Goal: Task Accomplishment & Management: Use online tool/utility

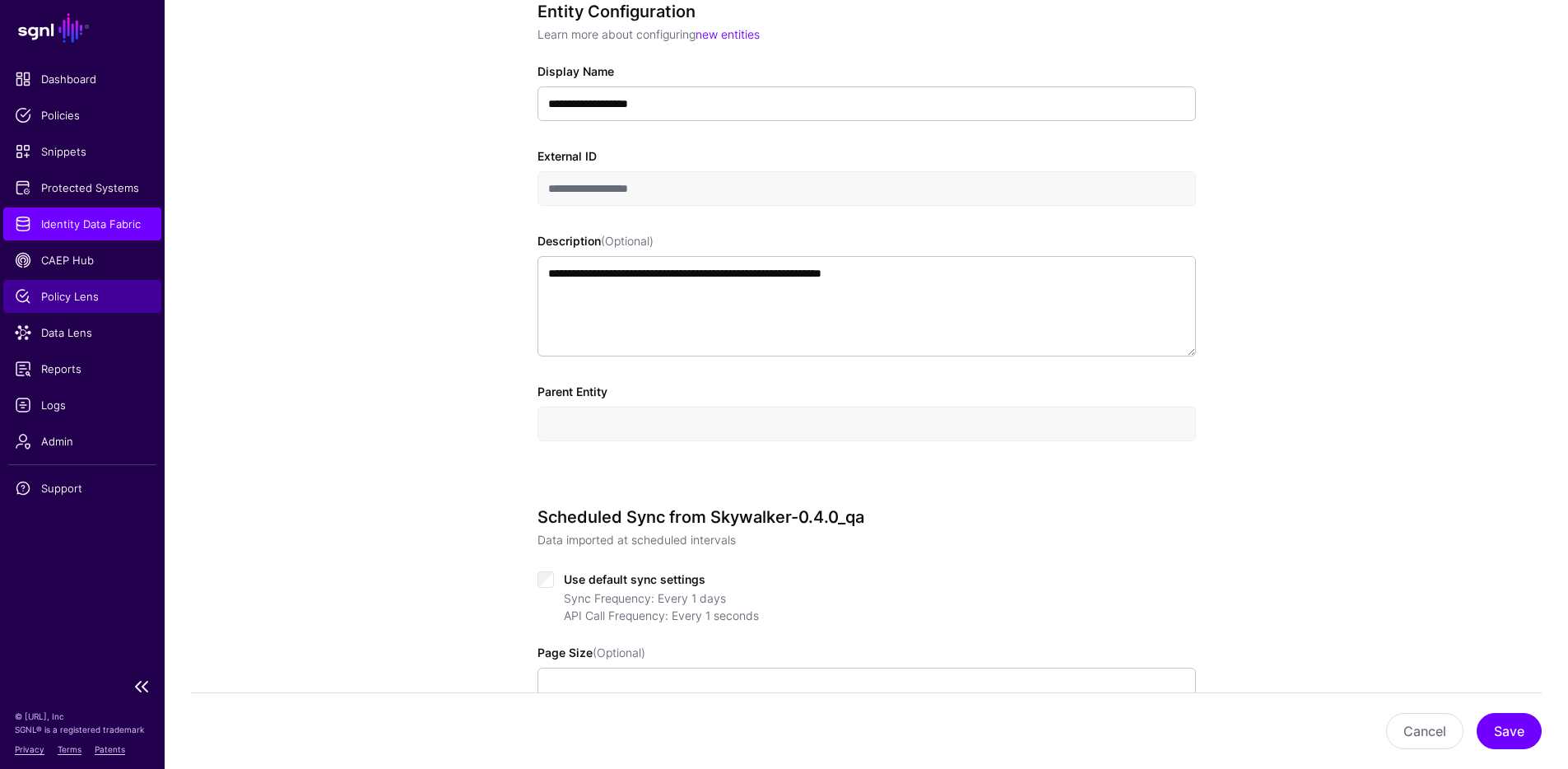
scroll to position [938, 0]
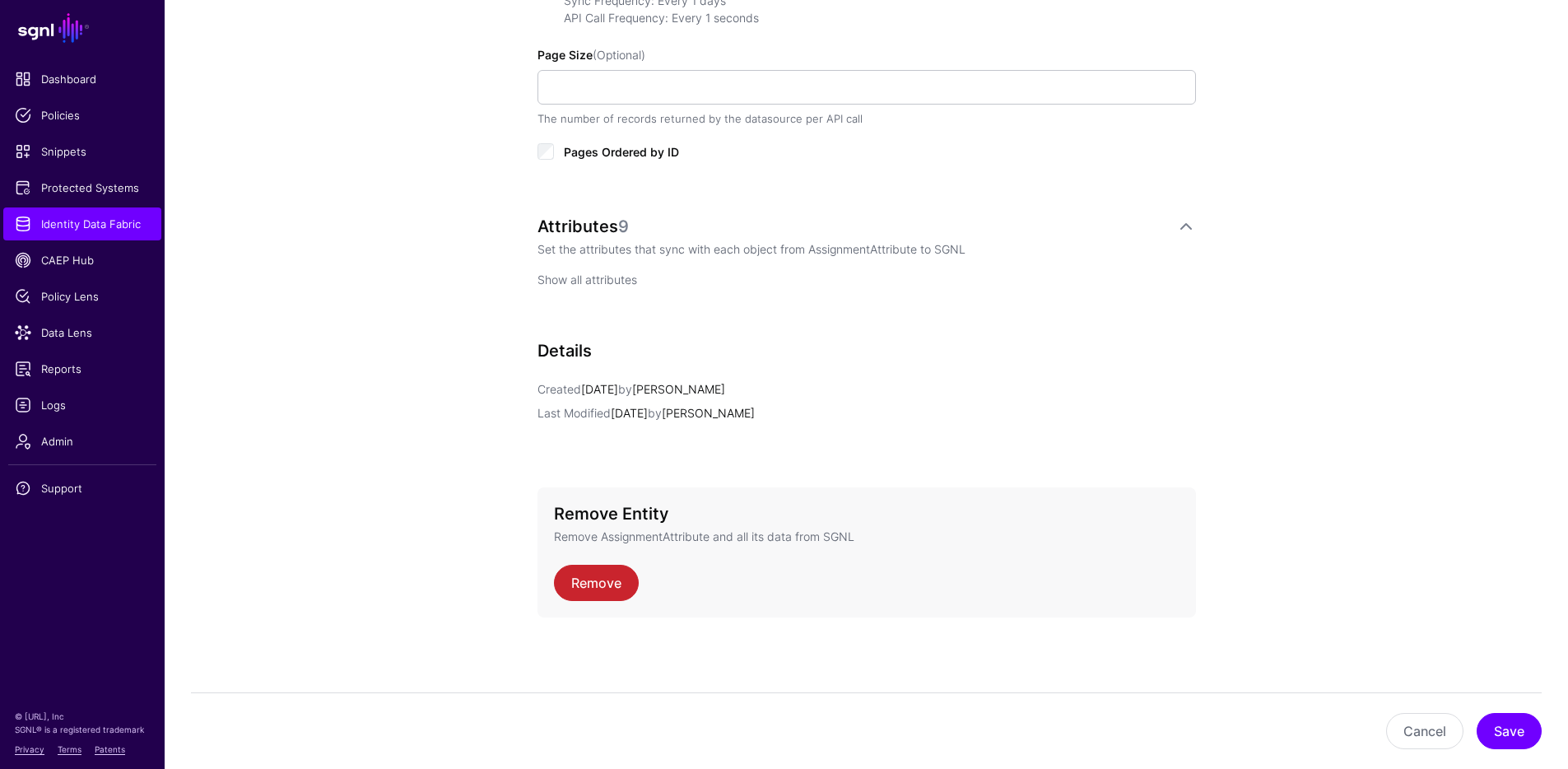
click at [600, 282] on link "Show all attributes" at bounding box center [587, 279] width 99 height 14
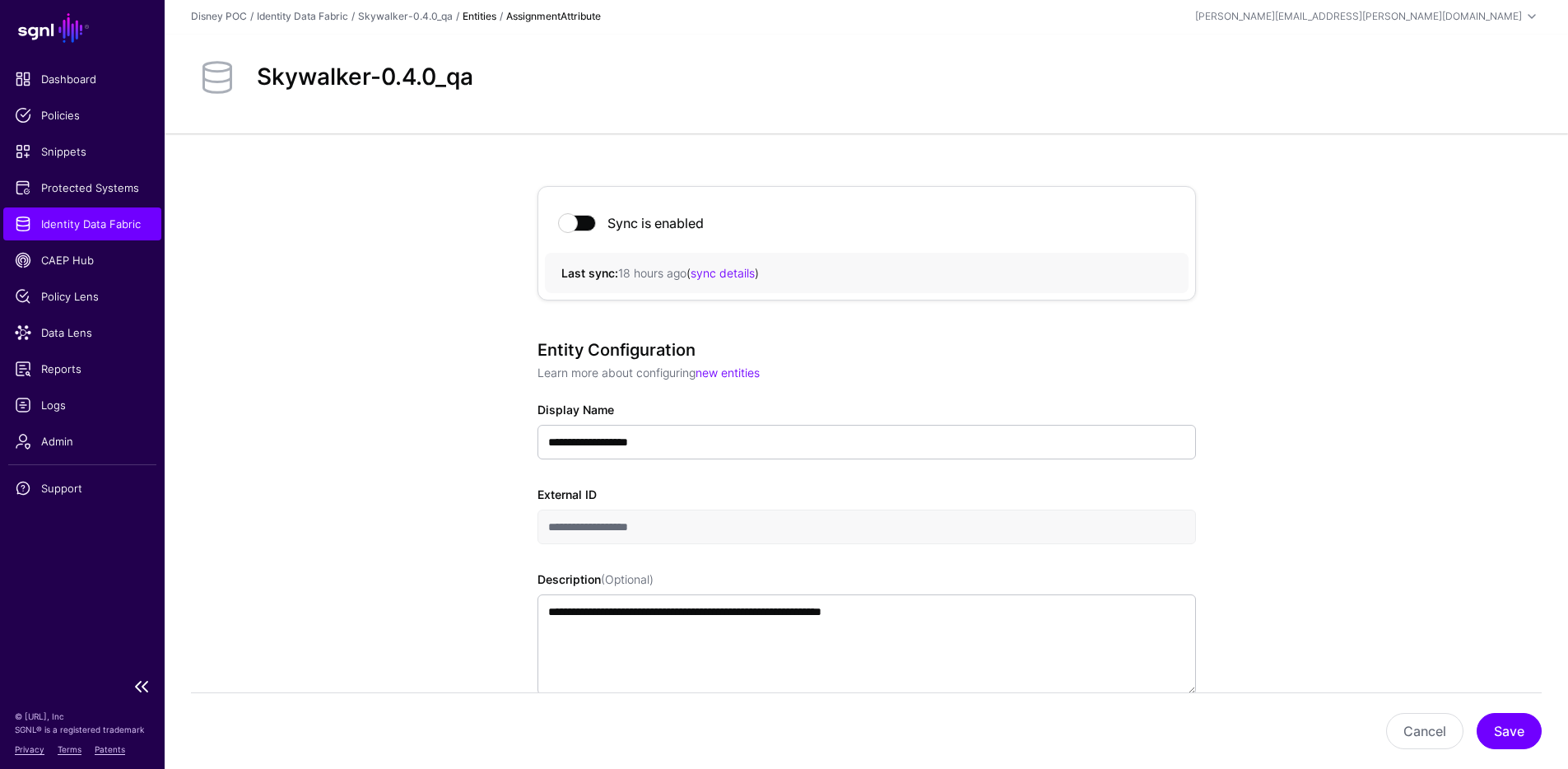
scroll to position [0, 0]
click at [117, 186] on span "Protected Systems" at bounding box center [82, 187] width 135 height 16
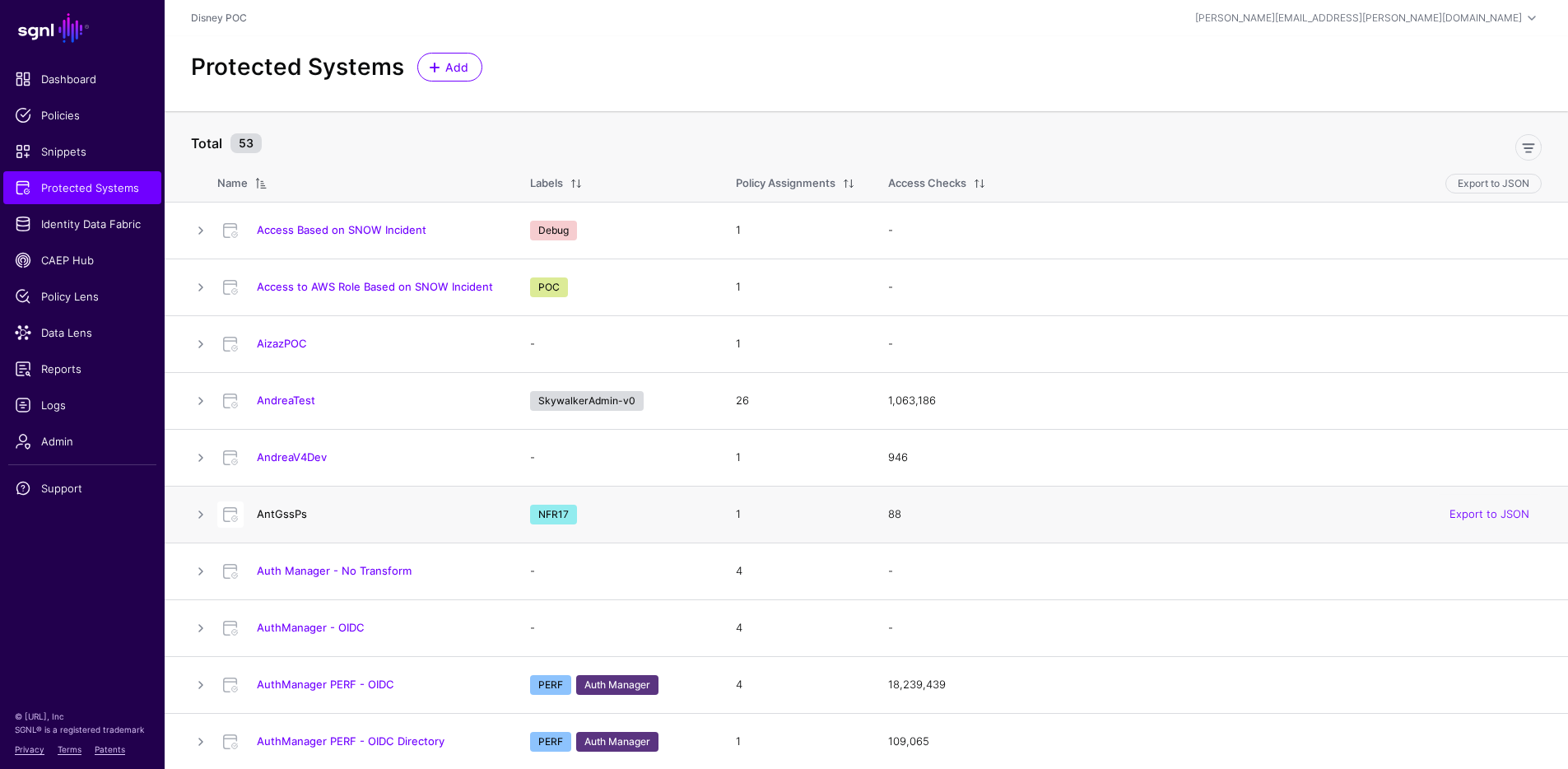
click at [293, 514] on link "AntGssPs" at bounding box center [282, 514] width 51 height 13
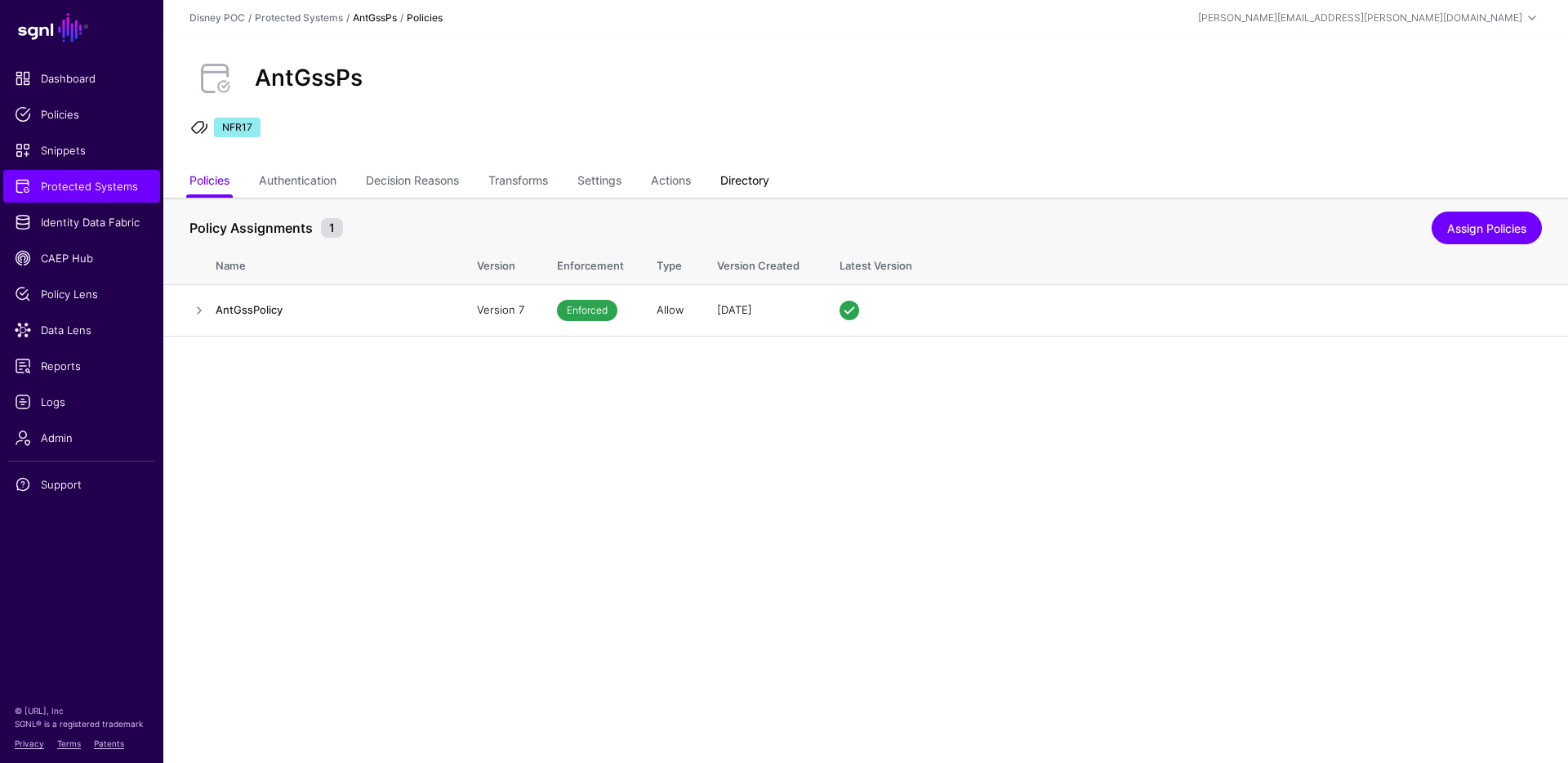
click at [743, 177] on link "Directory" at bounding box center [745, 182] width 49 height 31
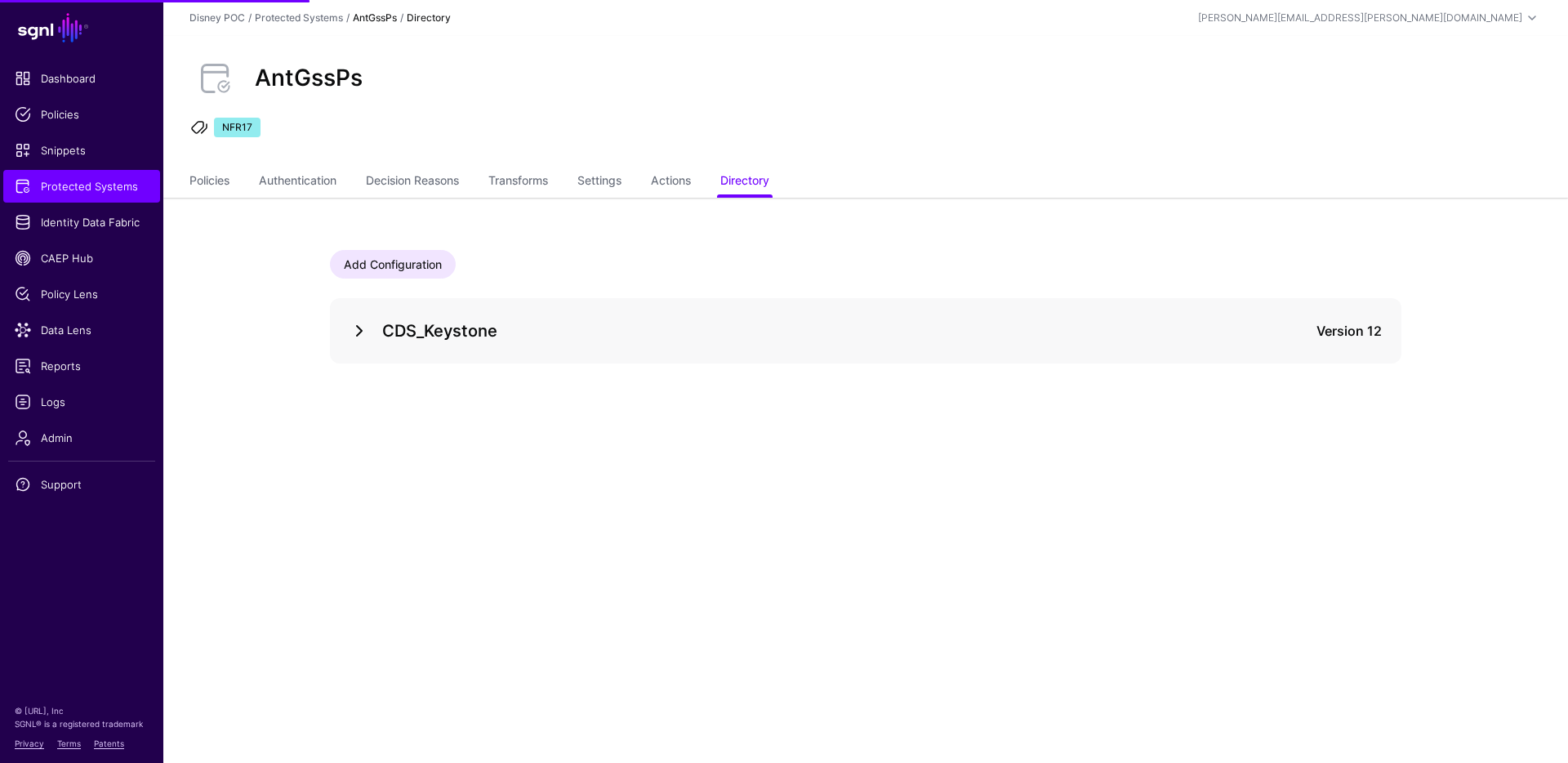
click at [357, 334] on link at bounding box center [359, 331] width 20 height 20
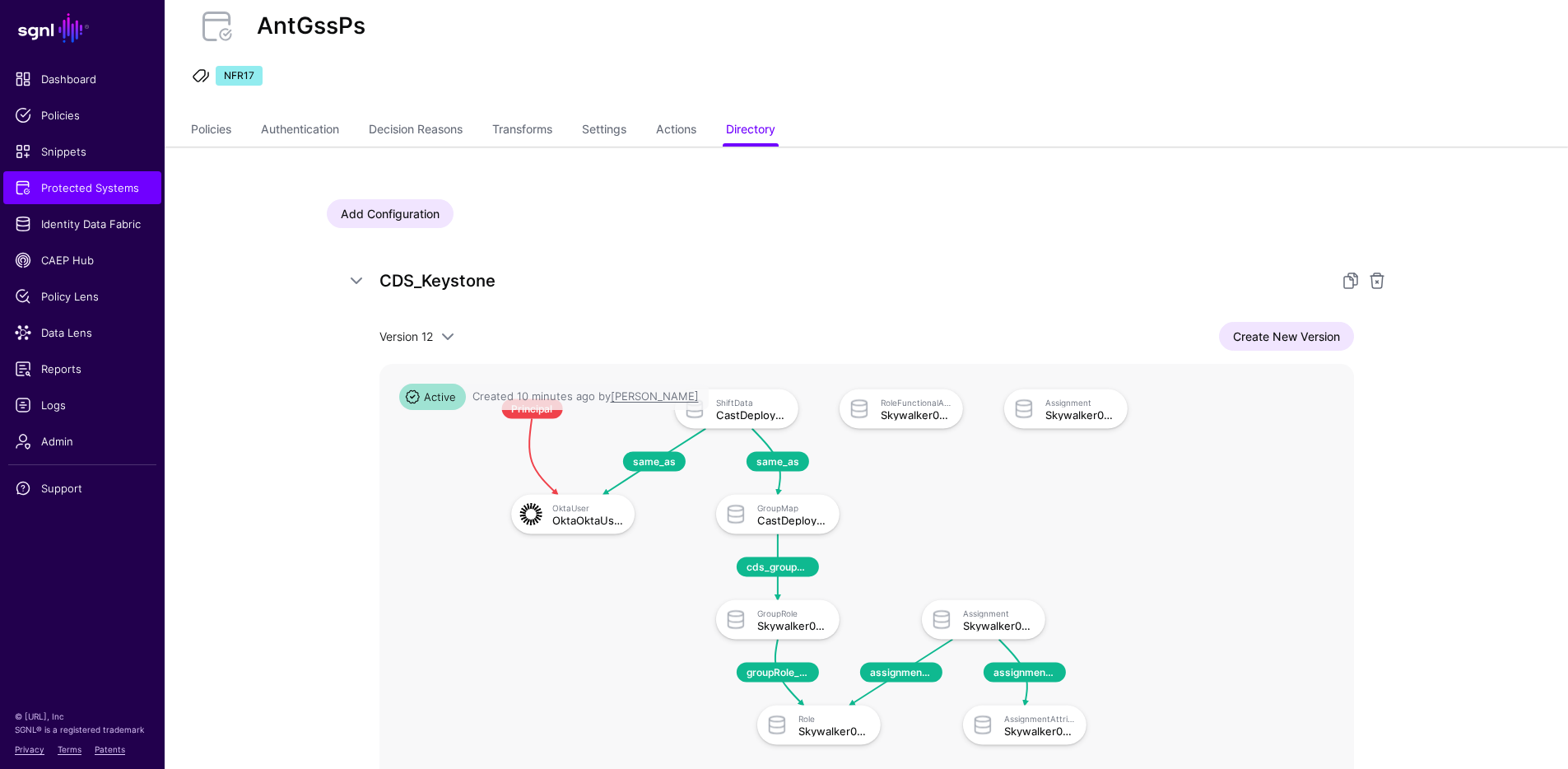
scroll to position [55, 0]
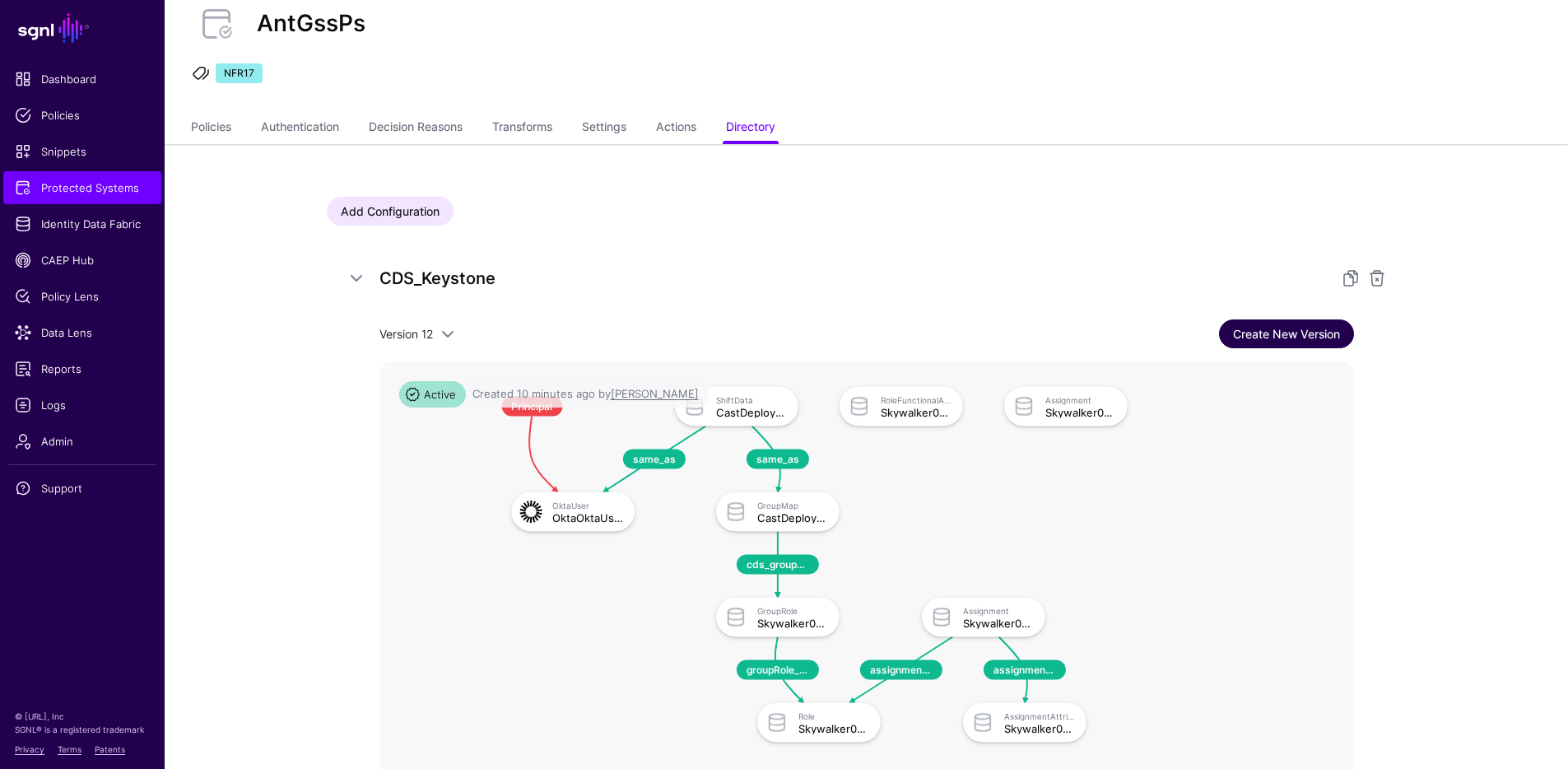
click at [1283, 336] on link "Create New Version" at bounding box center [1285, 333] width 135 height 29
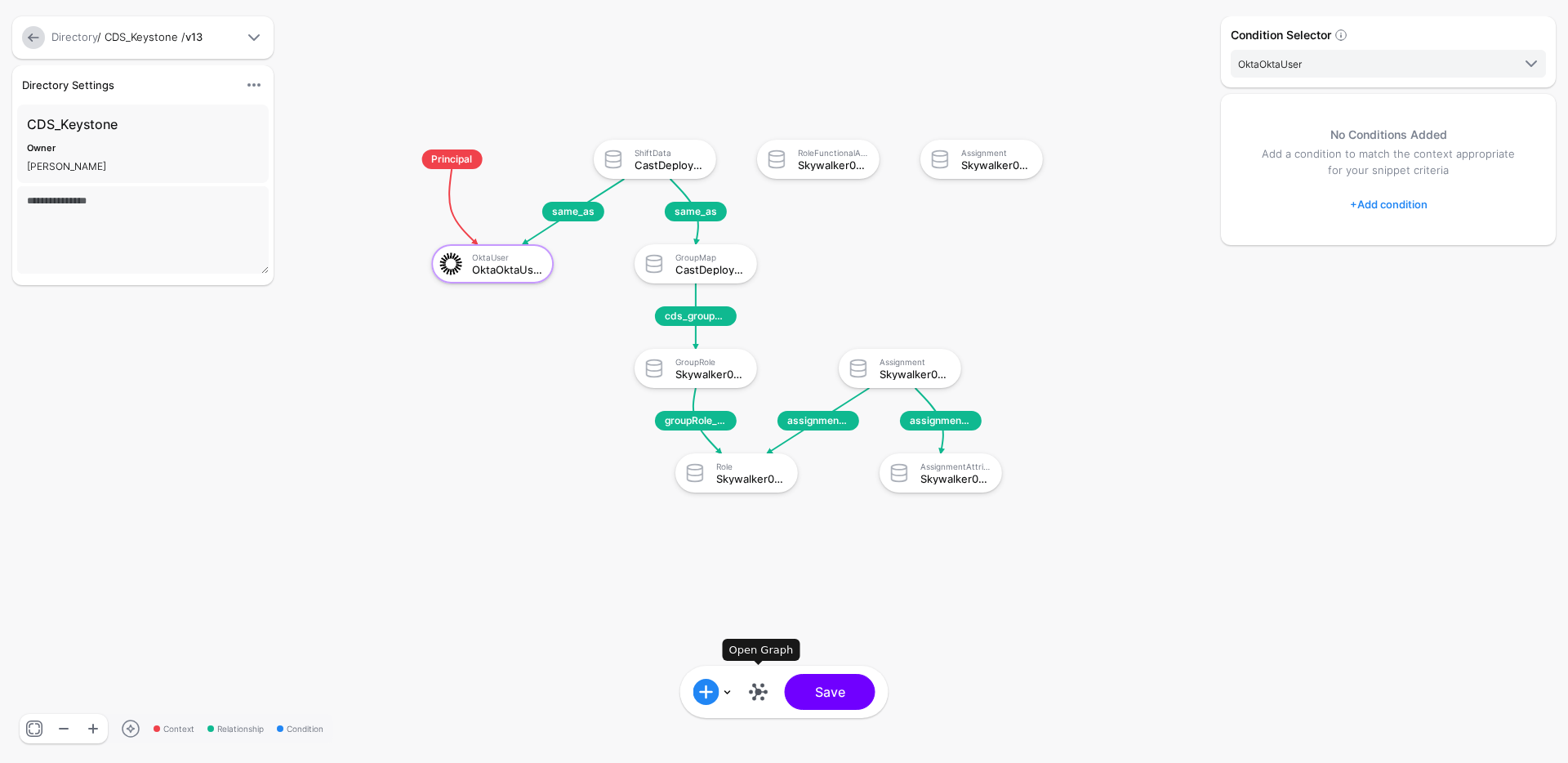
click at [763, 692] on link at bounding box center [759, 692] width 27 height 27
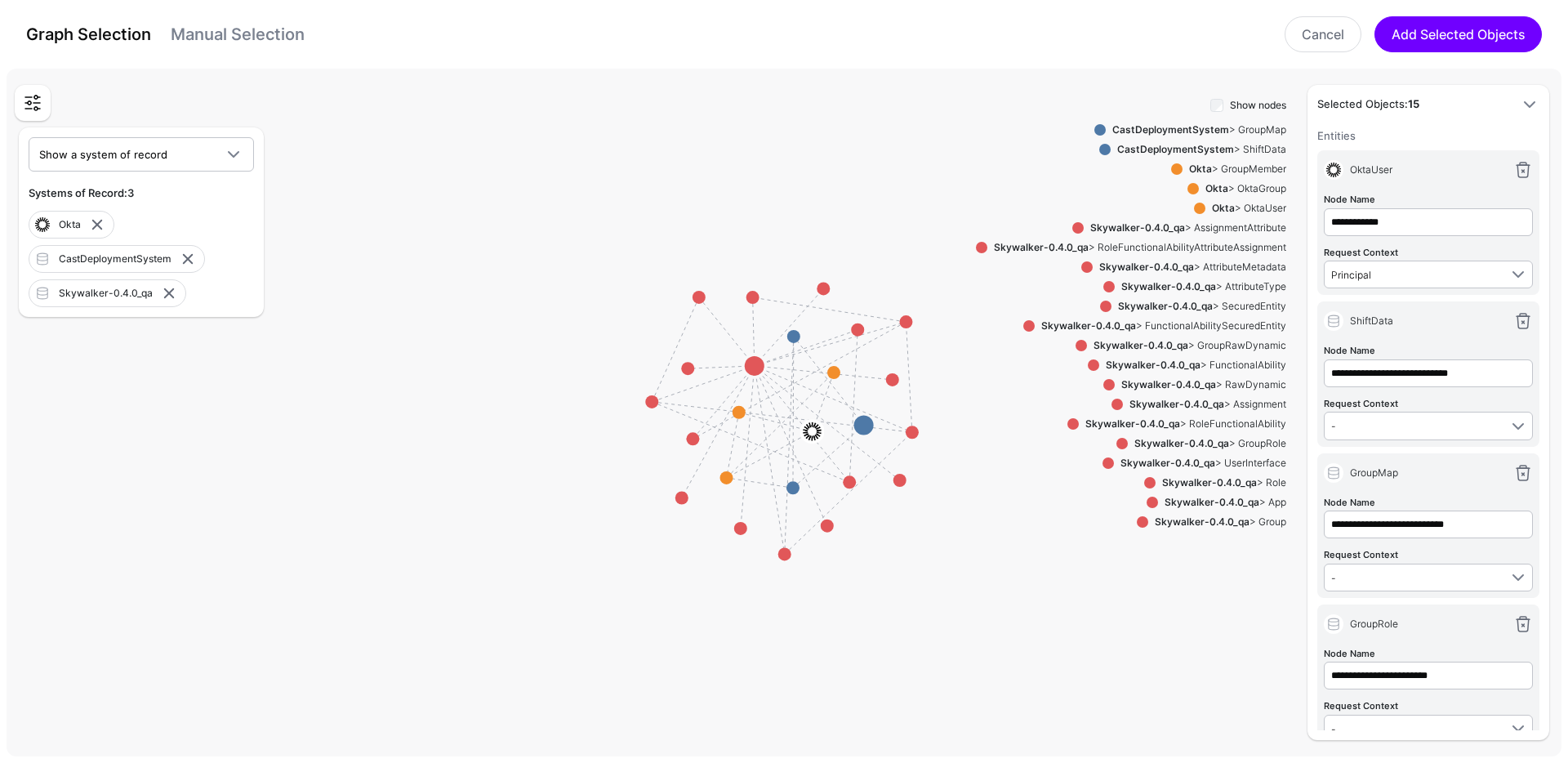
click at [1208, 675] on div "Show nodes CastDeploymentSystem > GroupMap CastDeploymentSystem > ShiftData Okt…" at bounding box center [1130, 417] width 310 height 645
click at [1513, 625] on link at bounding box center [1523, 624] width 20 height 20
type input "**********"
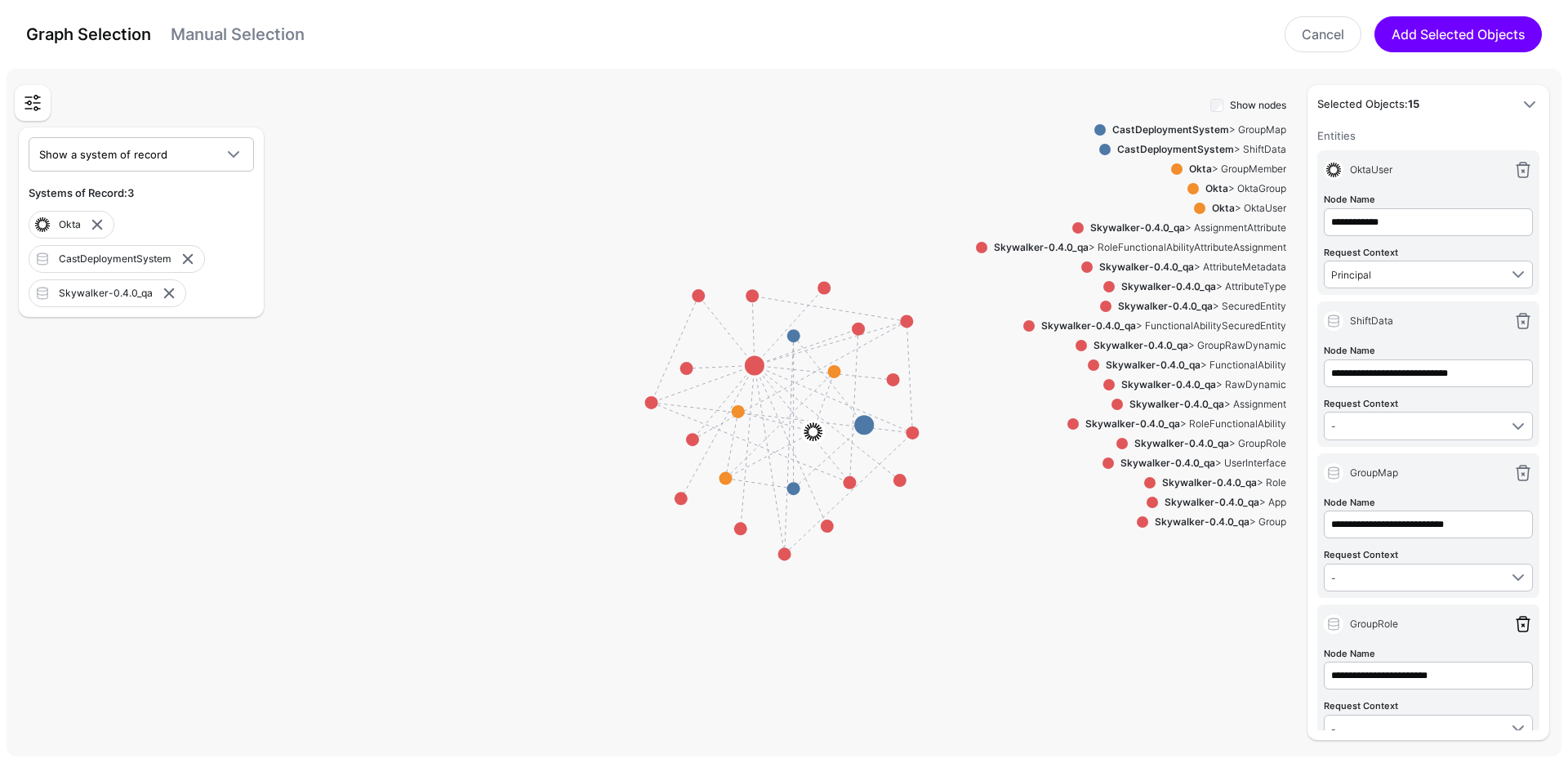
type input "**********"
click at [1513, 627] on link at bounding box center [1523, 624] width 20 height 20
type input "**********"
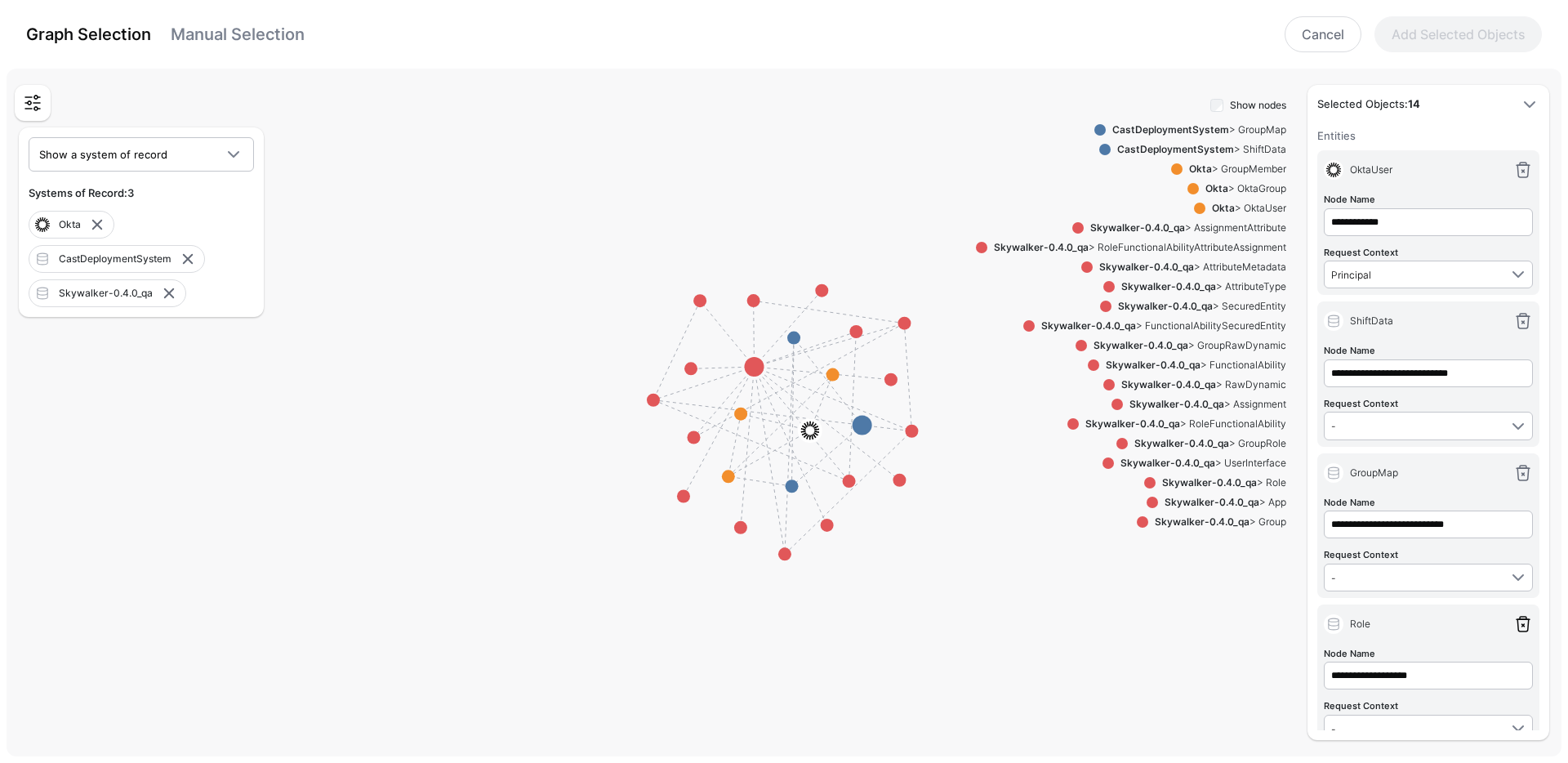
type input "**********"
click at [1513, 627] on link at bounding box center [1523, 624] width 20 height 20
type input "**********"
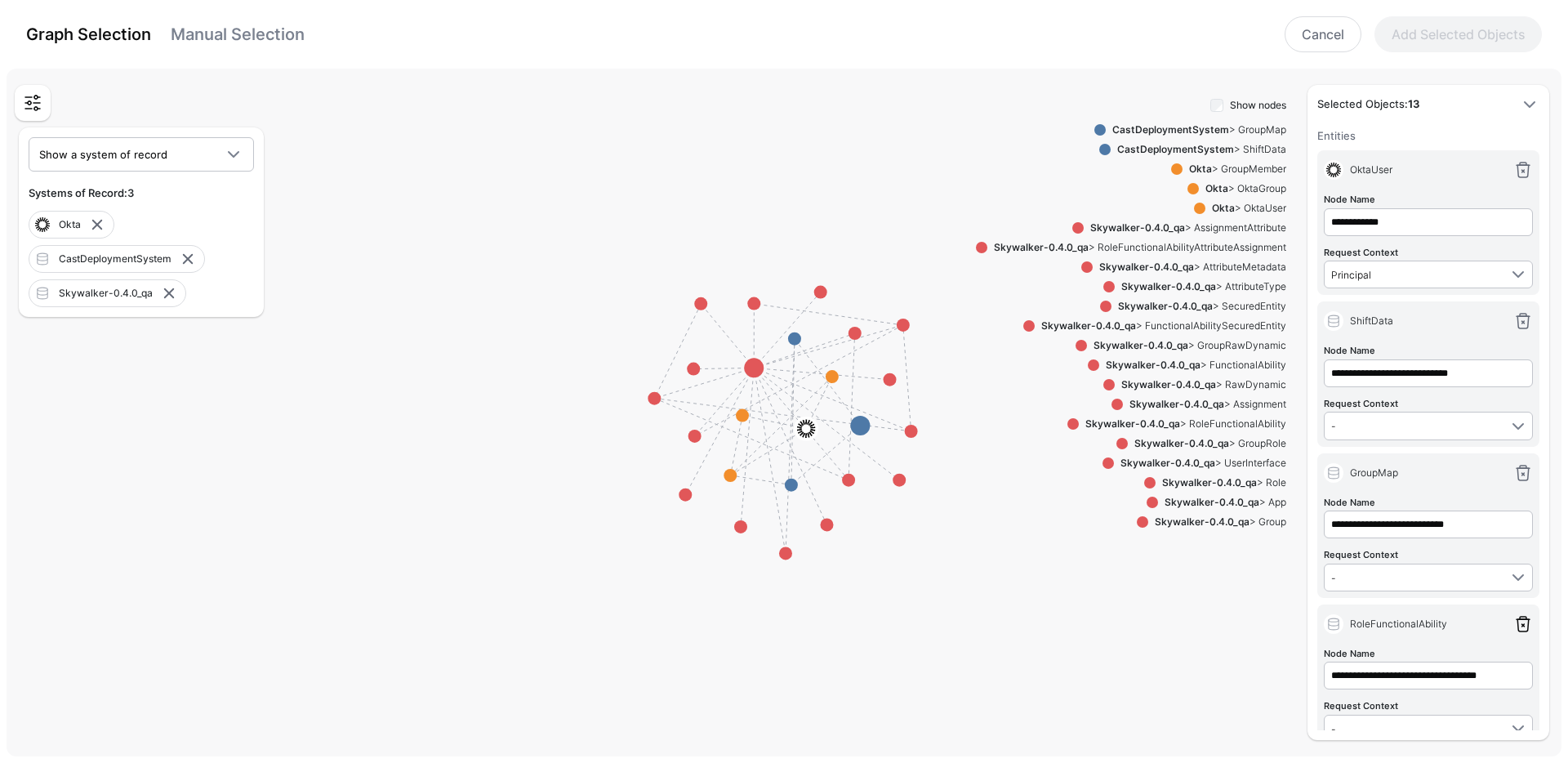
type input "**********"
click at [1513, 627] on link at bounding box center [1523, 624] width 20 height 20
type input "**********"
click at [1513, 627] on link at bounding box center [1523, 624] width 20 height 20
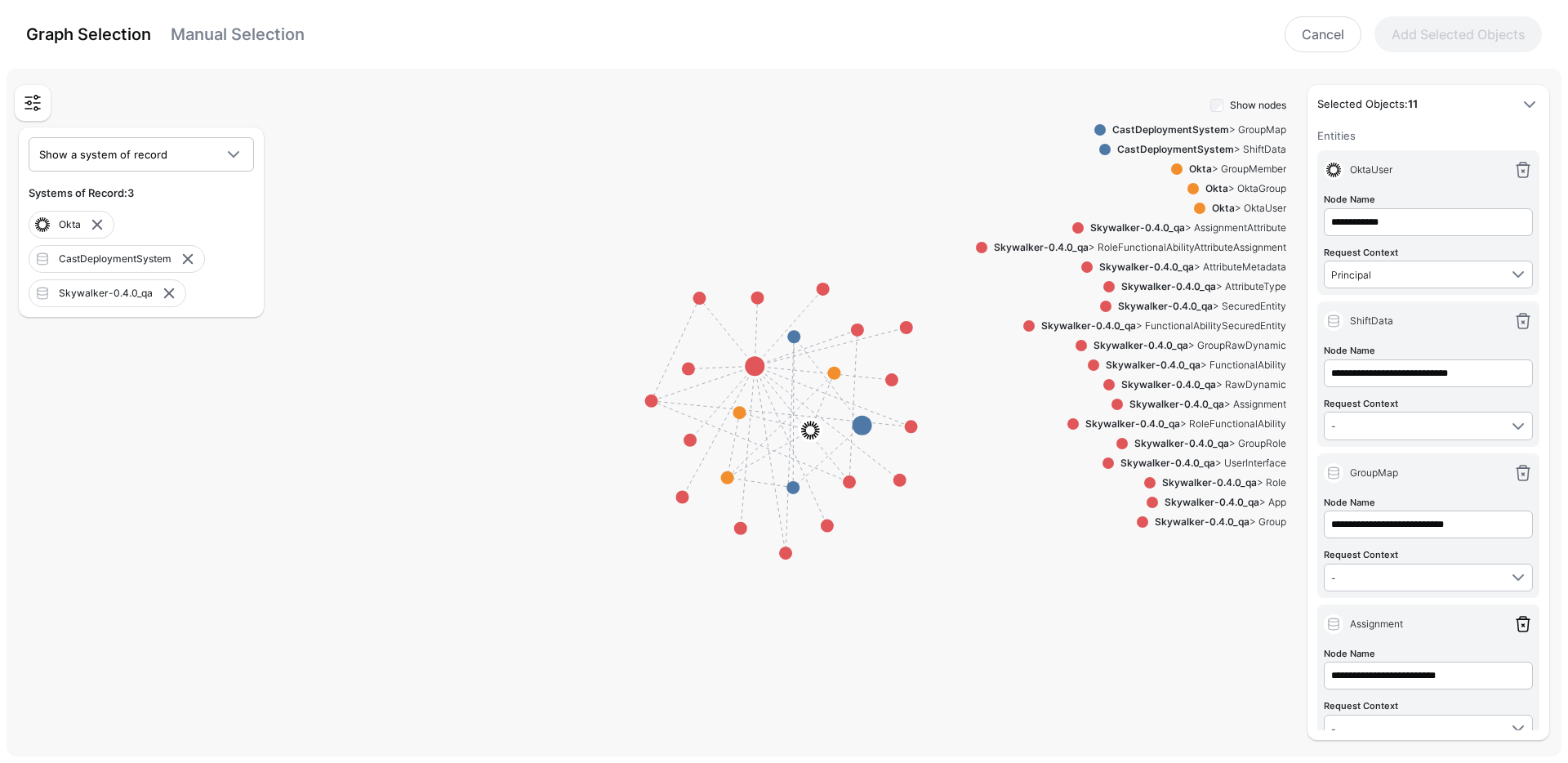
type input "**********"
click at [1513, 627] on link at bounding box center [1523, 624] width 20 height 20
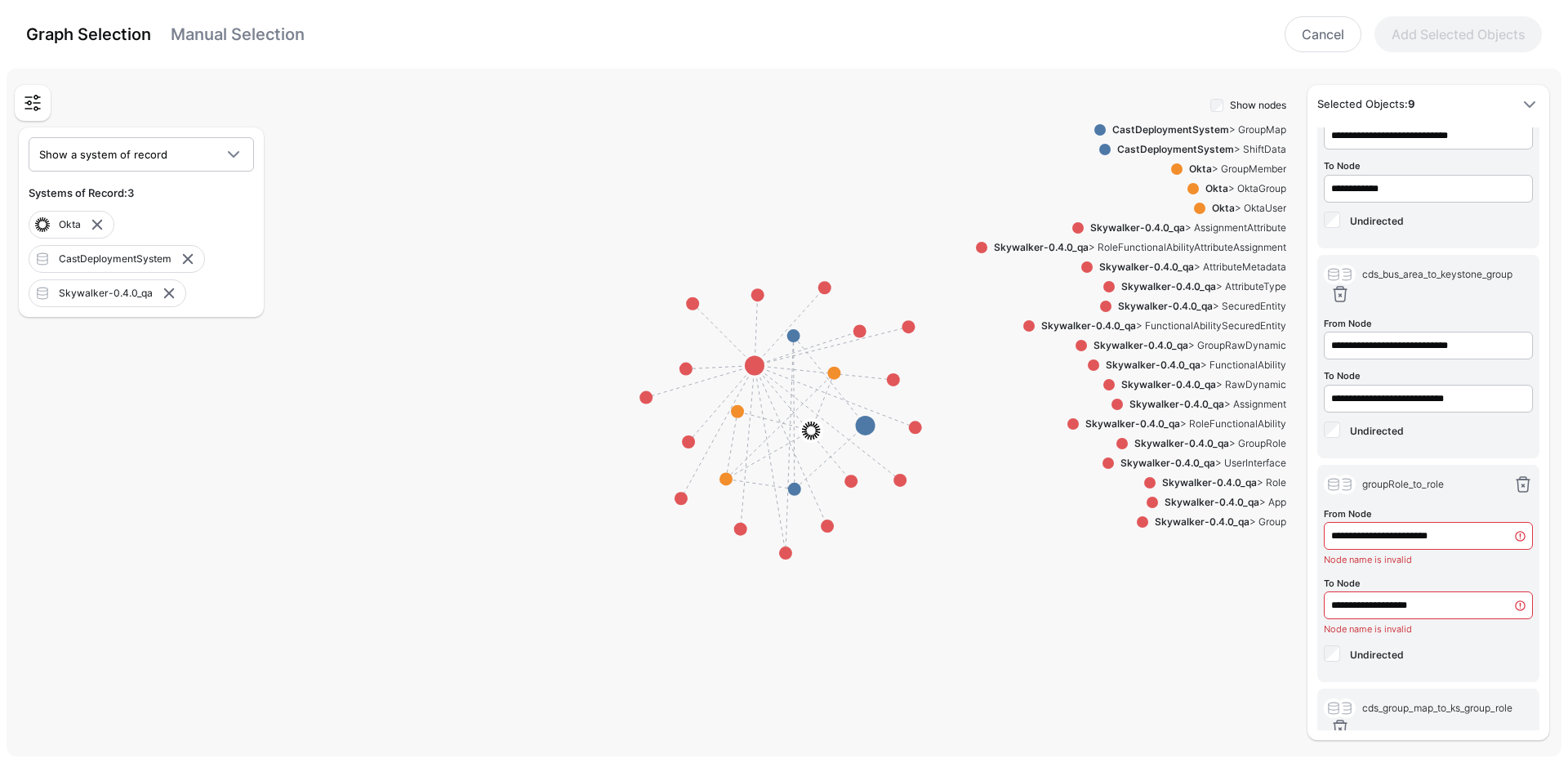
scroll to position [588, 0]
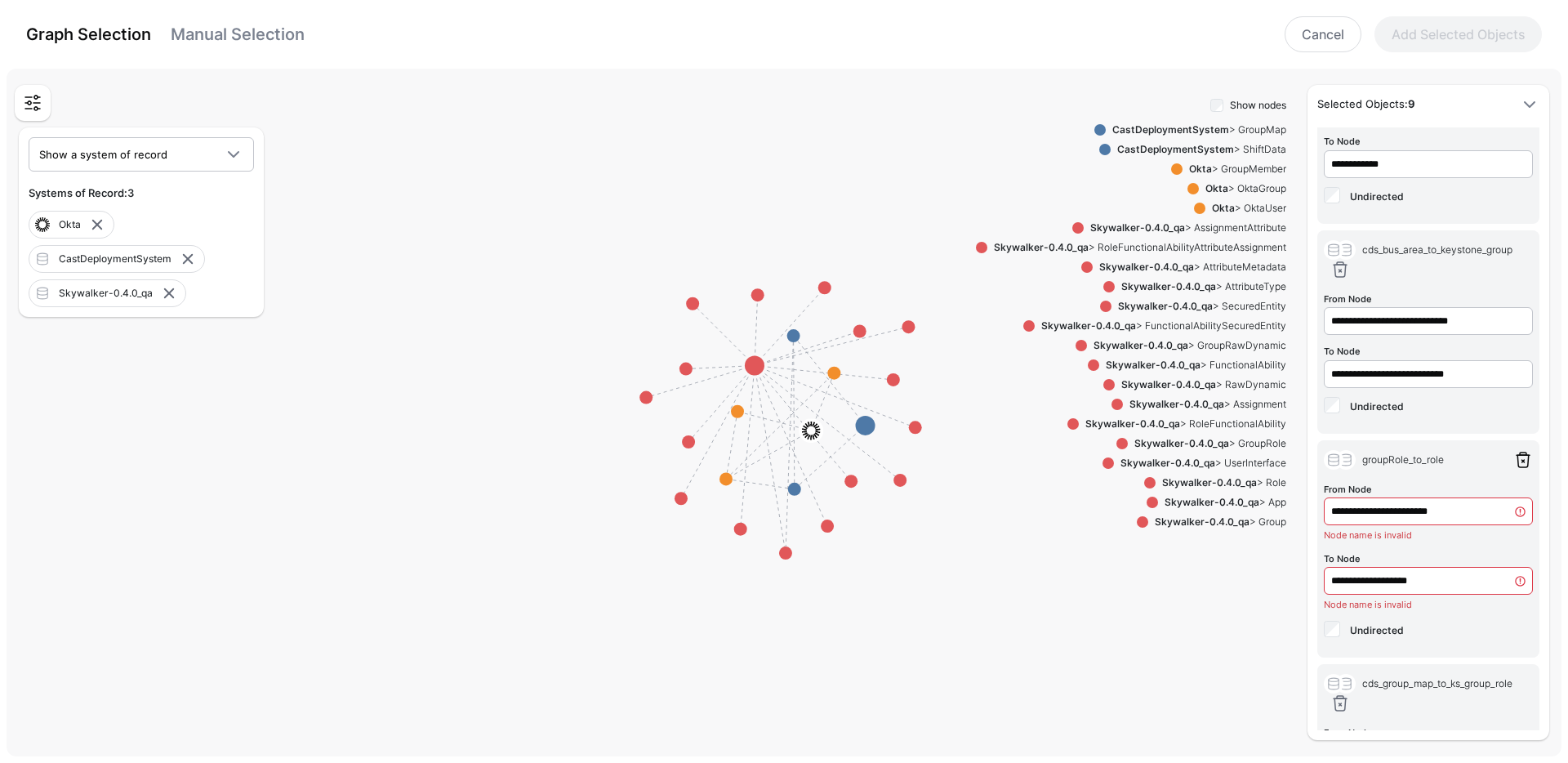
click at [1513, 463] on link at bounding box center [1523, 460] width 20 height 20
type input "**********"
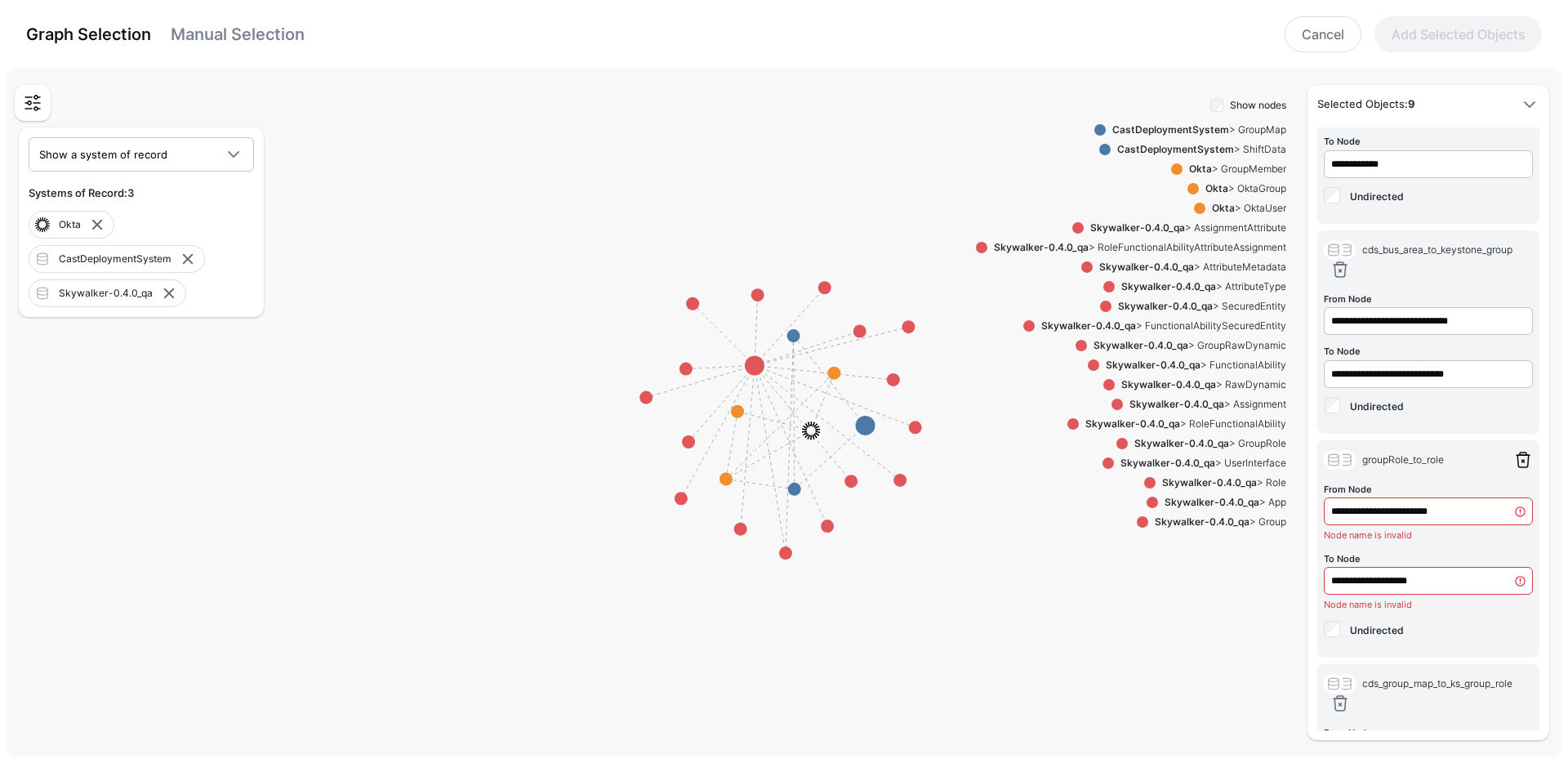
type input "**********"
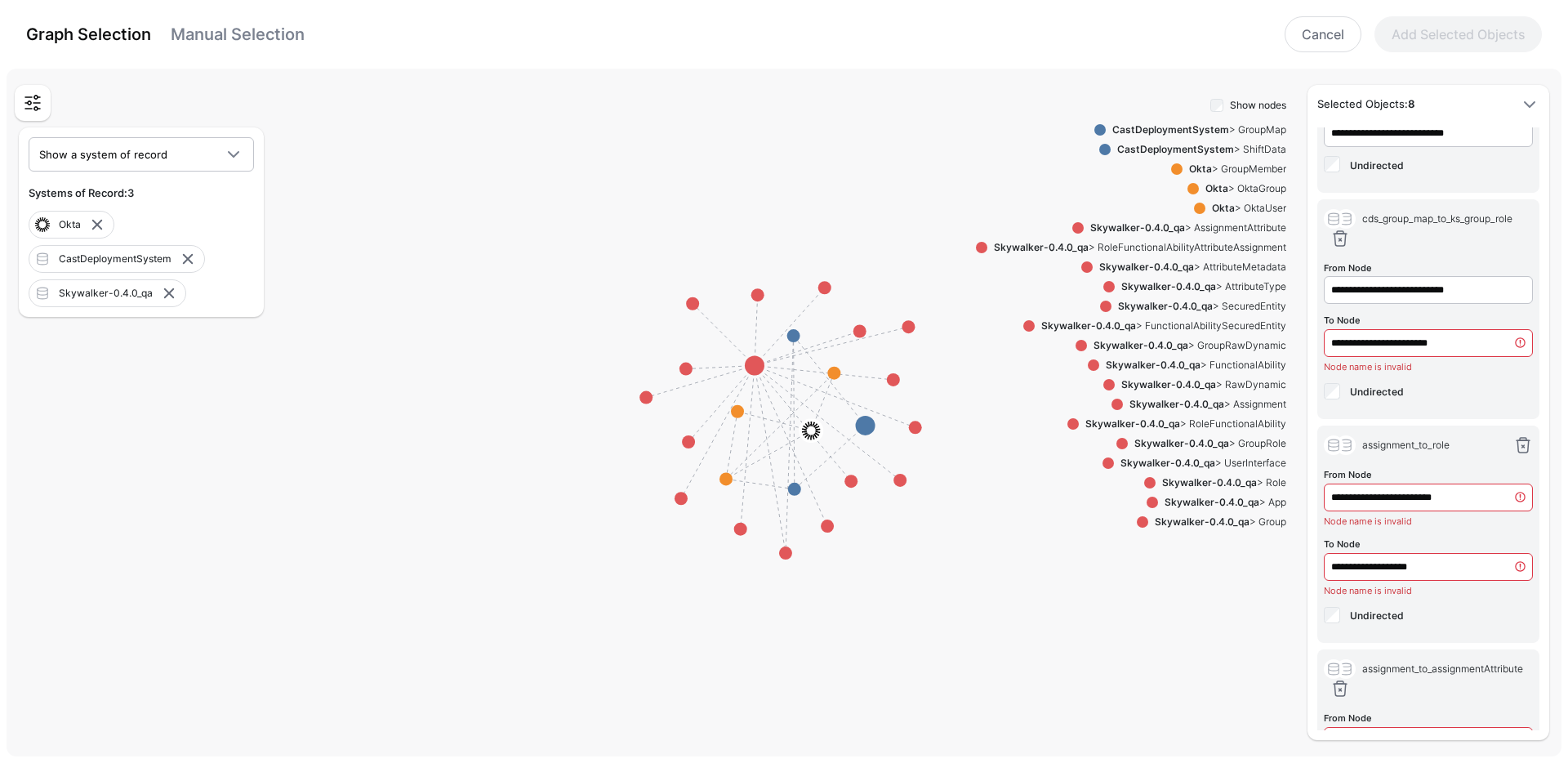
scroll to position [826, 0]
click at [1343, 243] on link at bounding box center [1340, 241] width 20 height 20
type input "**********"
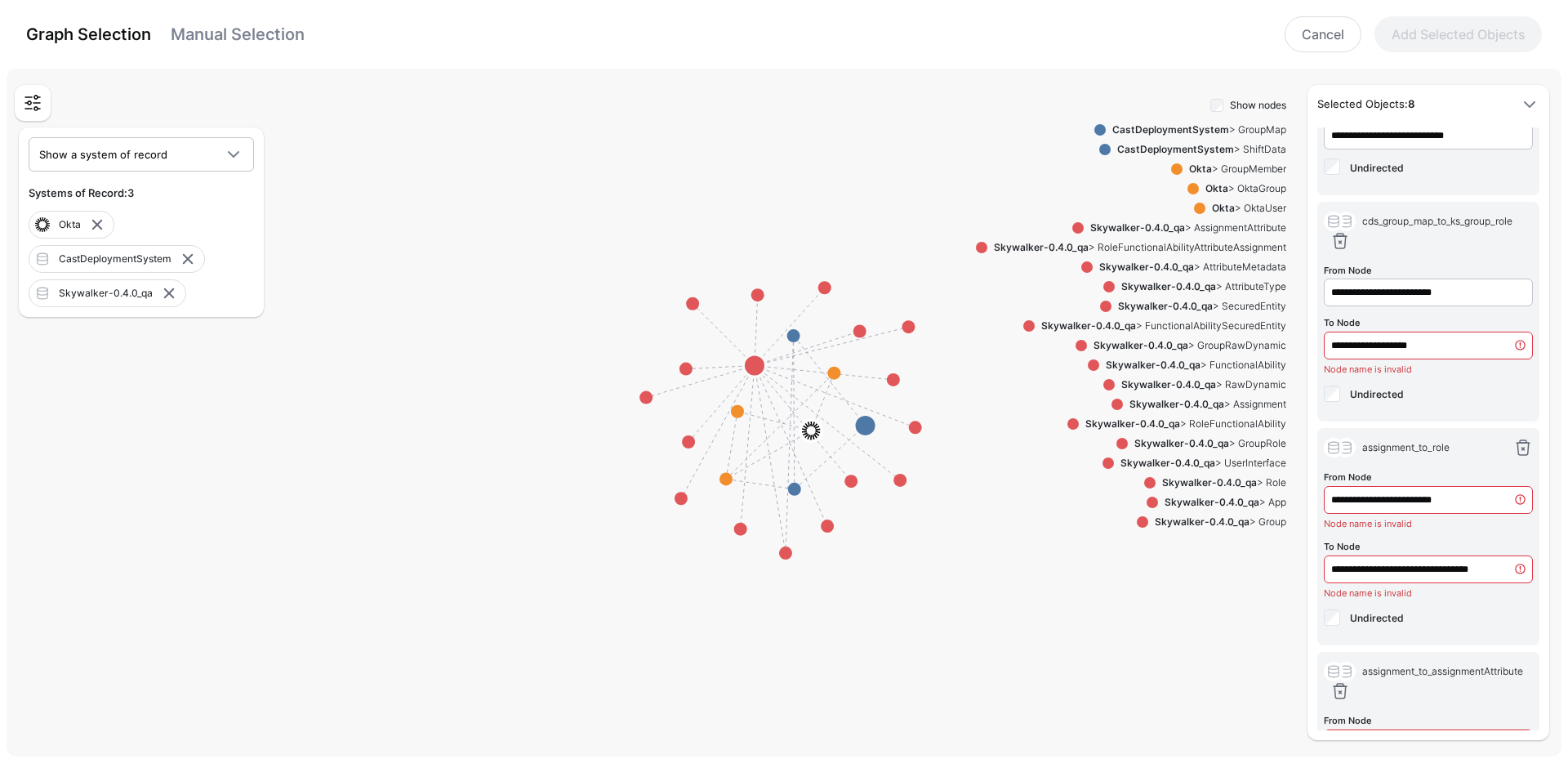
scroll to position [765, 0]
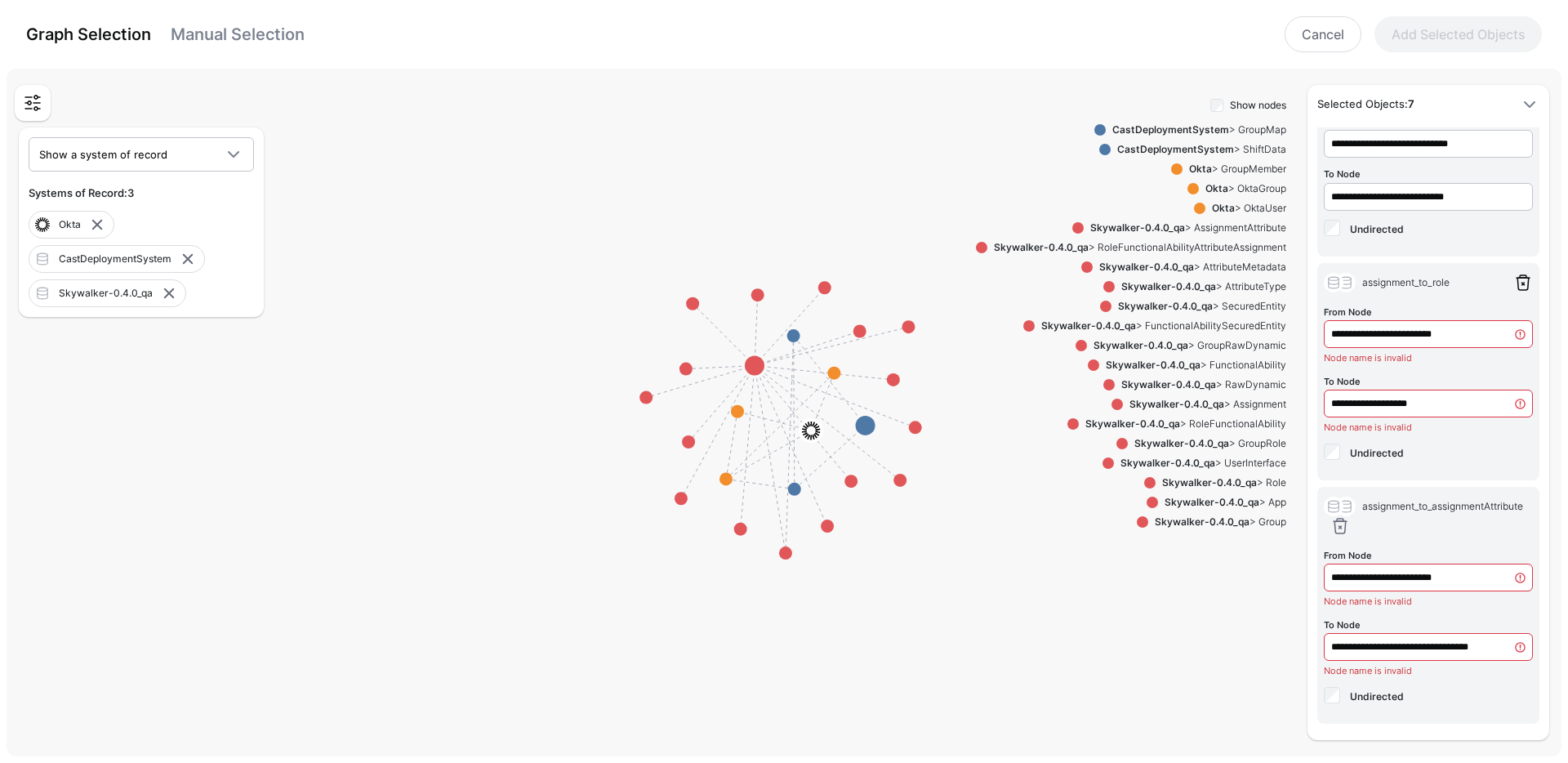
click at [1513, 289] on link at bounding box center [1523, 282] width 20 height 20
type input "**********"
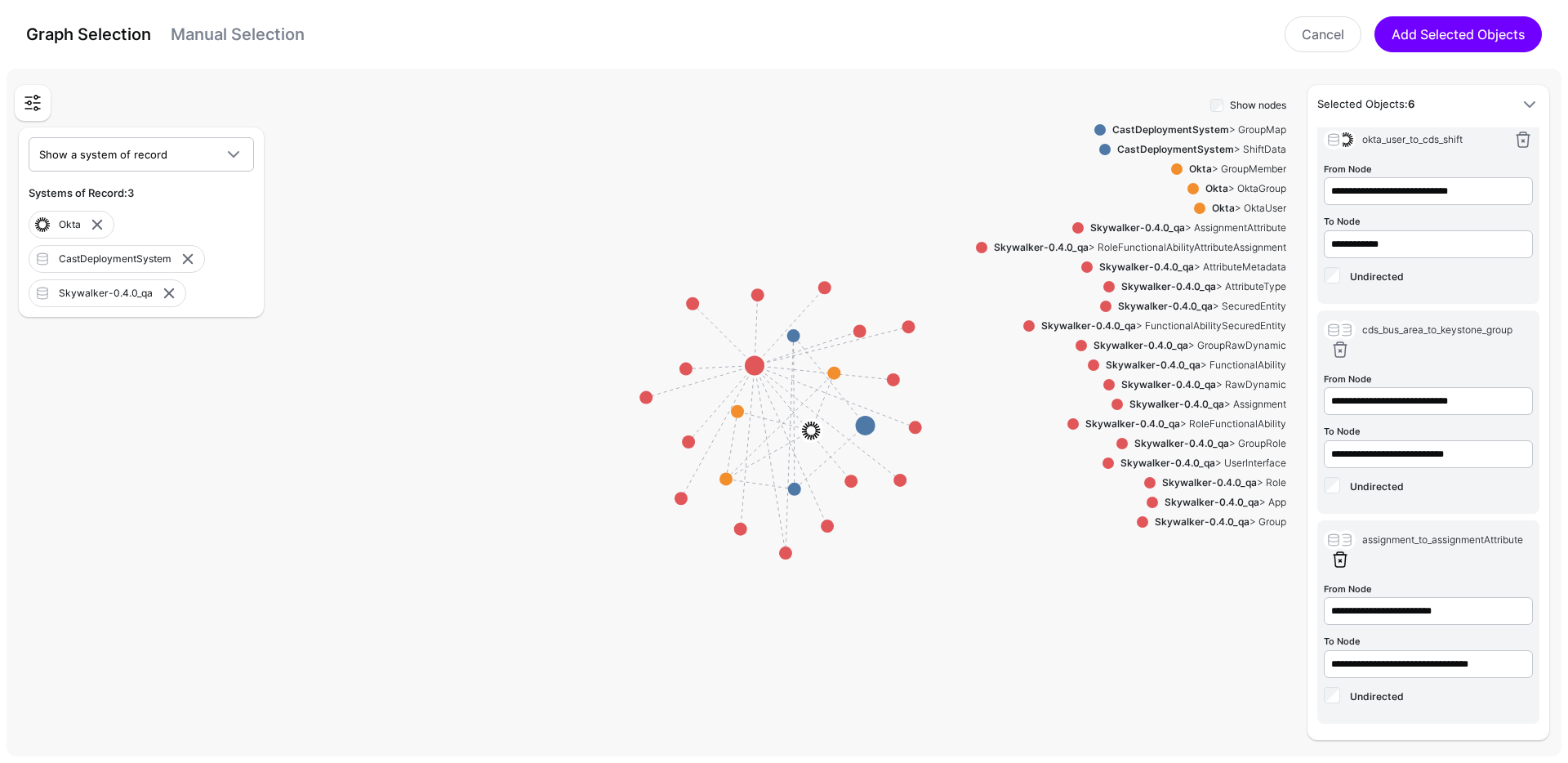
scroll to position [540, 0]
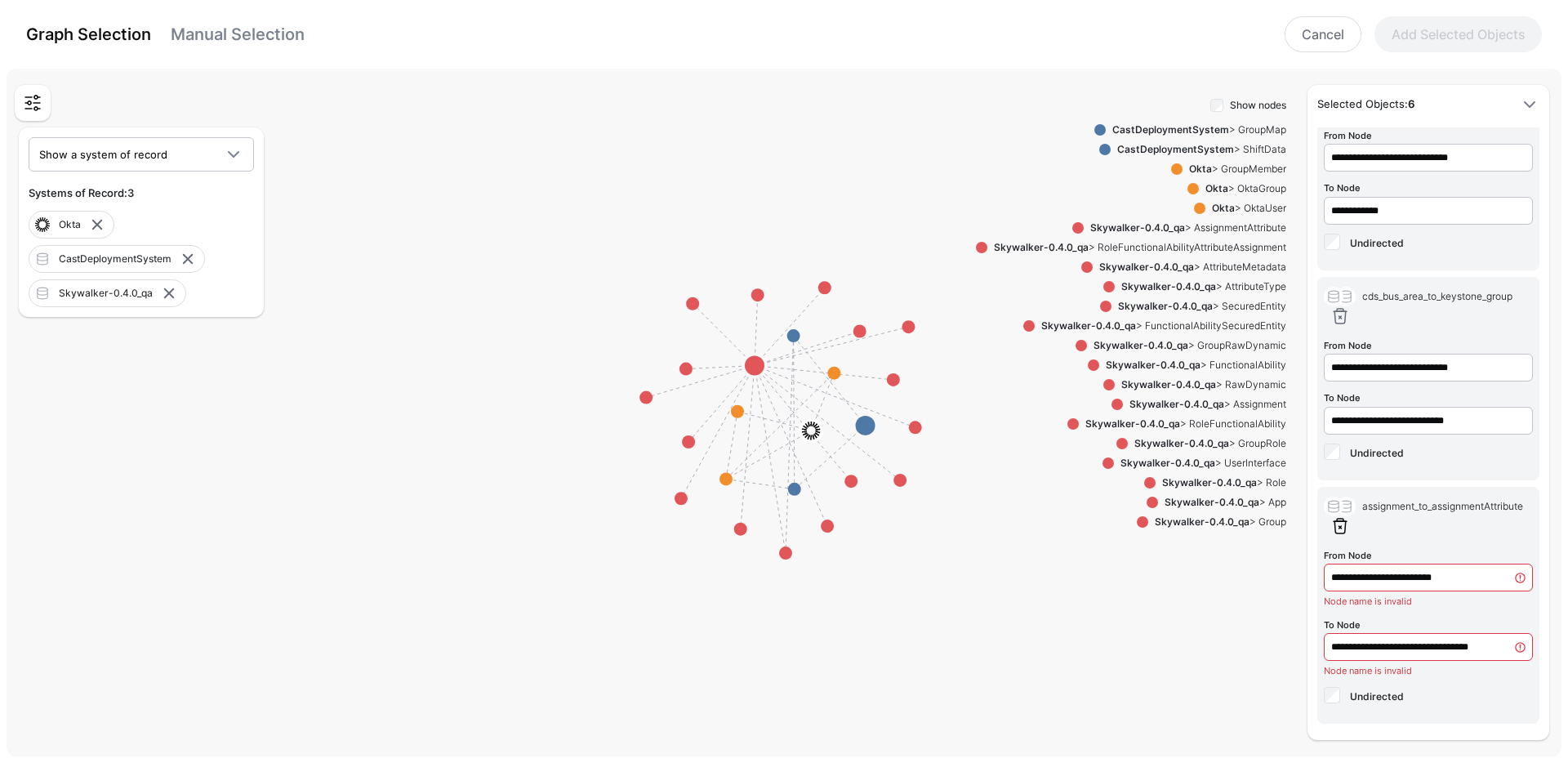
click at [1349, 531] on link at bounding box center [1340, 526] width 20 height 20
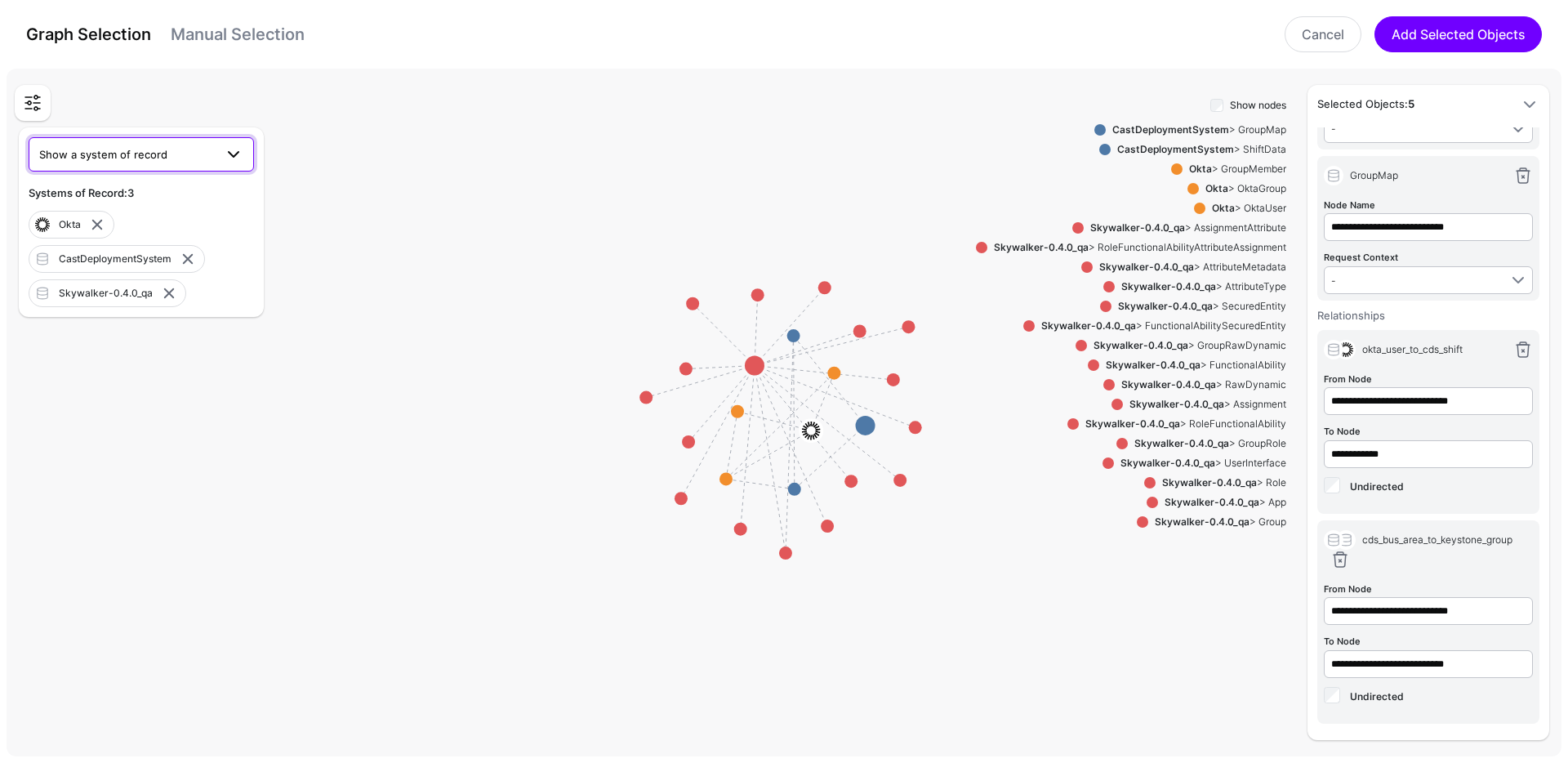
click at [217, 162] on span at bounding box center [228, 154] width 29 height 20
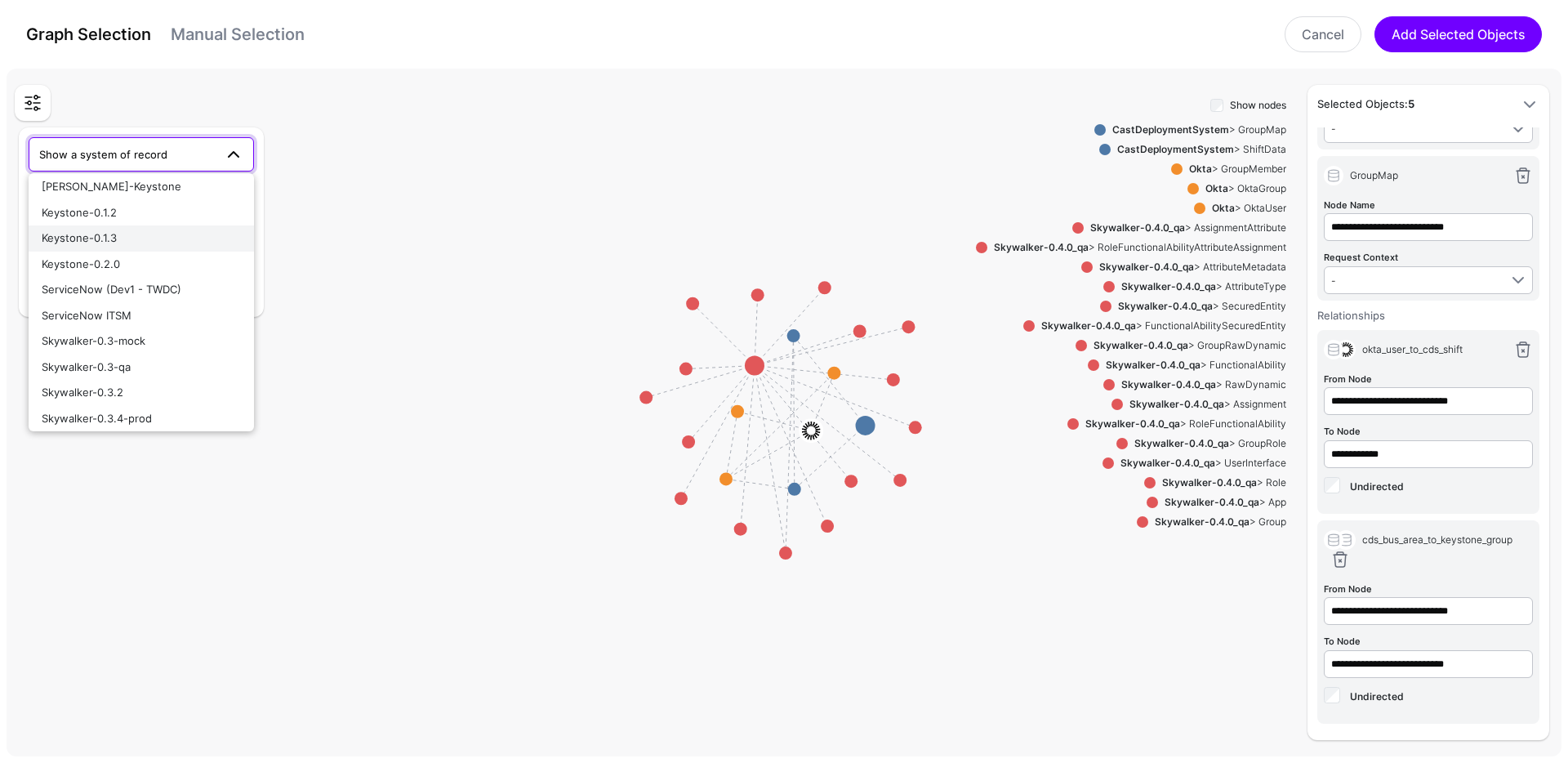
click at [122, 243] on div "Keystone-0.1.3" at bounding box center [141, 238] width 199 height 16
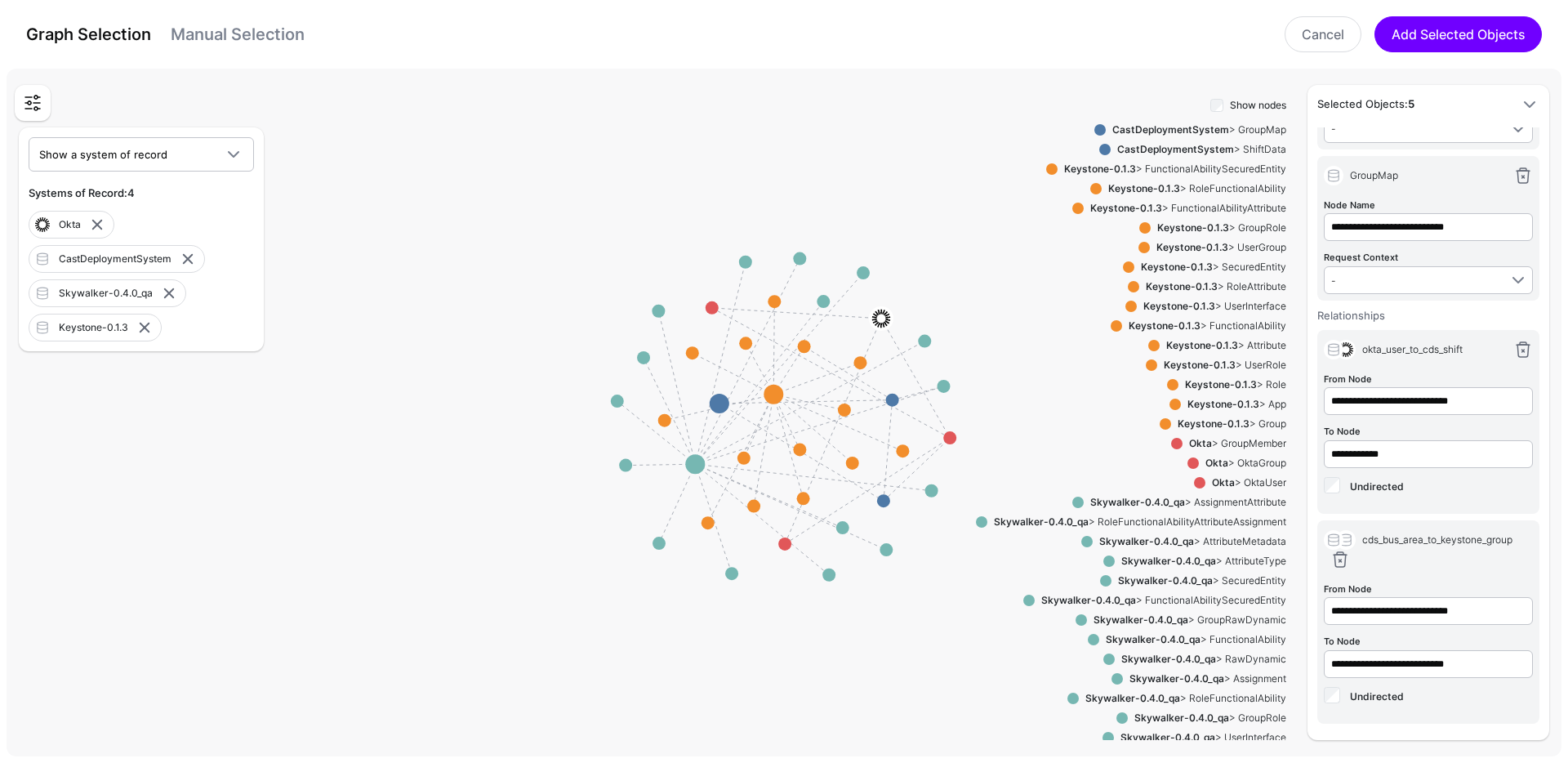
click at [1212, 225] on strong "Keystone-0.1.3" at bounding box center [1193, 227] width 72 height 12
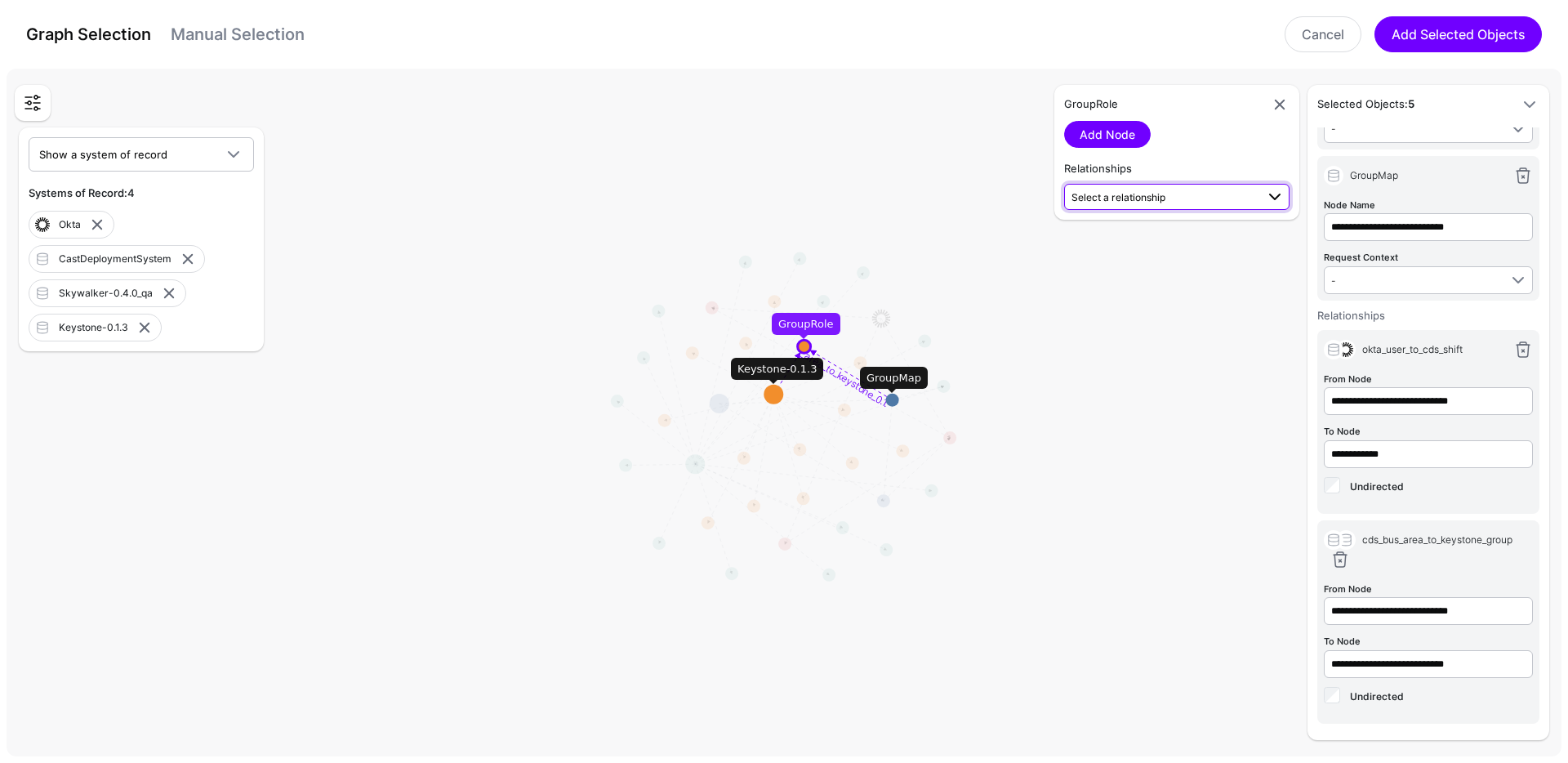
click at [1148, 192] on span "Select a relationship" at bounding box center [1118, 197] width 94 height 12
click at [1147, 234] on span "cds_bus_area_to_keystone_0.1.3_group GroupMap (CastDep...) - GroupRole (Keyston…" at bounding box center [1177, 248] width 199 height 51
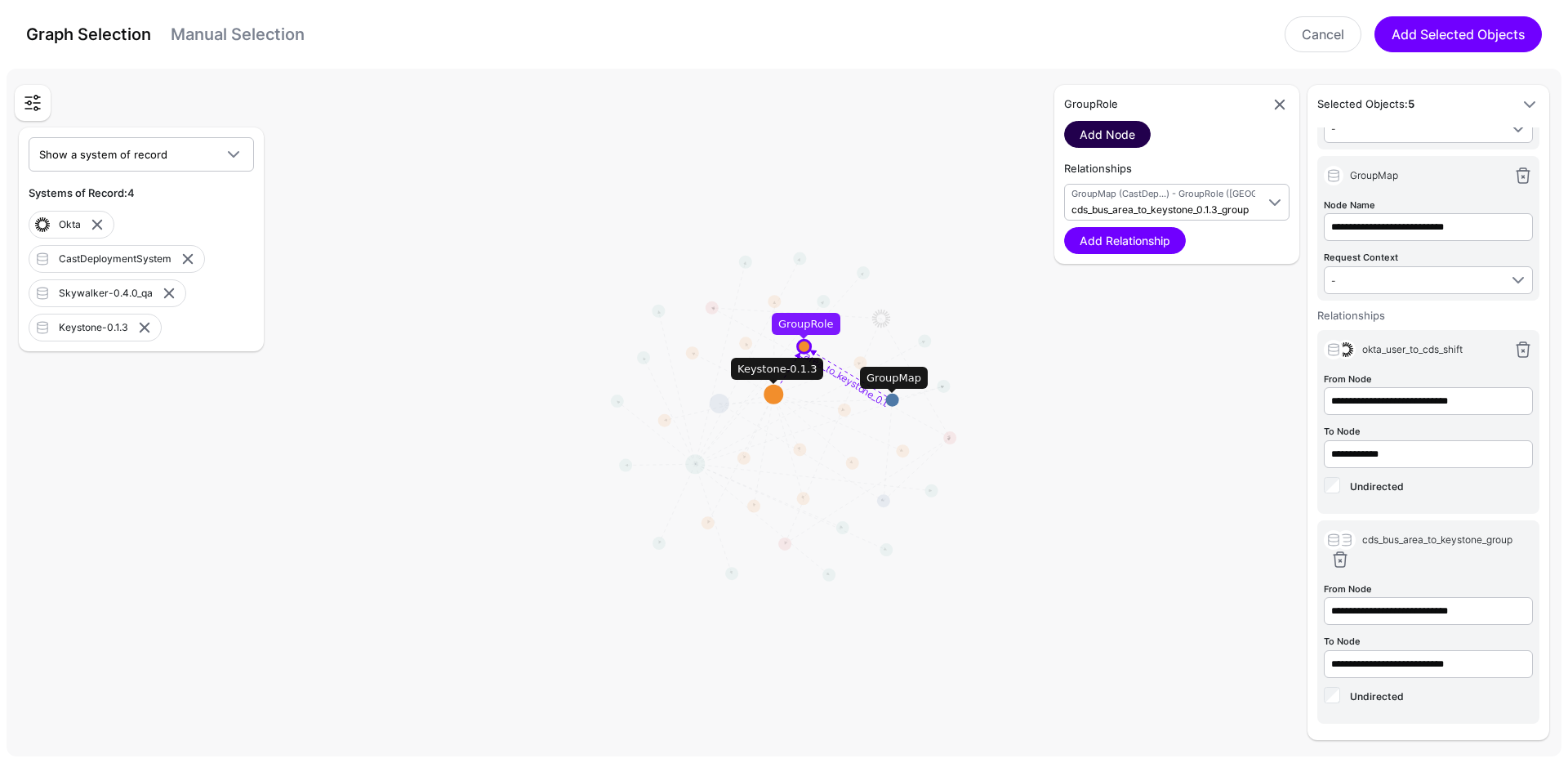
click at [1099, 136] on link "Add Node" at bounding box center [1107, 135] width 86 height 27
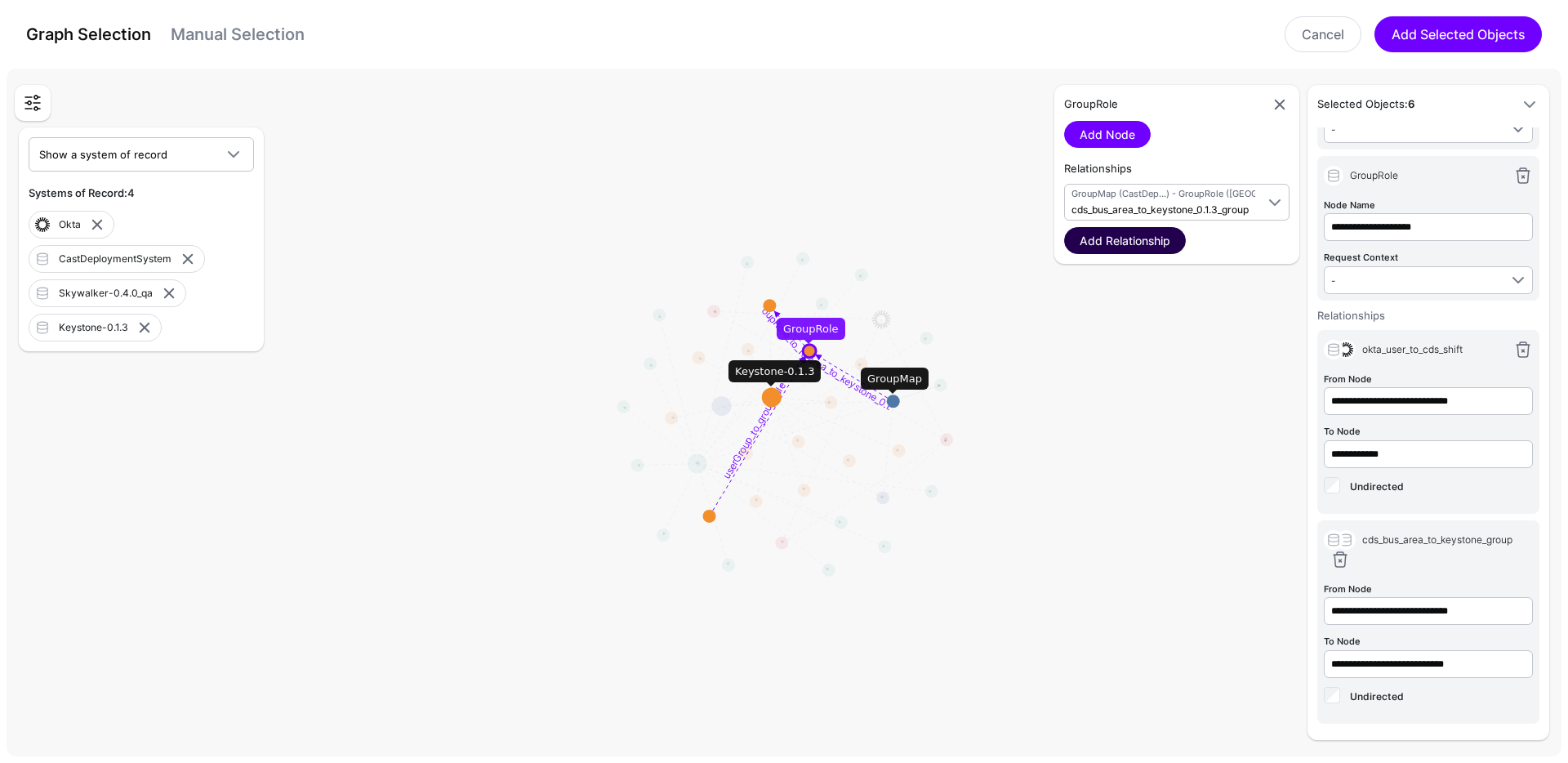
click at [1101, 246] on link "Add Relationship" at bounding box center [1125, 241] width 121 height 27
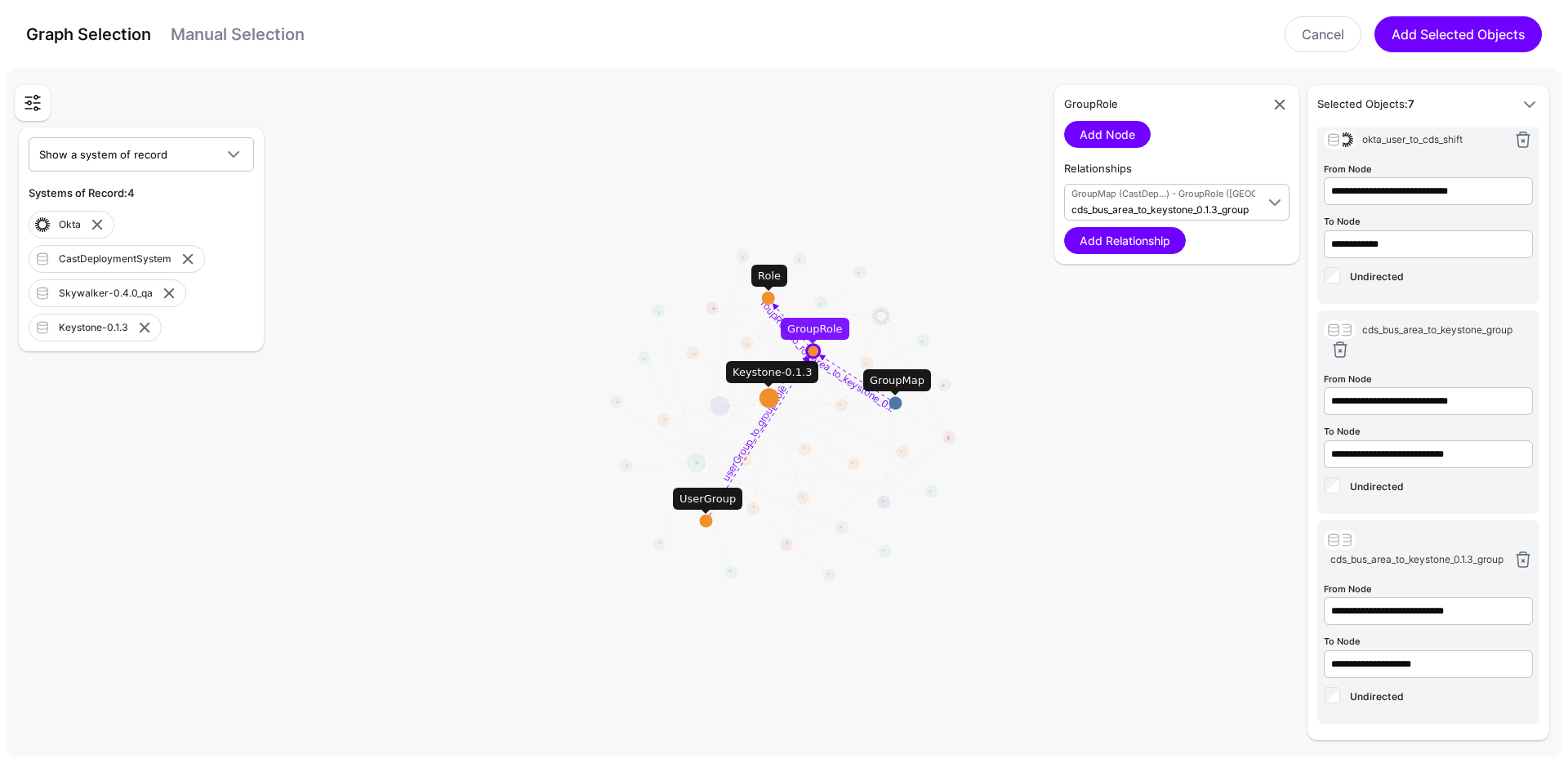
click at [766, 296] on circle at bounding box center [768, 299] width 13 height 13
click at [766, 292] on circle at bounding box center [766, 291] width 13 height 13
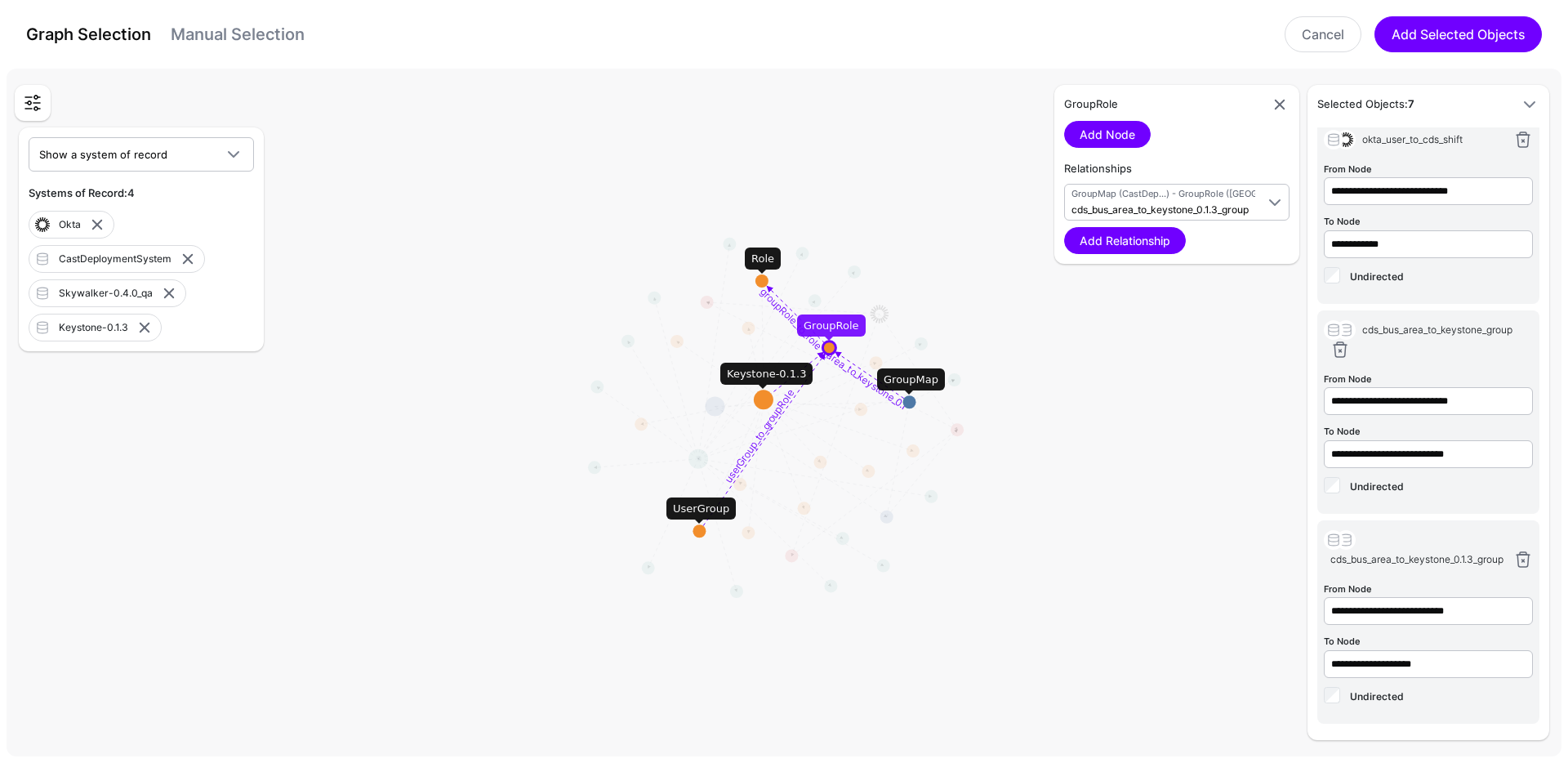
click at [764, 281] on circle at bounding box center [762, 282] width 13 height 13
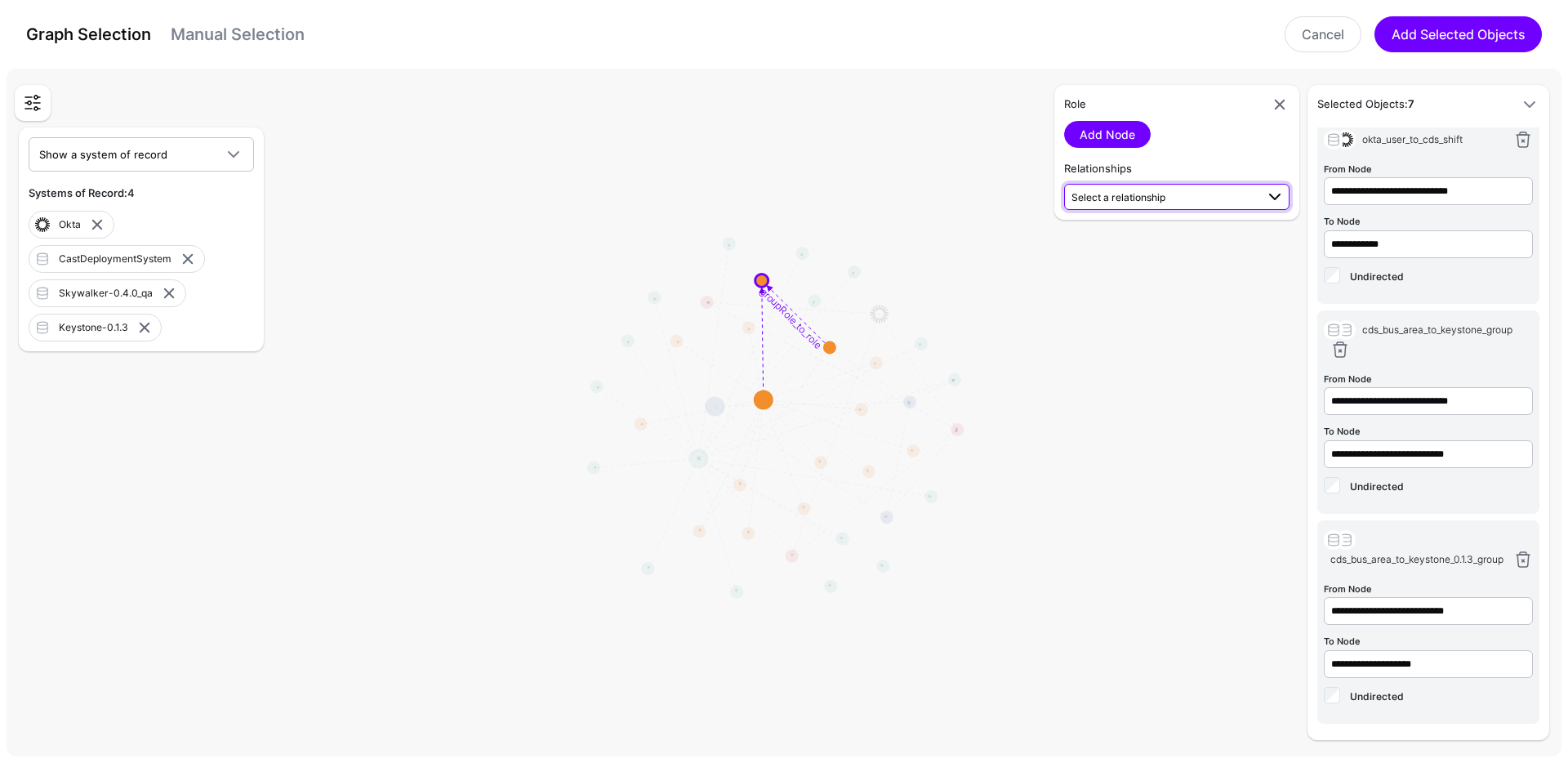
click at [1126, 191] on span "Select a relationship" at bounding box center [1118, 197] width 94 height 12
click at [831, 346] on circle at bounding box center [830, 347] width 13 height 13
click at [1181, 203] on span "Select a relationship" at bounding box center [1163, 196] width 184 height 17
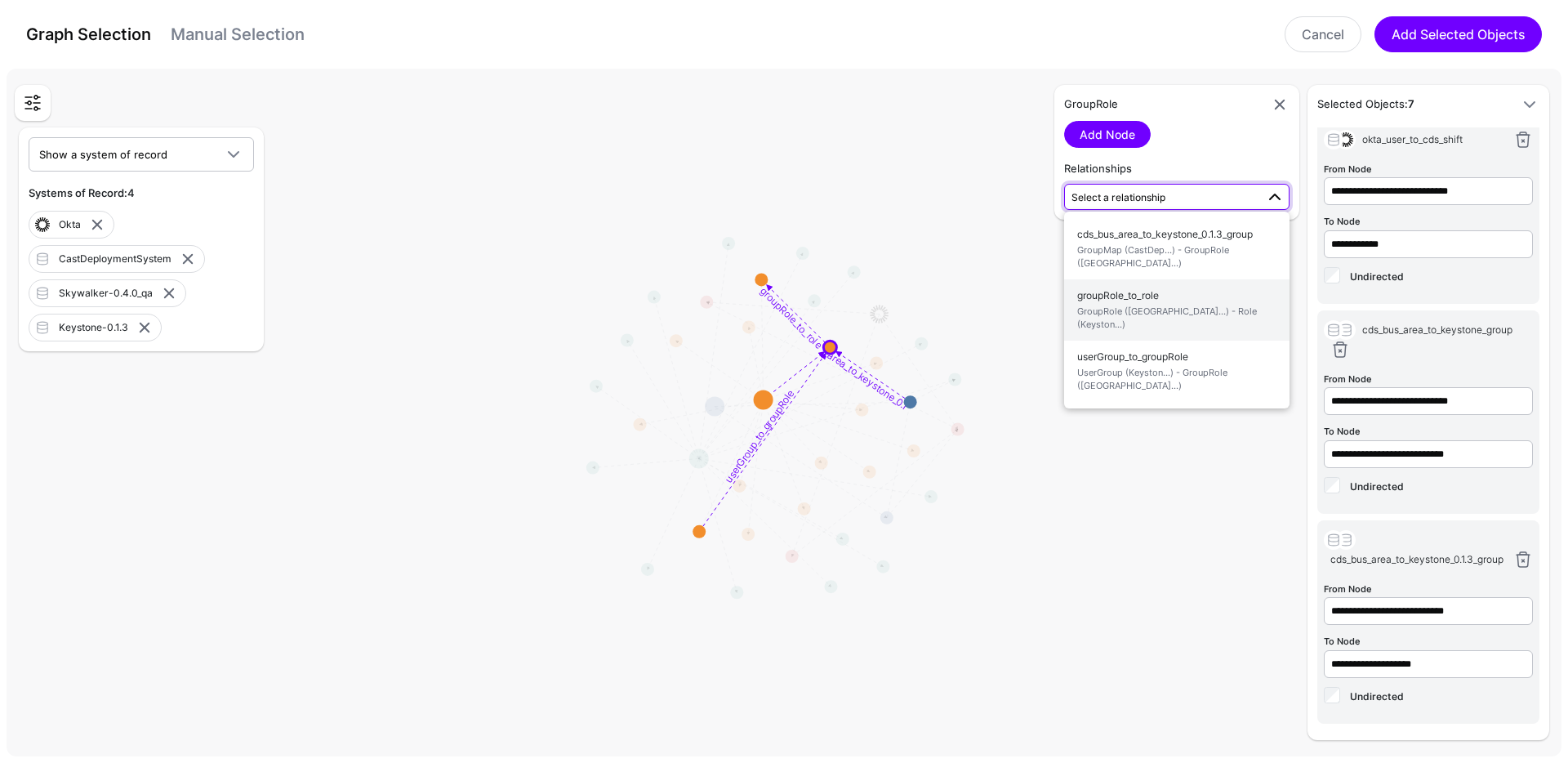
click at [1139, 300] on span "groupRole_to_role GroupRole (Keyston...) - Role (Keyston...)" at bounding box center [1177, 310] width 199 height 51
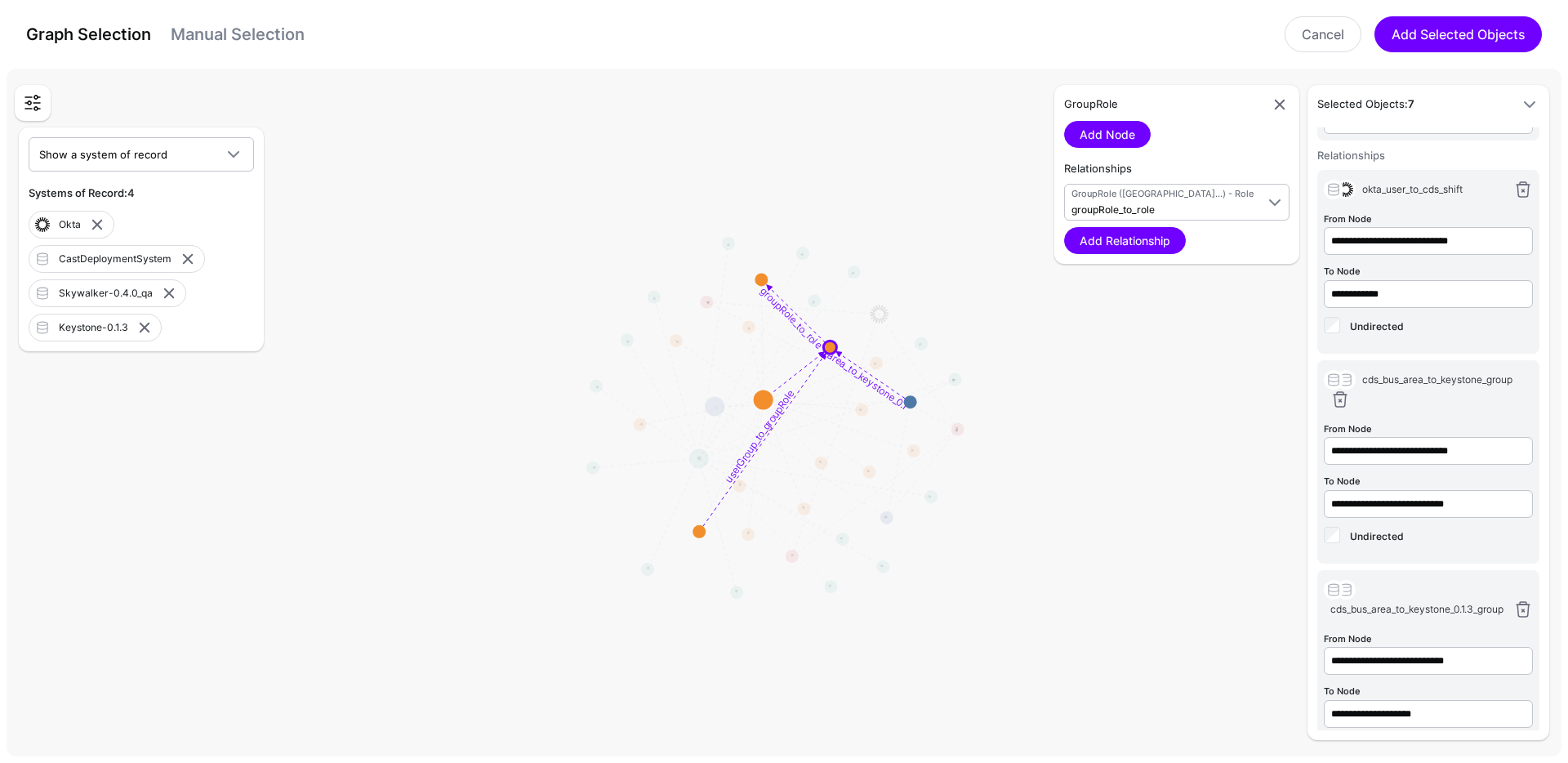
scroll to position [283, 0]
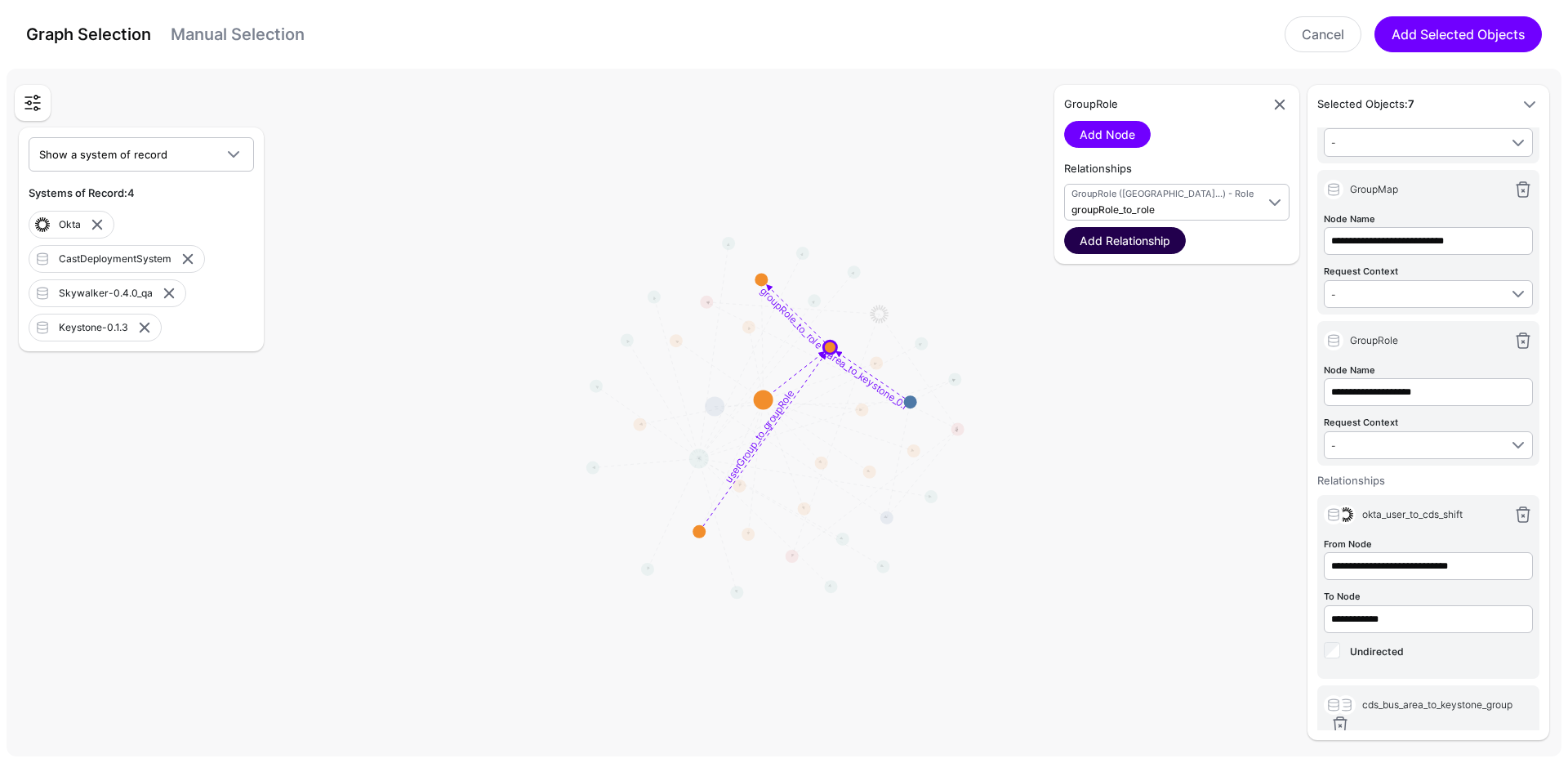
click at [1153, 243] on link "Add Relationship" at bounding box center [1125, 241] width 121 height 27
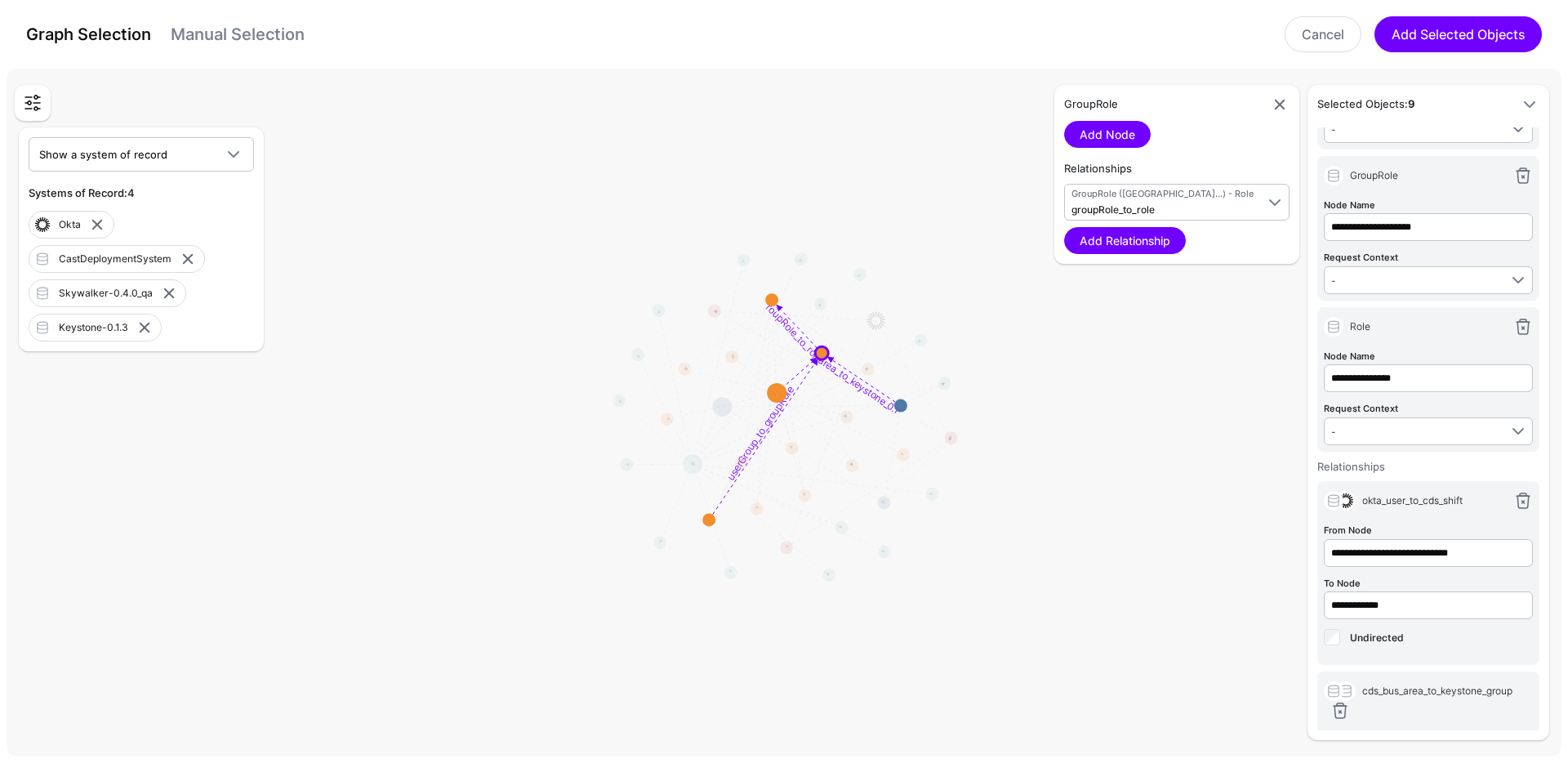
scroll to position [502, 0]
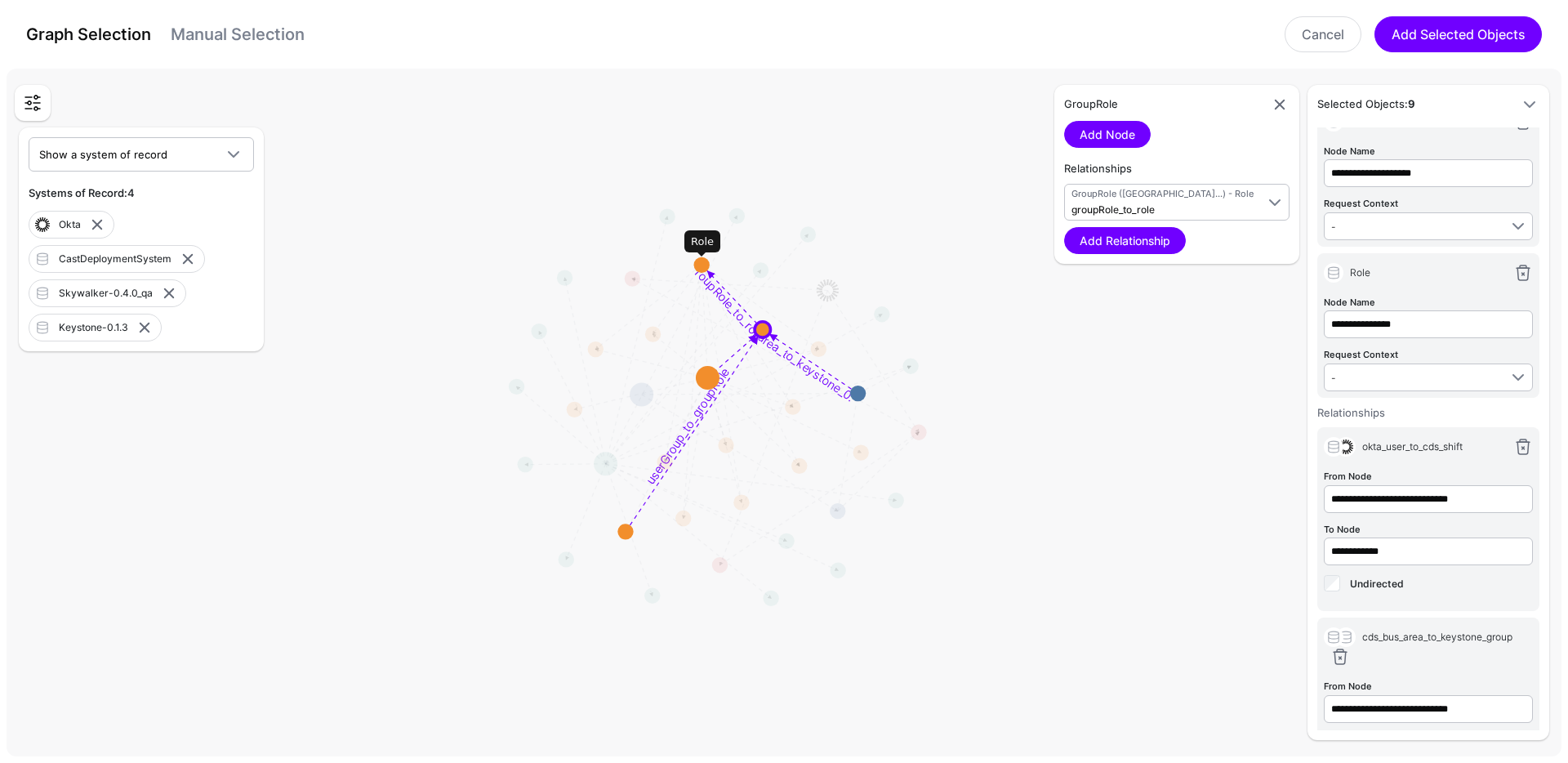
click at [704, 268] on circle at bounding box center [701, 264] width 15 height 15
click at [705, 387] on circle at bounding box center [705, 379] width 24 height 24
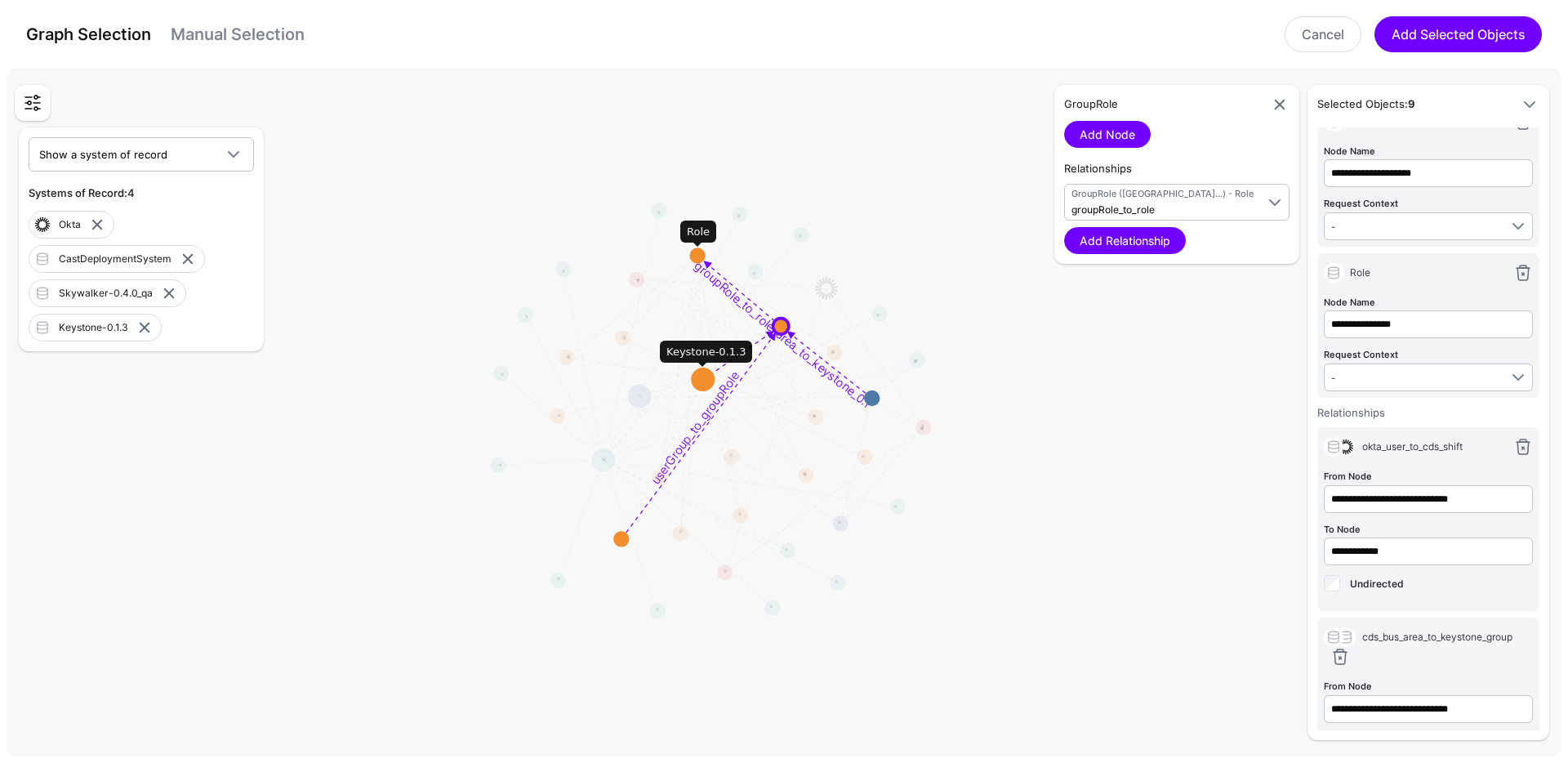
click at [699, 254] on circle at bounding box center [696, 255] width 15 height 15
click at [696, 256] on circle at bounding box center [696, 254] width 15 height 15
click at [694, 245] on g "cds_bus_area_to_keystone_0.1.3_group groupRole_to_role userGroup_to_groupRole" at bounding box center [725, 405] width 189672 height 84004
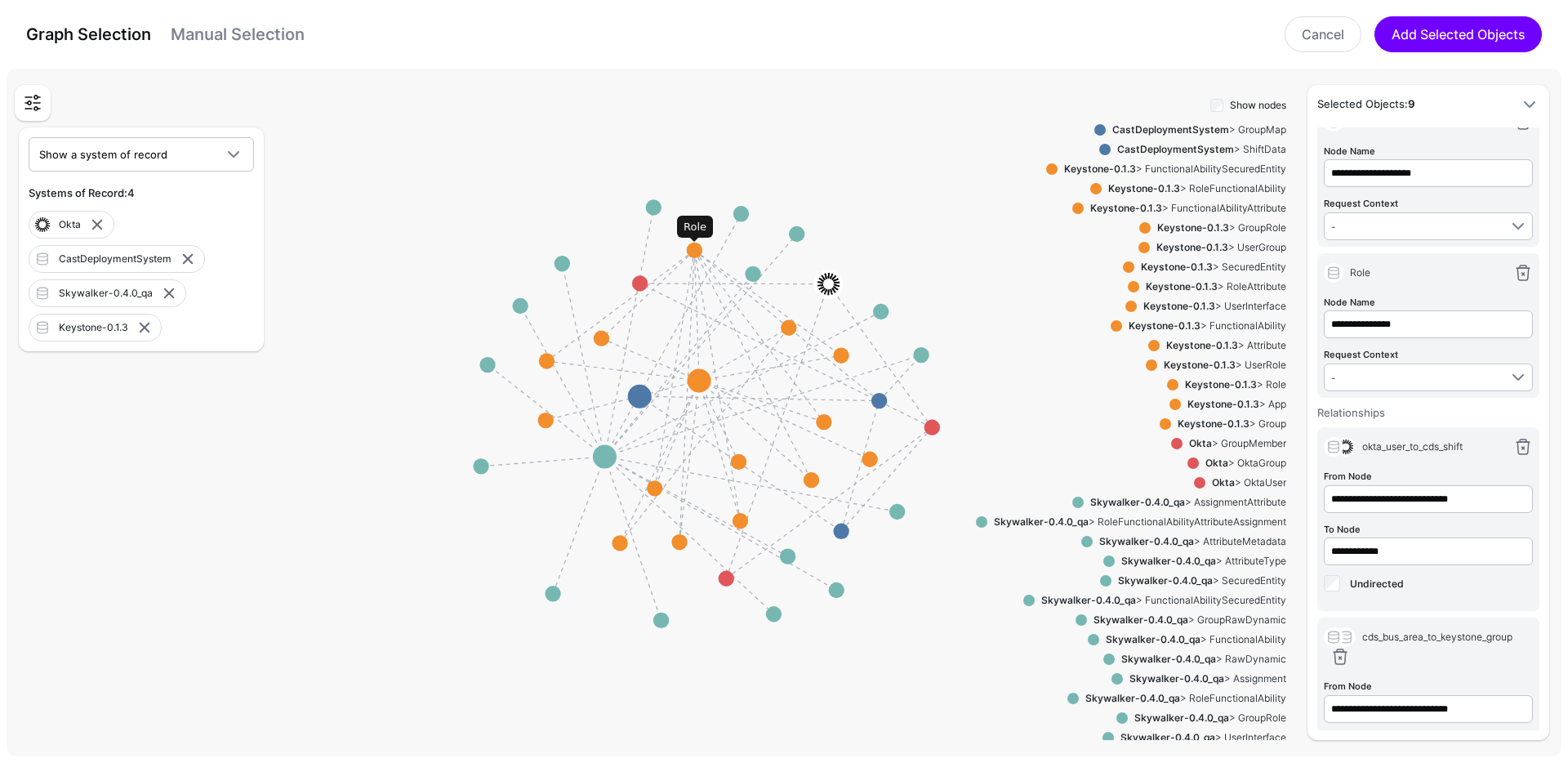
click at [696, 245] on circle at bounding box center [694, 250] width 15 height 15
click at [694, 239] on rect at bounding box center [725, 405] width 189672 height 84004
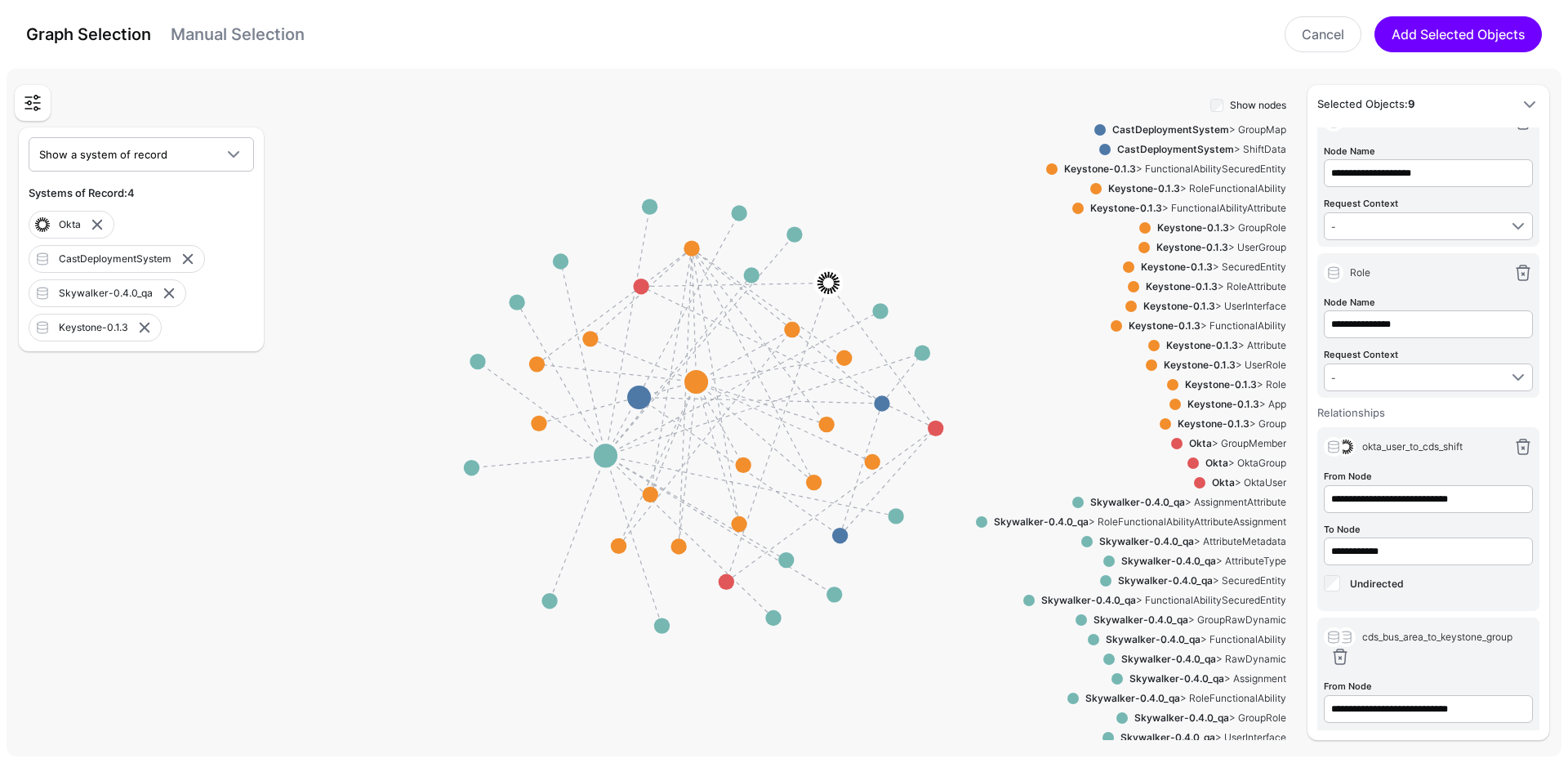
click at [694, 247] on circle at bounding box center [691, 247] width 15 height 15
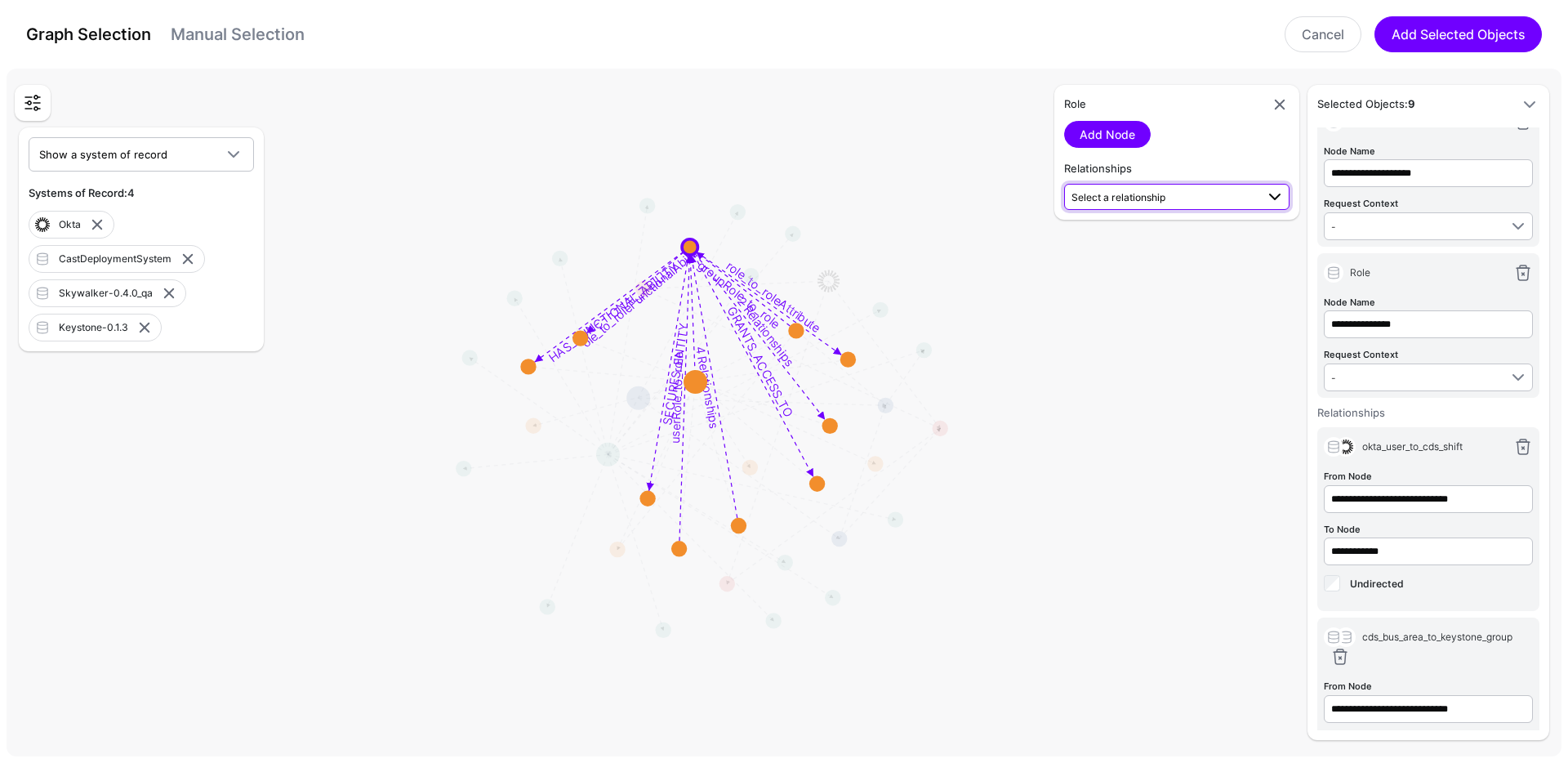
click at [1142, 195] on span "Select a relationship" at bounding box center [1118, 197] width 94 height 12
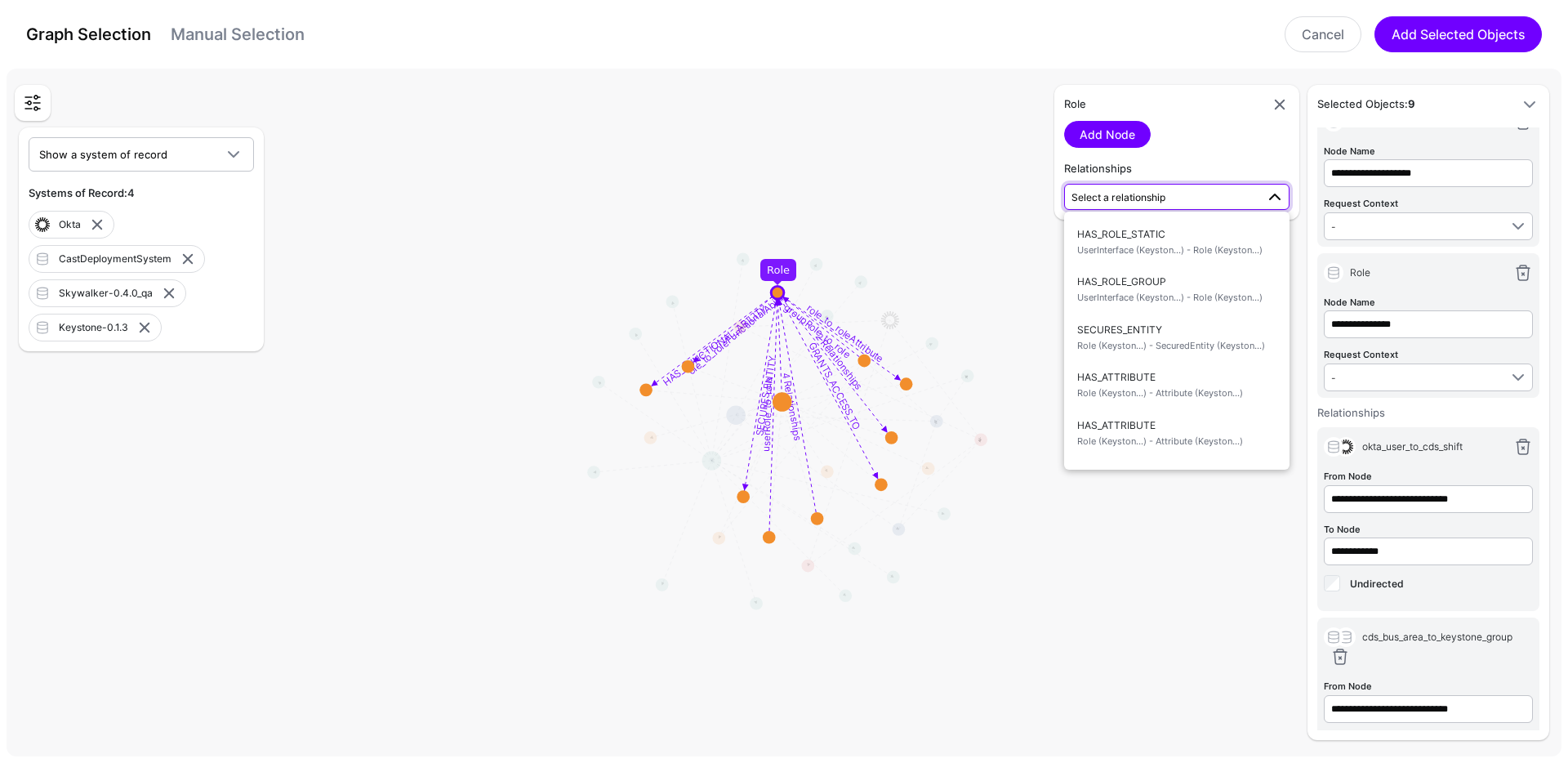
click at [777, 294] on circle at bounding box center [777, 293] width 13 height 13
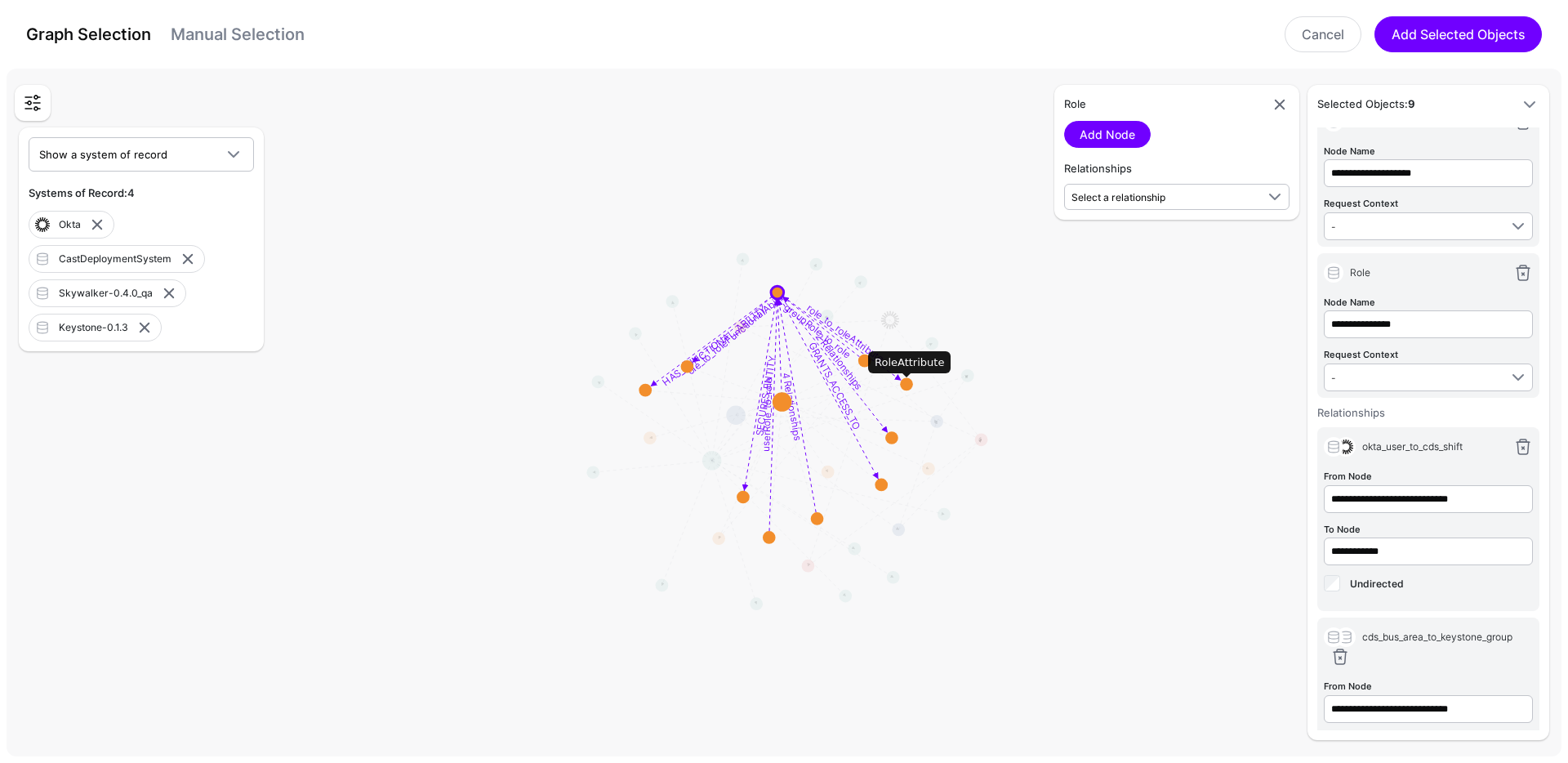
click at [907, 381] on circle at bounding box center [907, 385] width 13 height 13
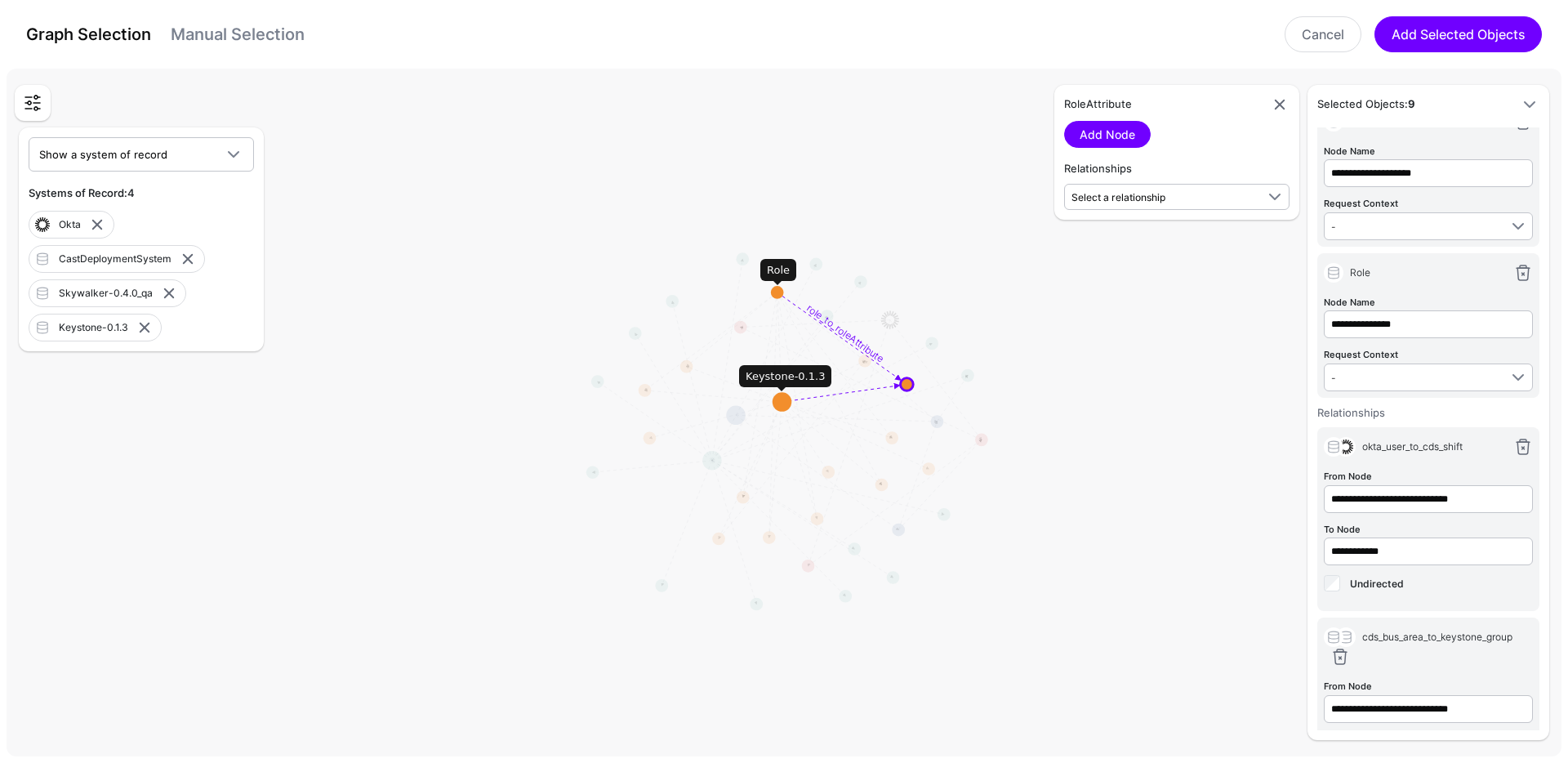
click at [776, 289] on circle at bounding box center [777, 293] width 13 height 13
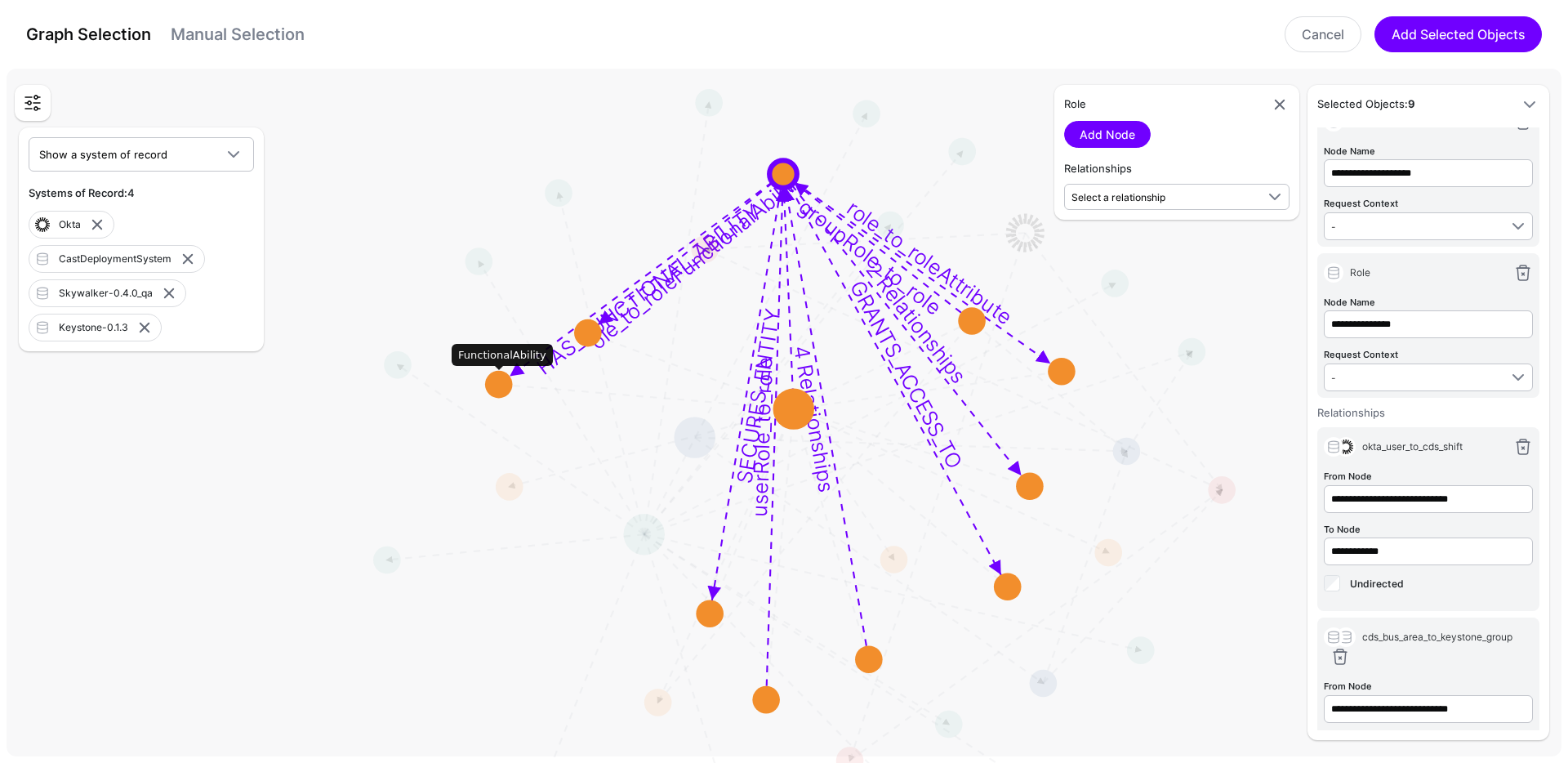
click at [501, 383] on circle at bounding box center [498, 384] width 27 height 27
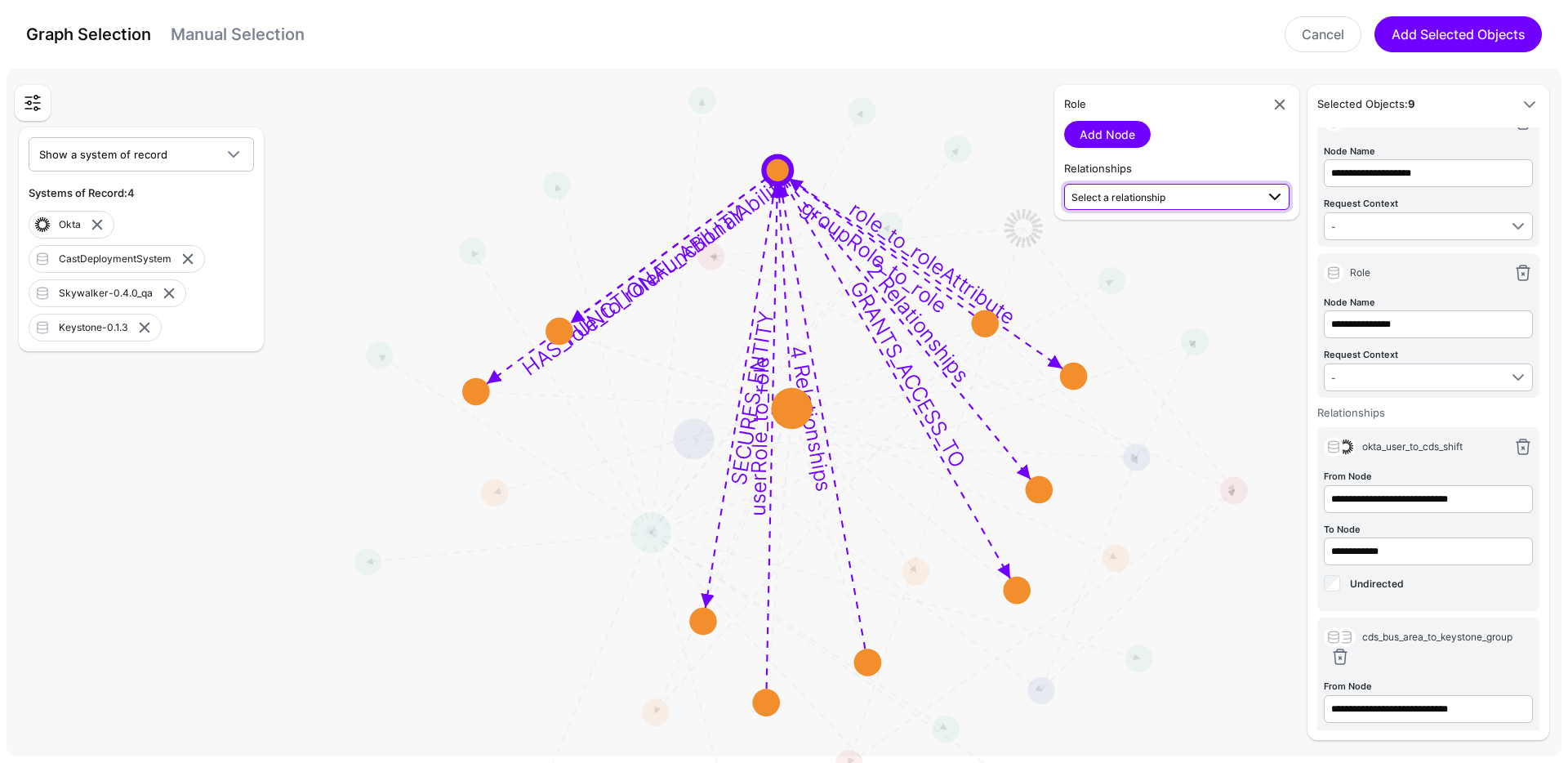
click at [1146, 192] on span "Select a relationship" at bounding box center [1118, 197] width 94 height 12
click at [1159, 351] on span "Role (Keyston...) - Attribute (Keyston...)" at bounding box center [1177, 343] width 199 height 14
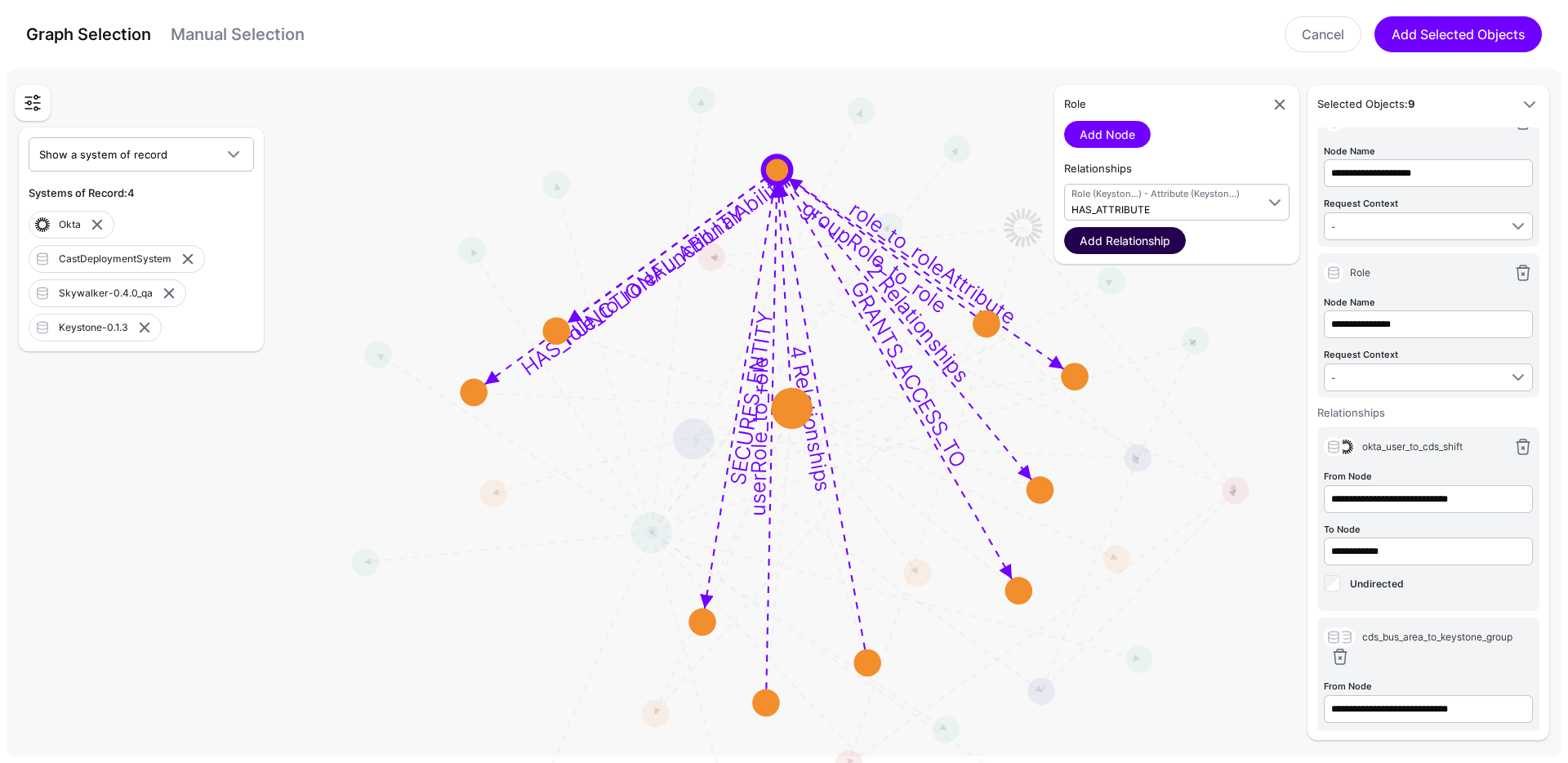
click at [1148, 245] on link "Add Relationship" at bounding box center [1125, 241] width 121 height 27
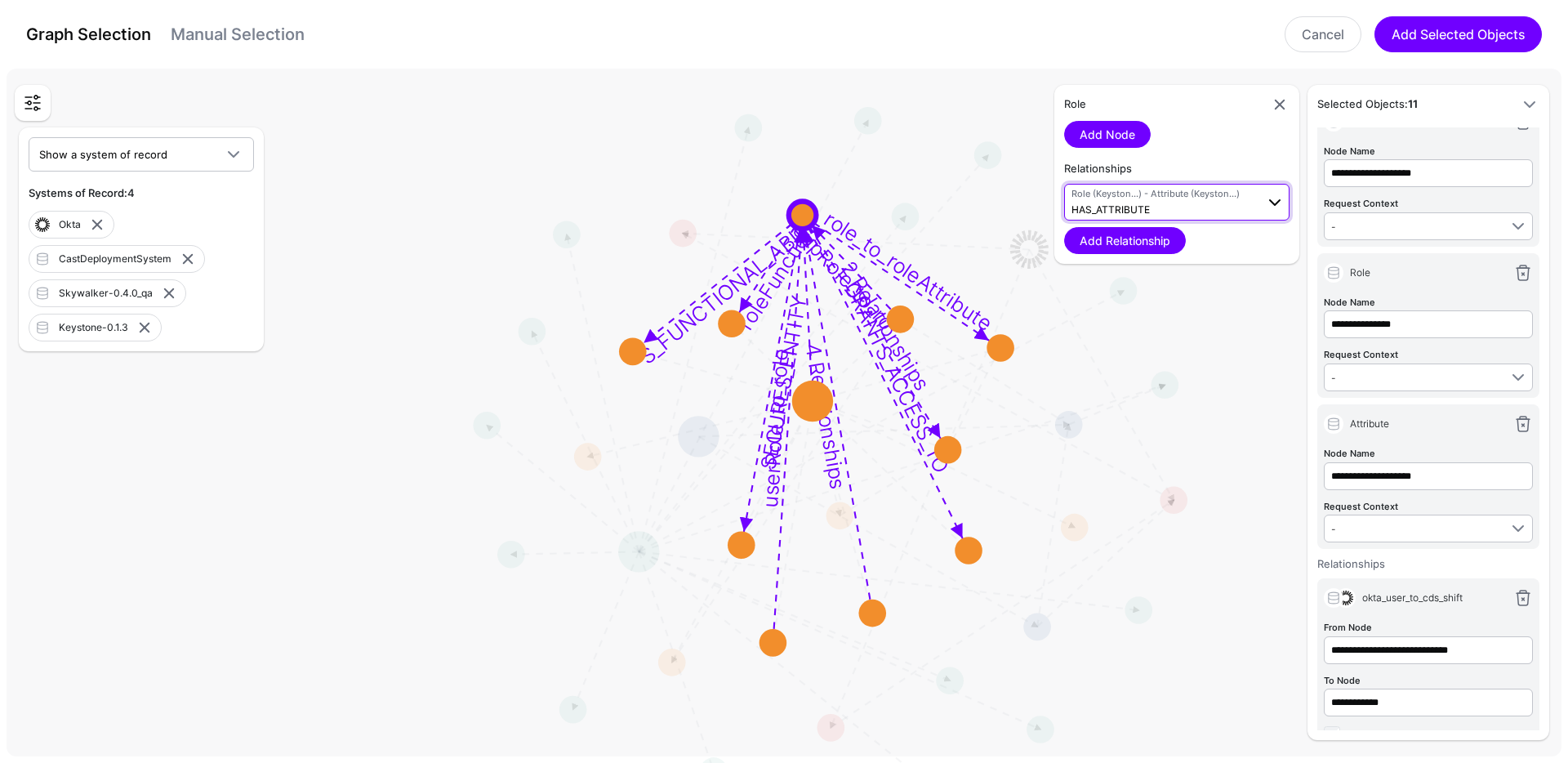
click at [1129, 195] on span "Role (Keyston...) - Attribute (Keyston...)" at bounding box center [1163, 193] width 184 height 14
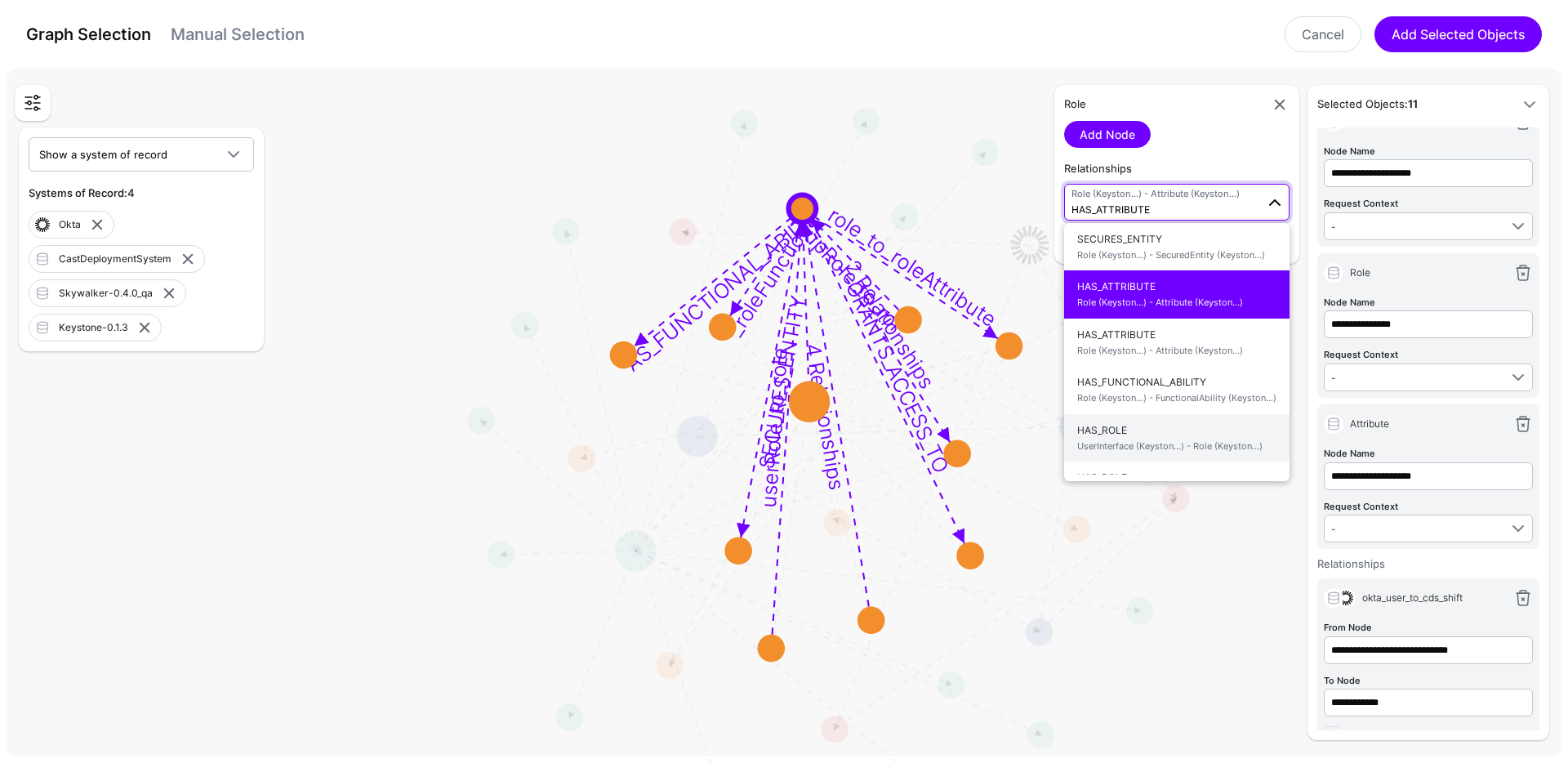
scroll to position [173, 0]
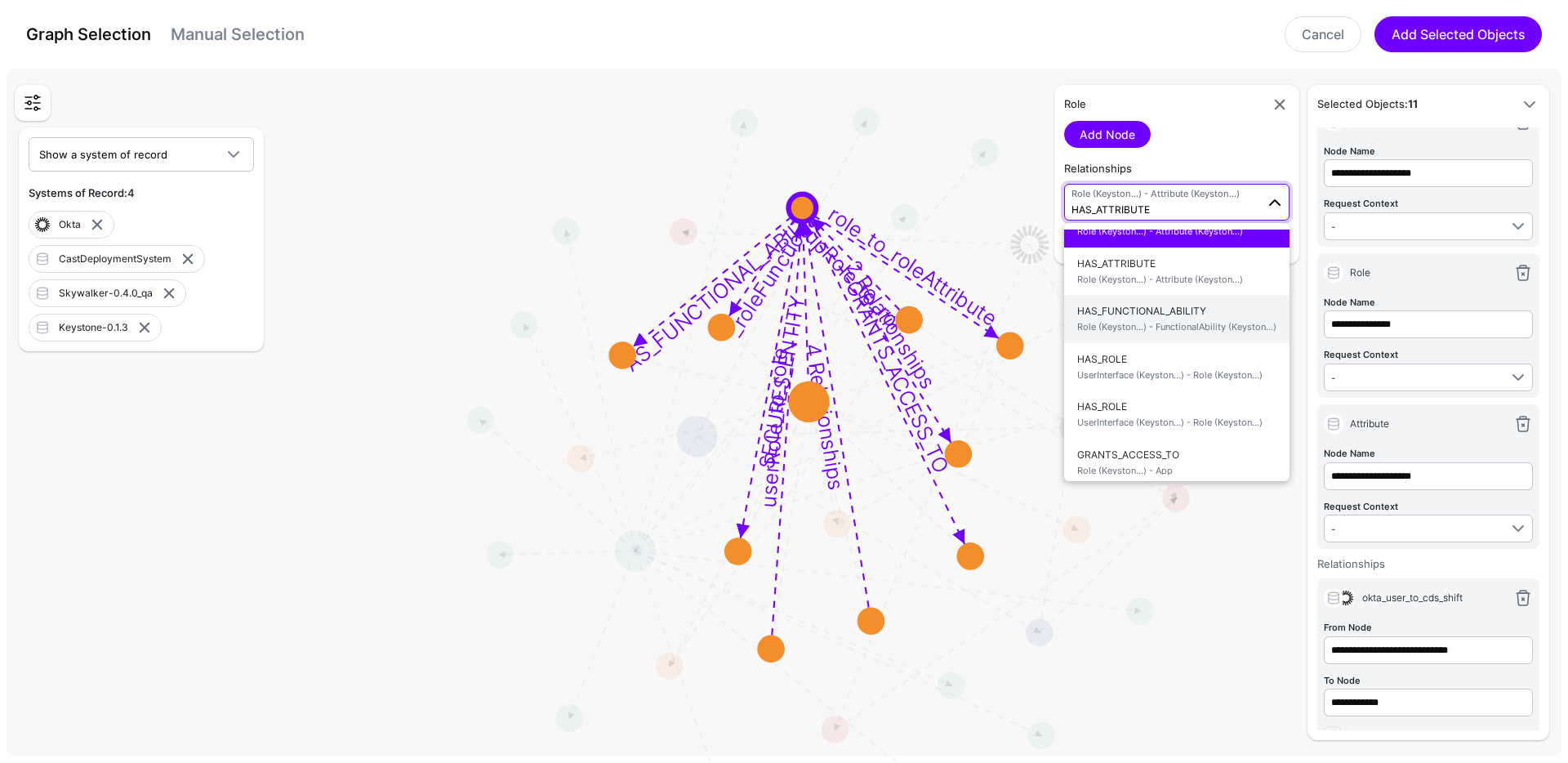
click at [1123, 327] on span "HAS_FUNCTIONAL_ABILITY Role (Keyston...) - FunctionalAbility (Keyston...)" at bounding box center [1177, 318] width 199 height 39
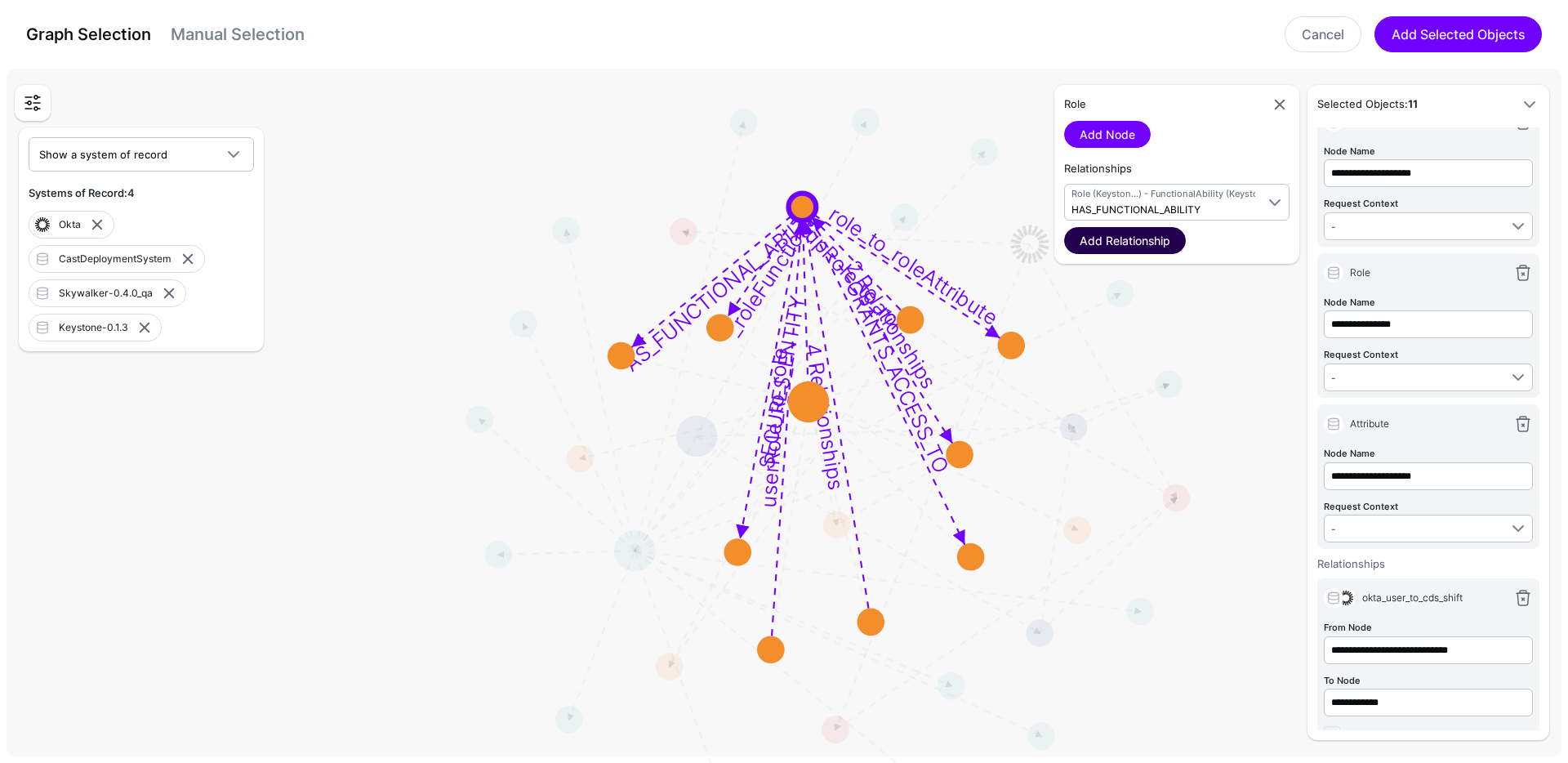
click at [1121, 249] on link "Add Relationship" at bounding box center [1125, 241] width 121 height 27
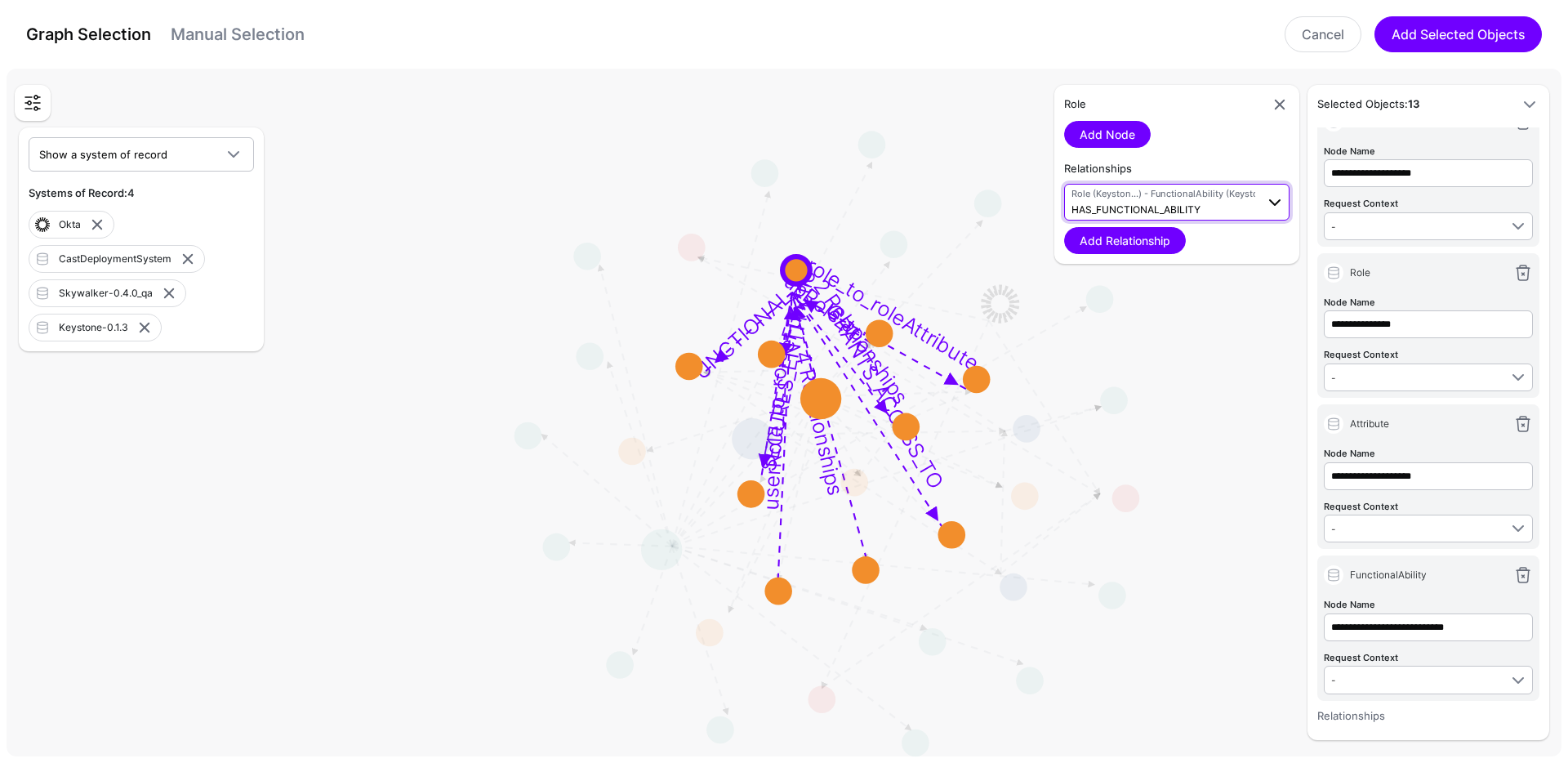
click at [1120, 209] on span "HAS_FUNCTIONAL_ABILITY" at bounding box center [1136, 209] width 129 height 12
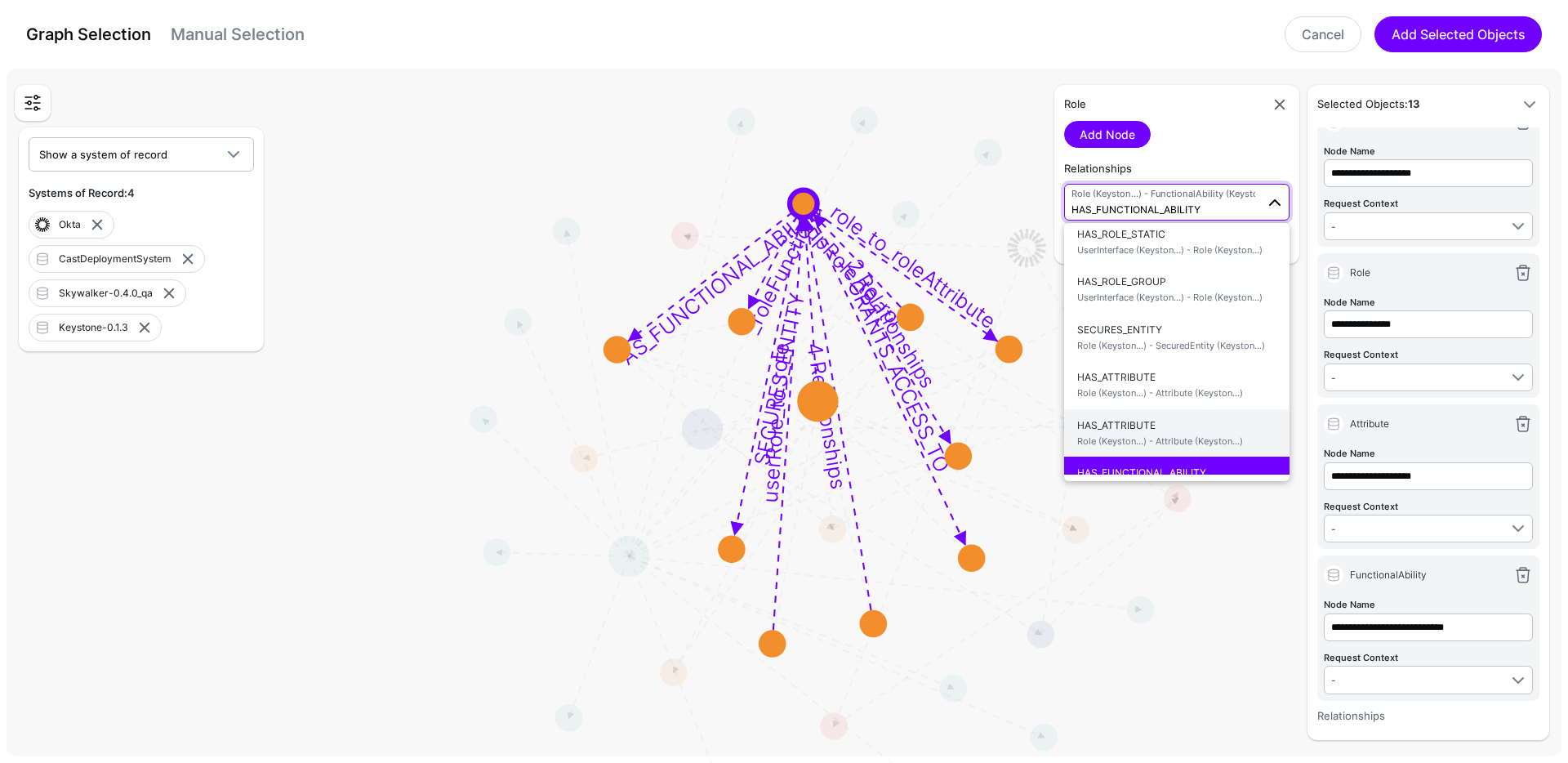
scroll to position [0, 0]
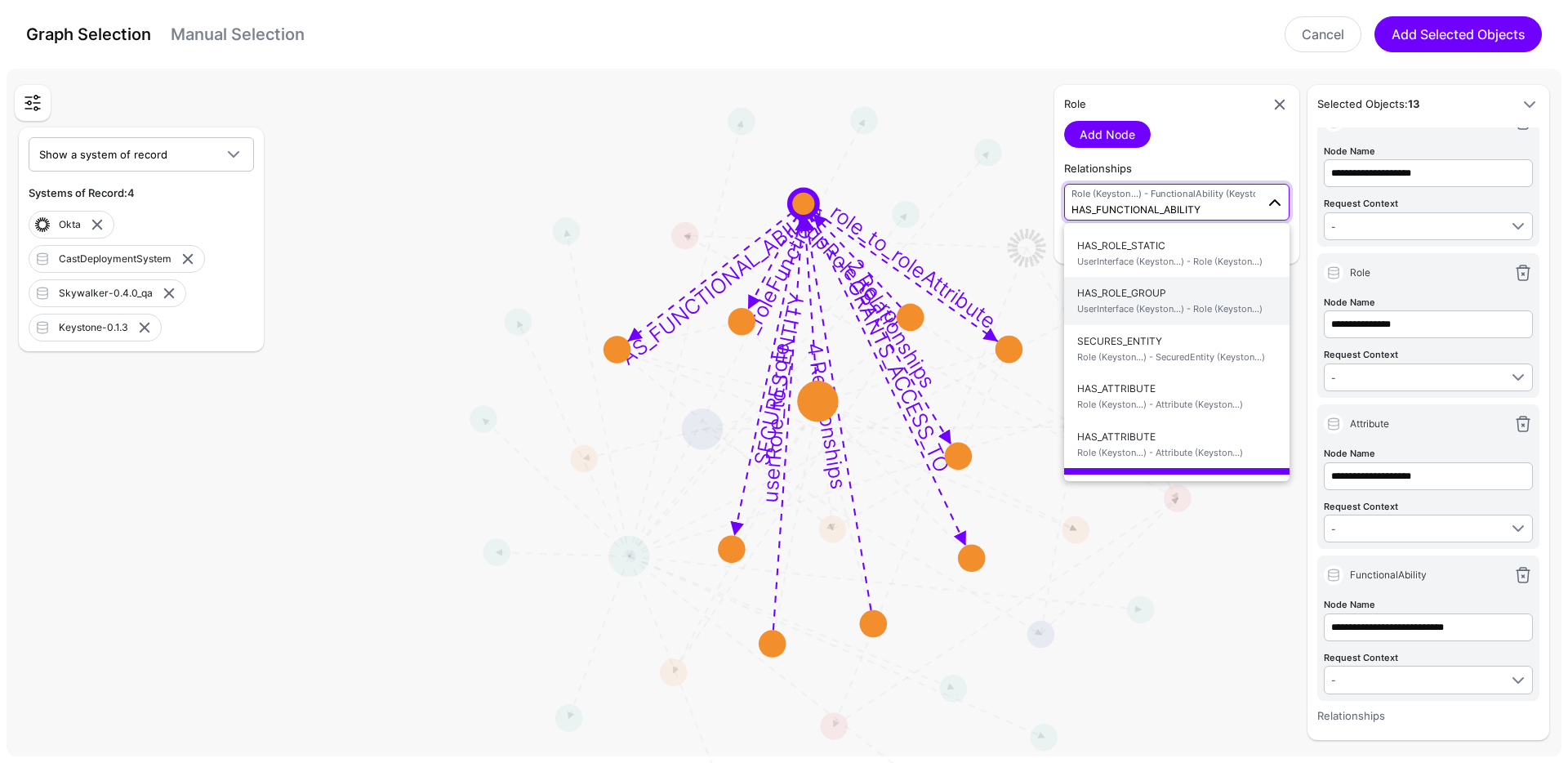
click at [1148, 299] on span "HAS_ROLE_GROUP UserInterface (Keyston...) - Role (Keyston...)" at bounding box center [1177, 300] width 199 height 39
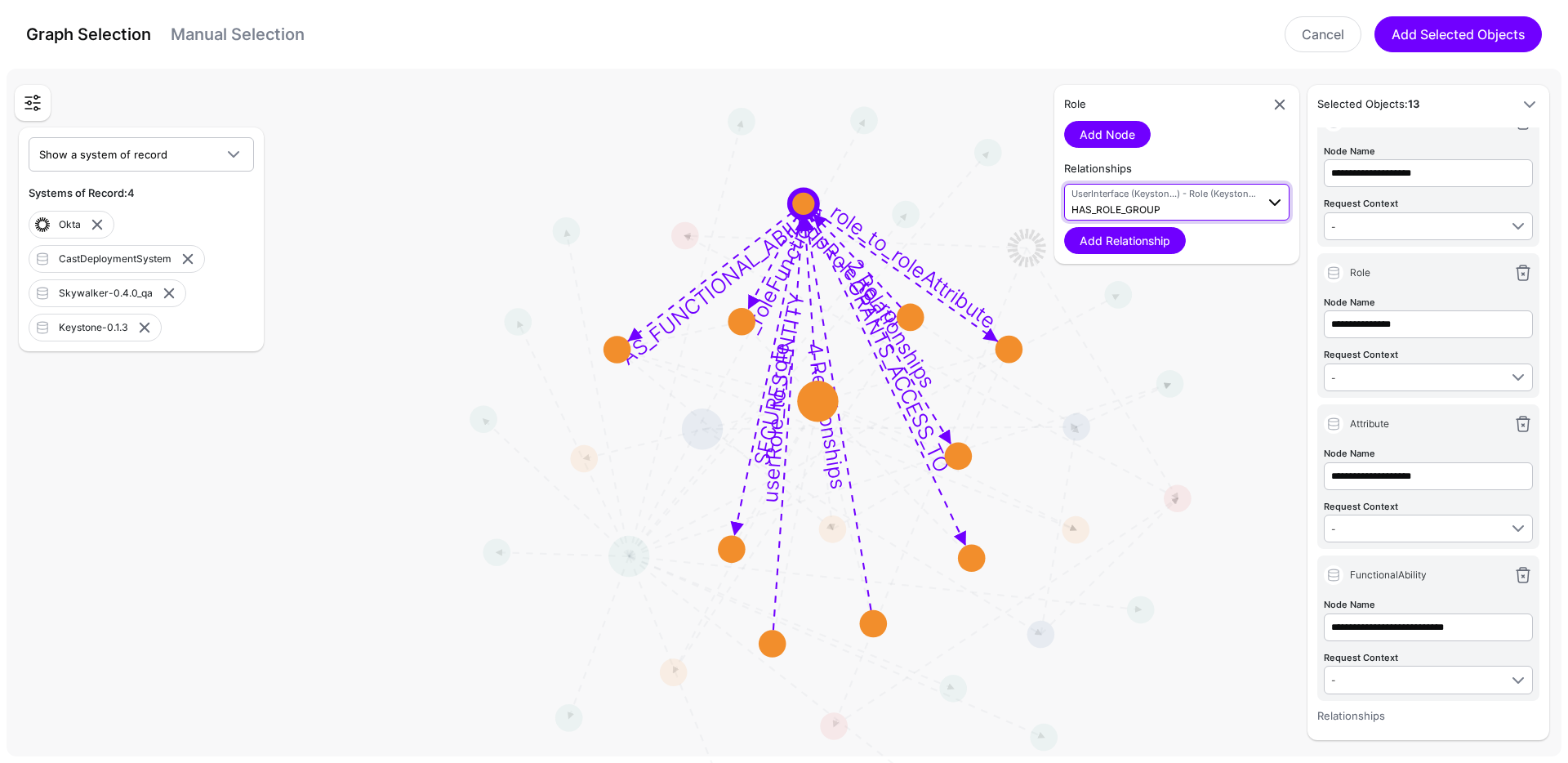
click at [1157, 205] on span "HAS_ROLE_GROUP" at bounding box center [1116, 209] width 89 height 12
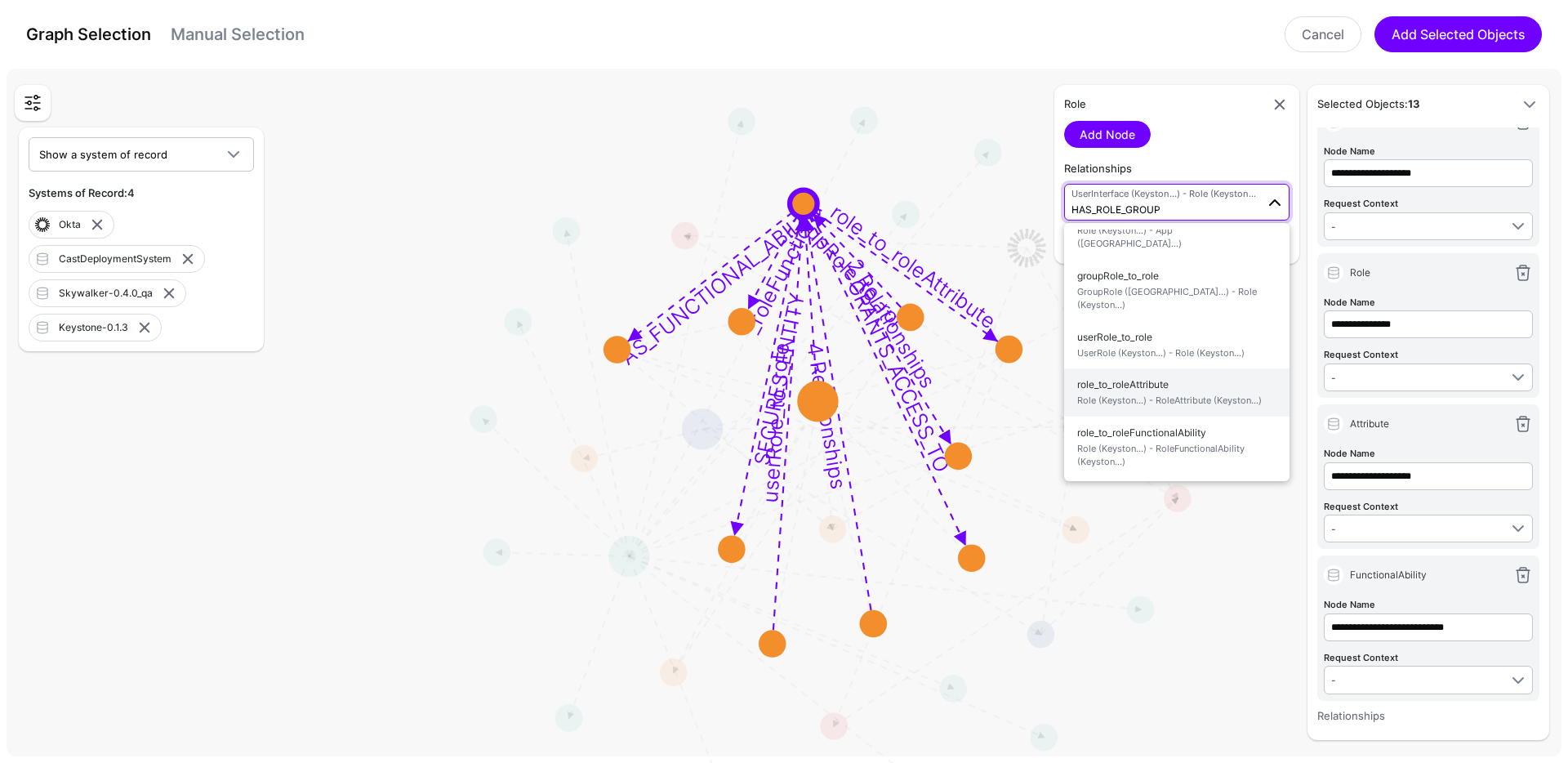
scroll to position [416, 0]
click at [621, 347] on circle at bounding box center [617, 349] width 27 height 27
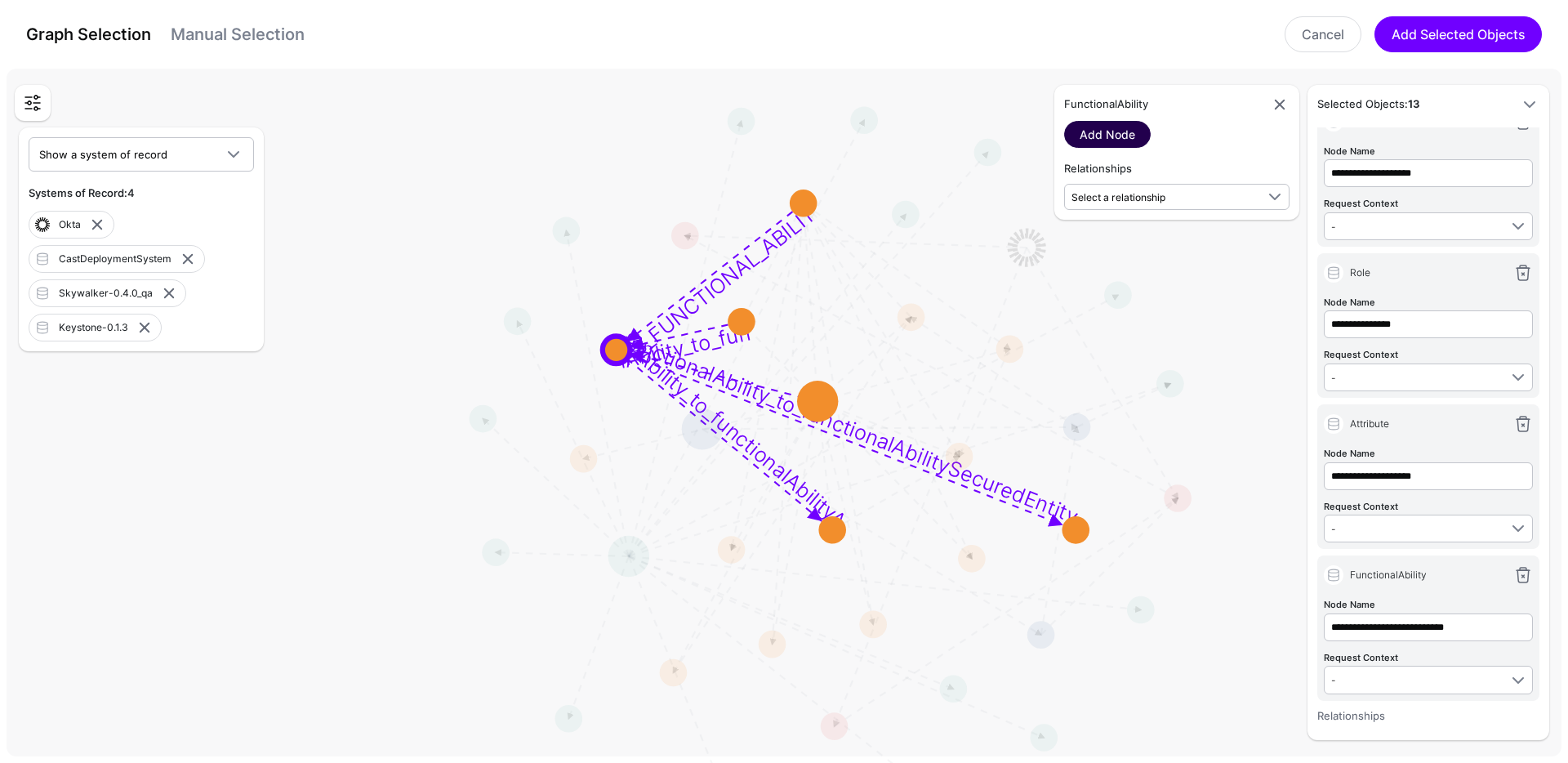
click at [1087, 143] on link "Add Node" at bounding box center [1107, 135] width 86 height 27
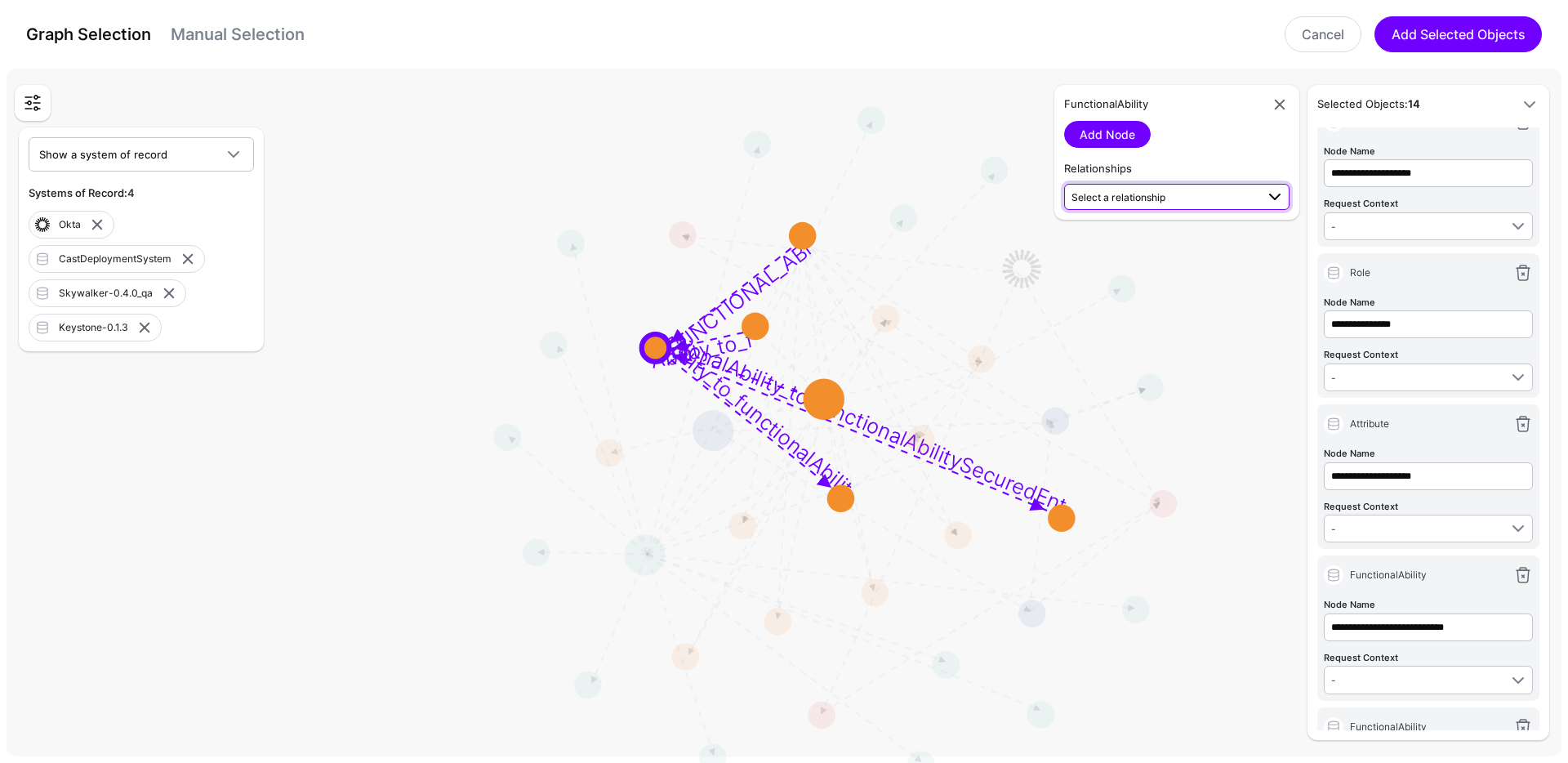
click at [1144, 205] on span "Select a relationship" at bounding box center [1178, 196] width 213 height 20
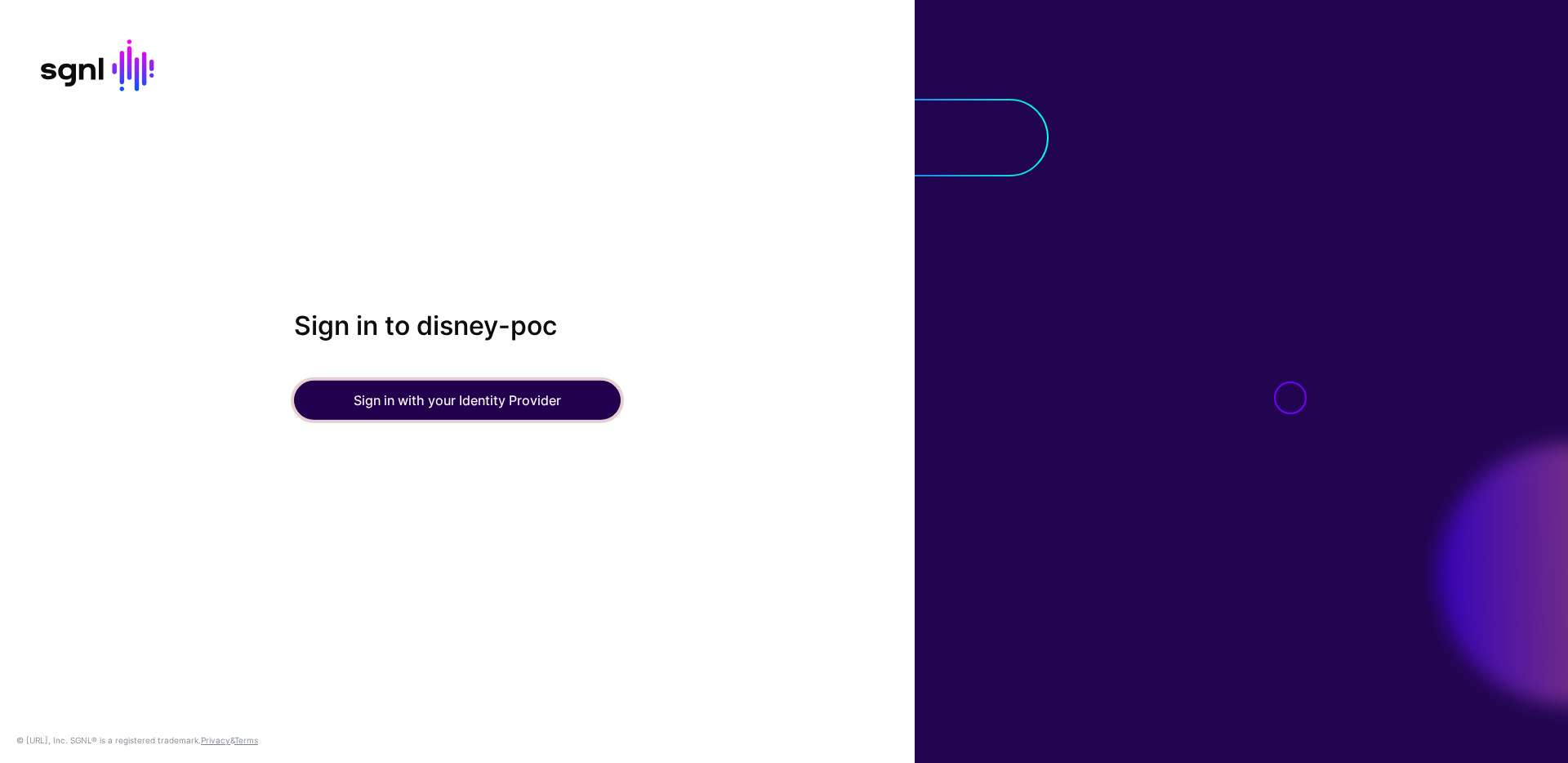
click at [381, 390] on button "Sign in with your Identity Provider" at bounding box center [457, 400] width 327 height 39
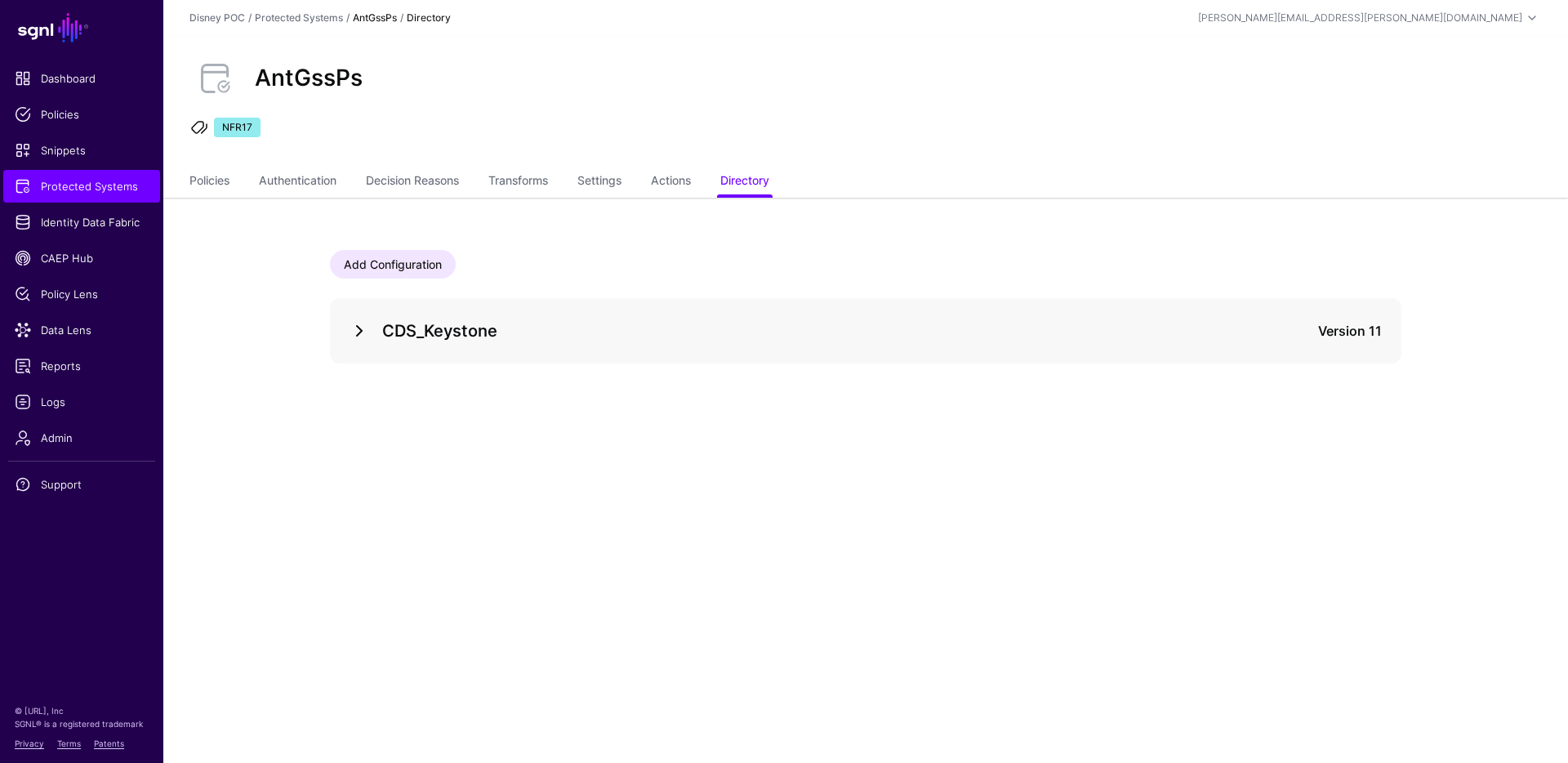
click at [357, 338] on link at bounding box center [359, 331] width 20 height 20
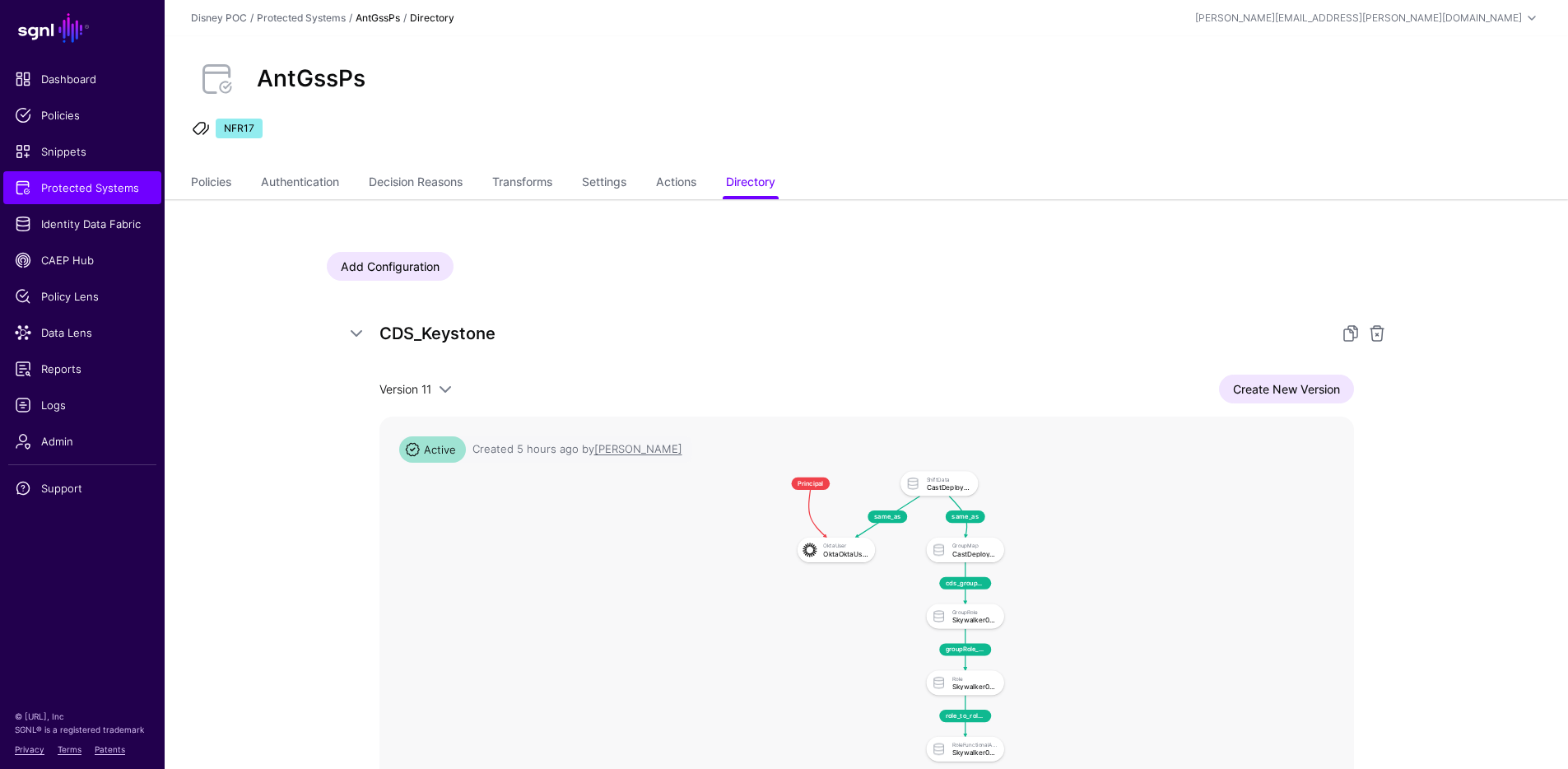
drag, startPoint x: 1413, startPoint y: 575, endPoint x: 1359, endPoint y: 481, distance: 108.4
click at [1359, 481] on div "Add Configuration CDS_Keystone Version 11 Version 11 Version 10 Version 9 Versi…" at bounding box center [866, 630] width 1185 height 861
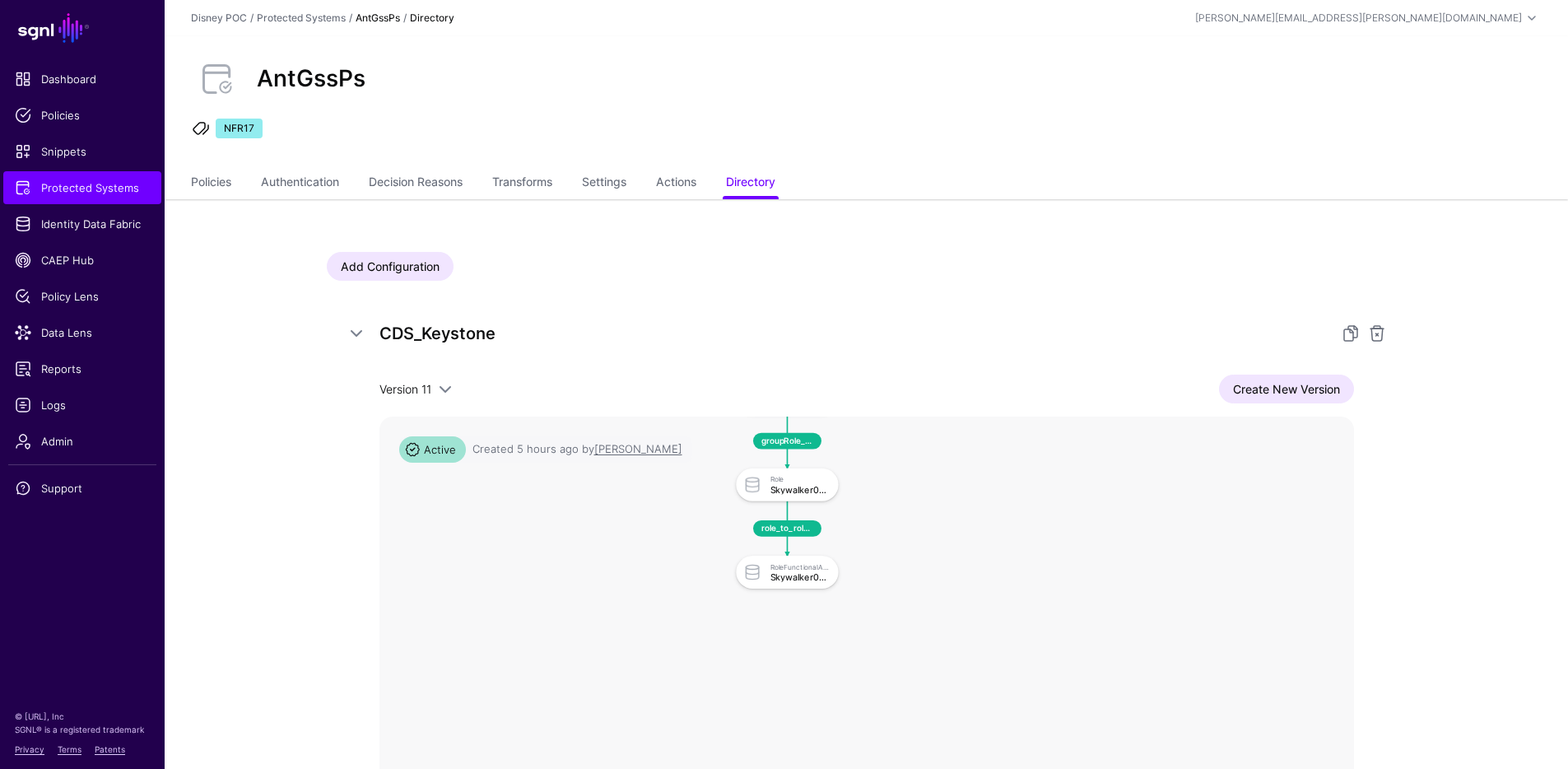
click at [980, 434] on rect at bounding box center [519, 192] width 80867 height 44616
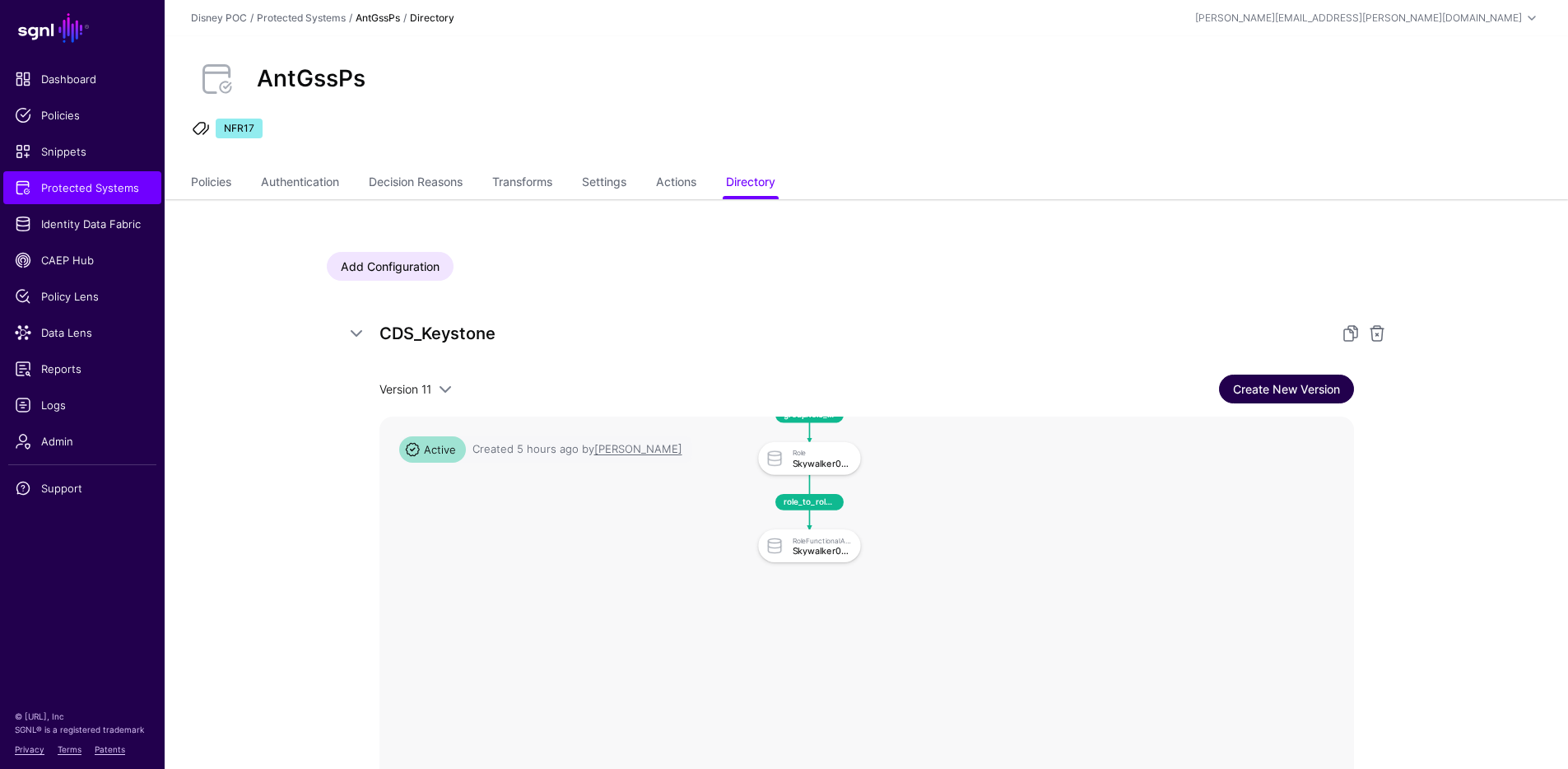
click at [1247, 390] on link "Create New Version" at bounding box center [1285, 389] width 135 height 29
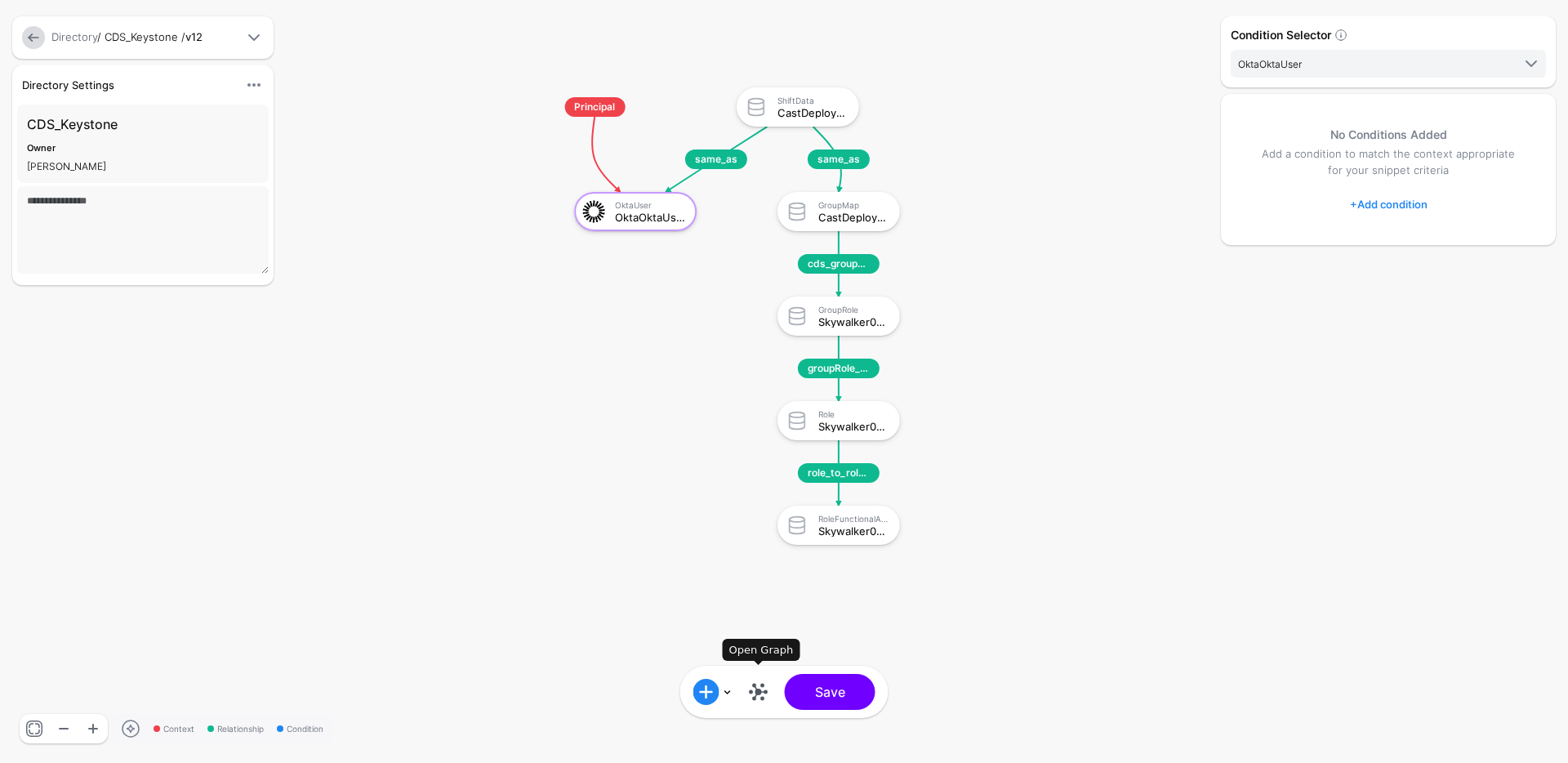
click at [759, 694] on link at bounding box center [759, 692] width 27 height 27
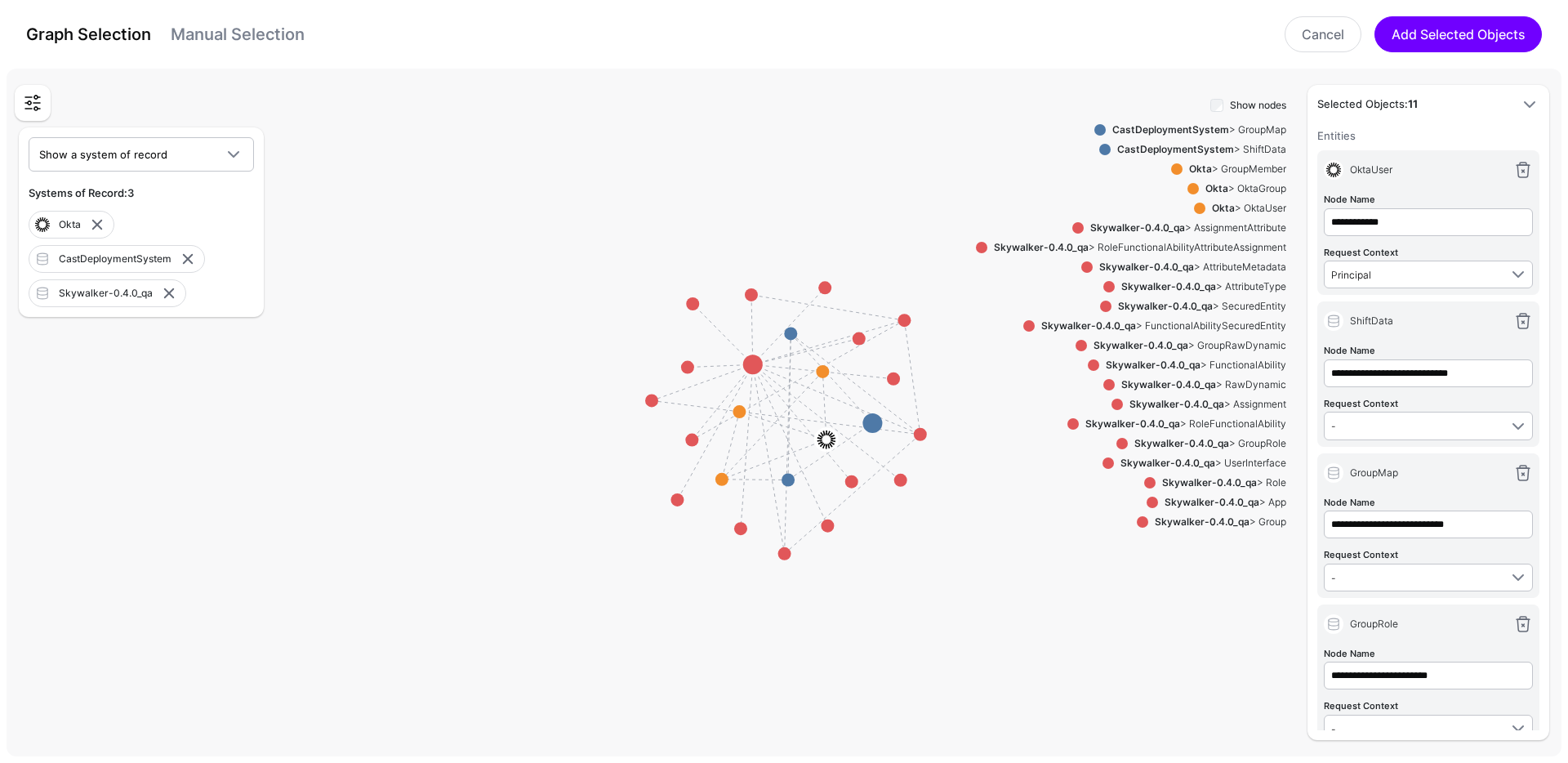
click at [1204, 399] on strong "Skywalker-0.4.0_qa" at bounding box center [1177, 404] width 95 height 12
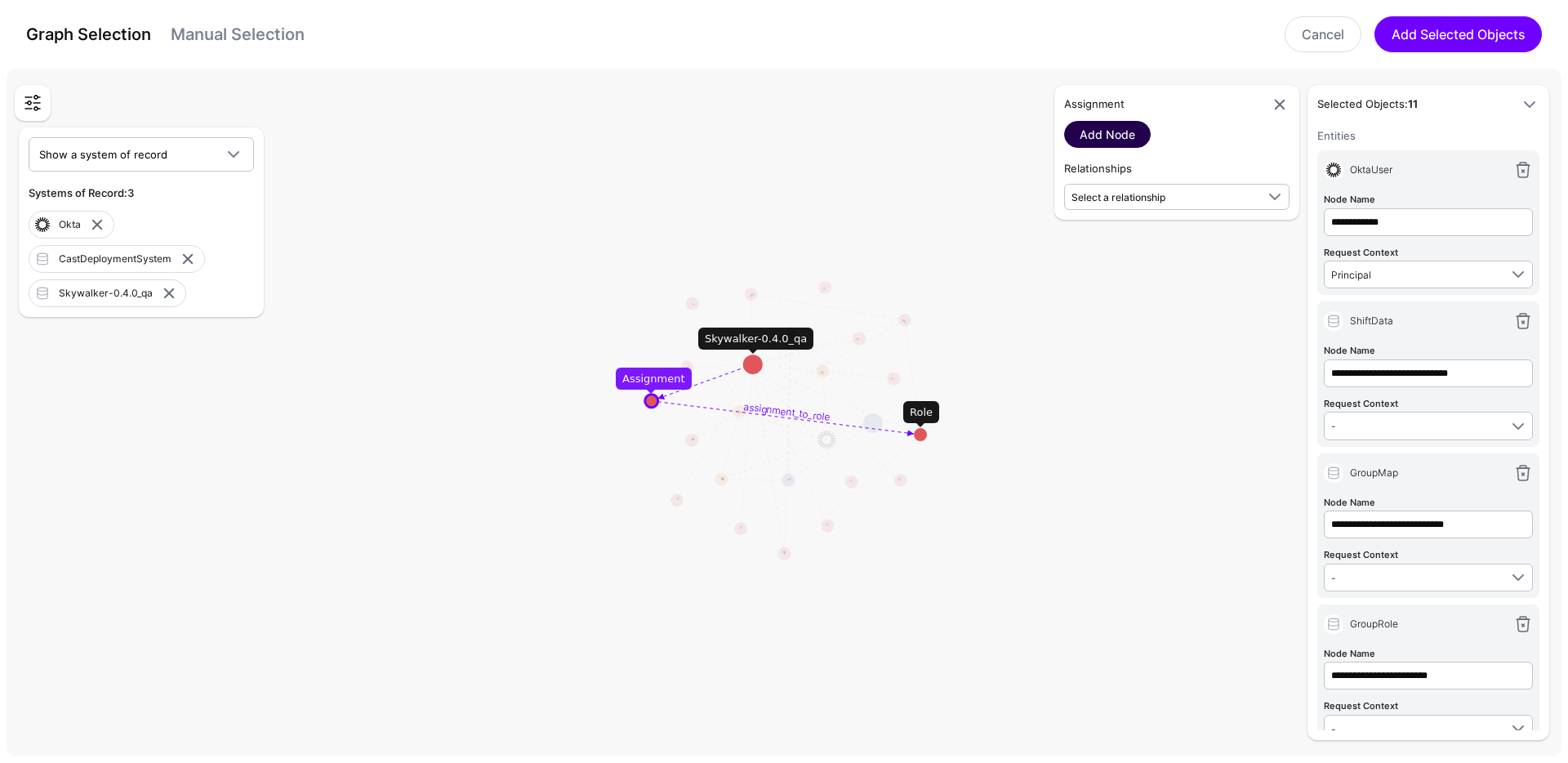
click at [1112, 141] on link "Add Node" at bounding box center [1107, 135] width 86 height 27
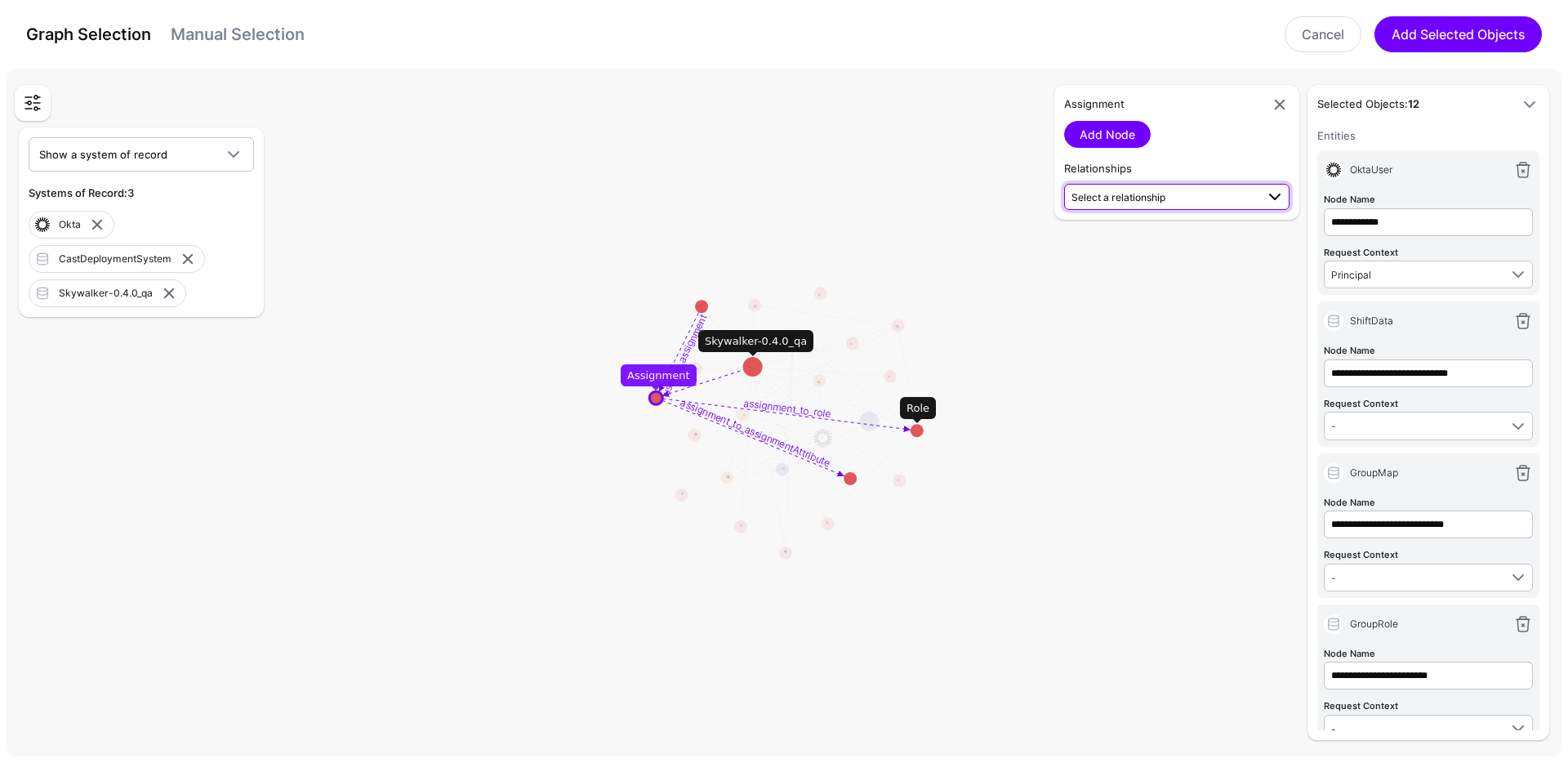
click at [1148, 201] on span "Select a relationship" at bounding box center [1118, 197] width 94 height 12
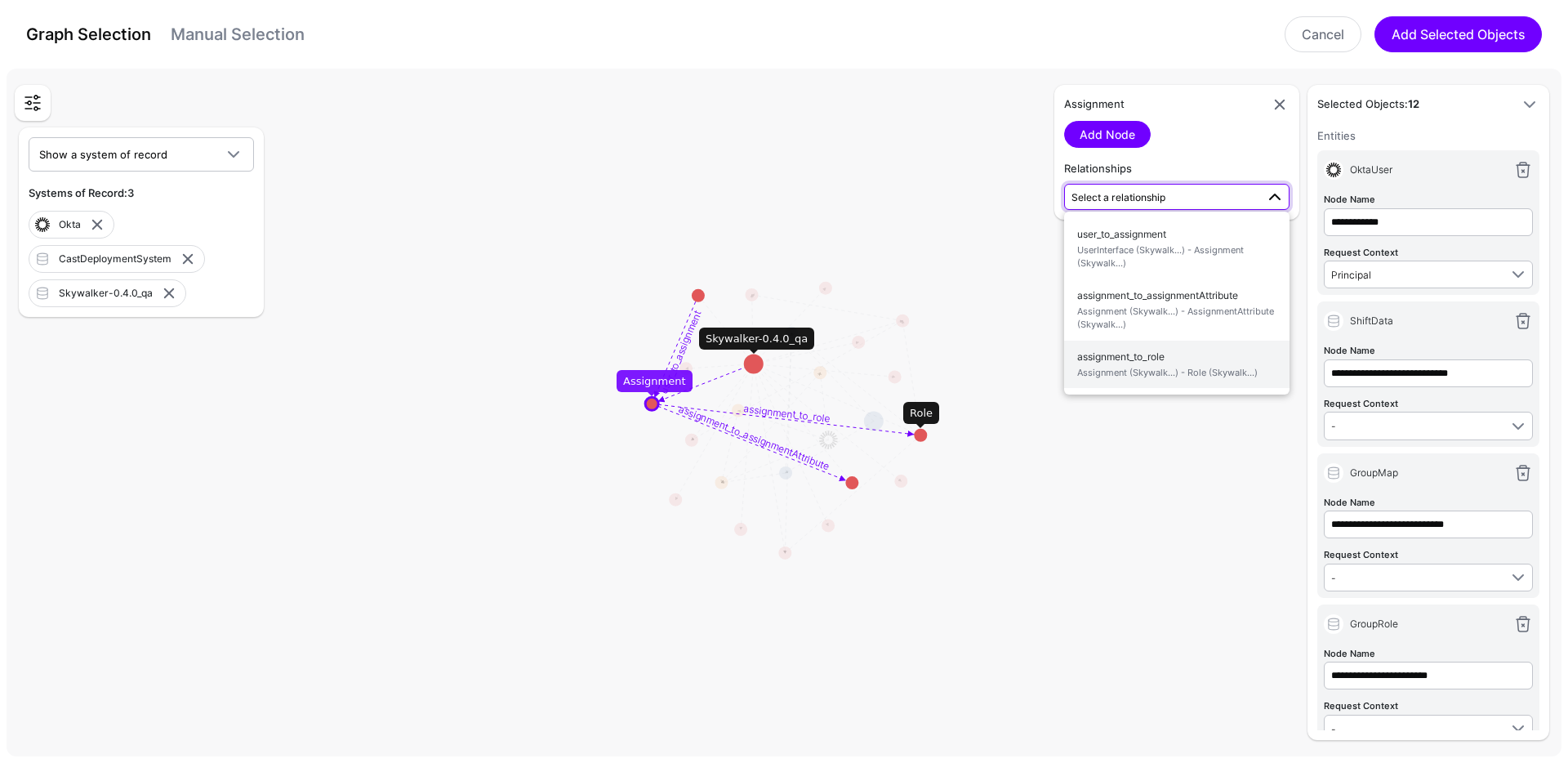
click at [1146, 360] on span "assignment_to_role Assignment (Skywalk...) - Role (Skywalk...)" at bounding box center [1177, 365] width 199 height 39
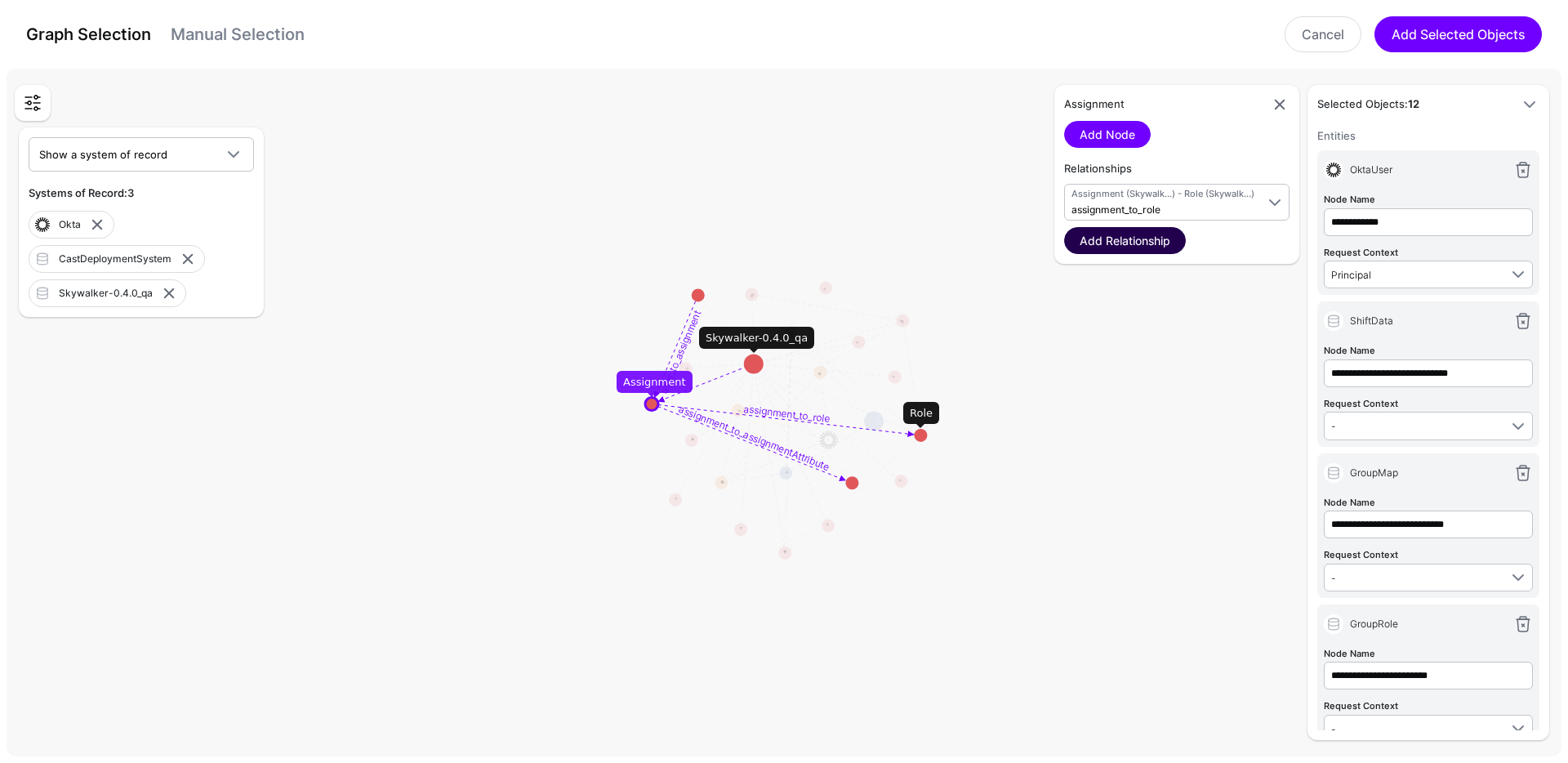
click at [1126, 249] on link "Add Relationship" at bounding box center [1125, 241] width 121 height 27
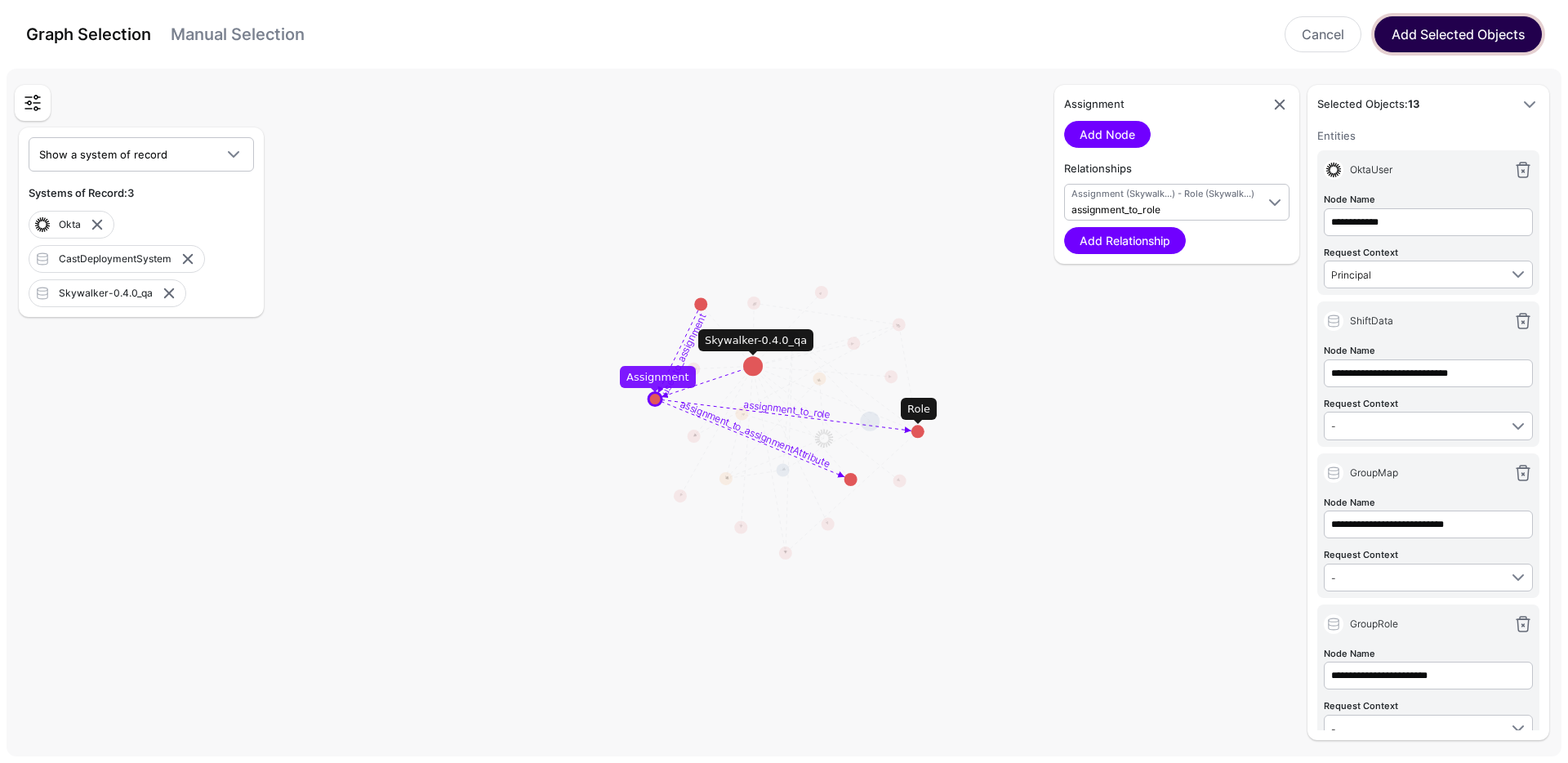
click at [1420, 39] on button "Add Selected Objects" at bounding box center [1457, 34] width 168 height 36
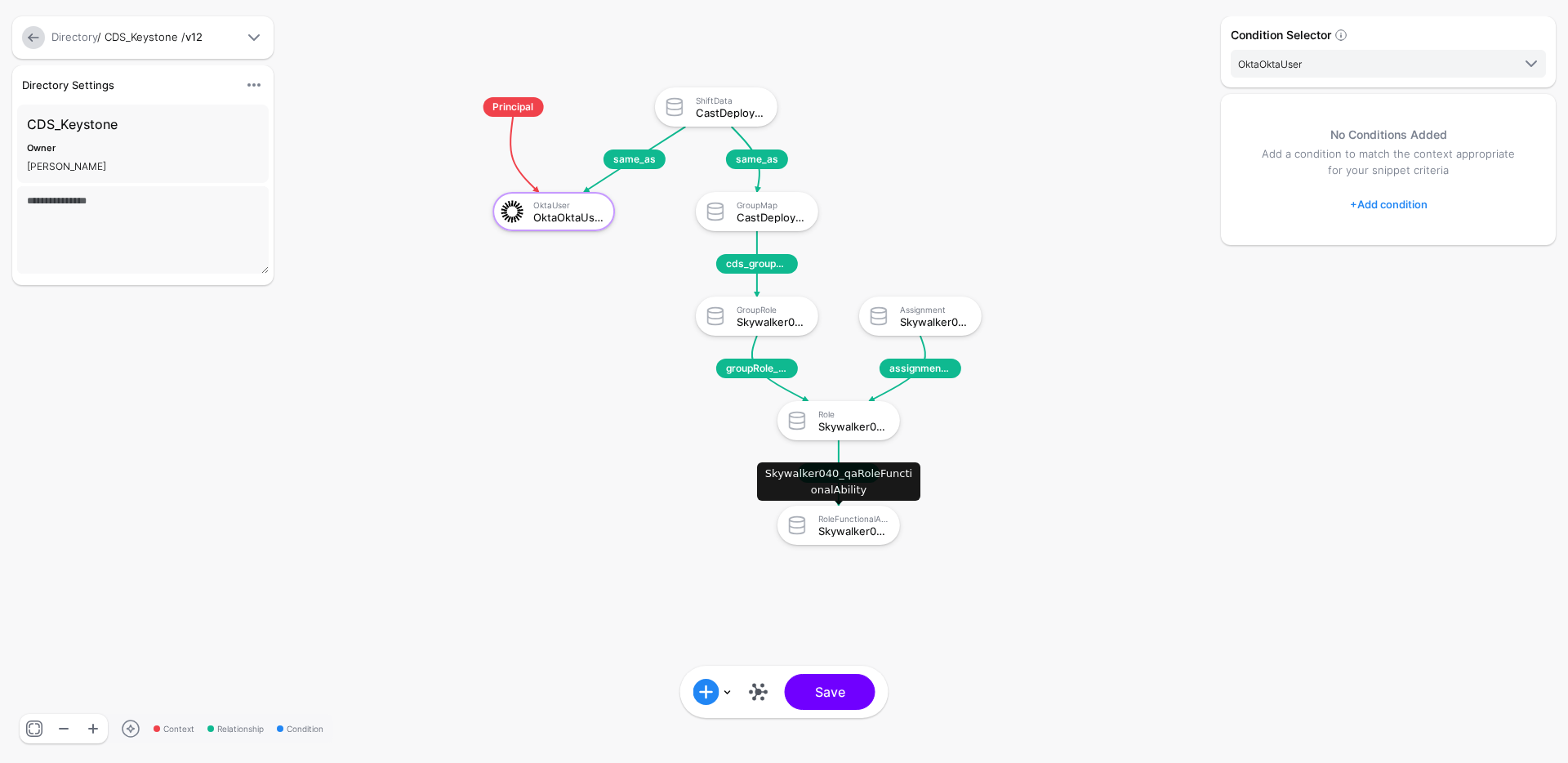
click at [844, 522] on div "RoleFunctionalAbility" at bounding box center [853, 518] width 70 height 9
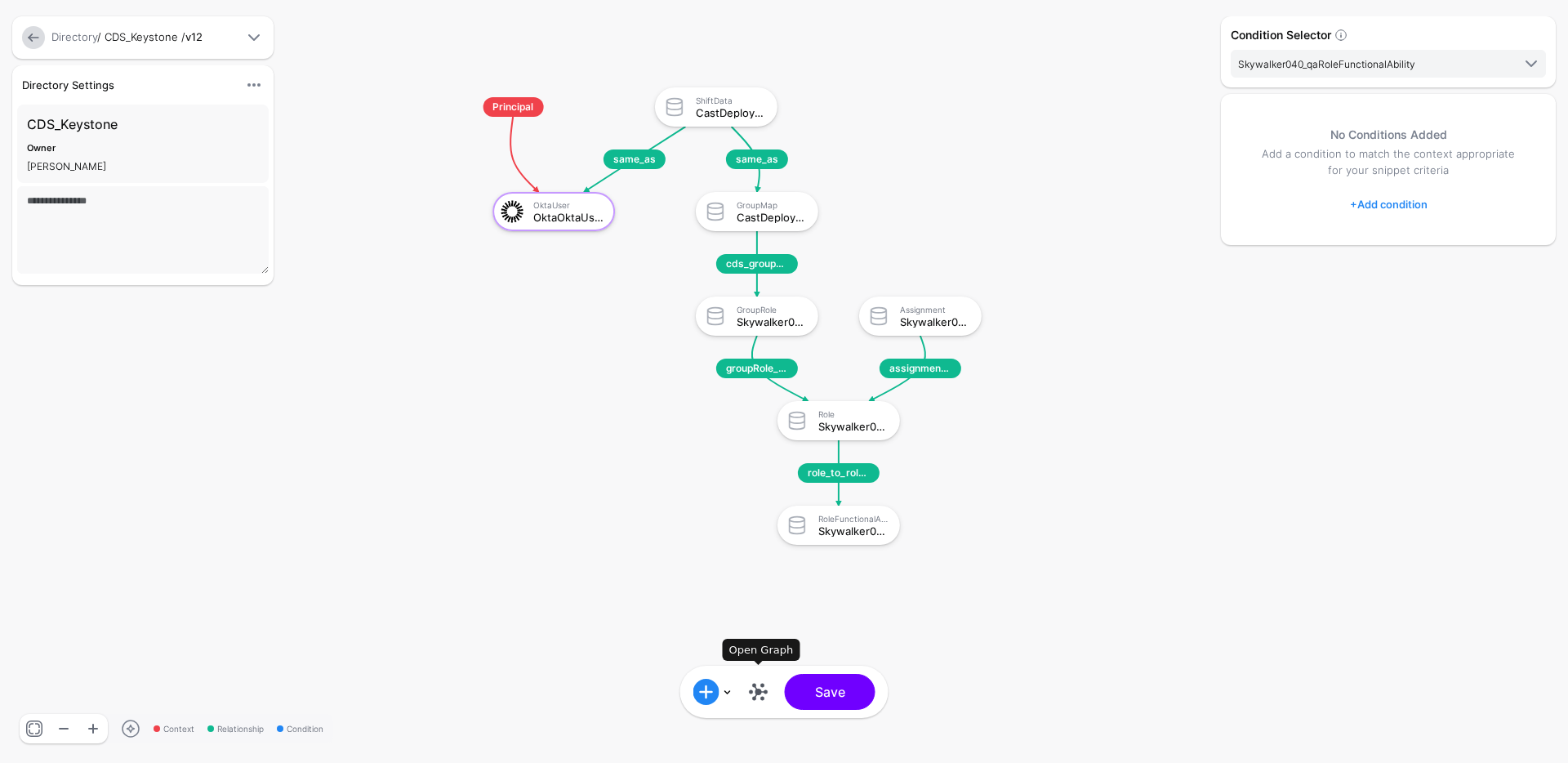
click at [751, 690] on link at bounding box center [759, 692] width 27 height 27
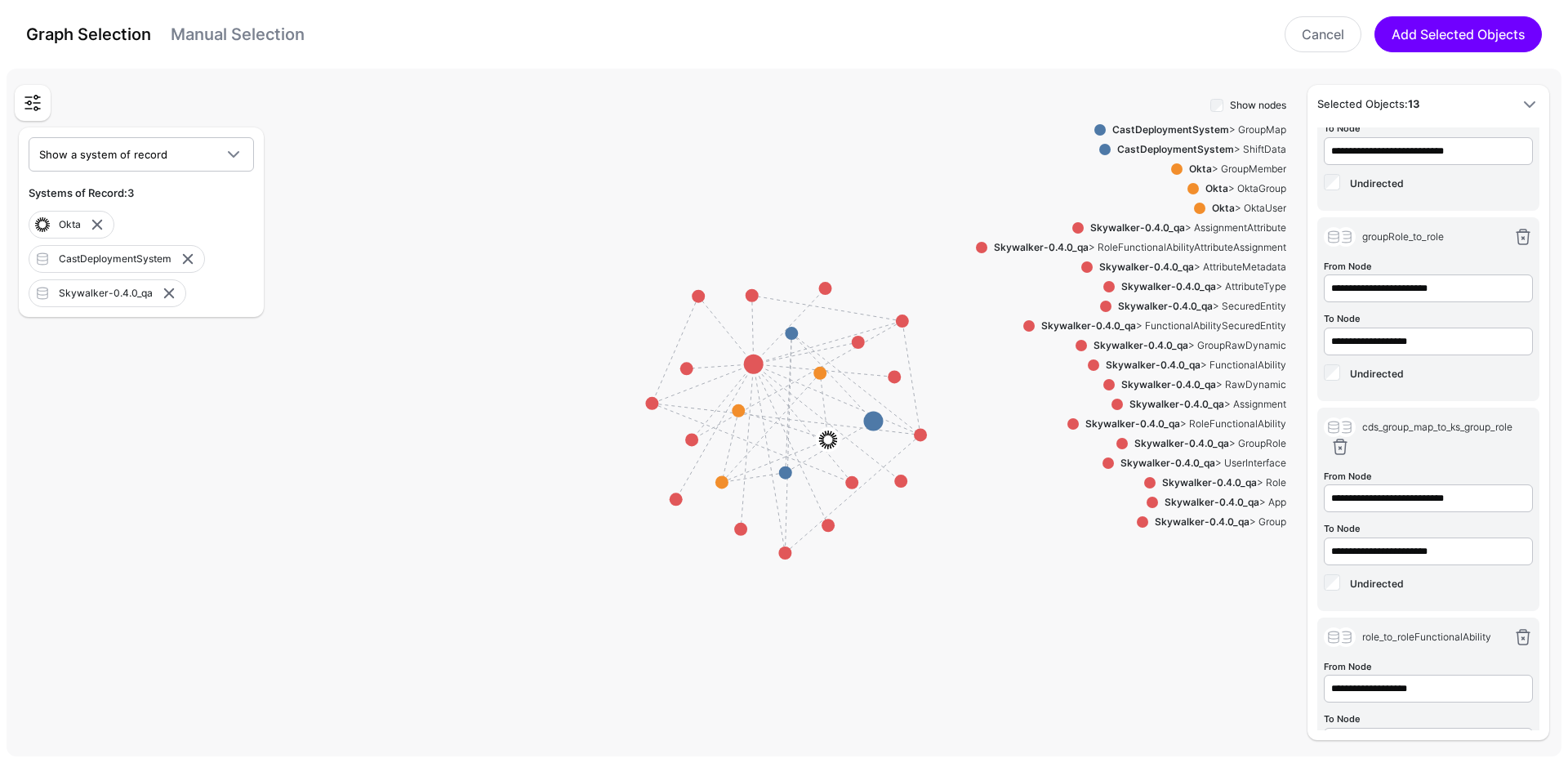
scroll to position [1682, 0]
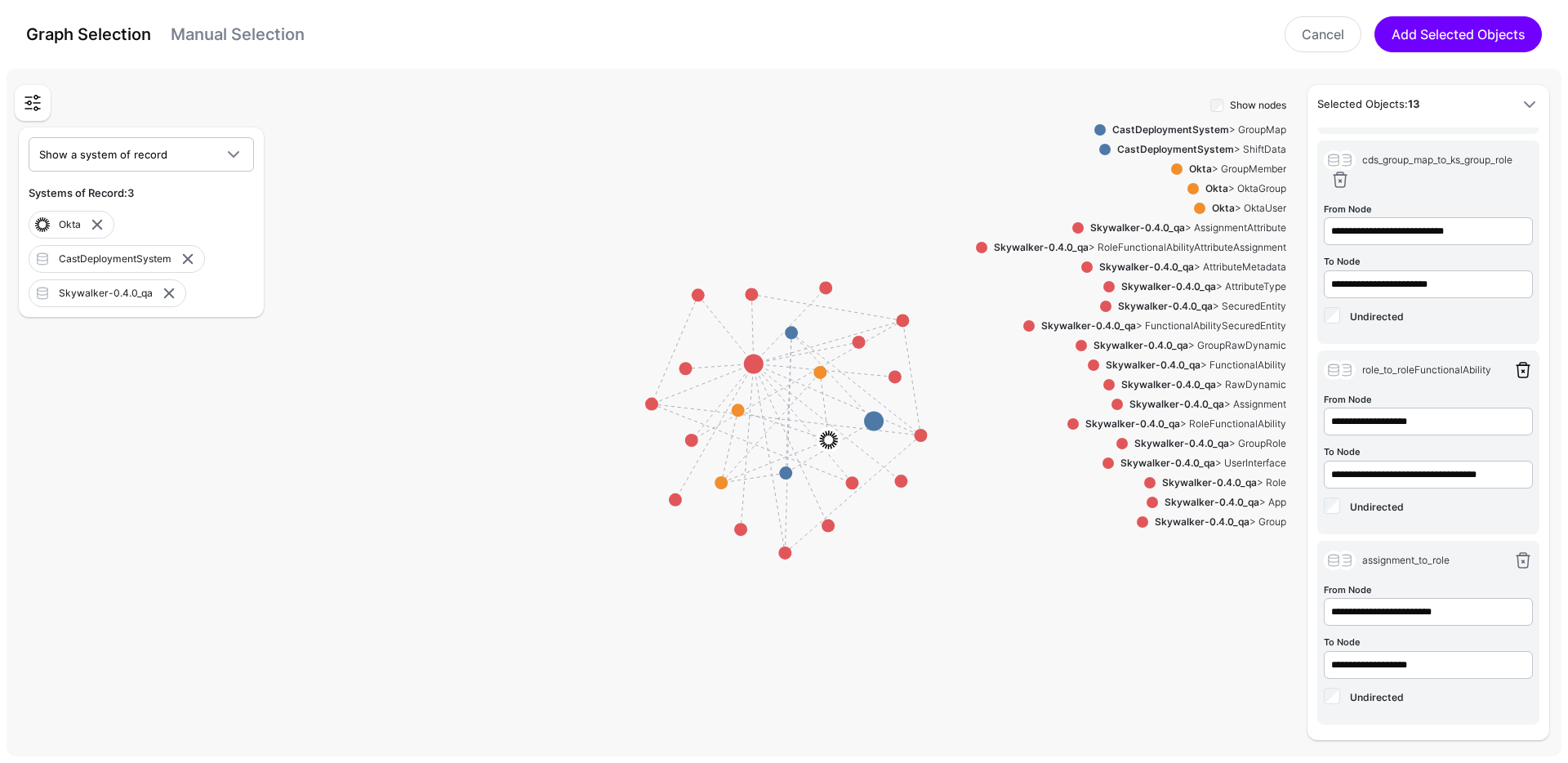
click at [1513, 371] on link at bounding box center [1523, 370] width 20 height 20
type input "**********"
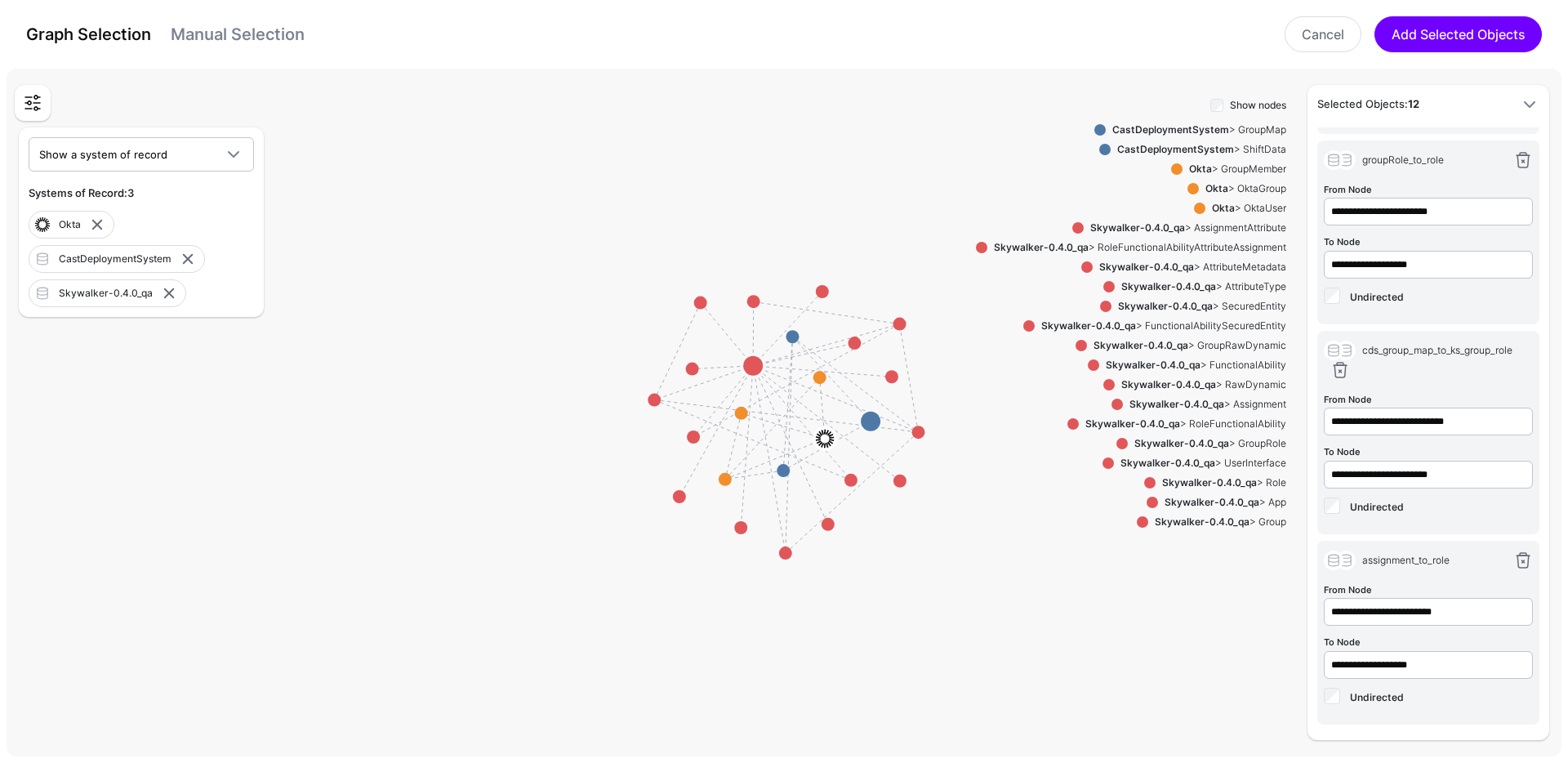
click at [1227, 403] on div "Skywalker-0.4.0_qa > Assignment" at bounding box center [1204, 405] width 163 height 15
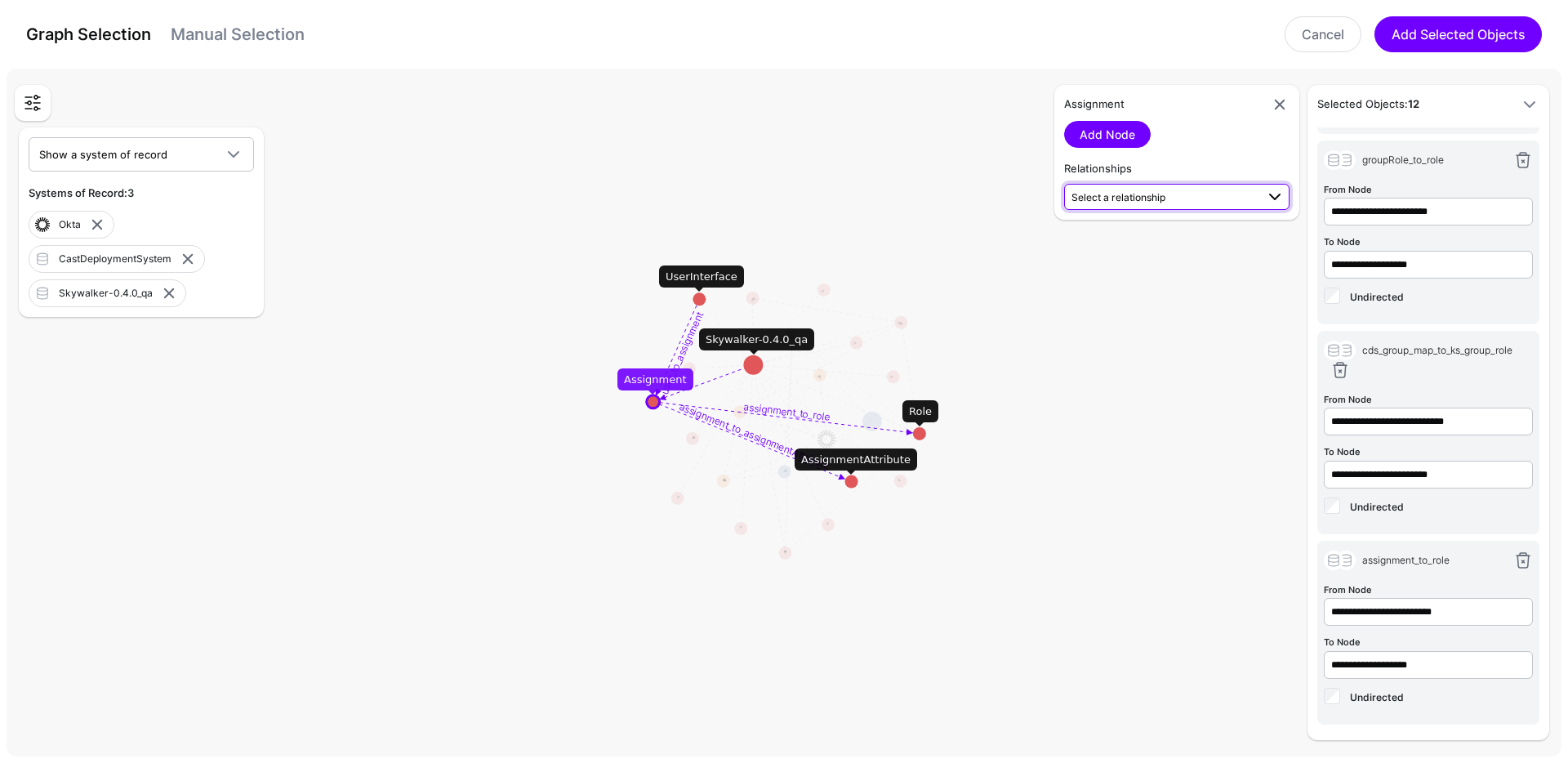
click at [1250, 191] on span "Select a relationship" at bounding box center [1163, 196] width 184 height 17
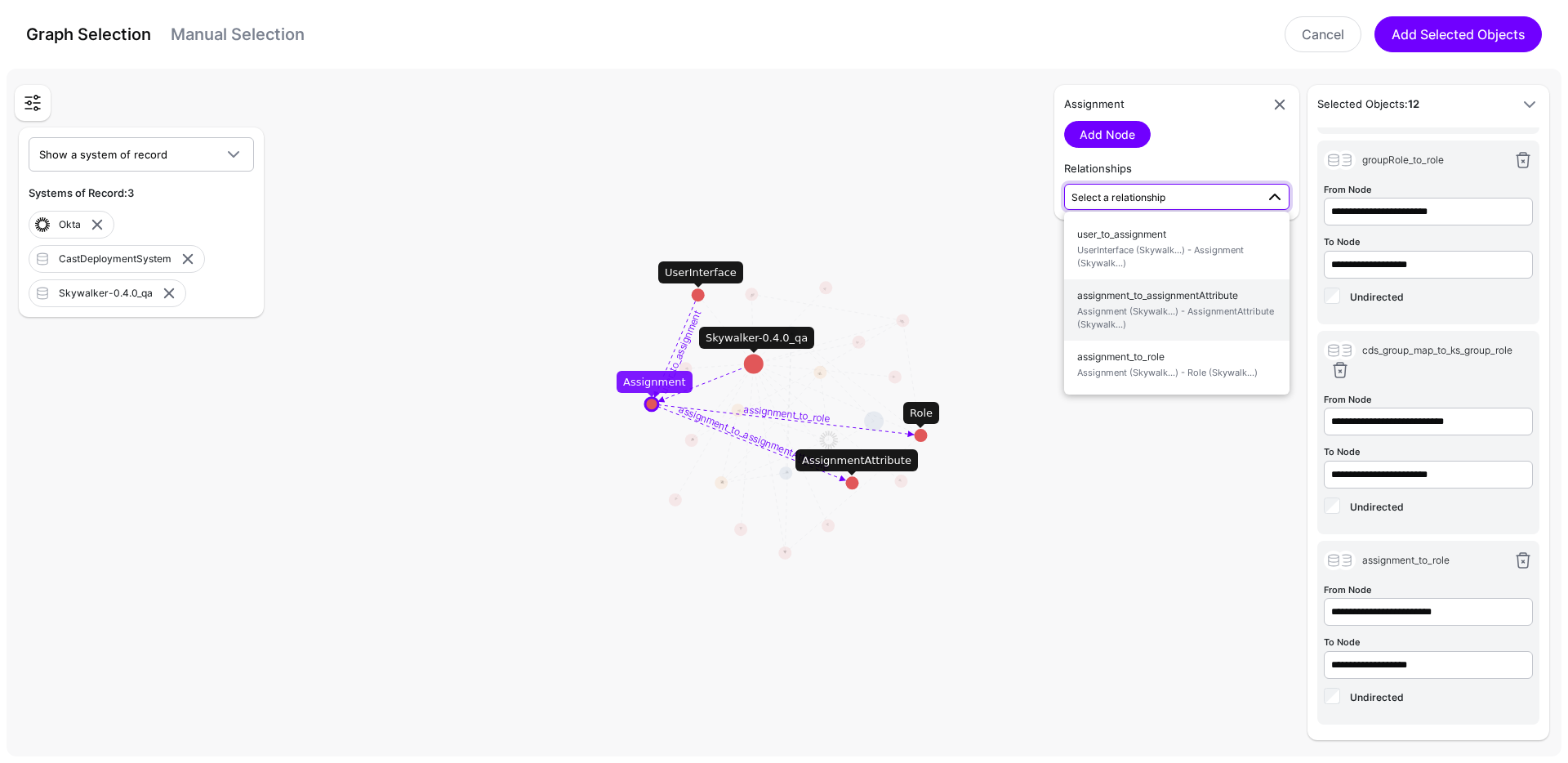
click at [1219, 292] on span "assignment_to_assignmentAttribute Assignment (Skywalk...) - AssignmentAttribute…" at bounding box center [1177, 310] width 199 height 51
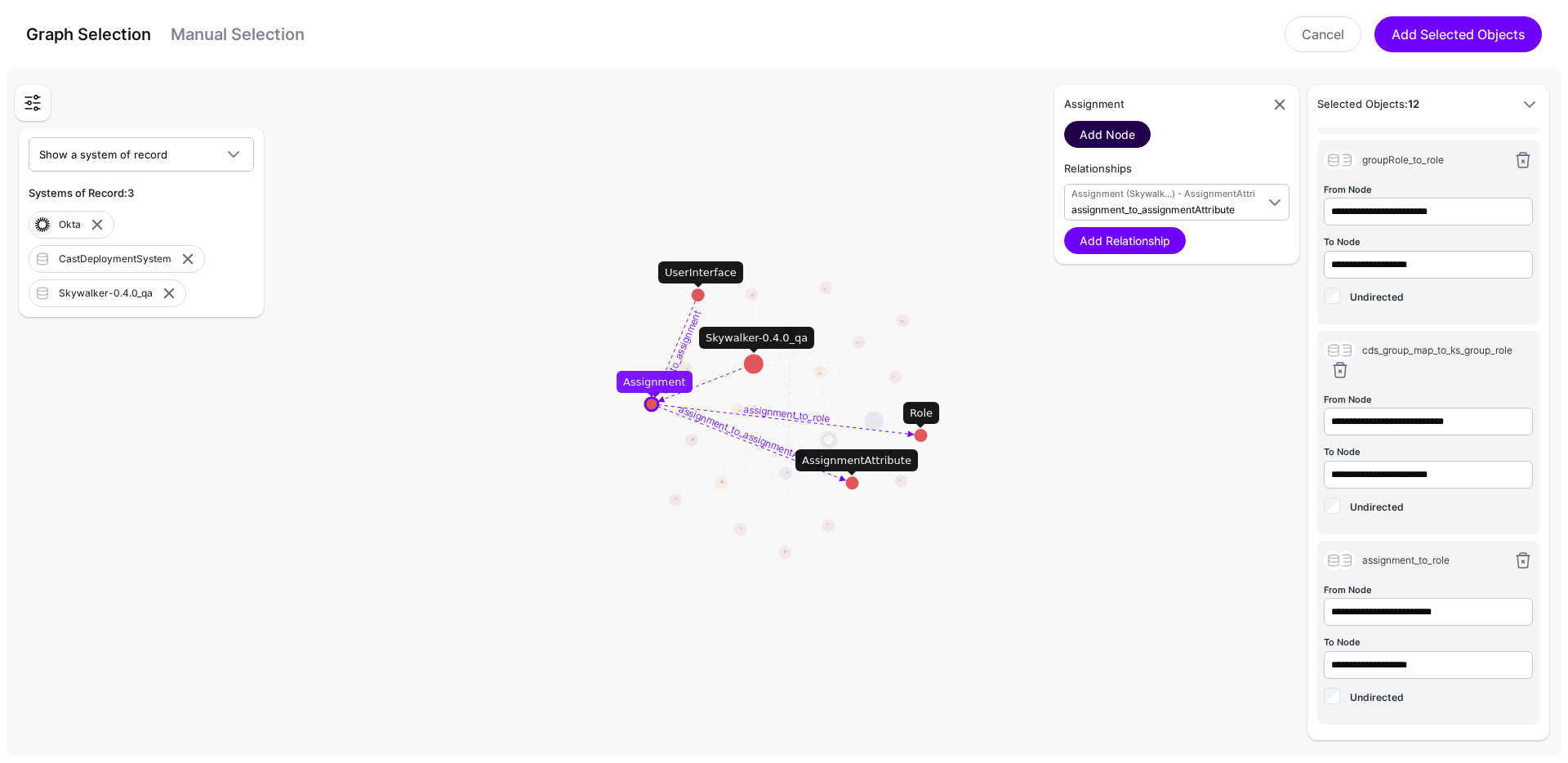
click at [1126, 145] on link "Add Node" at bounding box center [1107, 135] width 86 height 27
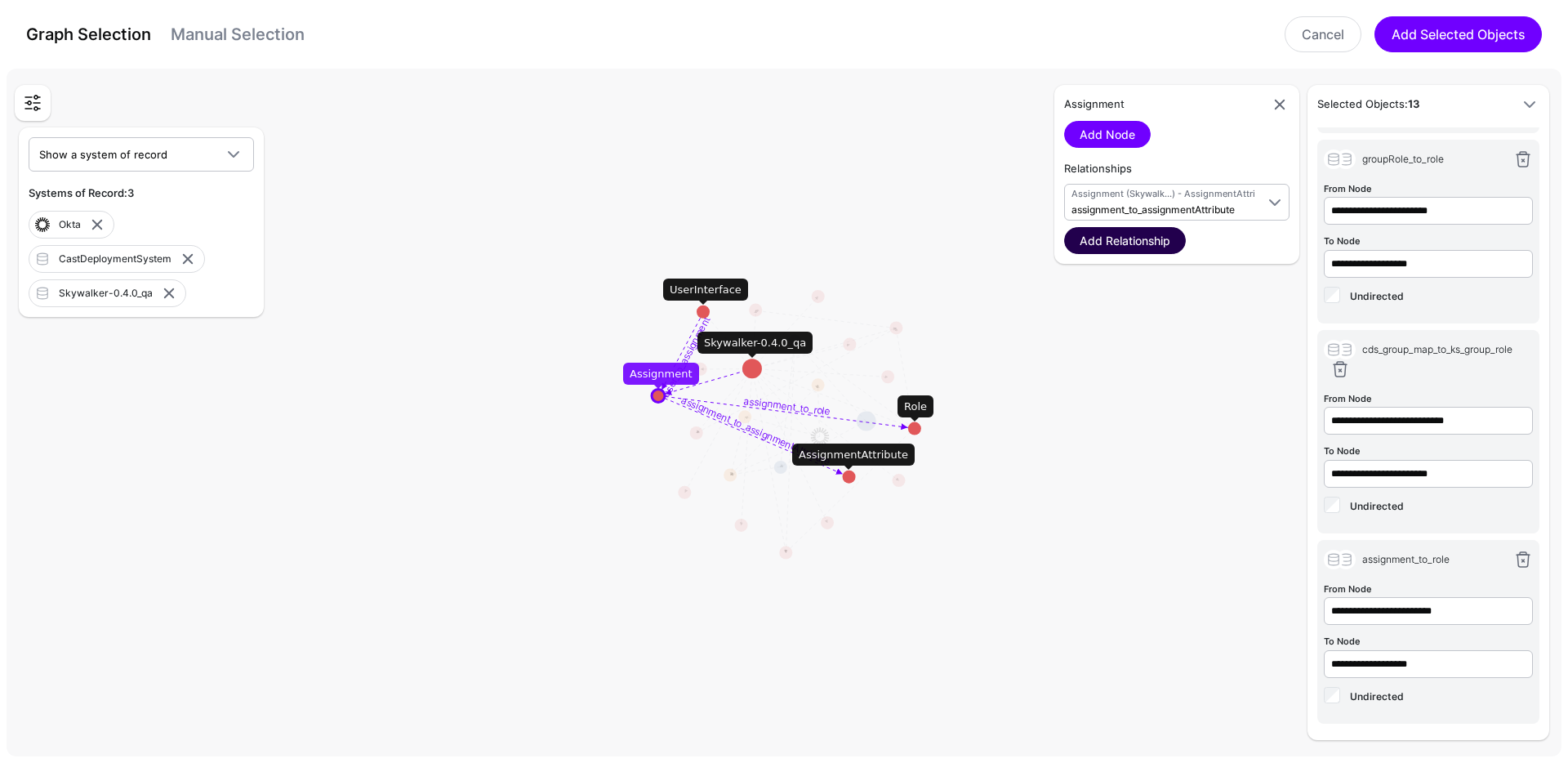
click at [1112, 245] on link "Add Relationship" at bounding box center [1125, 241] width 121 height 27
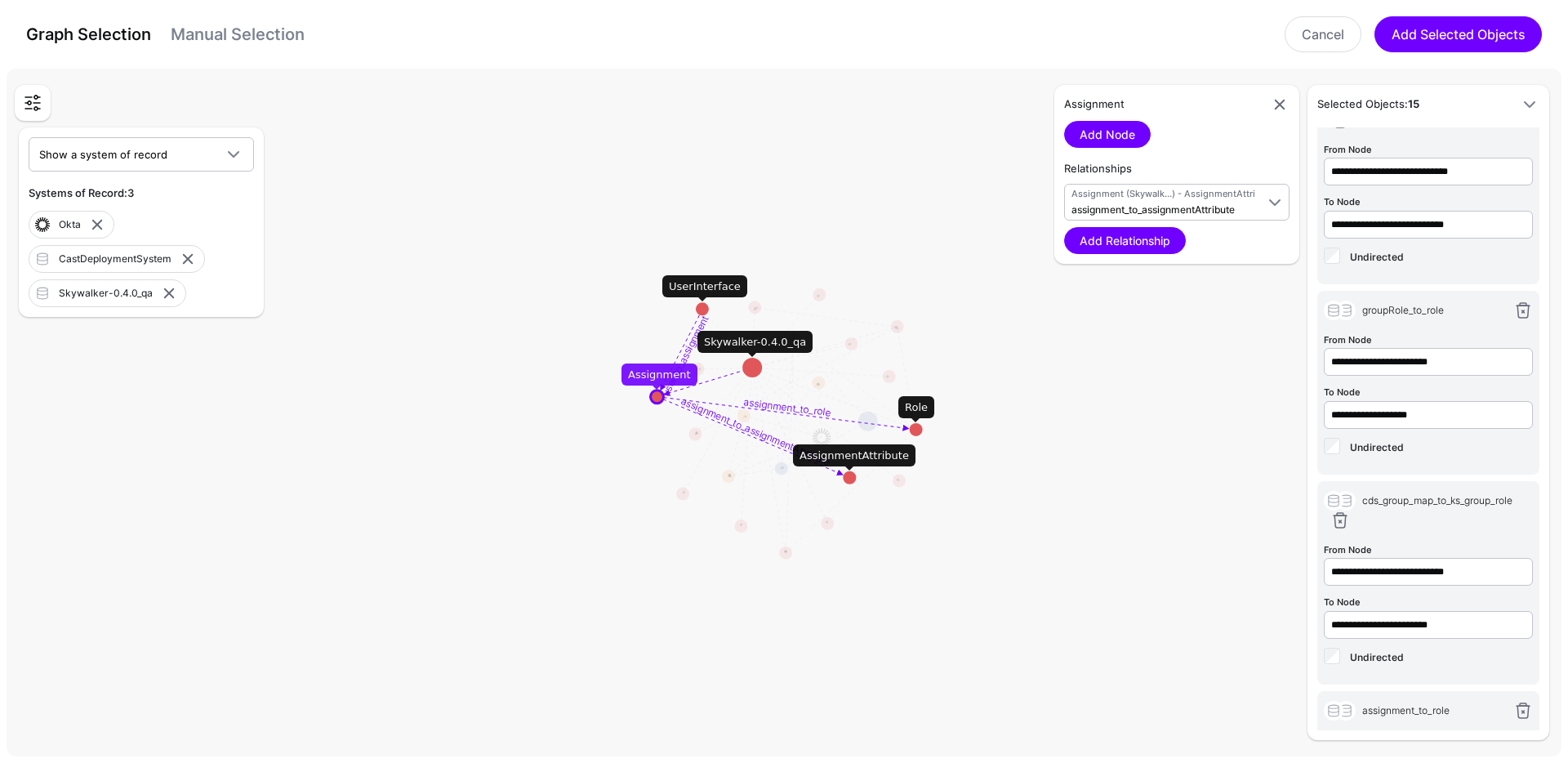
scroll to position [1986, 0]
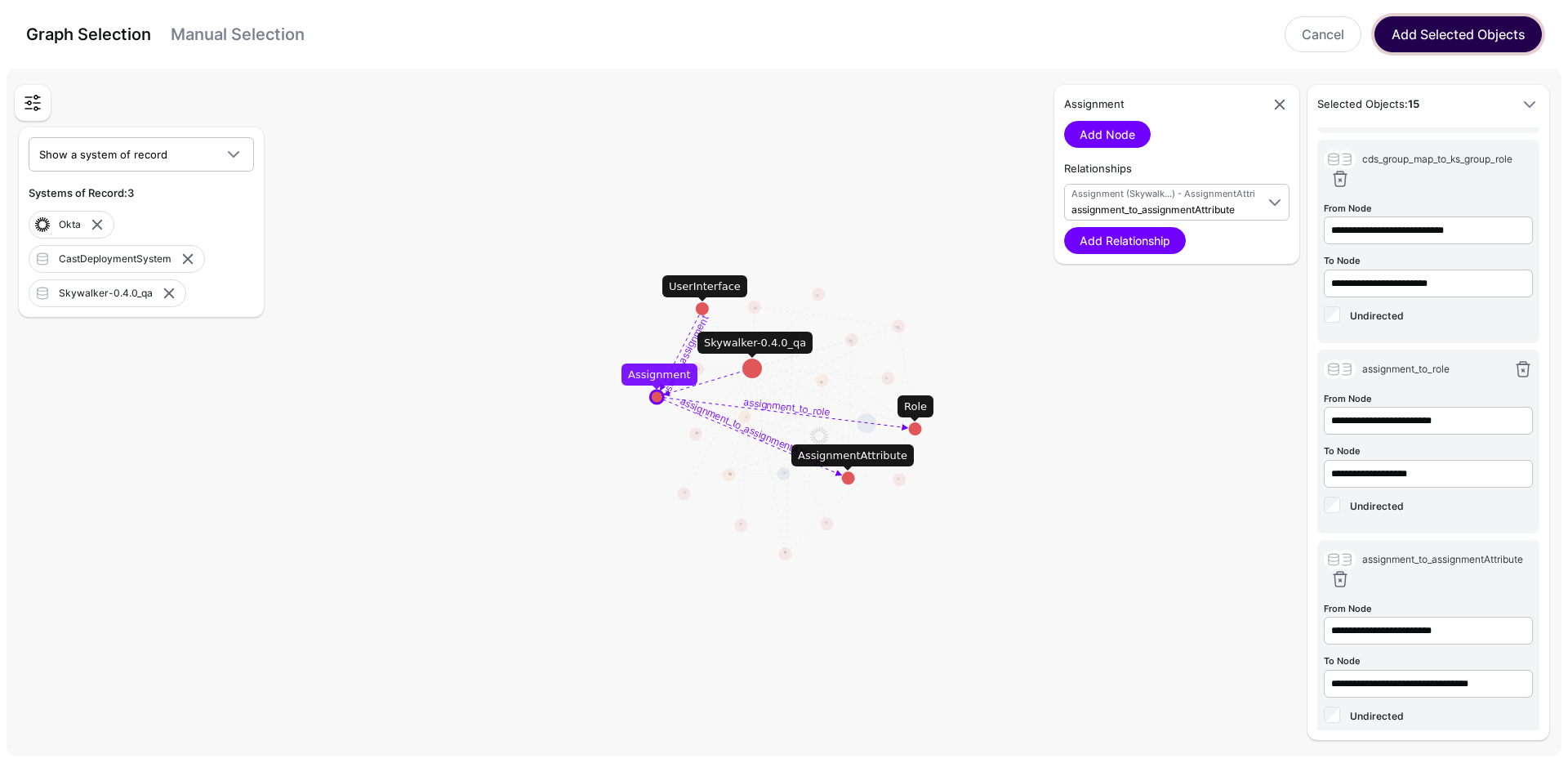
click at [1443, 43] on button "Add Selected Objects" at bounding box center [1457, 34] width 168 height 36
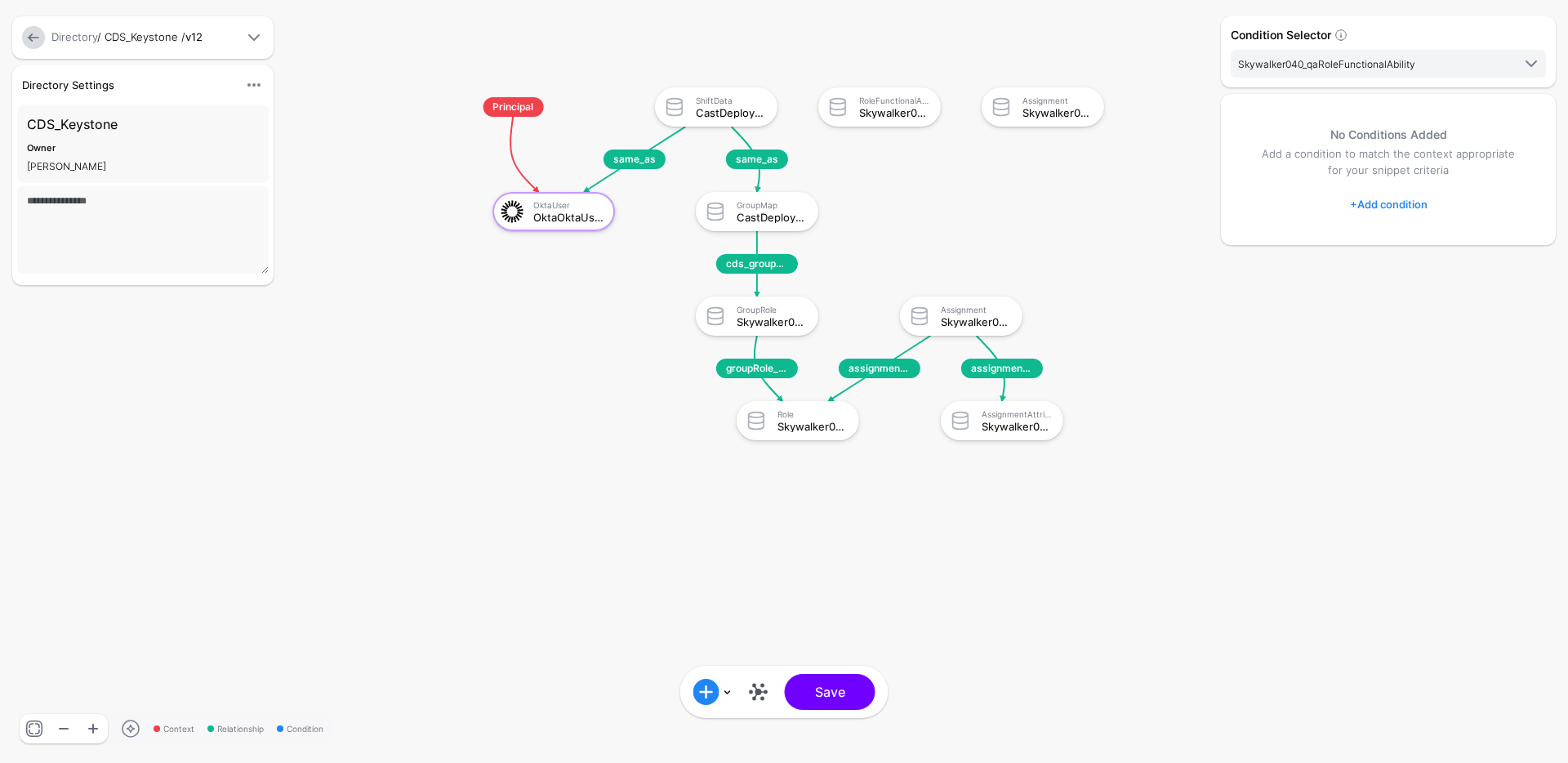
scroll to position [0, 0]
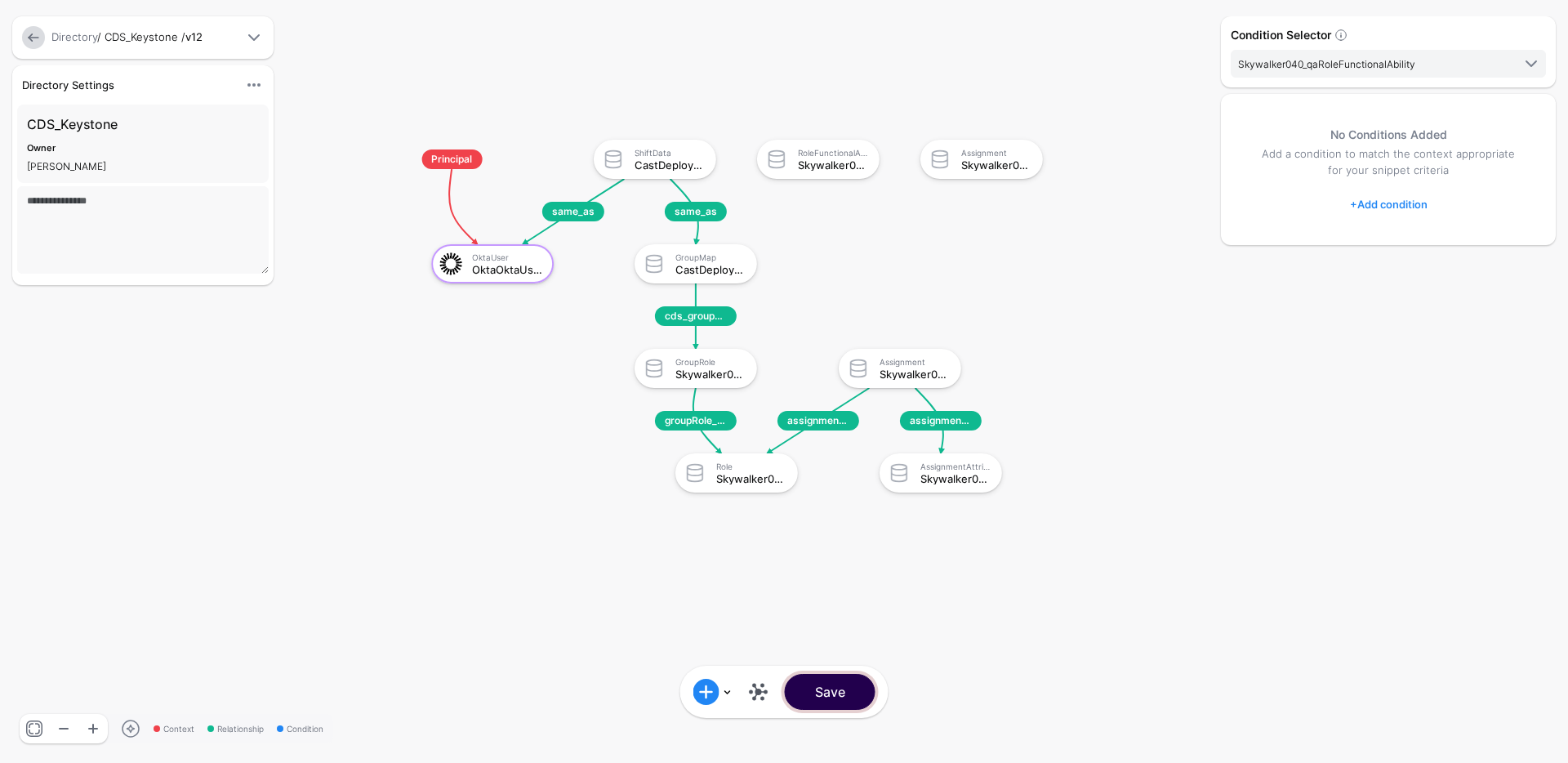
click at [836, 695] on button "Save" at bounding box center [830, 692] width 91 height 36
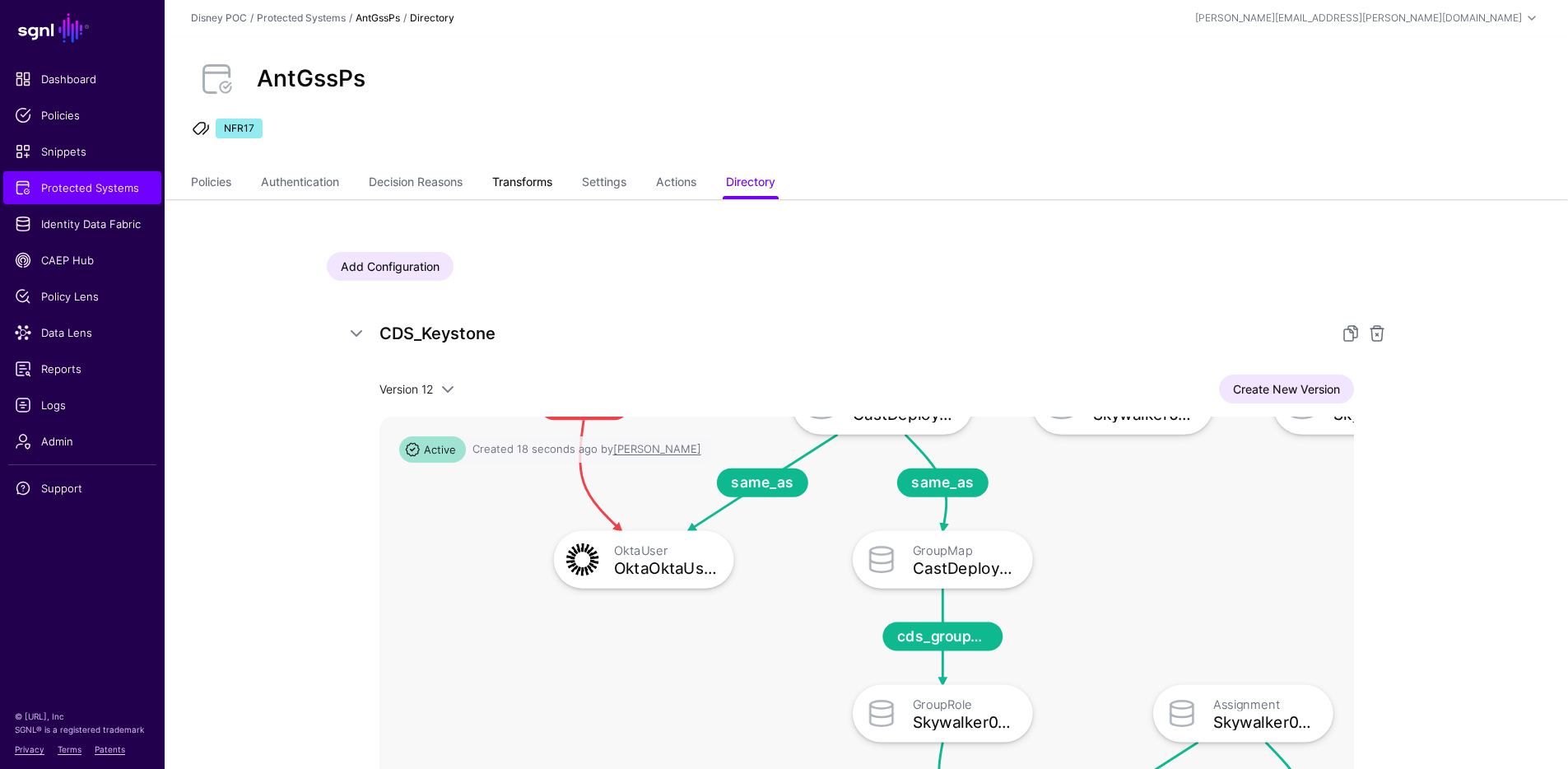
click at [507, 176] on link "Transforms" at bounding box center [521, 183] width 60 height 32
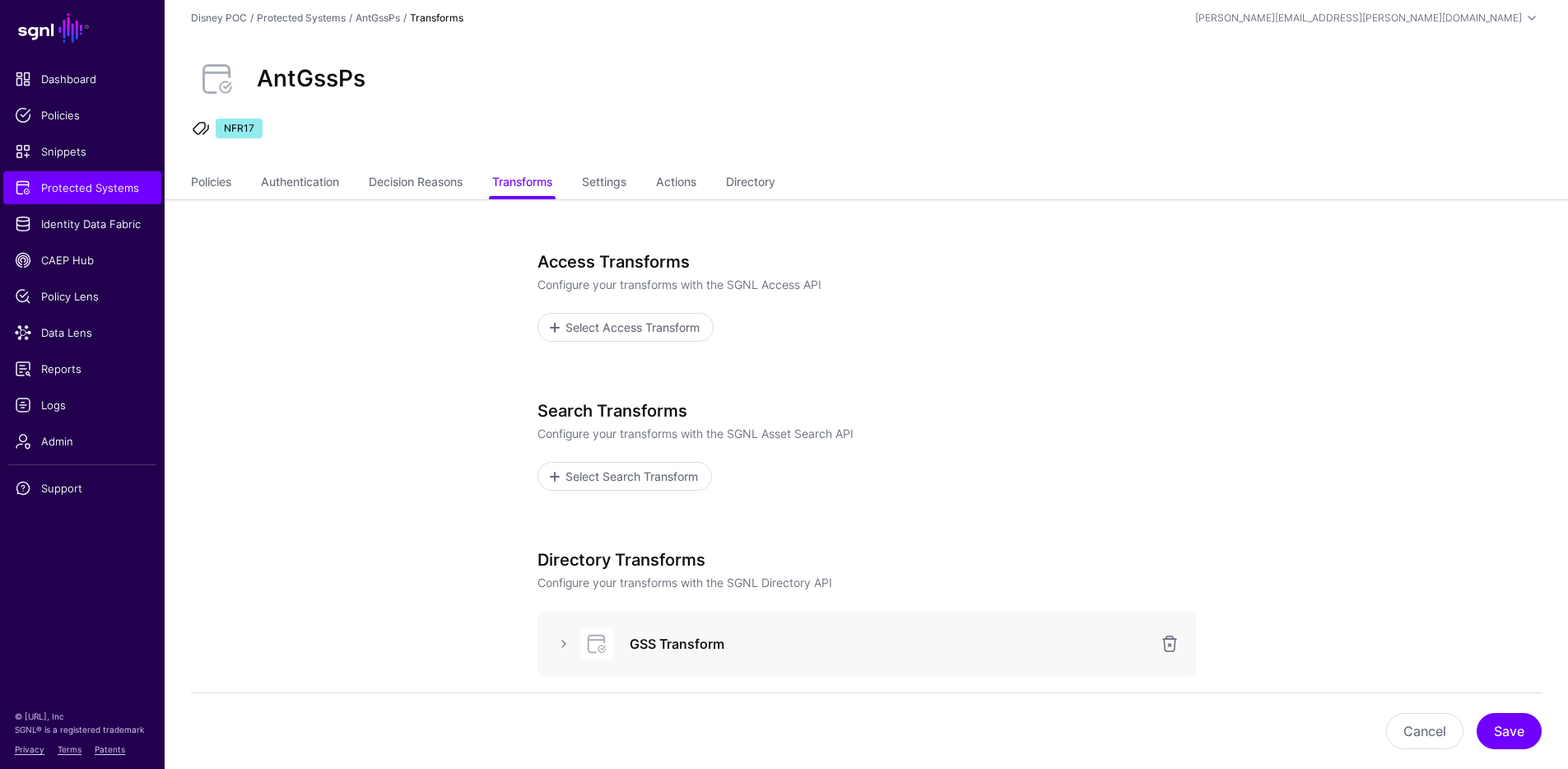
scroll to position [288, 0]
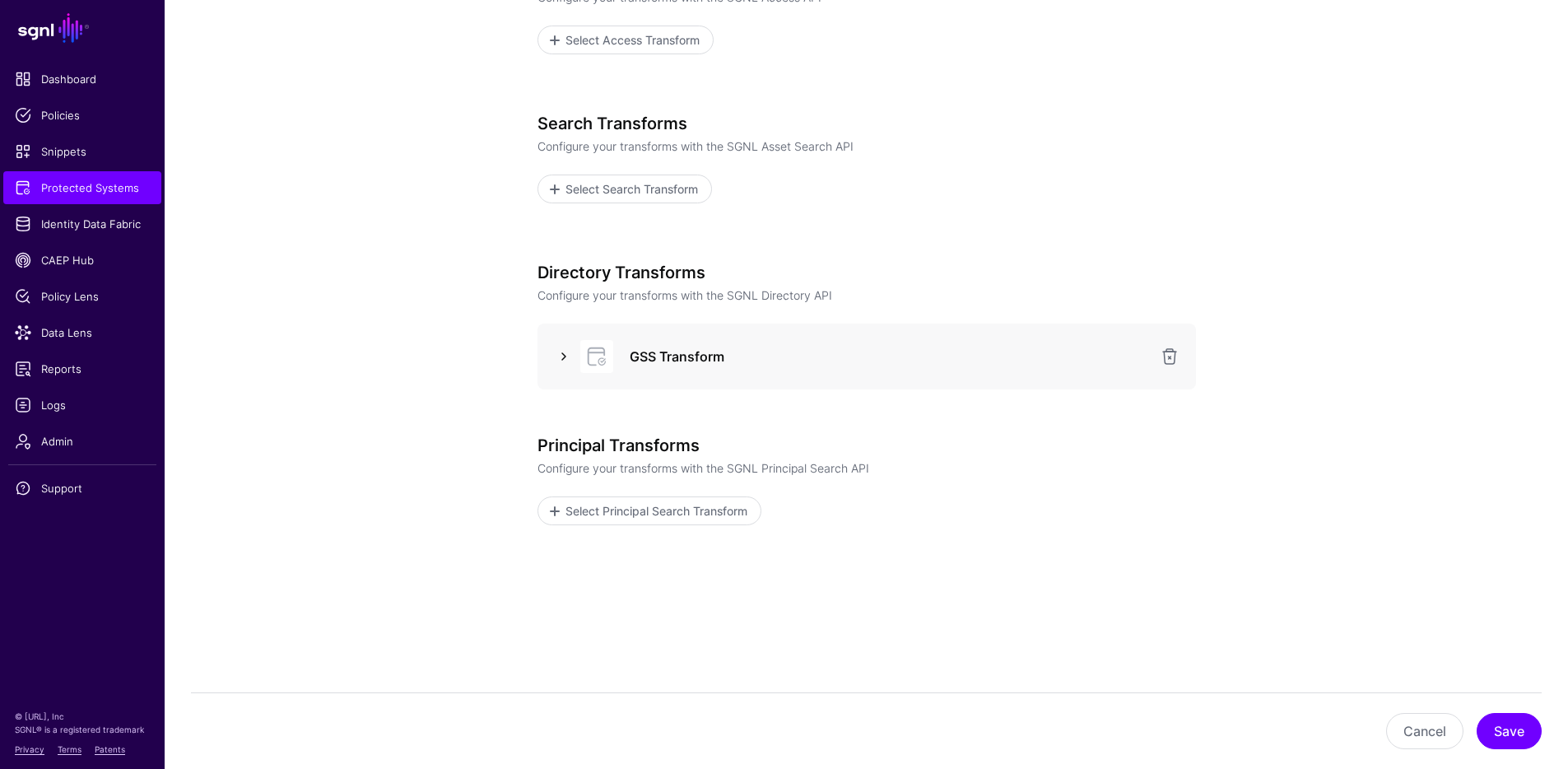
click at [565, 357] on link at bounding box center [563, 356] width 20 height 20
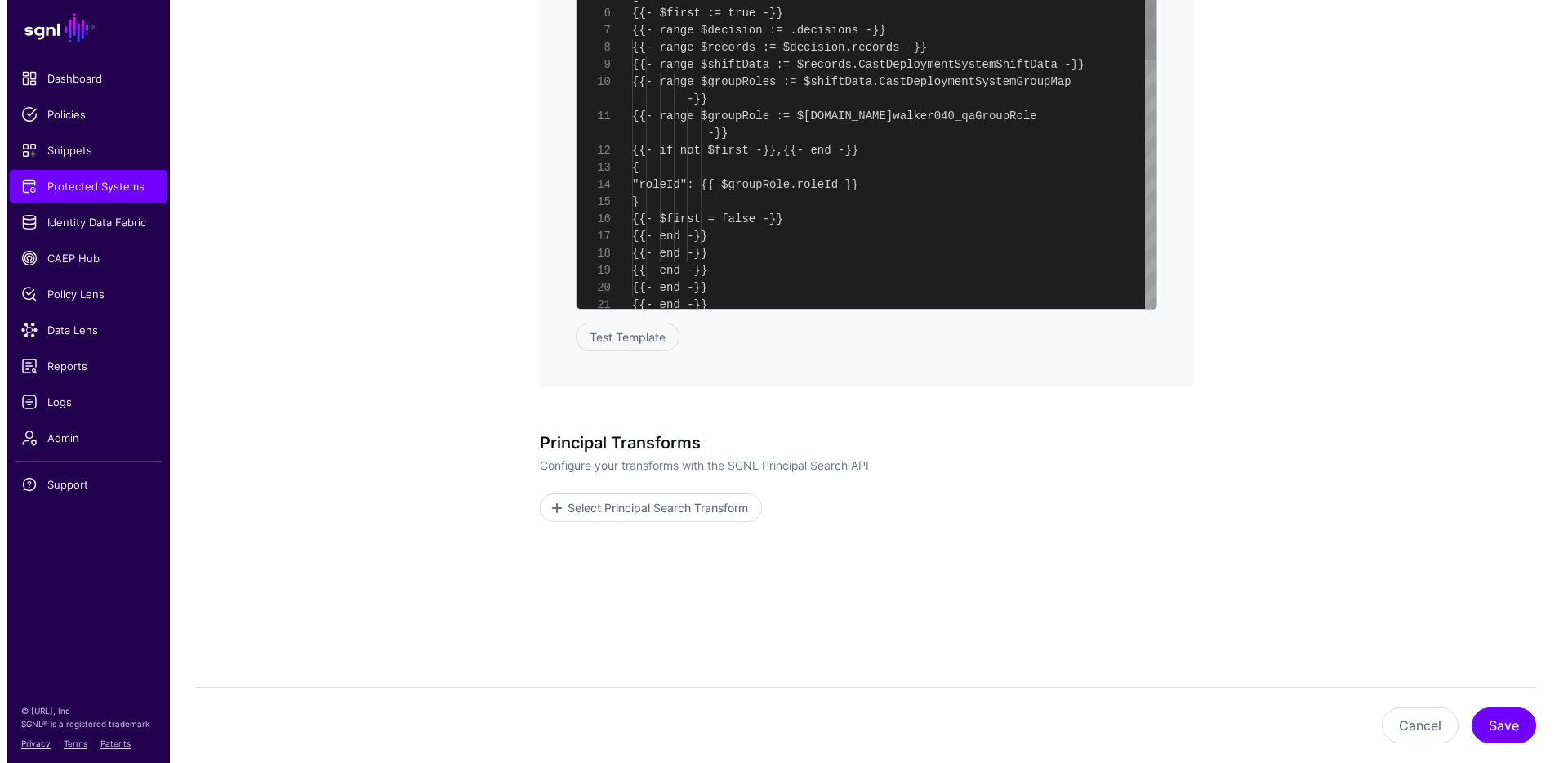
scroll to position [154, 0]
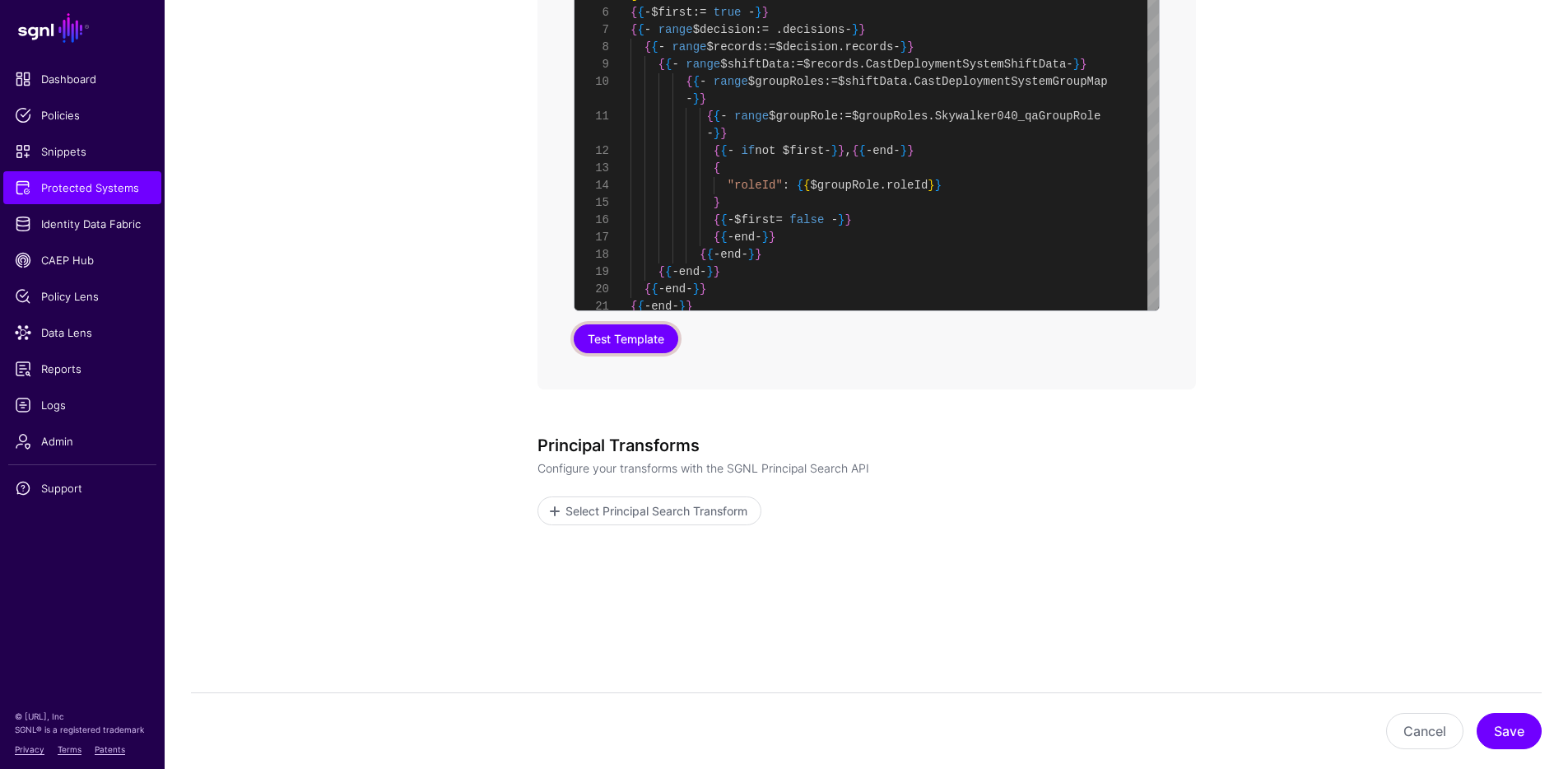
click at [661, 341] on button "Test Template" at bounding box center [625, 339] width 104 height 29
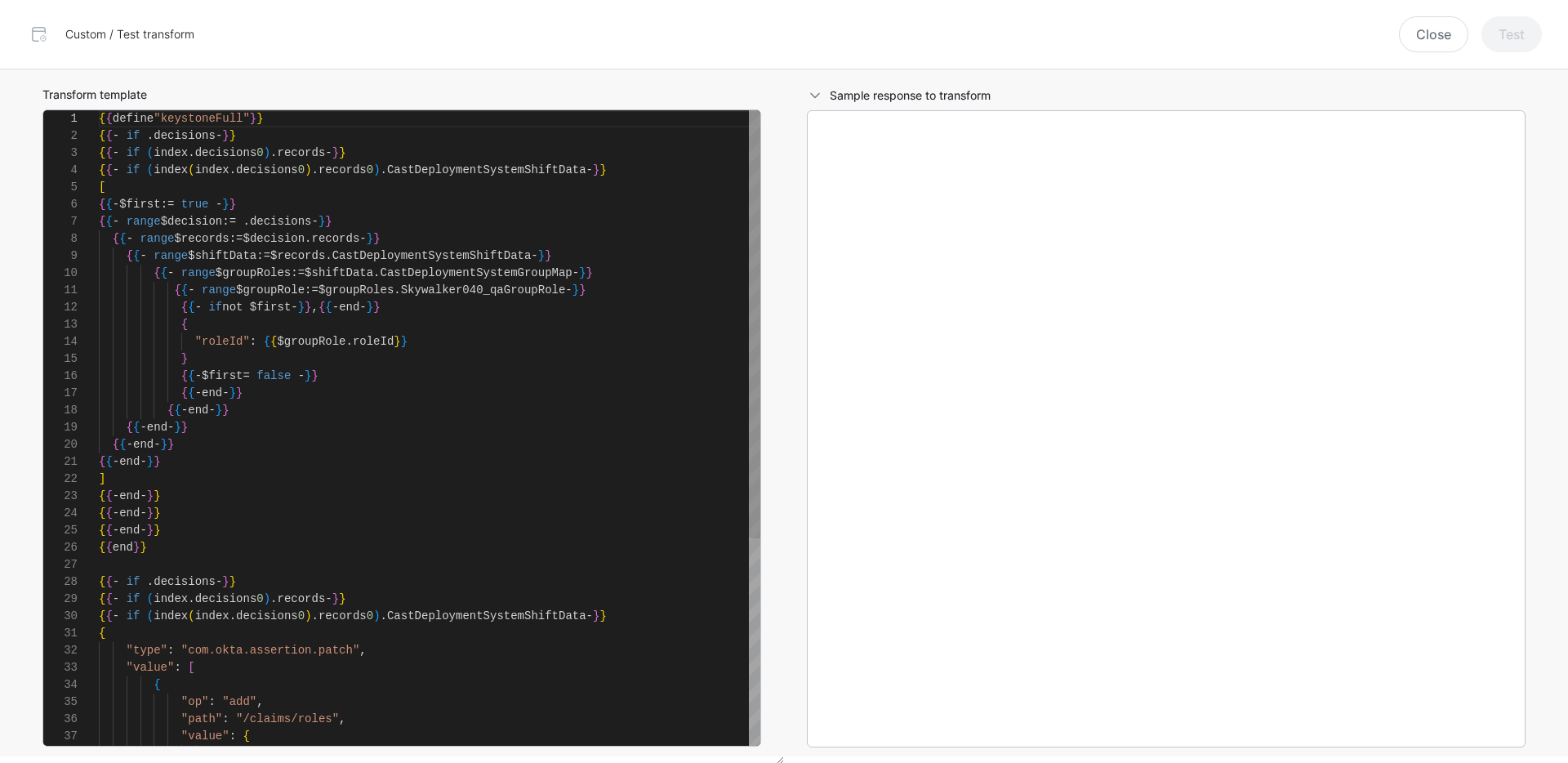
scroll to position [172, 0]
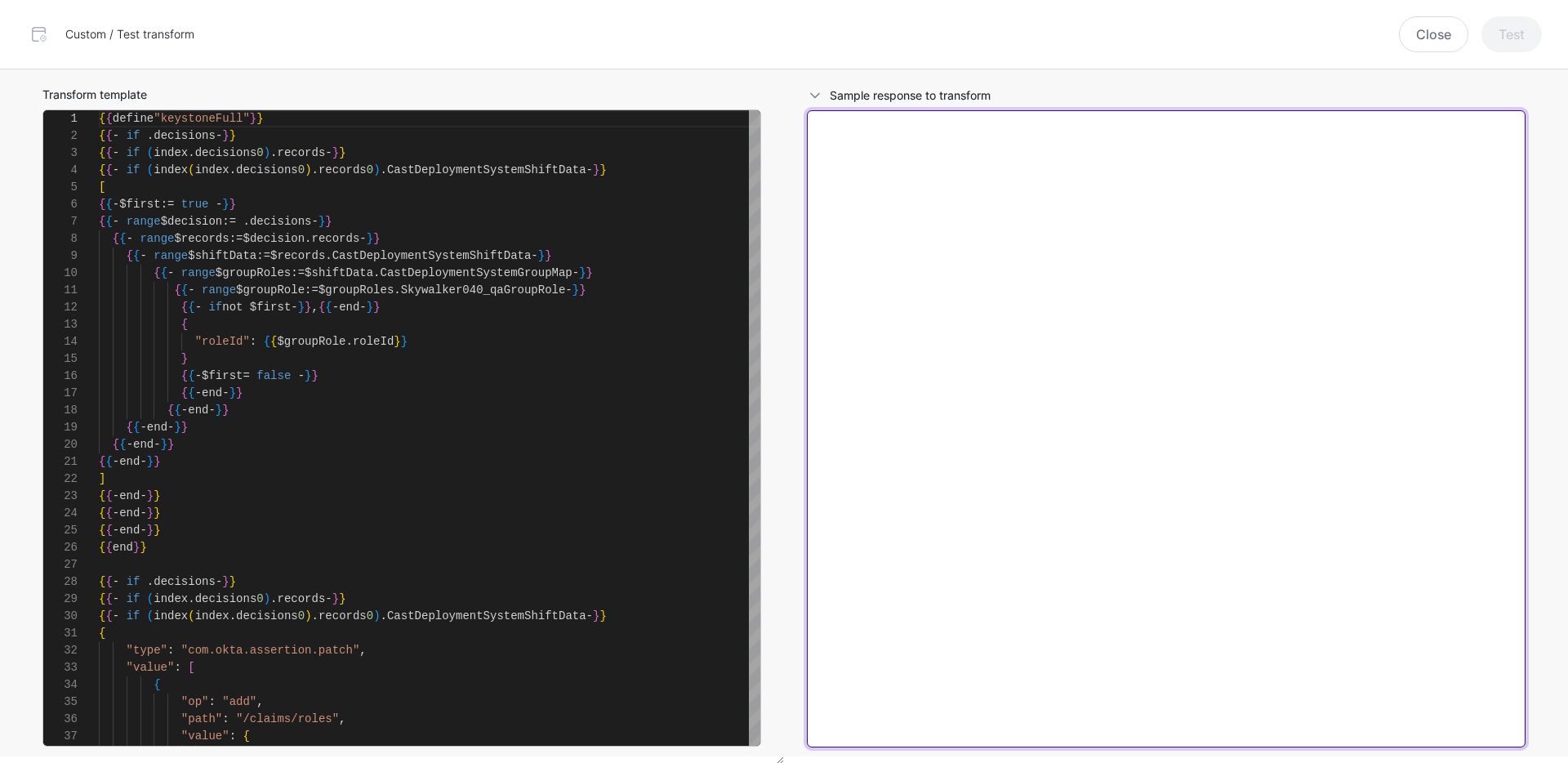
click at [1036, 225] on textarea at bounding box center [1165, 428] width 718 height 637
click at [949, 337] on textarea at bounding box center [1165, 428] width 718 height 637
paste textarea "**********"
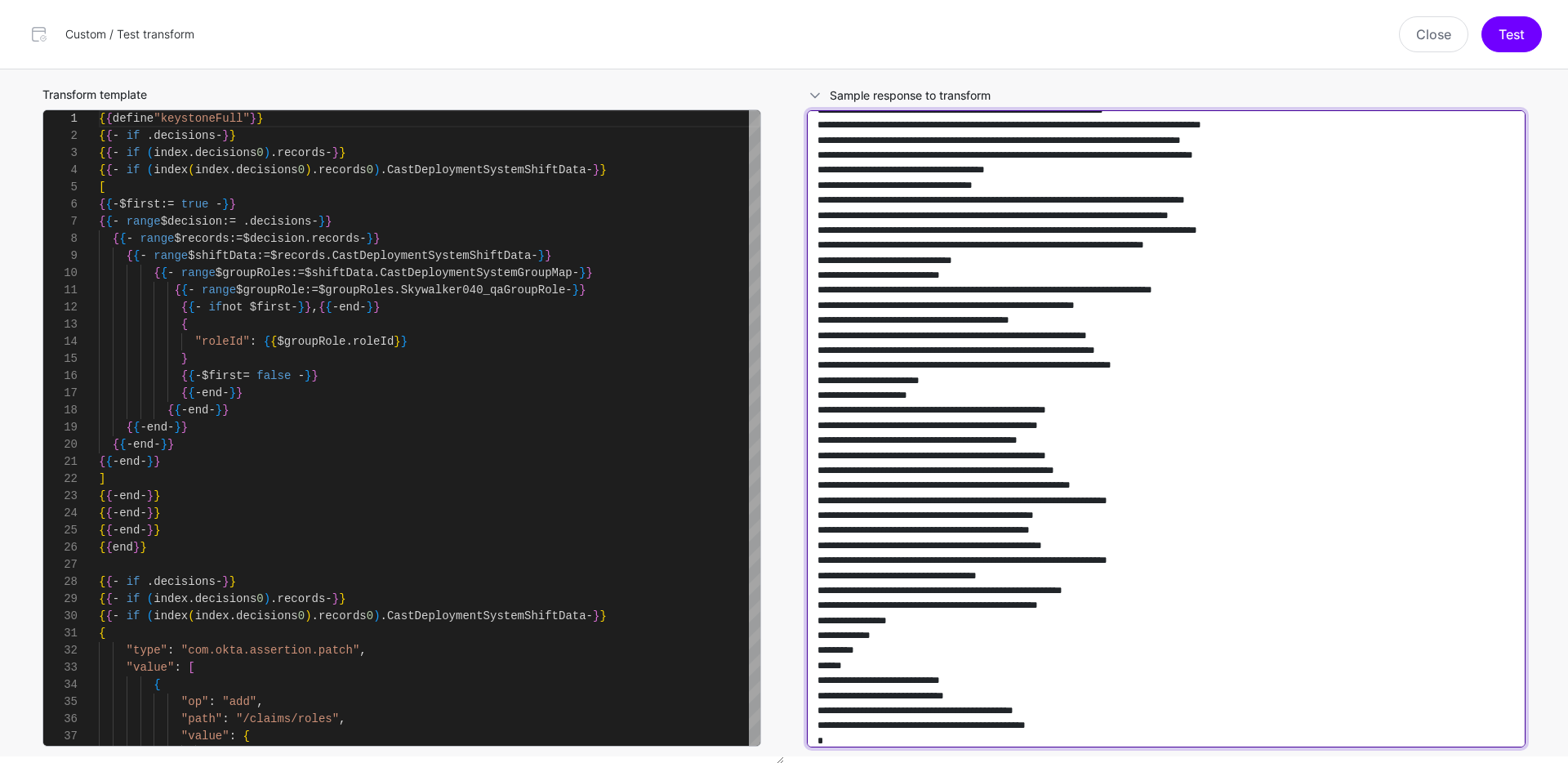
scroll to position [0, 0]
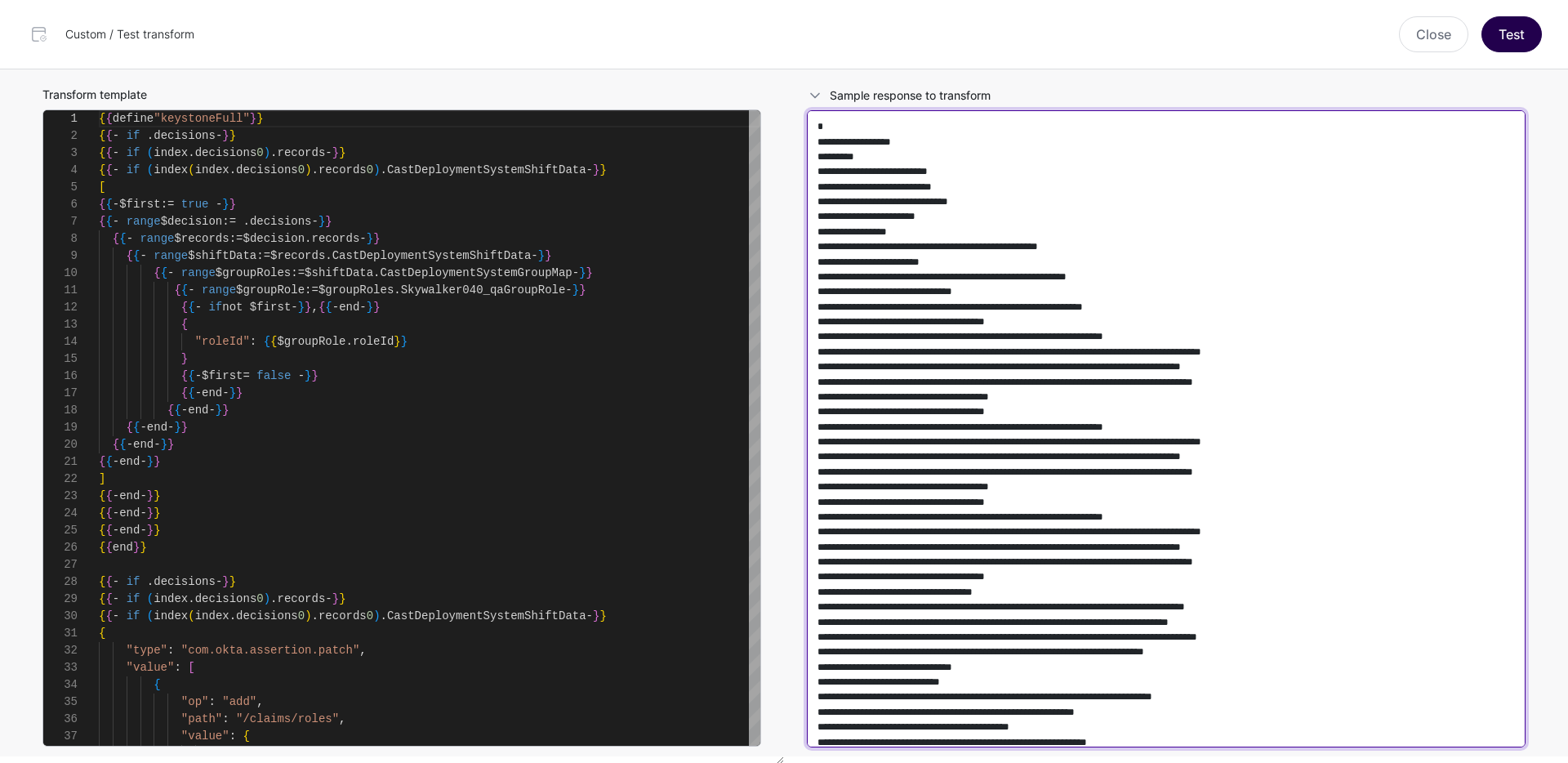
type textarea "**********"
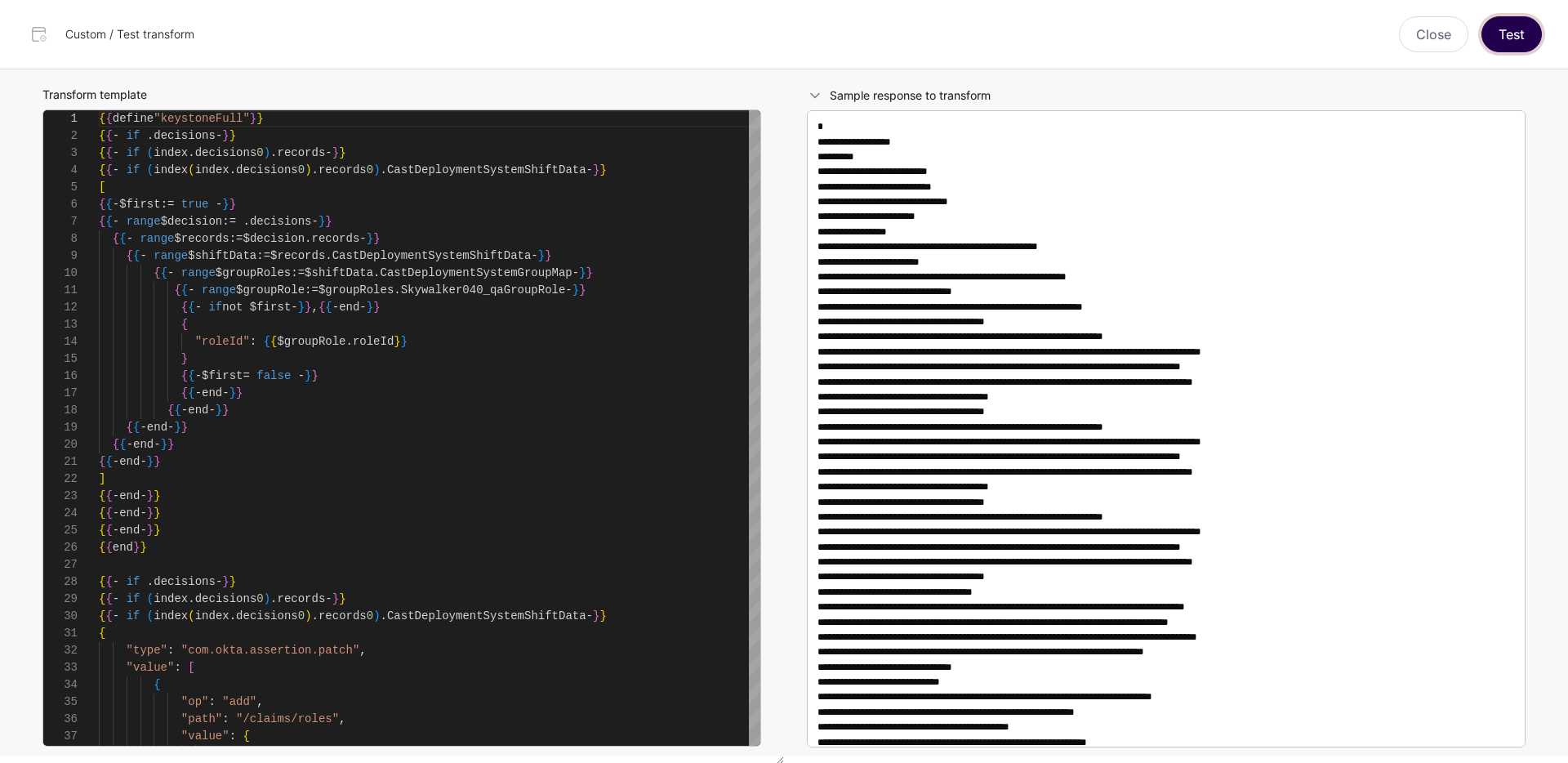
click at [1527, 27] on button "Test" at bounding box center [1511, 34] width 61 height 36
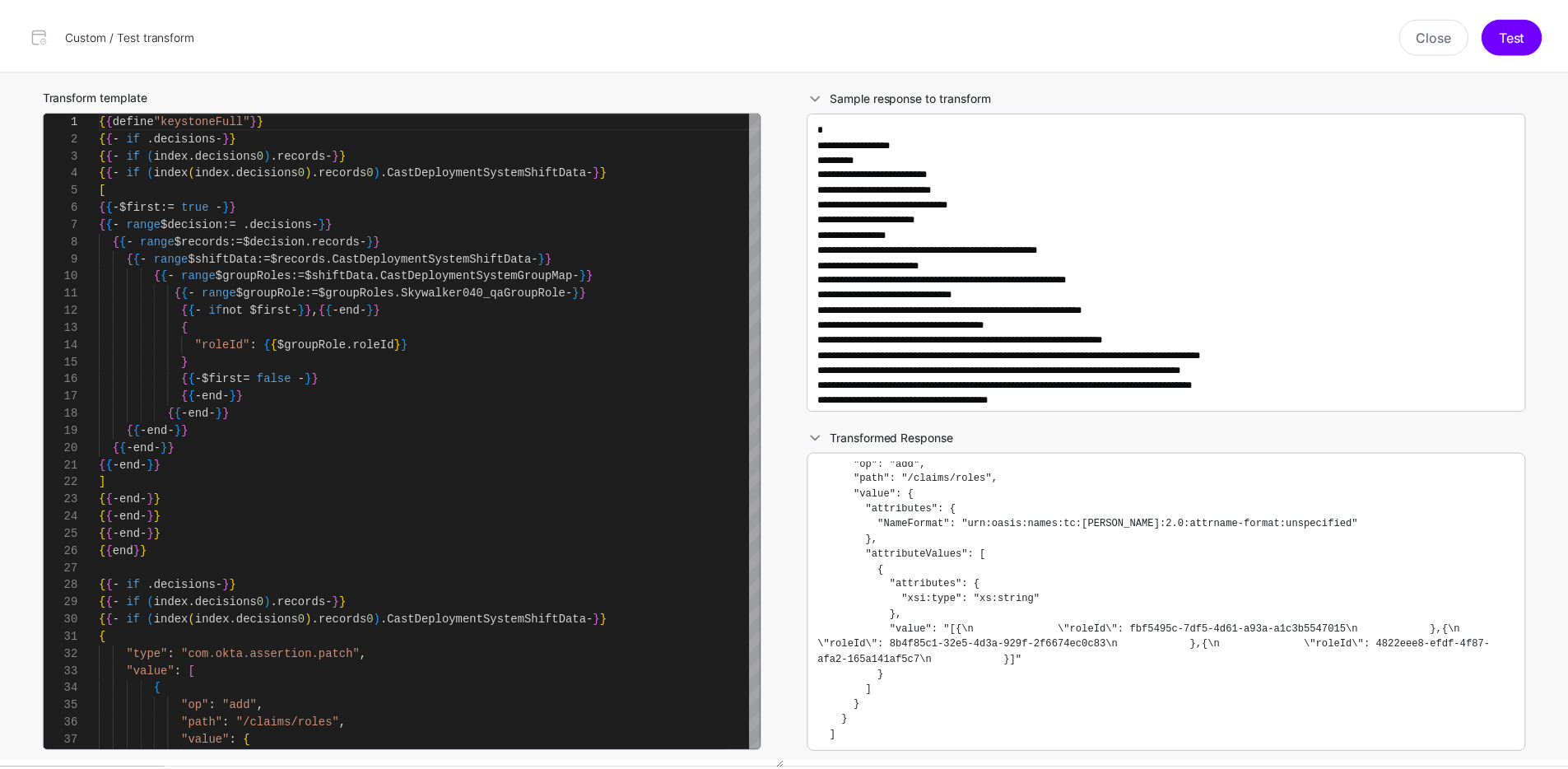
scroll to position [80, 0]
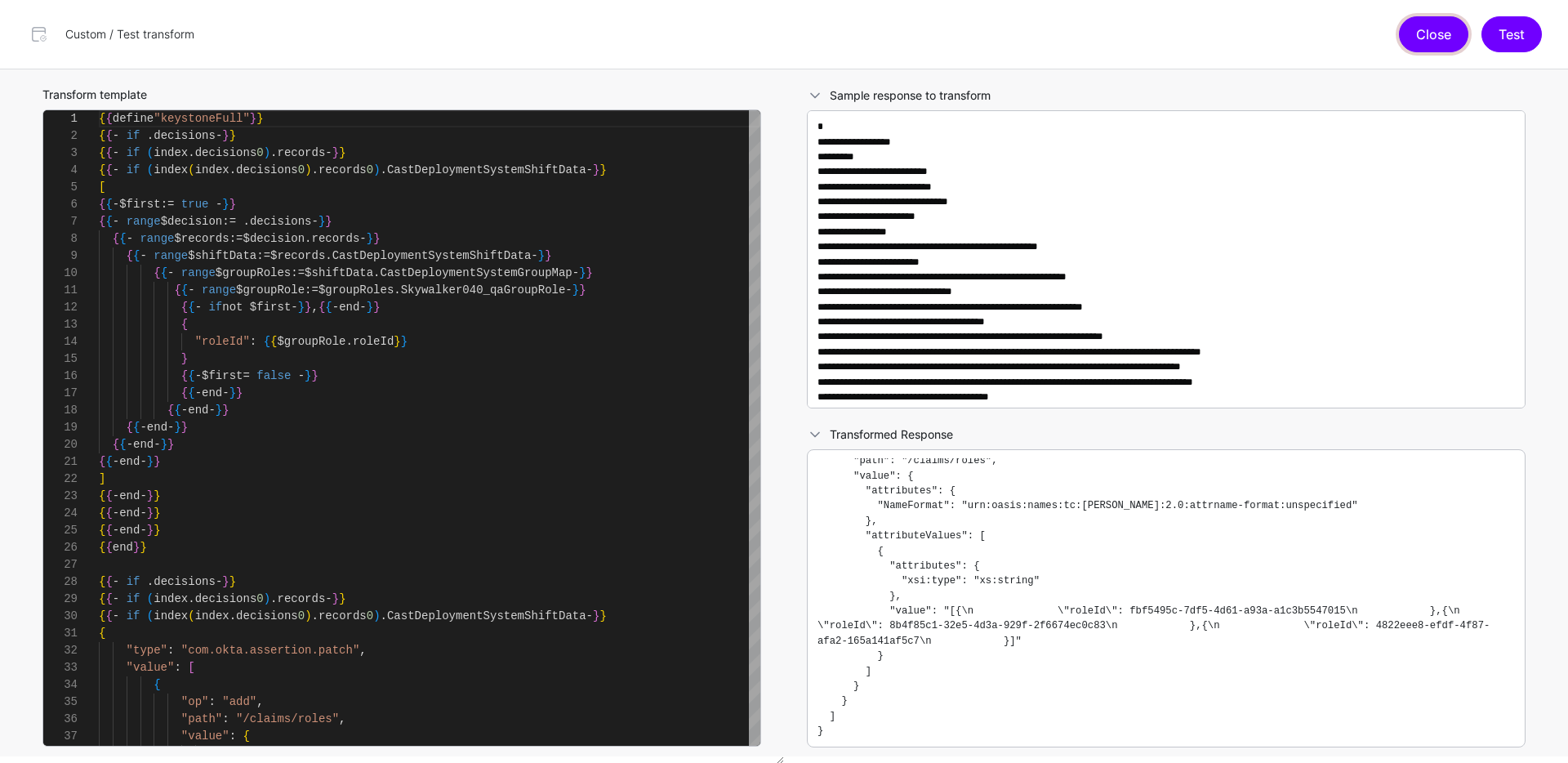
click at [1415, 26] on button "Close" at bounding box center [1433, 34] width 69 height 36
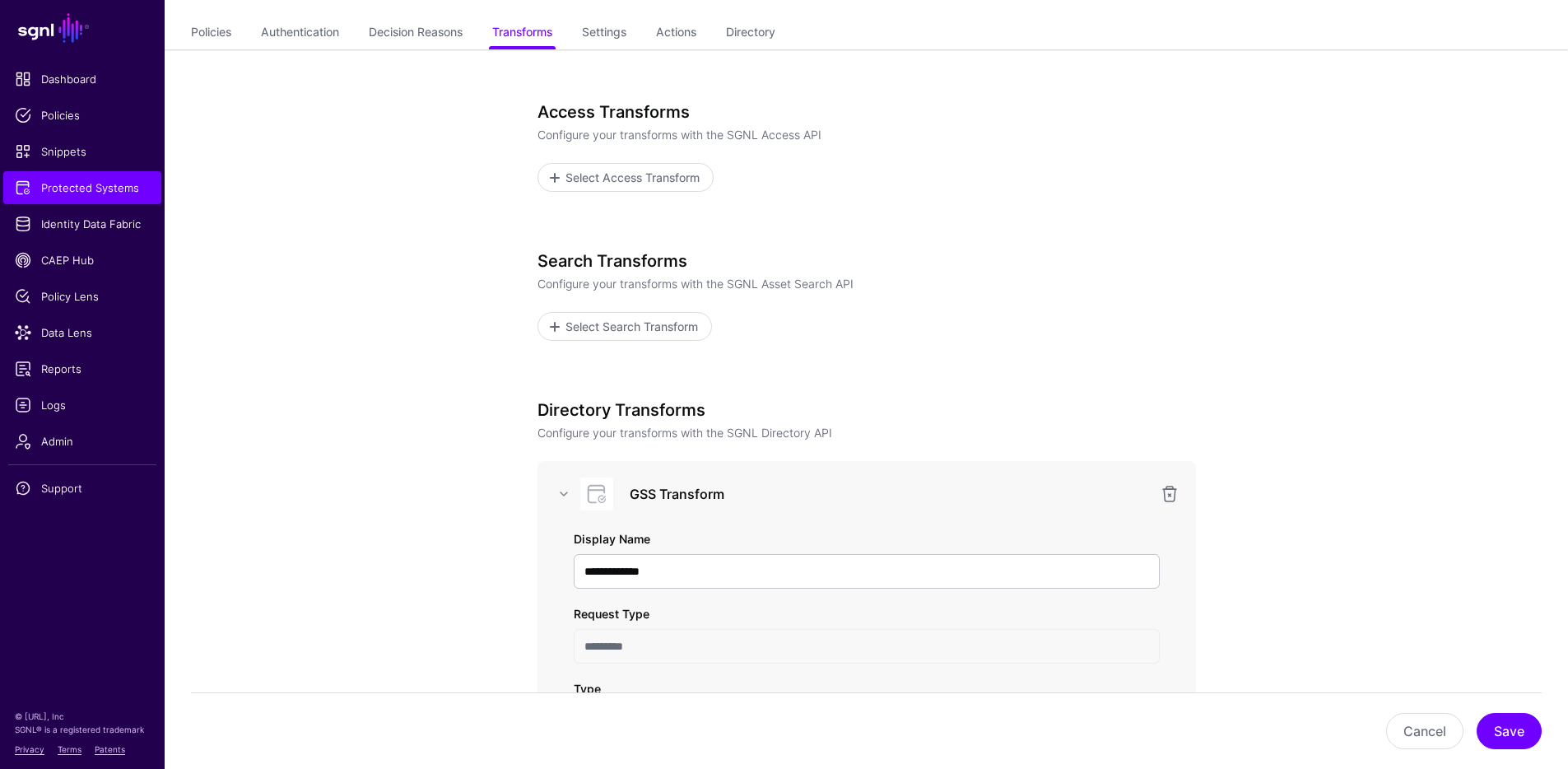
scroll to position [0, 0]
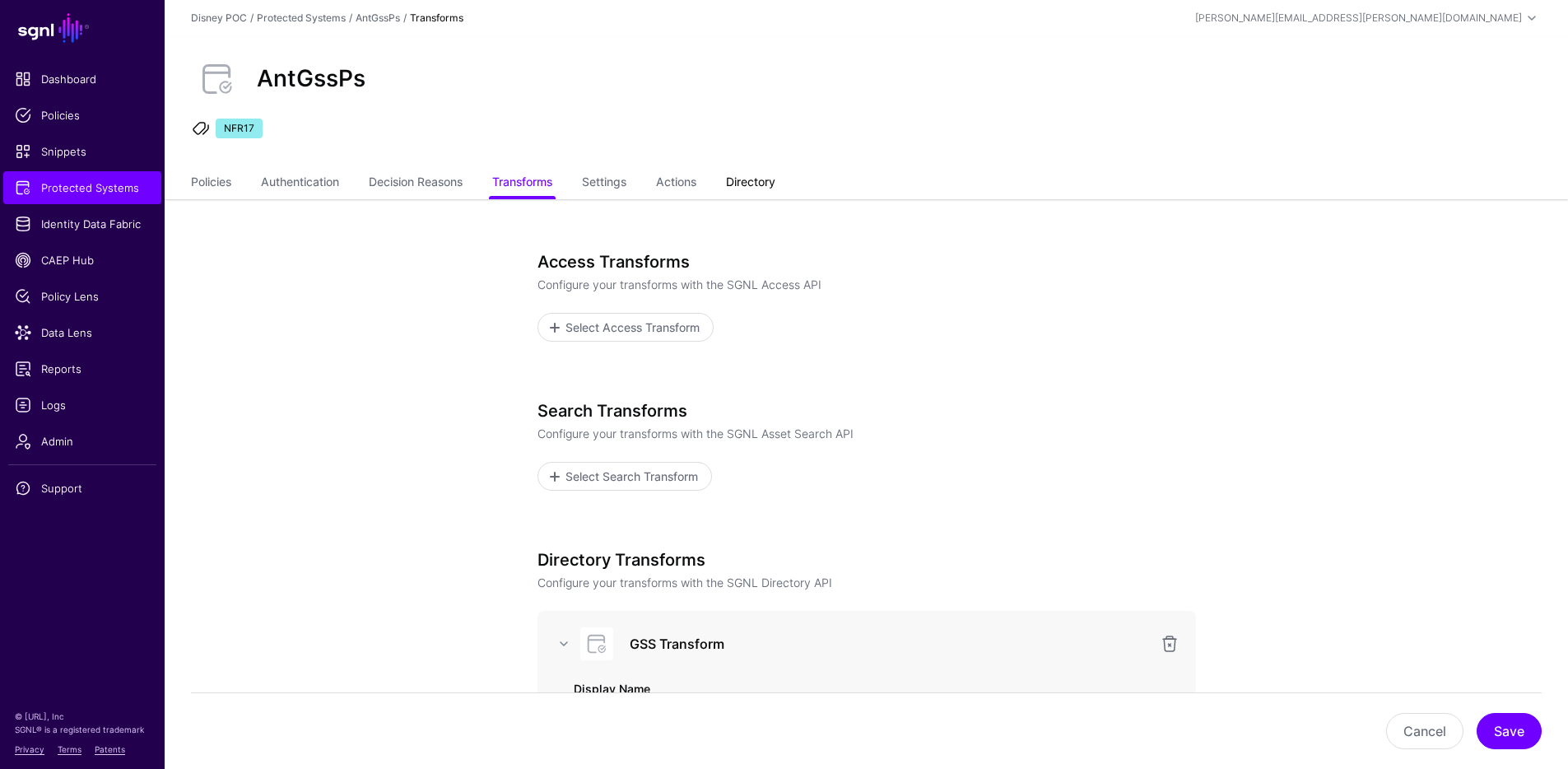
click at [775, 176] on link "Directory" at bounding box center [751, 183] width 50 height 32
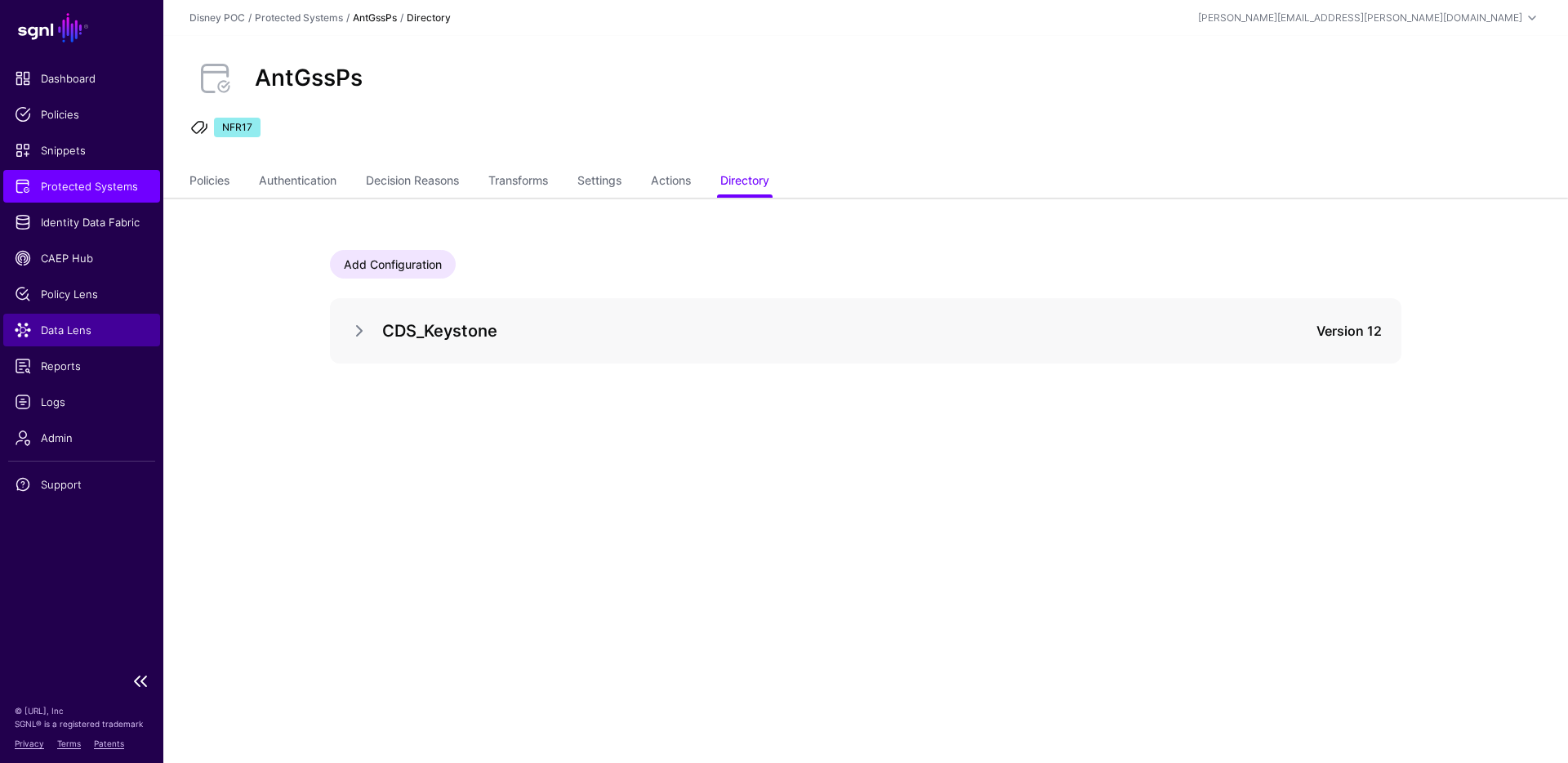
click at [54, 332] on span "Data Lens" at bounding box center [81, 330] width 134 height 16
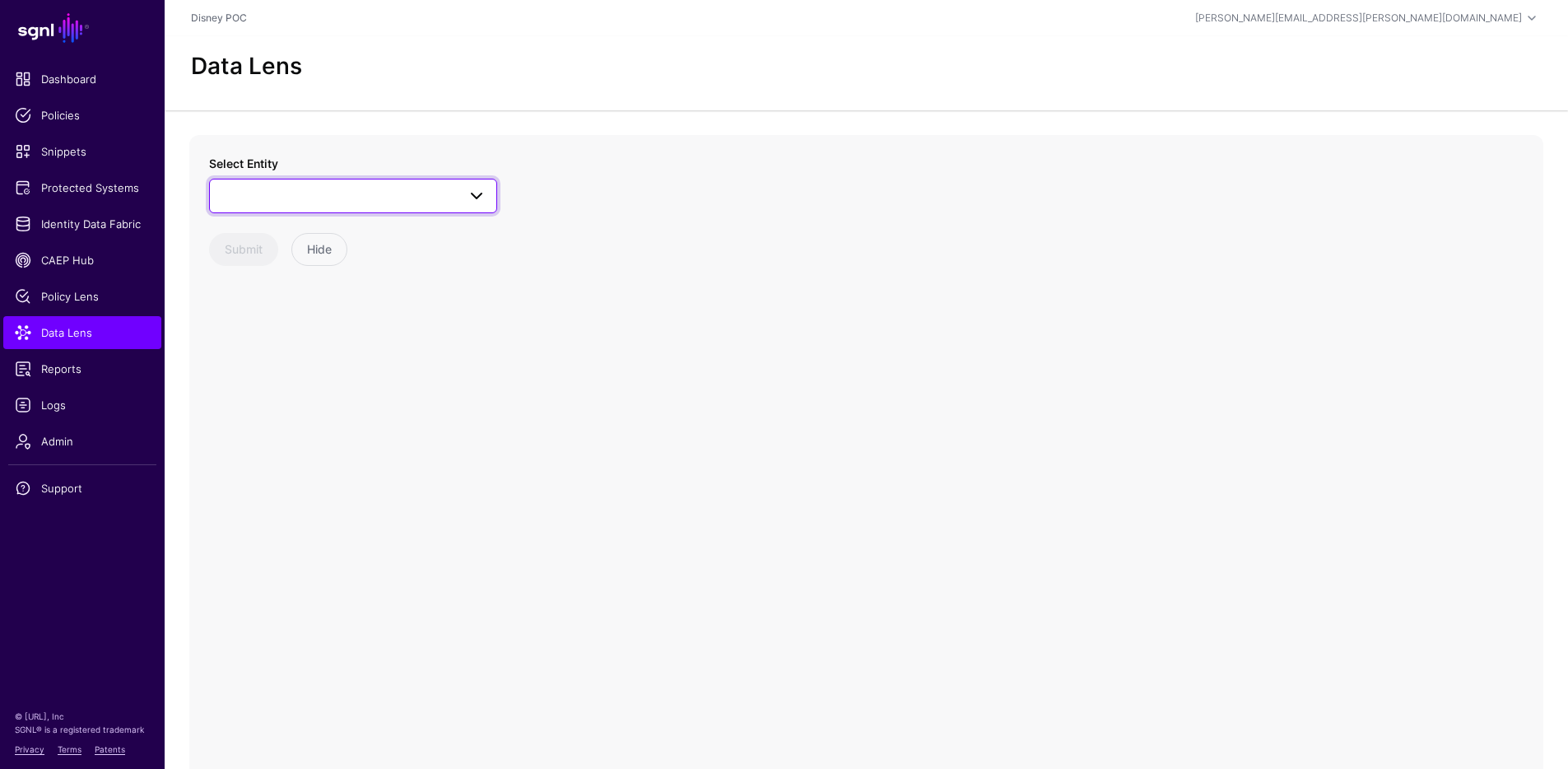
click at [322, 193] on span at bounding box center [352, 196] width 266 height 20
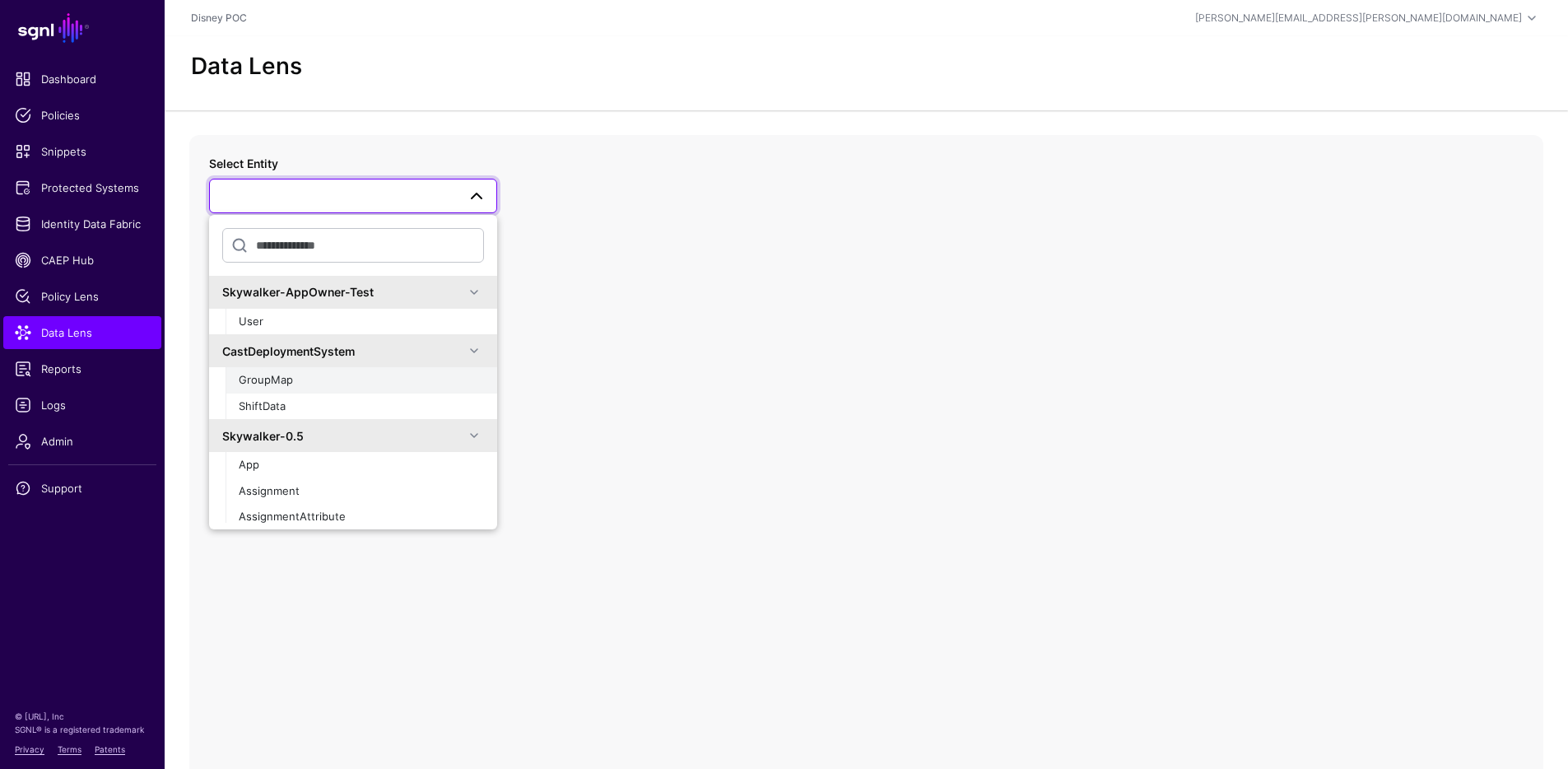
click at [288, 381] on span "GroupMap" at bounding box center [265, 379] width 54 height 13
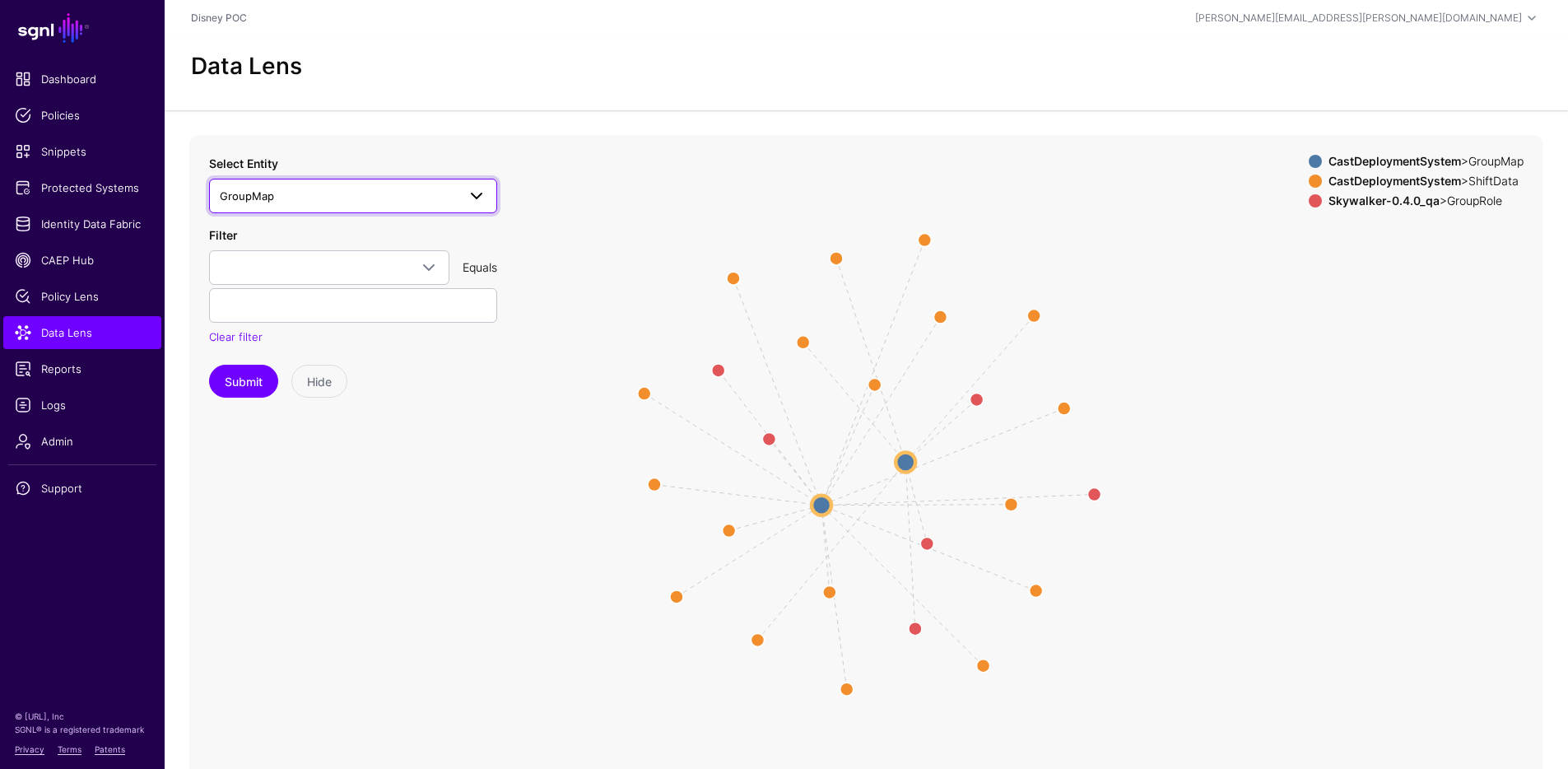
click at [335, 203] on span "GroupMap" at bounding box center [338, 196] width 237 height 18
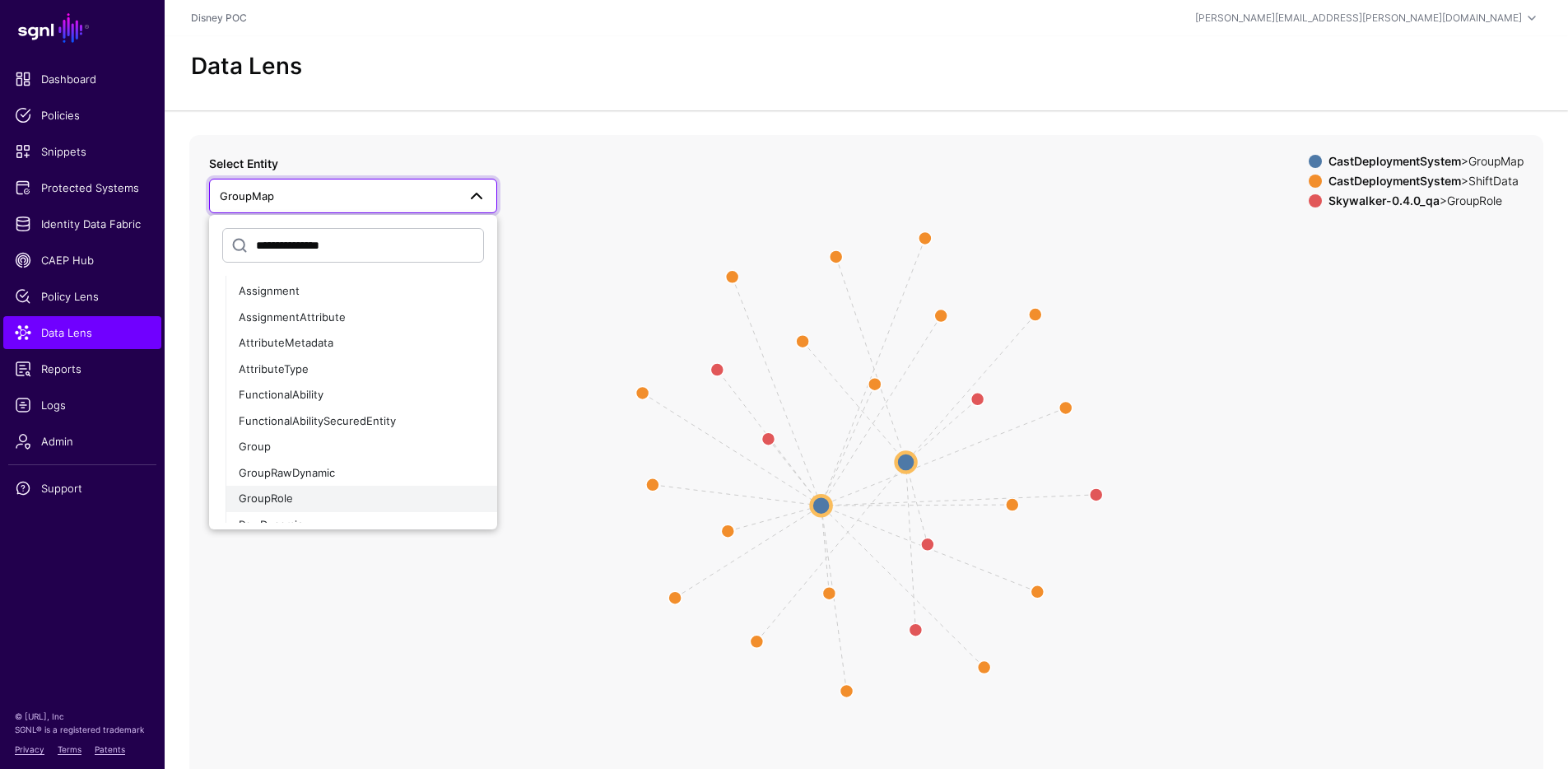
scroll to position [95, 0]
type input "**********"
click at [276, 506] on div "Role" at bounding box center [361, 509] width 245 height 16
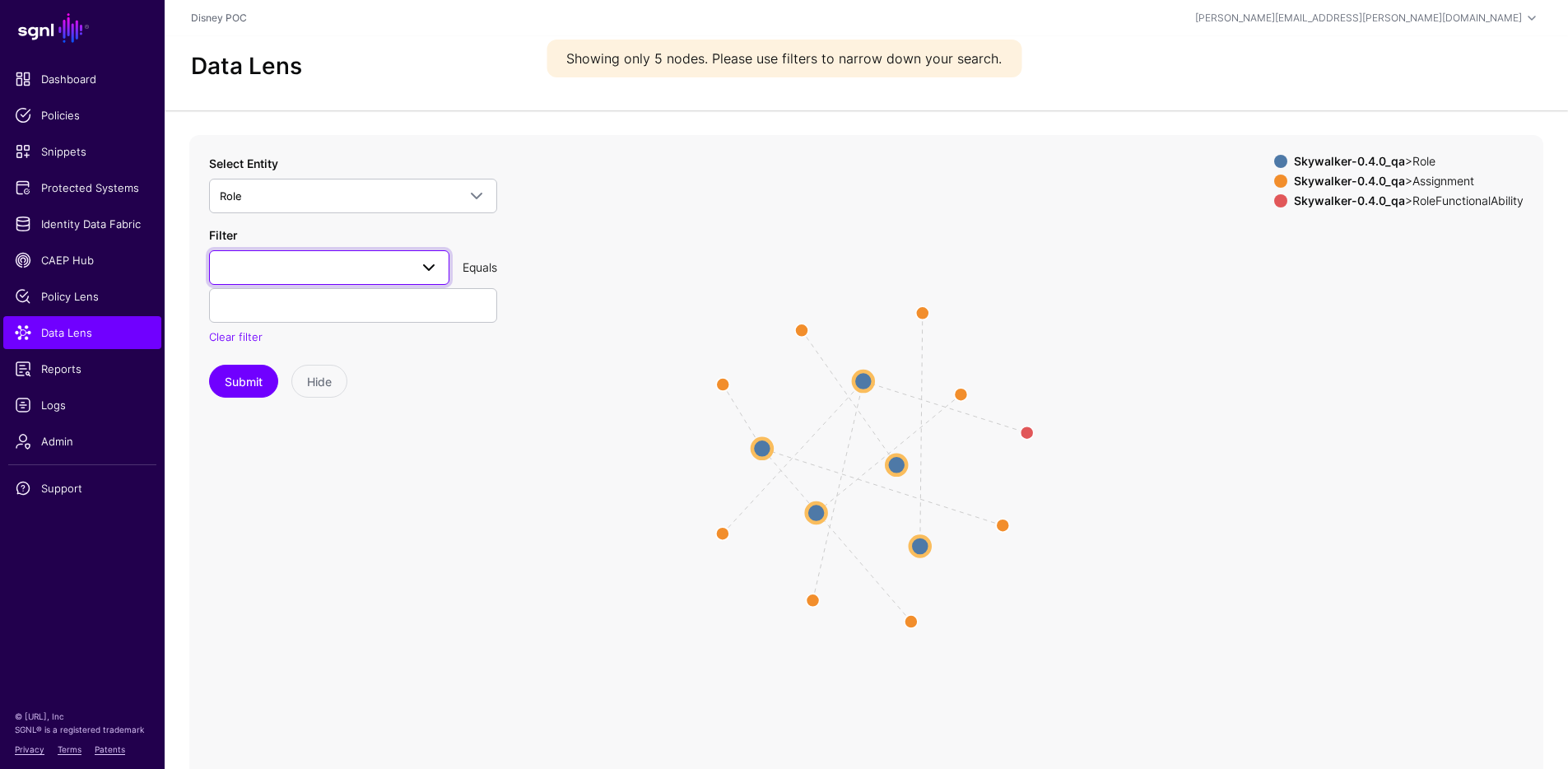
click at [363, 259] on span at bounding box center [328, 267] width 219 height 20
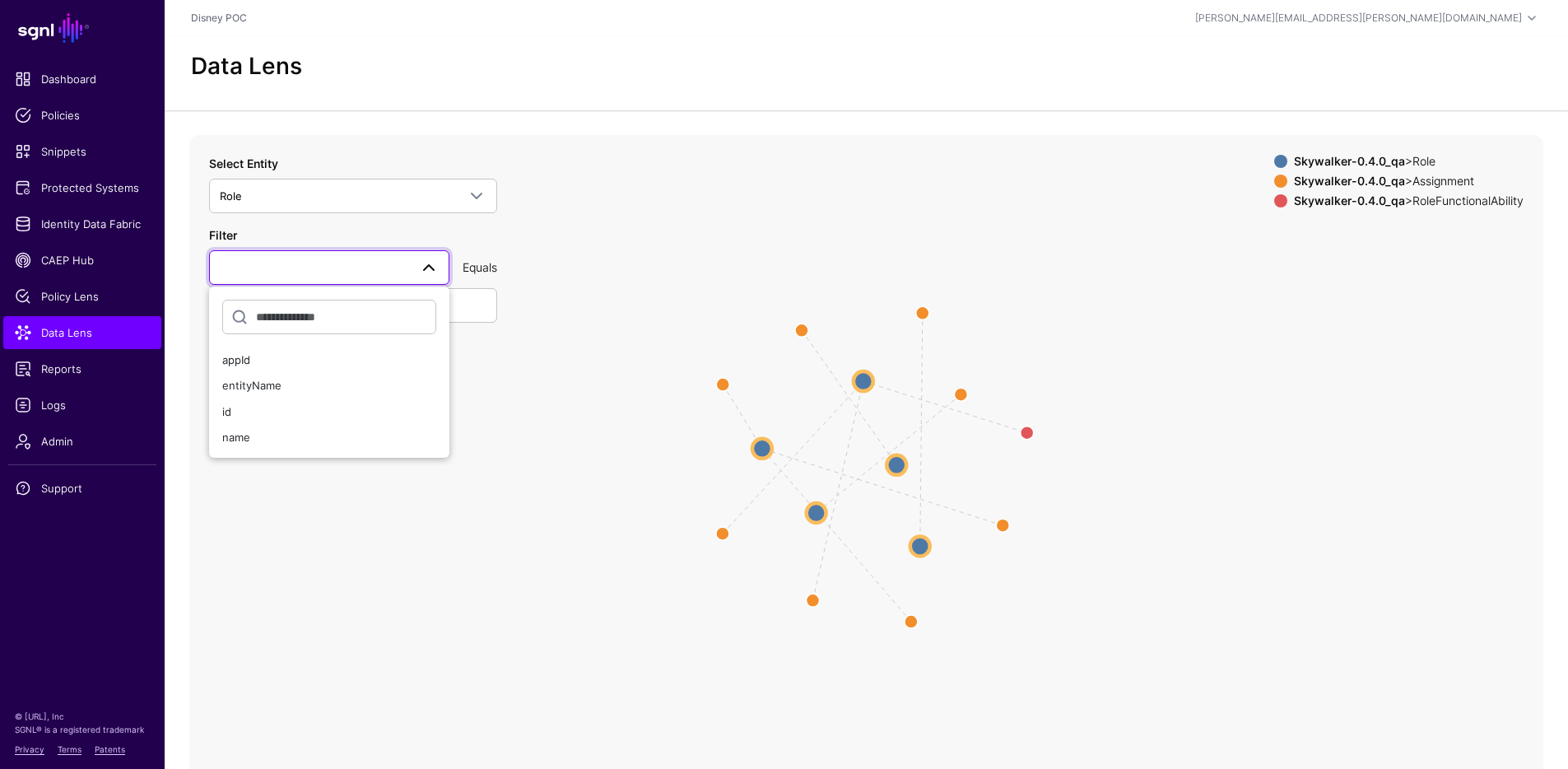
click at [839, 199] on icon "assignment_to_role assignment_to_role assignment_to_role assignment_to_role rol…" at bounding box center [866, 463] width 1354 height 658
click at [382, 203] on span "Role" at bounding box center [338, 196] width 237 height 18
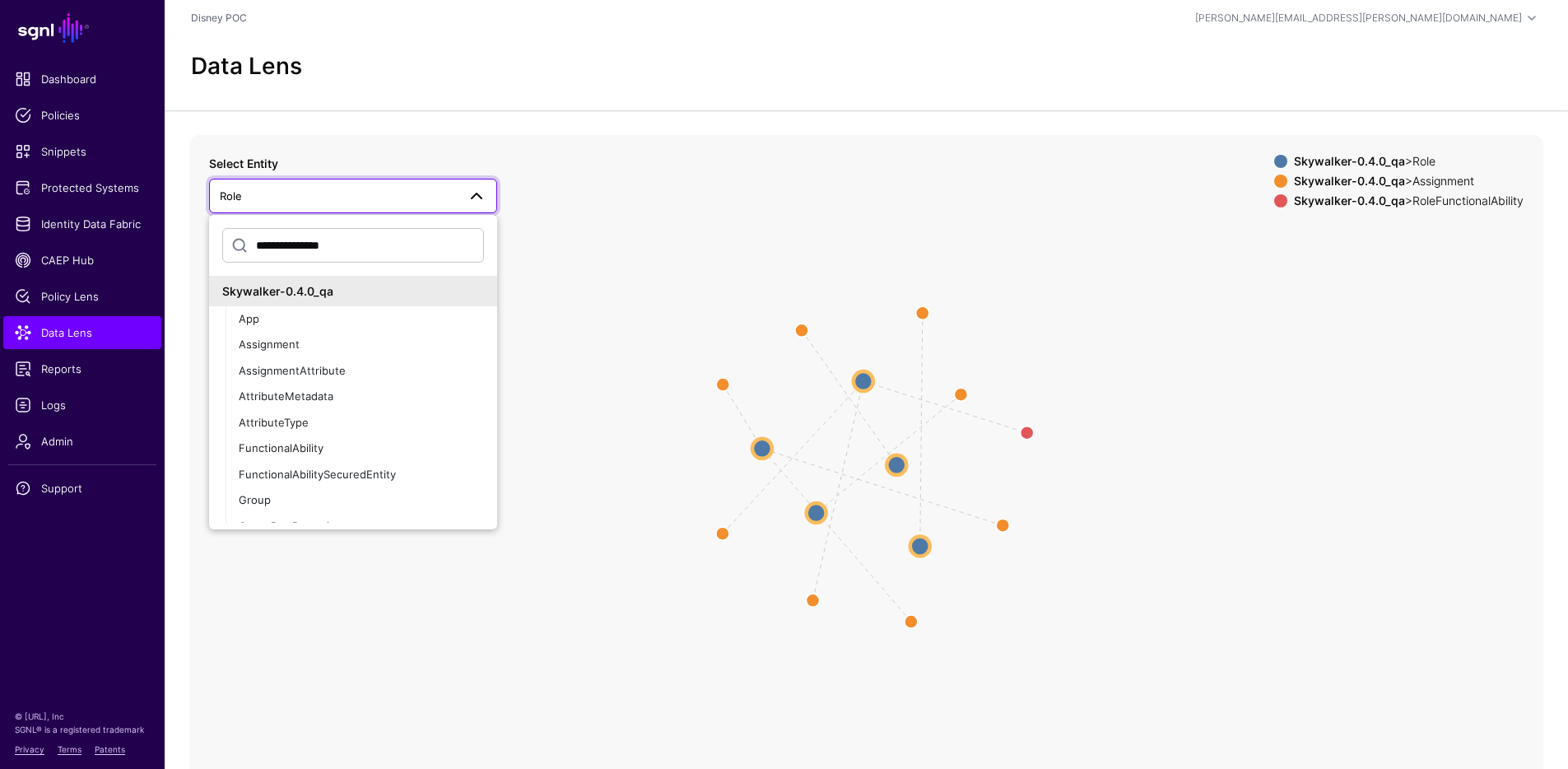
drag, startPoint x: 328, startPoint y: 244, endPoint x: 349, endPoint y: 241, distance: 21.2
click at [349, 241] on input "**********" at bounding box center [353, 246] width 262 height 34
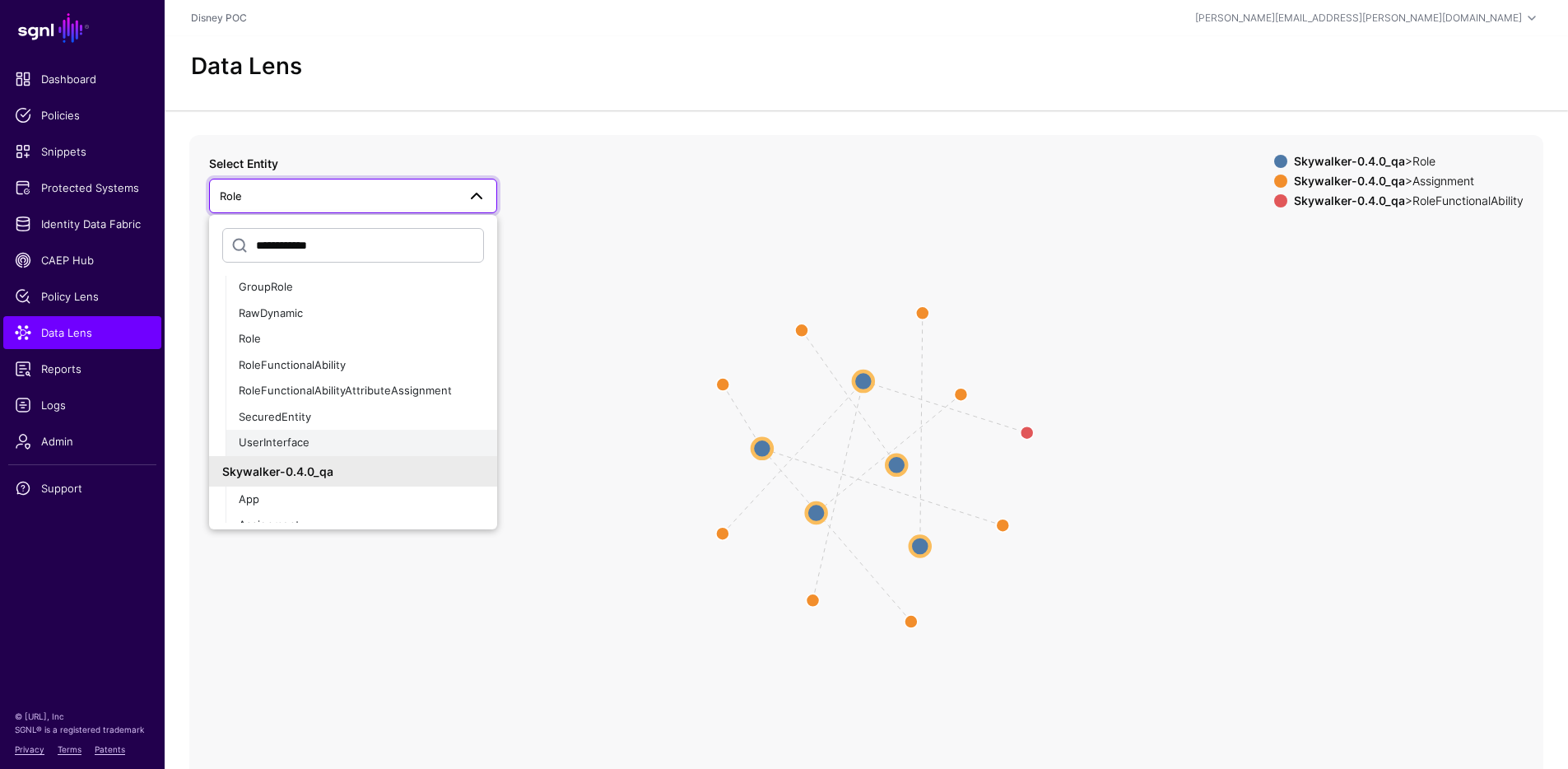
scroll to position [262, 0]
type input "**********"
click at [268, 290] on span "GroupRole" at bounding box center [265, 289] width 54 height 13
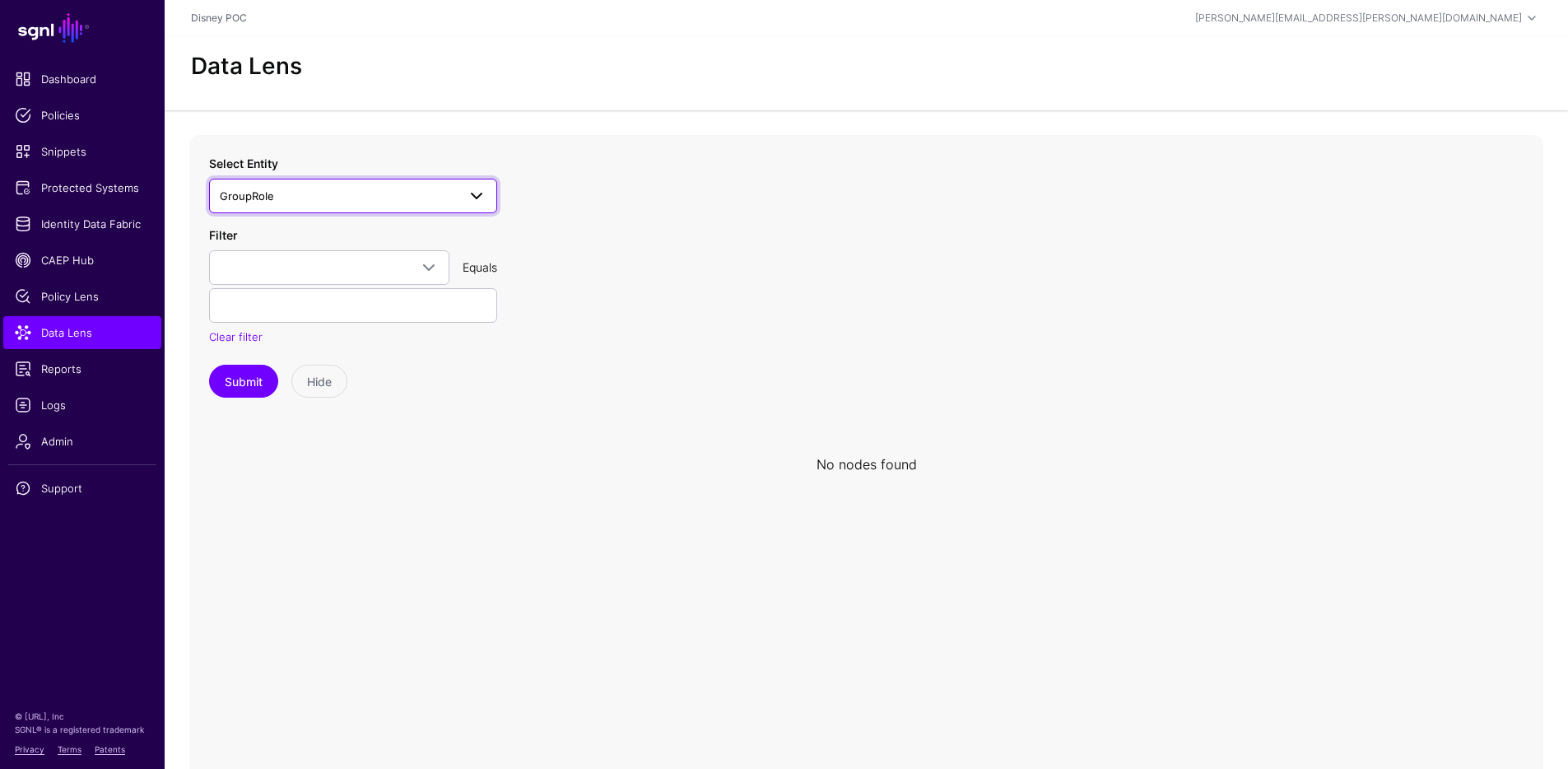
click at [335, 194] on span "GroupRole" at bounding box center [338, 196] width 237 height 18
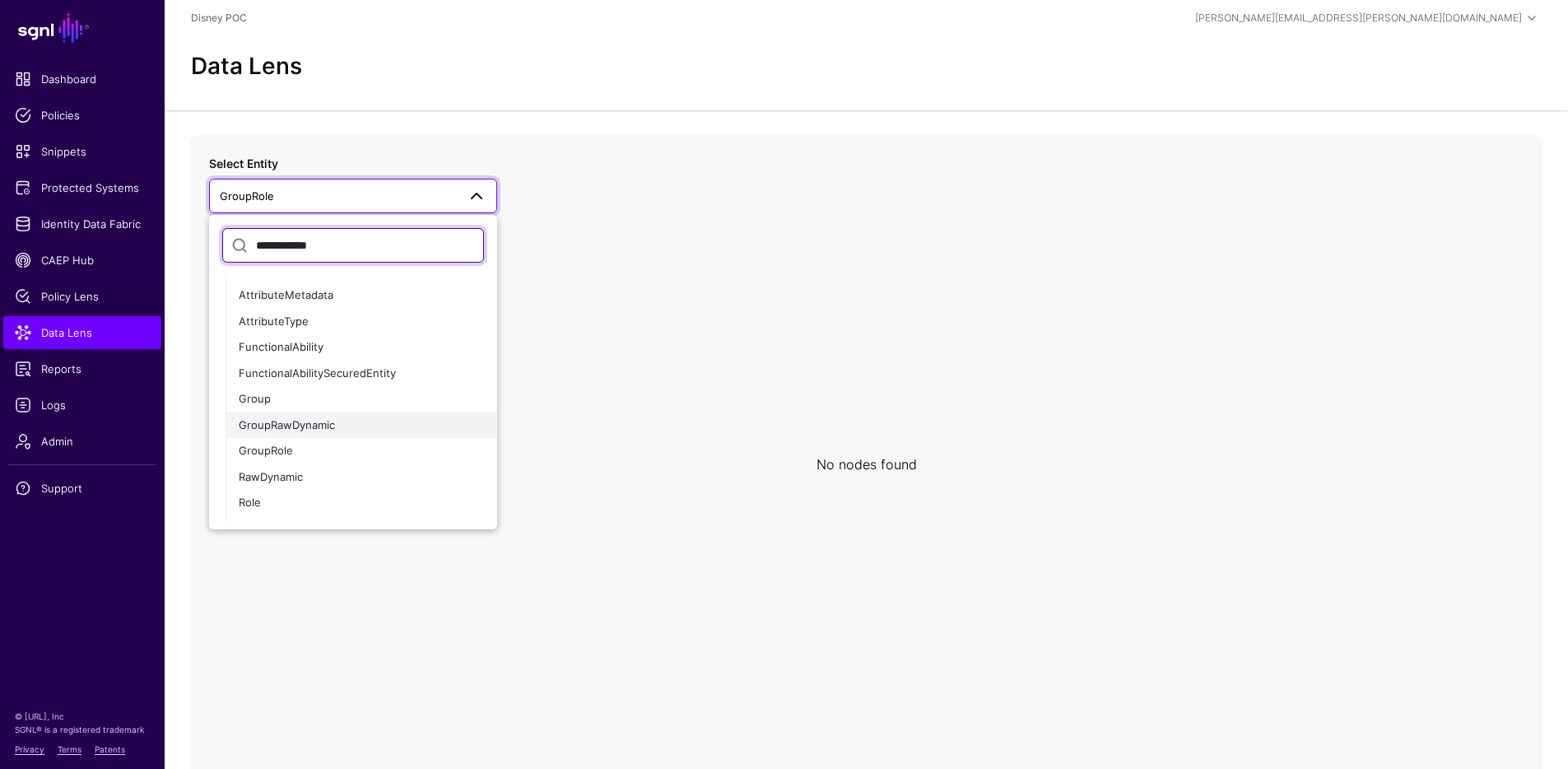
scroll to position [1005, 0]
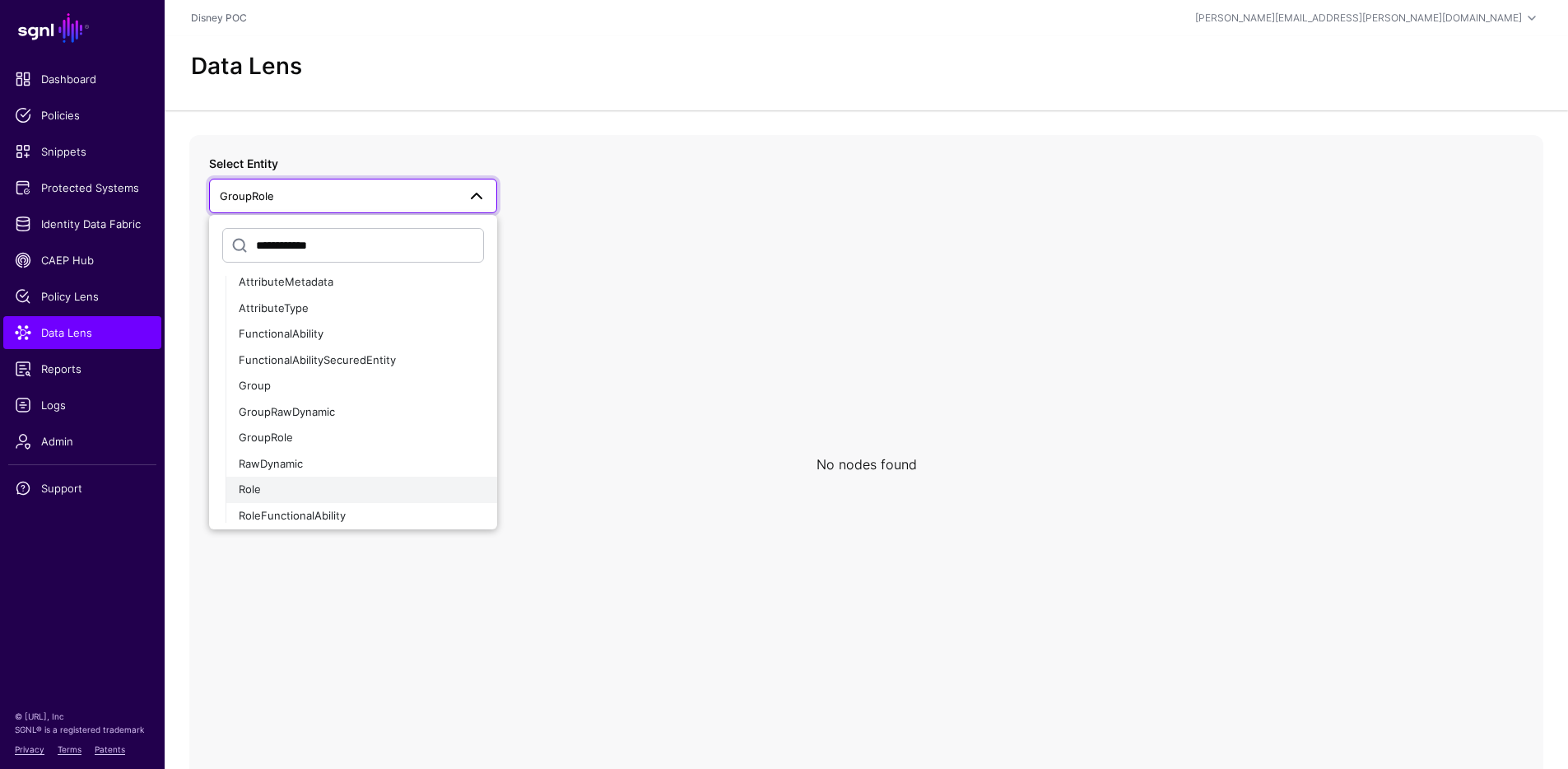
click at [283, 485] on div "Role" at bounding box center [361, 489] width 245 height 16
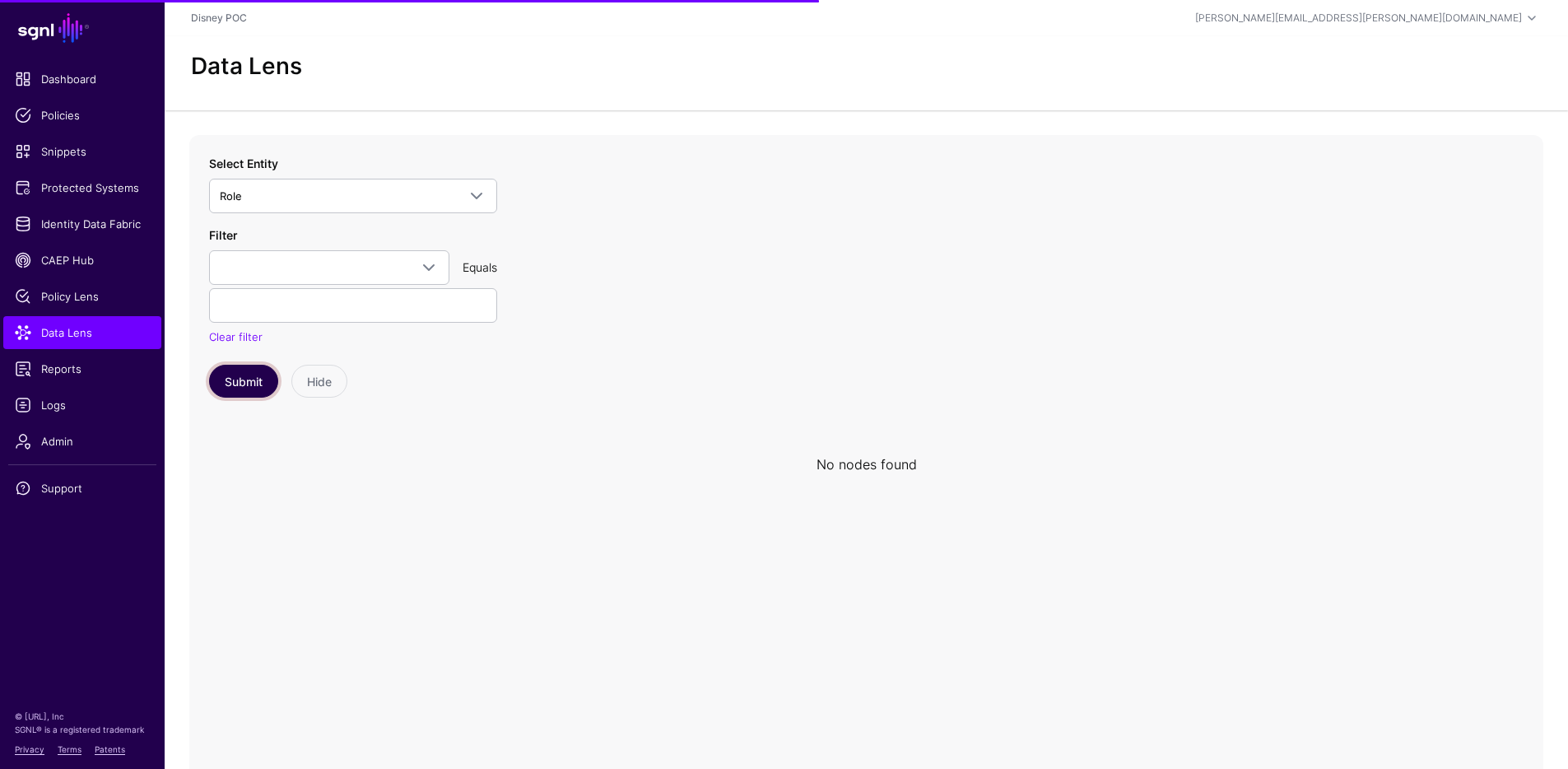
click at [244, 384] on button "Submit" at bounding box center [244, 381] width 69 height 32
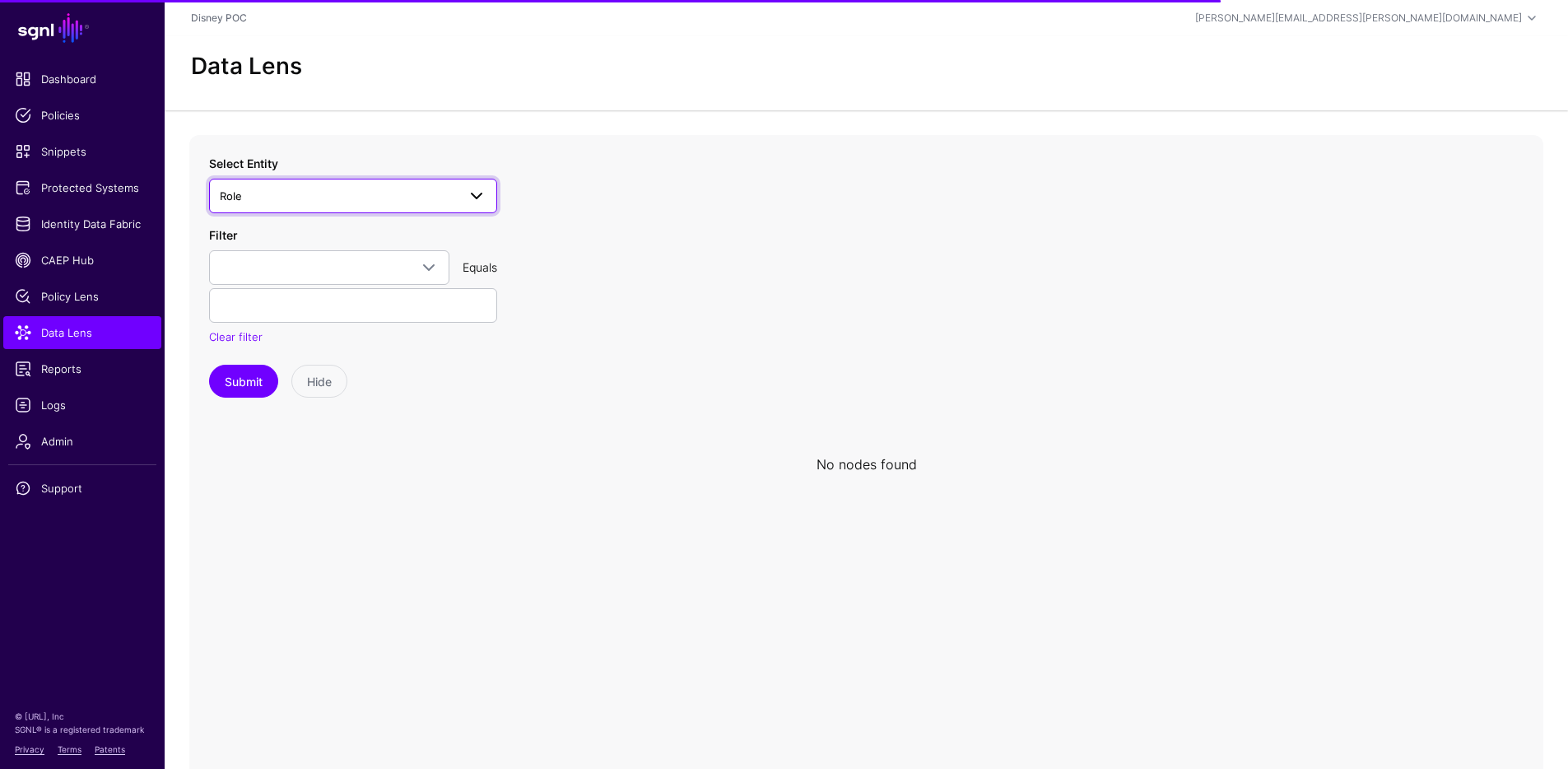
click at [310, 198] on span "Role" at bounding box center [338, 196] width 237 height 18
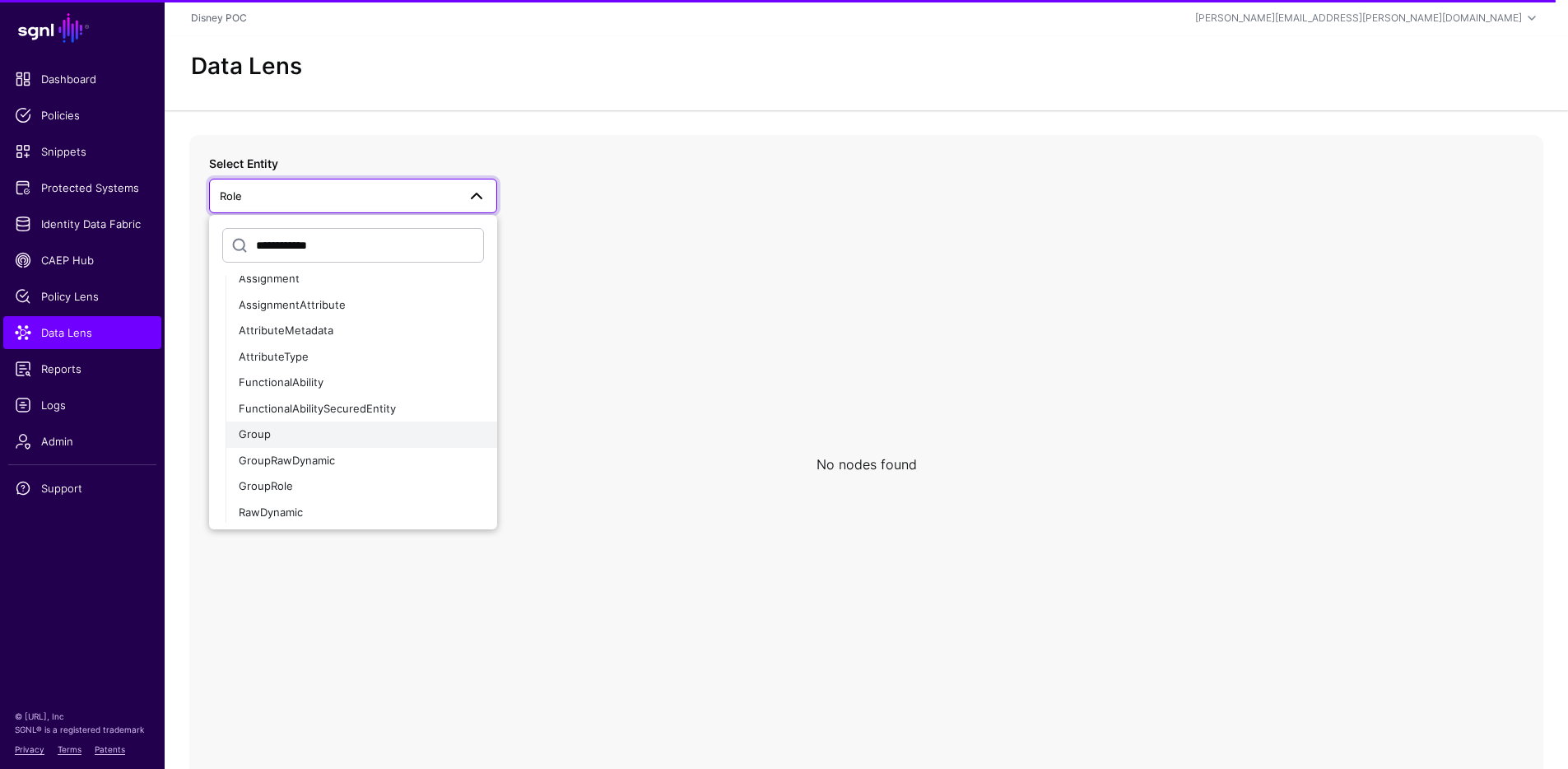
scroll to position [1408, 0]
click at [302, 479] on div "GroupRole" at bounding box center [361, 481] width 245 height 16
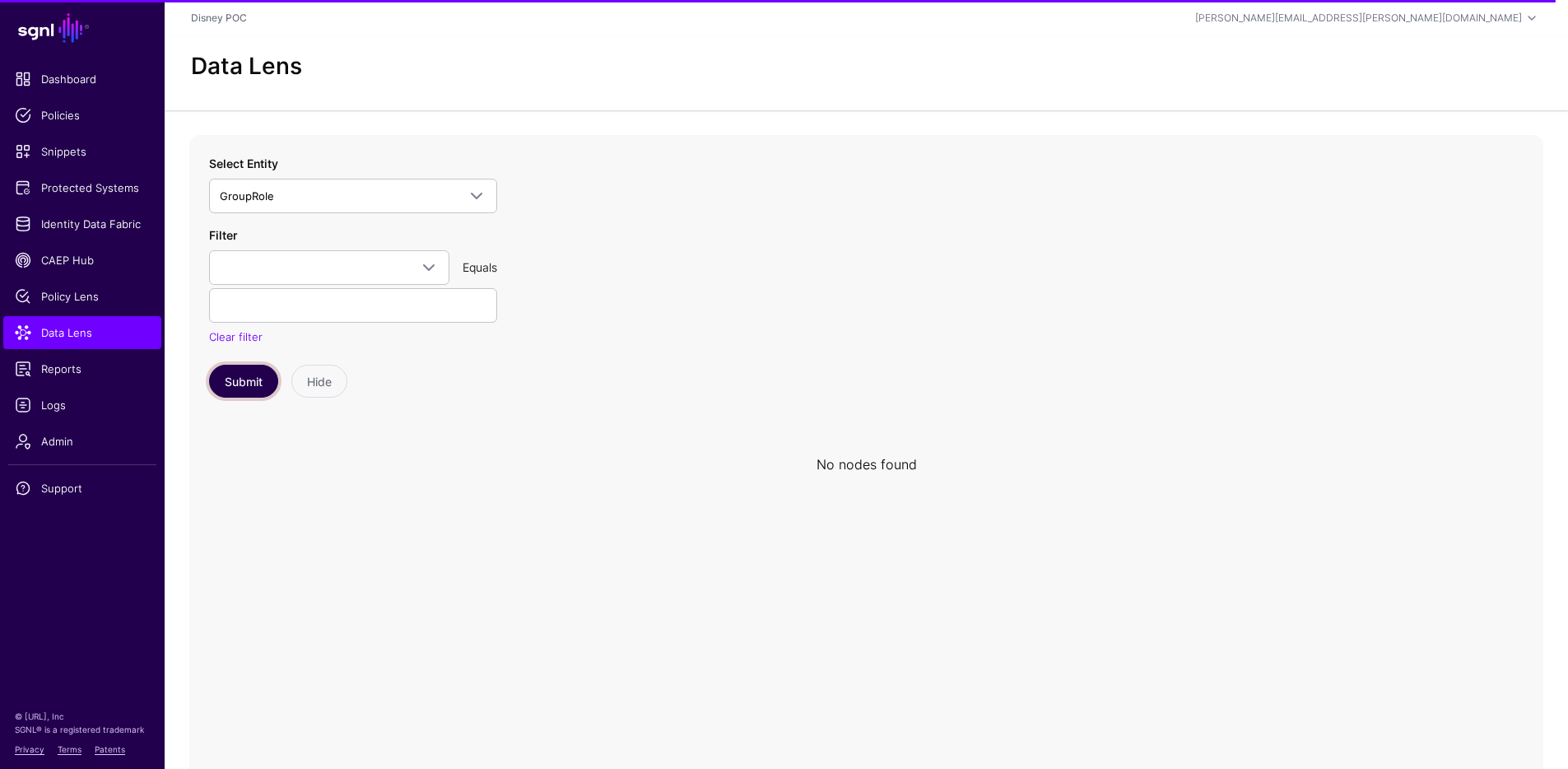
click at [262, 394] on button "Submit" at bounding box center [244, 381] width 69 height 32
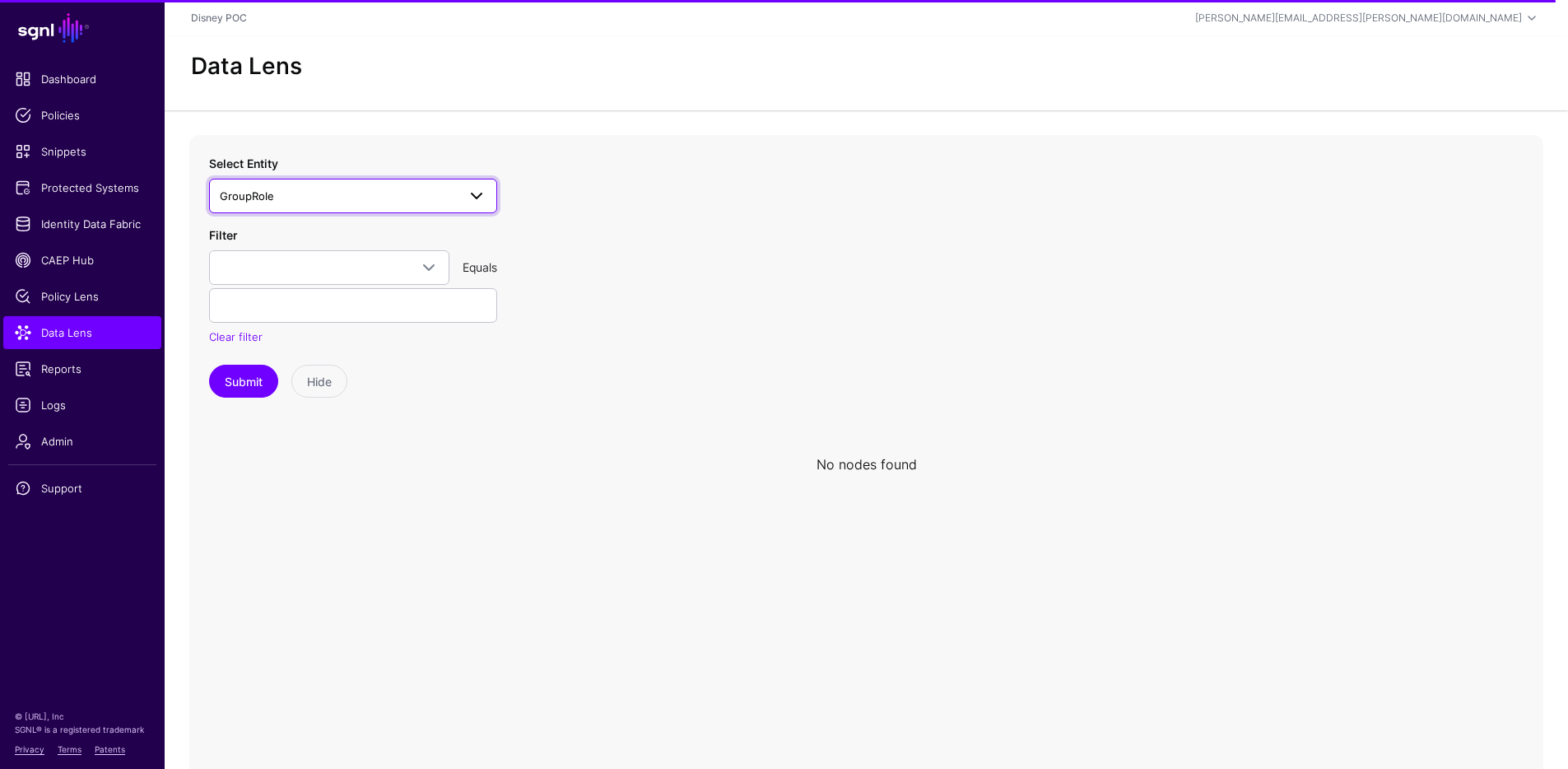
click at [325, 198] on span "GroupRole" at bounding box center [338, 196] width 237 height 18
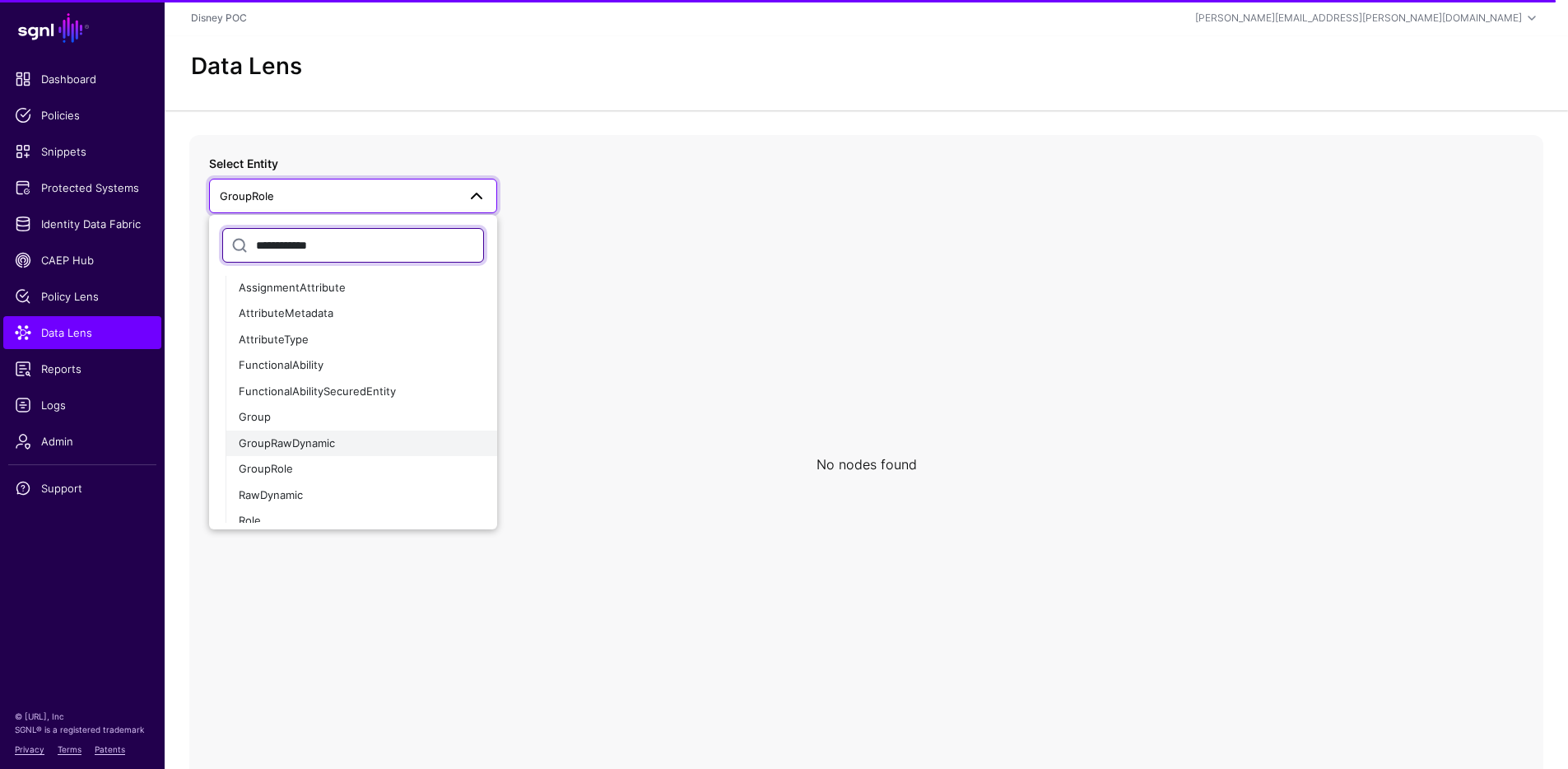
scroll to position [121, 0]
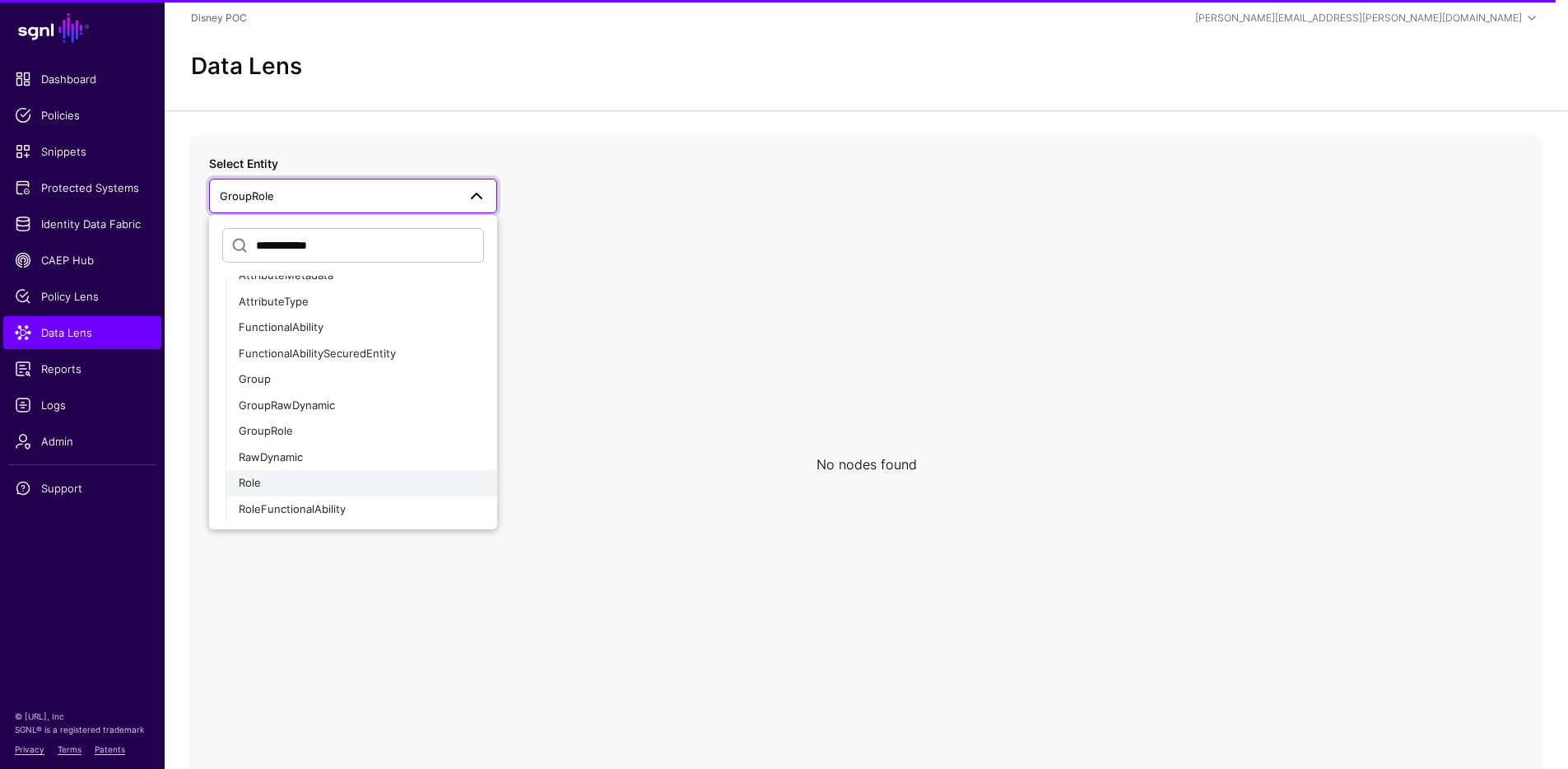
click at [283, 478] on div "Role" at bounding box center [361, 482] width 245 height 16
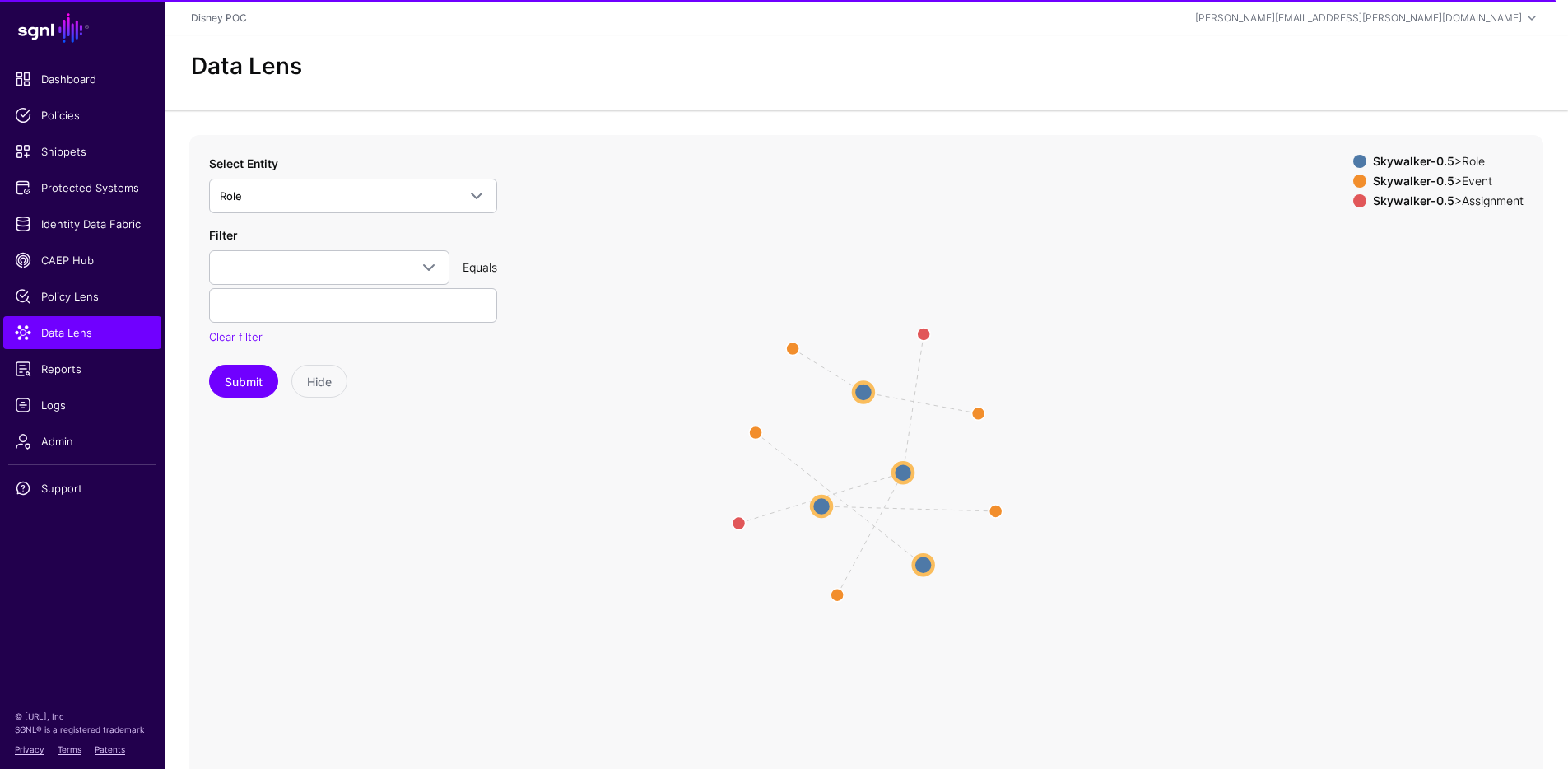
click at [1384, 177] on strong "Skywalker-0.5" at bounding box center [1412, 181] width 81 height 14
click at [978, 411] on circle at bounding box center [979, 414] width 27 height 27
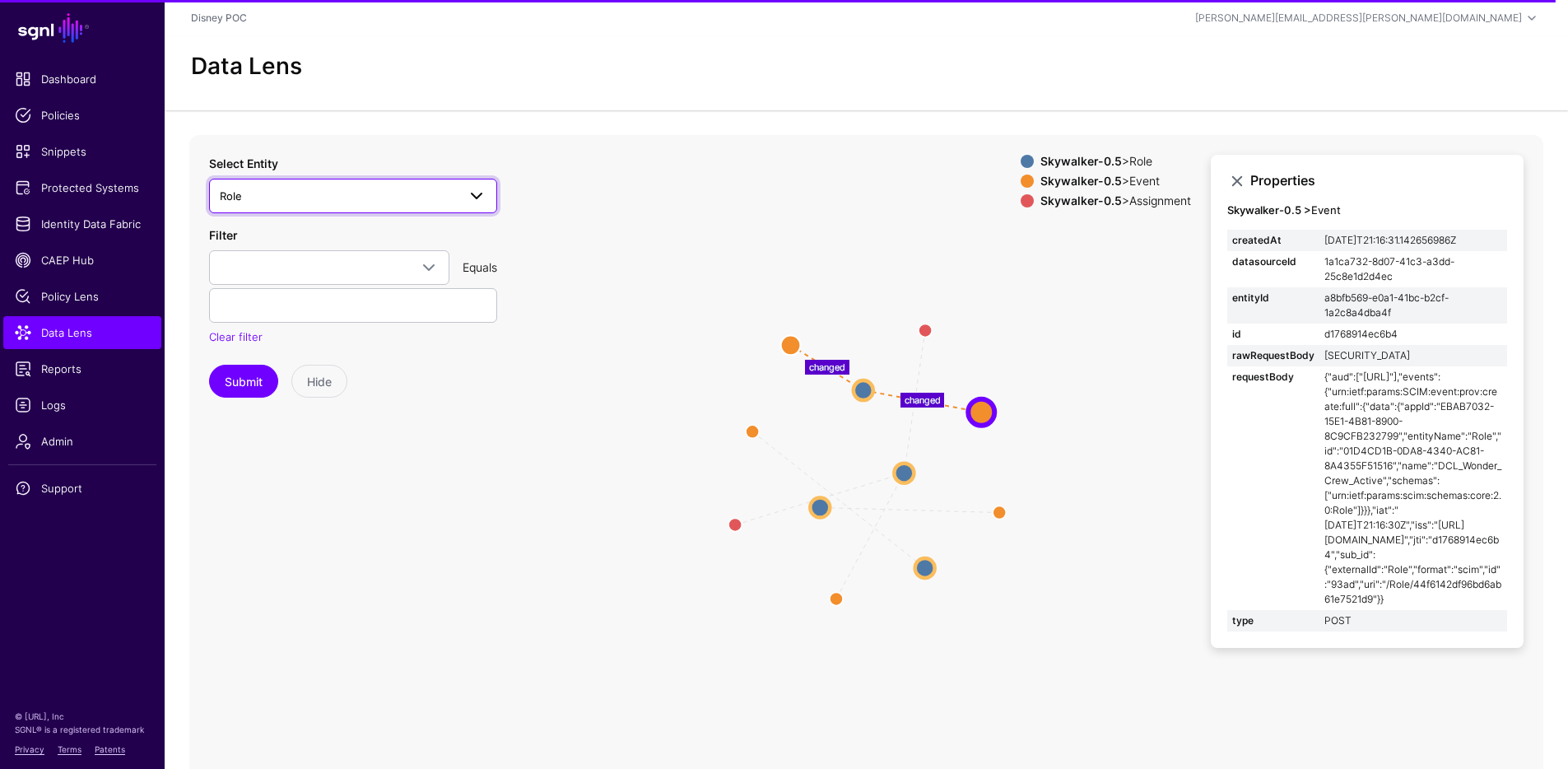
click at [380, 200] on span "Role" at bounding box center [338, 196] width 237 height 18
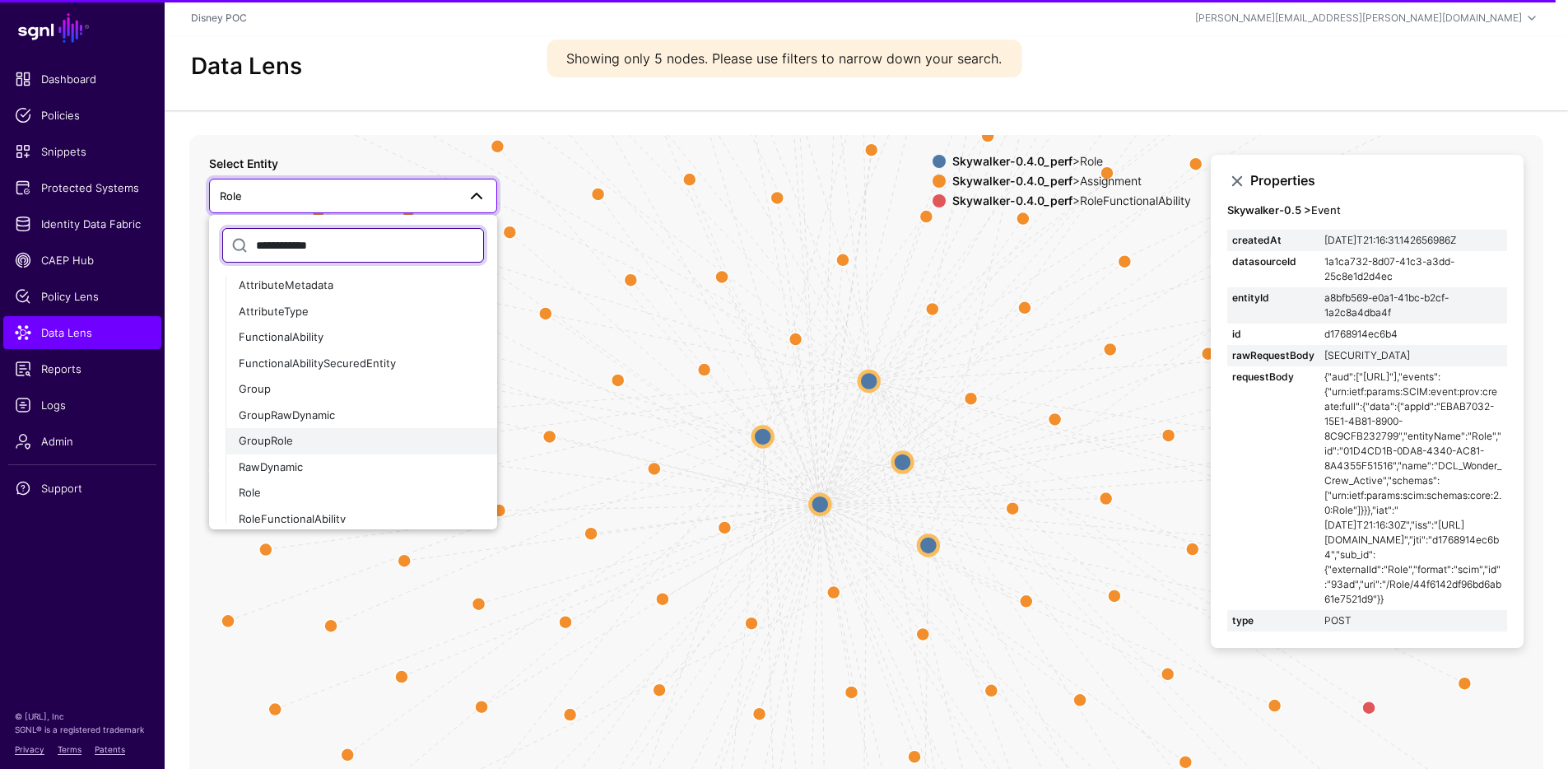
scroll to position [1896, 0]
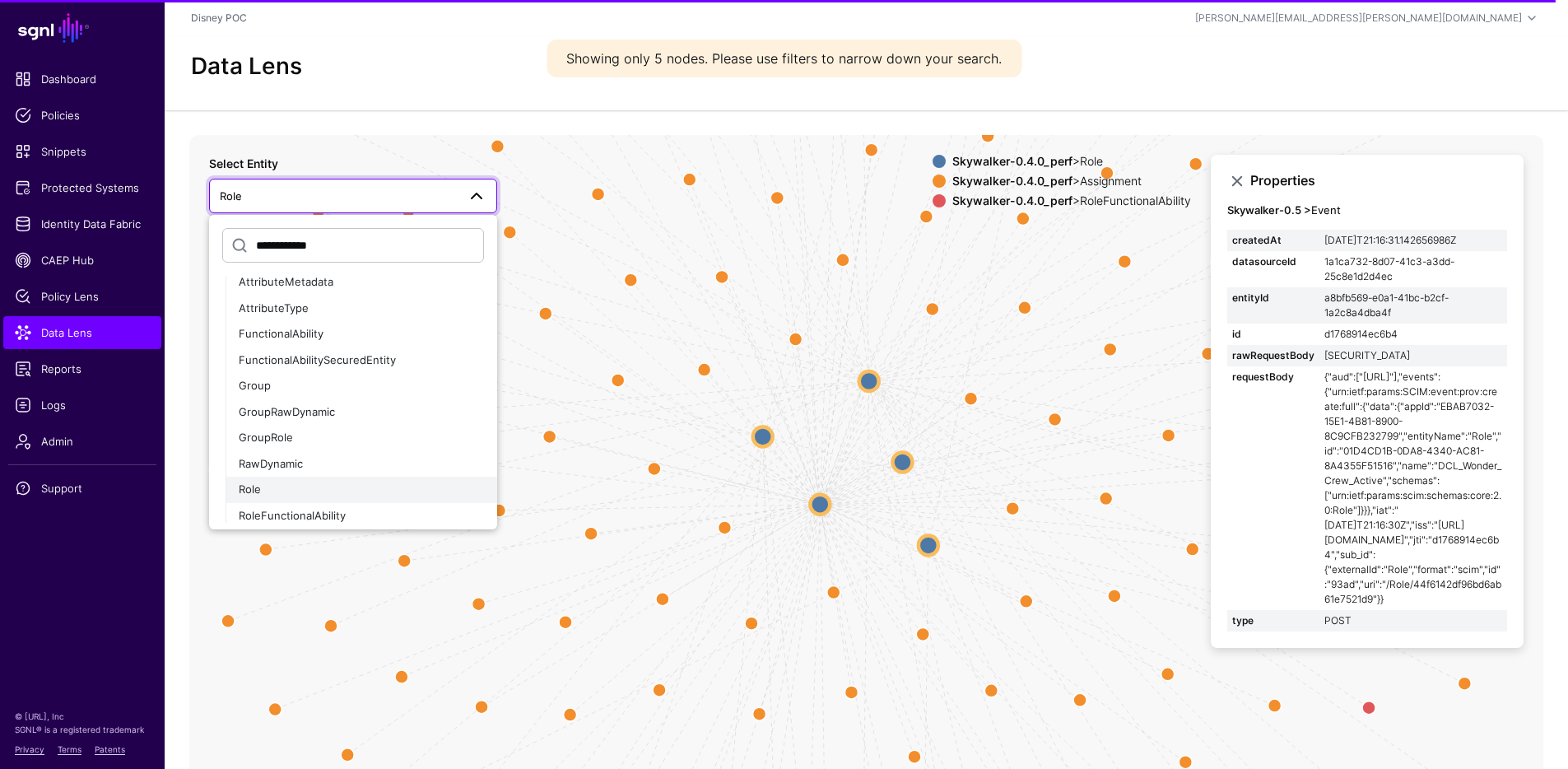
click at [293, 491] on div "Role" at bounding box center [361, 489] width 245 height 16
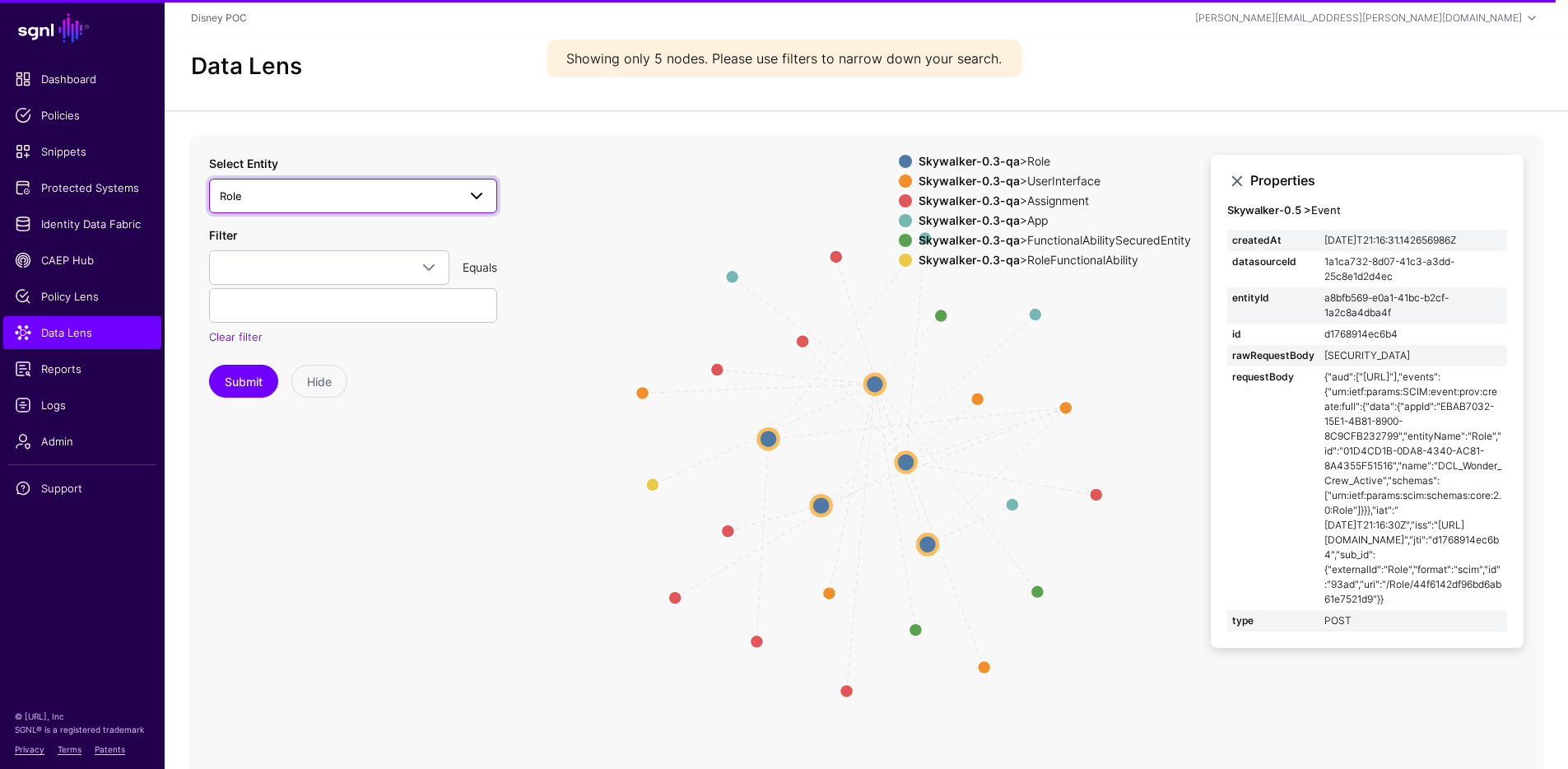
click at [382, 203] on span "Role" at bounding box center [338, 196] width 237 height 18
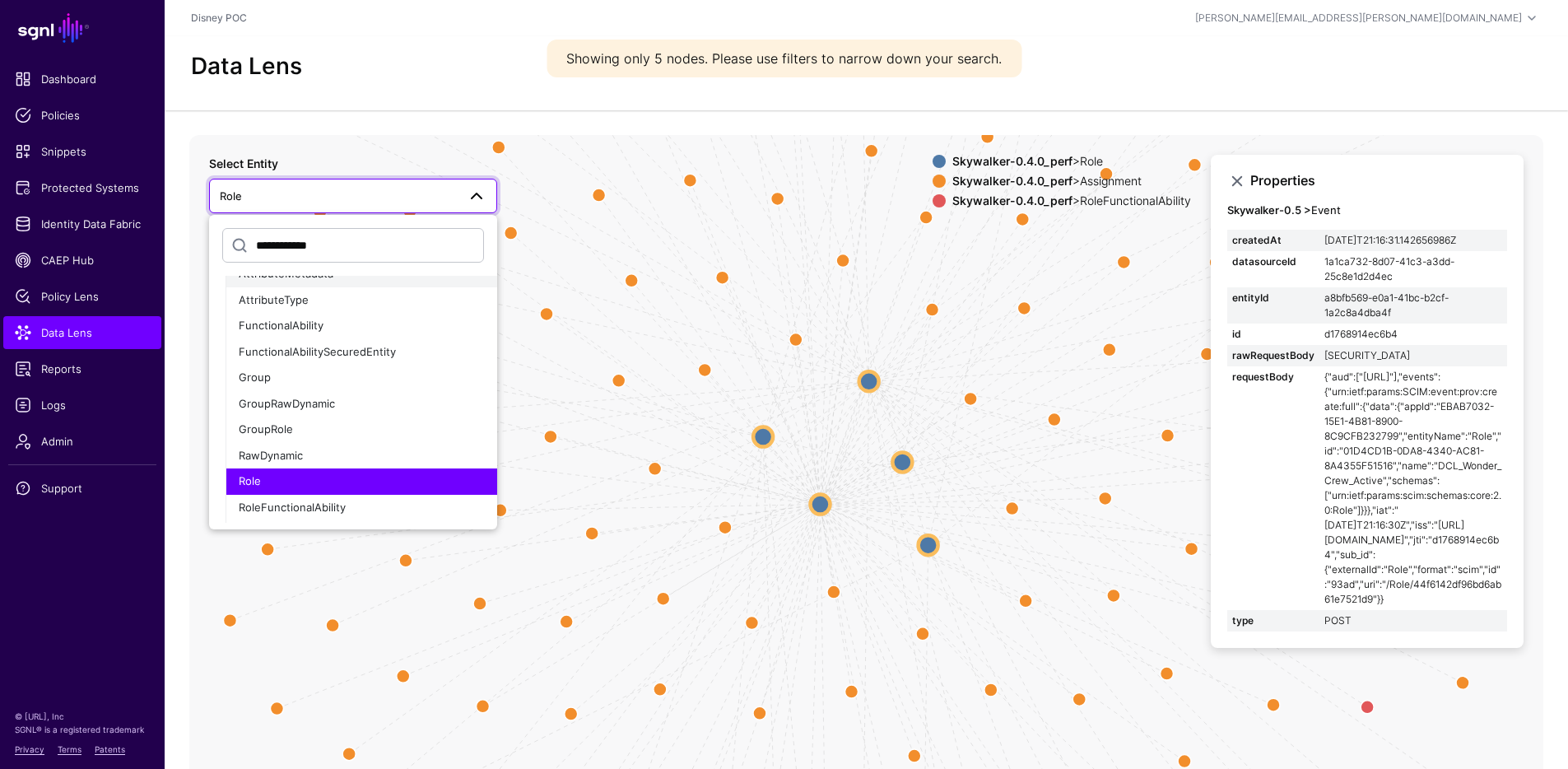
scroll to position [1905, 0]
click at [314, 480] on div "Role" at bounding box center [361, 481] width 245 height 16
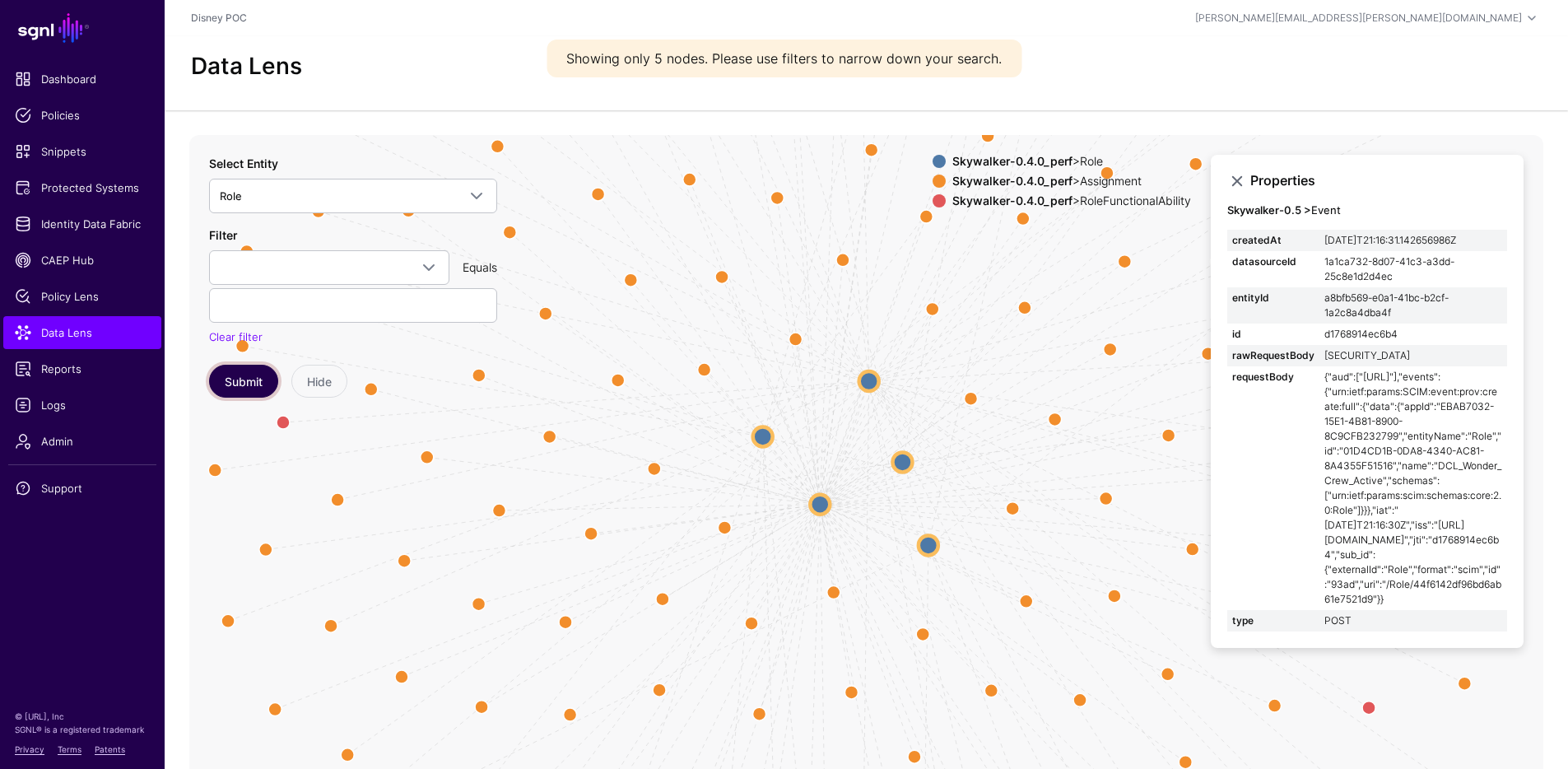
click at [265, 371] on button "Submit" at bounding box center [244, 381] width 69 height 32
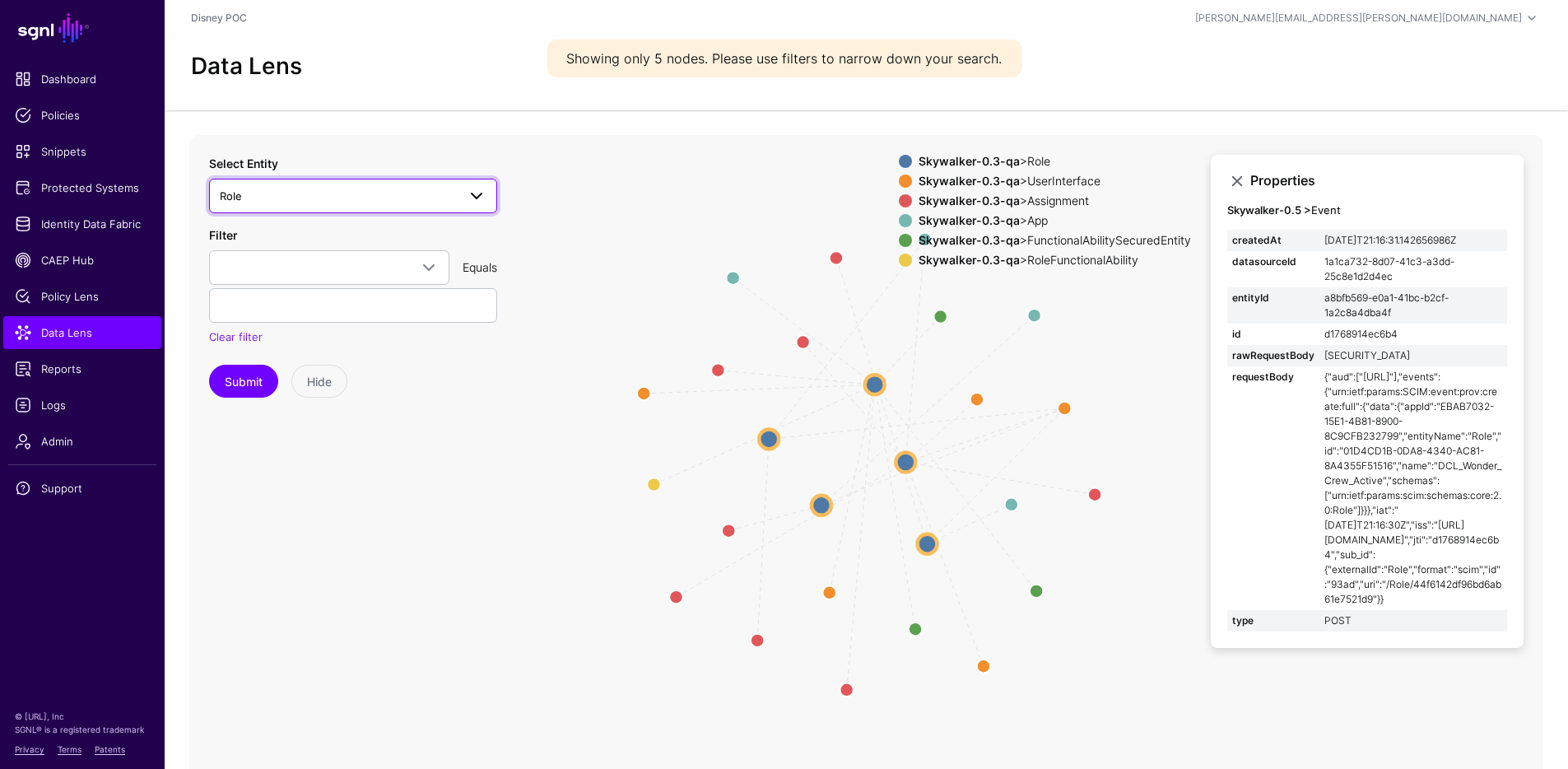
click at [369, 194] on span "Role" at bounding box center [338, 196] width 237 height 18
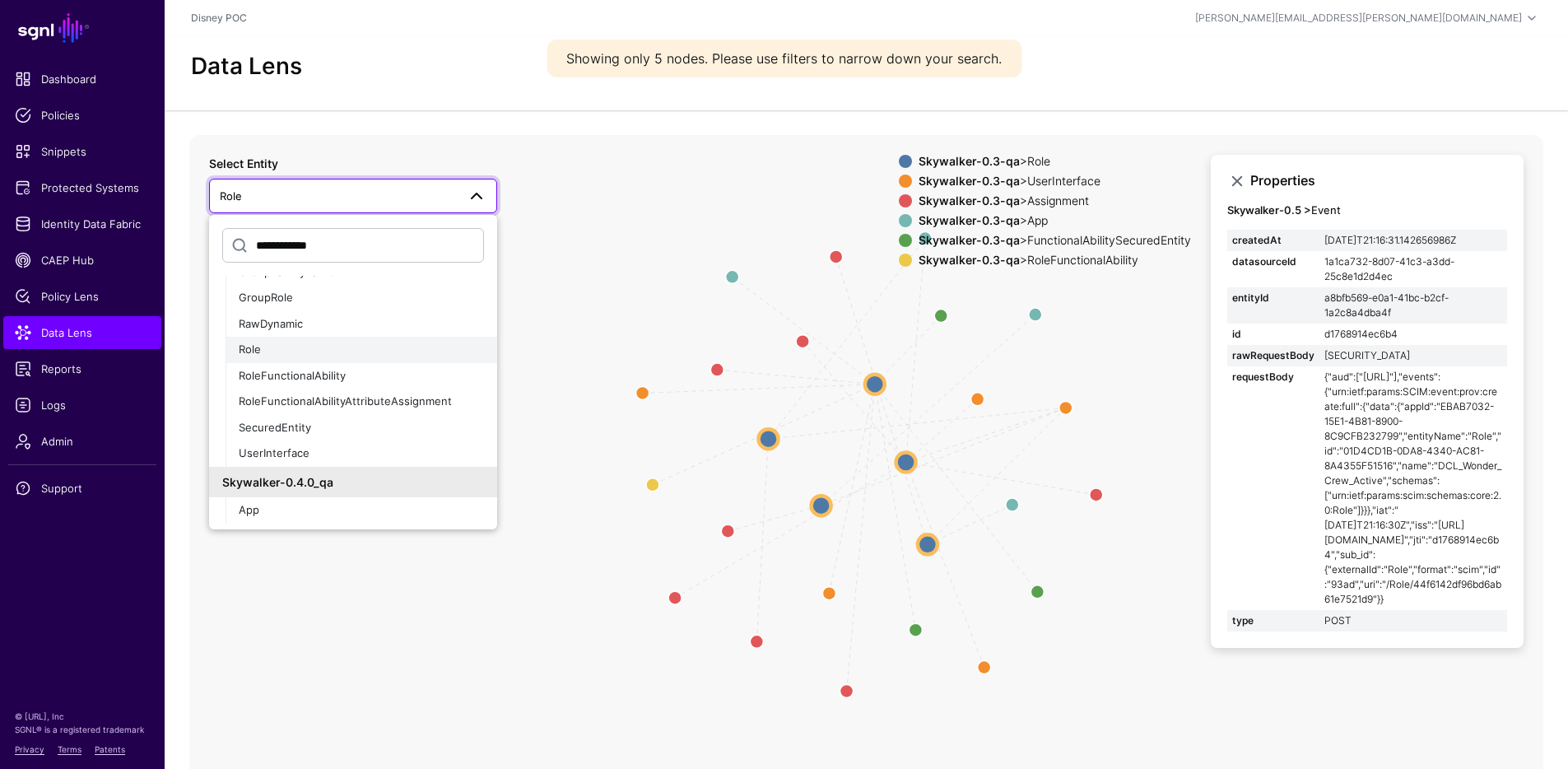
scroll to position [261, 0]
click at [307, 297] on div "GroupRole" at bounding box center [361, 290] width 245 height 16
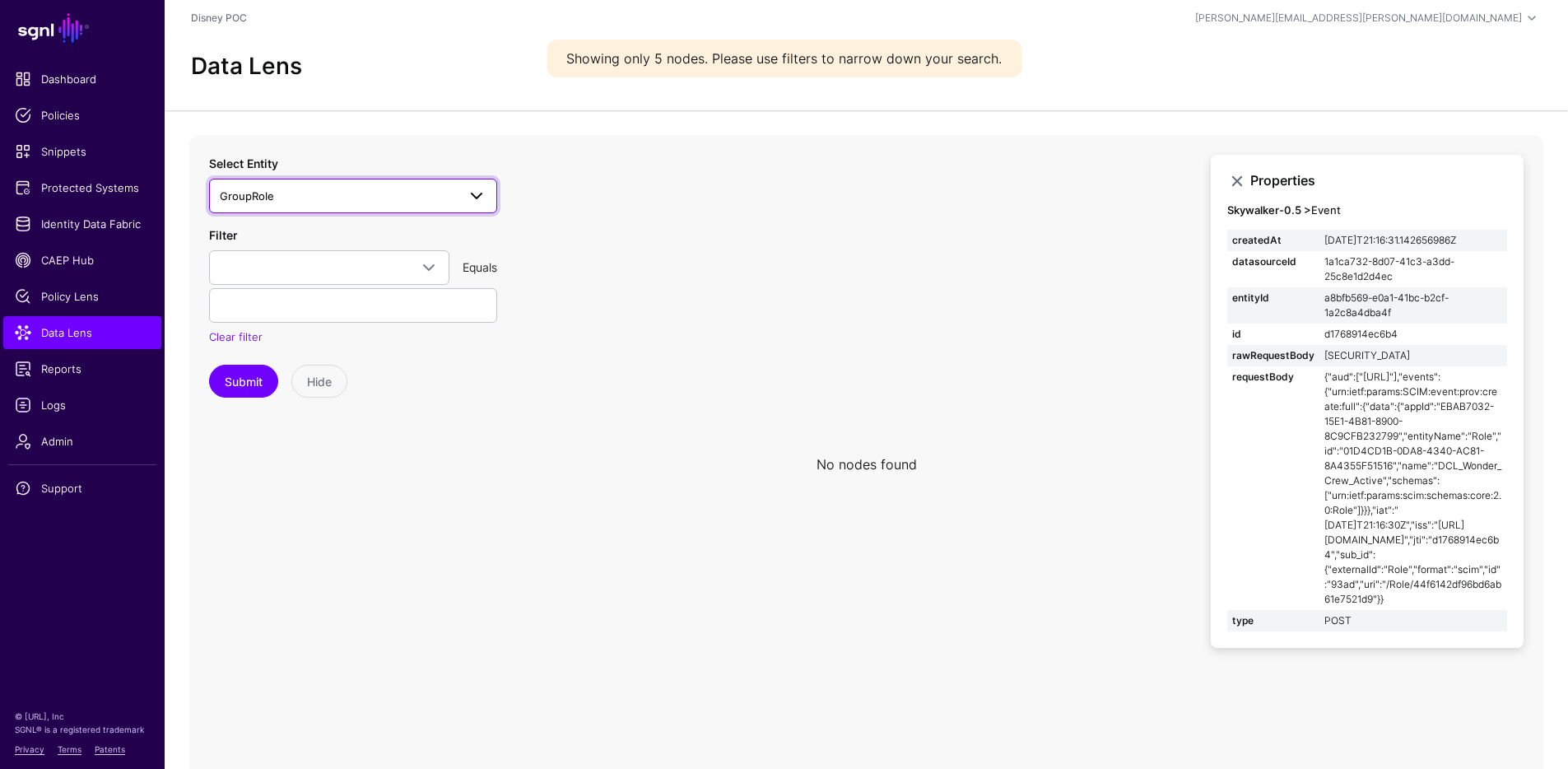
click at [365, 187] on span "GroupRole" at bounding box center [338, 196] width 237 height 18
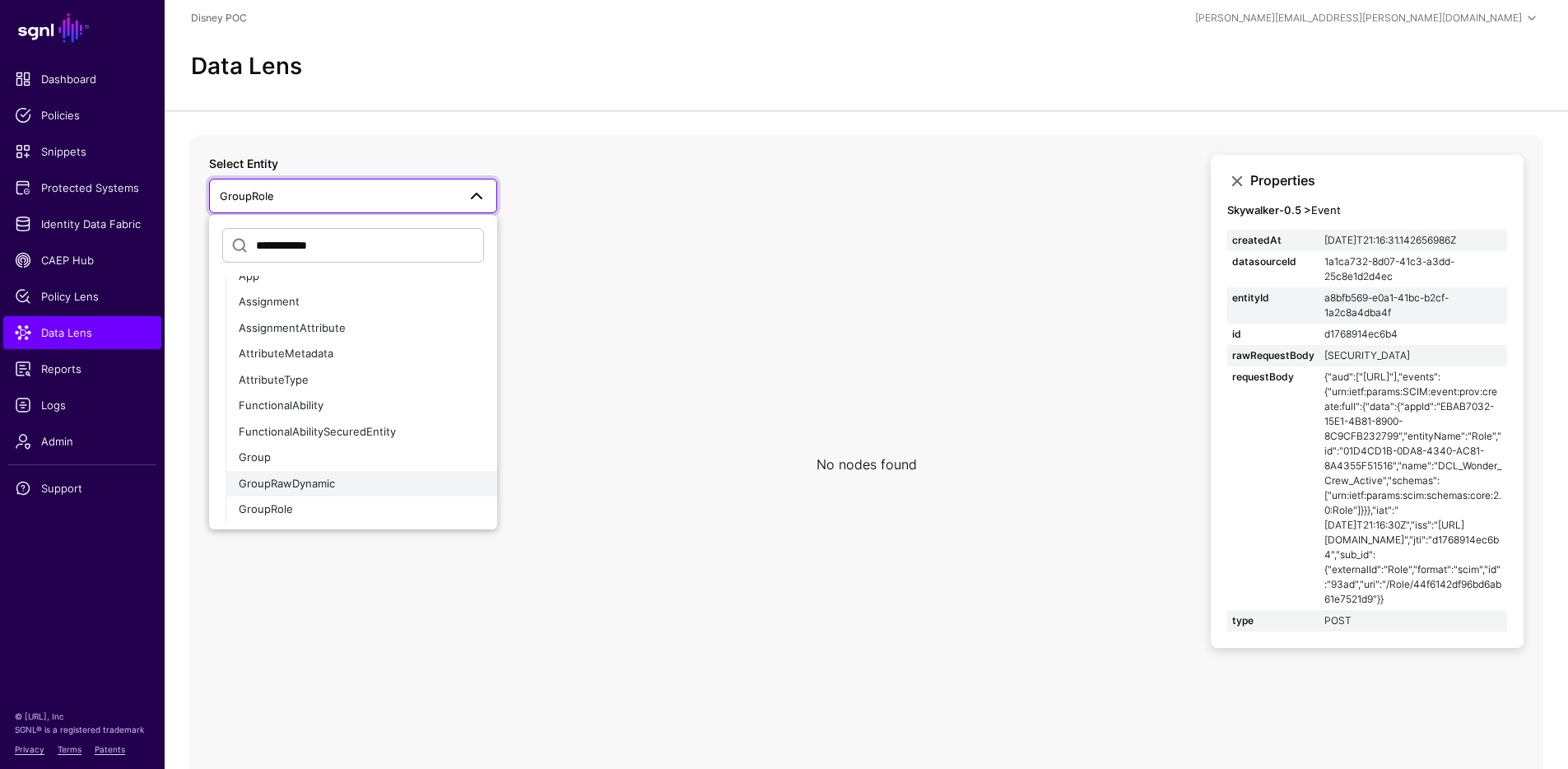
scroll to position [2313, 0]
click at [297, 466] on div "GroupRole" at bounding box center [361, 465] width 245 height 16
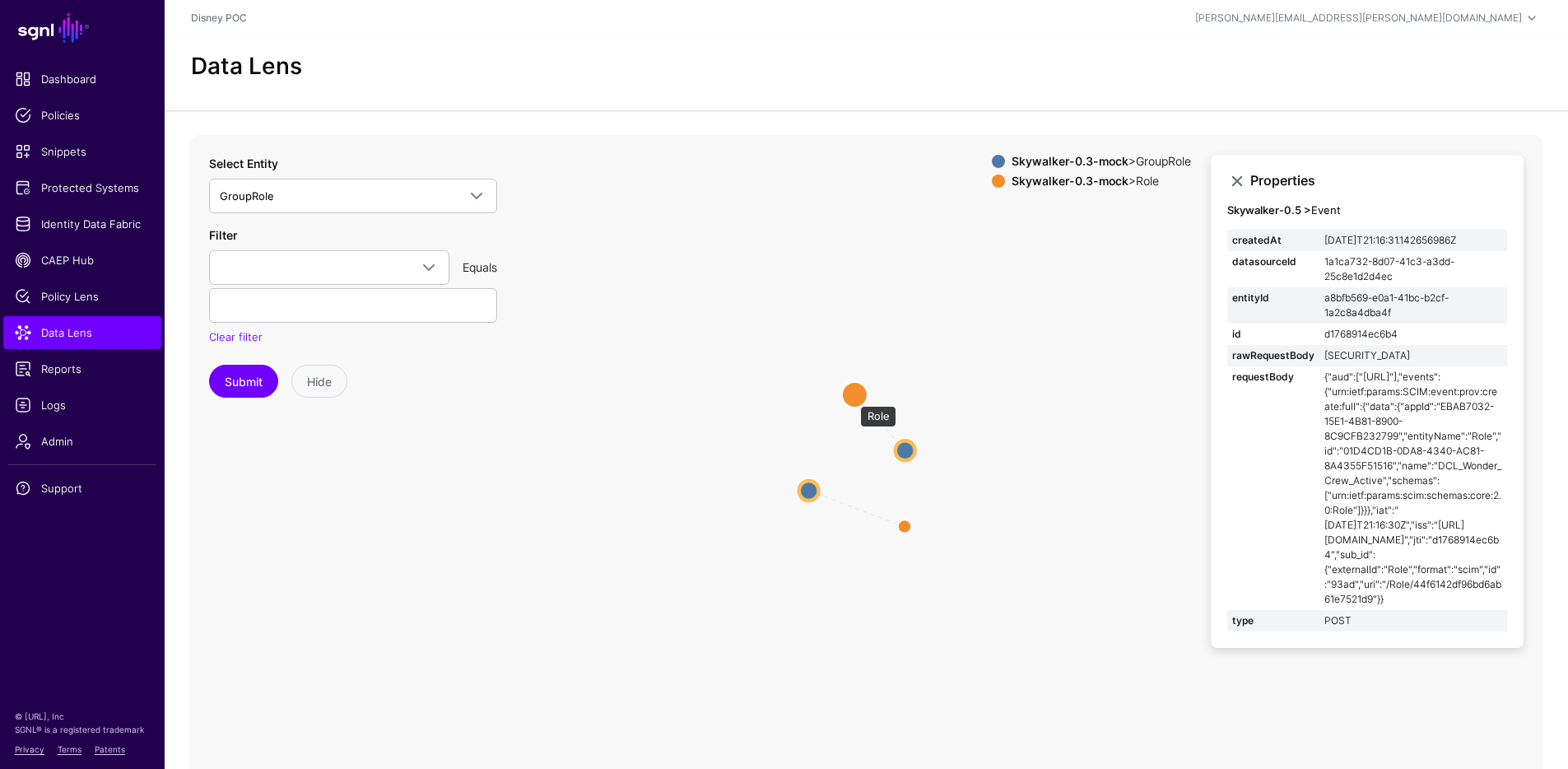
click at [852, 397] on circle at bounding box center [855, 395] width 27 height 27
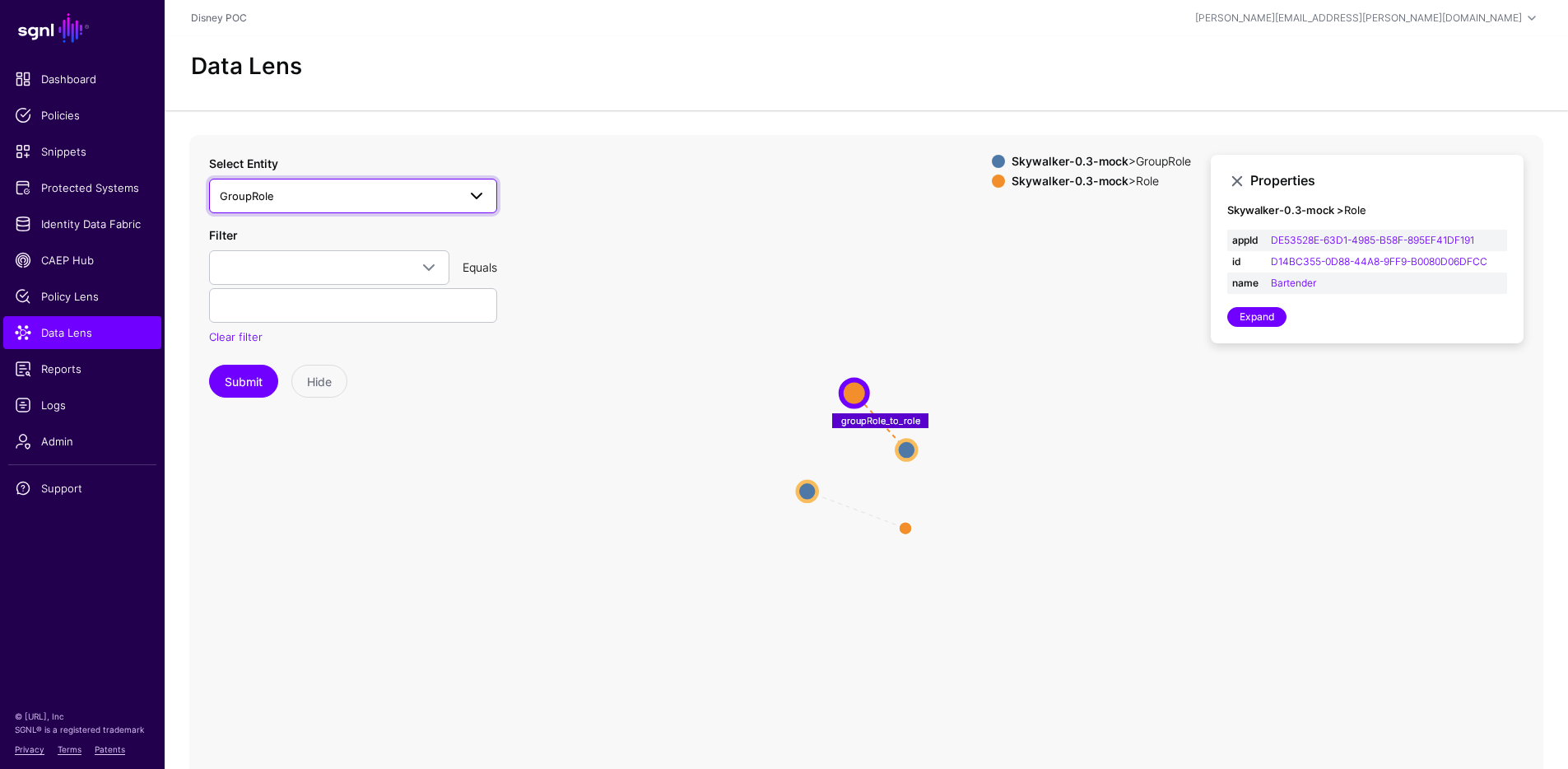
click at [307, 199] on span "GroupRole" at bounding box center [338, 196] width 237 height 18
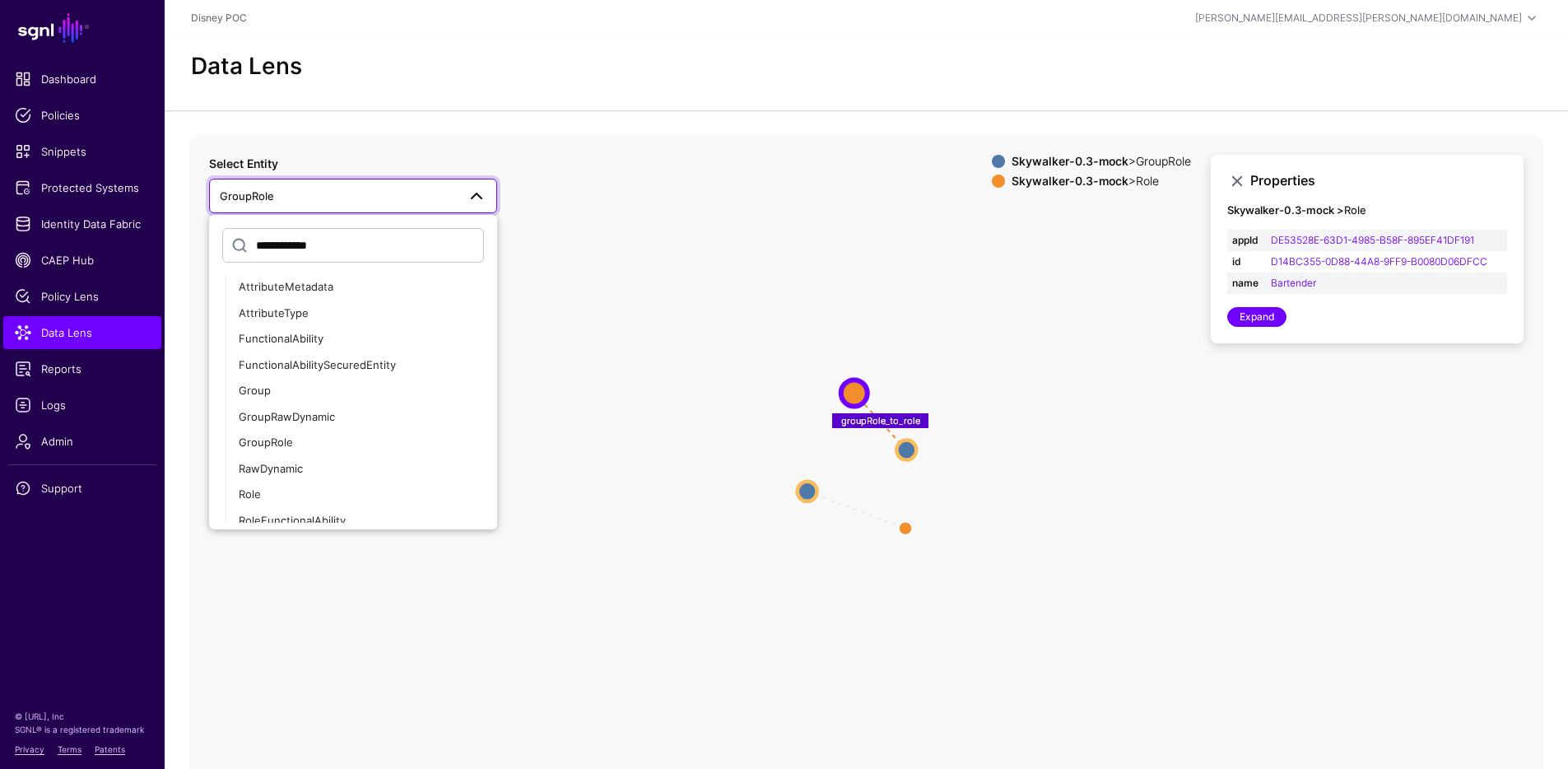
scroll to position [2795, 0]
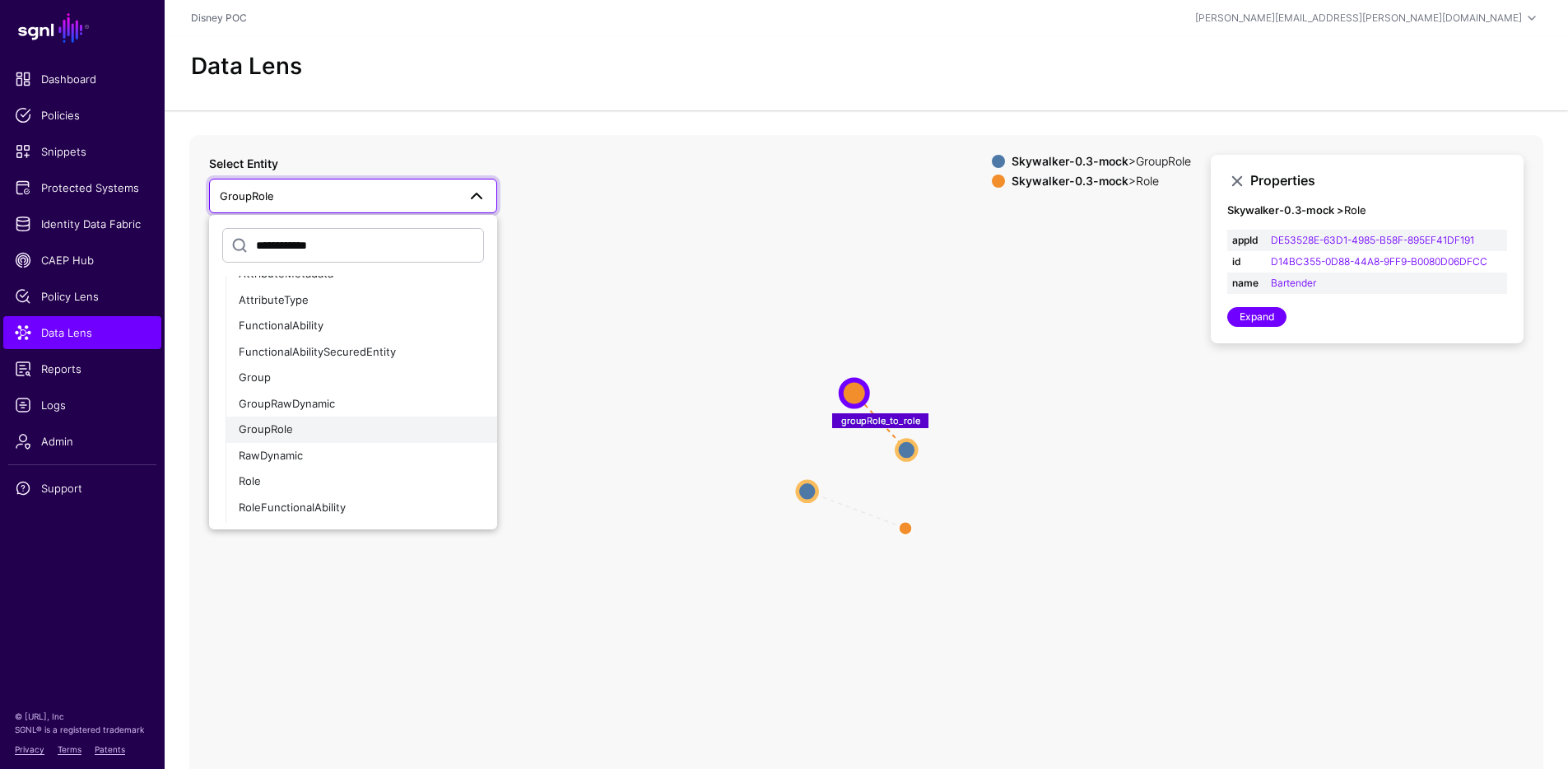
click at [314, 430] on div "GroupRole" at bounding box center [361, 429] width 245 height 16
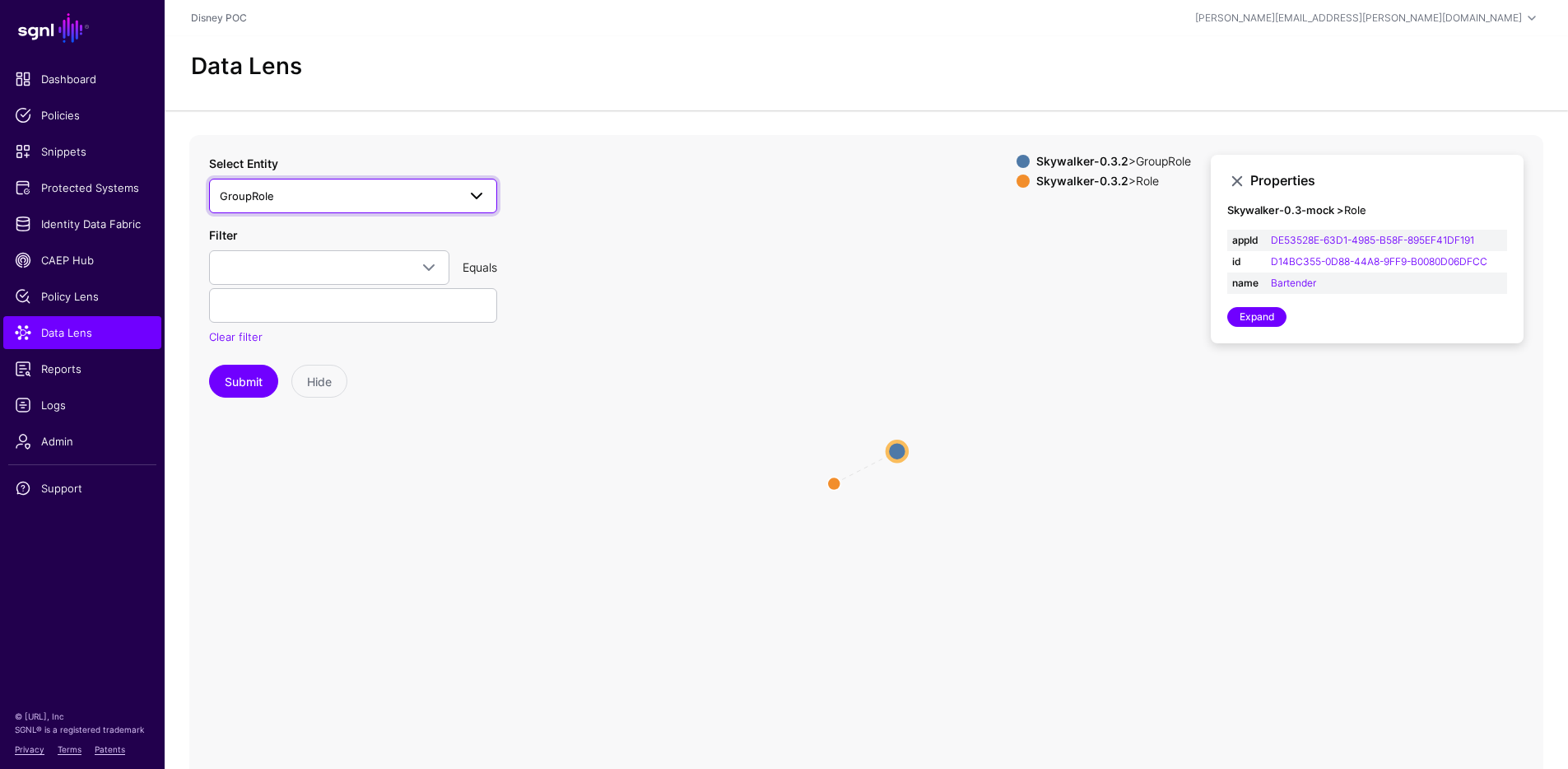
click at [288, 194] on span "GroupRole" at bounding box center [338, 196] width 237 height 18
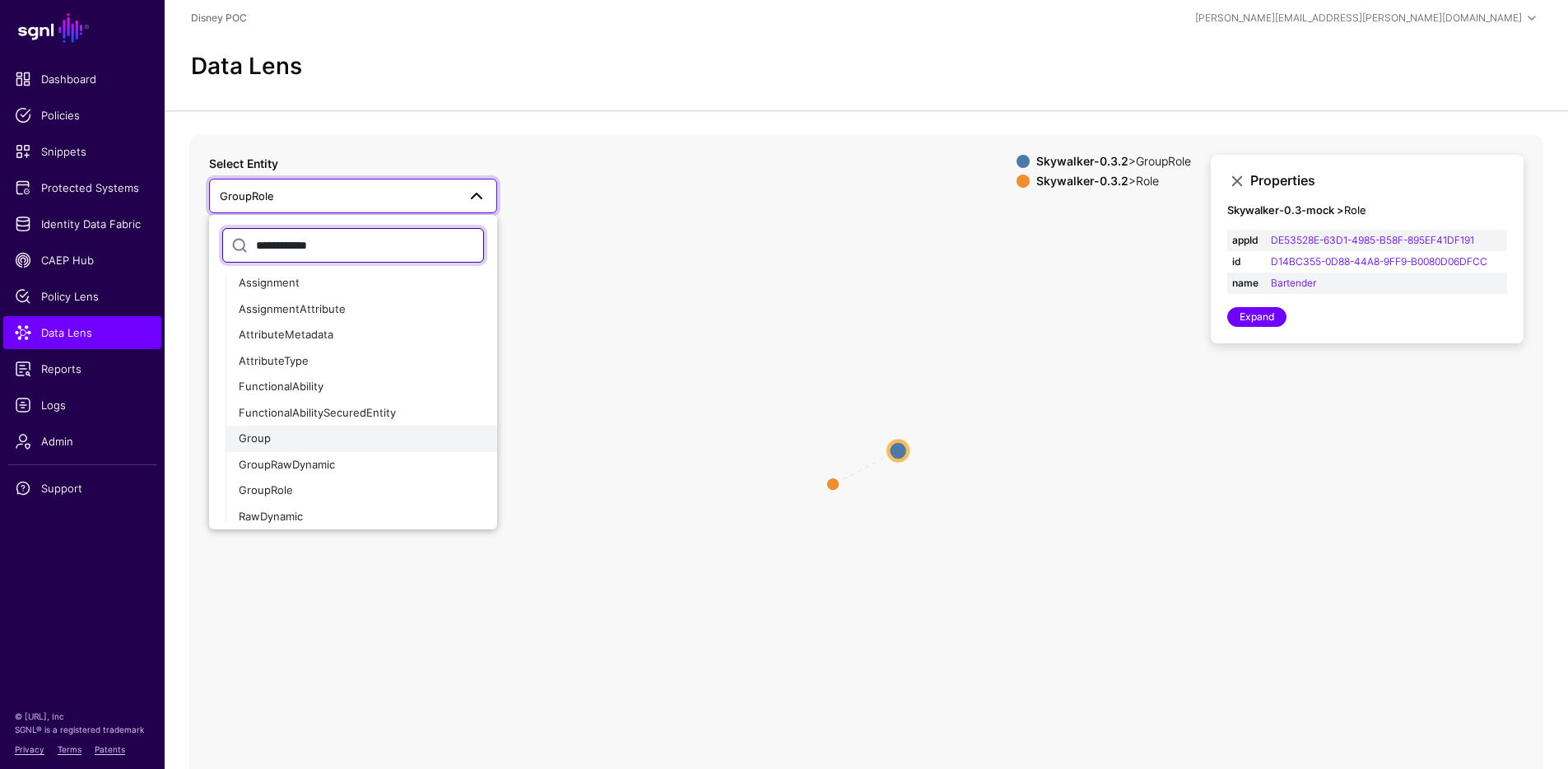
scroll to position [968, 0]
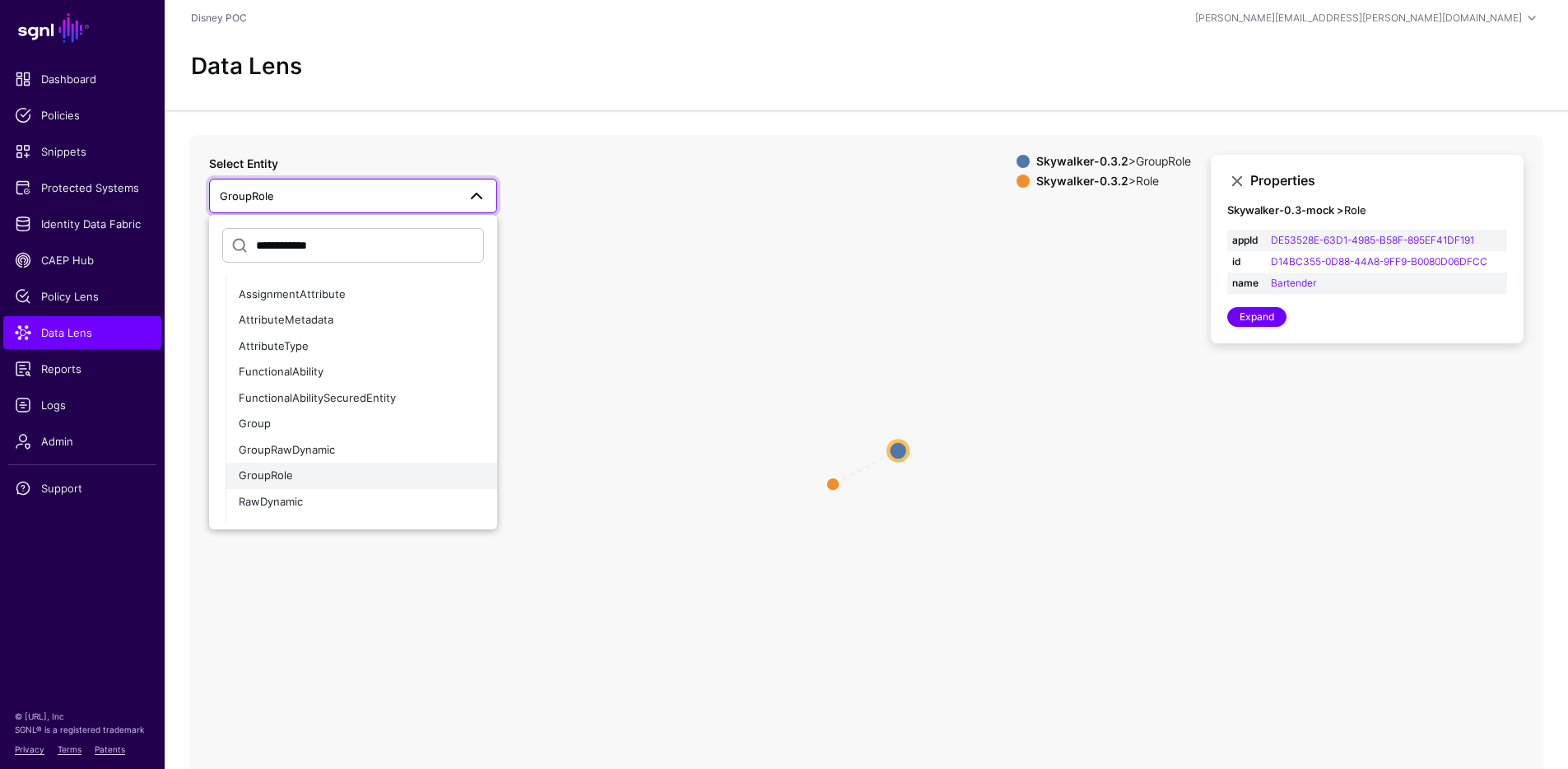
click at [259, 477] on span "GroupRole" at bounding box center [265, 475] width 54 height 13
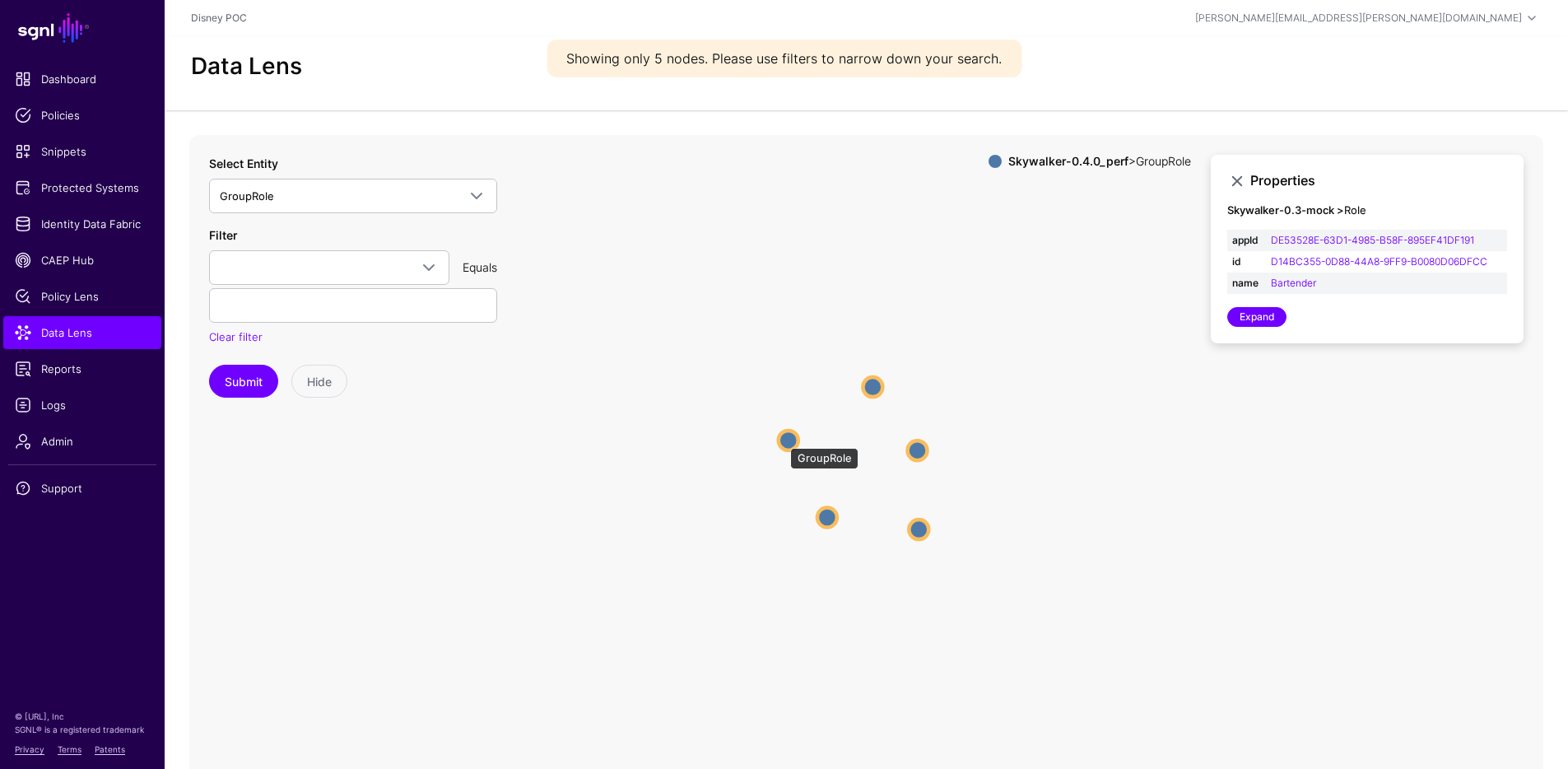
click at [782, 439] on circle at bounding box center [788, 439] width 20 height 20
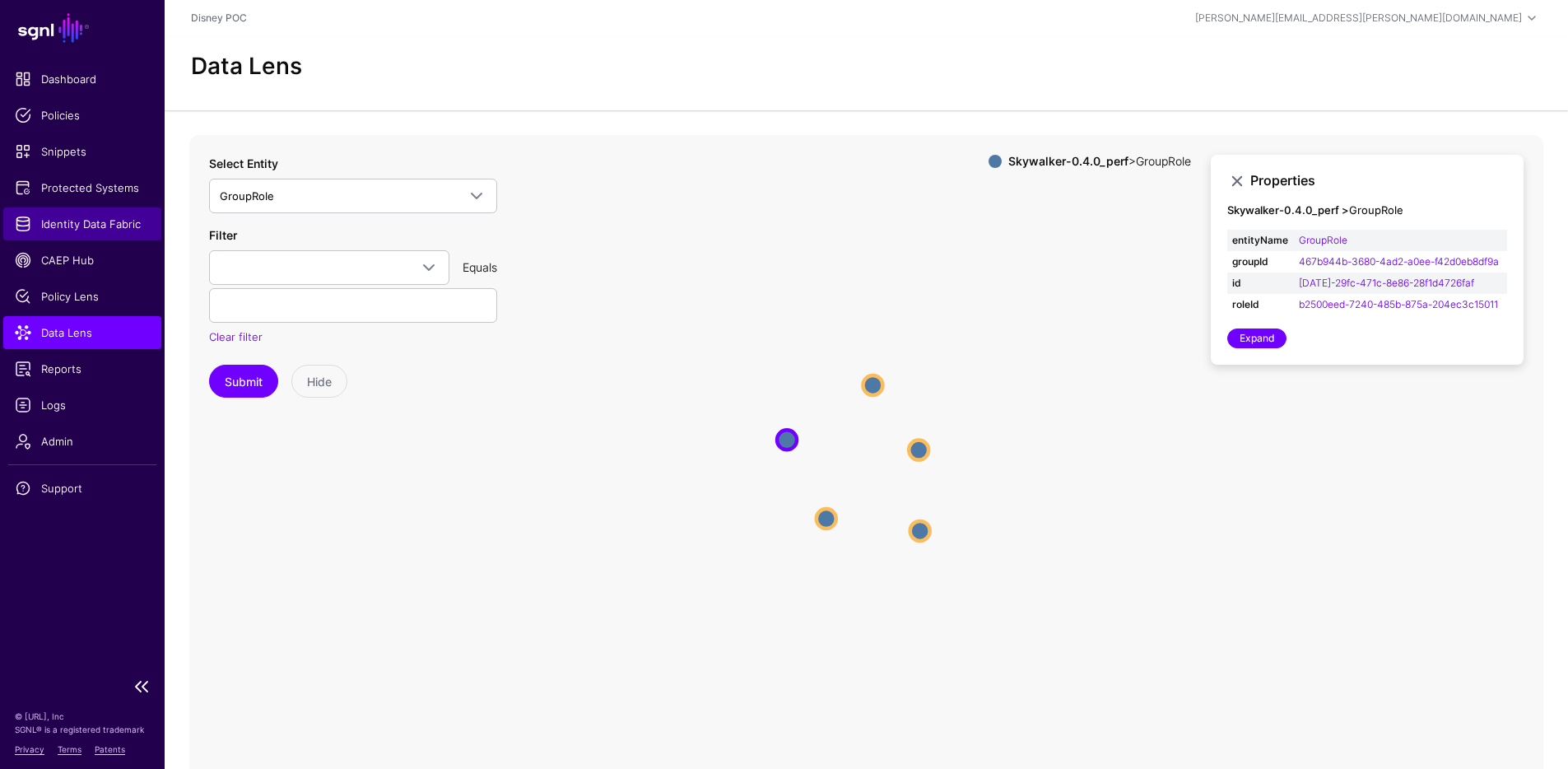
click at [64, 224] on span "Identity Data Fabric" at bounding box center [82, 224] width 135 height 16
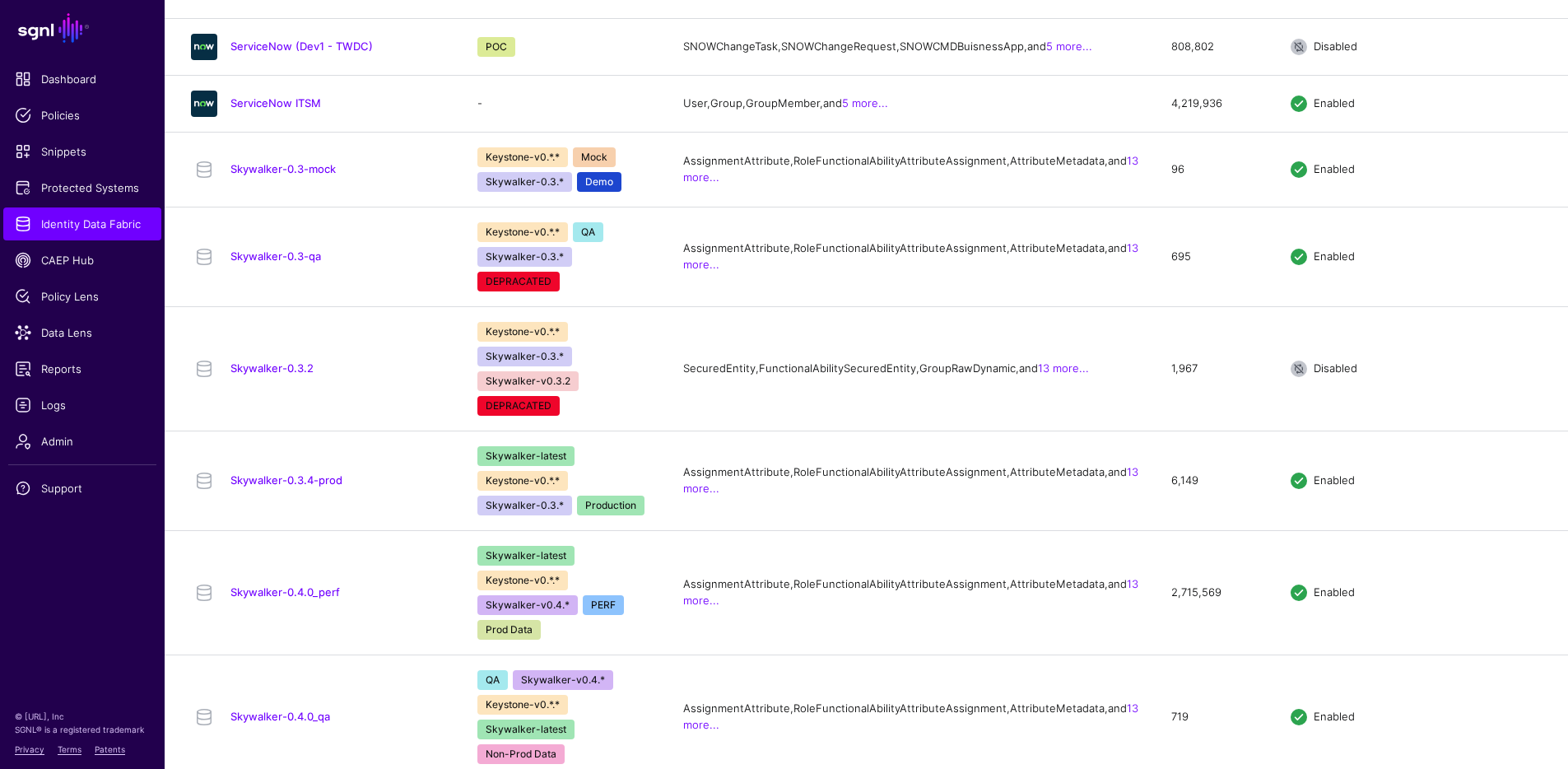
scroll to position [820, 0]
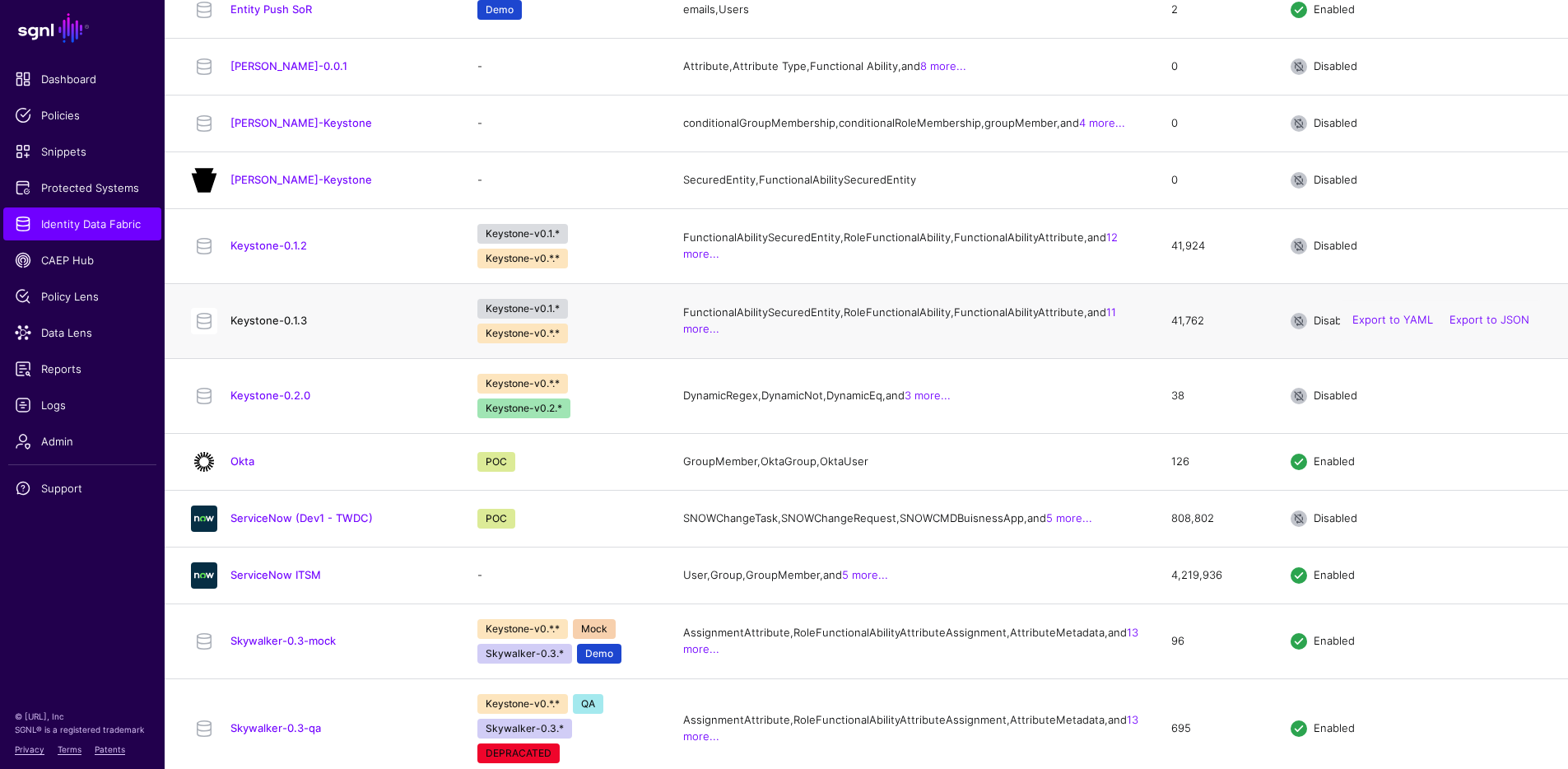
click at [253, 327] on link "Keystone-0.1.3" at bounding box center [268, 320] width 76 height 13
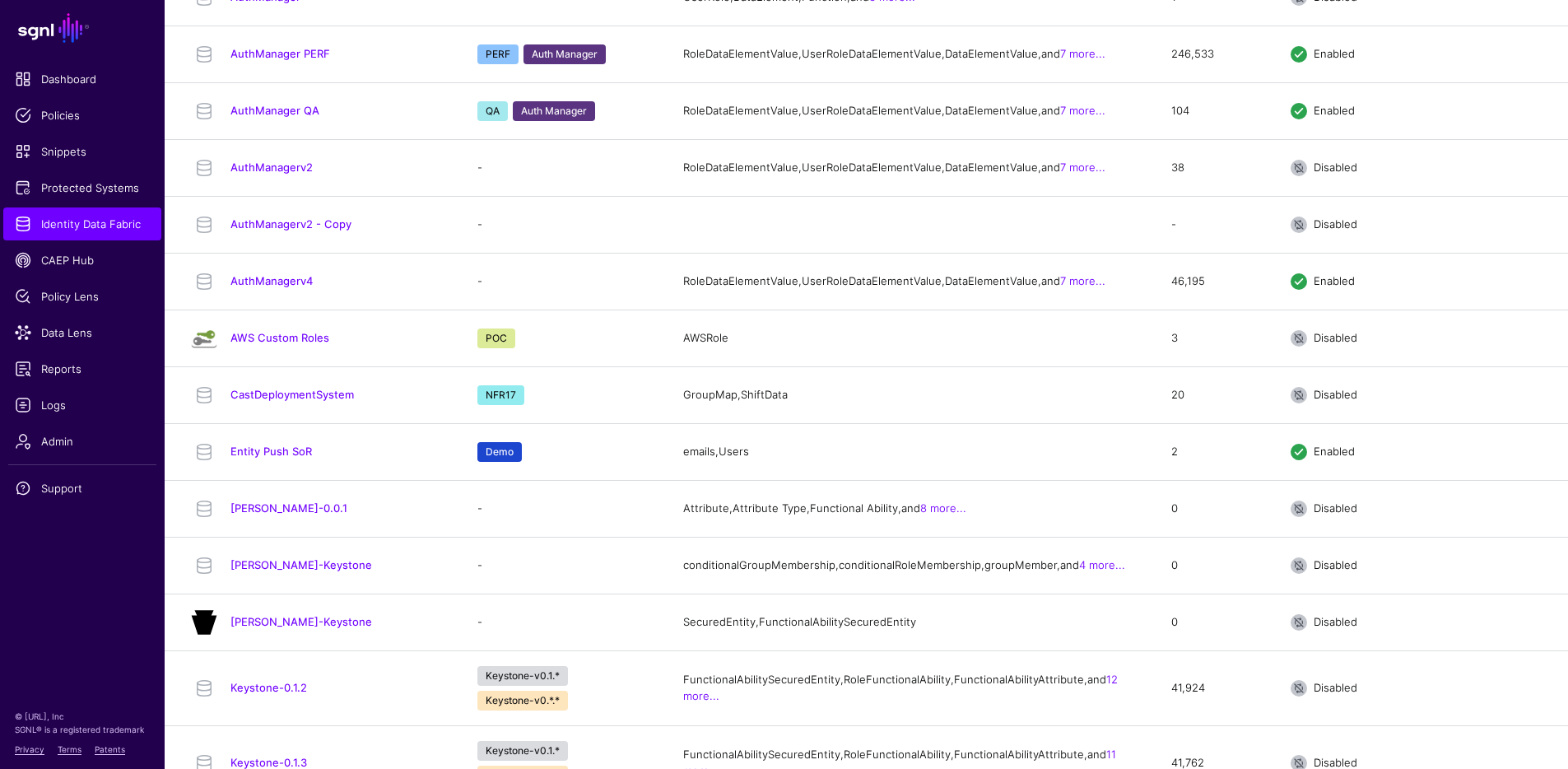
scroll to position [801, 0]
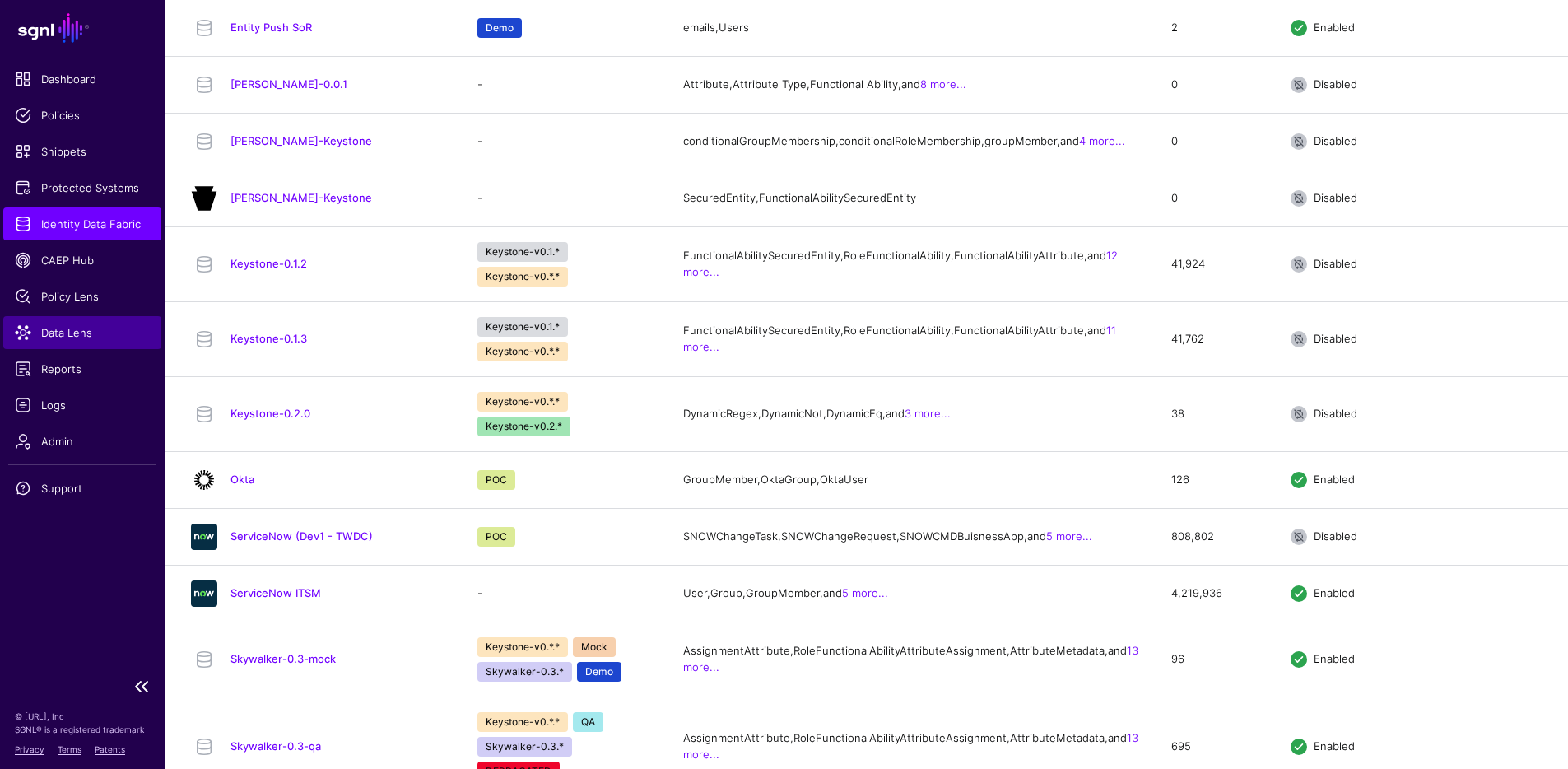
click at [86, 335] on span "Data Lens" at bounding box center [82, 332] width 135 height 16
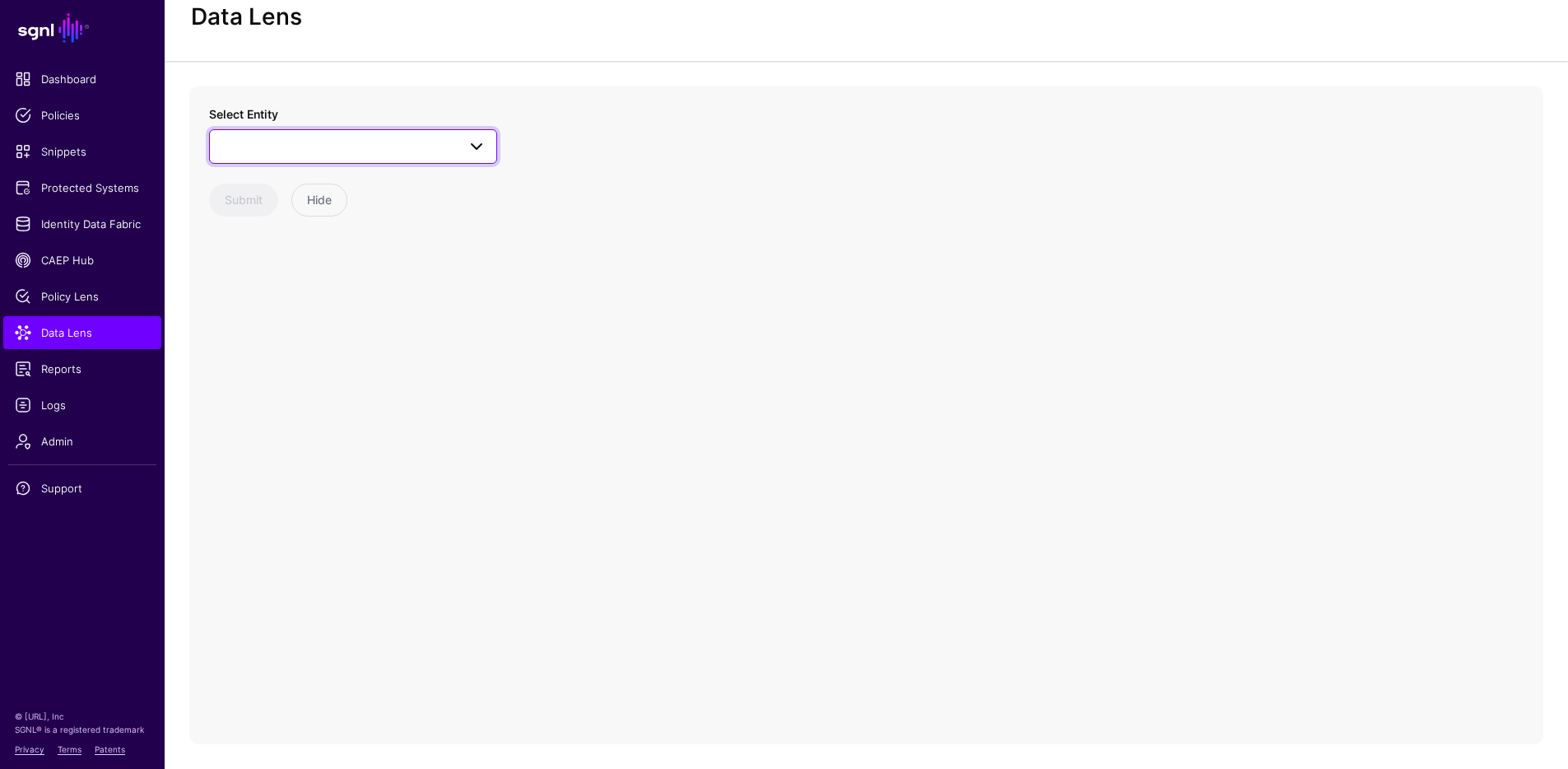
click at [338, 153] on span at bounding box center [352, 146] width 266 height 20
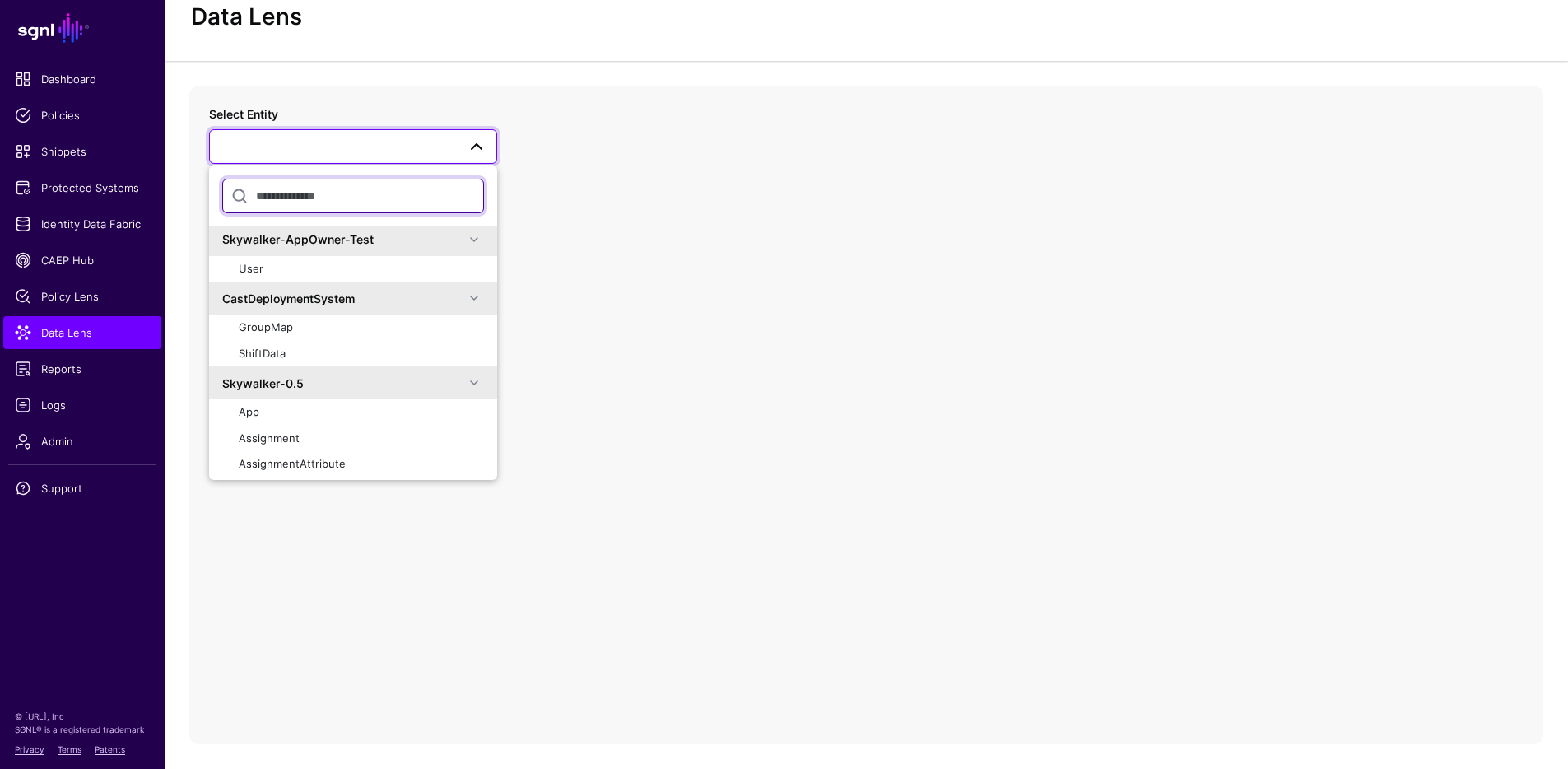
scroll to position [46, 0]
click at [288, 201] on input "text" at bounding box center [353, 199] width 262 height 34
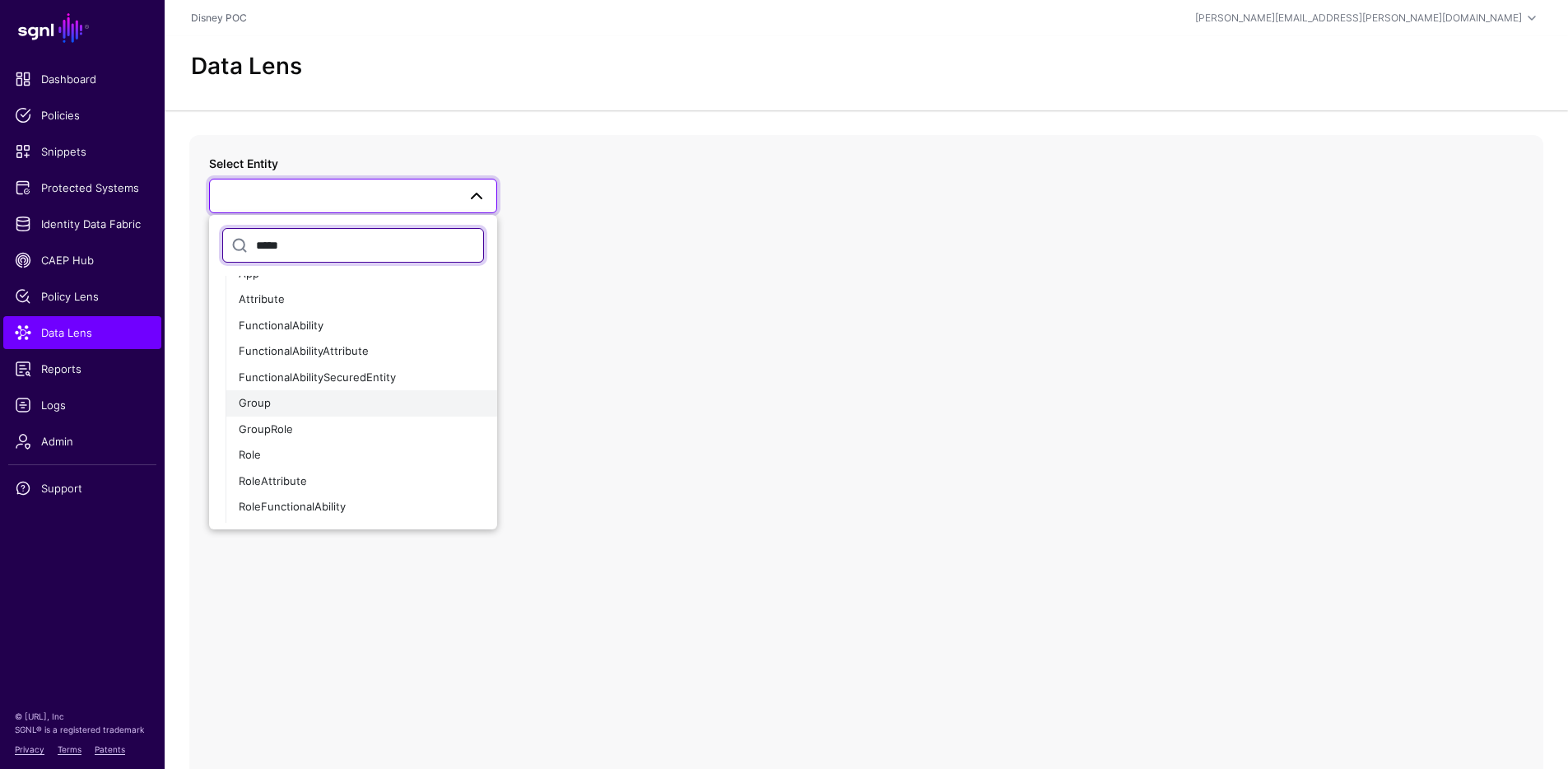
scroll to position [320, 0]
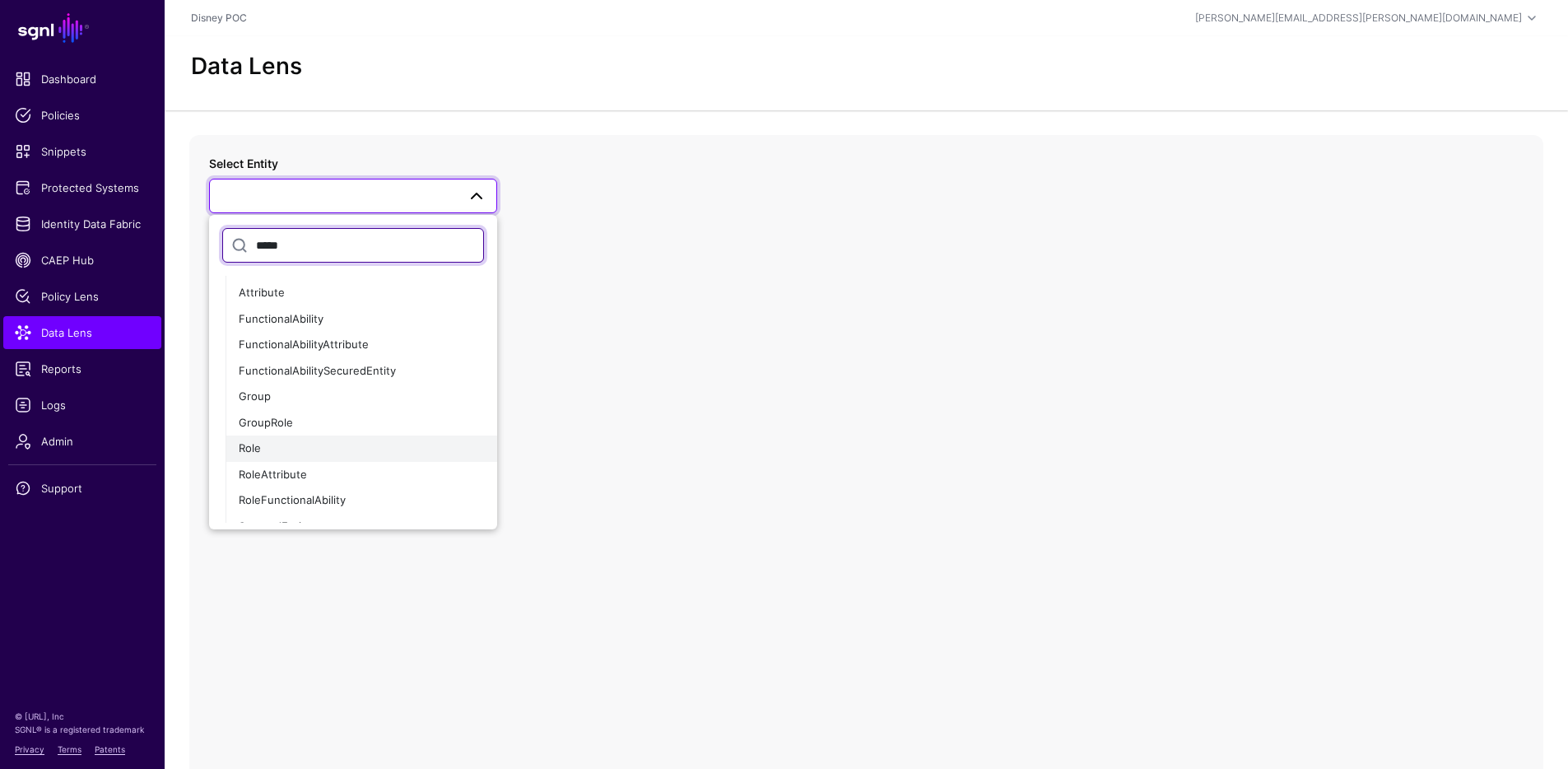
type input "*****"
click at [290, 446] on div "Role" at bounding box center [361, 448] width 245 height 16
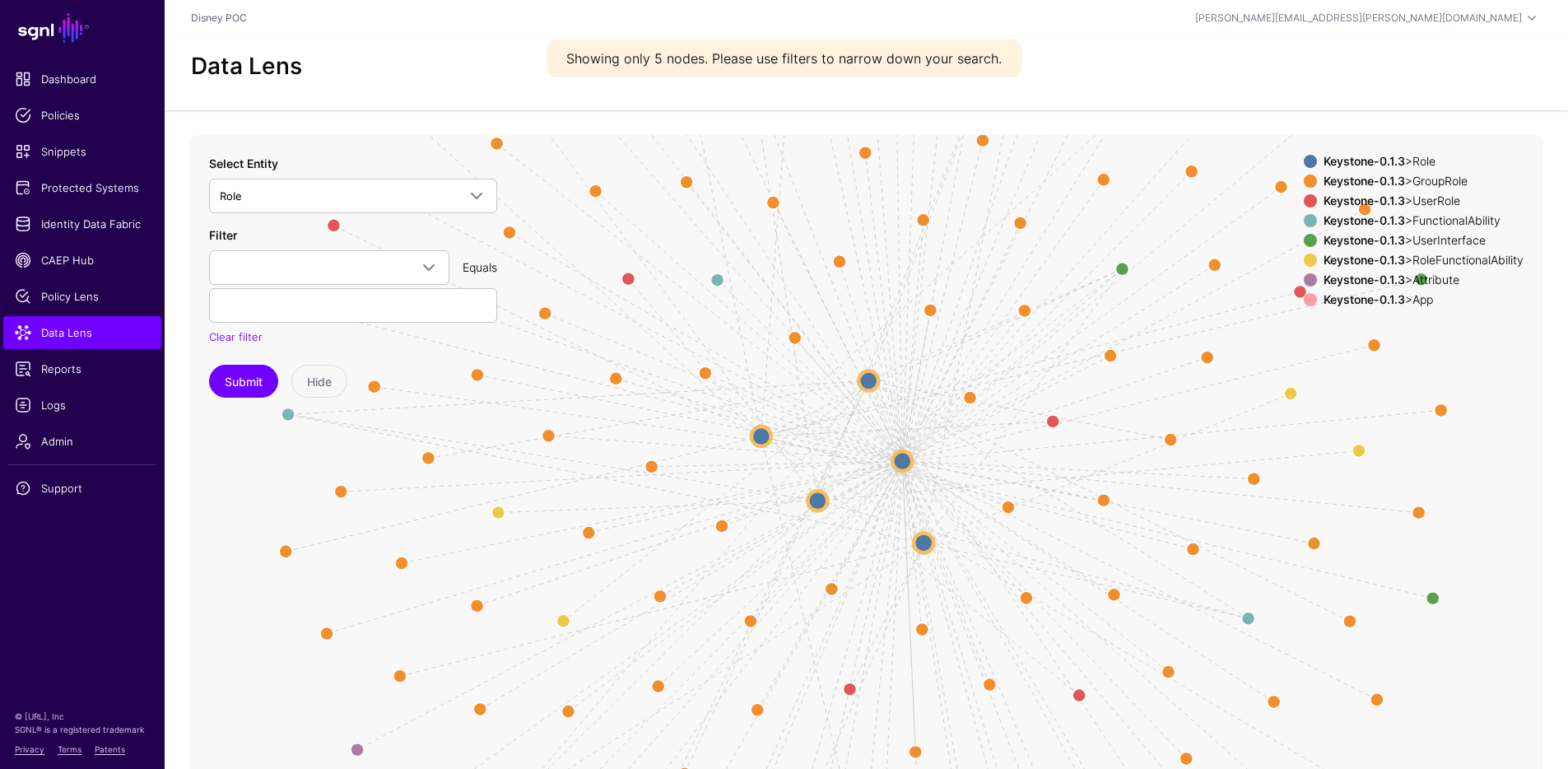
click at [1434, 182] on div "Keystone-0.1.3 > GroupRole" at bounding box center [1423, 182] width 206 height 13
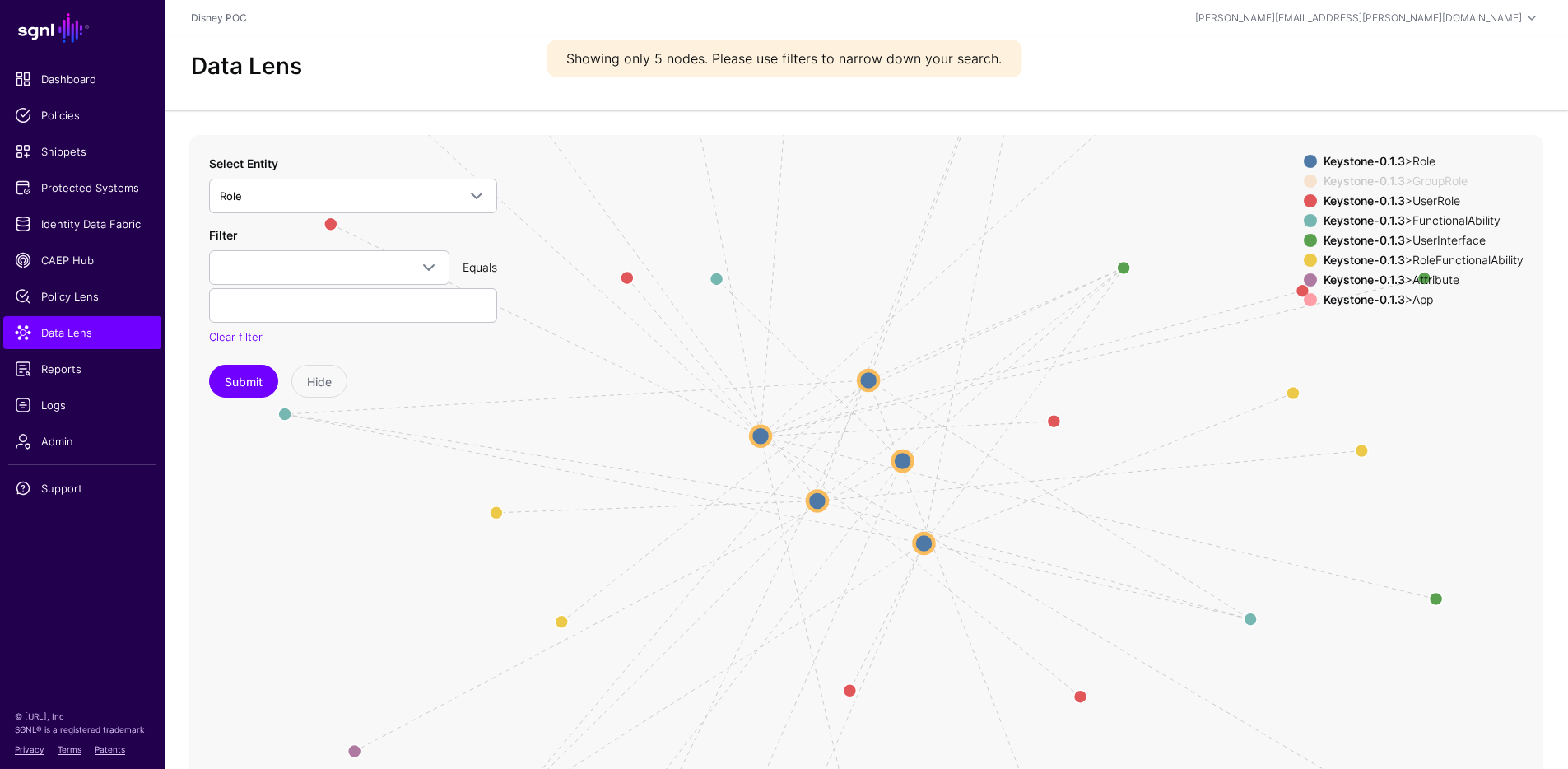
click at [1387, 277] on strong "Keystone-0.1.3" at bounding box center [1364, 279] width 81 height 14
click at [1386, 174] on strong "Keystone-0.1.3" at bounding box center [1364, 181] width 81 height 14
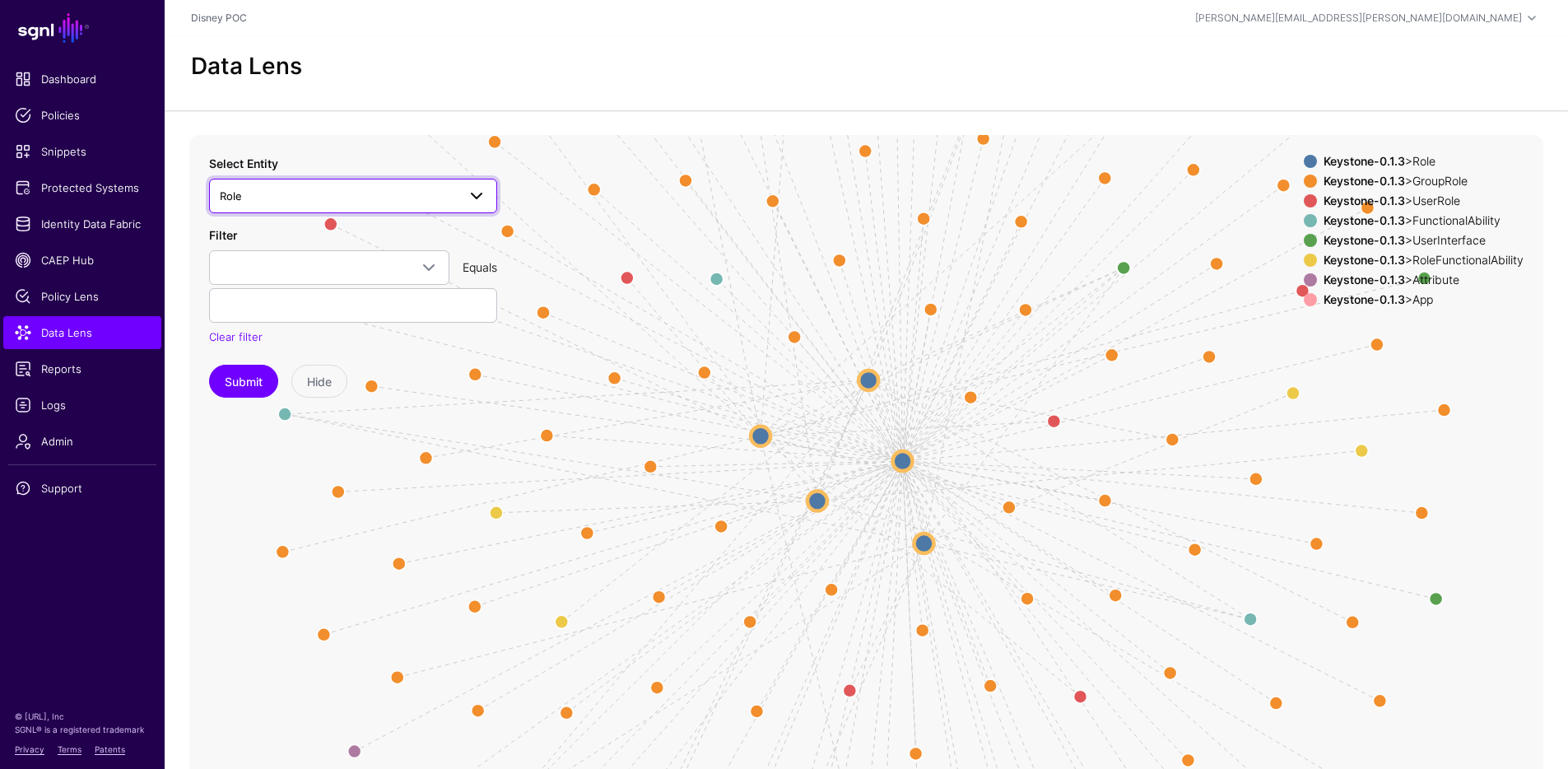
click at [346, 200] on span "Role" at bounding box center [338, 196] width 237 height 18
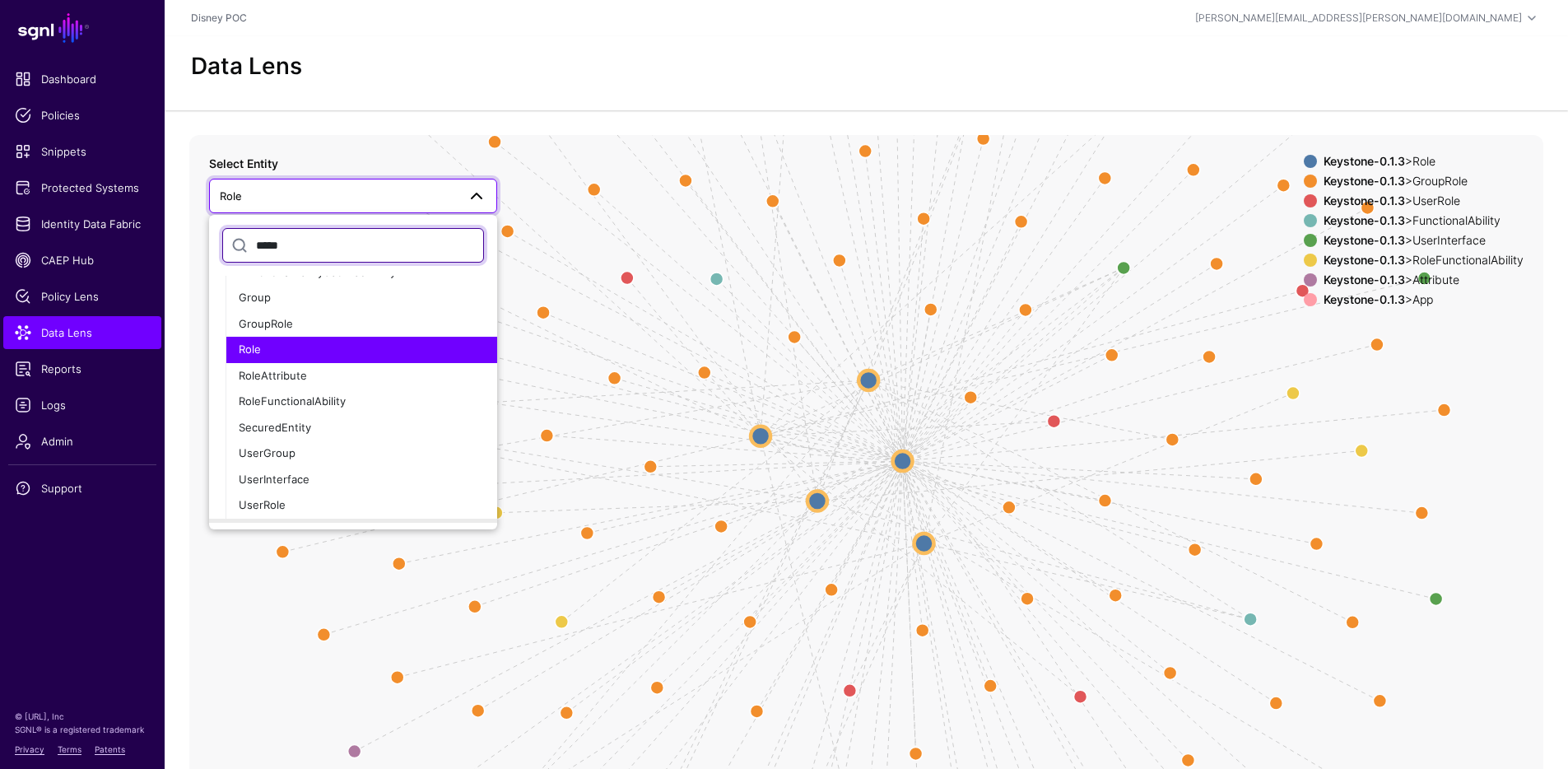
scroll to position [418, 0]
click at [270, 329] on span "GroupRole" at bounding box center [265, 325] width 54 height 13
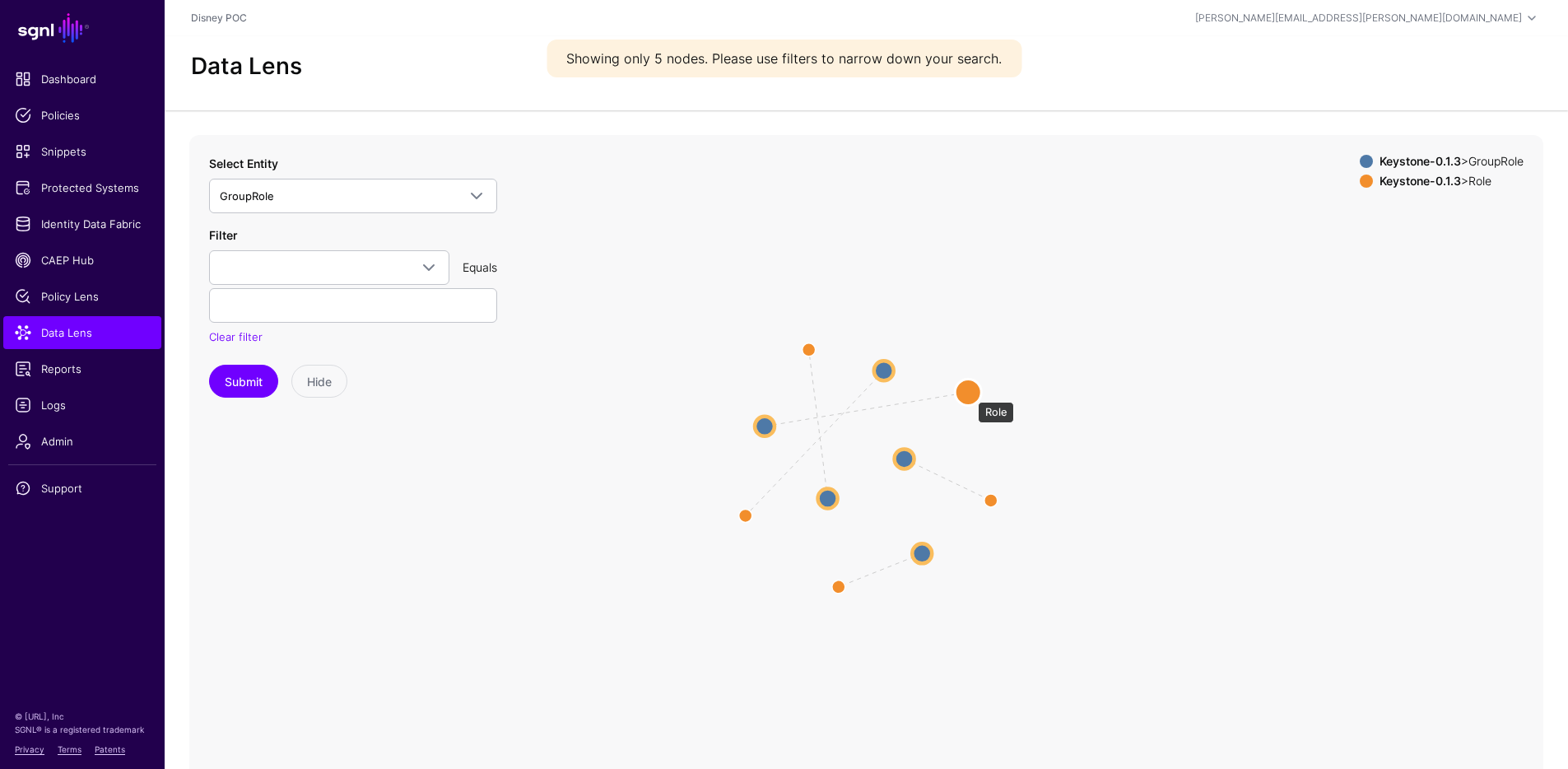
click at [969, 394] on circle at bounding box center [968, 392] width 27 height 27
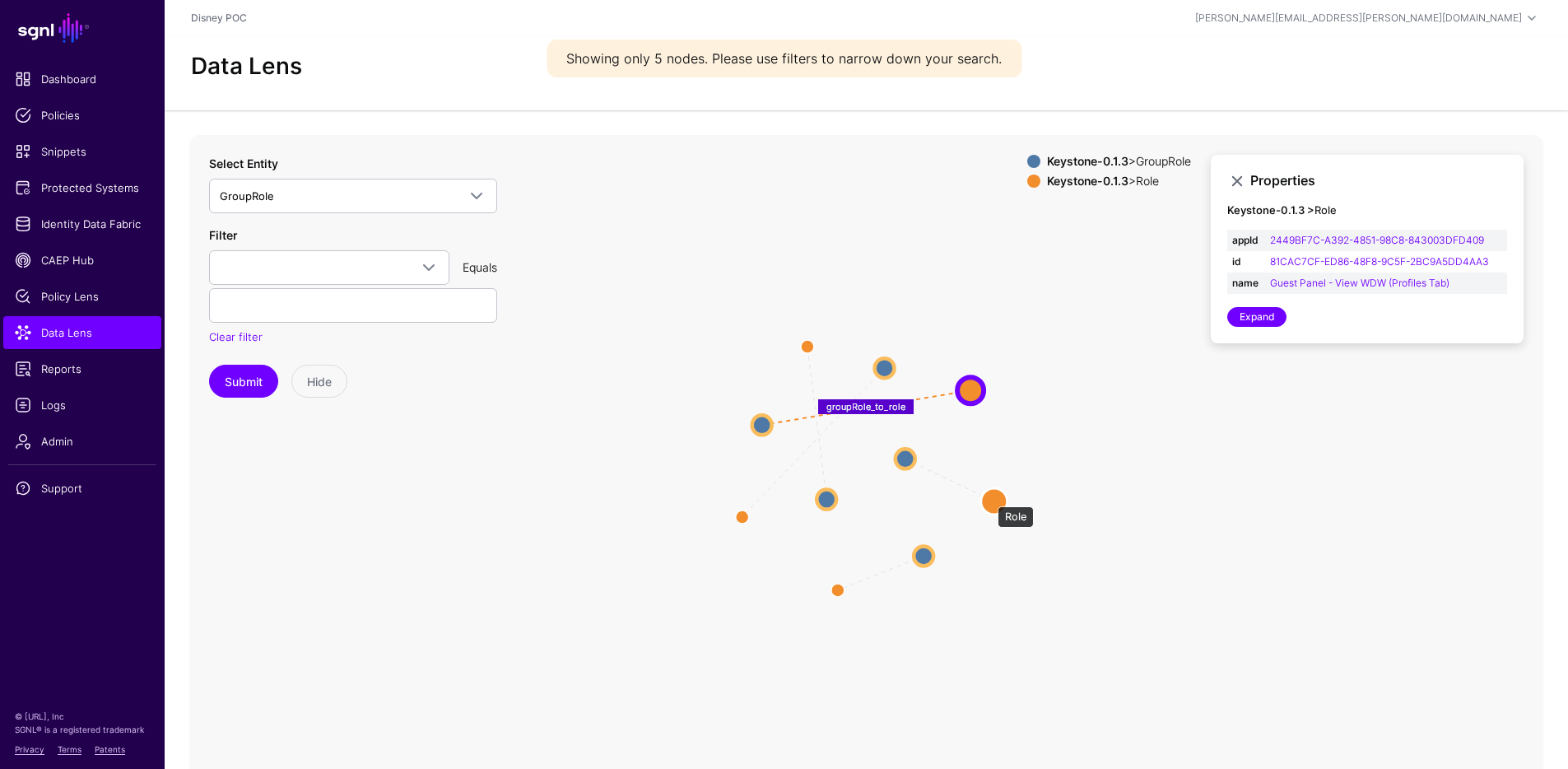
click at [990, 498] on circle at bounding box center [994, 501] width 27 height 27
click at [840, 587] on circle at bounding box center [837, 592] width 27 height 27
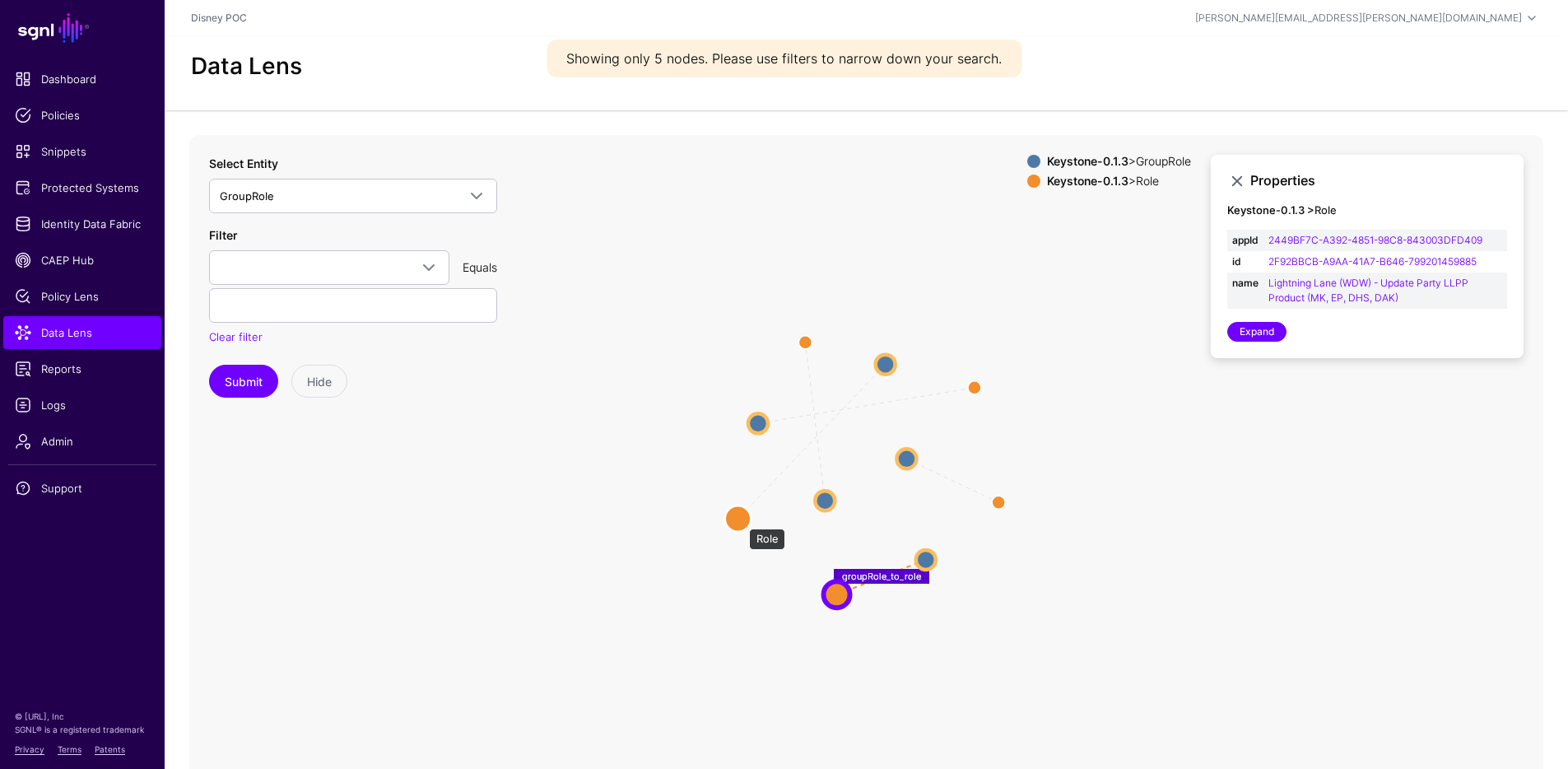
click at [741, 521] on circle at bounding box center [738, 519] width 27 height 27
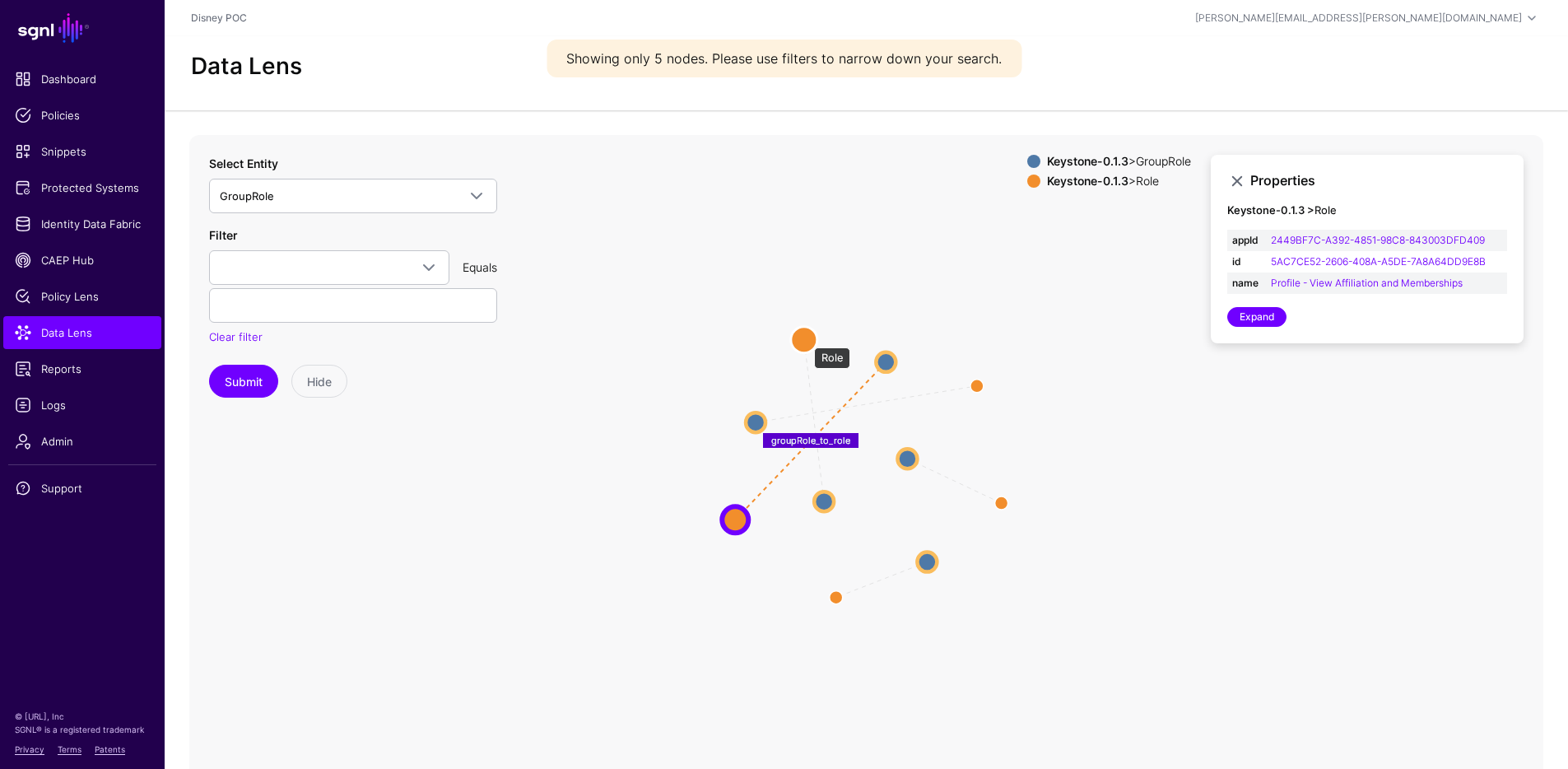
click at [806, 339] on circle at bounding box center [804, 339] width 27 height 27
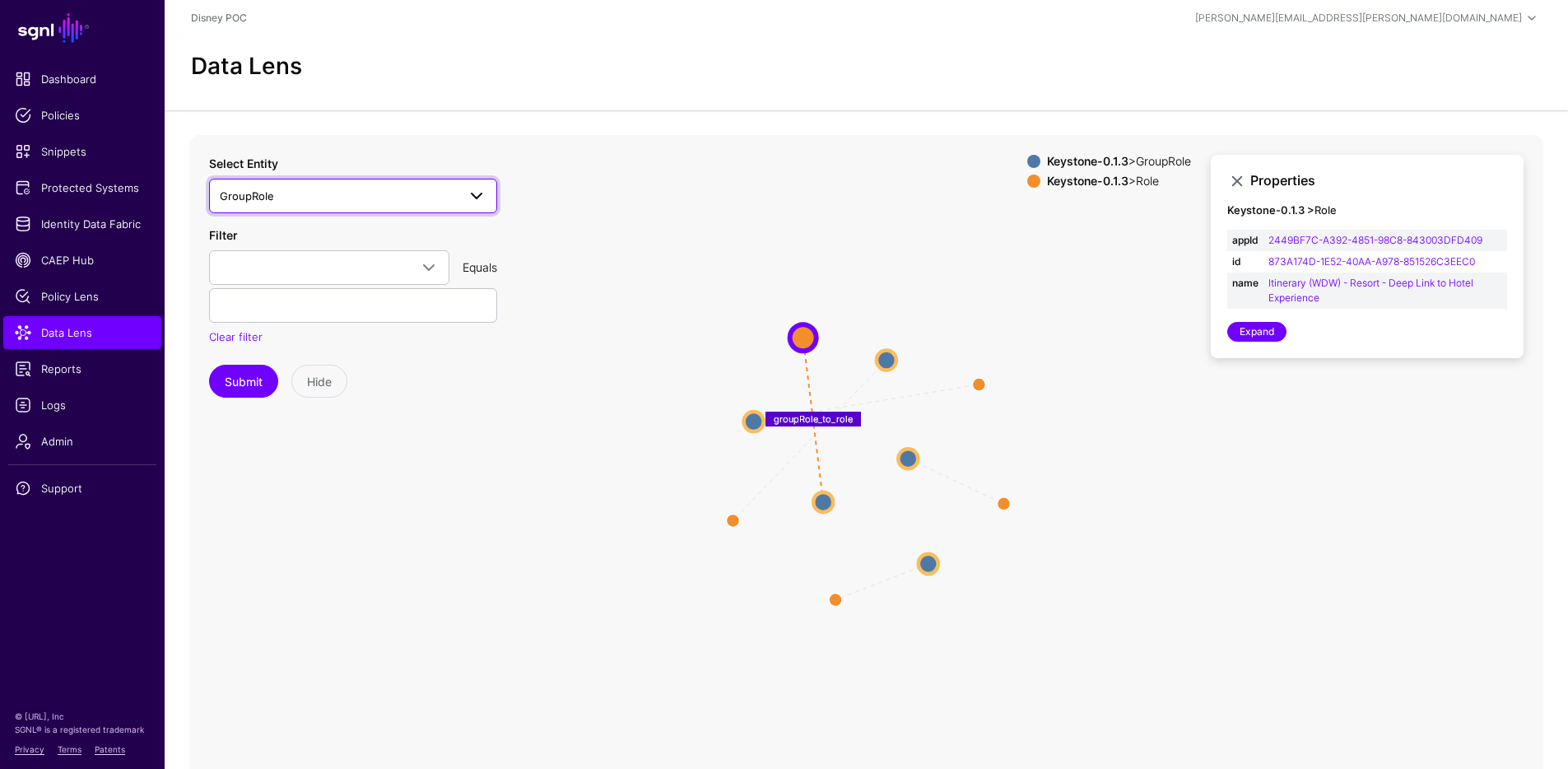
click at [322, 192] on span "GroupRole" at bounding box center [338, 196] width 237 height 18
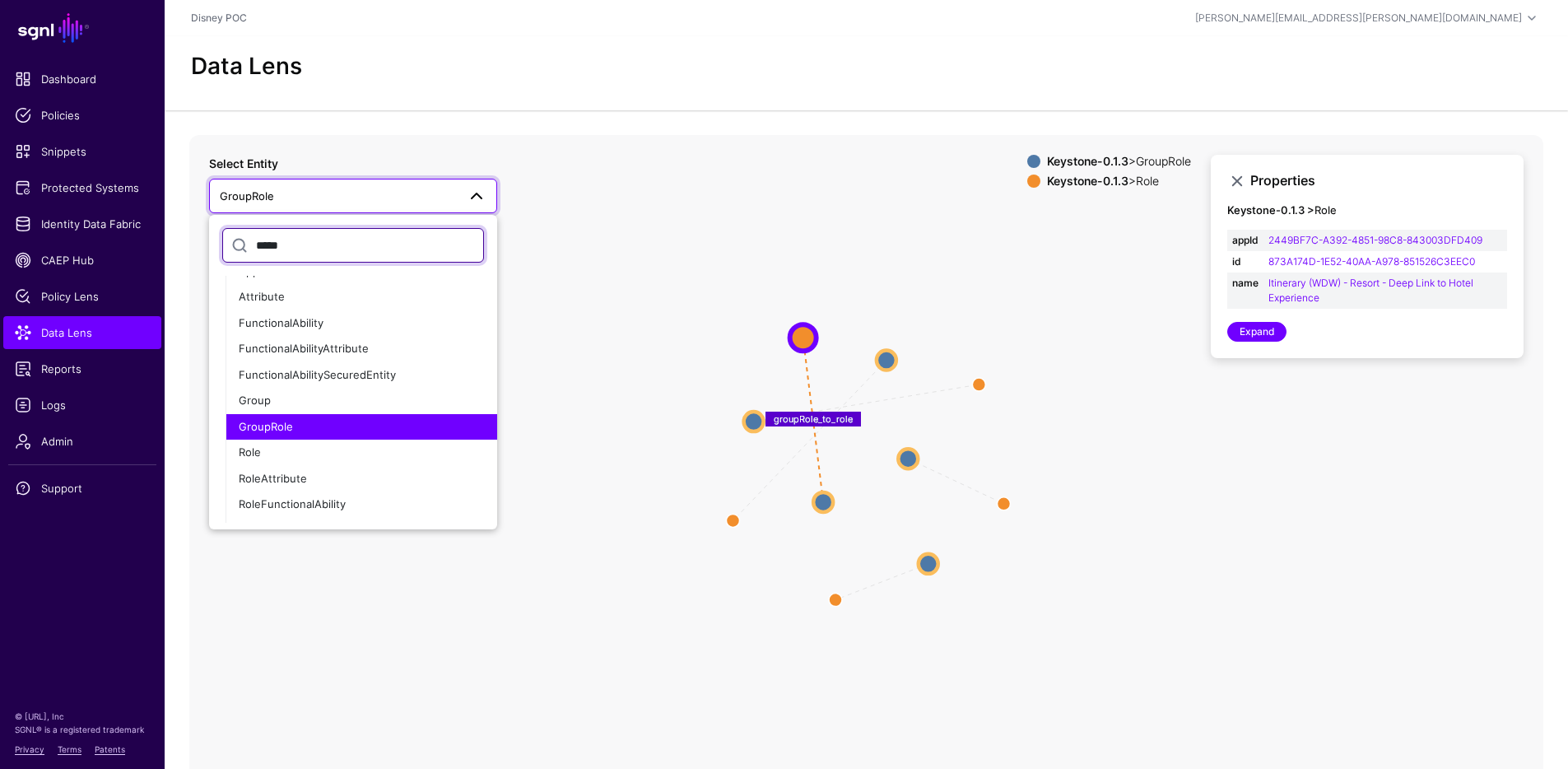
scroll to position [25, 0]
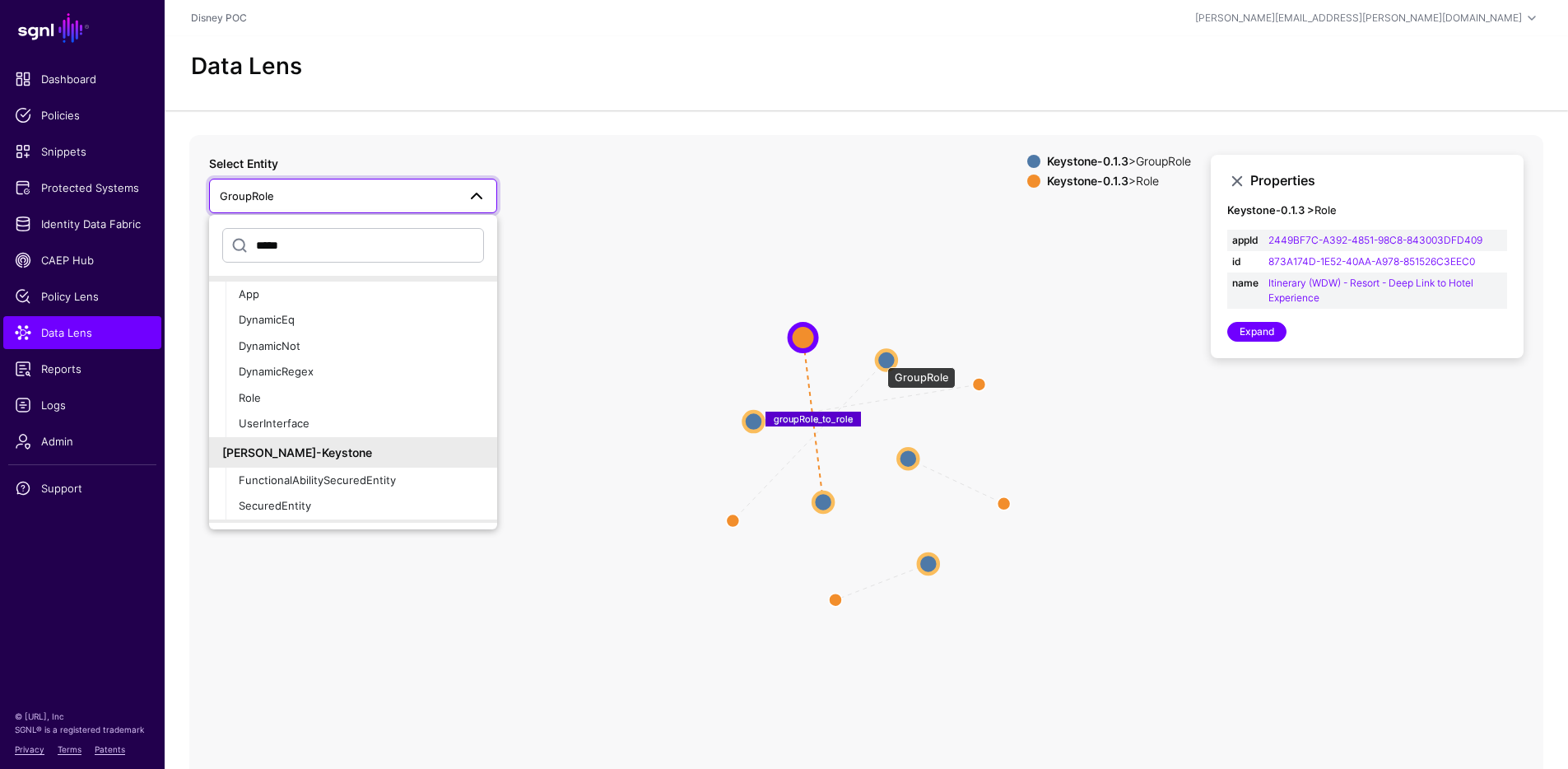
click at [879, 359] on circle at bounding box center [886, 359] width 20 height 20
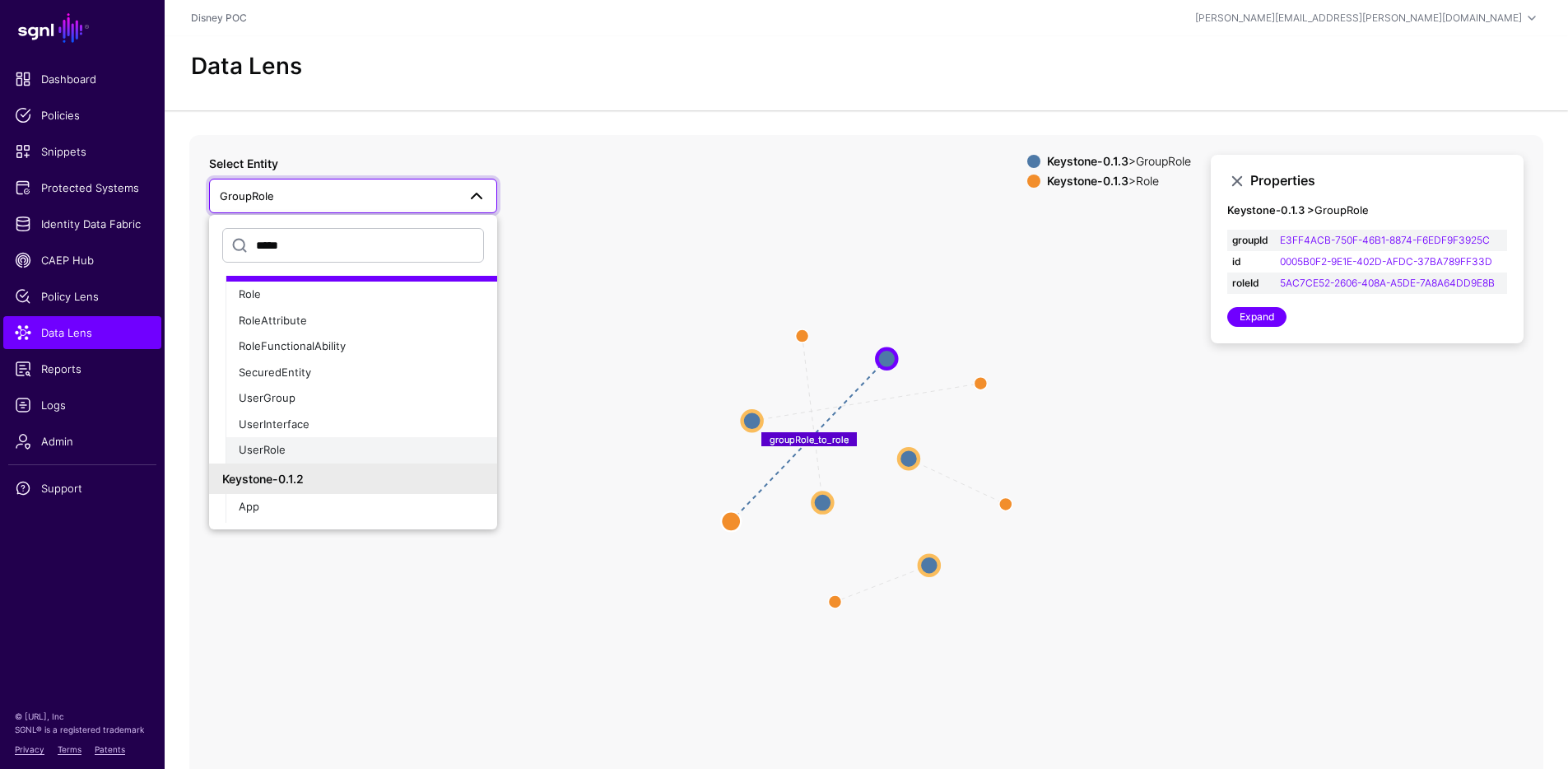
scroll to position [473, 0]
click at [248, 294] on span "Role" at bounding box center [249, 295] width 22 height 13
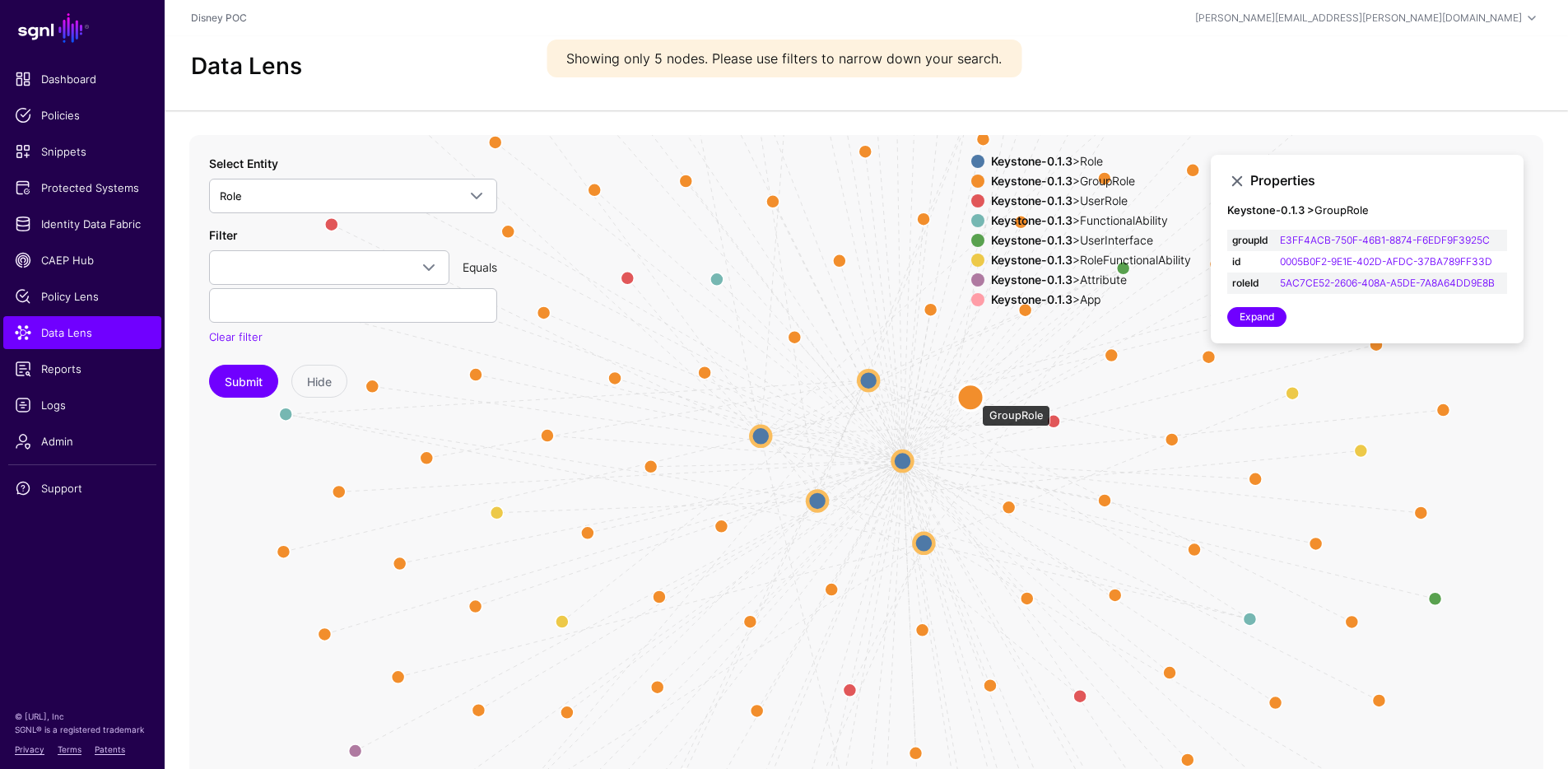
click at [973, 396] on circle at bounding box center [970, 397] width 27 height 27
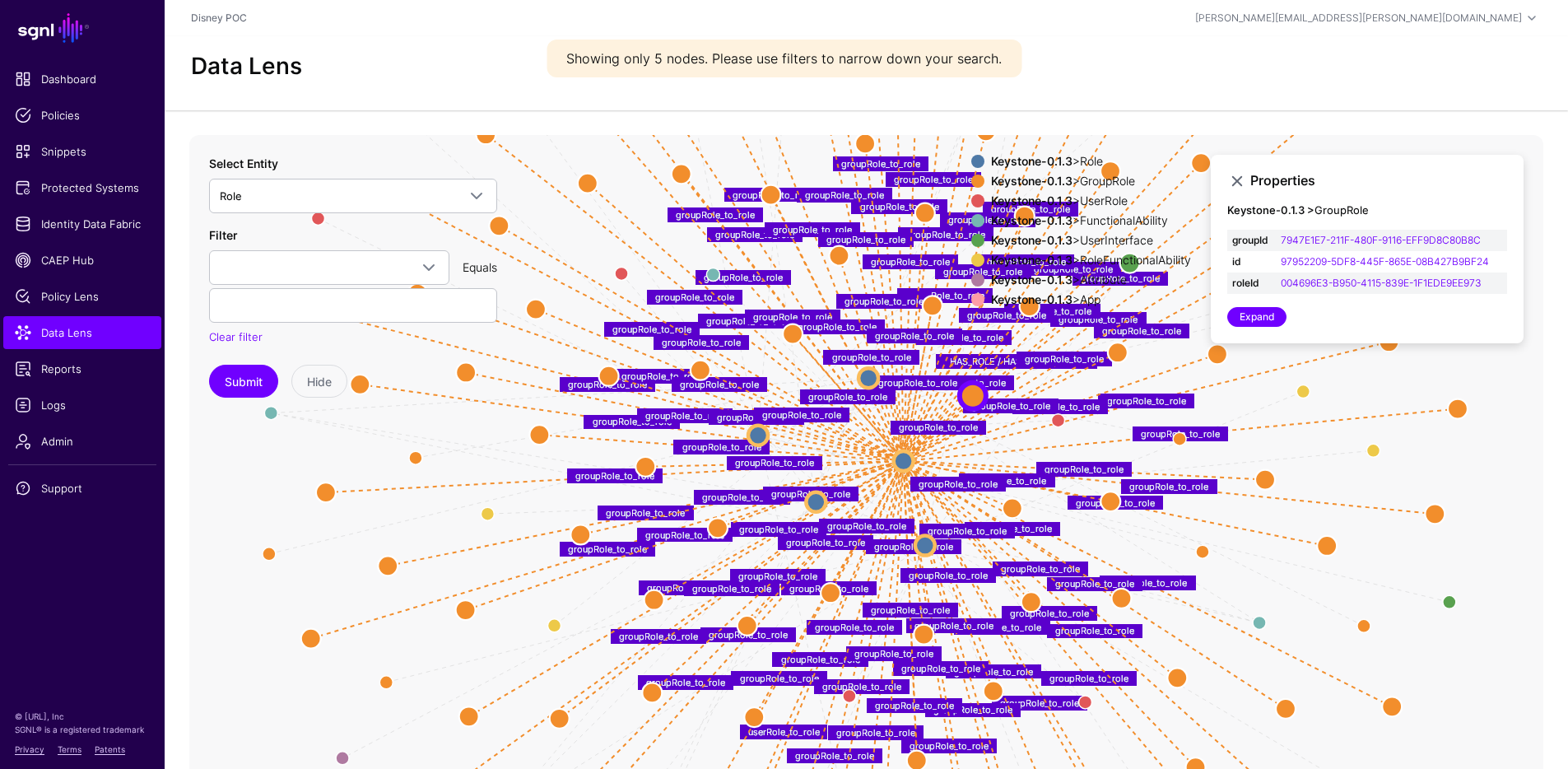
click at [1070, 156] on div "Keystone-0.1.3 > Role" at bounding box center [1091, 161] width 206 height 13
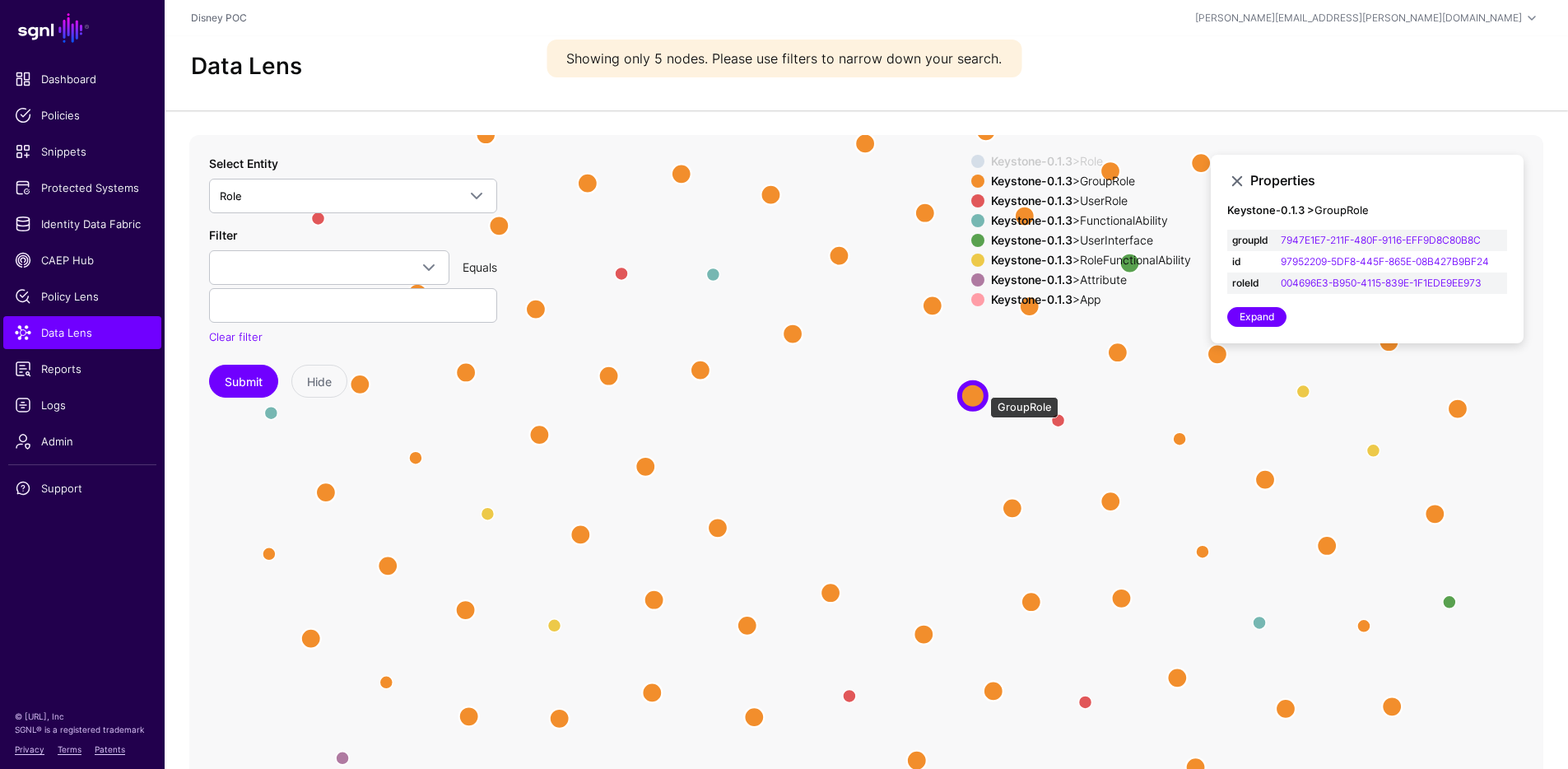
click at [982, 389] on circle at bounding box center [973, 395] width 27 height 27
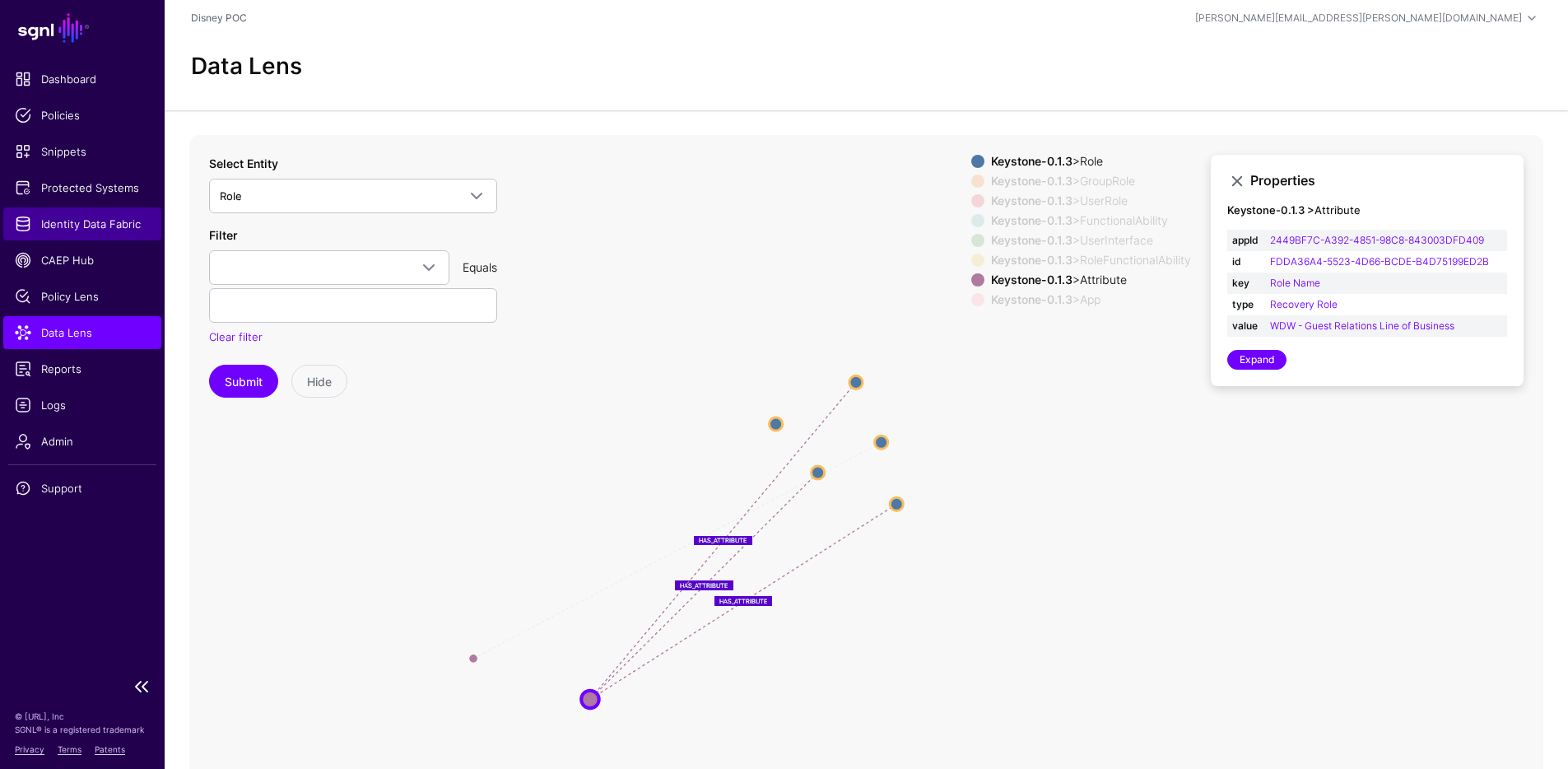
click at [123, 227] on span "Identity Data Fabric" at bounding box center [82, 224] width 135 height 16
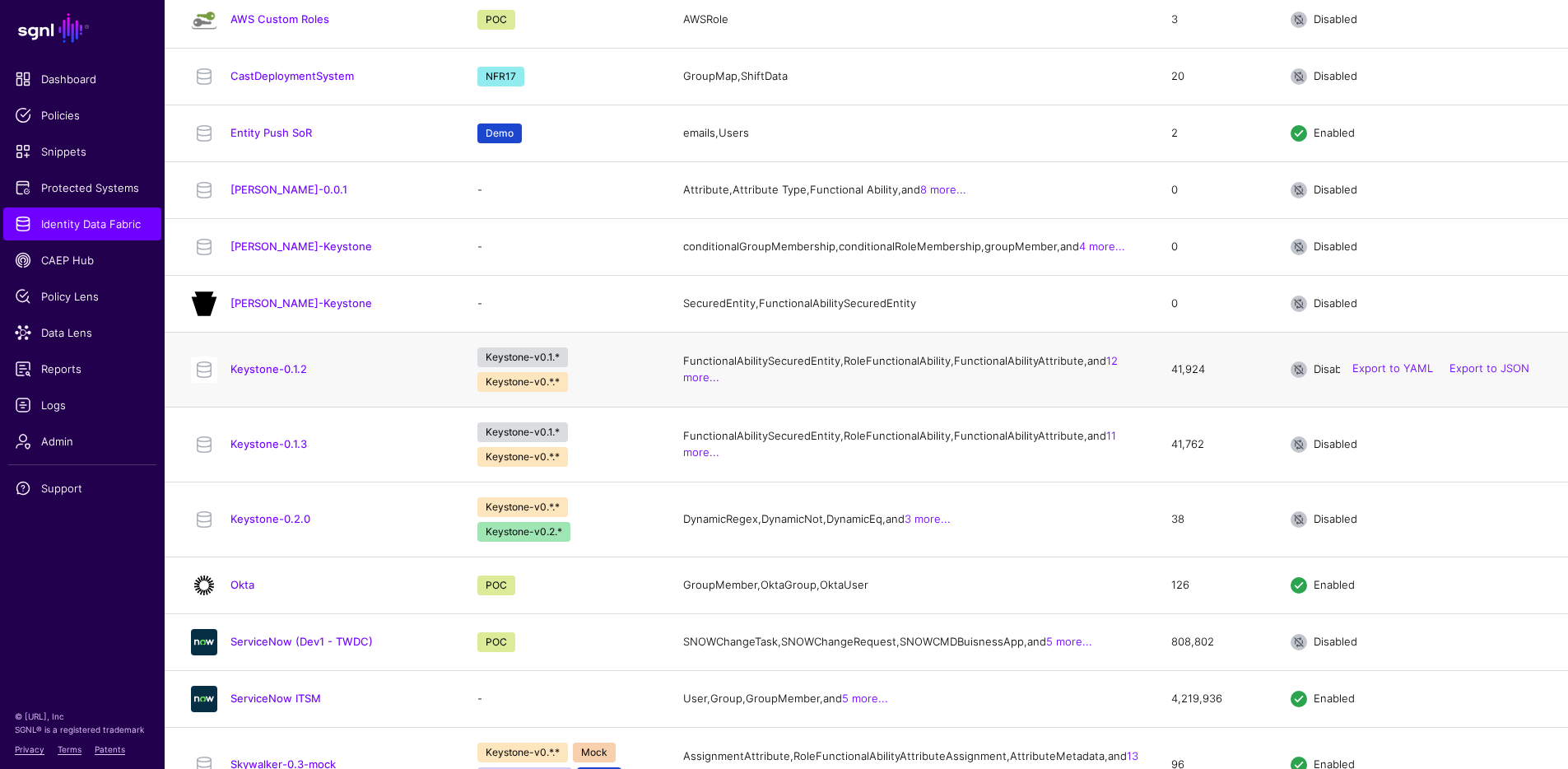
scroll to position [728, 0]
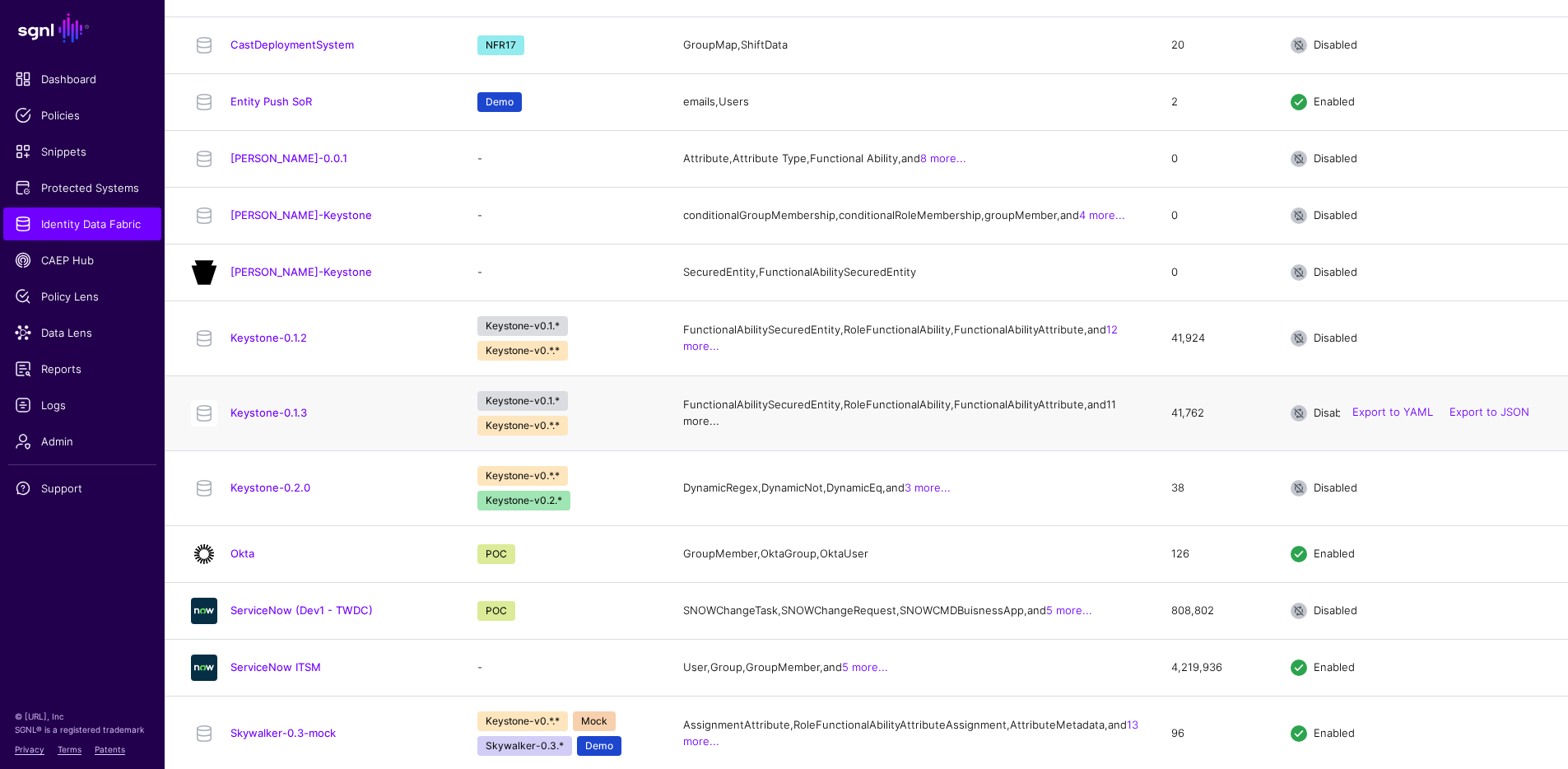
click at [861, 427] on link "11 more..." at bounding box center [899, 412] width 433 height 30
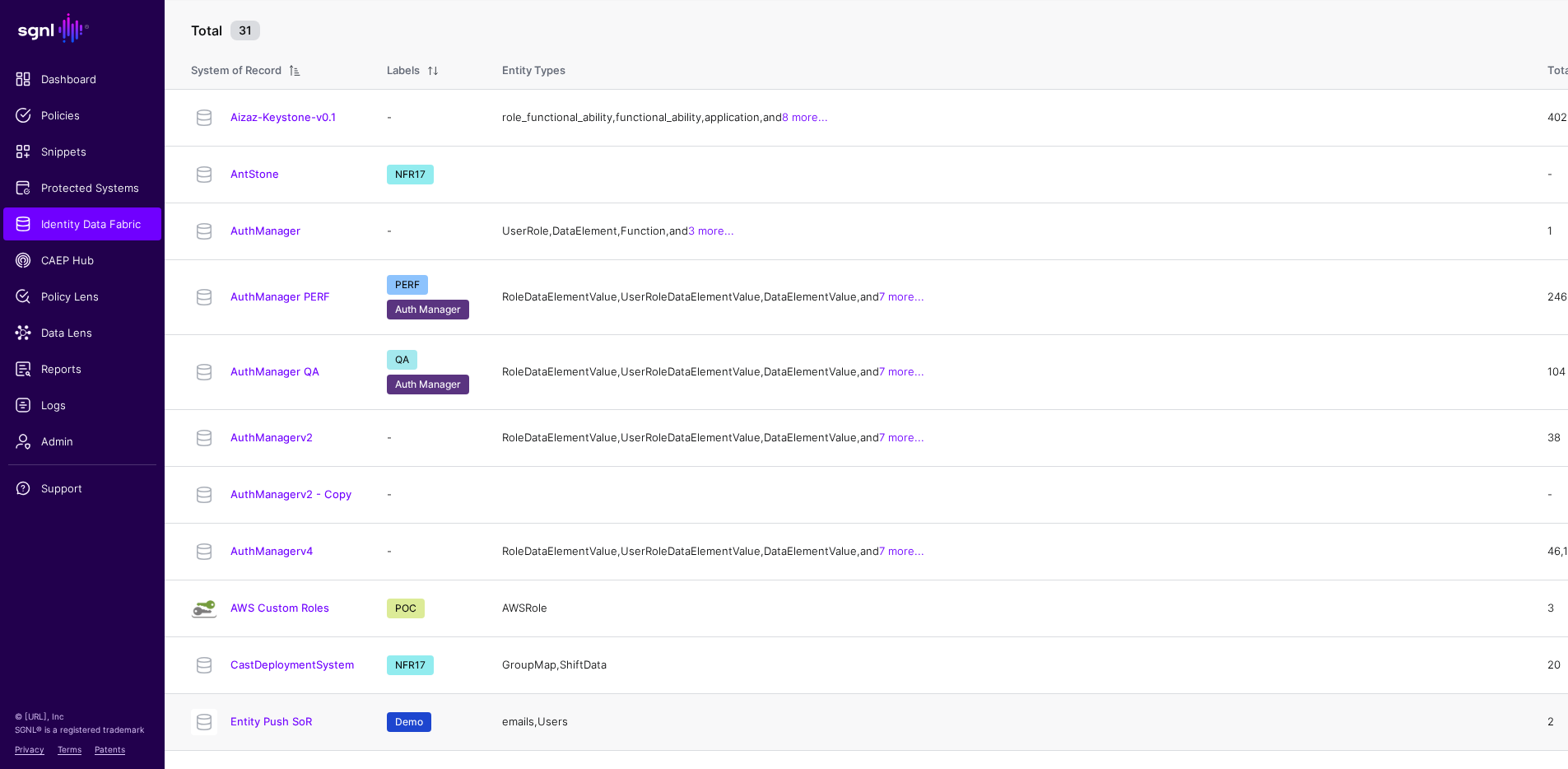
scroll to position [419, 0]
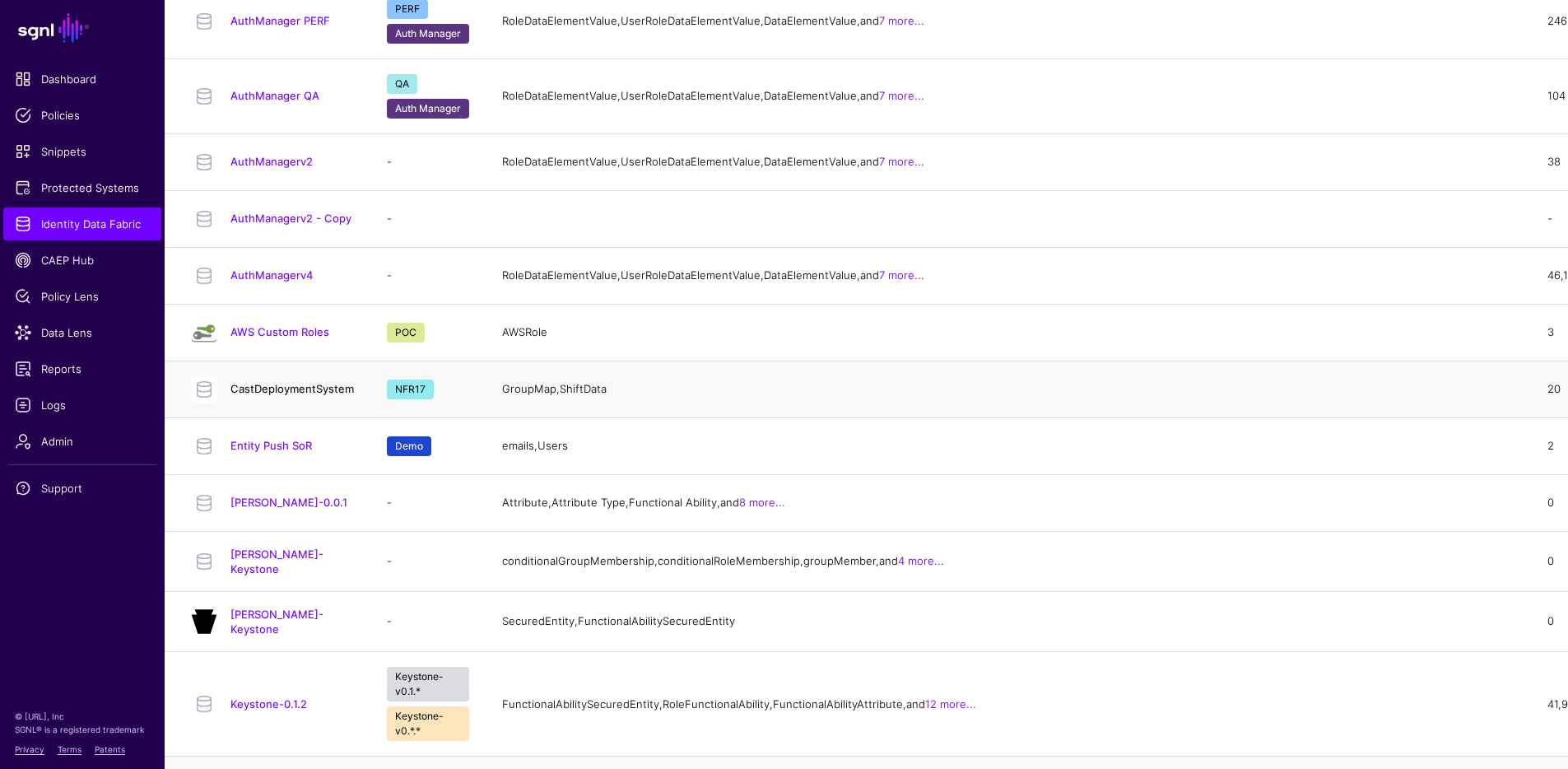
click at [306, 395] on link "CastDeploymentSystem" at bounding box center [291, 389] width 123 height 13
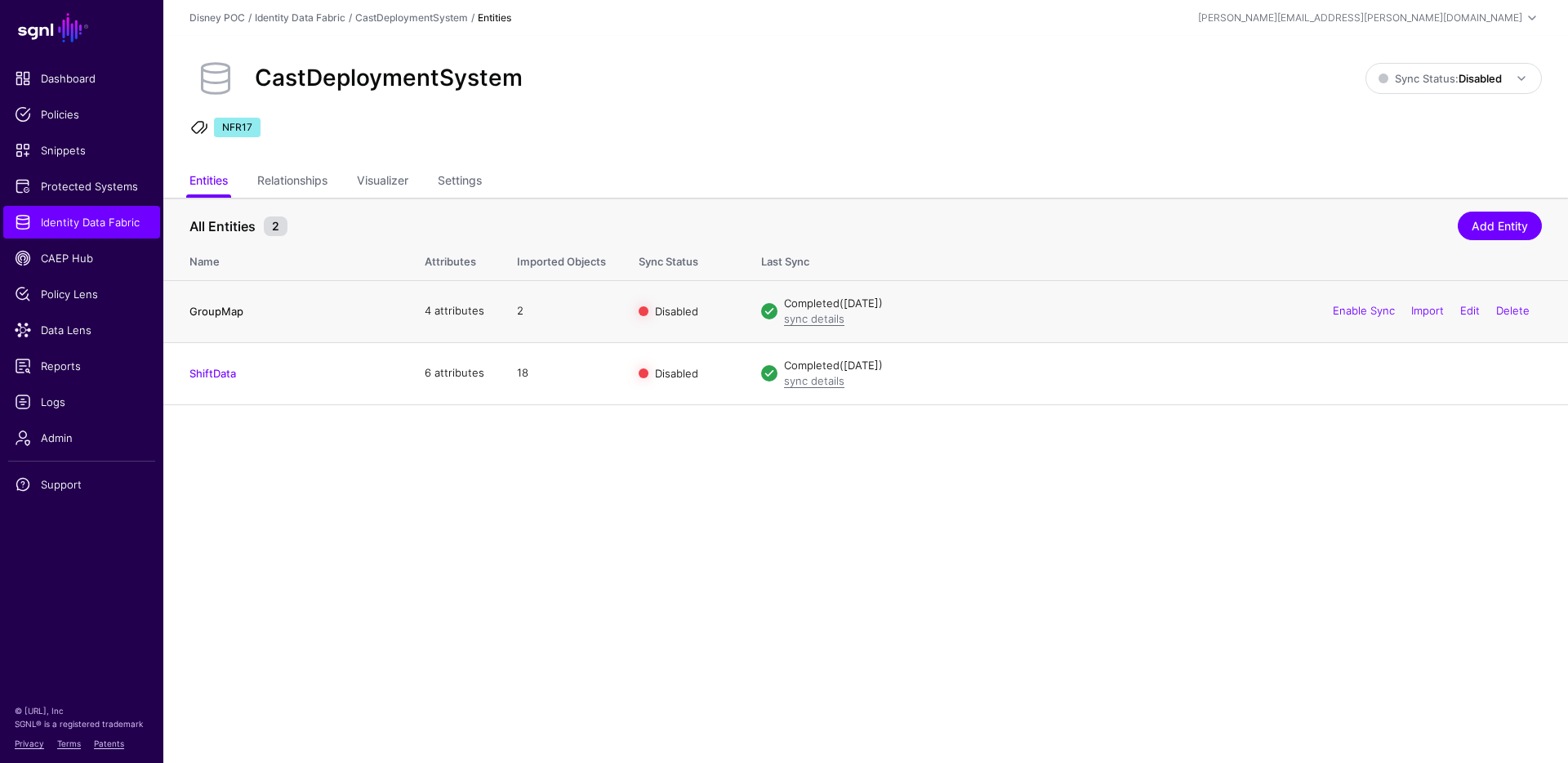
click at [227, 312] on link "GroupMap" at bounding box center [216, 311] width 54 height 13
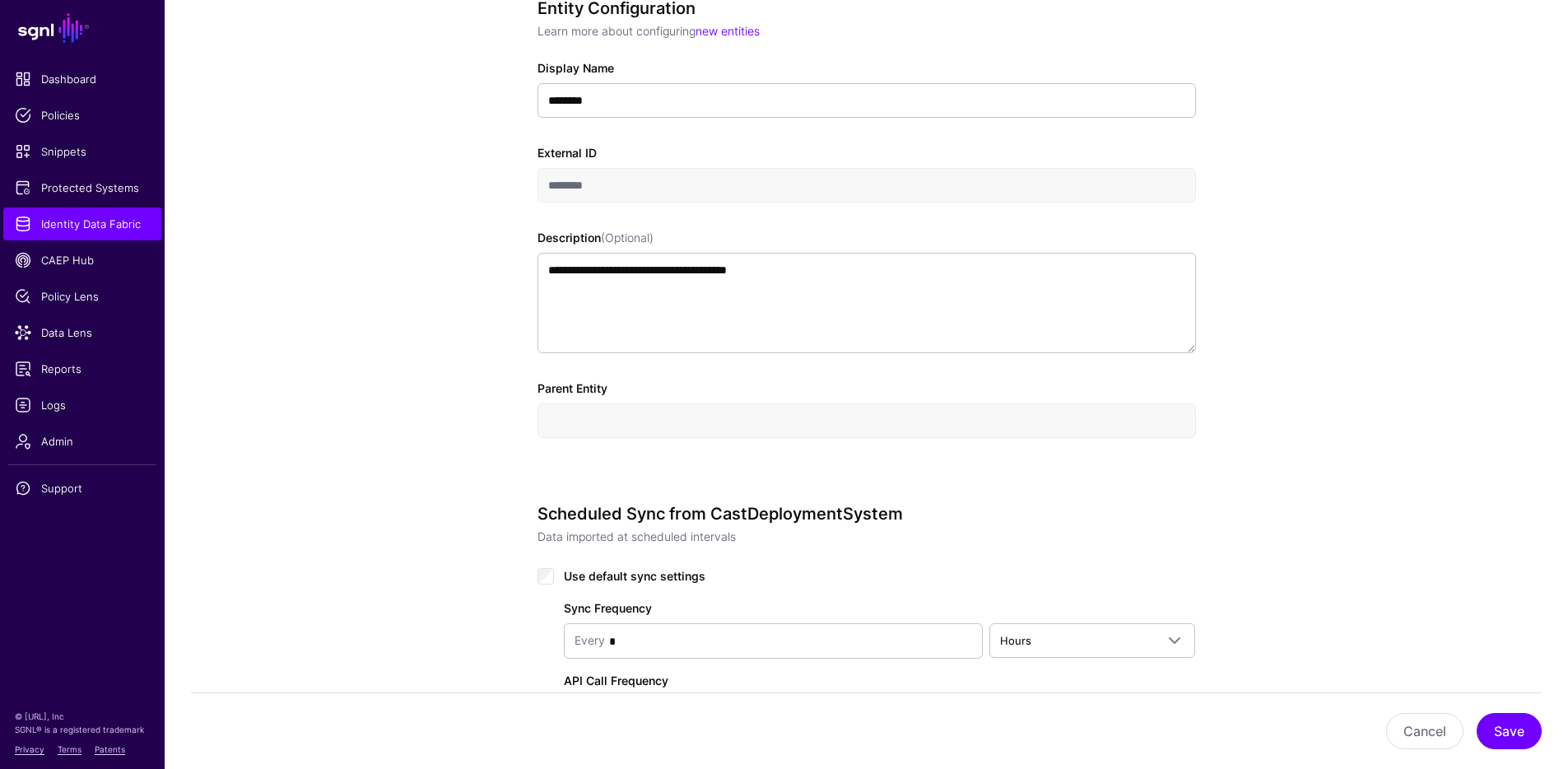
scroll to position [1046, 0]
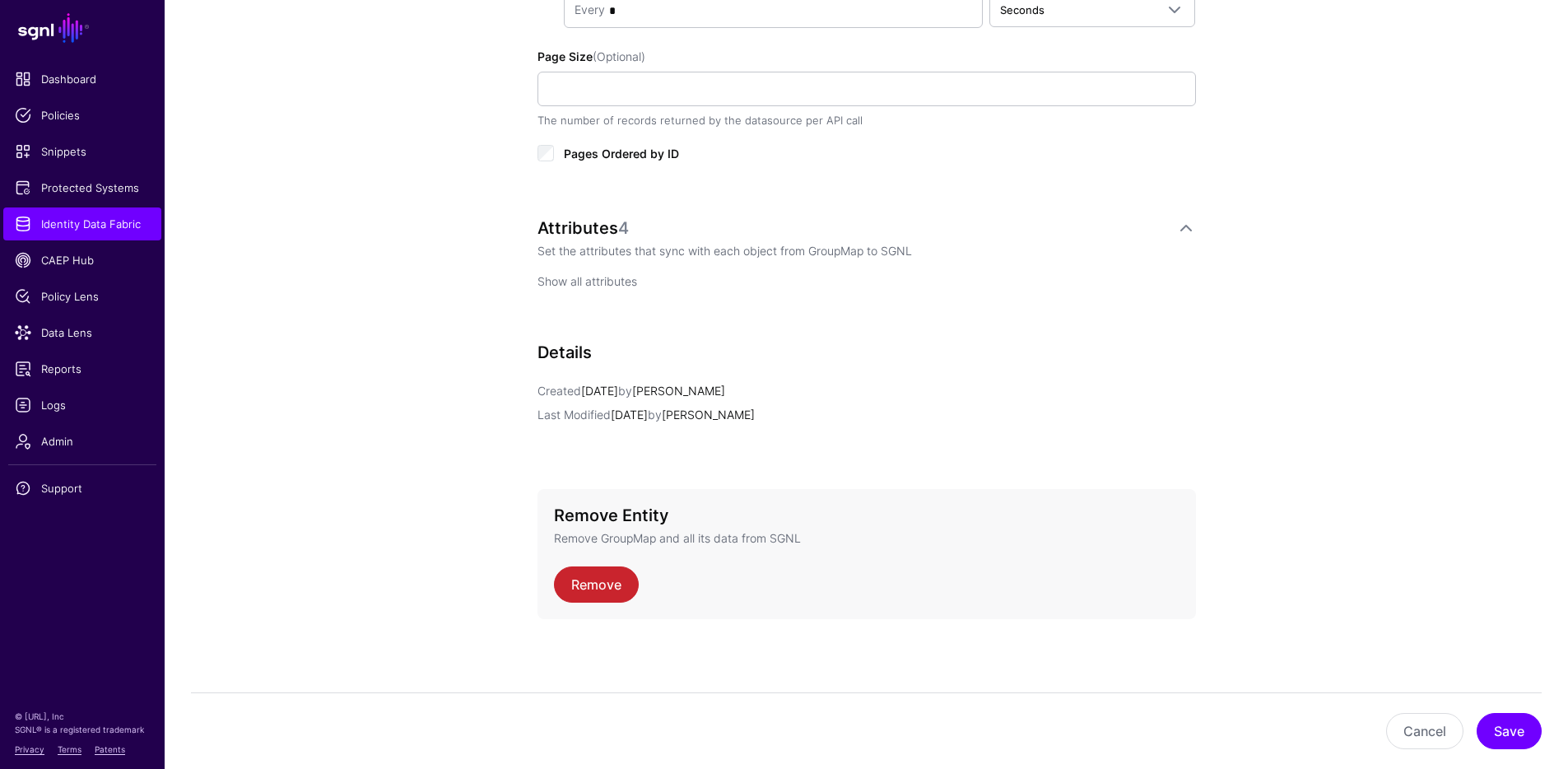
click at [583, 283] on link "Show all attributes" at bounding box center [587, 281] width 99 height 14
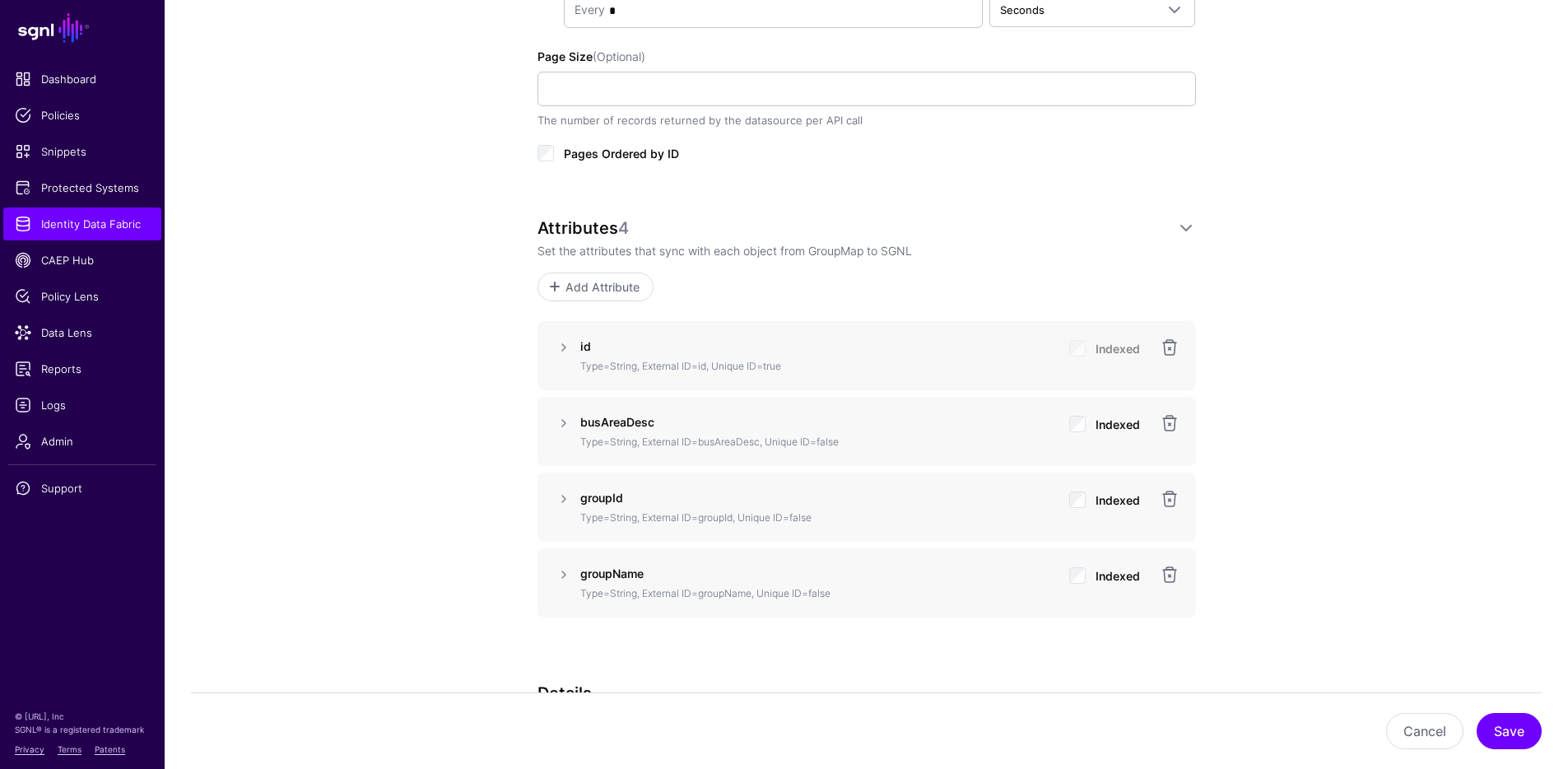
scroll to position [0, 0]
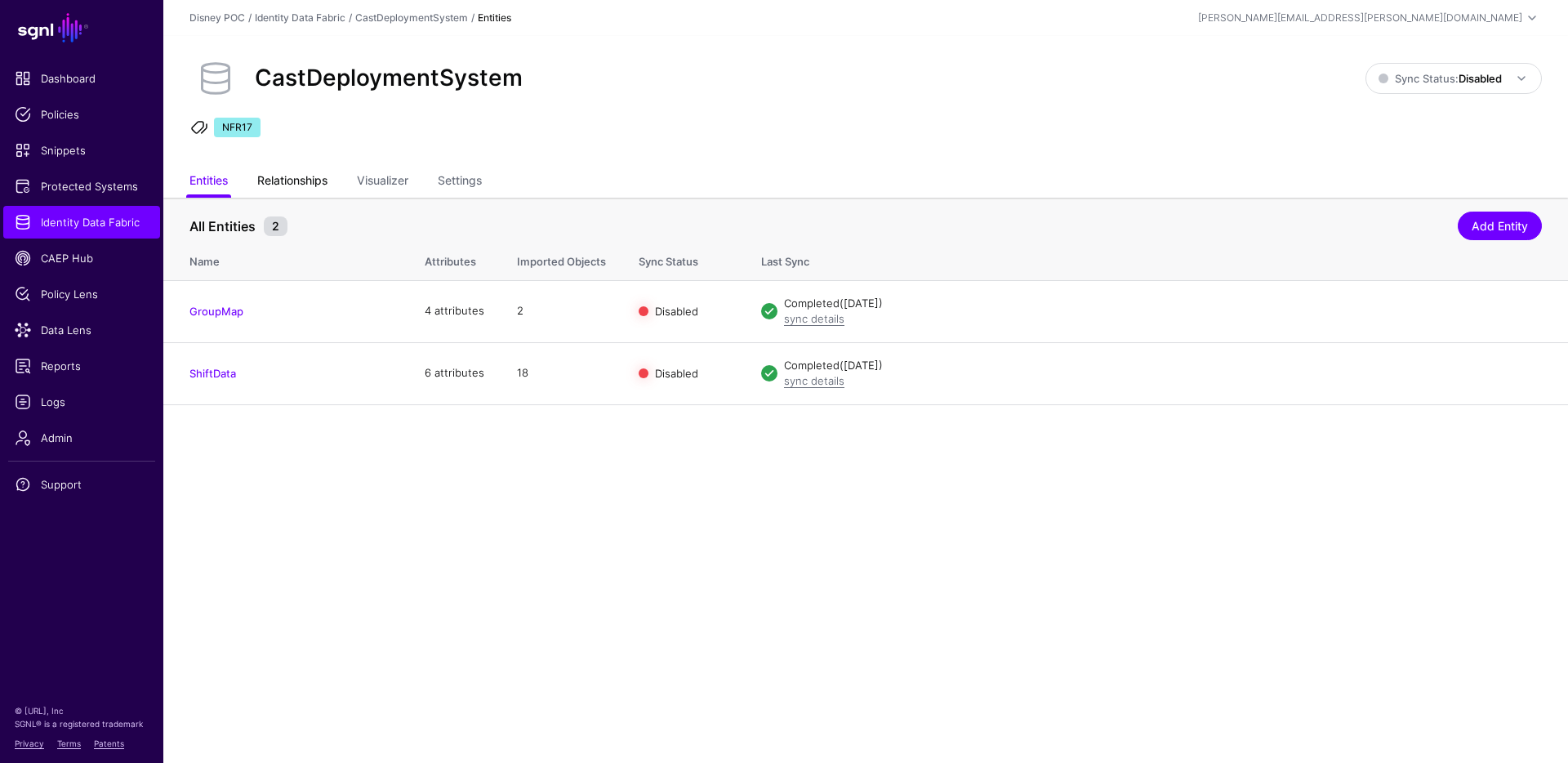
click at [297, 189] on link "Relationships" at bounding box center [292, 182] width 70 height 31
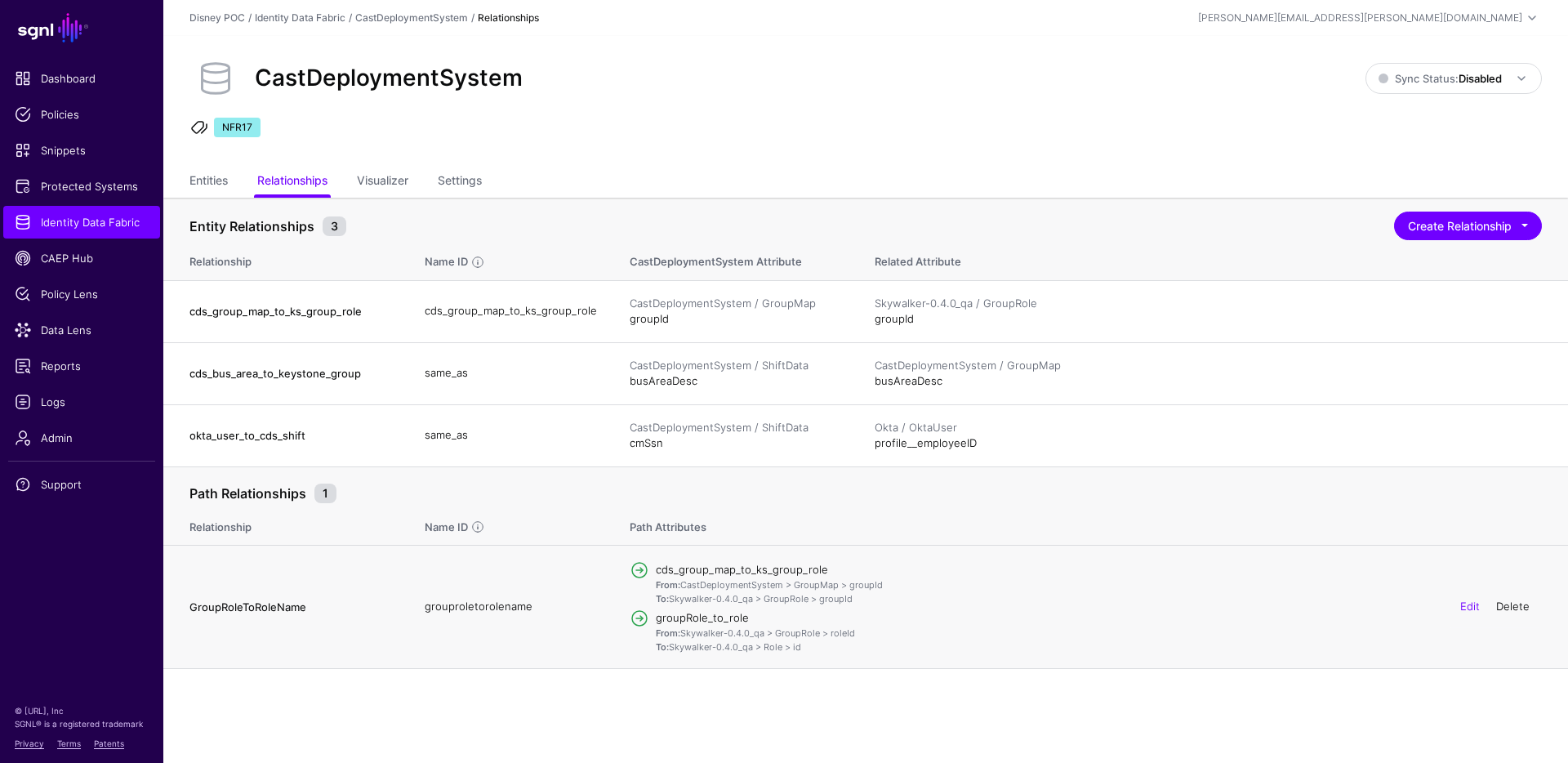
click at [1516, 609] on link "Delete" at bounding box center [1512, 607] width 33 height 13
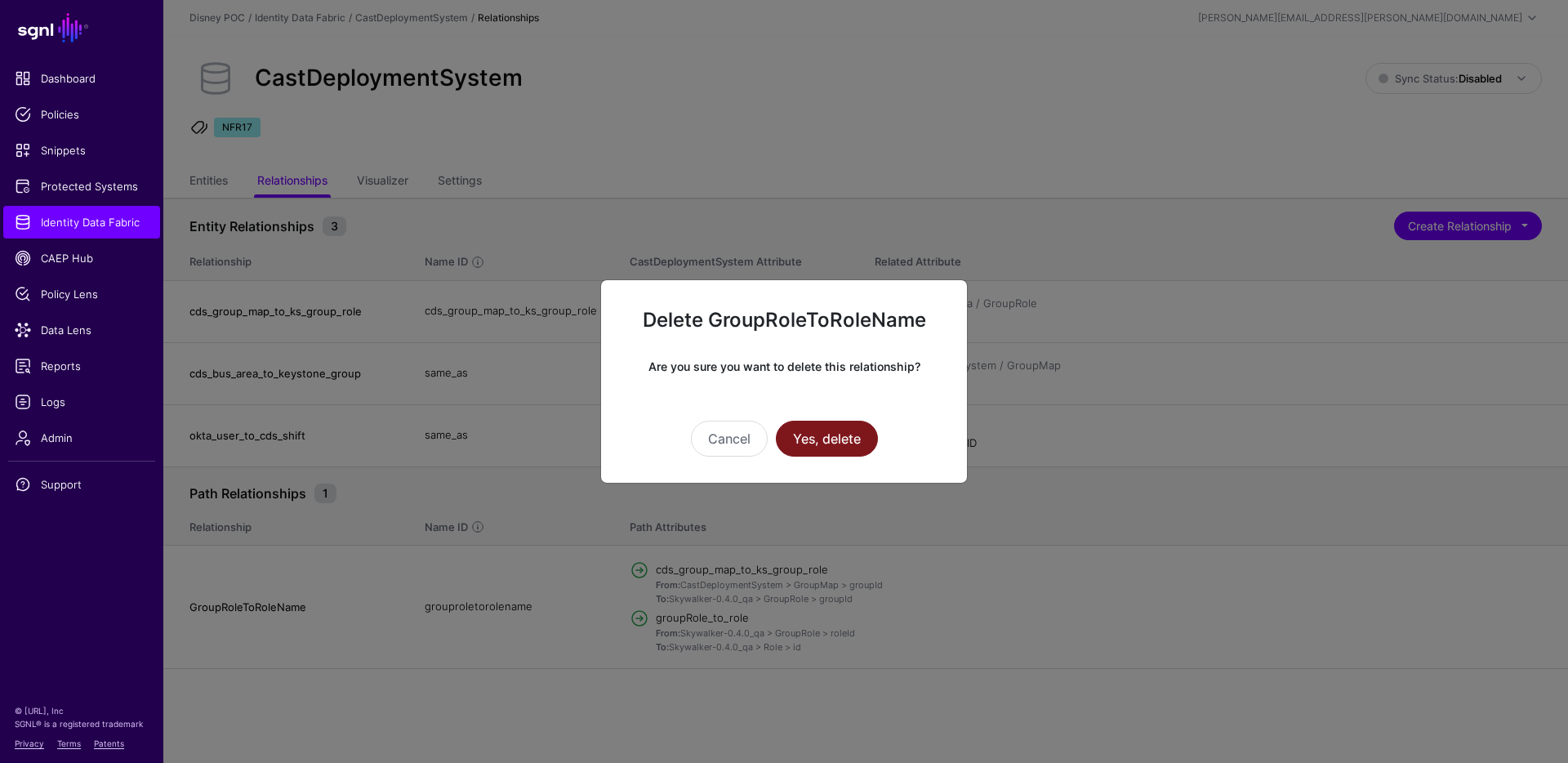
click at [846, 442] on button "Yes, delete" at bounding box center [827, 439] width 102 height 36
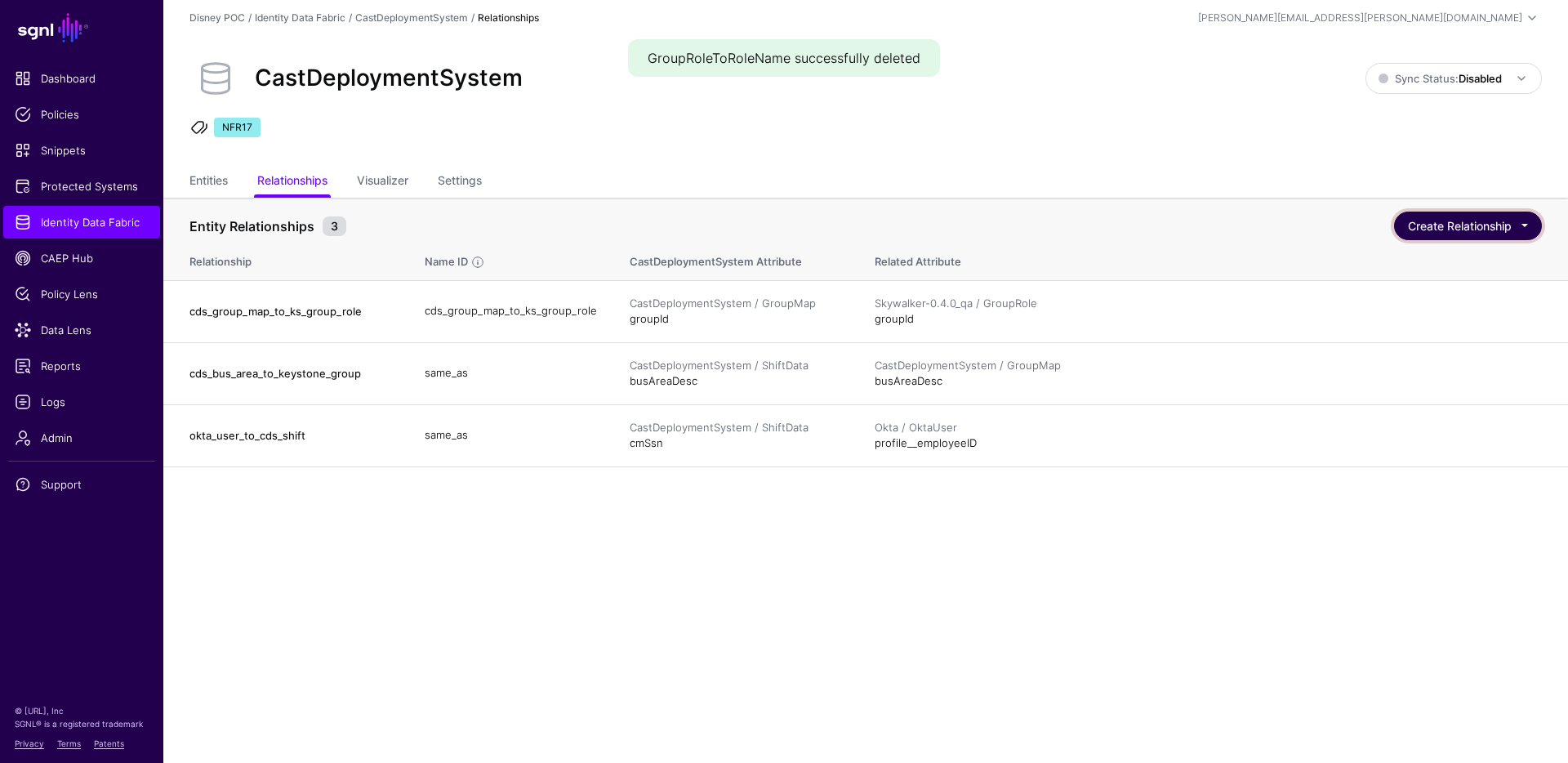
click at [1437, 222] on button "Create Relationship" at bounding box center [1468, 226] width 148 height 28
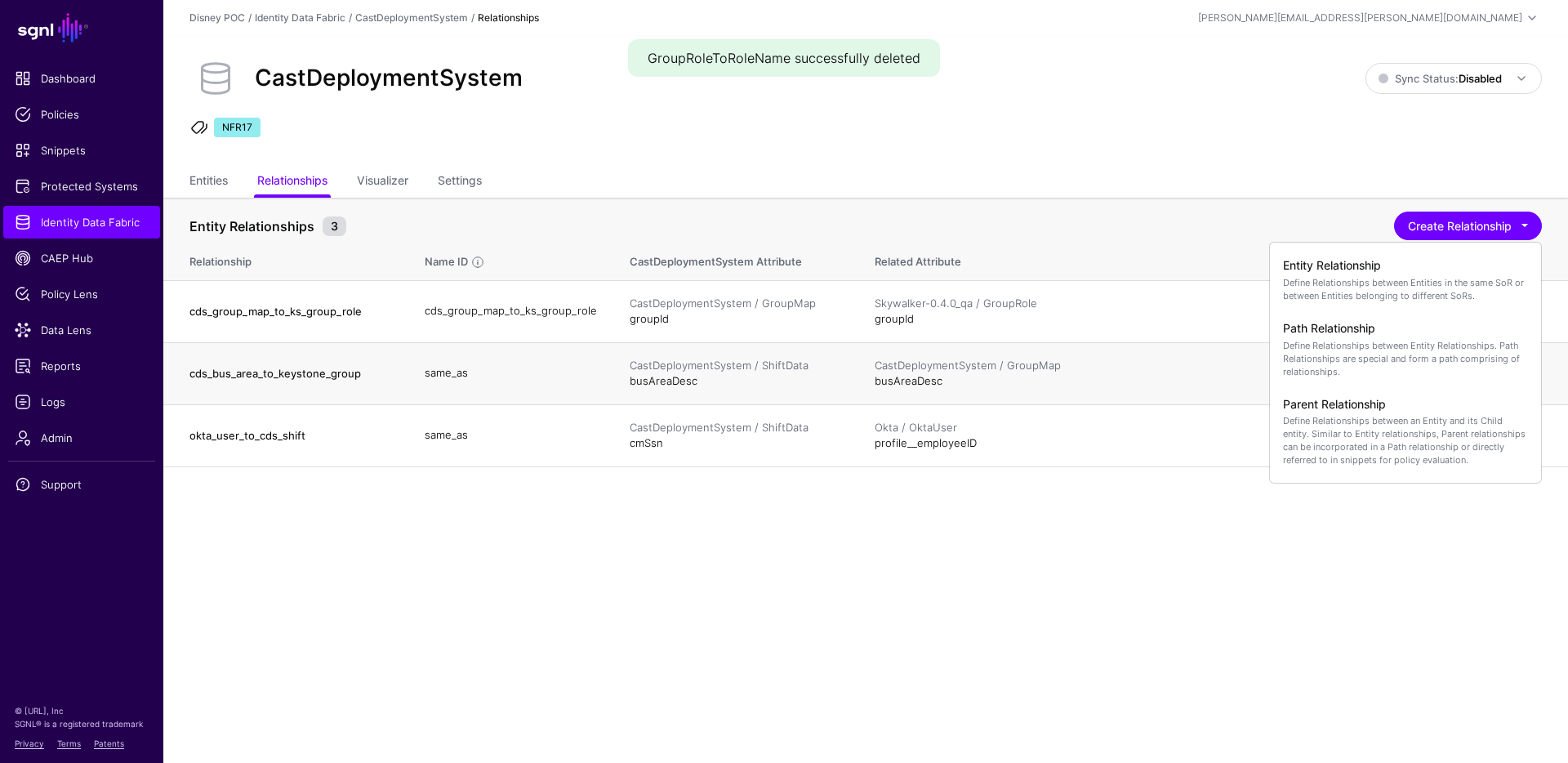
click at [266, 369] on h4 "cds_bus_area_to_keystone_group" at bounding box center [291, 373] width 203 height 15
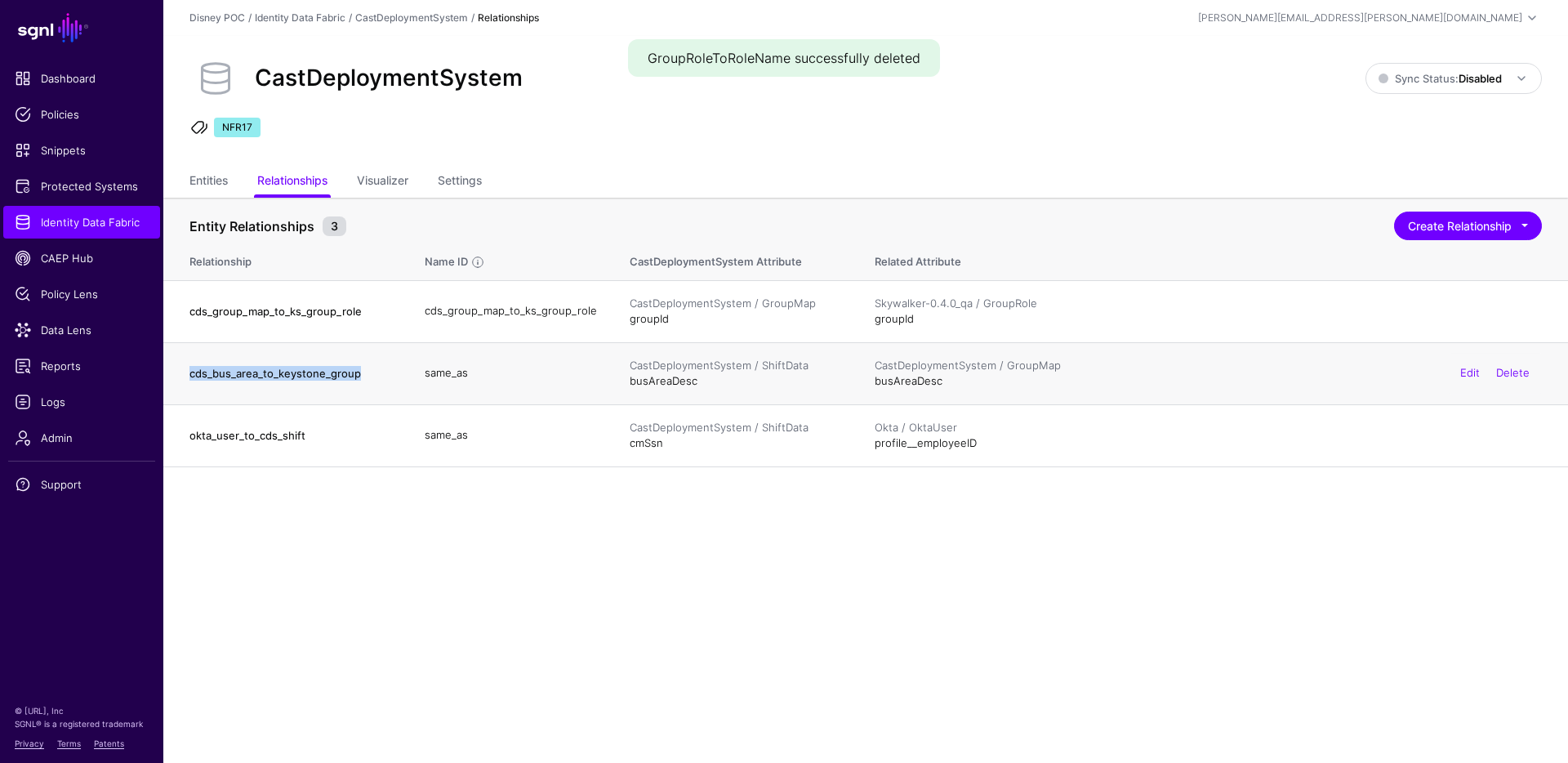
click at [266, 369] on h4 "cds_bus_area_to_keystone_group" at bounding box center [291, 373] width 203 height 15
copy h4 "cds_bus_area_to_keystone_group"
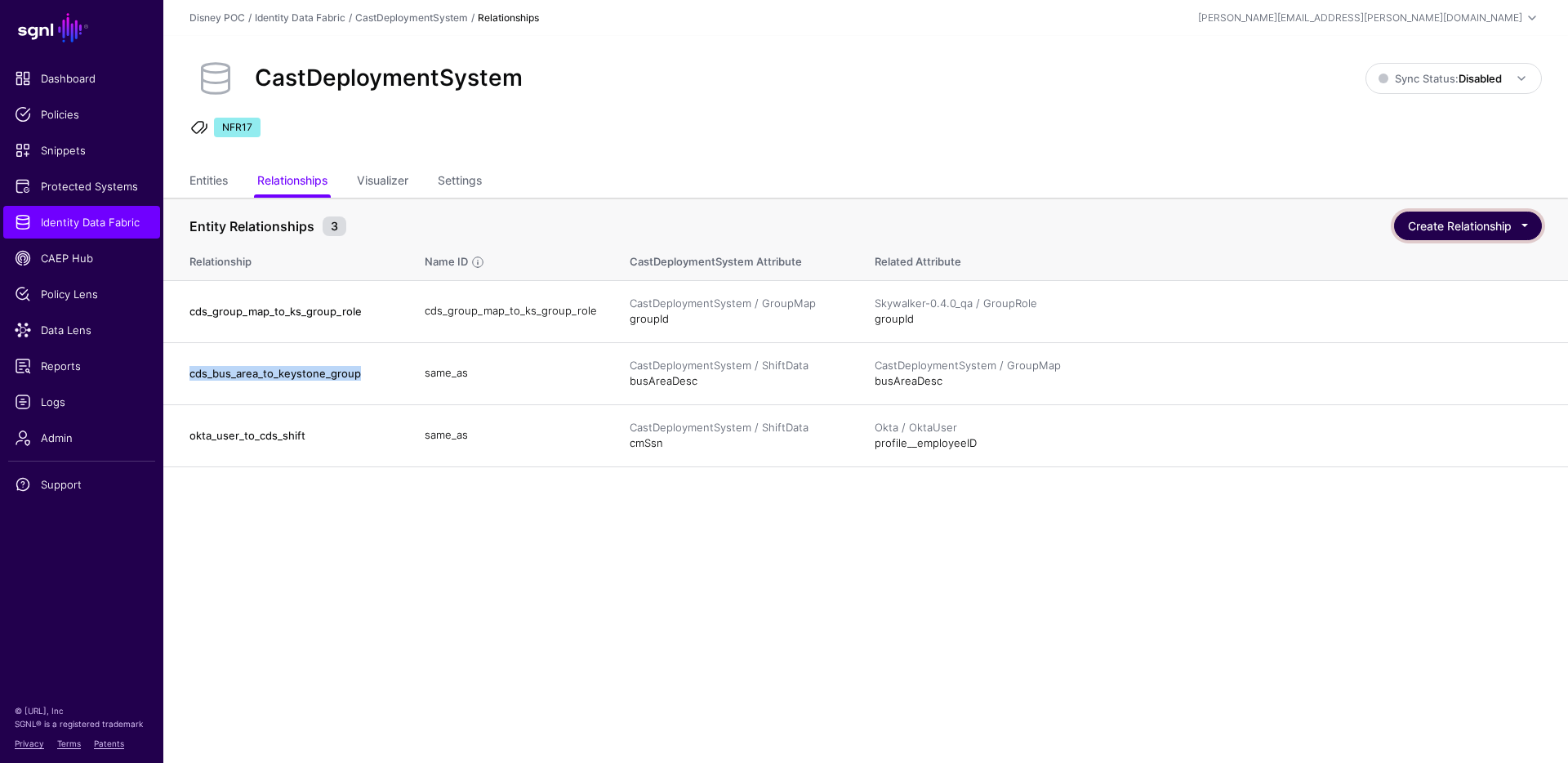
click at [1479, 231] on button "Create Relationship" at bounding box center [1468, 226] width 148 height 28
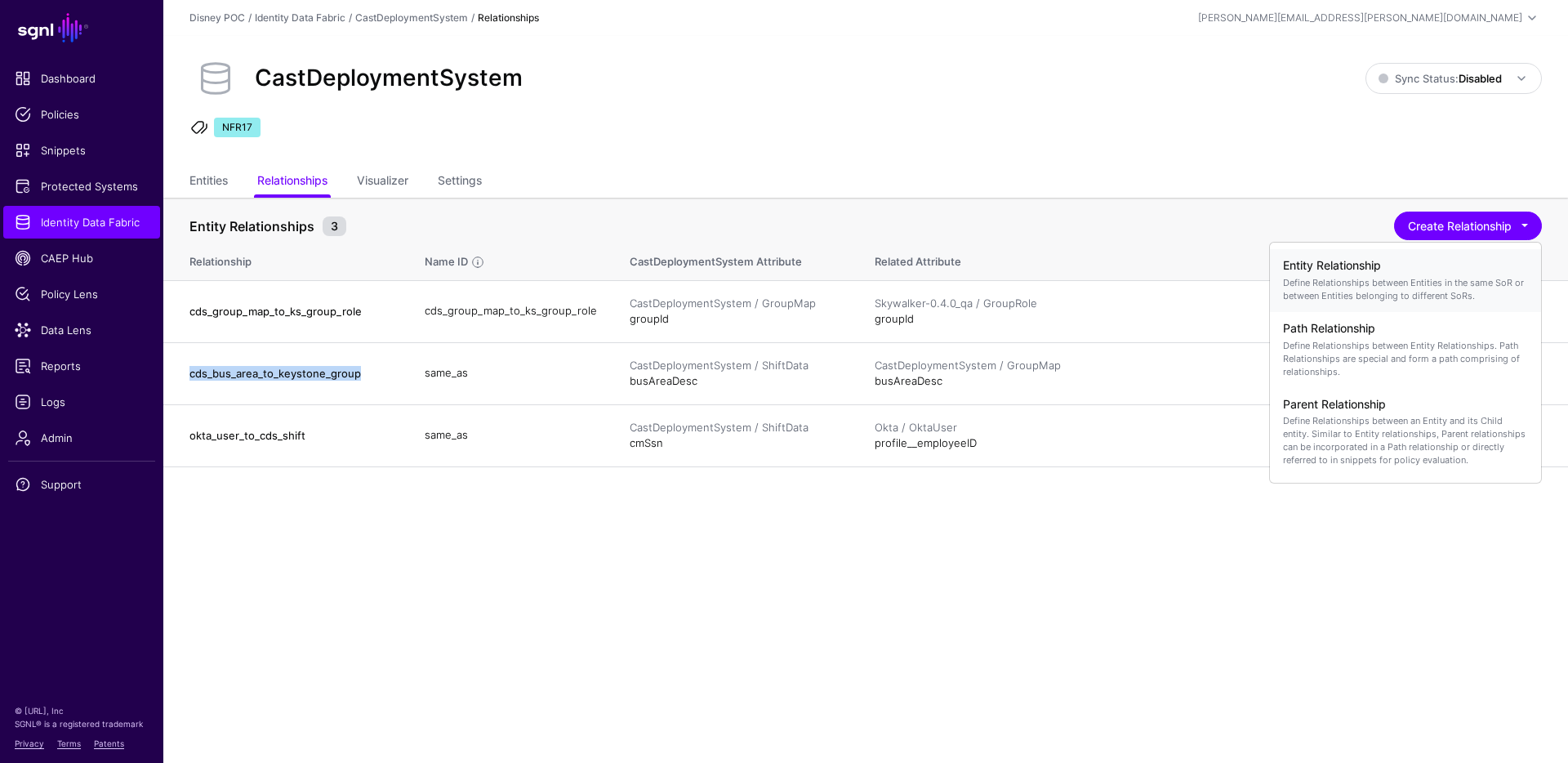
click at [1414, 266] on h4 "Entity Relationship" at bounding box center [1405, 265] width 245 height 14
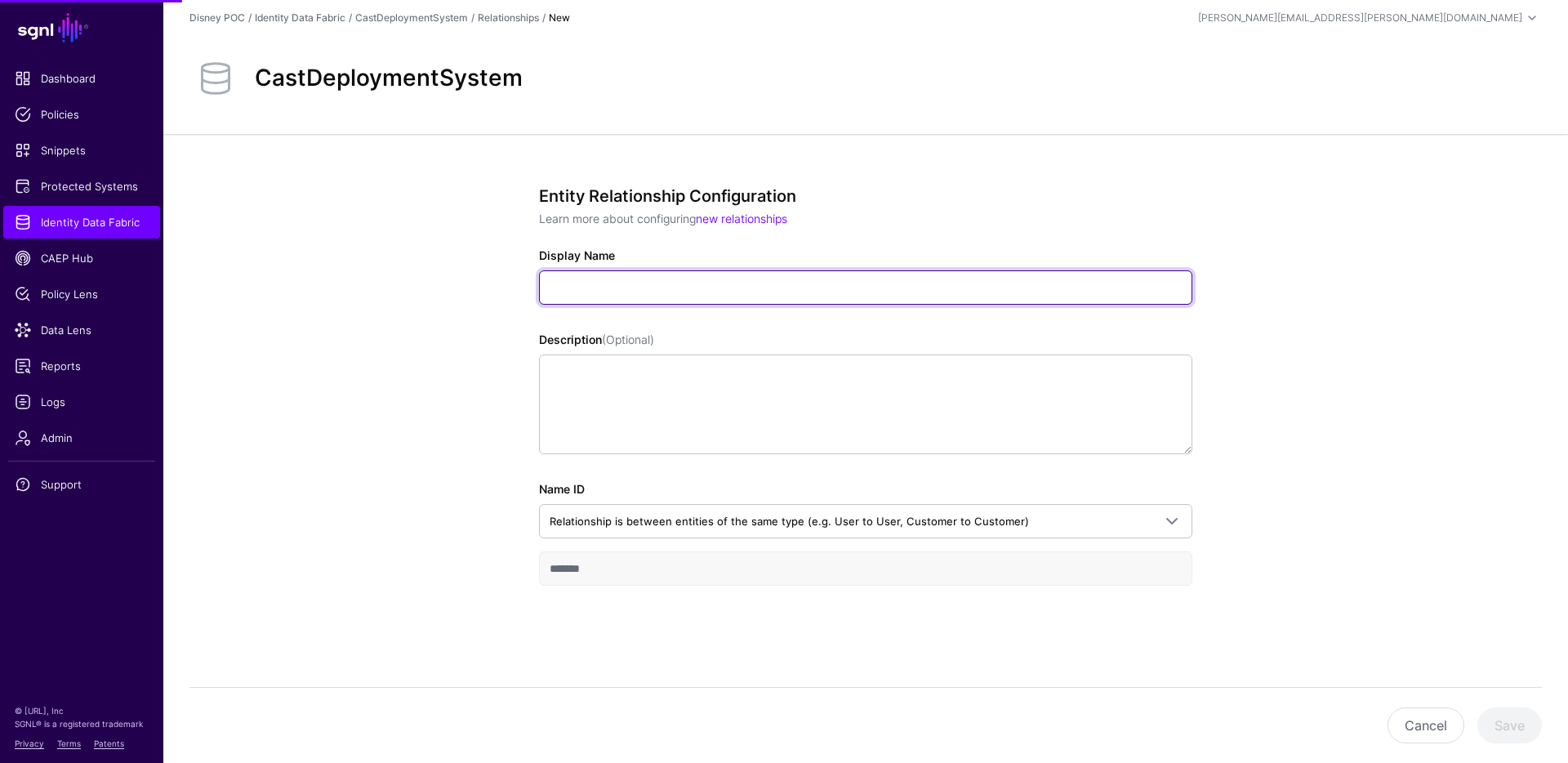
click at [646, 292] on input "Display Name" at bounding box center [865, 287] width 653 height 34
paste input "**********"
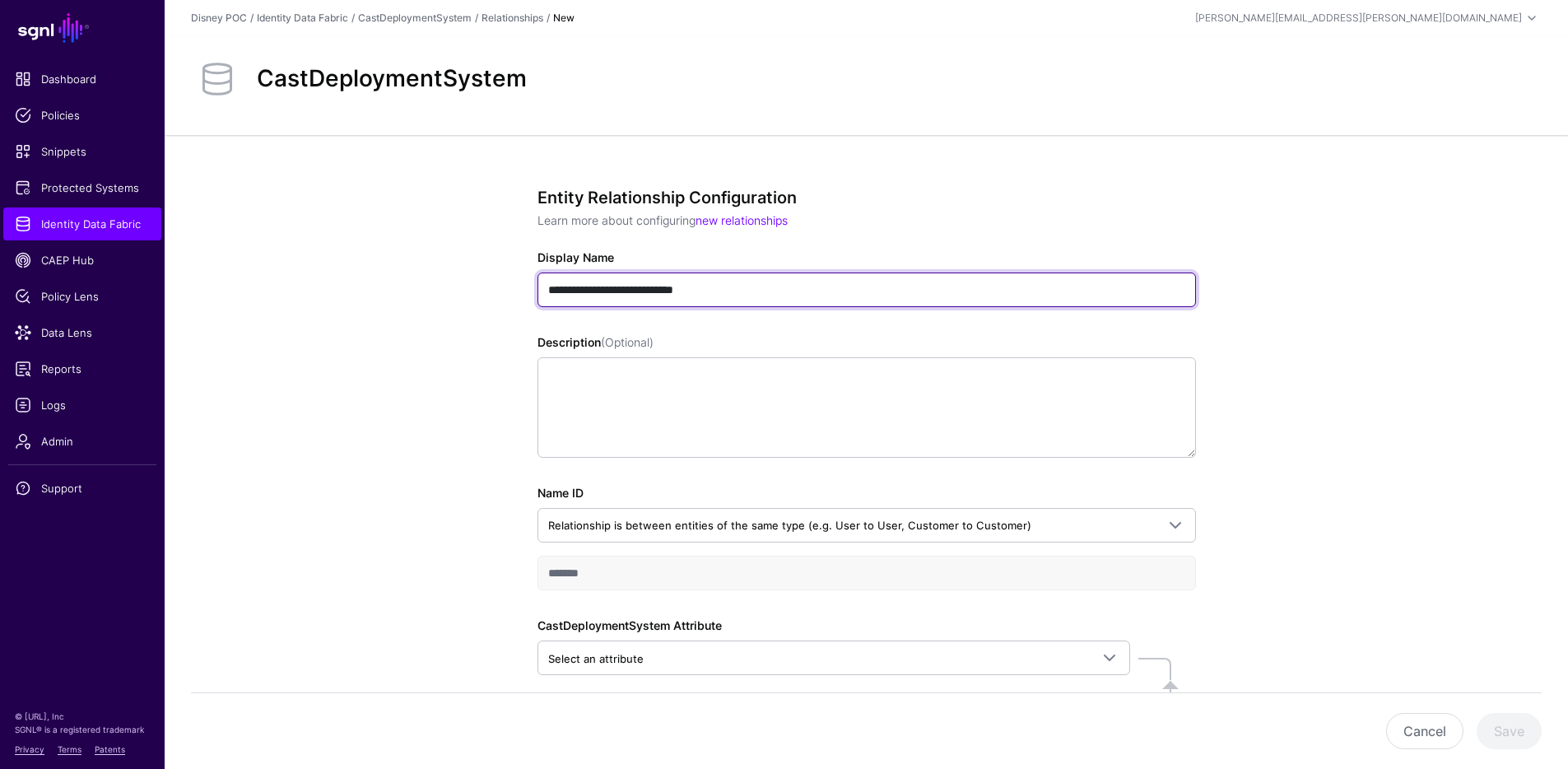
drag, startPoint x: 689, startPoint y: 291, endPoint x: 828, endPoint y: 288, distance: 139.0
click at [689, 291] on input "**********" at bounding box center [866, 289] width 658 height 34
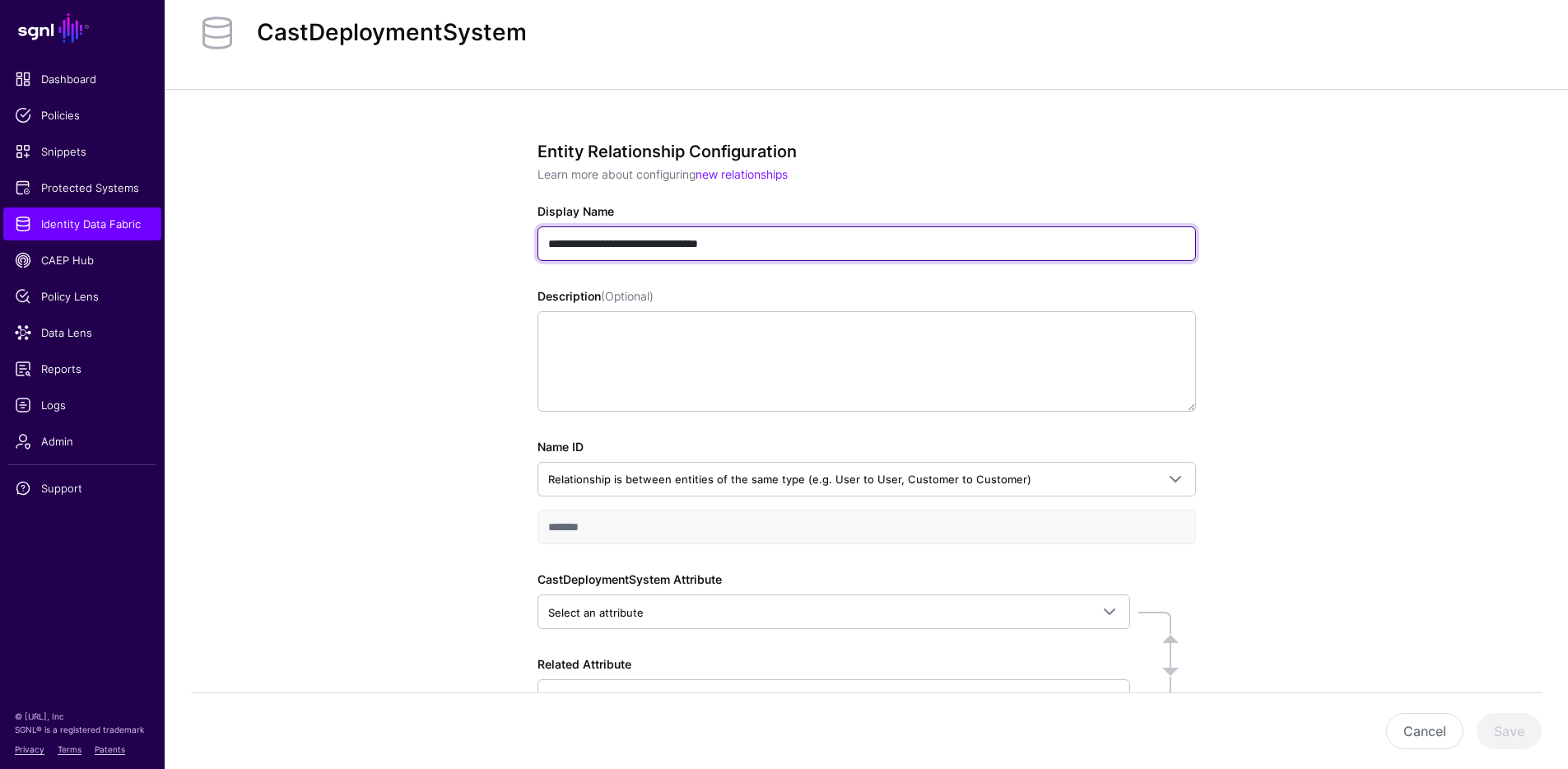
scroll to position [51, 0]
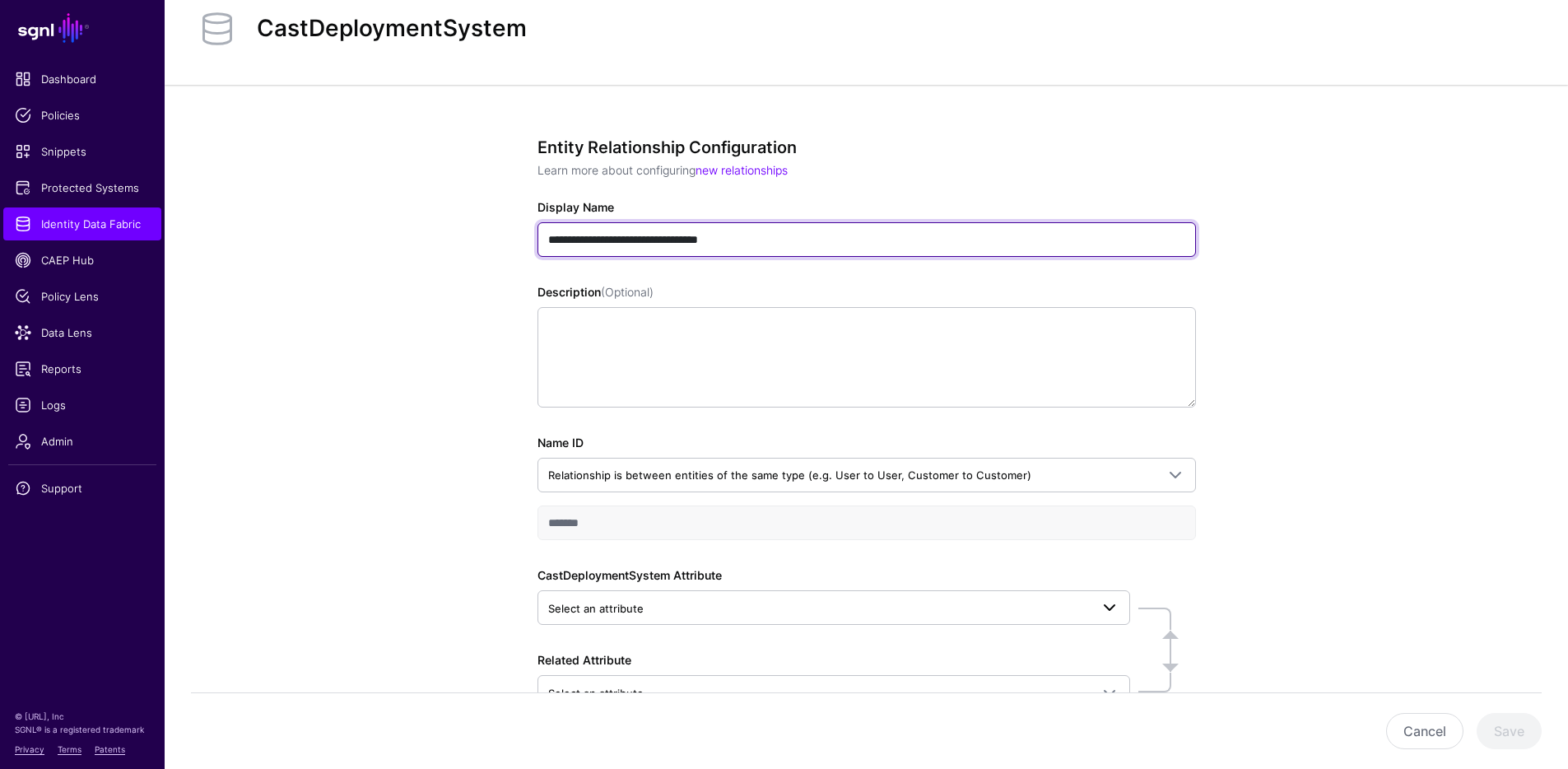
type input "**********"
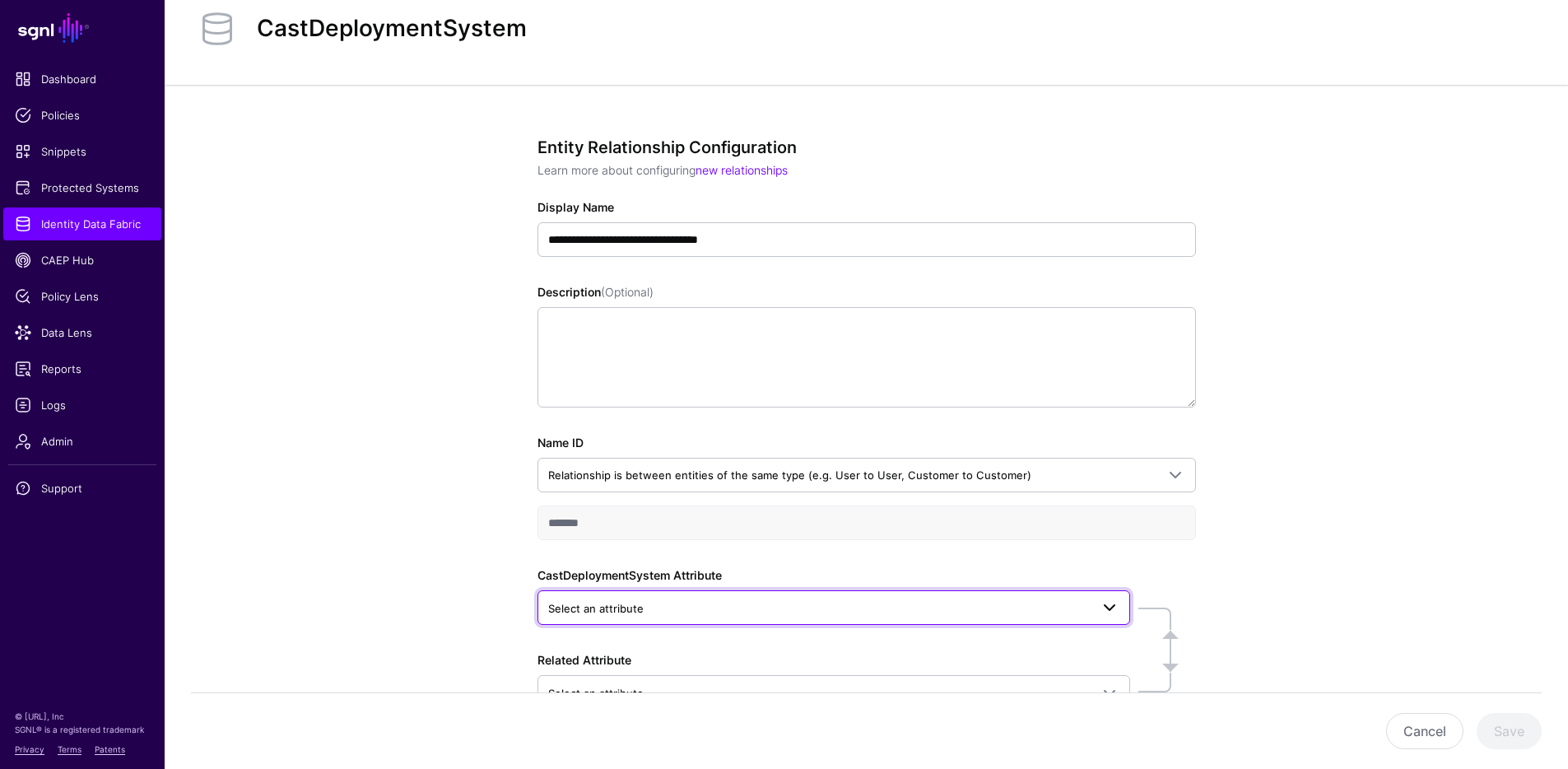
click at [628, 605] on span "Select an attribute" at bounding box center [596, 609] width 95 height 13
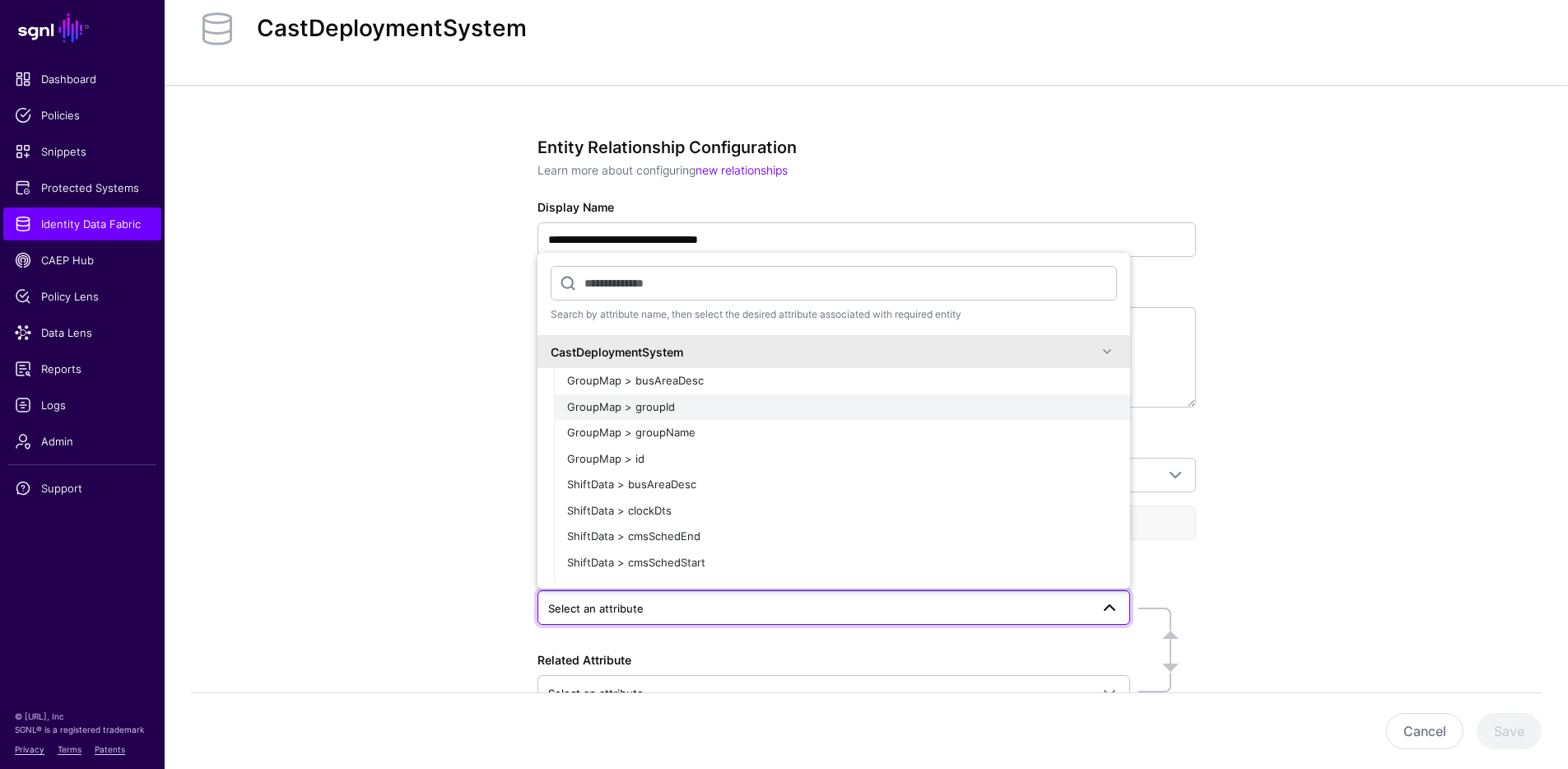
click at [639, 409] on span "GroupMap > groupId" at bounding box center [621, 407] width 108 height 13
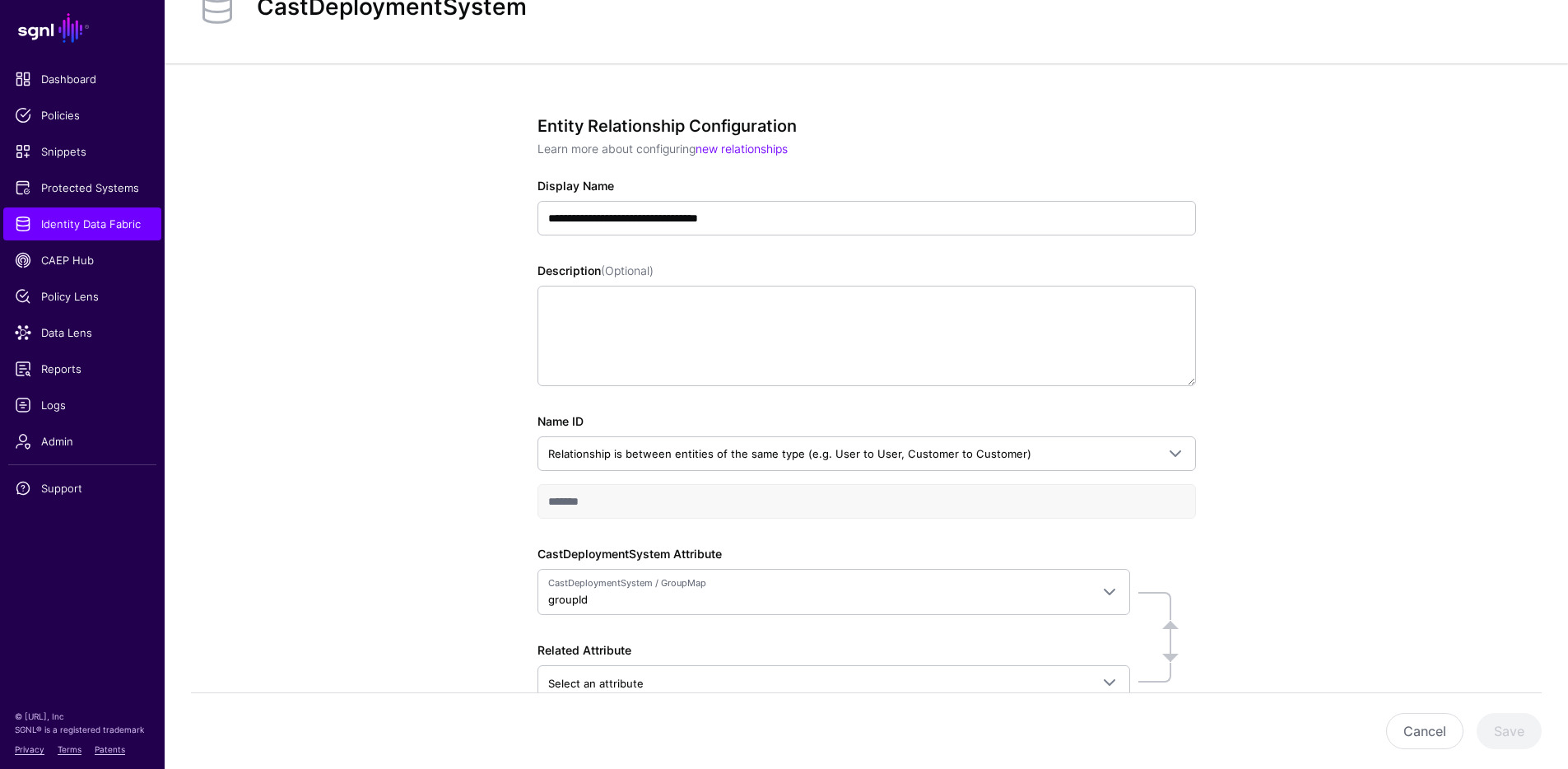
scroll to position [174, 0]
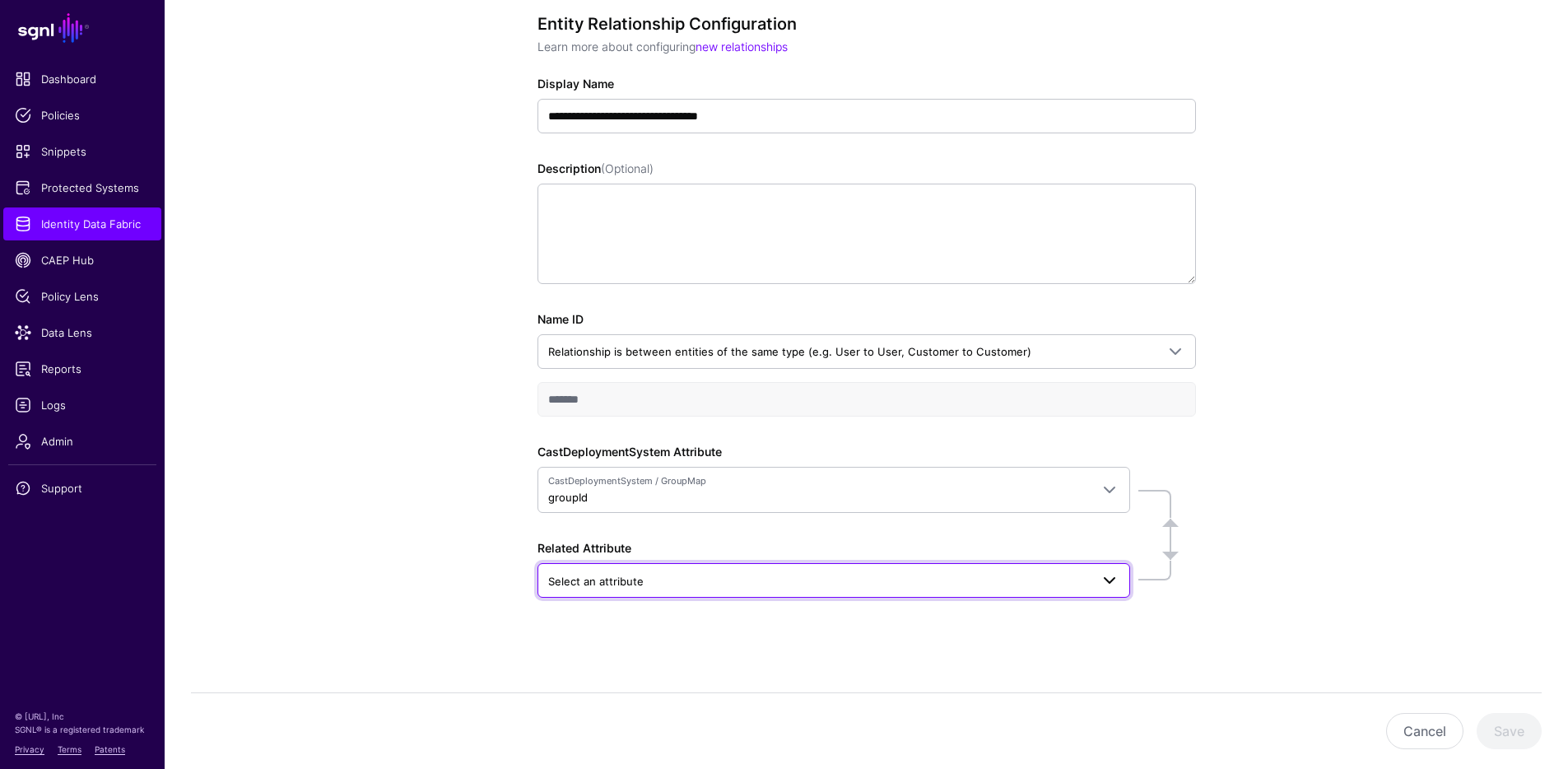
click at [625, 584] on span "Select an attribute" at bounding box center [596, 581] width 95 height 13
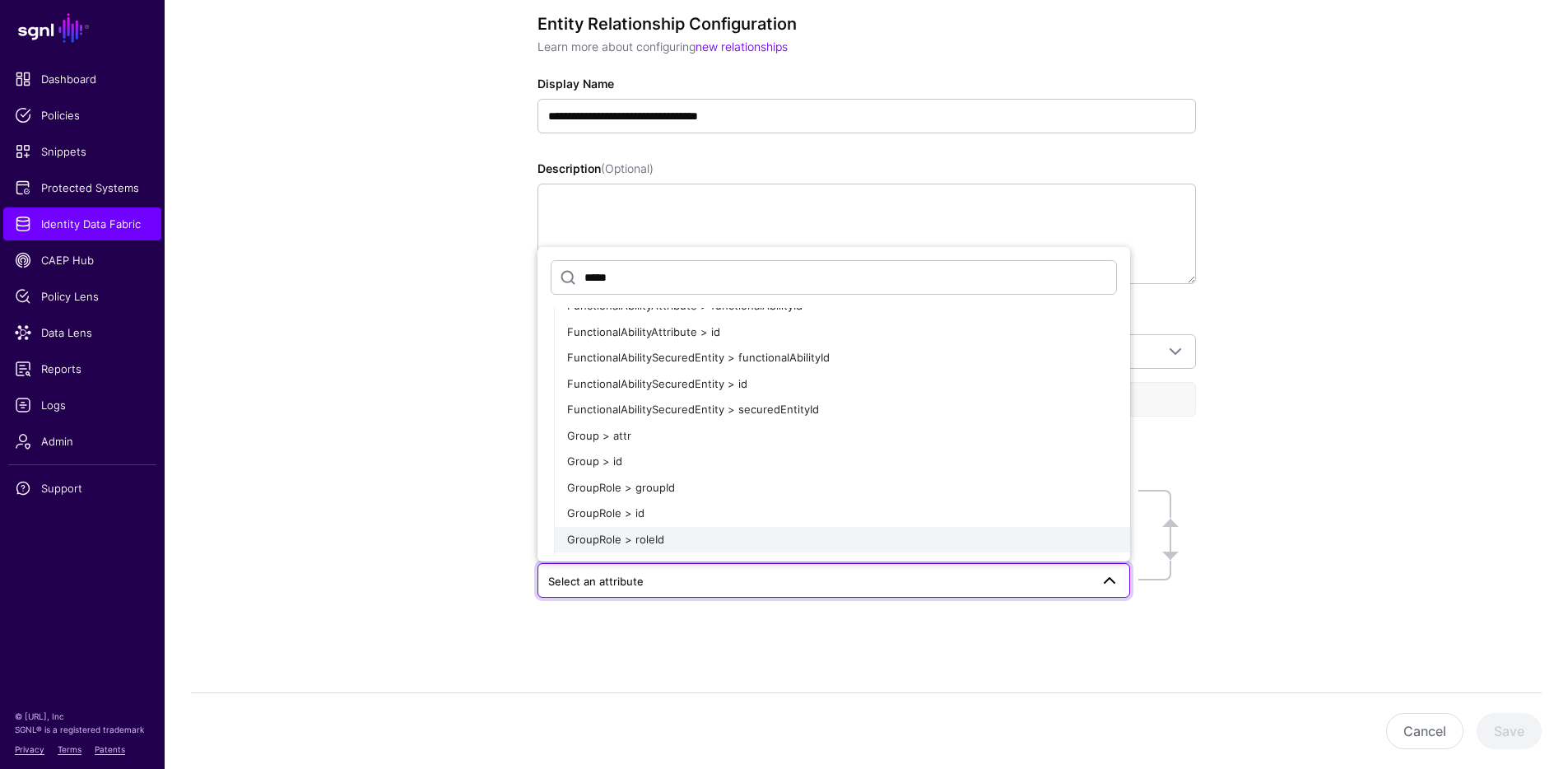
scroll to position [309, 0]
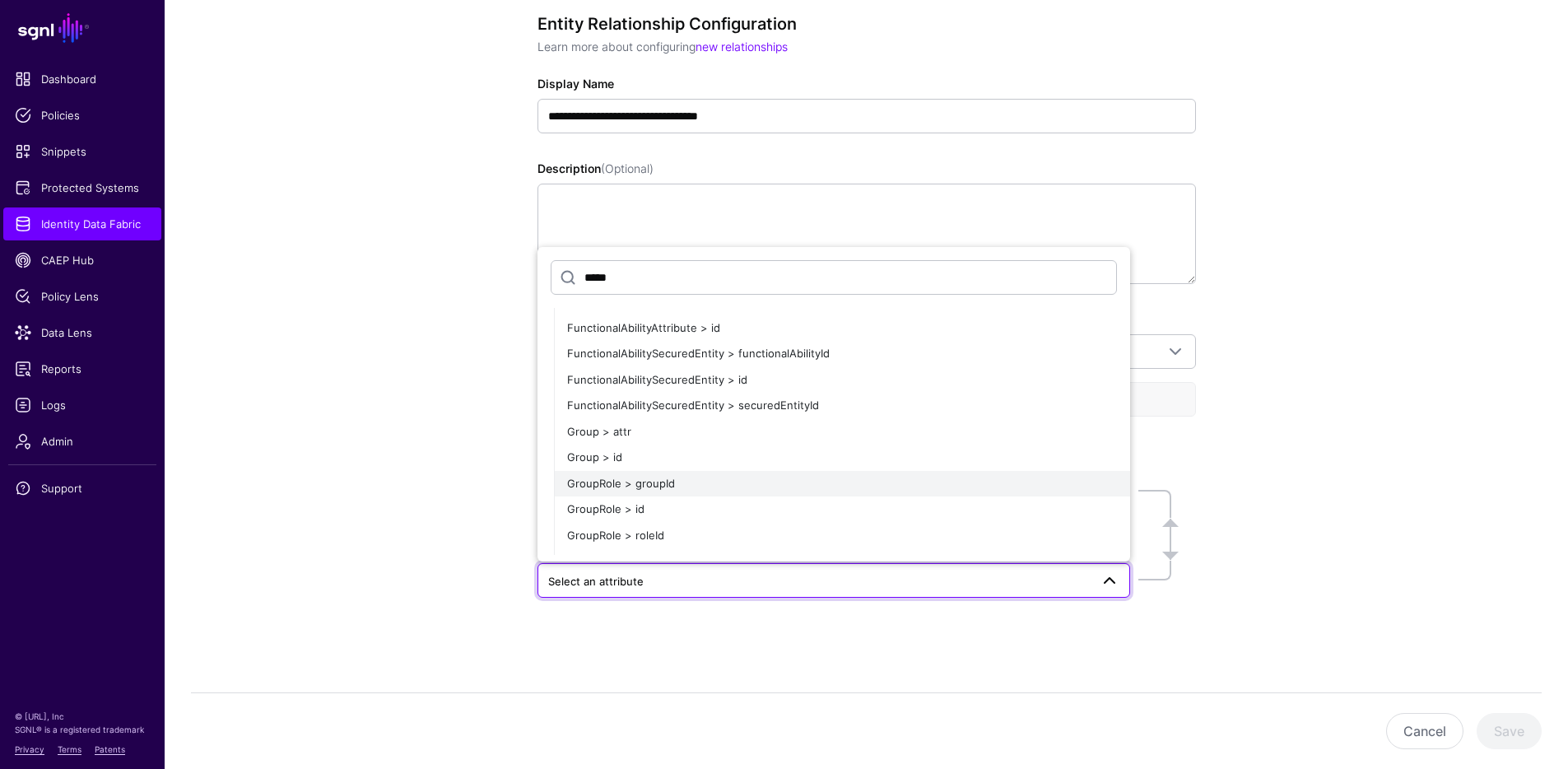
type input "*****"
click at [653, 477] on span "GroupRole > groupId" at bounding box center [621, 483] width 108 height 13
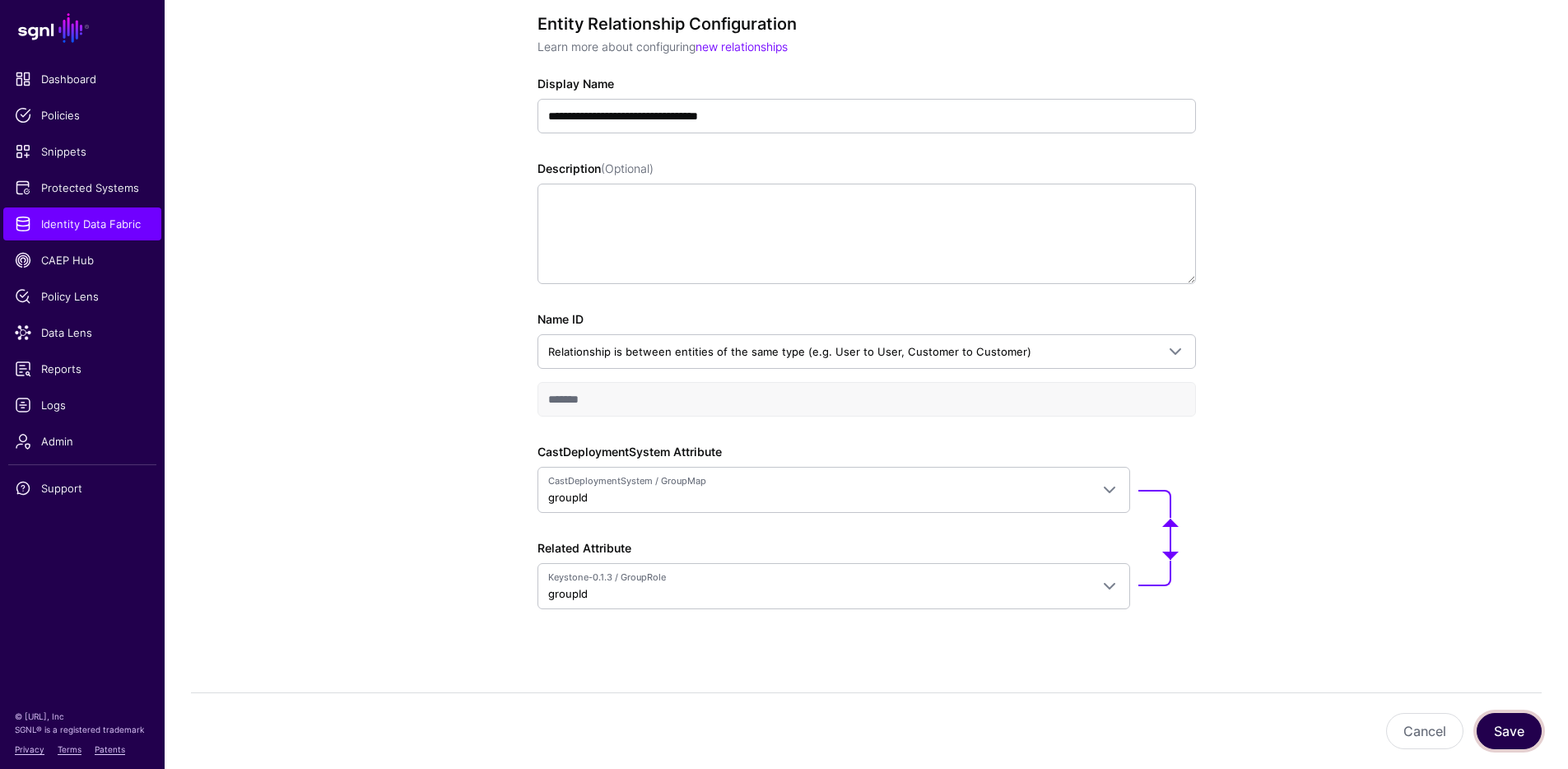
click at [1508, 713] on button "Save" at bounding box center [1509, 731] width 65 height 36
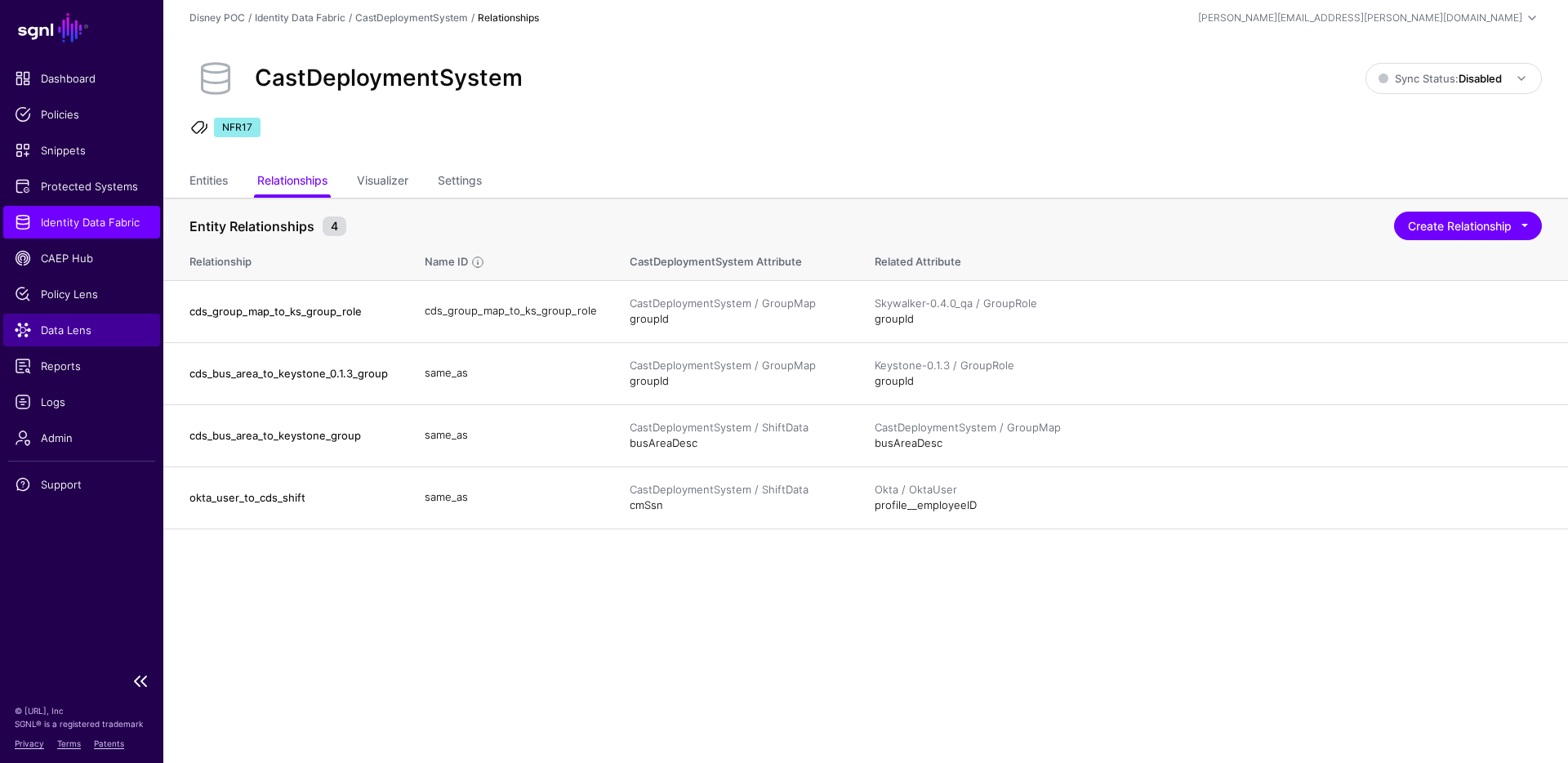
click at [56, 334] on span "Data Lens" at bounding box center [81, 330] width 134 height 16
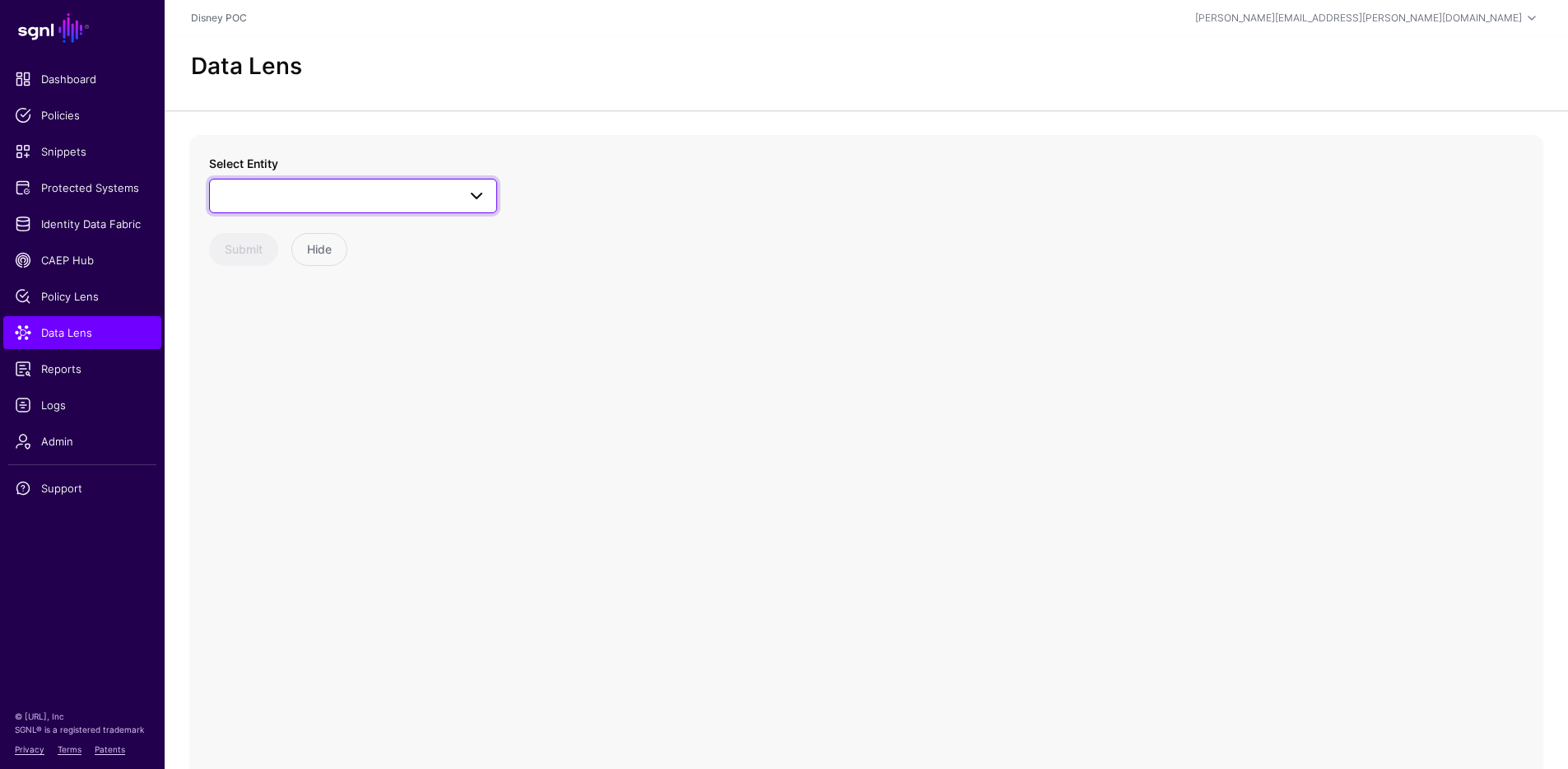
click at [287, 195] on span at bounding box center [352, 196] width 266 height 20
type input "*****"
click at [314, 370] on div "GroupRole" at bounding box center [361, 376] width 245 height 16
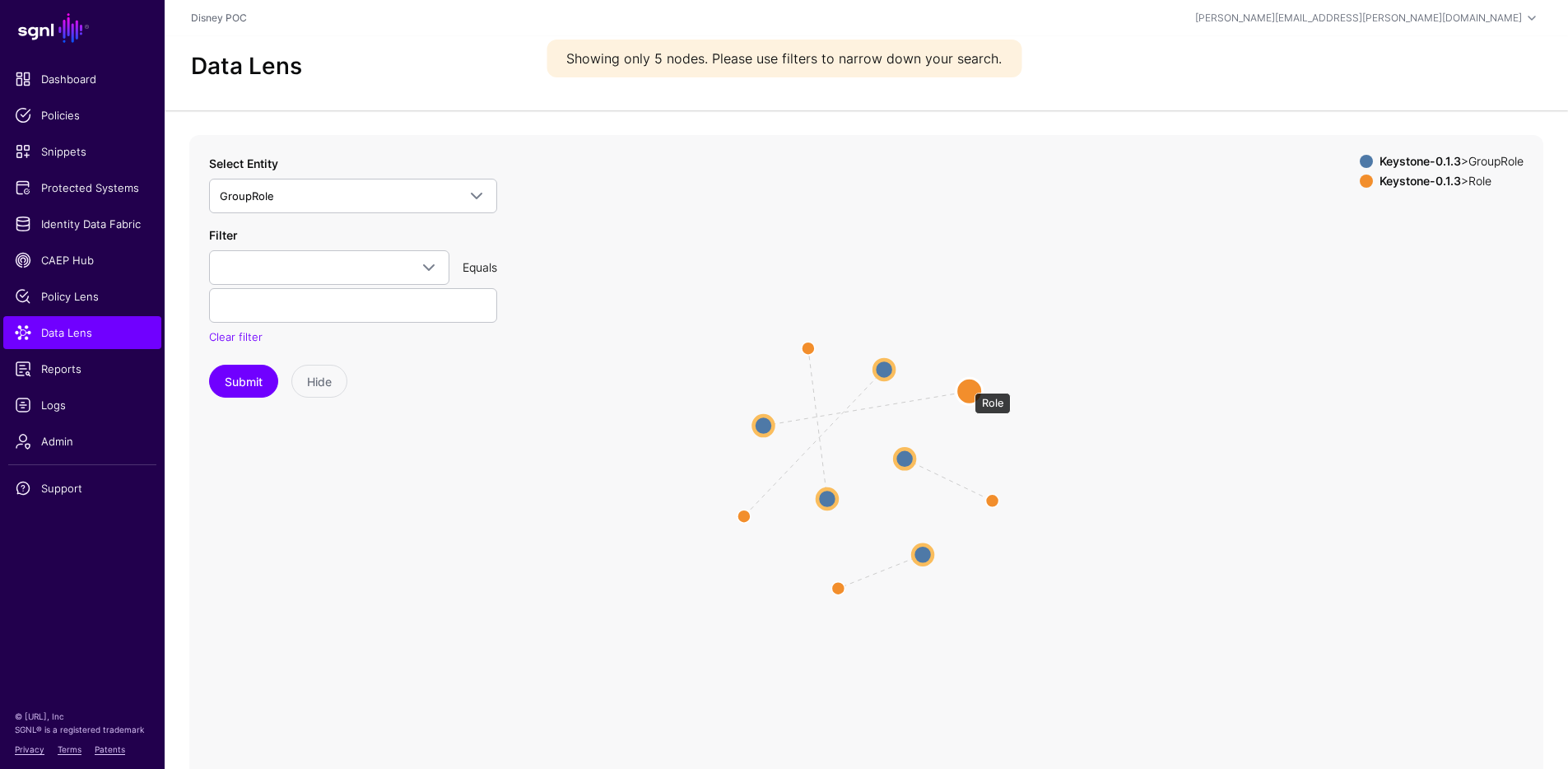
click at [966, 384] on circle at bounding box center [969, 392] width 27 height 27
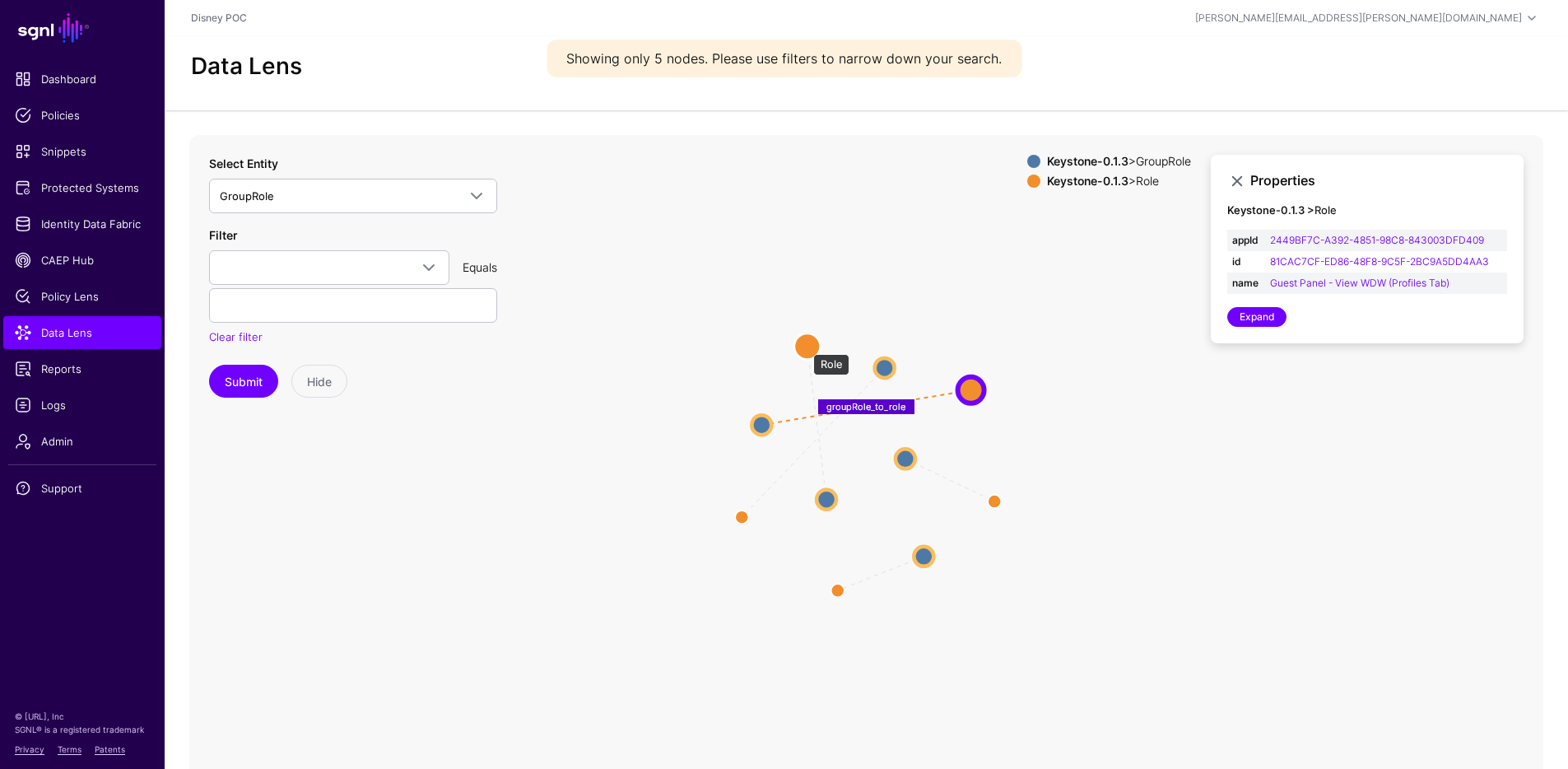
click at [805, 346] on circle at bounding box center [808, 346] width 27 height 27
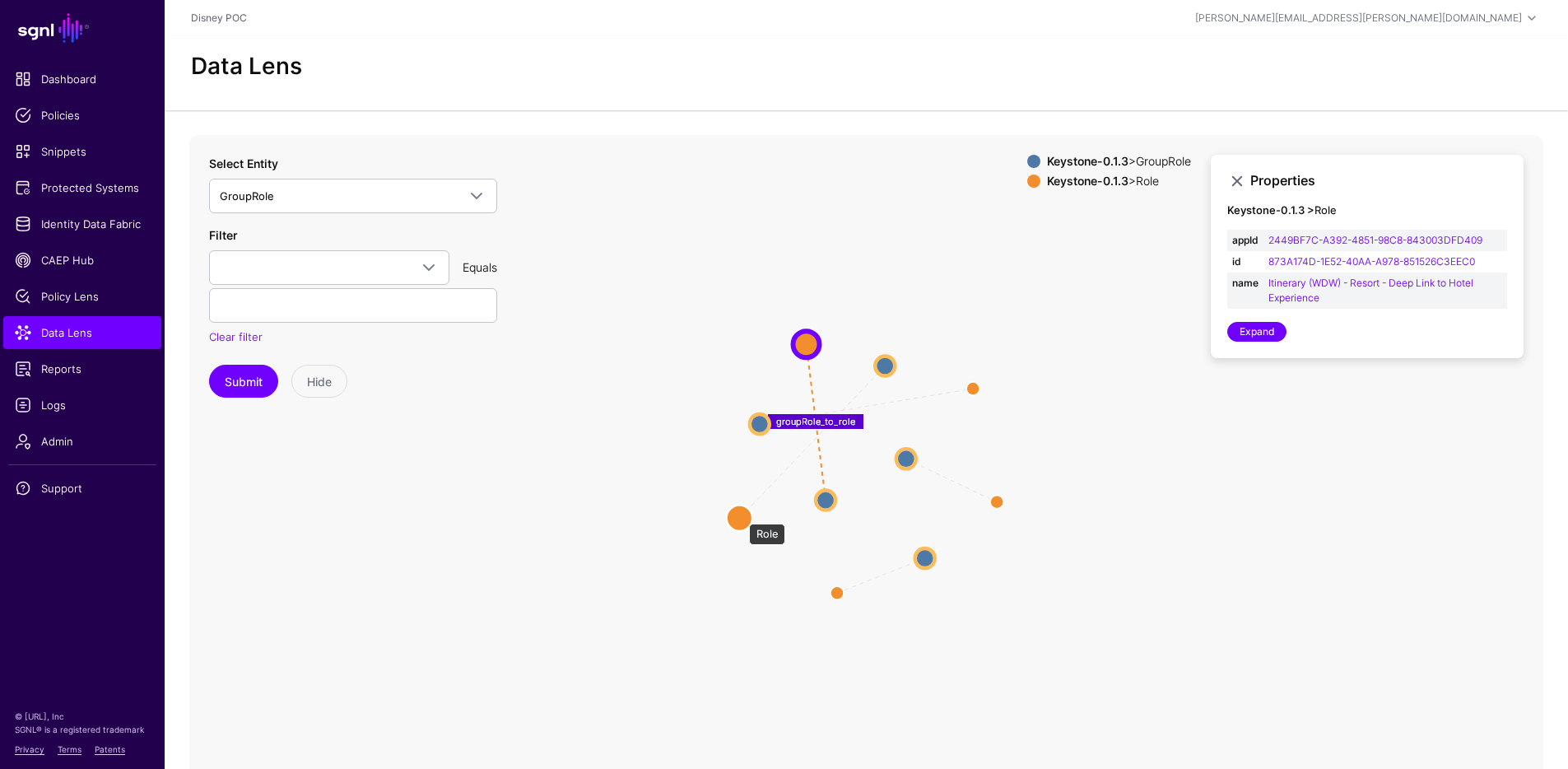
click at [741, 515] on circle at bounding box center [739, 518] width 27 height 27
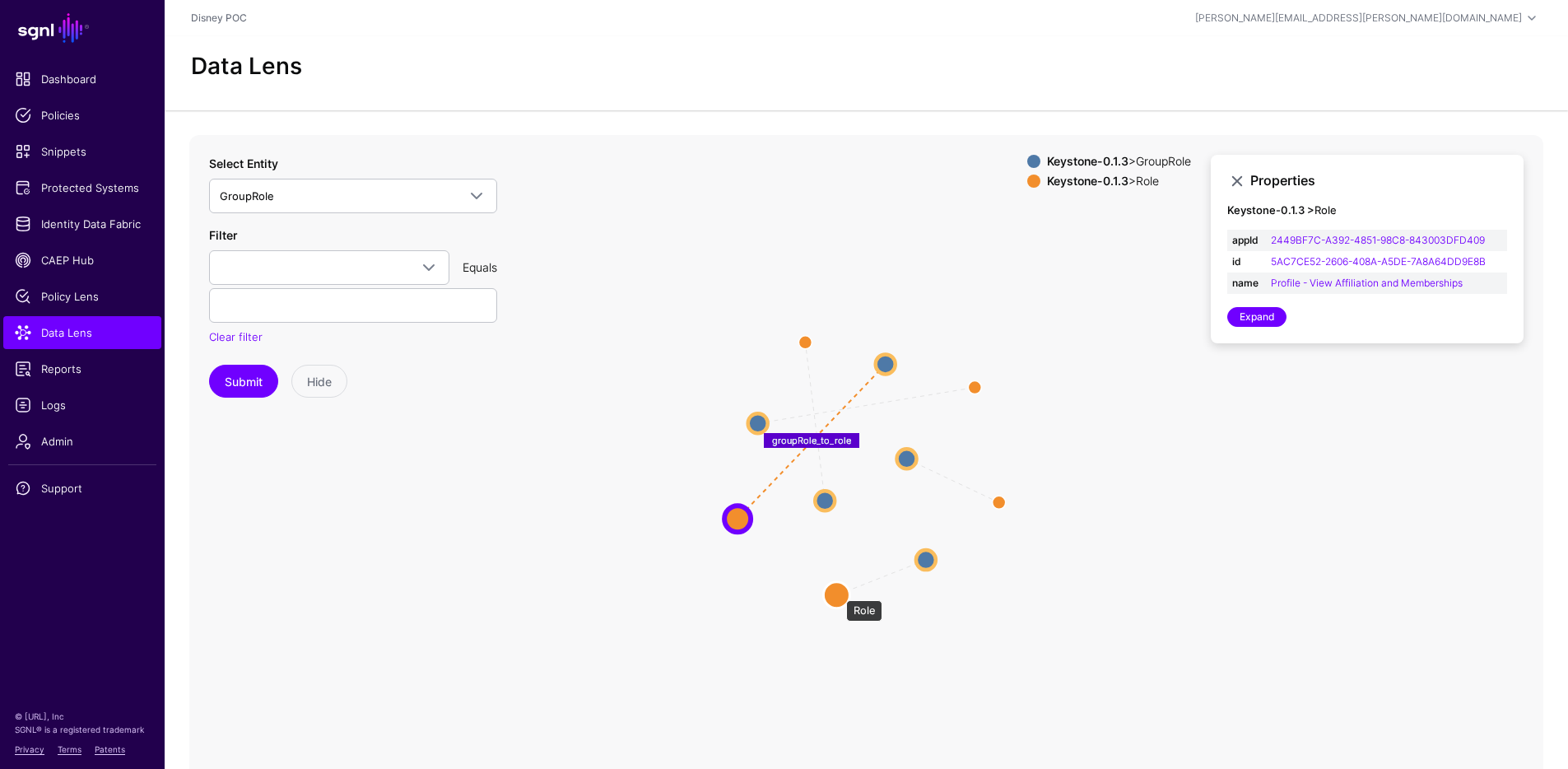
click at [837, 592] on circle at bounding box center [837, 594] width 27 height 27
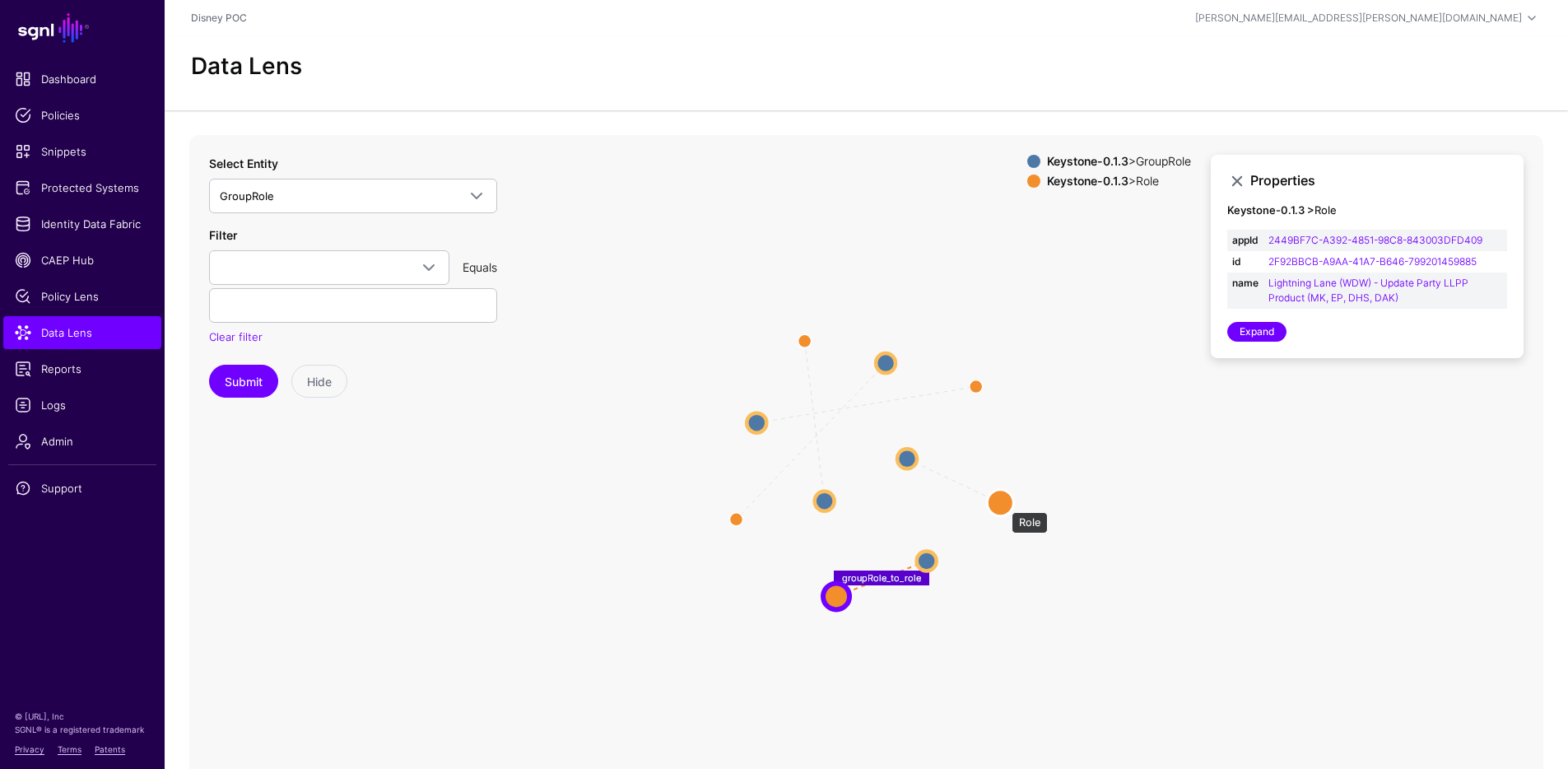
click at [1003, 503] on circle at bounding box center [1000, 502] width 27 height 27
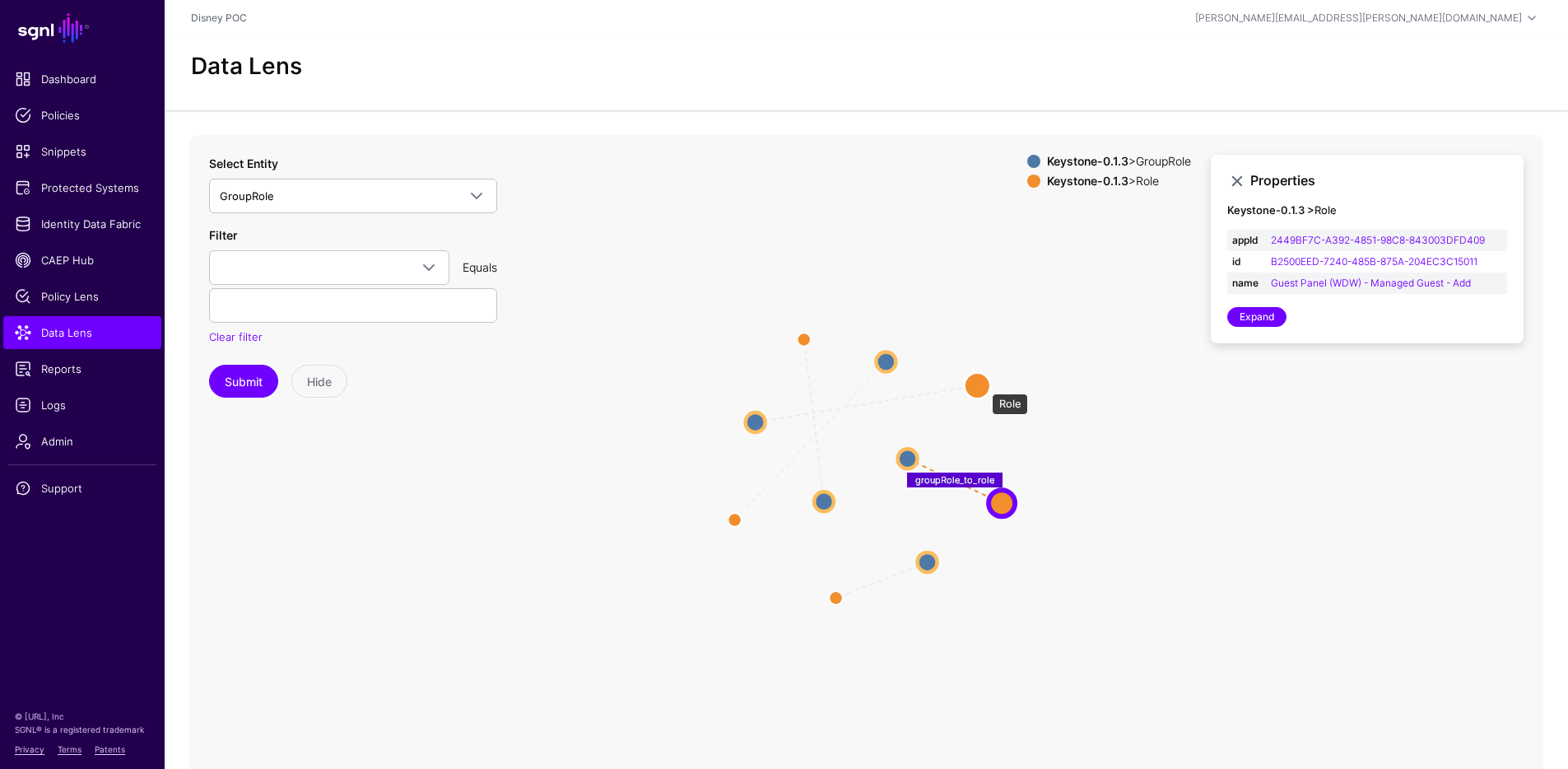
click at [983, 384] on circle at bounding box center [977, 385] width 27 height 27
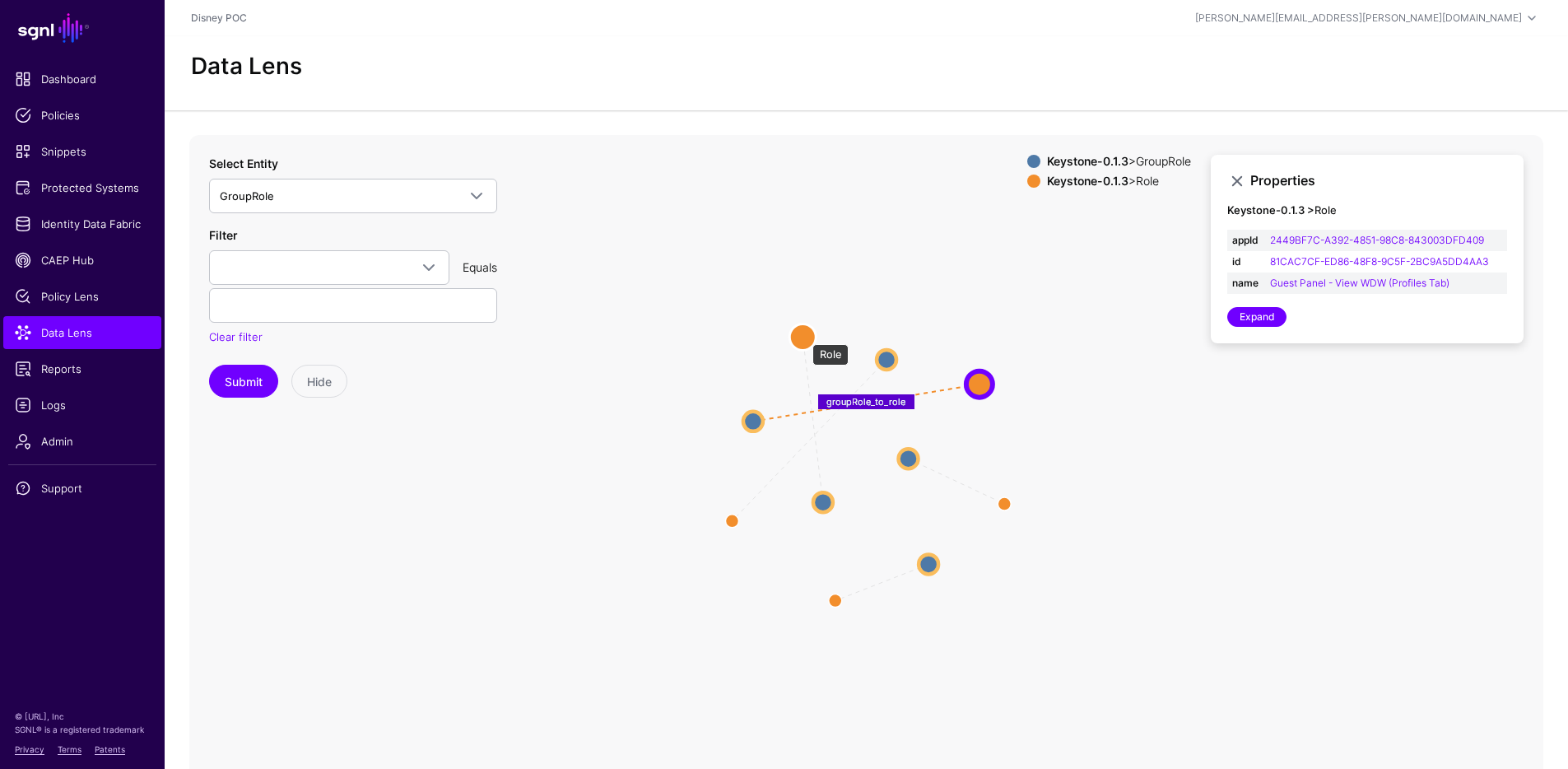
click at [804, 336] on circle at bounding box center [802, 337] width 27 height 27
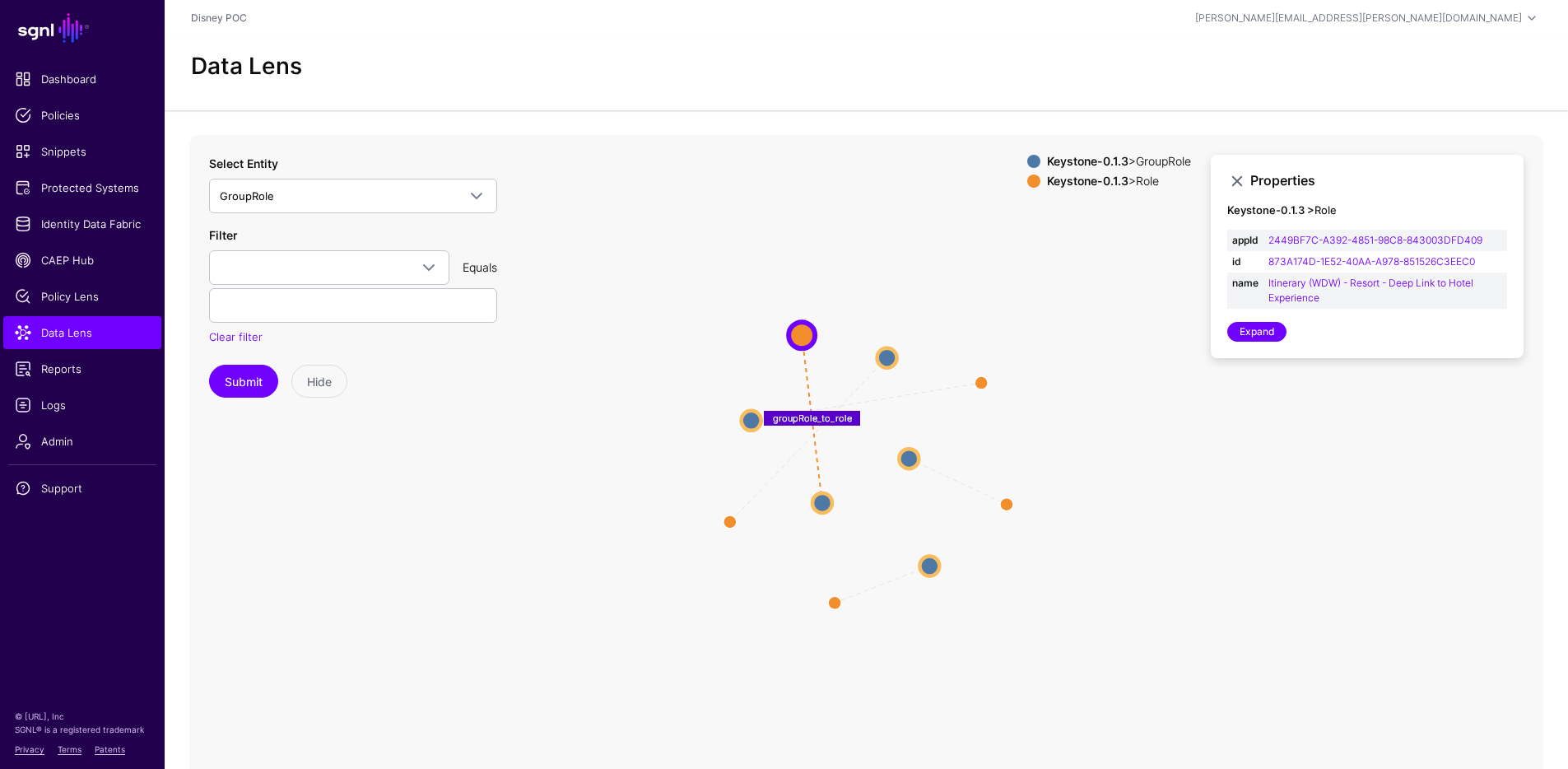
click at [1099, 160] on strong "Keystone-0.1.3" at bounding box center [1087, 160] width 81 height 14
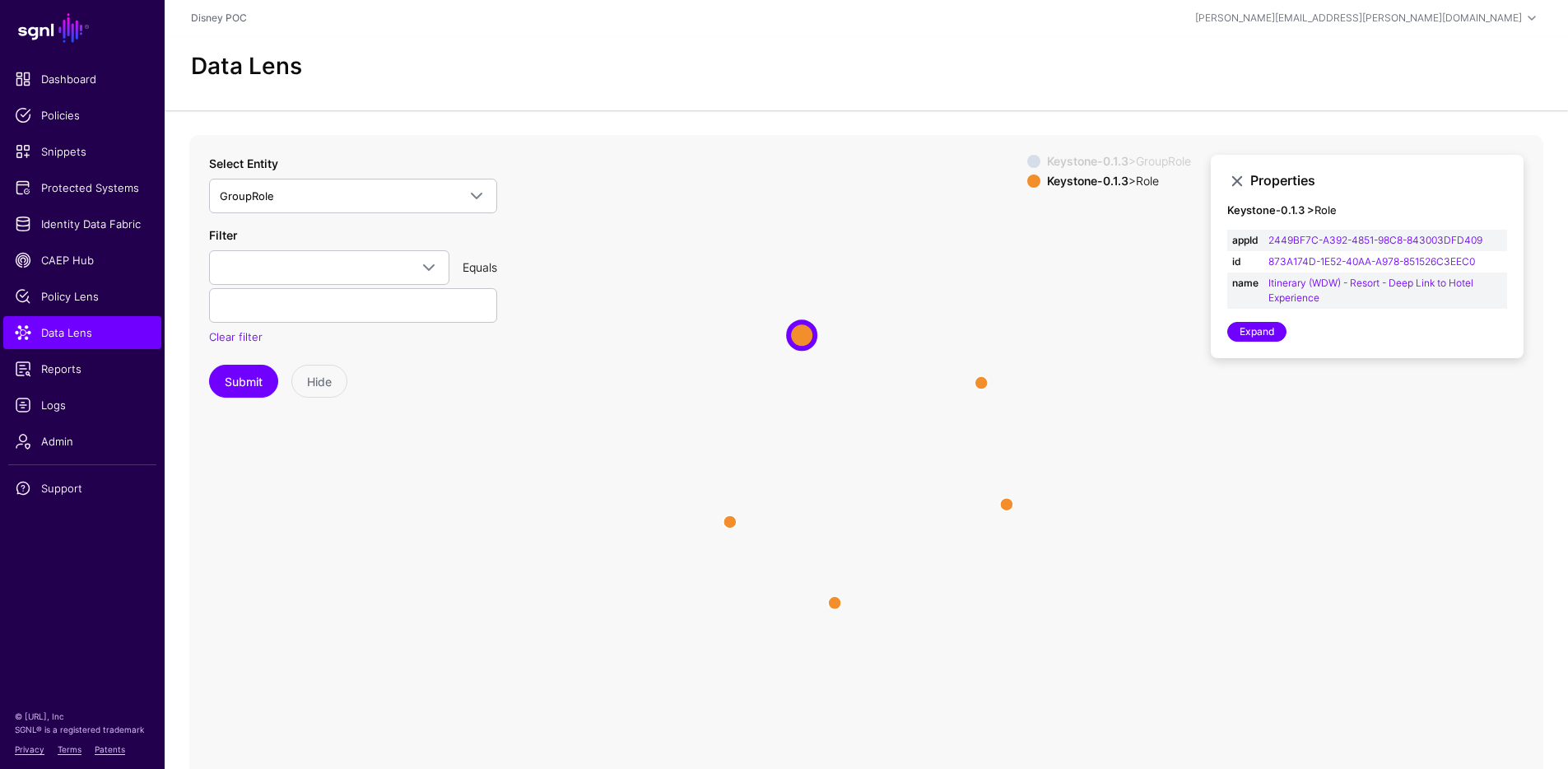
click at [1102, 160] on strong "Keystone-0.1.3" at bounding box center [1087, 160] width 81 height 14
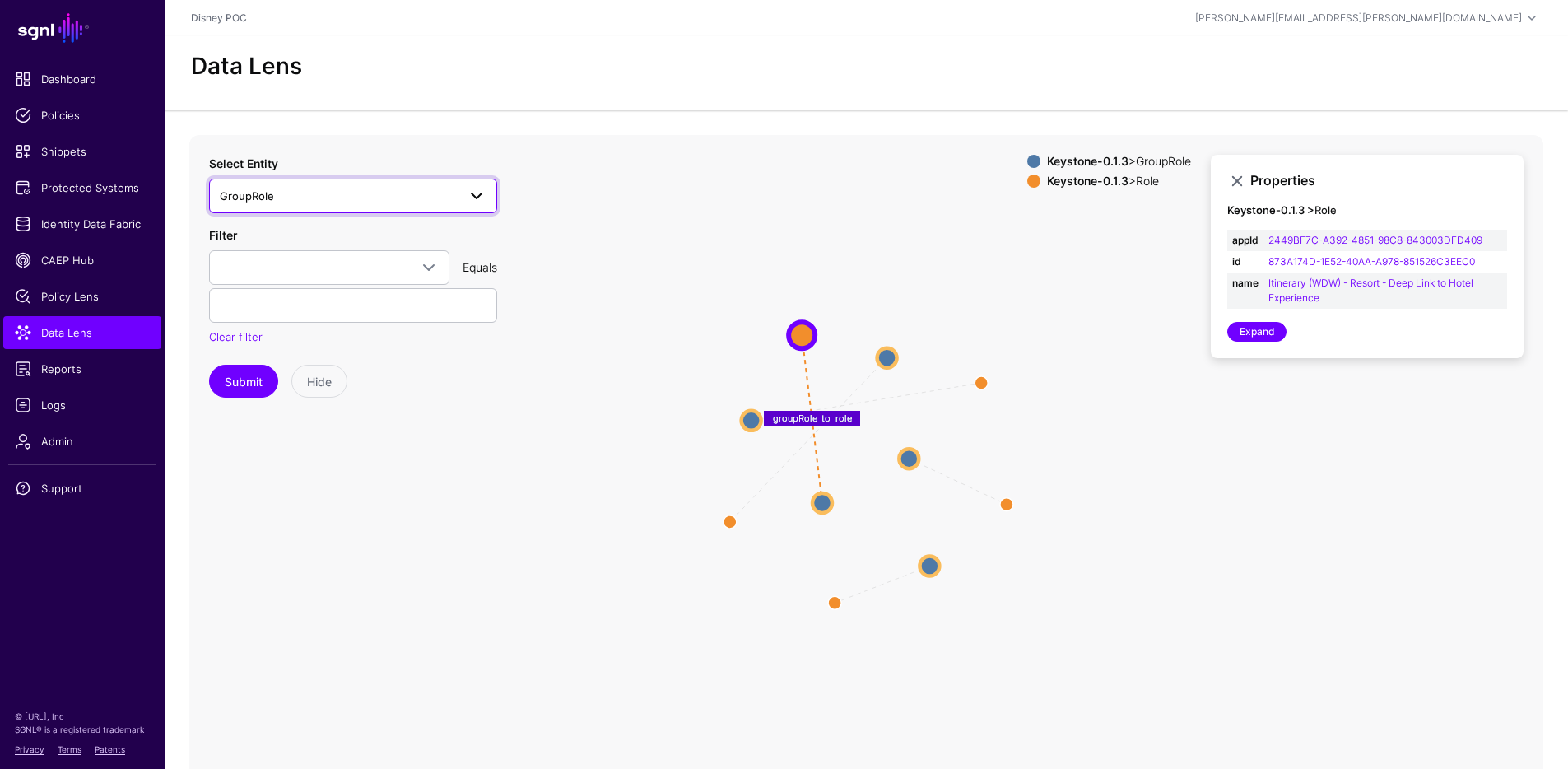
click at [413, 189] on span "GroupRole" at bounding box center [338, 196] width 237 height 18
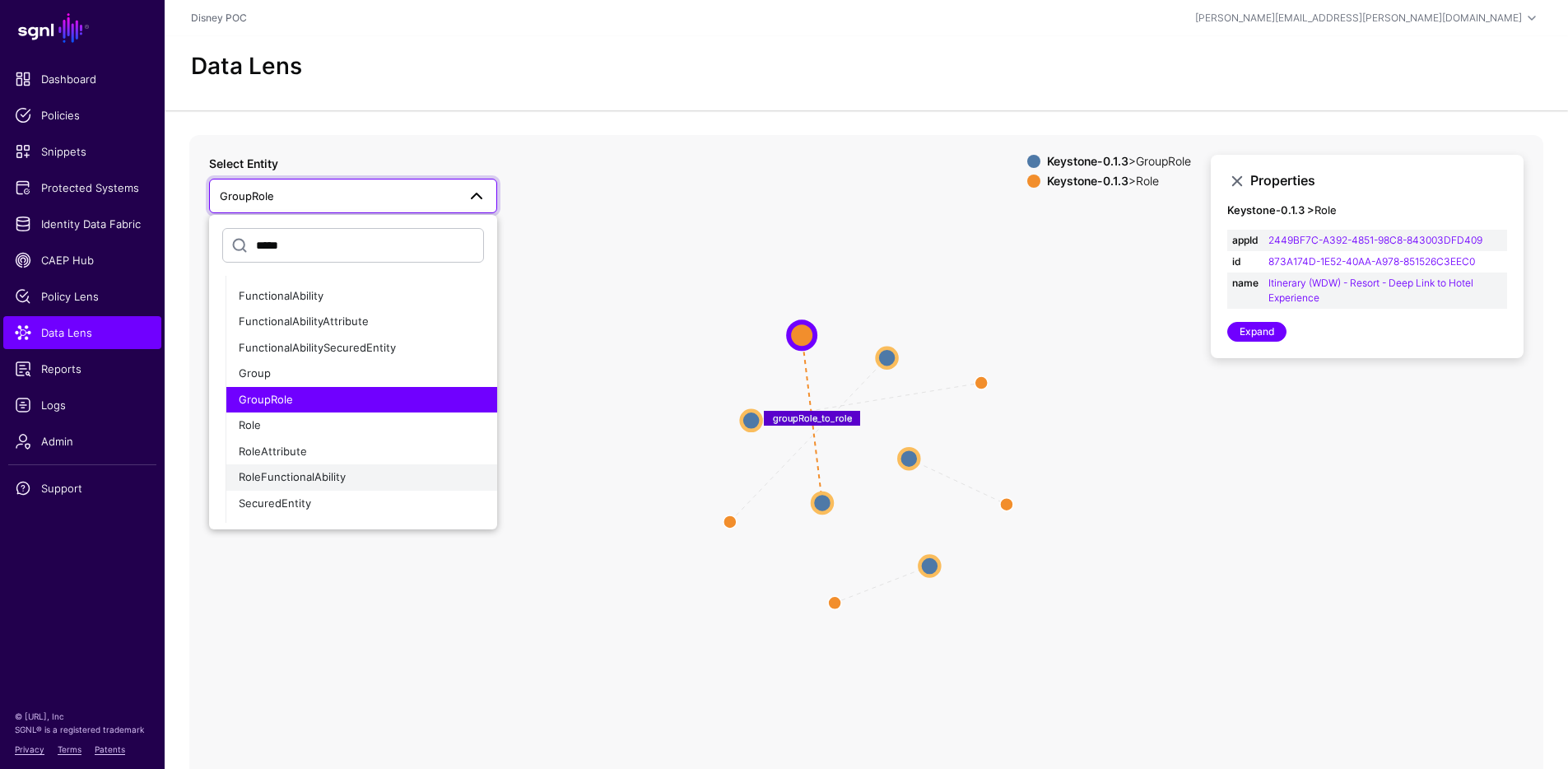
scroll to position [76, 0]
click at [288, 375] on div "Group" at bounding box center [361, 372] width 245 height 16
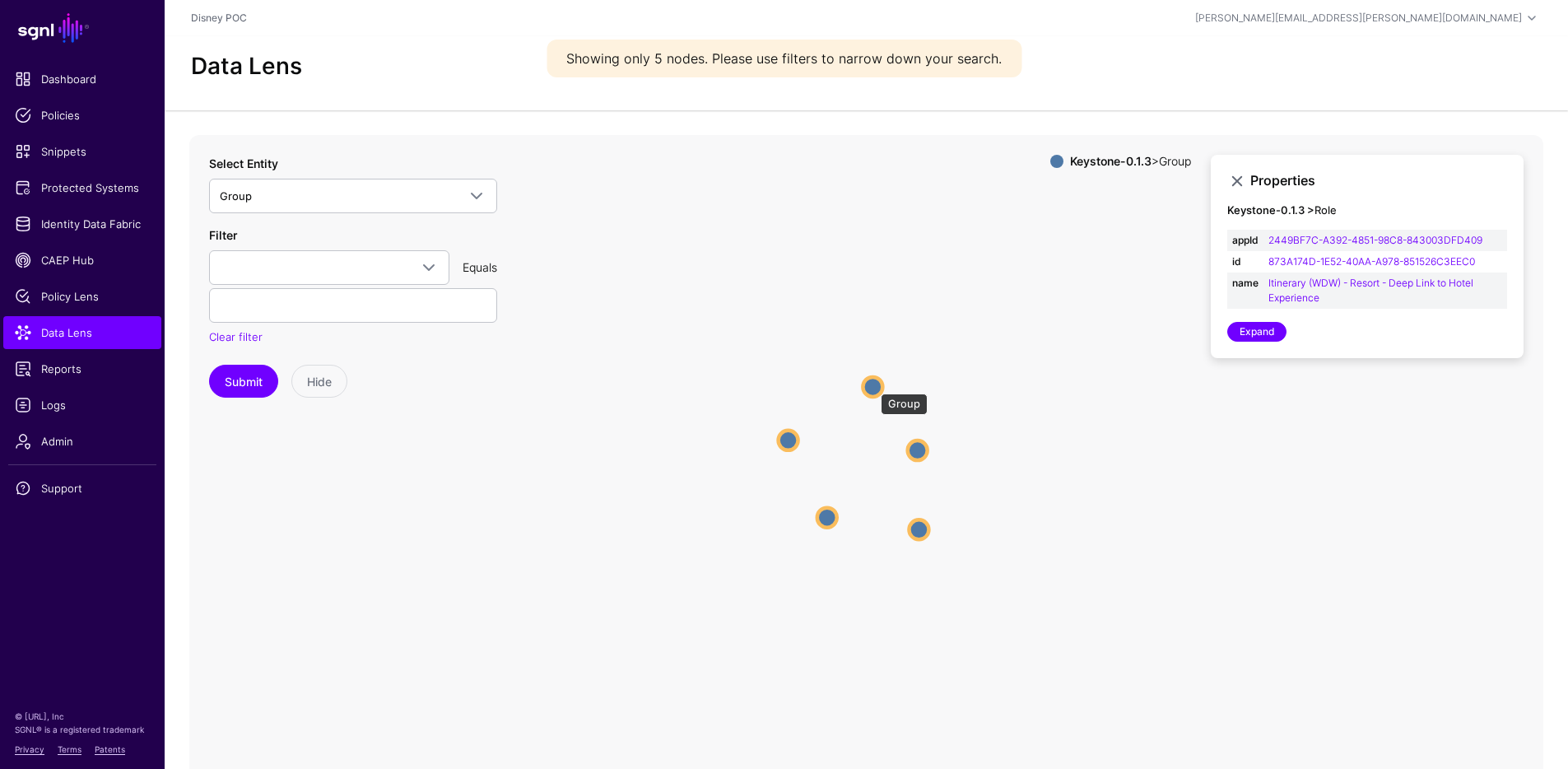
click at [872, 385] on circle at bounding box center [872, 387] width 20 height 20
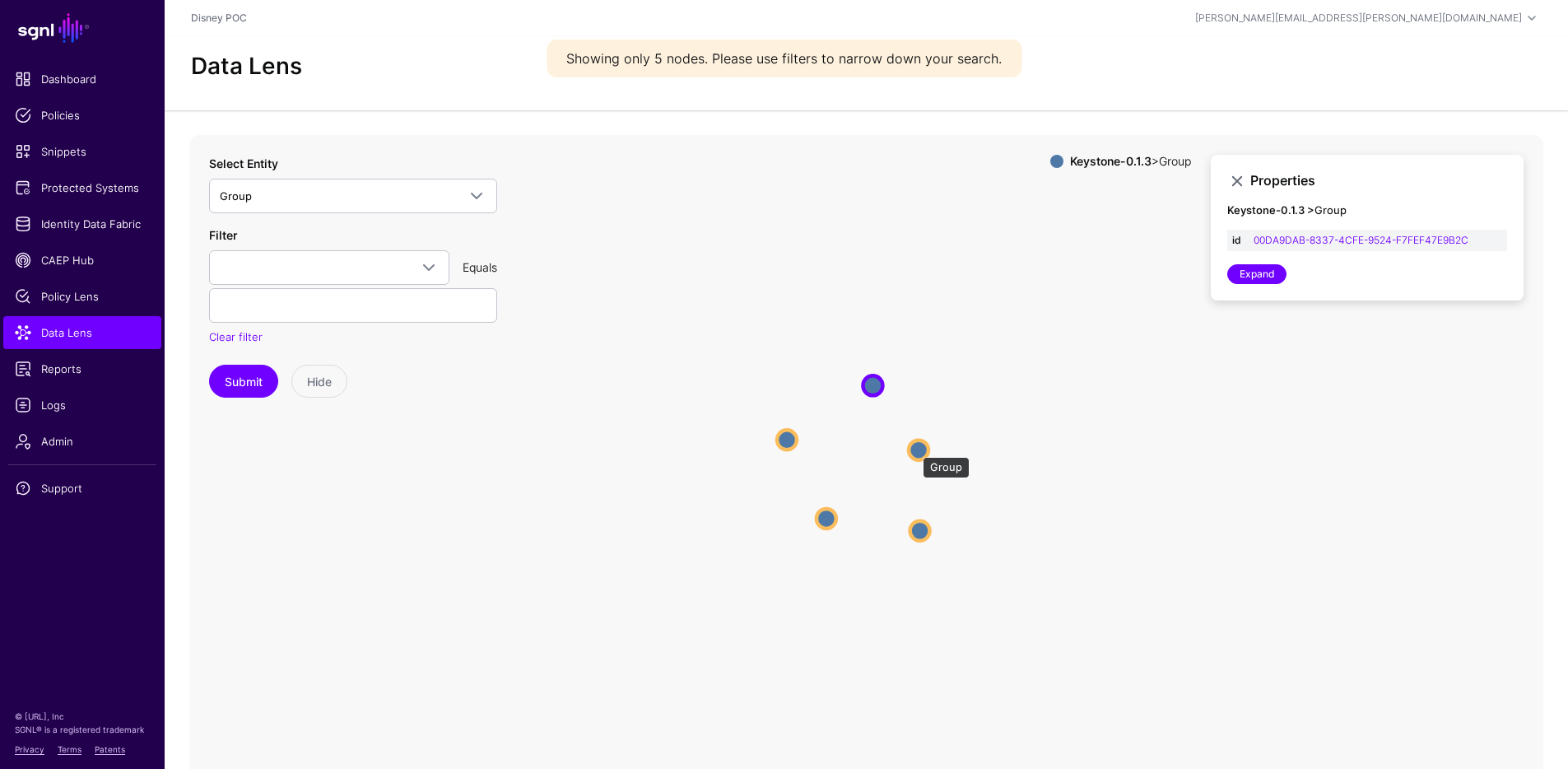
click at [914, 449] on circle at bounding box center [918, 449] width 20 height 20
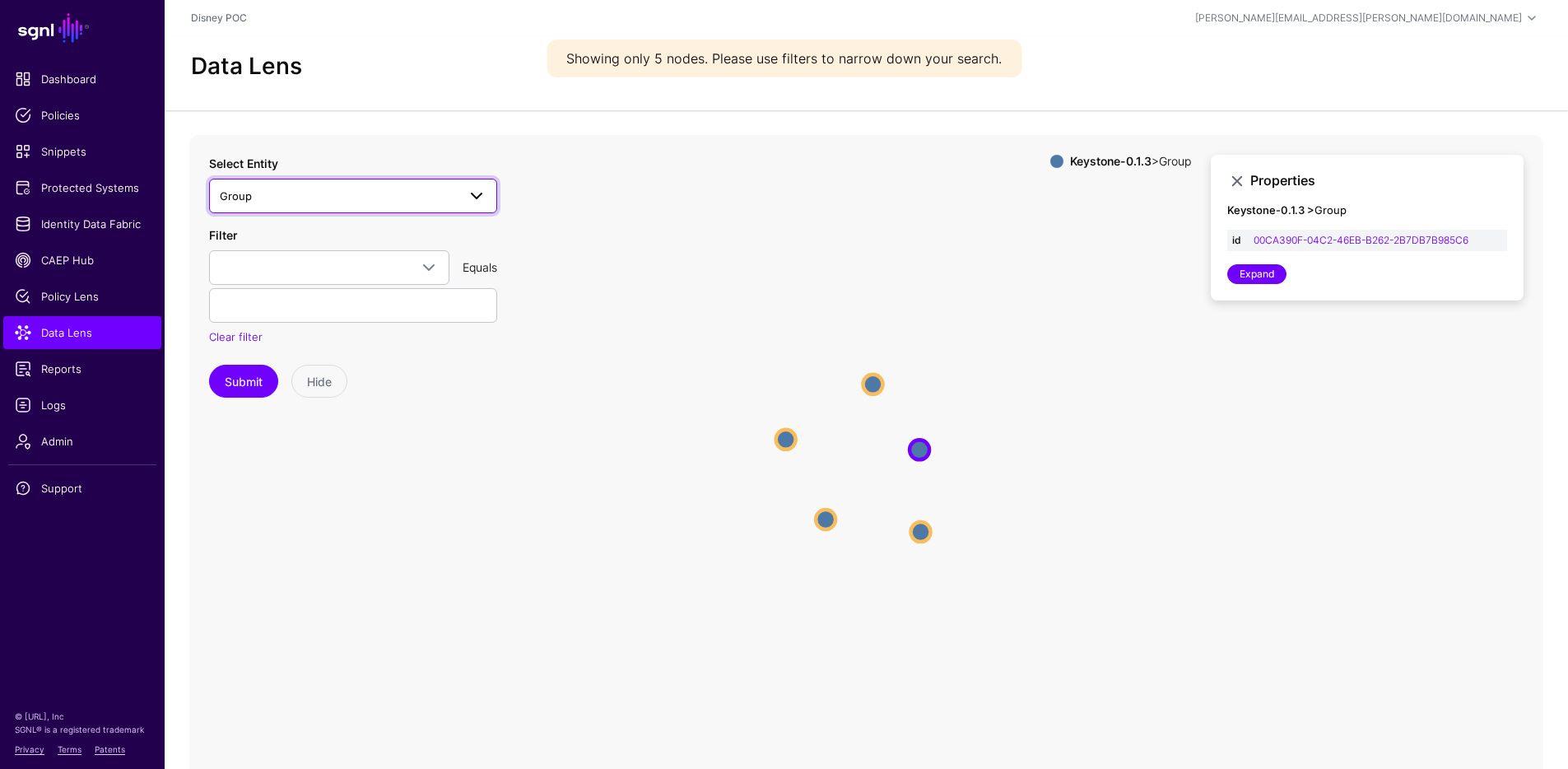
click at [349, 200] on span "Group" at bounding box center [338, 196] width 237 height 18
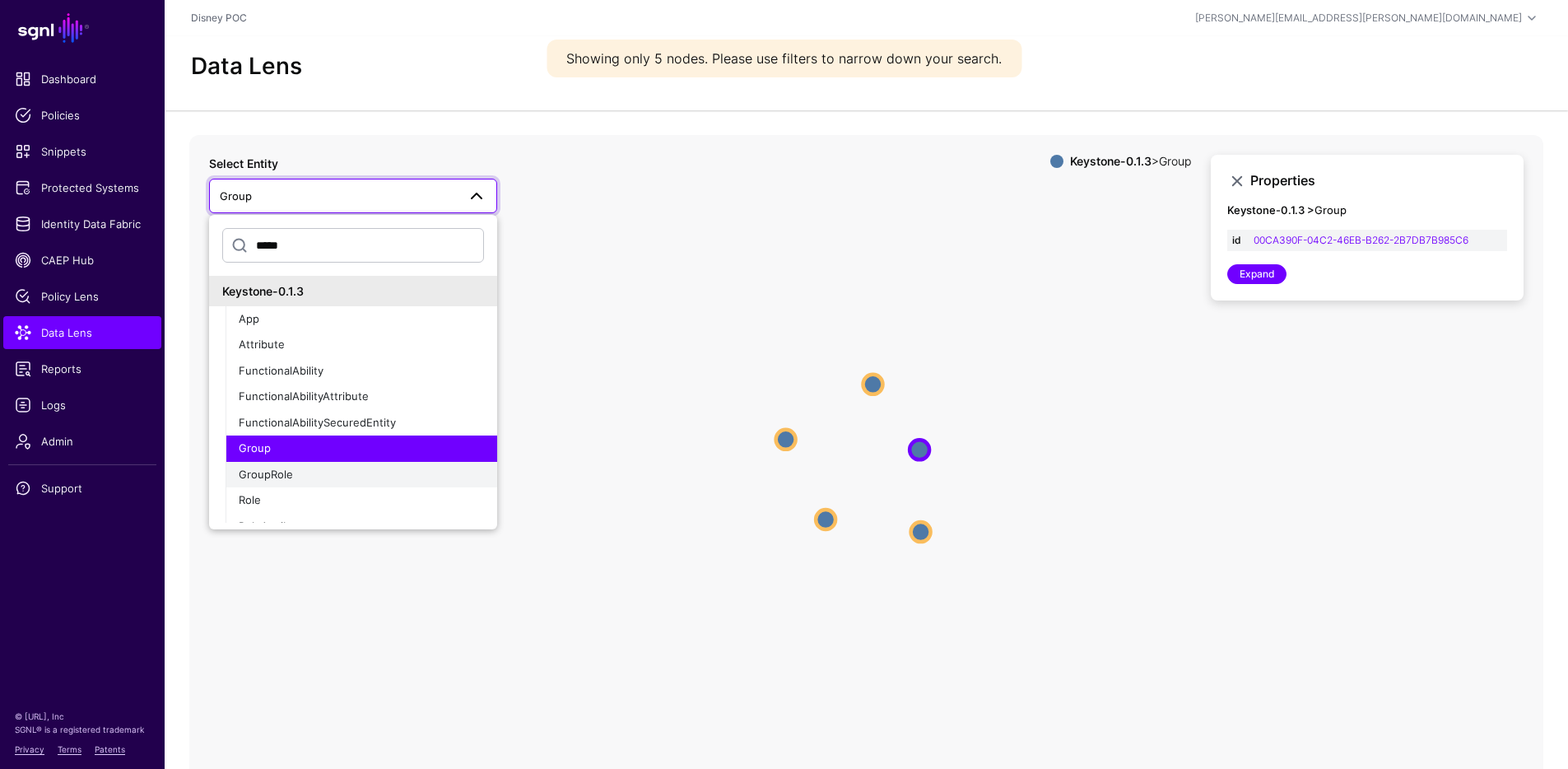
click at [305, 481] on div "GroupRole" at bounding box center [361, 475] width 245 height 16
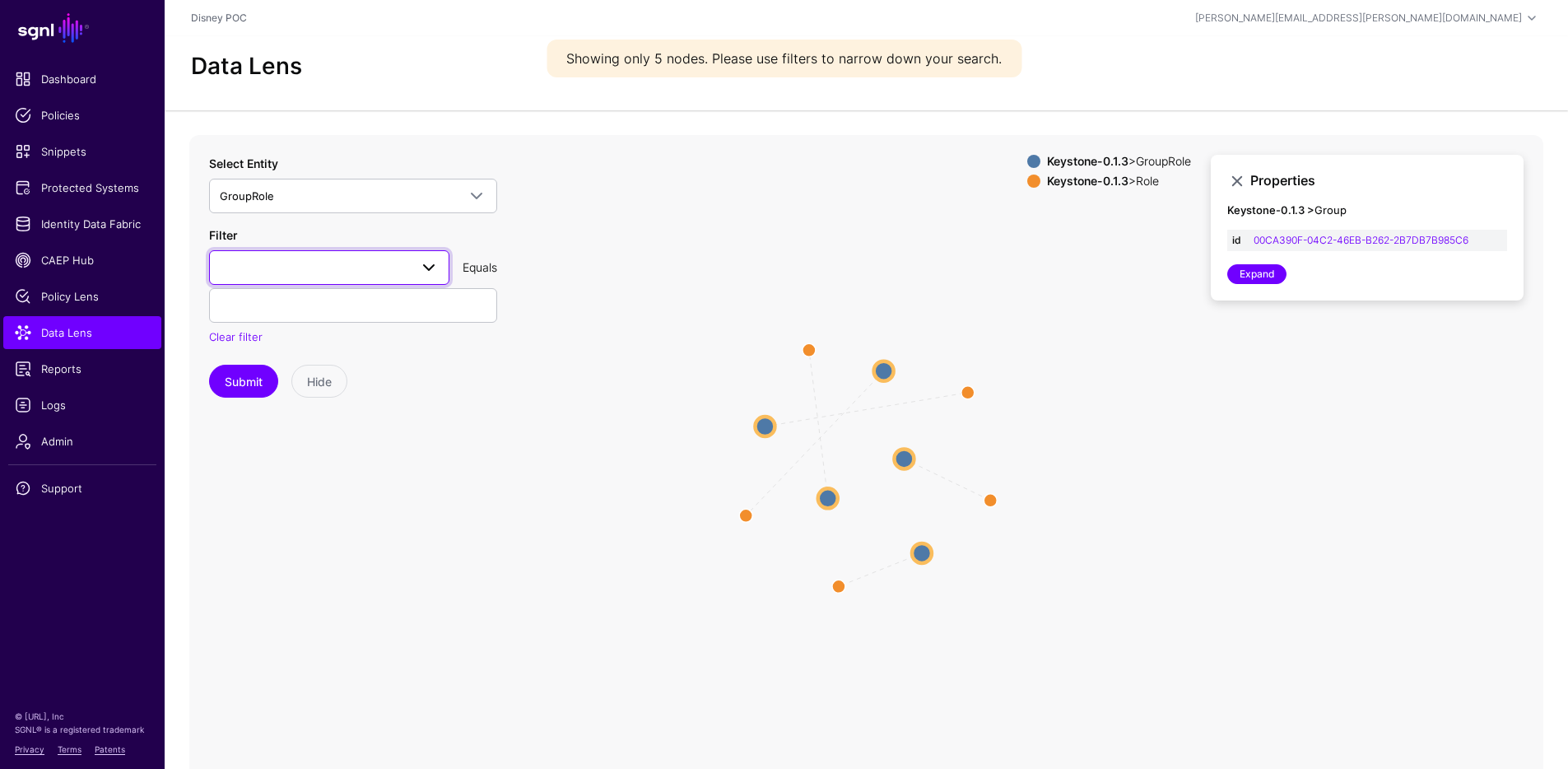
click at [283, 272] on span at bounding box center [328, 267] width 219 height 20
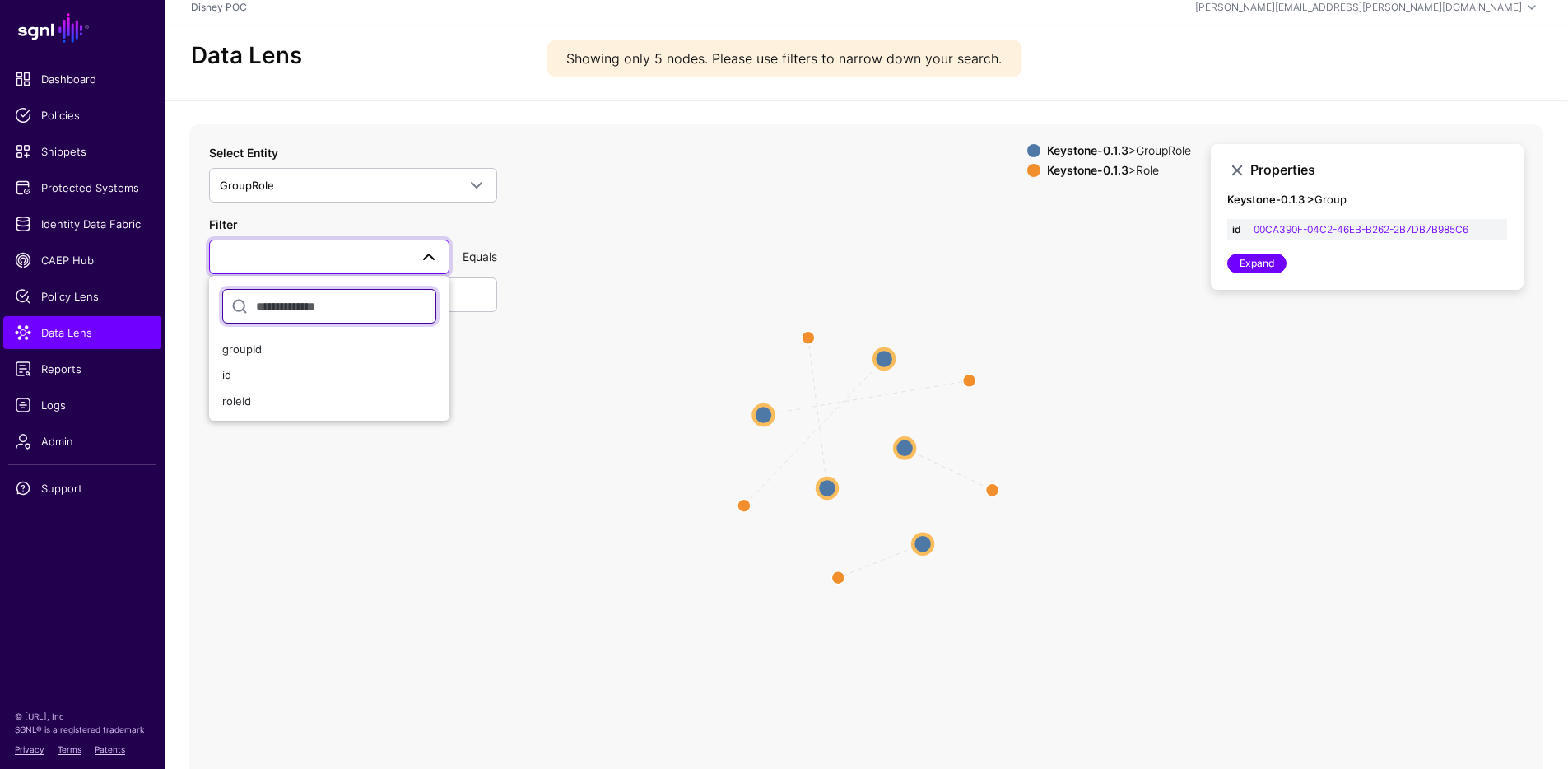
scroll to position [50, 0]
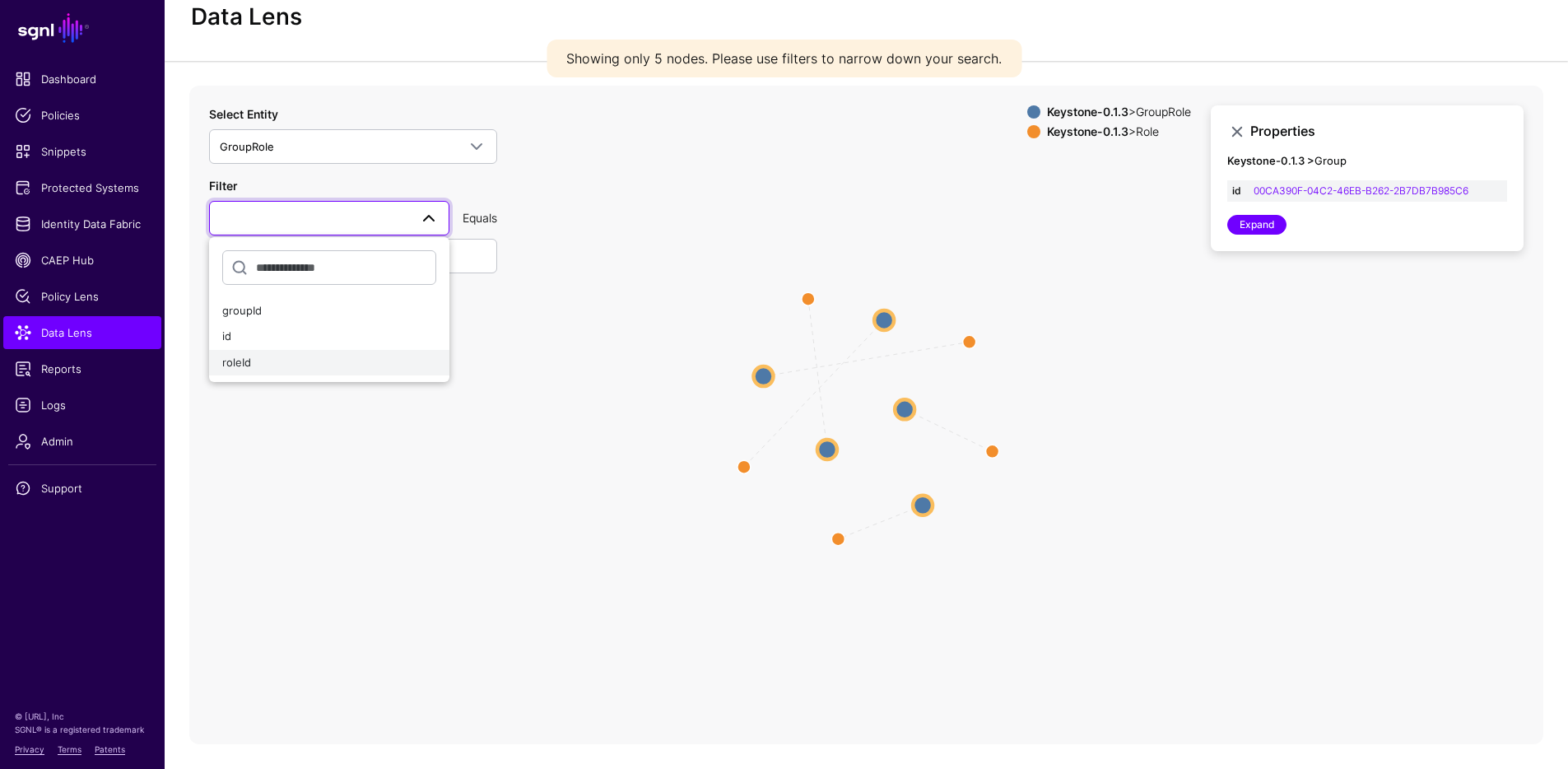
click at [253, 363] on div "roleId" at bounding box center [329, 362] width 214 height 16
click at [259, 212] on span "roleId" at bounding box center [314, 218] width 189 height 18
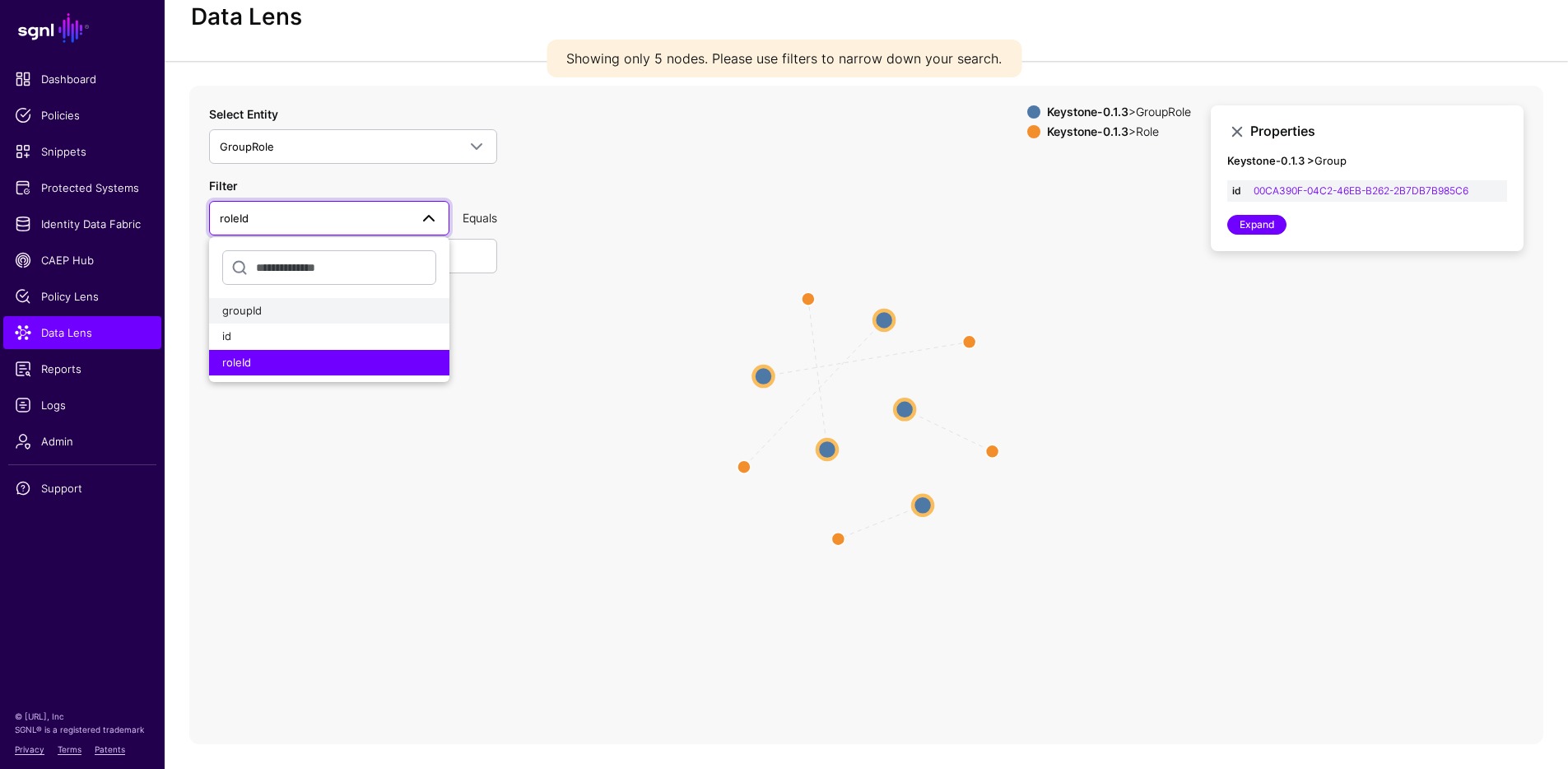
click at [264, 310] on div "groupId" at bounding box center [329, 310] width 214 height 16
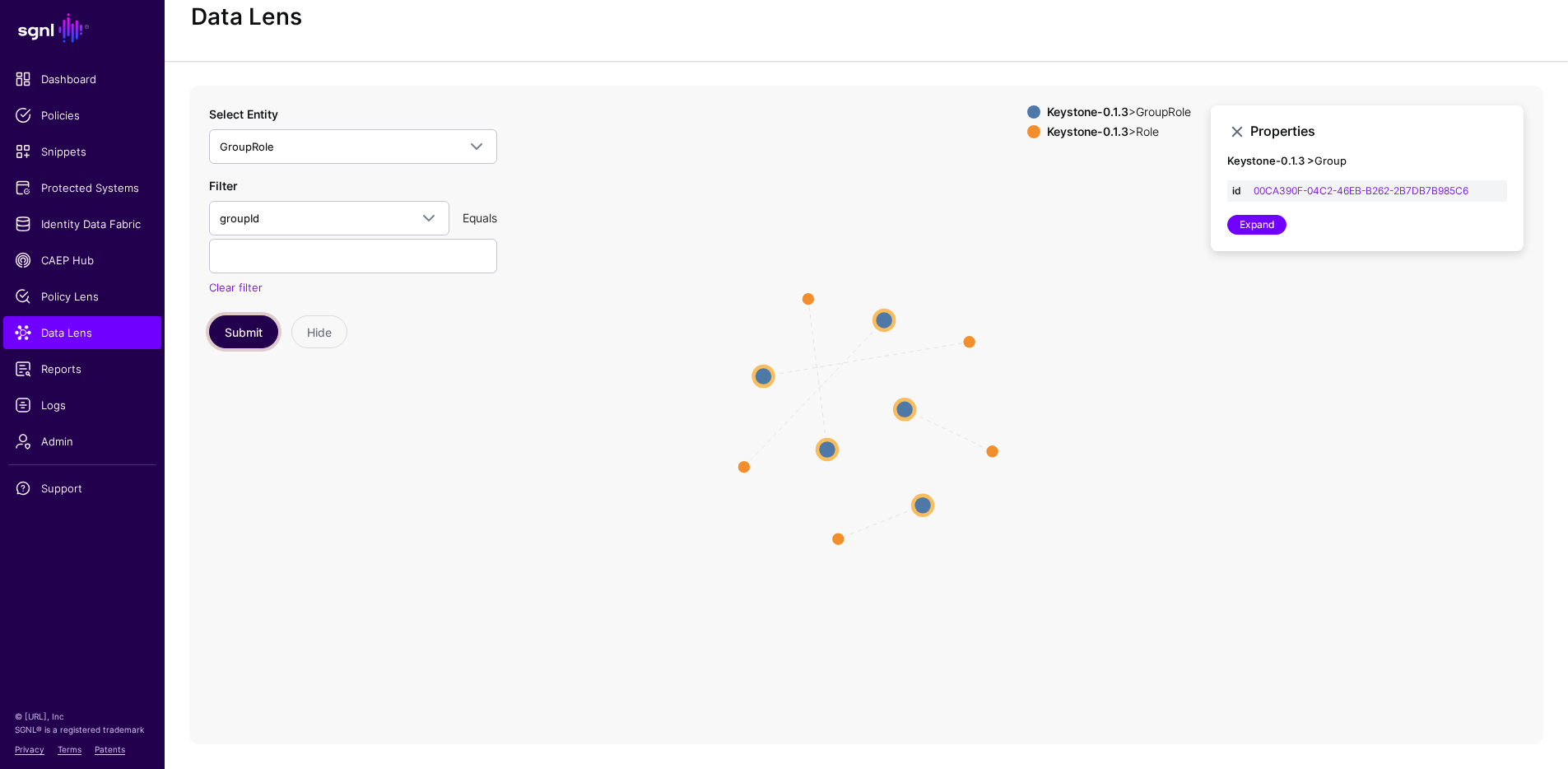
click at [238, 330] on button "Submit" at bounding box center [244, 331] width 69 height 32
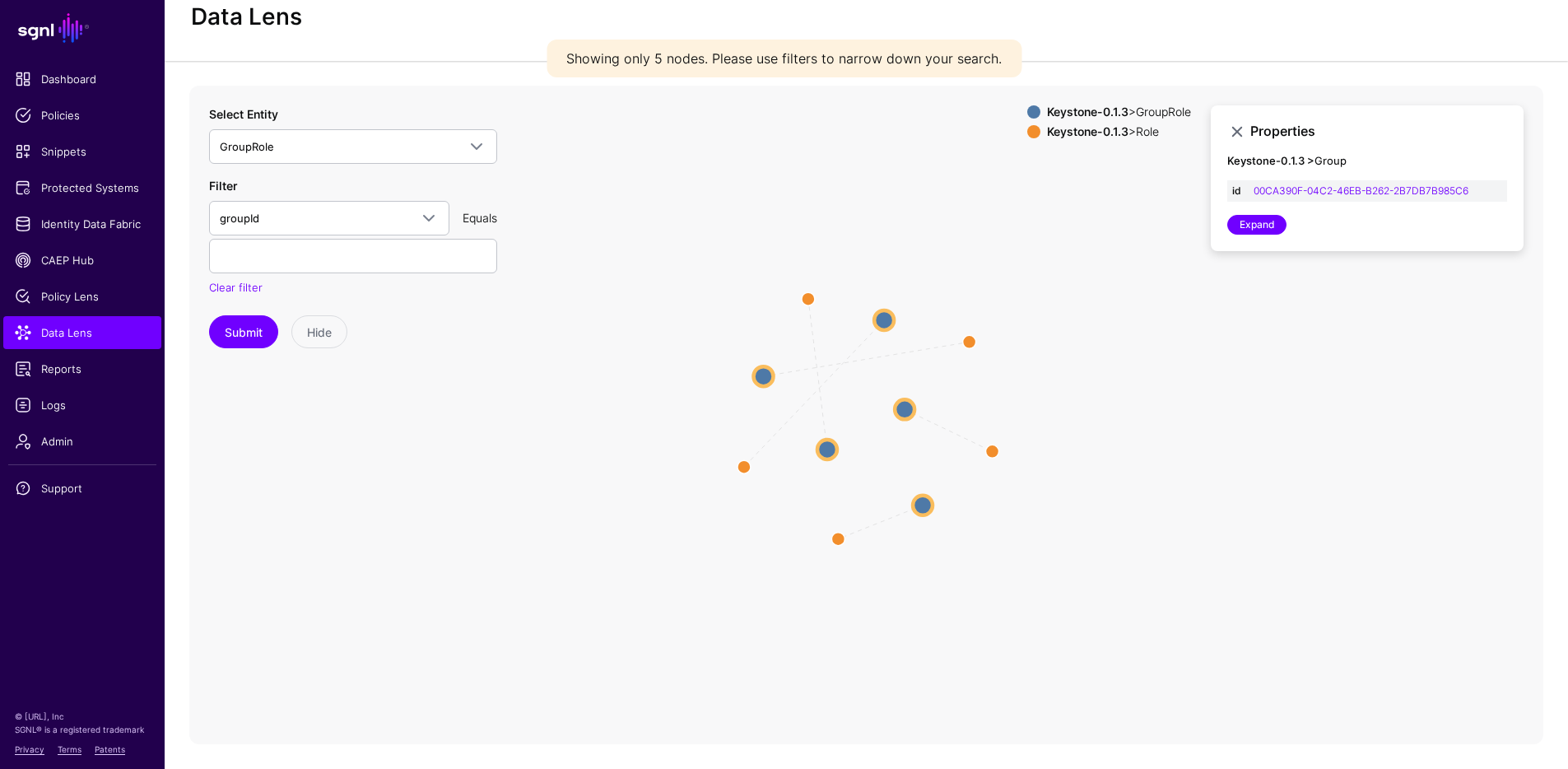
click at [1104, 104] on strong "Keystone-0.1.3" at bounding box center [1087, 111] width 81 height 14
click at [1176, 113] on div "Keystone-0.1.3 > GroupRole" at bounding box center [1119, 112] width 151 height 13
click at [1149, 130] on div "Keystone-0.1.3 > Role" at bounding box center [1119, 132] width 151 height 13
click at [883, 318] on circle at bounding box center [883, 319] width 20 height 20
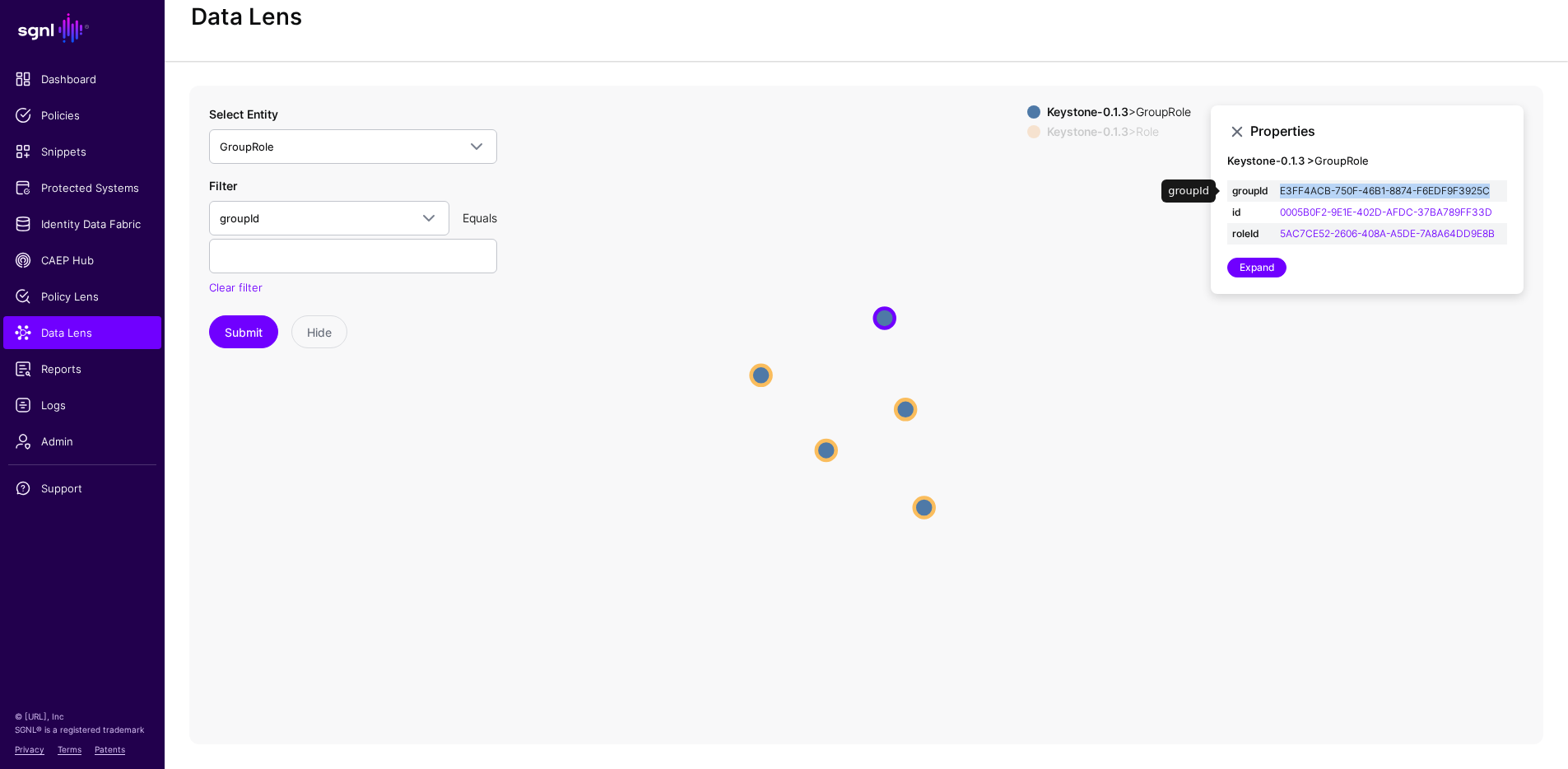
copy link "E3FF4ACB-750F-46B1-8874-F6EDF9F3925C"
click at [1060, 134] on strong "Keystone-0.1.3" at bounding box center [1087, 131] width 81 height 14
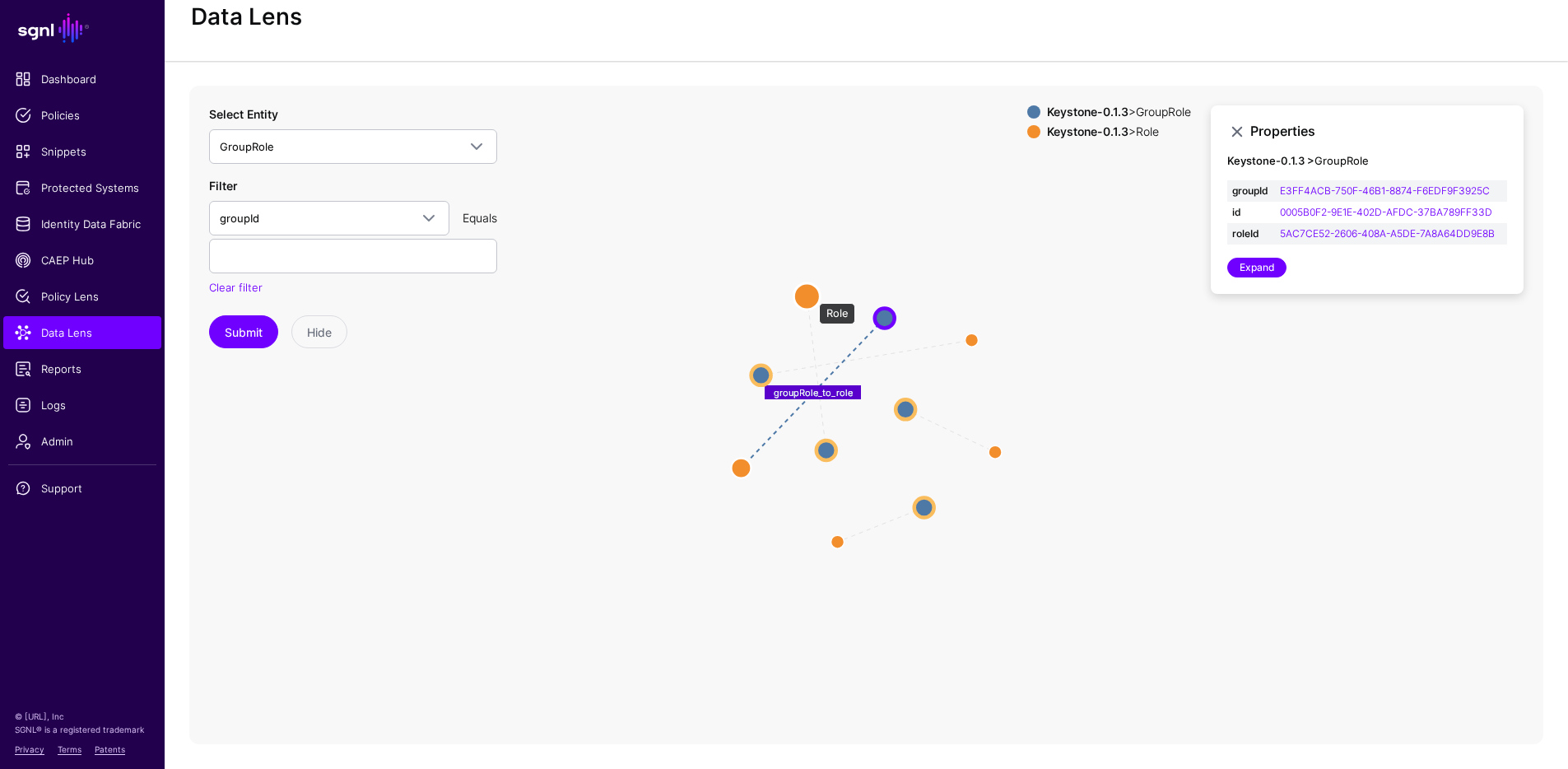
click at [811, 294] on circle at bounding box center [807, 296] width 27 height 27
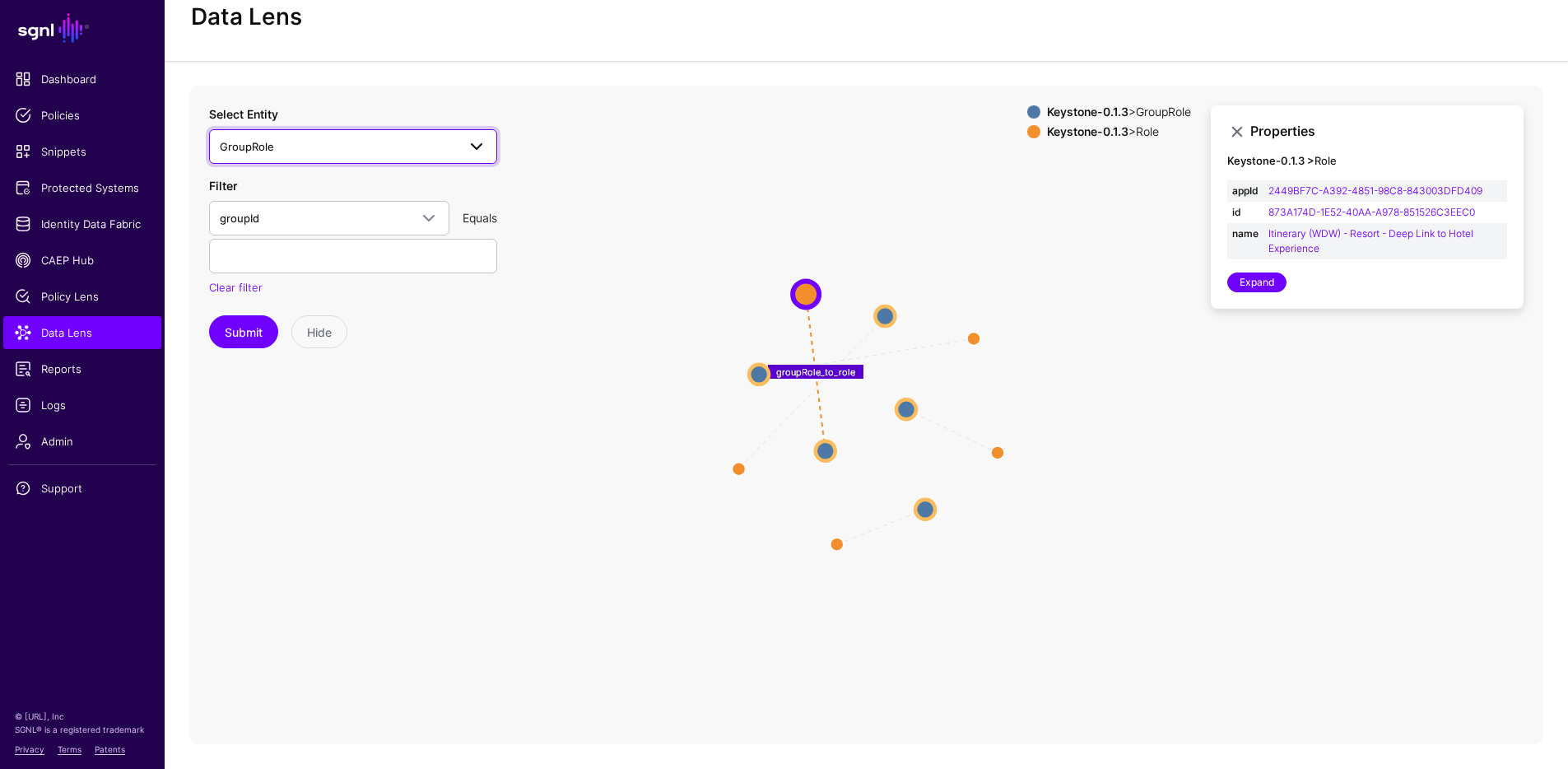
click at [312, 150] on span "GroupRole" at bounding box center [338, 146] width 237 height 18
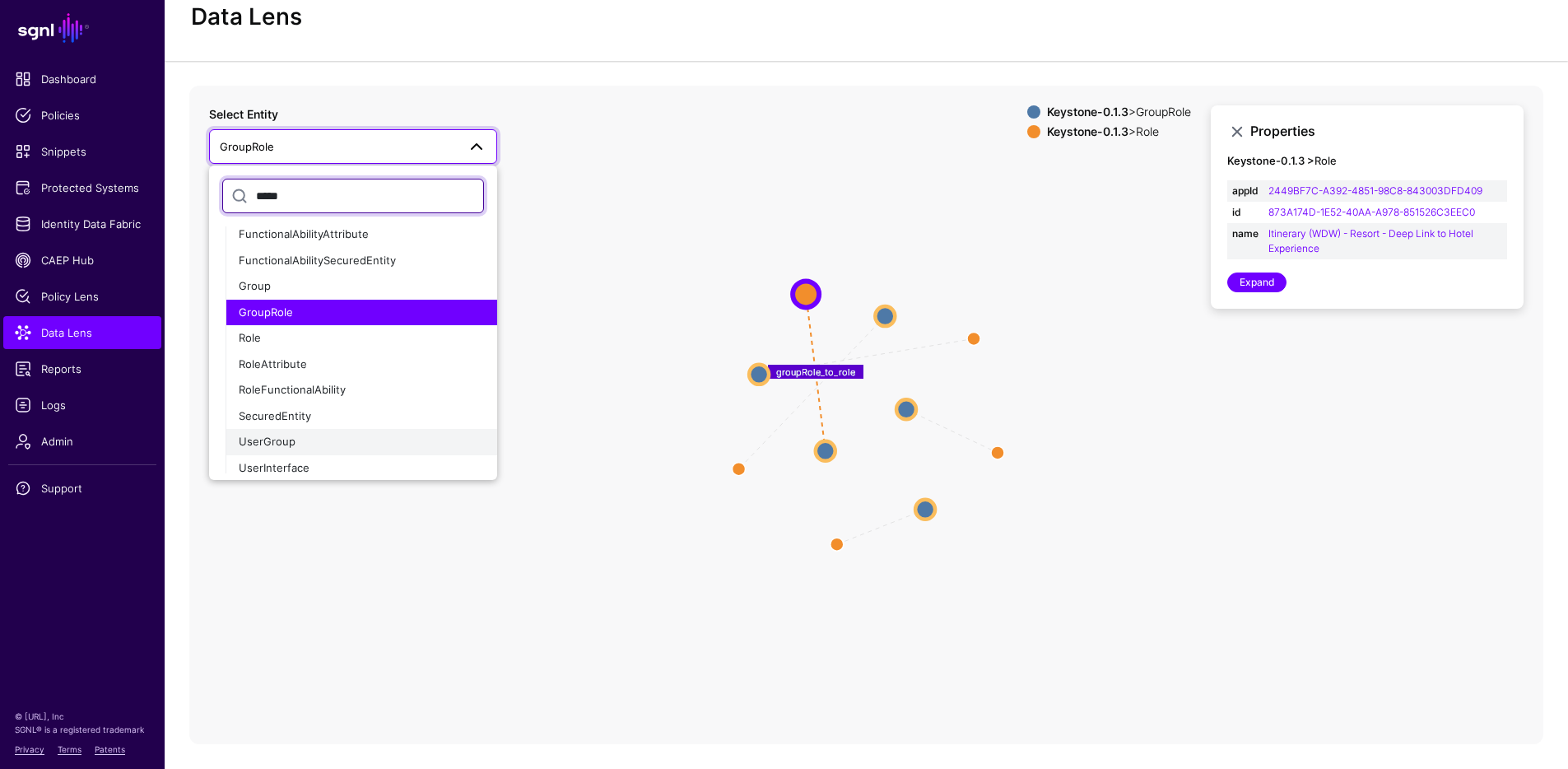
scroll to position [143, 0]
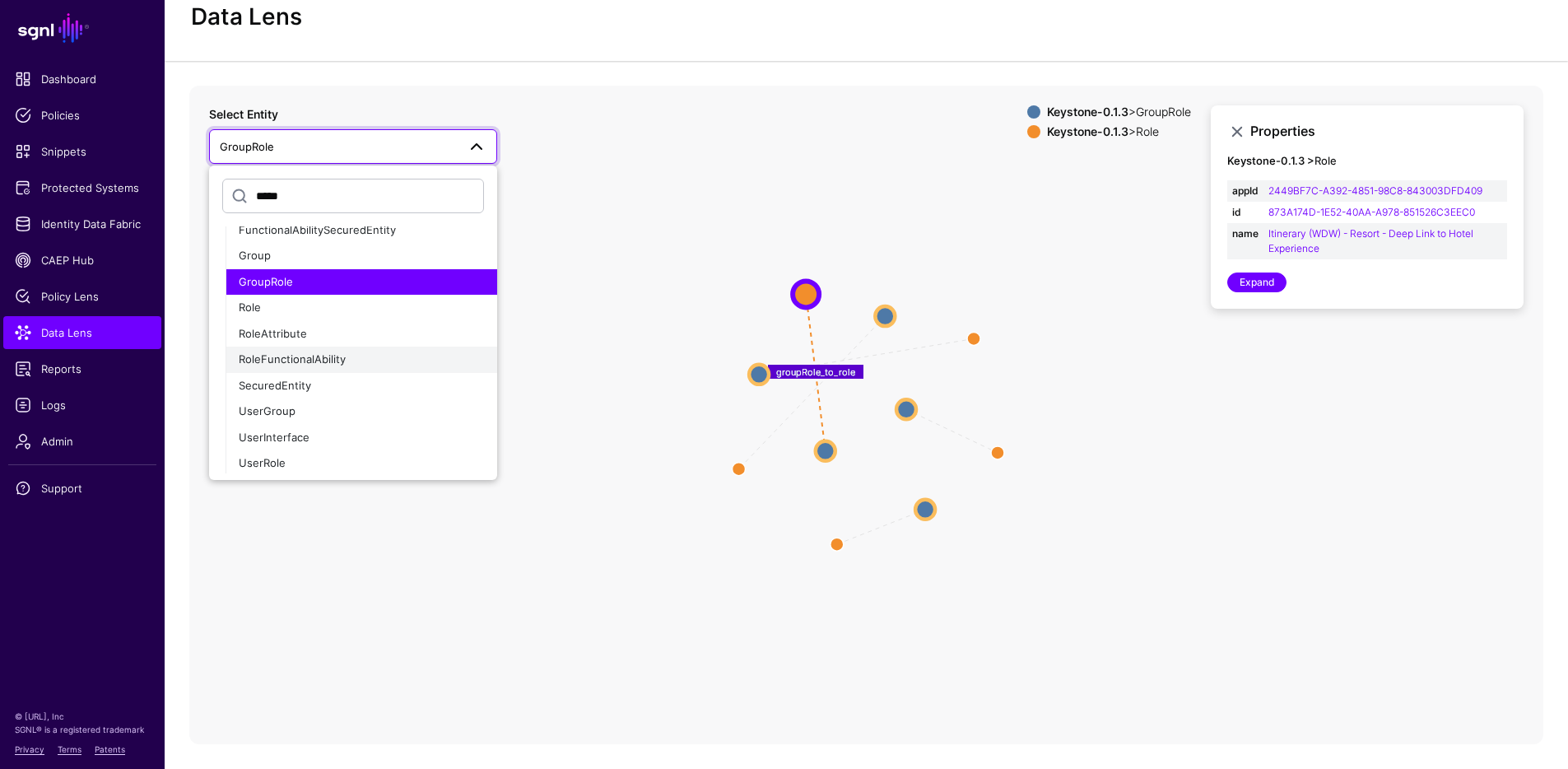
click at [329, 360] on span "RoleFunctionalAbility" at bounding box center [292, 359] width 107 height 13
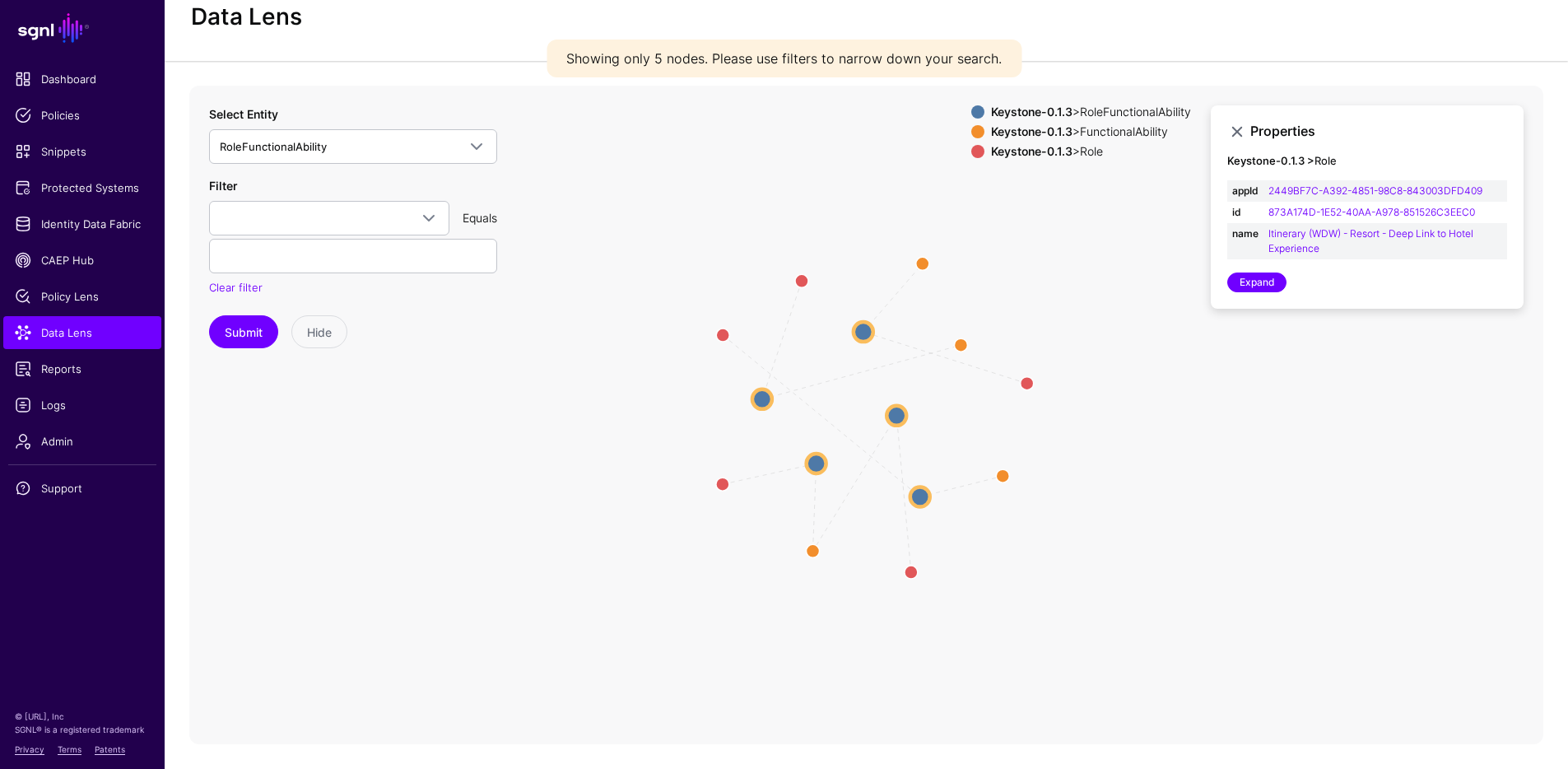
click at [1074, 151] on div "Keystone-0.1.3 > Role" at bounding box center [1091, 152] width 206 height 13
click at [1074, 146] on div "Keystone-0.1.3 > Role" at bounding box center [1091, 152] width 206 height 13
click at [1081, 132] on div "Keystone-0.1.3 > FunctionalAbility" at bounding box center [1091, 132] width 206 height 13
click at [1085, 112] on div "Keystone-0.1.3 > RoleFunctionalAbility" at bounding box center [1091, 112] width 206 height 13
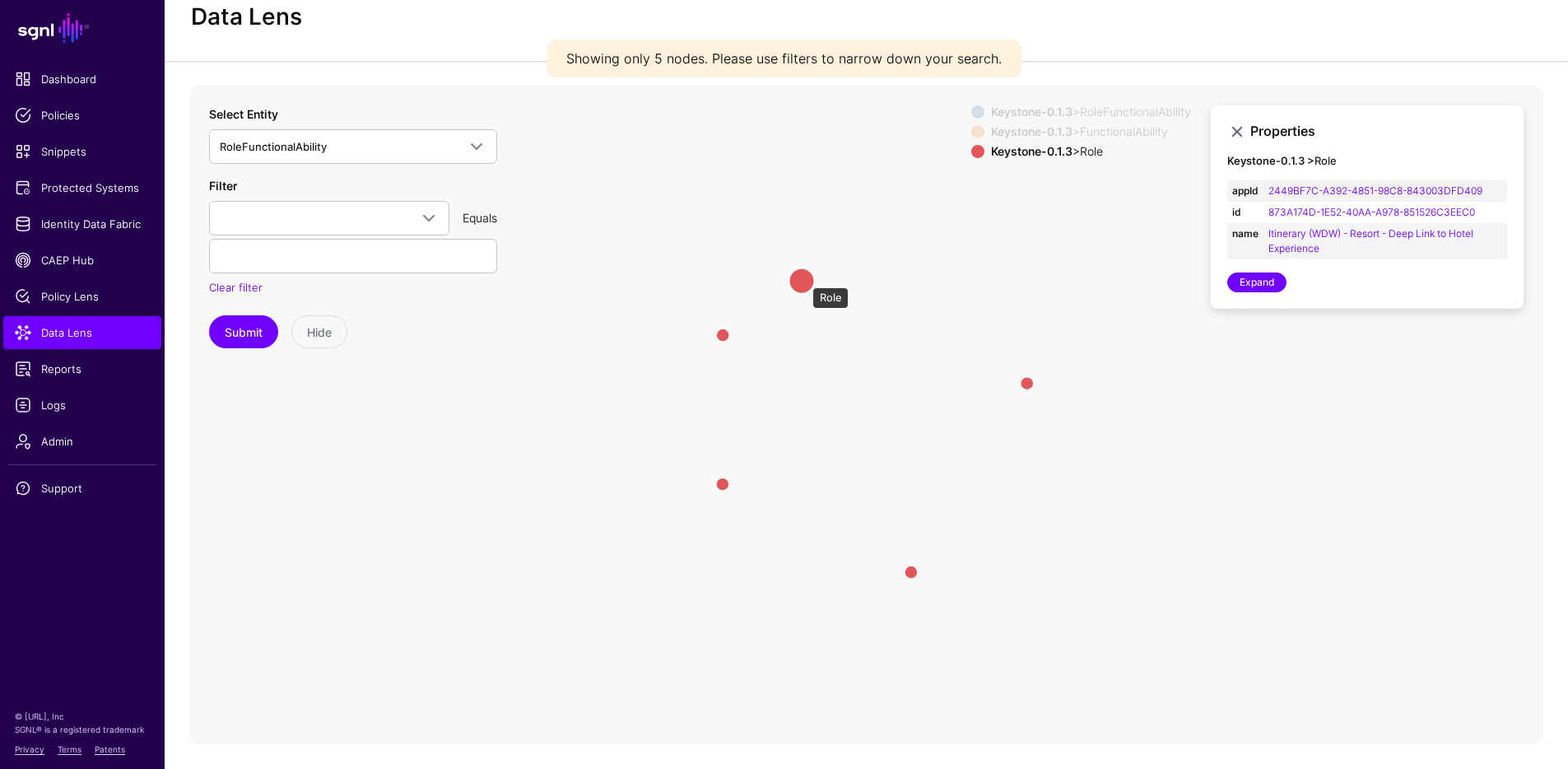
click at [804, 279] on circle at bounding box center [802, 281] width 27 height 27
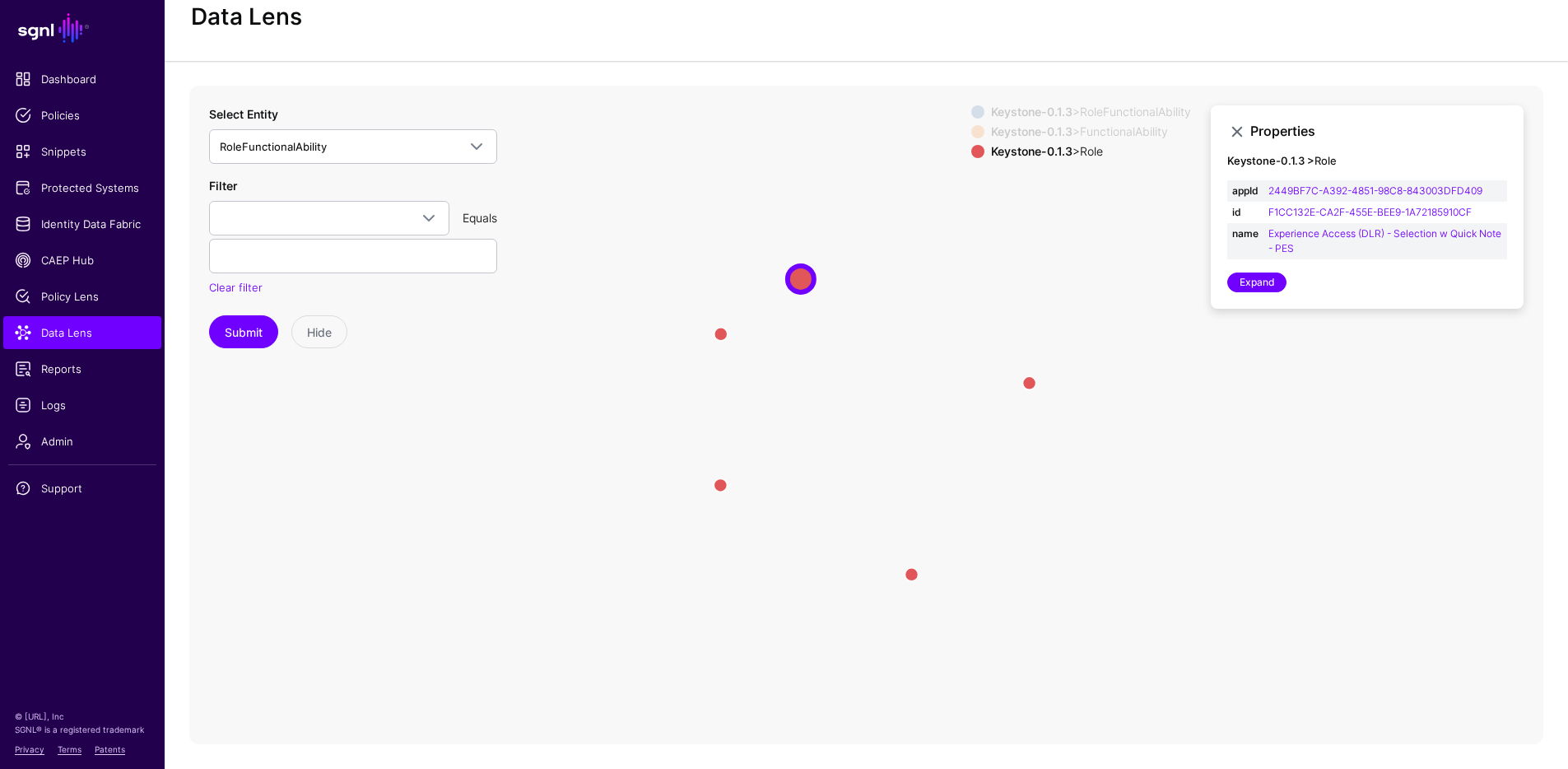
click at [1029, 122] on div "Keystone-0.1.3 > RoleFunctionalAbility Keystone-0.1.3 > FunctionalAbility Keyst…" at bounding box center [1081, 135] width 220 height 59
click at [1029, 115] on strong "Keystone-0.1.3" at bounding box center [1031, 111] width 81 height 14
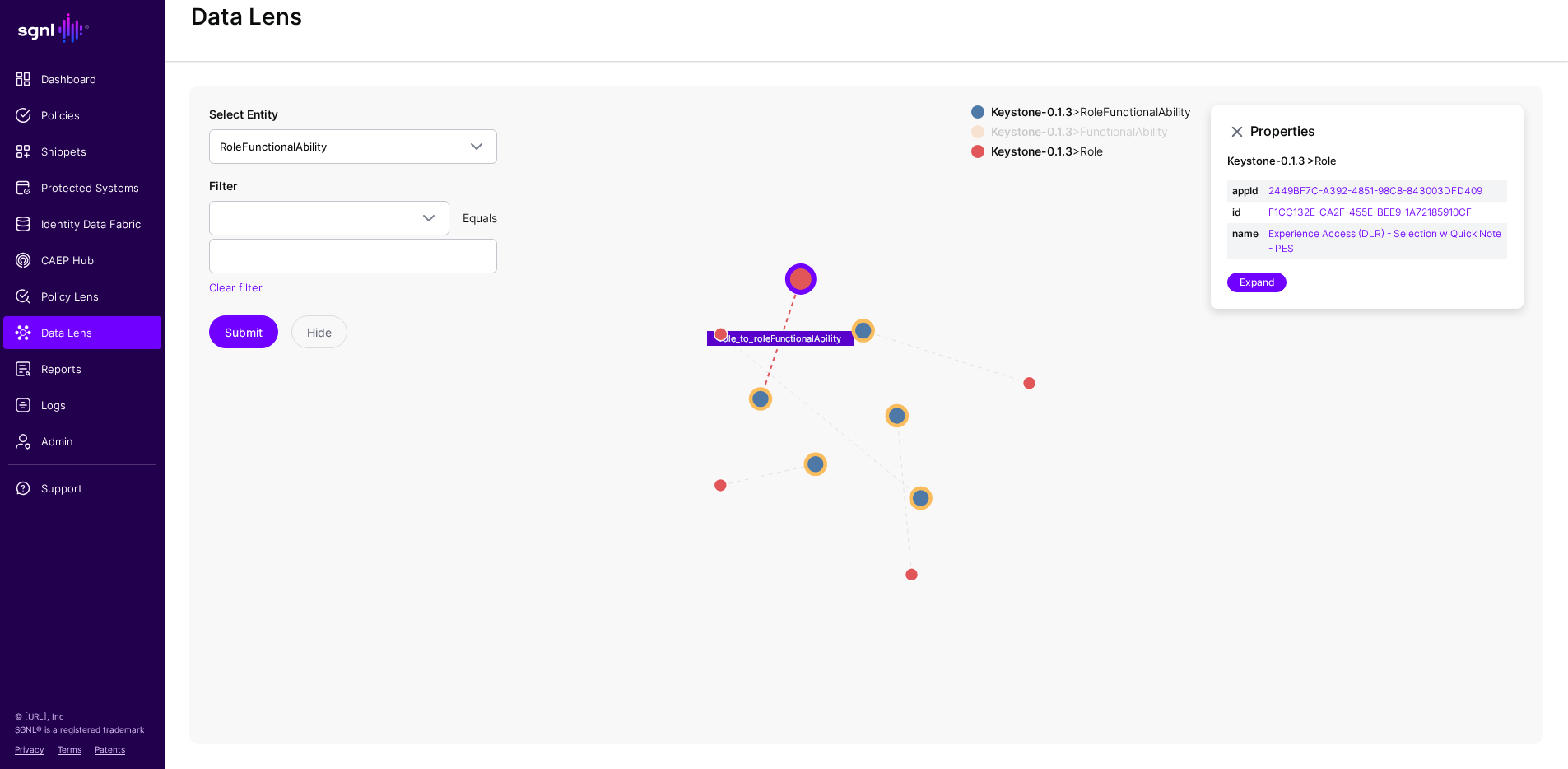
click at [1027, 129] on strong "Keystone-0.1.3" at bounding box center [1031, 131] width 81 height 14
click at [1047, 154] on strong "Keystone-0.1.3" at bounding box center [1031, 151] width 81 height 14
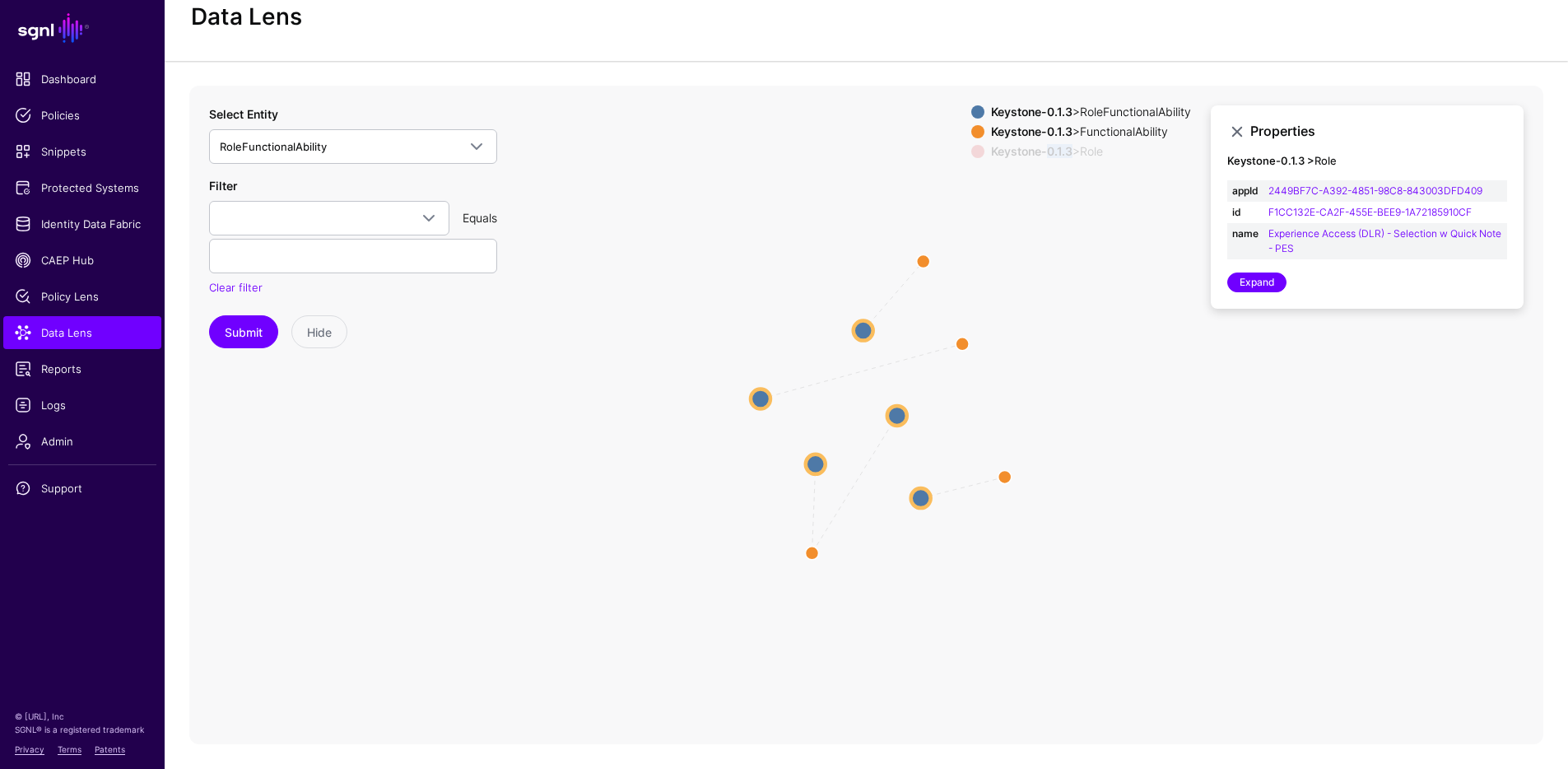
click at [1047, 154] on strong "Keystone-0.1.3" at bounding box center [1031, 151] width 81 height 14
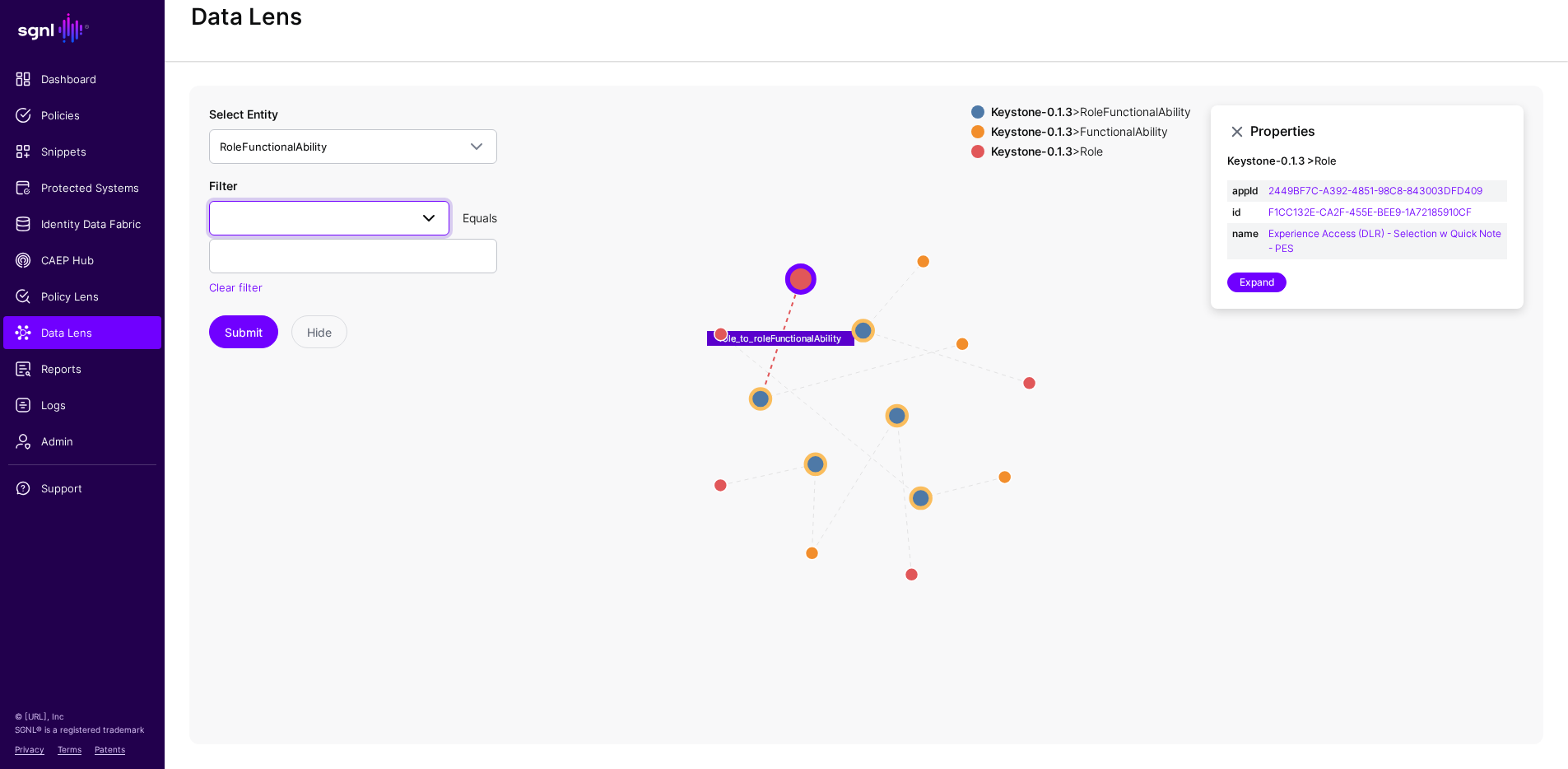
click at [429, 211] on span at bounding box center [429, 218] width 20 height 20
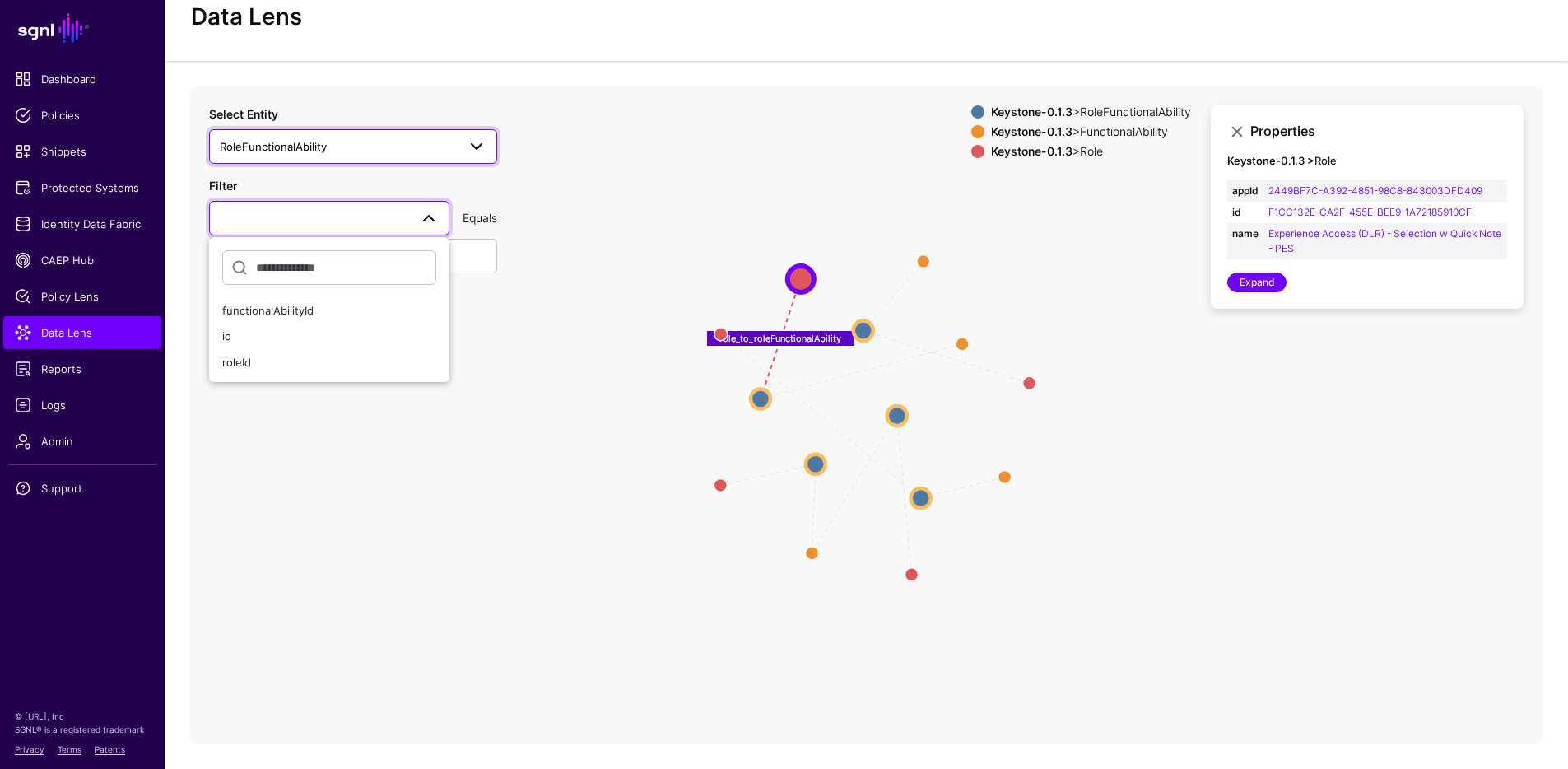
click at [393, 152] on span "RoleFunctionalAbility" at bounding box center [338, 146] width 237 height 18
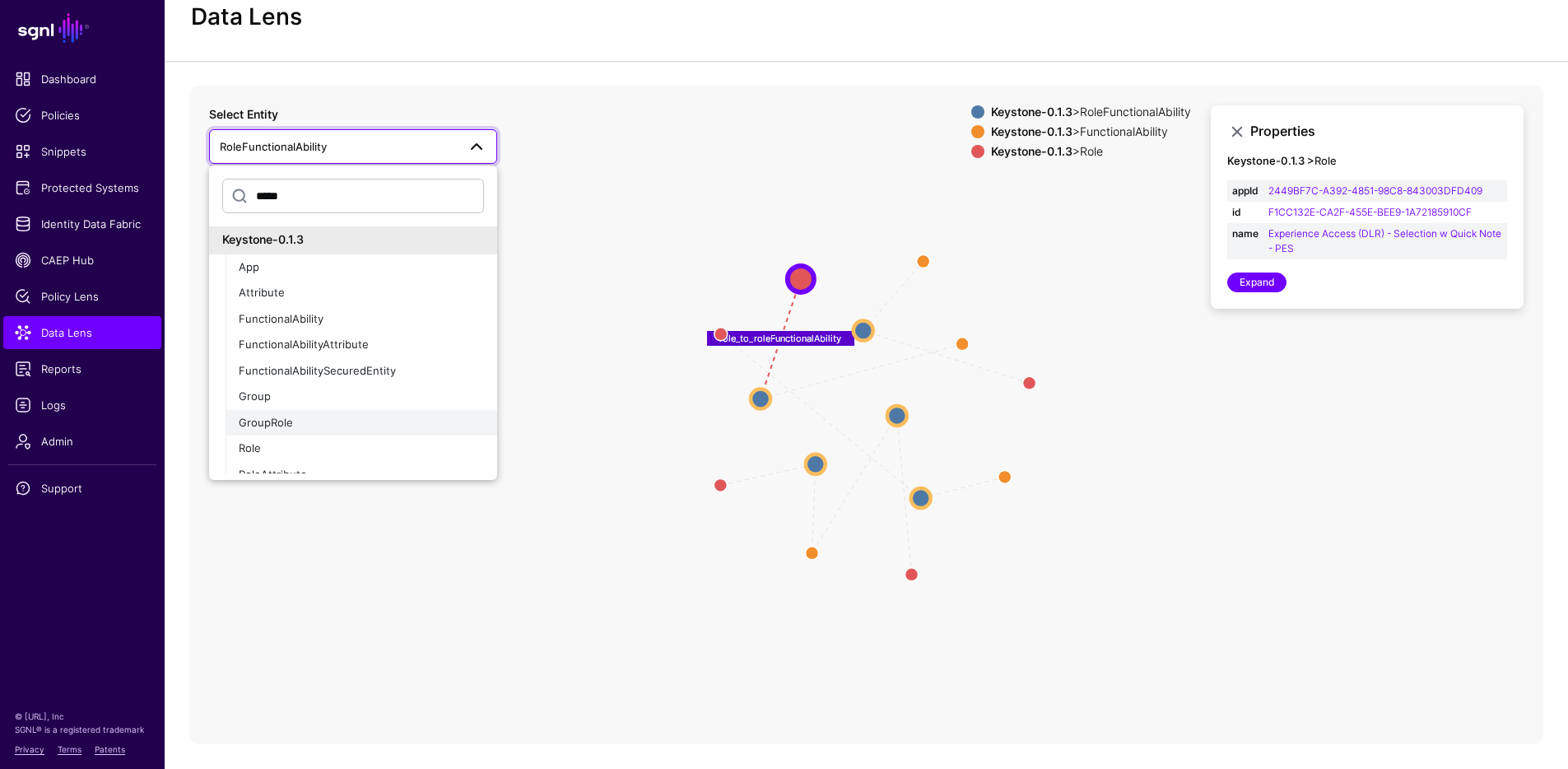
scroll to position [3, 0]
click at [319, 414] on div "GroupRole" at bounding box center [361, 421] width 245 height 16
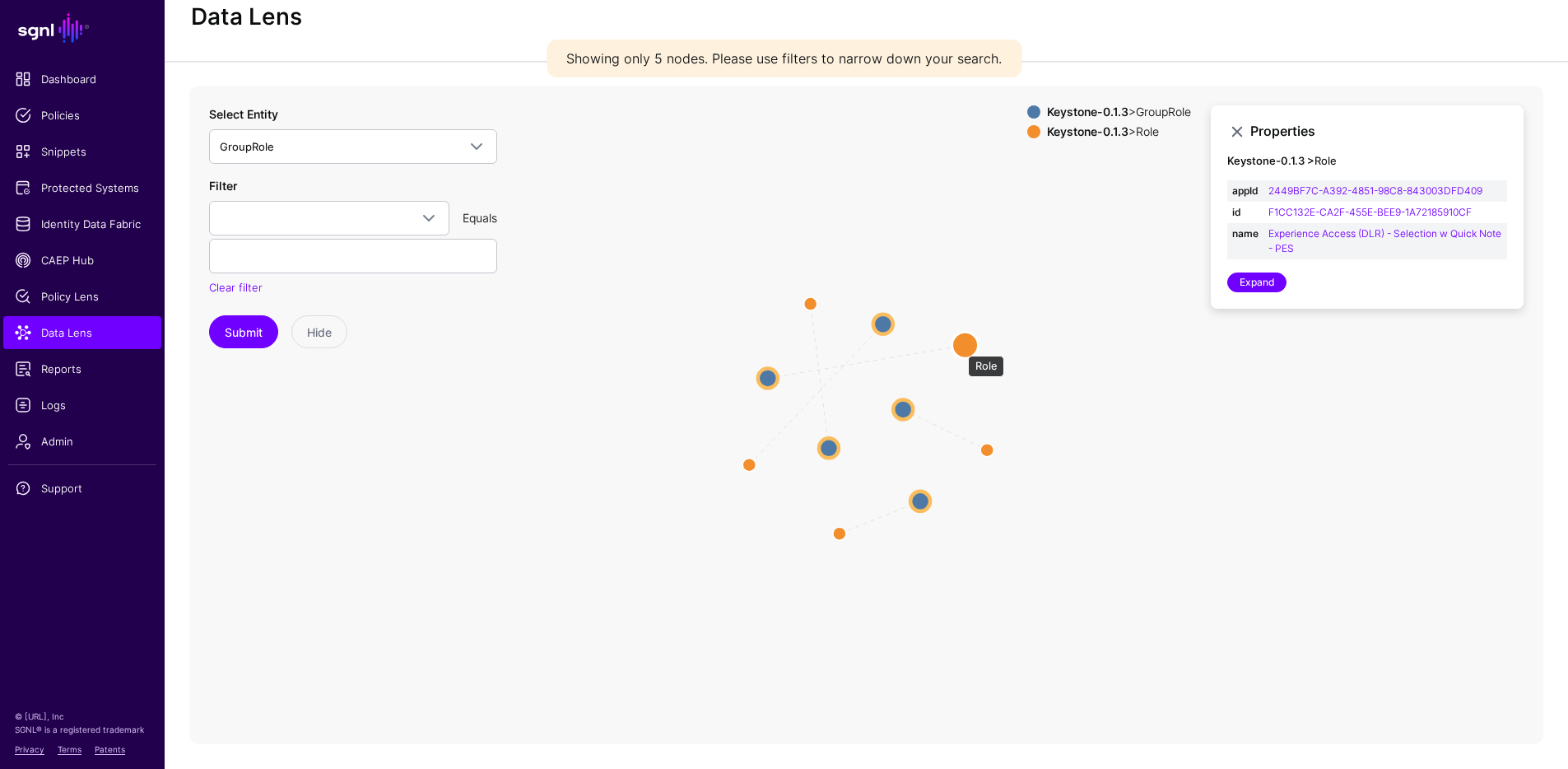
click at [960, 348] on circle at bounding box center [965, 345] width 27 height 27
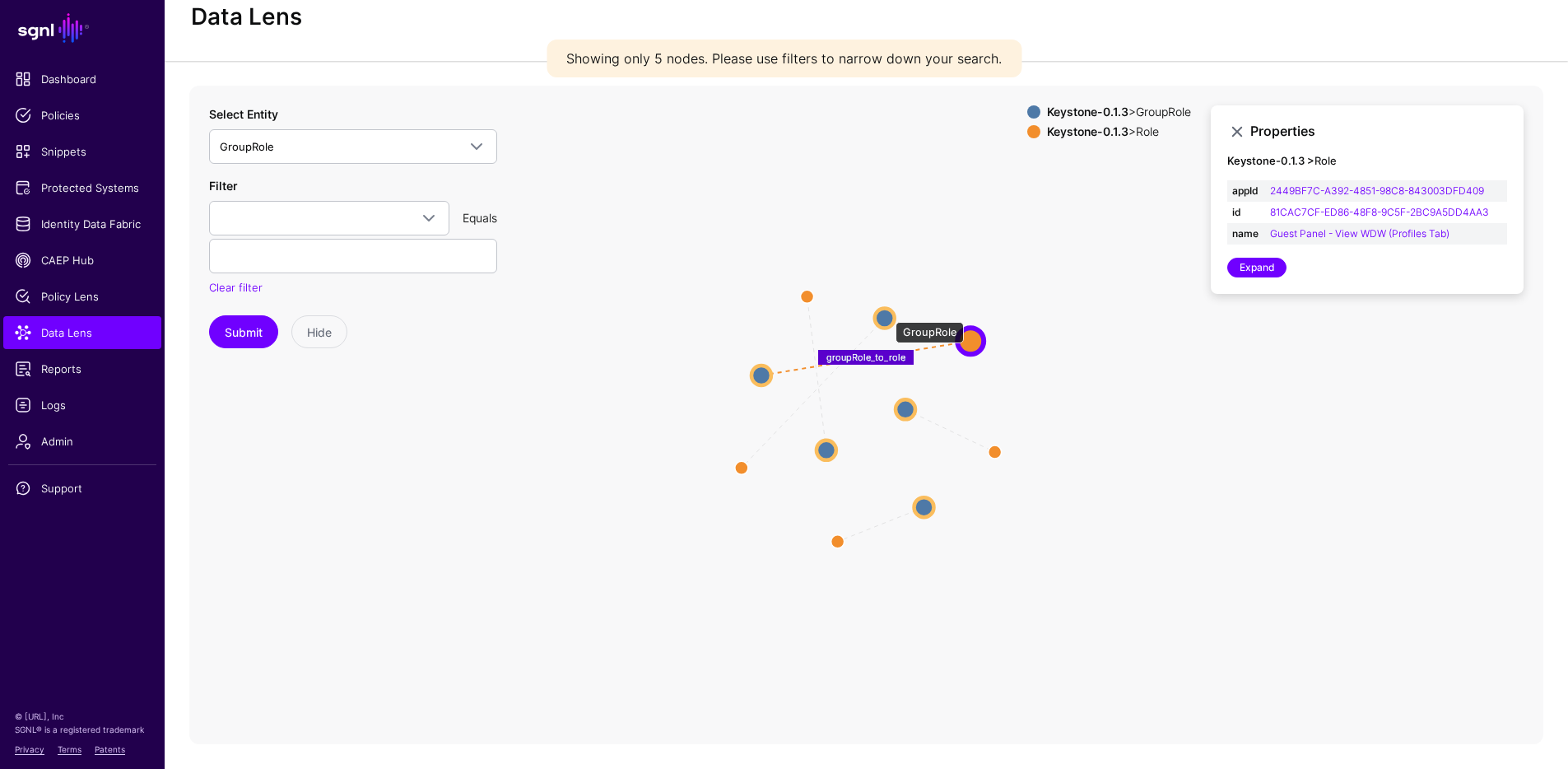
click at [887, 313] on circle at bounding box center [884, 317] width 20 height 20
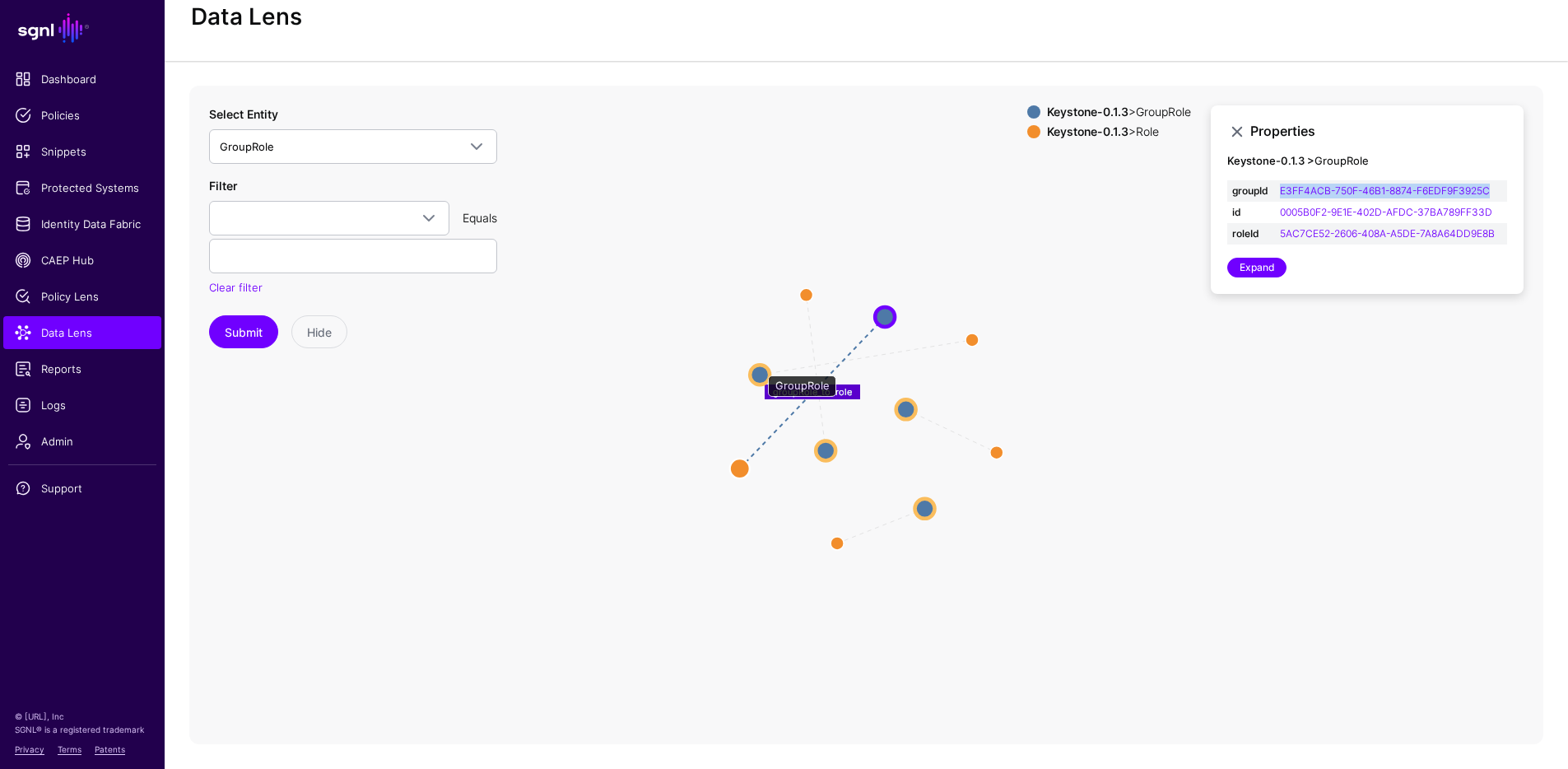
click at [759, 368] on circle at bounding box center [759, 374] width 20 height 20
click at [757, 375] on circle at bounding box center [758, 374] width 20 height 20
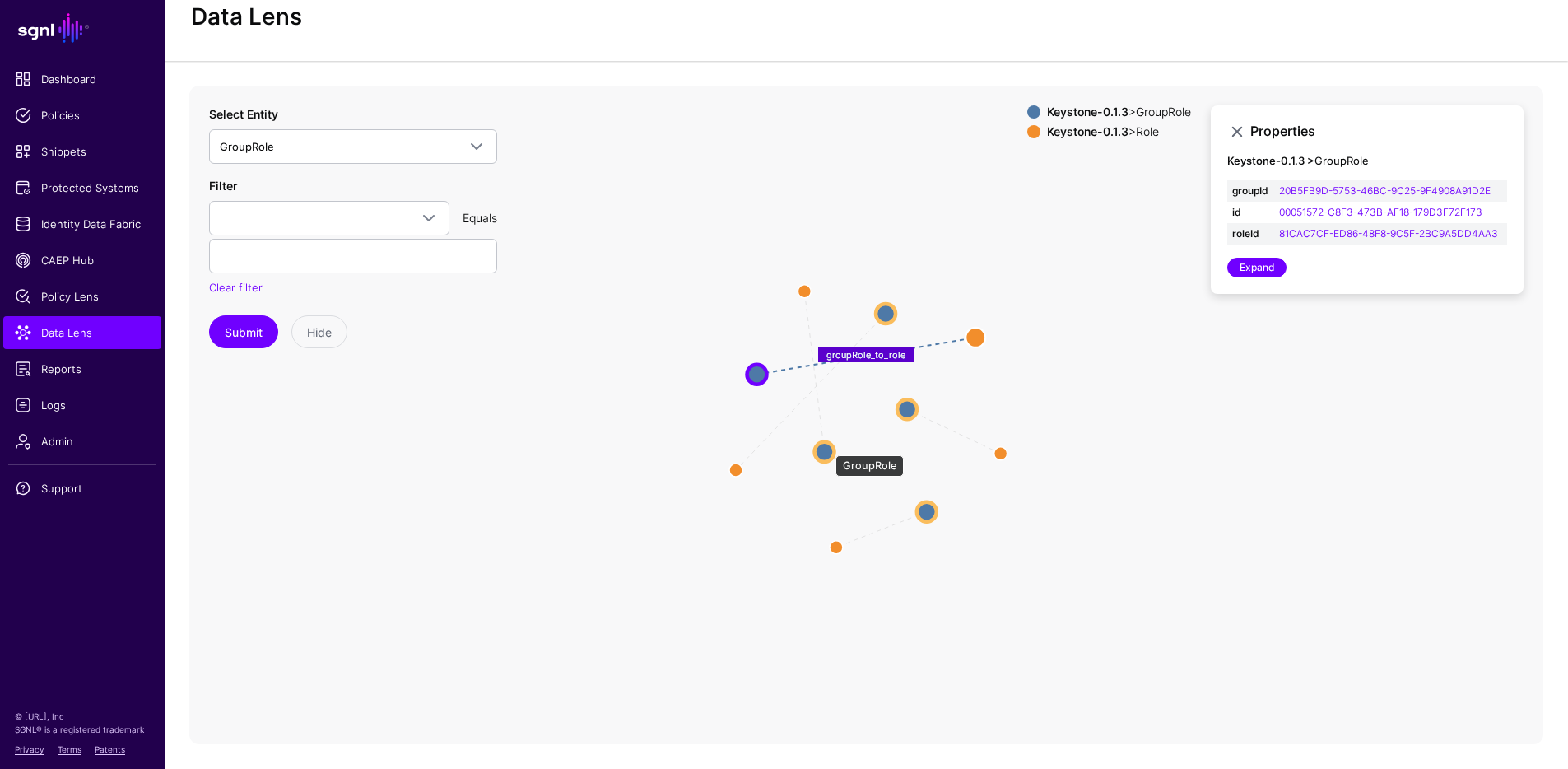
click at [826, 448] on circle at bounding box center [824, 451] width 20 height 20
click at [814, 453] on circle at bounding box center [822, 453] width 20 height 20
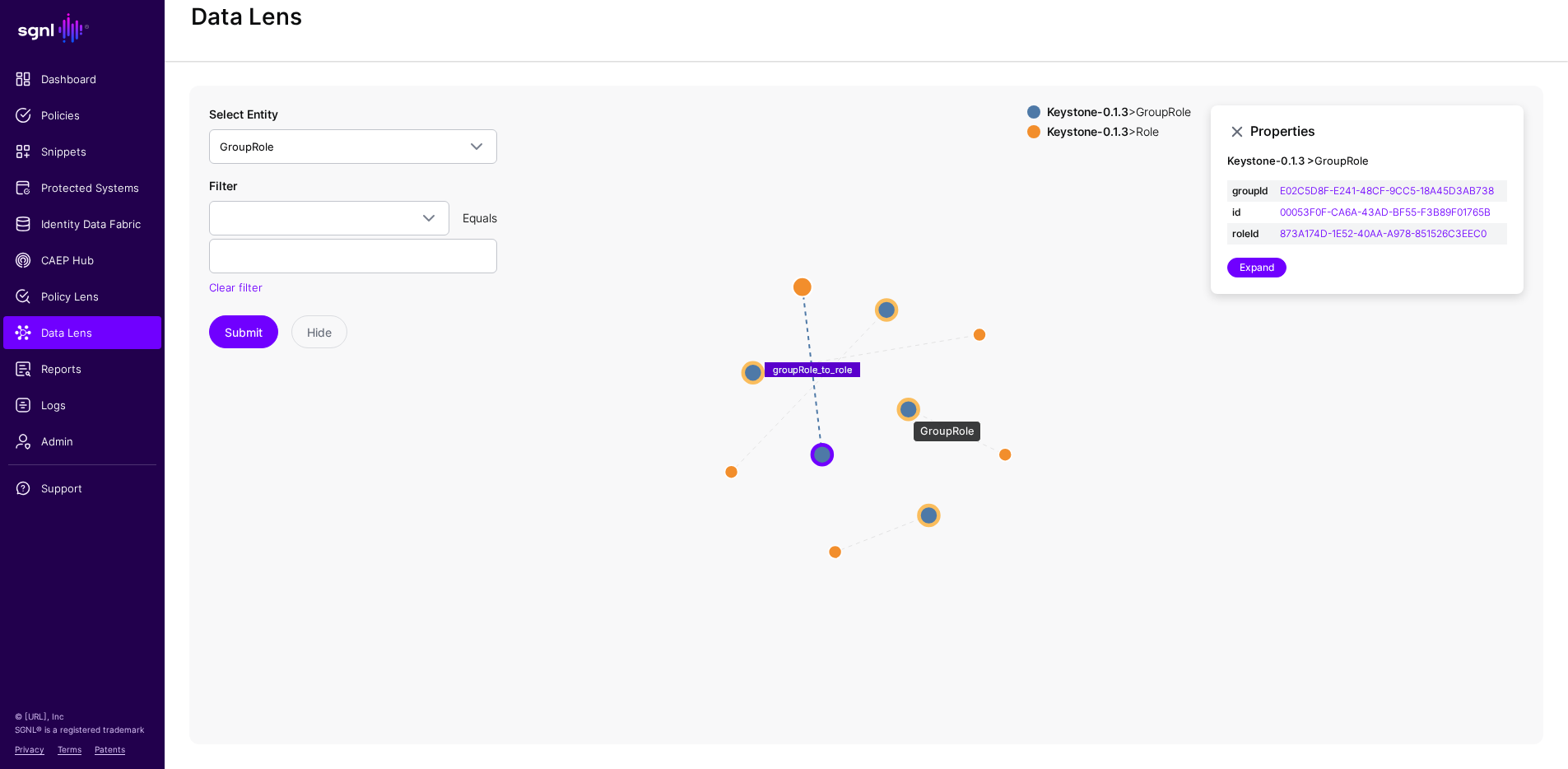
click at [904, 413] on circle at bounding box center [908, 409] width 20 height 20
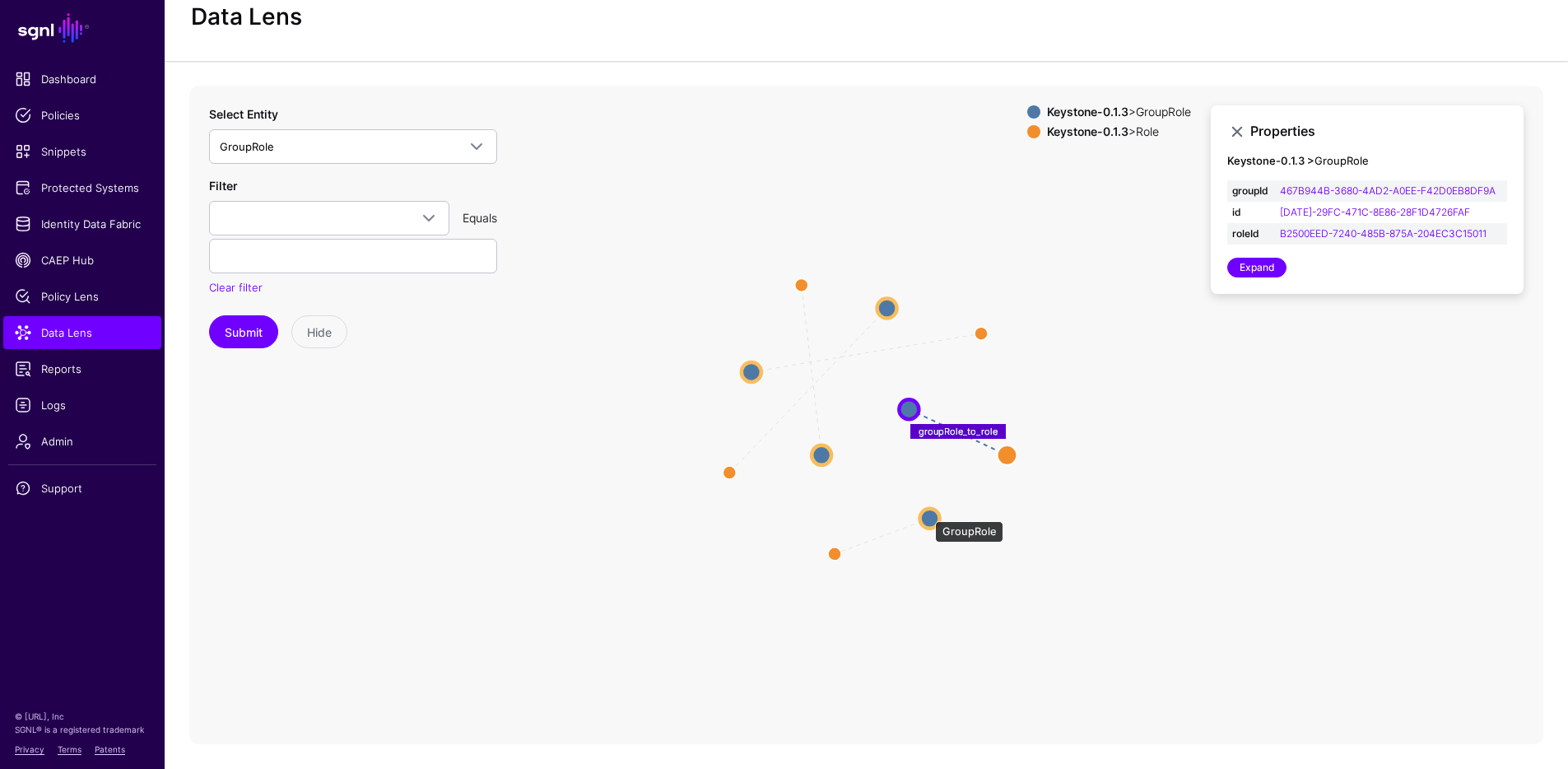
click at [926, 515] on circle at bounding box center [929, 518] width 20 height 20
click at [926, 514] on circle at bounding box center [929, 519] width 20 height 20
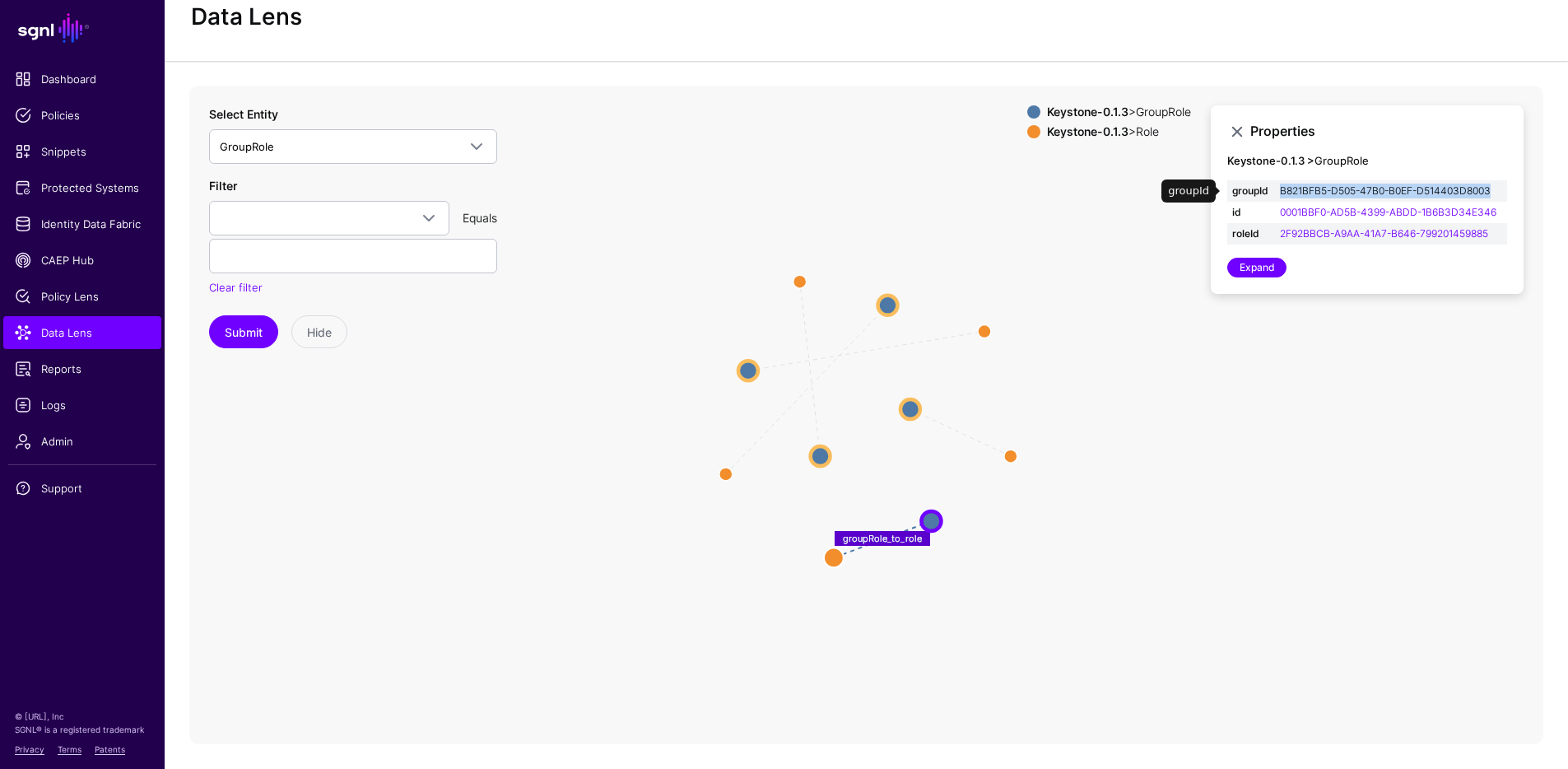
copy link "B821BFB5-D505-47B0-B0EF-D514403D8003"
click at [74, 214] on link "Identity Data Fabric" at bounding box center [81, 224] width 158 height 32
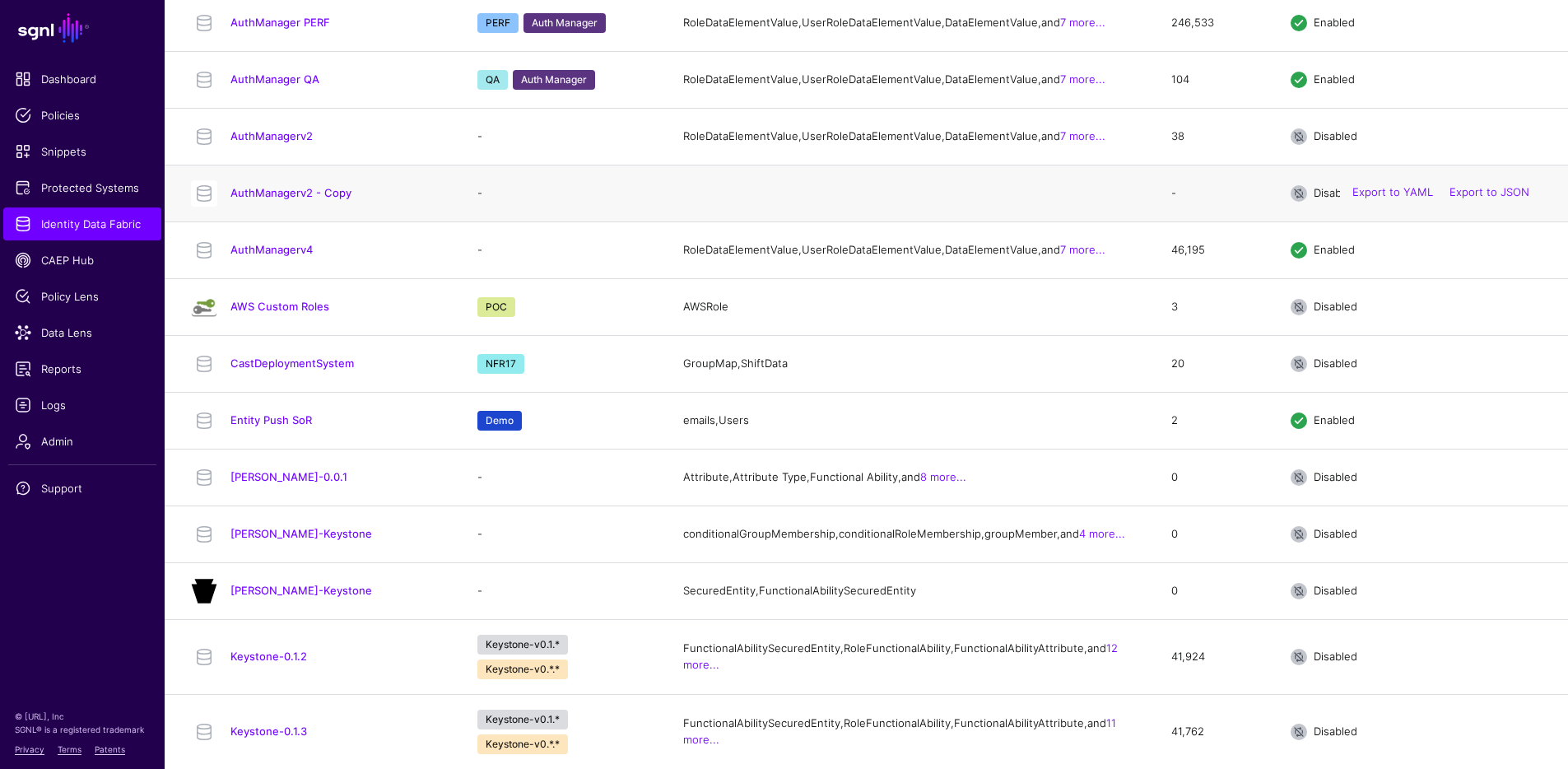
scroll to position [541, 0]
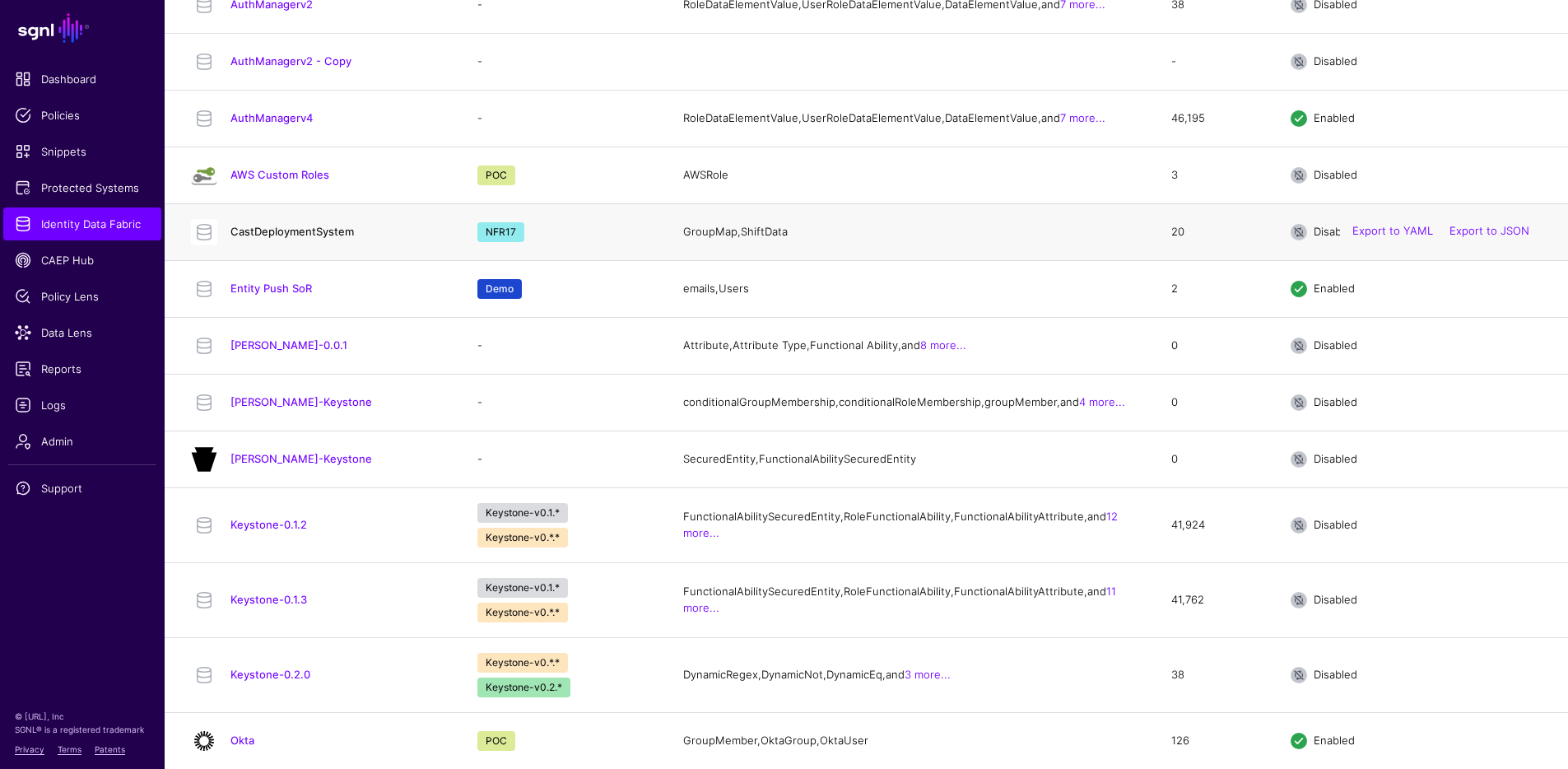
click at [294, 238] on link "CastDeploymentSystem" at bounding box center [291, 231] width 123 height 13
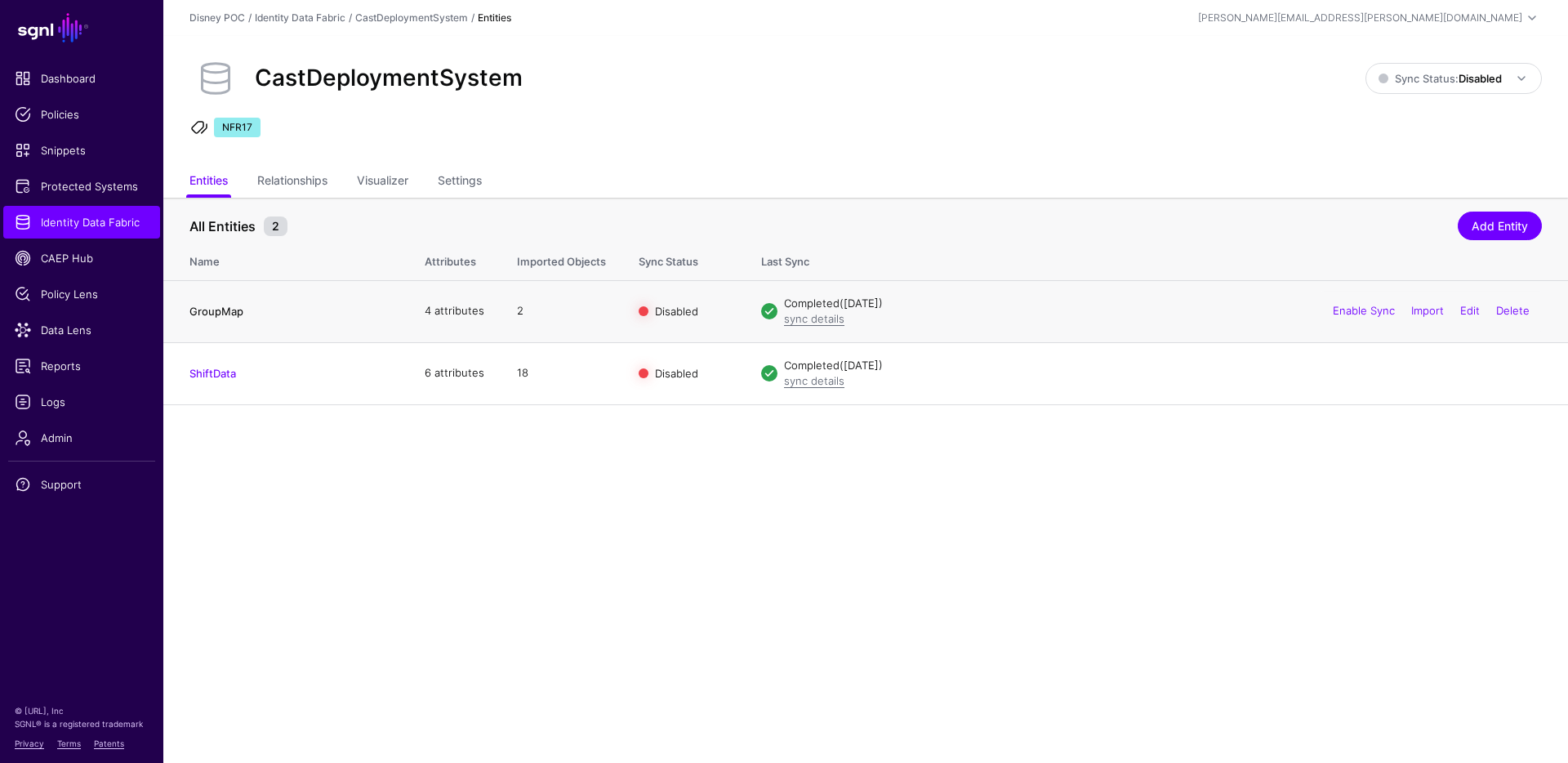
click at [222, 311] on link "GroupMap" at bounding box center [216, 311] width 54 height 13
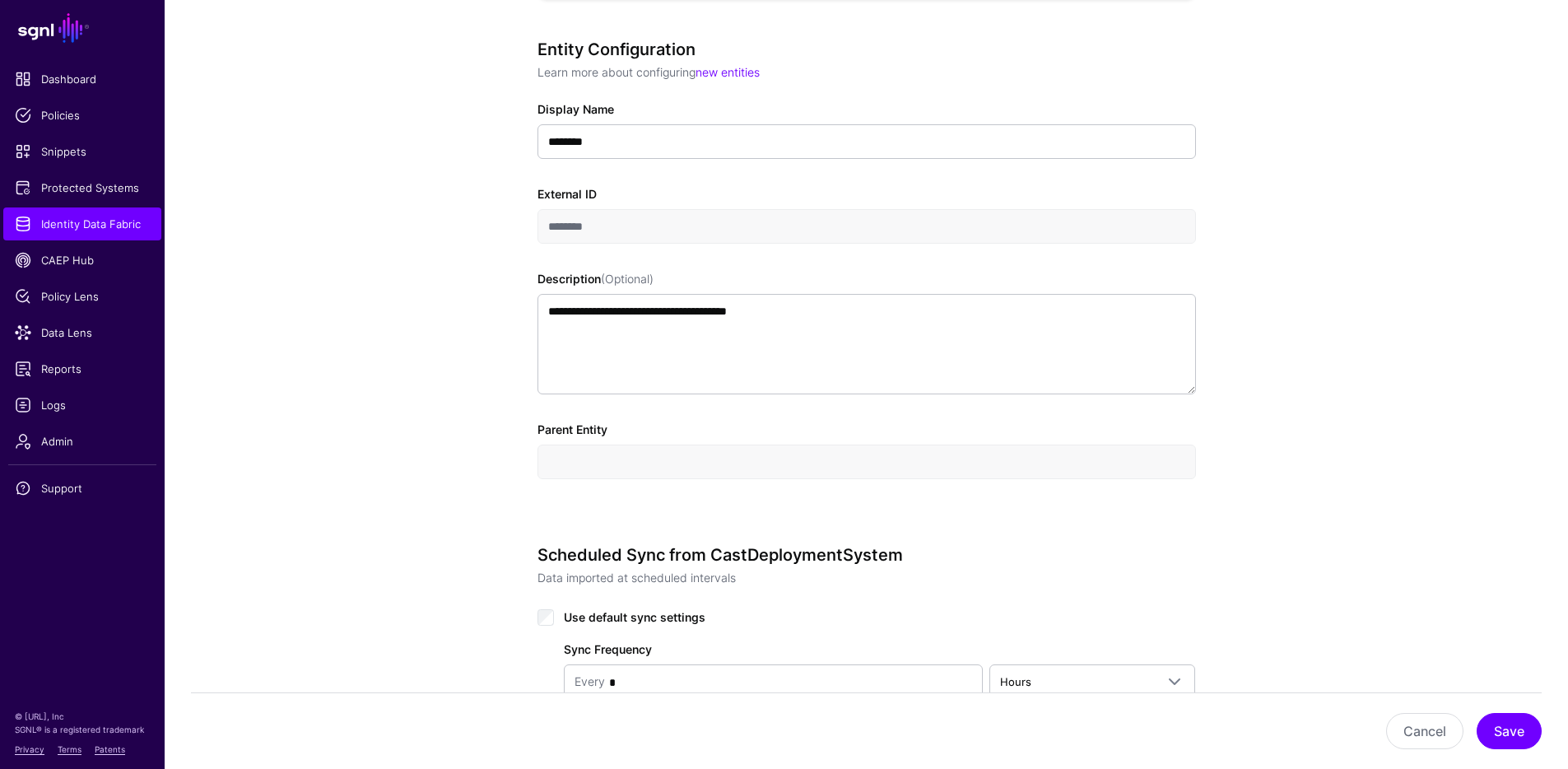
scroll to position [359, 0]
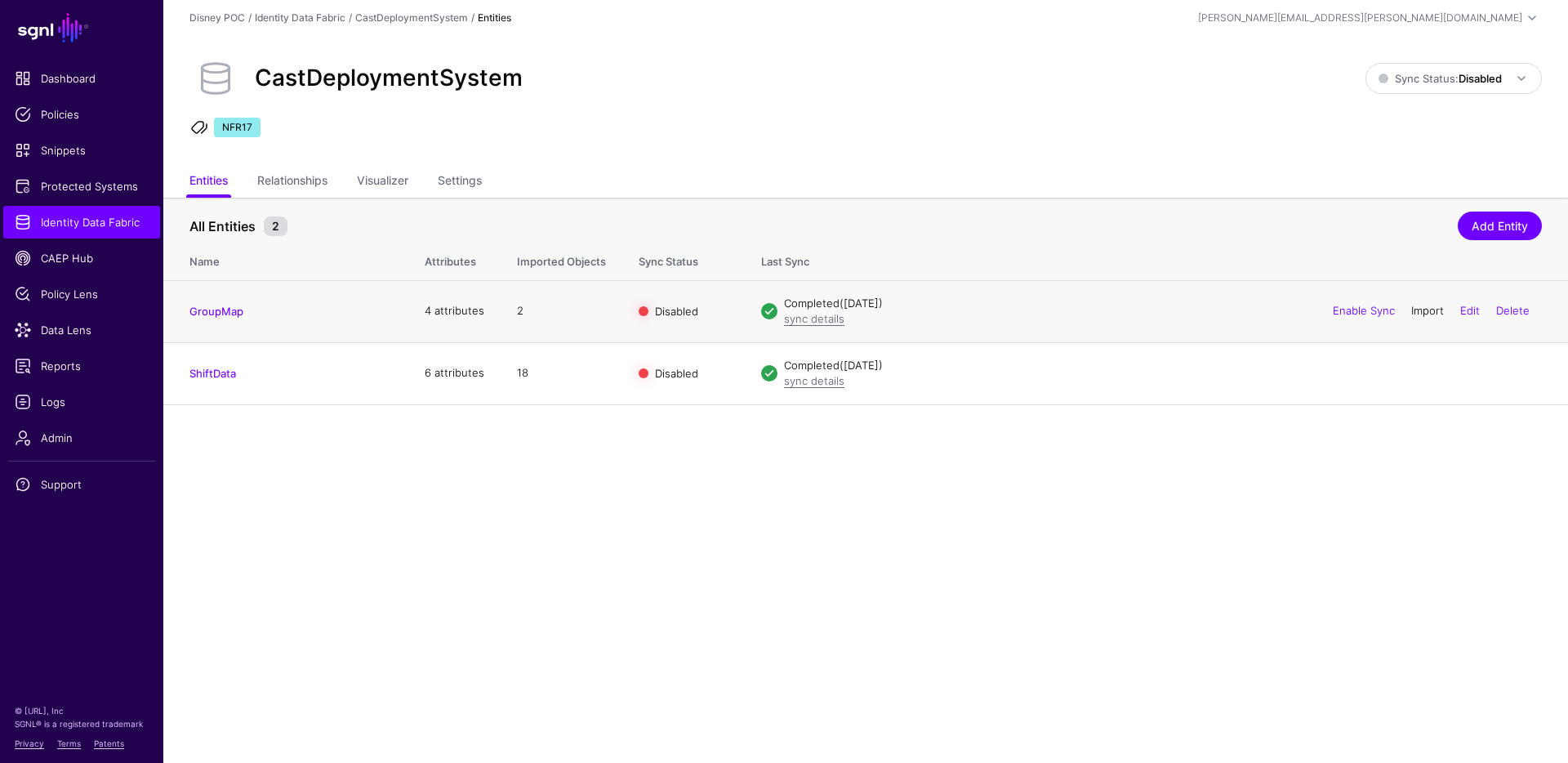
click at [1418, 314] on link "Import" at bounding box center [1427, 311] width 32 height 13
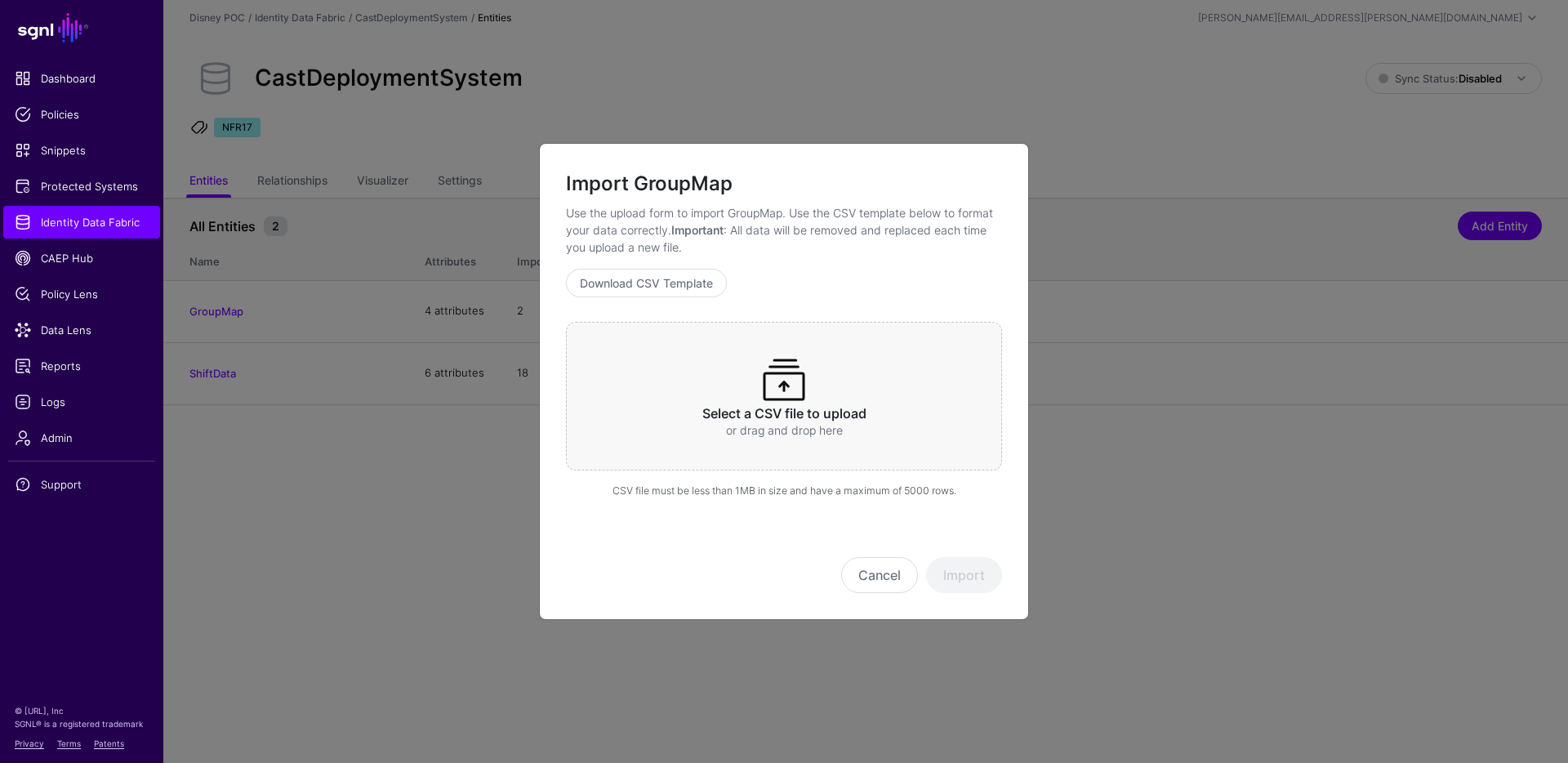
click at [808, 416] on h3 "Select a CSV file to upload" at bounding box center [784, 413] width 372 height 15
click at [965, 572] on button "Import" at bounding box center [964, 575] width 76 height 36
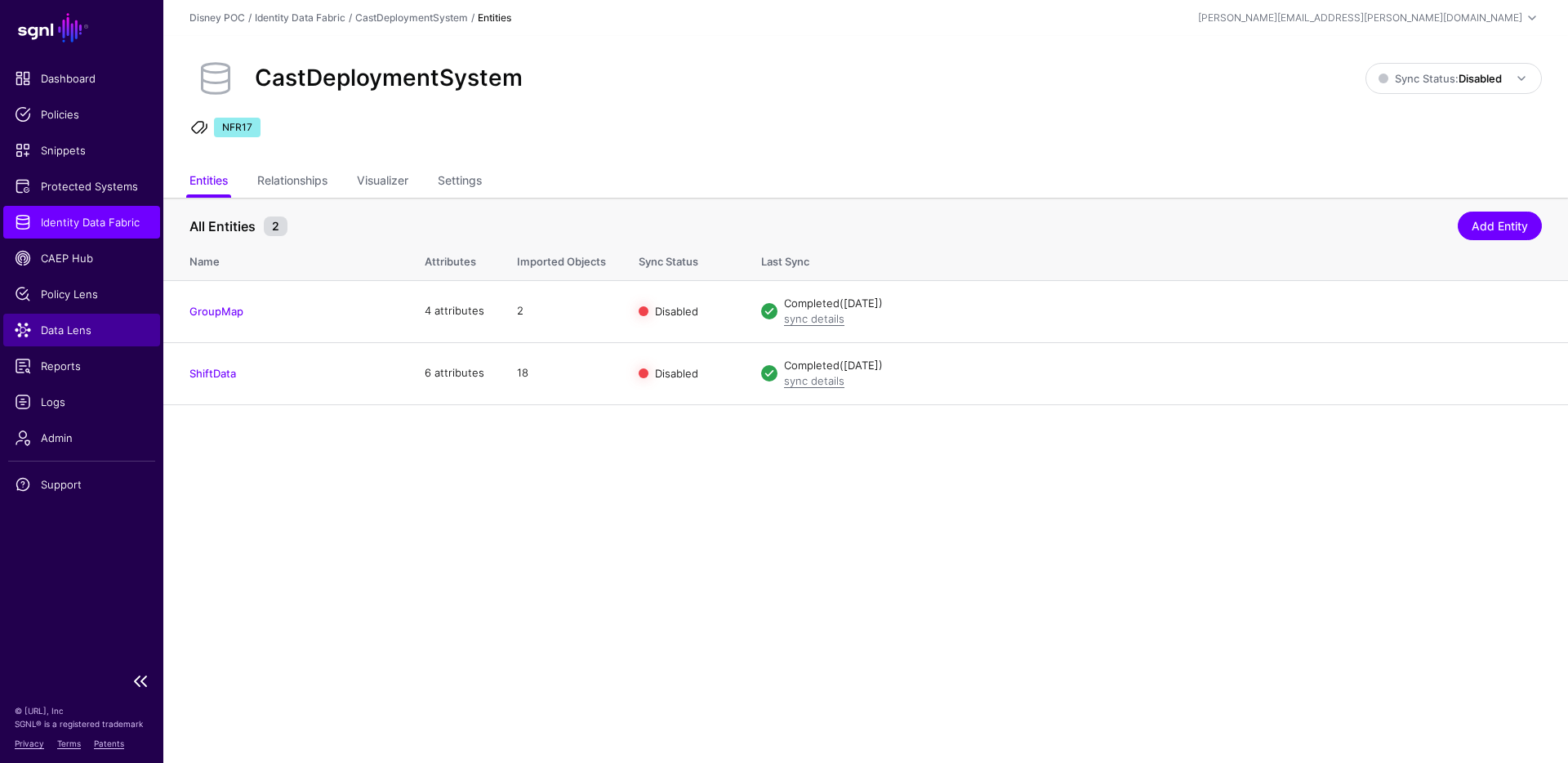
click at [76, 334] on span "Data Lens" at bounding box center [81, 330] width 134 height 16
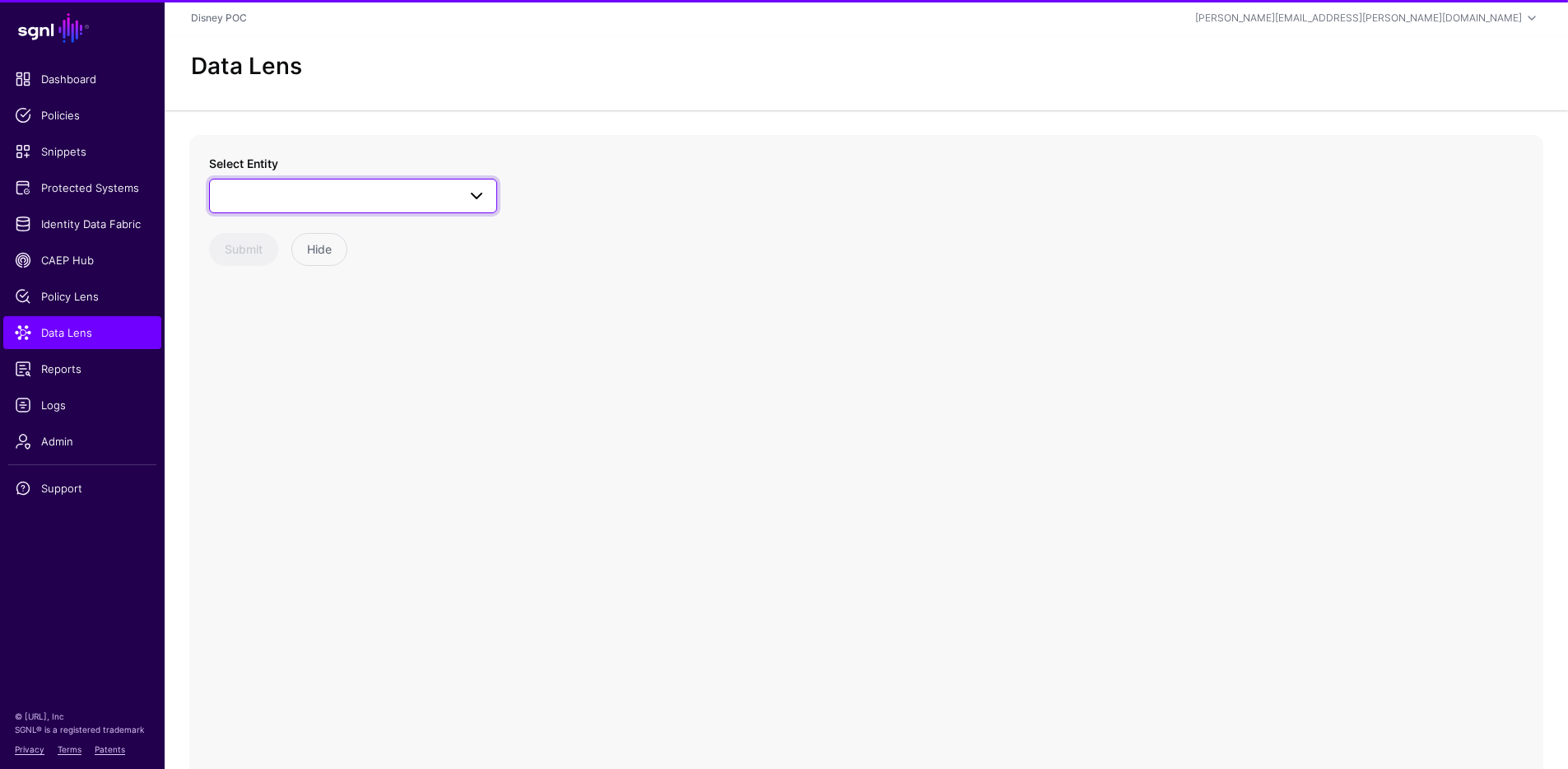
click at [296, 189] on span at bounding box center [352, 196] width 266 height 20
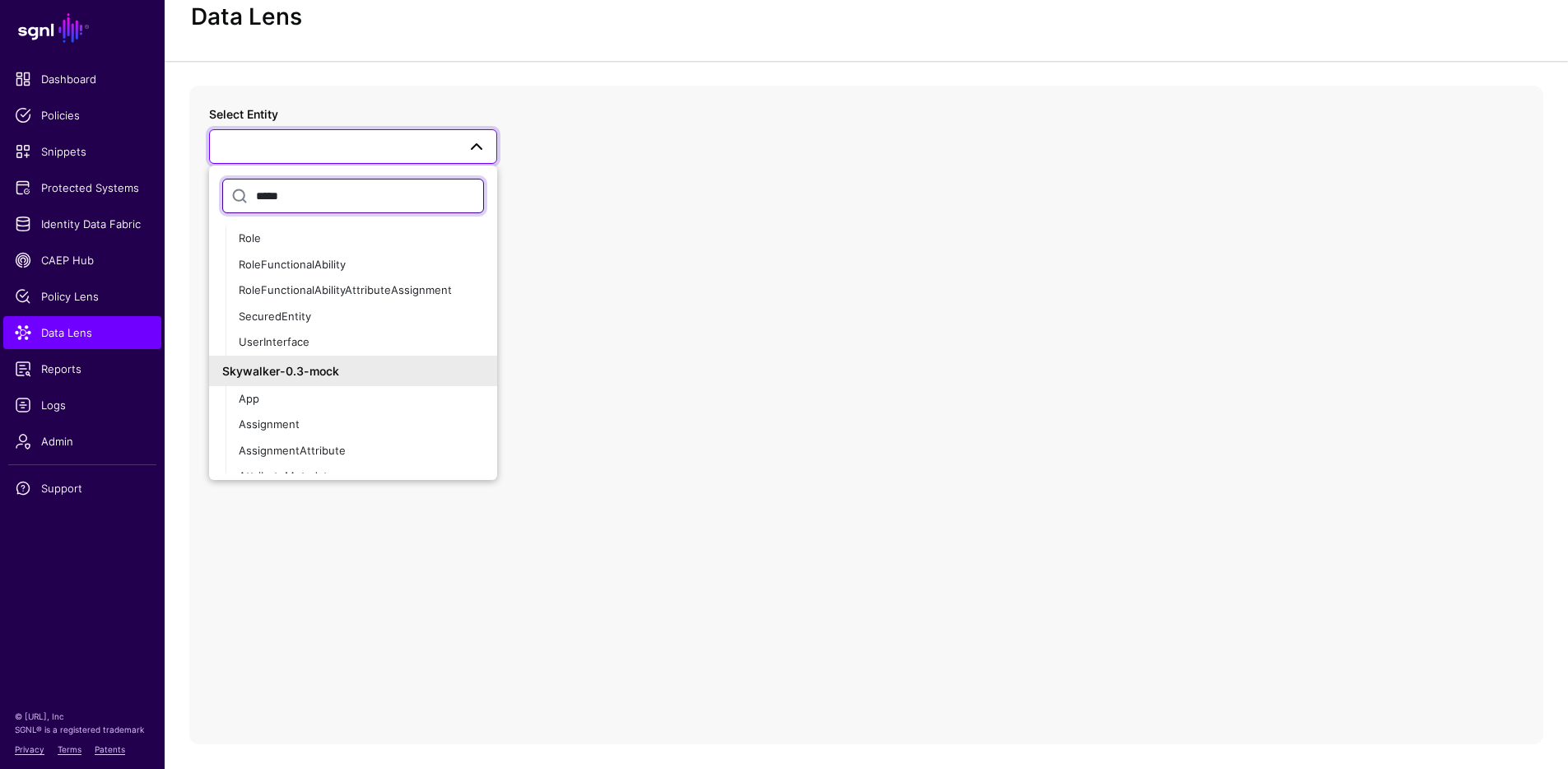
scroll to position [146, 0]
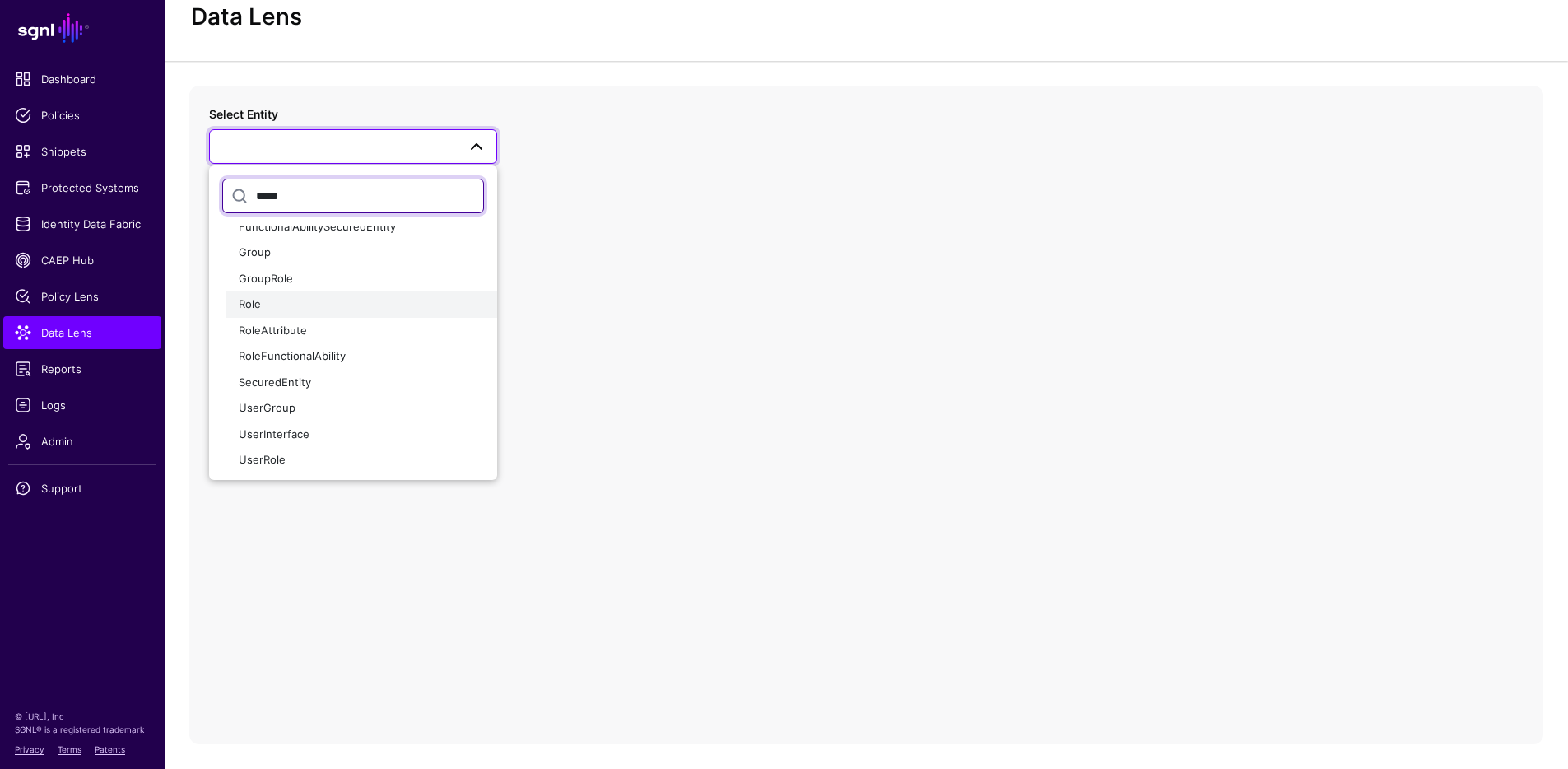
type input "*****"
click at [288, 298] on div "Role" at bounding box center [361, 304] width 245 height 16
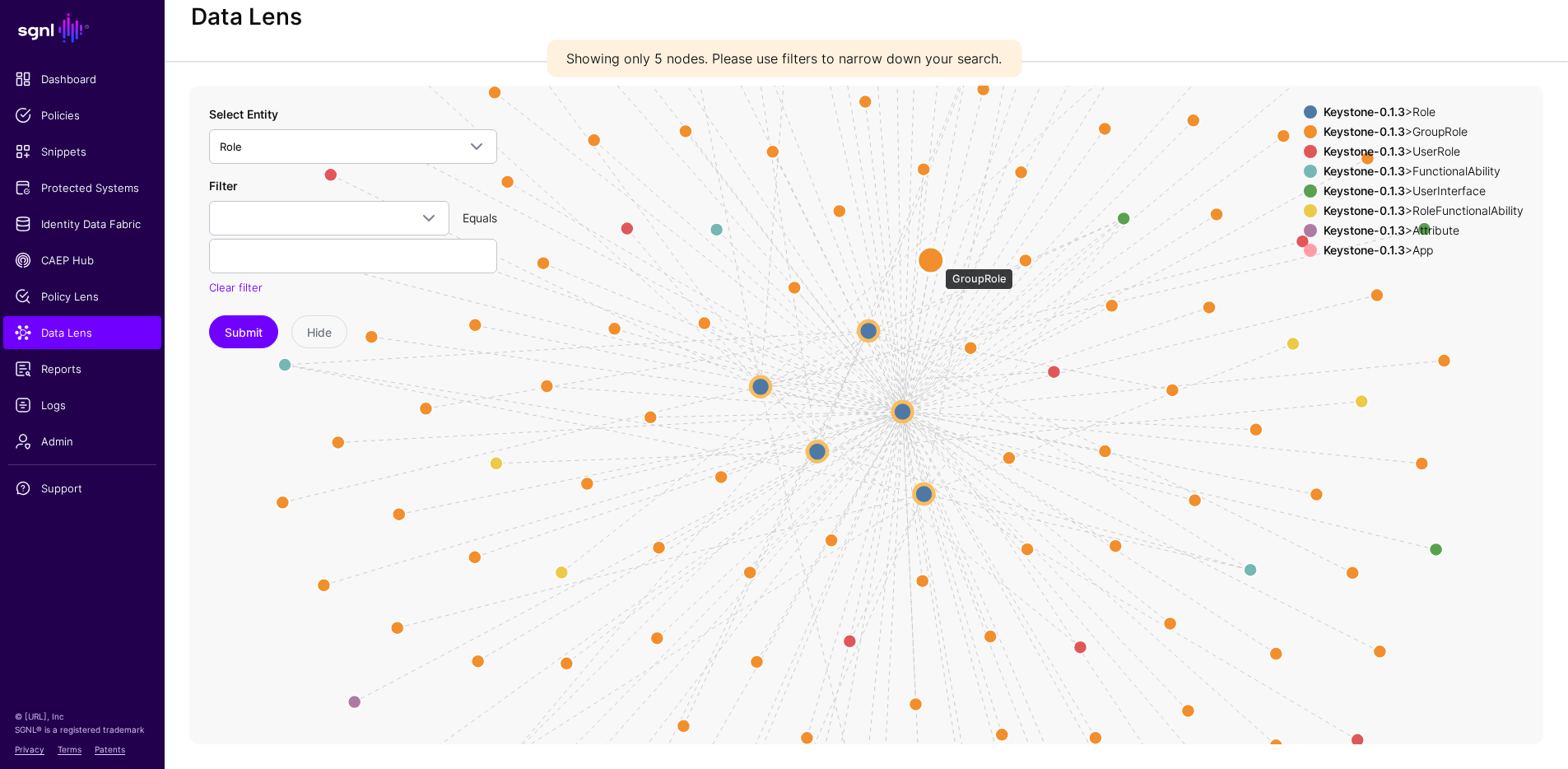
click at [937, 260] on circle at bounding box center [931, 260] width 27 height 27
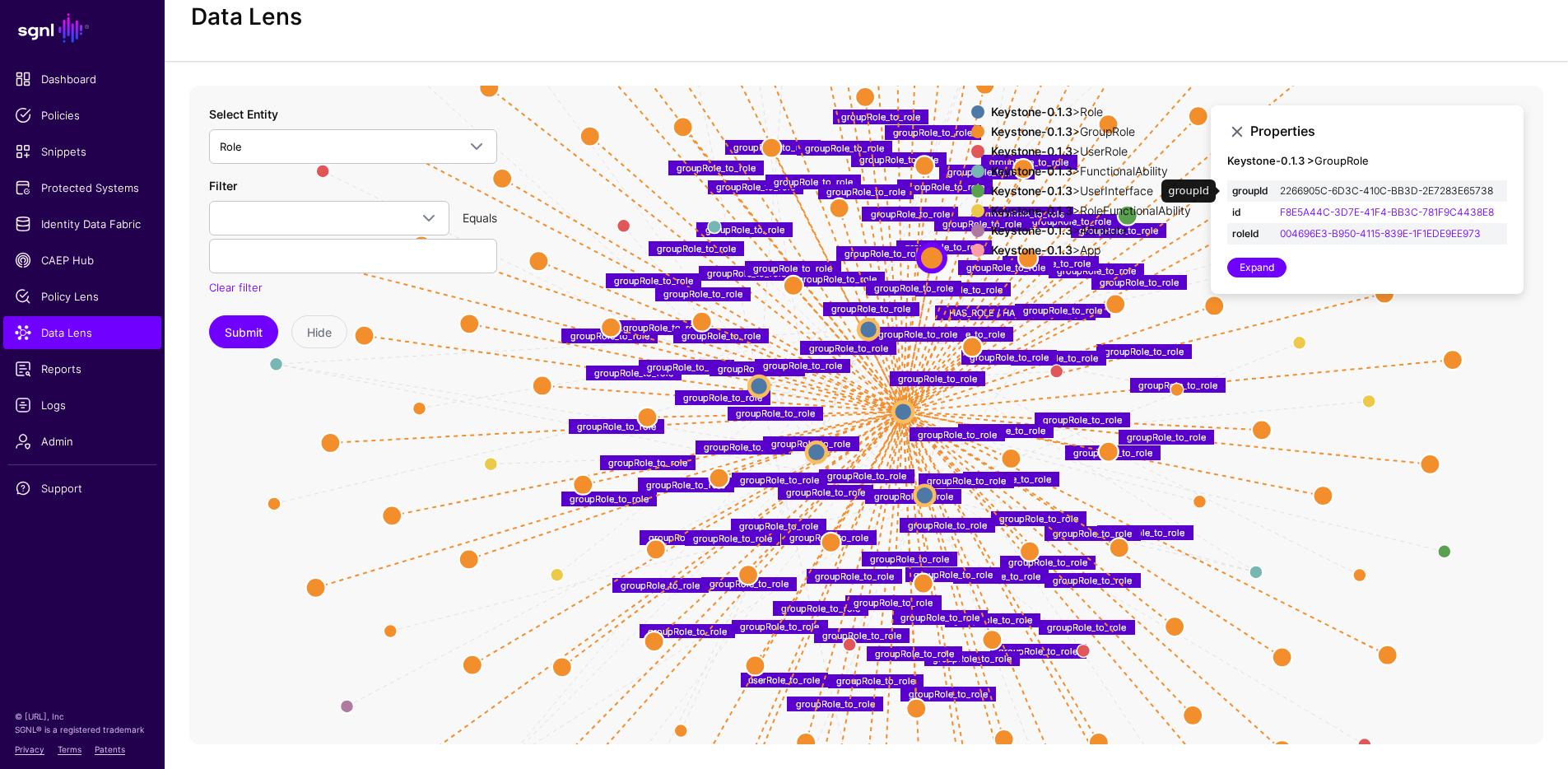
click at [1332, 190] on link "2266905C-6D3C-410C-BB3D-2E7283E65738" at bounding box center [1386, 190] width 213 height 12
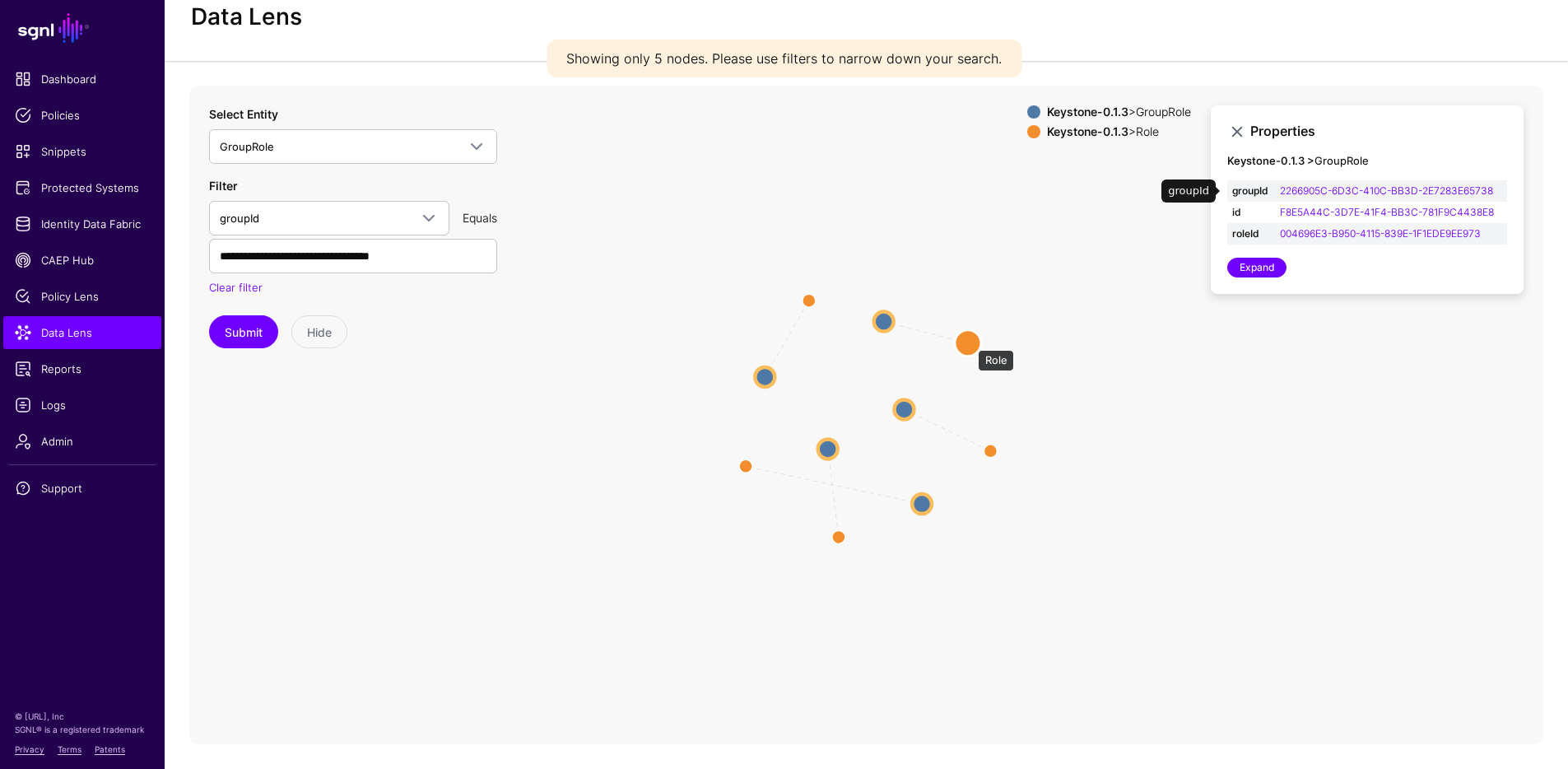
click at [969, 342] on circle at bounding box center [968, 343] width 27 height 27
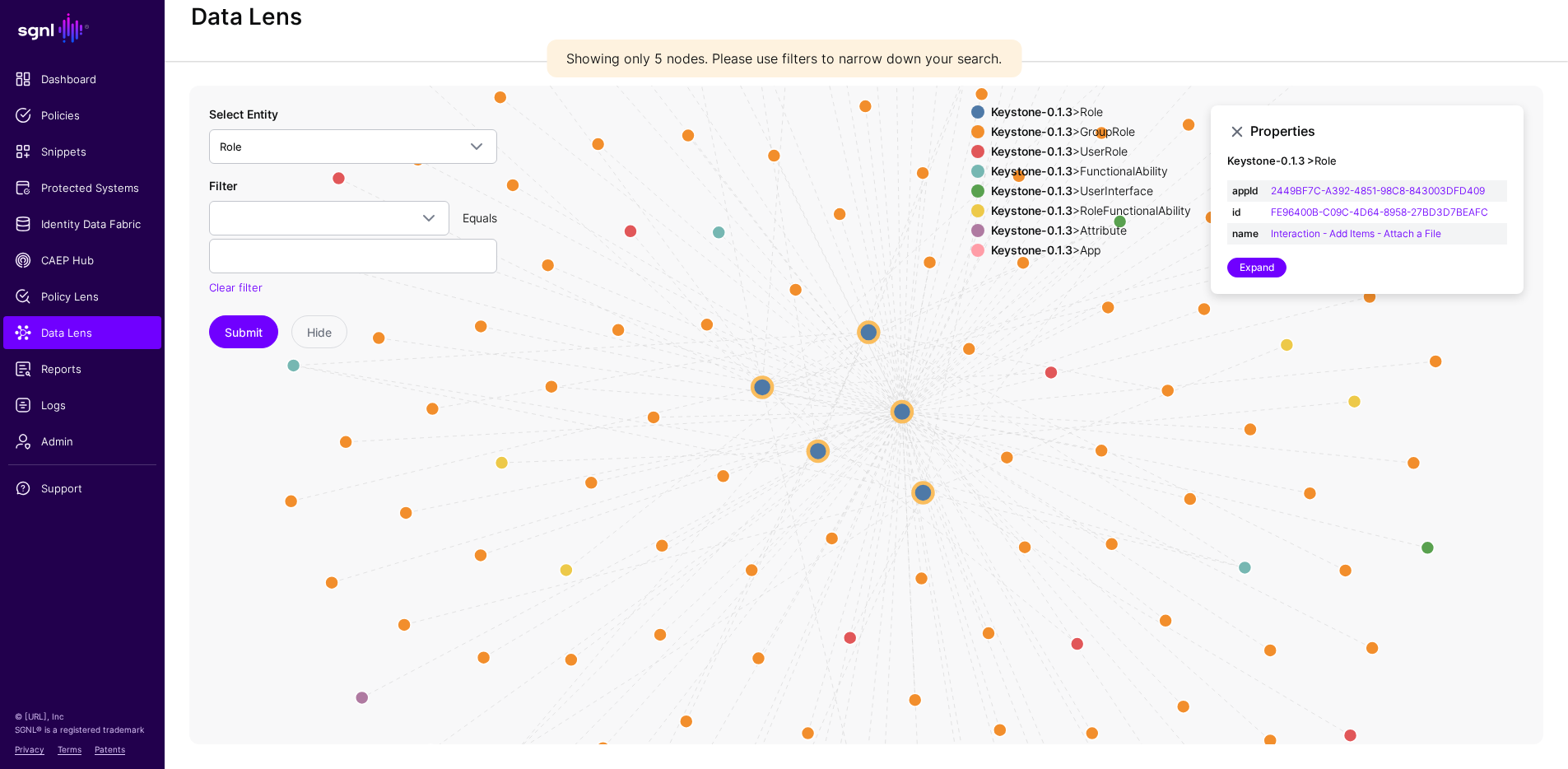
click at [999, 150] on strong "Keystone-0.1.3" at bounding box center [1031, 151] width 81 height 14
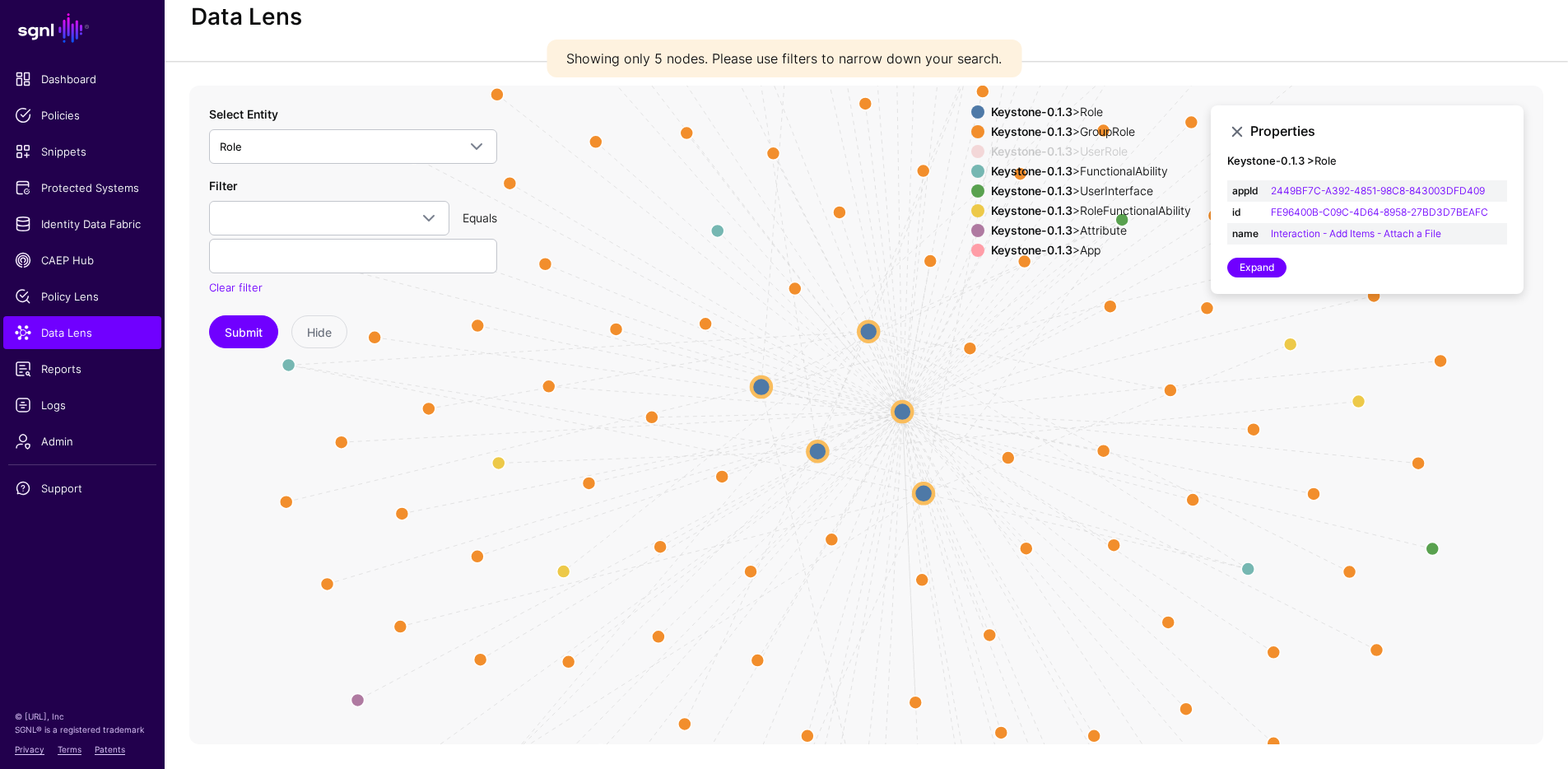
click at [998, 168] on strong "Keystone-0.1.3" at bounding box center [1031, 170] width 81 height 14
click at [1002, 186] on strong "Keystone-0.1.3" at bounding box center [1031, 190] width 81 height 14
click at [1004, 211] on strong "Keystone-0.1.3" at bounding box center [1031, 210] width 81 height 14
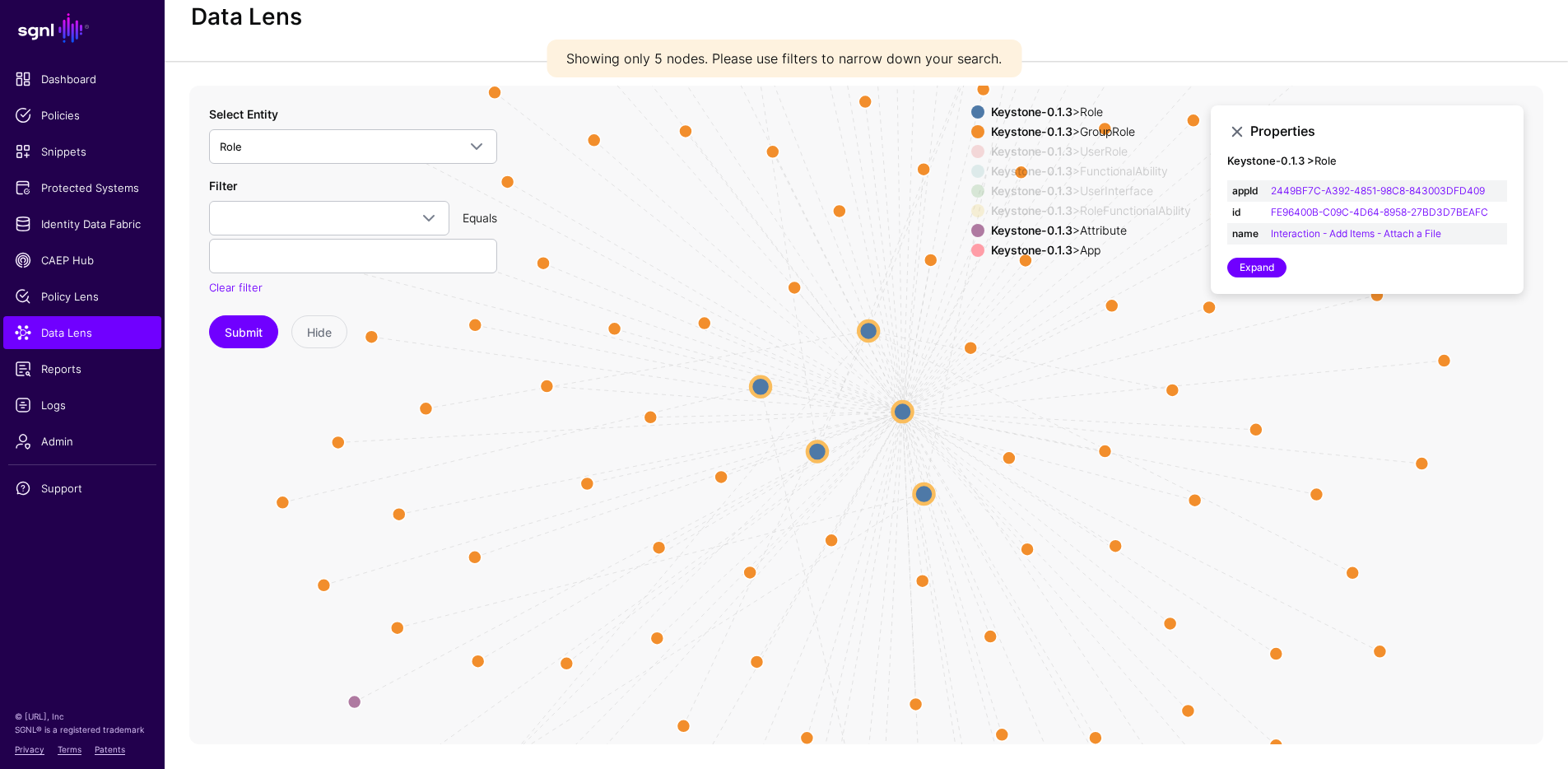
click at [1006, 226] on strong "Keystone-0.1.3" at bounding box center [1031, 230] width 81 height 14
click at [1006, 250] on strong "Keystone-0.1.3" at bounding box center [1031, 249] width 81 height 14
click at [1000, 111] on strong "Keystone-0.1.3" at bounding box center [1031, 111] width 81 height 14
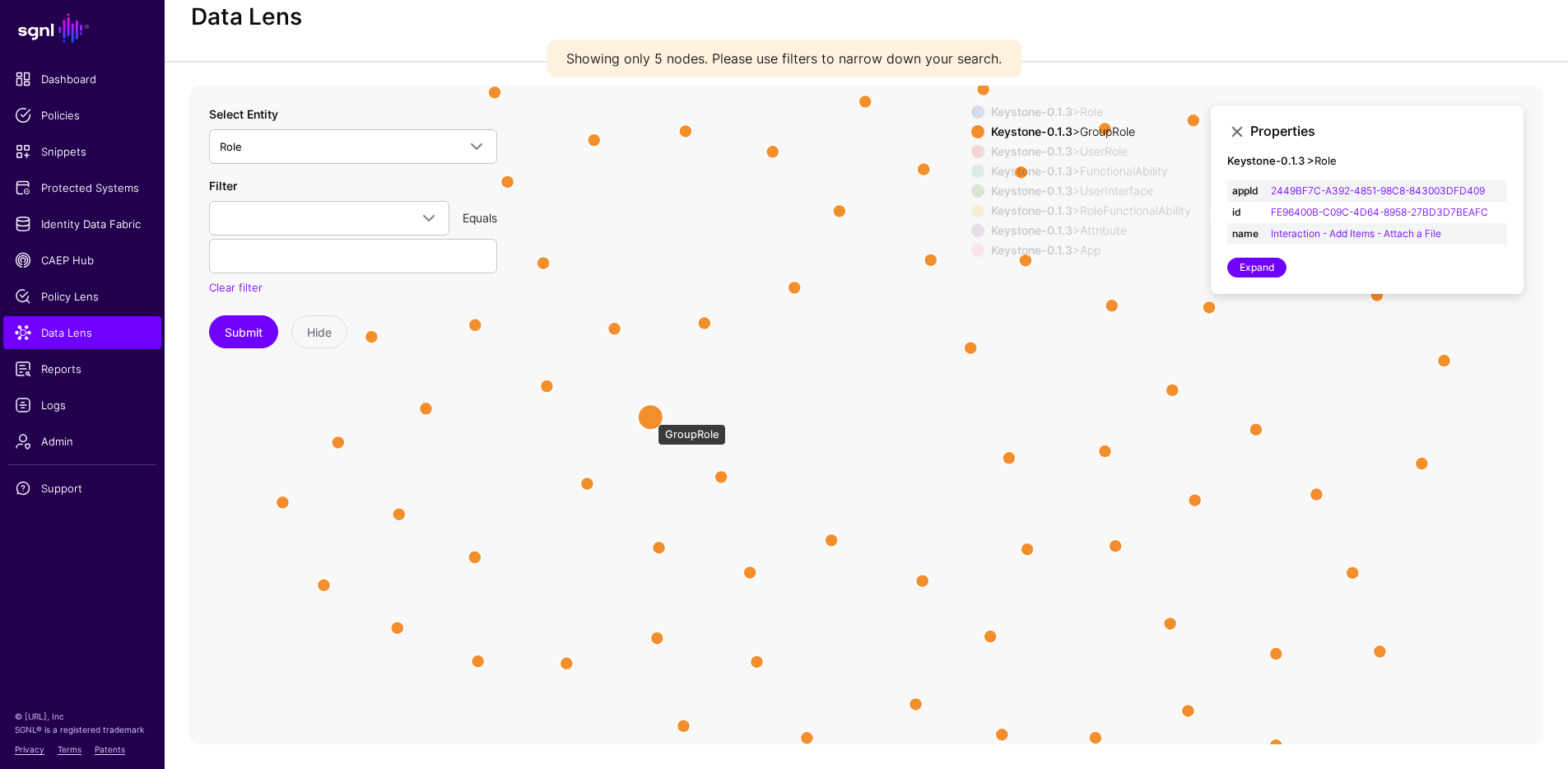
click at [649, 416] on circle at bounding box center [650, 417] width 27 height 27
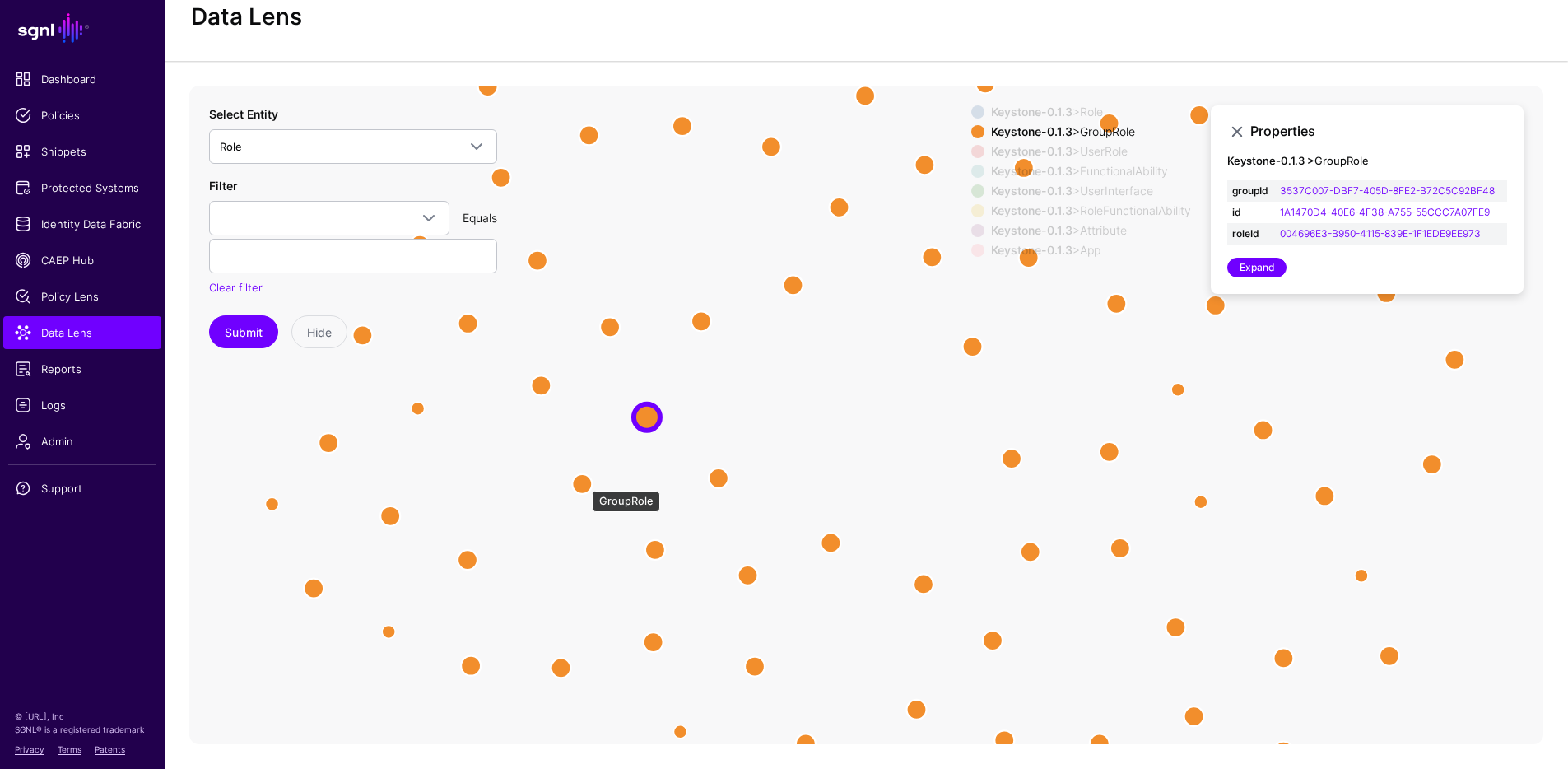
click at [583, 481] on circle at bounding box center [582, 483] width 20 height 20
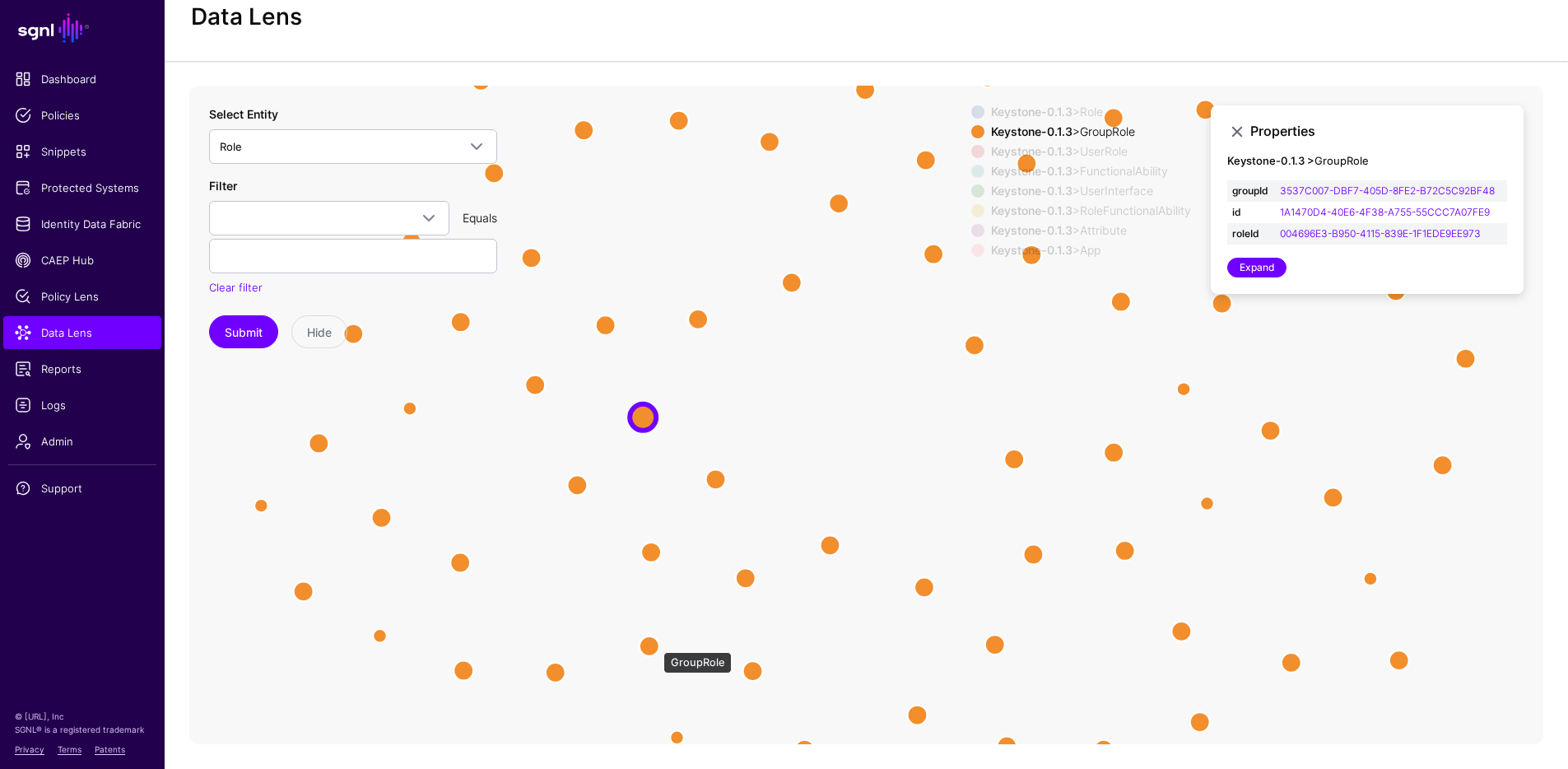
click at [653, 646] on circle at bounding box center [649, 645] width 20 height 20
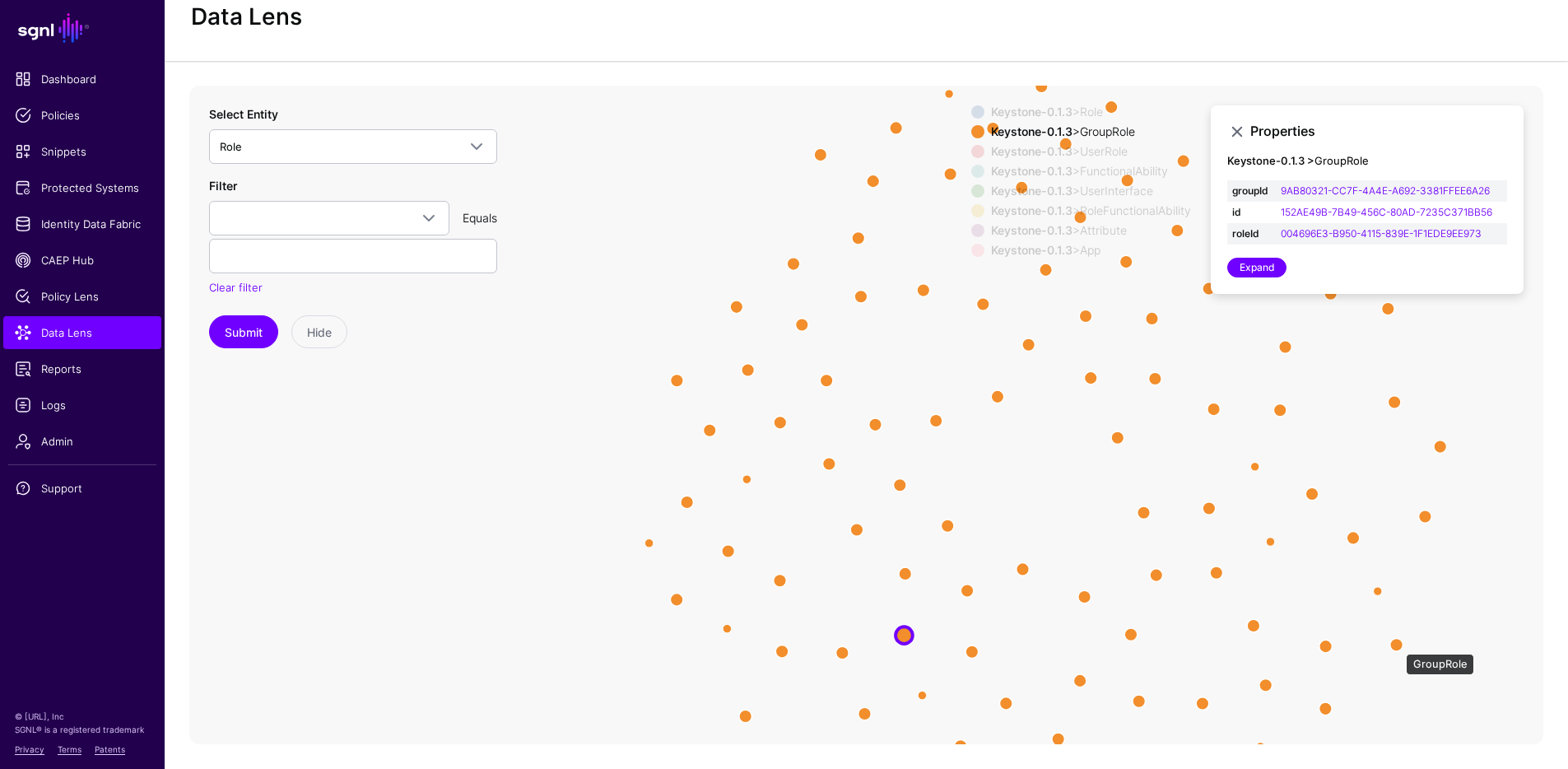
click at [1397, 646] on circle at bounding box center [1396, 645] width 13 height 13
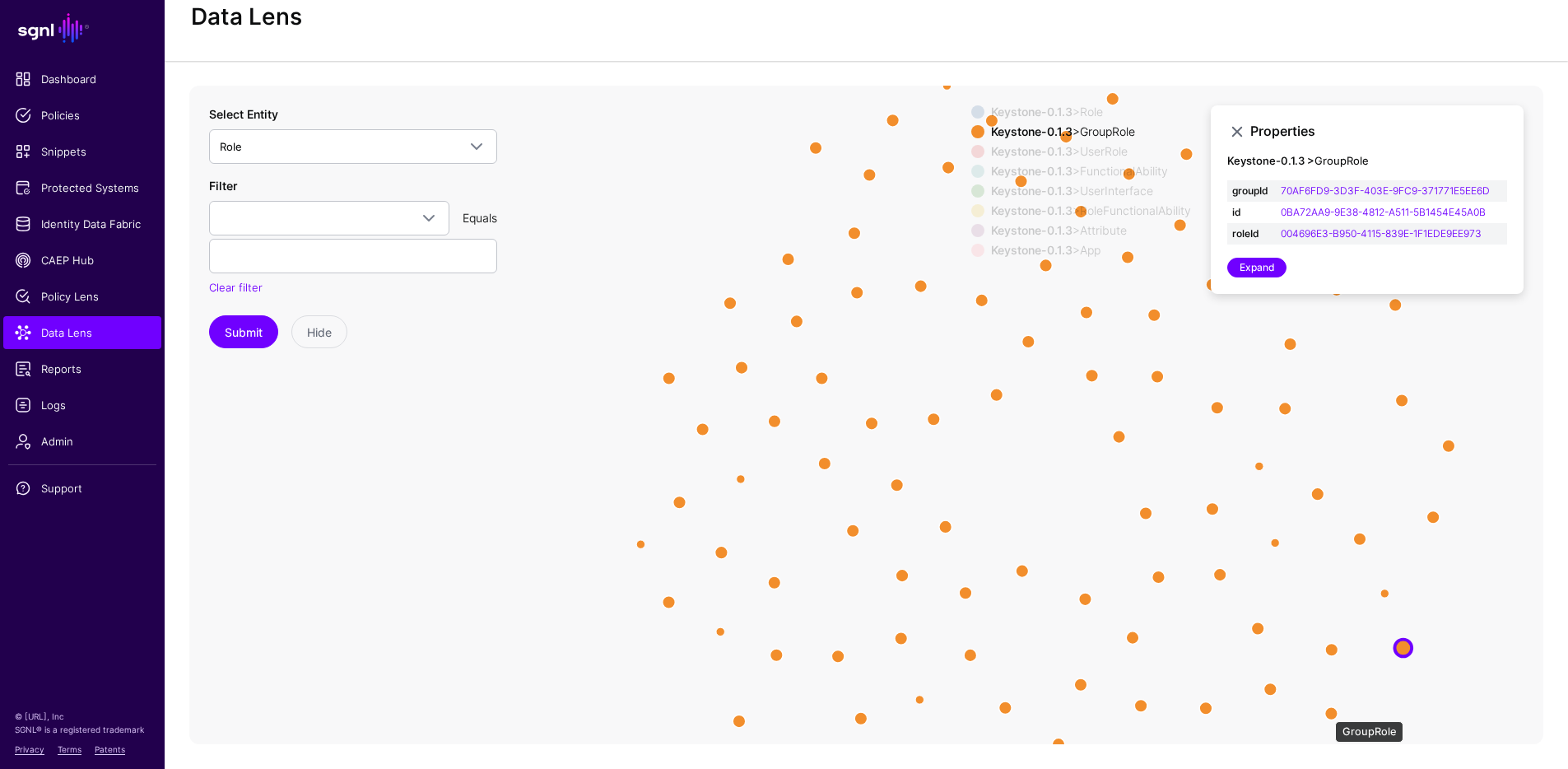
click at [1326, 713] on circle at bounding box center [1331, 713] width 13 height 13
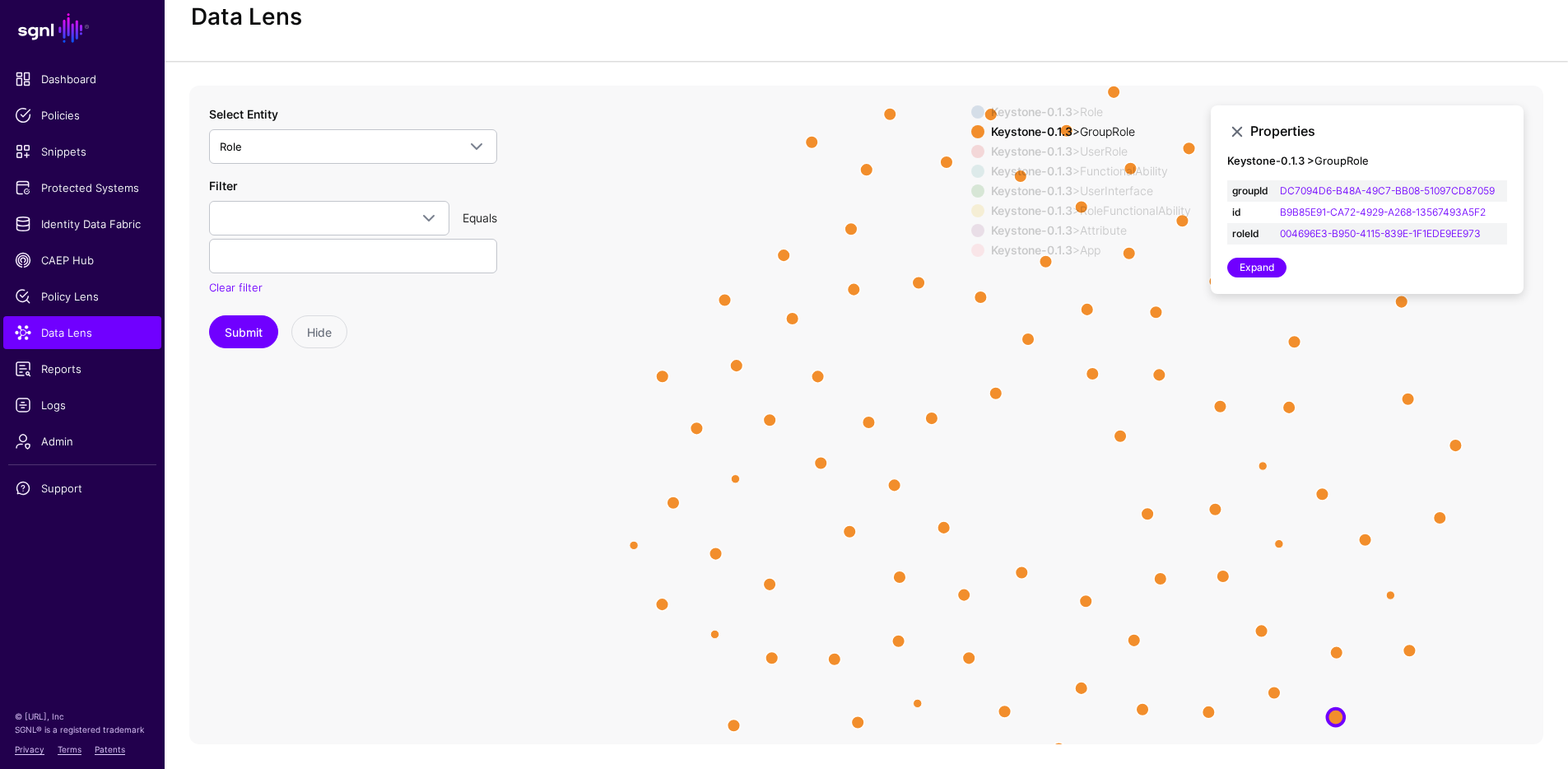
click at [1110, 228] on div "Keystone-0.1.3 > Attribute" at bounding box center [1091, 230] width 206 height 13
click at [1100, 226] on div "Keystone-0.1.3 > Attribute" at bounding box center [1091, 230] width 206 height 13
click at [1110, 207] on div "Keystone-0.1.3 > RoleFunctionalAbility" at bounding box center [1091, 211] width 206 height 13
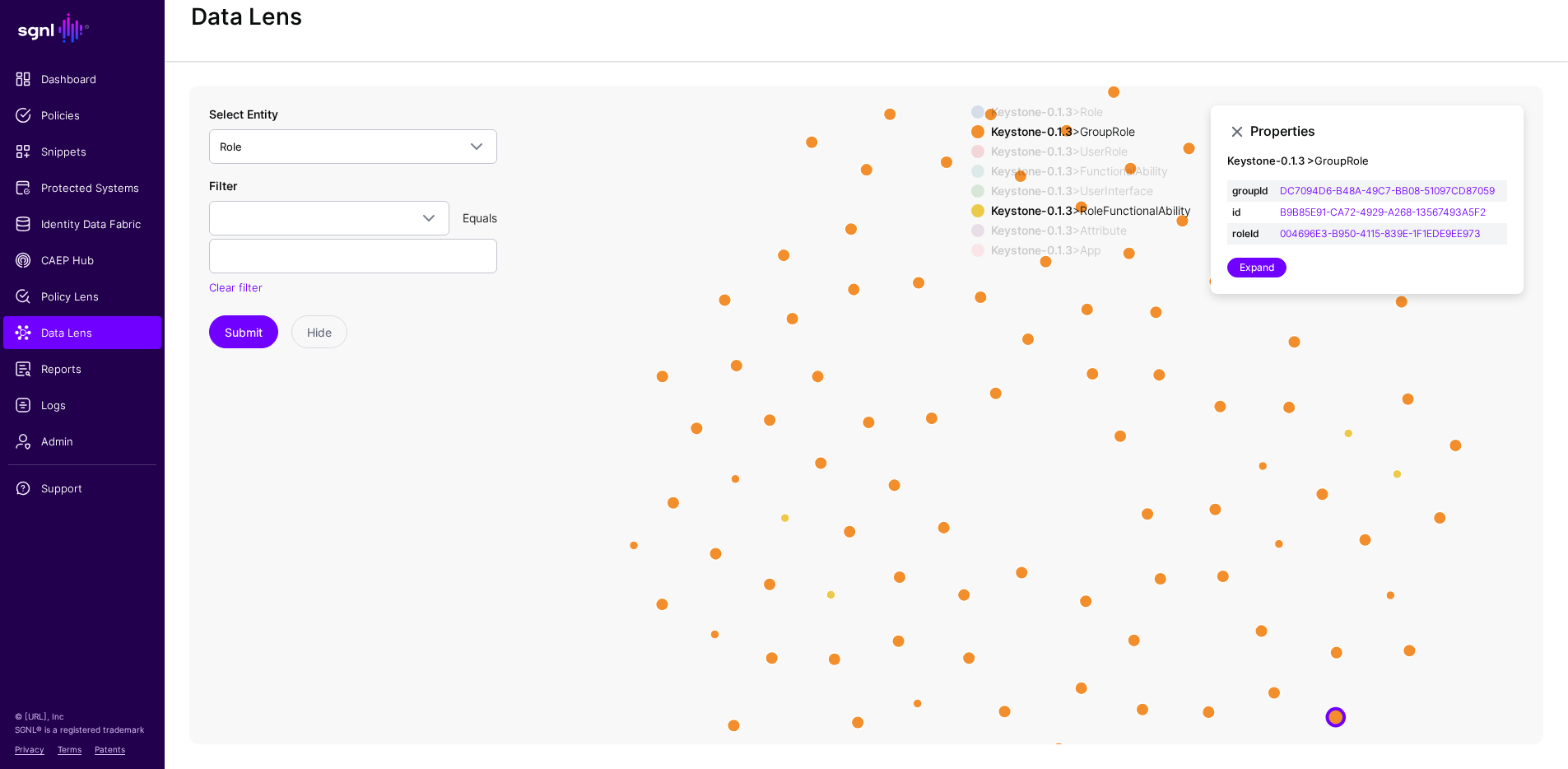
click at [1112, 211] on div "Keystone-0.1.3 > RoleFunctionalAbility" at bounding box center [1091, 211] width 206 height 13
click at [1109, 170] on div "Keystone-0.1.3 > FunctionalAbility" at bounding box center [1091, 171] width 206 height 13
click at [1097, 151] on div "Keystone-0.1.3 > UserRole" at bounding box center [1091, 152] width 206 height 13
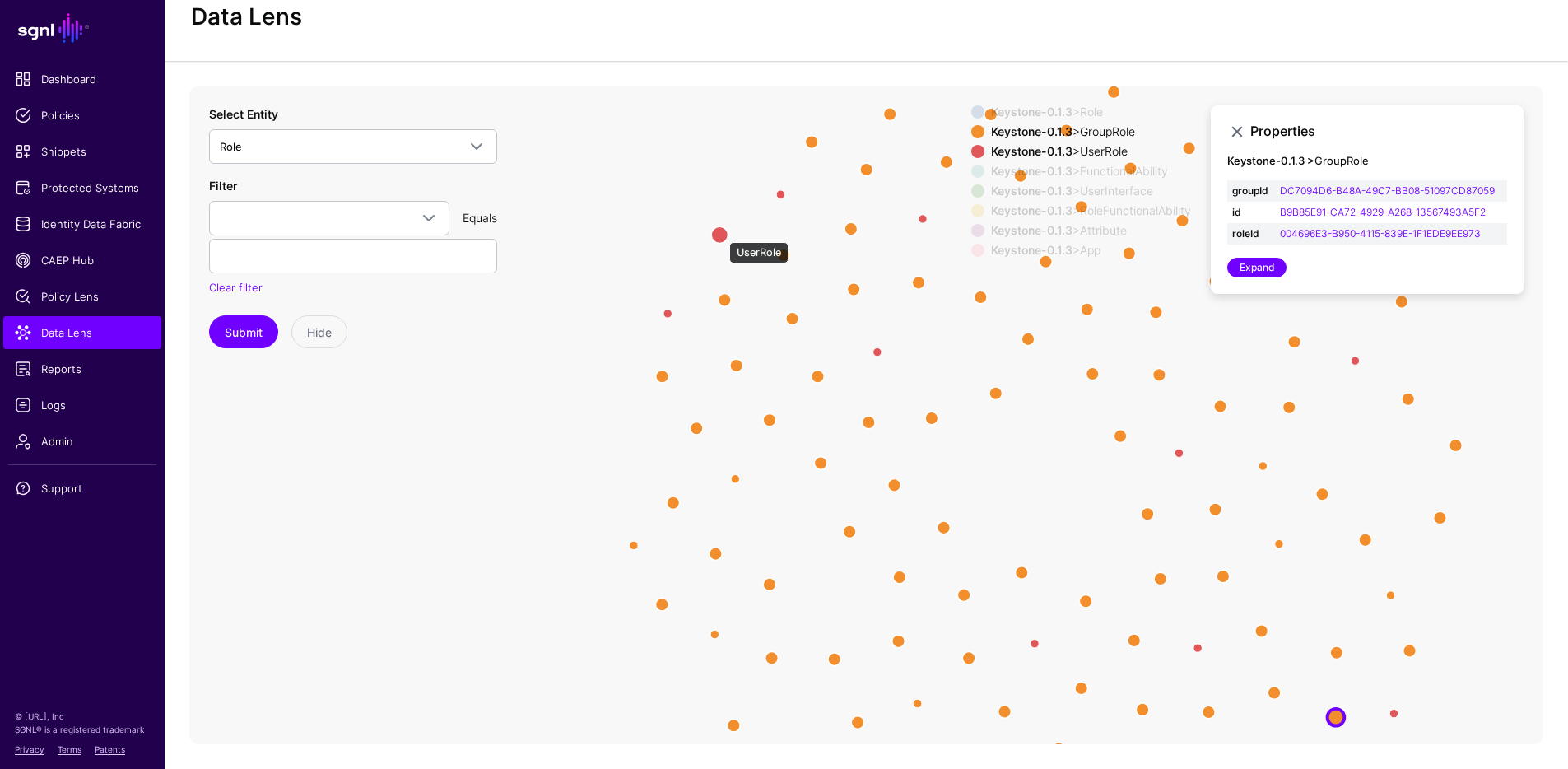
click at [721, 234] on circle at bounding box center [720, 235] width 17 height 17
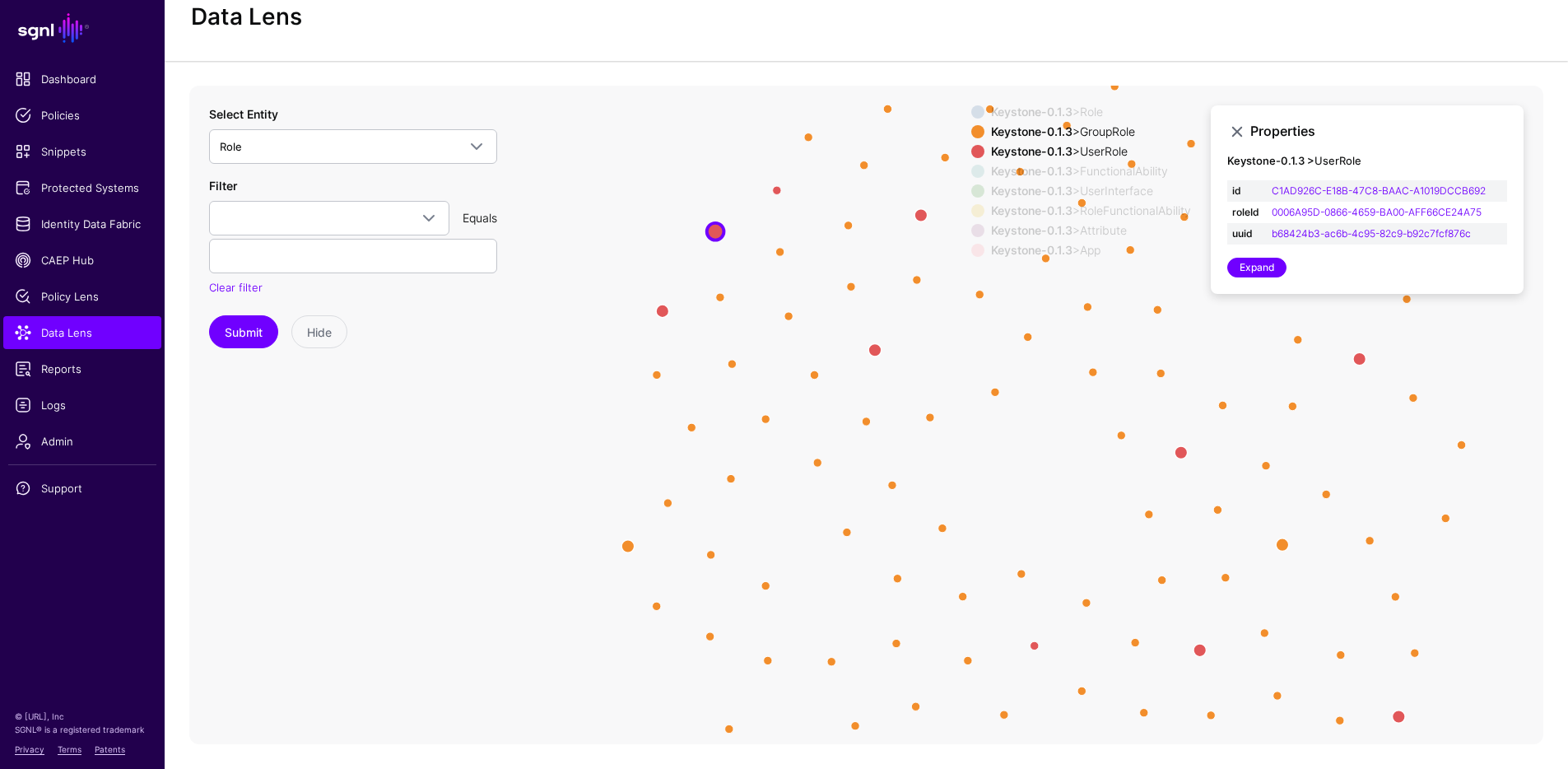
click at [1077, 152] on div "Keystone-0.1.3 > UserRole" at bounding box center [1091, 152] width 206 height 13
click at [1087, 227] on div "Keystone-0.1.3 > Attribute" at bounding box center [1091, 230] width 206 height 13
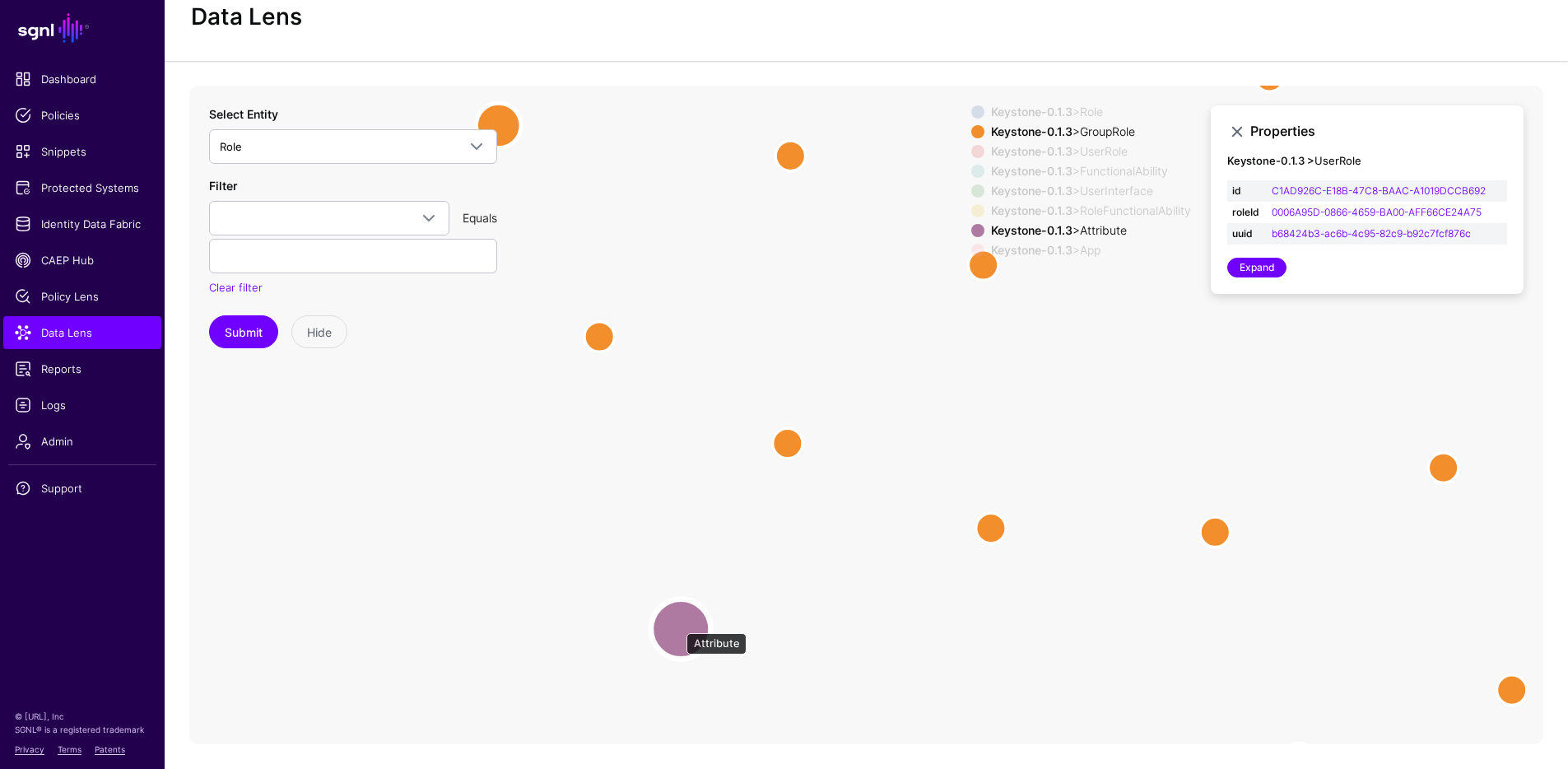
click at [678, 625] on circle at bounding box center [681, 628] width 60 height 60
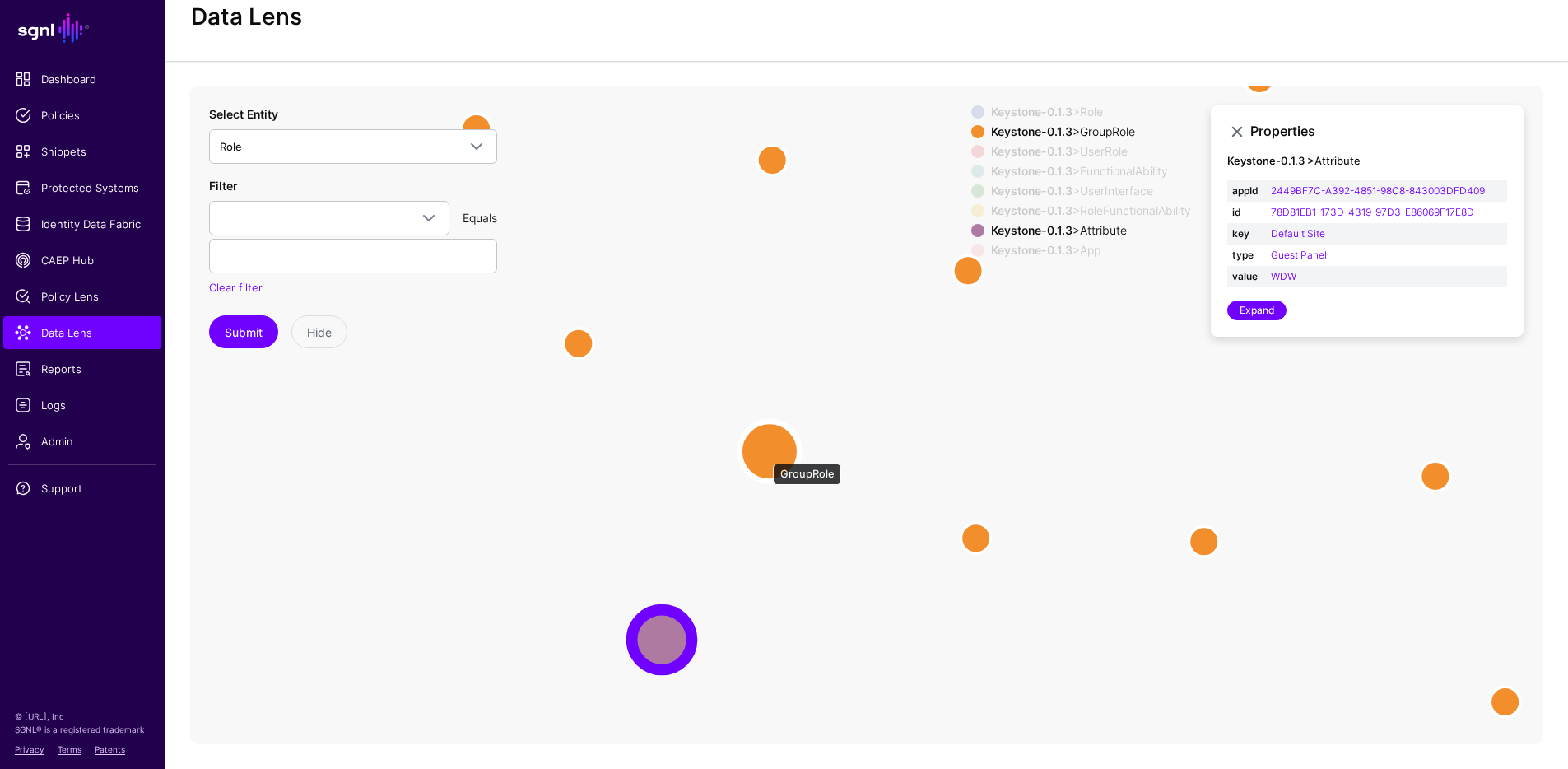
click at [765, 456] on circle at bounding box center [770, 450] width 60 height 60
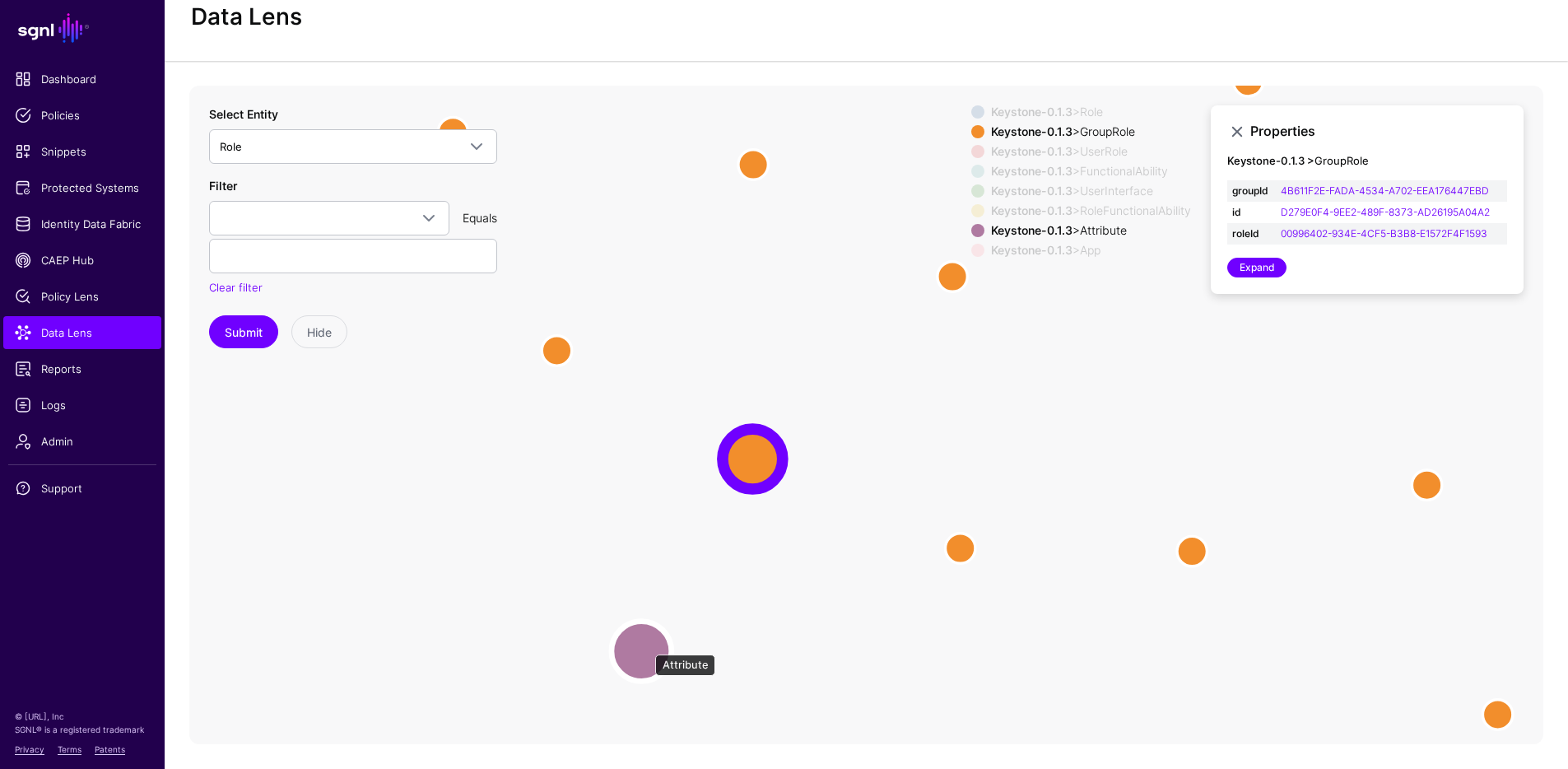
click at [646, 646] on circle at bounding box center [641, 651] width 60 height 60
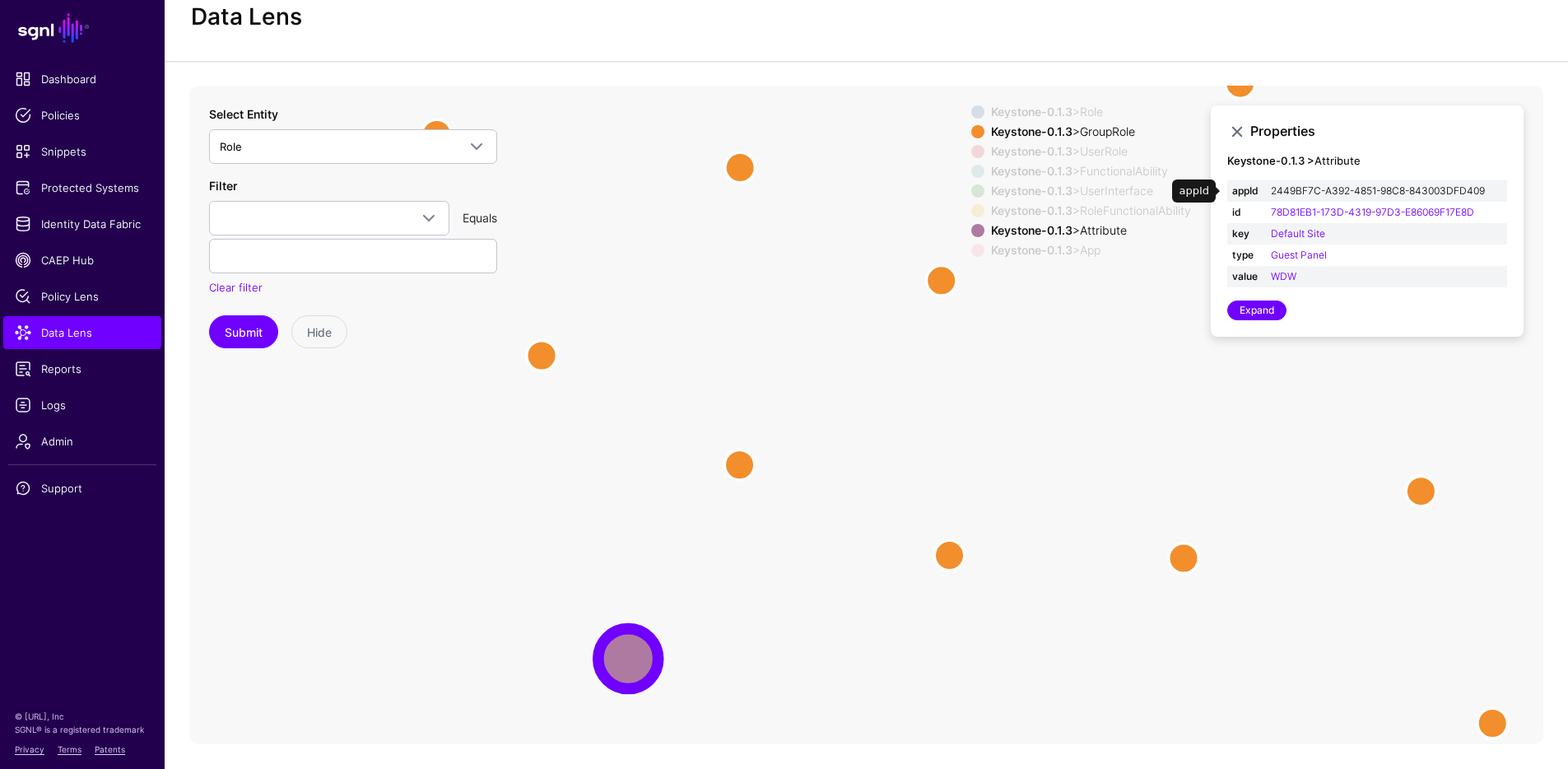
click at [1343, 193] on link "2449BF7C-A392-4851-98C8-843003DFD409" at bounding box center [1378, 190] width 214 height 12
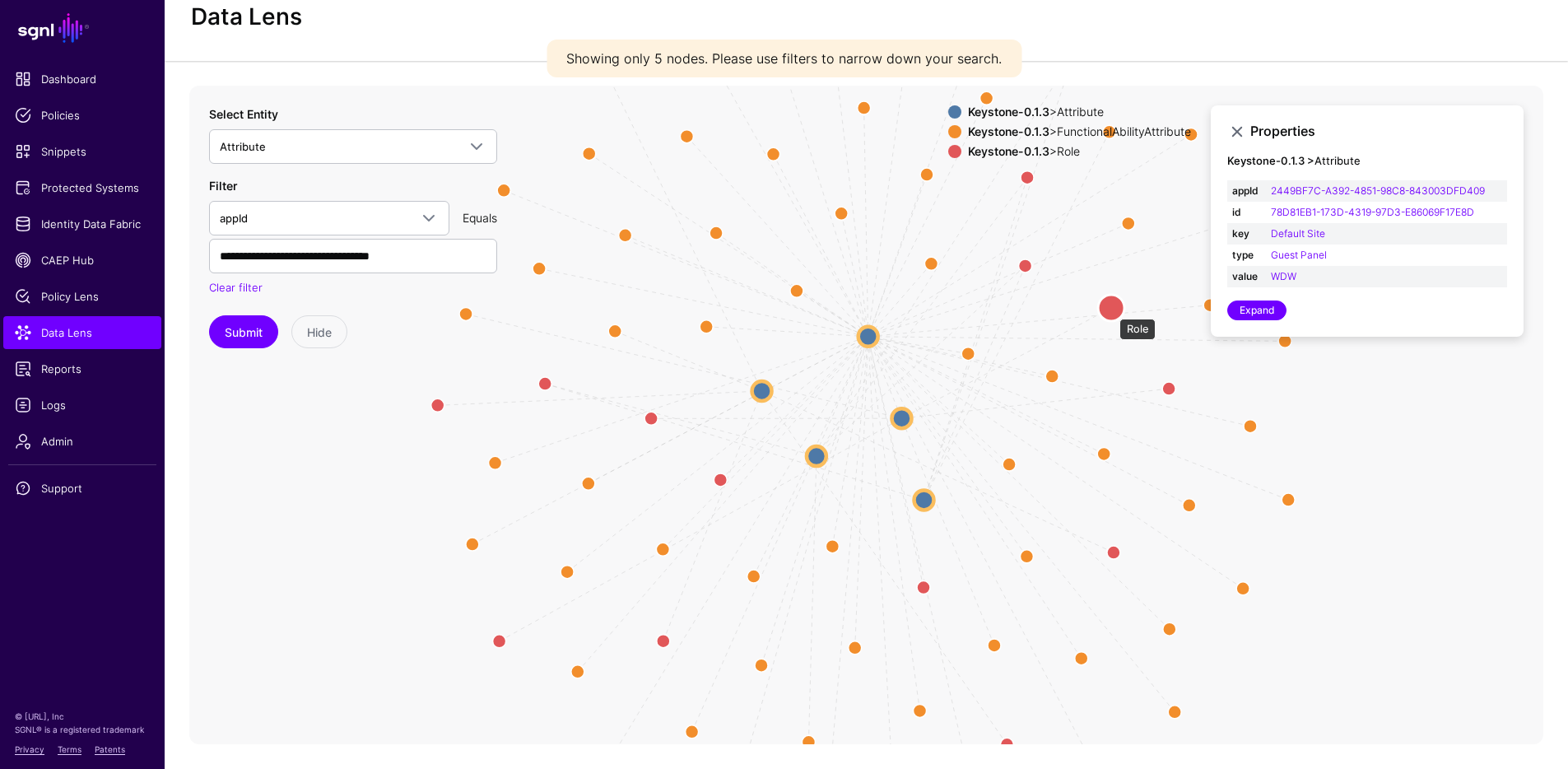
click at [1111, 310] on circle at bounding box center [1112, 308] width 27 height 27
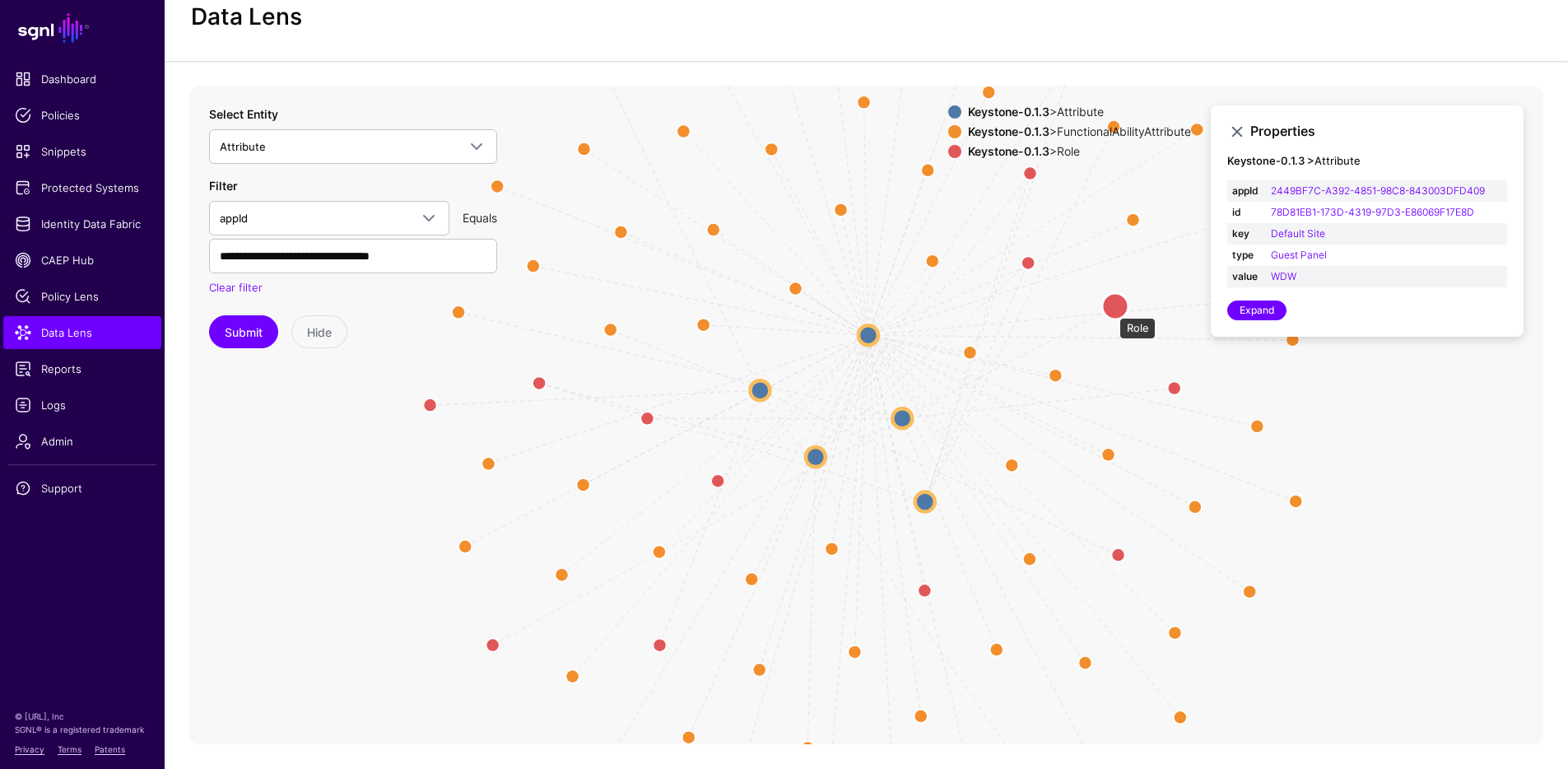
click at [1111, 310] on circle at bounding box center [1115, 306] width 27 height 27
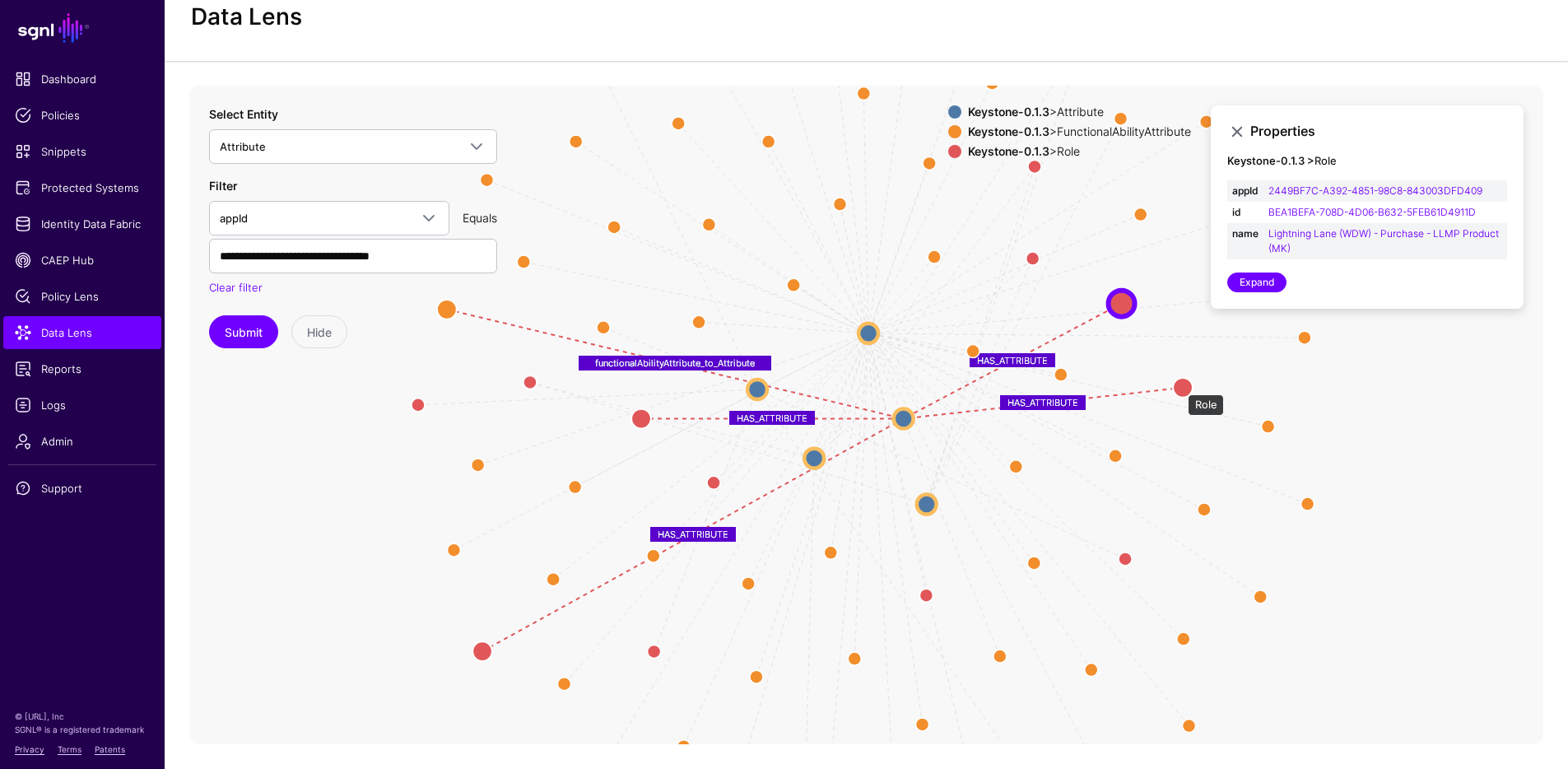
click at [1179, 386] on circle at bounding box center [1182, 387] width 20 height 20
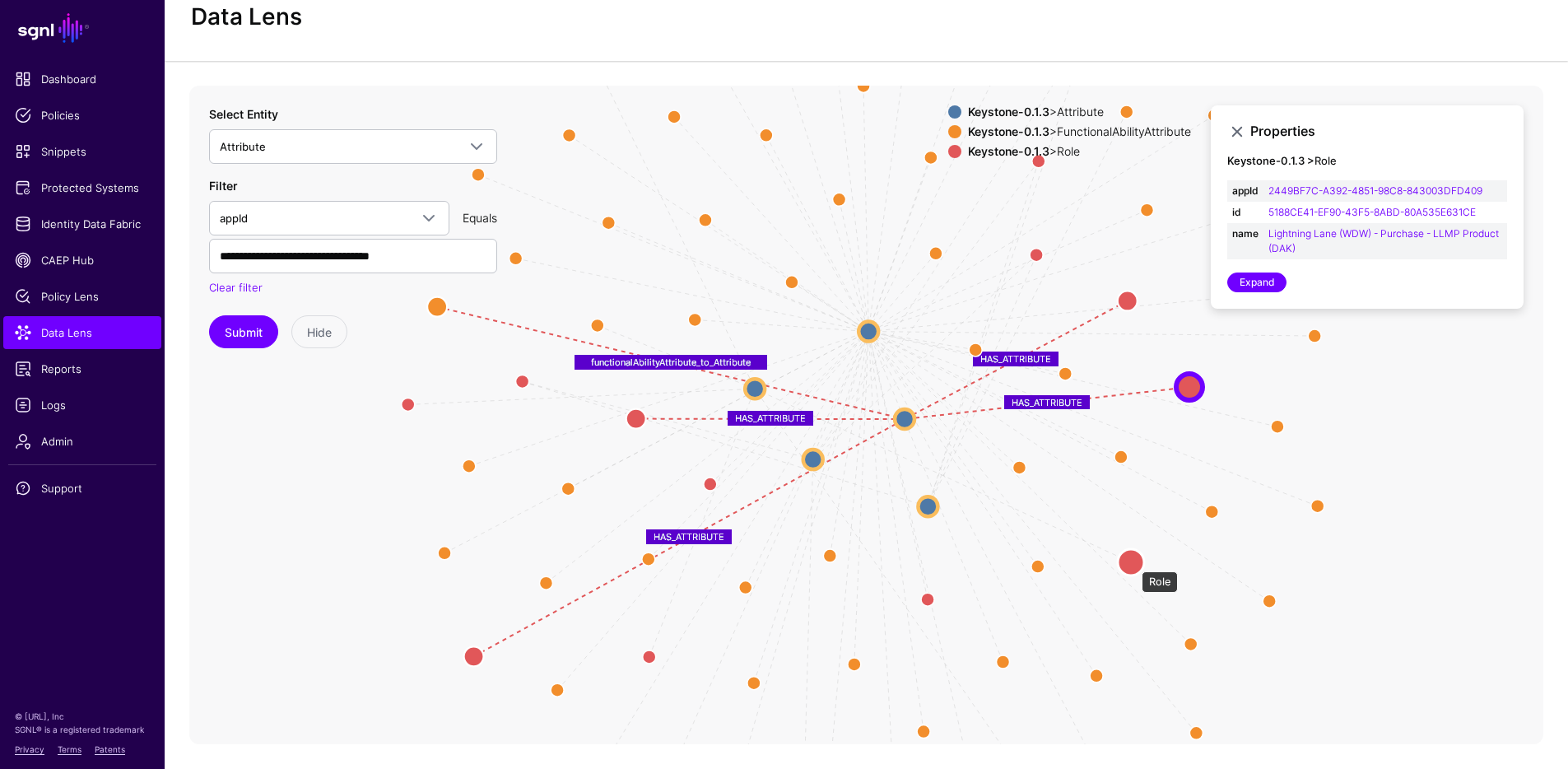
click at [1134, 563] on circle at bounding box center [1131, 563] width 27 height 27
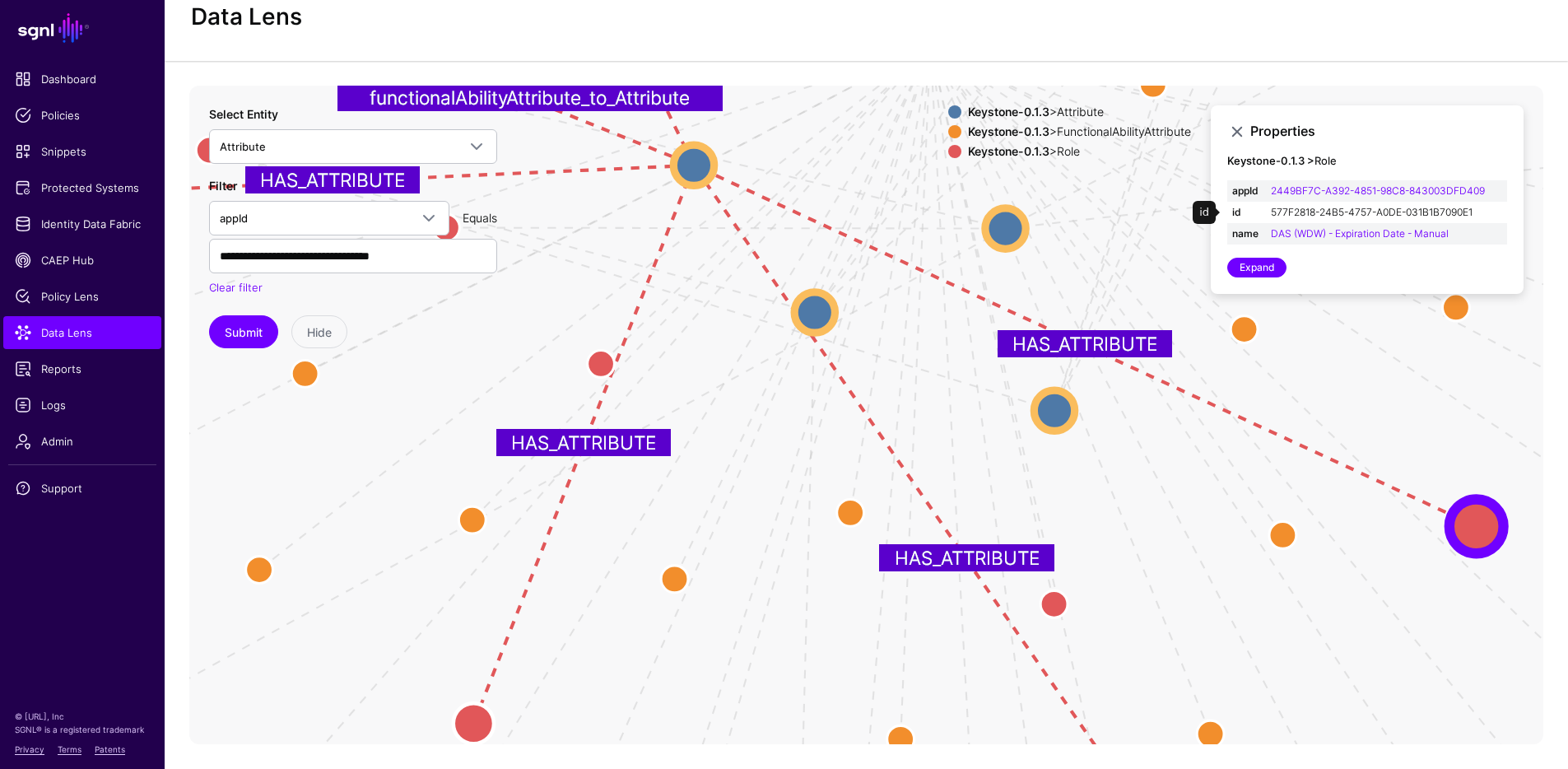
click at [1419, 211] on link "577F2818-24B5-4757-A0DE-031B1B7090E1" at bounding box center [1371, 211] width 201 height 12
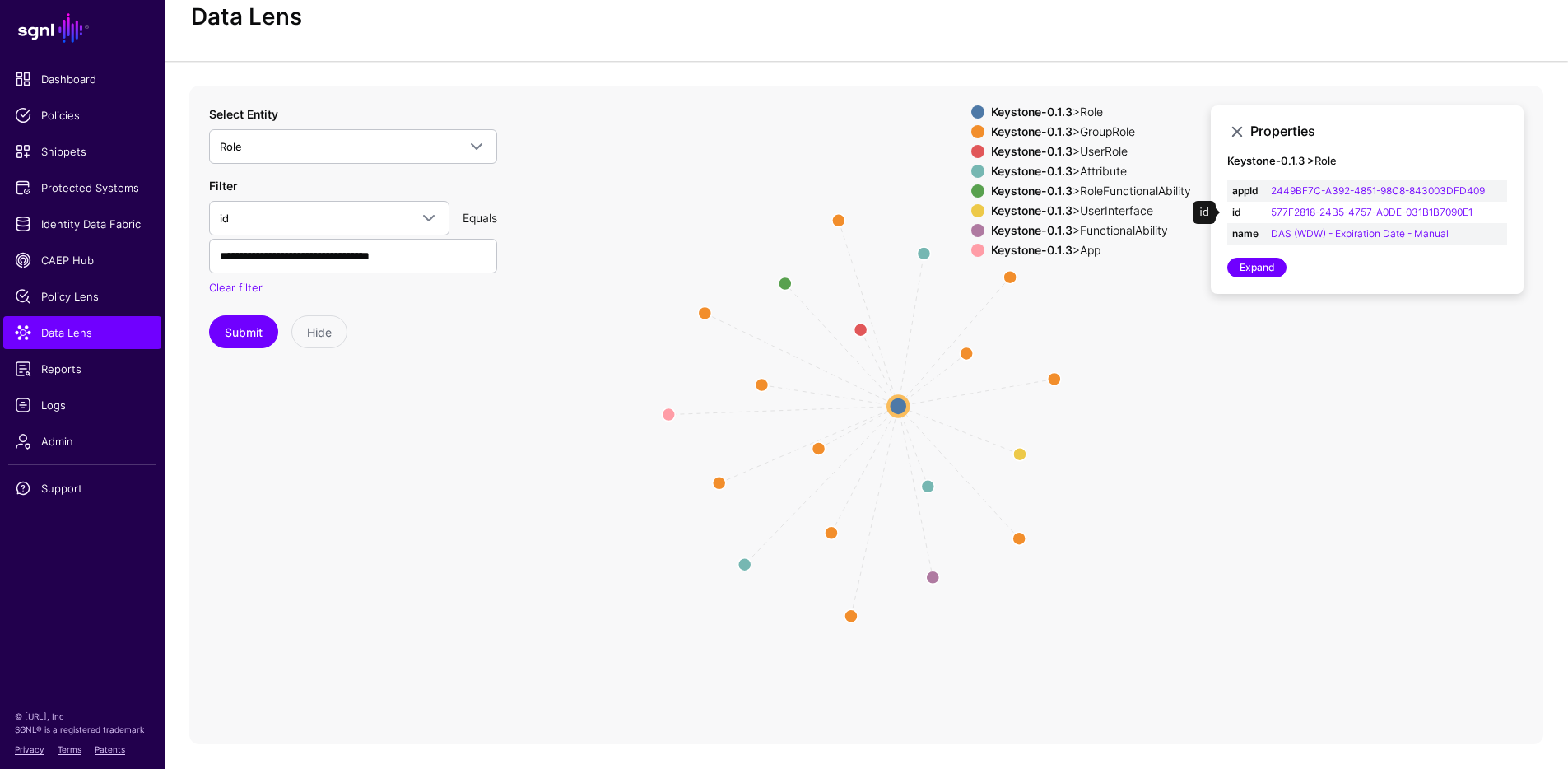
click at [1109, 132] on div "Keystone-0.1.3 > GroupRole" at bounding box center [1091, 132] width 206 height 13
click at [1009, 275] on circle at bounding box center [1010, 276] width 27 height 27
click at [1015, 272] on circle at bounding box center [1013, 272] width 27 height 27
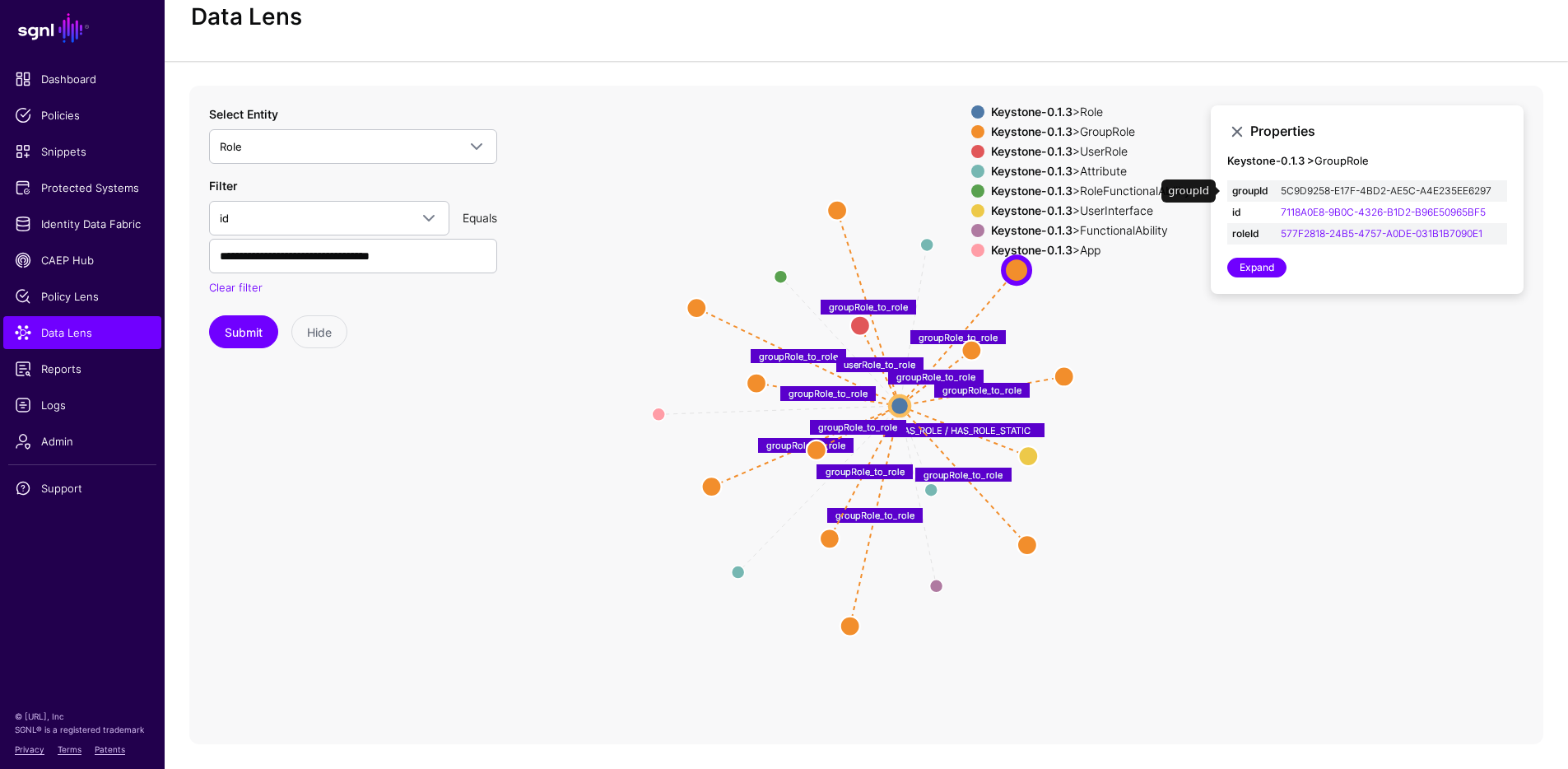
click at [1362, 192] on link "5C9D9258-E17F-4BD2-AE5C-A4E235EE6297" at bounding box center [1386, 190] width 211 height 12
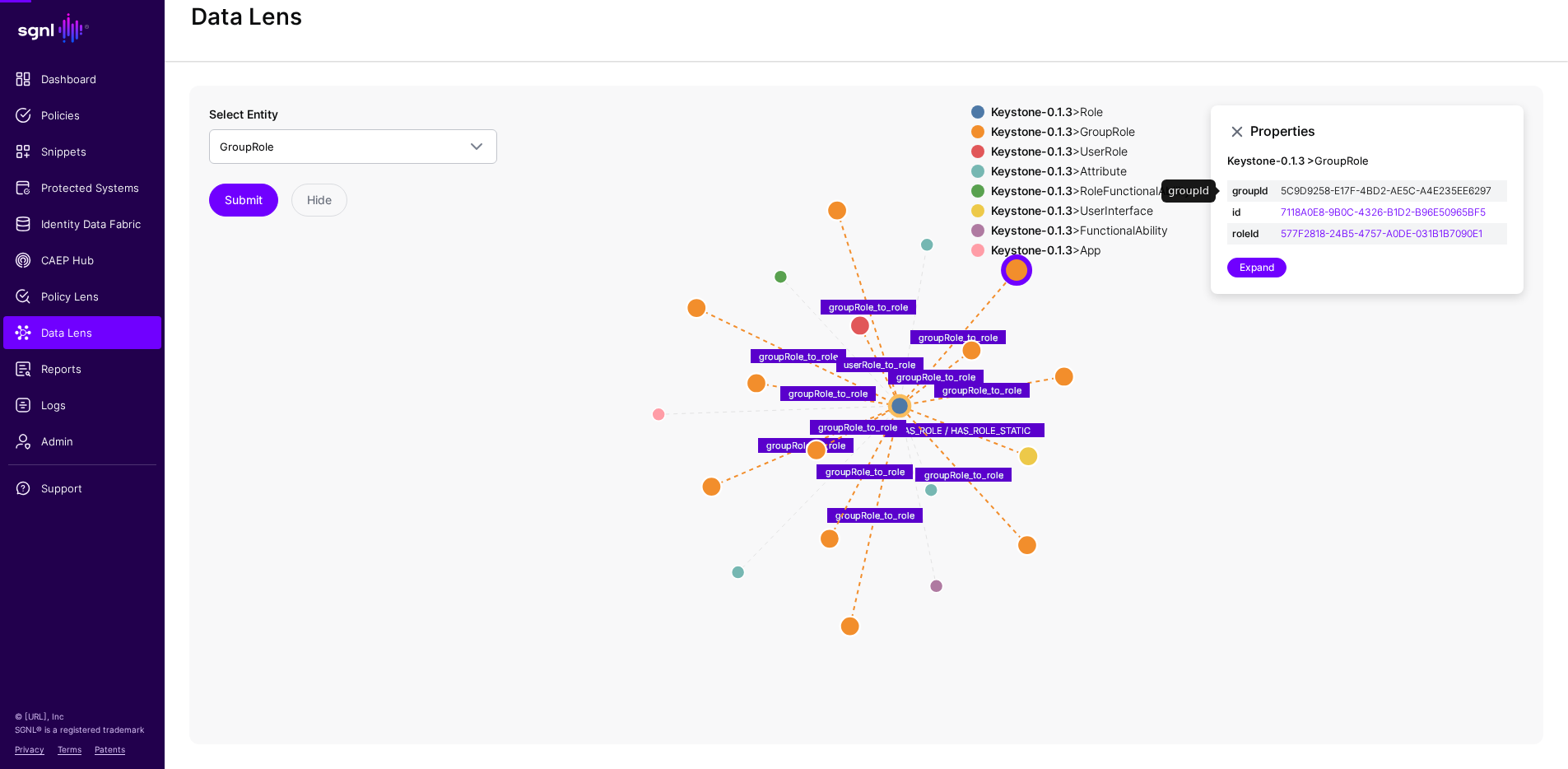
click at [1362, 192] on link "5C9D9258-E17F-4BD2-AE5C-A4E235EE6297" at bounding box center [1386, 190] width 211 height 12
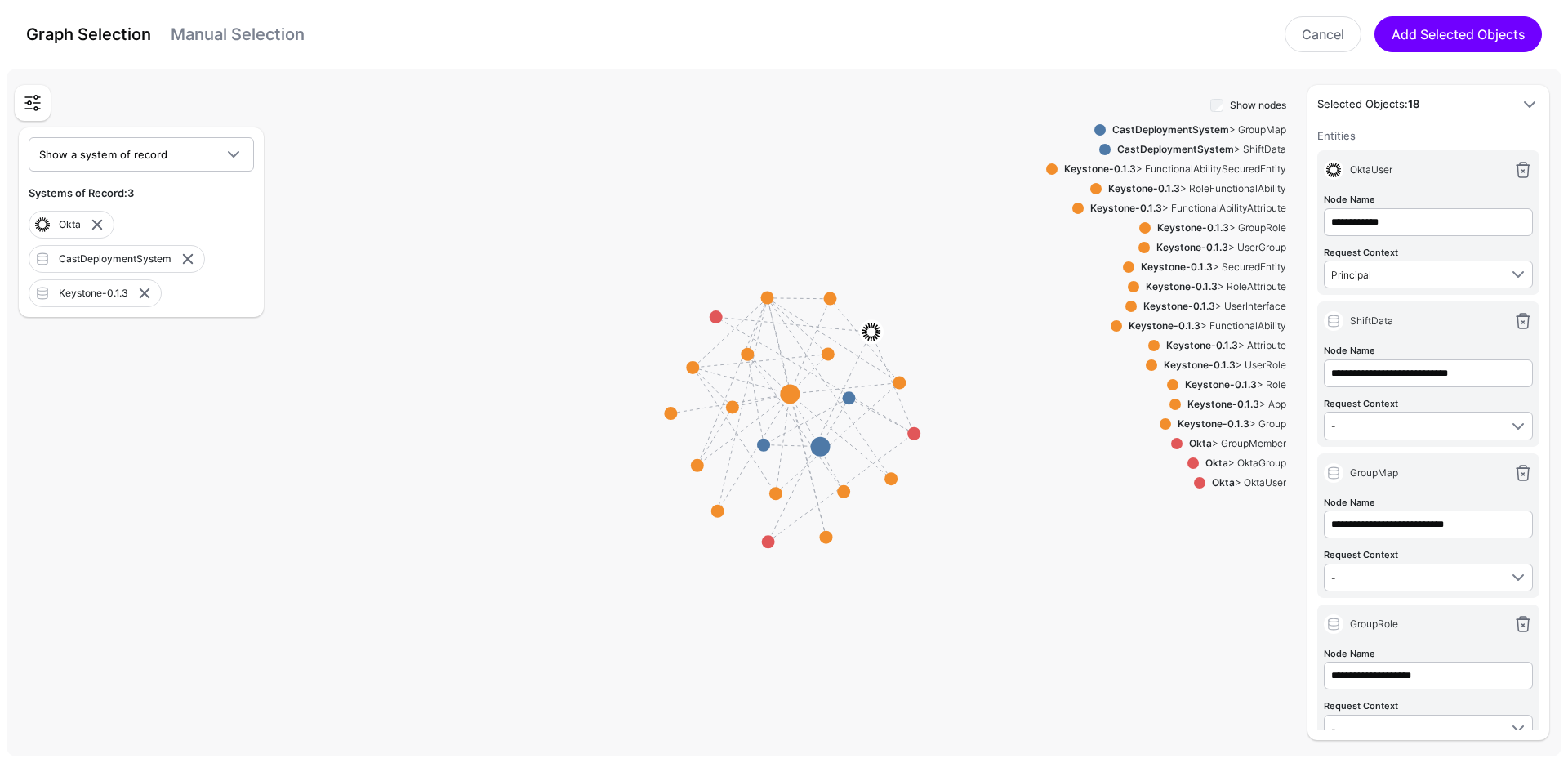
type input "**********"
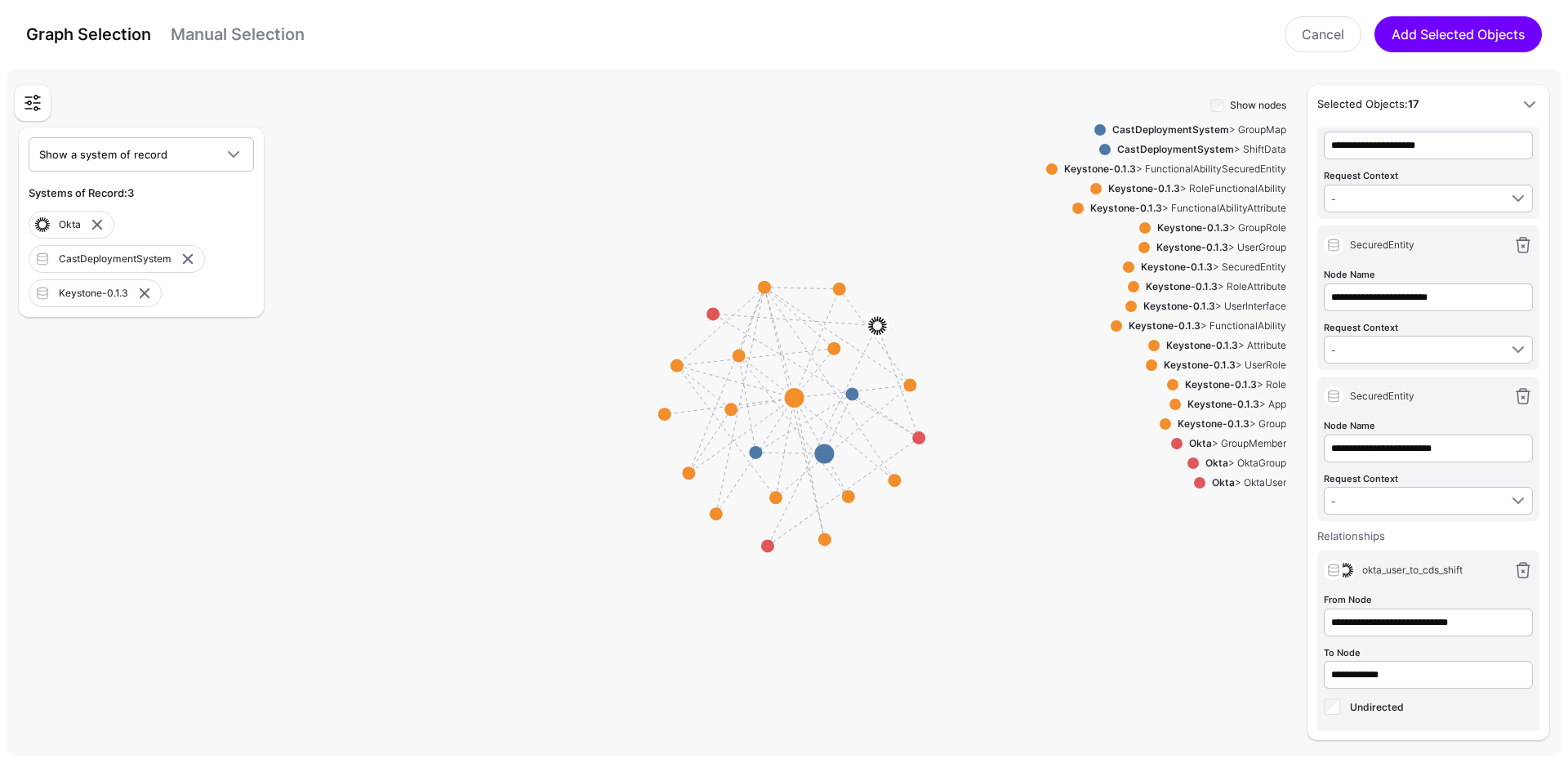
scroll to position [1434, 0]
click at [1514, 394] on link at bounding box center [1523, 399] width 20 height 20
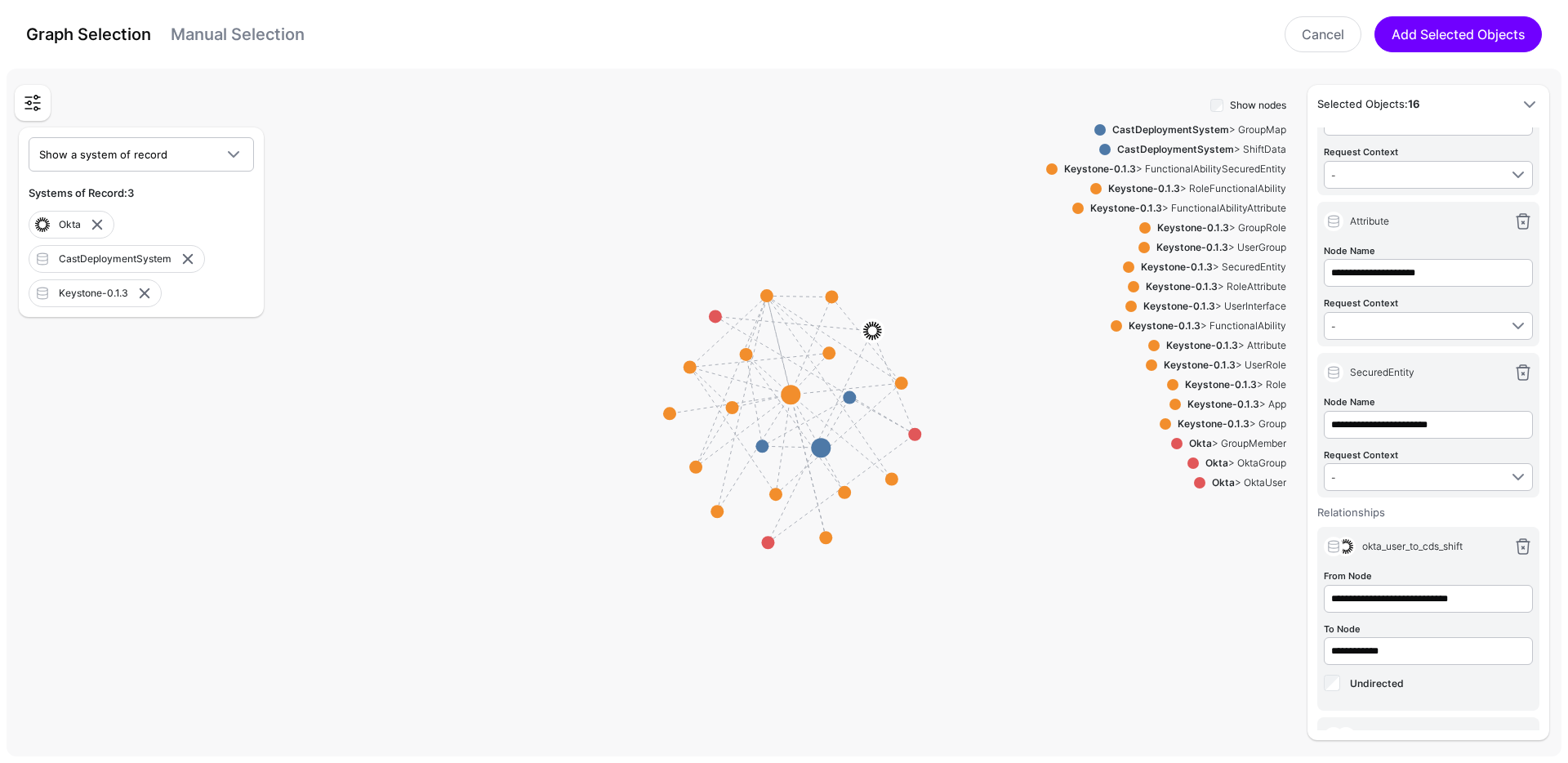
scroll to position [1272, 0]
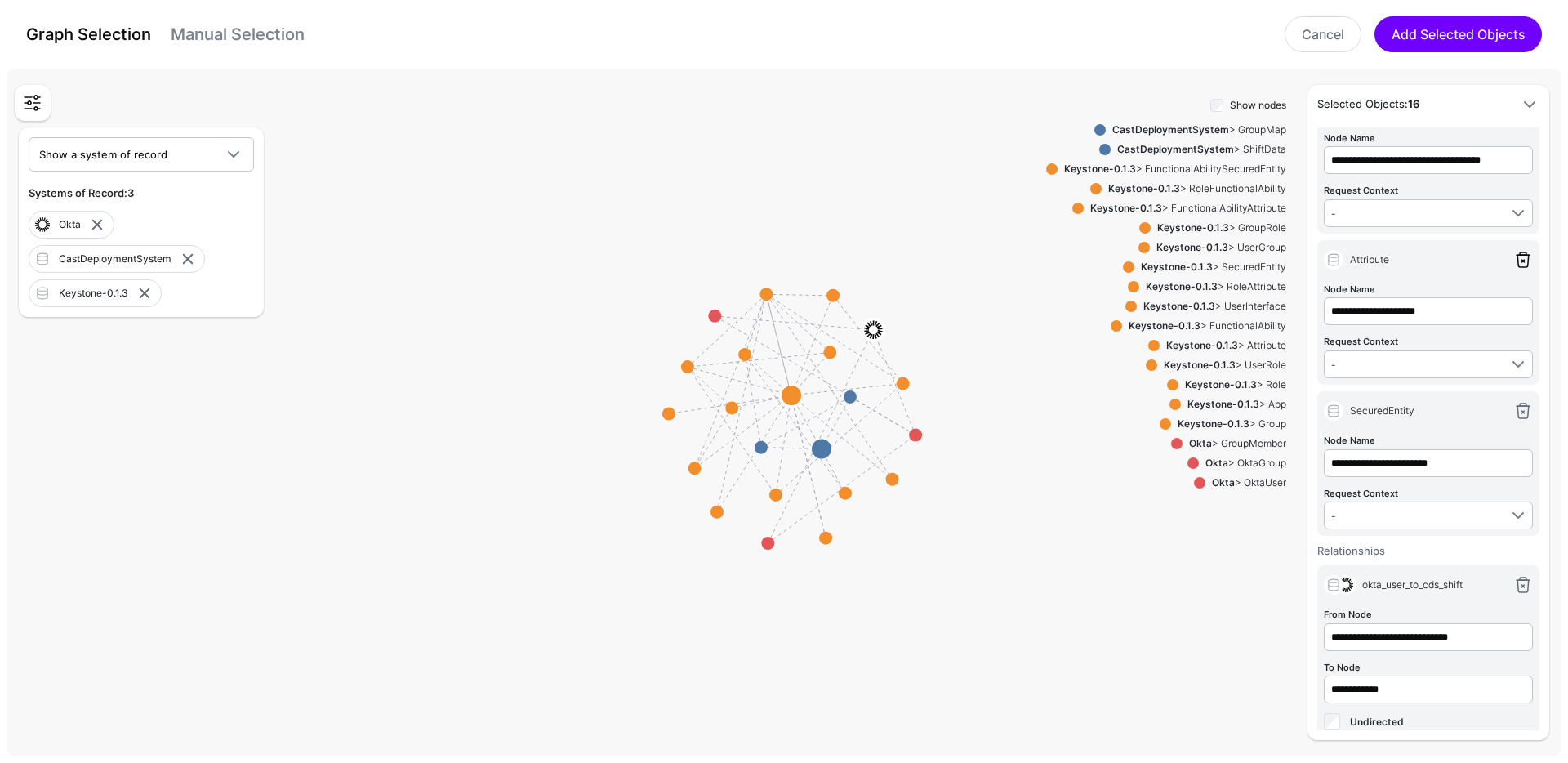
click at [1513, 263] on link at bounding box center [1523, 260] width 20 height 20
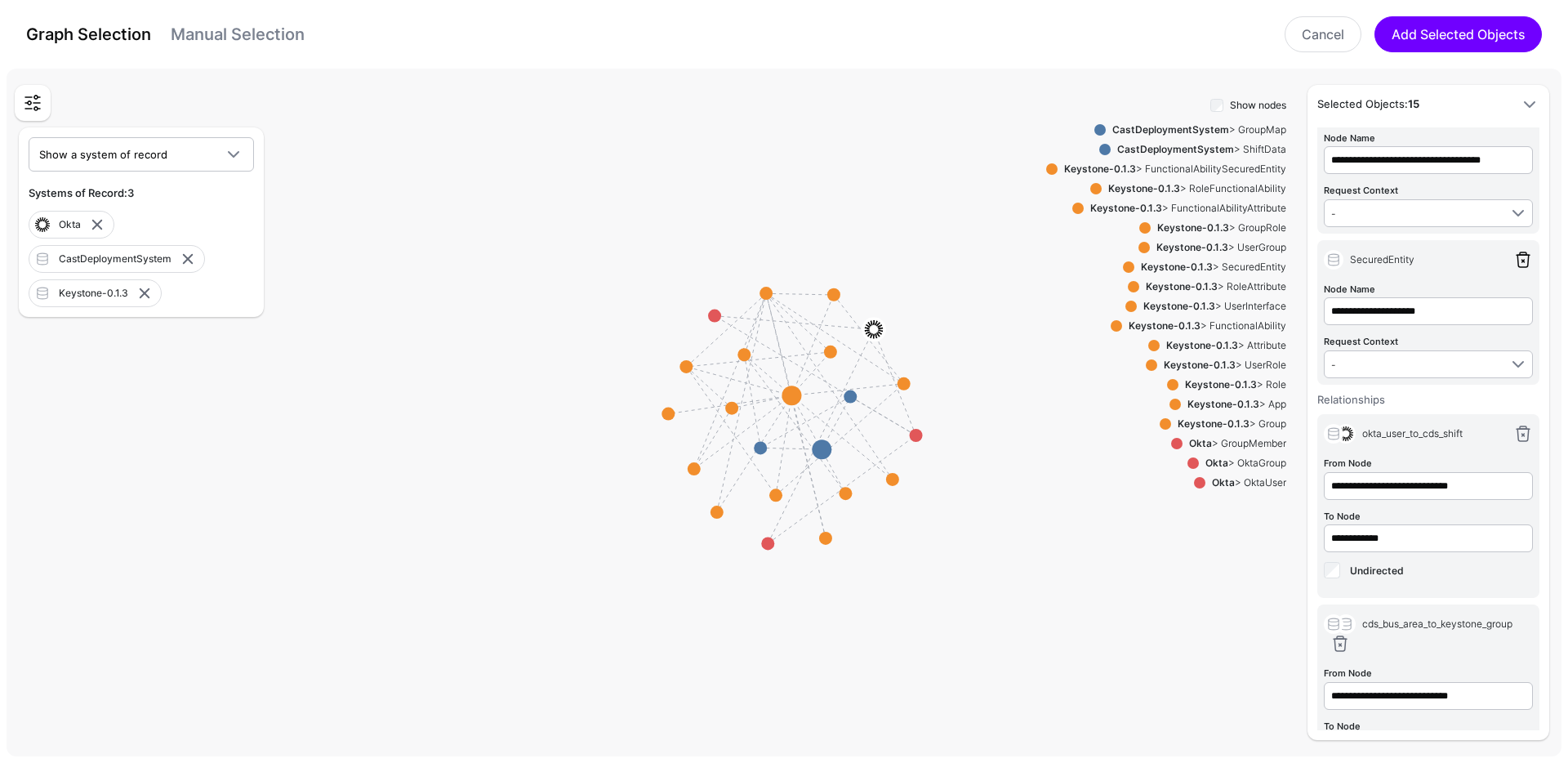
type input "**********"
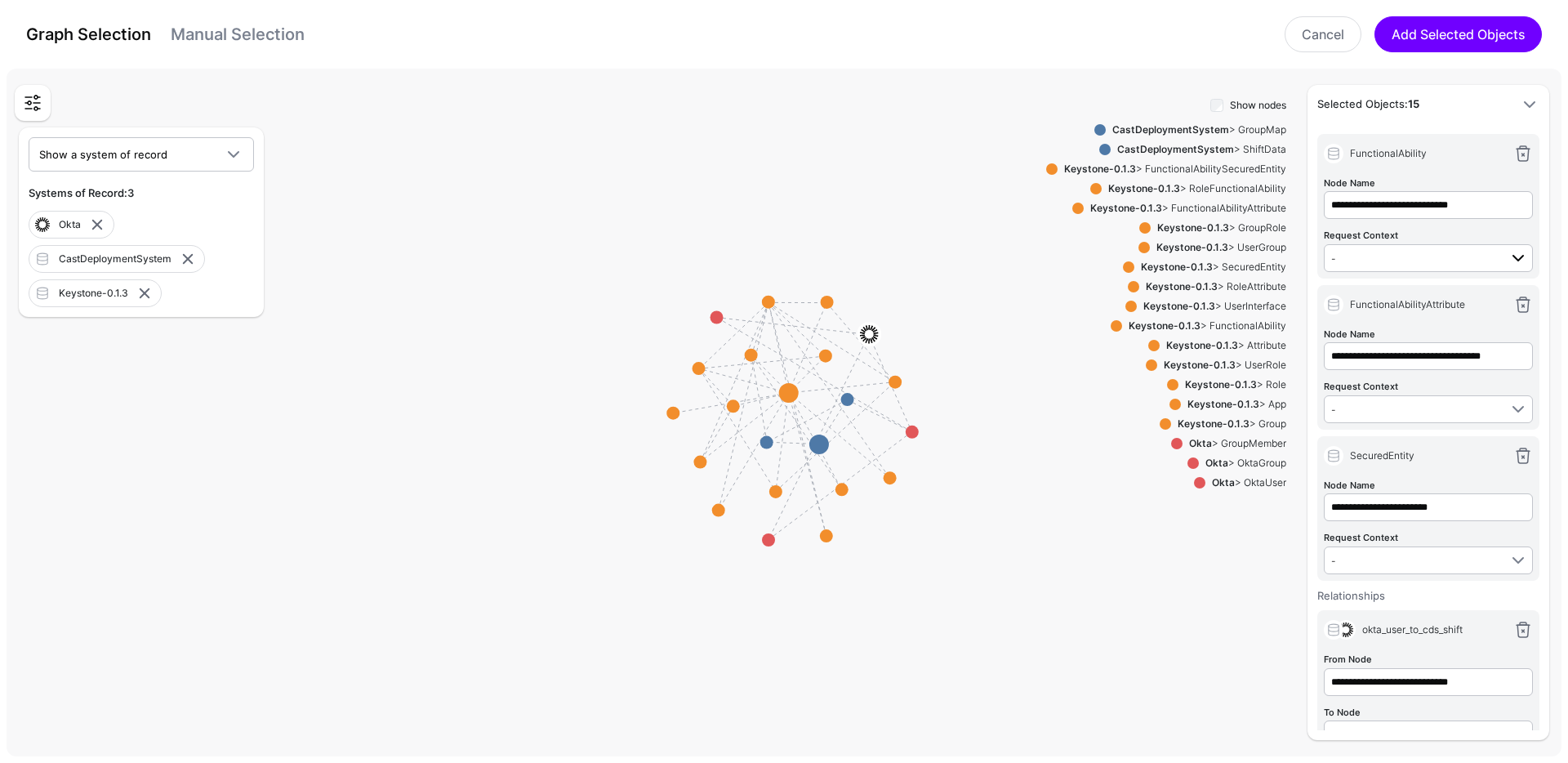
scroll to position [1073, 0]
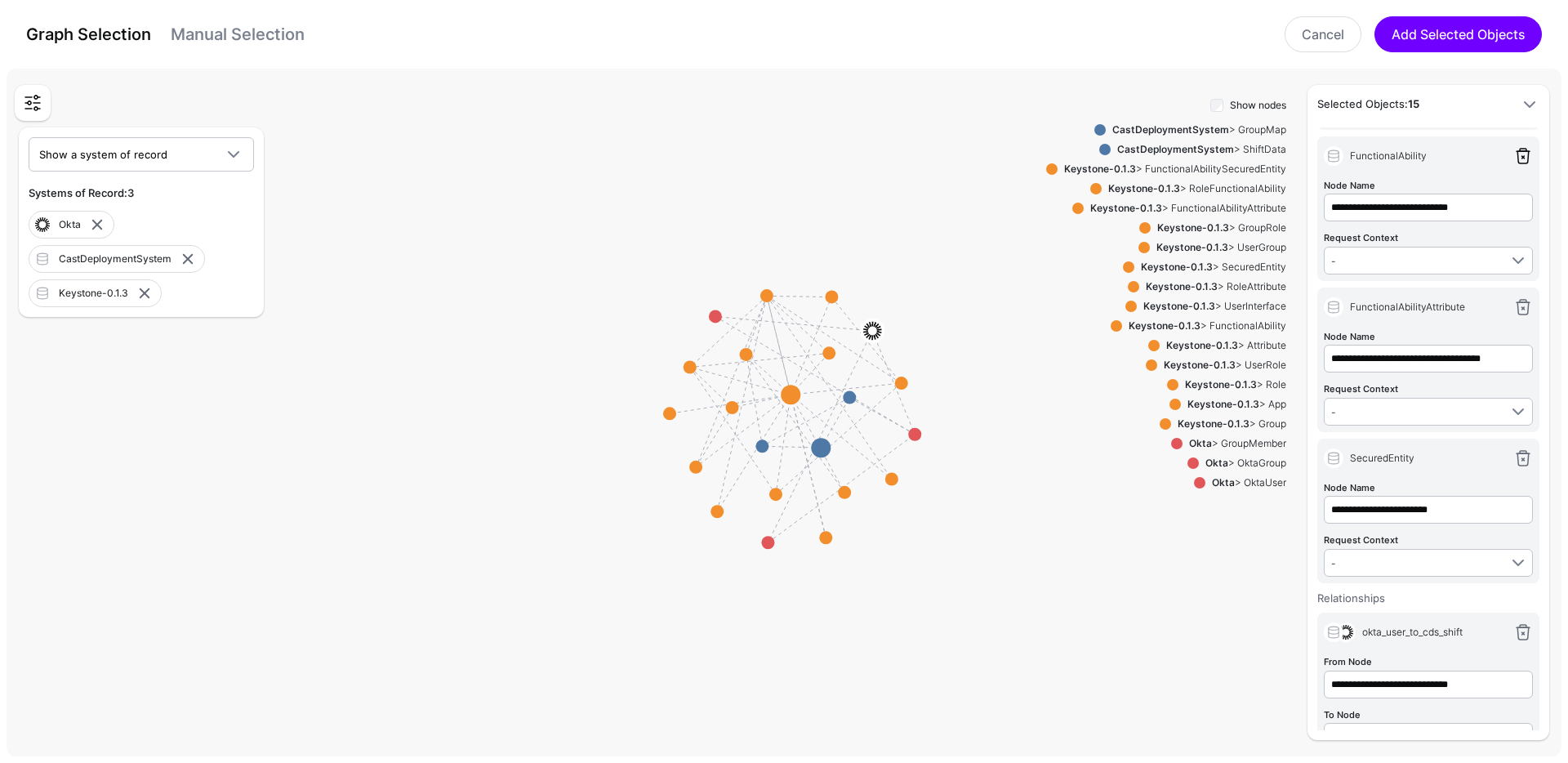
click at [1513, 160] on link at bounding box center [1523, 155] width 20 height 20
type input "**********"
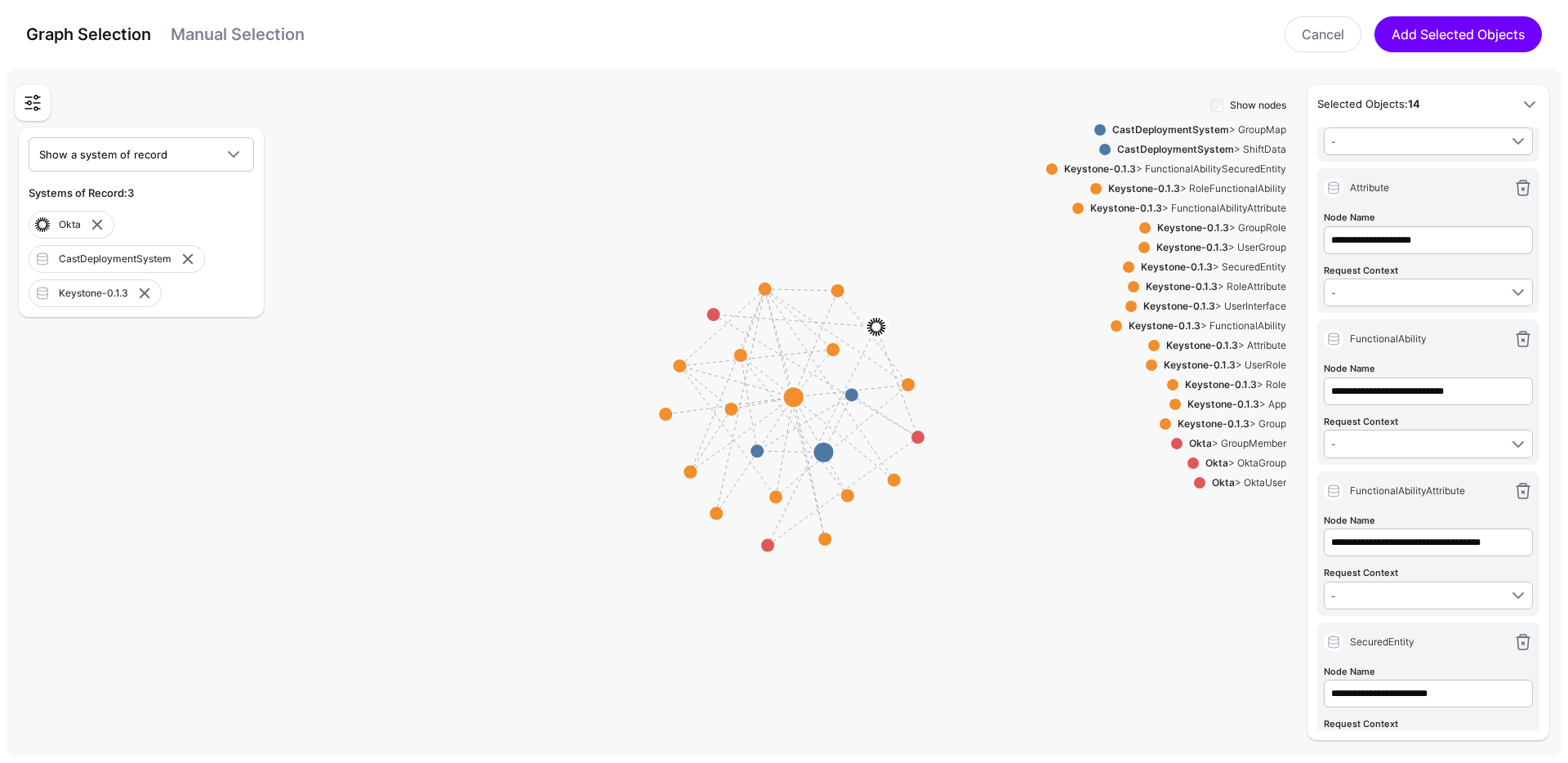
scroll to position [402, 0]
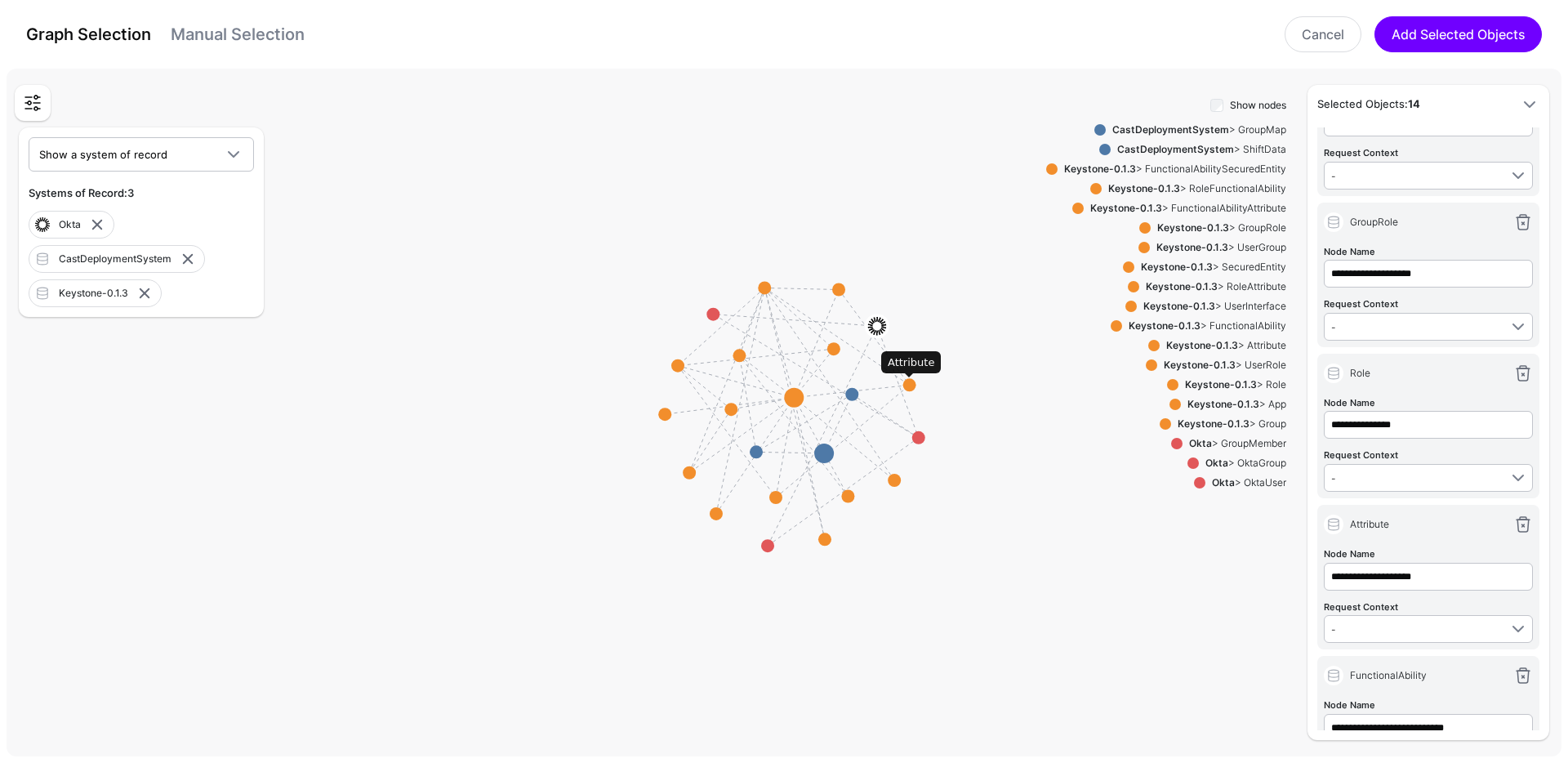
click at [912, 389] on circle at bounding box center [910, 385] width 13 height 13
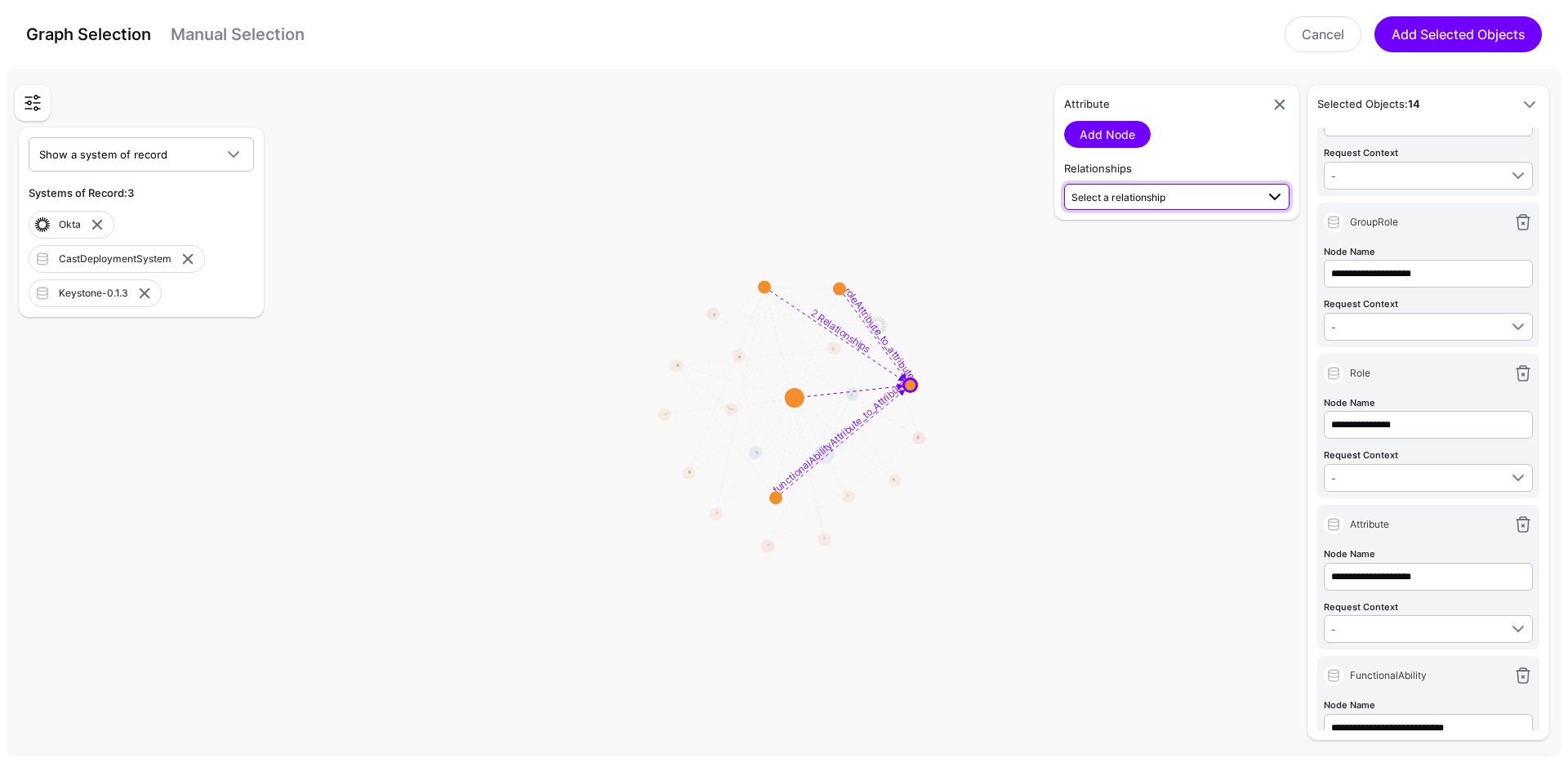
click at [1141, 203] on span "Select a relationship" at bounding box center [1118, 197] width 94 height 12
click at [1148, 345] on span "RoleAttribute (Keyston...) - Attribute (Keyston...)" at bounding box center [1177, 353] width 199 height 27
click at [1141, 245] on link "Add Relationship" at bounding box center [1125, 241] width 121 height 27
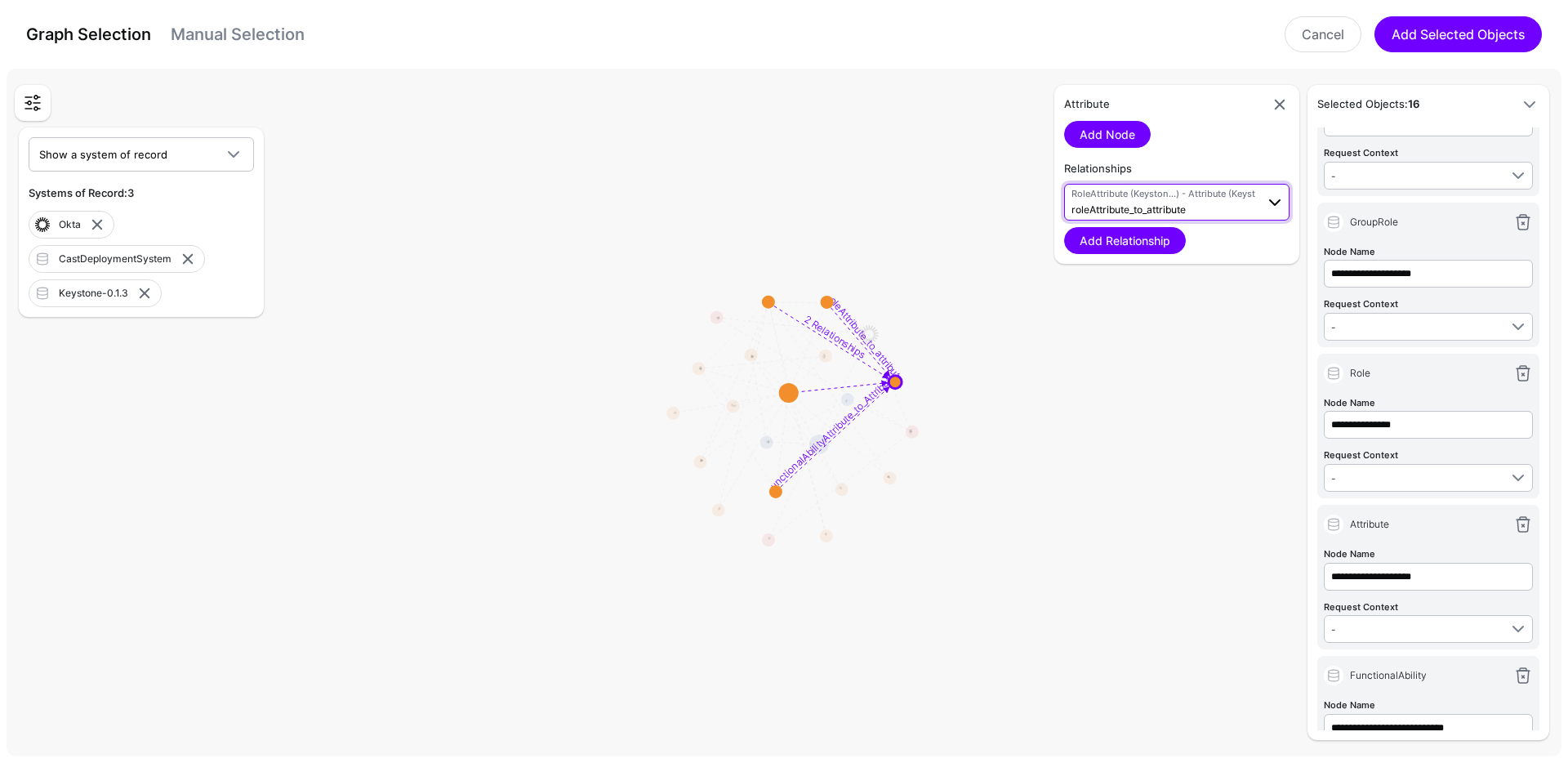
click at [1149, 194] on span "RoleAttribute (Keyston...) - Attribute (Keyston...)" at bounding box center [1163, 193] width 184 height 14
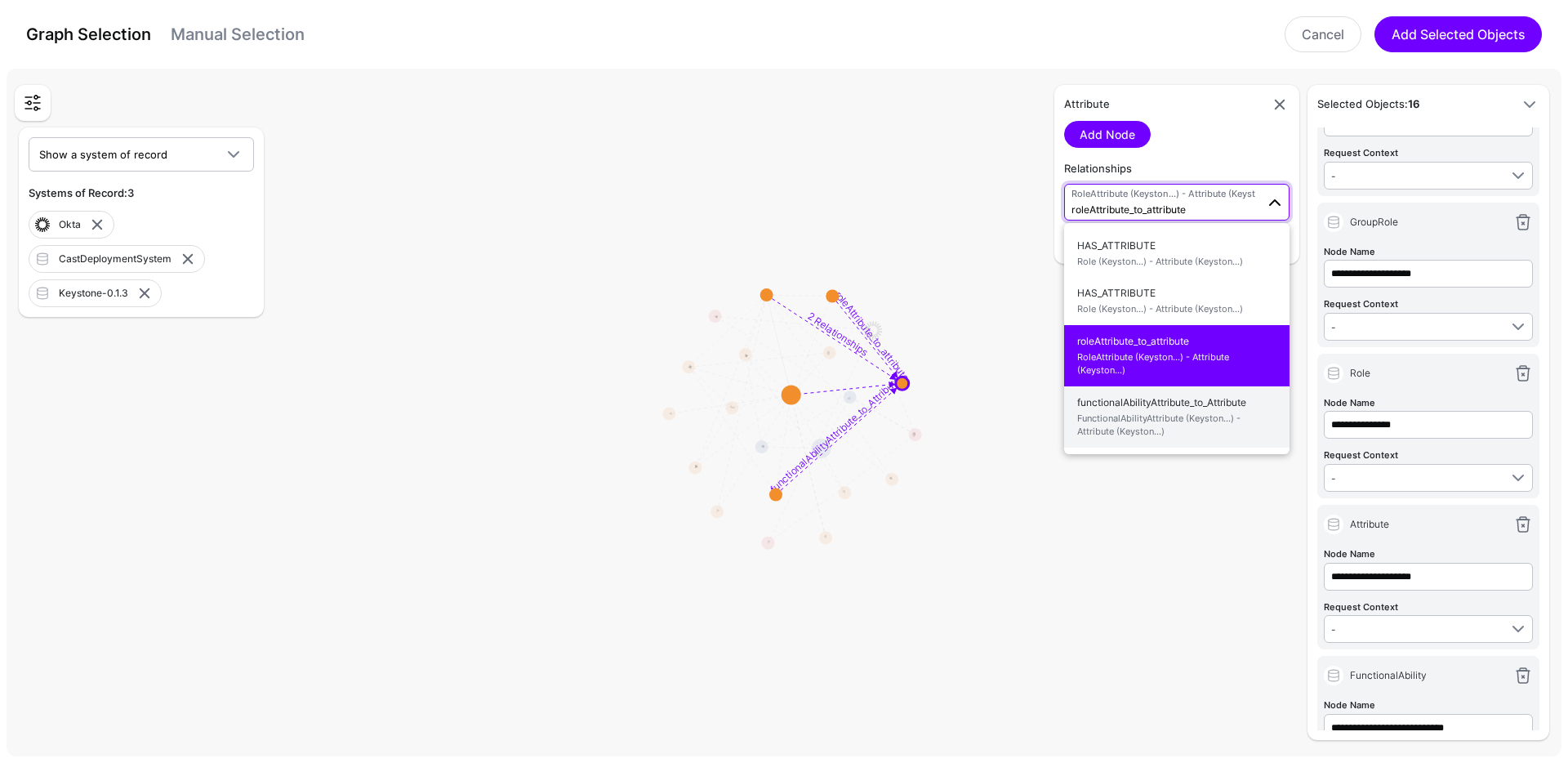
click at [1117, 427] on span "FunctionalAbilityAttribute (Keyston...) - Attribute (Keyston...)" at bounding box center [1177, 425] width 199 height 27
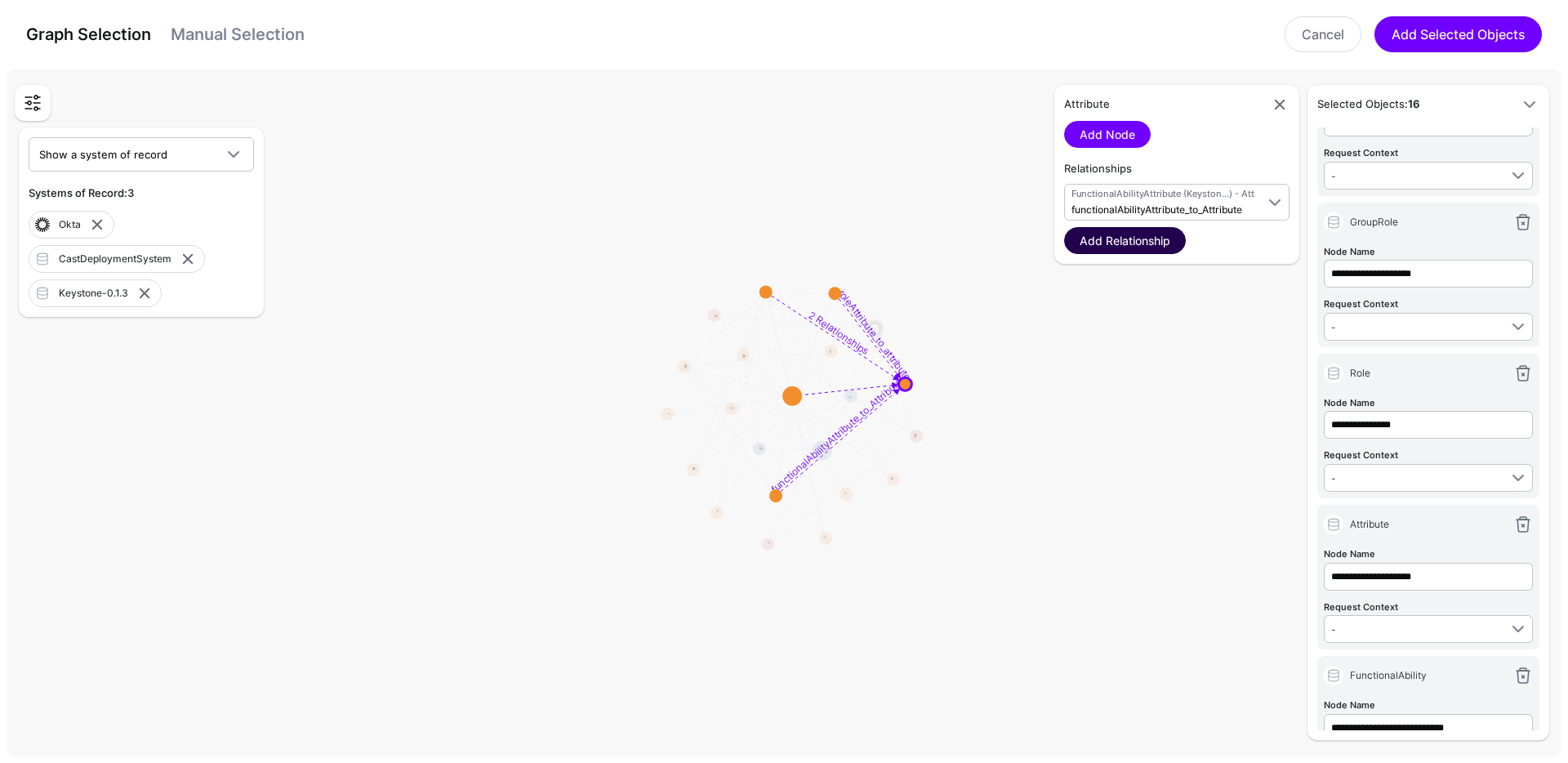
click at [1126, 247] on link "Add Relationship" at bounding box center [1125, 241] width 121 height 27
click at [795, 399] on circle at bounding box center [793, 396] width 20 height 20
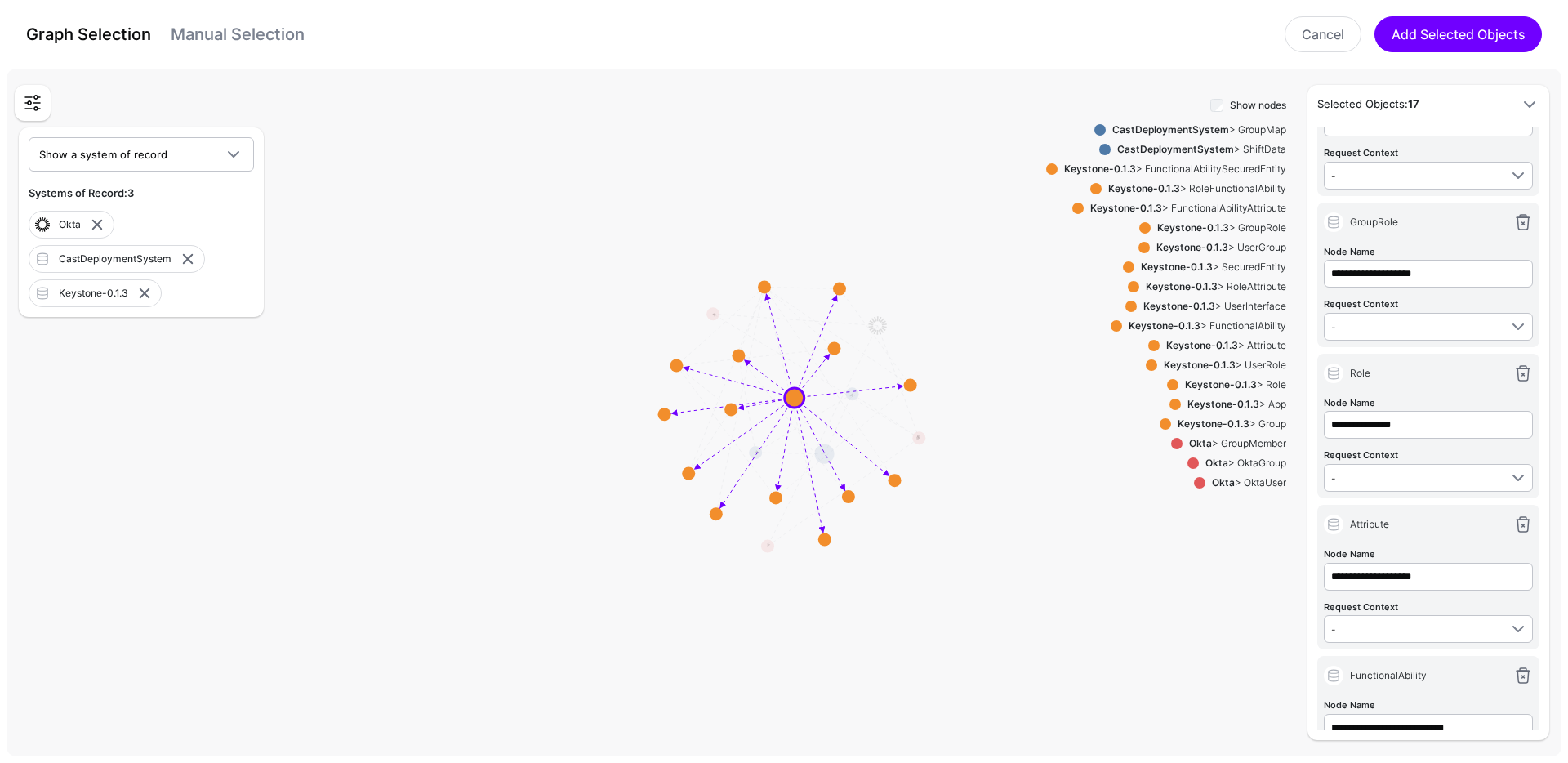
click at [1227, 263] on div "Keystone-0.1.3 > SecuredEntity" at bounding box center [1210, 267] width 152 height 15
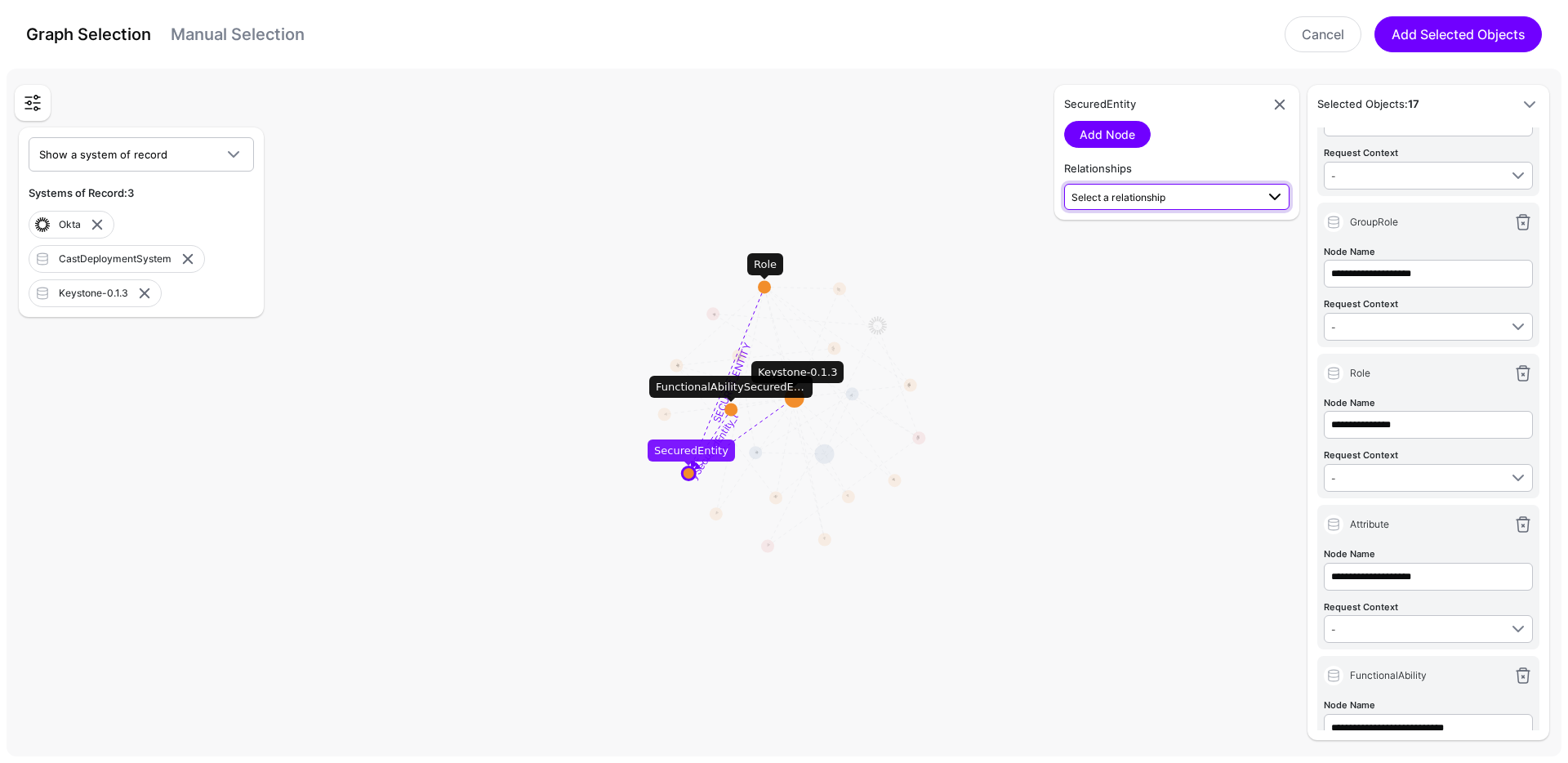
click at [1170, 198] on span "Select a relationship" at bounding box center [1163, 196] width 184 height 17
click at [1156, 282] on span "functionalAbilitySecuredEntity_to_securedEntity FunctionalAbilitySecuredEntity …" at bounding box center [1177, 296] width 199 height 51
click at [1149, 245] on link "Add Relationship" at bounding box center [1125, 241] width 121 height 27
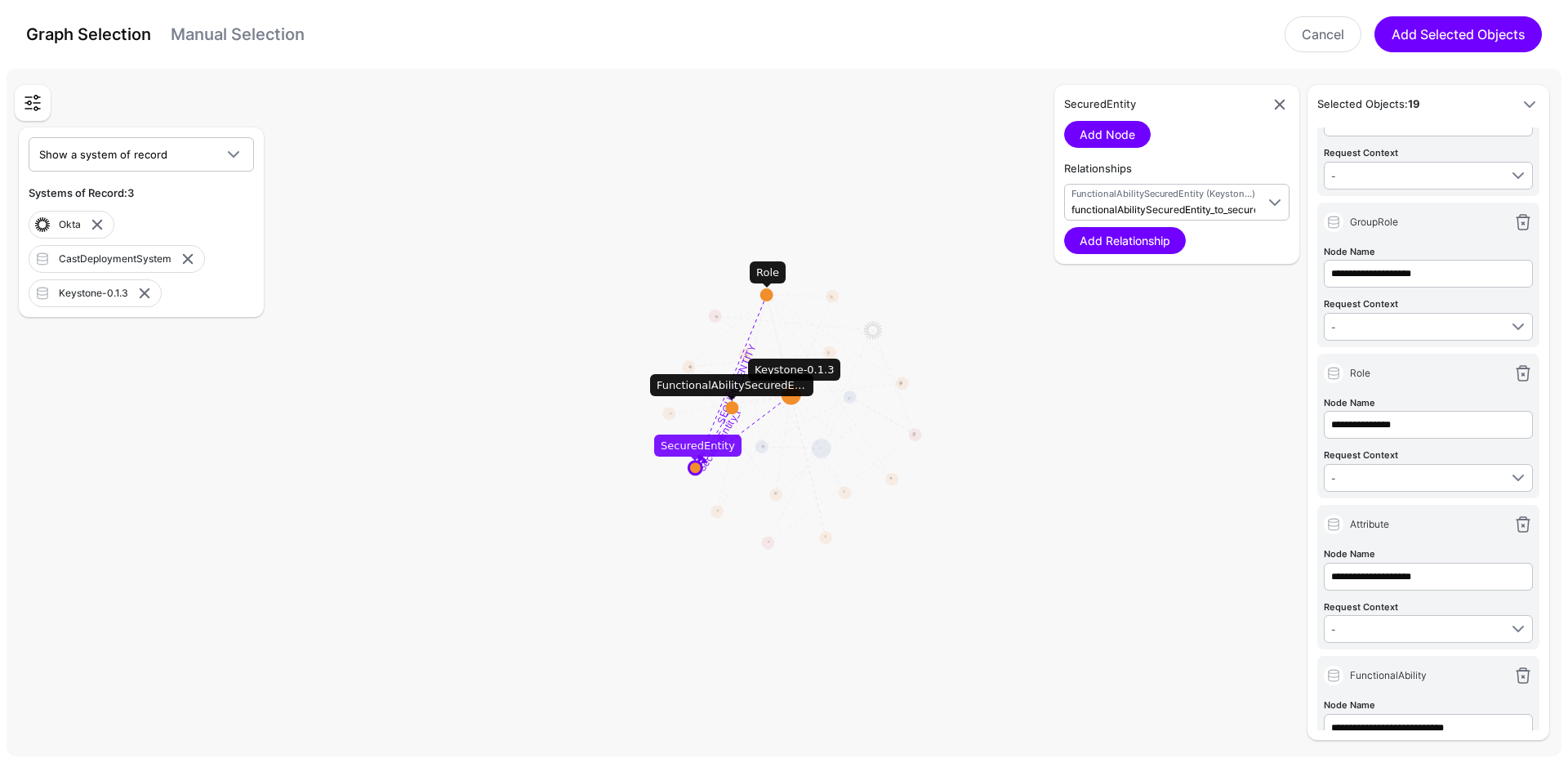
click at [765, 292] on circle at bounding box center [766, 295] width 13 height 13
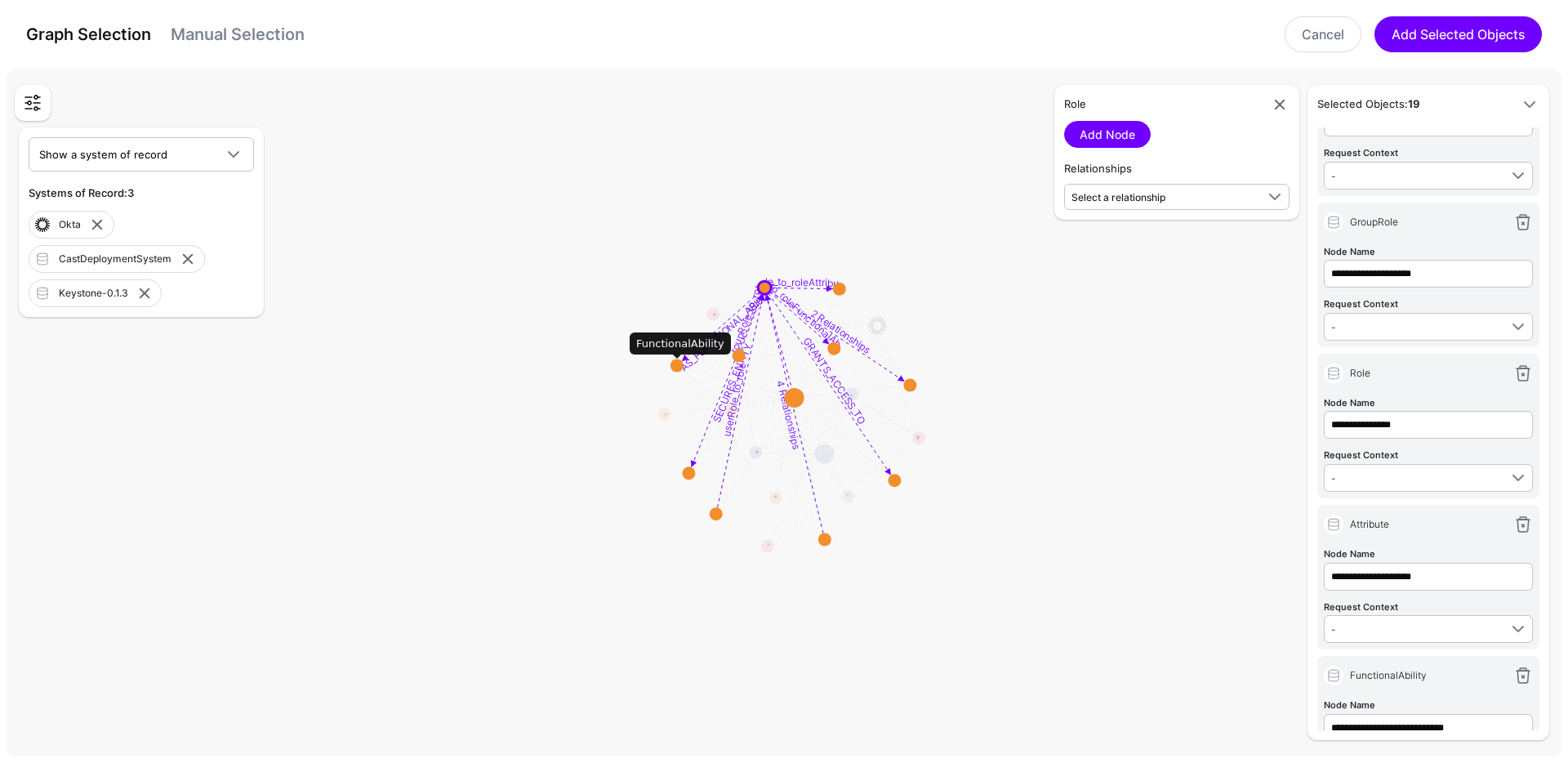
click at [676, 369] on circle at bounding box center [676, 366] width 13 height 13
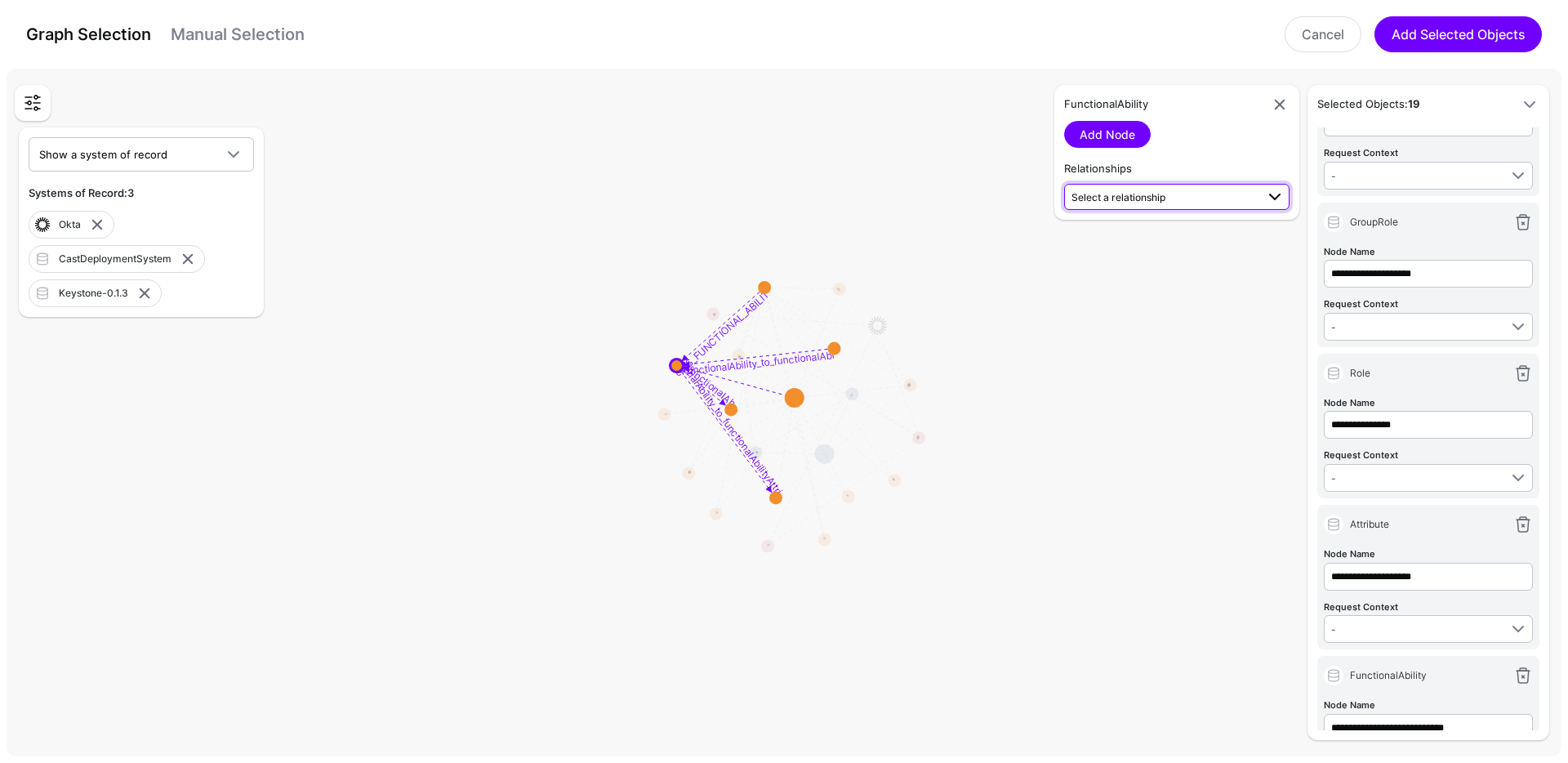
click at [1180, 207] on link "Select a relationship" at bounding box center [1177, 197] width 225 height 27
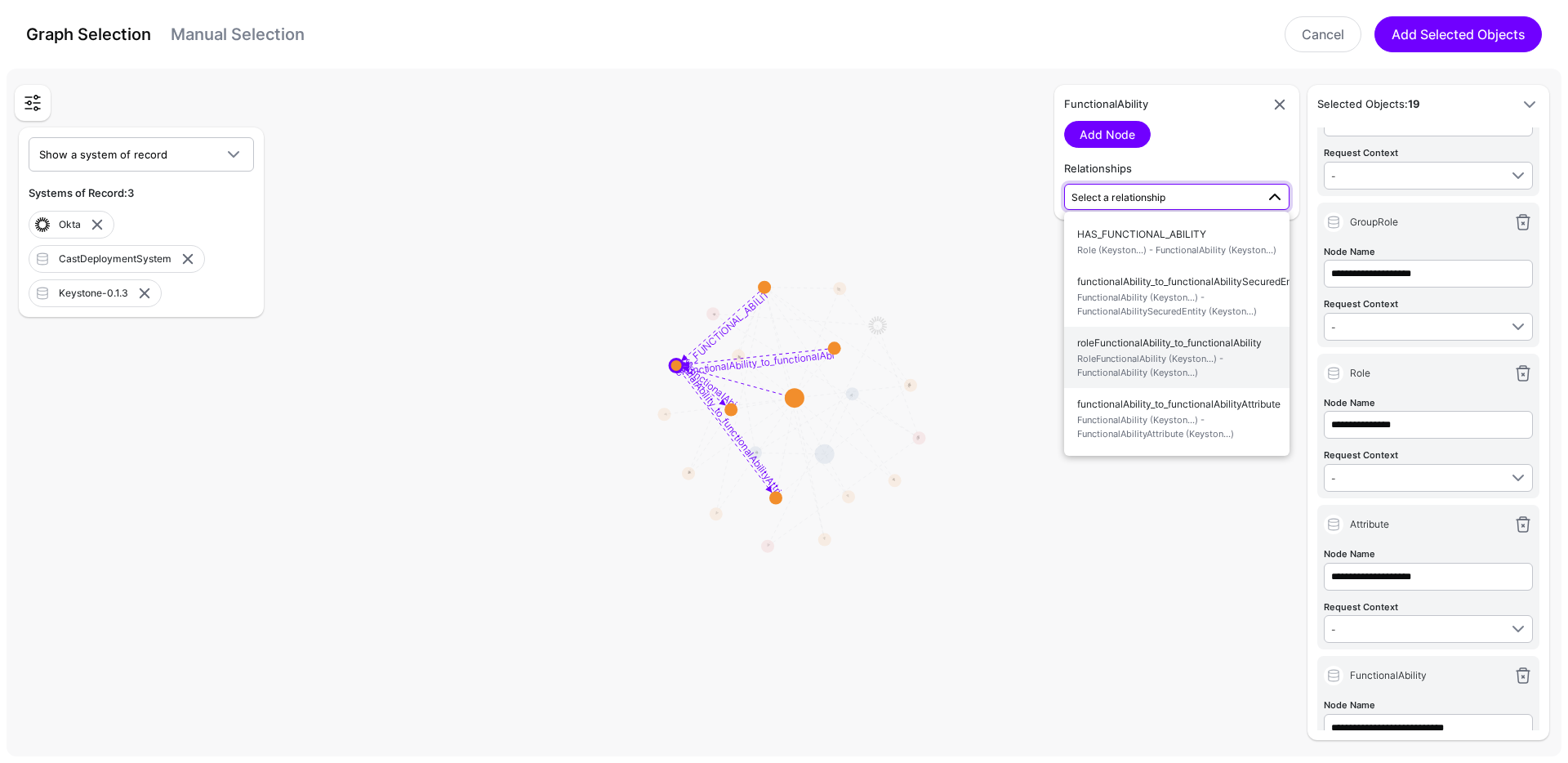
click at [1214, 360] on span "RoleFunctionalAbility (Keyston...) - FunctionalAbility (Keyston...)" at bounding box center [1177, 365] width 199 height 27
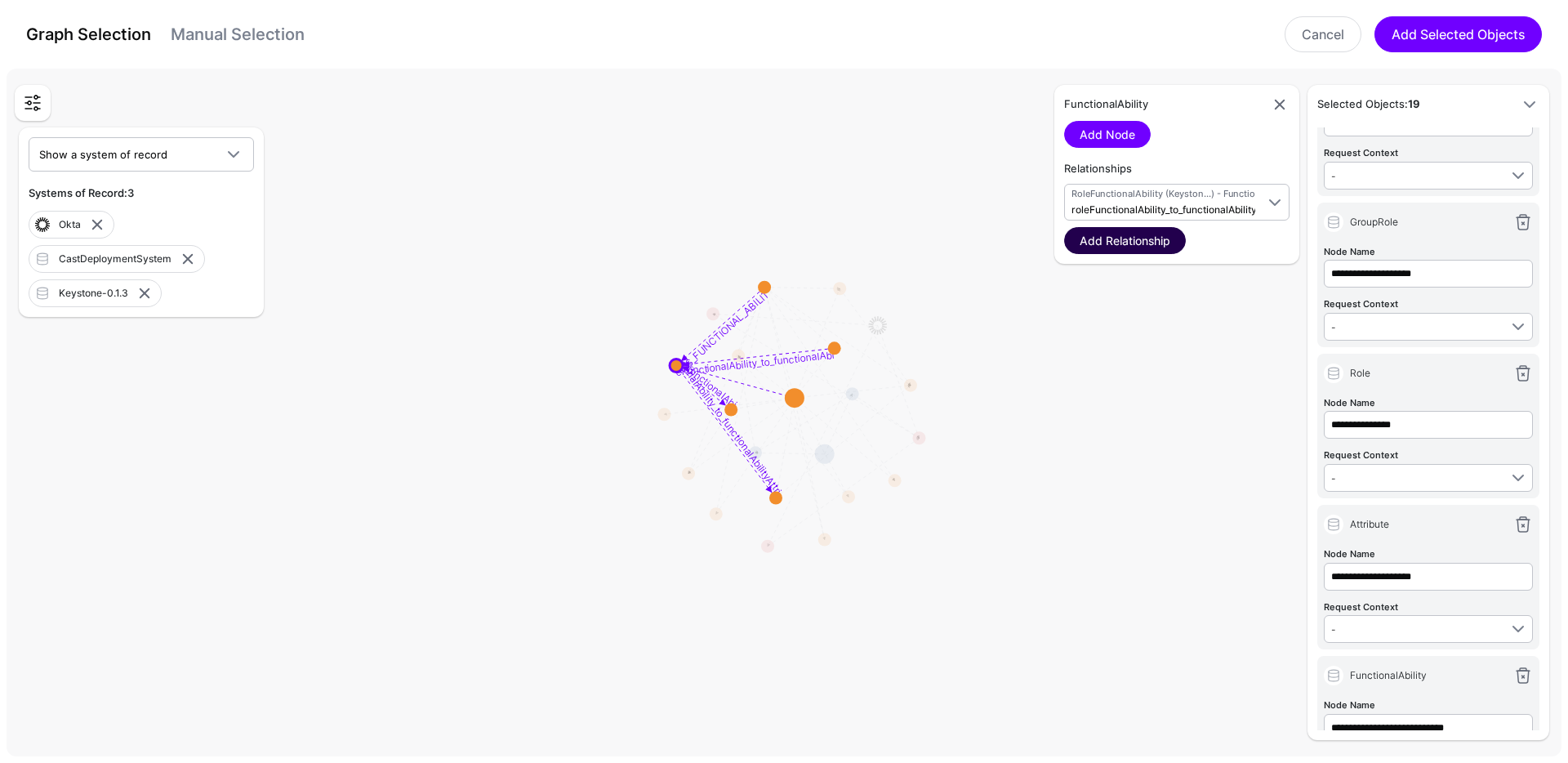
click at [1143, 245] on link "Add Relationship" at bounding box center [1125, 241] width 121 height 27
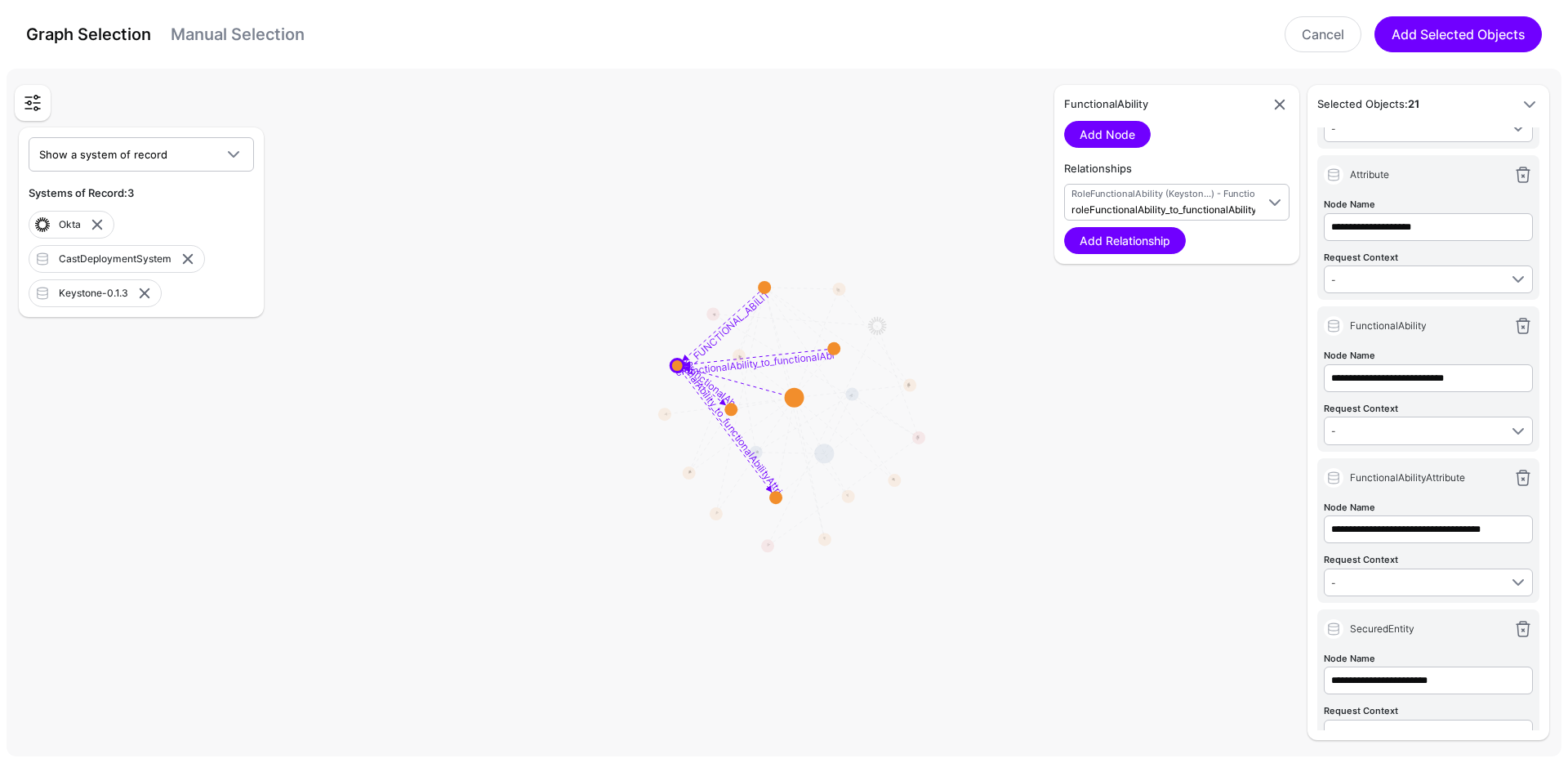
scroll to position [754, 0]
click at [767, 291] on circle at bounding box center [765, 287] width 13 height 13
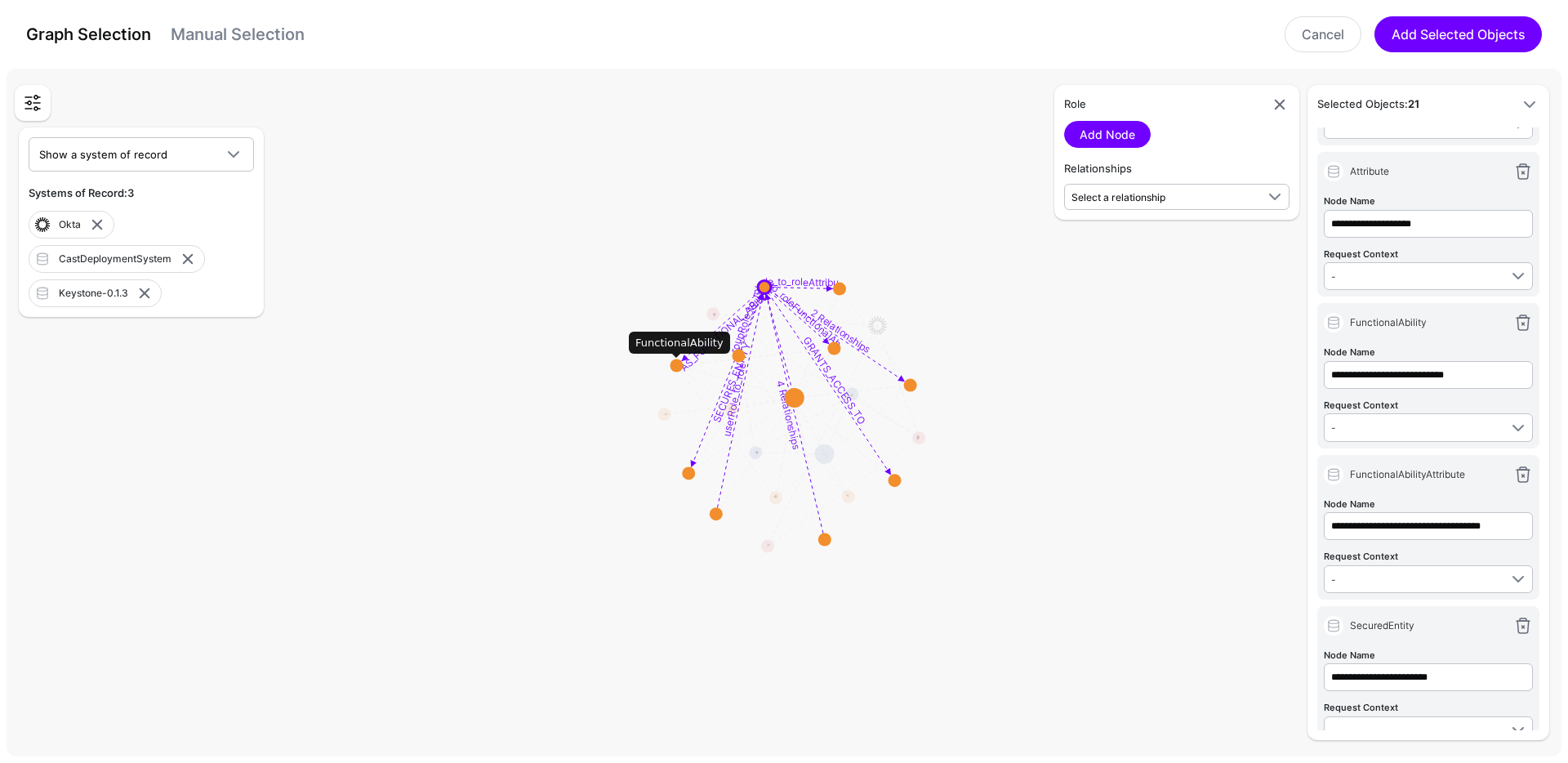
click at [676, 365] on circle at bounding box center [676, 365] width 13 height 13
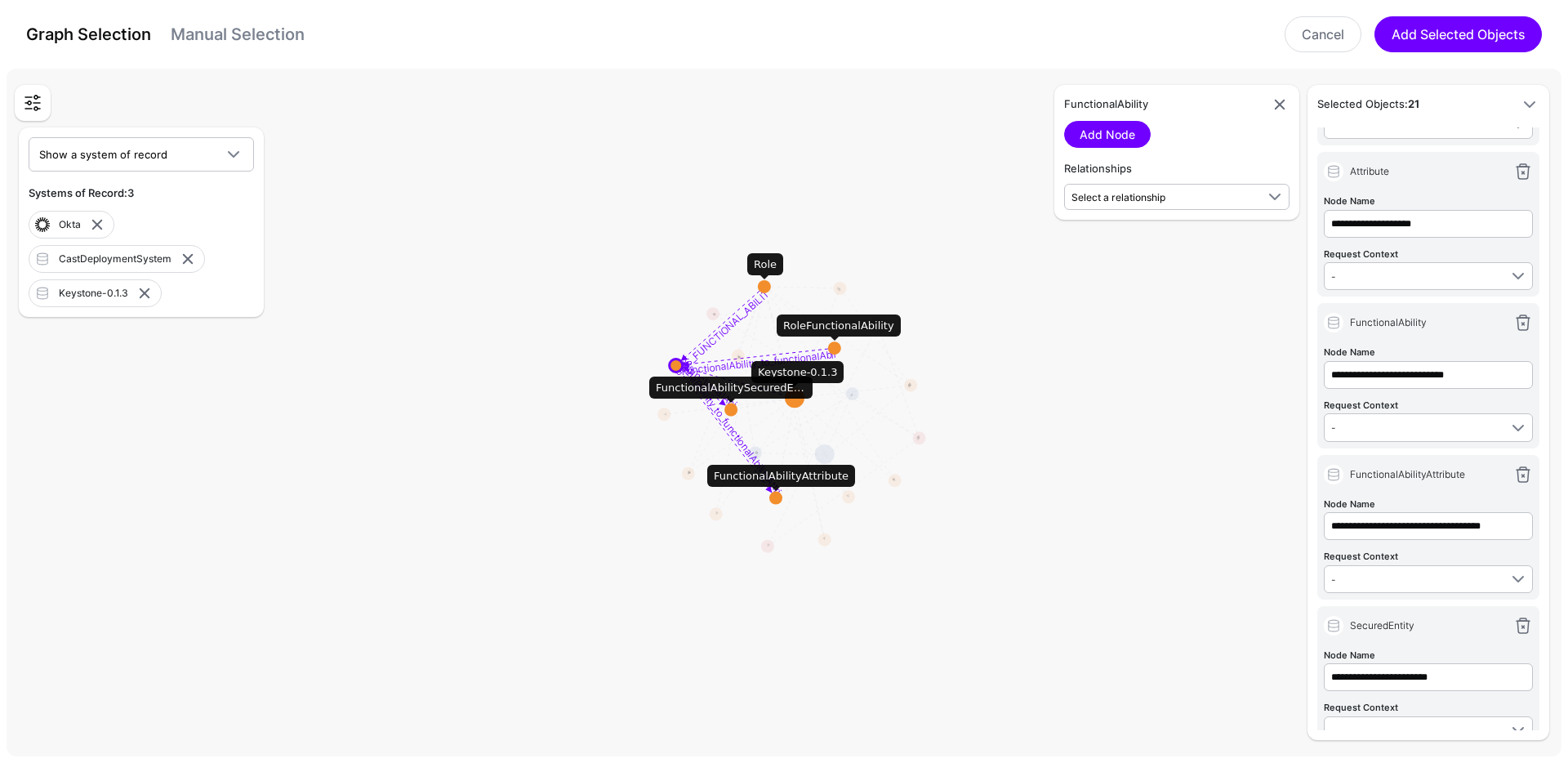
click at [835, 345] on circle at bounding box center [835, 348] width 13 height 13
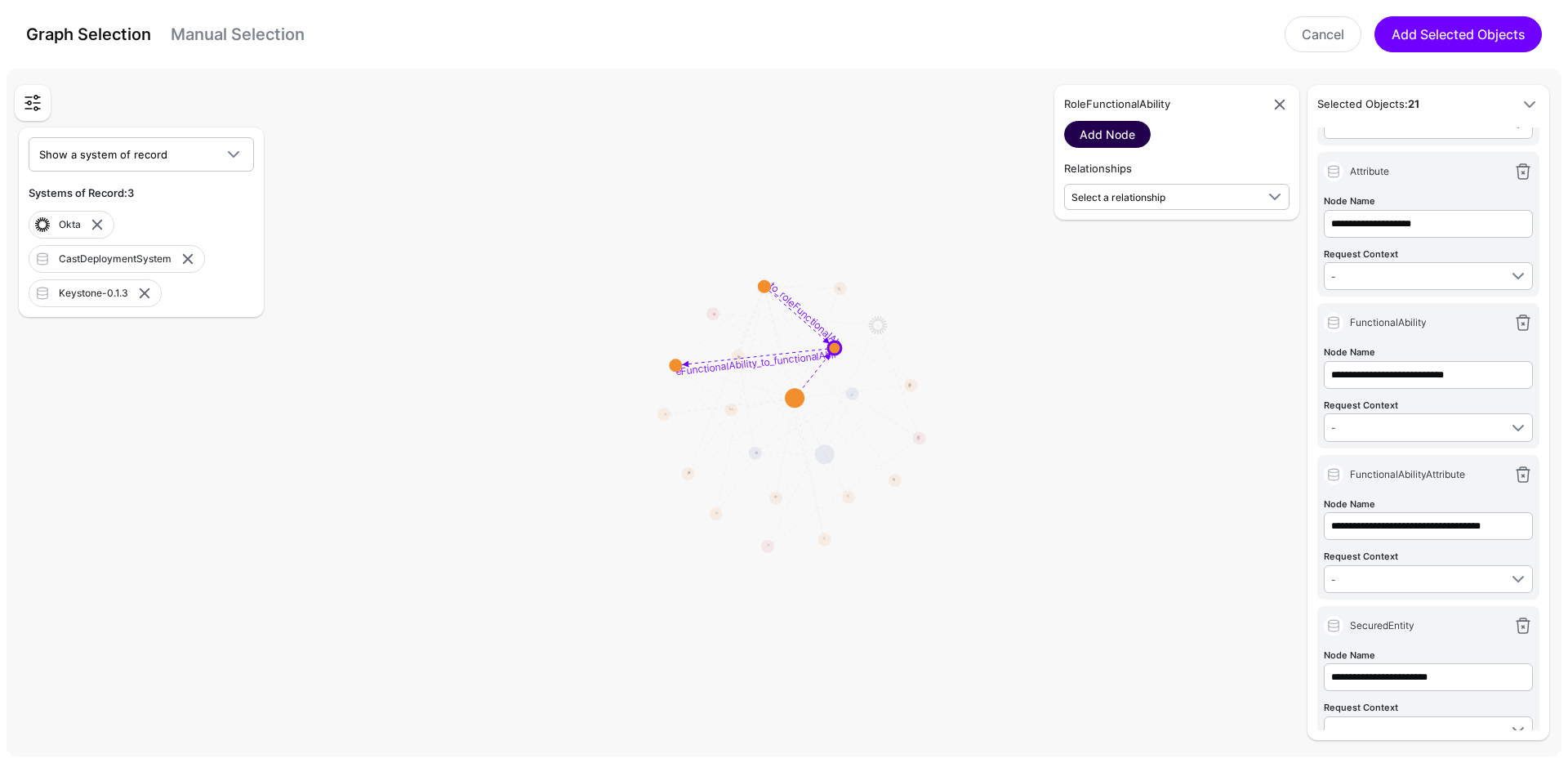
click at [1116, 126] on link "Add Node" at bounding box center [1107, 135] width 86 height 27
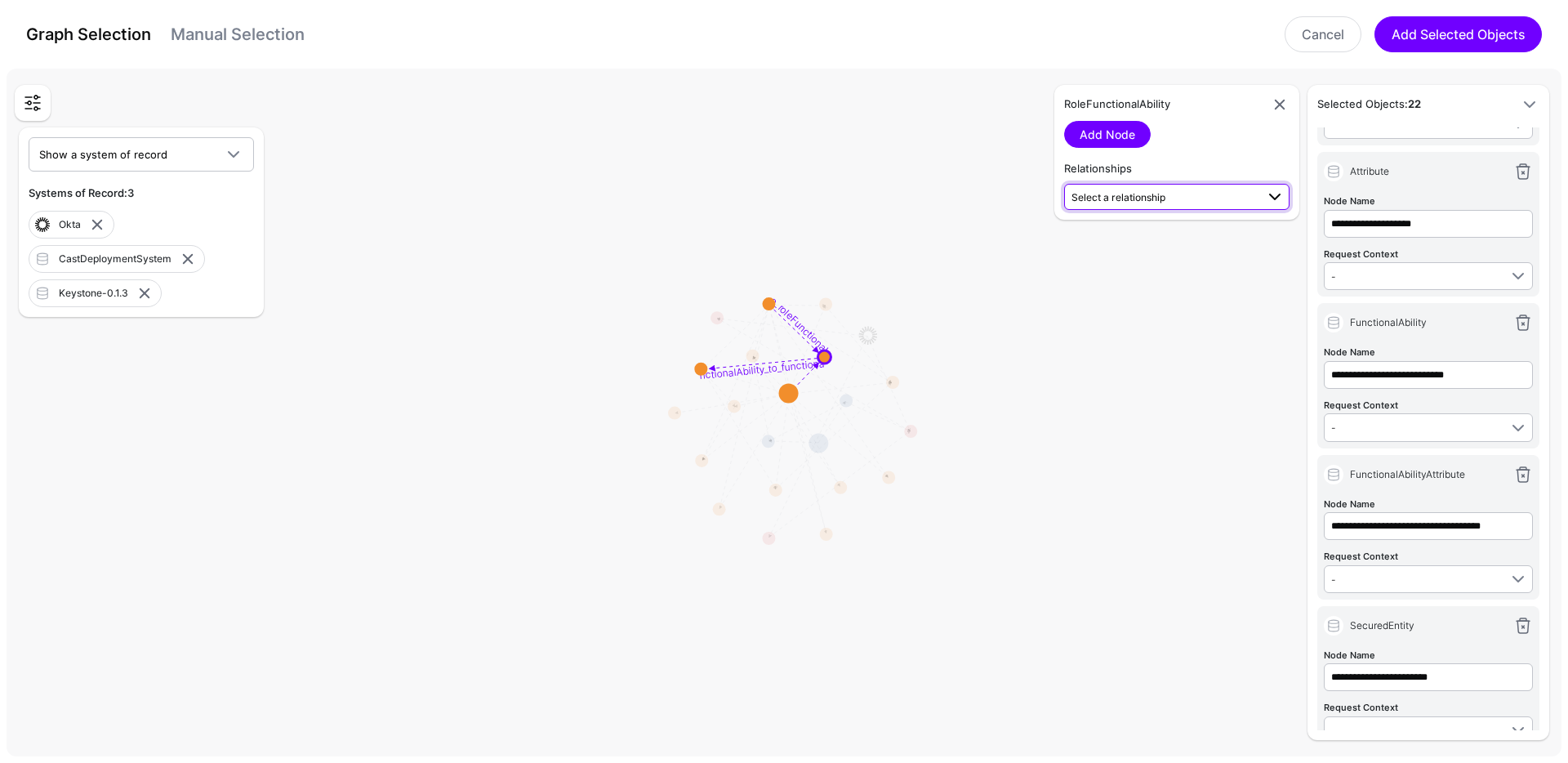
click at [1162, 198] on span "Select a relationship" at bounding box center [1118, 197] width 94 height 12
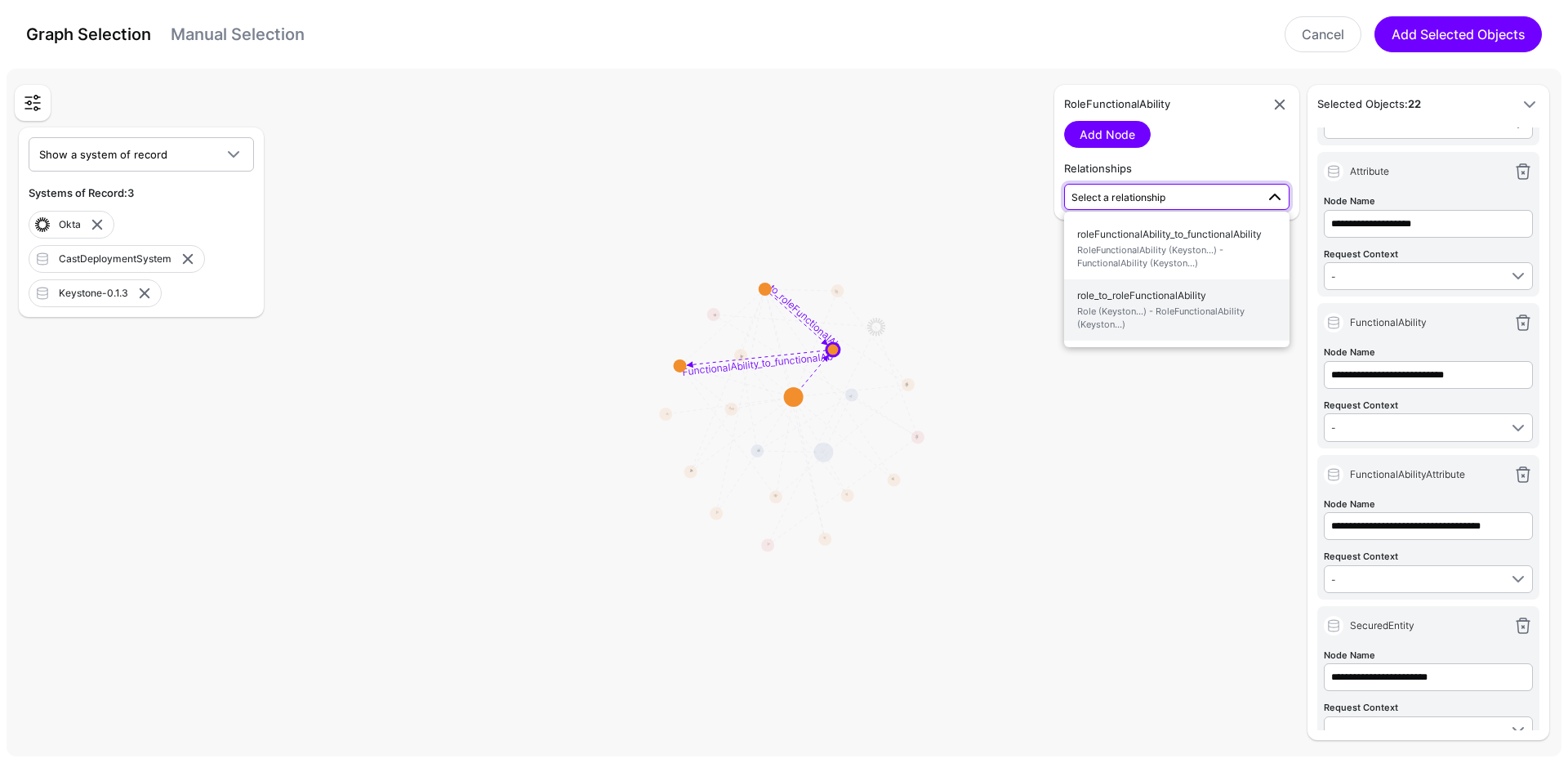
click at [1156, 288] on span "role_to_roleFunctionalAbility Role (Keyston...) - RoleFunctionalAbility (Keysto…" at bounding box center [1177, 310] width 199 height 51
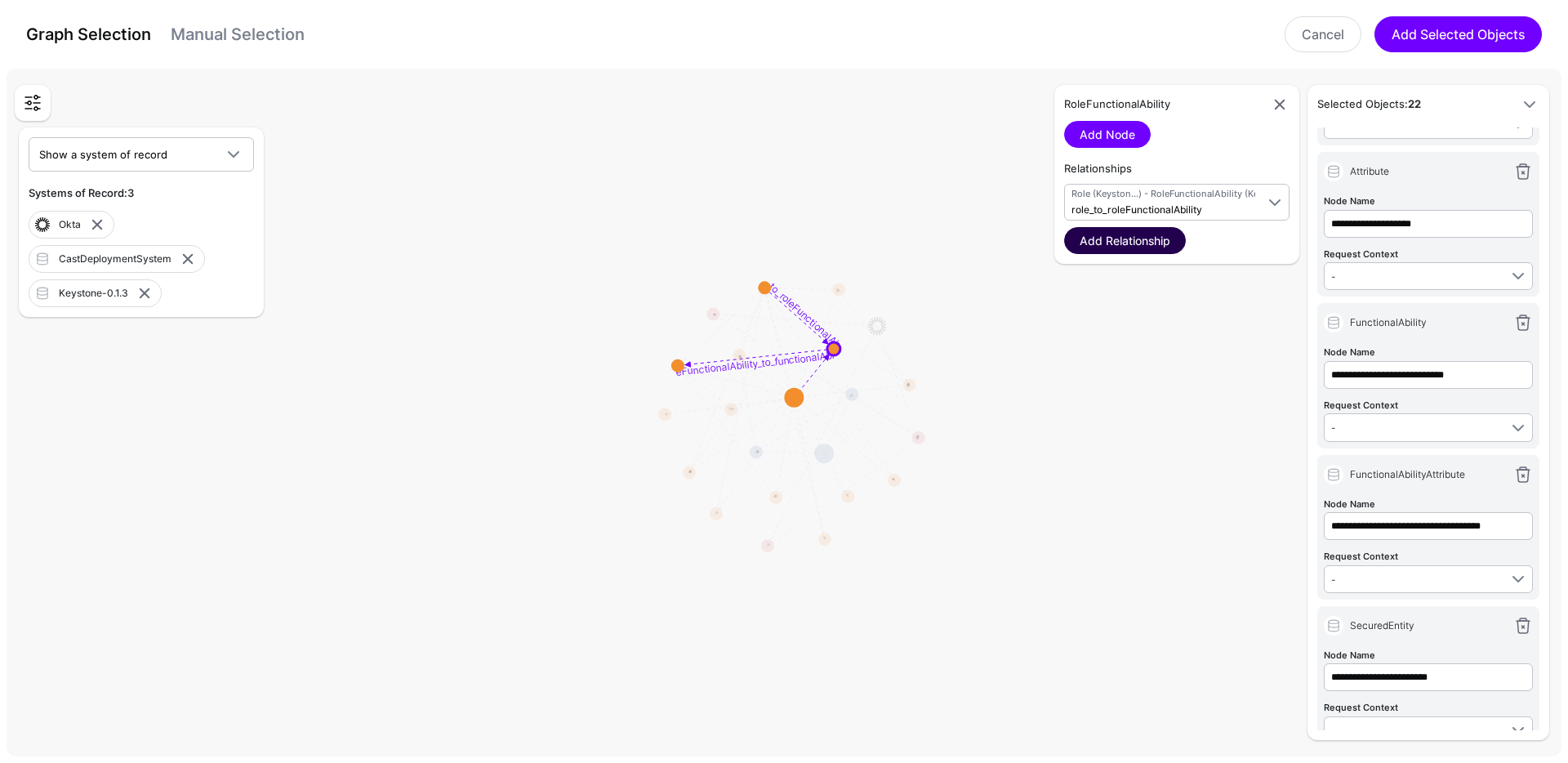
click at [1163, 235] on link "Add Relationship" at bounding box center [1125, 241] width 121 height 27
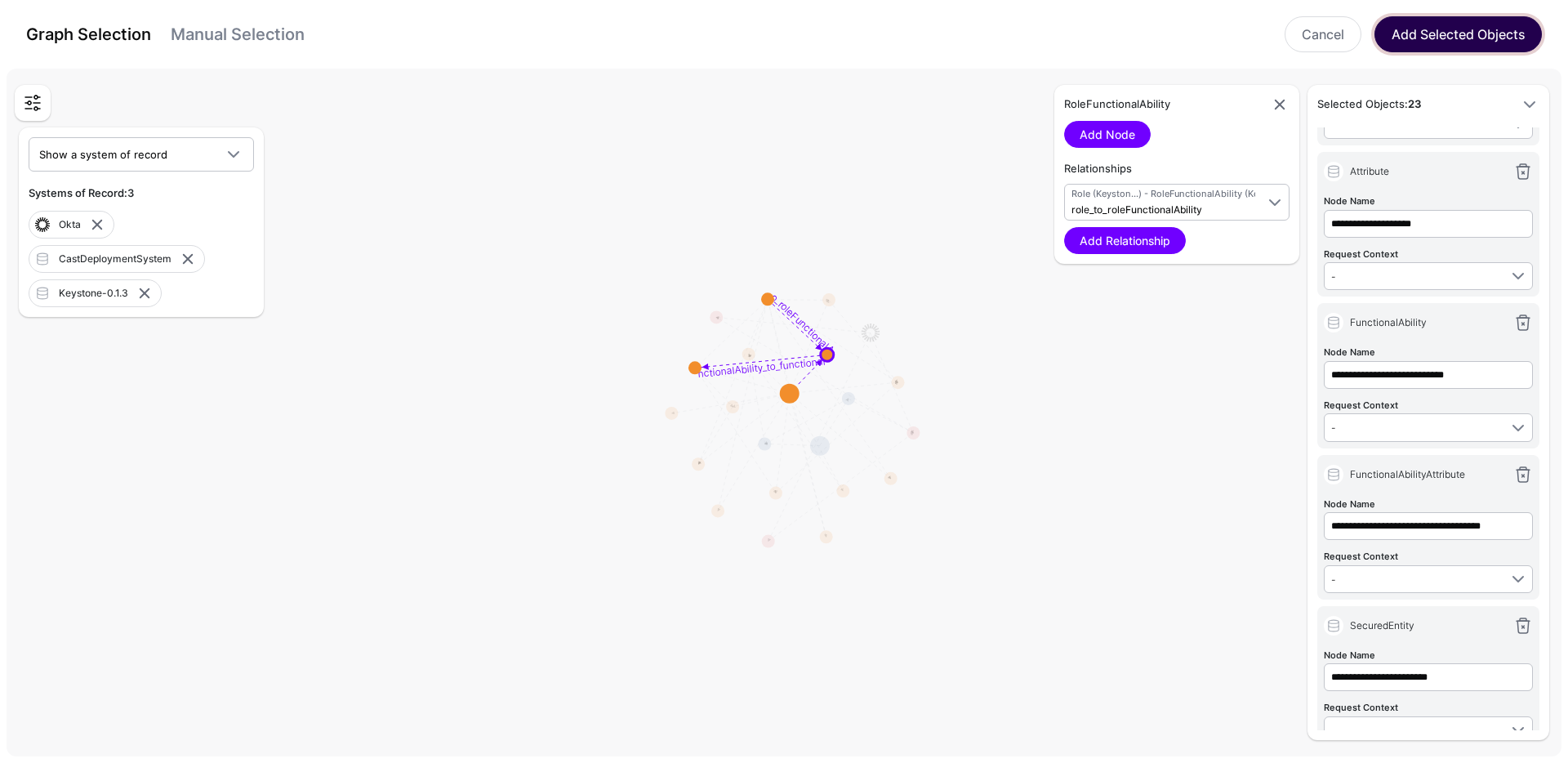
click at [1443, 42] on button "Add Selected Objects" at bounding box center [1457, 34] width 168 height 36
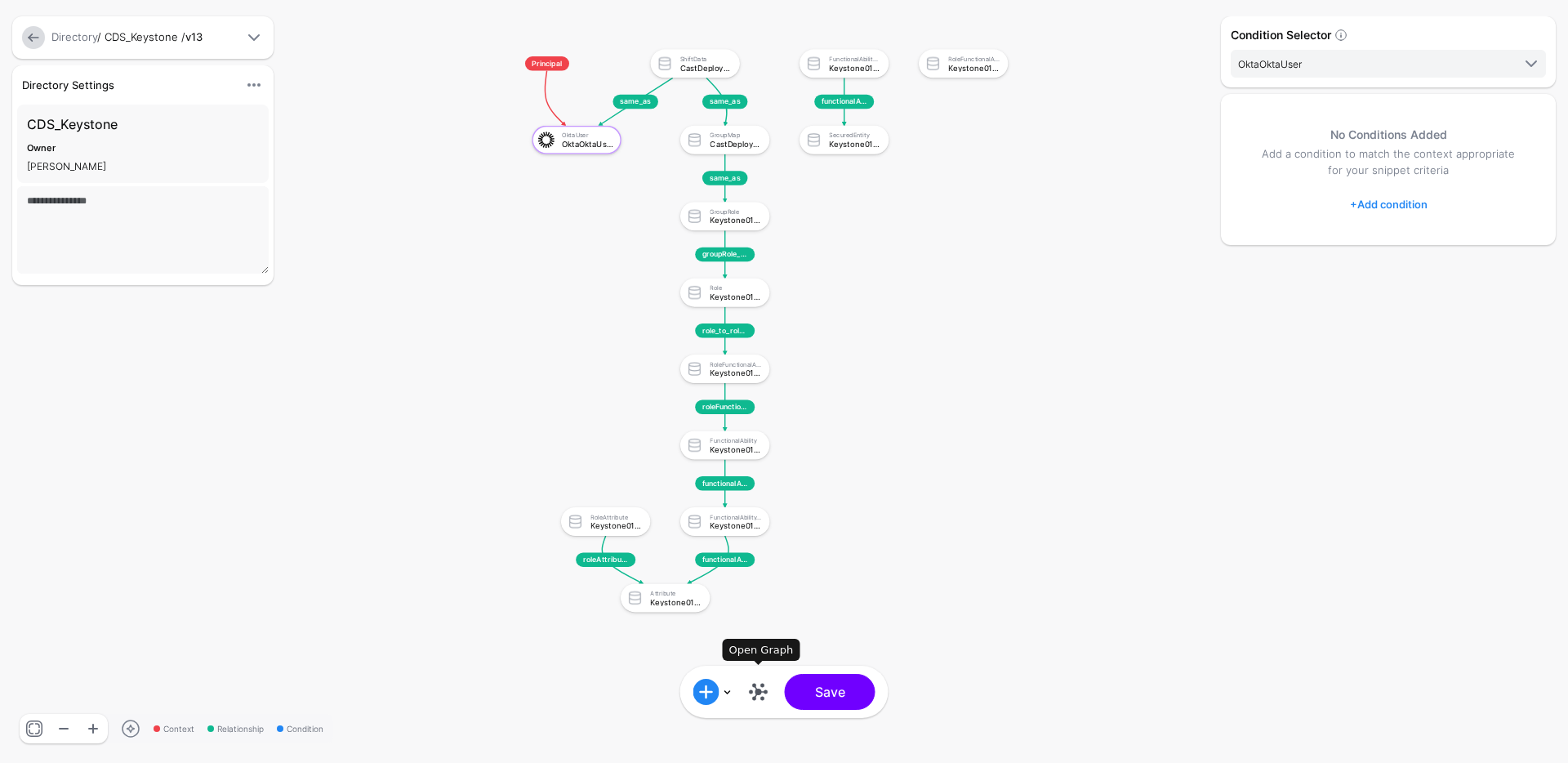
click at [760, 688] on link at bounding box center [759, 692] width 27 height 27
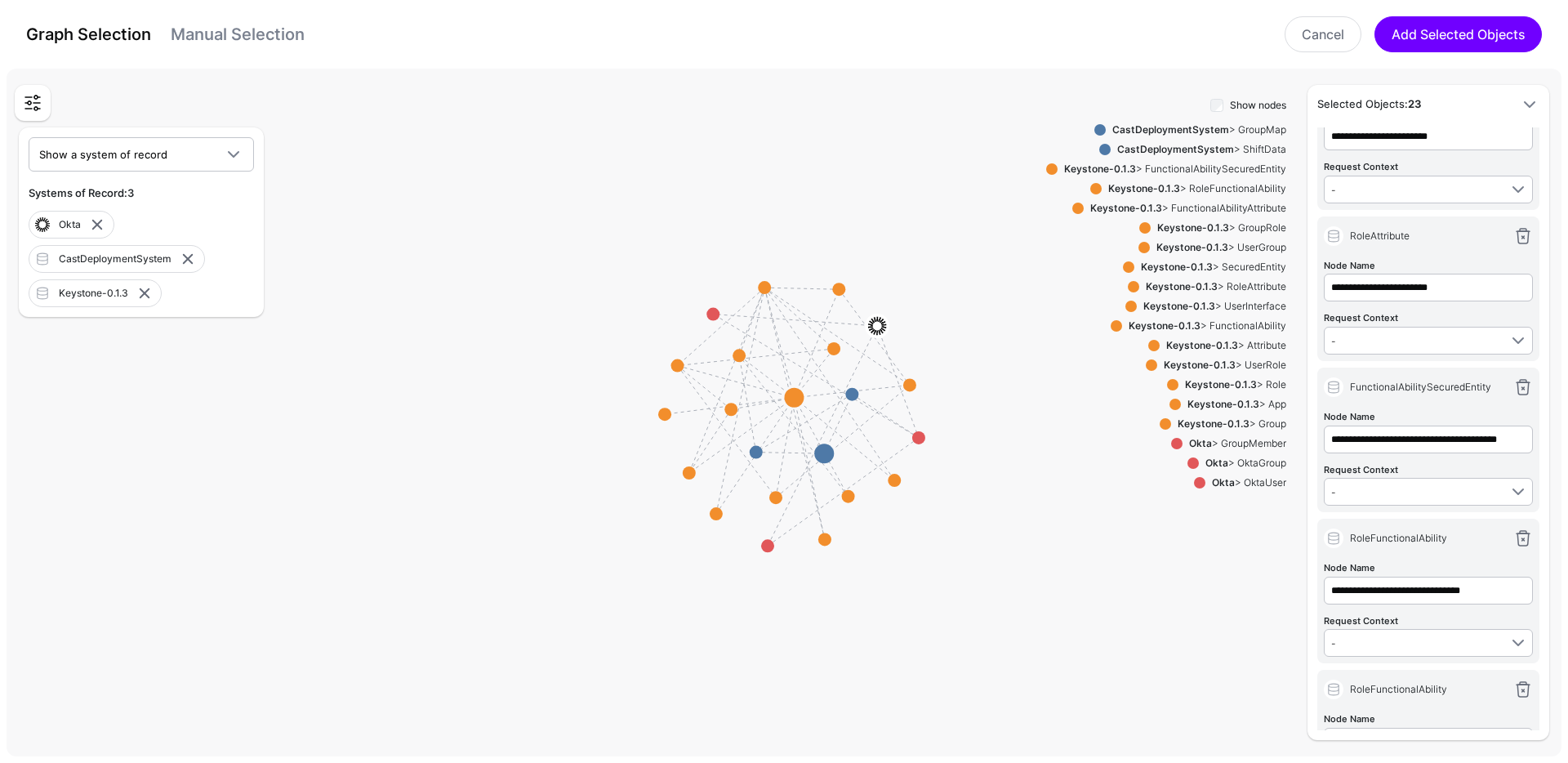
scroll to position [1494, 0]
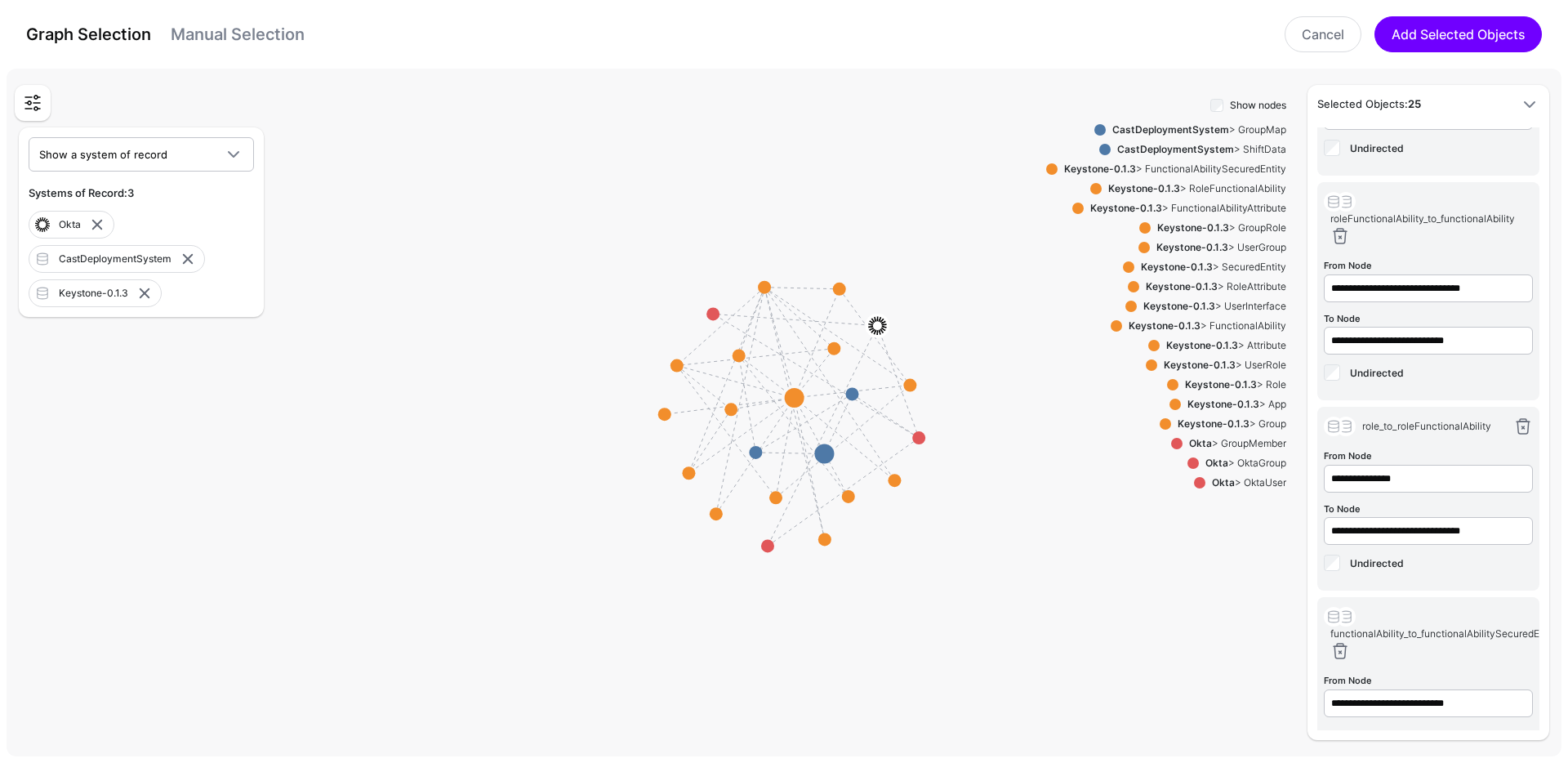
scroll to position [3443, 0]
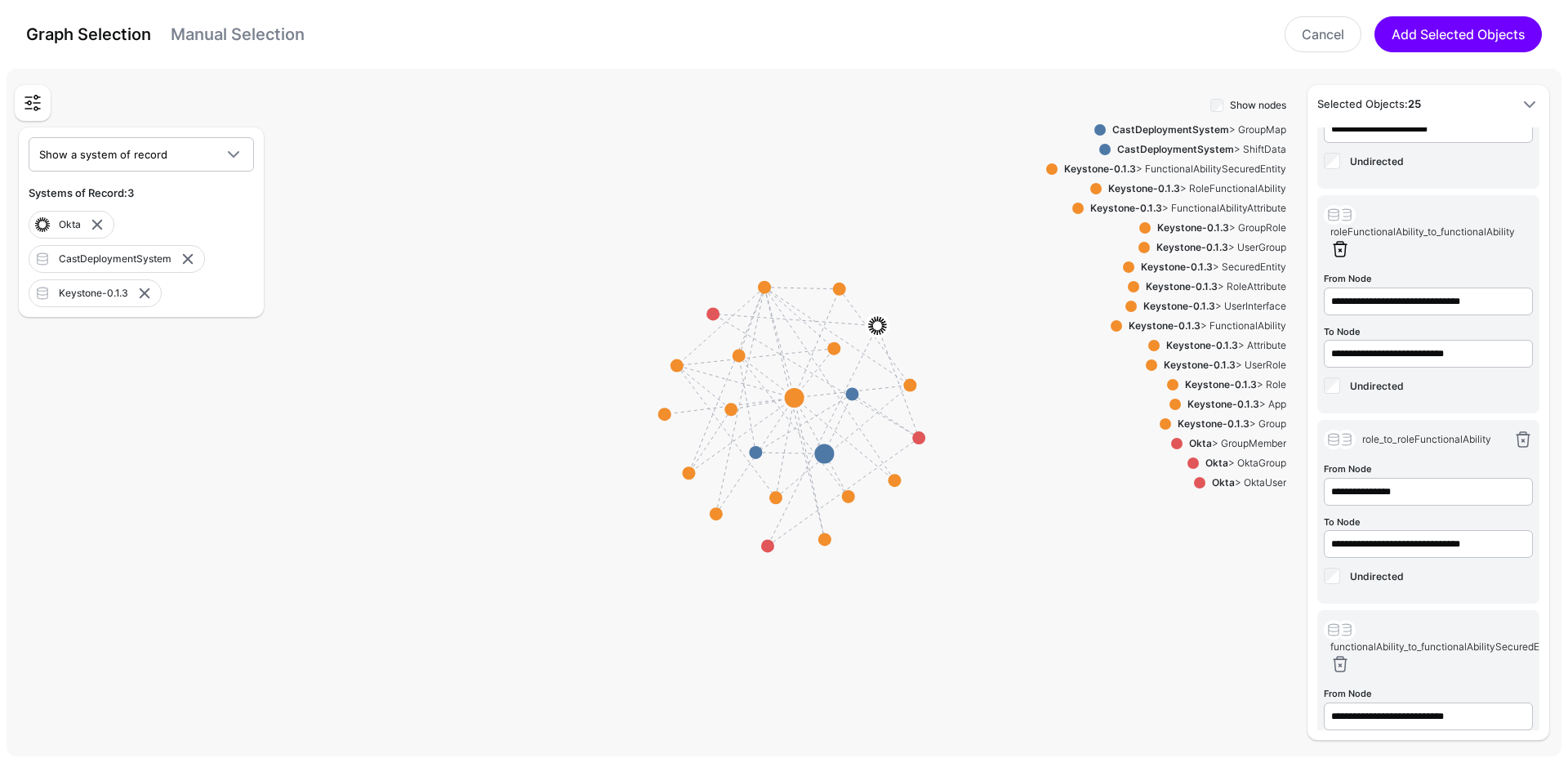
click at [1343, 259] on link at bounding box center [1340, 248] width 20 height 20
type input "**********"
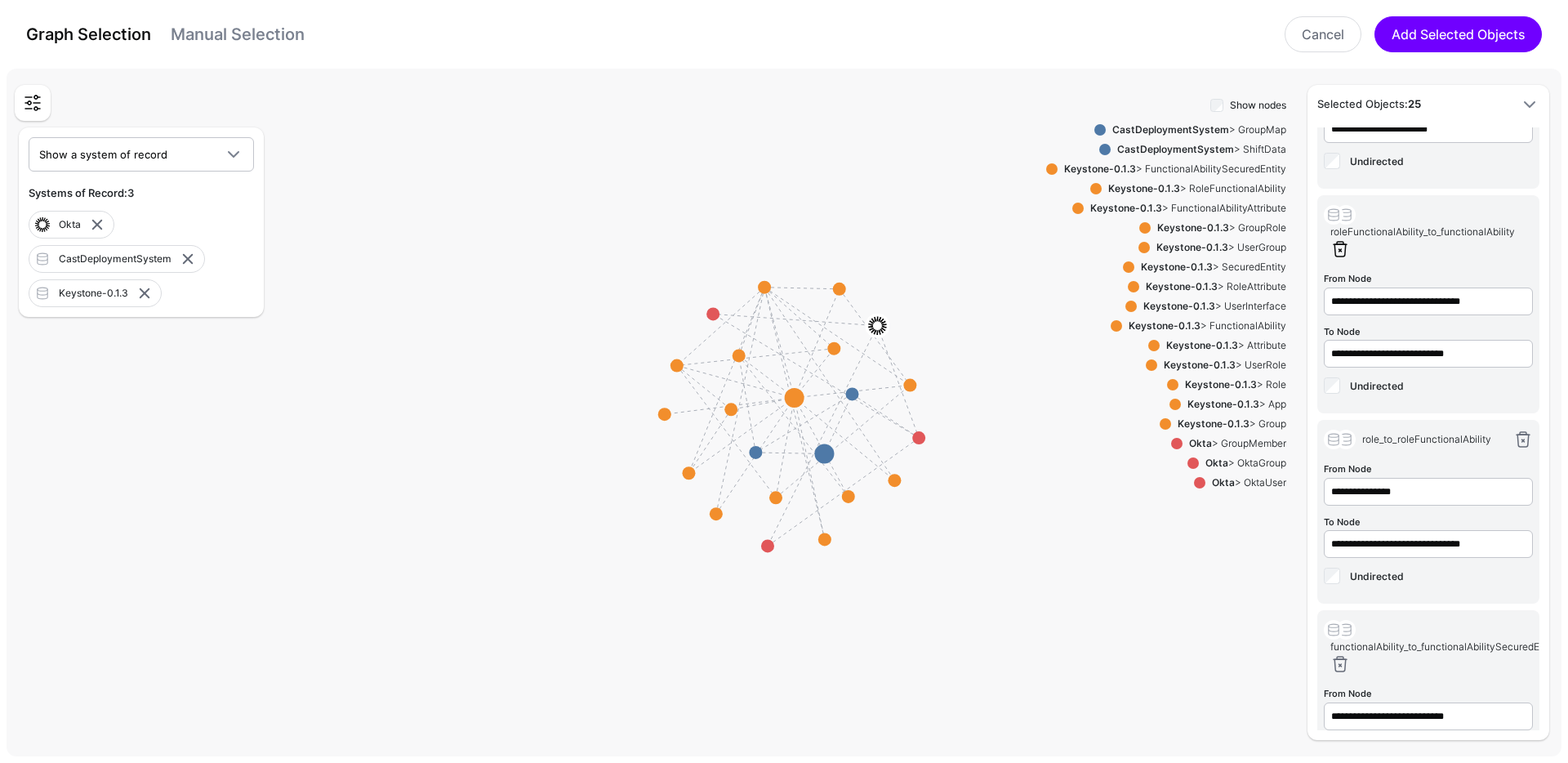
type input "**********"
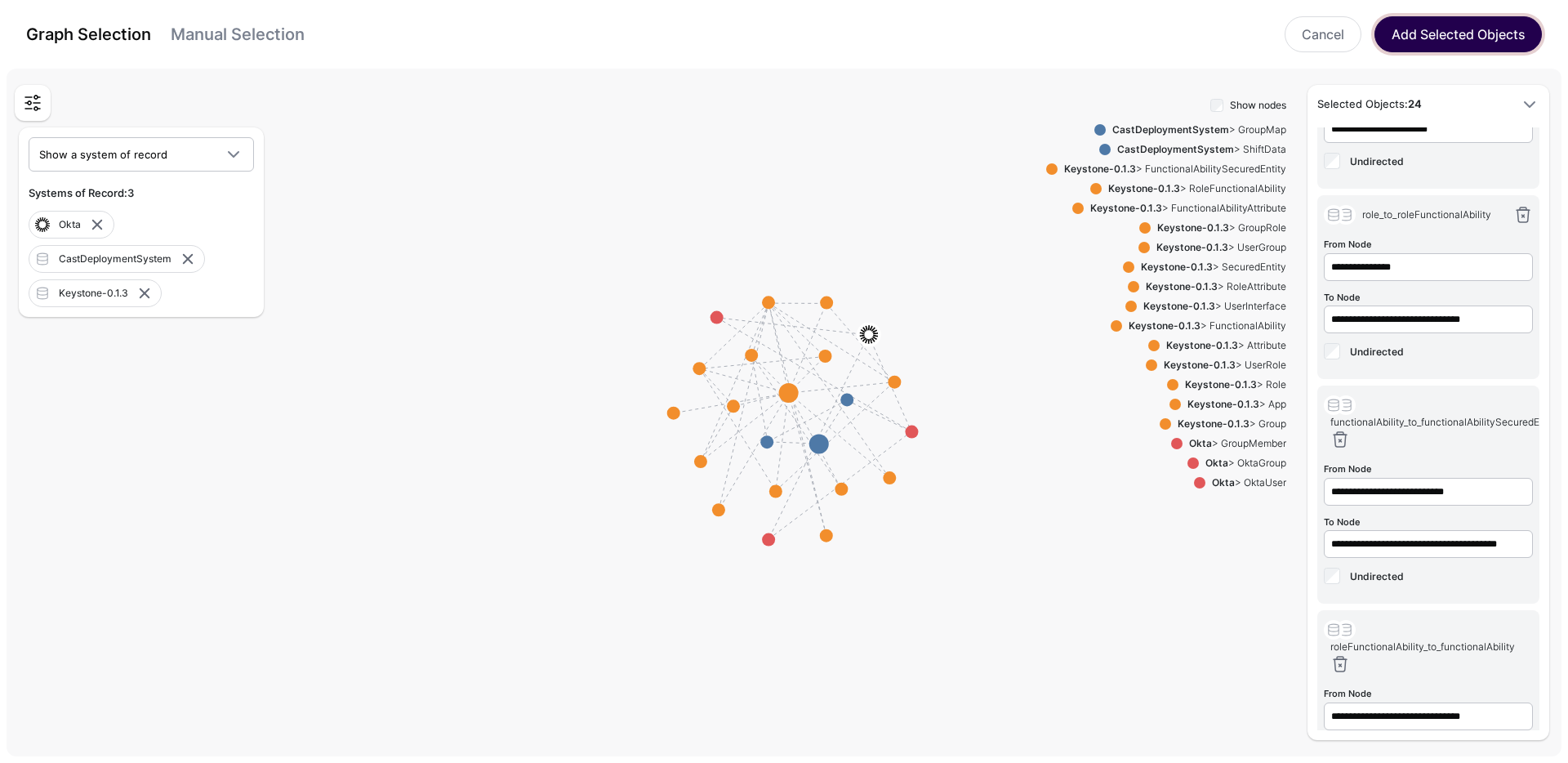
click at [1452, 30] on button "Add Selected Objects" at bounding box center [1457, 34] width 168 height 36
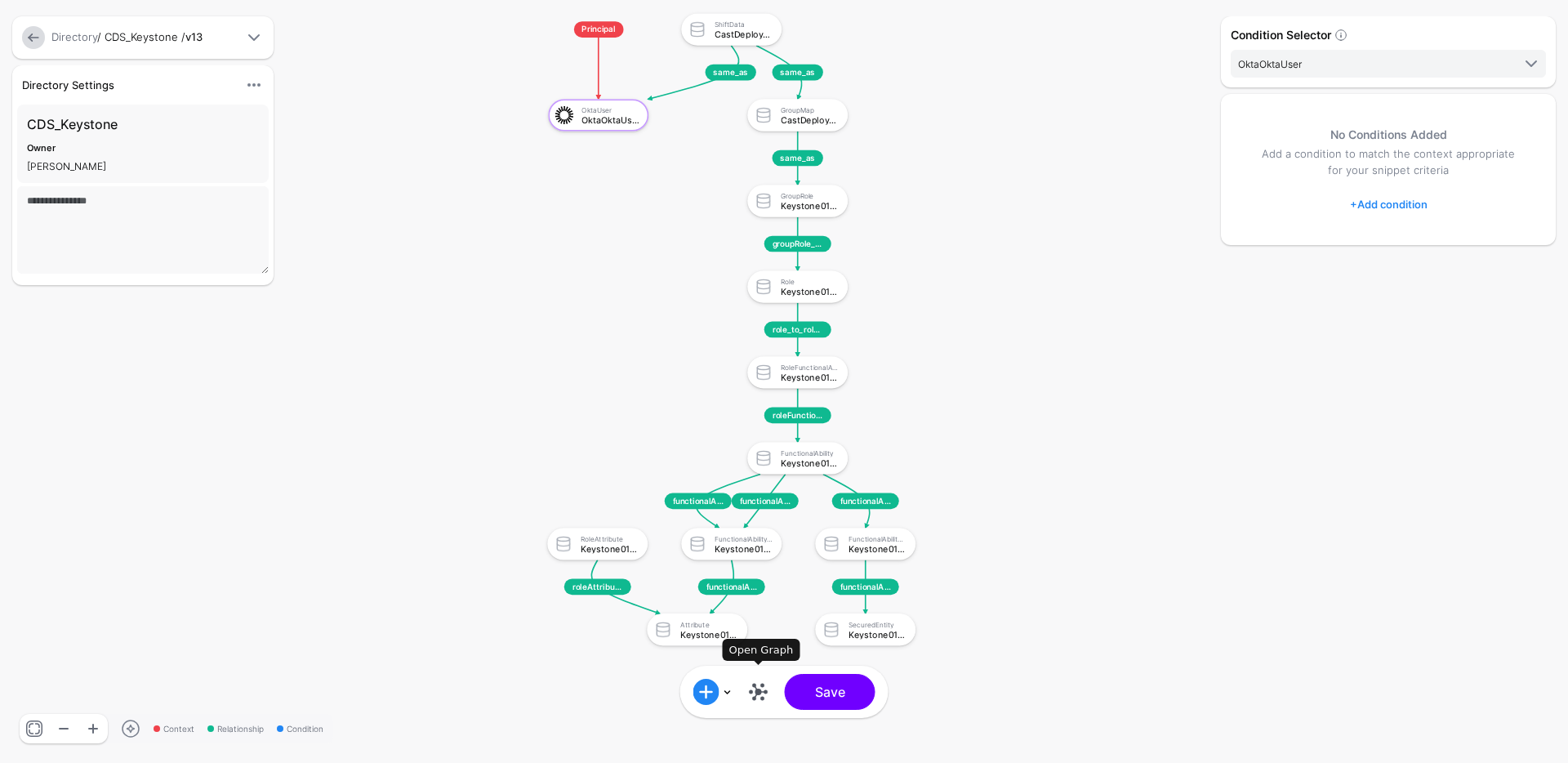
click at [760, 687] on link at bounding box center [759, 692] width 27 height 27
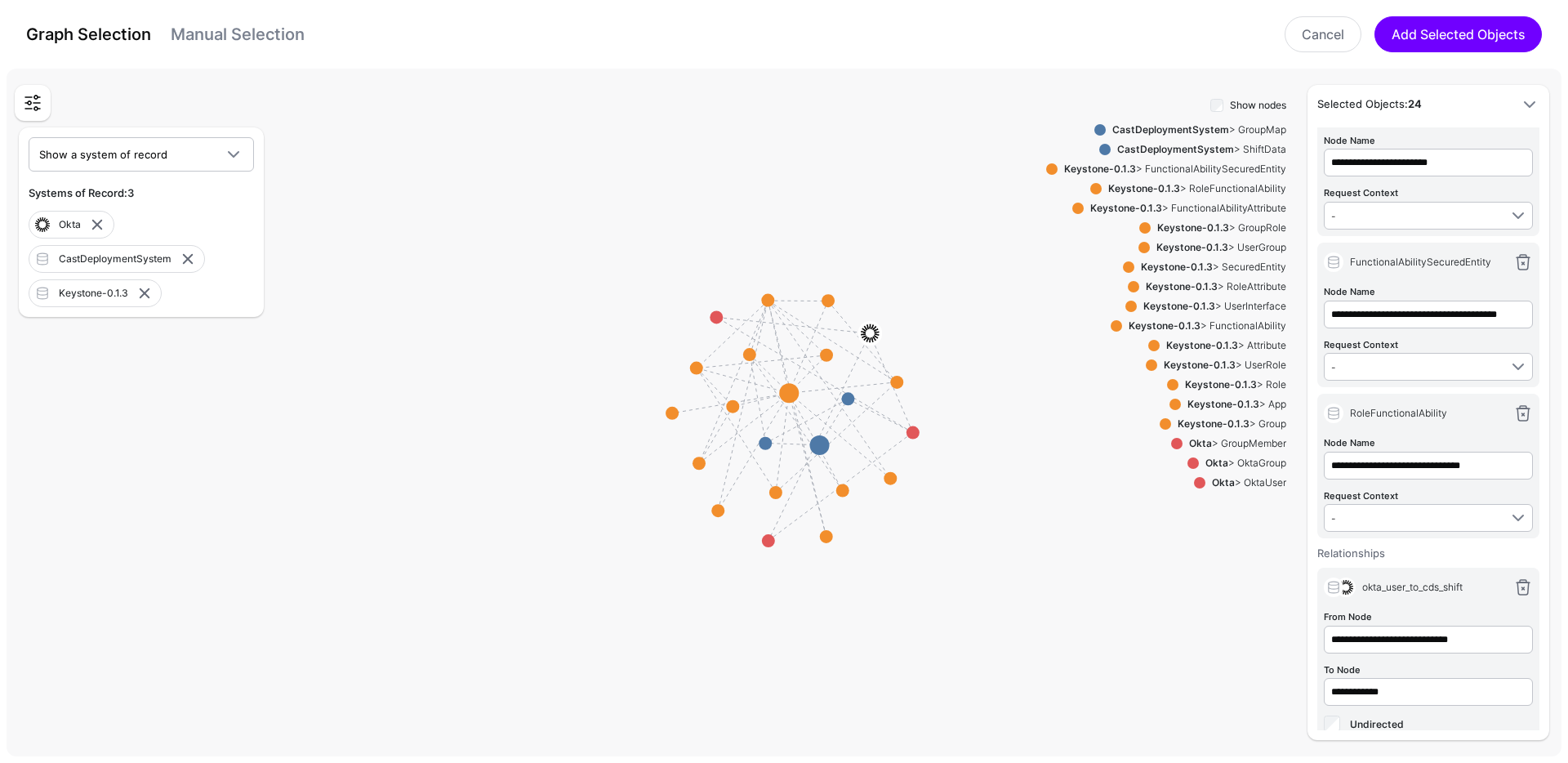
scroll to position [3755, 0]
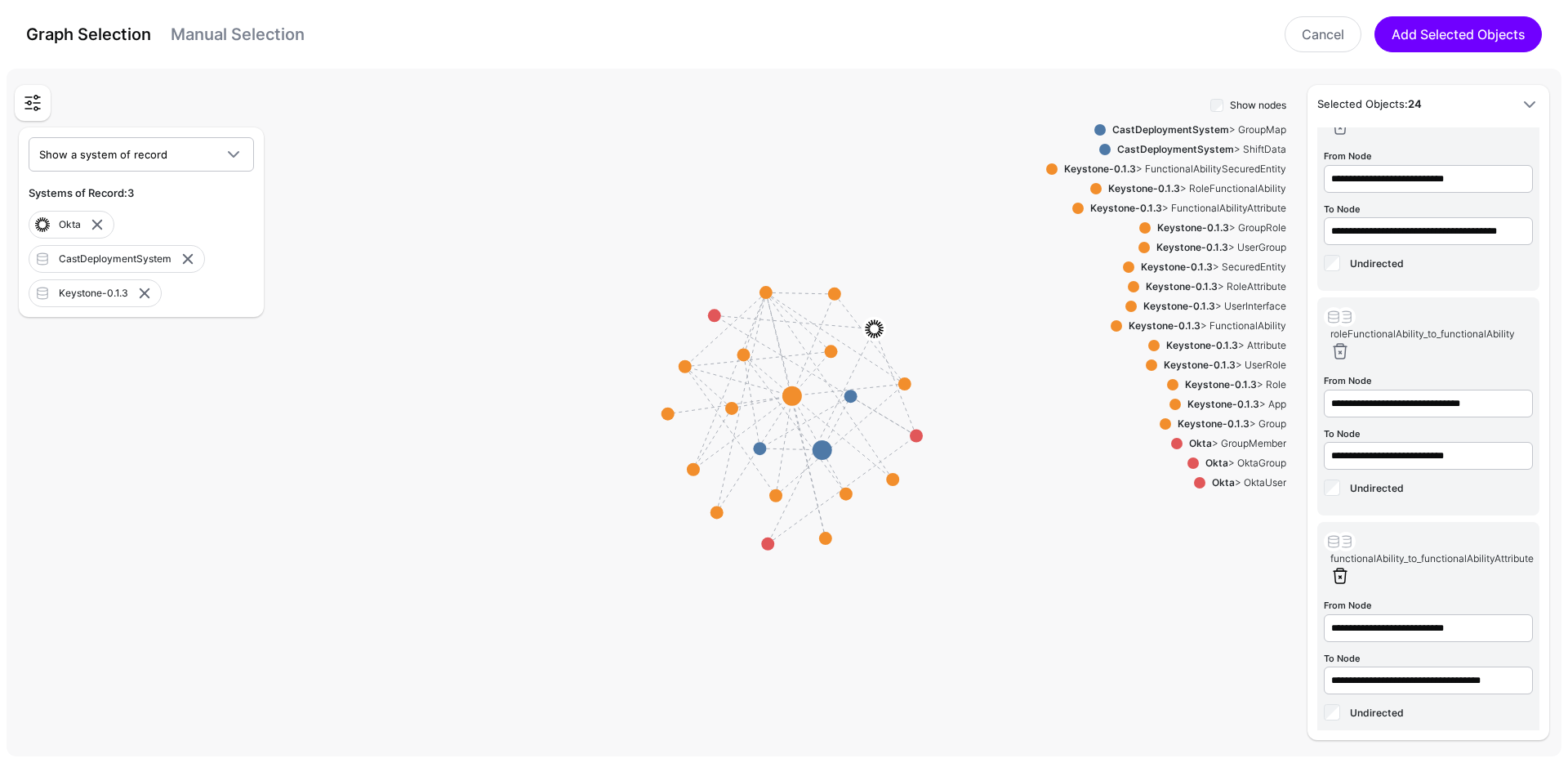
click at [1341, 586] on link at bounding box center [1340, 575] width 20 height 20
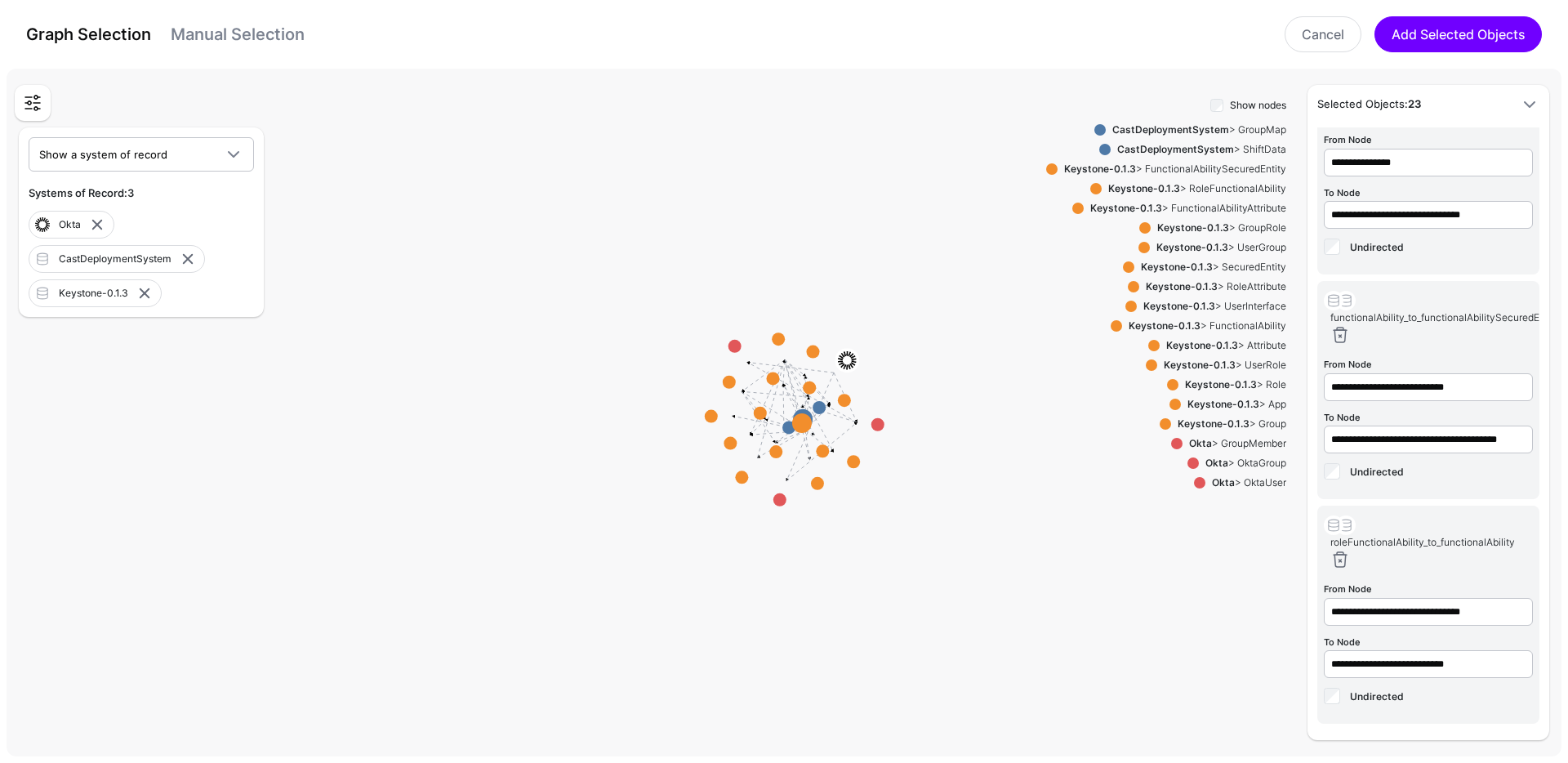
scroll to position [3588, 0]
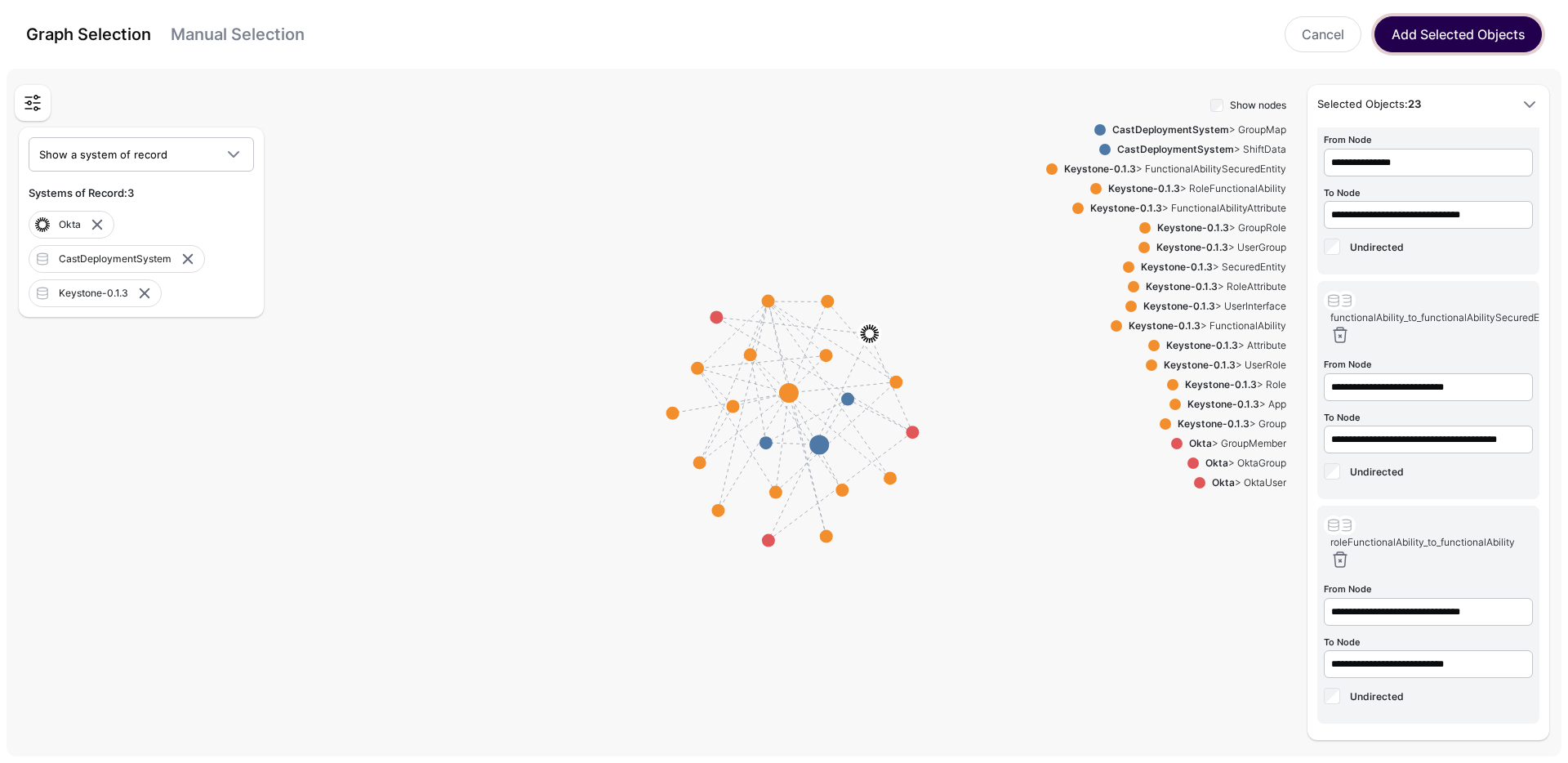
click at [1436, 39] on button "Add Selected Objects" at bounding box center [1457, 34] width 168 height 36
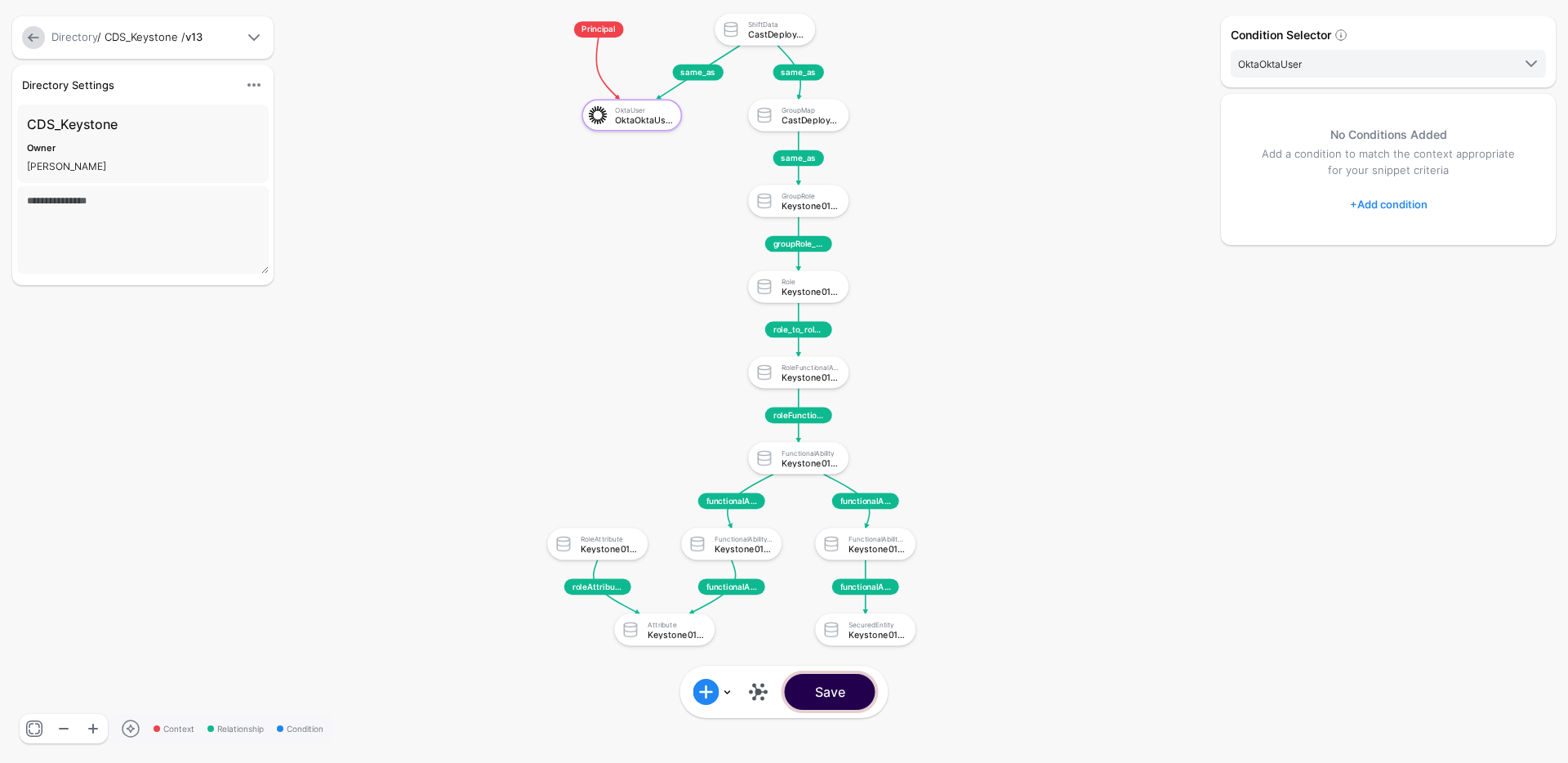
click at [836, 695] on button "Save" at bounding box center [830, 692] width 91 height 36
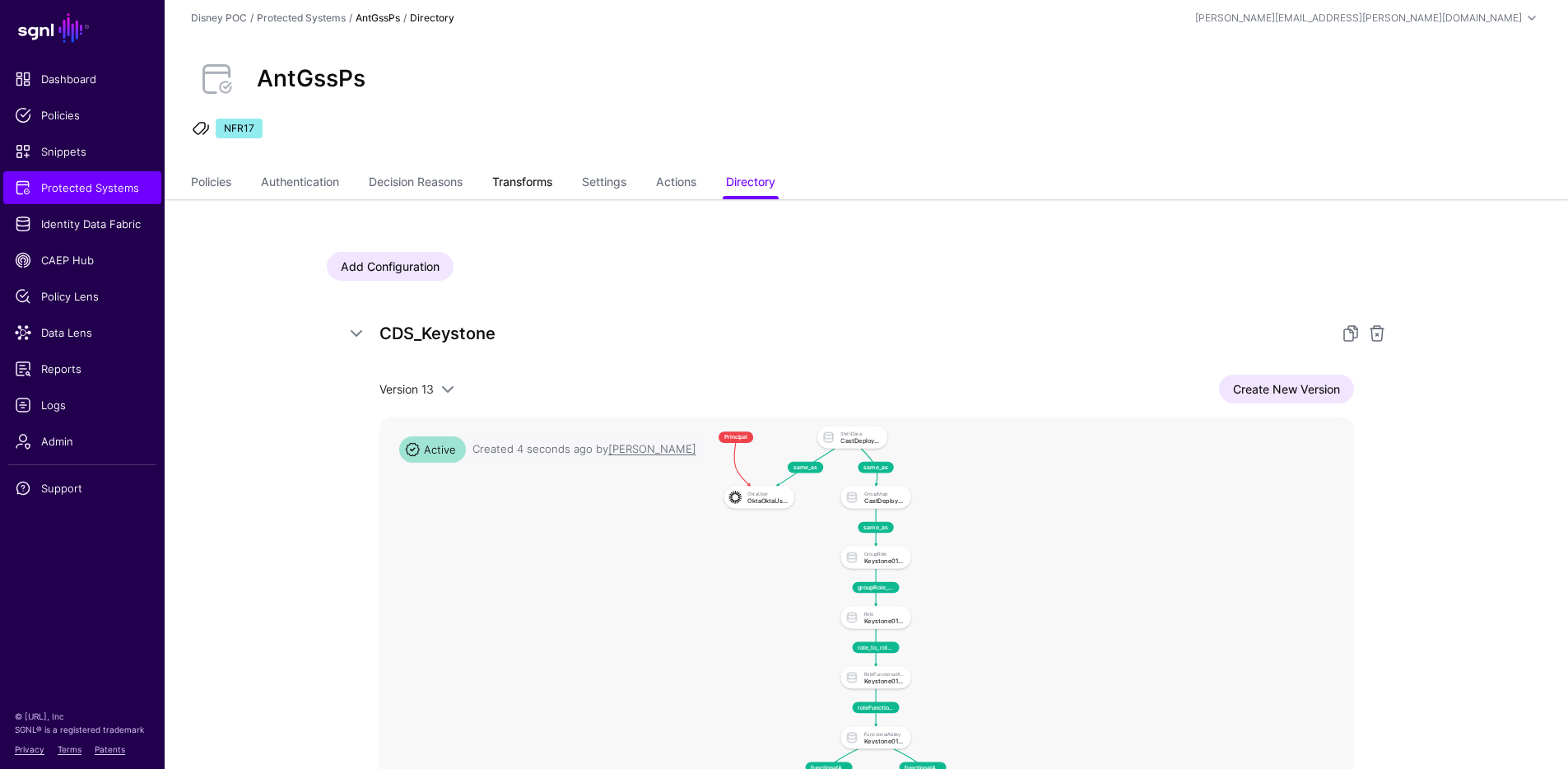
click at [537, 182] on link "Transforms" at bounding box center [521, 183] width 60 height 32
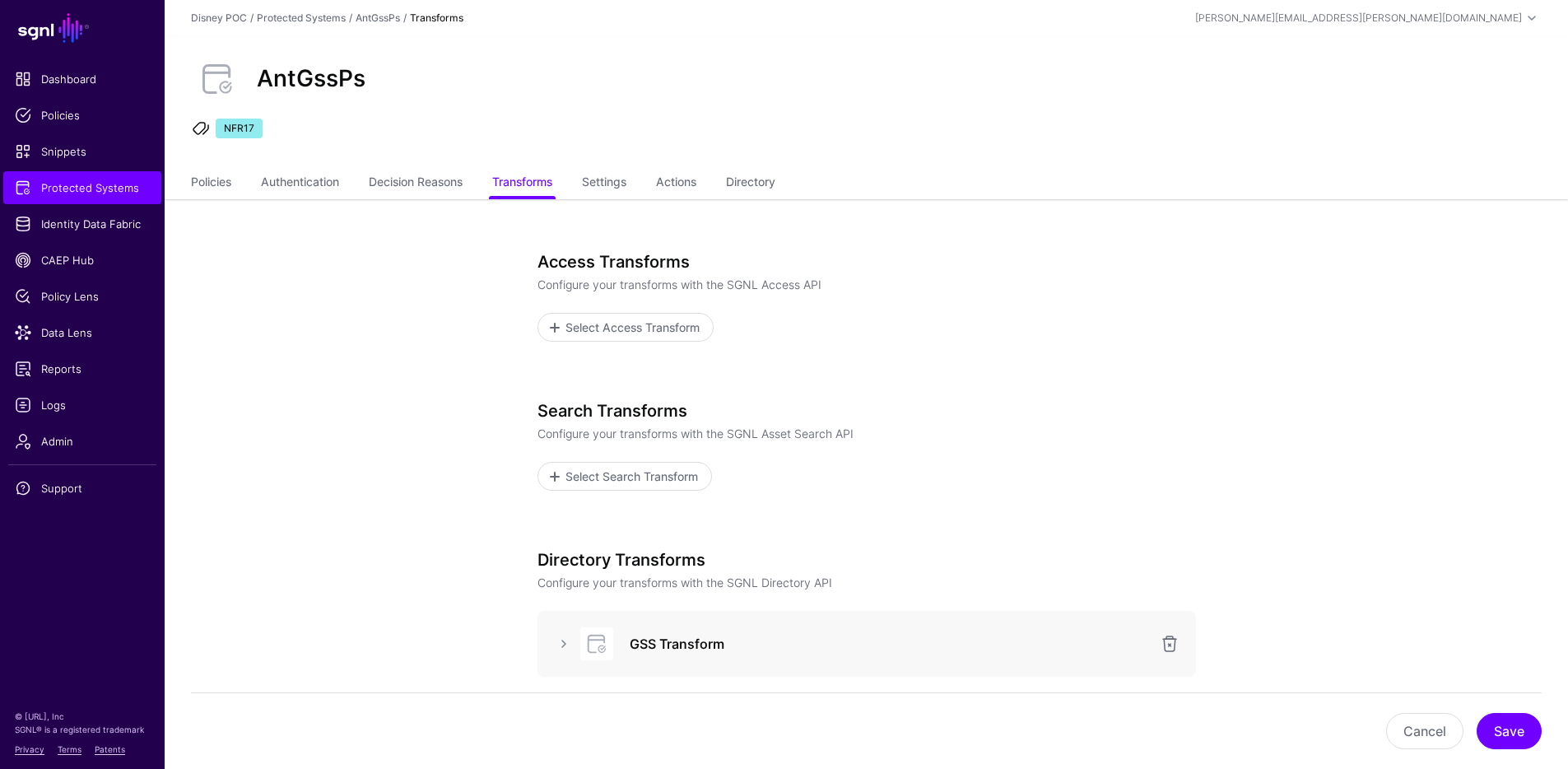
scroll to position [288, 0]
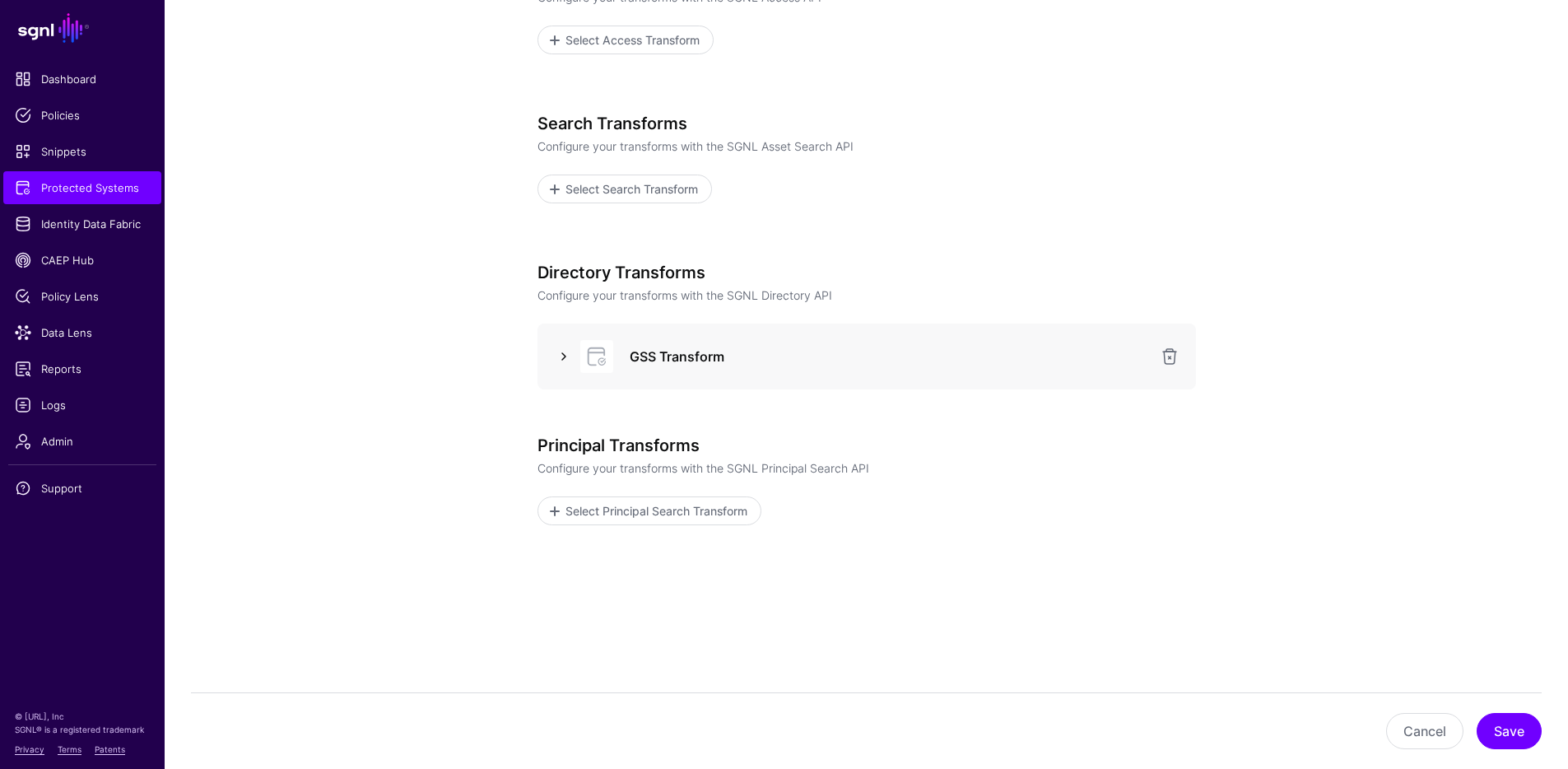
click at [556, 356] on link at bounding box center [563, 356] width 20 height 20
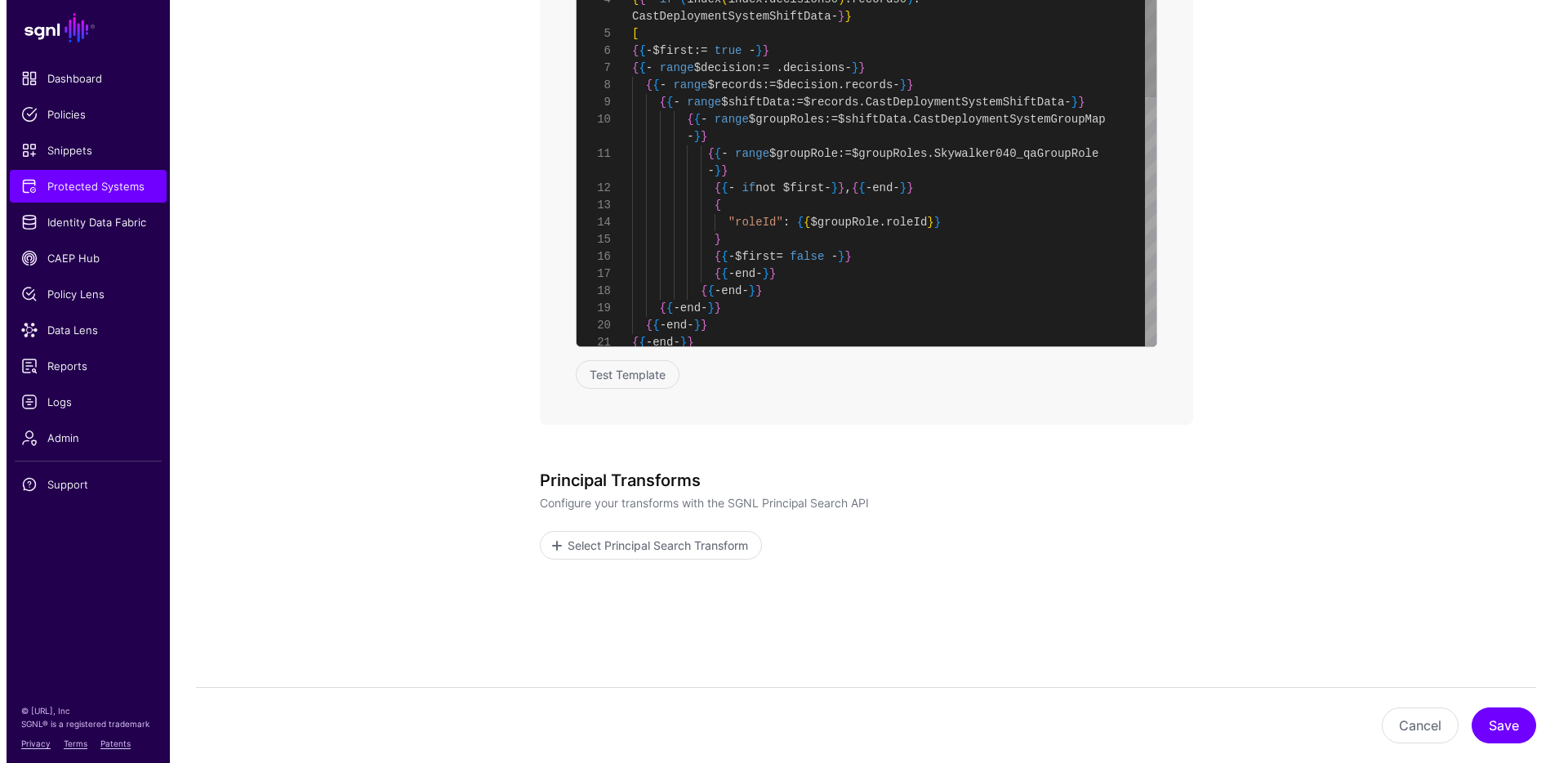
scroll to position [154, 0]
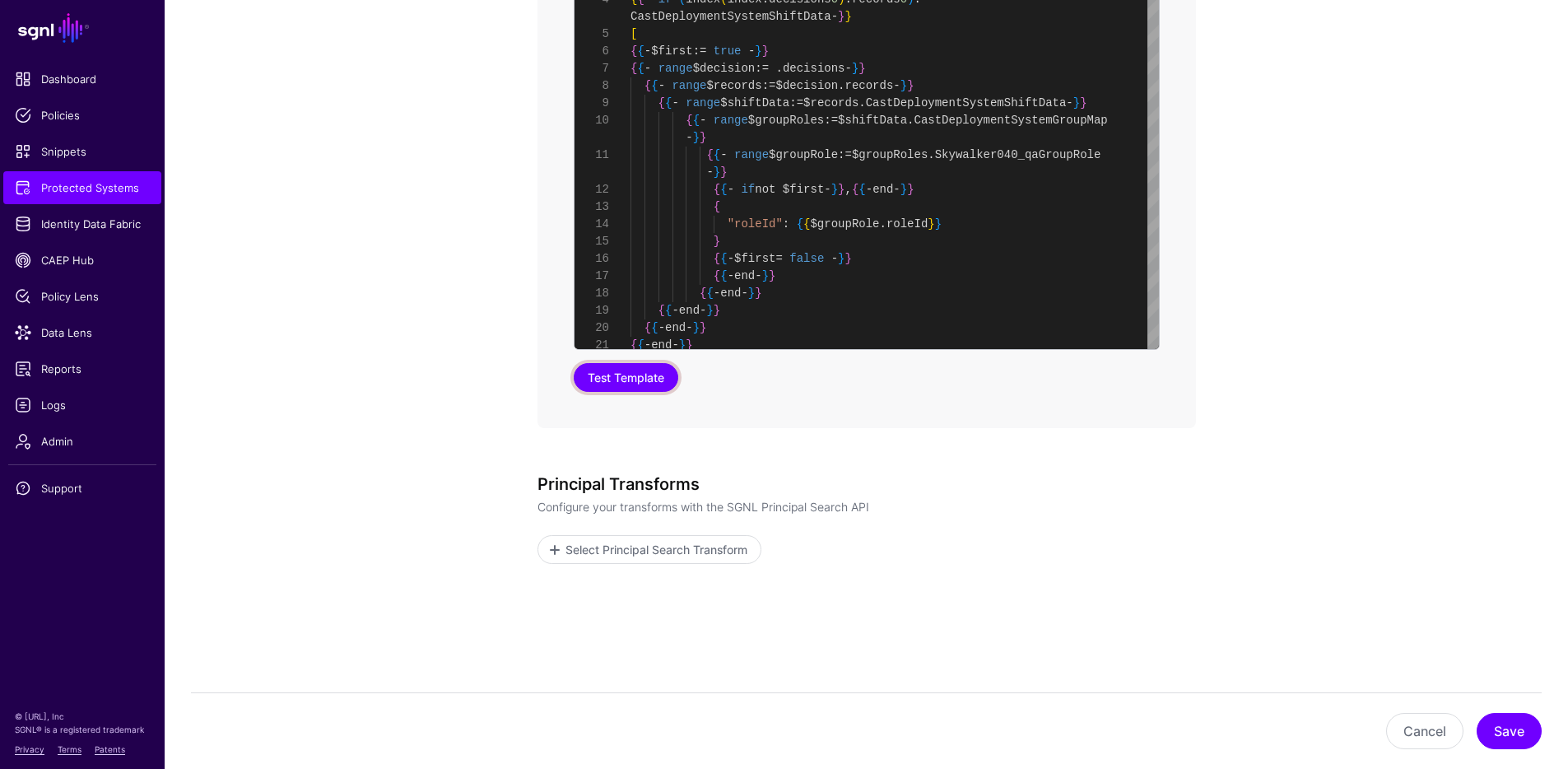
click at [656, 378] on button "Test Template" at bounding box center [625, 377] width 104 height 29
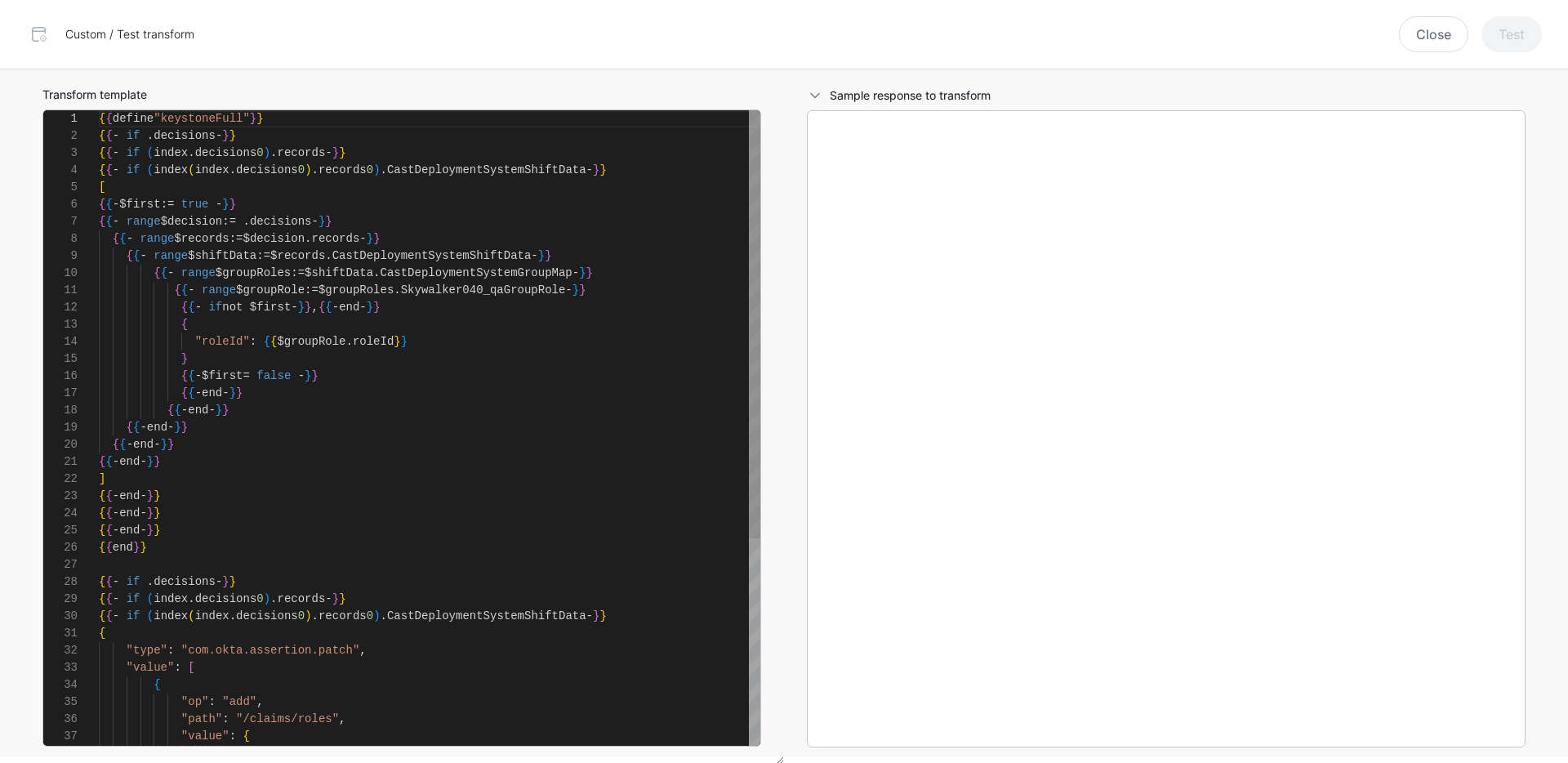
scroll to position [172, 0]
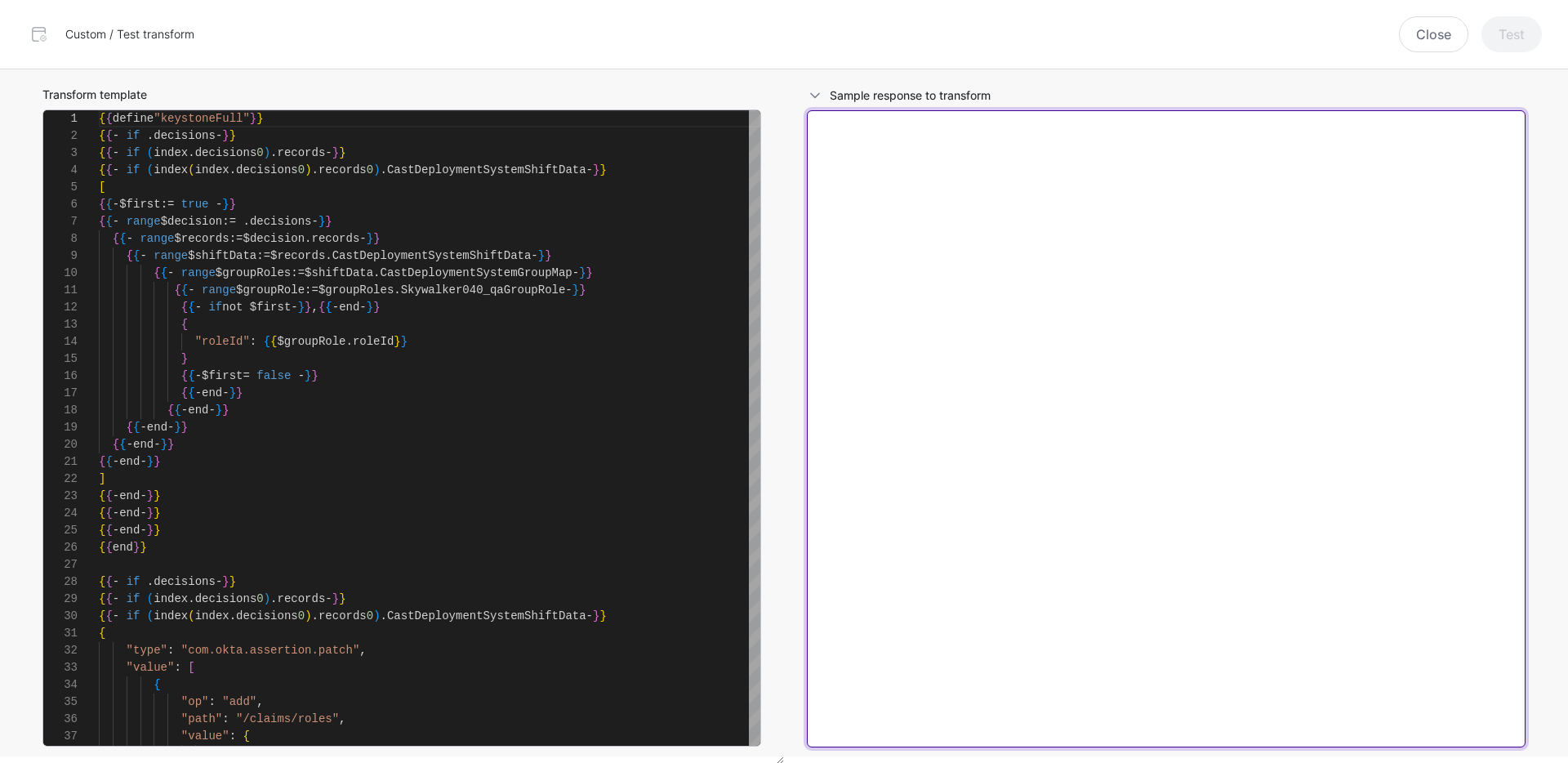
click at [937, 201] on textarea at bounding box center [1165, 428] width 718 height 637
paste textarea "**********"
type textarea "**********"
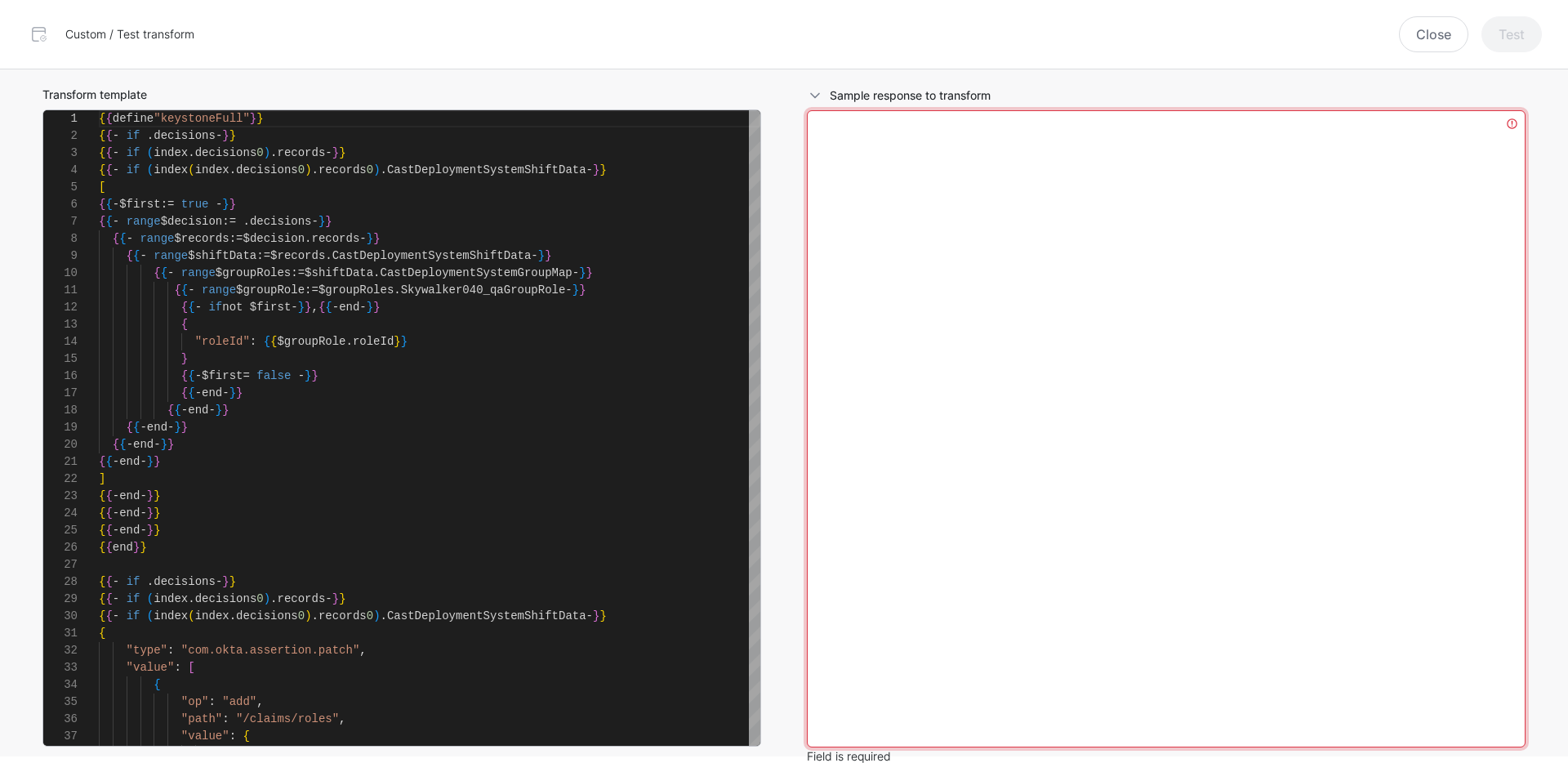
paste textarea "**********"
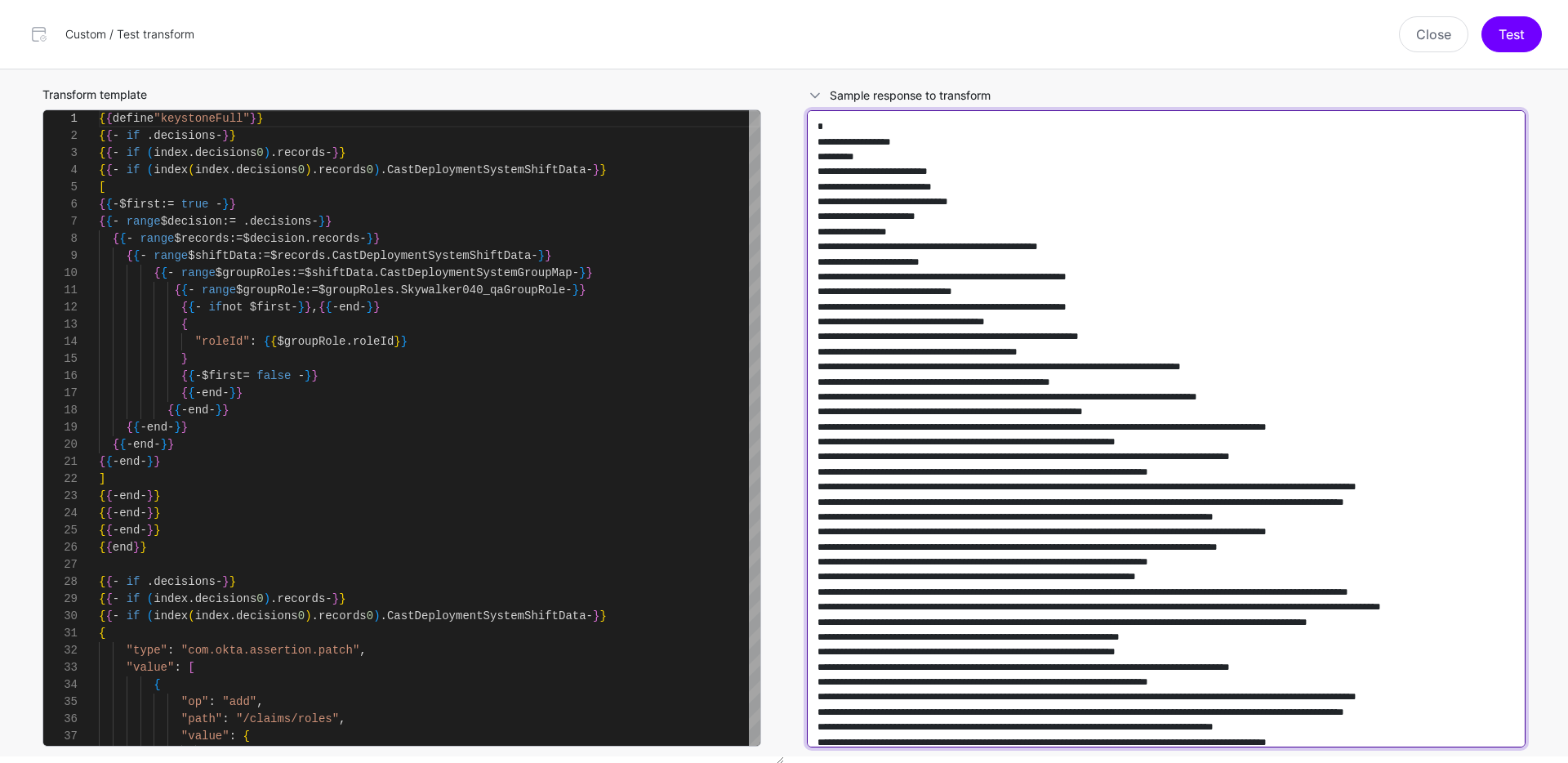
scroll to position [467682, 0]
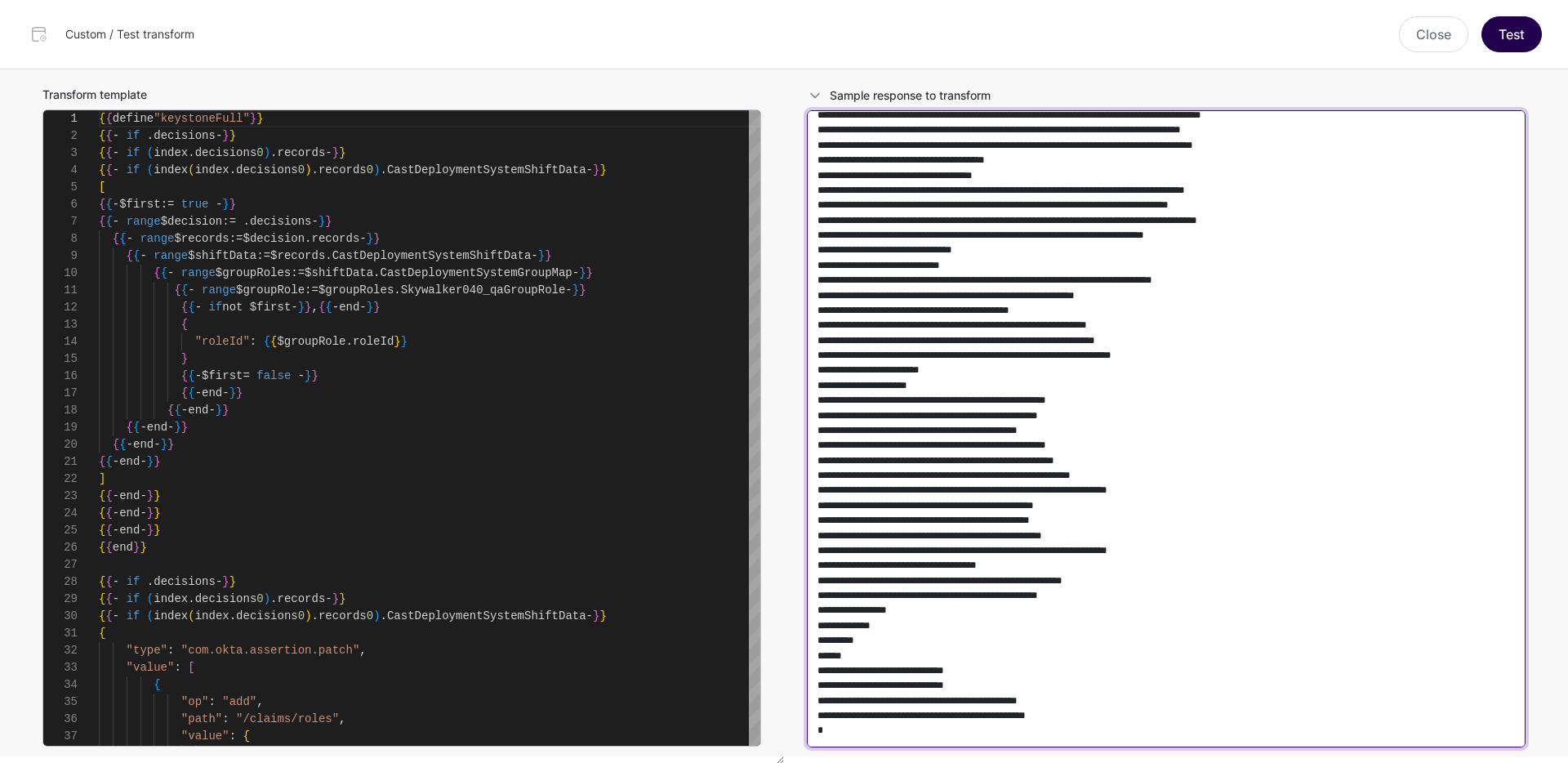
type textarea "**********"
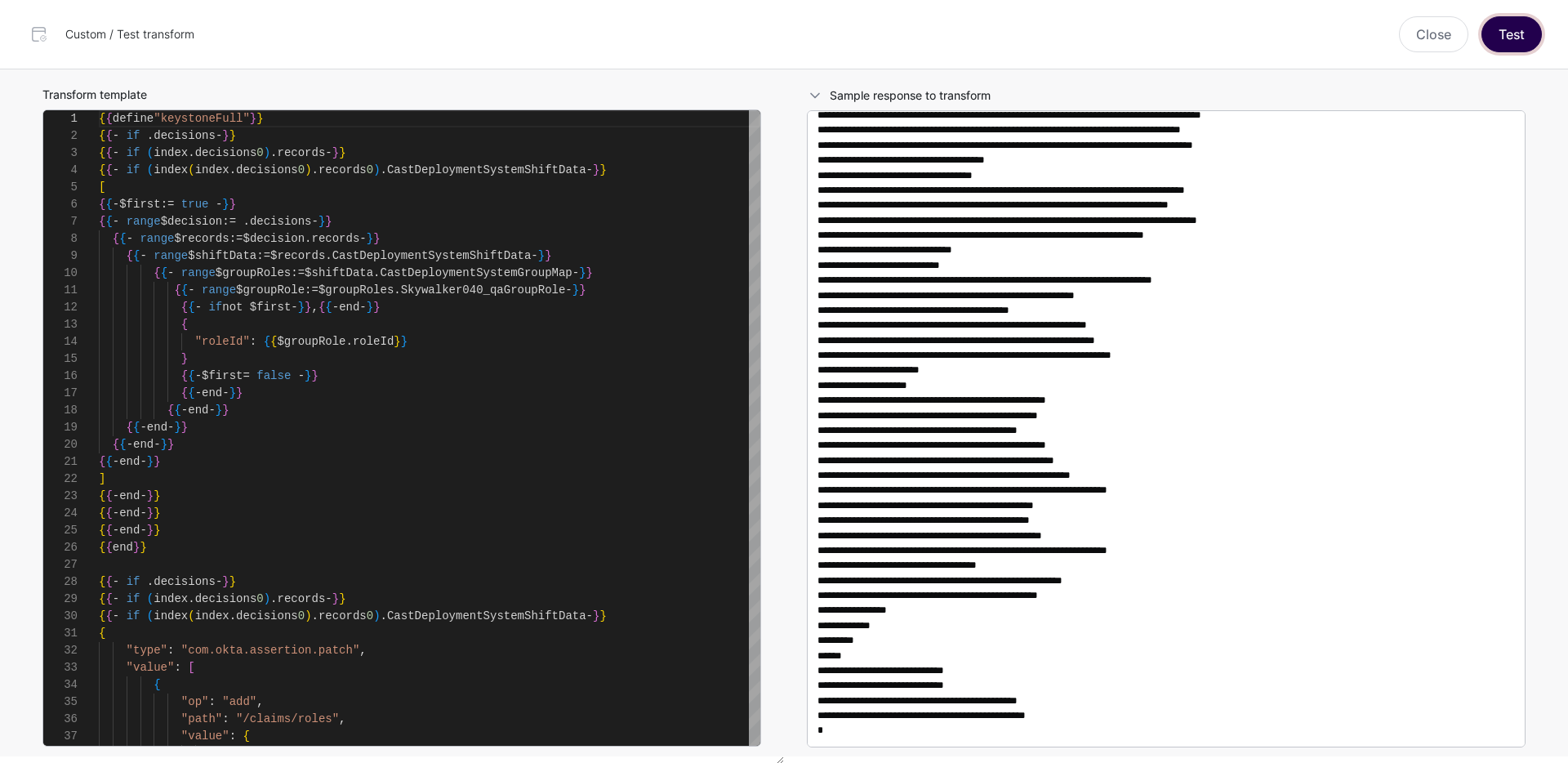
click at [1503, 39] on button "Test" at bounding box center [1511, 34] width 61 height 36
click at [1509, 44] on button "Test" at bounding box center [1511, 34] width 61 height 36
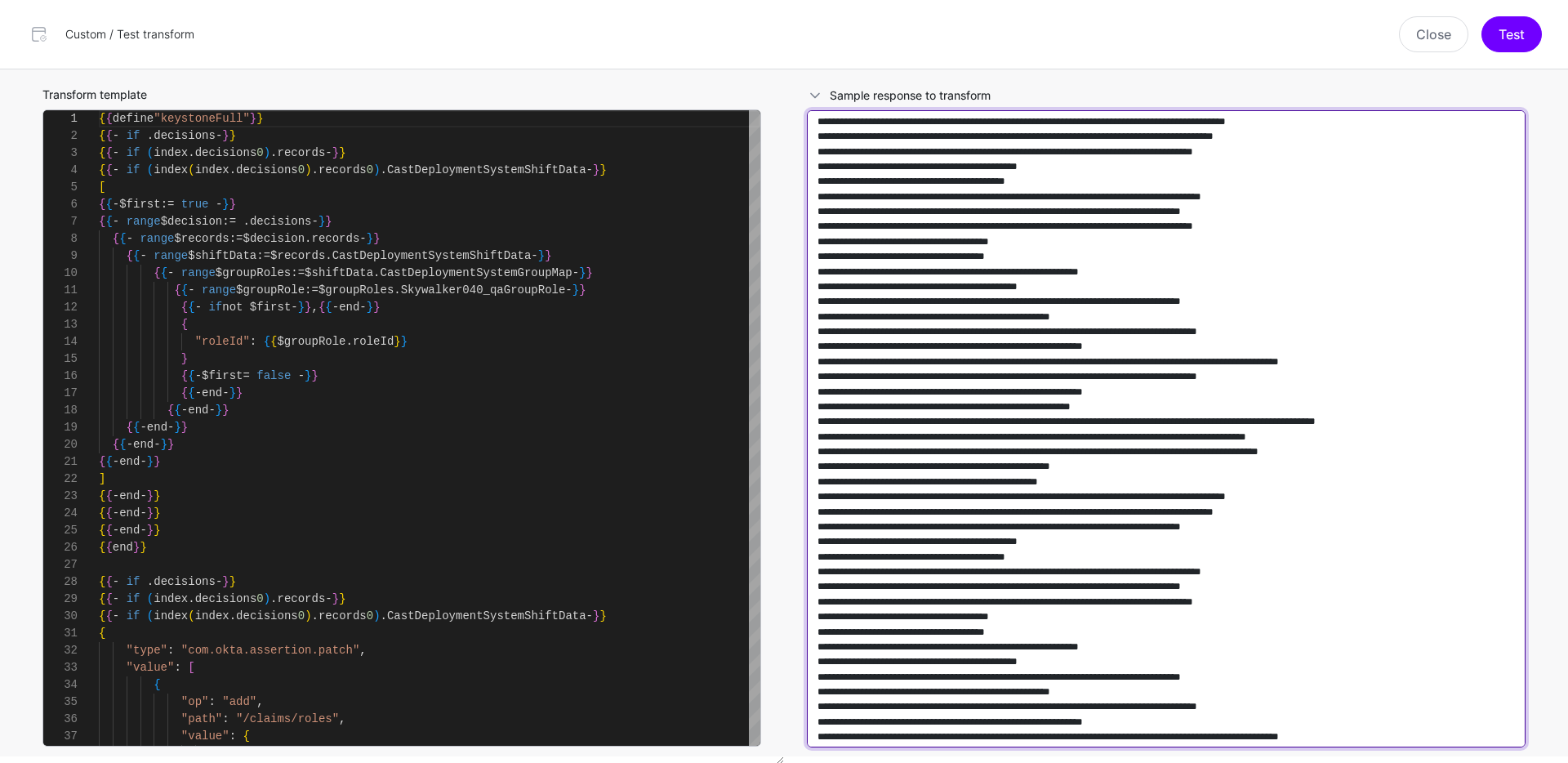
scroll to position [14395, 0]
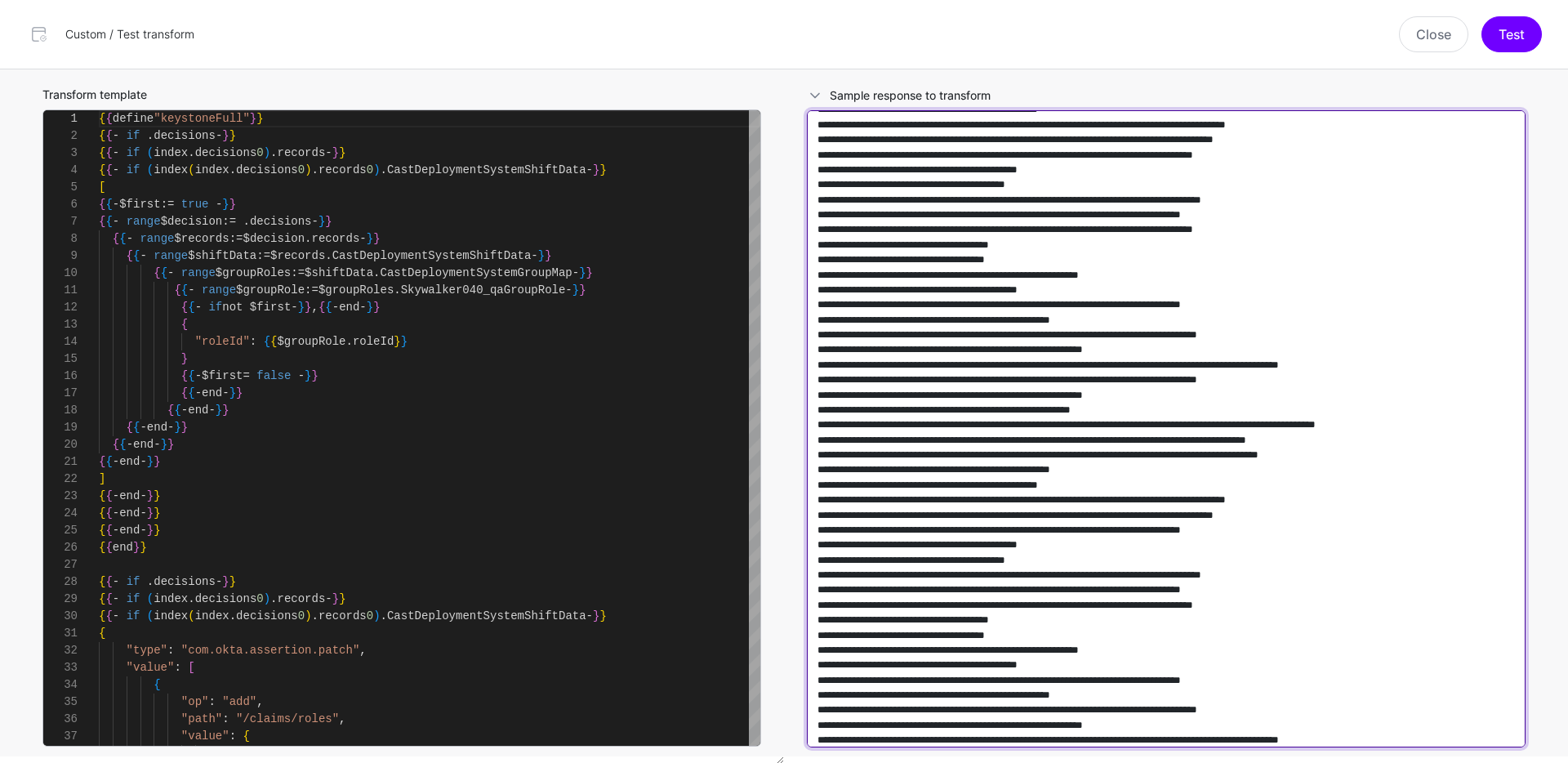
click at [1109, 502] on textarea at bounding box center [1165, 428] width 718 height 637
click at [1201, 193] on textarea at bounding box center [1165, 428] width 718 height 637
drag, startPoint x: 1055, startPoint y: 169, endPoint x: 1113, endPoint y: 540, distance: 375.5
click at [1113, 540] on textarea at bounding box center [1165, 428] width 718 height 637
click at [1182, 537] on textarea at bounding box center [1165, 428] width 718 height 637
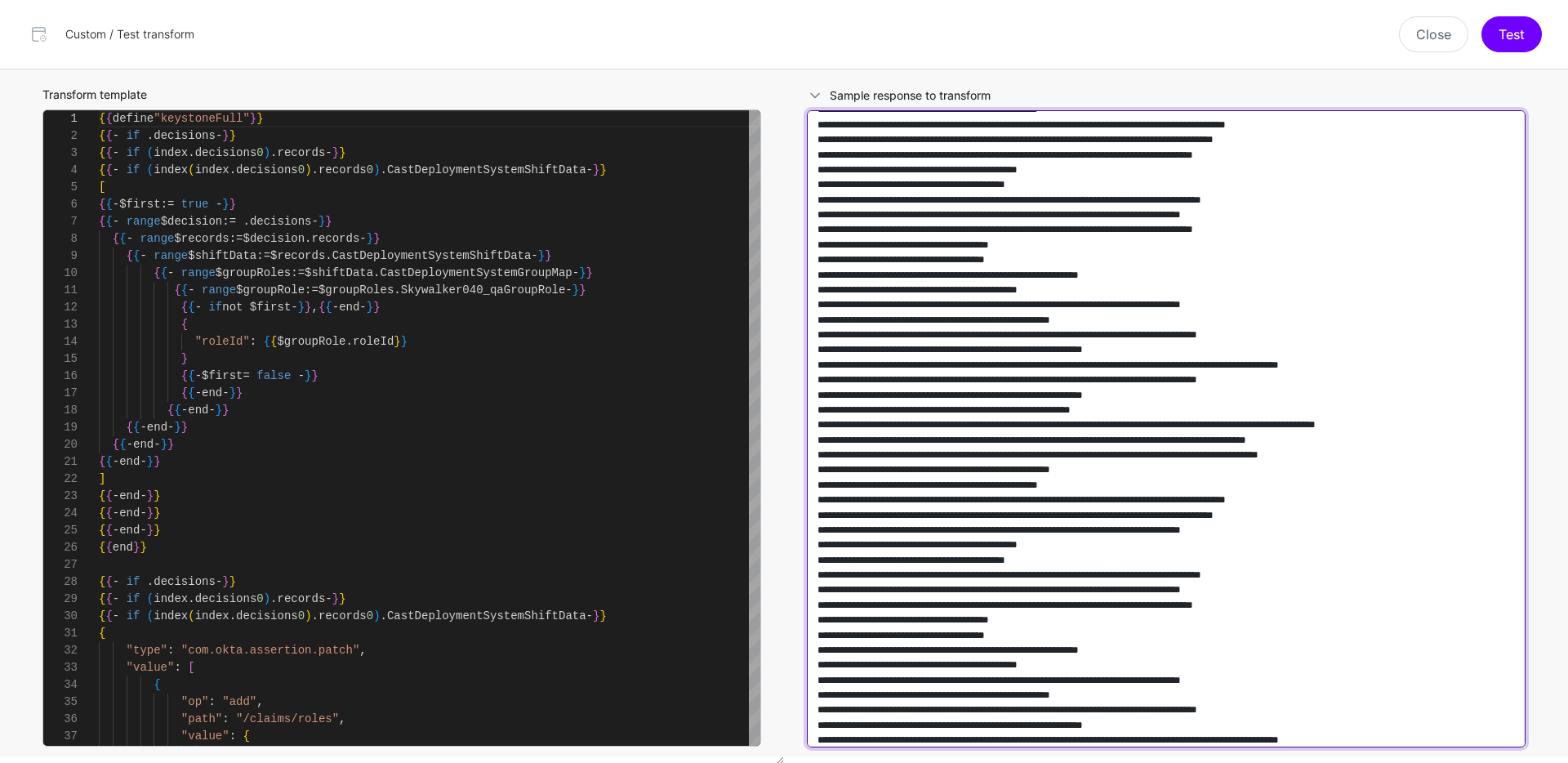
drag, startPoint x: 1154, startPoint y: 500, endPoint x: 1370, endPoint y: 499, distance: 216.0
click at [1370, 499] on textarea at bounding box center [1165, 428] width 718 height 637
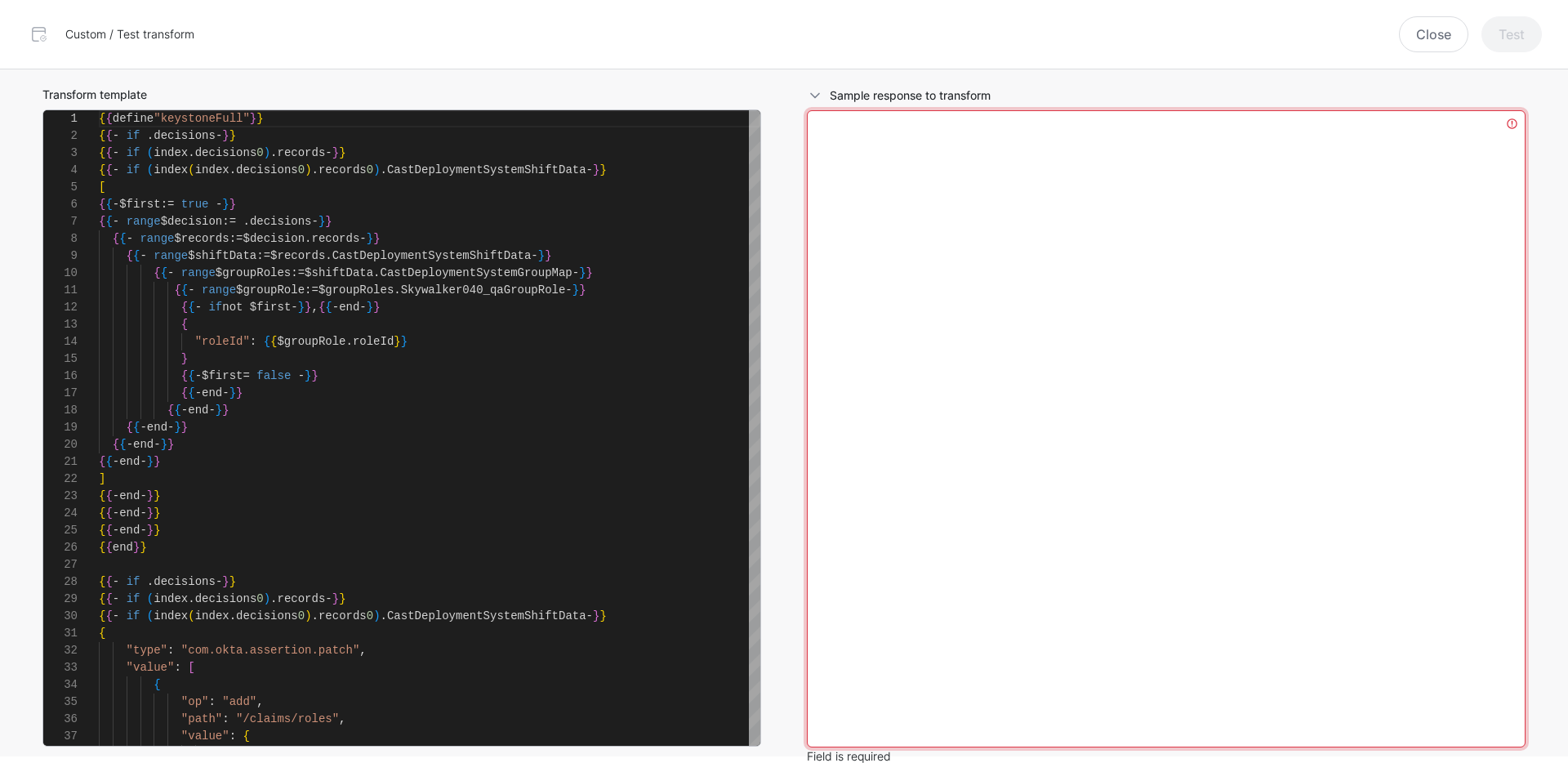
scroll to position [0, 0]
paste textarea "**********"
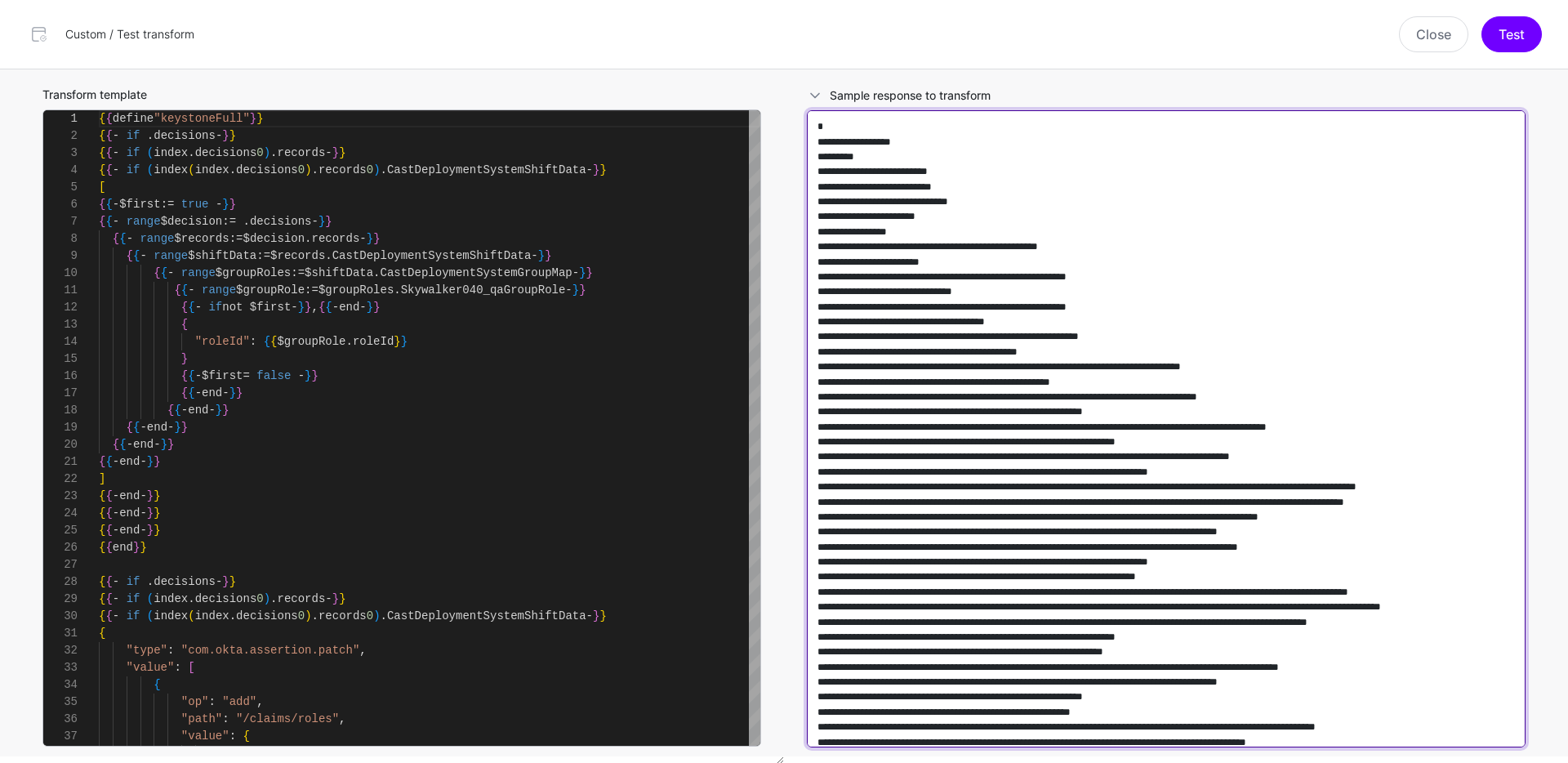
scroll to position [197493, 0]
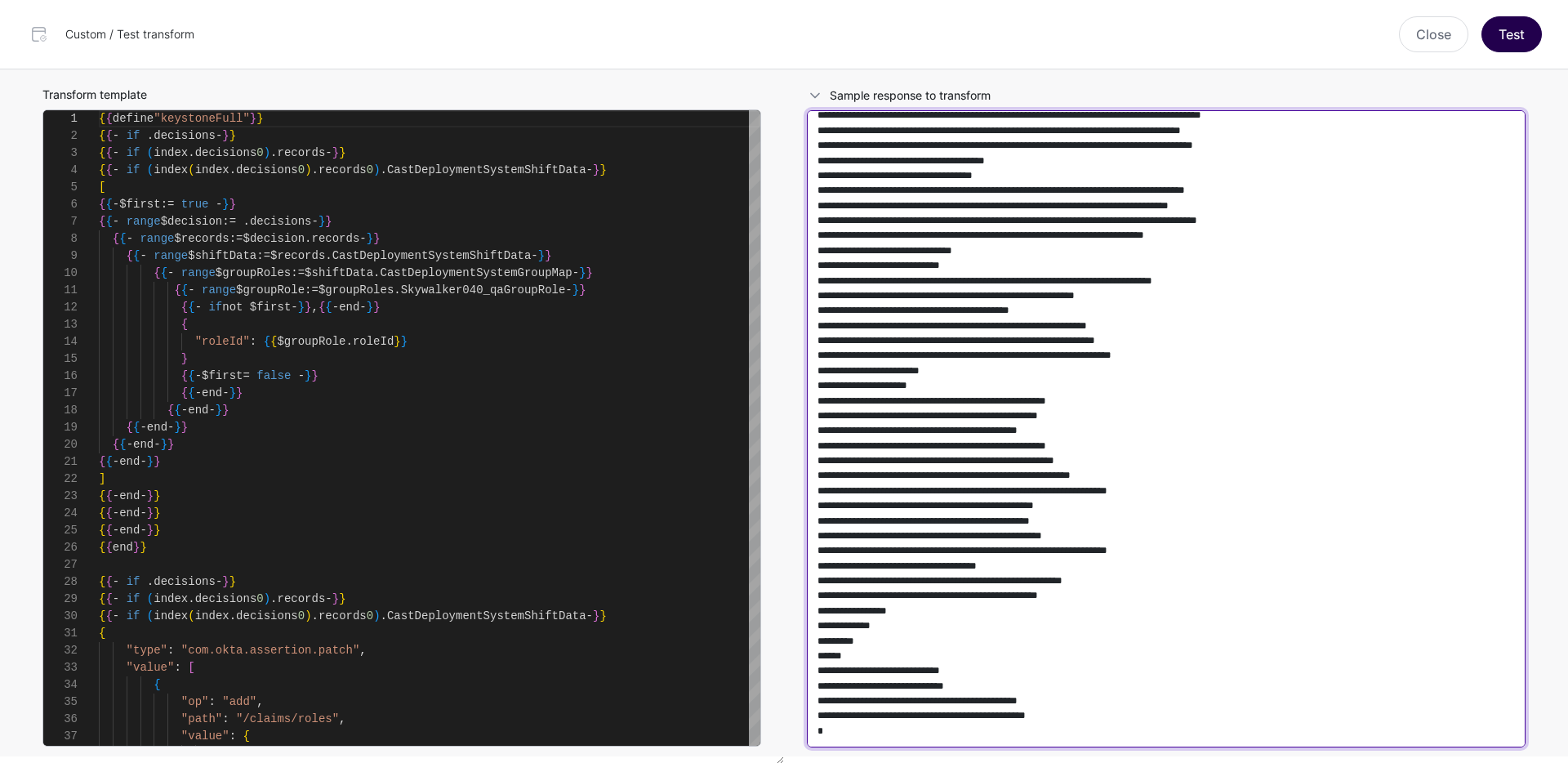
type textarea "**********"
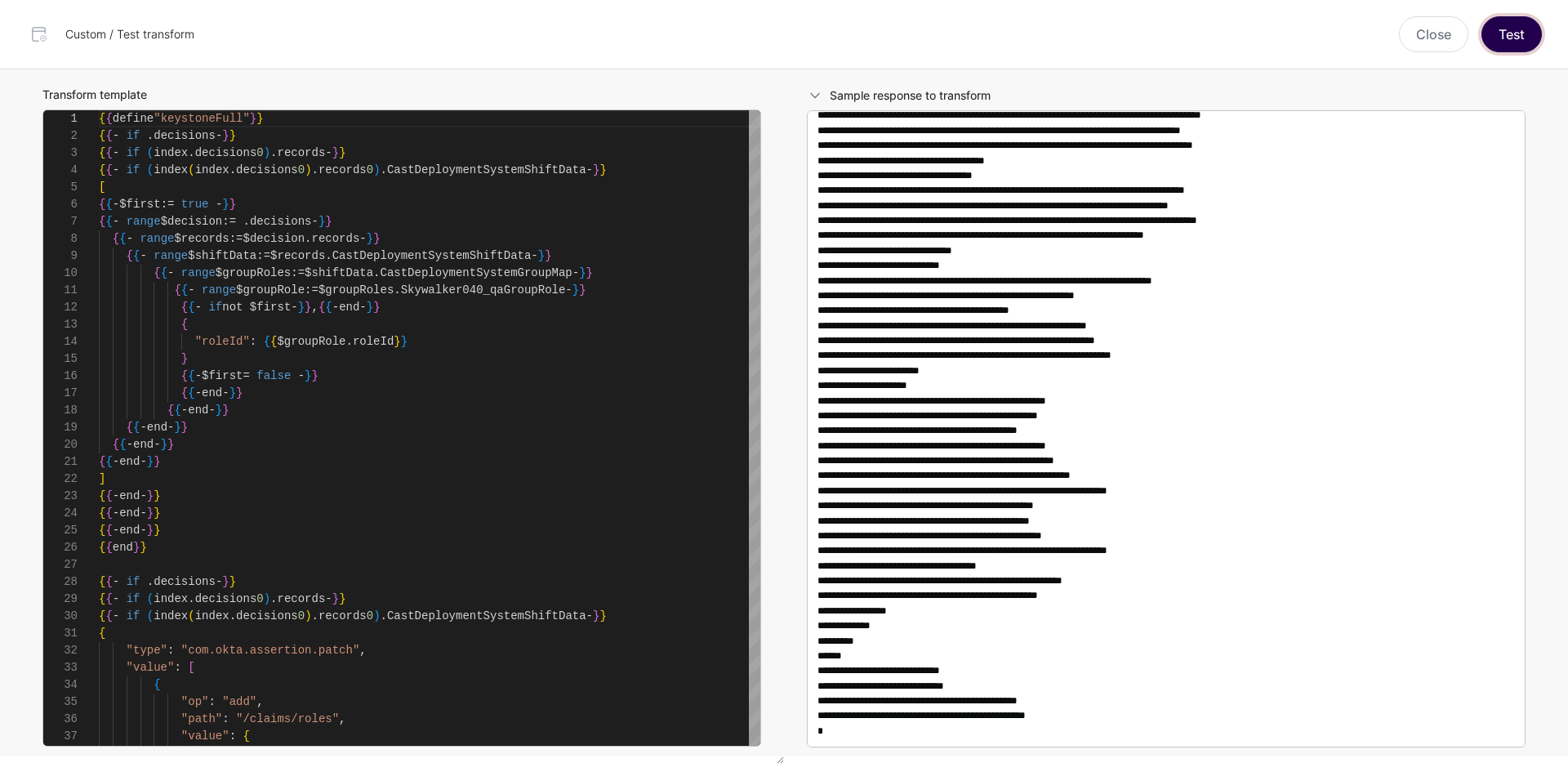
click at [1519, 32] on button "Test" at bounding box center [1511, 34] width 61 height 36
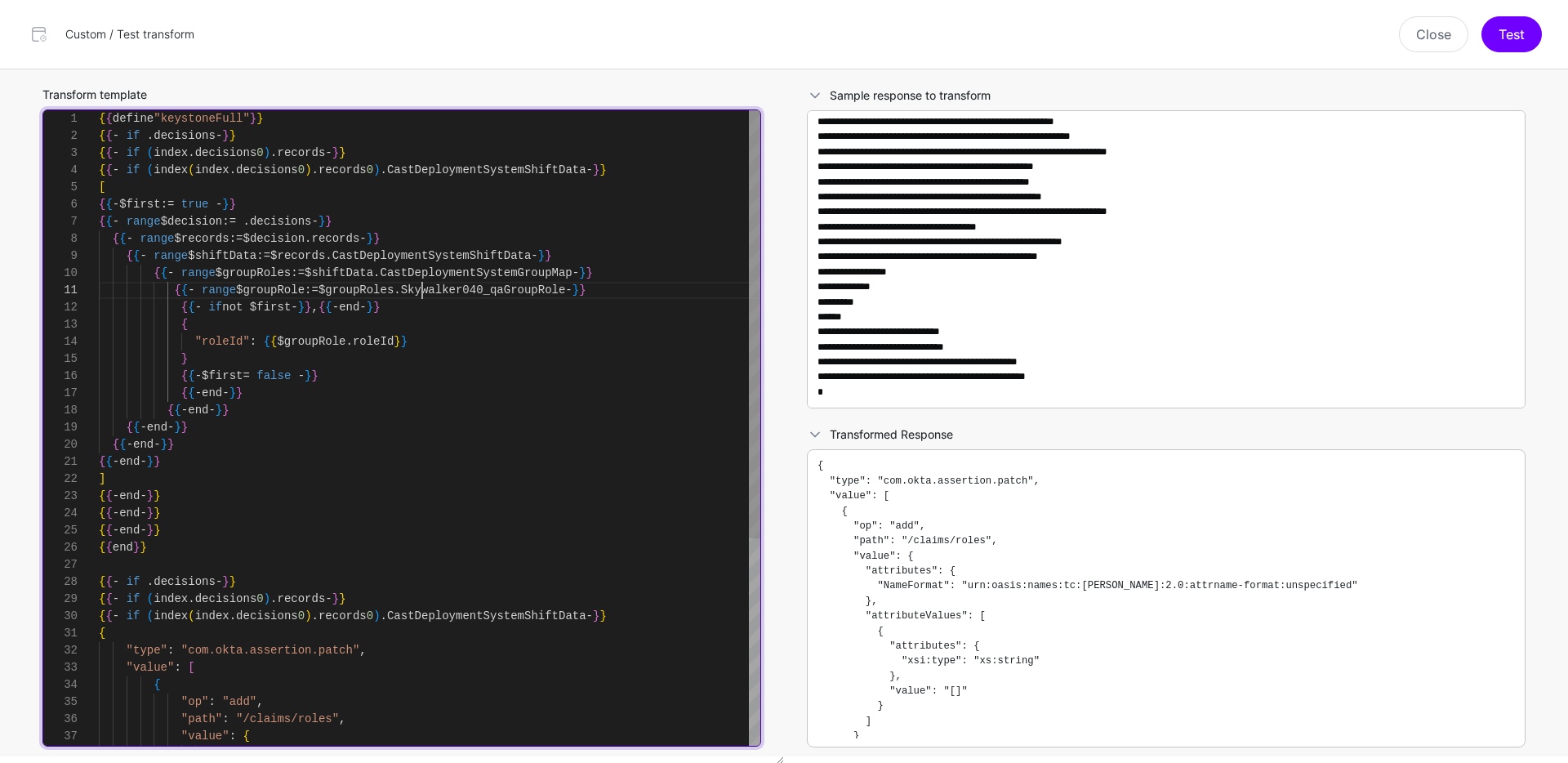
scroll to position [0, 0]
drag, startPoint x: 421, startPoint y: 288, endPoint x: 590, endPoint y: 290, distance: 169.0
click at [590, 290] on div "{ { define "keystoneFull" } } { { - if . decisions - } } { { - if ( index . dec…" at bounding box center [429, 581] width 661 height 943
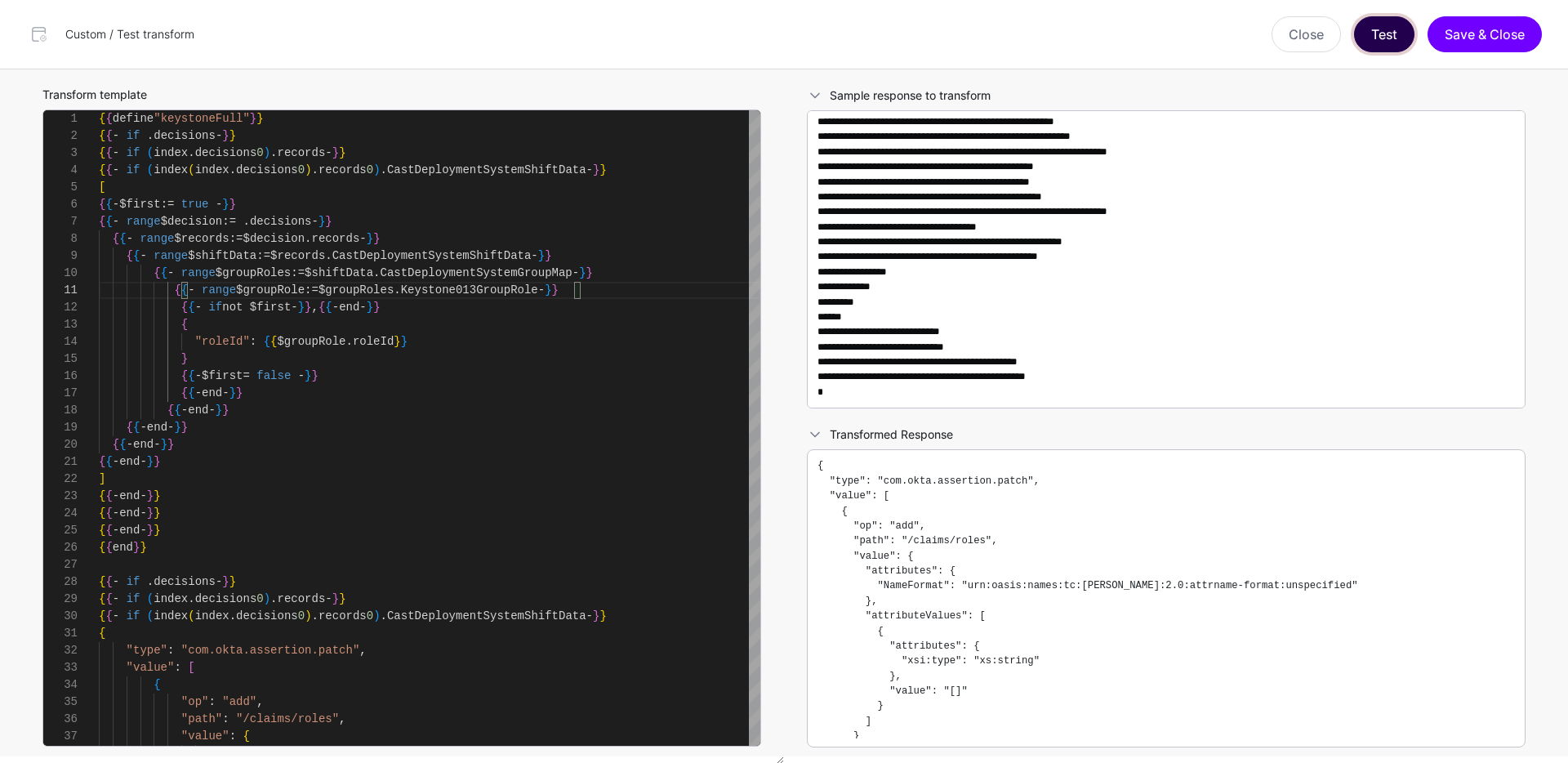
click at [1397, 36] on button "Test" at bounding box center [1384, 34] width 61 height 36
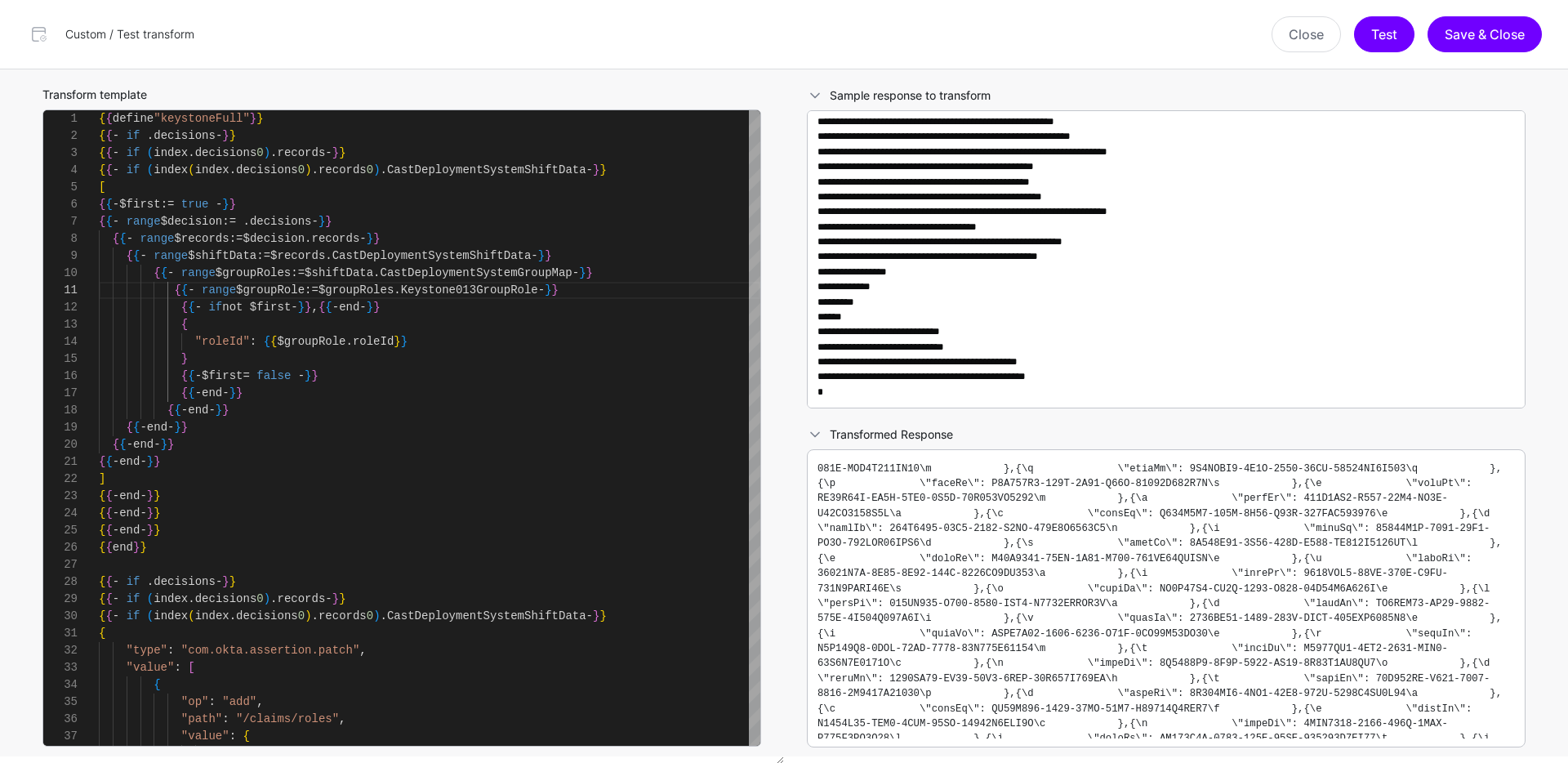
scroll to position [1311, 0]
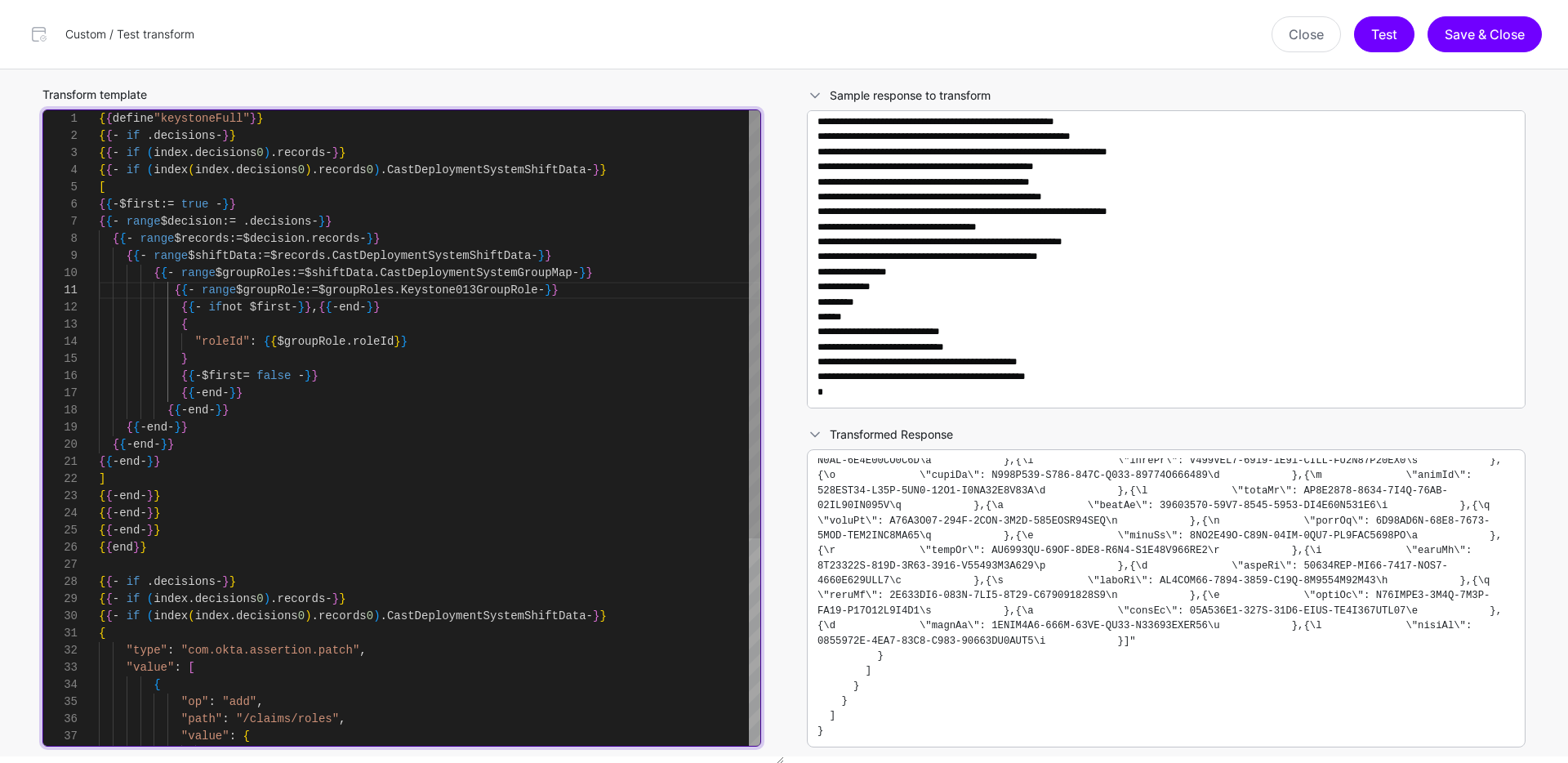
click at [602, 287] on div "{ { define "keystoneFull" } } { { - if . decisions - } } { { - if ( index . dec…" at bounding box center [429, 581] width 661 height 943
click at [601, 287] on div "{ { define "keystoneFull" } } { { - if . decisions - } } { { - if ( index . dec…" at bounding box center [429, 581] width 661 height 943
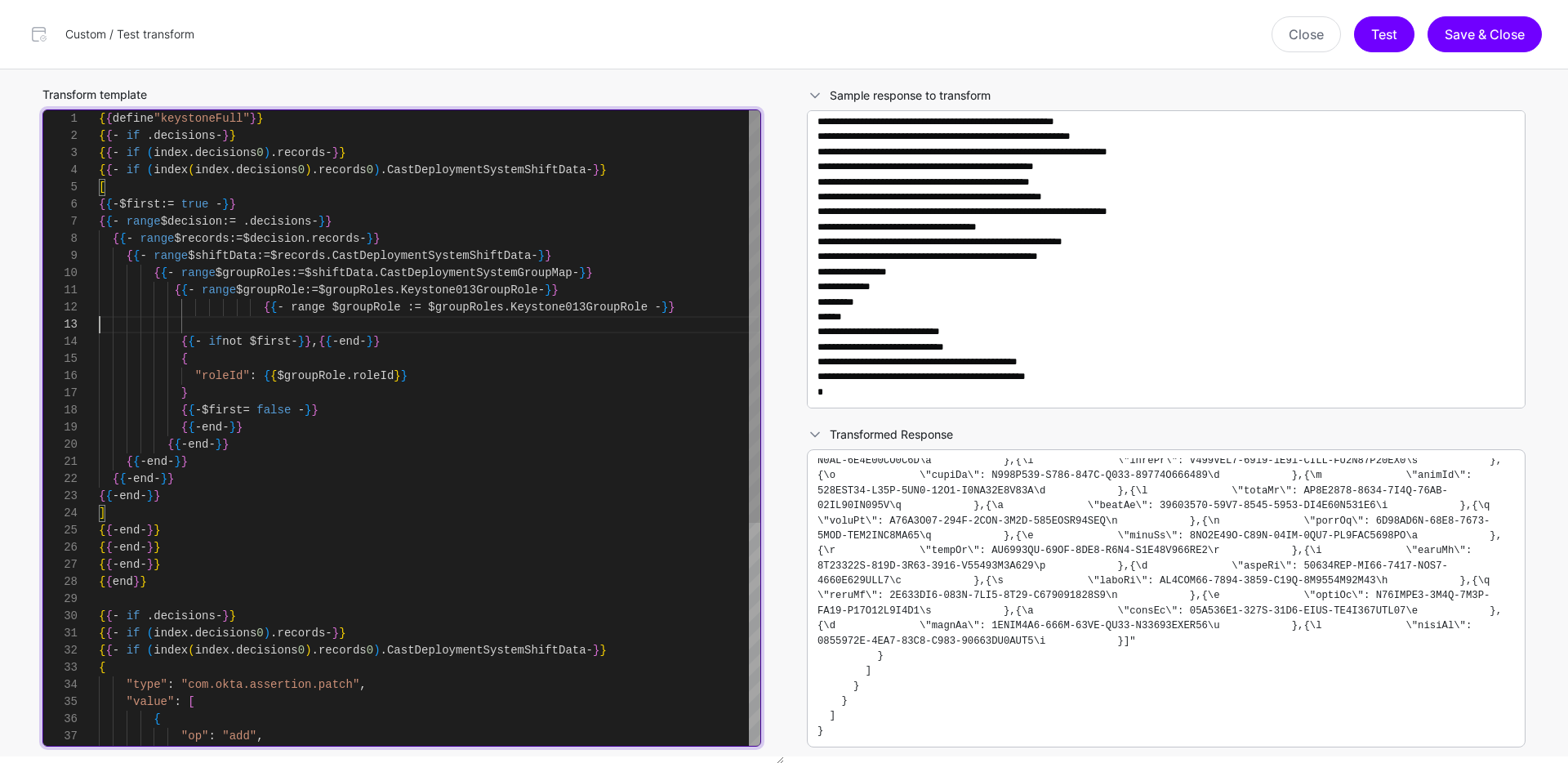
scroll to position [34, 0]
click at [262, 310] on div "{ { define "keystoneFull" } } { { - if . decisions - } } { { - if ( index . dec…" at bounding box center [429, 598] width 661 height 977
drag, startPoint x: 264, startPoint y: 309, endPoint x: 303, endPoint y: 304, distance: 39.3
click at [303, 304] on div "{ { define "keystoneFull" } } { { - if . decisions - } } { { - if ( index . dec…" at bounding box center [429, 598] width 661 height 977
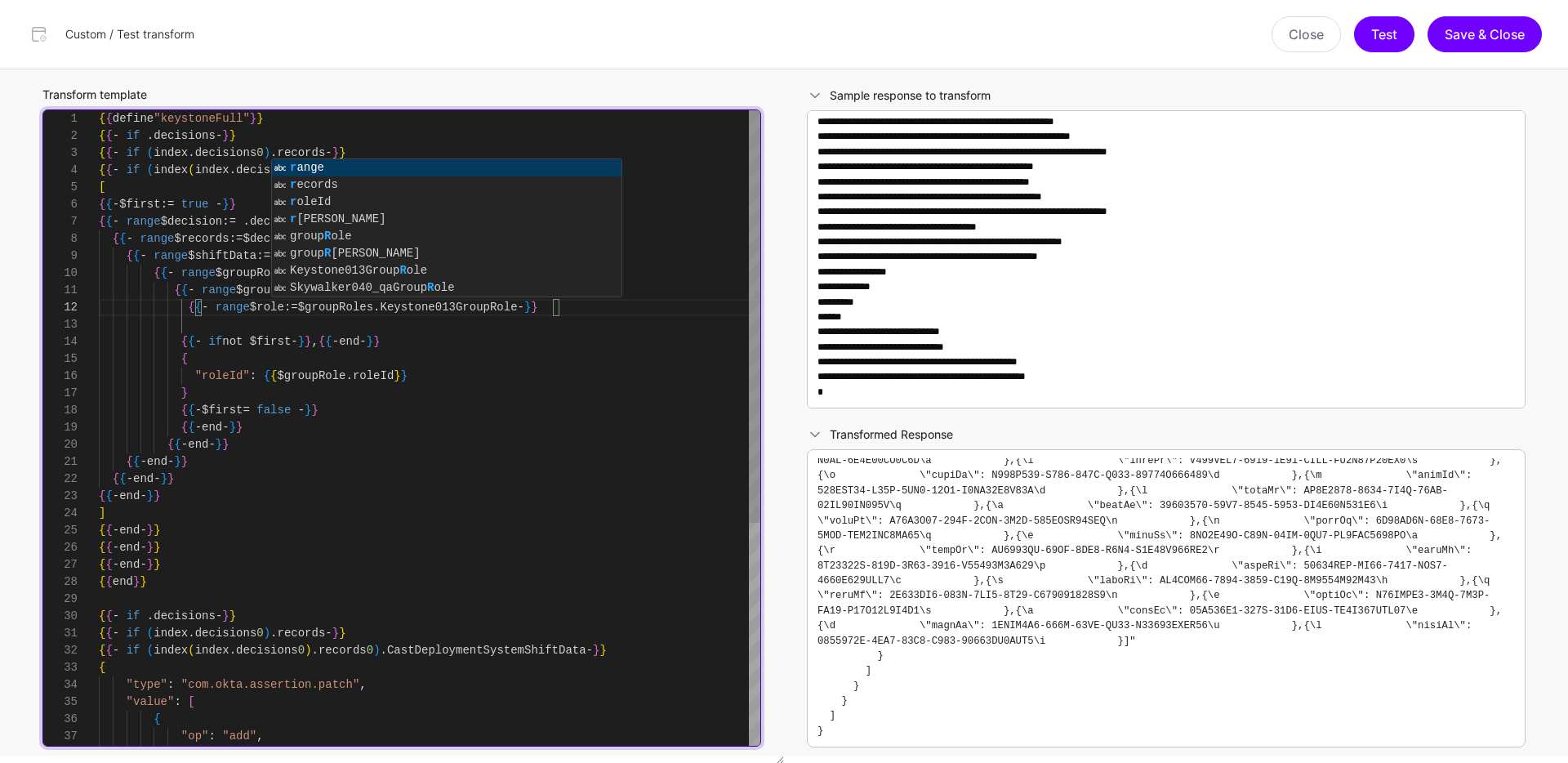
click at [236, 290] on div "{ { define "keystoneFull" } } { { - if . decisions - } } { { - if ( index . dec…" at bounding box center [429, 598] width 661 height 977
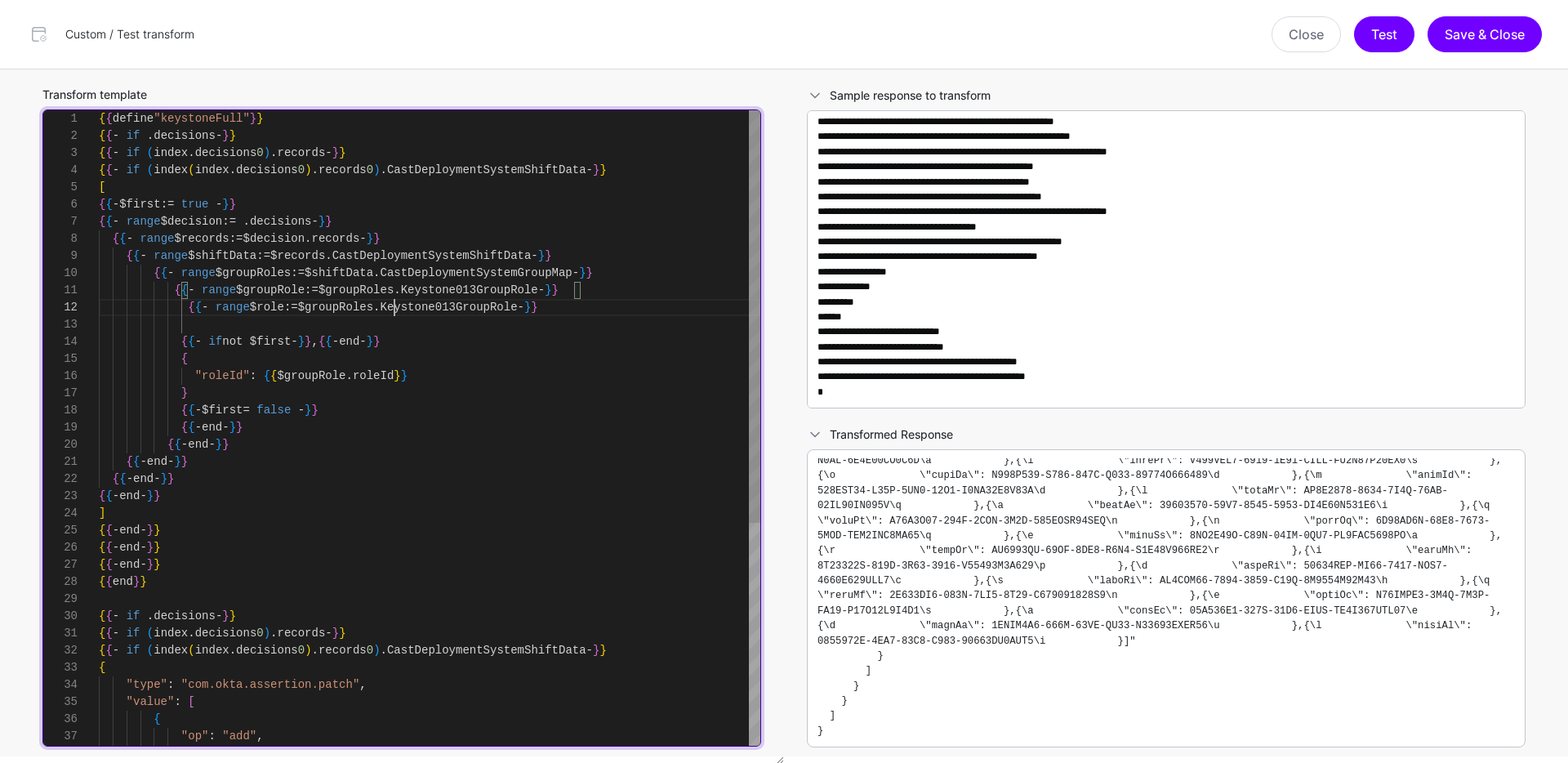
click at [395, 306] on div "{ { define "keystoneFull" } } { { - if . decisions - } } { { - if ( index . dec…" at bounding box center [429, 598] width 661 height 977
click at [503, 304] on div "{ { define "keystoneFull" } } { { - if . decisions - } } { { - if ( index . dec…" at bounding box center [429, 598] width 661 height 977
drag, startPoint x: 333, startPoint y: 374, endPoint x: 292, endPoint y: 375, distance: 41.0
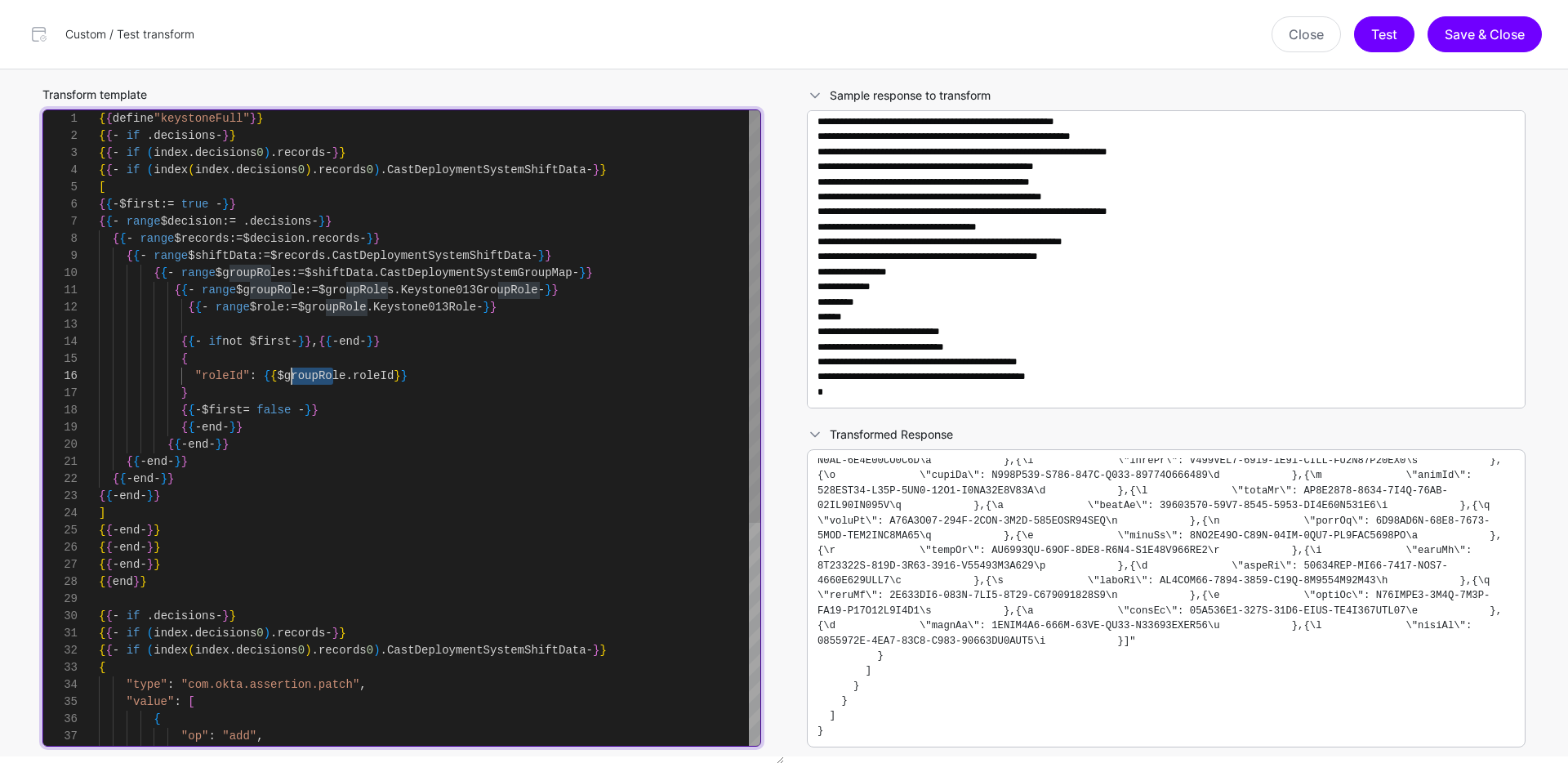
click at [292, 375] on div "{ { define "keystoneFull" } } { { - if . decisions - } } { { - if ( index . dec…" at bounding box center [429, 598] width 661 height 977
click at [351, 378] on div "{ { define "keystoneFull" } } { { - if . decisions - } } { { - if ( index . dec…" at bounding box center [429, 598] width 661 height 977
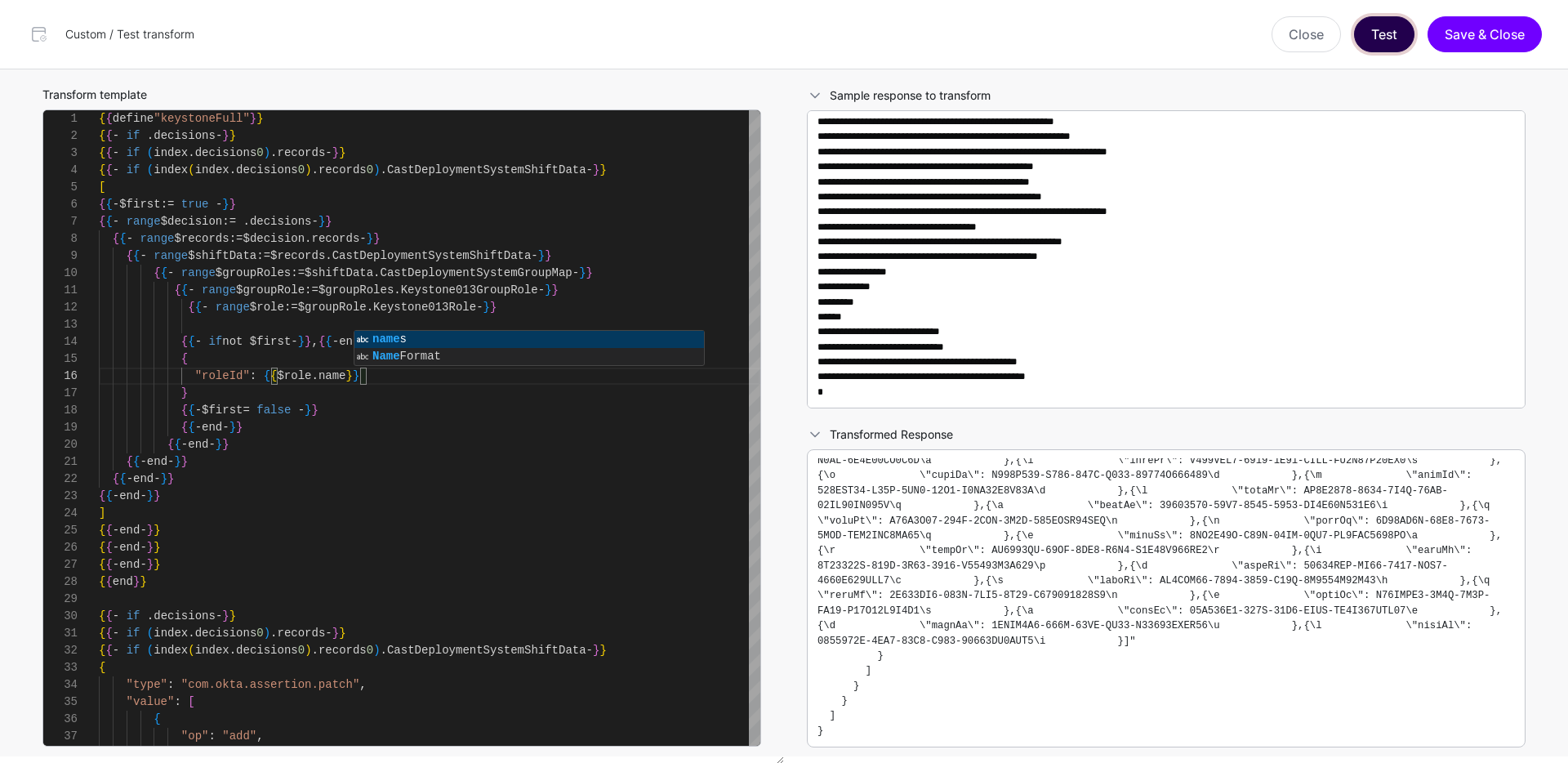
click at [1375, 33] on button "Test" at bounding box center [1384, 34] width 61 height 36
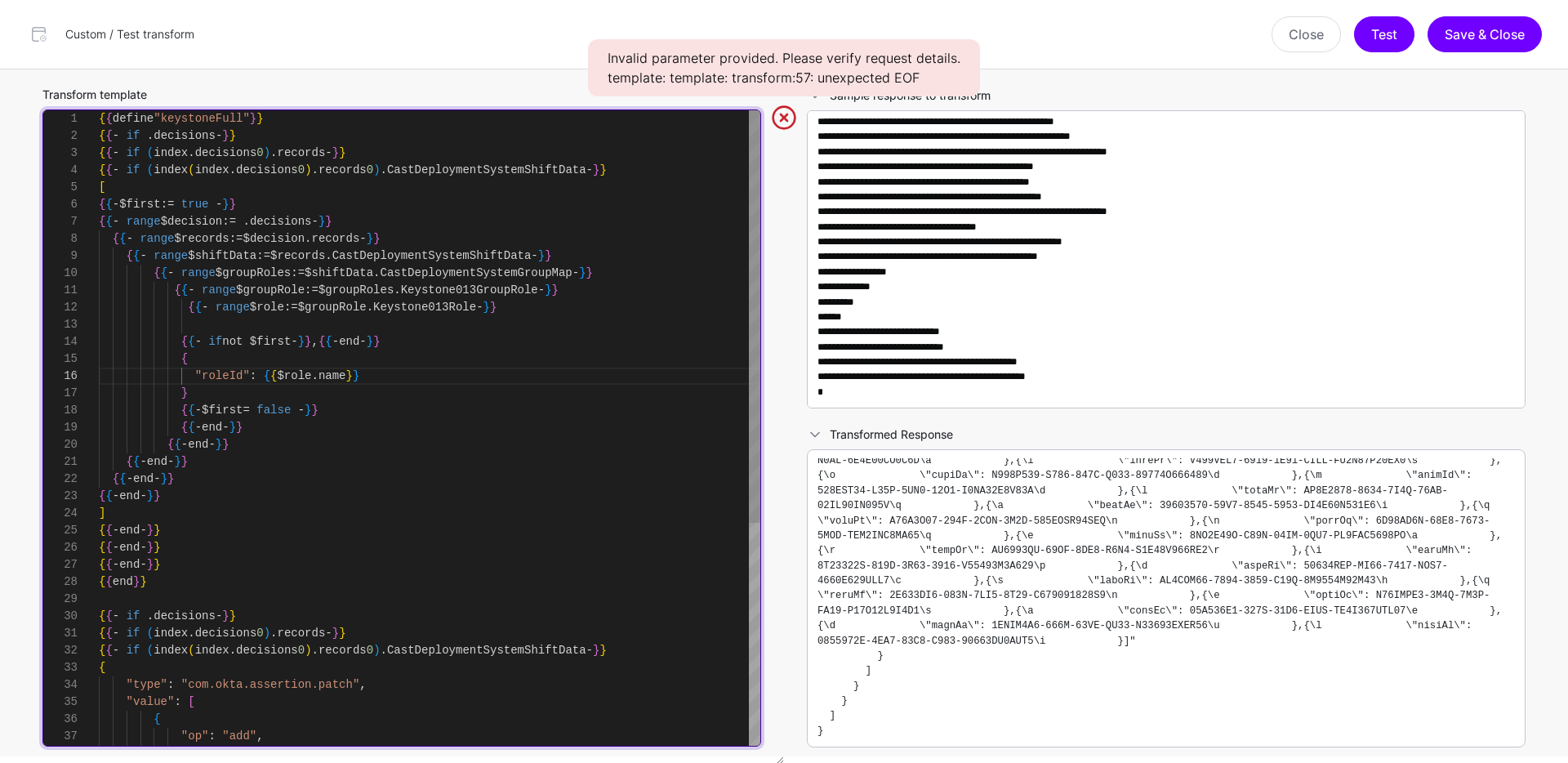
click at [282, 422] on div "{ { define "keystoneFull" } } { { - if . decisions - } } { { - if ( index . dec…" at bounding box center [429, 598] width 661 height 977
click at [225, 282] on div "{ { define "keystoneFull" } } { { - if . decisions - } } { { - if ( index . dec…" at bounding box center [429, 598] width 661 height 977
click at [222, 306] on div "{ { define "keystoneFull" } } { { - if . decisions - } } { { - if ( index . dec…" at bounding box center [429, 598] width 661 height 977
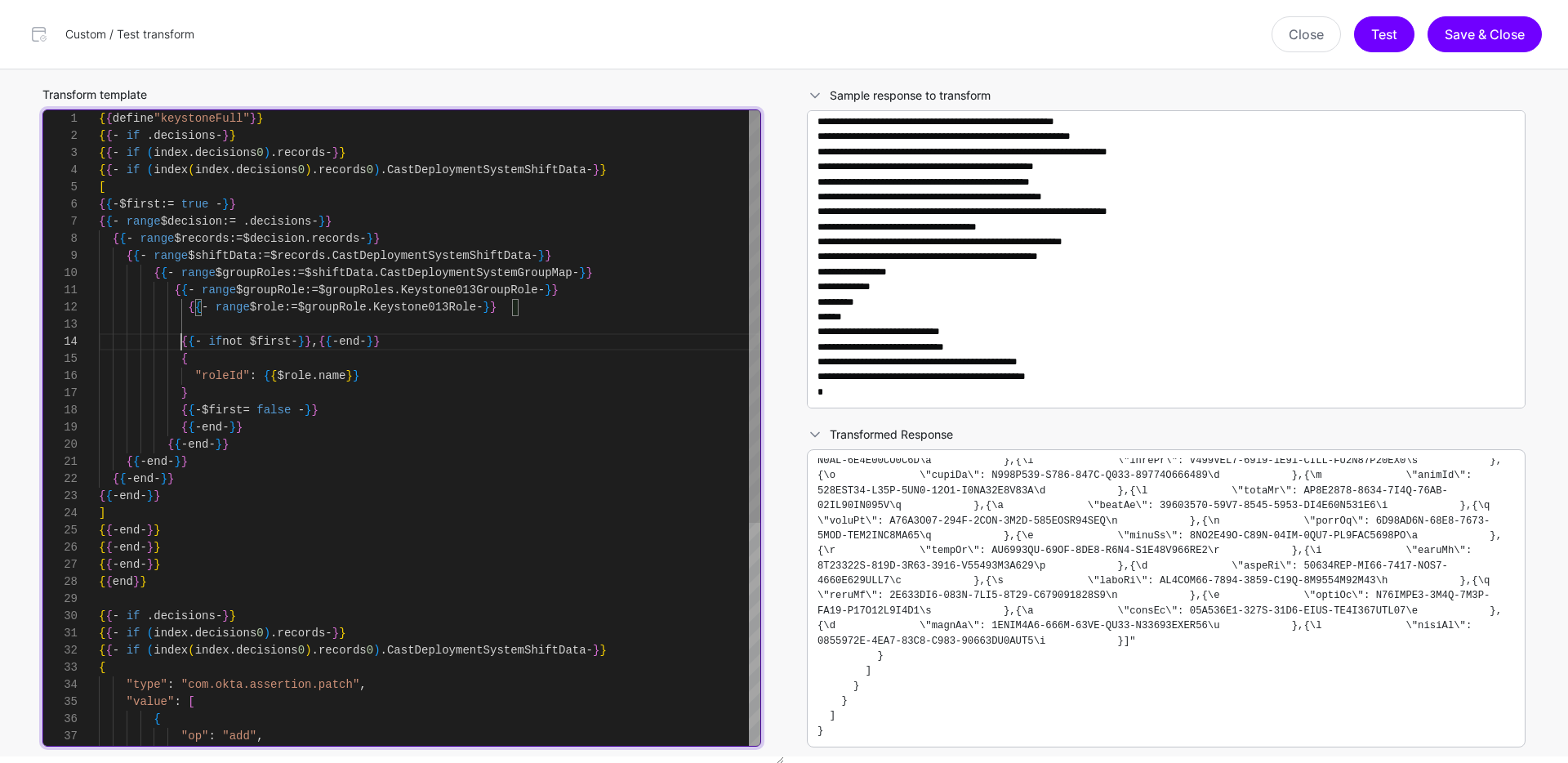
scroll to position [51, 0]
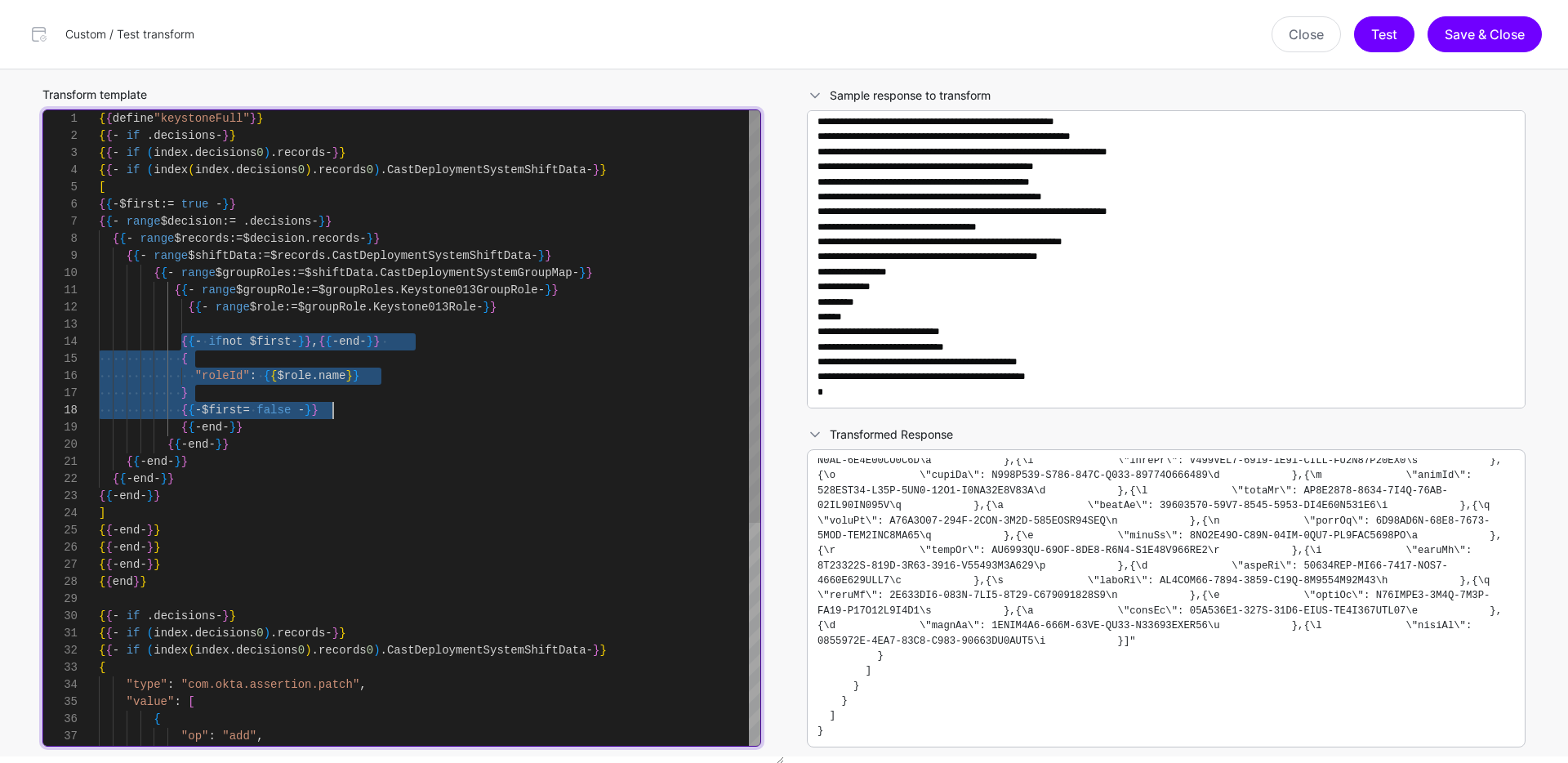
drag, startPoint x: 181, startPoint y: 340, endPoint x: 351, endPoint y: 409, distance: 183.5
click at [351, 409] on div "{ { define "keystoneFull" } } { { - if . decisions - } } { { - if ( index . dec…" at bounding box center [429, 598] width 661 height 977
click at [387, 411] on div "{ { define "keystoneFull" } } { { - if . decisions - } } { { - if ( index . dec…" at bounding box center [429, 598] width 661 height 977
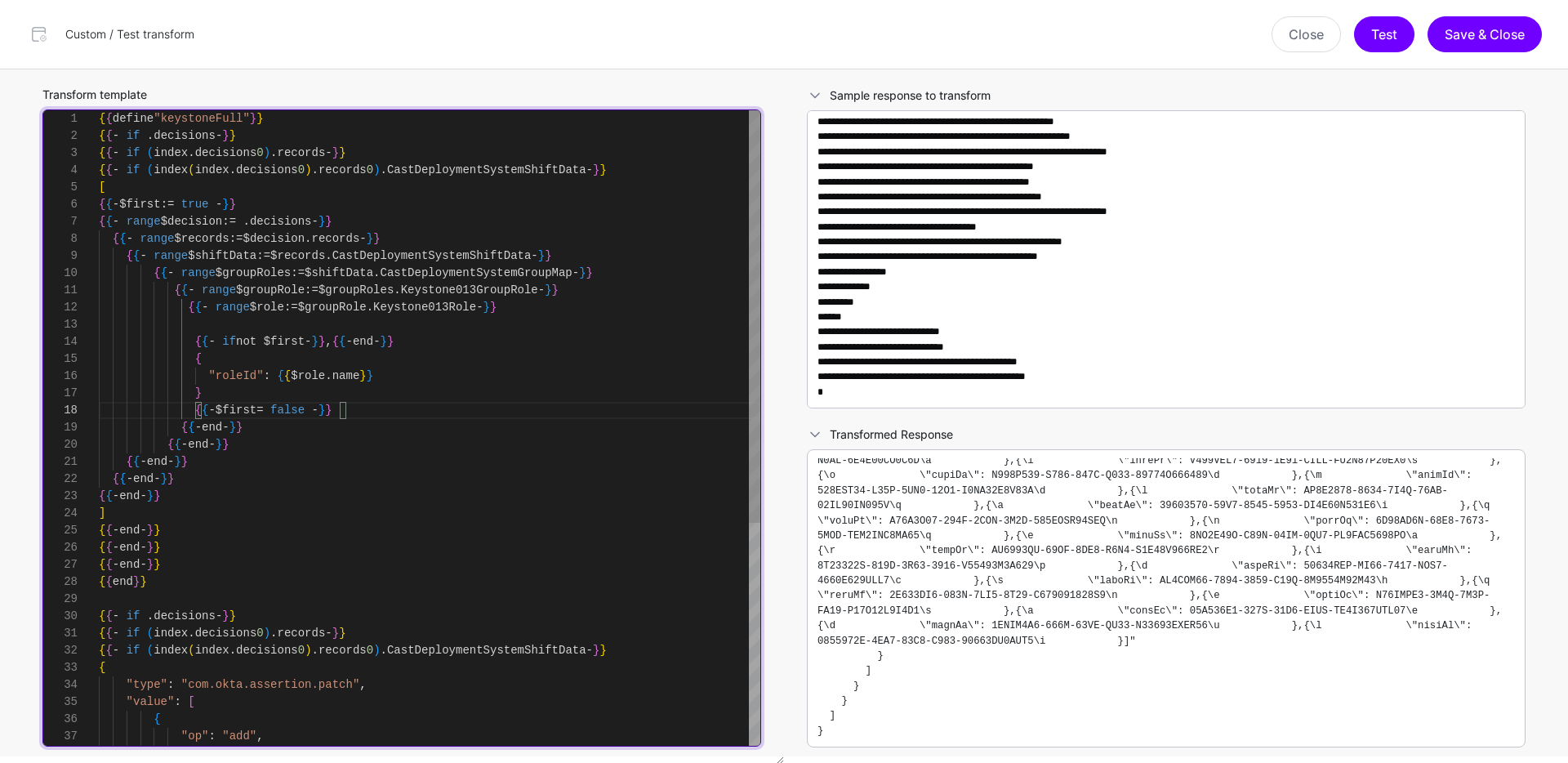
click at [354, 428] on div "{ { define "keystoneFull" } } { { - if . decisions - } } { { - if ( index . dec…" at bounding box center [429, 598] width 661 height 977
click at [391, 408] on div "{ { define "keystoneFull" } } { { - if . decisions - } } { { - if ( index . dec…" at bounding box center [429, 598] width 661 height 977
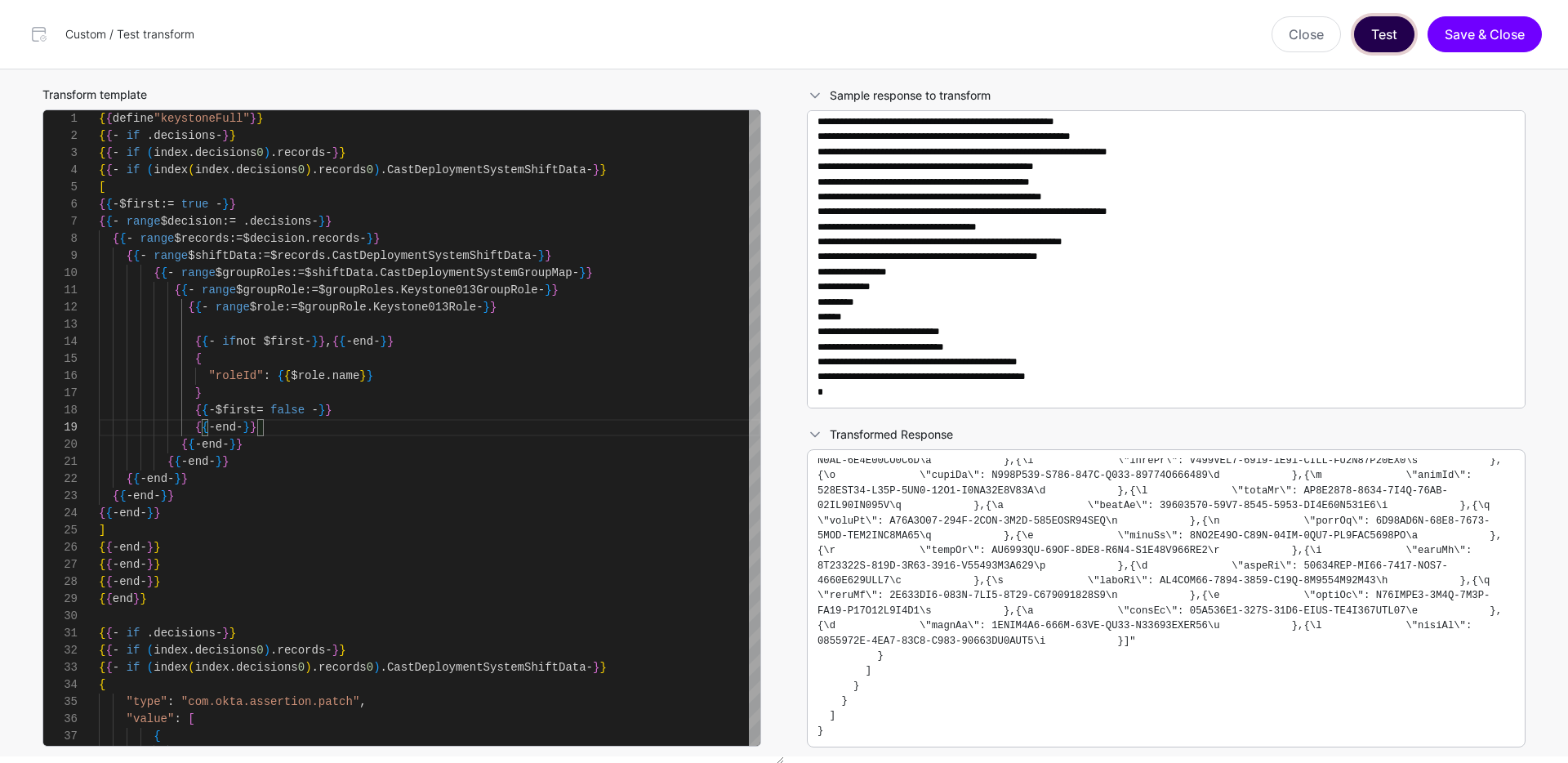
click at [1388, 45] on button "Test" at bounding box center [1384, 34] width 61 height 36
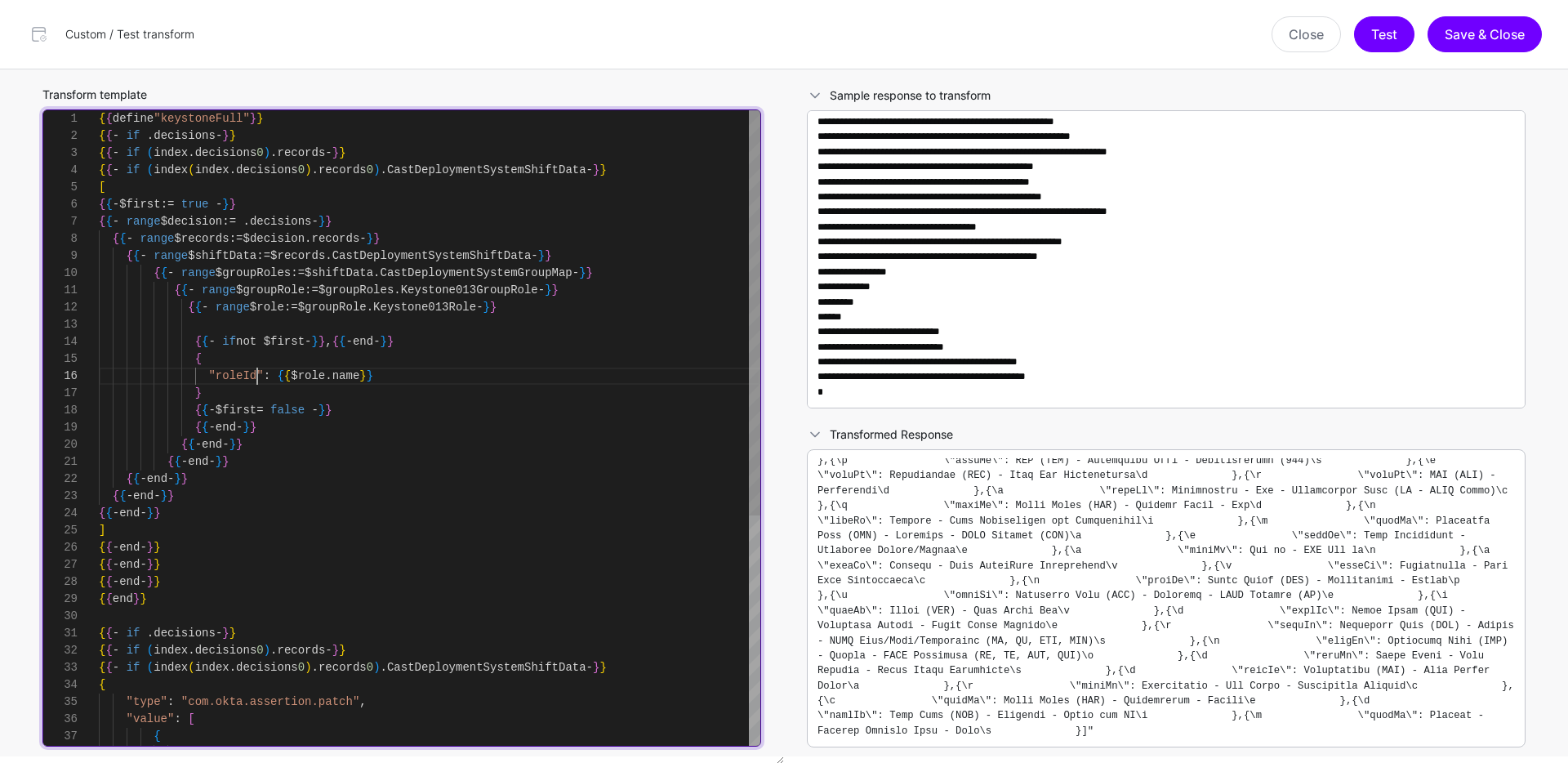
scroll to position [85, 0]
drag, startPoint x: 256, startPoint y: 378, endPoint x: 245, endPoint y: 376, distance: 11.2
click at [245, 376] on div "{ { define "keystoneFull" } } { { - if . decisions - } } { { - if ( index . dec…" at bounding box center [429, 608] width 661 height 995
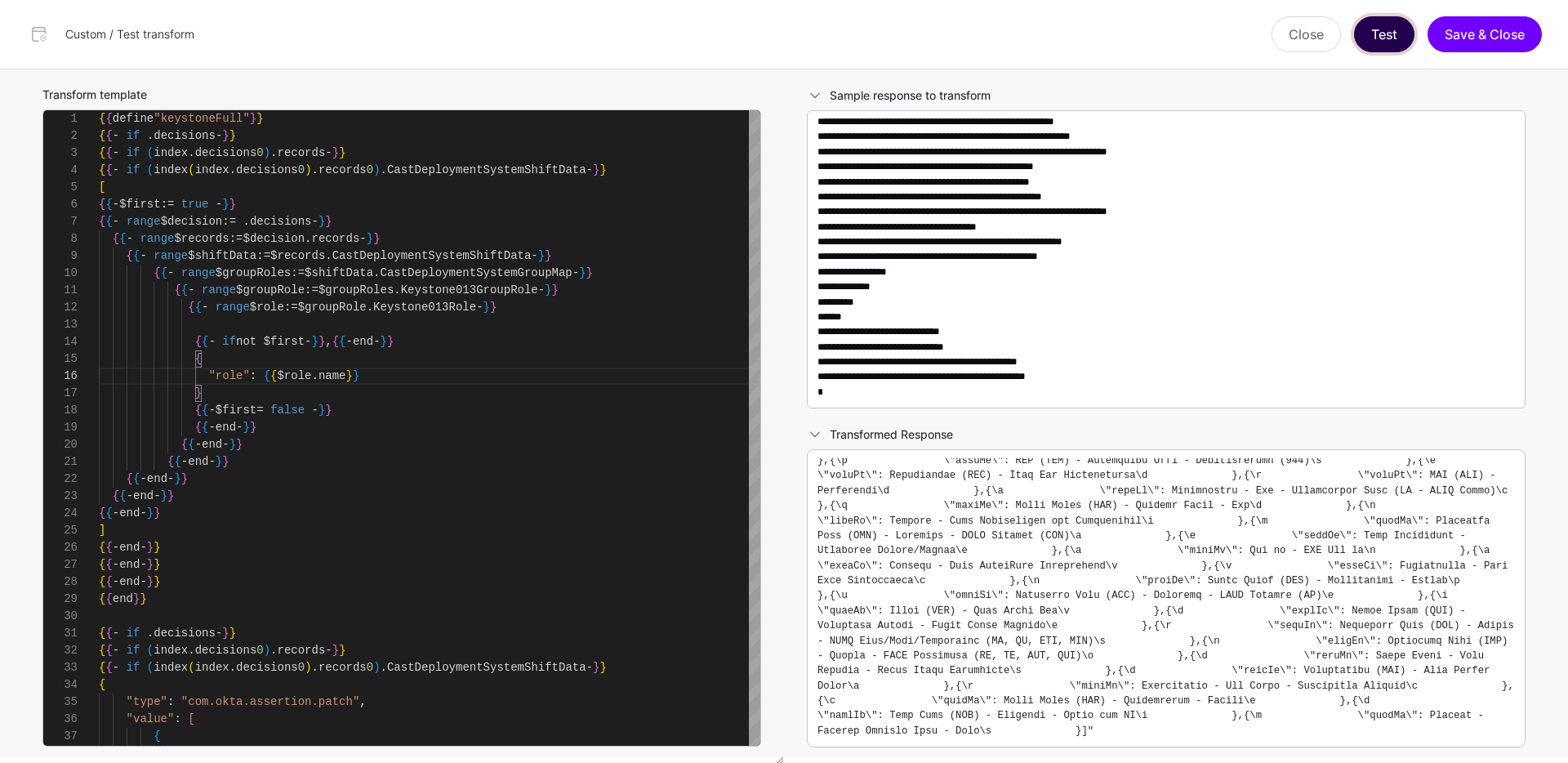
click at [1384, 44] on button "Test" at bounding box center [1384, 34] width 61 height 36
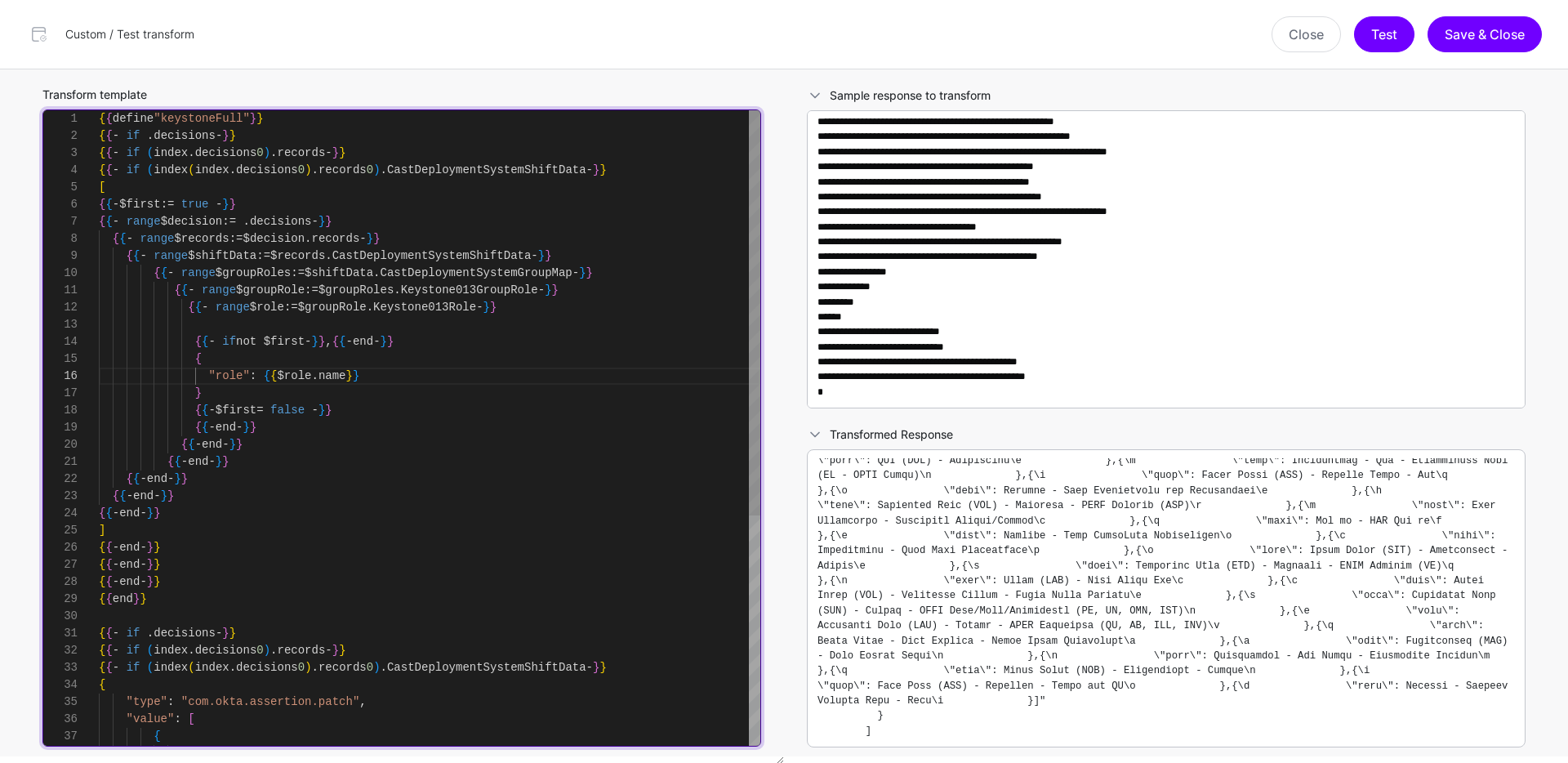
click at [417, 503] on div "{ { define "keystoneFull" } } { { - if . decisions - } } { { - if ( index . dec…" at bounding box center [429, 608] width 661 height 995
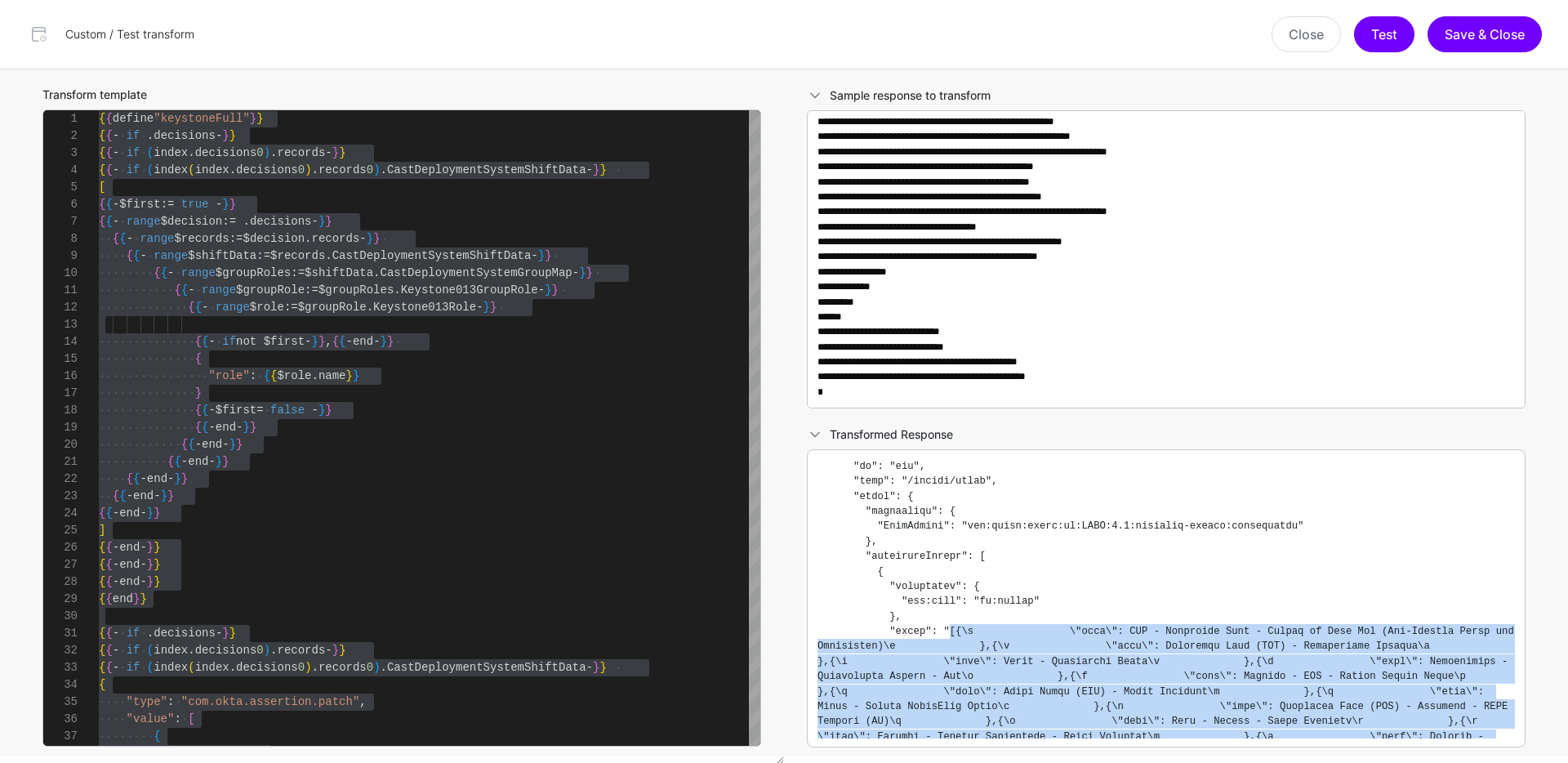
scroll to position [127, 0]
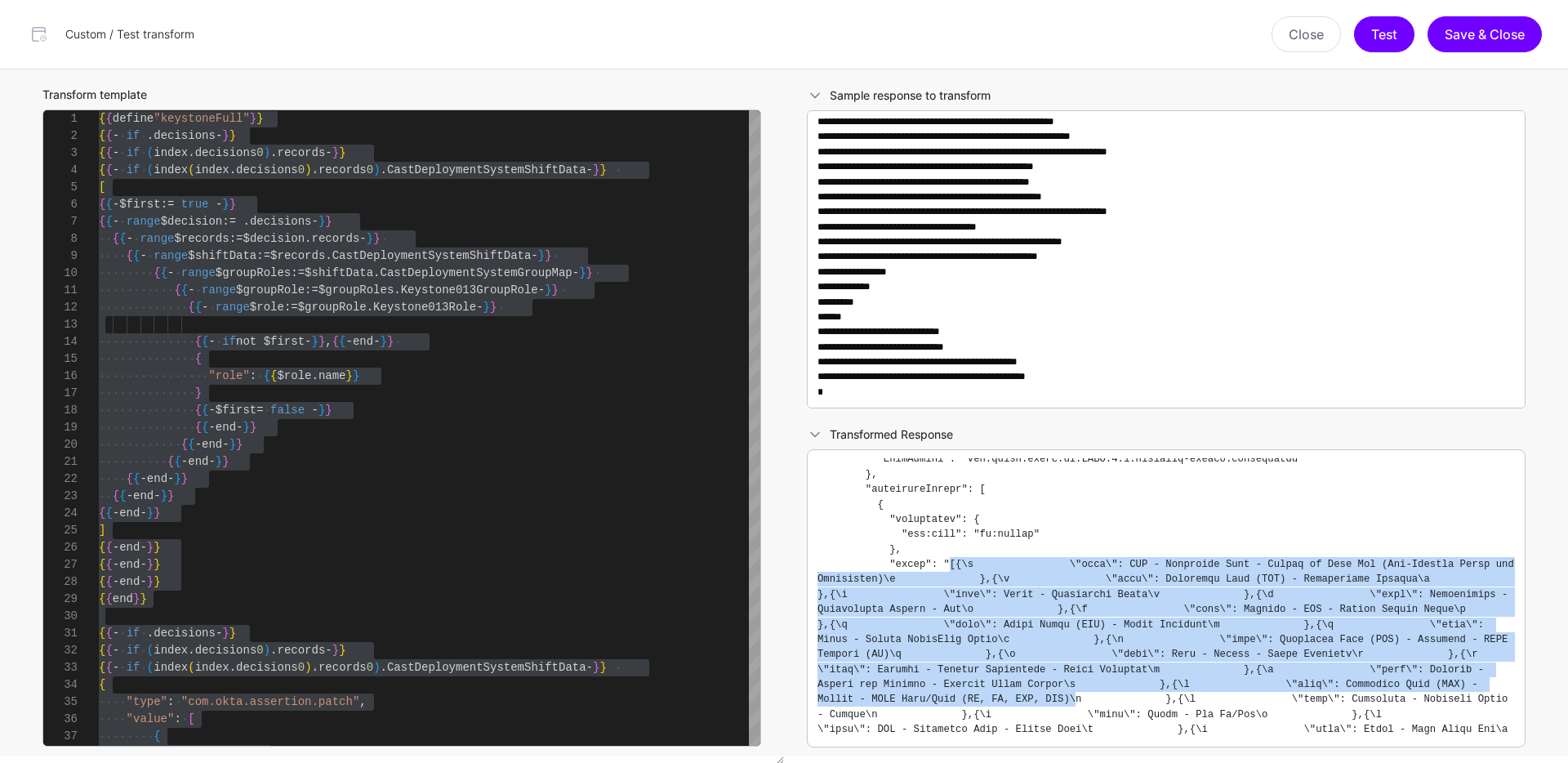
drag, startPoint x: 951, startPoint y: 691, endPoint x: 1216, endPoint y: 696, distance: 265.0
copy code "[{\n \"role\": DAS - Effective Date - Future or Same Day (Pre-Arrival Terms and…"
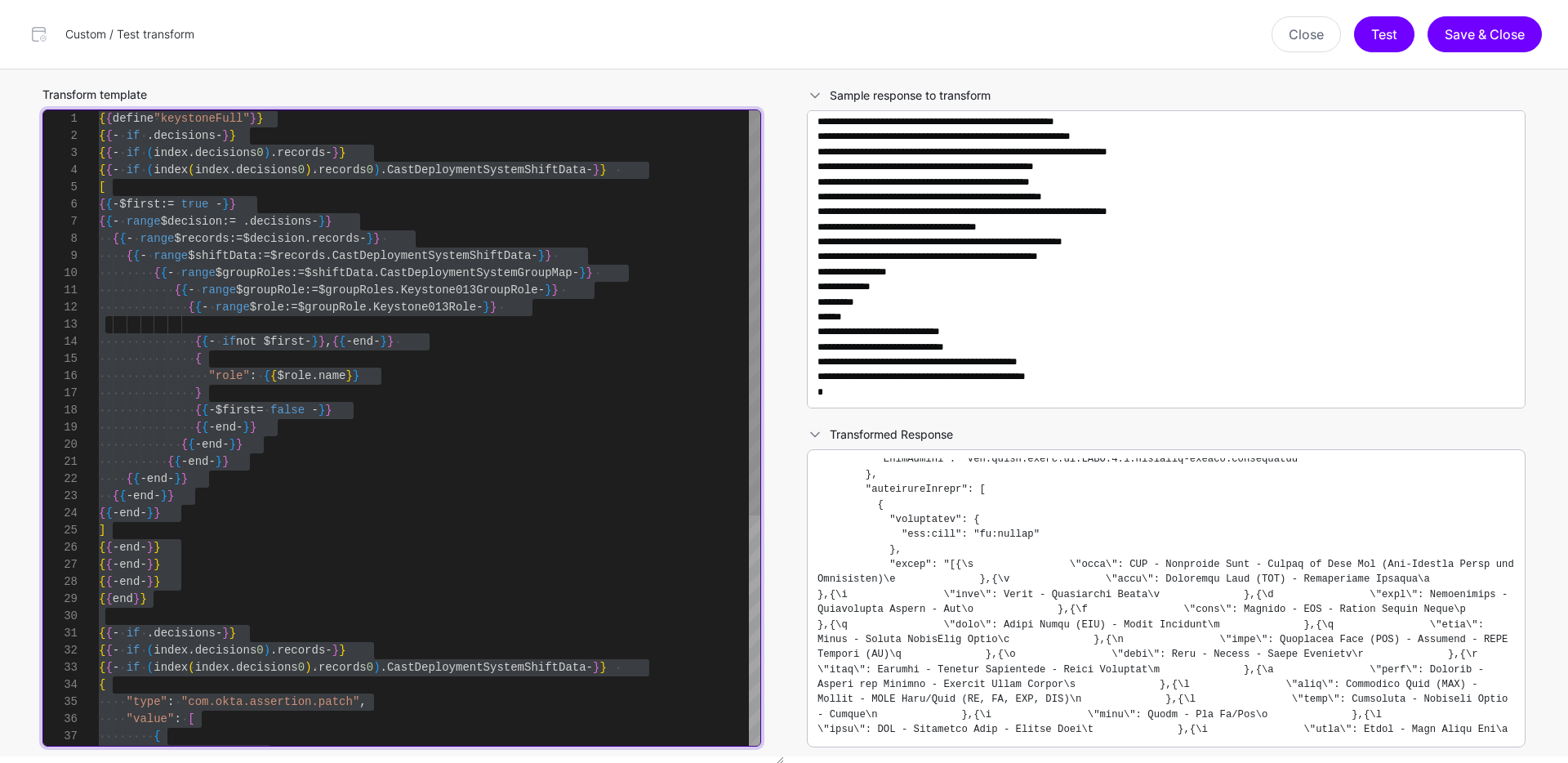
click at [265, 371] on div "{ { define "keystoneFull" } } { { - if . decisions - } } { { - if ( index . dec…" at bounding box center [429, 608] width 661 height 995
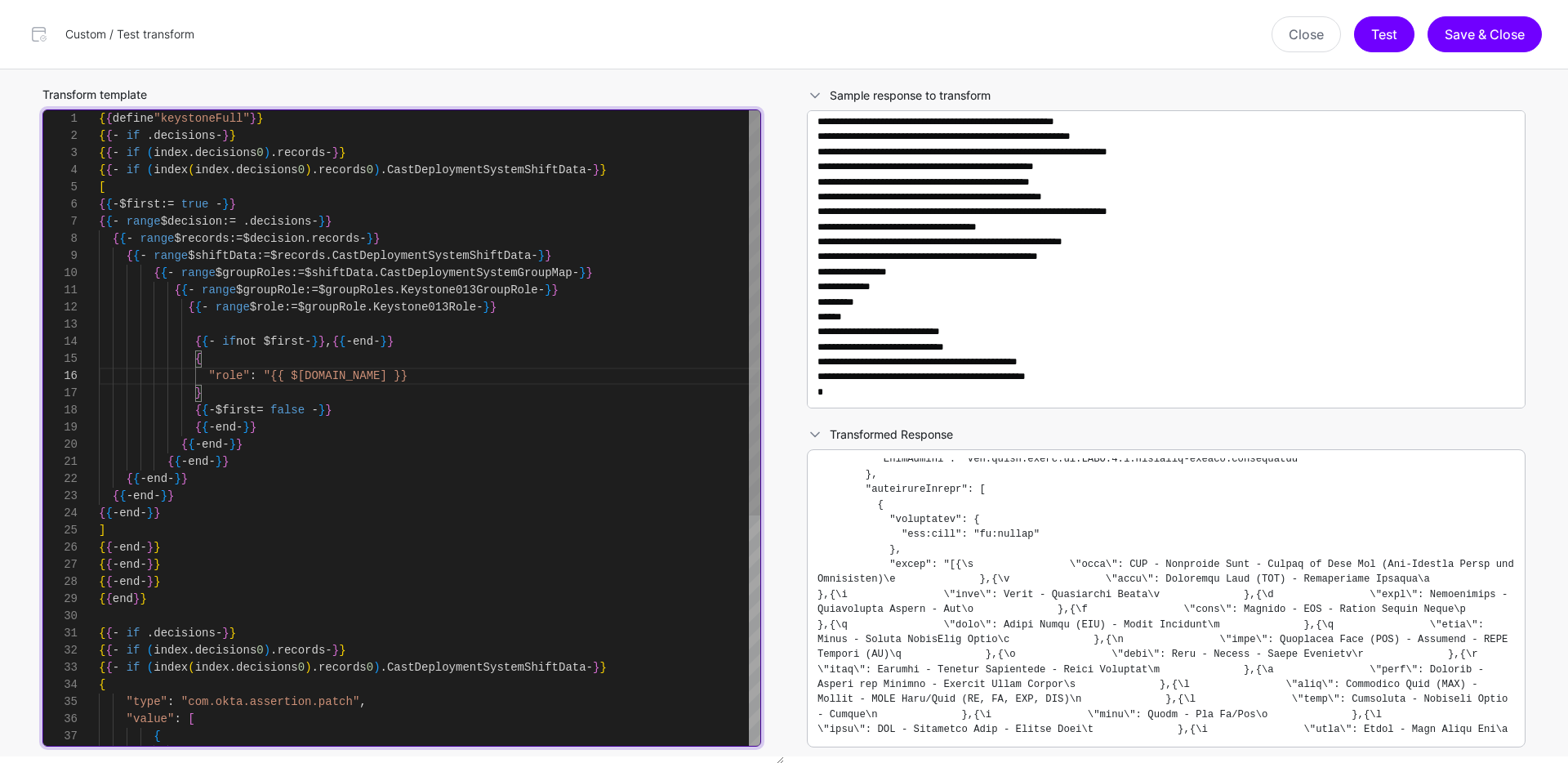
click at [400, 374] on div "{ { define "keystoneFull" } } { { - if . decisions - } } { { - if ( index . dec…" at bounding box center [429, 608] width 661 height 995
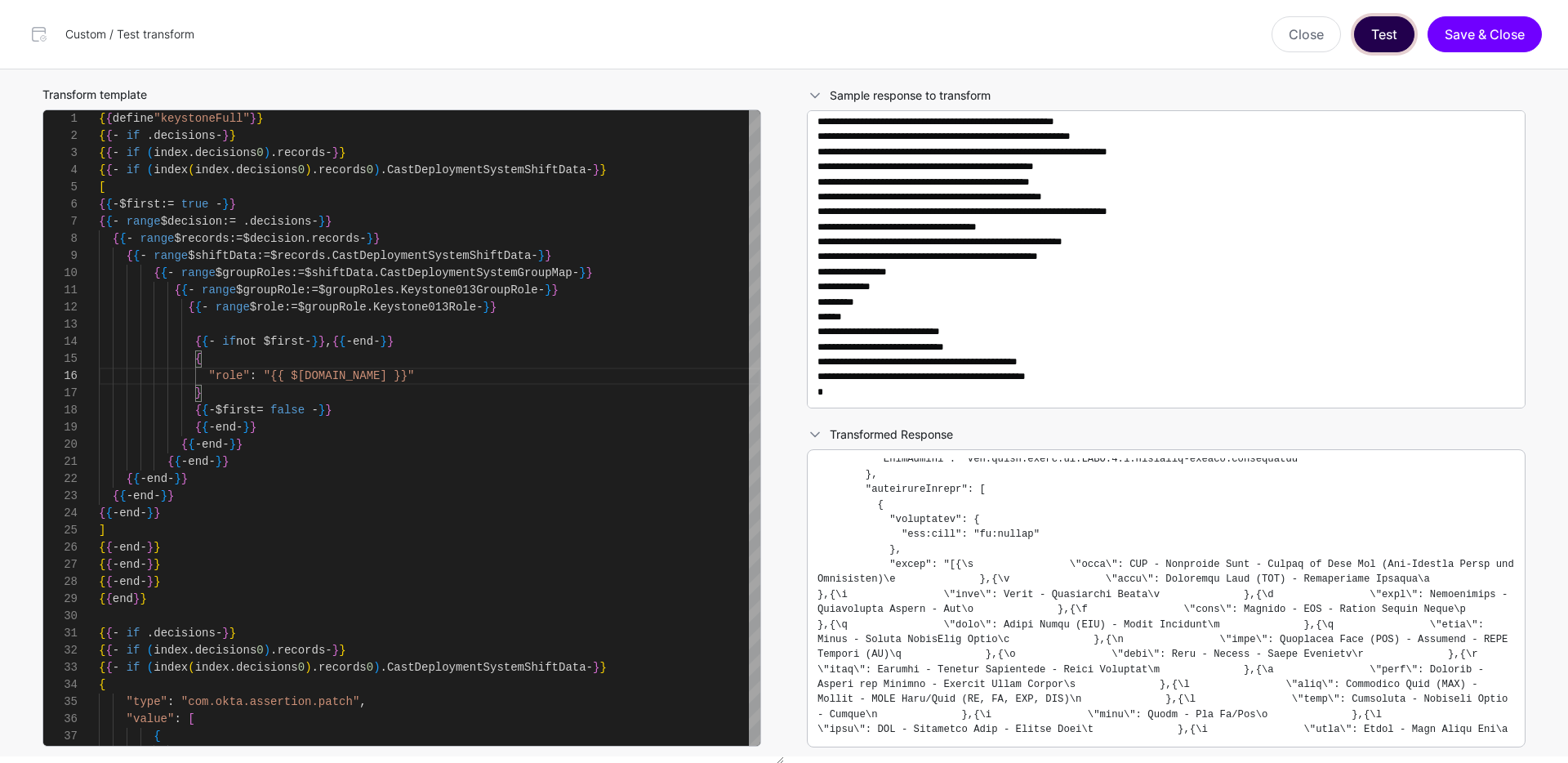
click at [1378, 43] on button "Test" at bounding box center [1384, 34] width 61 height 36
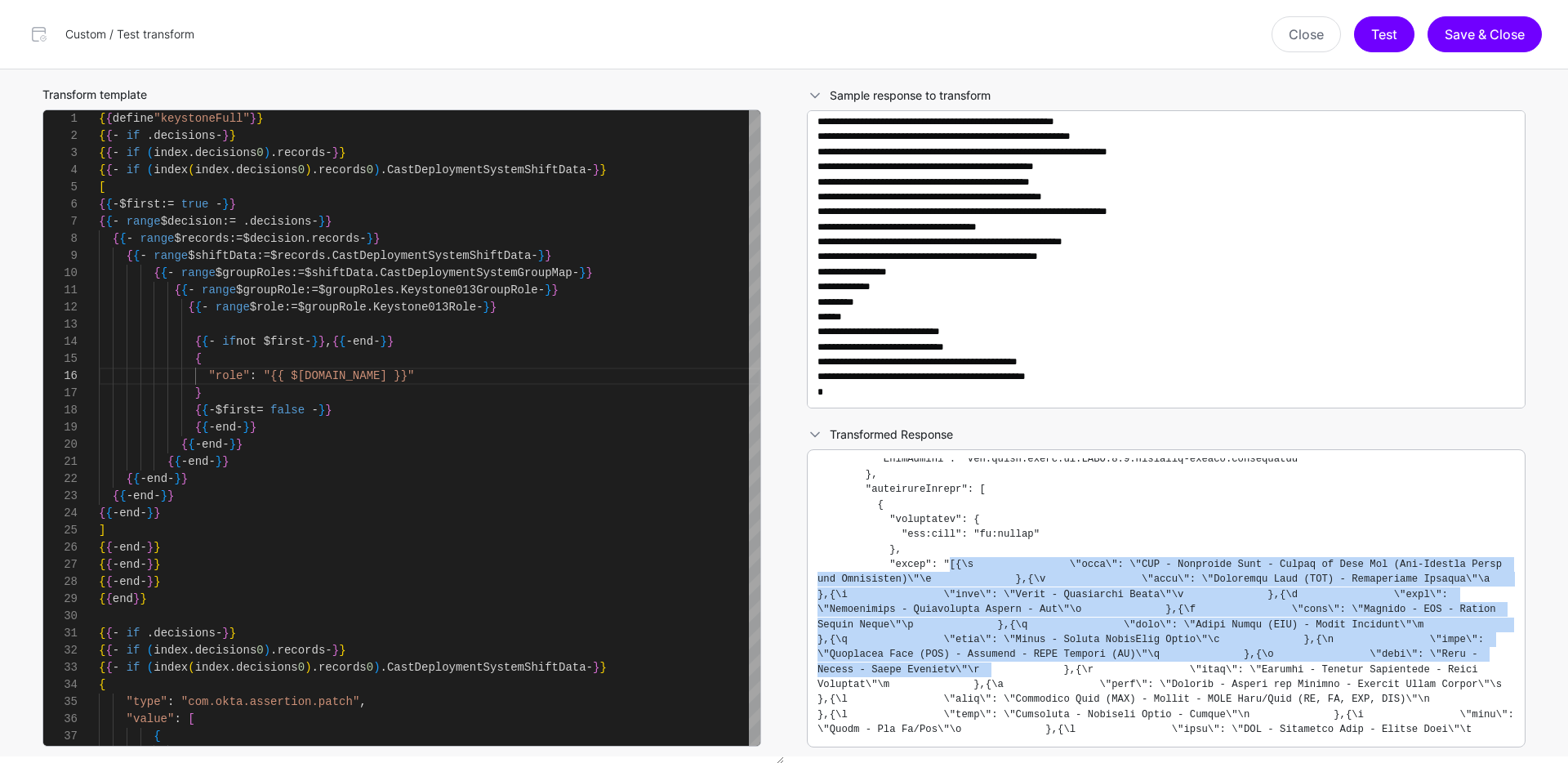
drag, startPoint x: 950, startPoint y: 565, endPoint x: 1048, endPoint y: 674, distance: 146.6
copy code "[{\n \"role\": \"DAS - Effective Date - Future or Same Day (Pre-Arrival Terms a…"
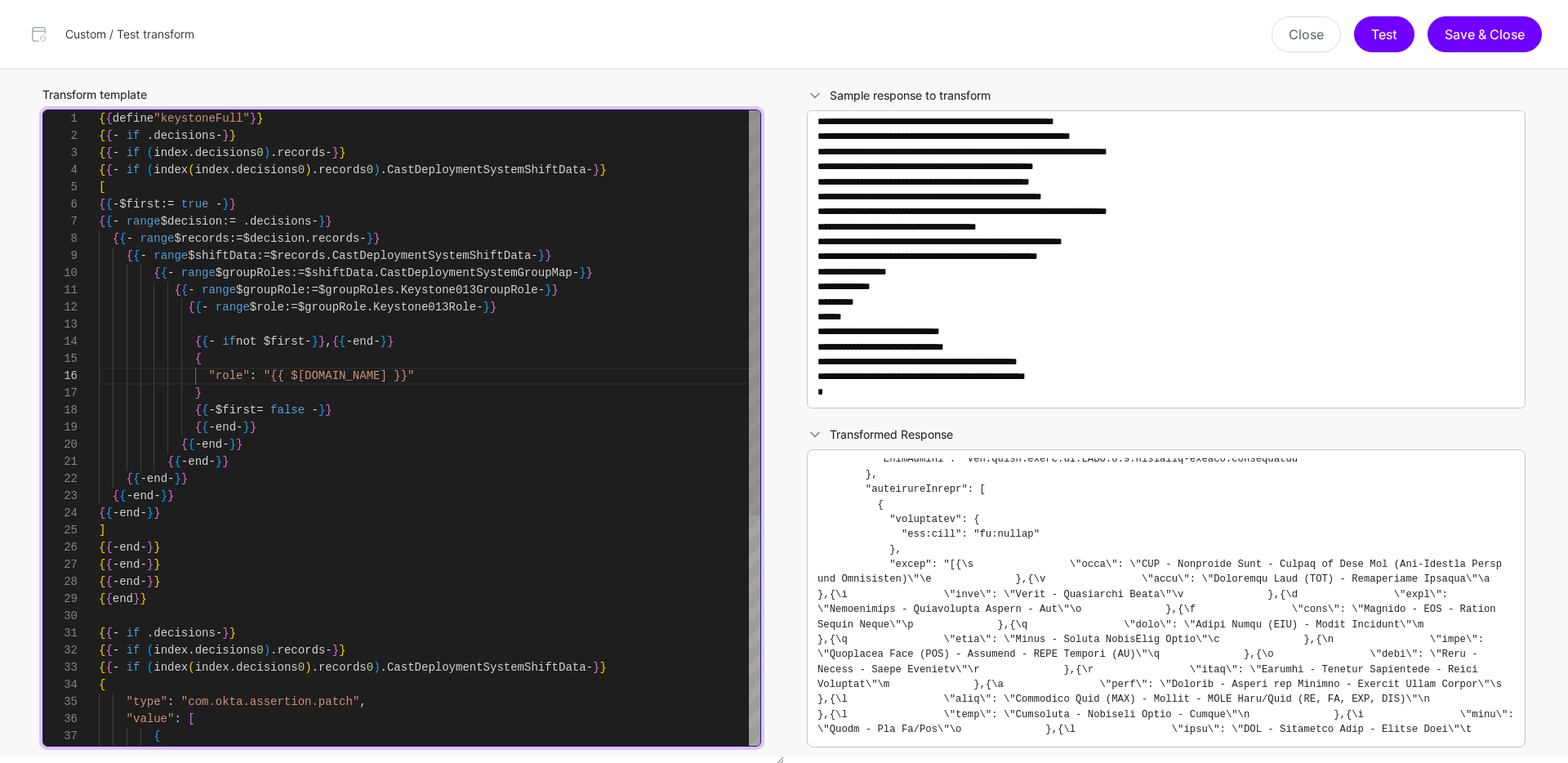
click at [430, 372] on div "{ { define "keystoneFull" } } { { - if . decisions - } } { { - if ( index . dec…" at bounding box center [429, 608] width 661 height 995
drag, startPoint x: 505, startPoint y: 376, endPoint x: 543, endPoint y: 383, distance: 38.6
click at [505, 376] on div "{ { define "keystoneFull" } } { { - if . decisions - } } { { - if ( index . dec…" at bounding box center [429, 608] width 661 height 995
click at [702, 378] on div "{ { define "keystoneFull" } } { { - if . decisions - } } { { - if ( index . dec…" at bounding box center [429, 608] width 661 height 995
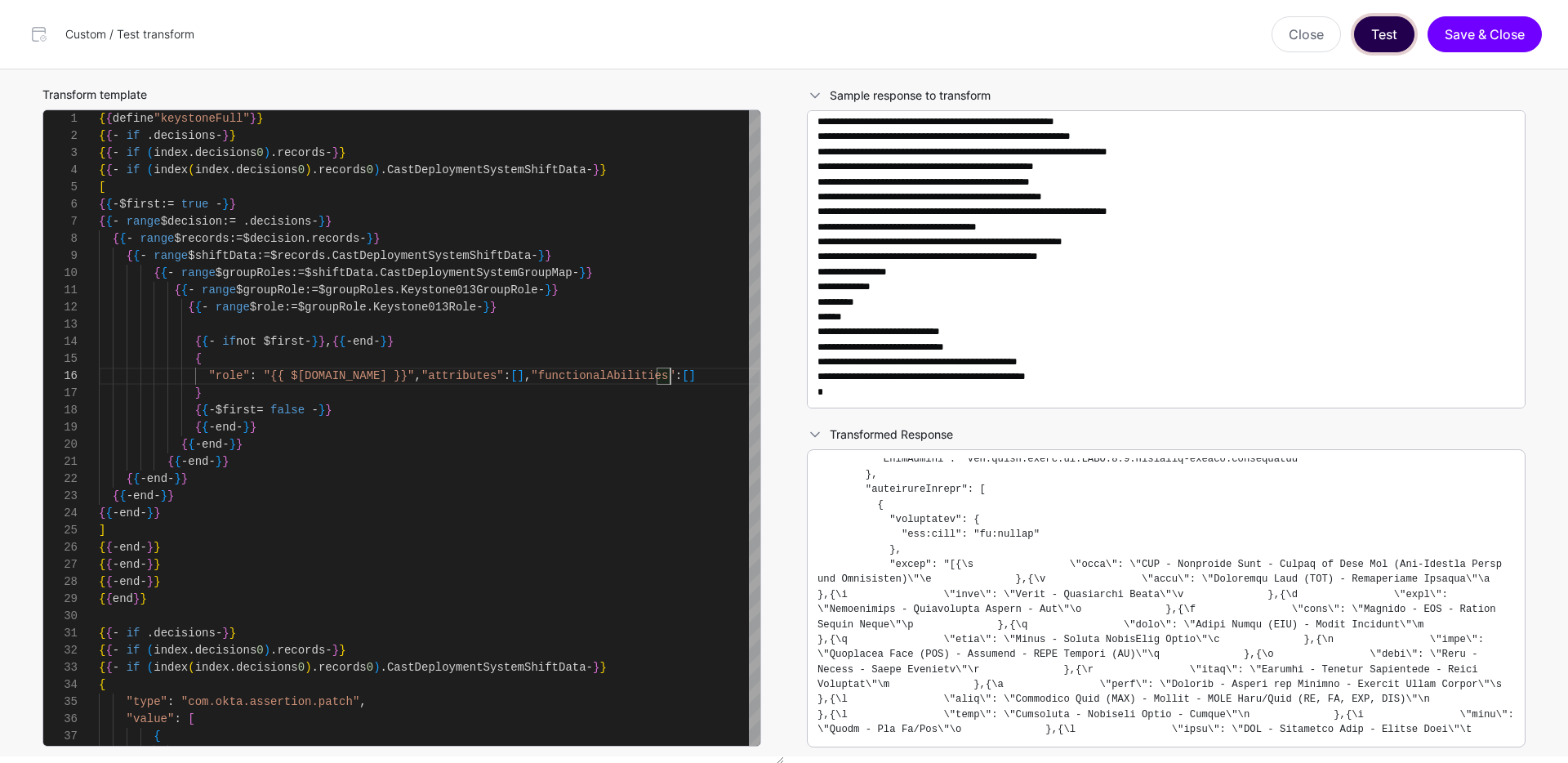
click at [1383, 34] on button "Test" at bounding box center [1384, 34] width 61 height 36
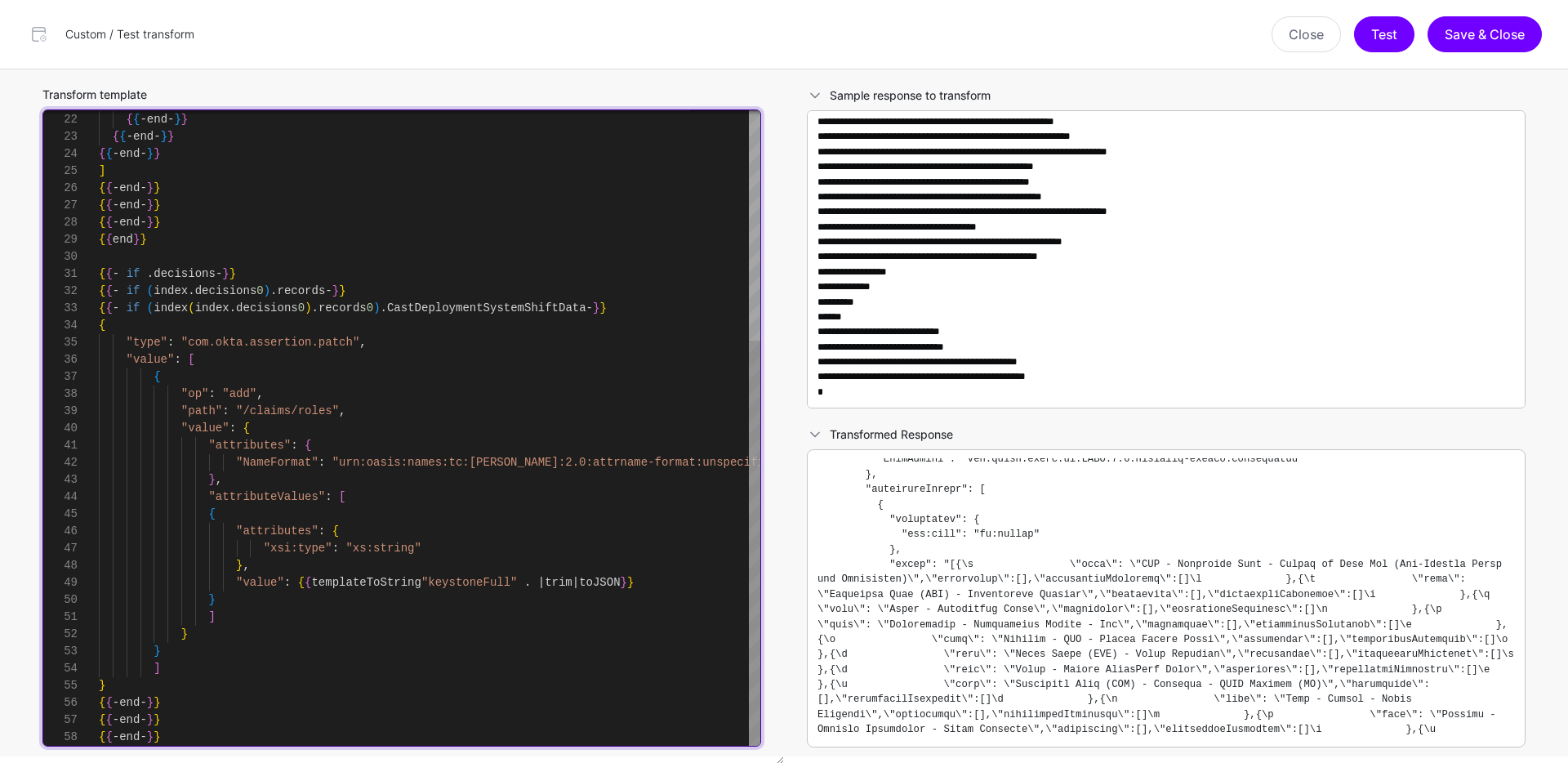
click at [495, 549] on div "{ { - end - } } { { - end - } } { { - end - } } { { - end - } } ] { { - end - }…" at bounding box center [429, 248] width 661 height 995
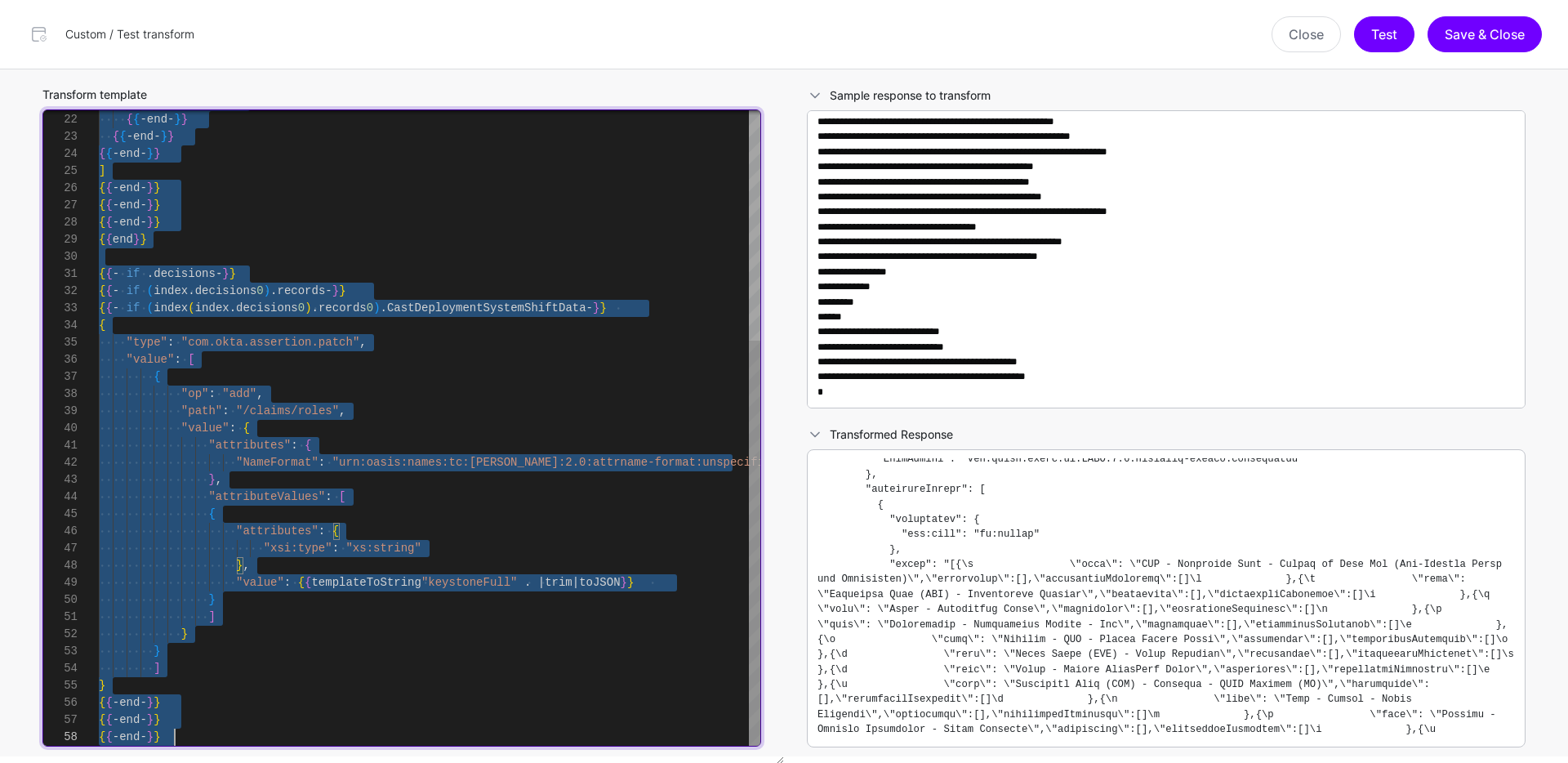
scroll to position [0, 0]
click at [313, 582] on div "{ { - end - } } { { - end - } } { { - end - } } { { - end - } } ] { { - end - }…" at bounding box center [429, 248] width 661 height 995
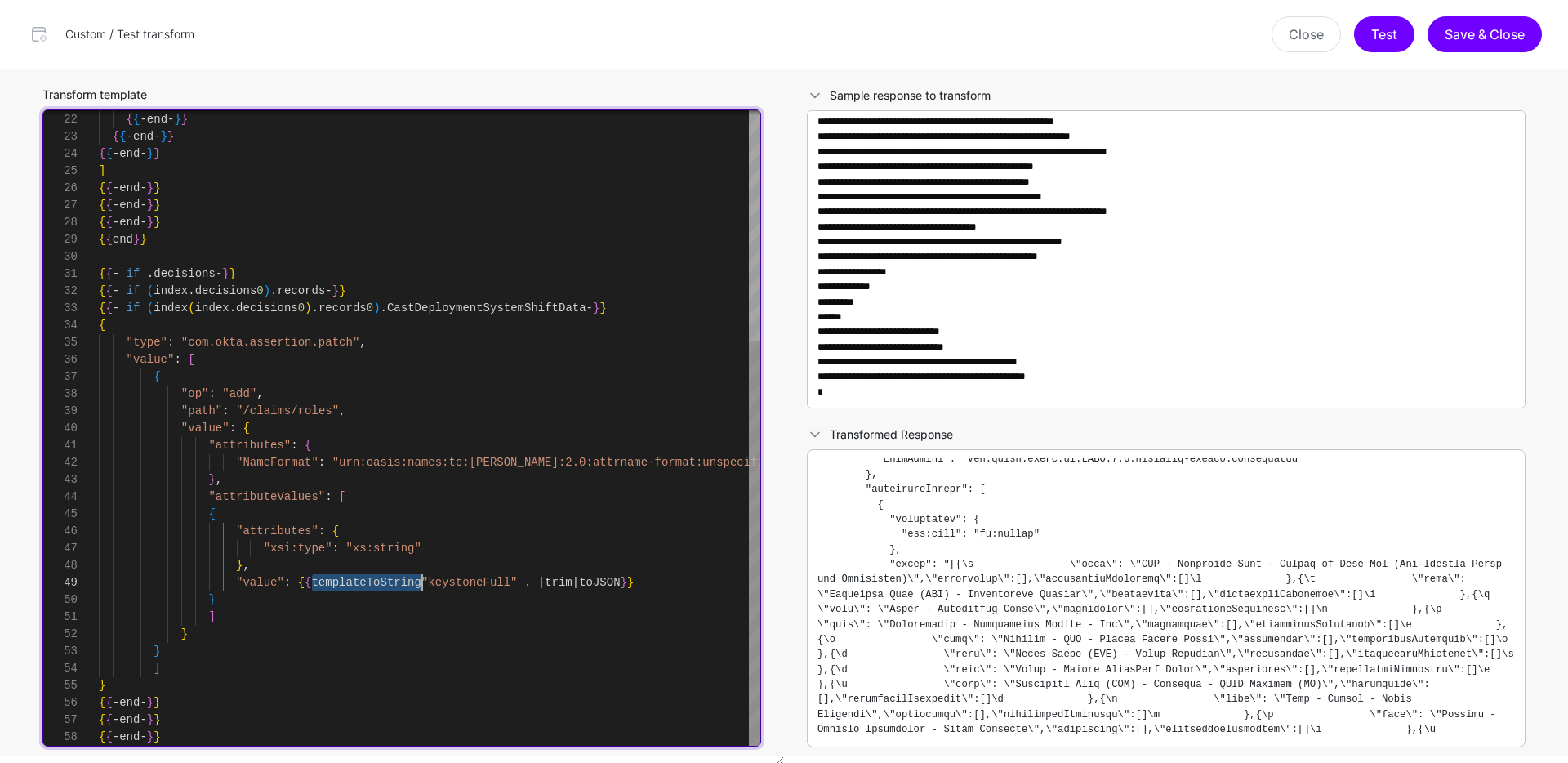
click at [312, 582] on div "{ { - end - } } { { - end - } } { { - end - } } { { - end - } } ] { { - end - }…" at bounding box center [429, 248] width 661 height 995
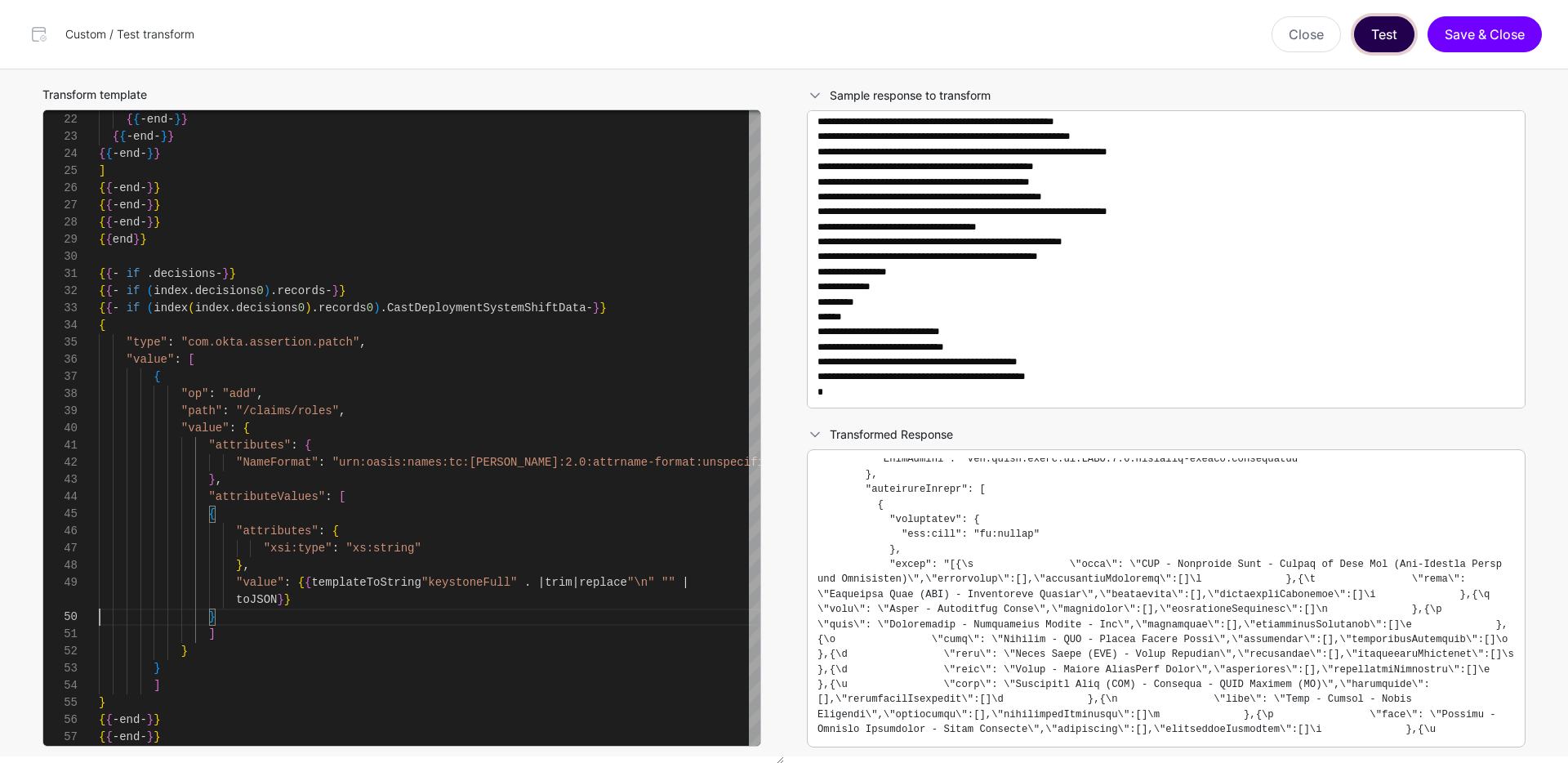
click at [1374, 45] on button "Test" at bounding box center [1384, 34] width 61 height 36
click at [1387, 32] on button "Test" at bounding box center [1384, 34] width 61 height 36
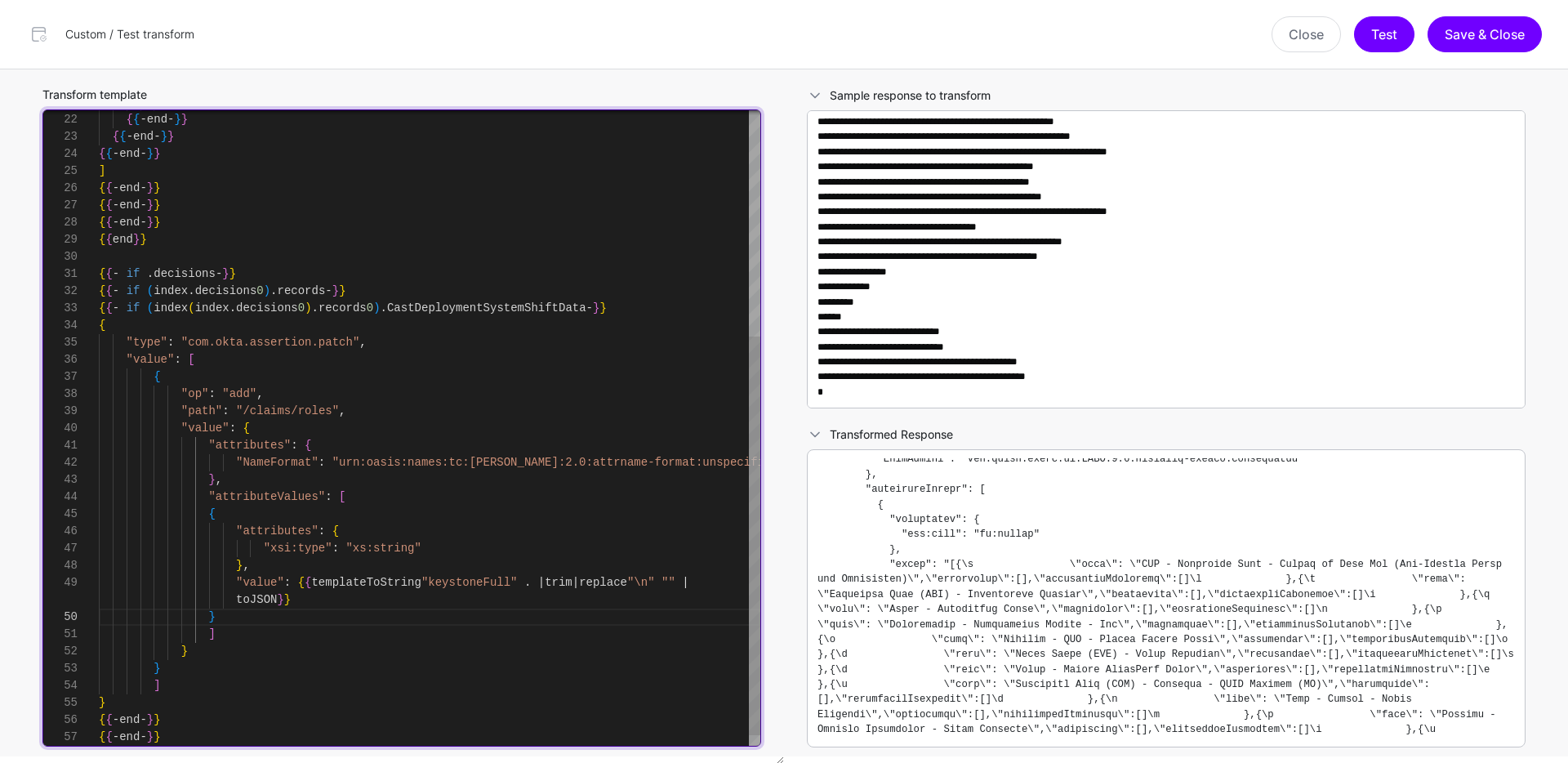
click at [413, 600] on div "{ { - end - } } { { - end - } } { { - end - } } { { - end - } } ] { { - end - }…" at bounding box center [429, 257] width 661 height 1012
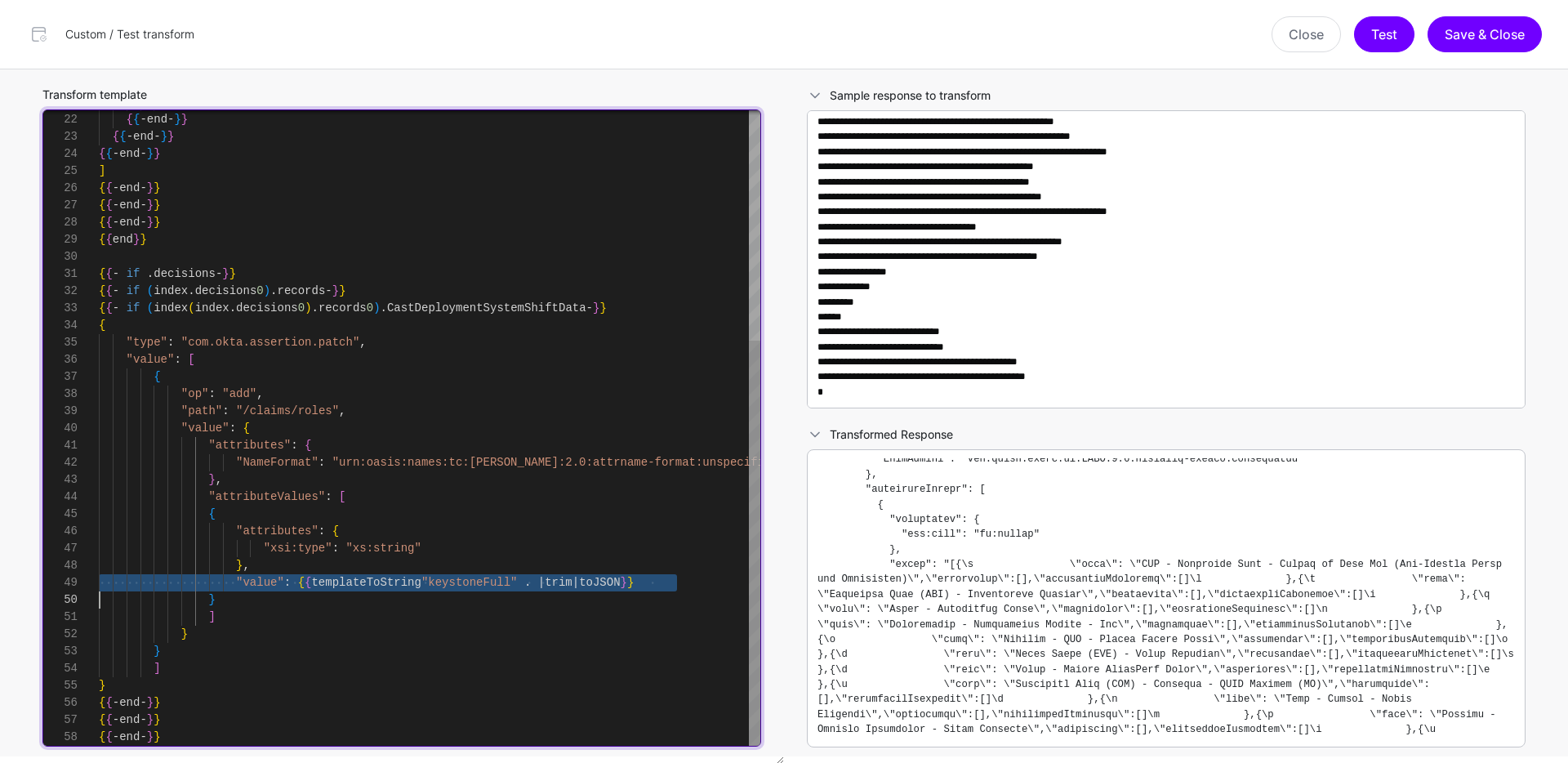
click at [650, 523] on div "{ { - end - } } { { - end - } } { { - end - } } { { - end - } } ] { { - end - }…" at bounding box center [429, 248] width 661 height 995
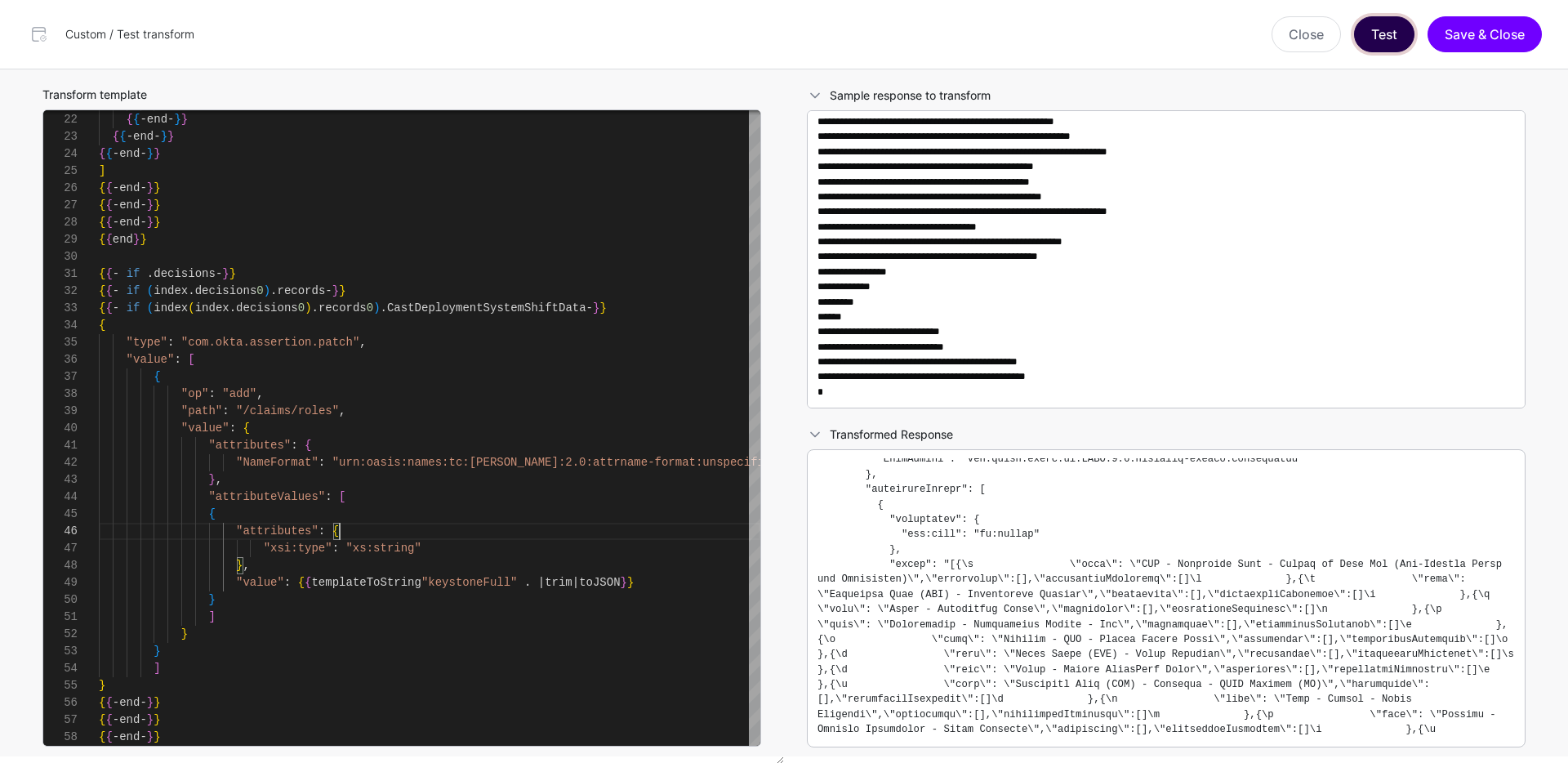
click at [1367, 37] on button "Test" at bounding box center [1384, 34] width 61 height 36
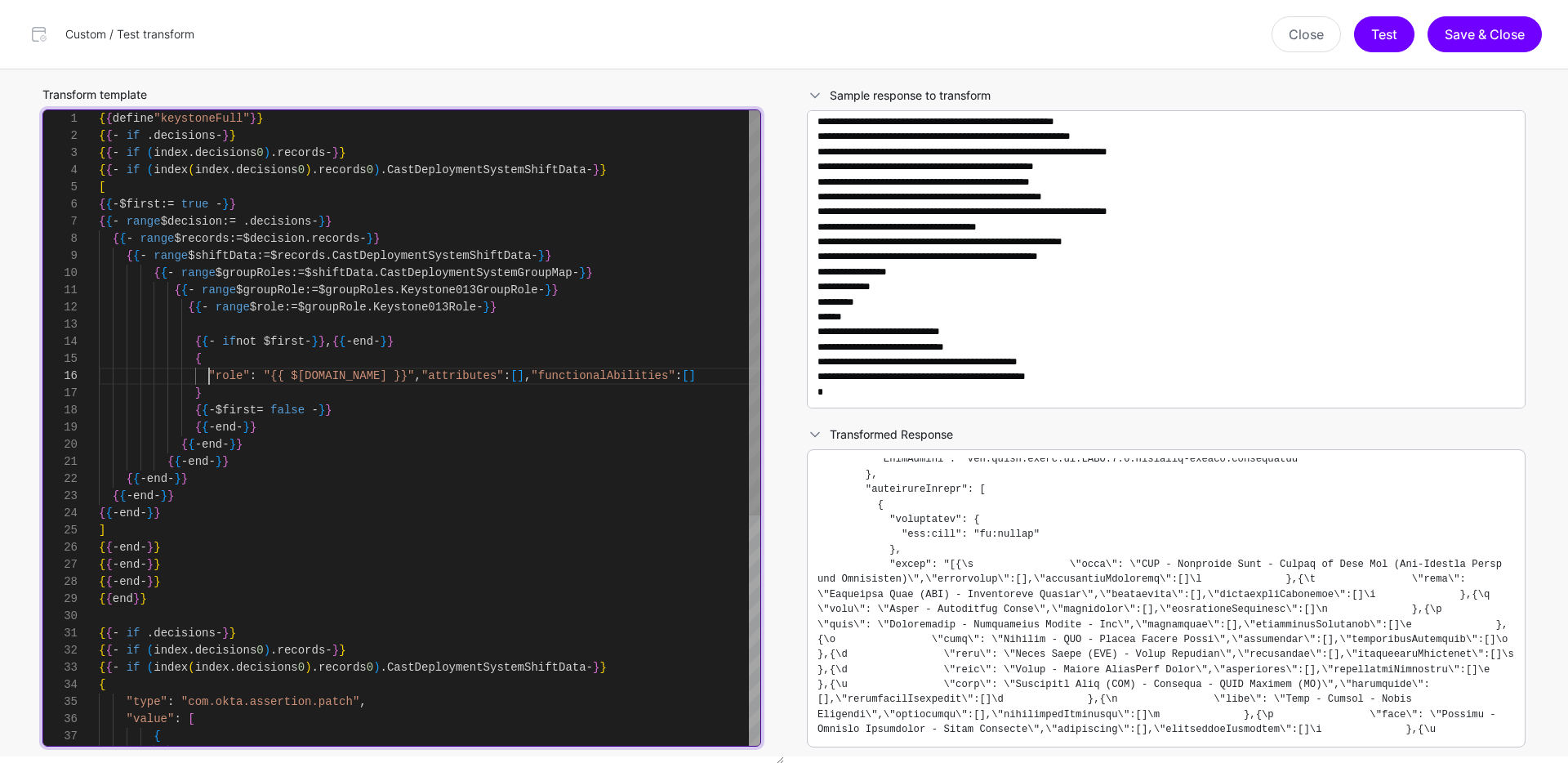
click at [208, 375] on div "{ { - end - } } { { - end - } } { { - end - } } { { - end - } } ] { { - end - }…" at bounding box center [429, 608] width 661 height 995
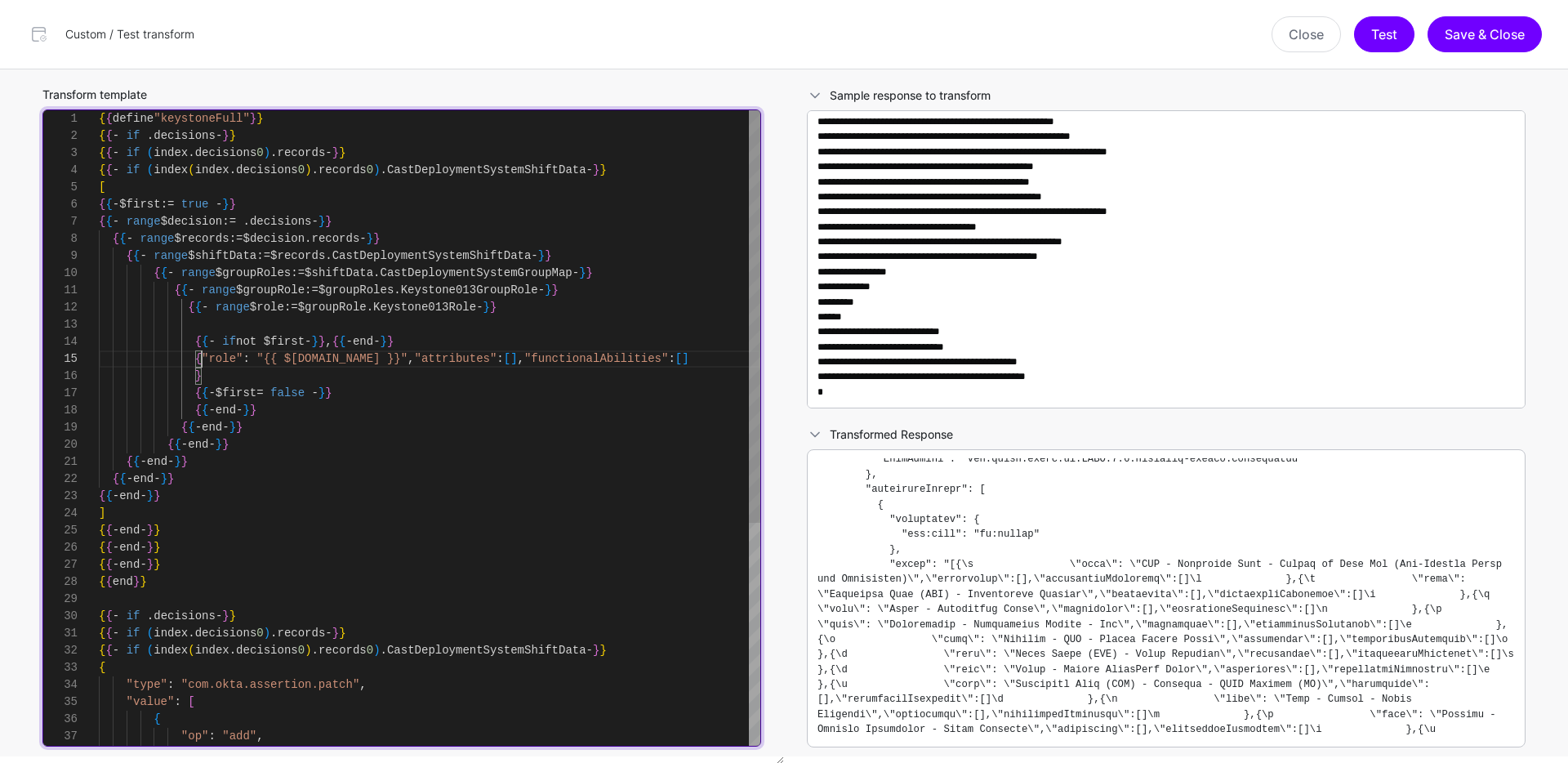
scroll to position [68, 0]
click at [197, 375] on div "{ { - end - } } { { - end - } } { { - end - } } { { - end - } } ] { { - end - }…" at bounding box center [429, 598] width 661 height 977
type textarea "**********"
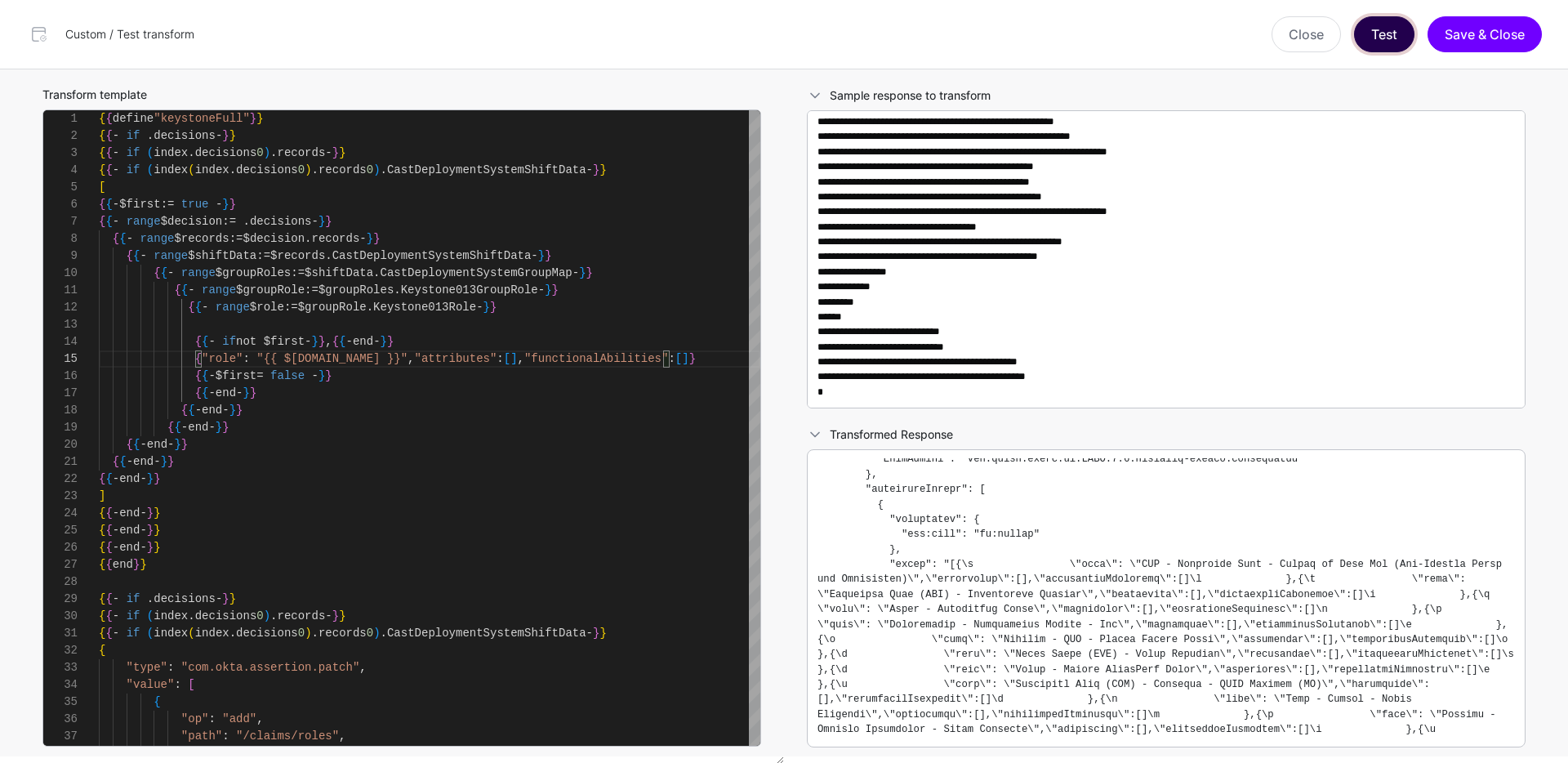
click at [1384, 45] on button "Test" at bounding box center [1384, 34] width 61 height 36
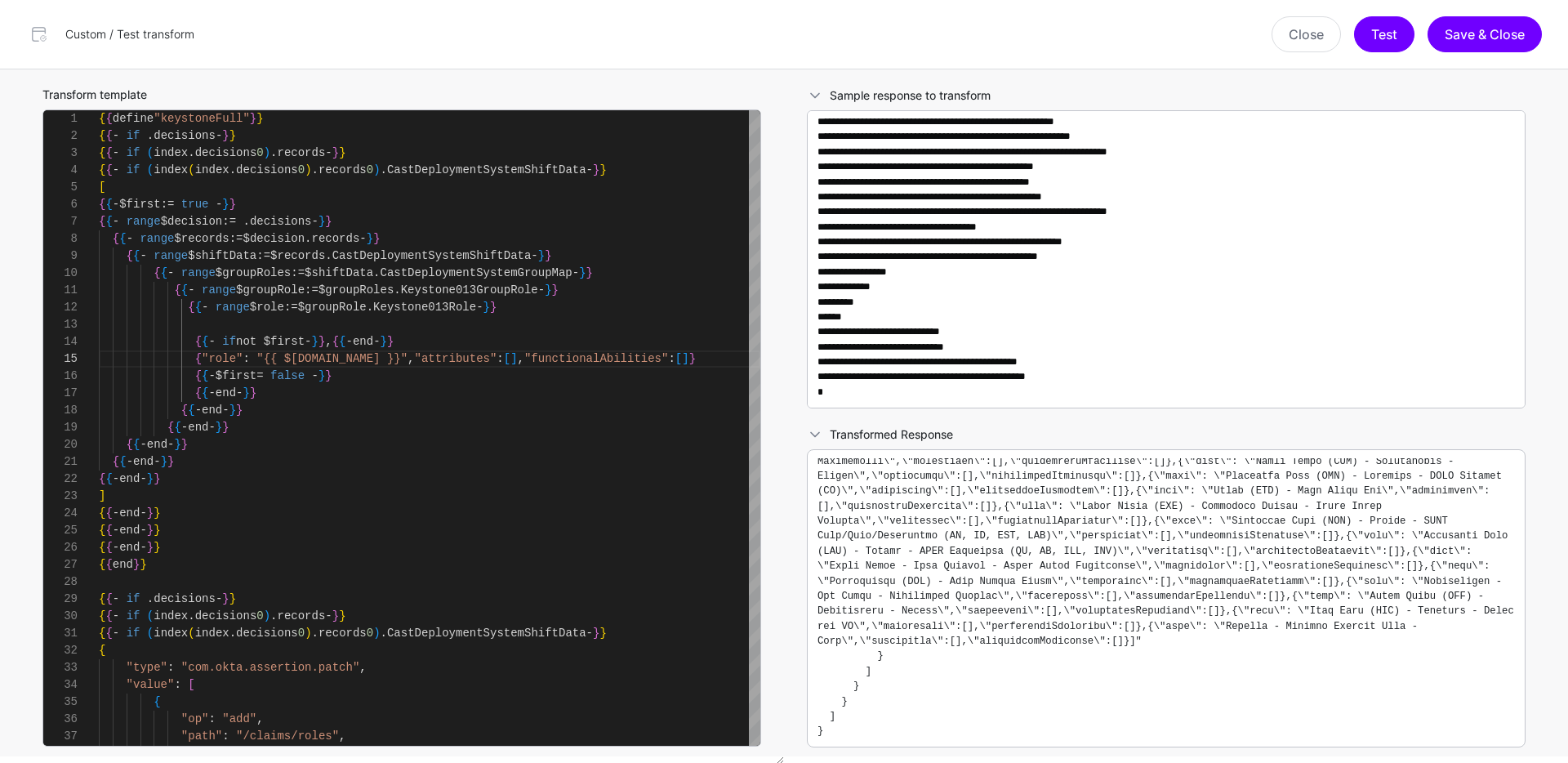
scroll to position [1791, 0]
click at [1467, 34] on button "Save & Close" at bounding box center [1484, 34] width 115 height 36
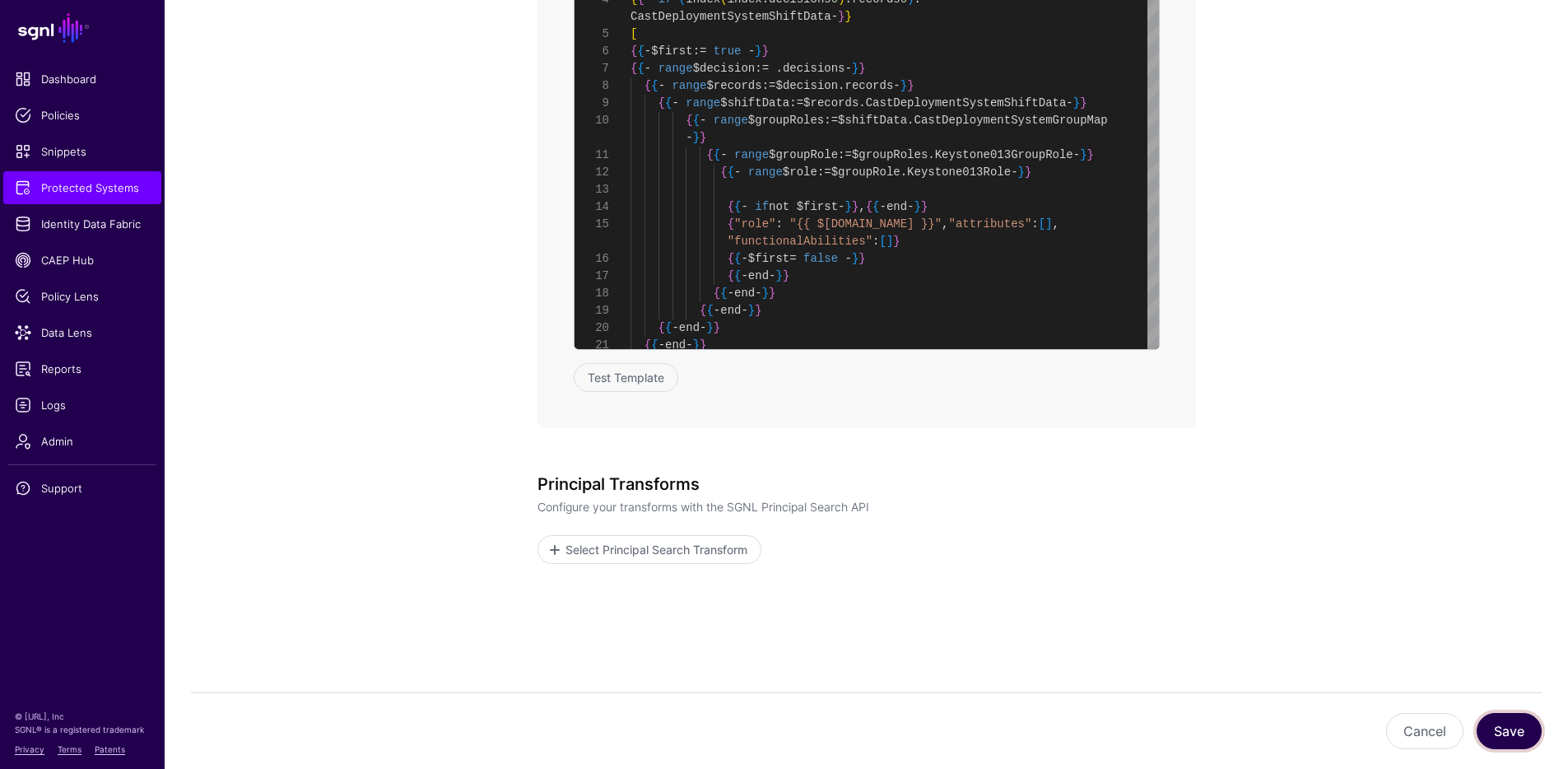
click at [1504, 729] on button "Save" at bounding box center [1509, 731] width 65 height 36
click at [640, 379] on button "Test Template" at bounding box center [625, 377] width 104 height 29
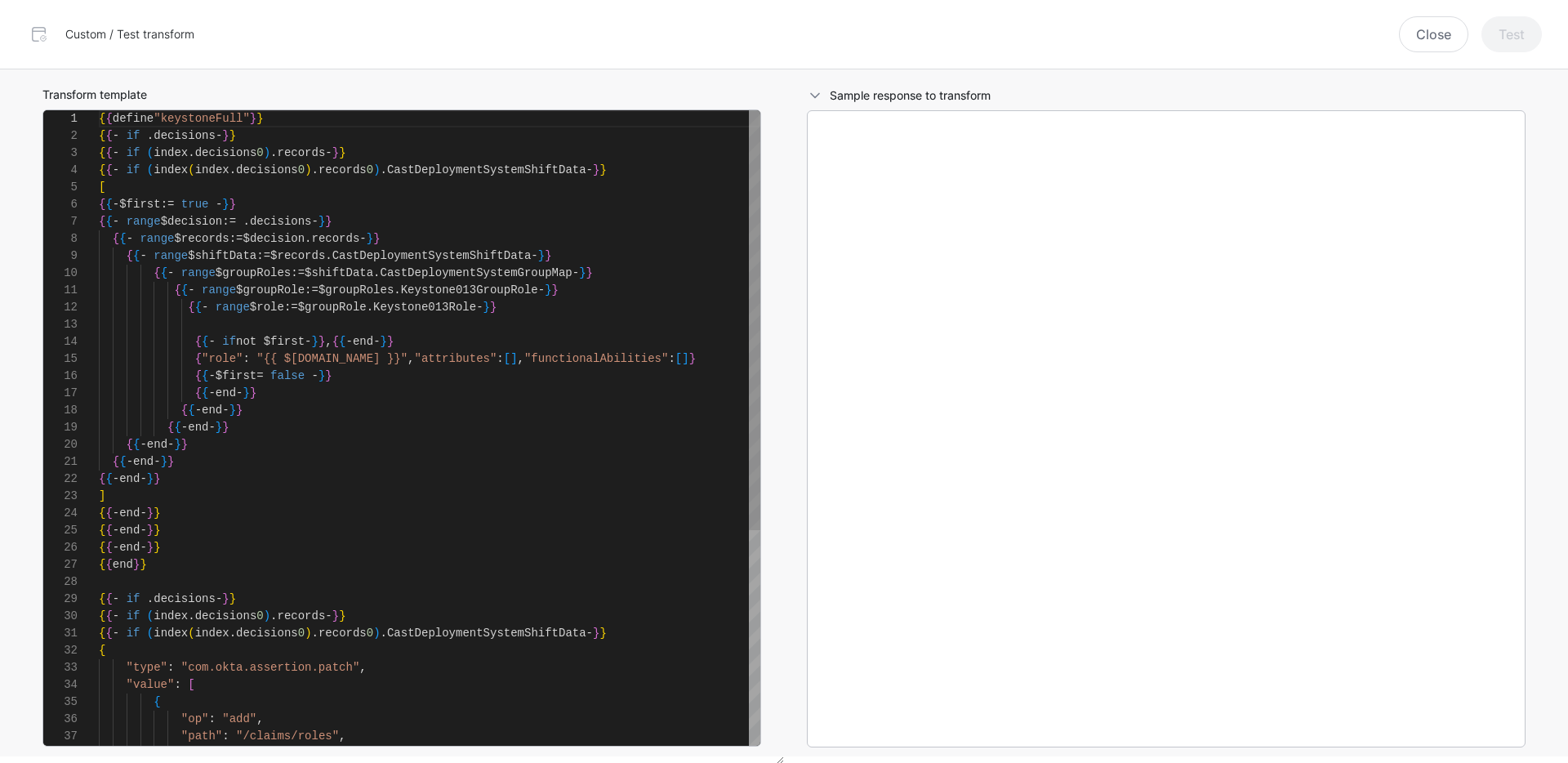
scroll to position [172, 0]
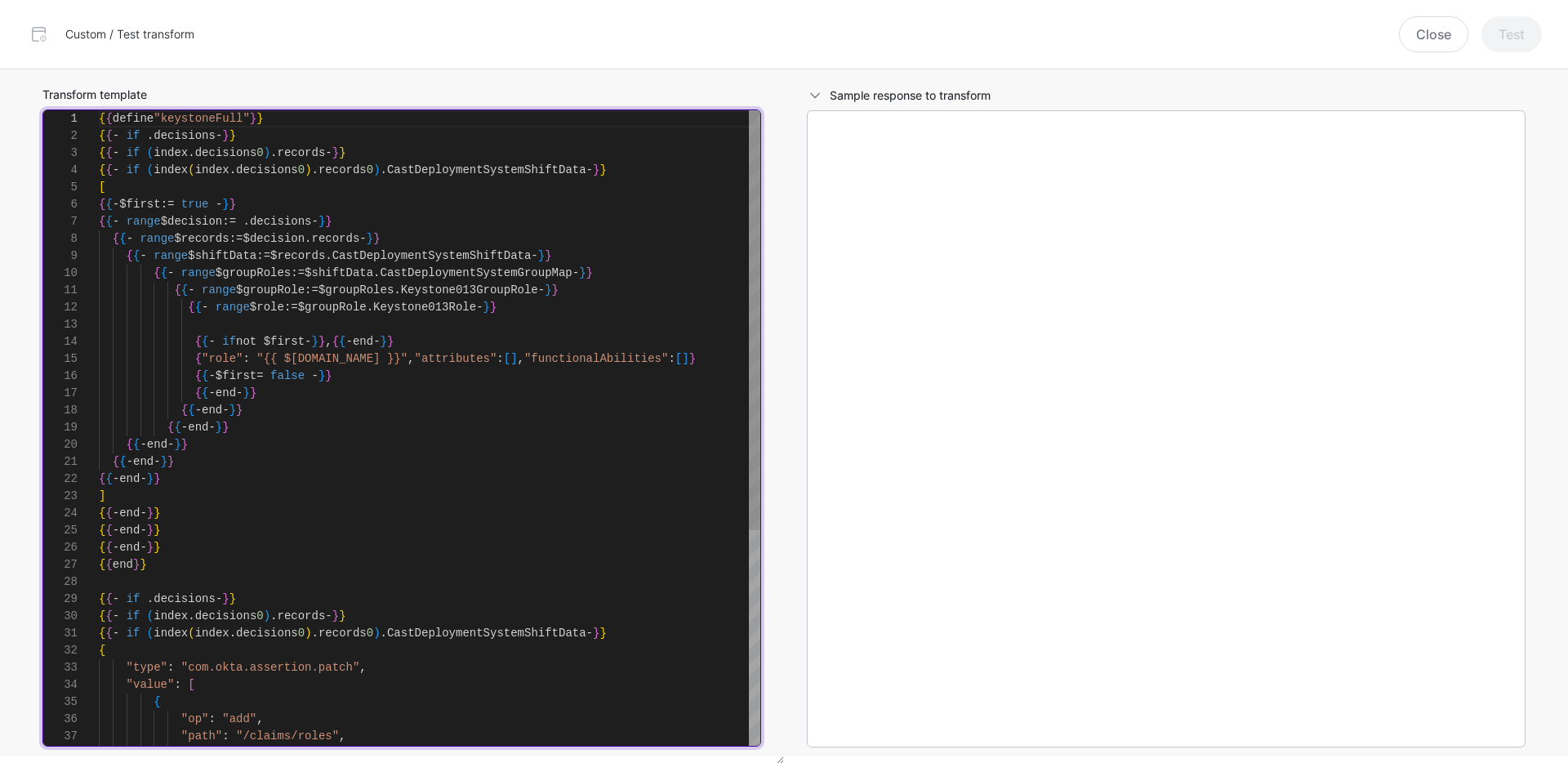
click at [203, 357] on div "{ { define "keystoneFull" } } { { - if . decisions - } } { { - if ( index . dec…" at bounding box center [429, 590] width 661 height 960
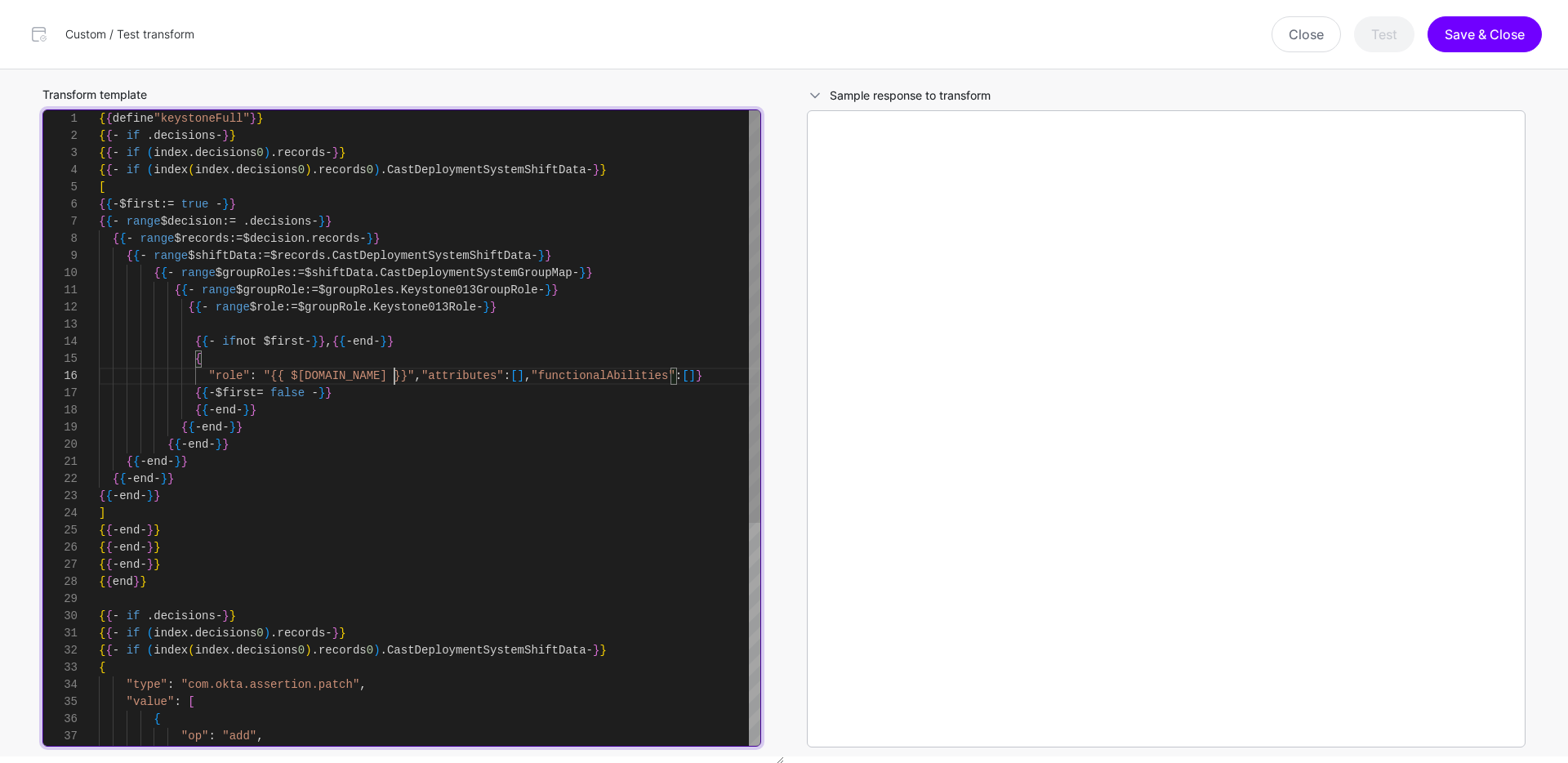
click at [396, 373] on div "{ { define "keystoneFull" } } { { - if . decisions - } } { { - if ( index . dec…" at bounding box center [429, 598] width 661 height 977
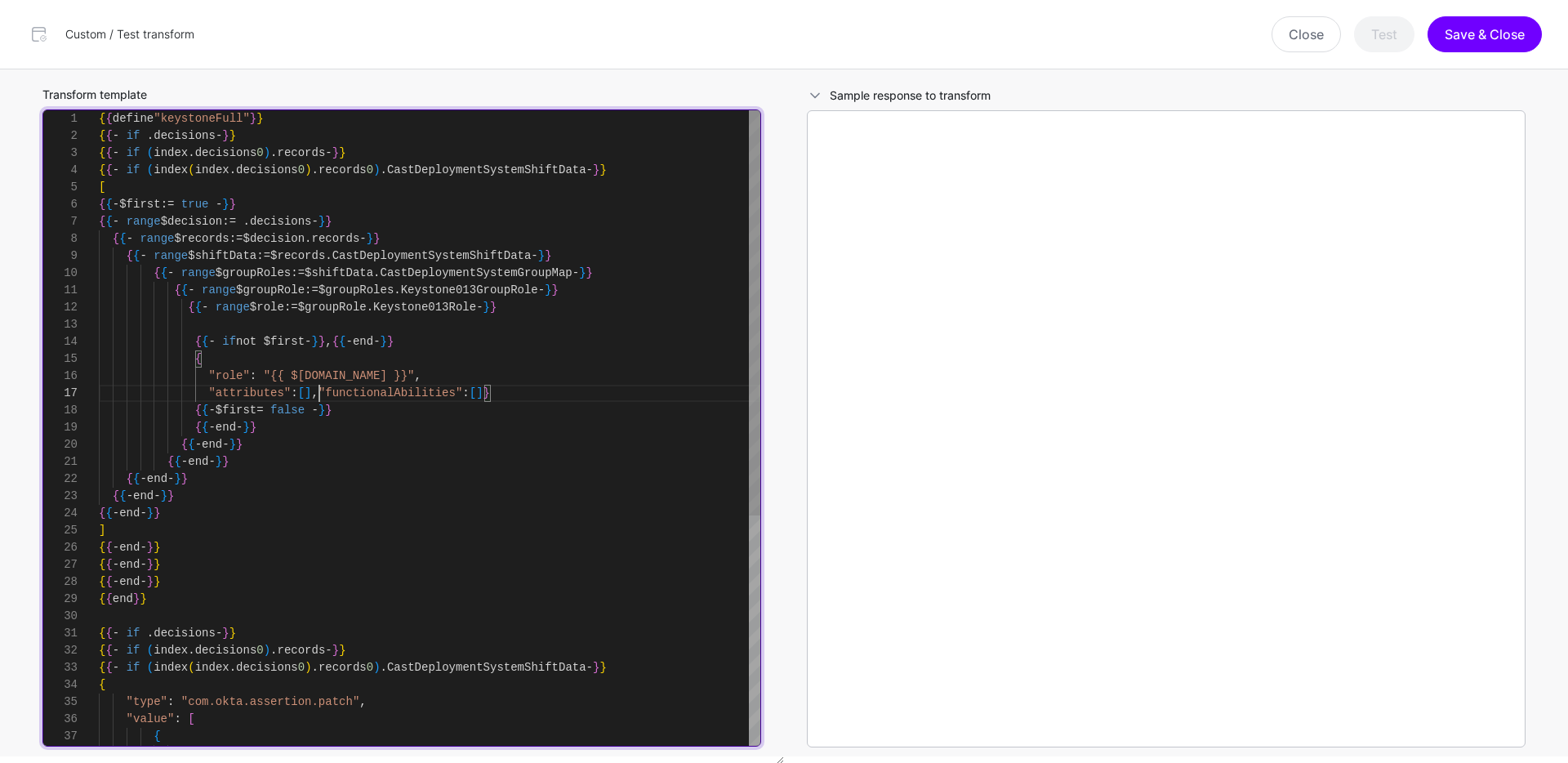
click at [318, 391] on div "{ { define "keystoneFull" } } { { - if . decisions - } } { { - if ( index . dec…" at bounding box center [429, 608] width 661 height 995
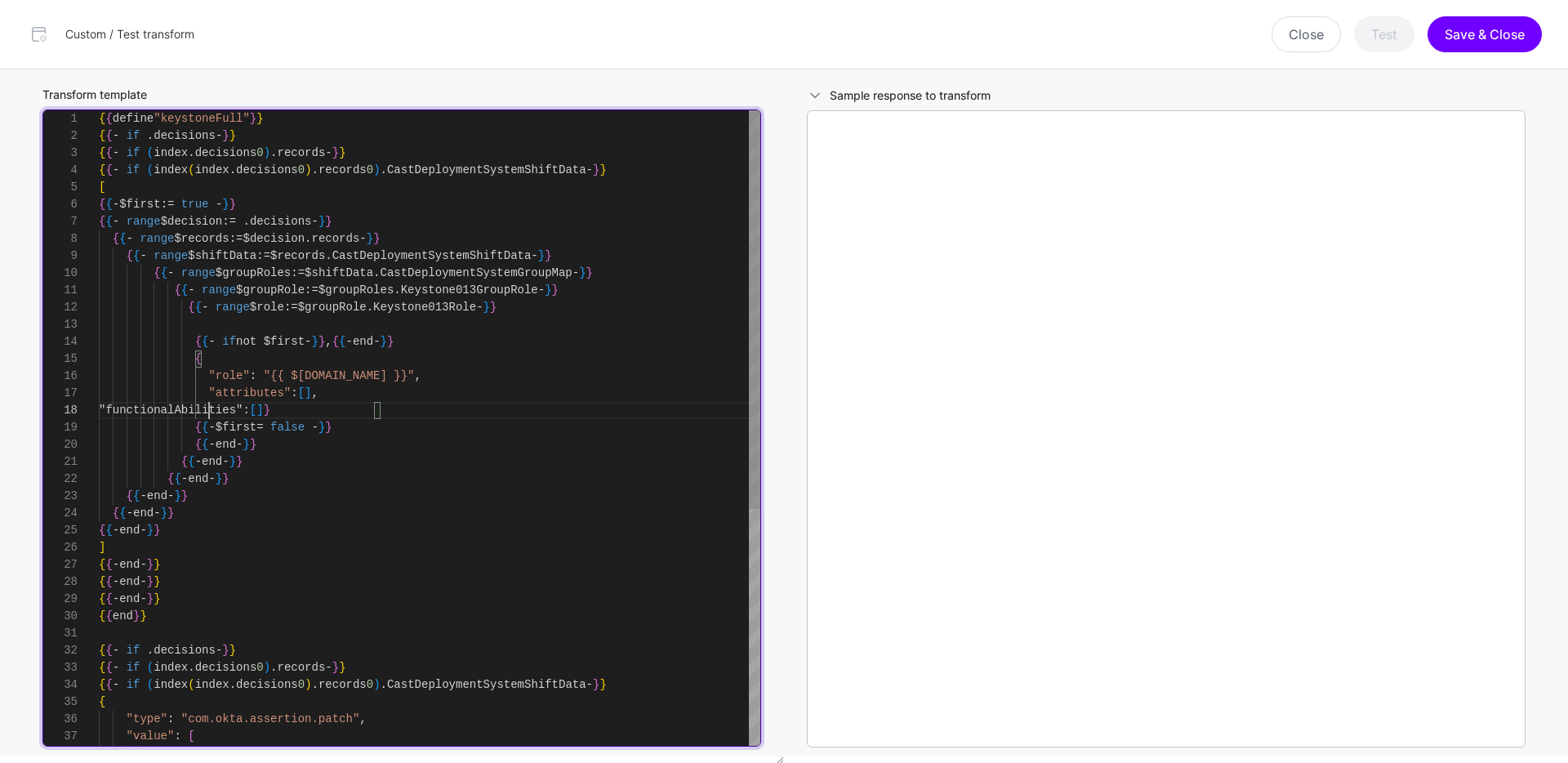
scroll to position [120, 0]
click at [375, 410] on div "{ { define "keystoneFull" } } { { - if . decisions - } } { { - if ( index . dec…" at bounding box center [429, 616] width 661 height 1012
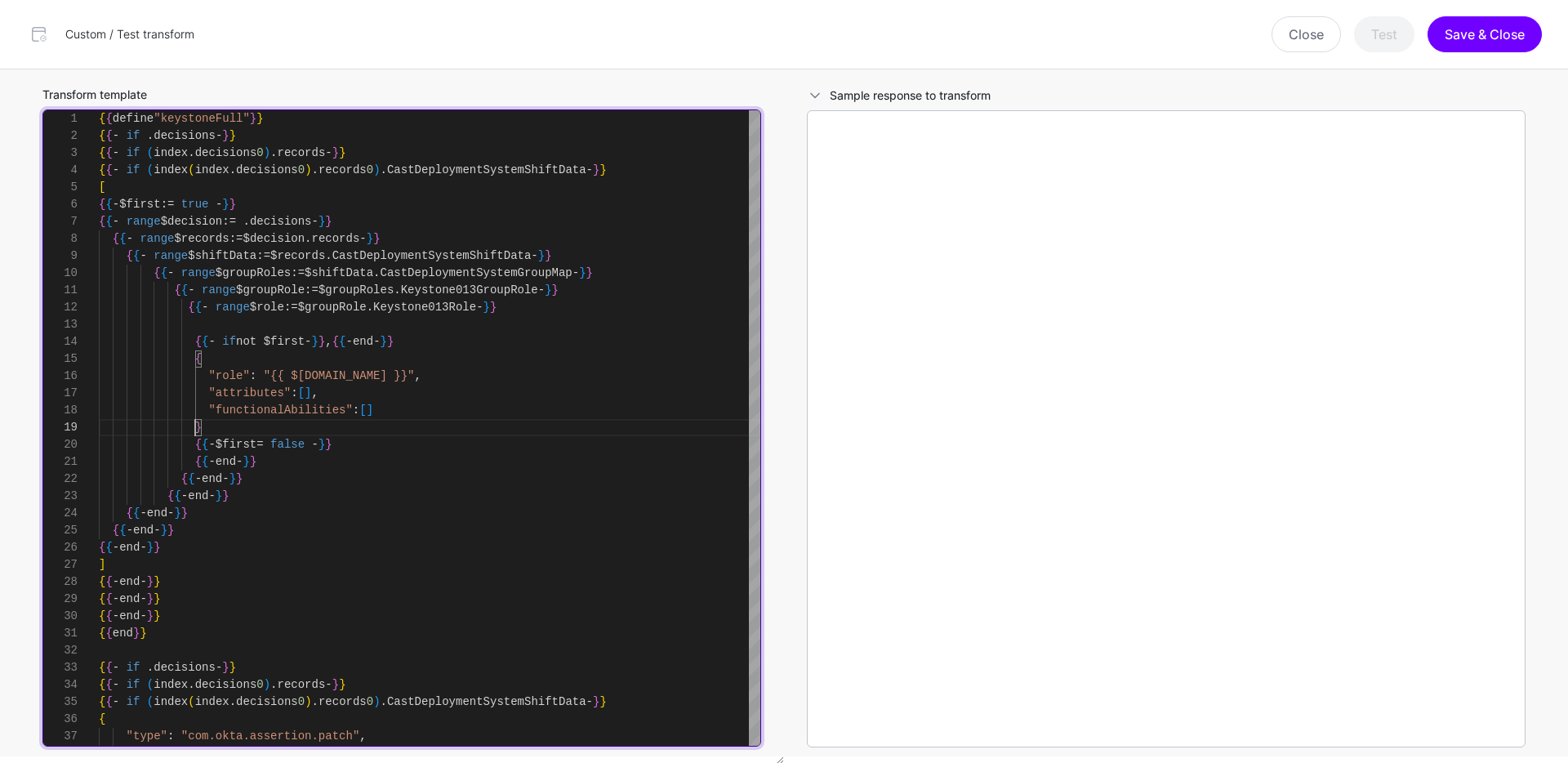
type textarea "**********"
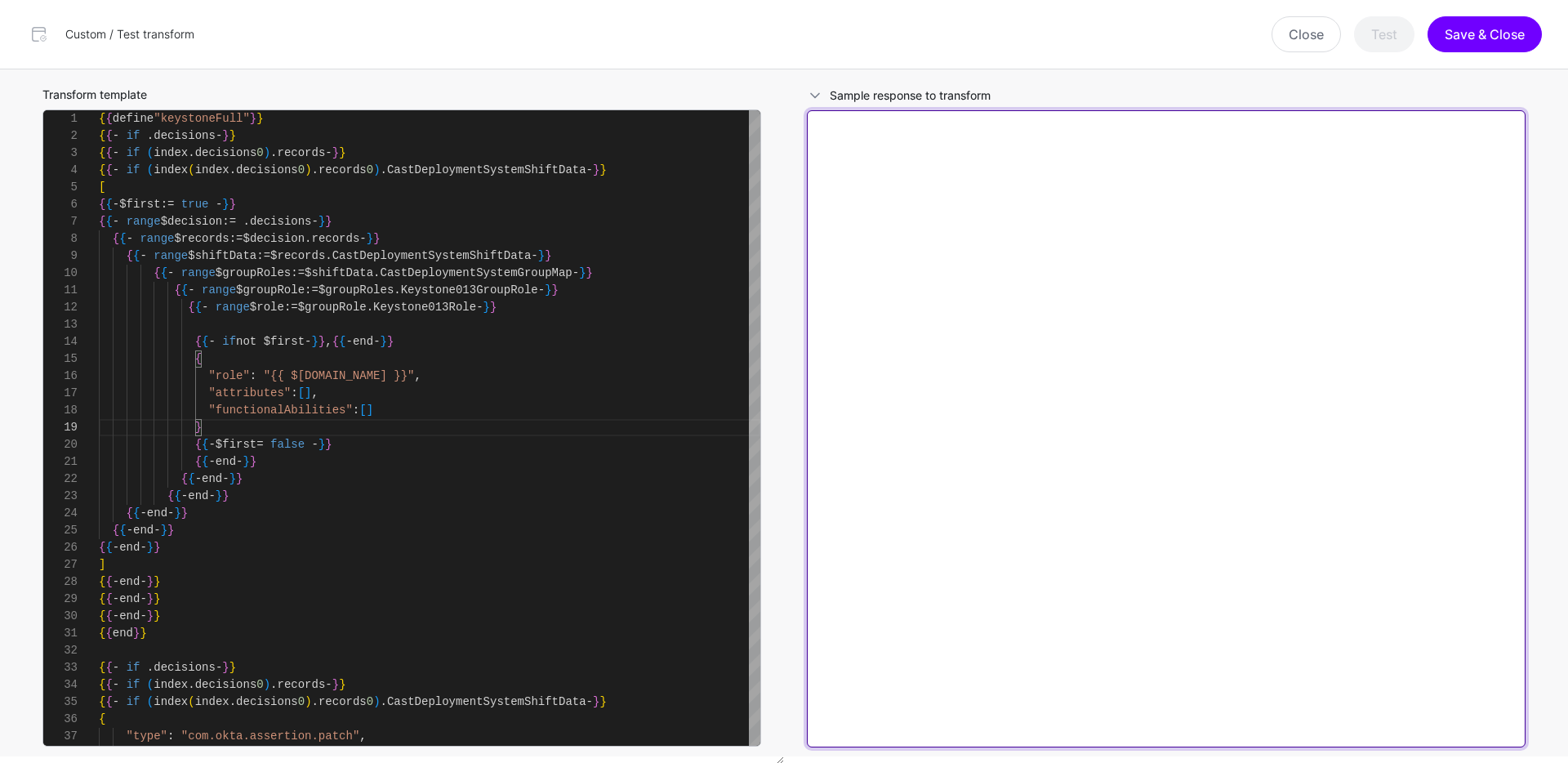
click at [1175, 203] on textarea at bounding box center [1165, 428] width 718 height 637
paste textarea "**********"
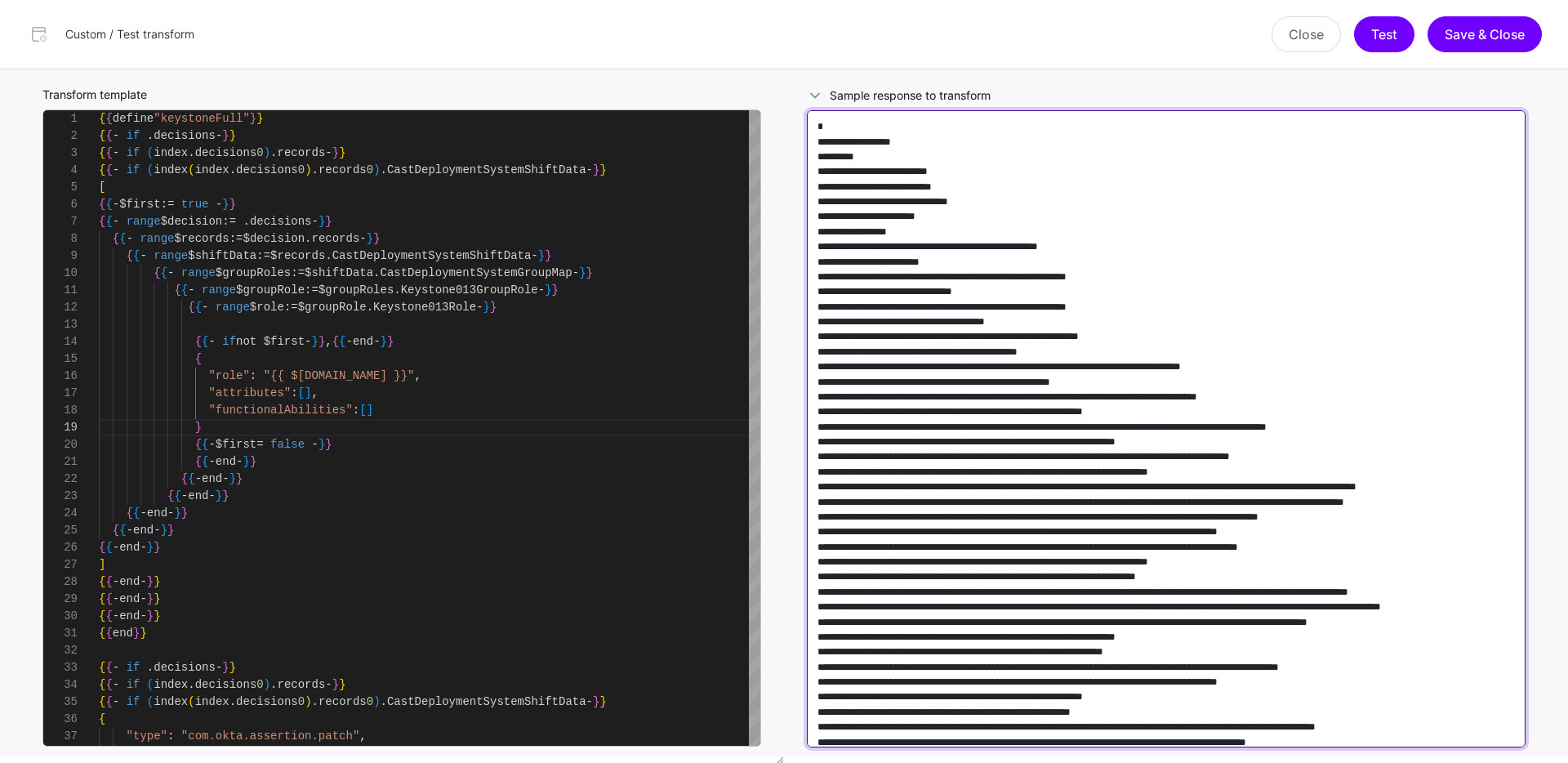
scroll to position [197493, 0]
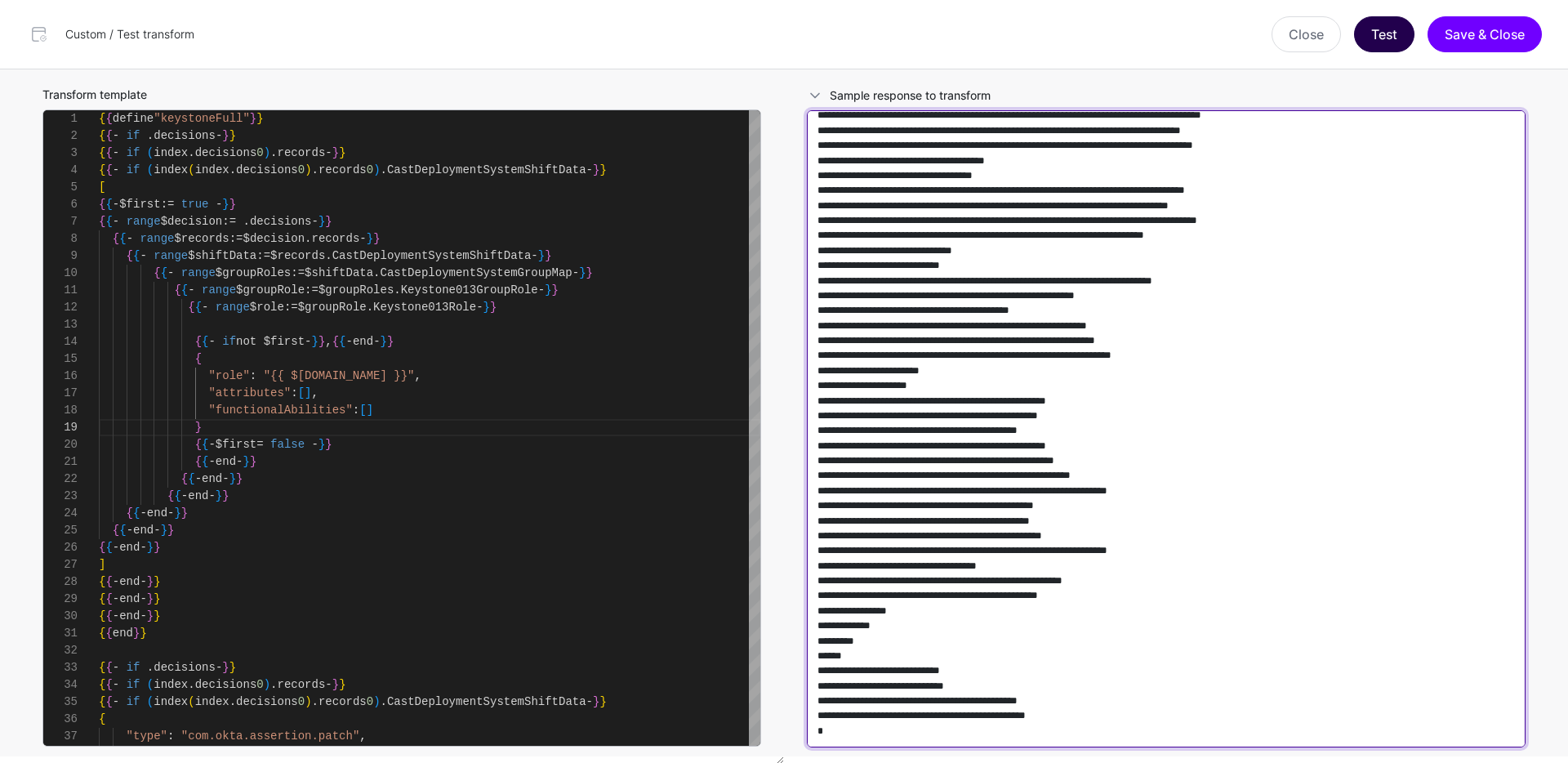
type textarea "**********"
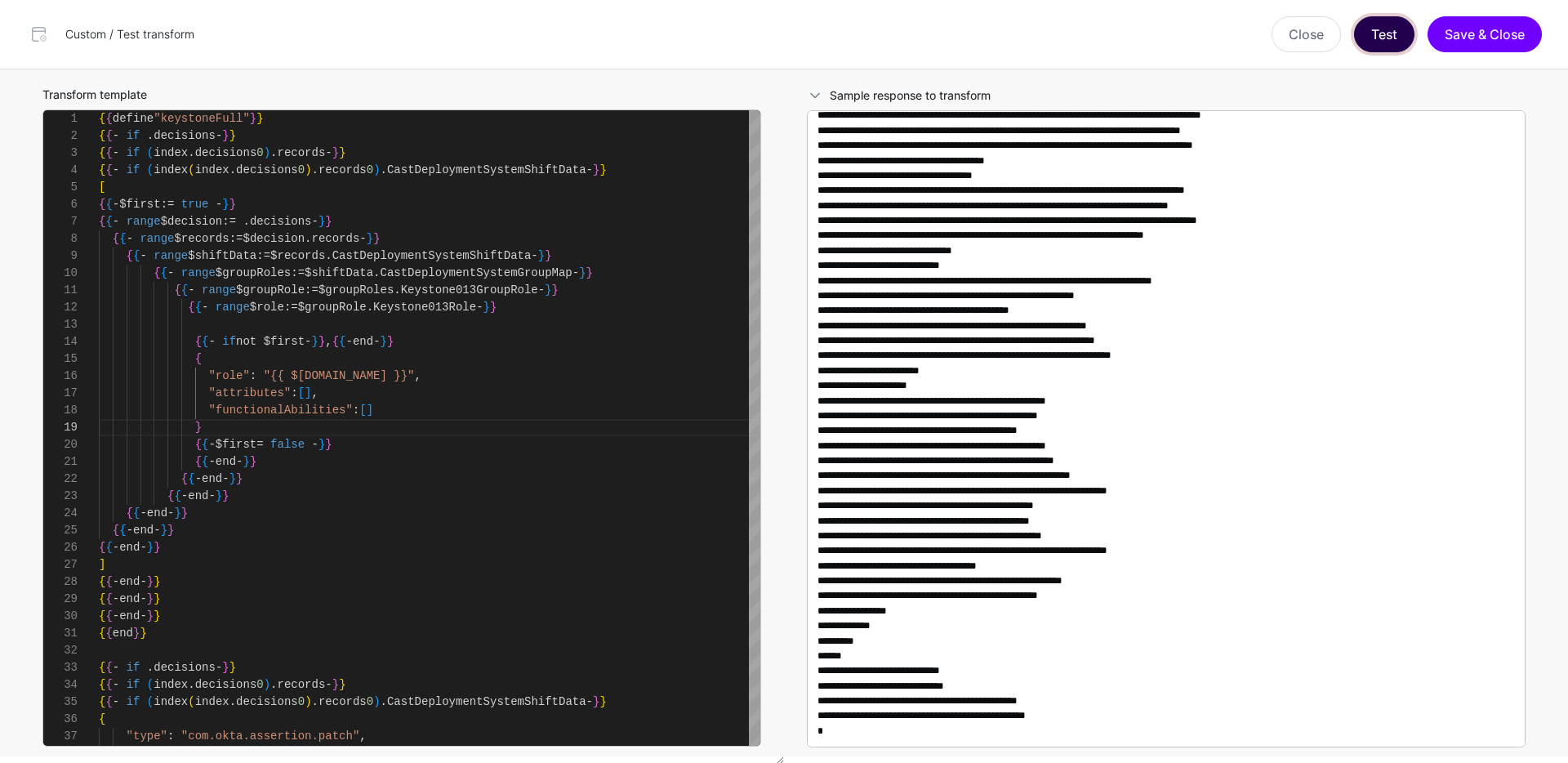
click at [1383, 27] on button "Test" at bounding box center [1384, 34] width 61 height 36
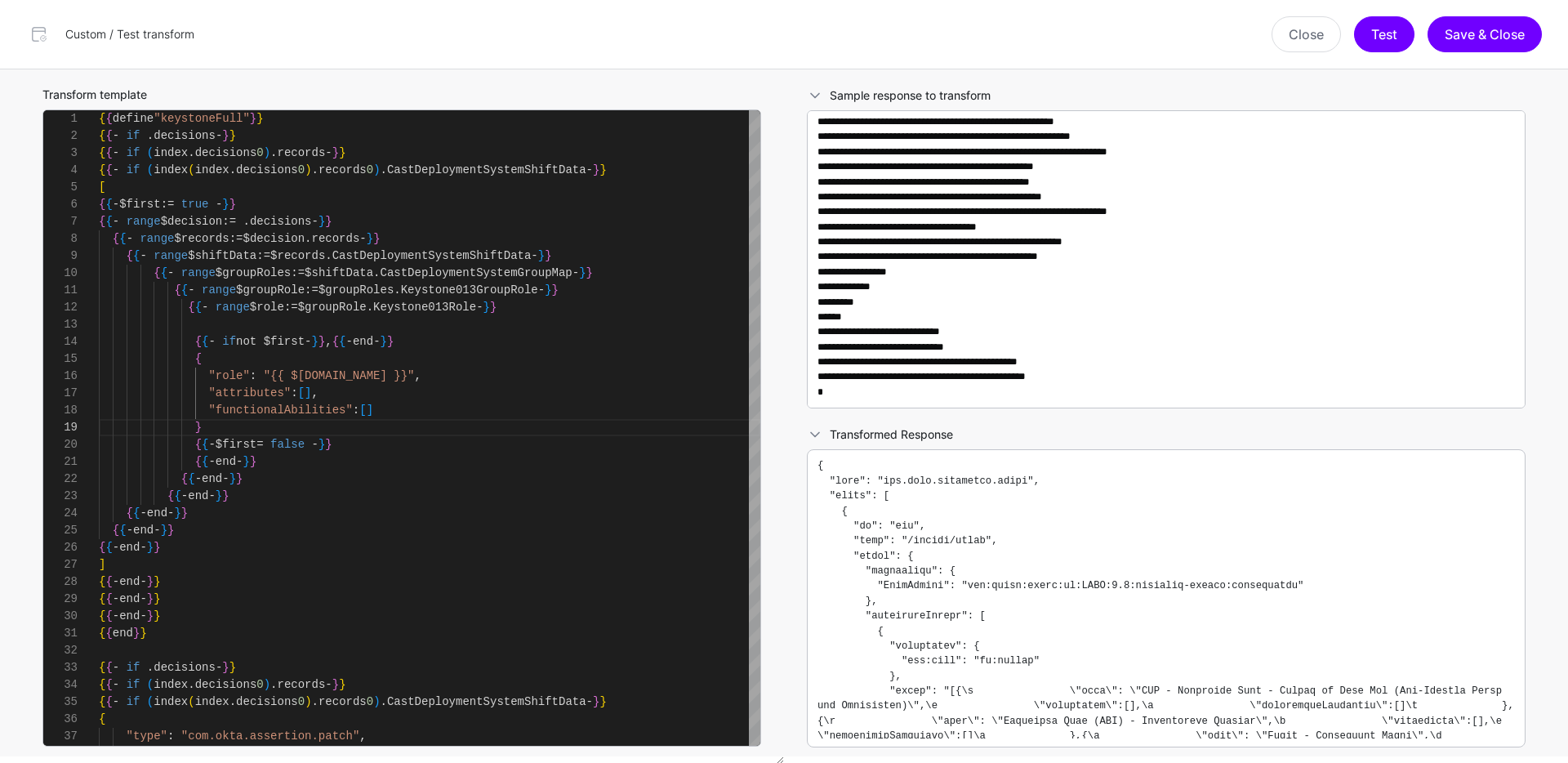
click at [1062, 515] on pre at bounding box center [1166, 598] width 697 height 281
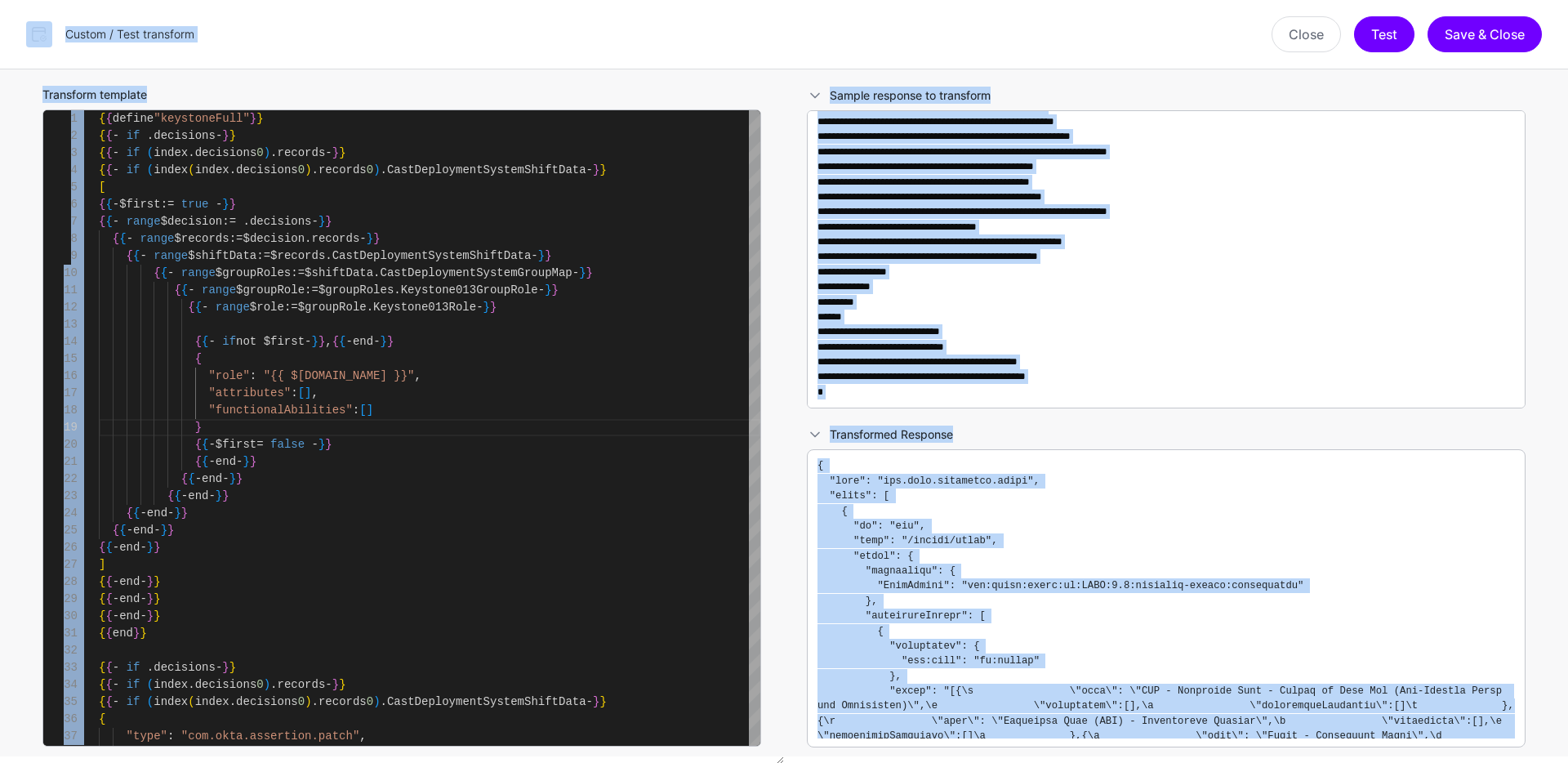
copy body "SGNL Dashboard Policies Snippets Protected Systems Identity Data Fabric CAEP Hu…"
click at [1059, 518] on pre at bounding box center [1166, 598] width 697 height 281
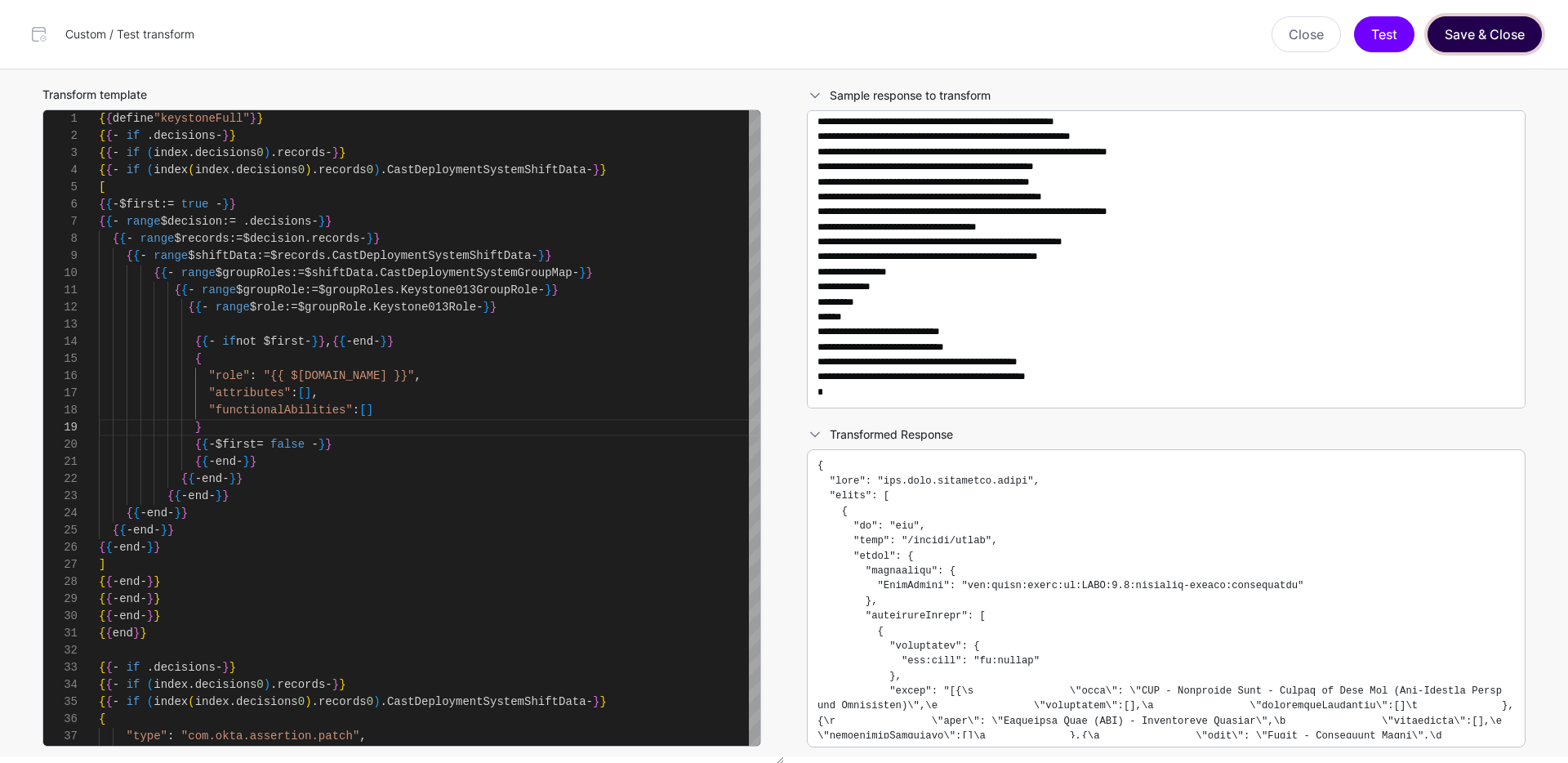
click at [1470, 36] on button "Save & Close" at bounding box center [1484, 34] width 115 height 36
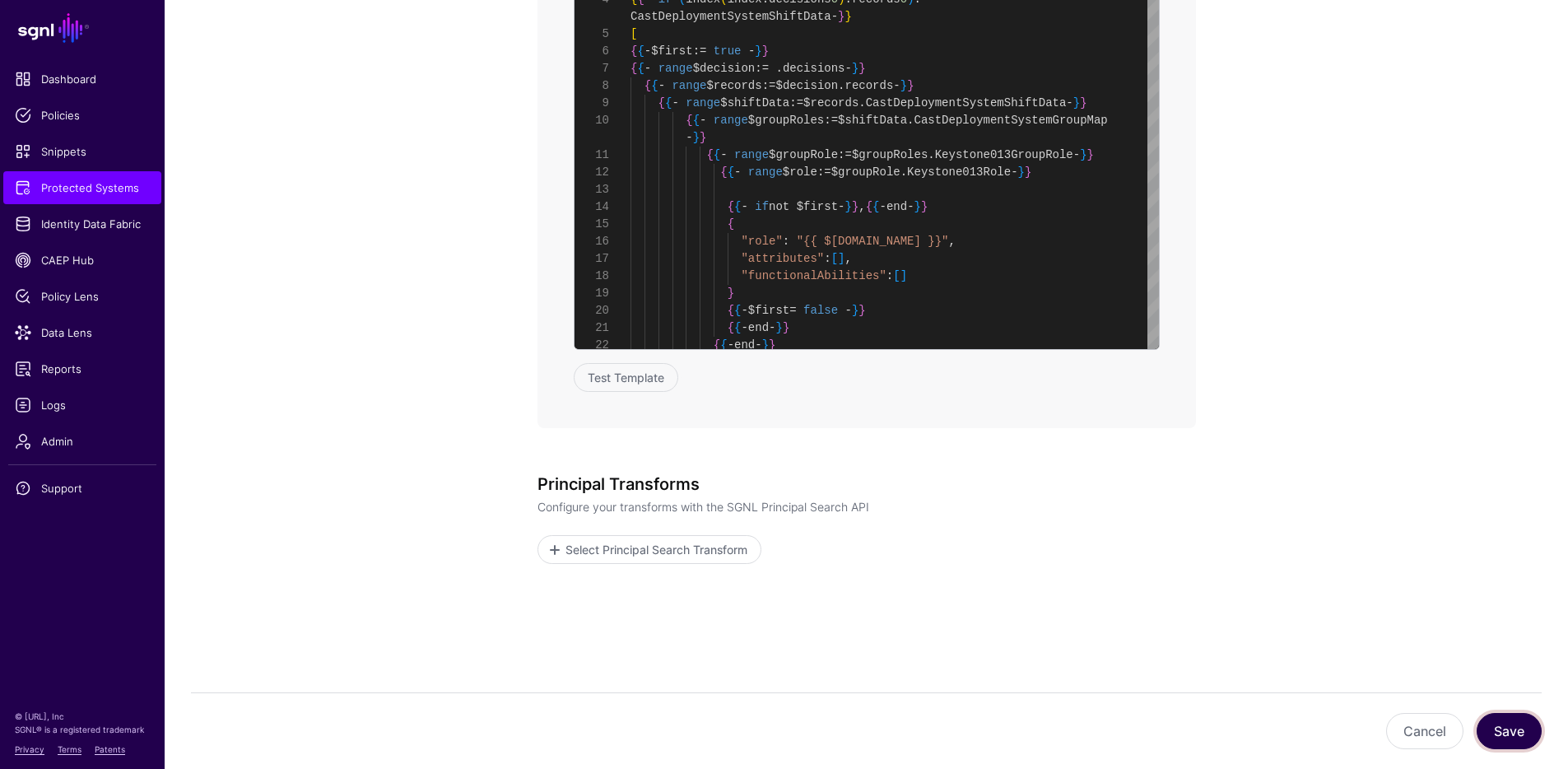
click at [1510, 727] on button "Save" at bounding box center [1509, 731] width 65 height 36
click at [632, 377] on button "Test Template" at bounding box center [625, 377] width 104 height 29
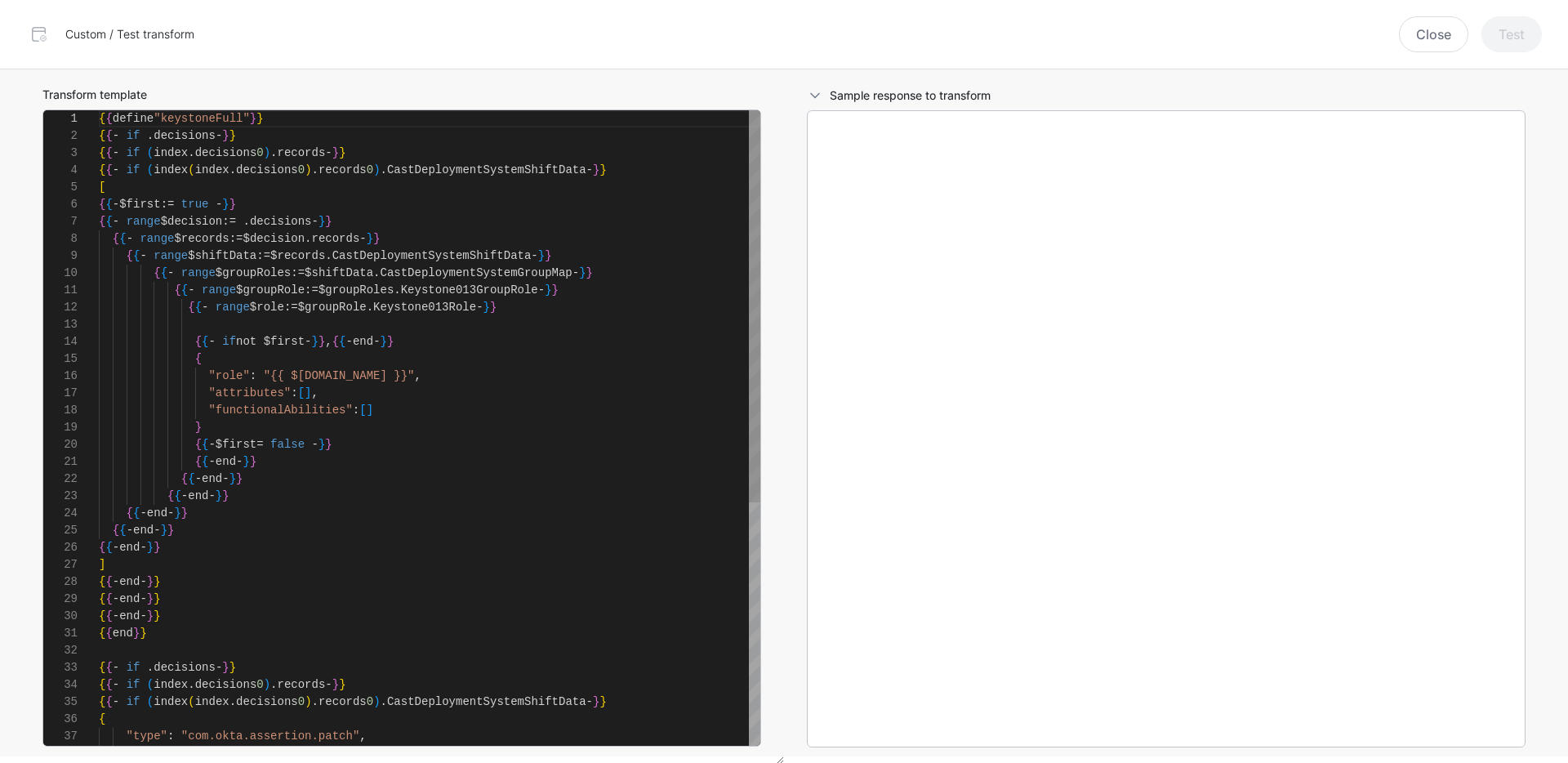
scroll to position [172, 0]
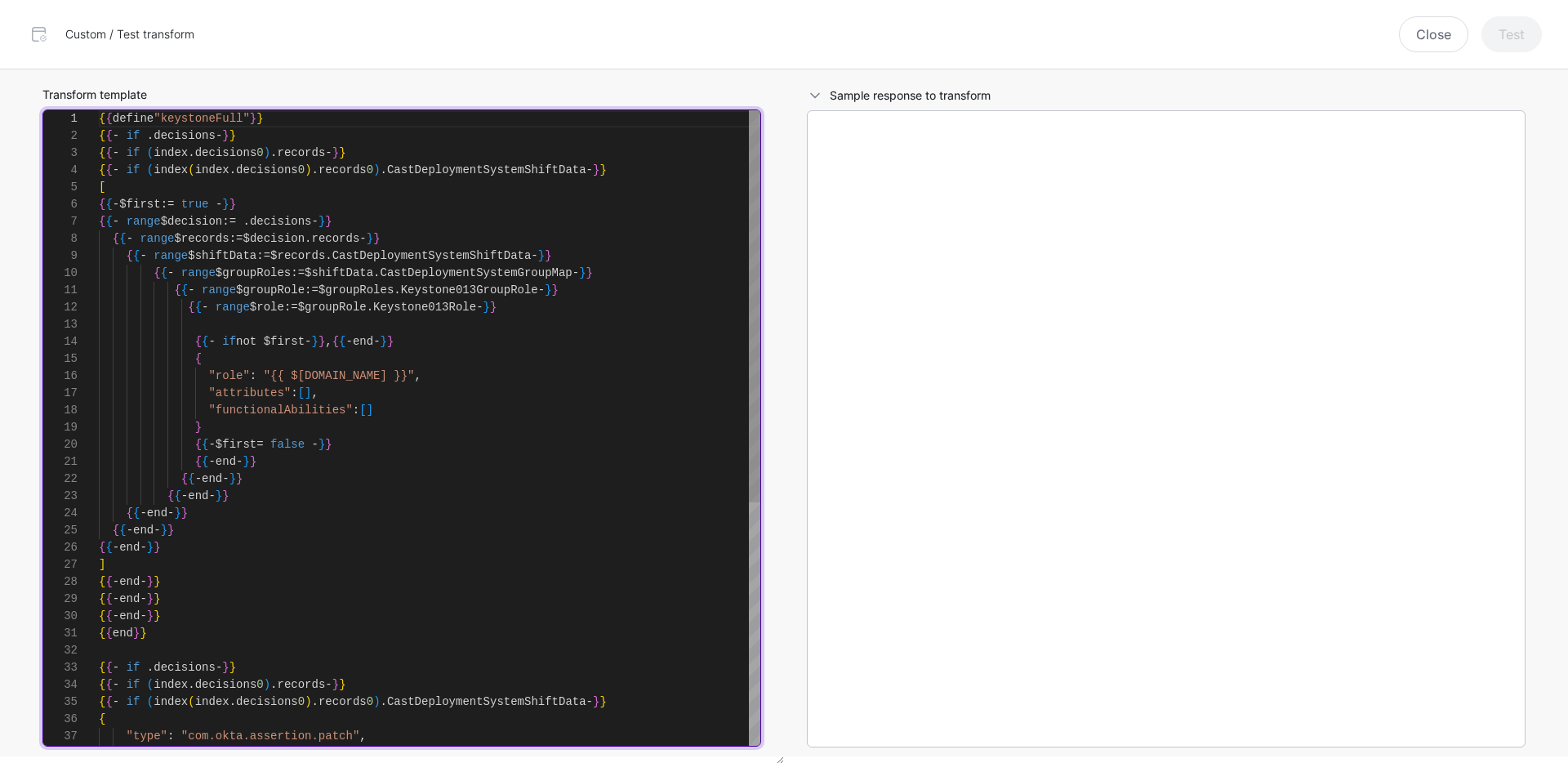
click at [529, 402] on div "{ { define "keystoneFull" } } { { - if . decisions - } } { { - if ( index . dec…" at bounding box center [429, 625] width 661 height 1029
type textarea "**********"
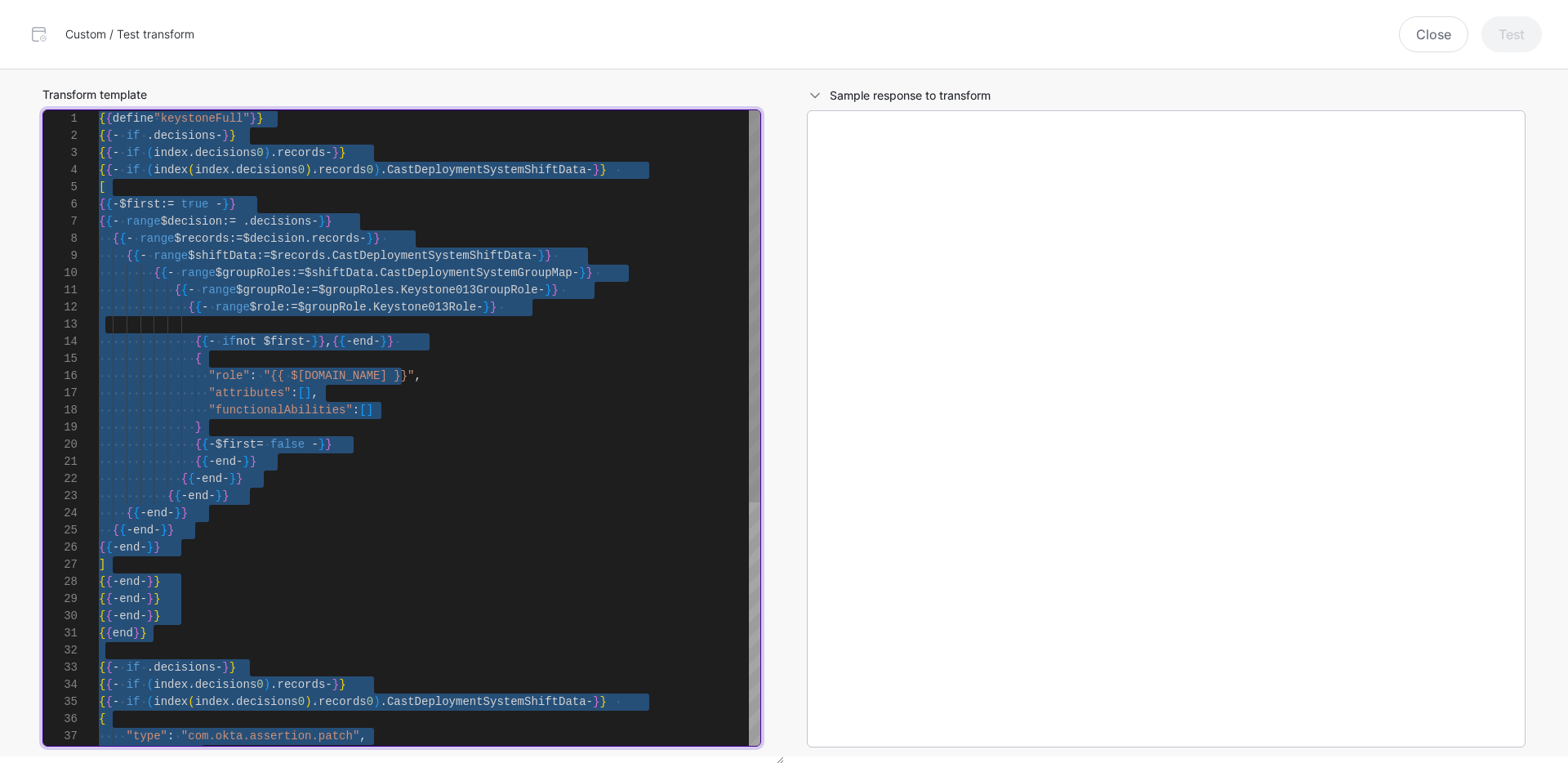
scroll to position [0, 0]
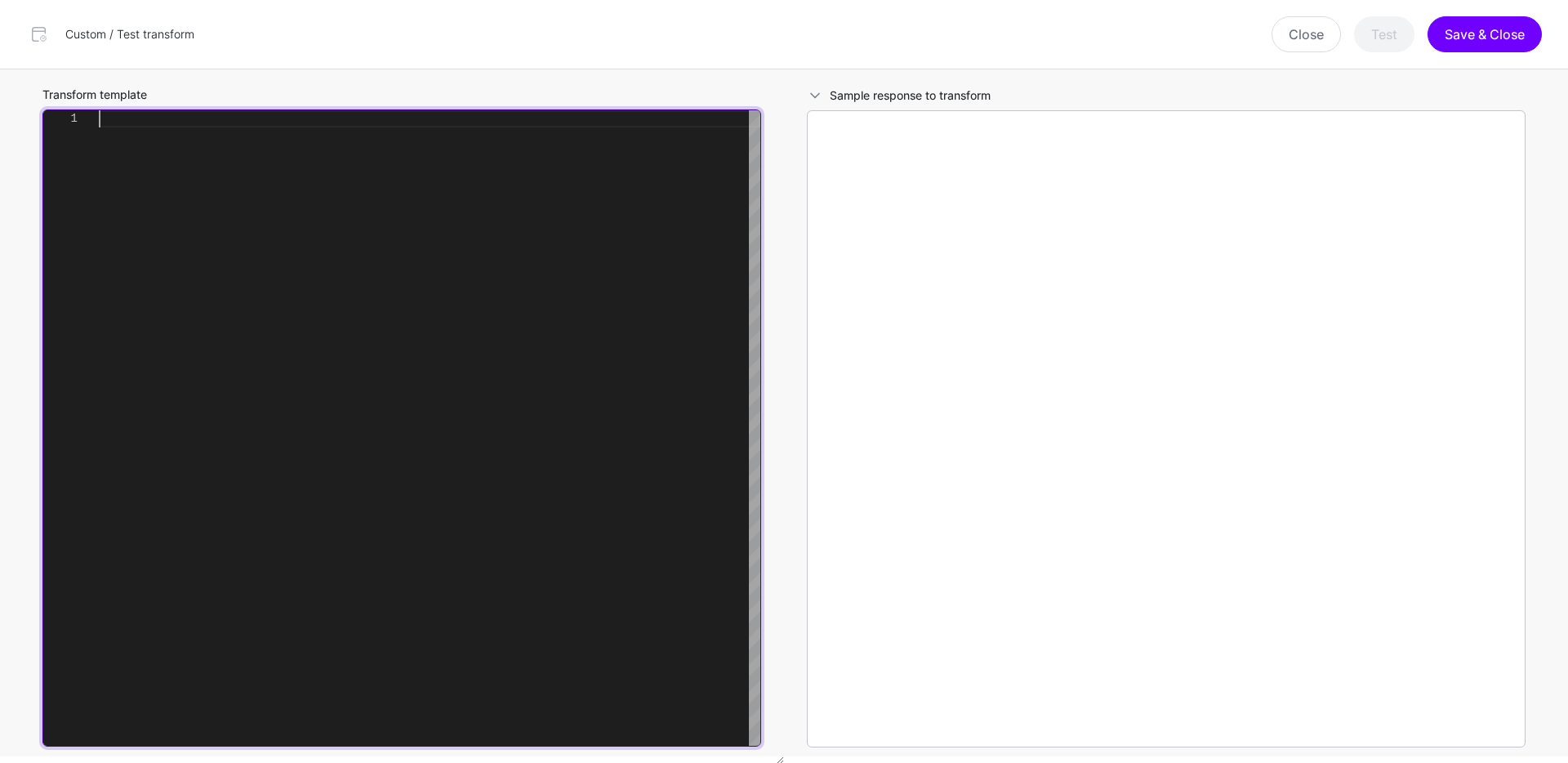
type textarea "**********"
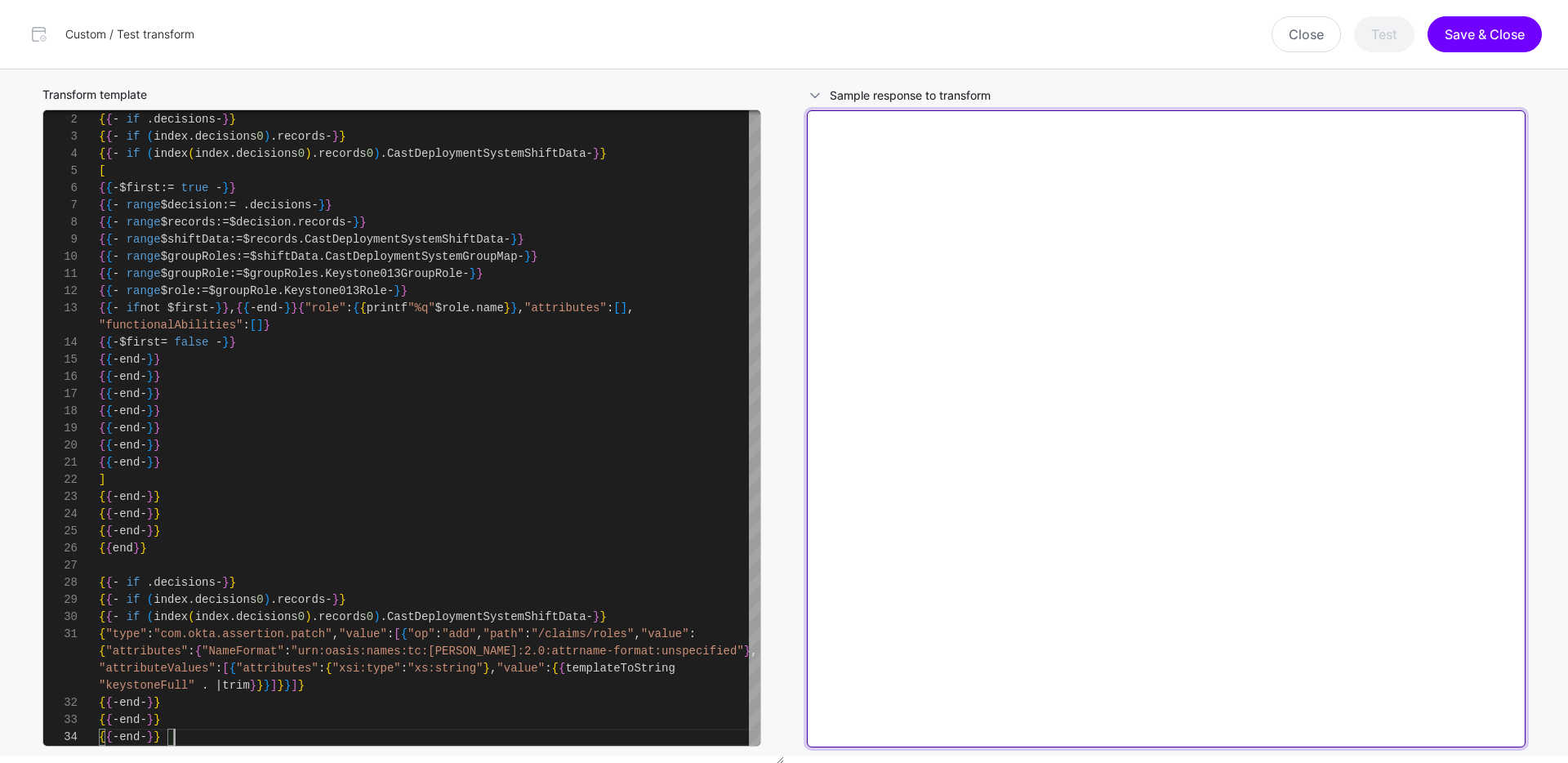
click at [1028, 217] on textarea at bounding box center [1165, 428] width 718 height 637
paste textarea "**********"
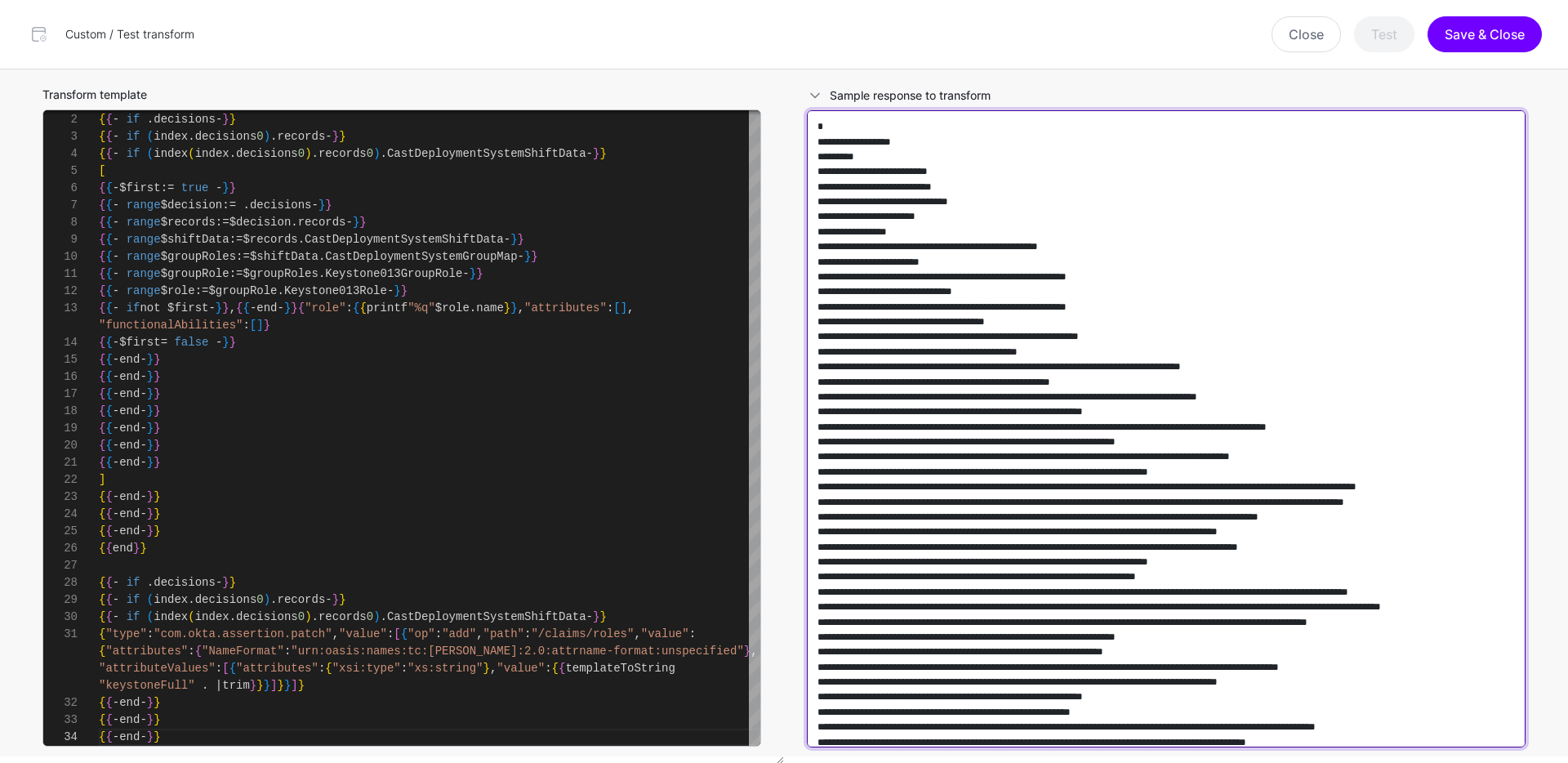
scroll to position [197493, 0]
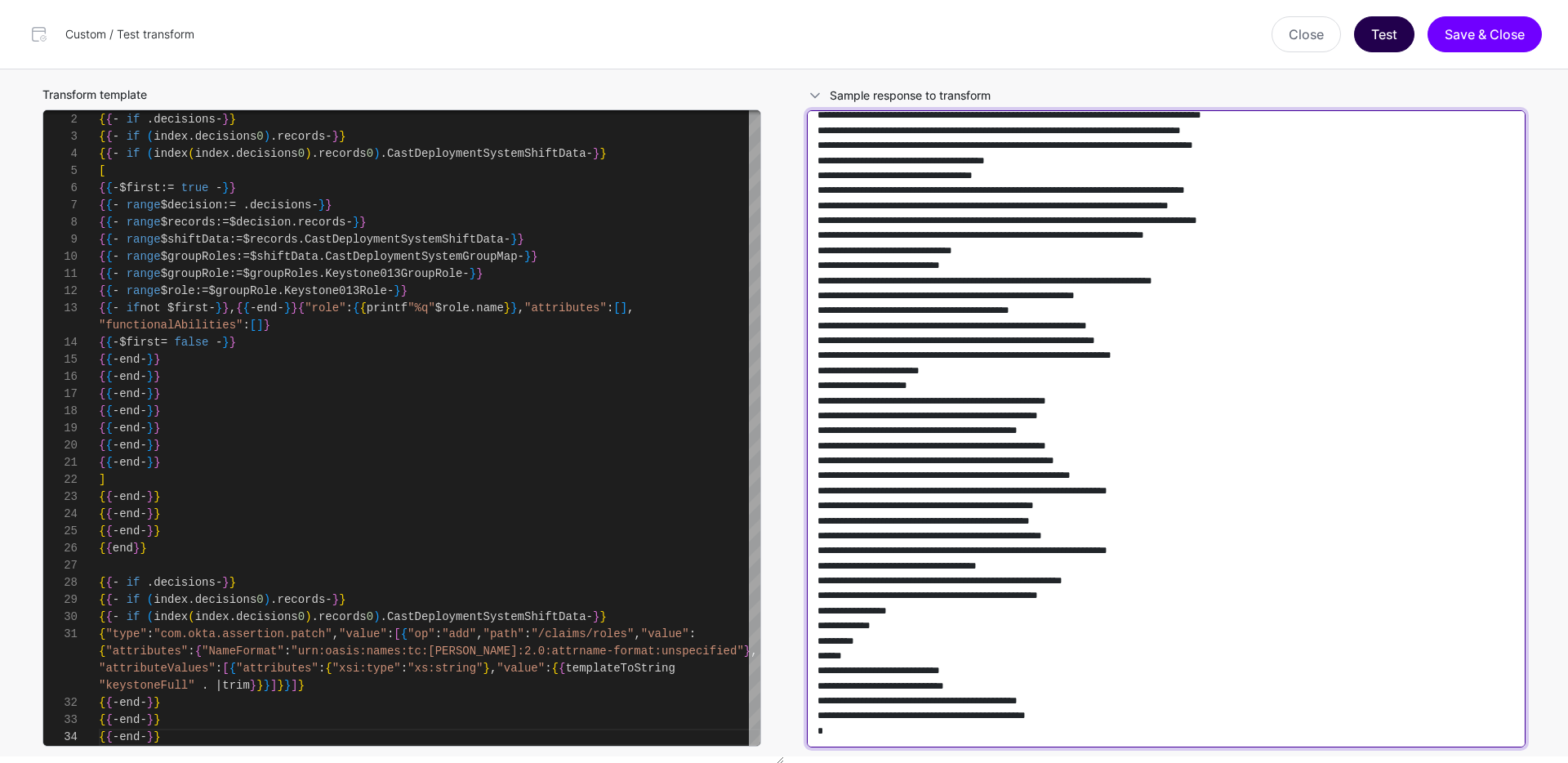
type textarea "**********"
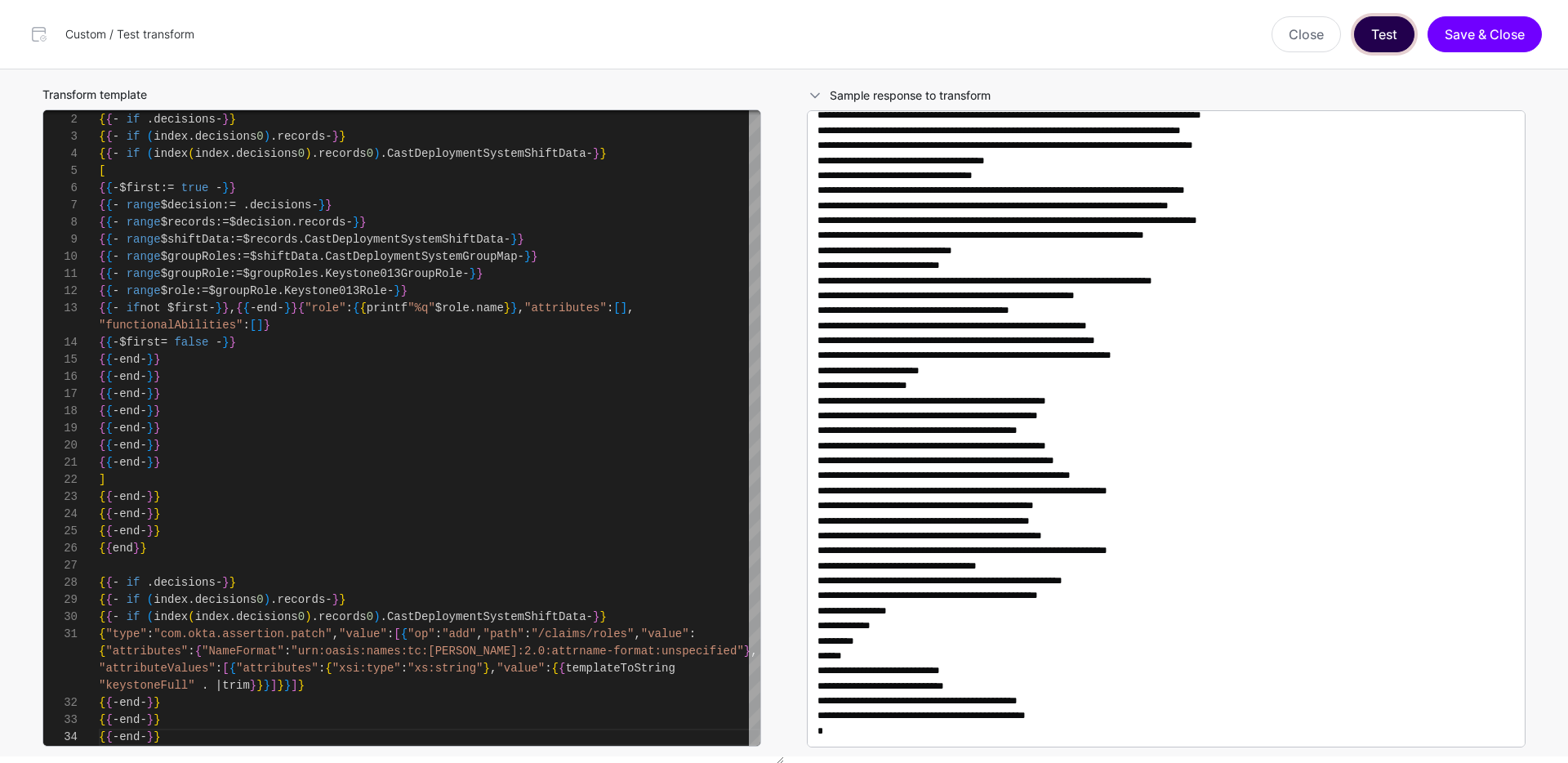
click at [1383, 41] on button "Test" at bounding box center [1384, 34] width 61 height 36
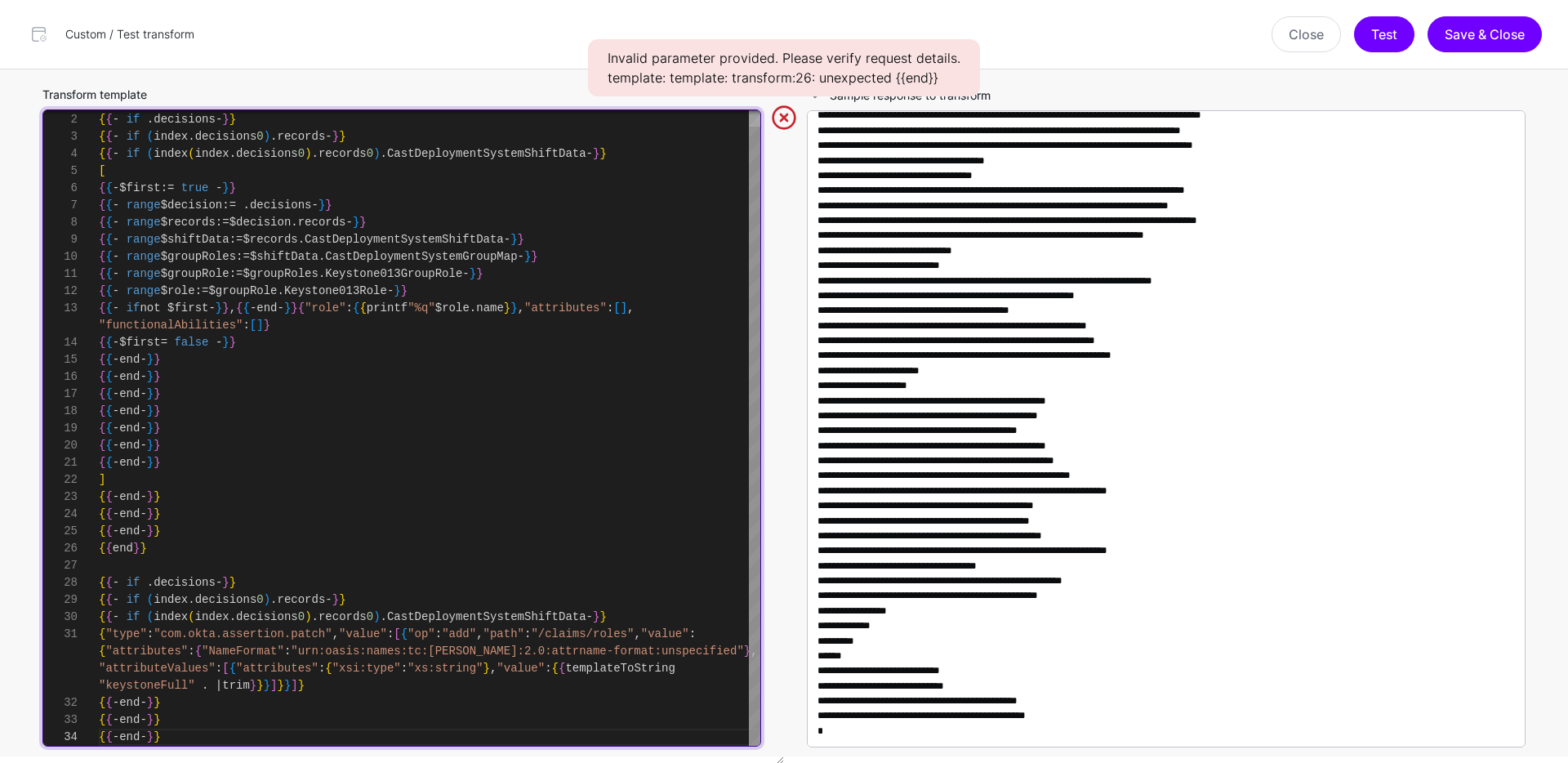
type textarea "**********"
click at [388, 558] on div "{ { define "keystoneFull" } } { { - if . decisions - } } { { - if ( index . dec…" at bounding box center [429, 420] width 661 height 652
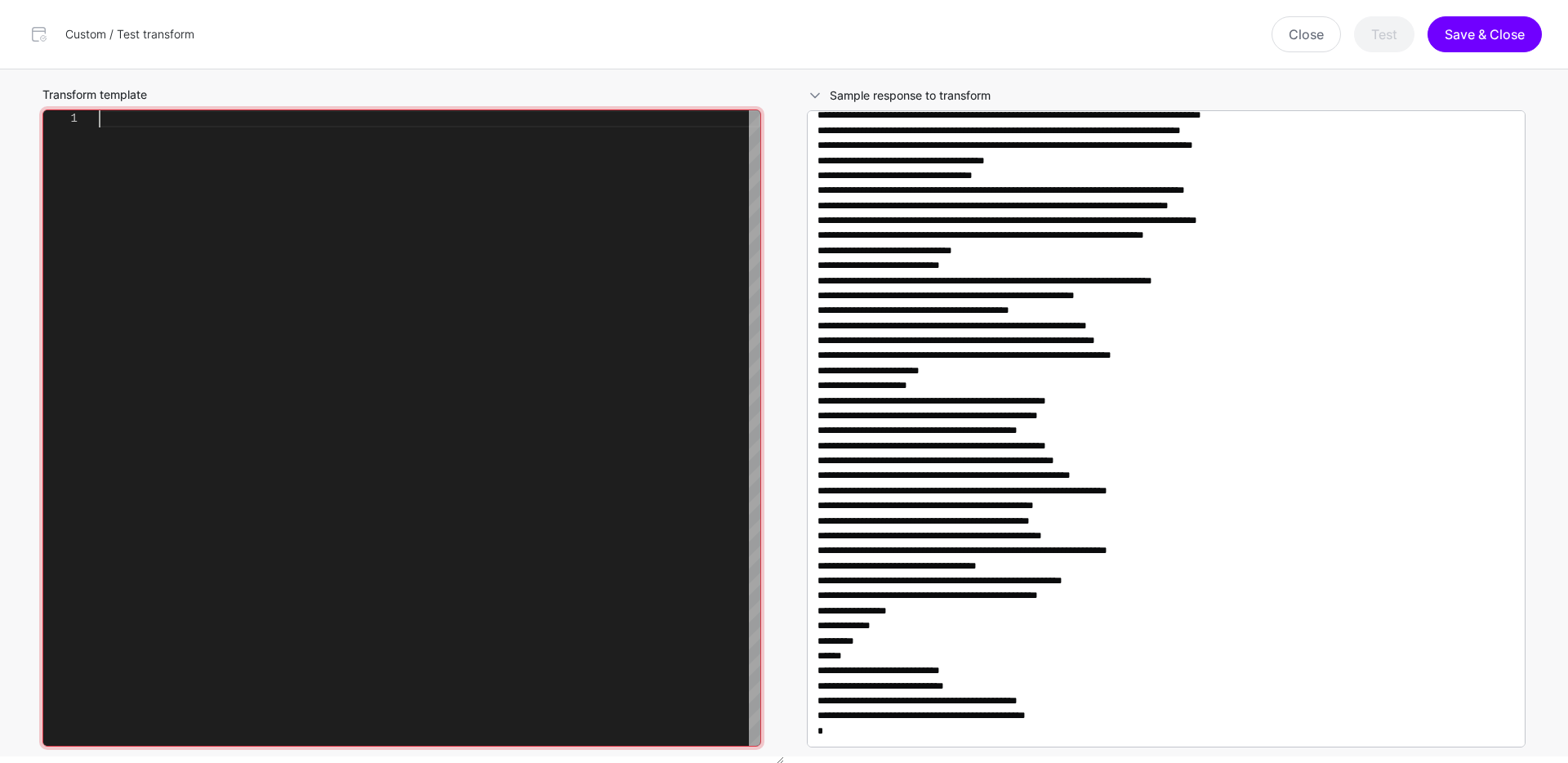
scroll to position [0, 0]
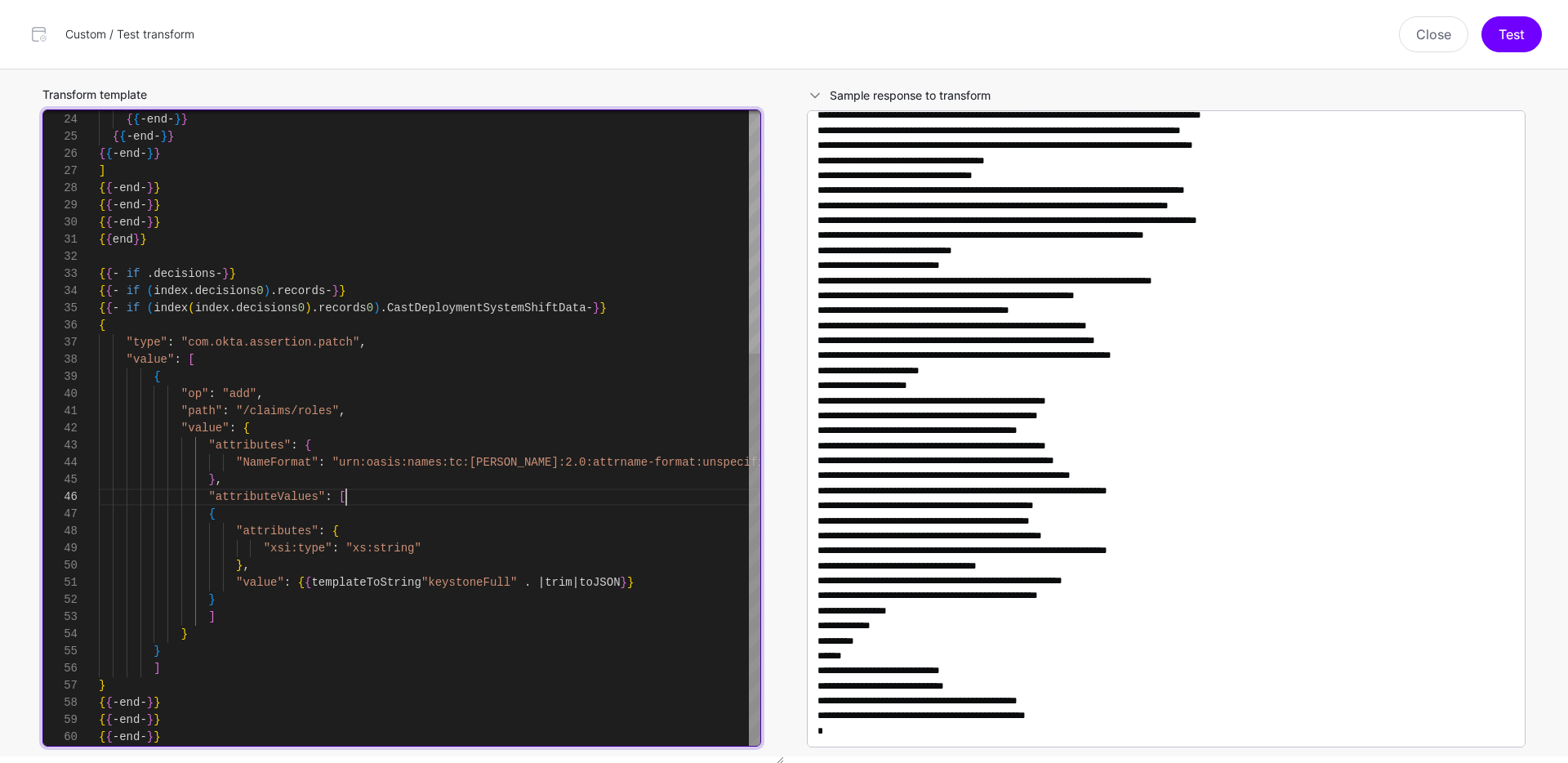
click at [572, 501] on div "{ { - end - } } { { - end - } } { { - end - } } { { - end - } } ] { { - end - }…" at bounding box center [429, 231] width 661 height 1029
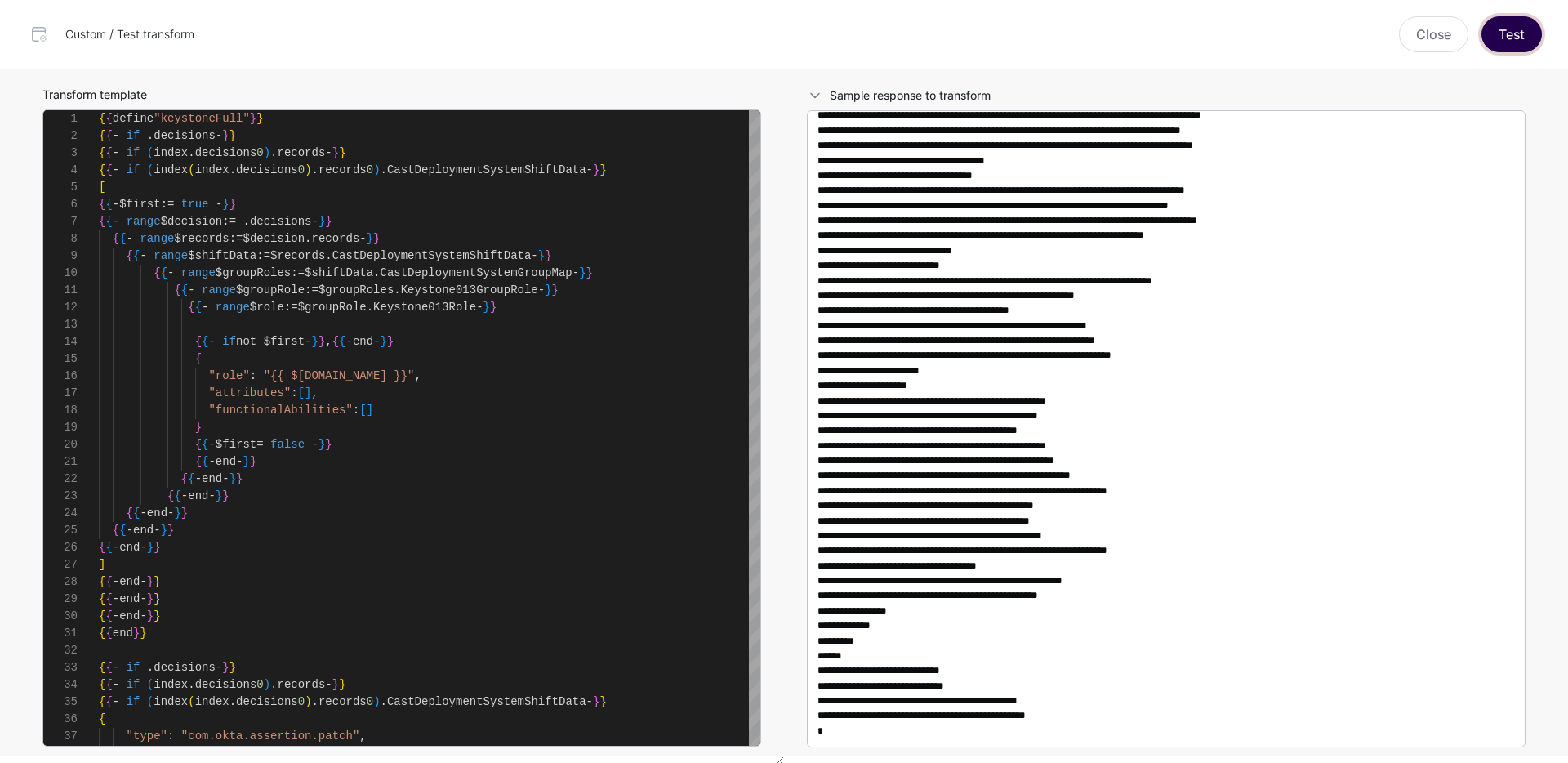
click at [1506, 31] on button "Test" at bounding box center [1511, 34] width 61 height 36
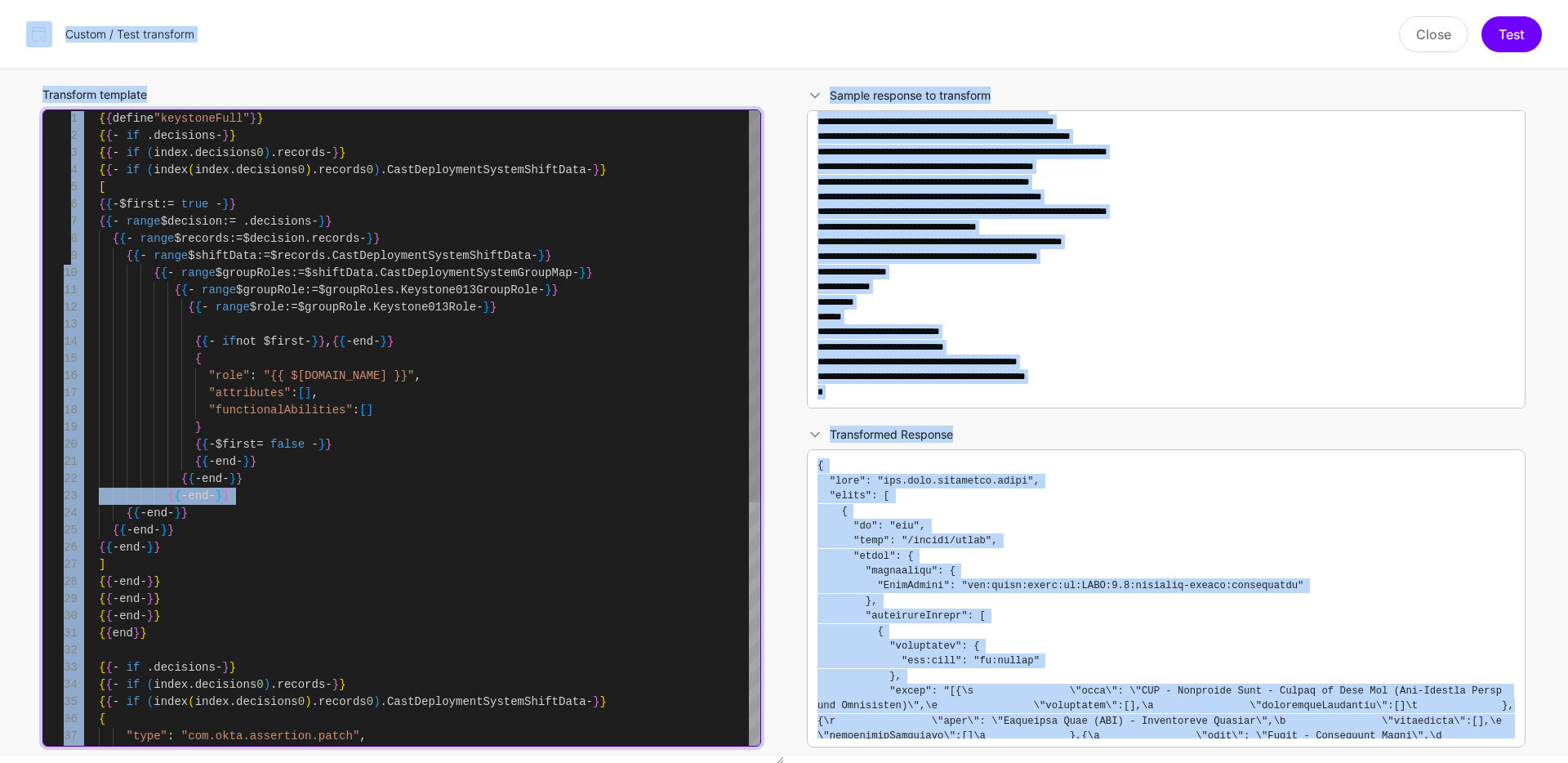
click at [442, 498] on div "{ { - end - } } { { - end - } } { { - end - } } { { - end - } } ] { { - end - }…" at bounding box center [429, 625] width 661 height 1029
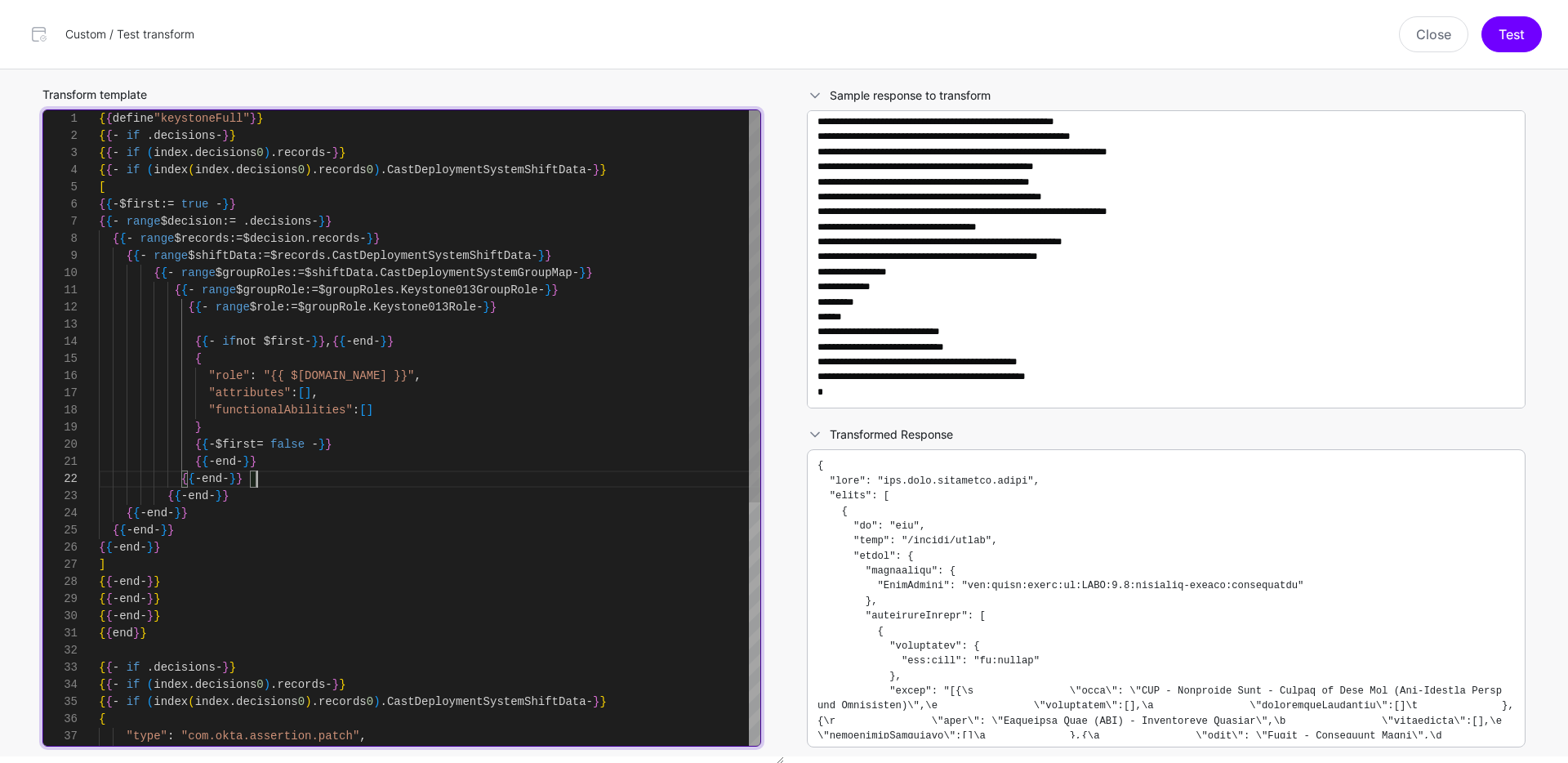
scroll to position [17, 0]
click at [387, 483] on div "{ { - end - } } { { - end - } } { { - end - } } { { - end - } } ] { { - end - }…" at bounding box center [429, 625] width 661 height 1029
type textarea "**********"
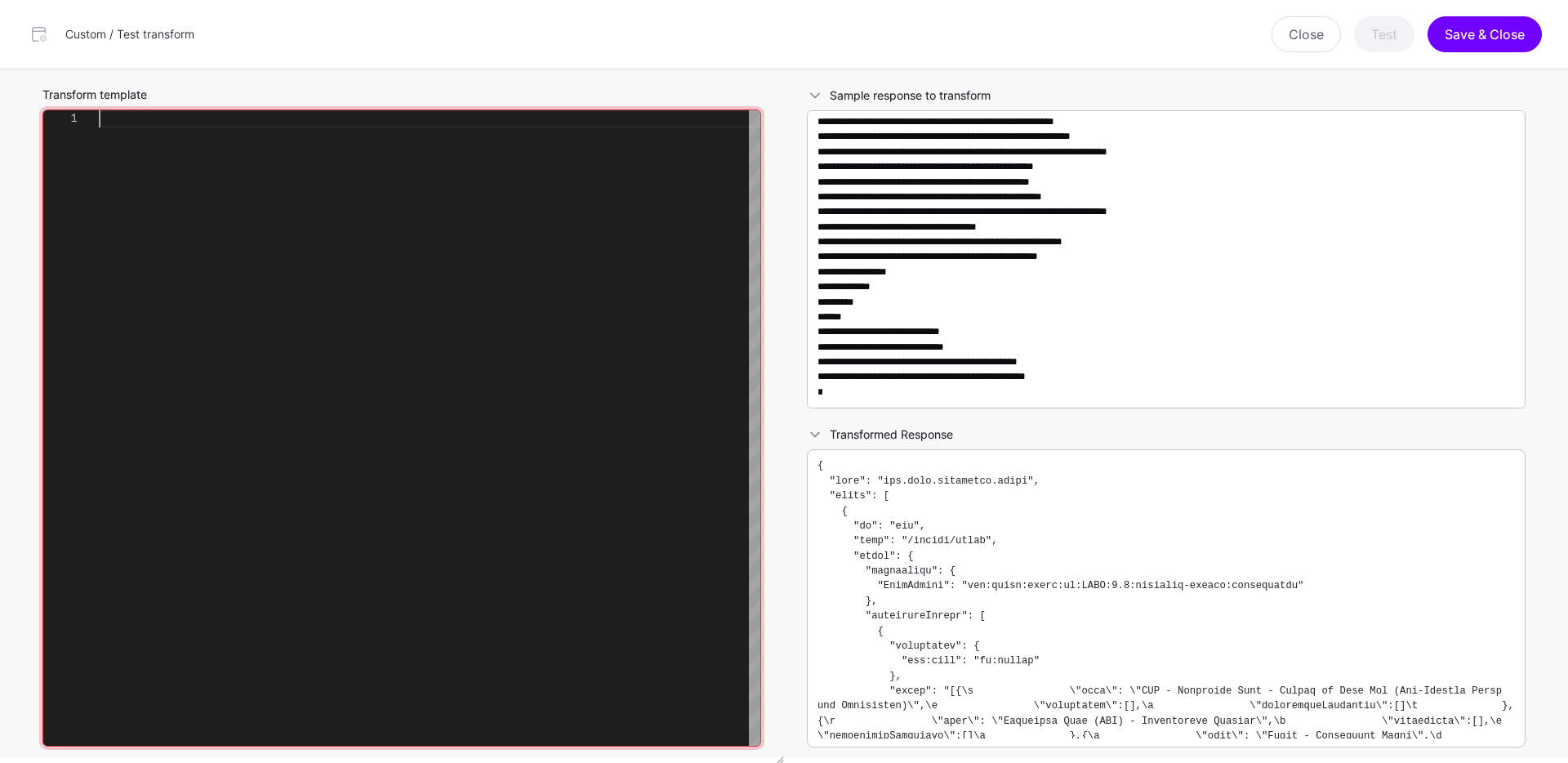
scroll to position [68, 0]
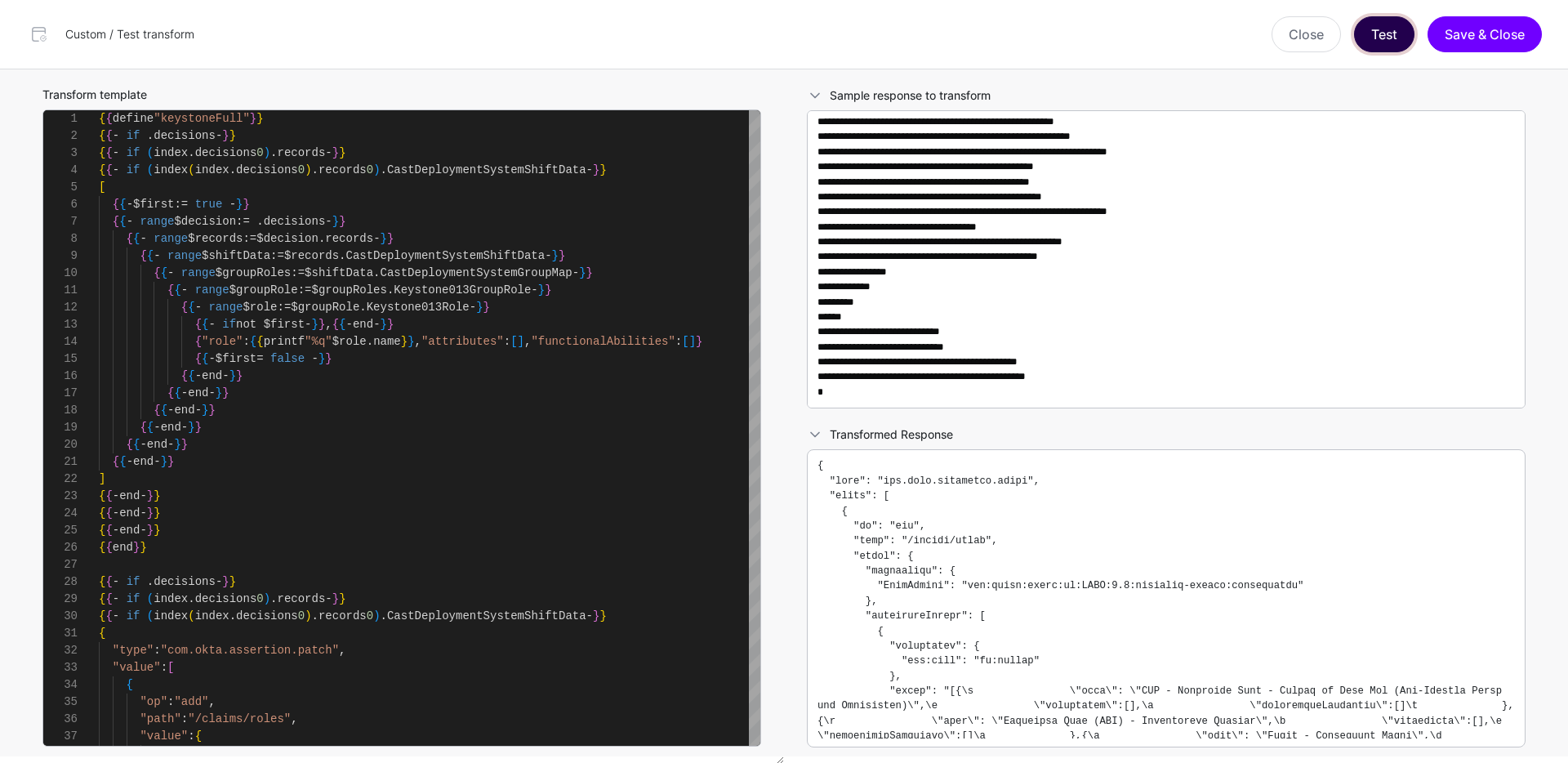
click at [1385, 27] on button "Test" at bounding box center [1384, 34] width 61 height 36
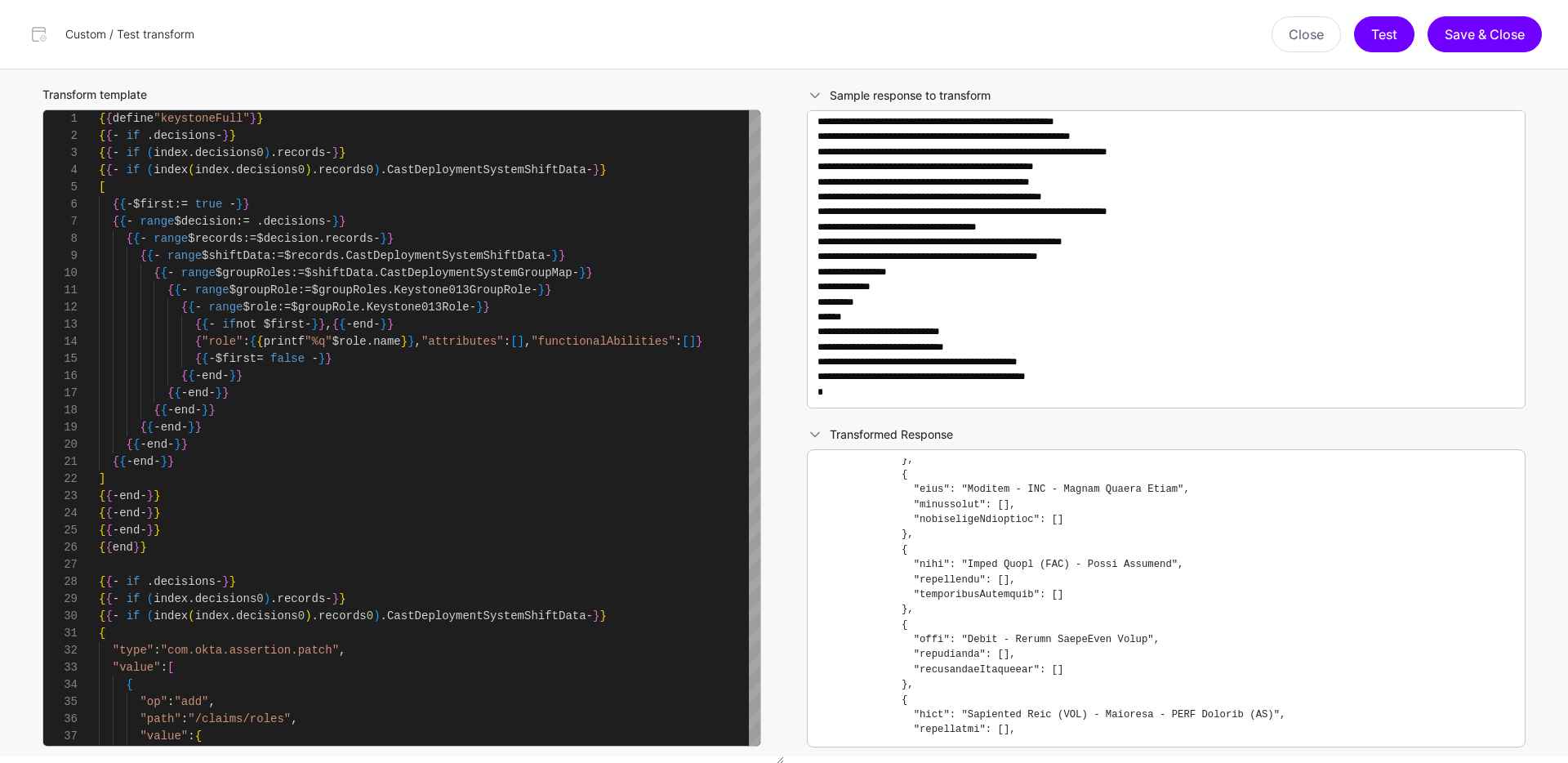
scroll to position [553, 0]
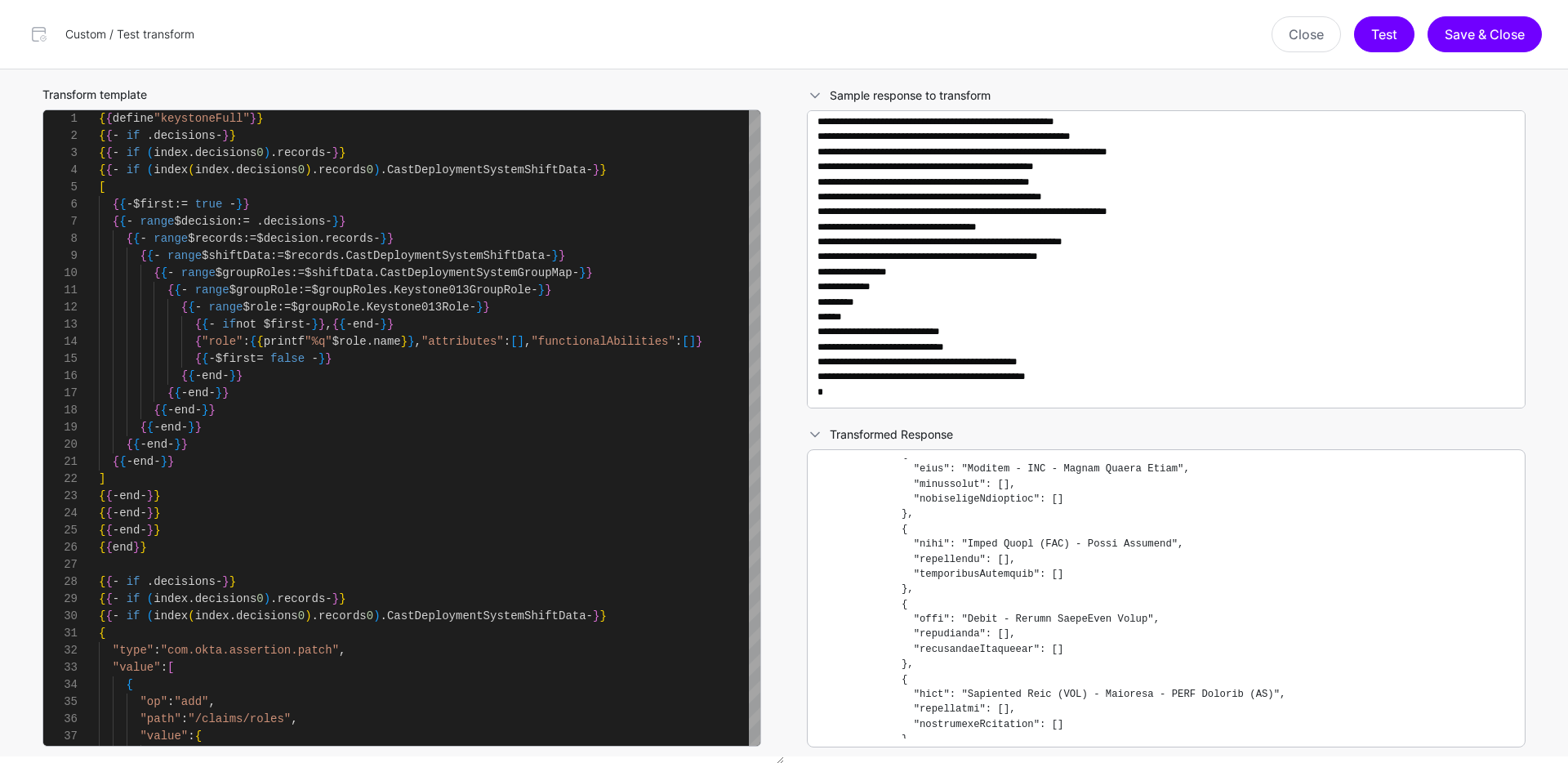
click at [946, 582] on pre at bounding box center [1166, 598] width 697 height 281
drag, startPoint x: 915, startPoint y: 574, endPoint x: 1065, endPoint y: 570, distance: 150.1
click at [1065, 570] on pre at bounding box center [1166, 598] width 697 height 281
copy code ""functionalAbilities": []"
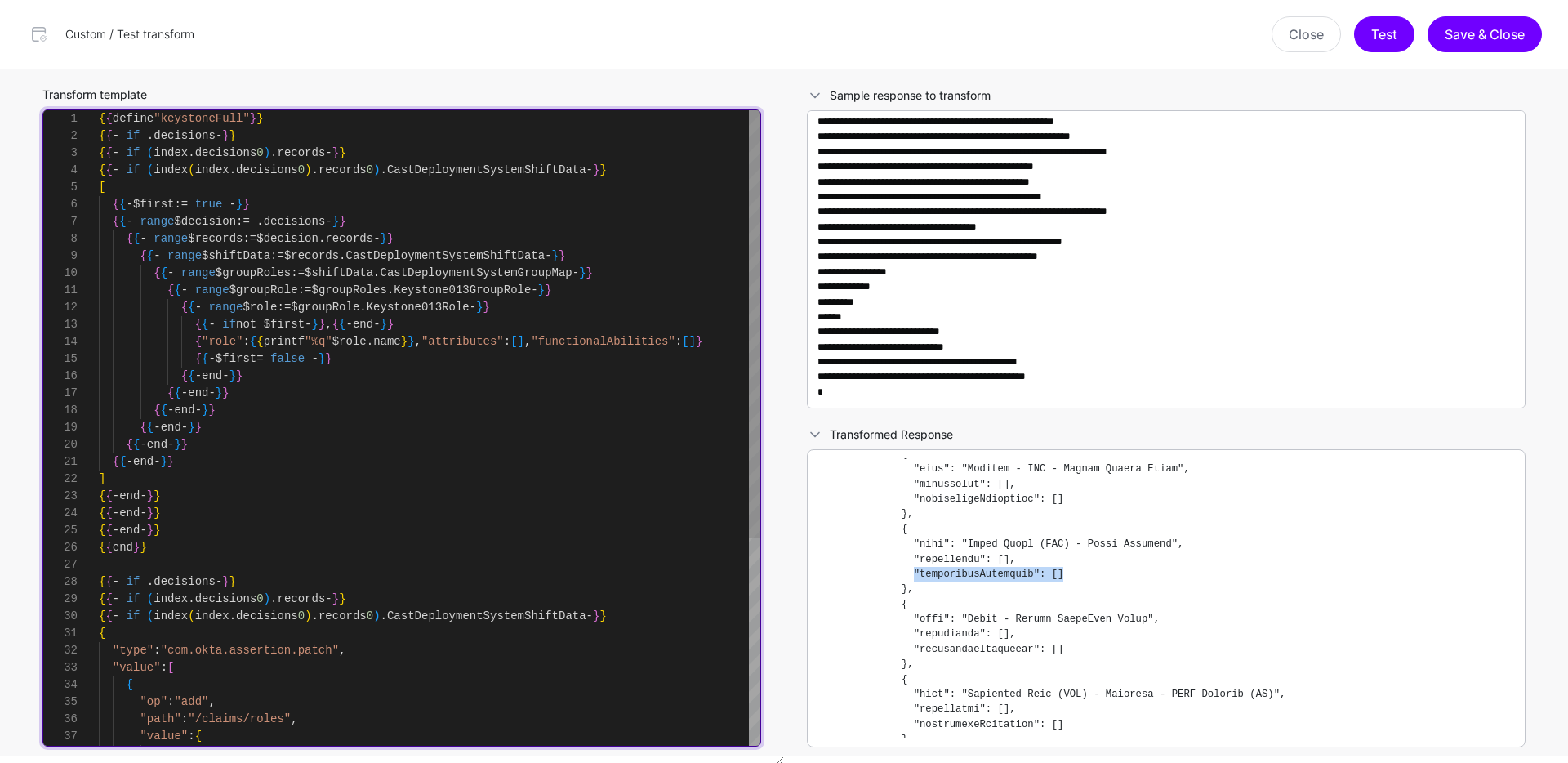
click at [597, 467] on div "{ { - end - } } { { - end - } } { { - end - } } { { - end - } } ] { { - end - }…" at bounding box center [429, 581] width 661 height 943
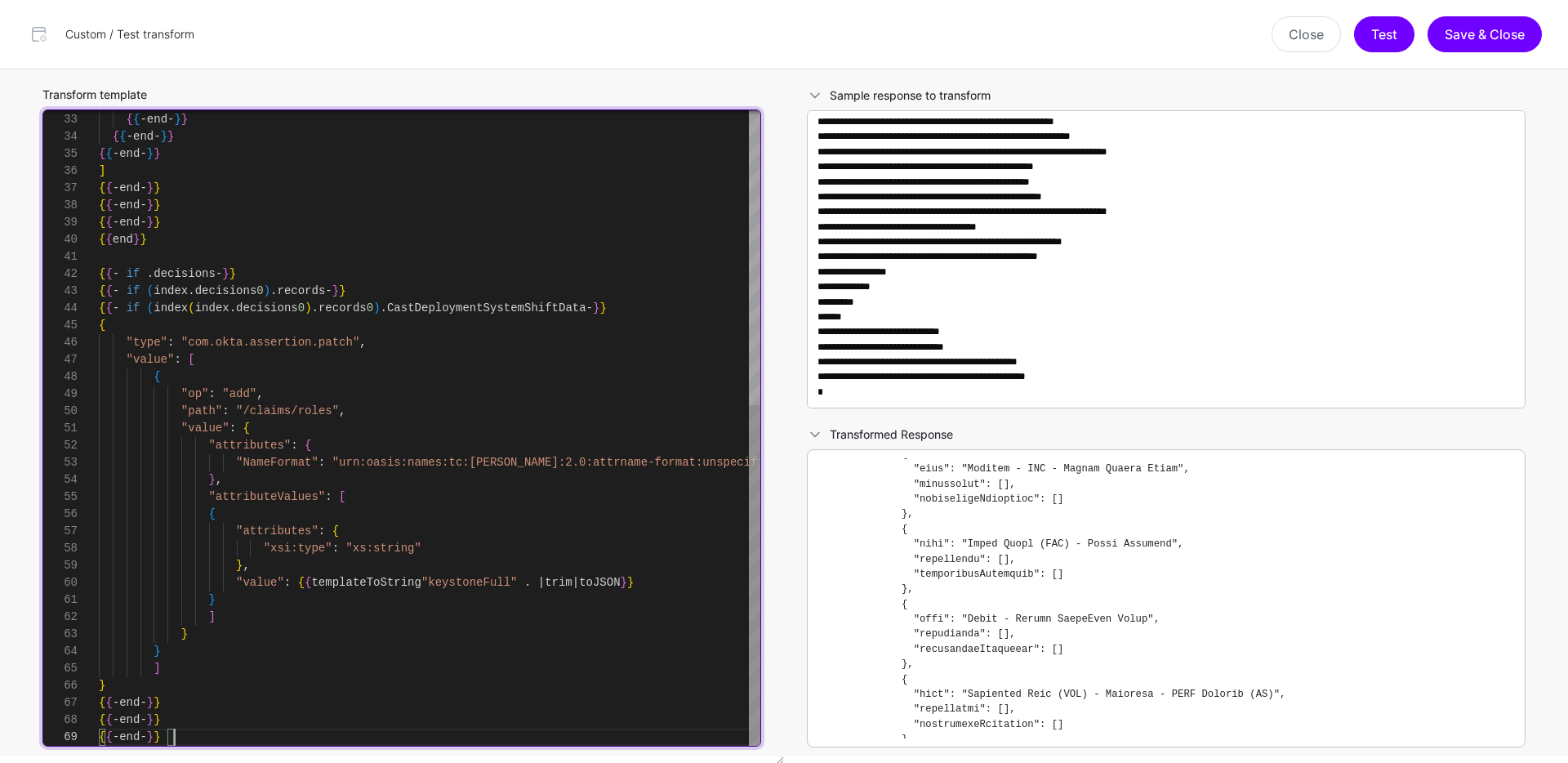
scroll to position [137, 0]
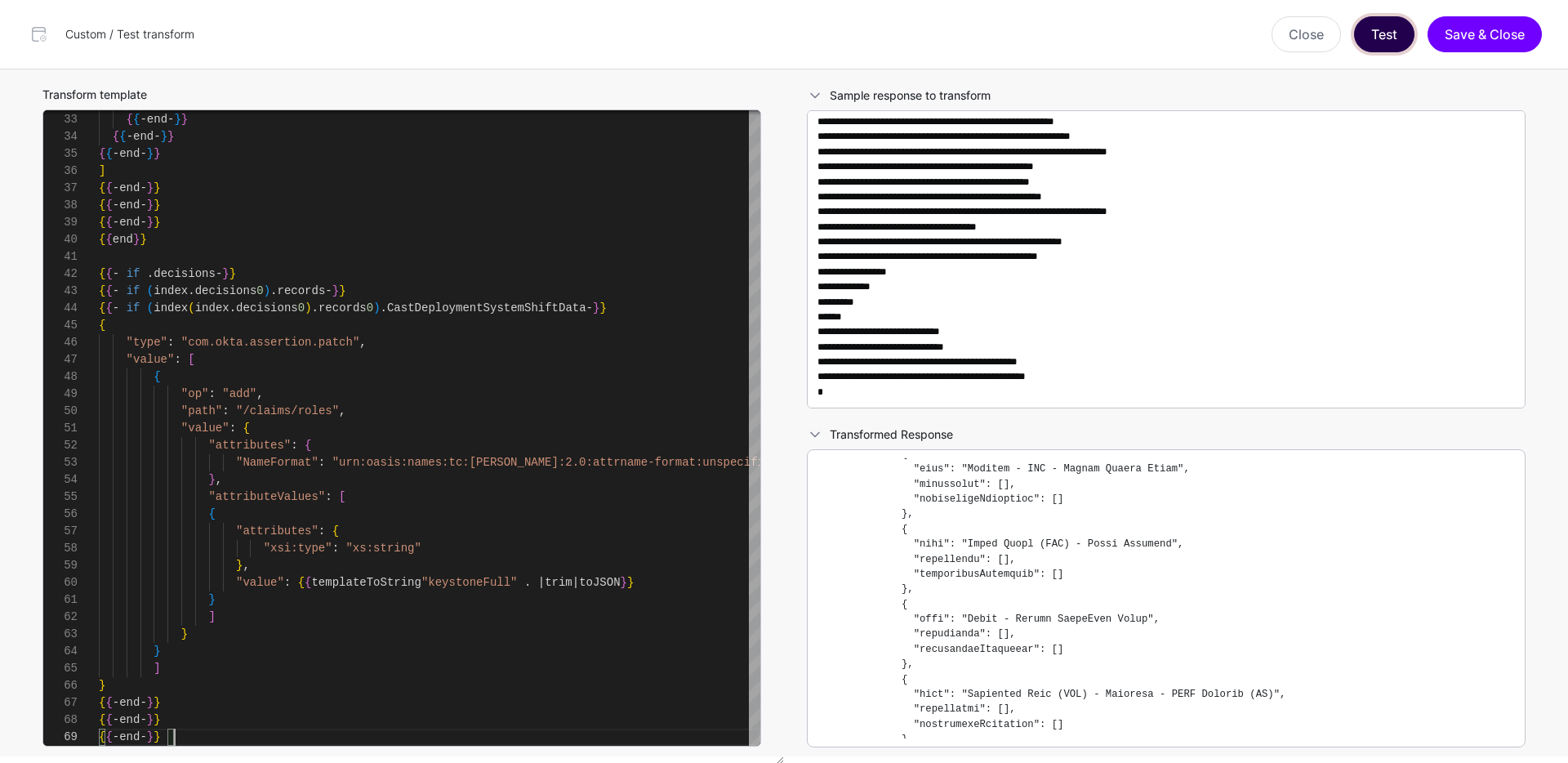
click at [1372, 28] on button "Test" at bounding box center [1384, 34] width 61 height 36
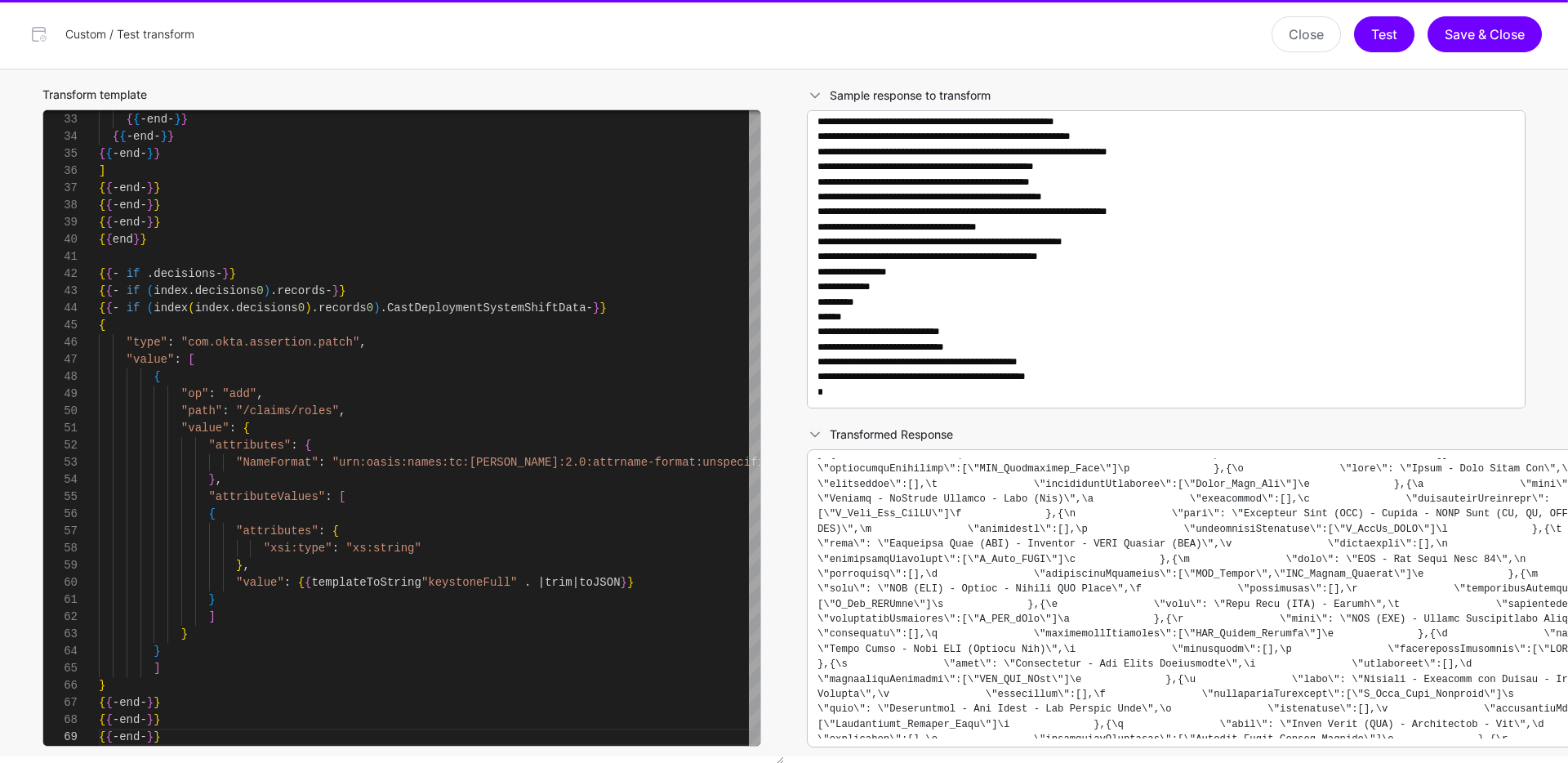
scroll to position [160843, 0]
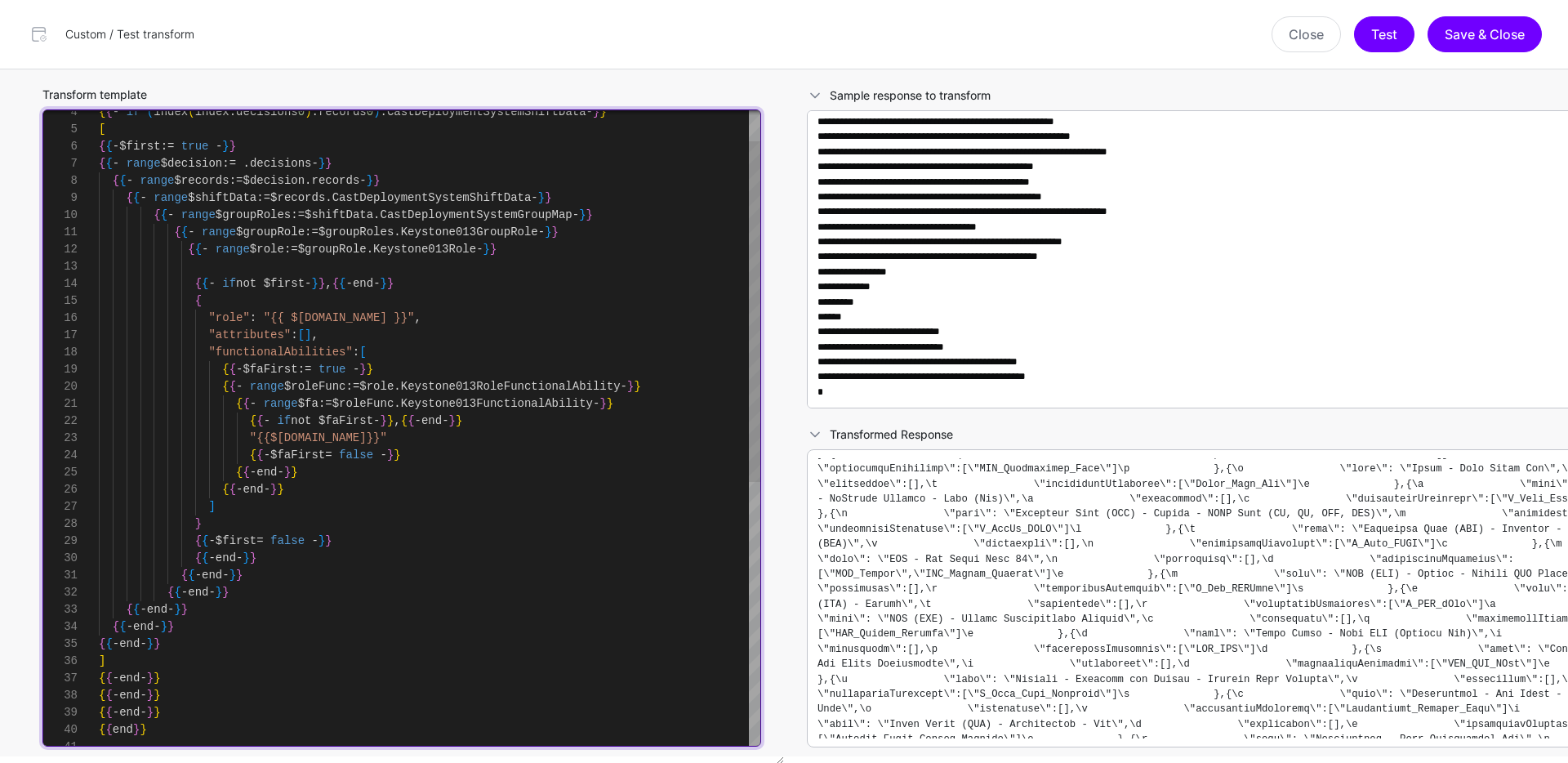
click at [487, 648] on div "{ { - end - } } { { - end - } } { { - end - } } { { - end - } } ] { { - end - }…" at bounding box center [429, 644] width 661 height 1184
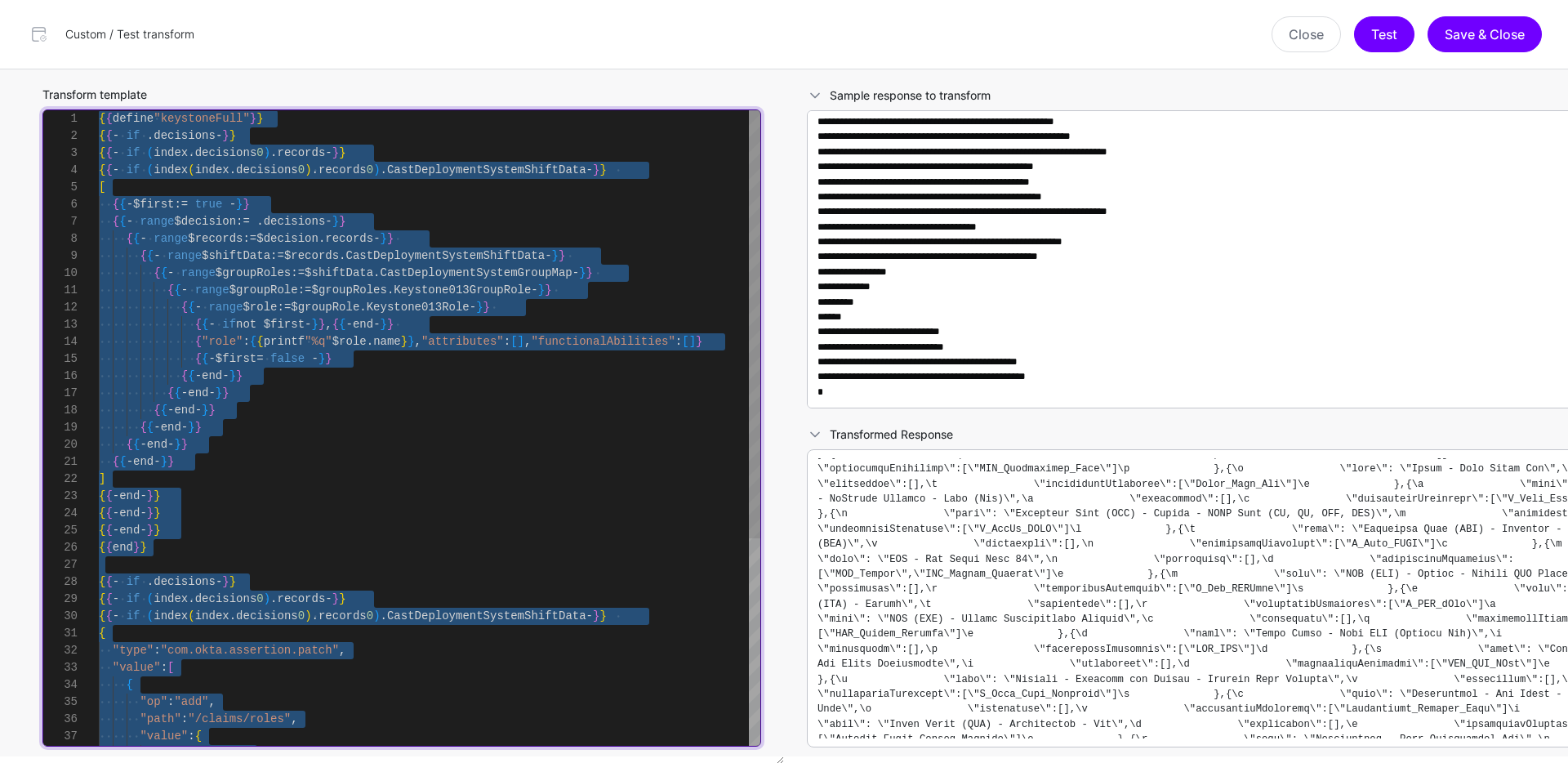
click at [495, 414] on div ""type" : "com.okta.assertion.patch" , "value" : [ { "op" : "add" , "path" : "/c…" at bounding box center [429, 581] width 661 height 943
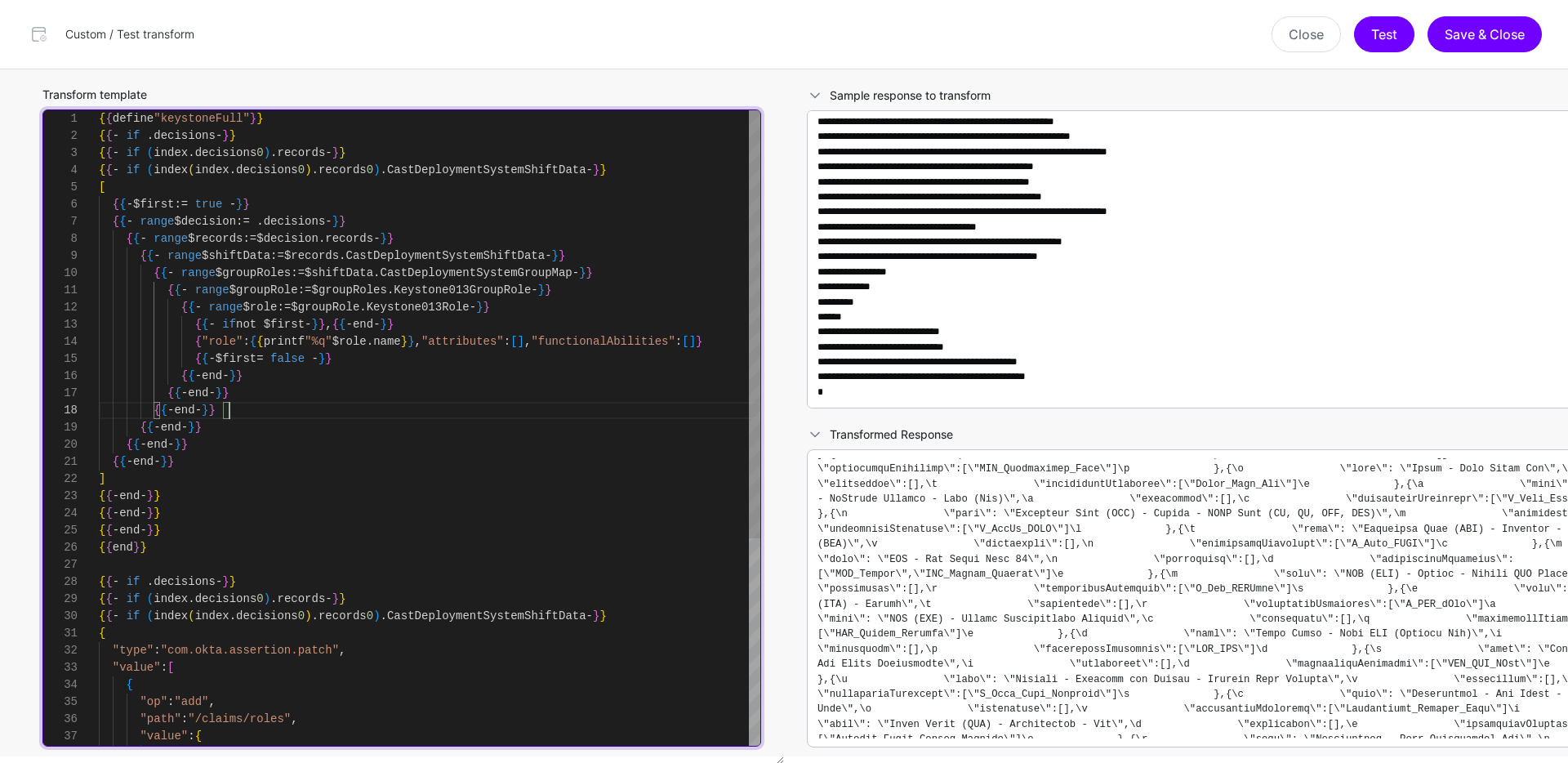
scroll to position [120, 0]
type textarea "**********"
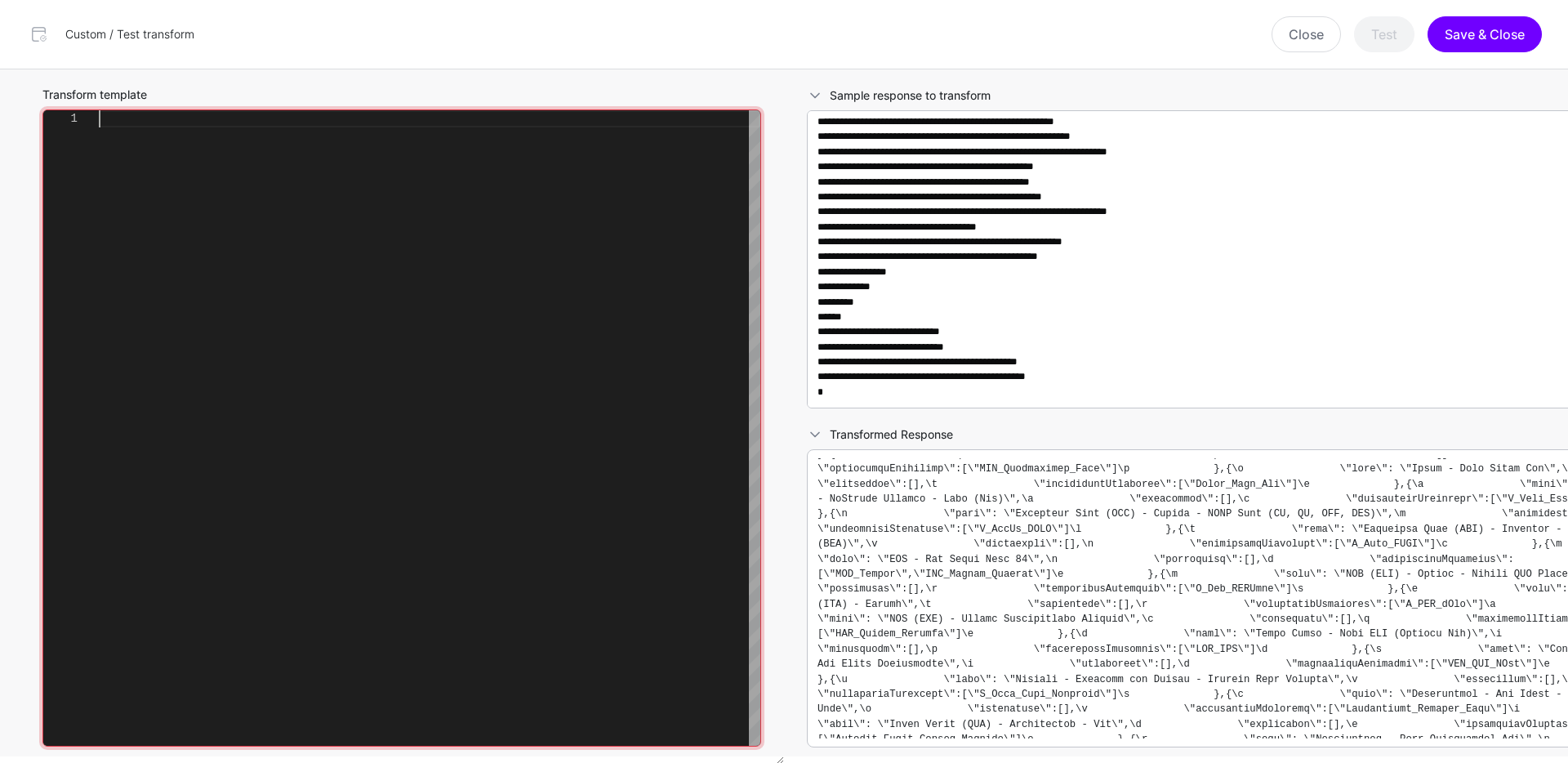
scroll to position [137, 0]
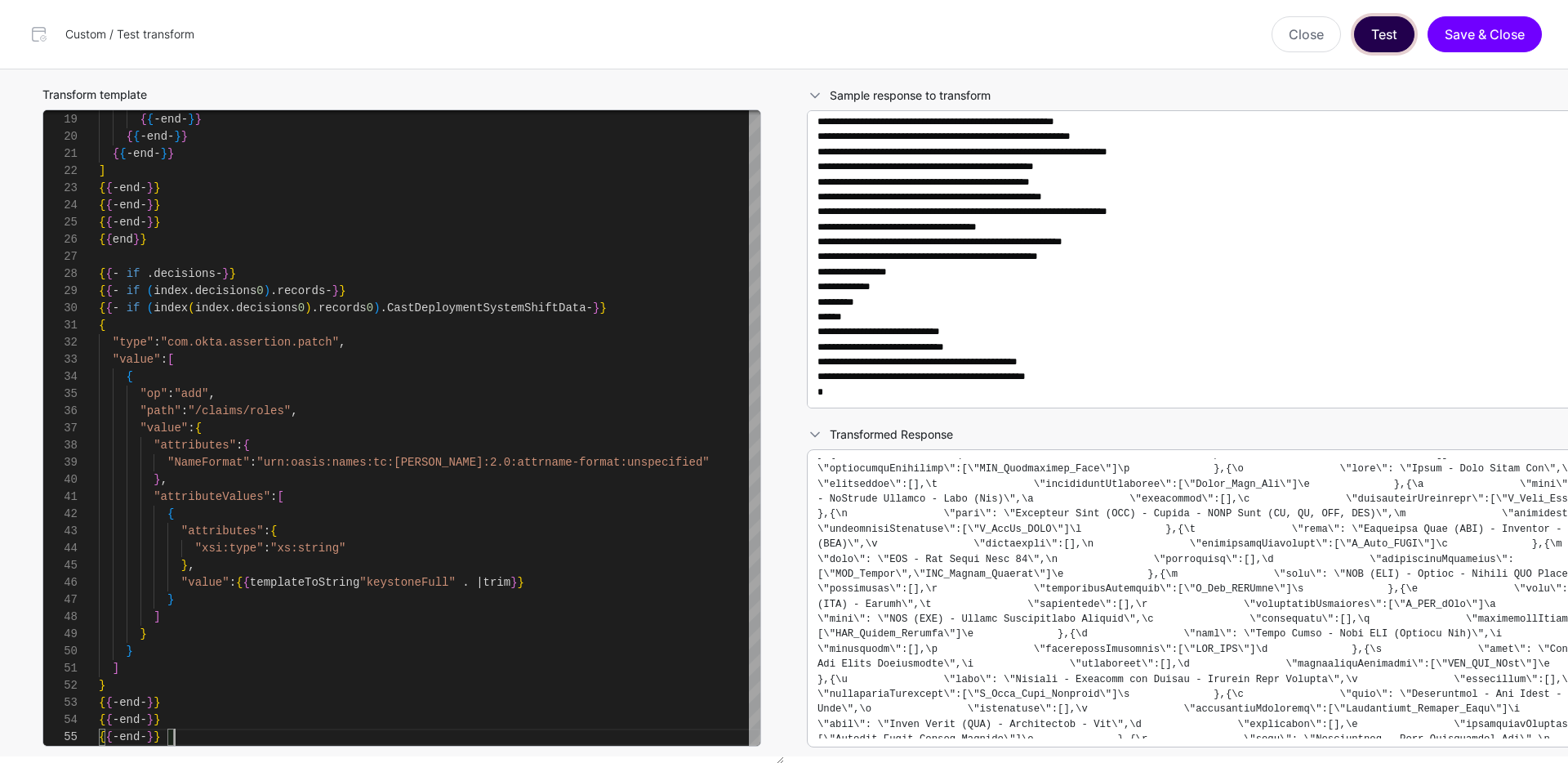
click at [1379, 45] on button "Test" at bounding box center [1384, 34] width 61 height 36
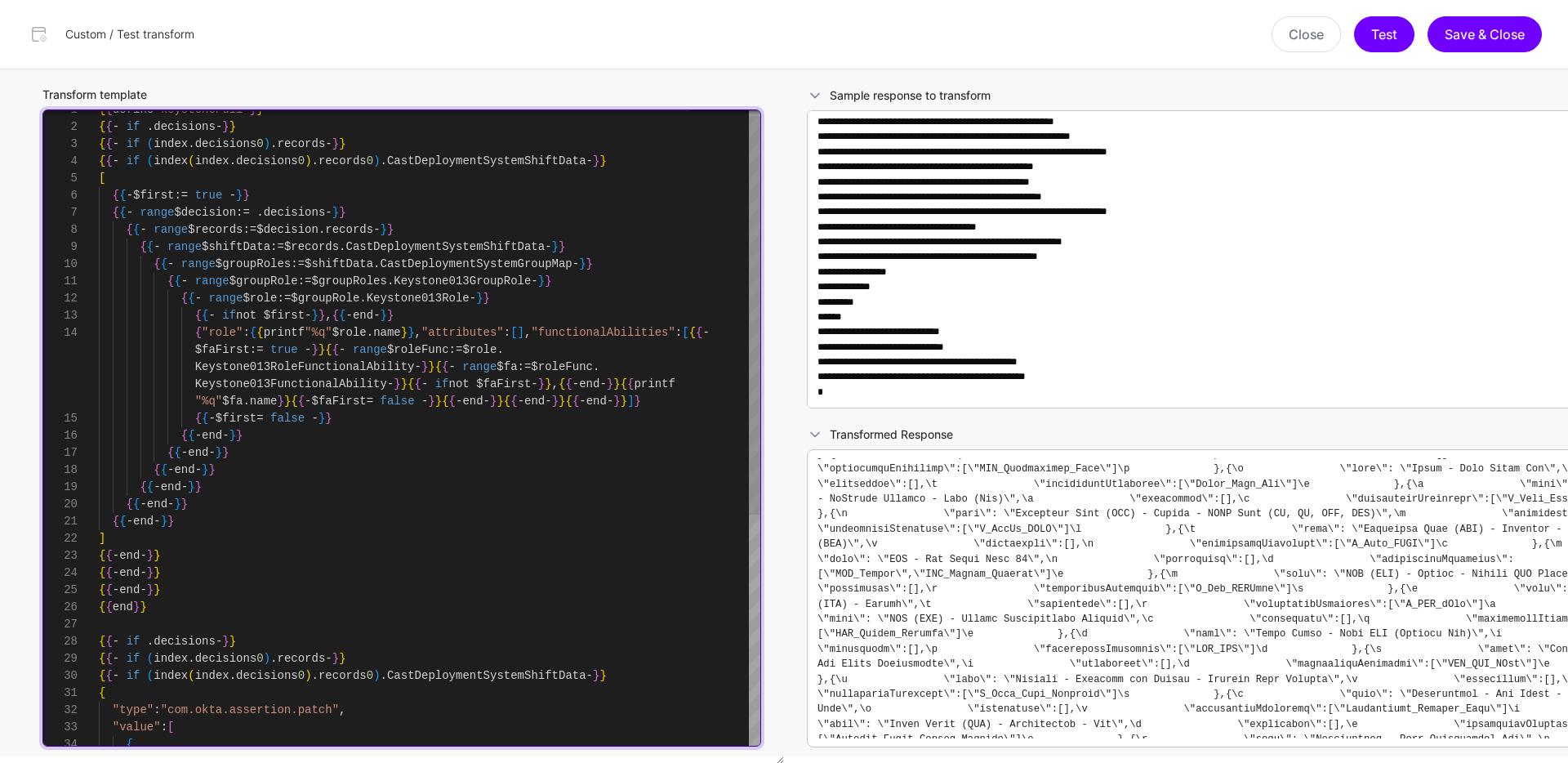
click at [496, 491] on div "{ { - end - } } { { - end - } } { { - end - } } { { - end - } } ] { { - end - }…" at bounding box center [429, 608] width 661 height 1012
click at [491, 476] on div "{ { - end - } } { { - end - } } { { - end - } } { { - end - } } ] { { - end - }…" at bounding box center [429, 608] width 661 height 1012
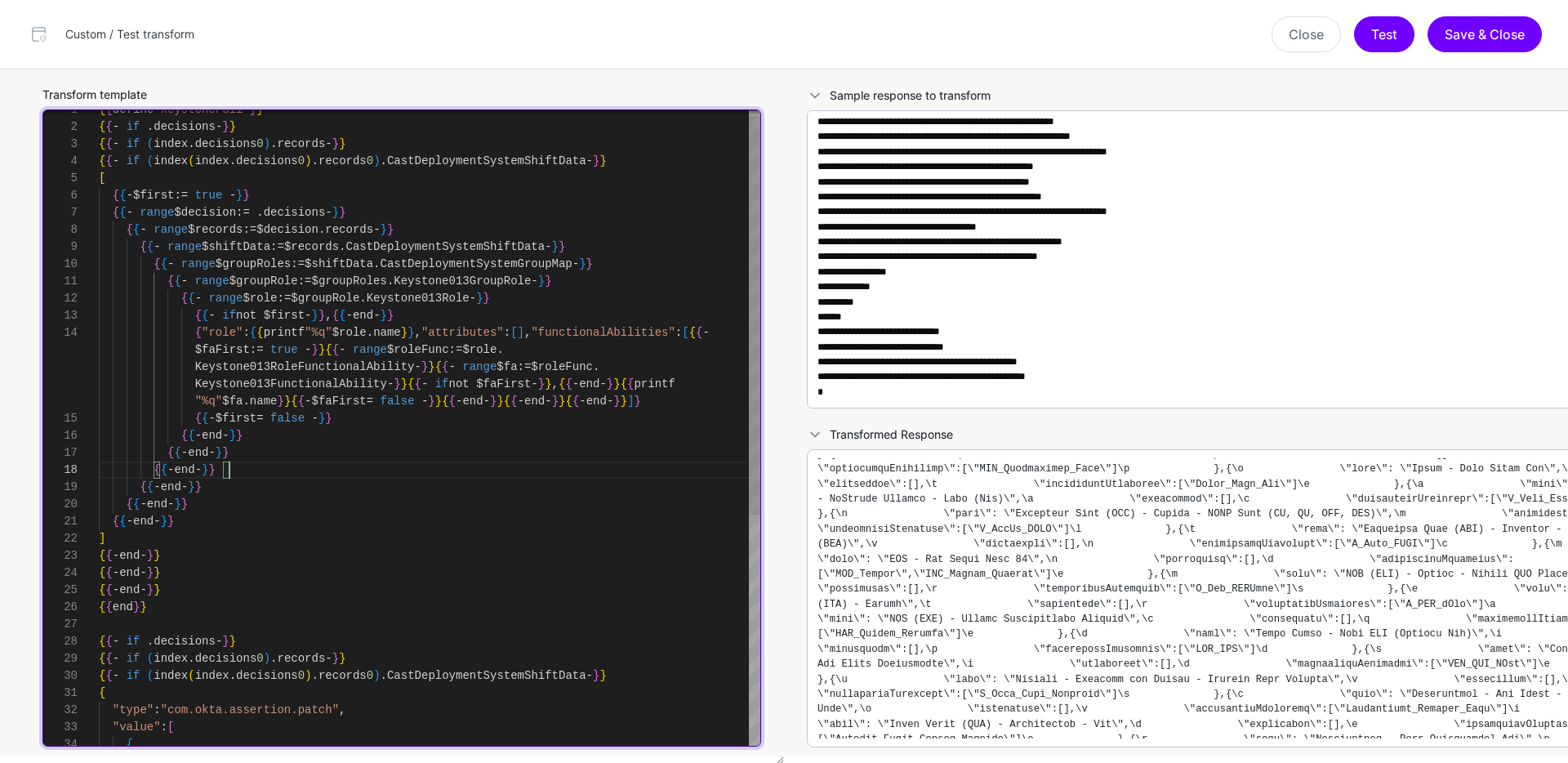
click at [491, 476] on div "{ { - end - } } { { - end - } } { { - end - } } { { - end - } } ] { { - end - }…" at bounding box center [429, 608] width 661 height 1012
type textarea "**********"
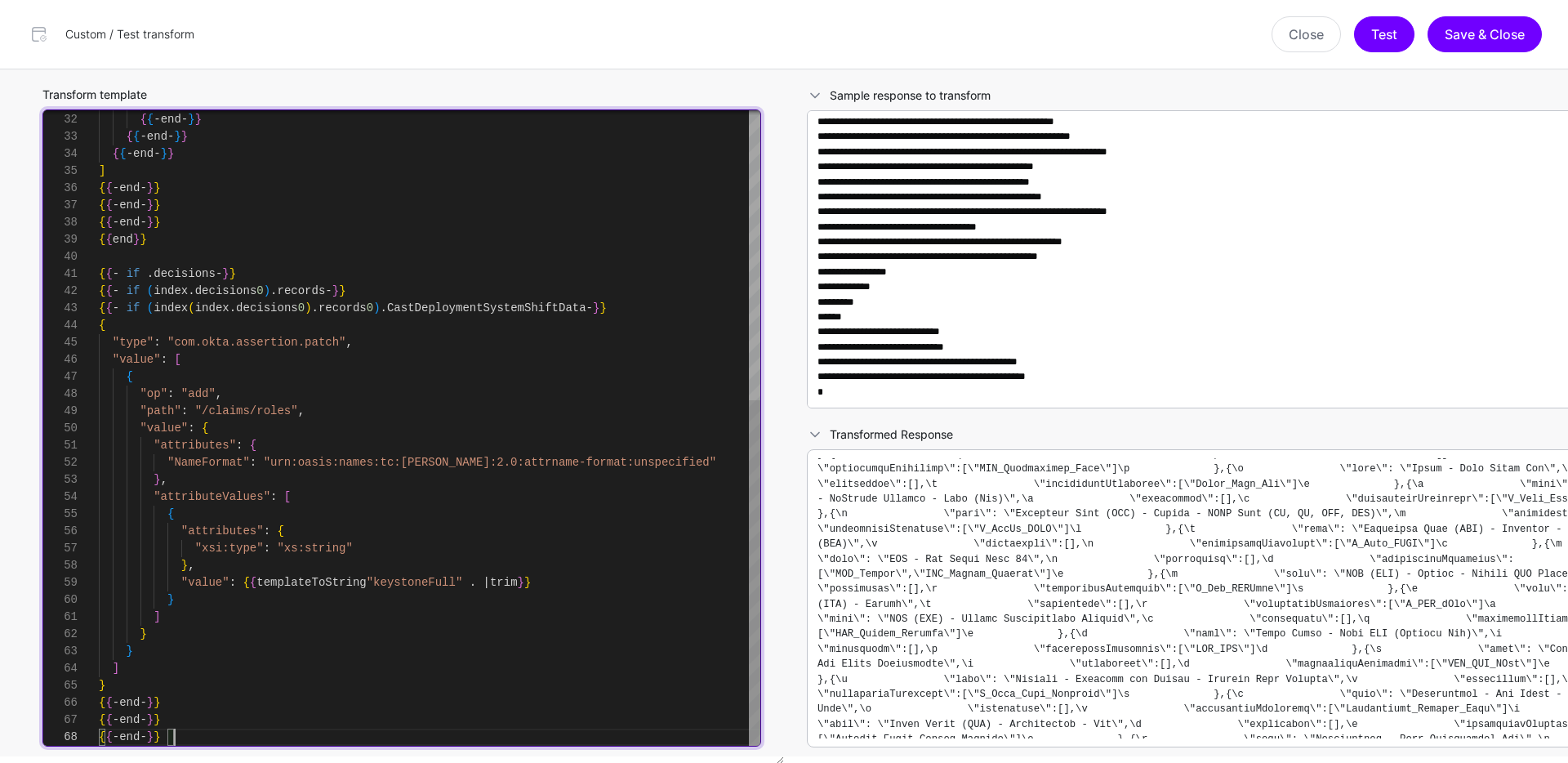
scroll to position [120, 0]
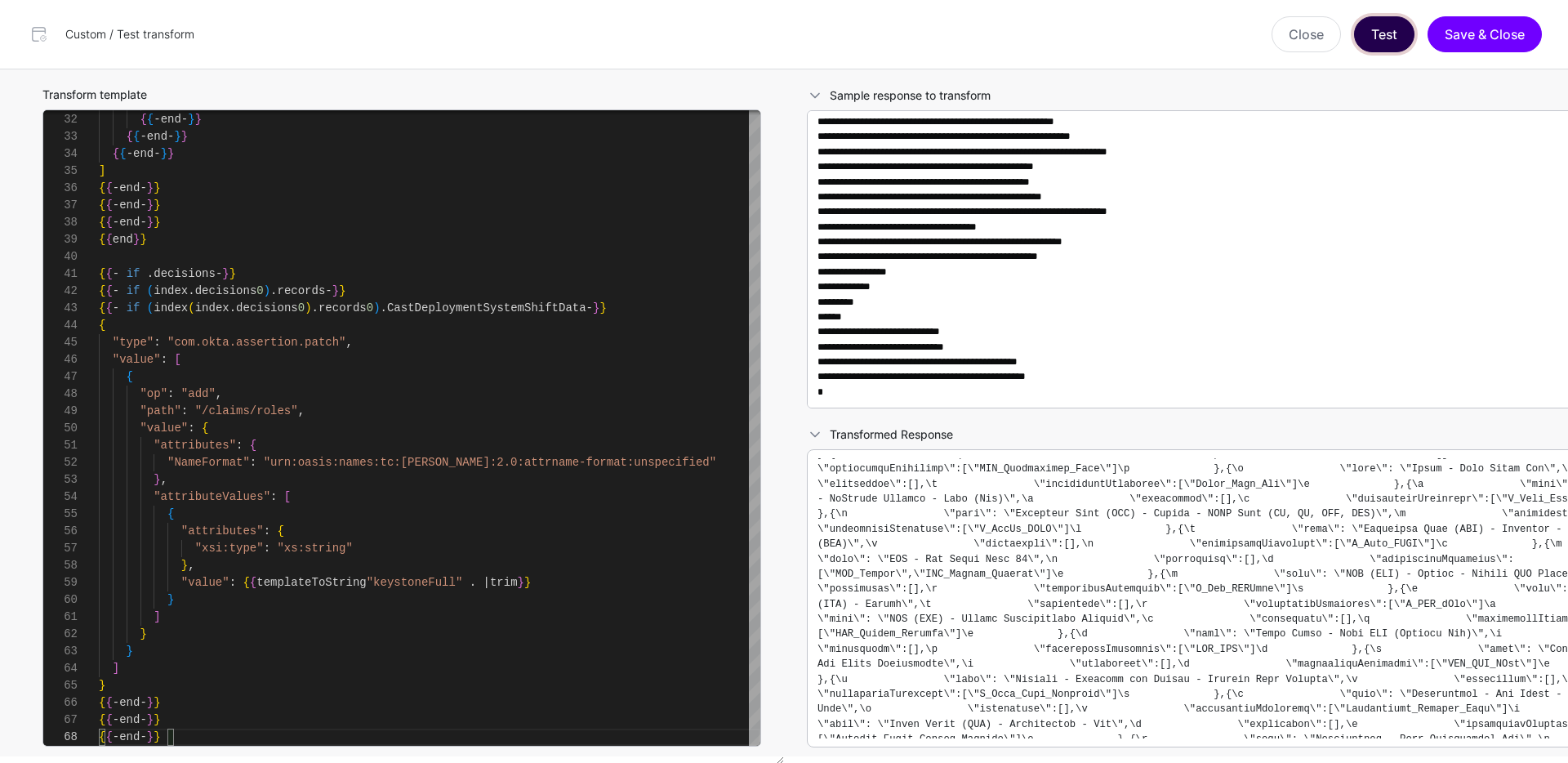
click at [1379, 44] on button "Test" at bounding box center [1384, 34] width 61 height 36
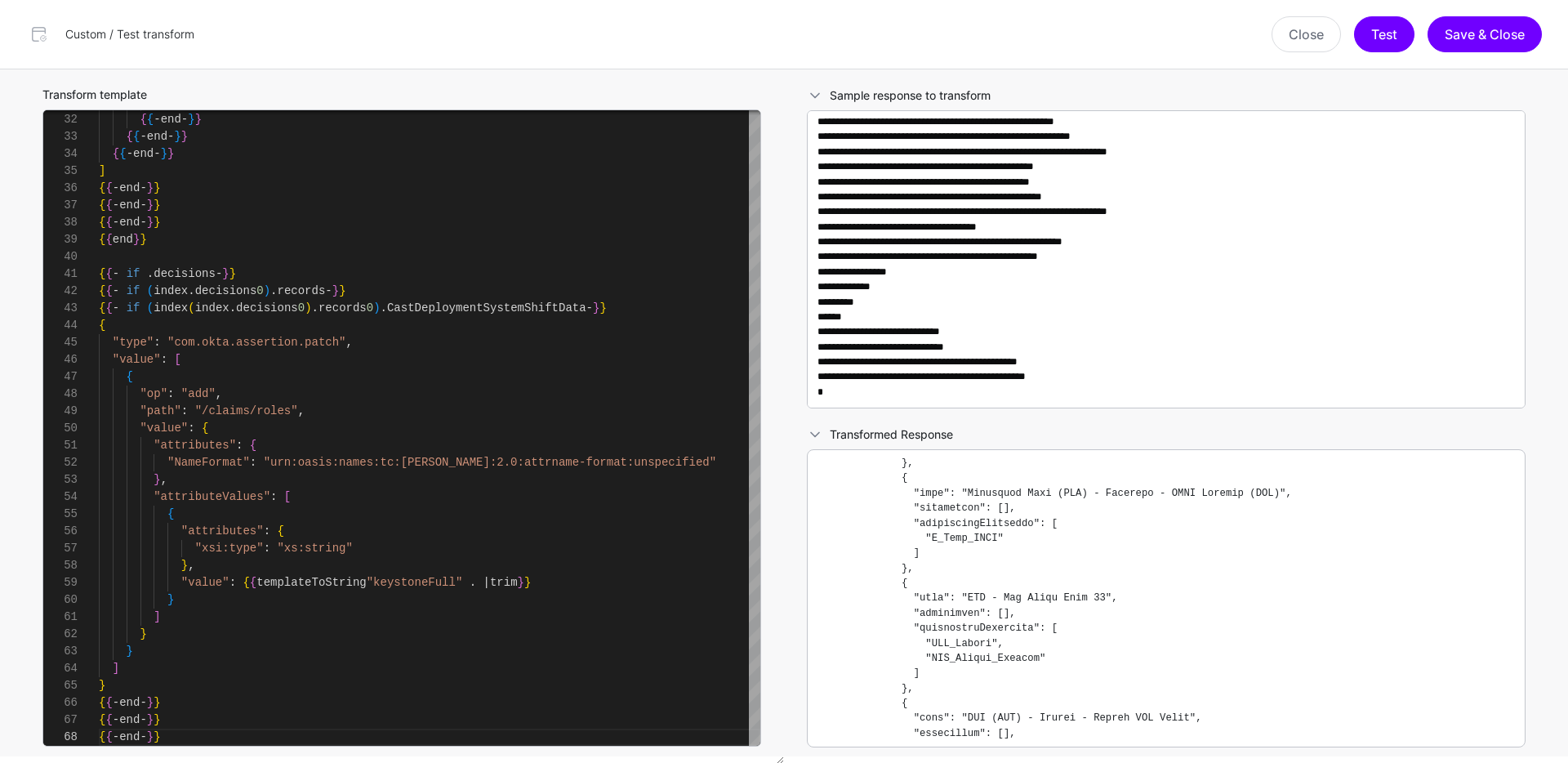
scroll to position [186103, 0]
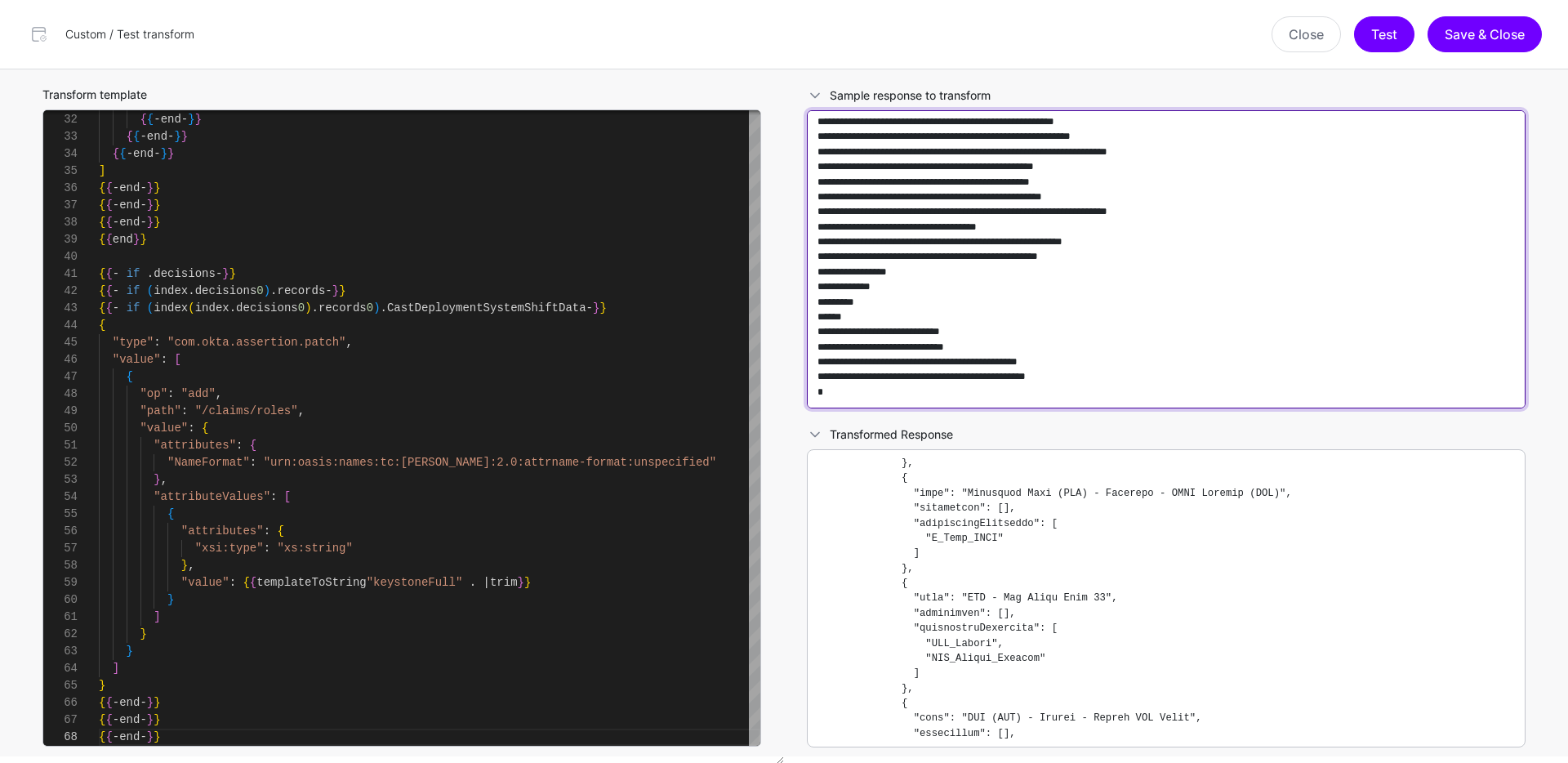
click at [1236, 285] on textarea at bounding box center [1165, 259] width 718 height 299
click at [1158, 283] on textarea at bounding box center [1165, 259] width 718 height 299
click at [1162, 249] on textarea at bounding box center [1165, 259] width 718 height 299
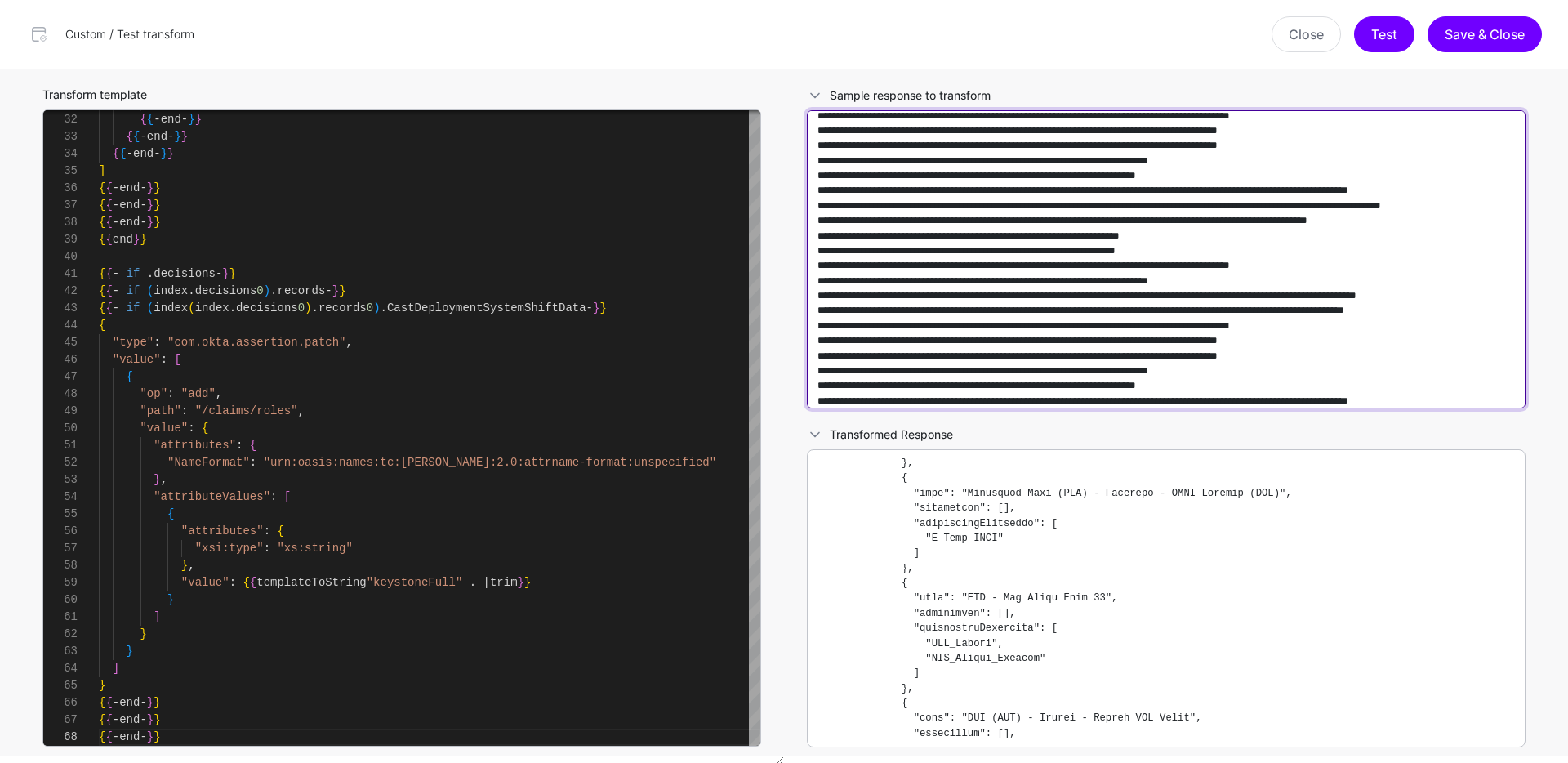
scroll to position [0, 0]
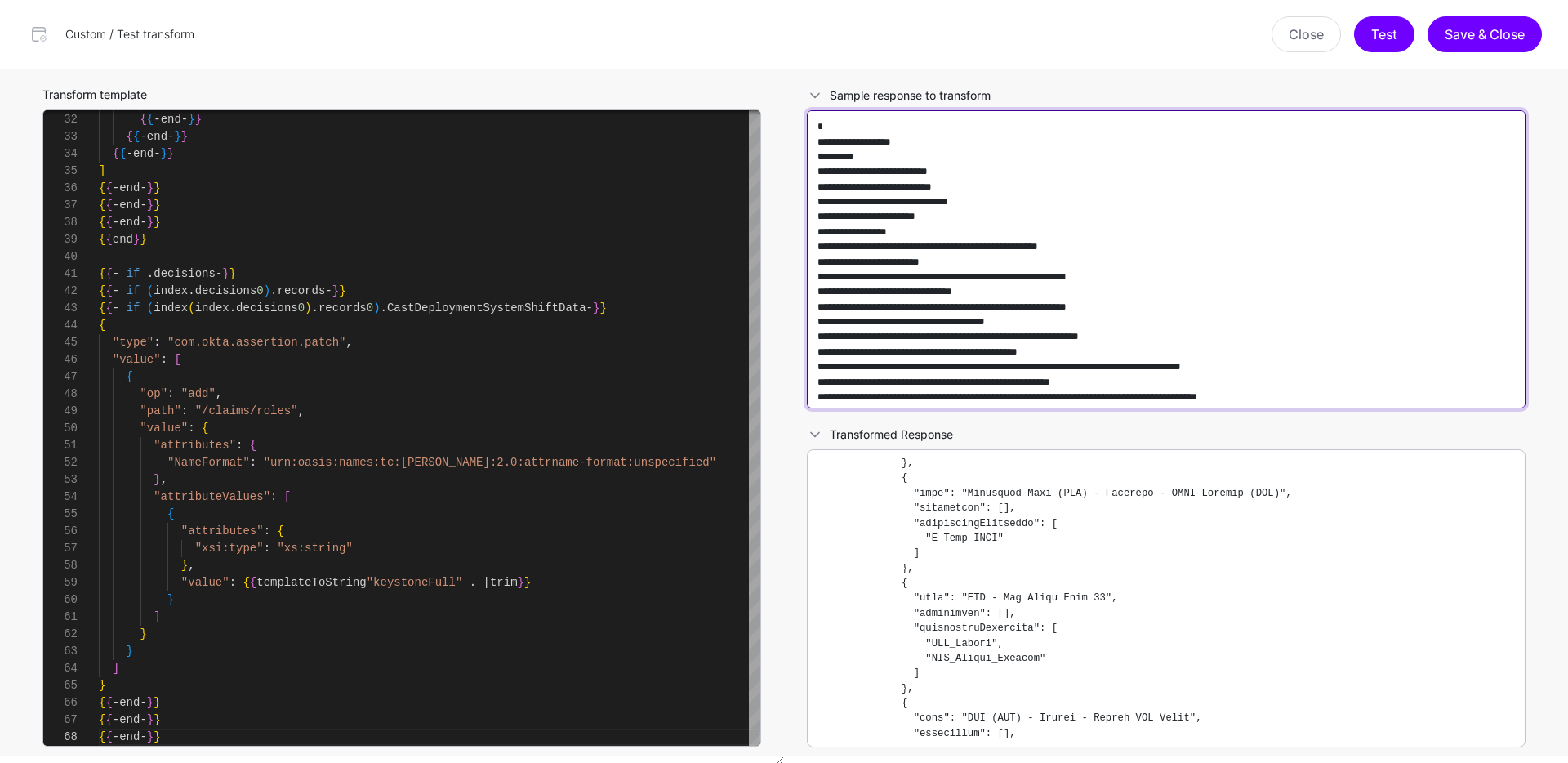
click at [1425, 166] on textarea at bounding box center [1165, 259] width 718 height 299
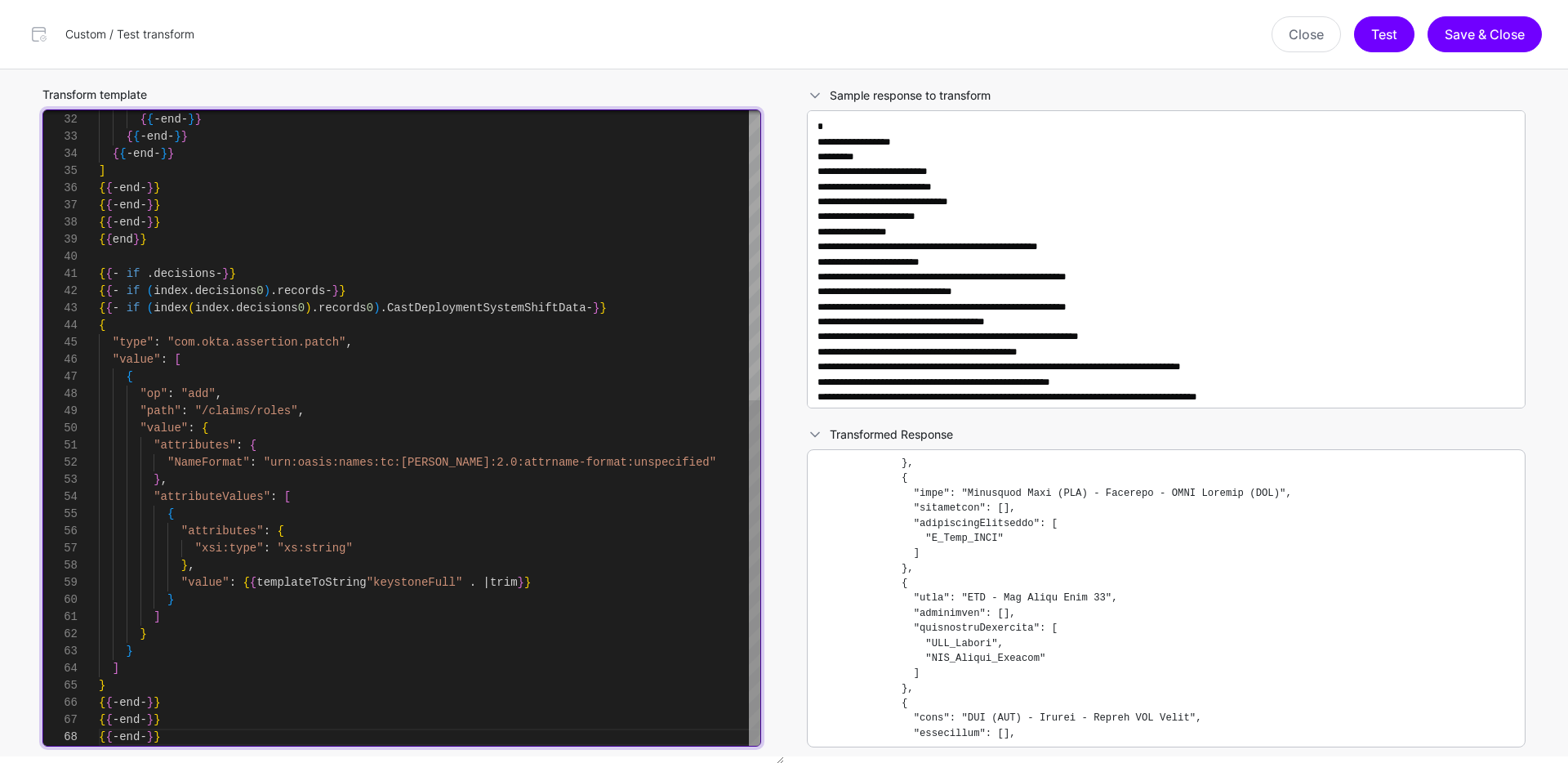
click at [534, 376] on div "{ { - end - } } { { - end - } } { { - end - } } { { - end - } } ] { { - end - }…" at bounding box center [429, 162] width 661 height 1167
type textarea "**********"
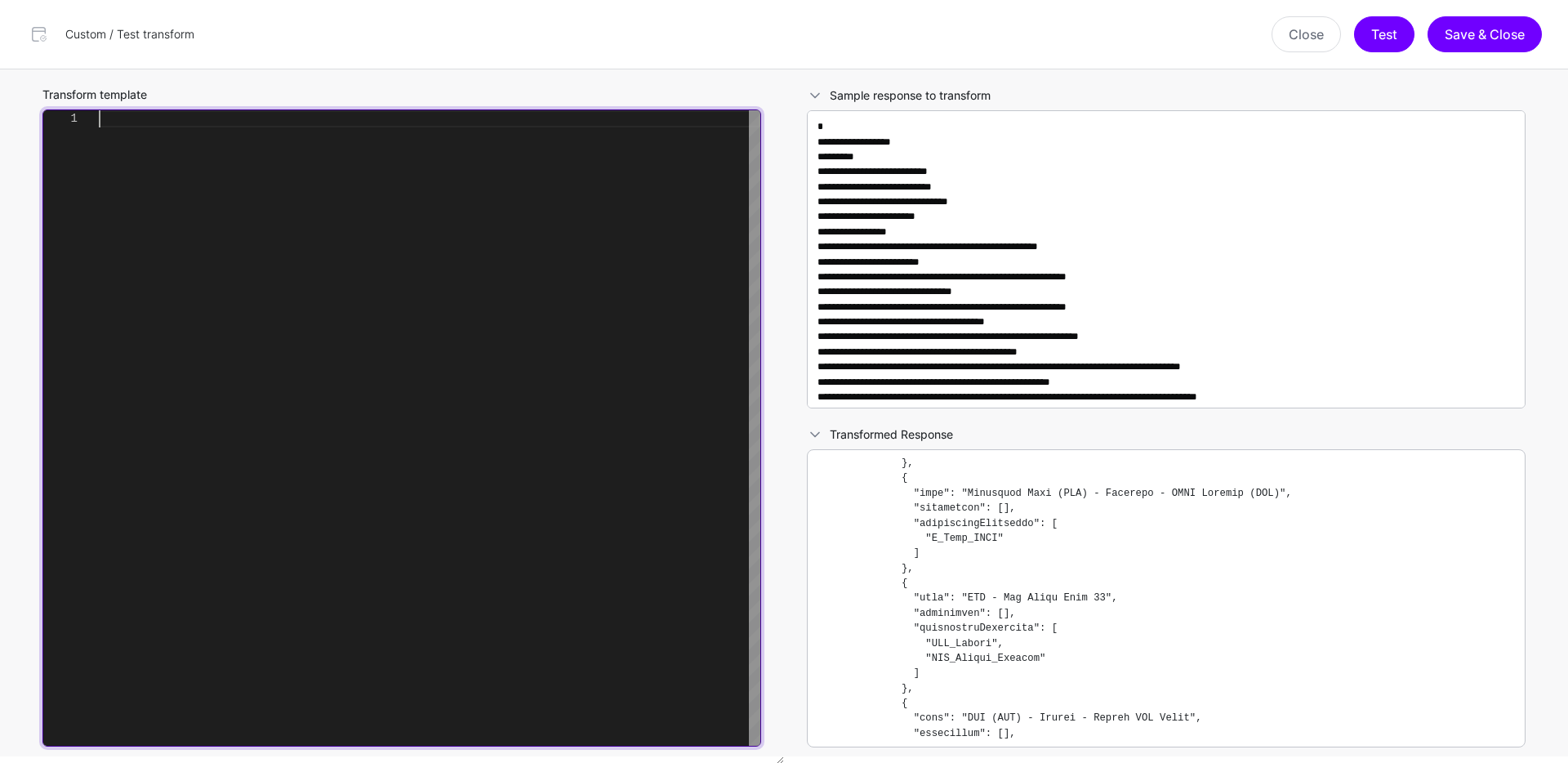
scroll to position [51, 0]
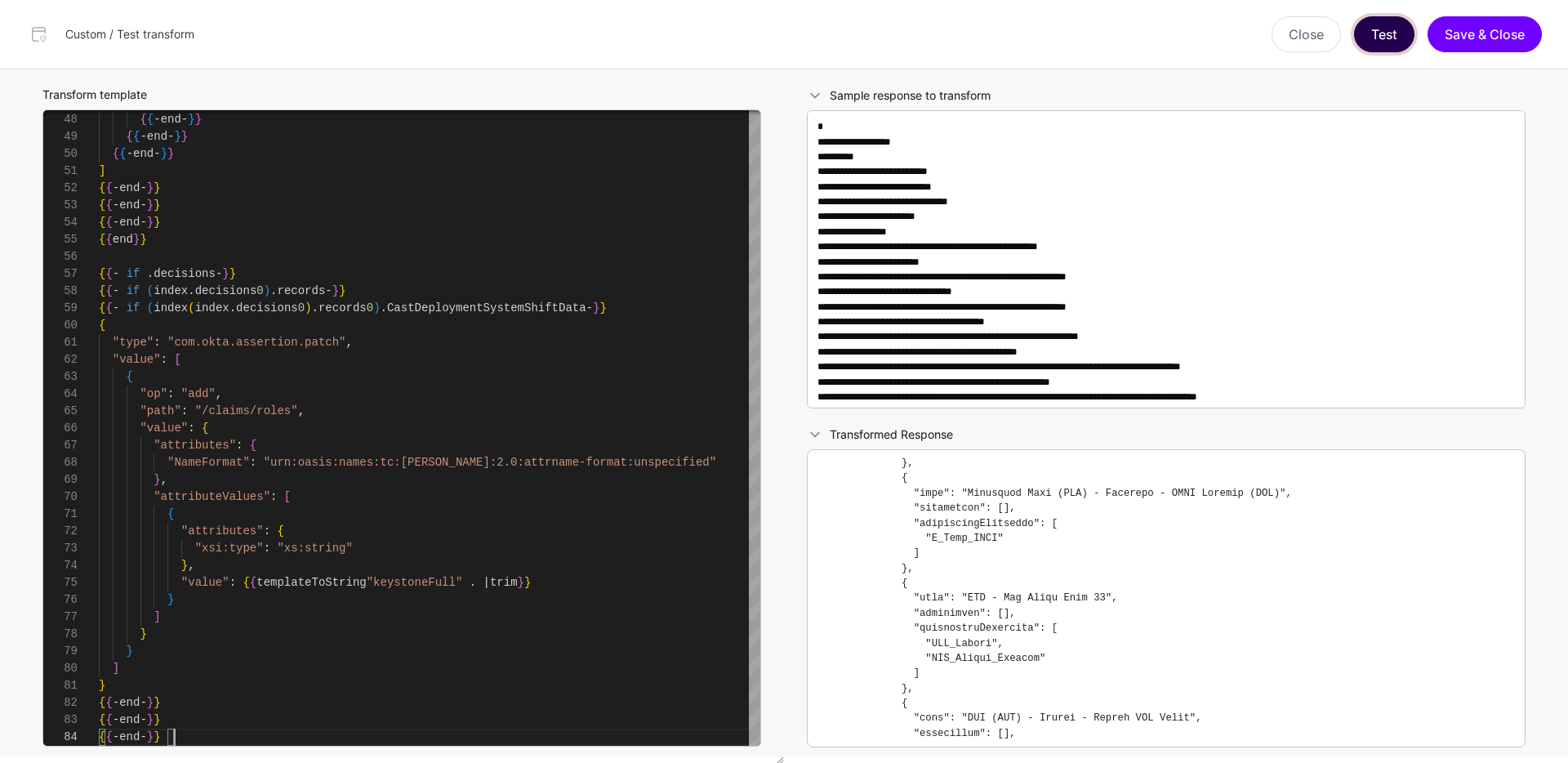
click at [1382, 37] on button "Test" at bounding box center [1384, 34] width 61 height 36
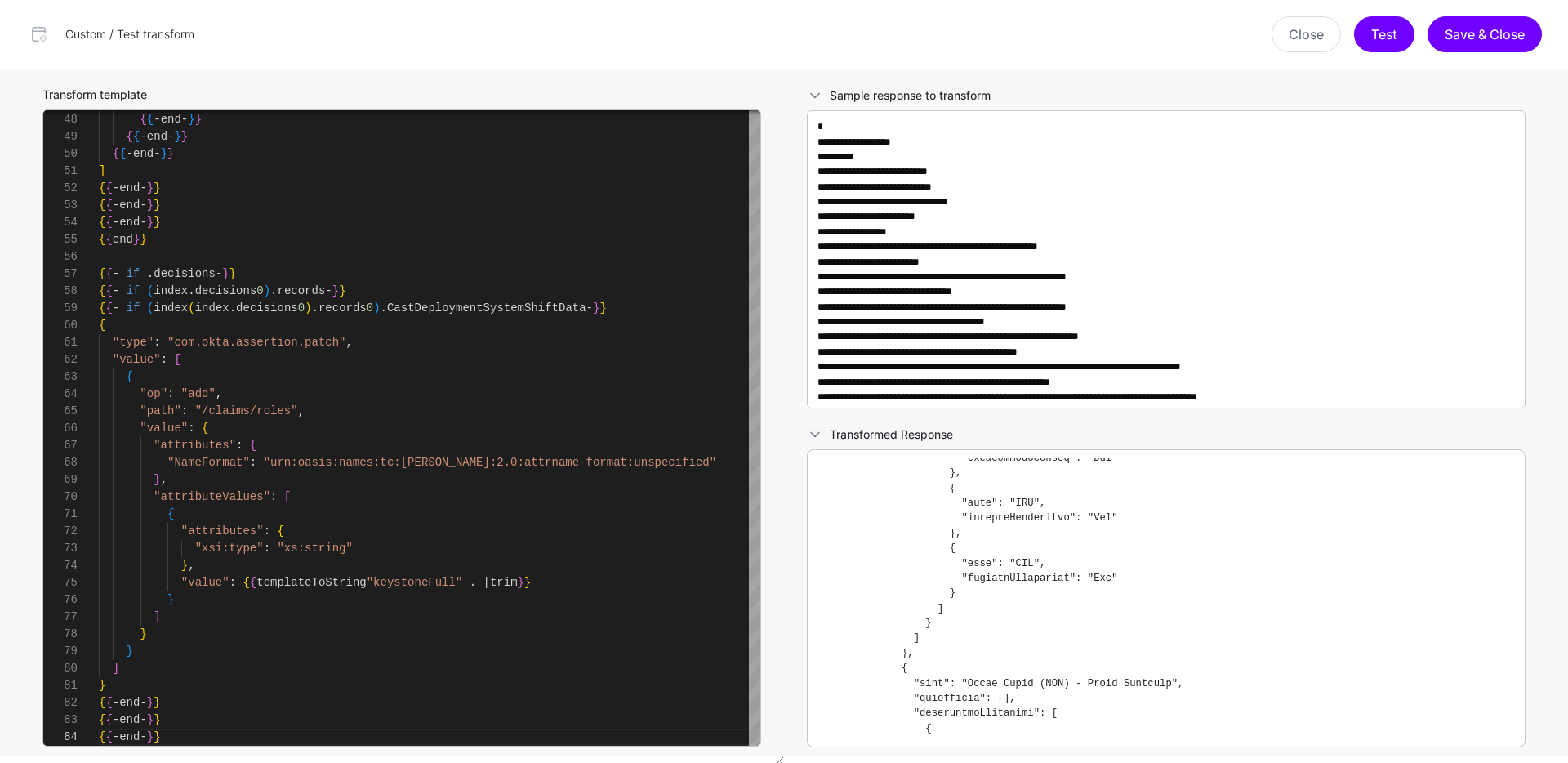
scroll to position [0, 0]
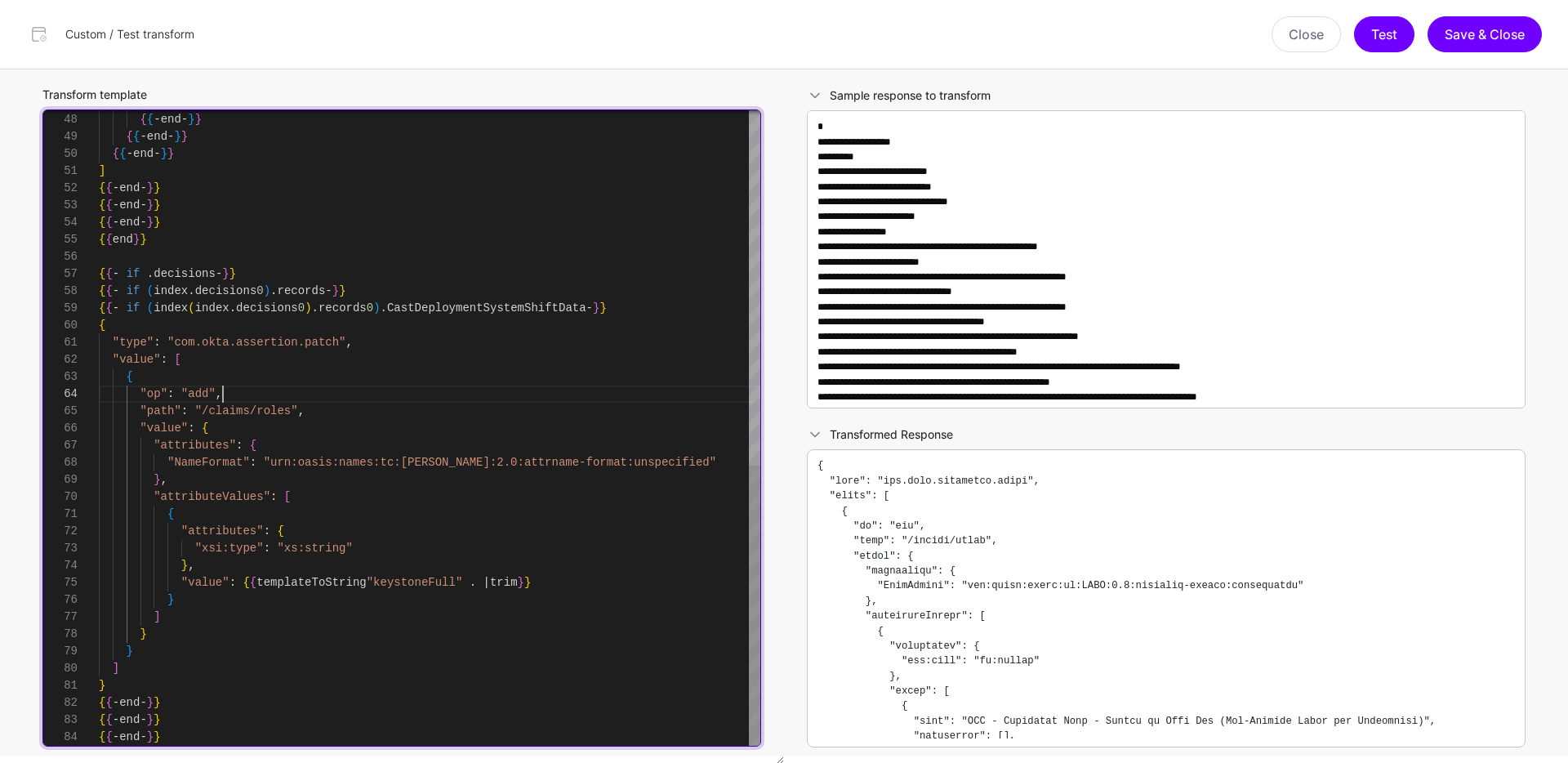
click at [428, 399] on div "{ { - end - } } { { - end - } } { { - end - } } { { - end - } } ] { { - end - }…" at bounding box center [429, 26] width 661 height 1441
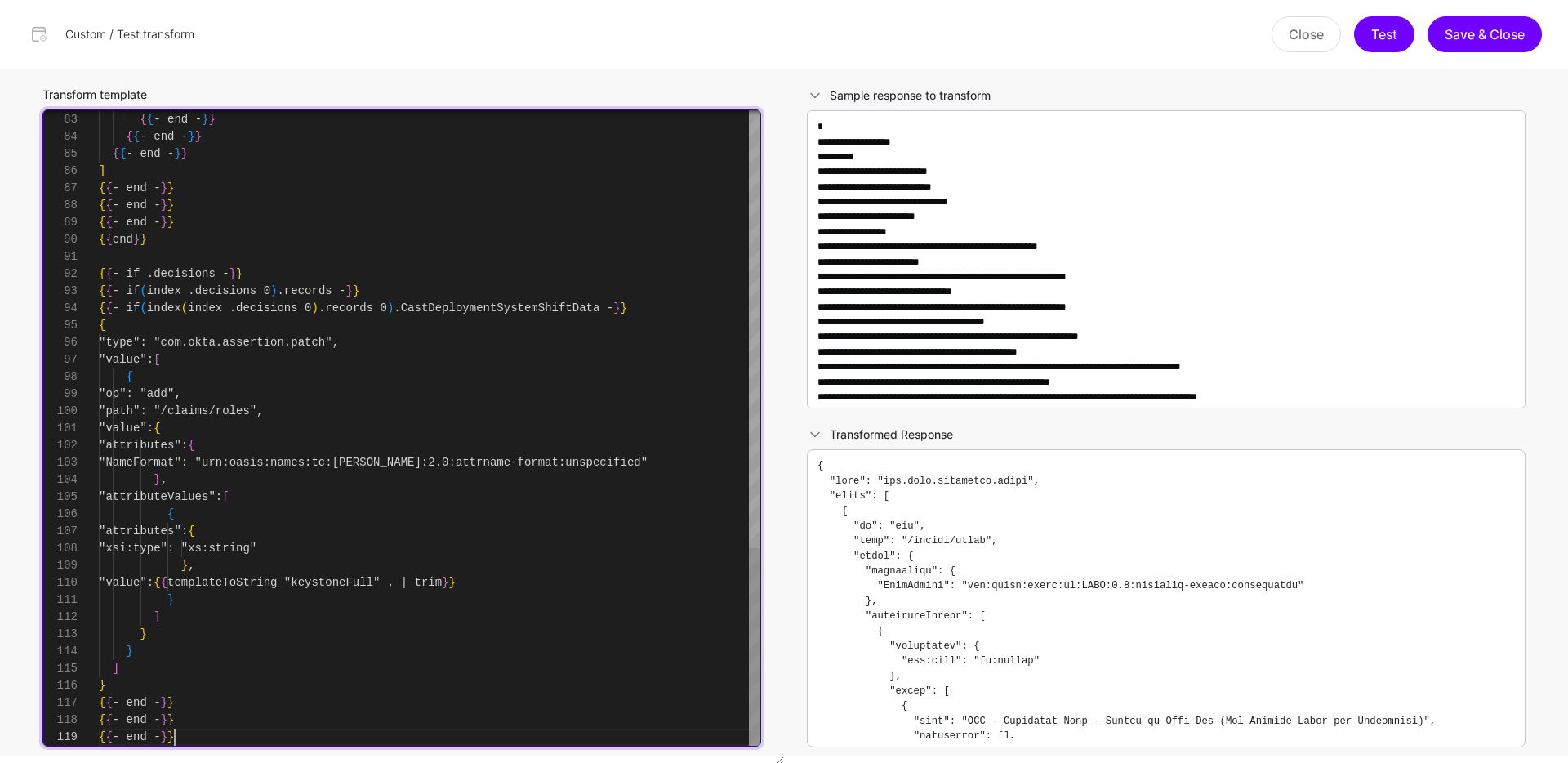
scroll to position [137, 0]
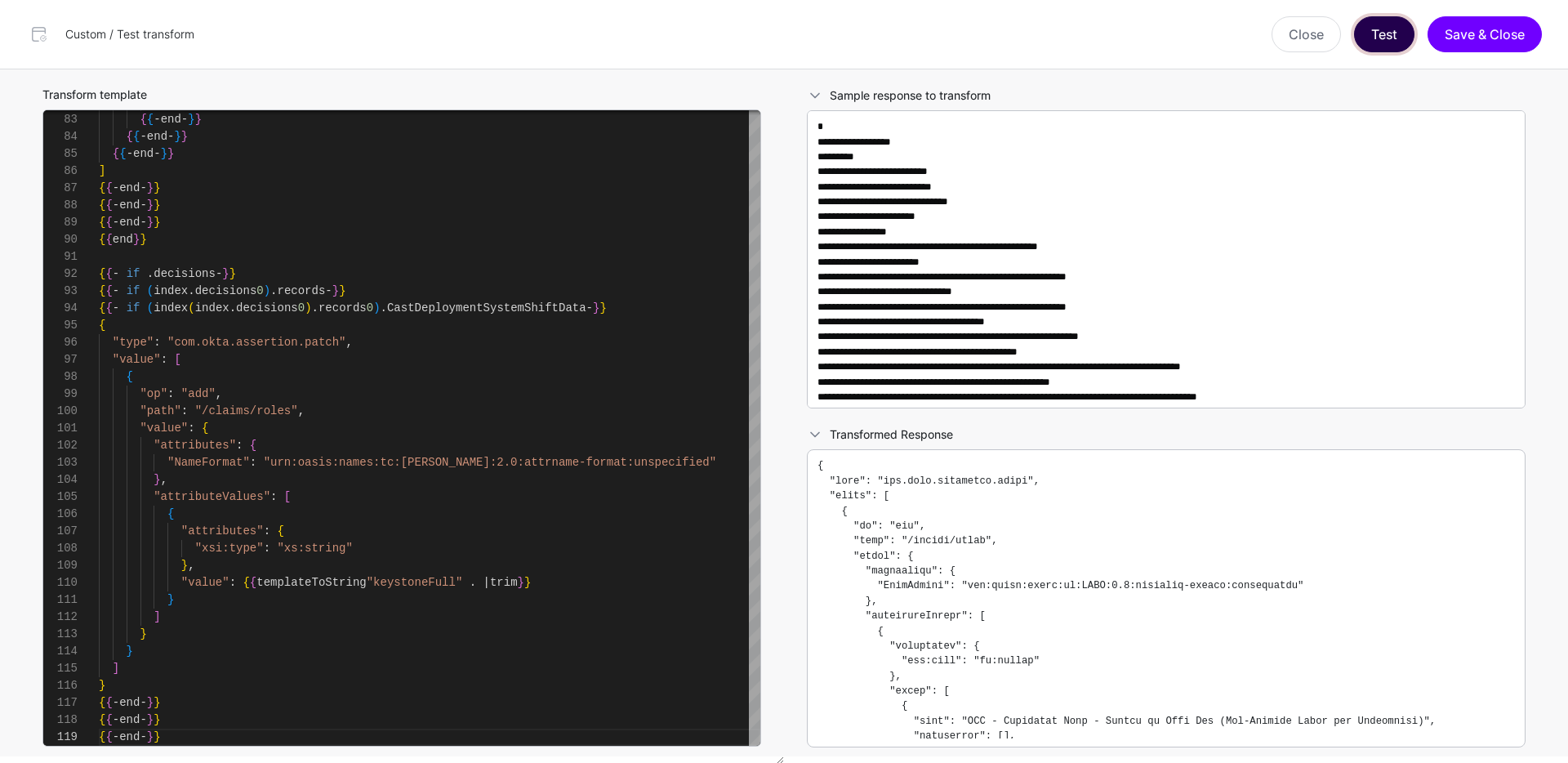
click at [1384, 39] on button "Test" at bounding box center [1384, 34] width 61 height 36
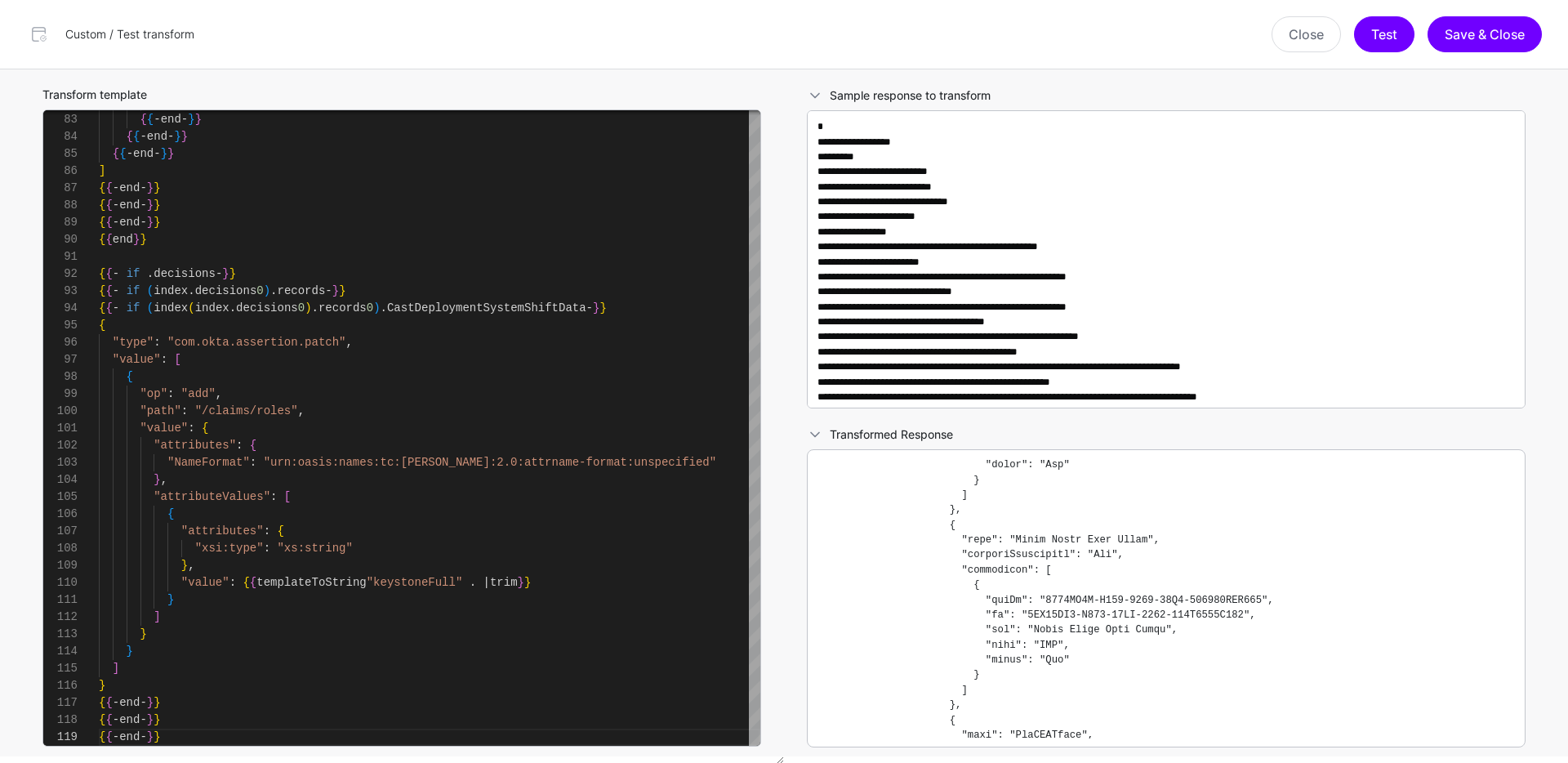
scroll to position [12324, 0]
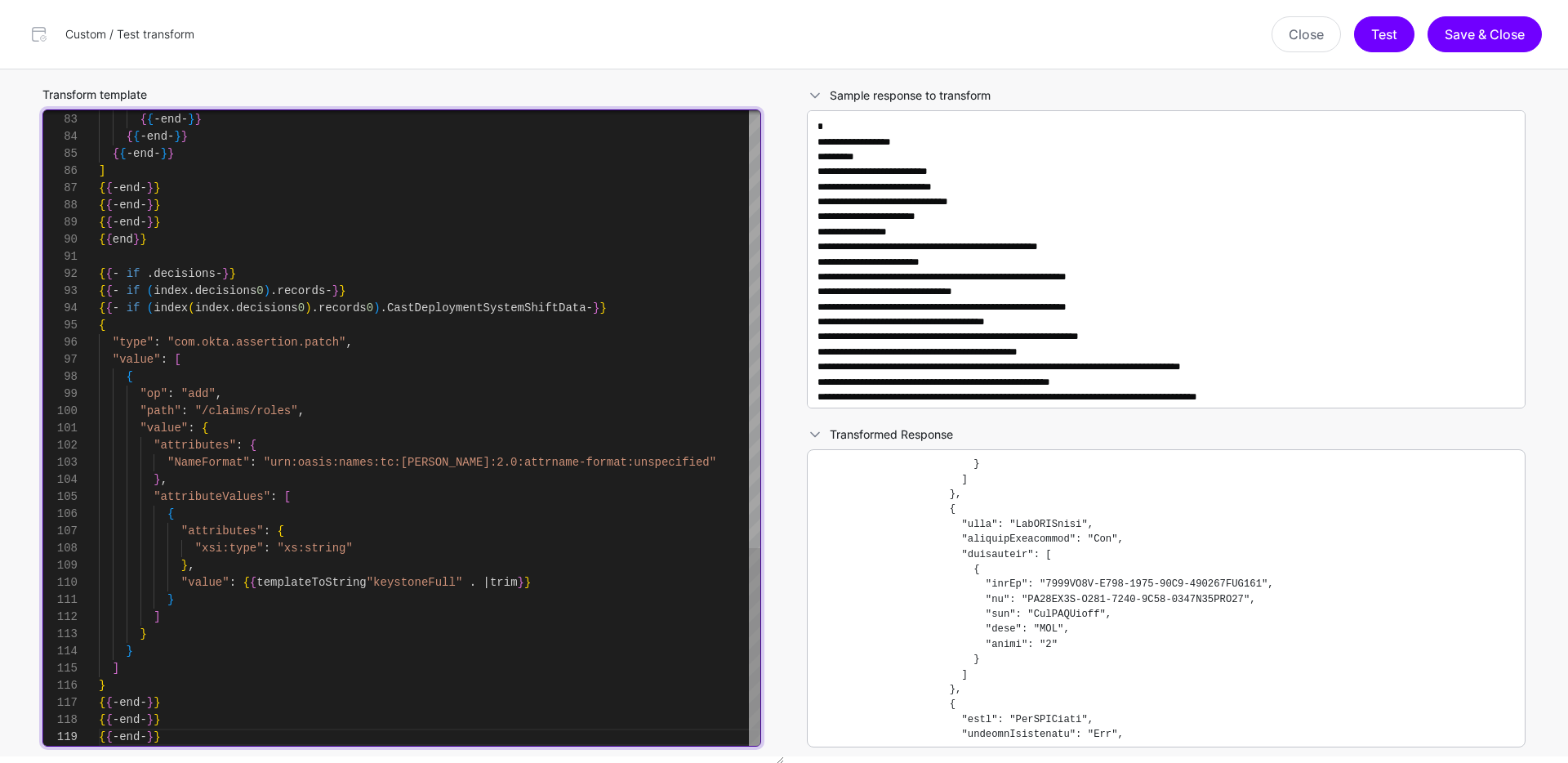
click at [512, 681] on div "{ { - end - } } { { - end - } } { { - end - } } { { - end - } } { { - end - } }…" at bounding box center [429, 26] width 661 height 1441
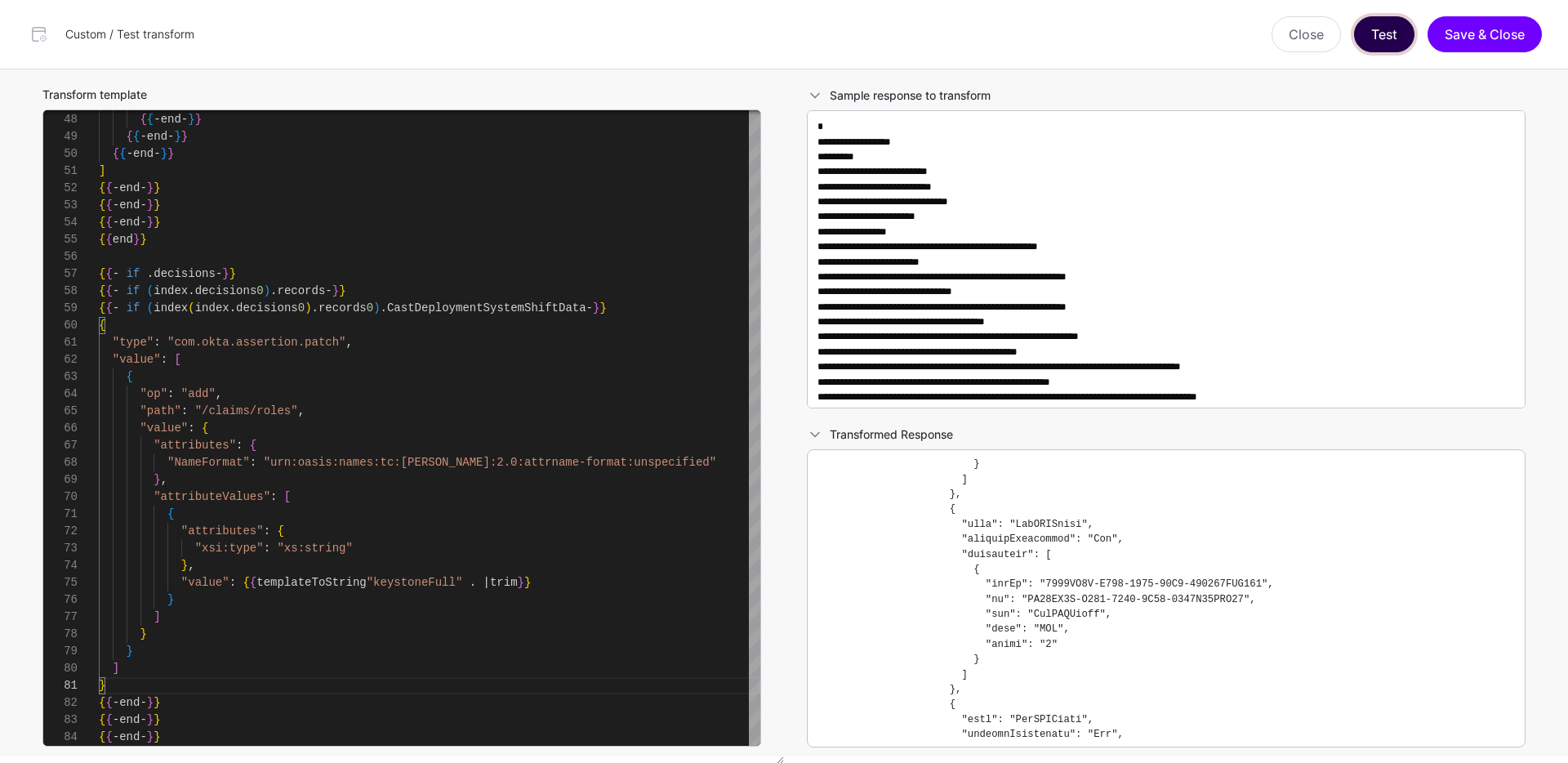
click at [1390, 40] on button "Test" at bounding box center [1384, 34] width 61 height 36
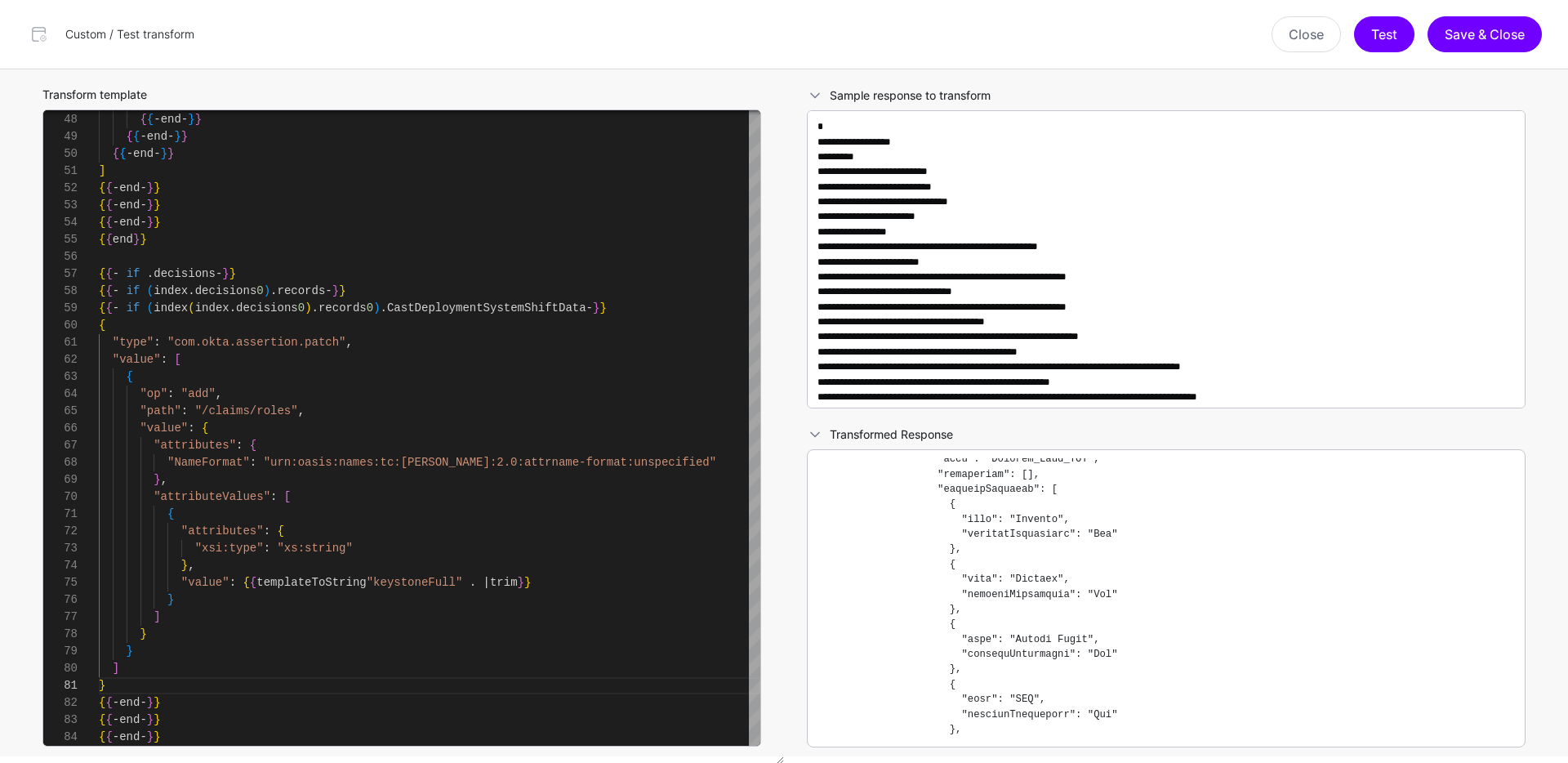
scroll to position [19207, 0]
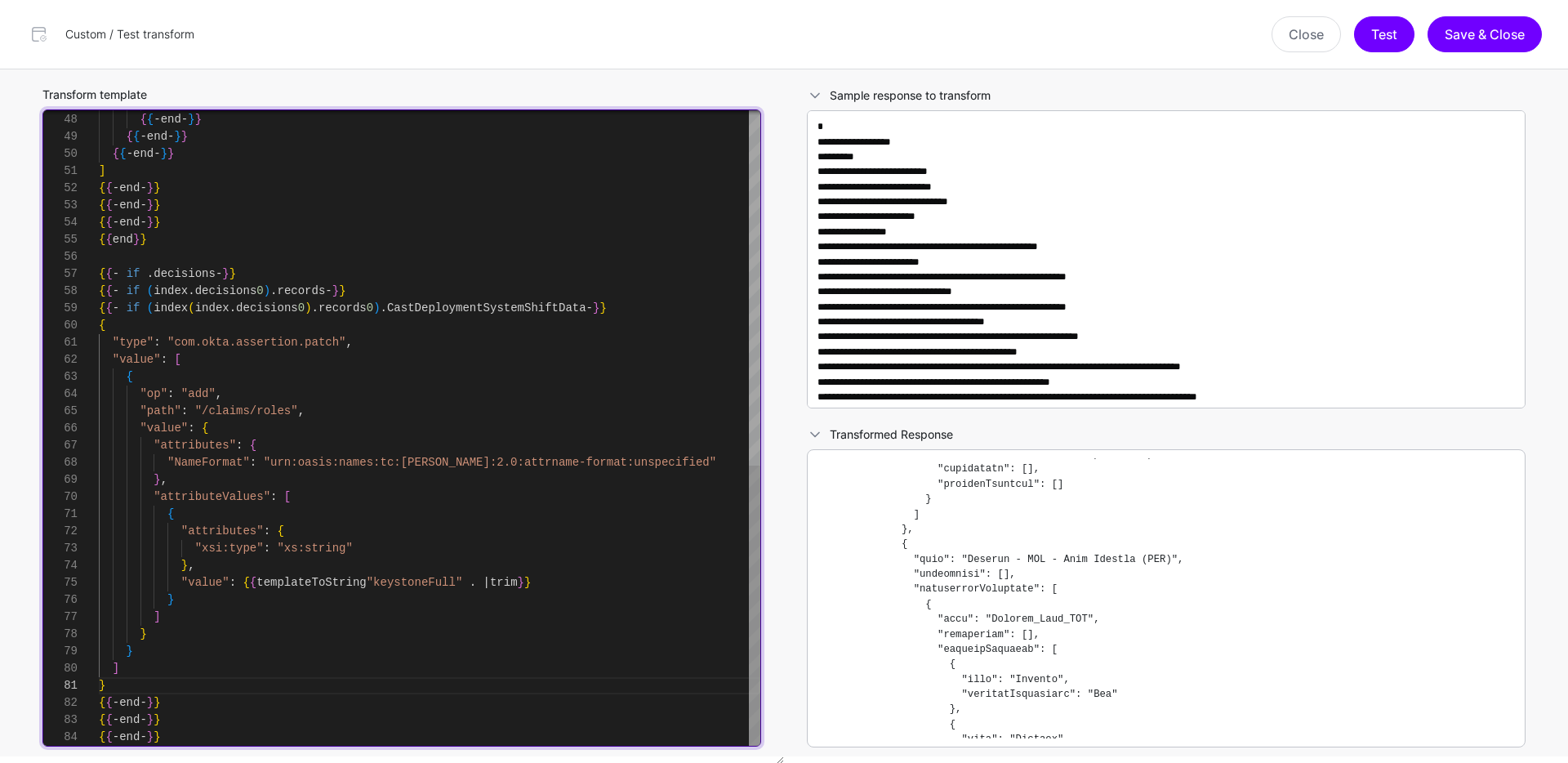
click at [699, 670] on div "{ { - end - } } { { - end - } } { { - end - } } { { - end - } } { { - end - } }…" at bounding box center [429, 26] width 661 height 1441
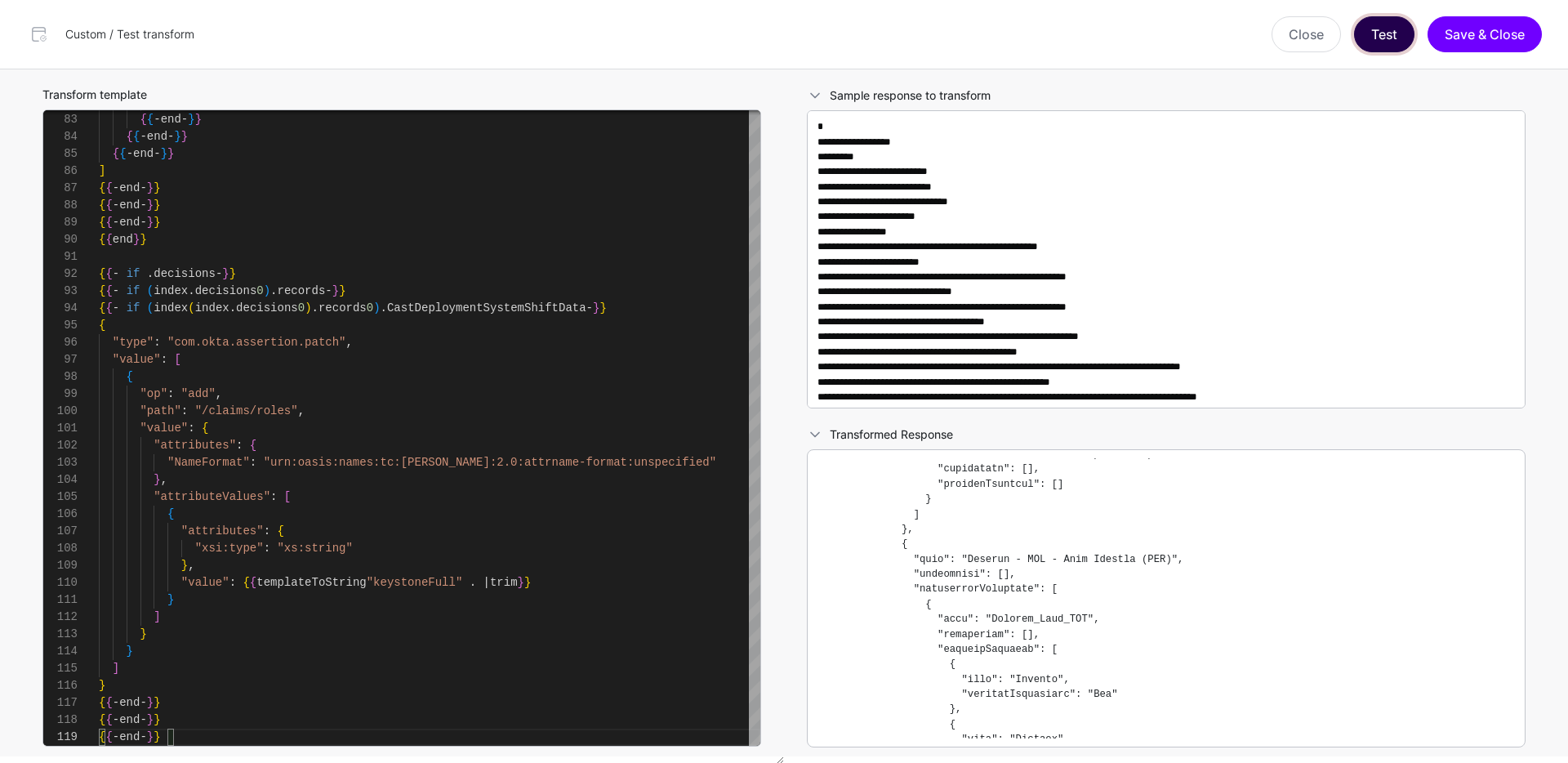
click at [1377, 31] on button "Test" at bounding box center [1384, 34] width 61 height 36
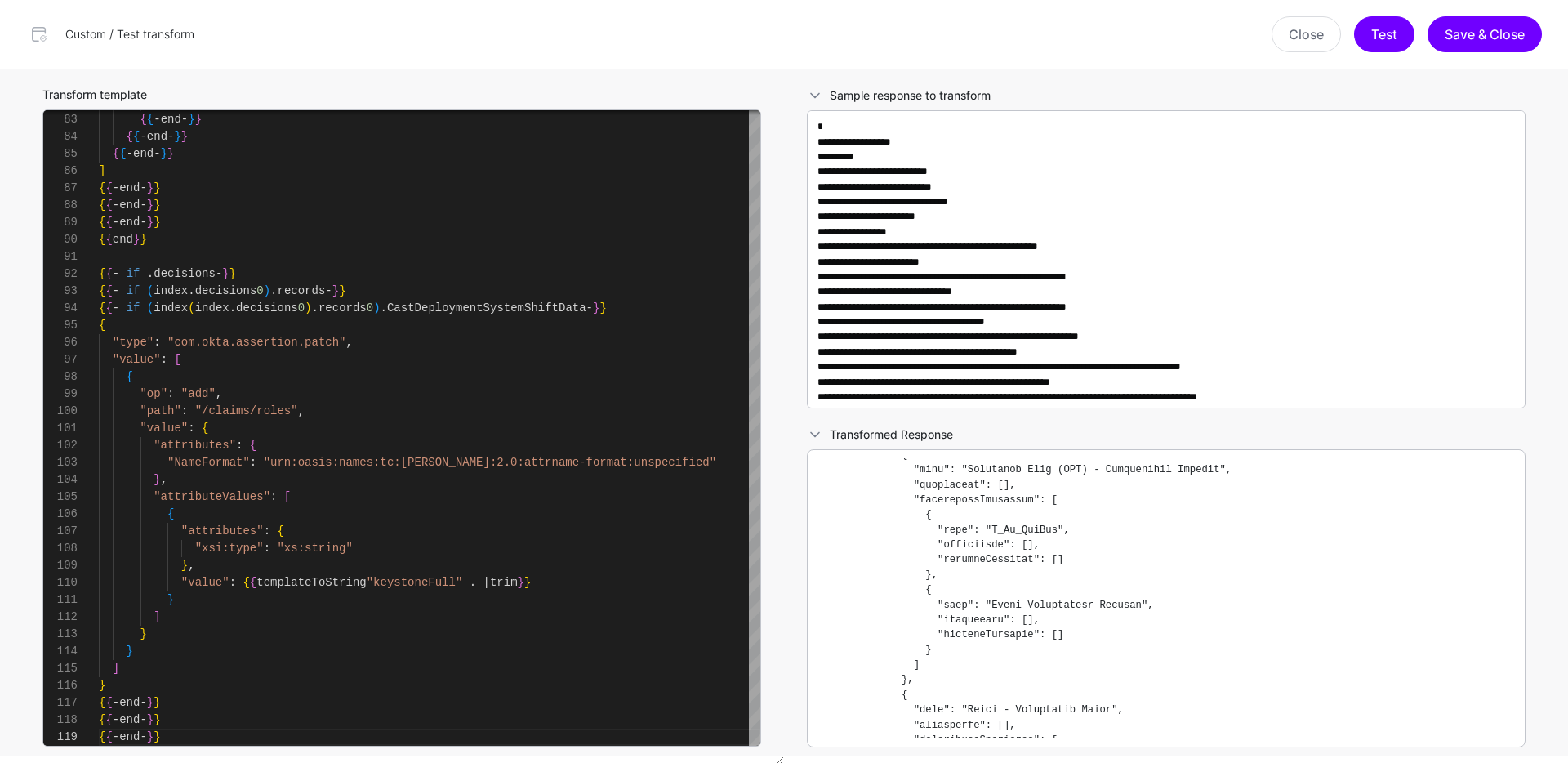
scroll to position [629, 0]
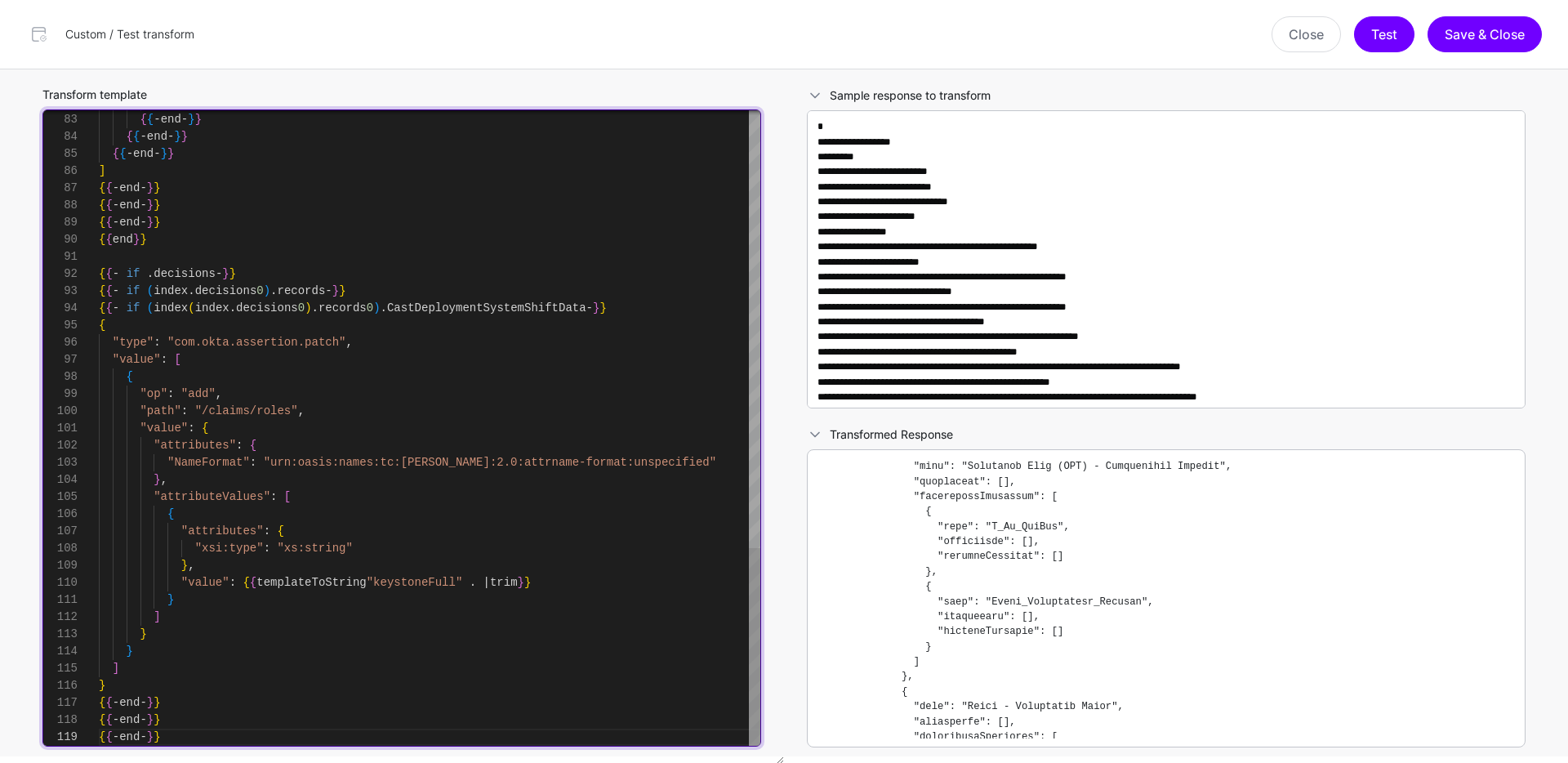
type textarea "**********"
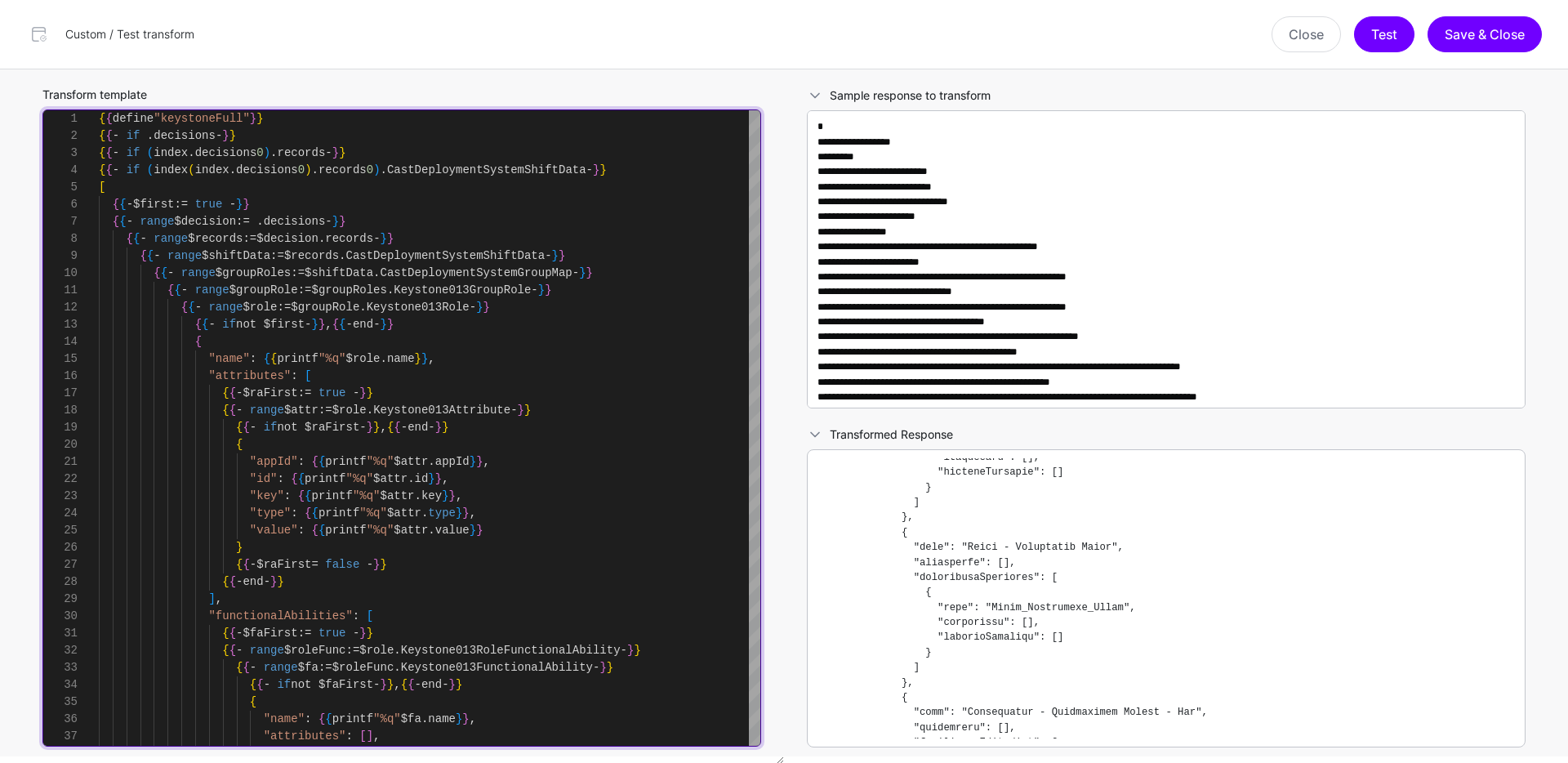
scroll to position [820, 0]
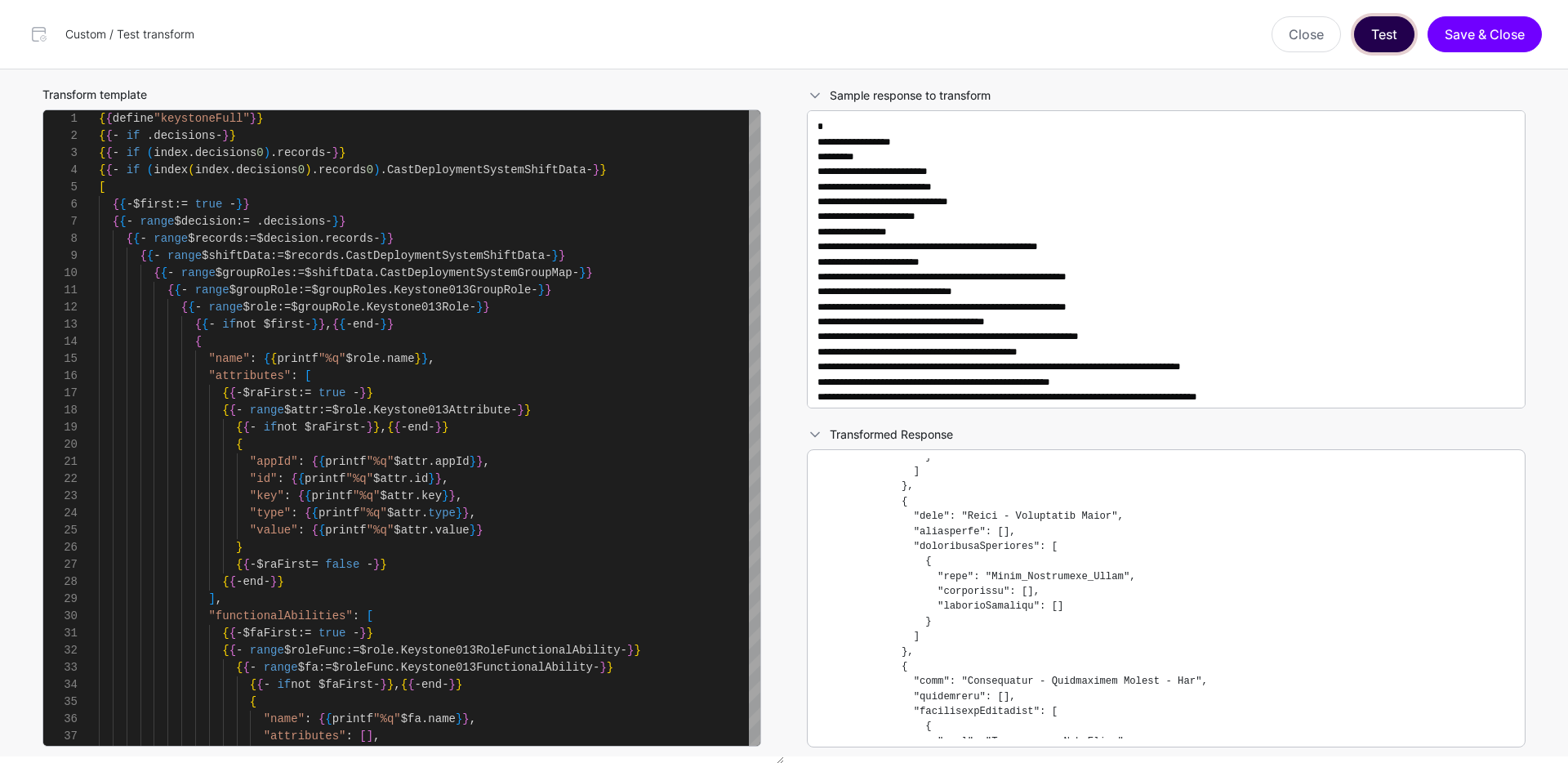
click at [1387, 39] on button "Test" at bounding box center [1384, 34] width 61 height 36
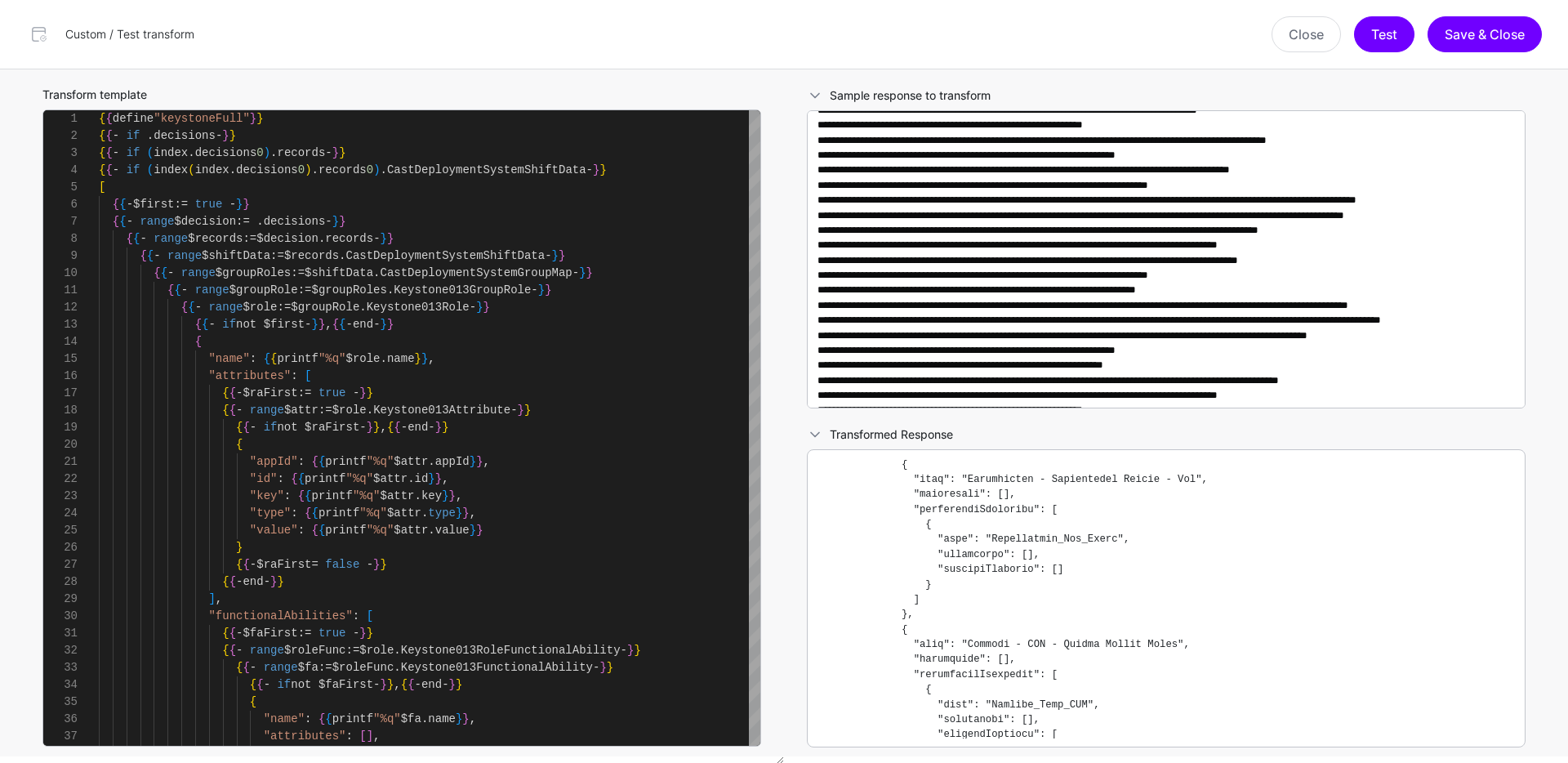
scroll to position [400, 0]
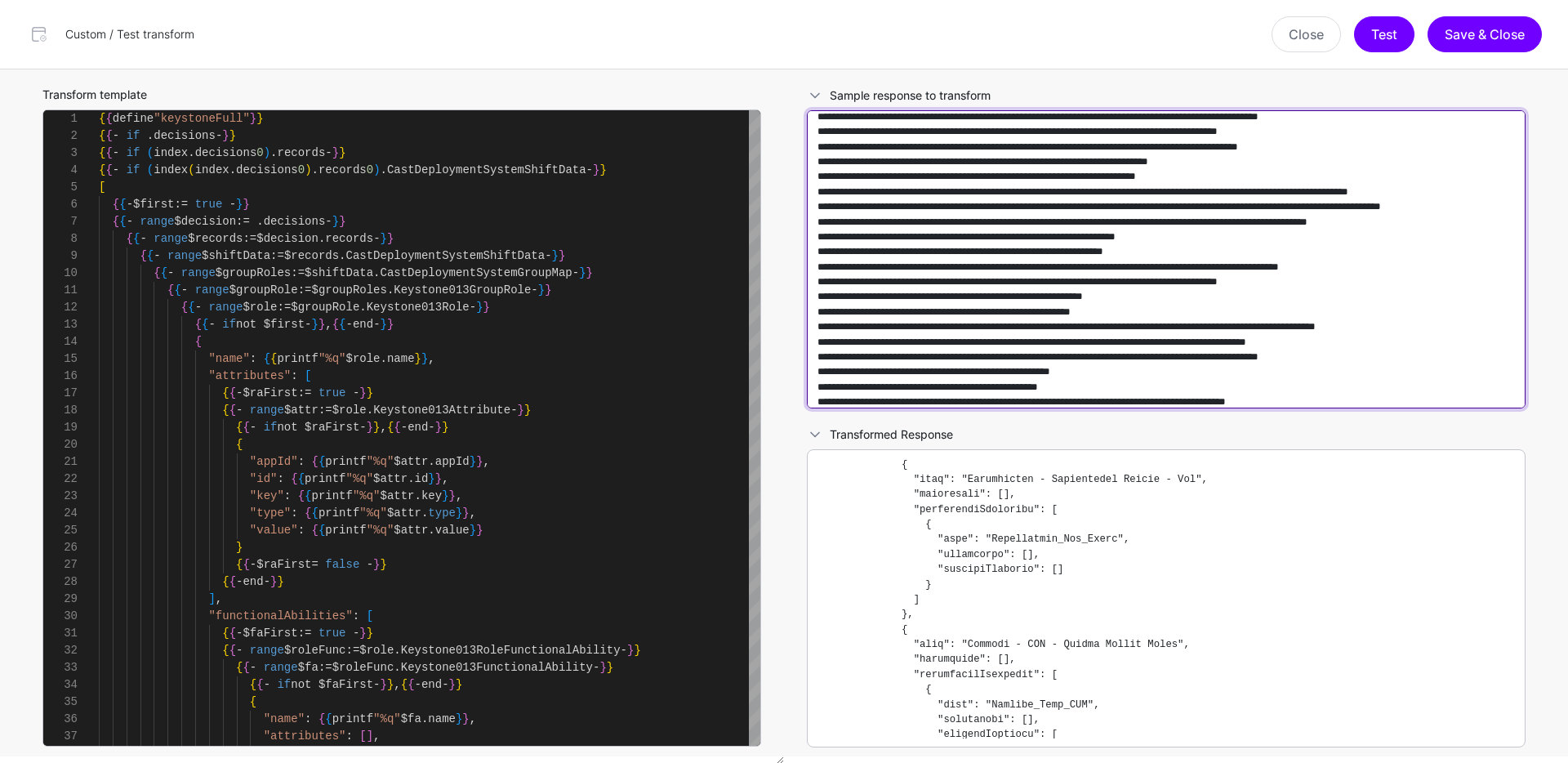
click at [1345, 219] on textarea at bounding box center [1165, 259] width 718 height 299
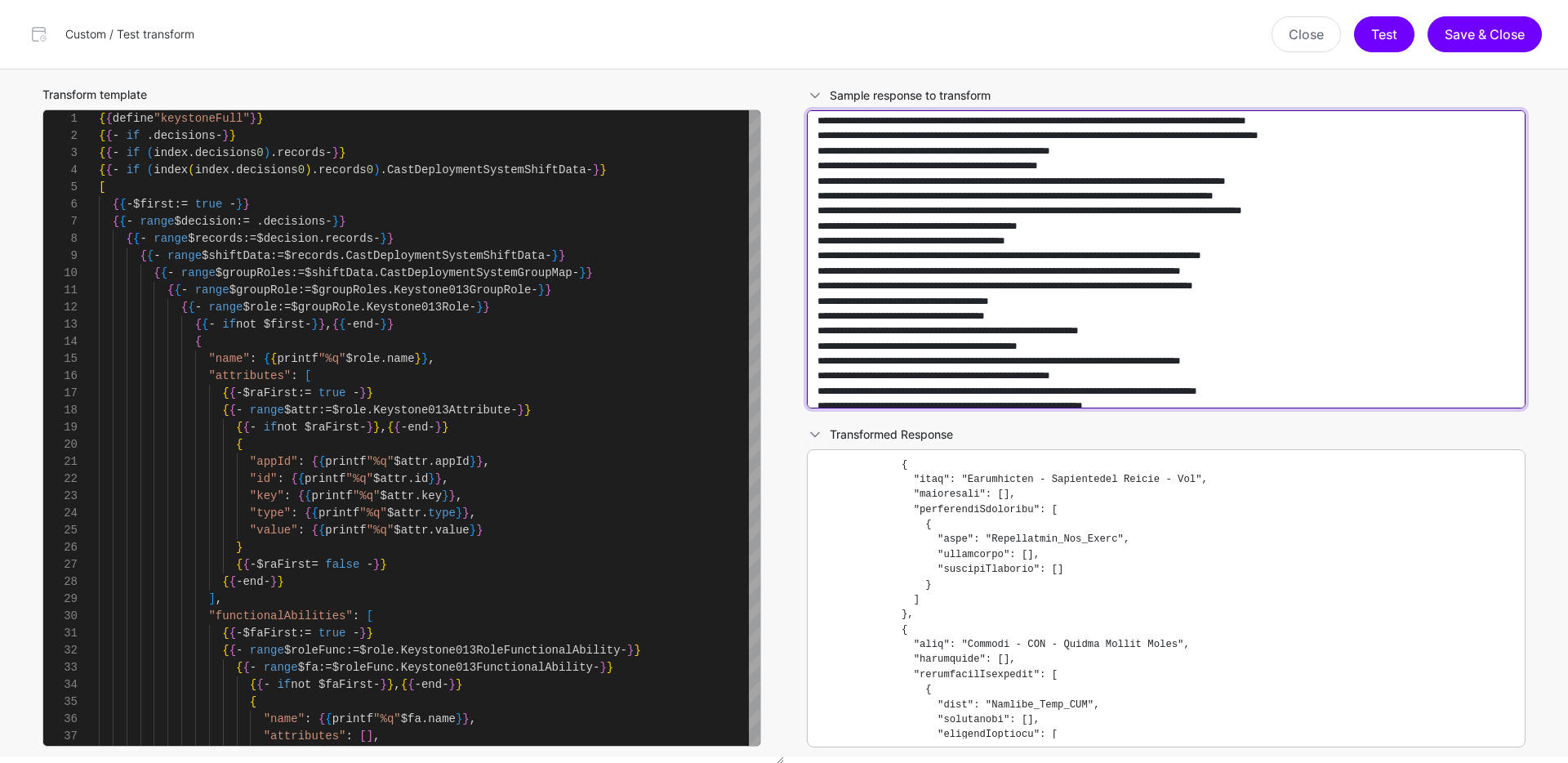
scroll to position [1163, 0]
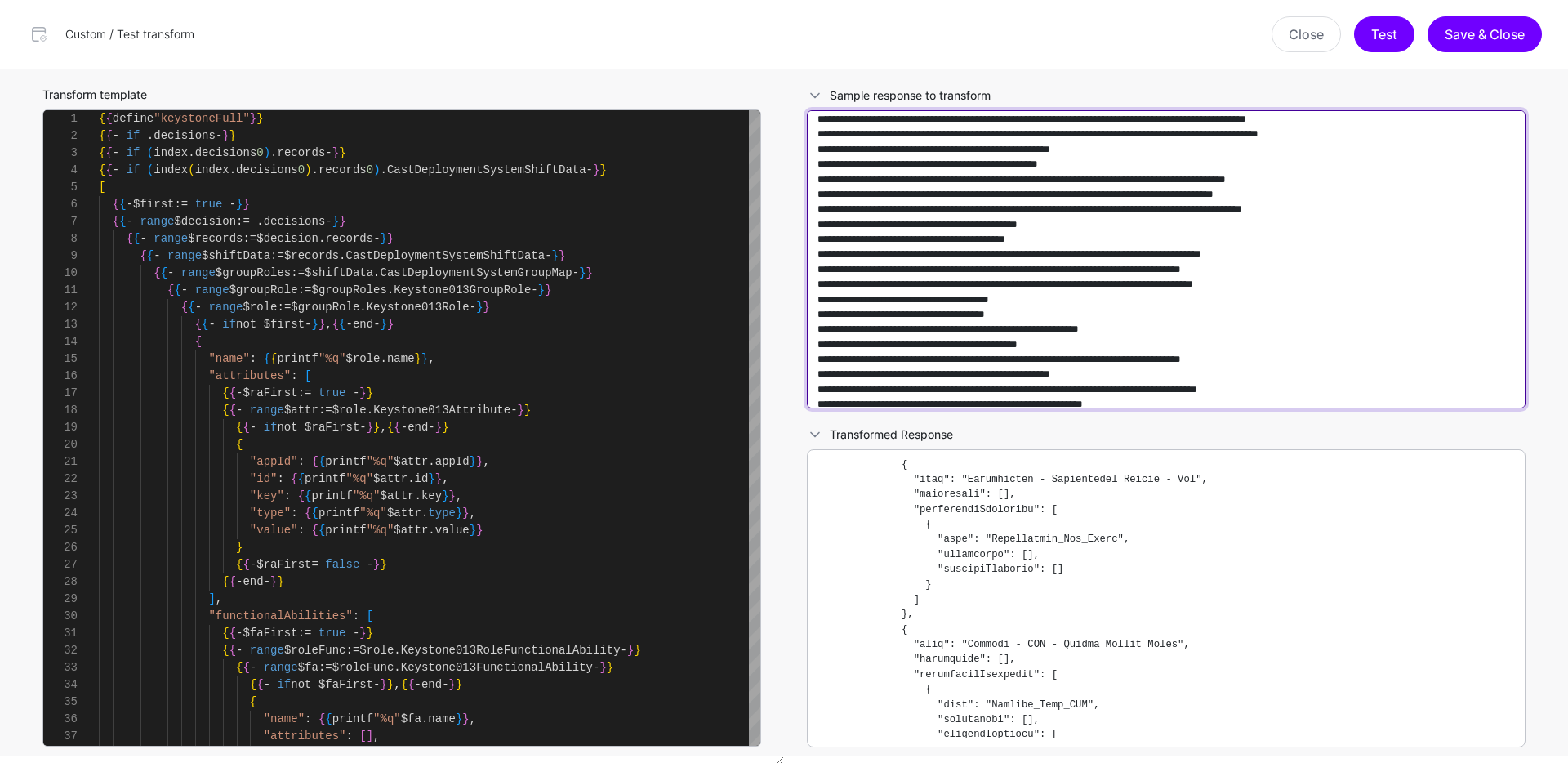
click at [1231, 278] on textarea at bounding box center [1165, 259] width 718 height 299
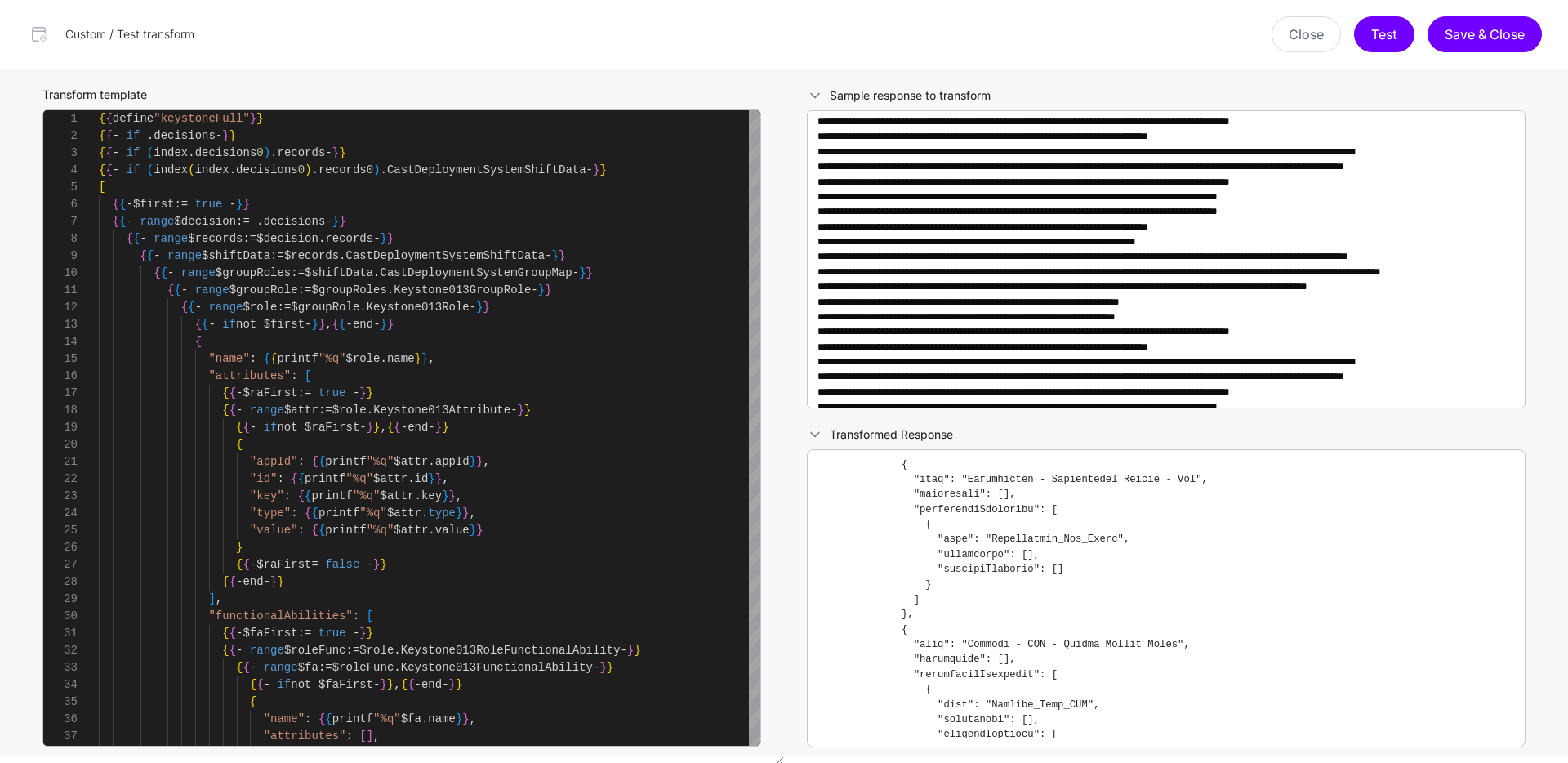
scroll to position [2242, 0]
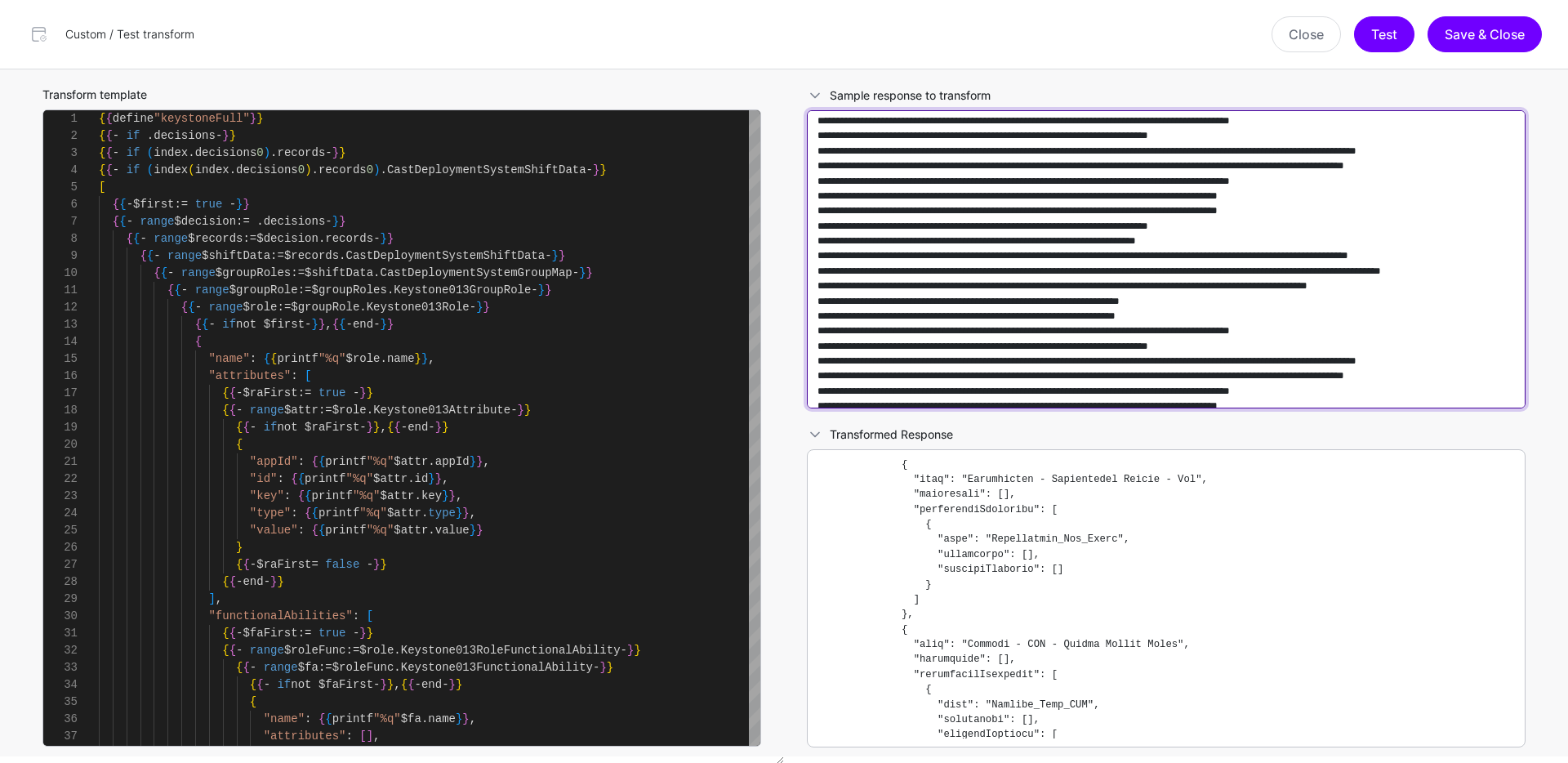
click at [1397, 254] on textarea at bounding box center [1165, 259] width 718 height 299
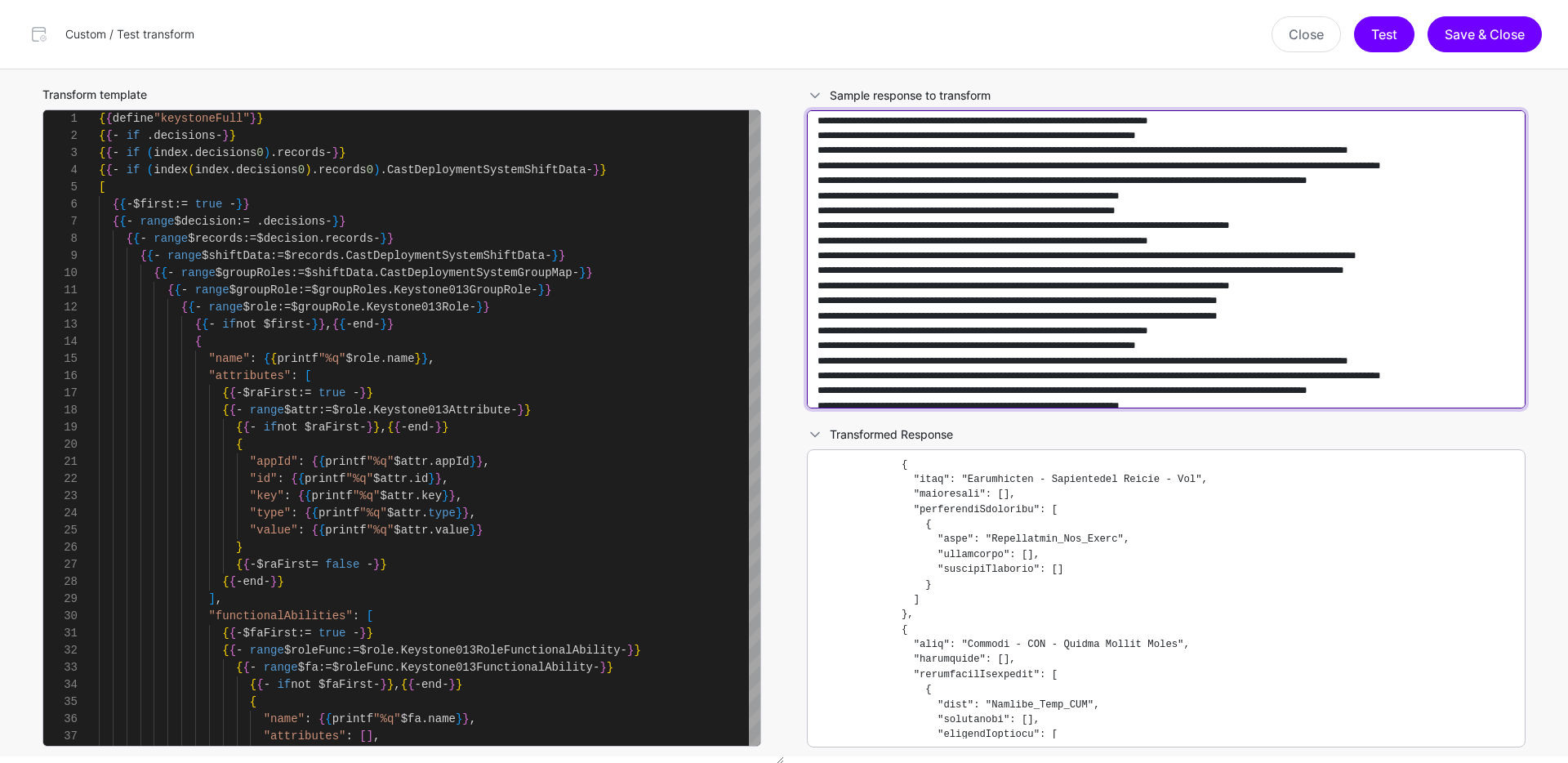
scroll to position [2344, 0]
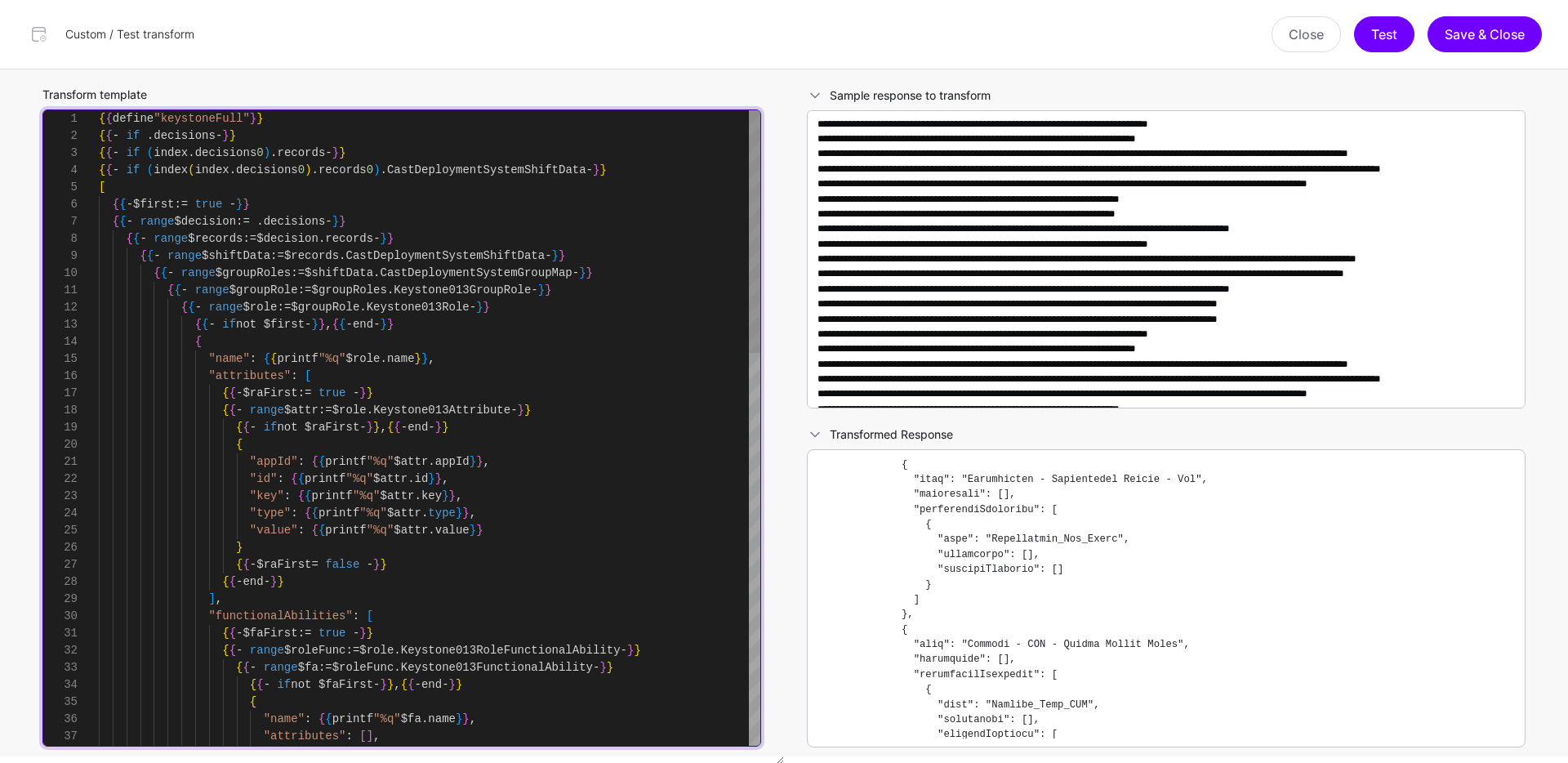
type textarea "**********"
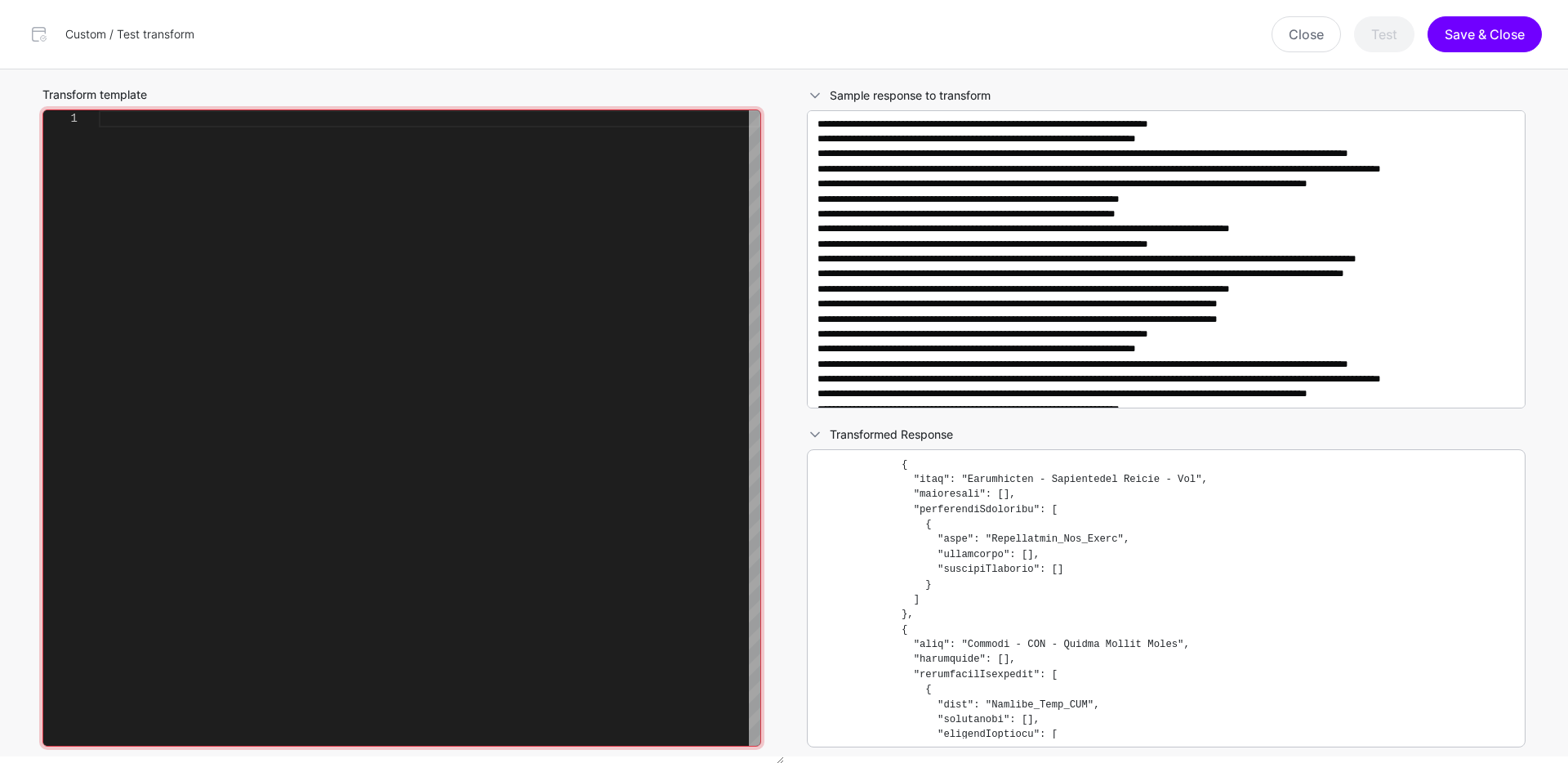
scroll to position [137, 0]
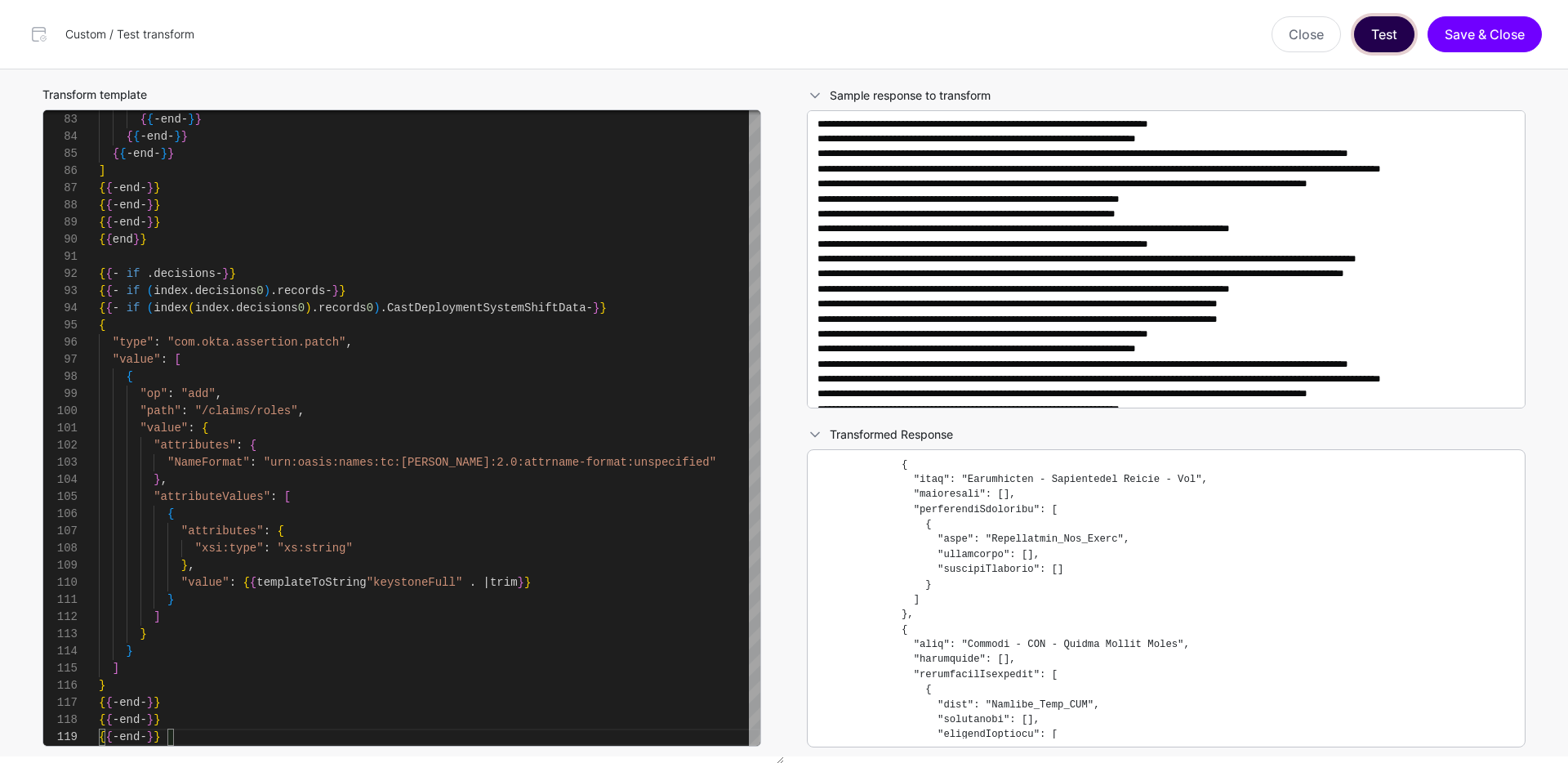
click at [1405, 36] on button "Test" at bounding box center [1384, 34] width 61 height 36
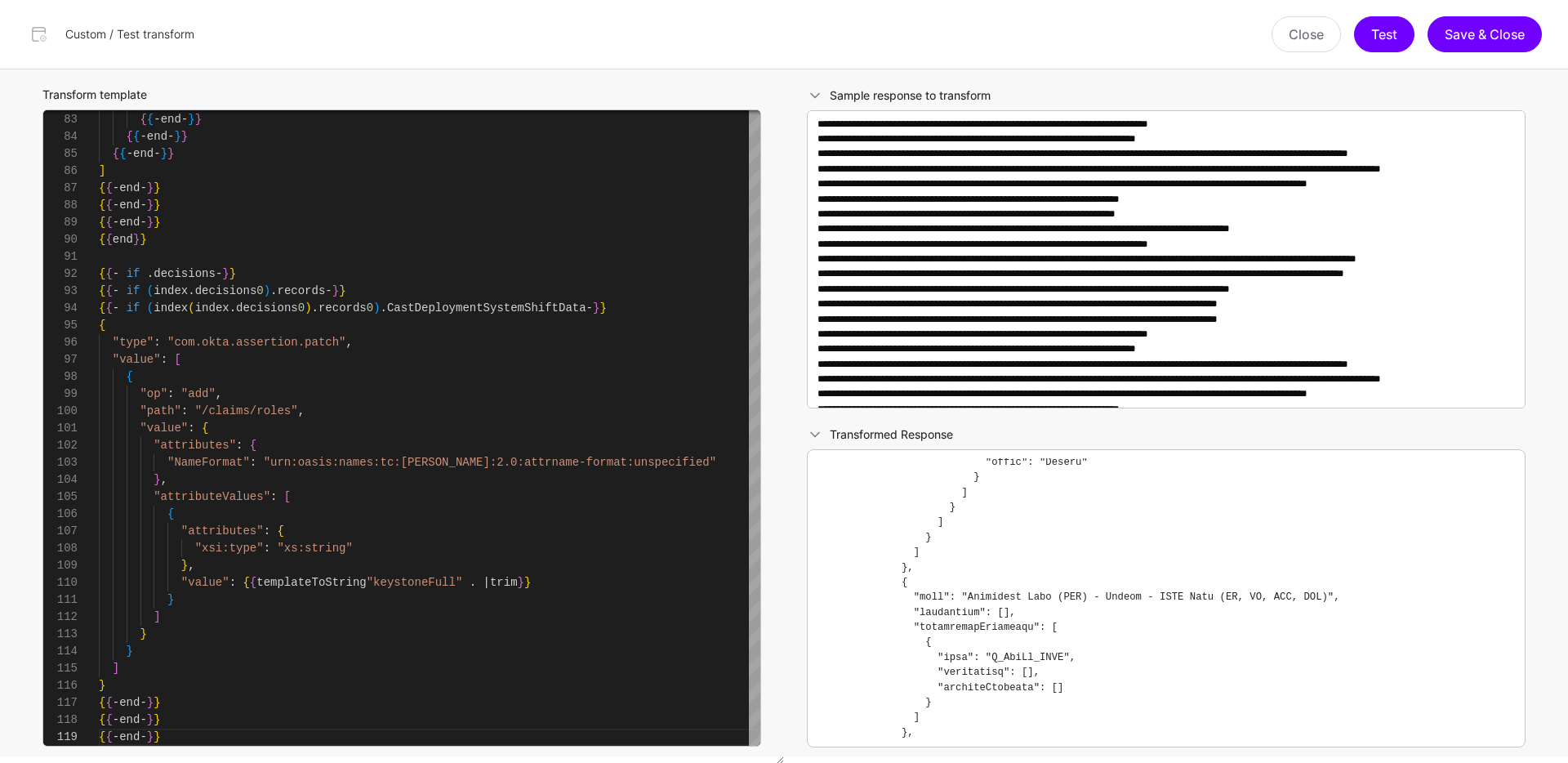
scroll to position [10413, 0]
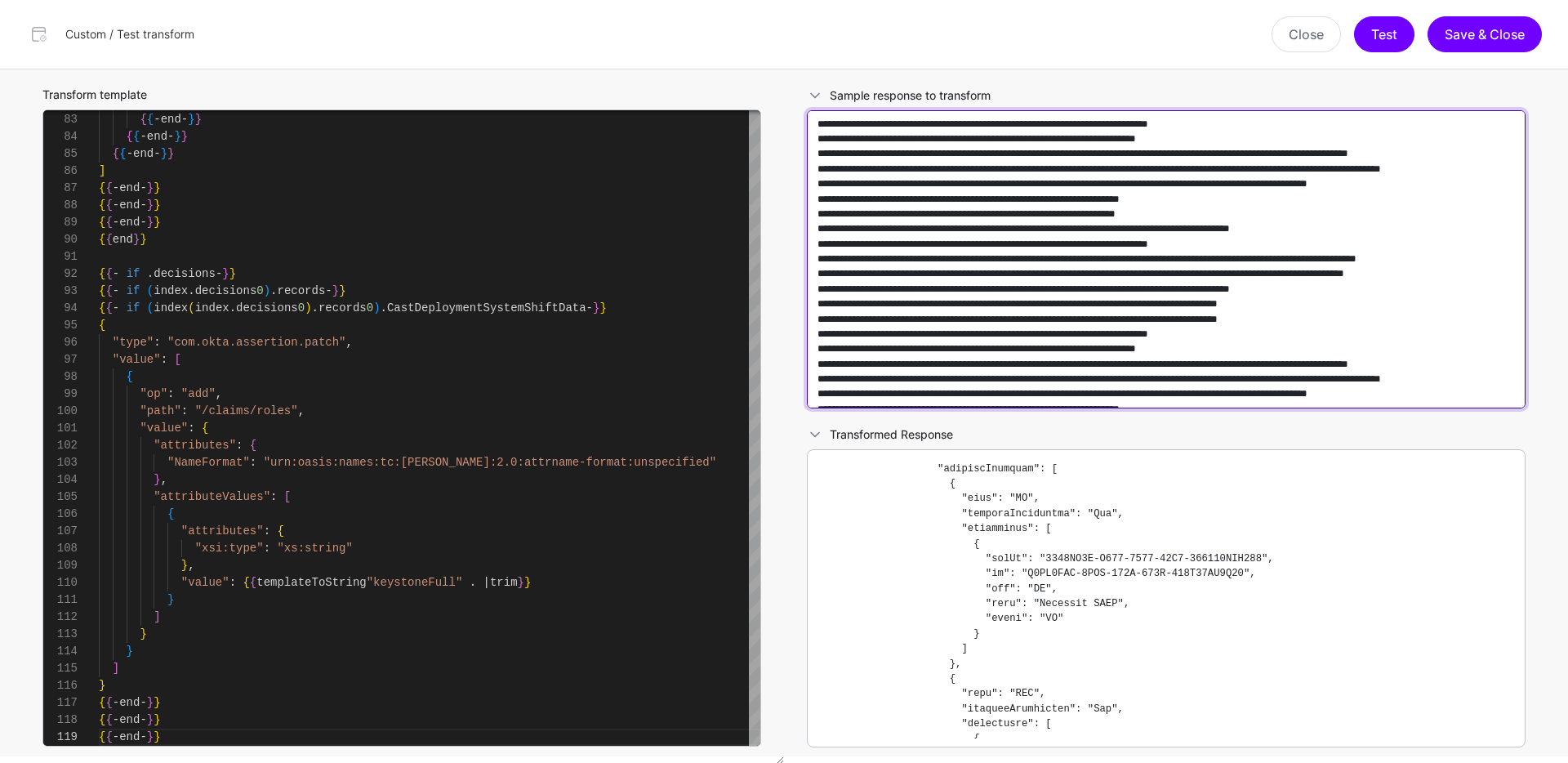
click at [1031, 275] on textarea at bounding box center [1165, 259] width 718 height 299
click at [1314, 372] on textarea at bounding box center [1165, 259] width 718 height 299
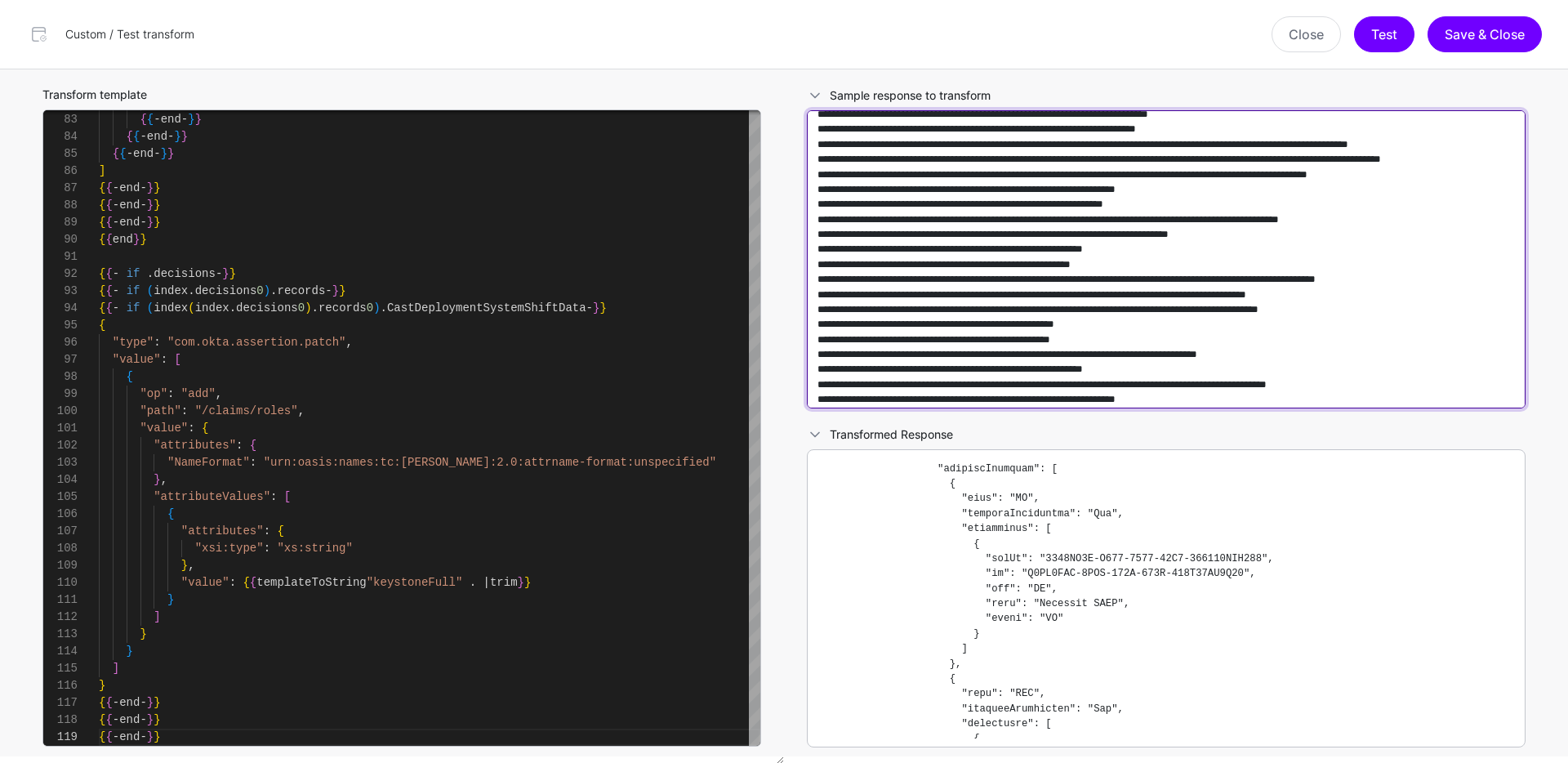
scroll to position [5235, 0]
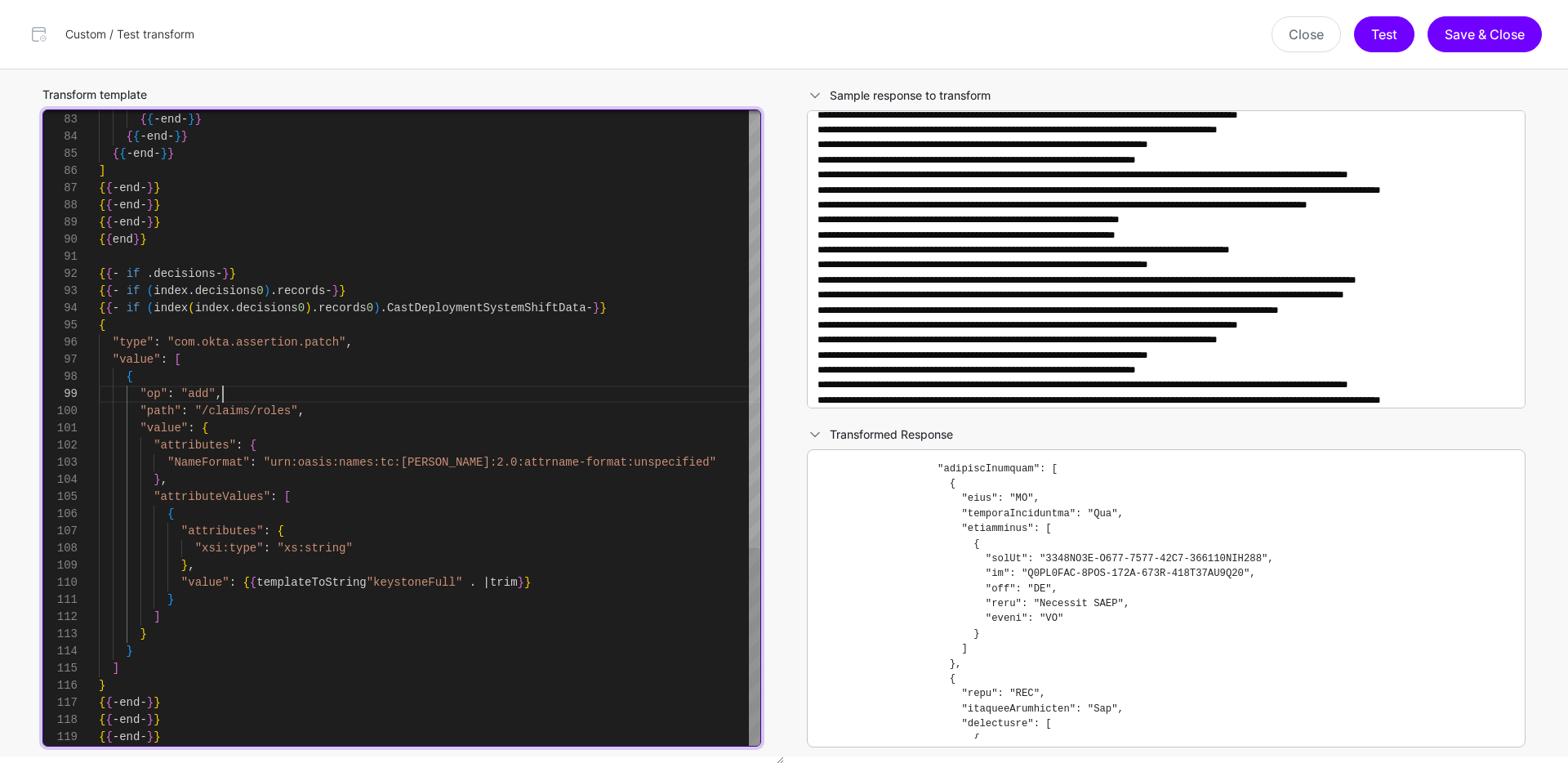
type textarea "**********"
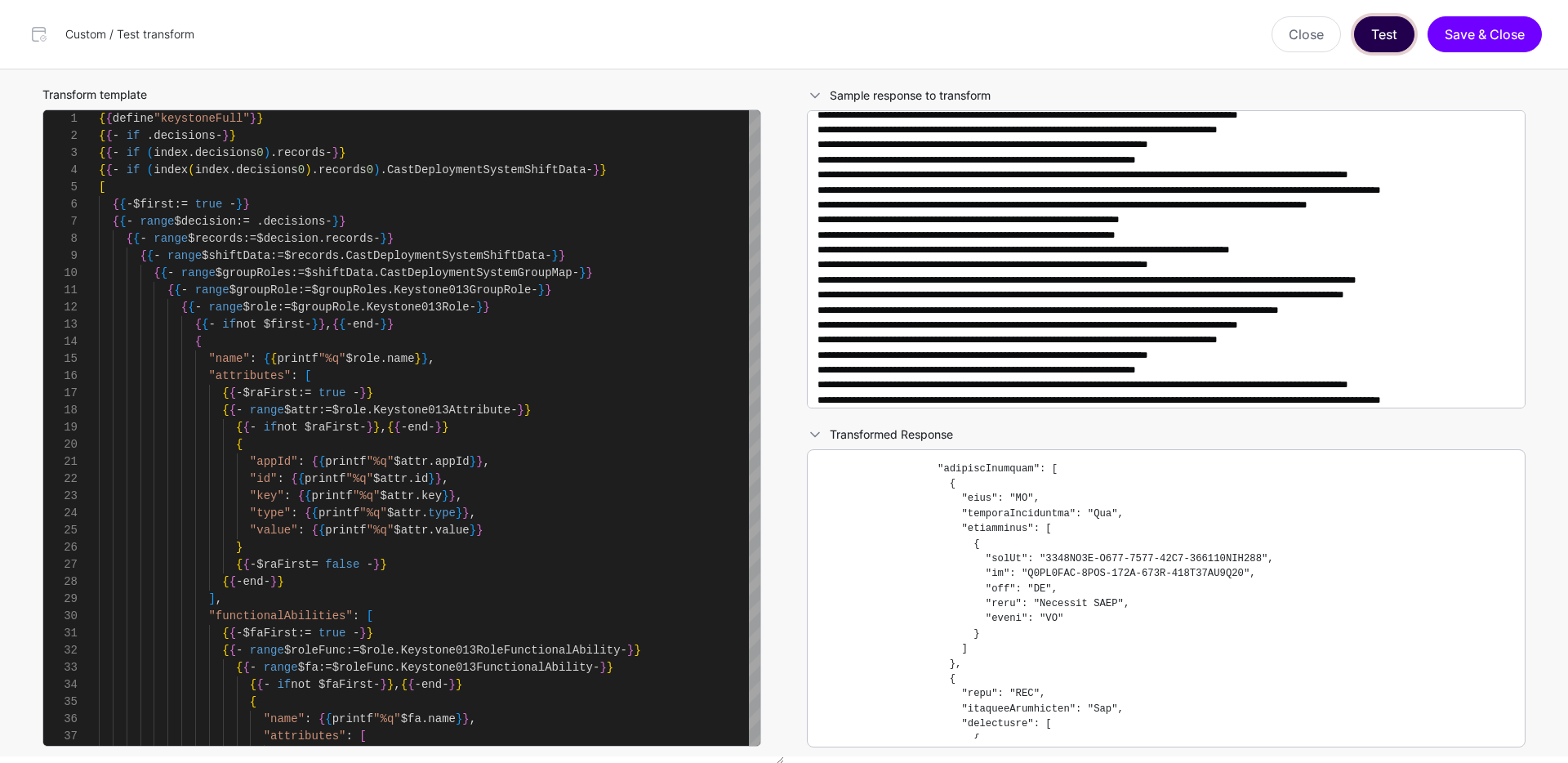
click at [1371, 46] on button "Test" at bounding box center [1384, 34] width 61 height 36
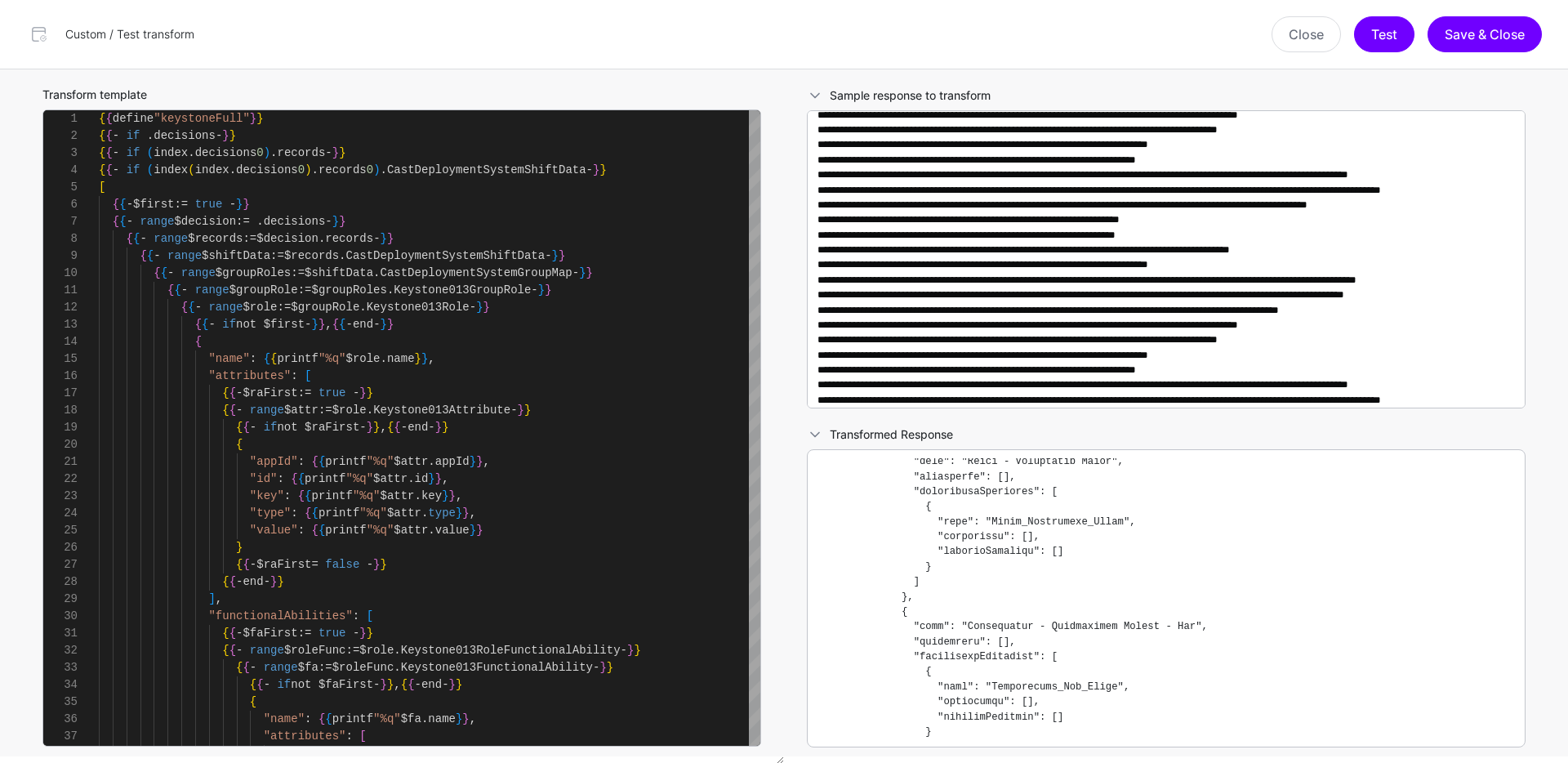
scroll to position [1527, 0]
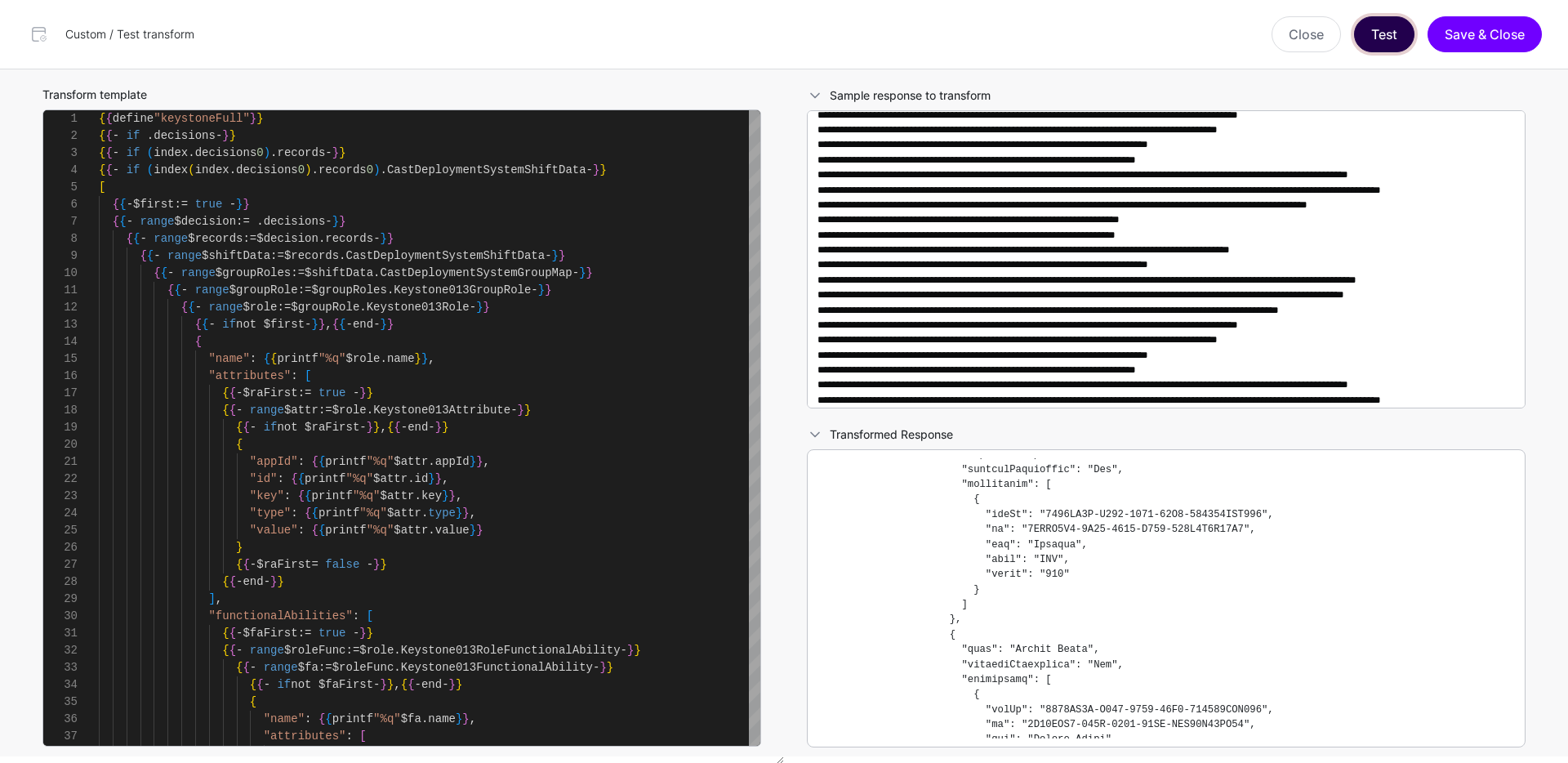
click at [1389, 31] on button "Test" at bounding box center [1384, 34] width 61 height 36
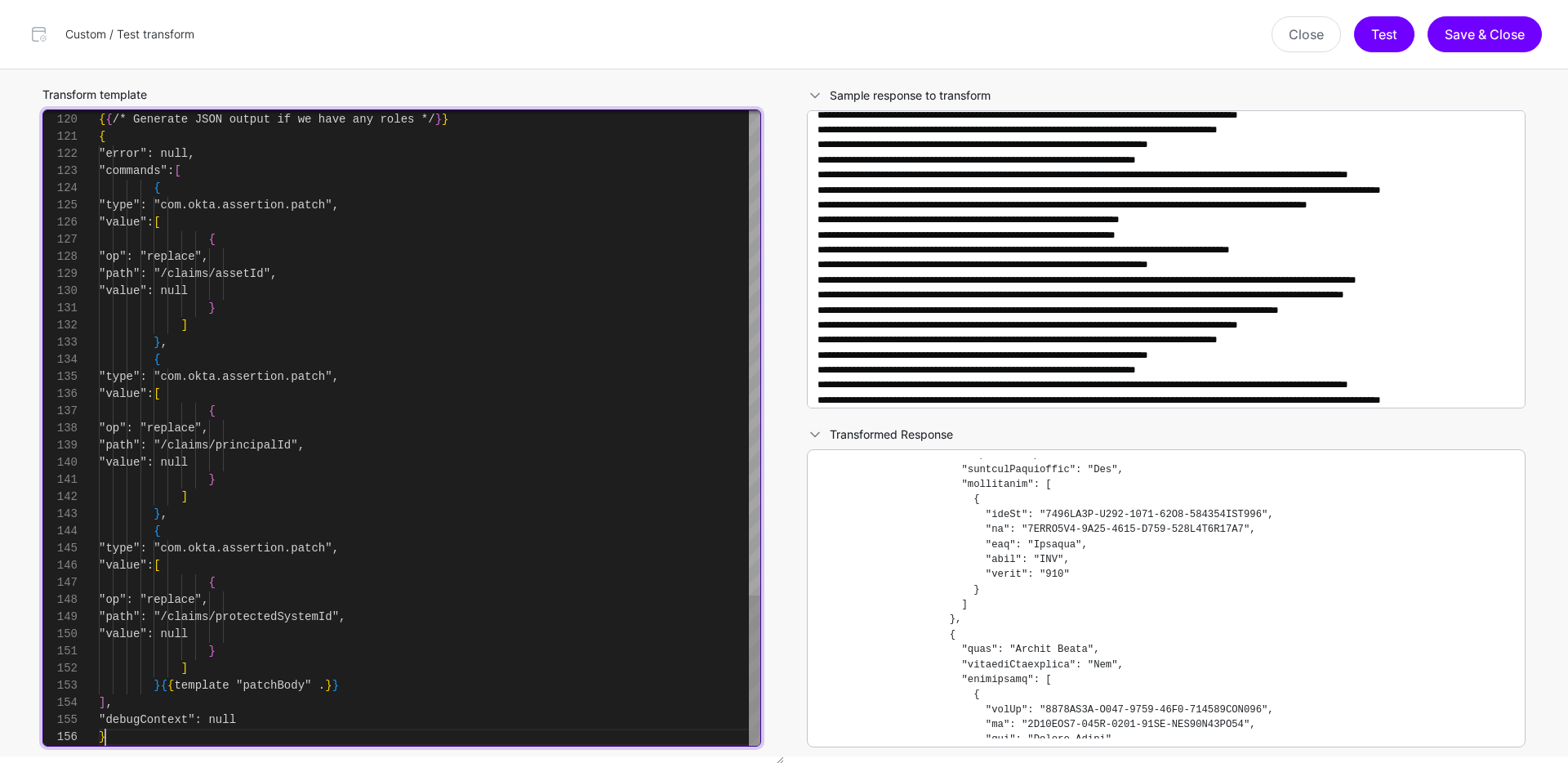
scroll to position [85, 0]
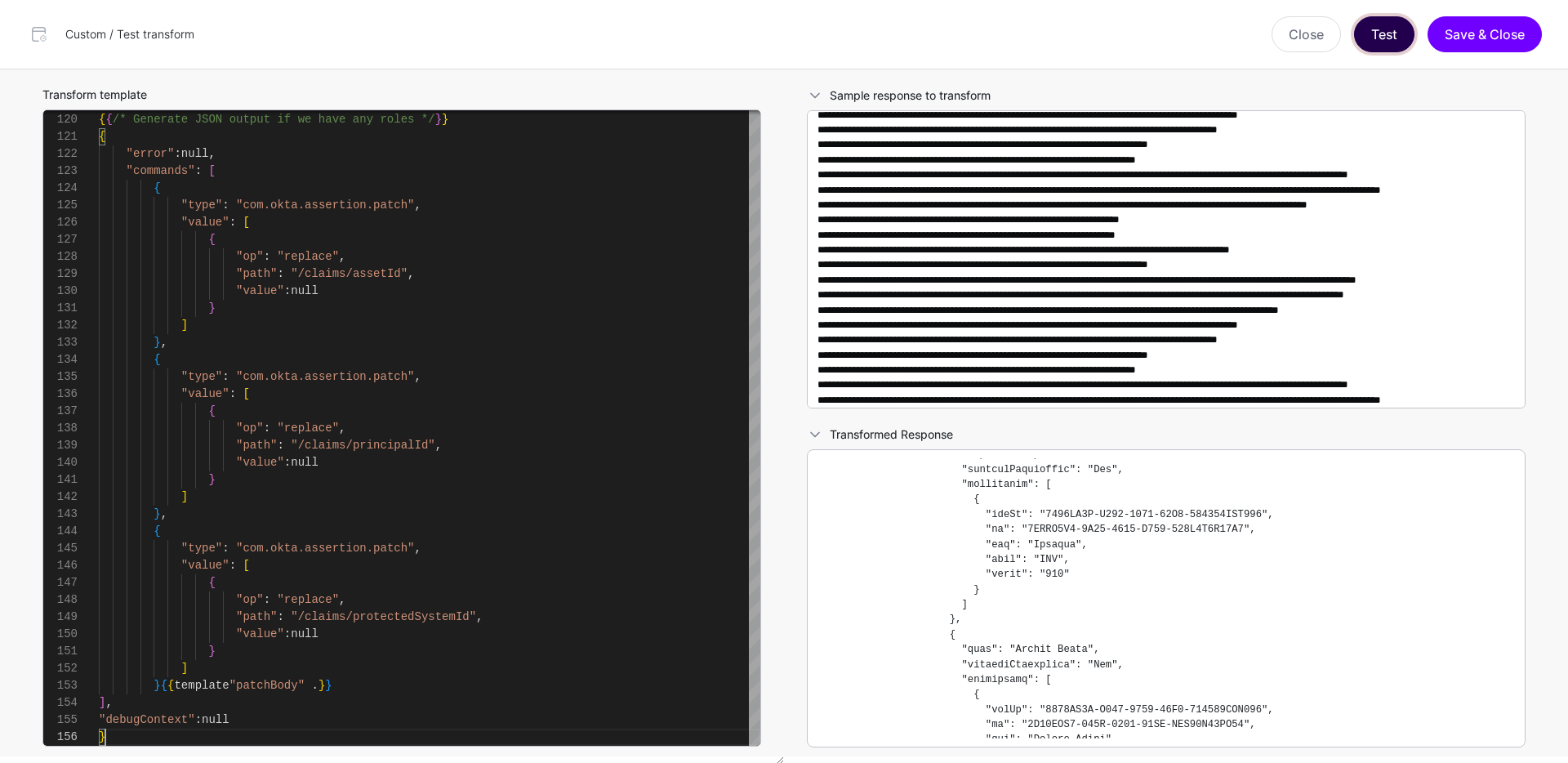
click at [1378, 33] on button "Test" at bounding box center [1384, 34] width 61 height 36
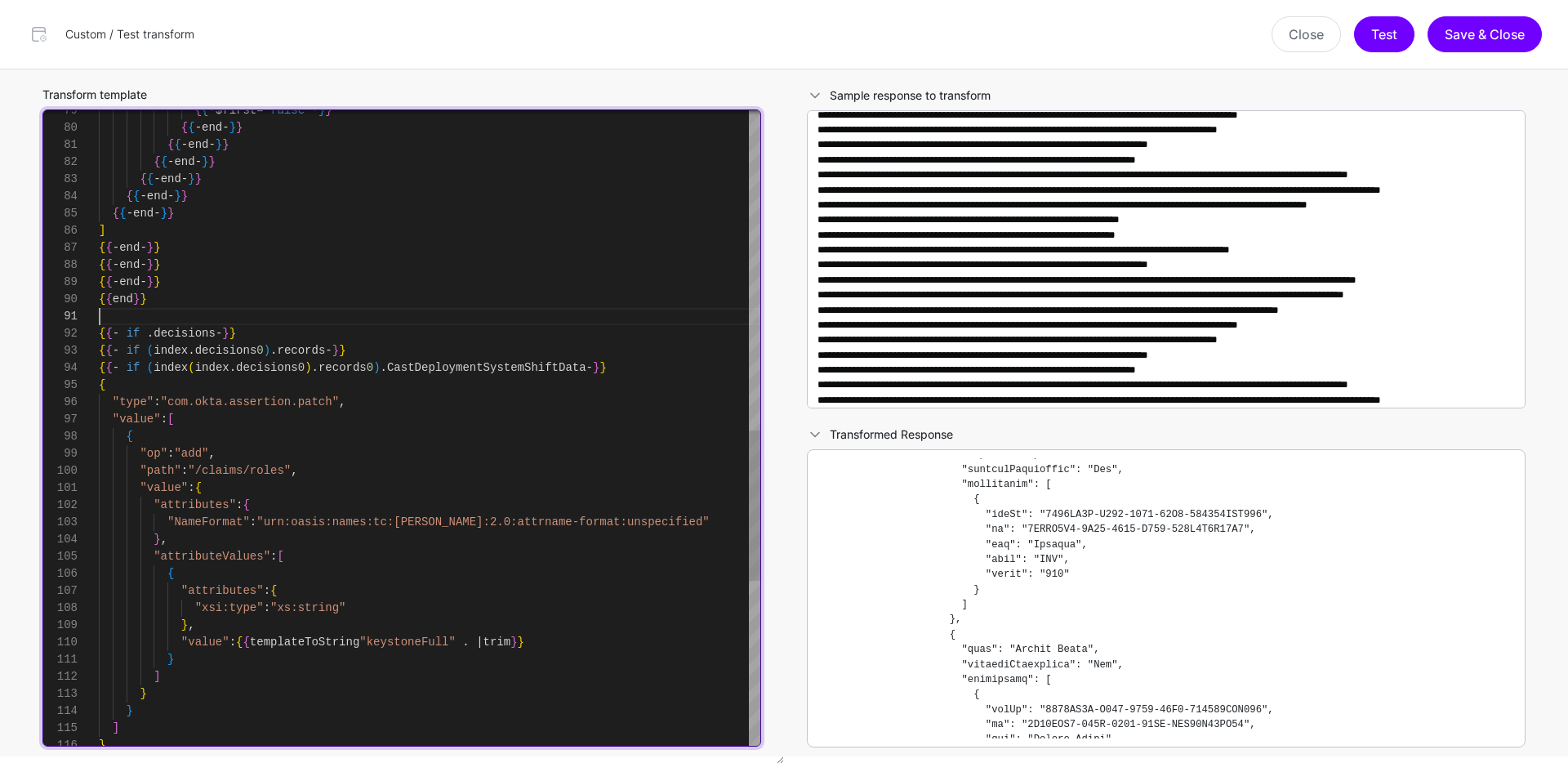
click at [181, 319] on div "] } "NameFormat" : "urn:oasis:names:tc:SAML:2.0:attrname-format:unspe cified" }…" at bounding box center [429, 101] width 661 height 2676
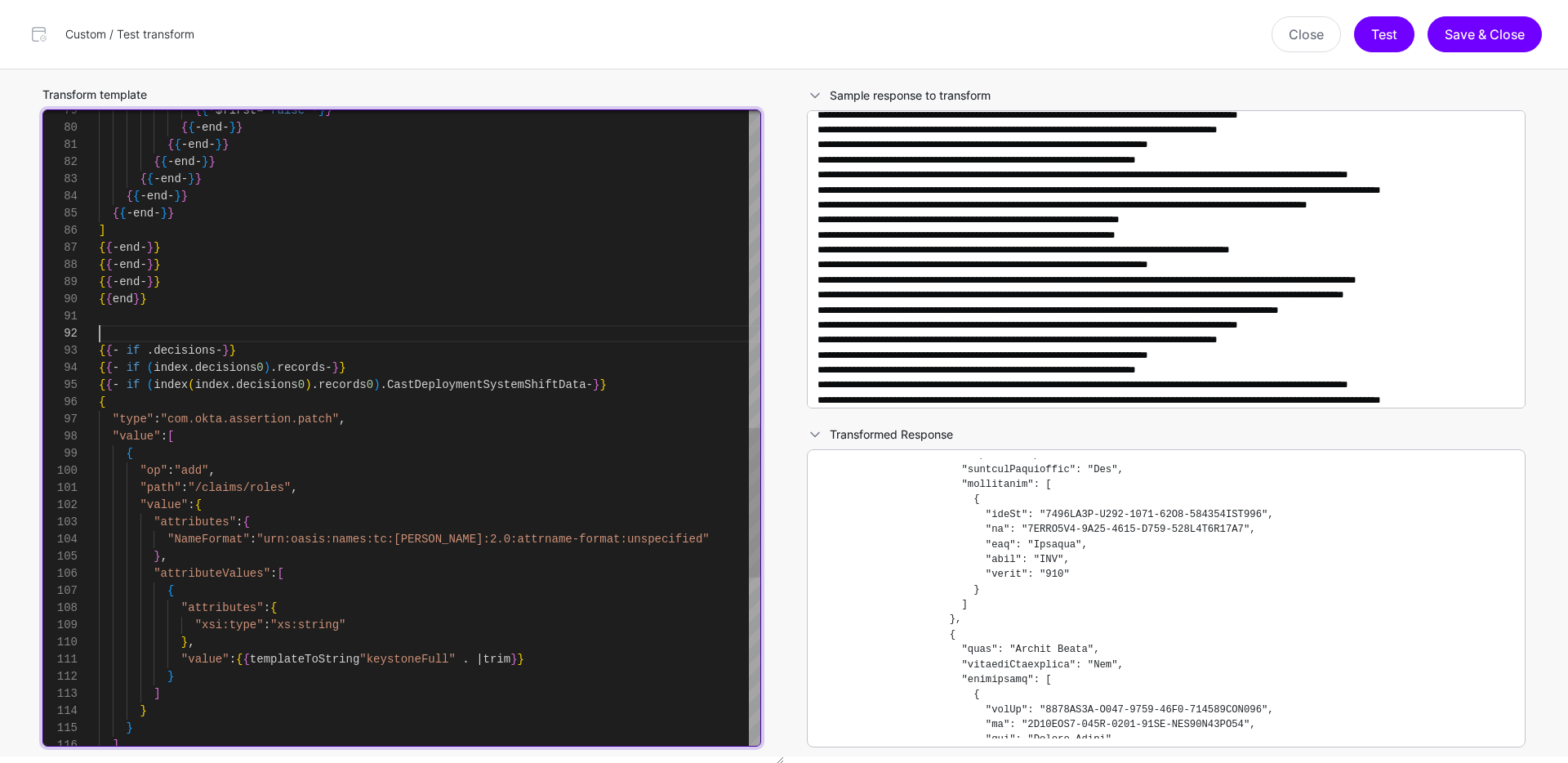
scroll to position [17, 0]
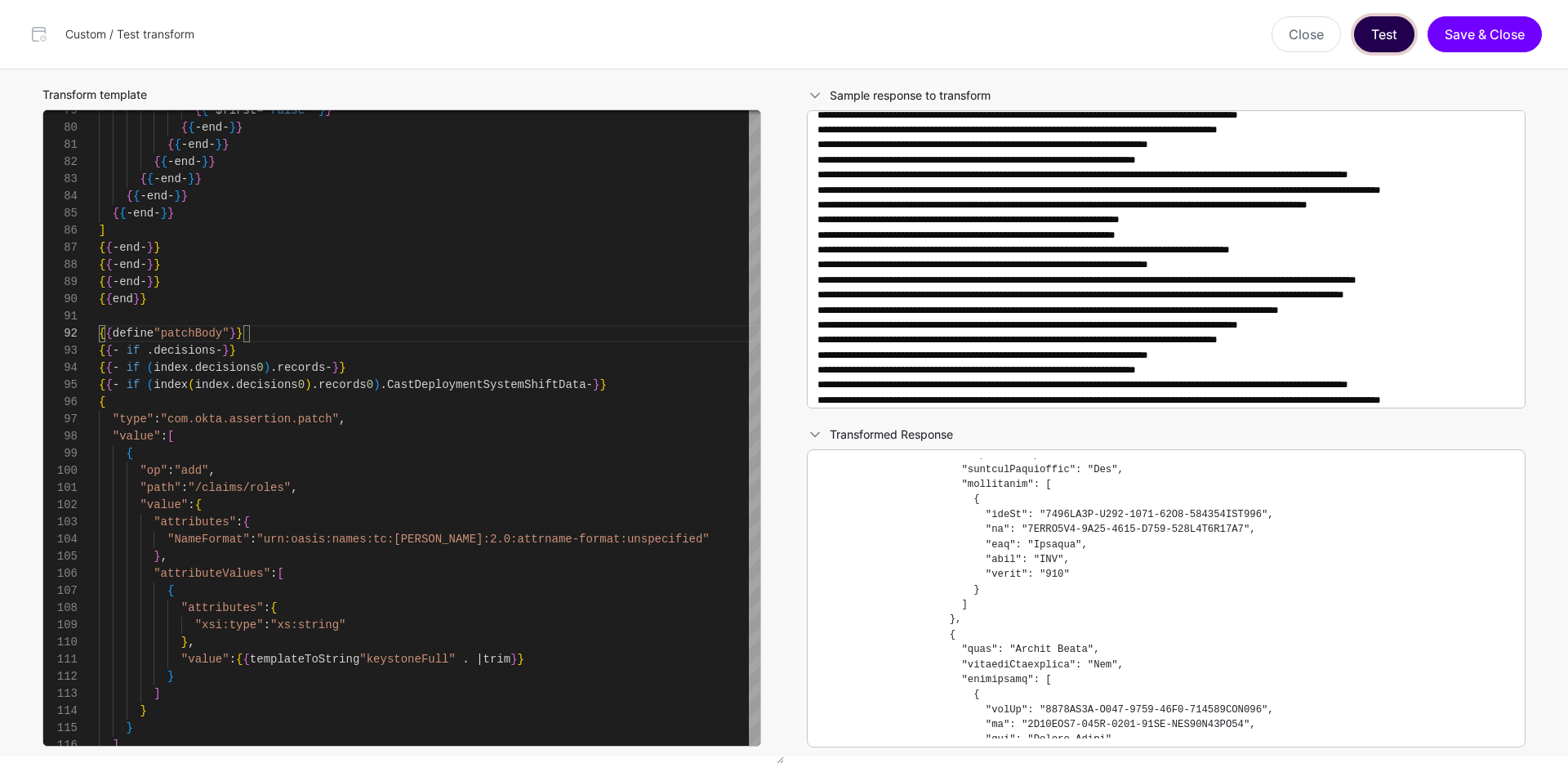
click at [1387, 42] on button "Test" at bounding box center [1384, 34] width 61 height 36
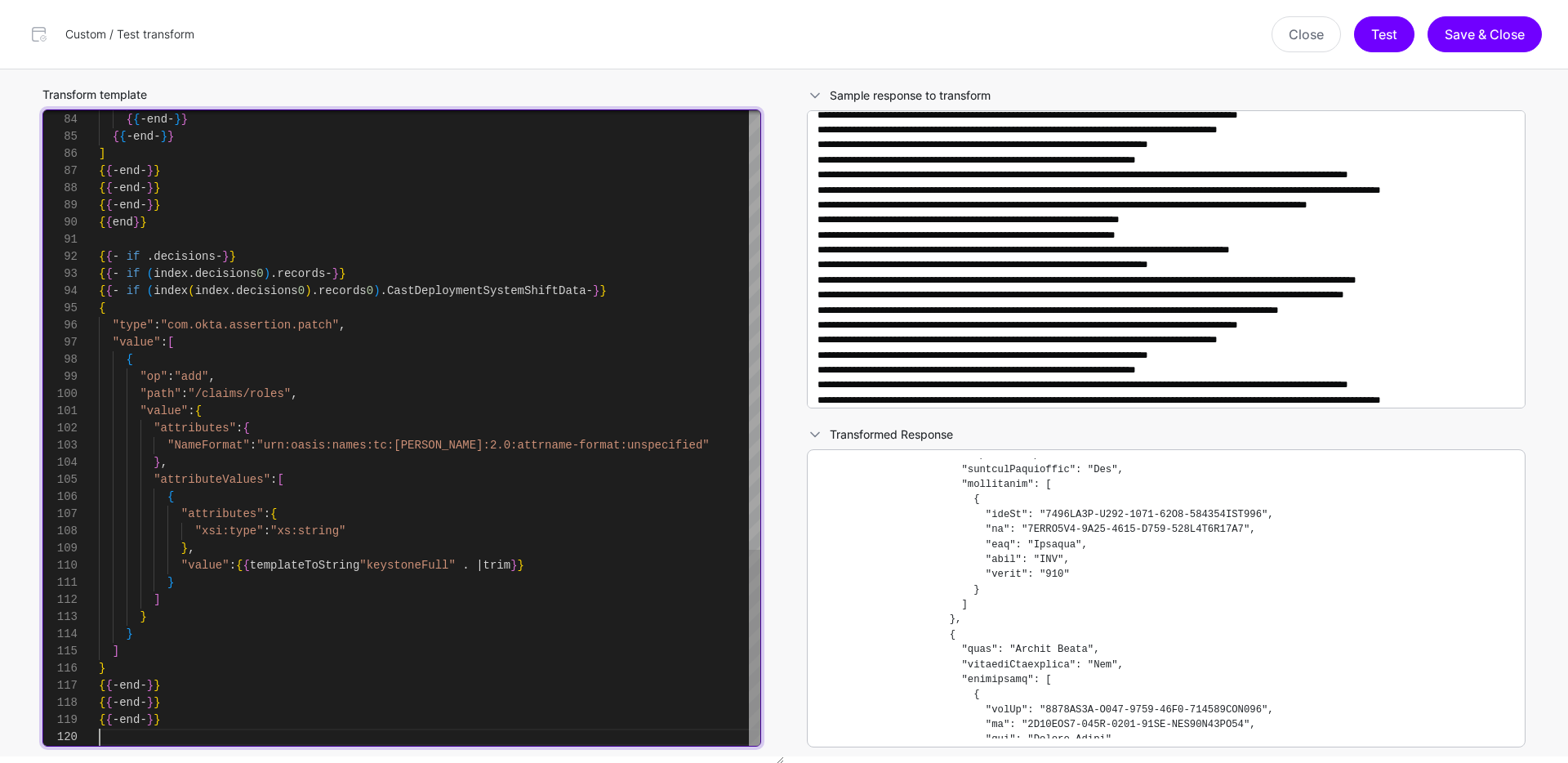
scroll to position [137, 0]
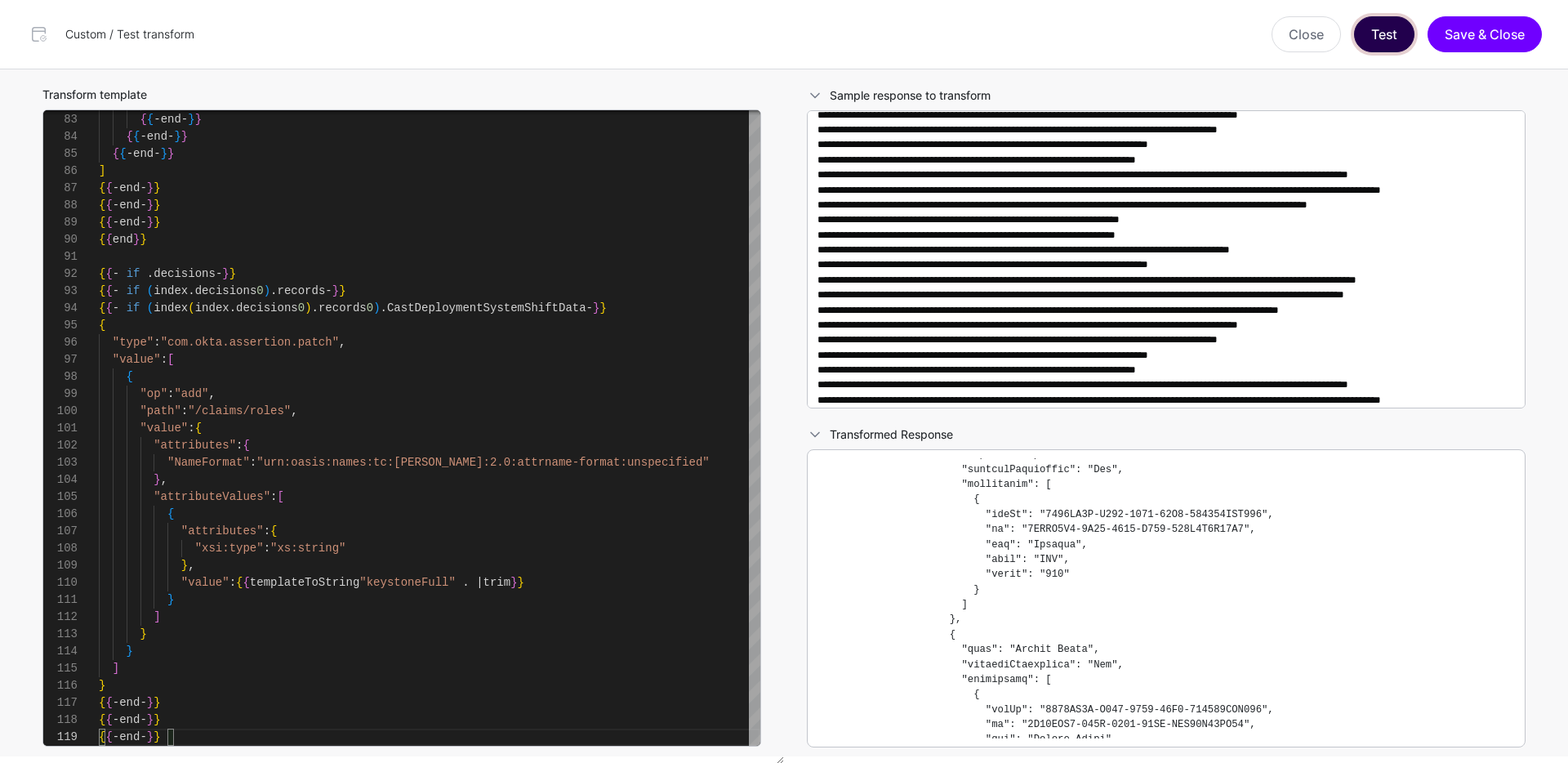
click at [1386, 29] on button "Test" at bounding box center [1384, 34] width 61 height 36
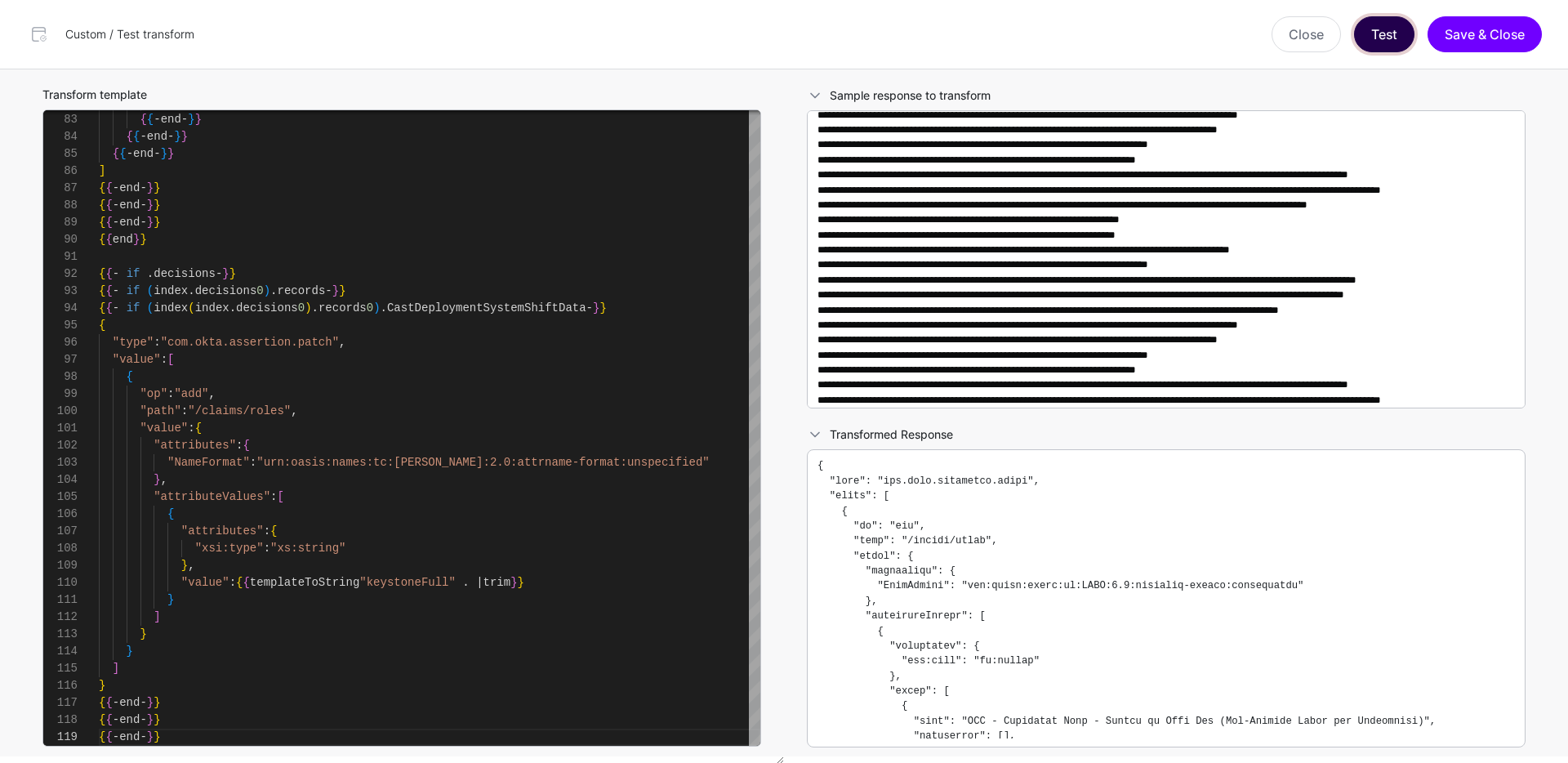
click at [1379, 39] on button "Test" at bounding box center [1384, 34] width 61 height 36
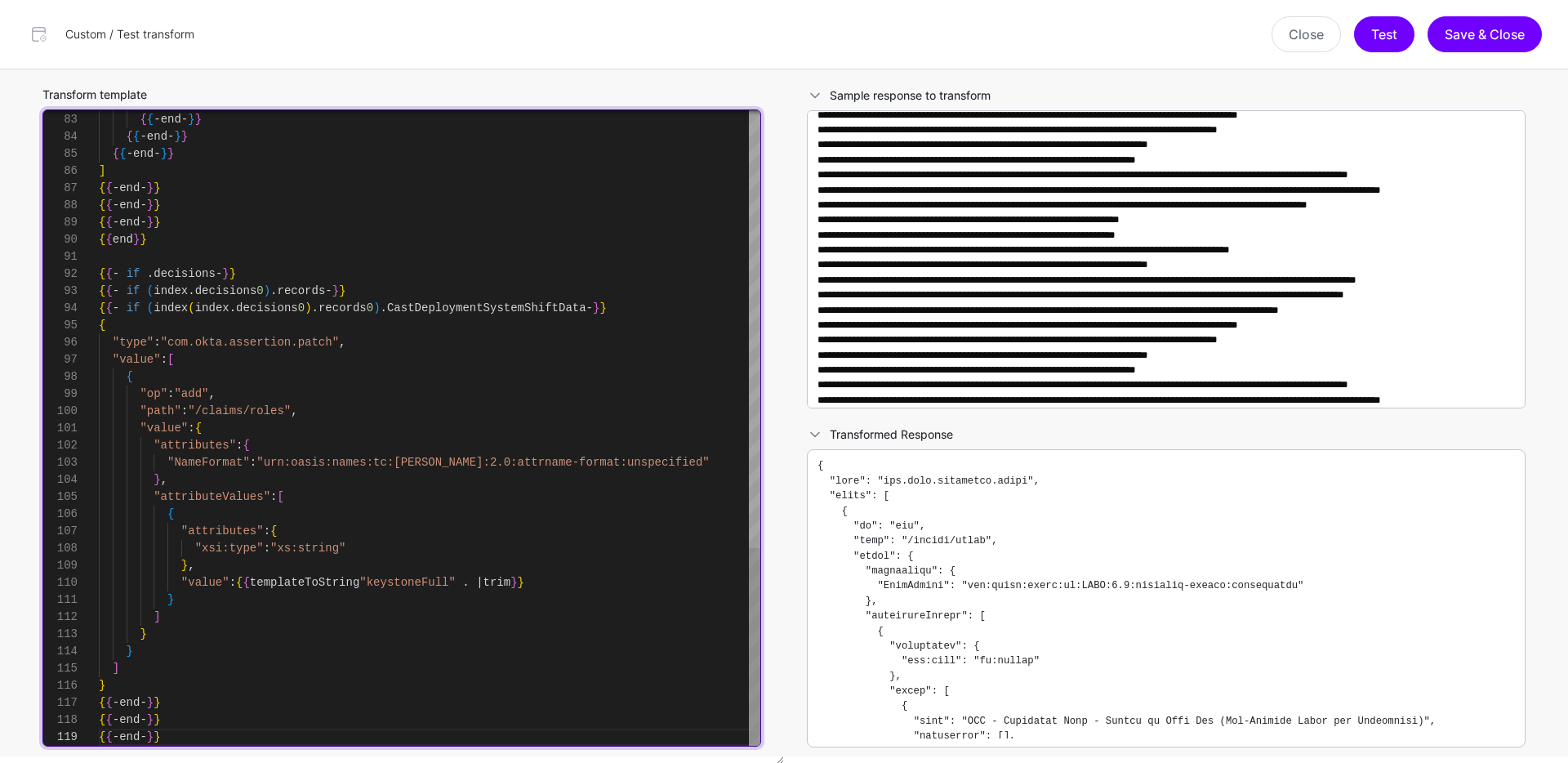
type textarea "**********"
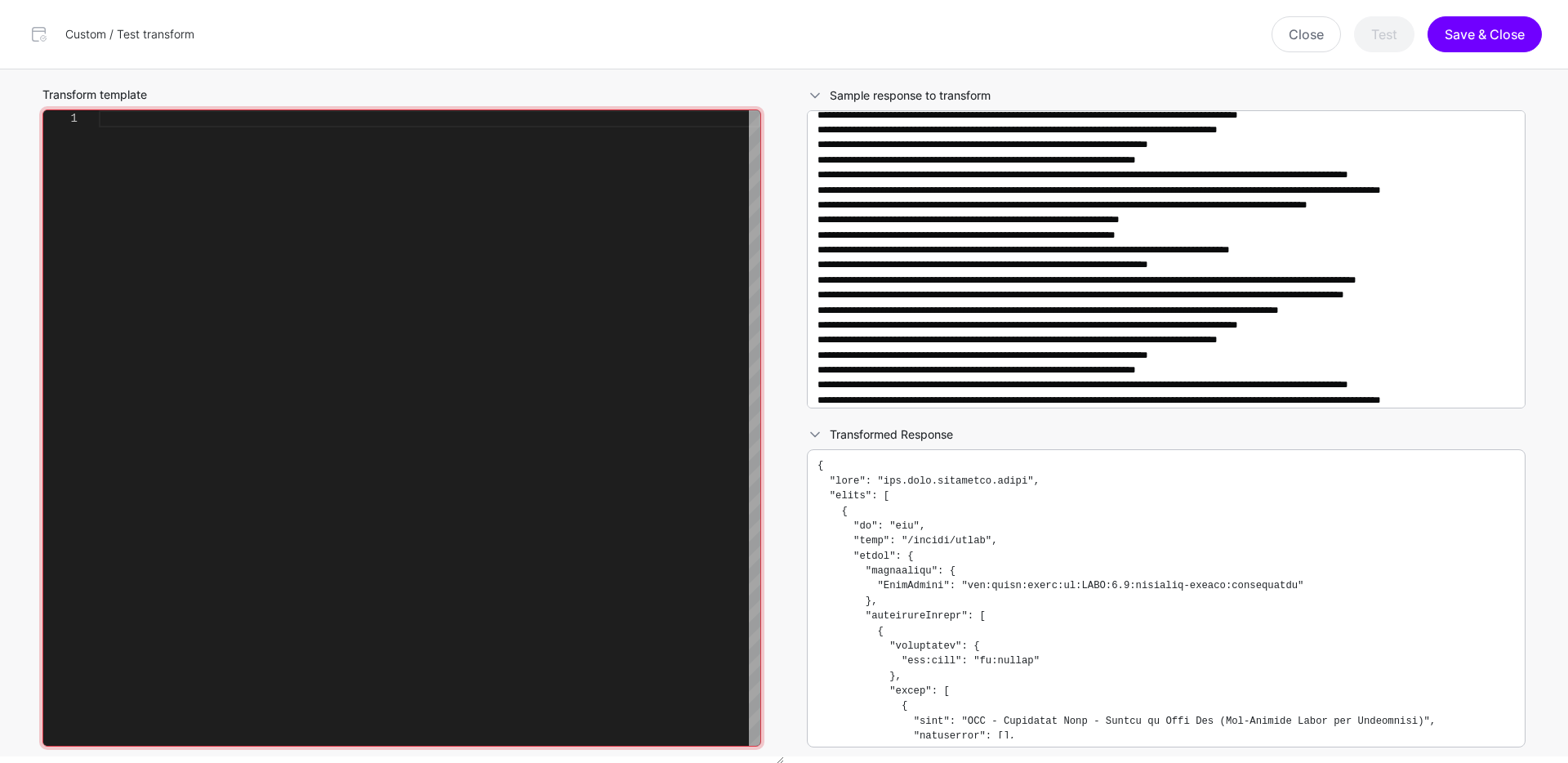
scroll to position [103, 0]
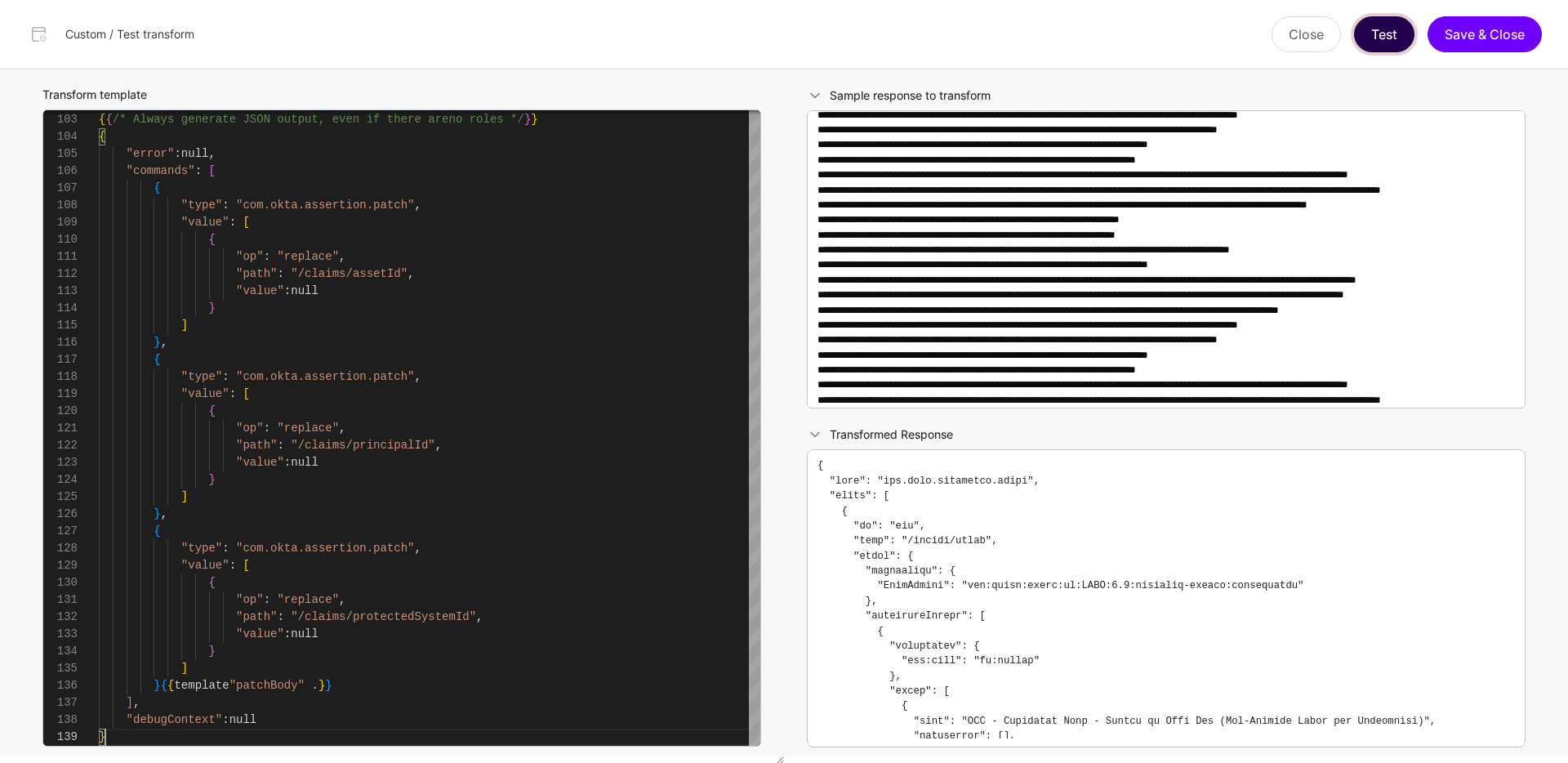
click at [1384, 27] on button "Test" at bounding box center [1384, 34] width 61 height 36
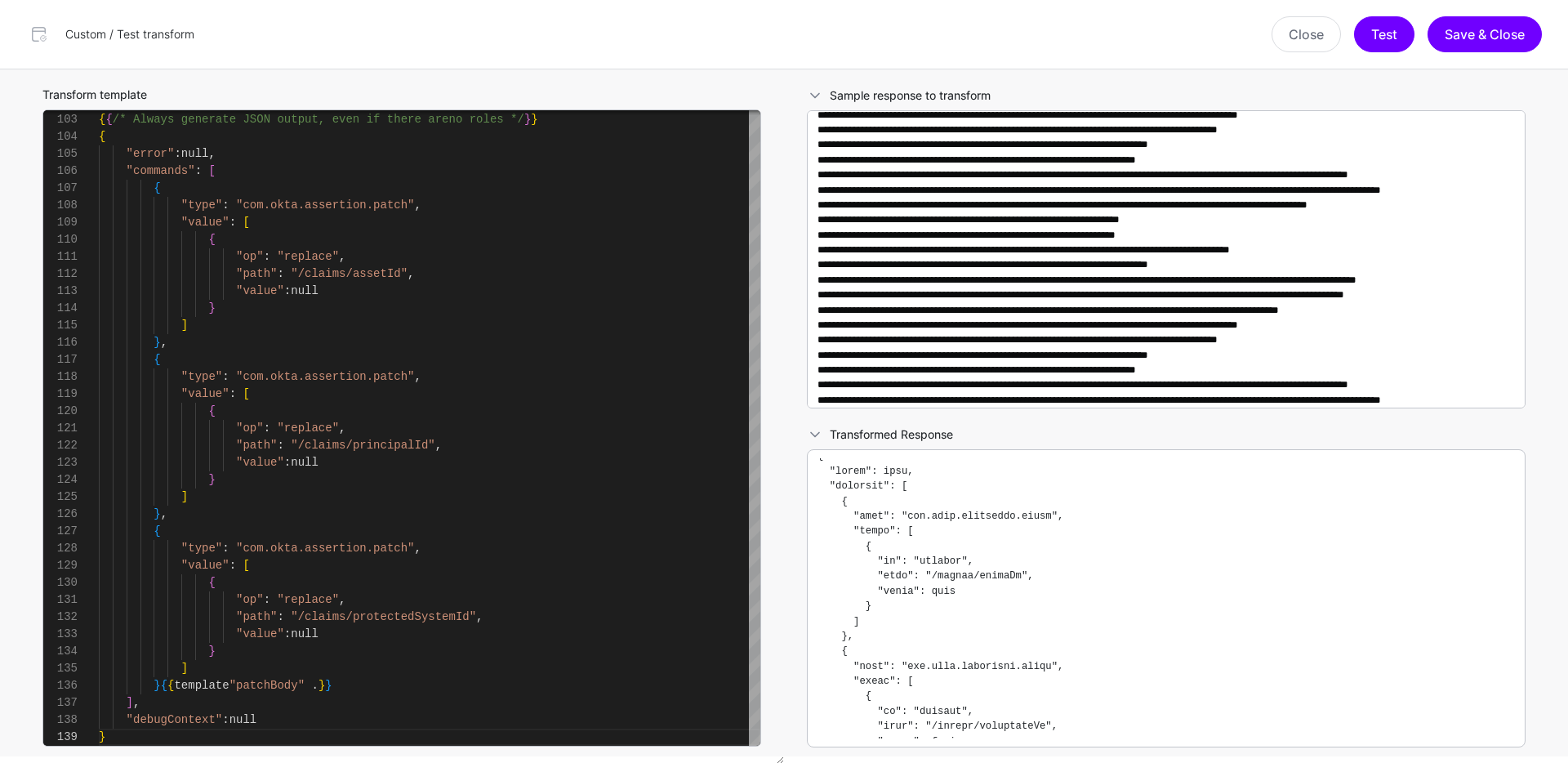
scroll to position [0, 0]
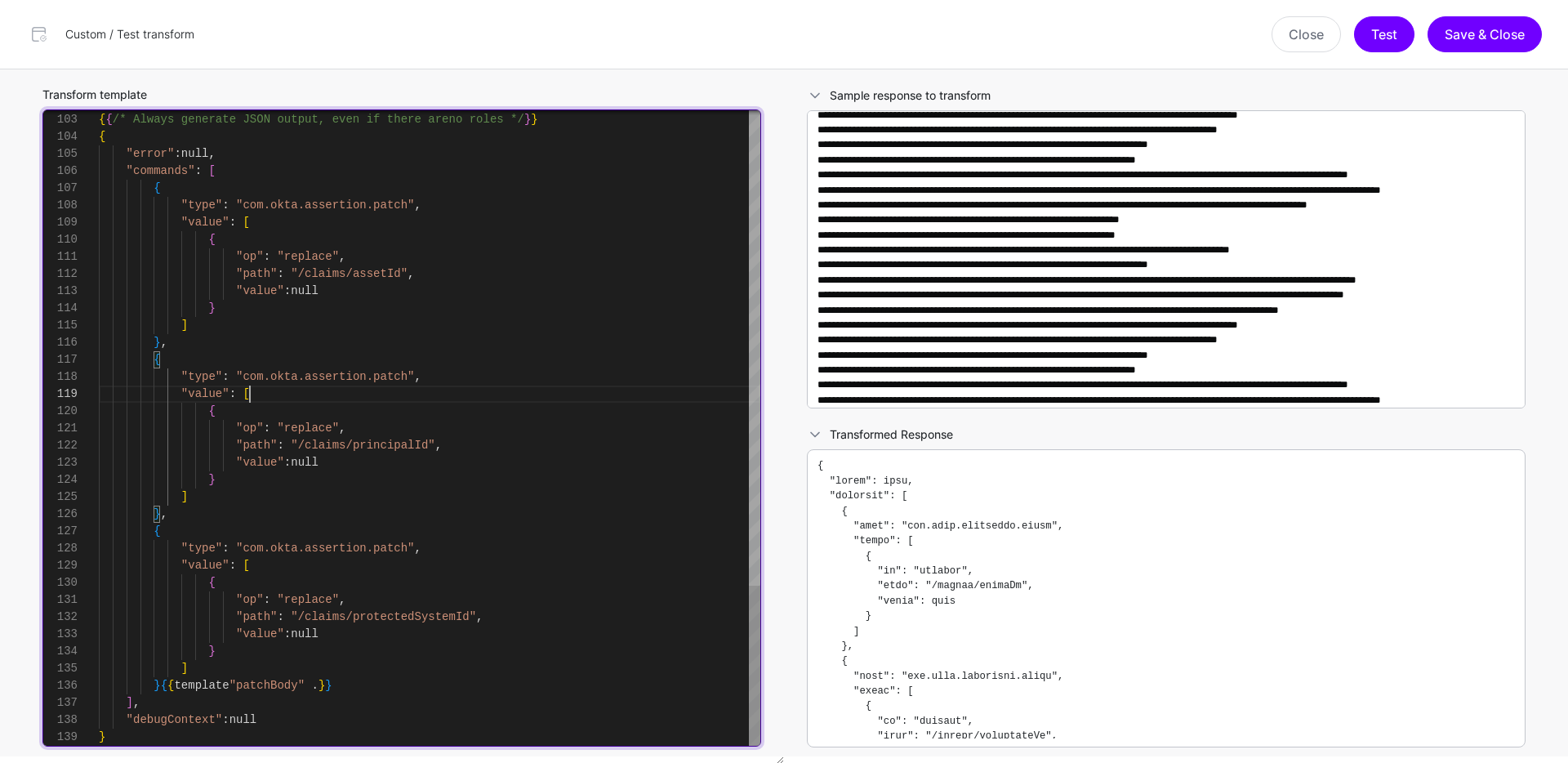
scroll to position [103, 0]
type textarea "**********"
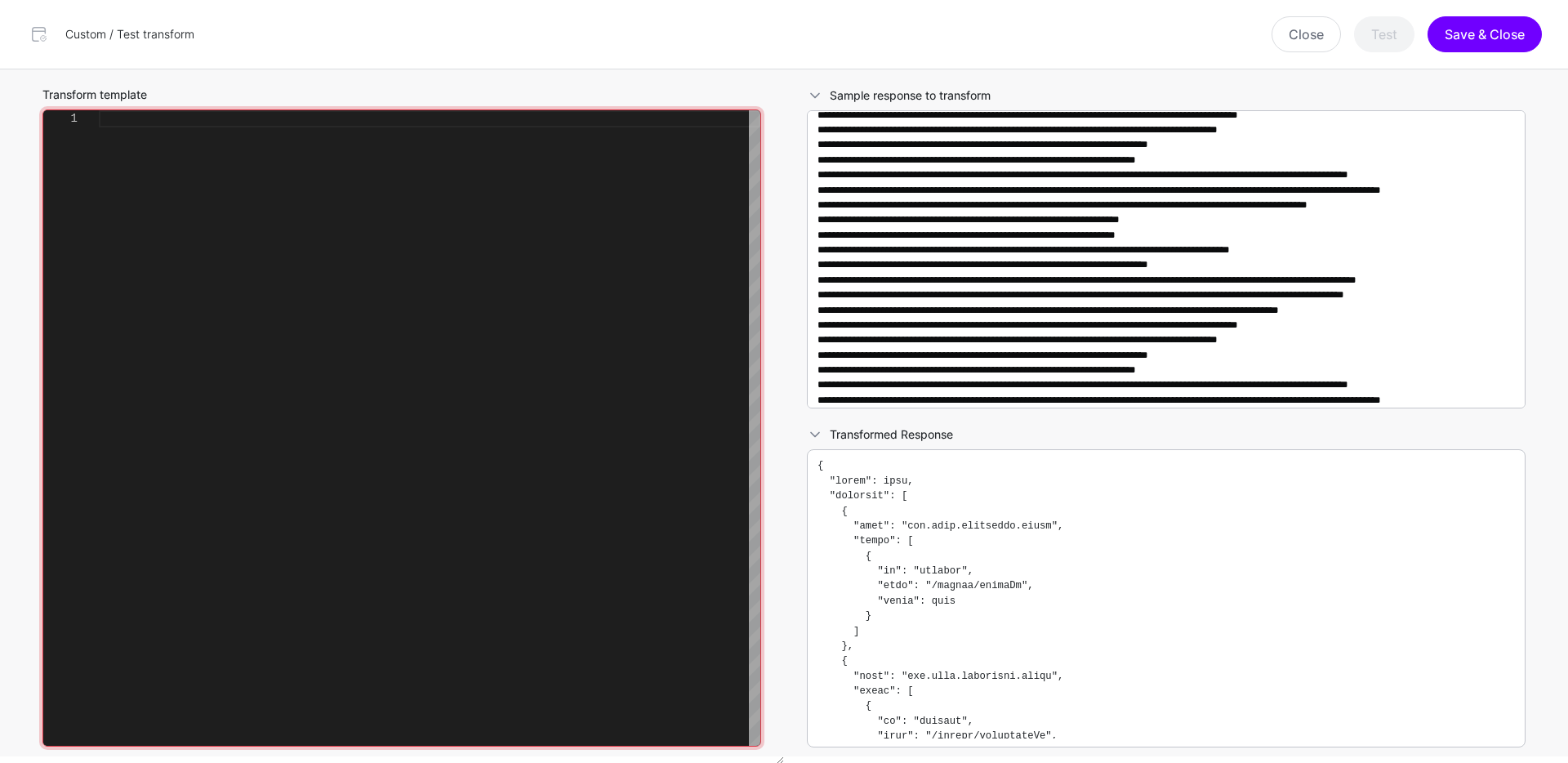
scroll to position [17, 0]
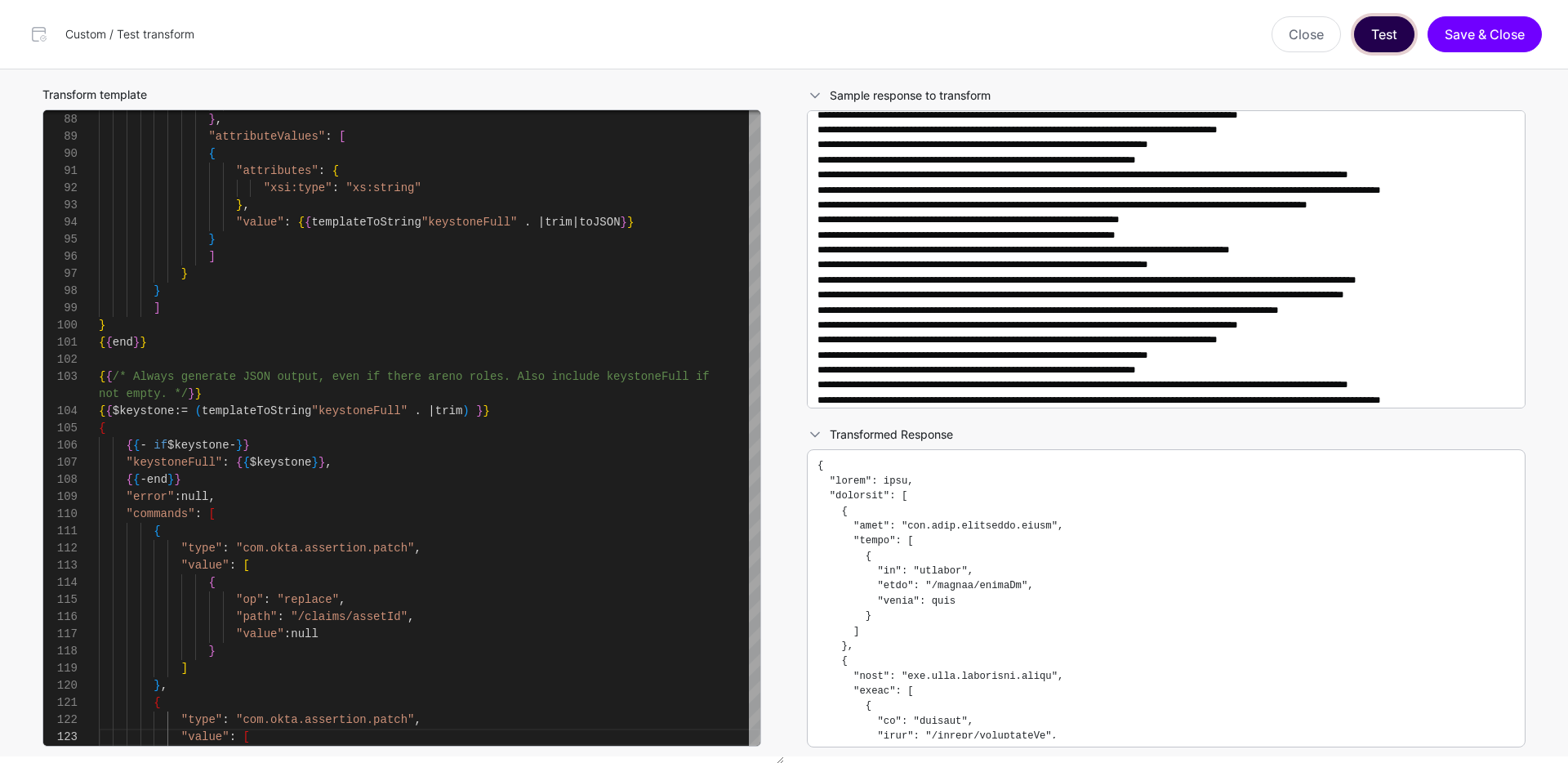
click at [1370, 40] on button "Test" at bounding box center [1384, 34] width 61 height 36
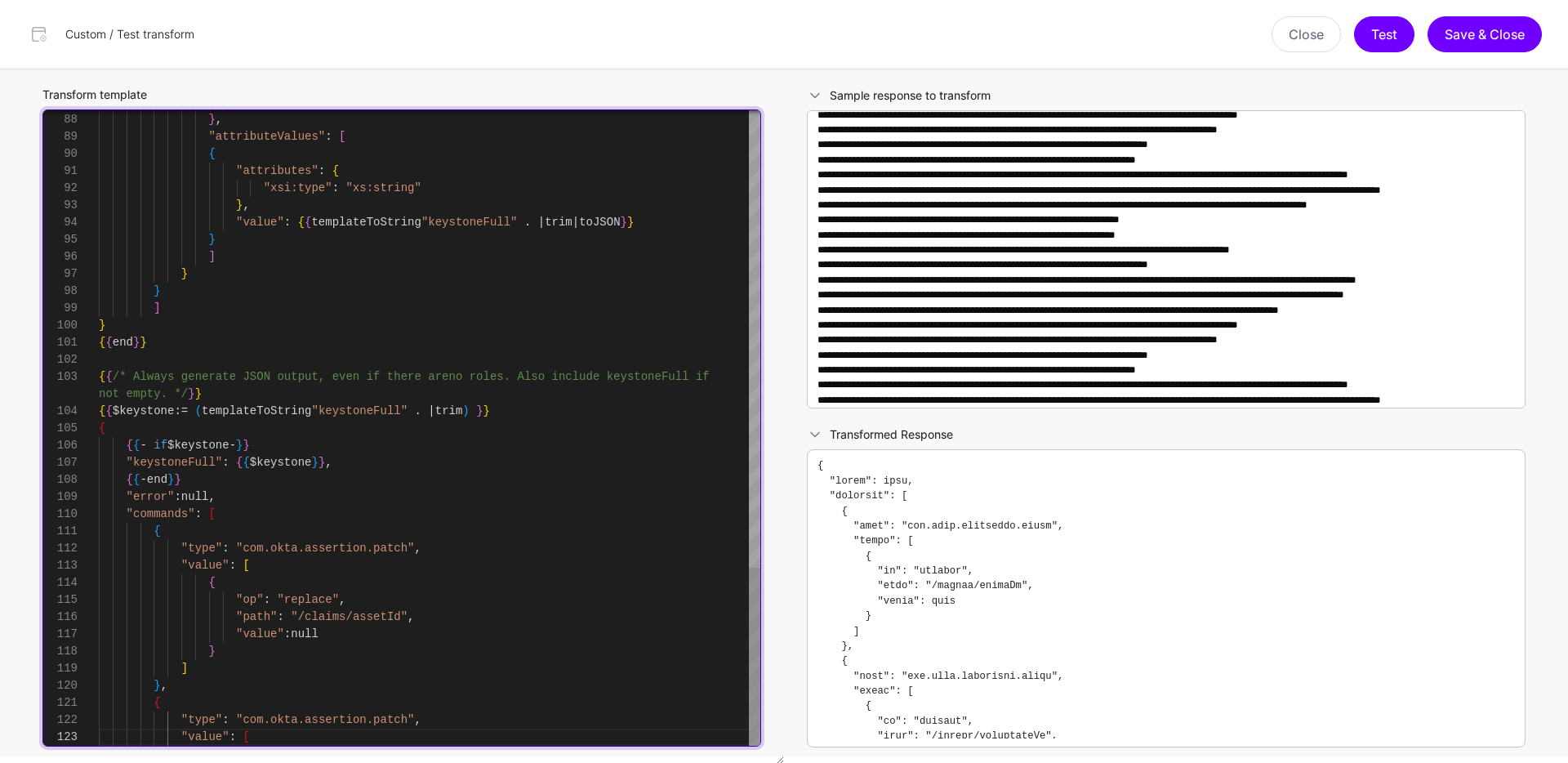
type textarea "**********"
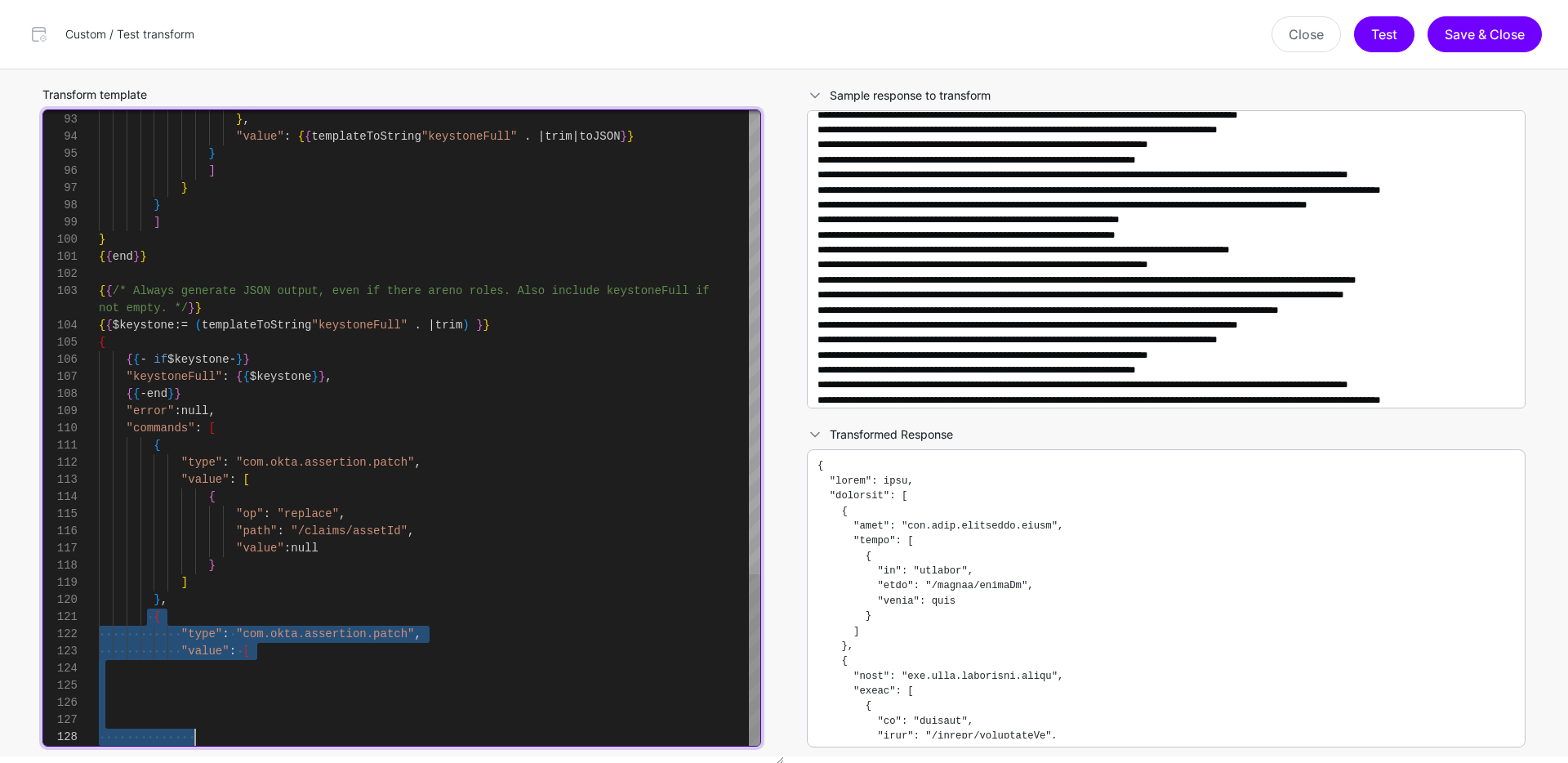
drag, startPoint x: 149, startPoint y: 615, endPoint x: 253, endPoint y: 736, distance: 159.6
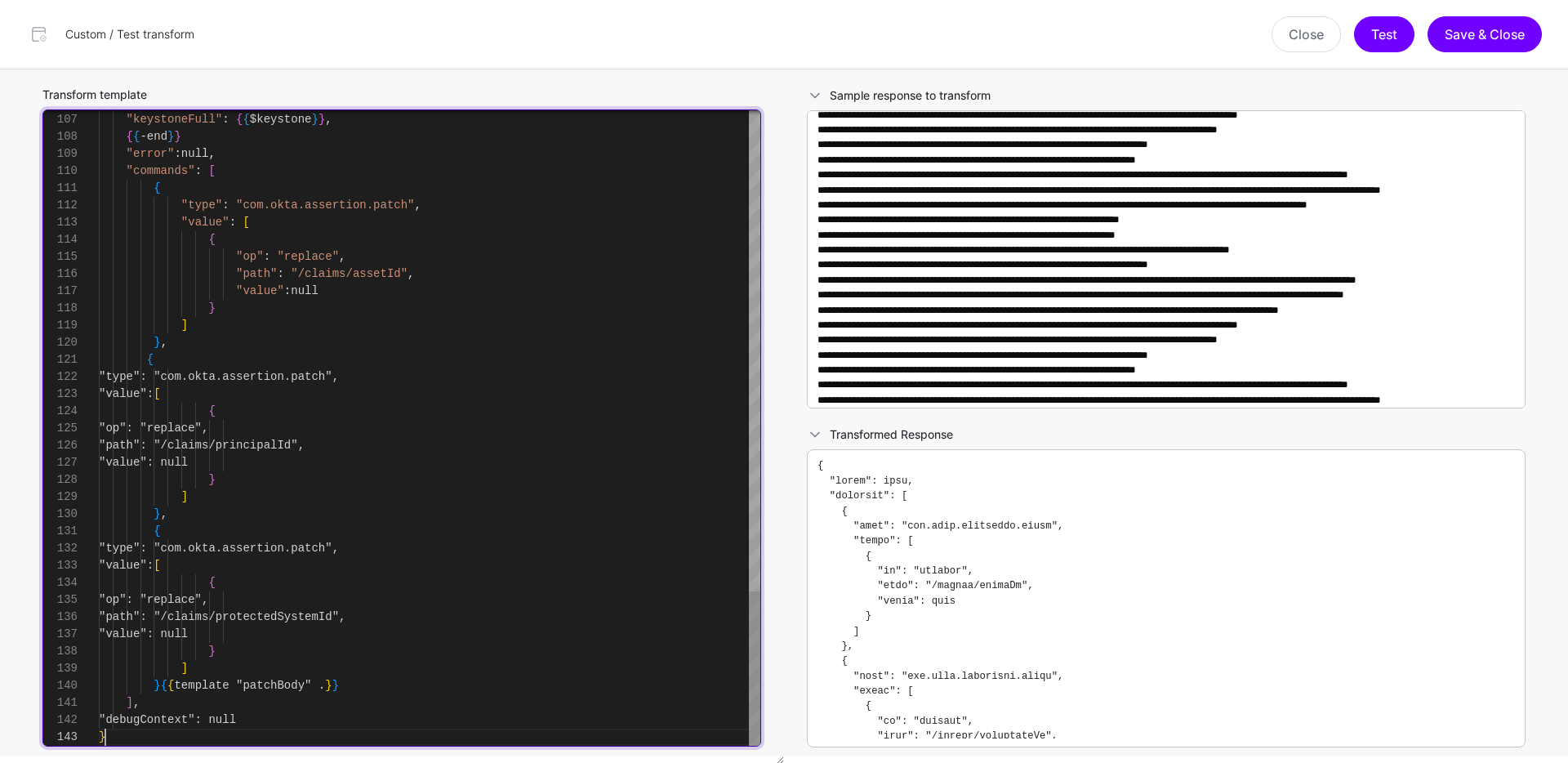
scroll to position [17, 0]
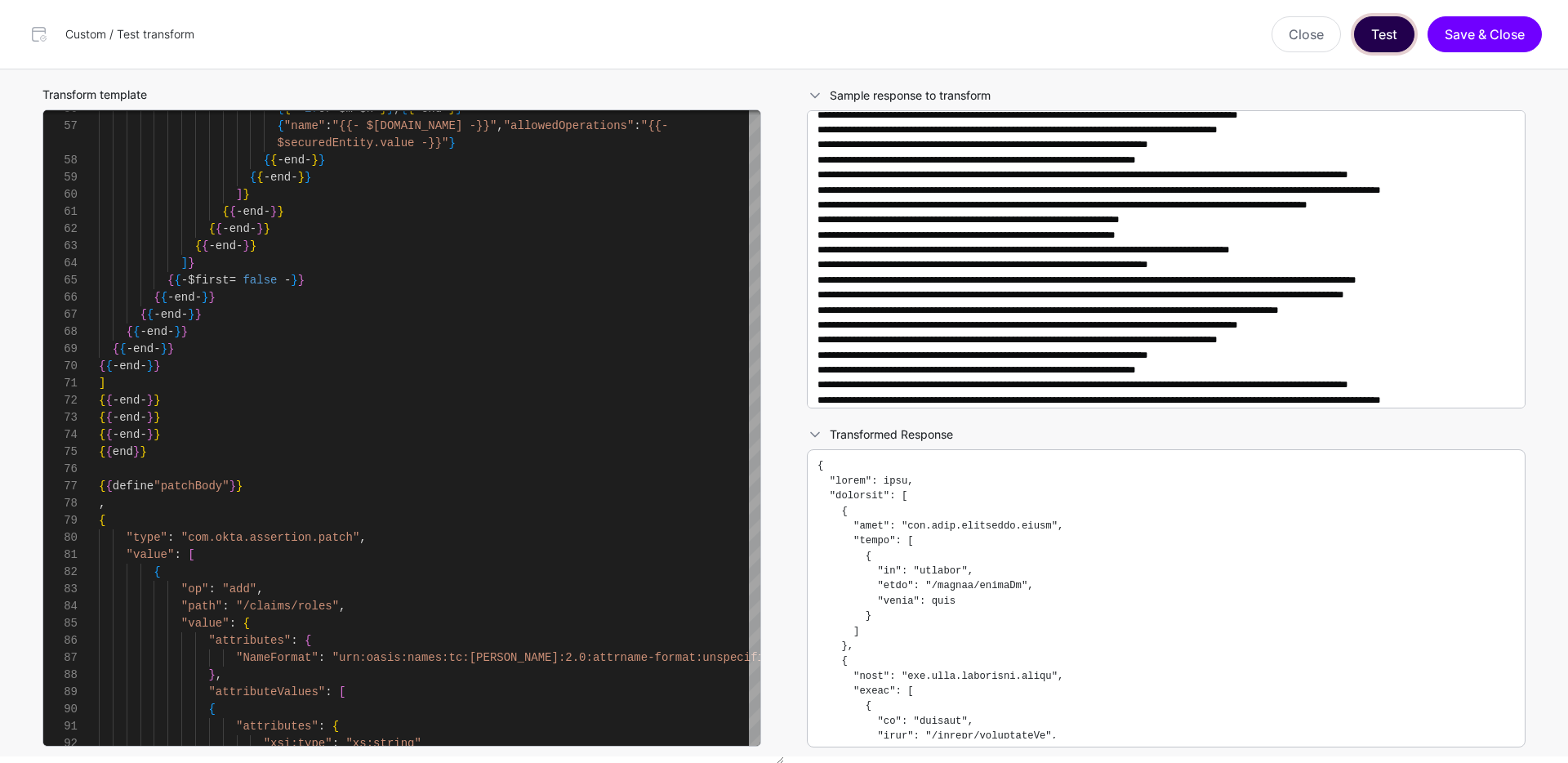
click at [1397, 41] on button "Test" at bounding box center [1384, 34] width 61 height 36
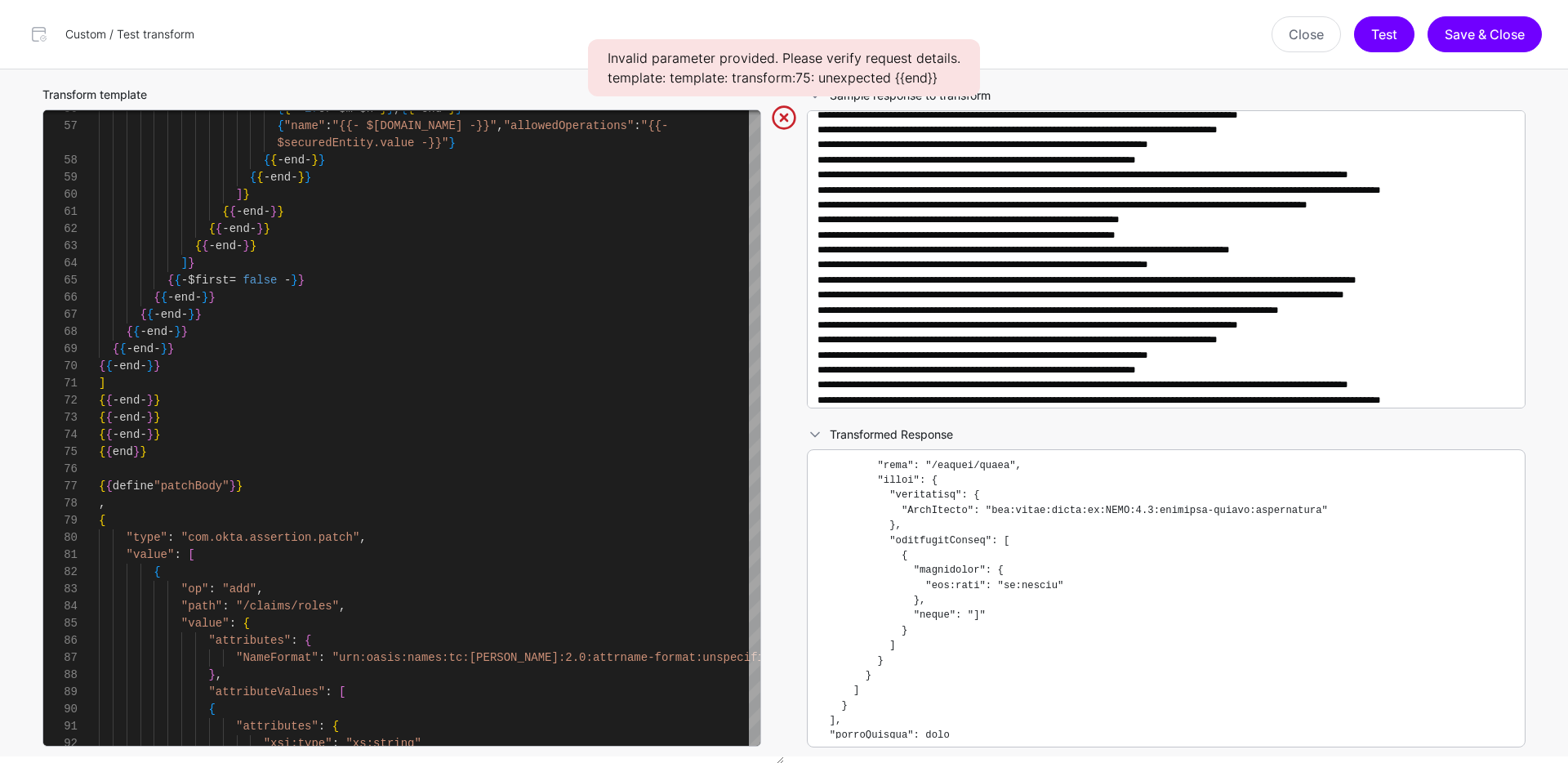
scroll to position [590, 0]
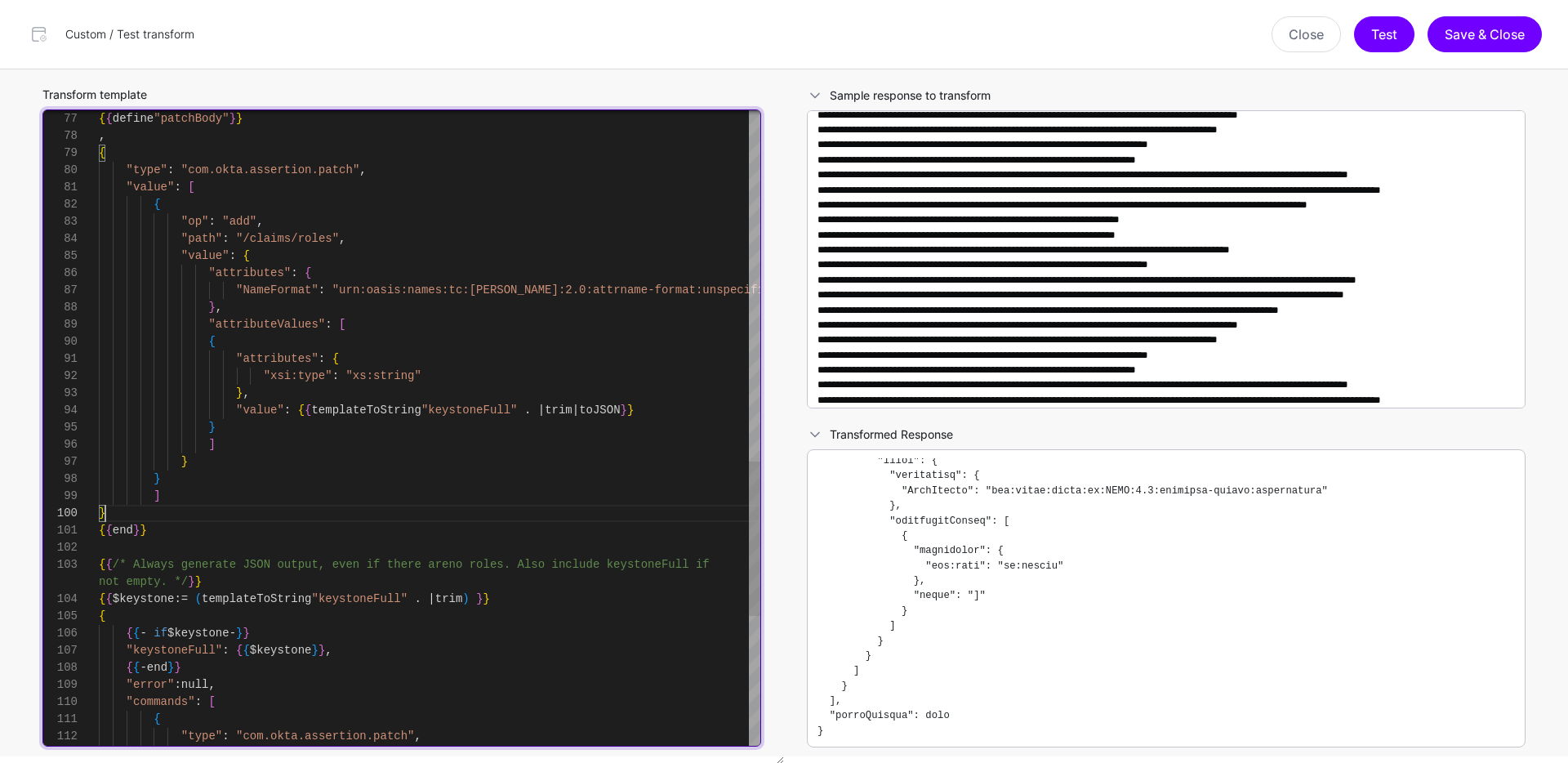
type textarea "**********"
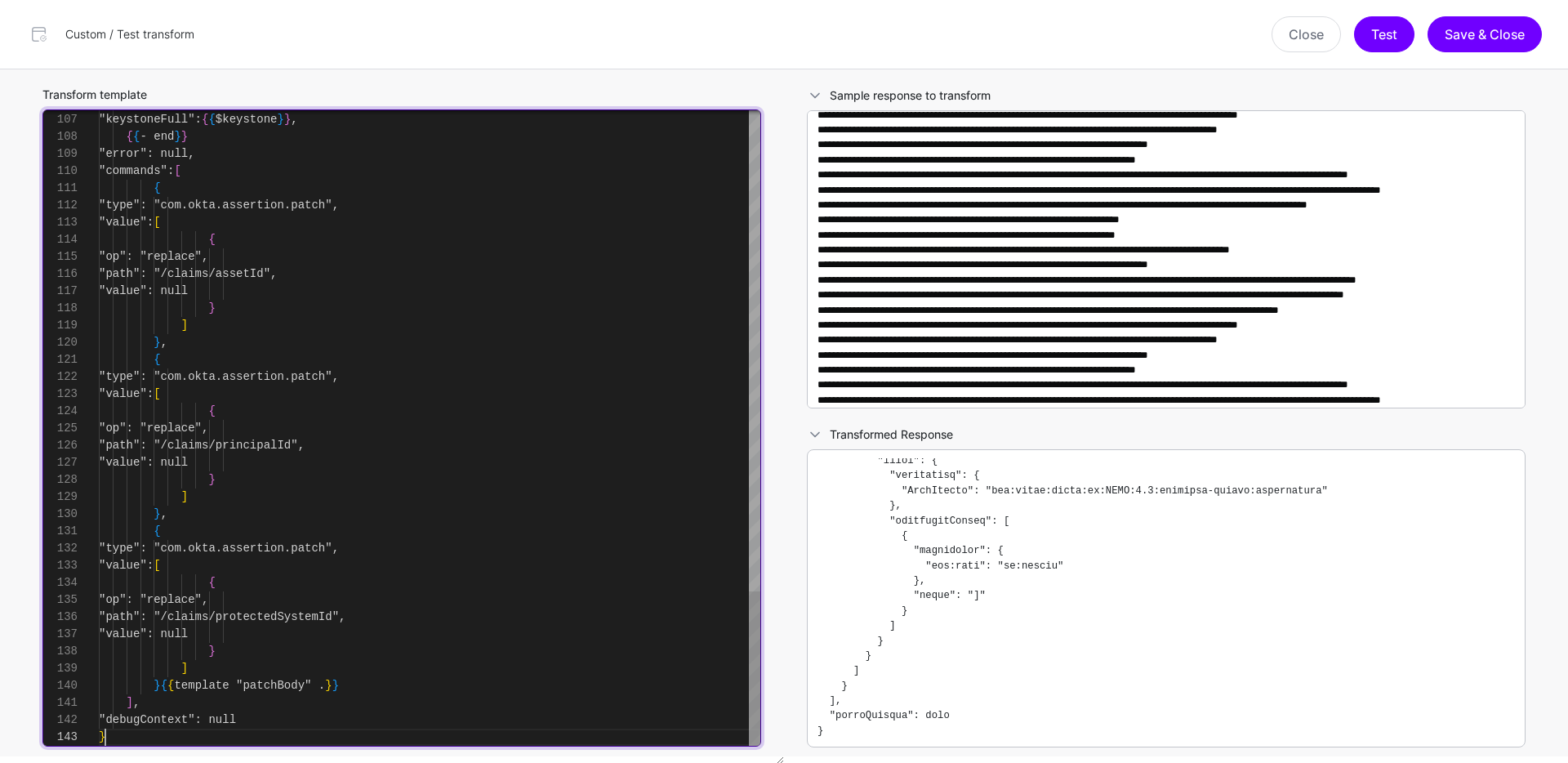
scroll to position [17, 0]
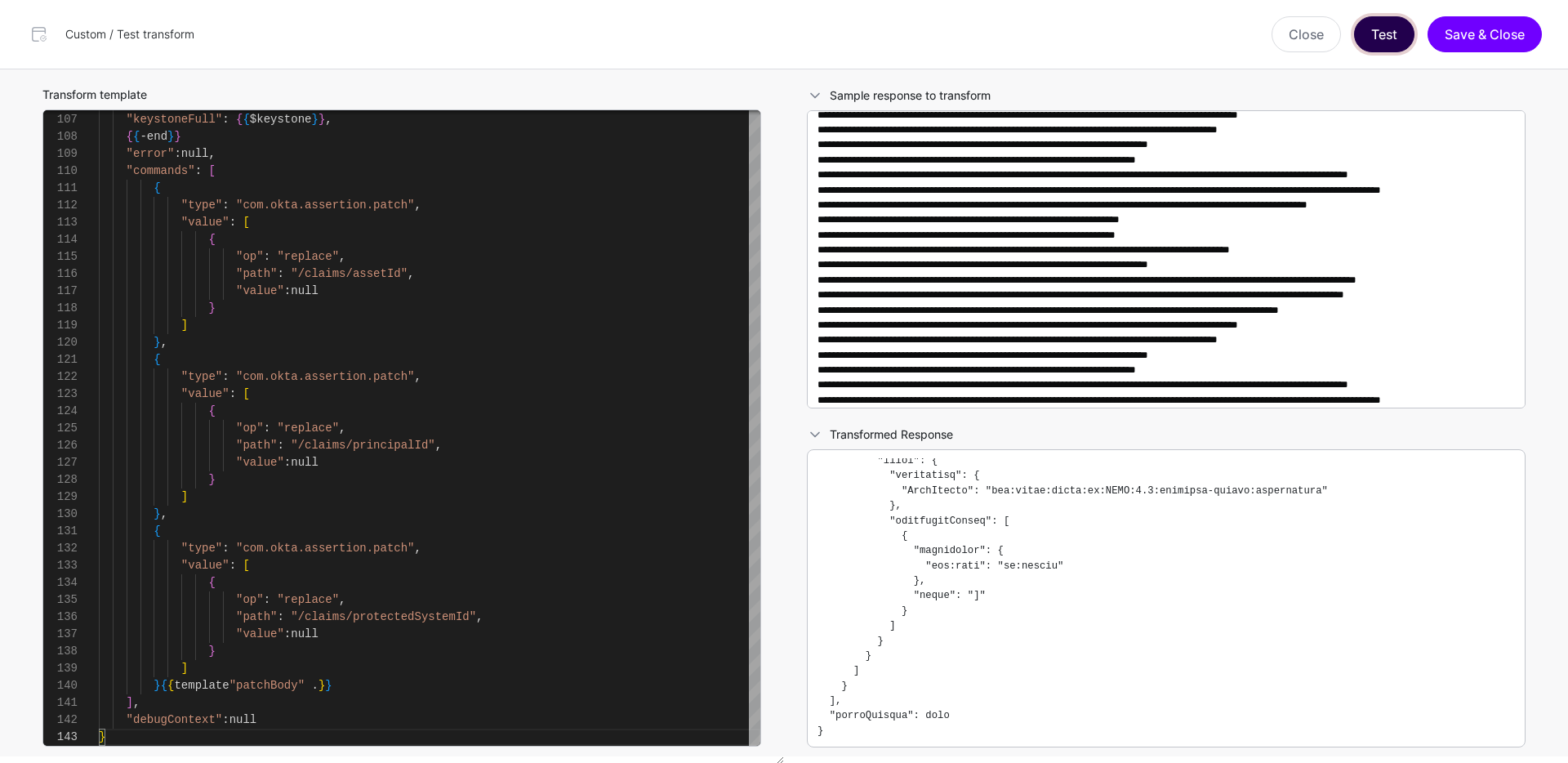
click at [1378, 39] on button "Test" at bounding box center [1384, 34] width 61 height 36
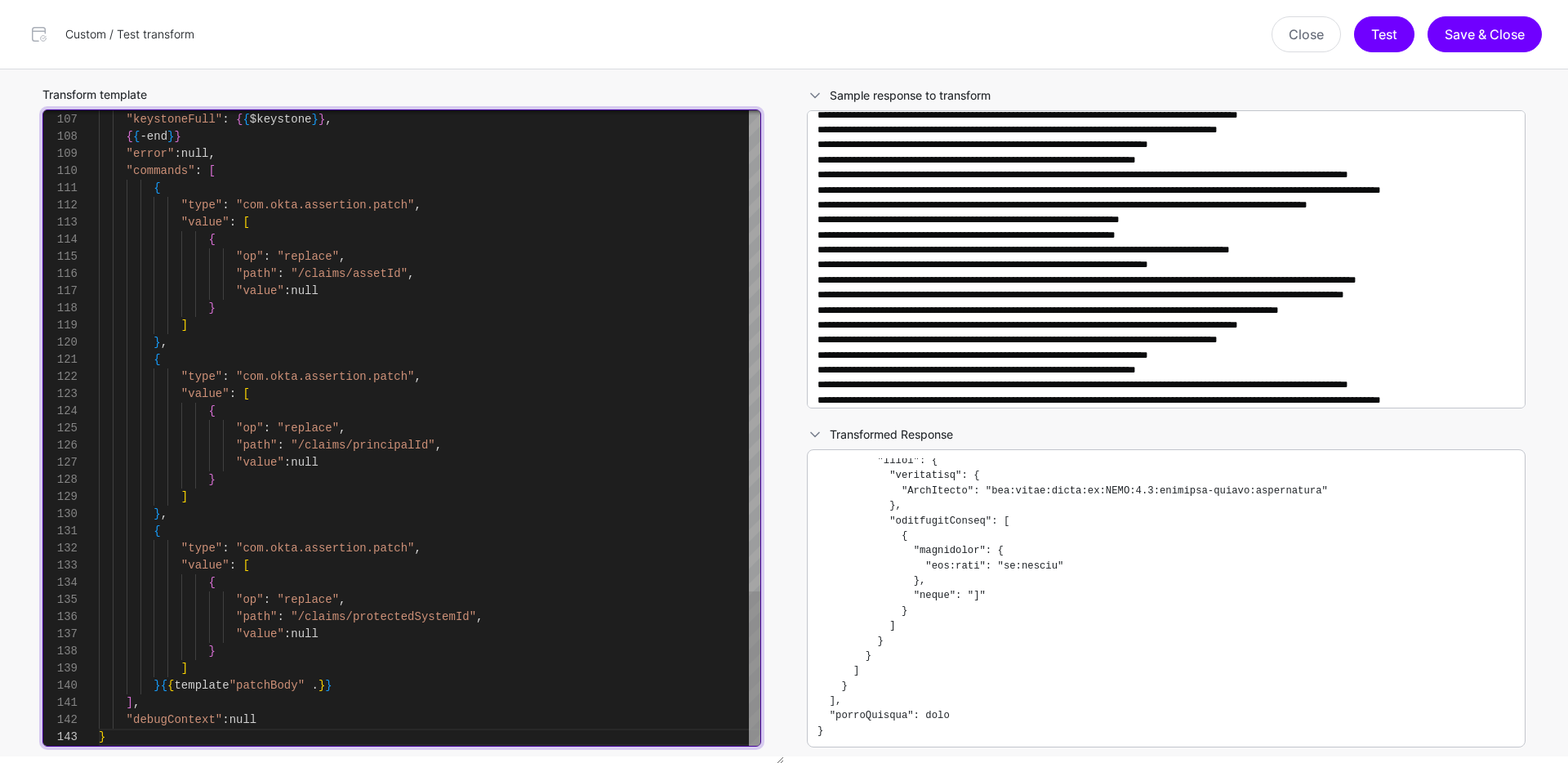
type textarea "**********"
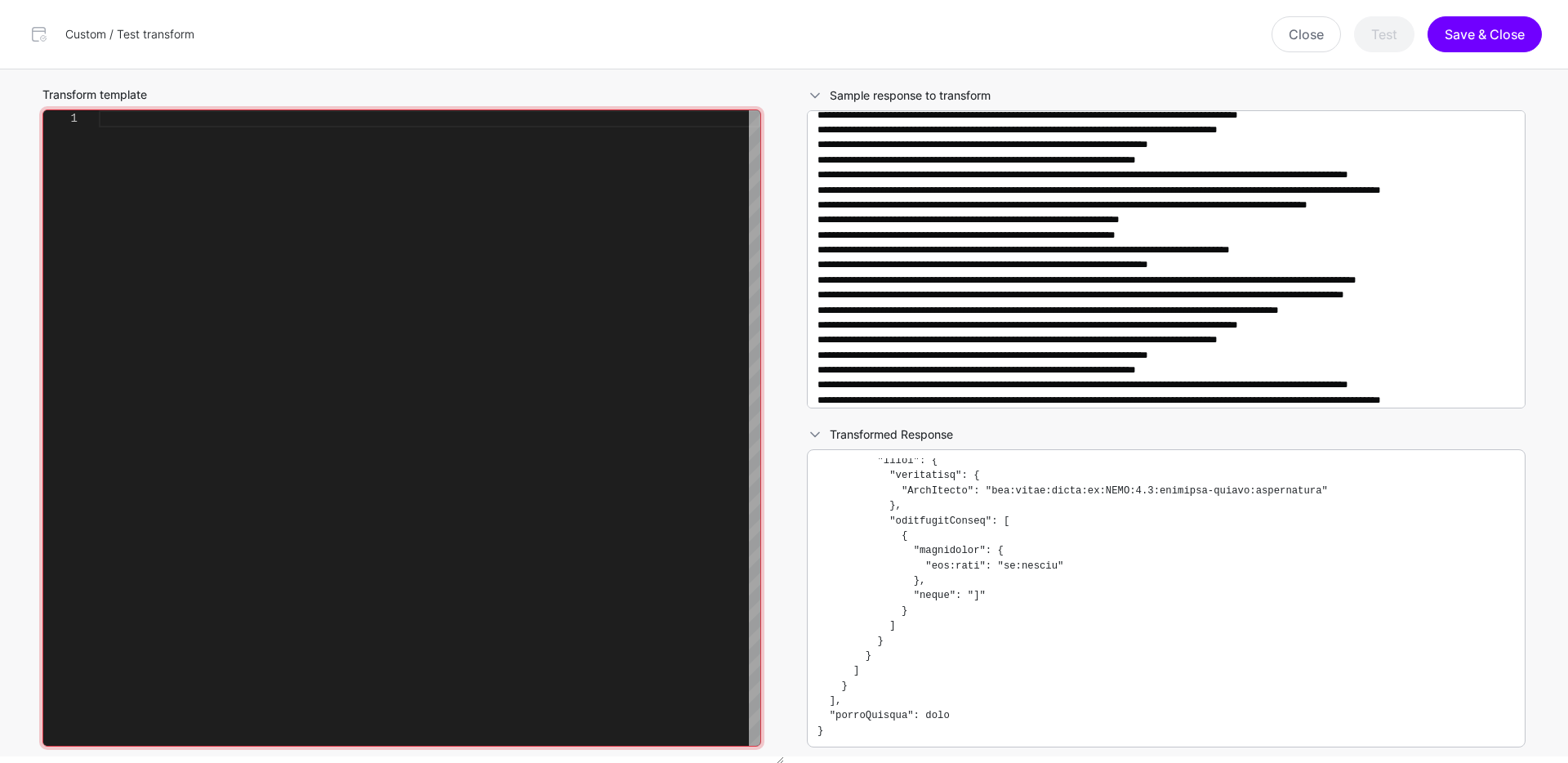
scroll to position [68, 0]
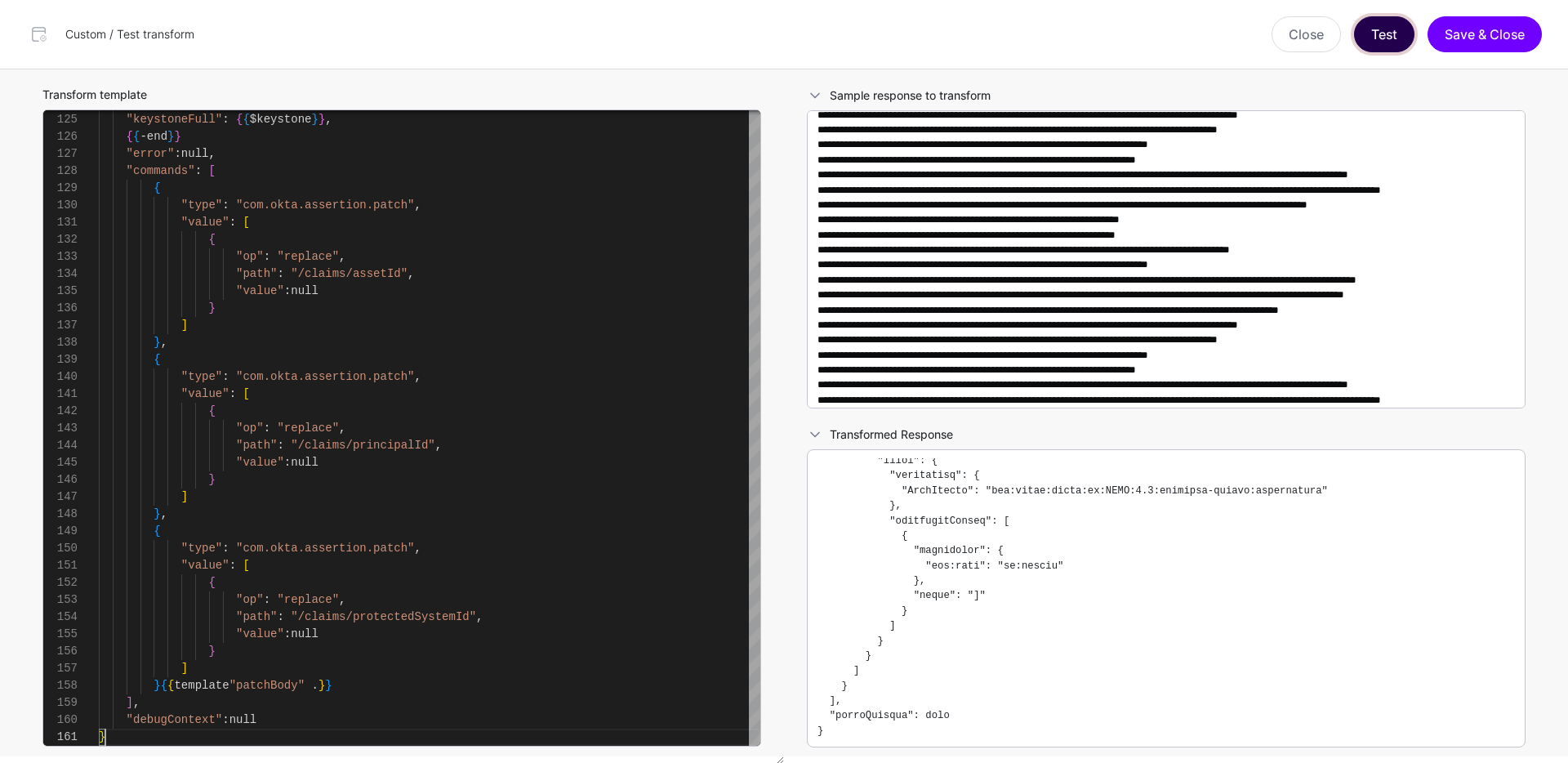
click at [1376, 39] on button "Test" at bounding box center [1384, 34] width 61 height 36
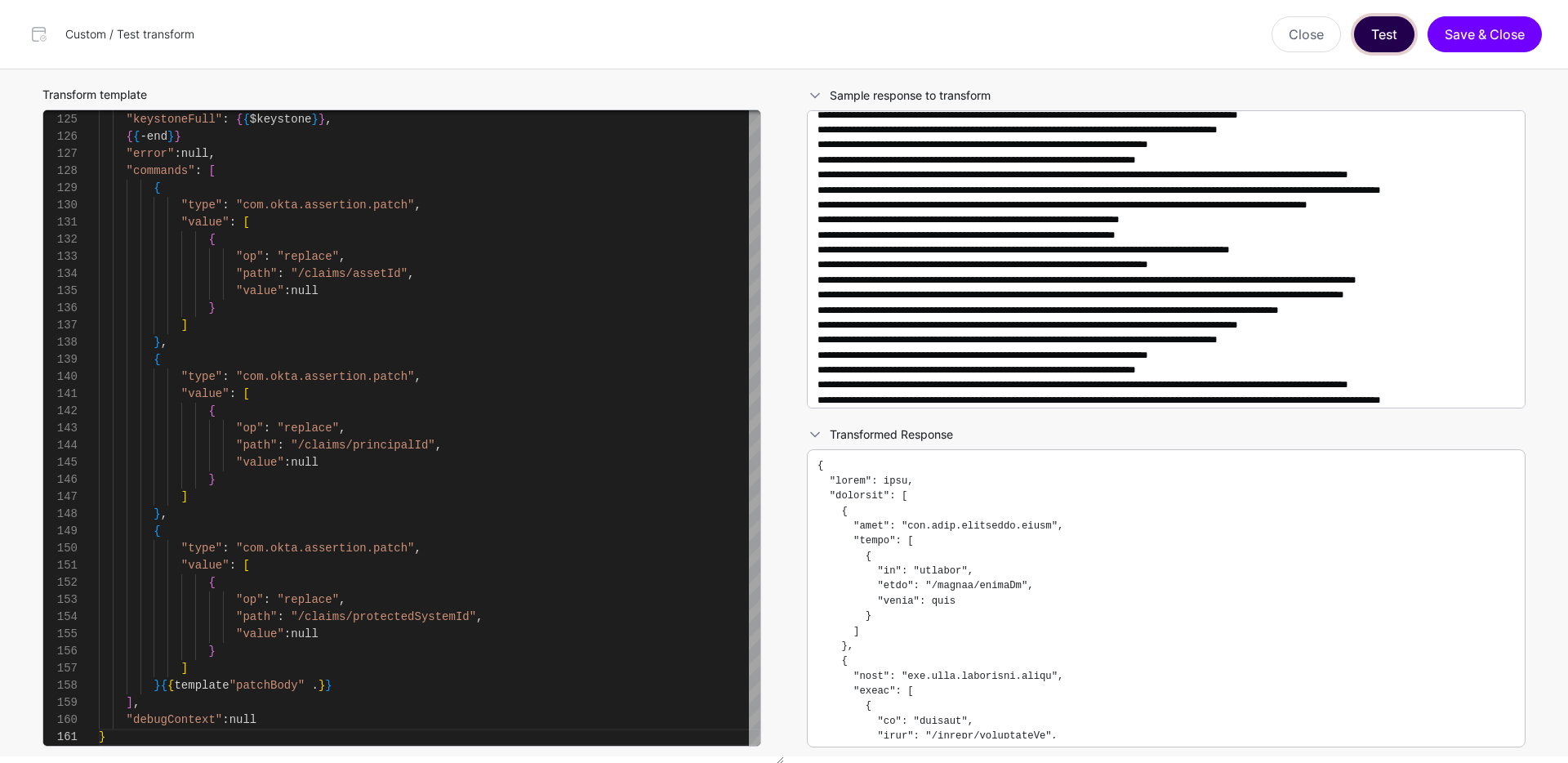
click at [1382, 39] on button "Test" at bounding box center [1384, 34] width 61 height 36
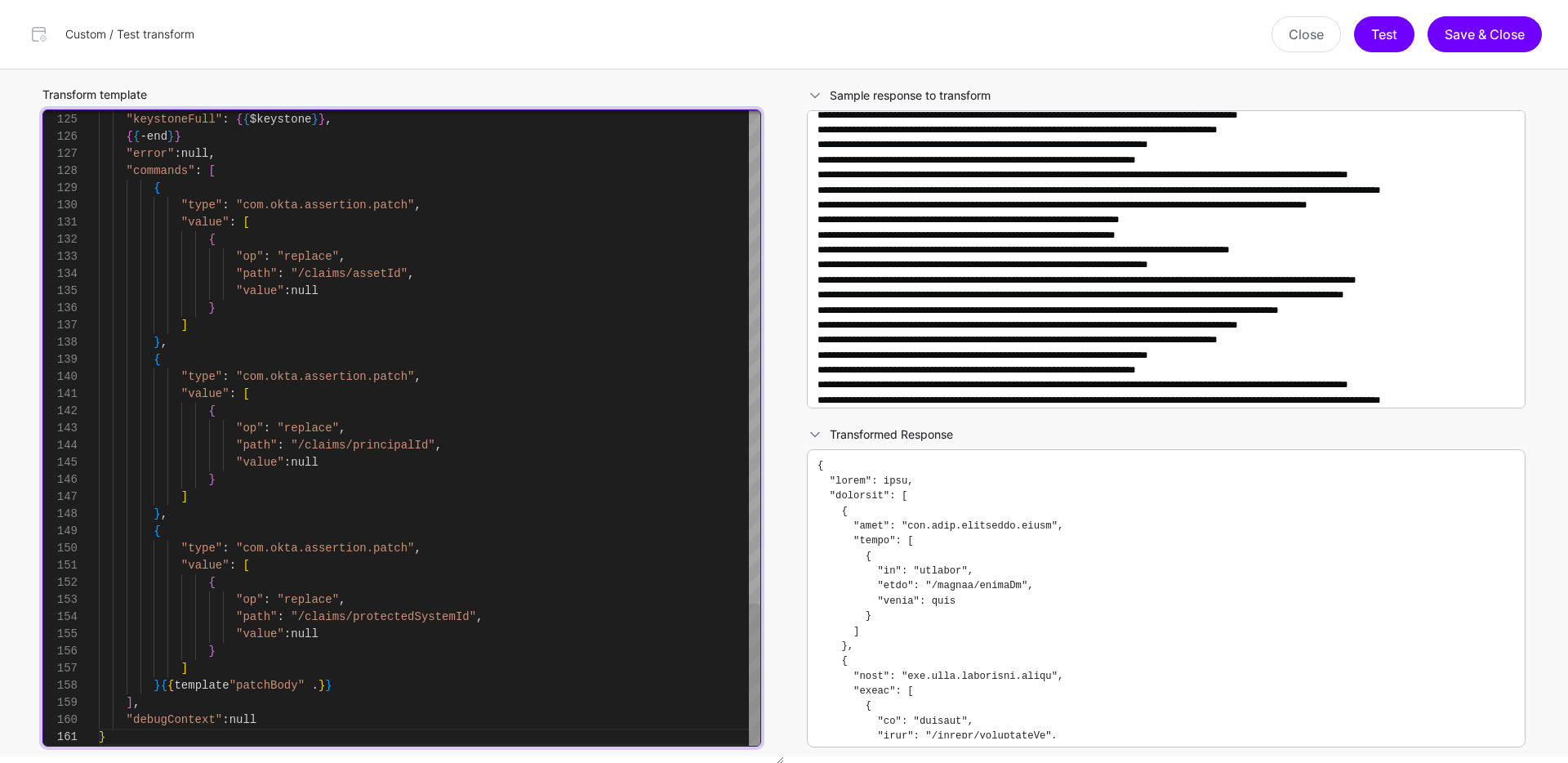
type textarea "**********"
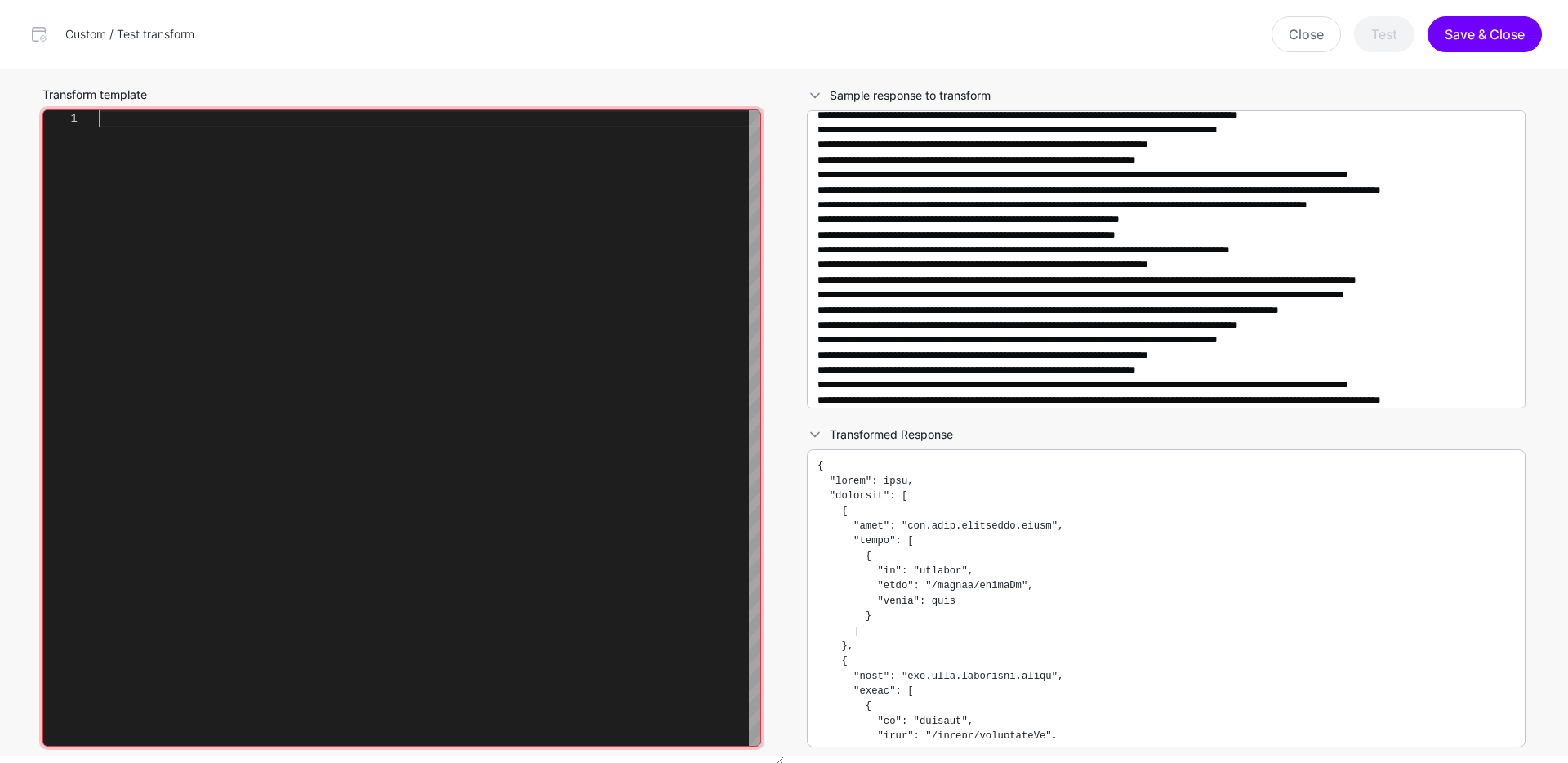
type textarea "**********"
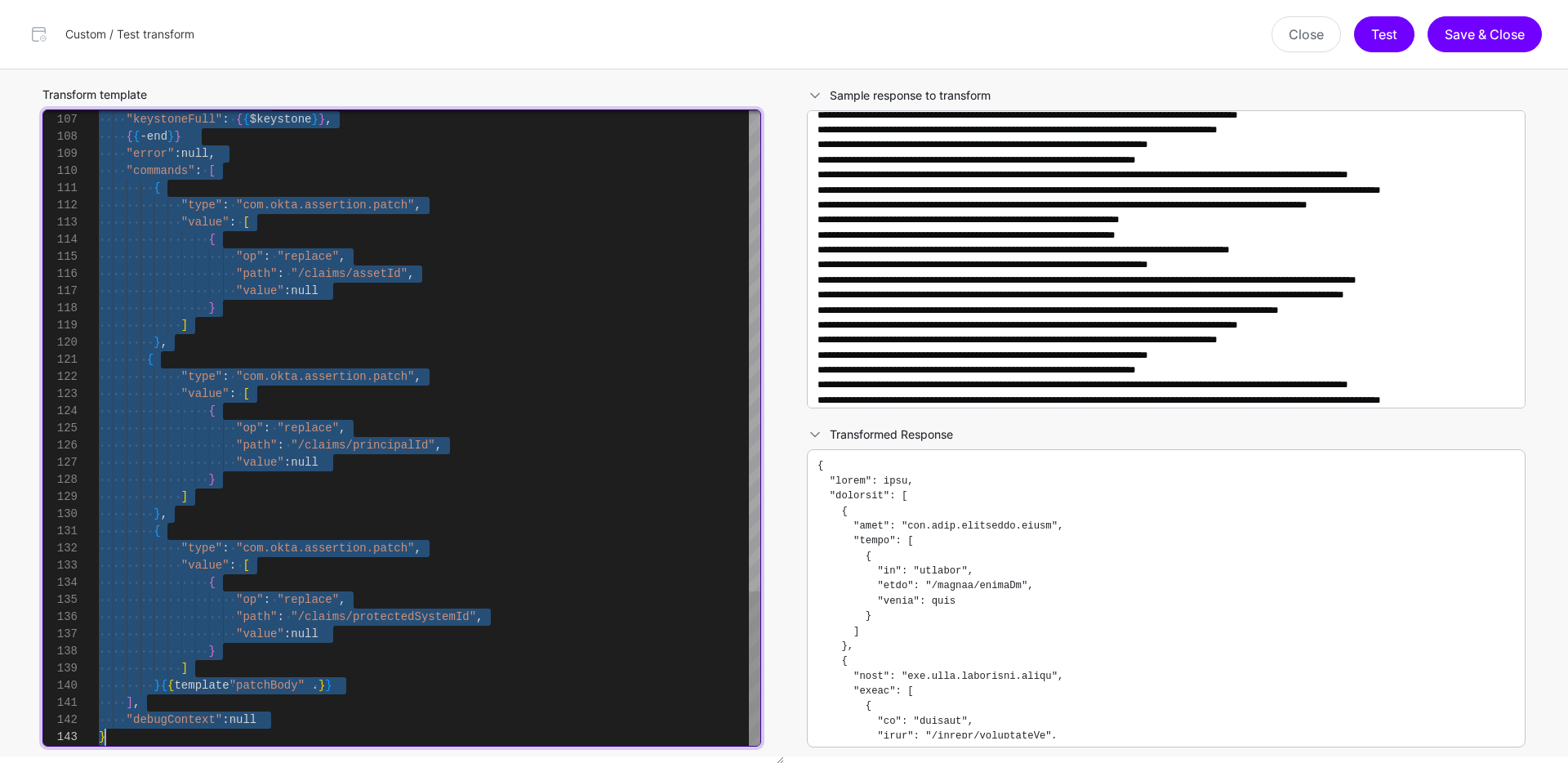
scroll to position [154, 0]
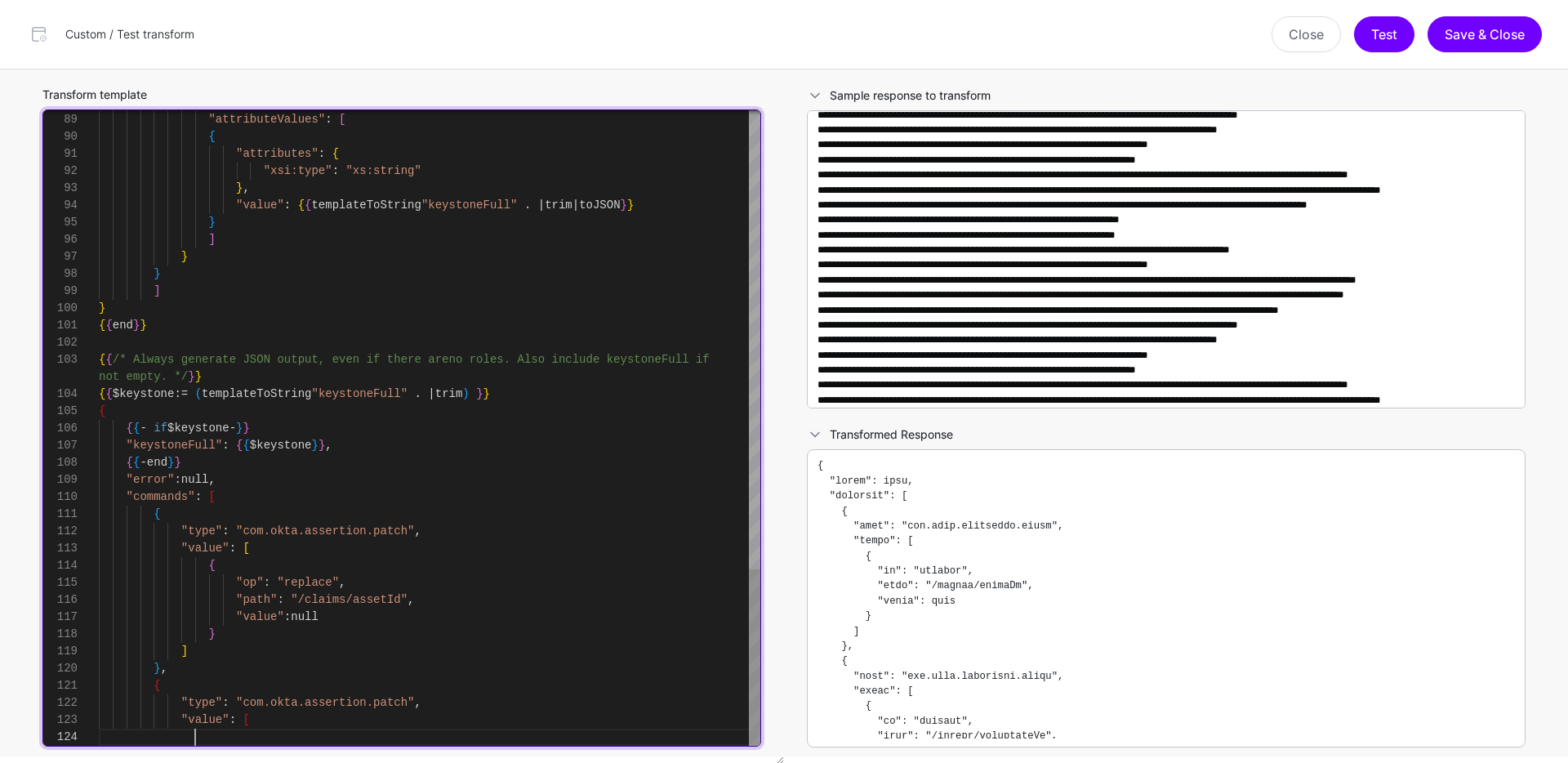
type textarea "**********"
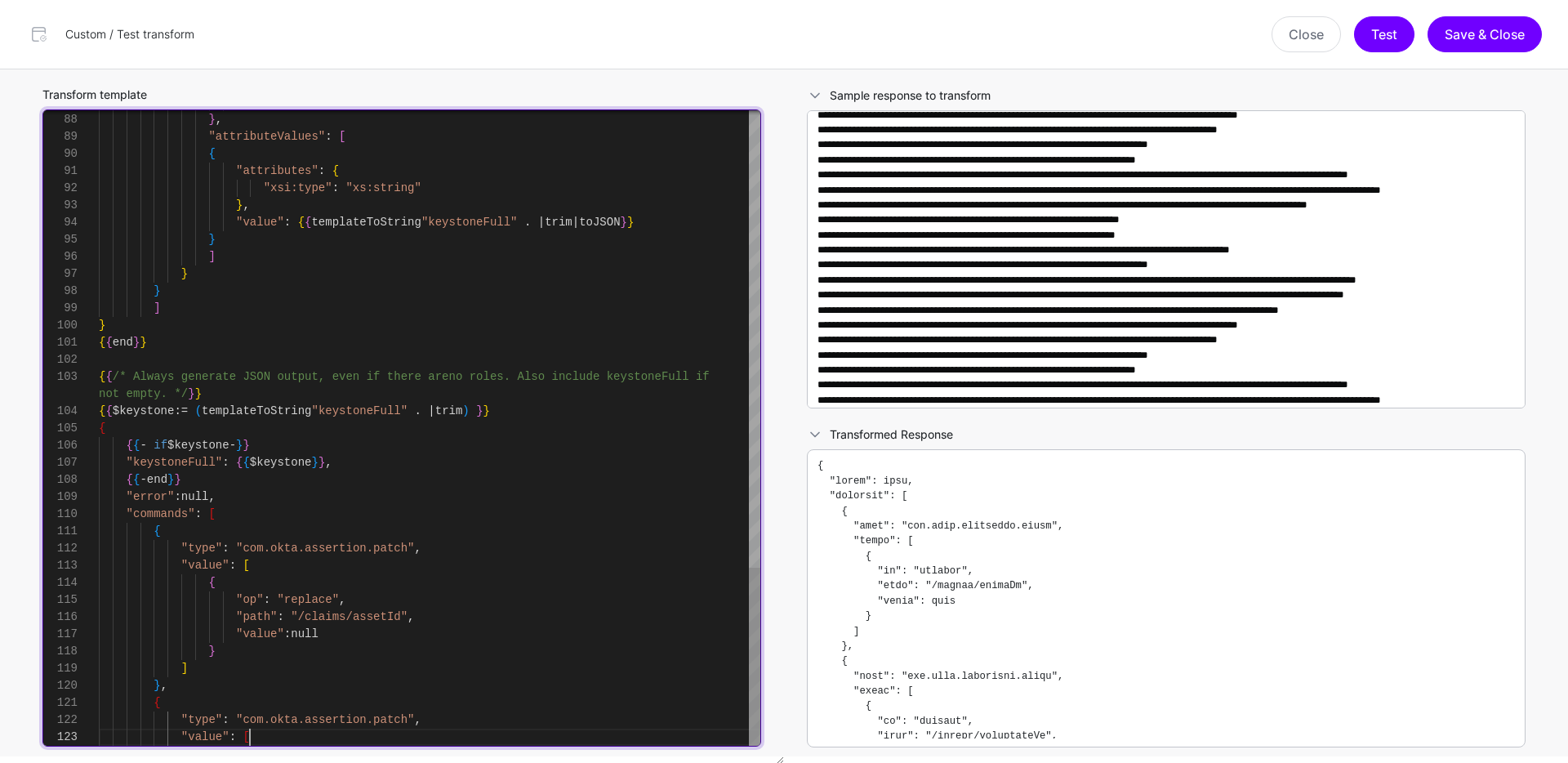
scroll to position [0, 0]
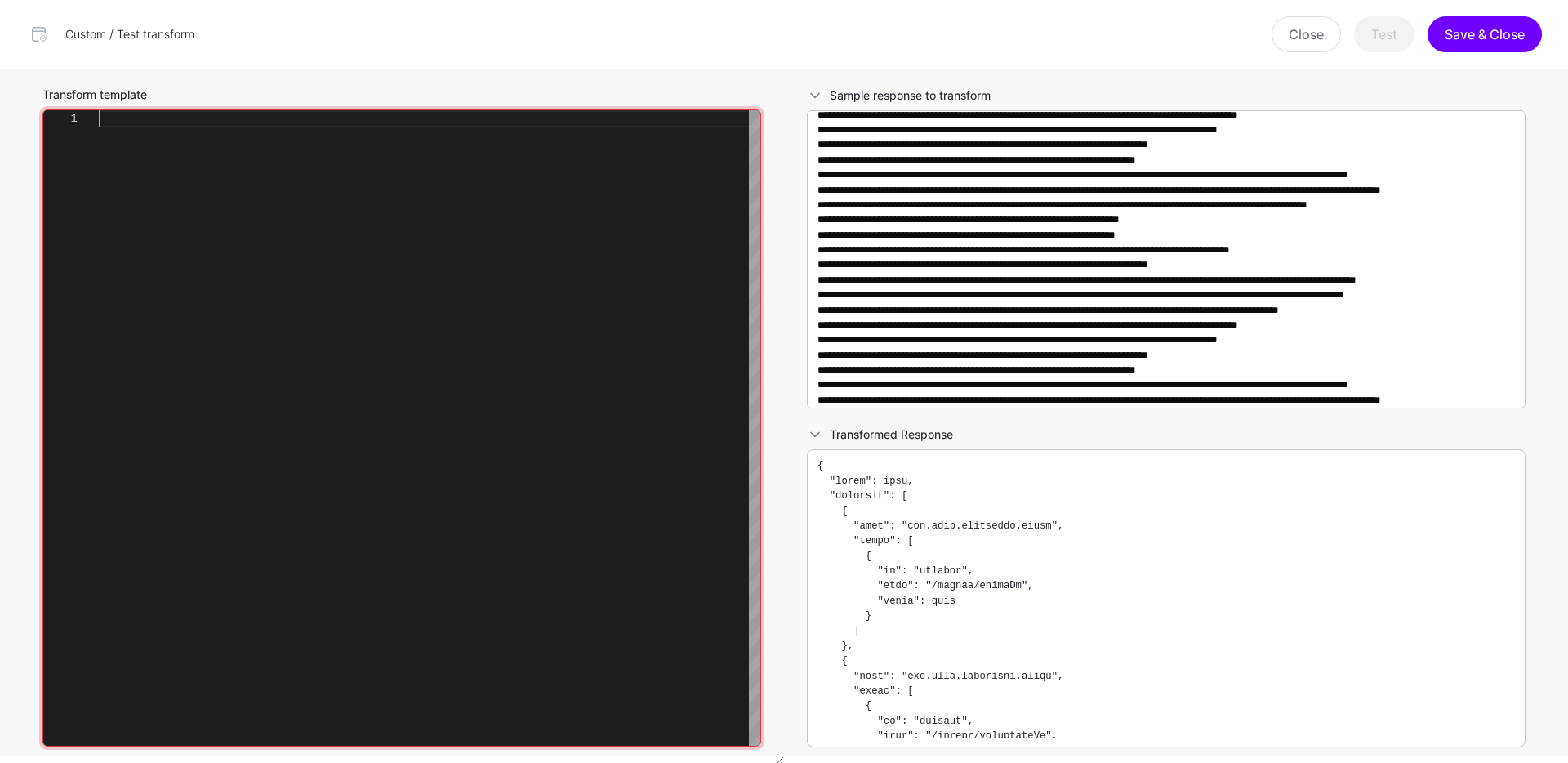
type textarea "**********"
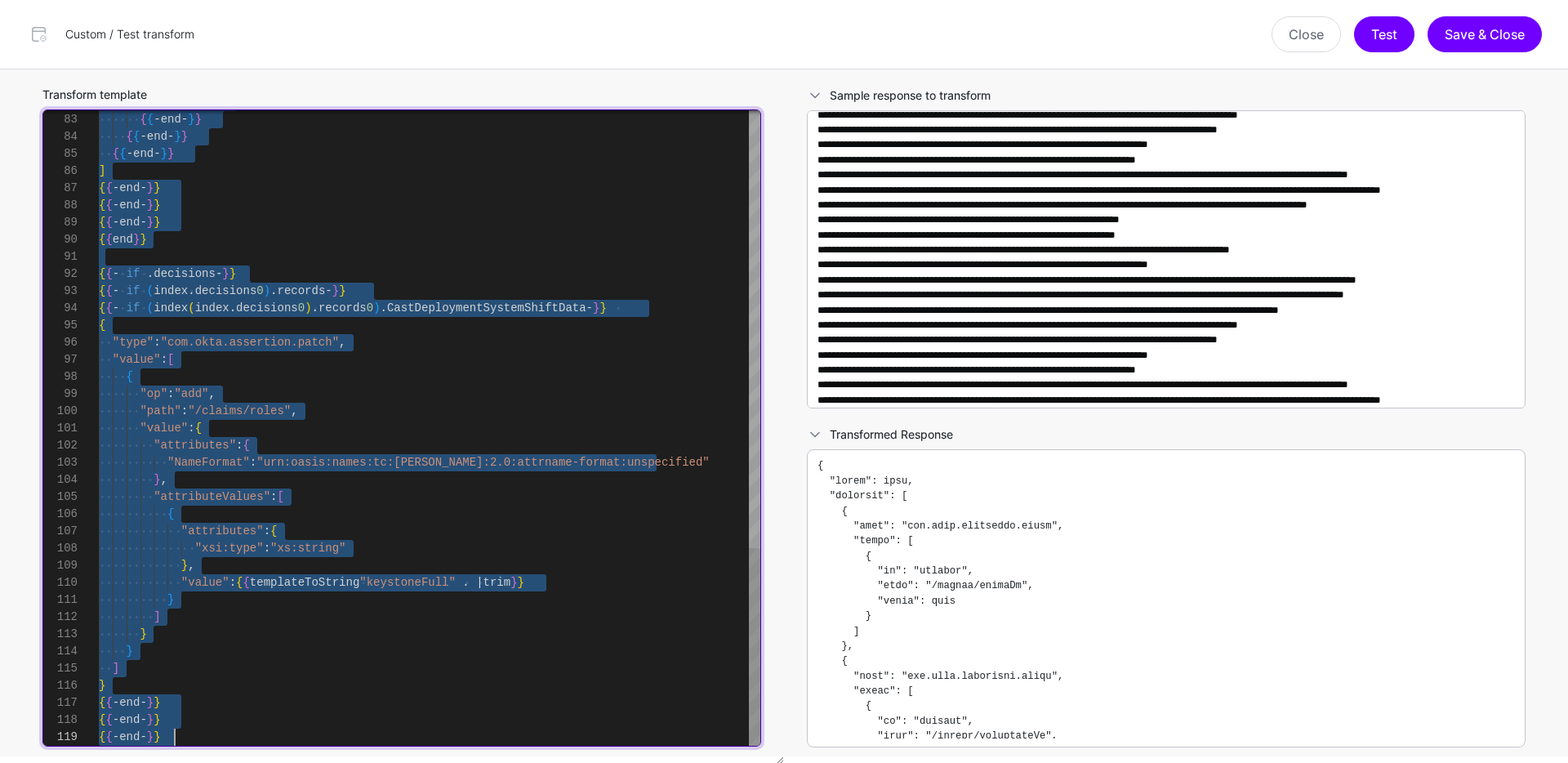
type textarea "**********"
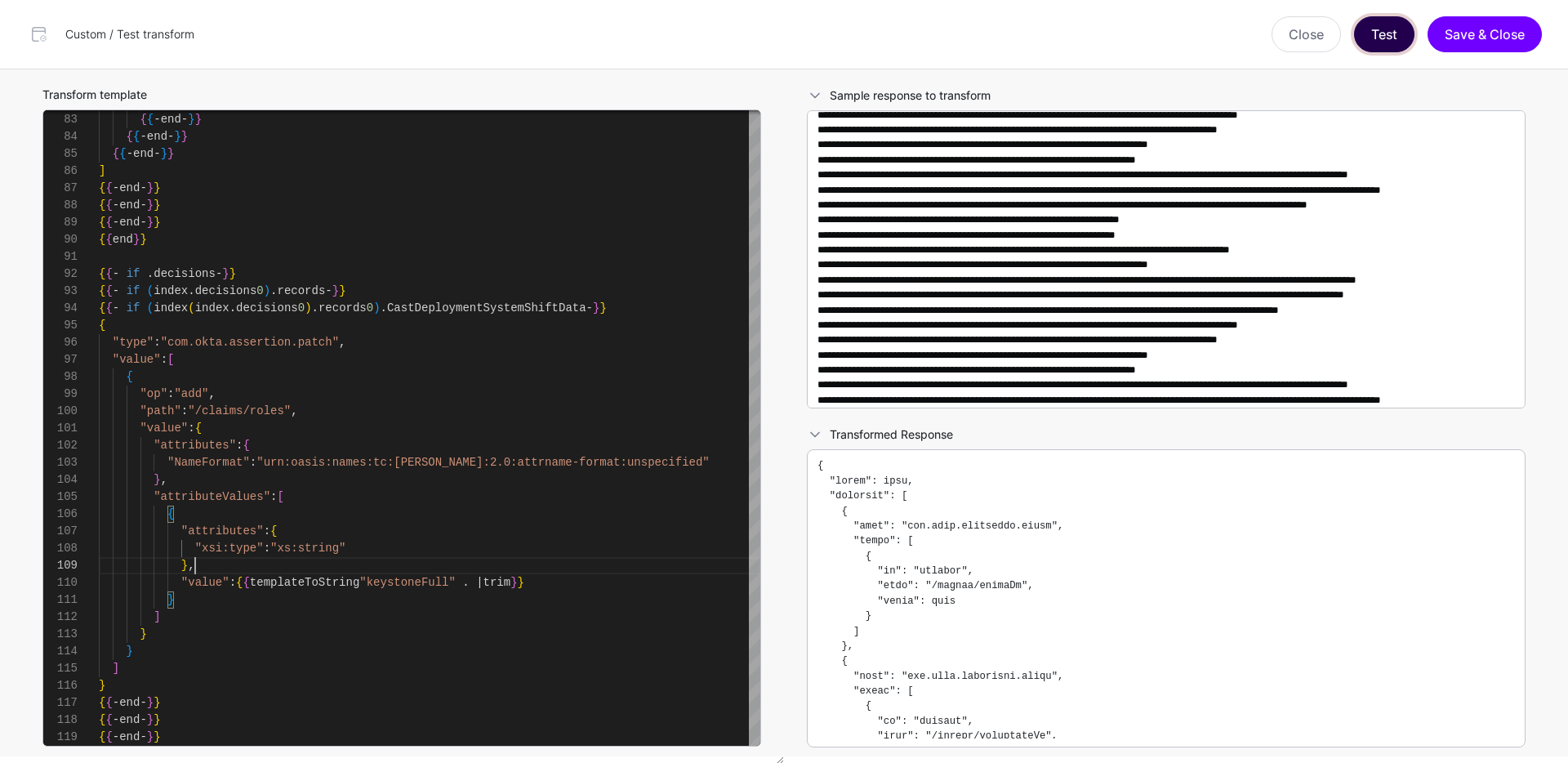
click at [1377, 44] on button "Test" at bounding box center [1384, 34] width 61 height 36
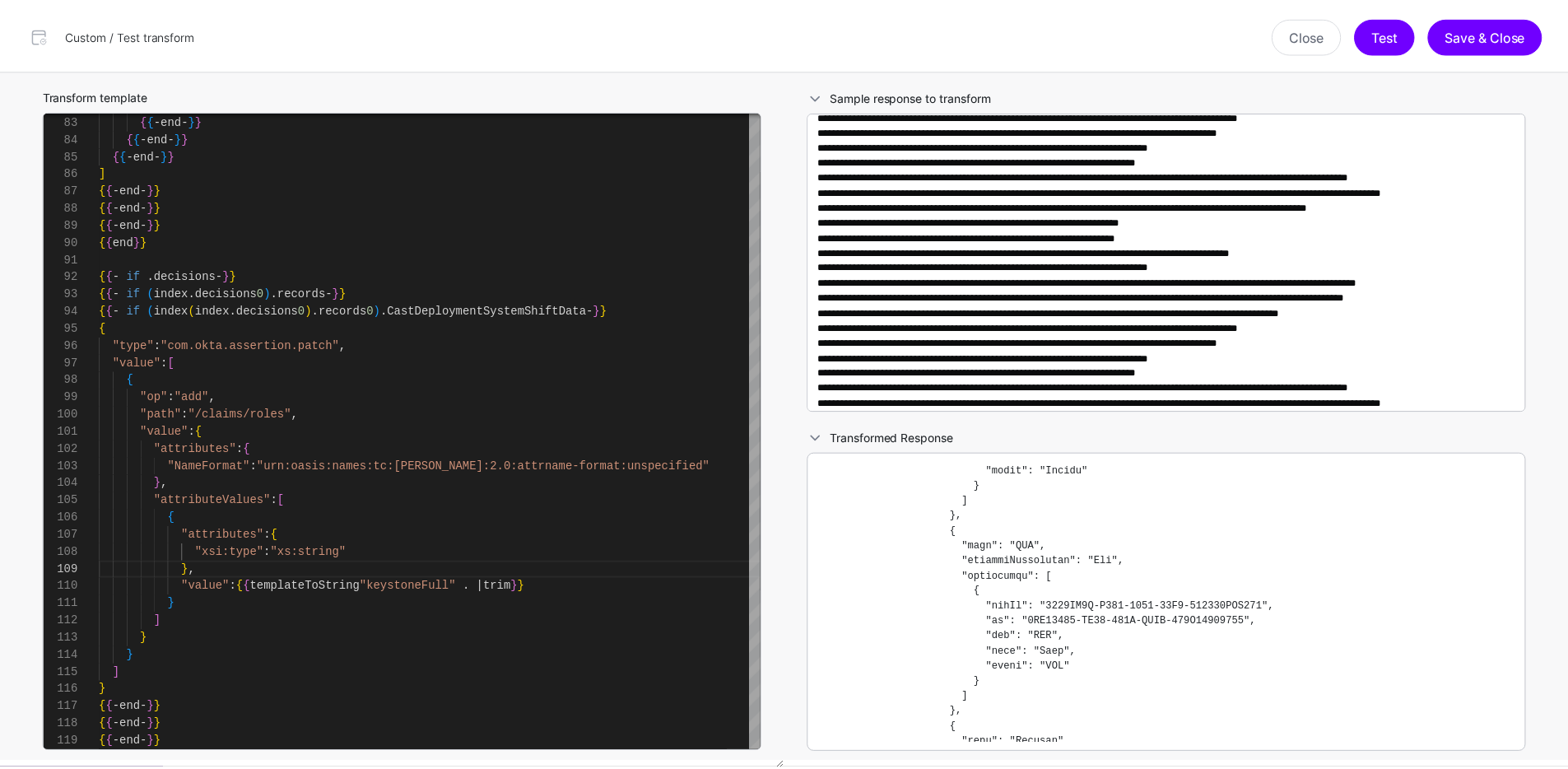
scroll to position [0, 0]
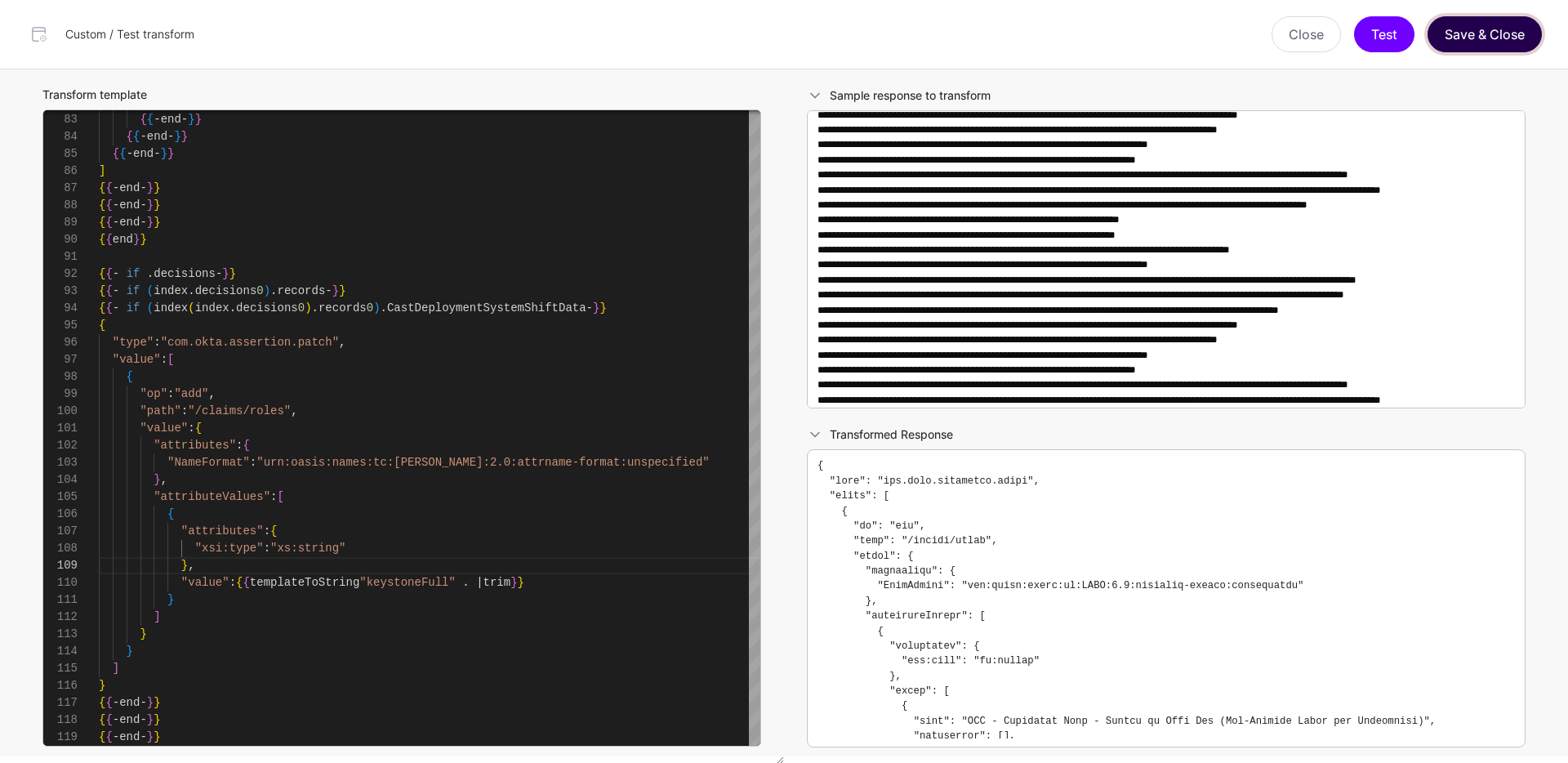
click at [1479, 43] on button "Save & Close" at bounding box center [1484, 34] width 115 height 36
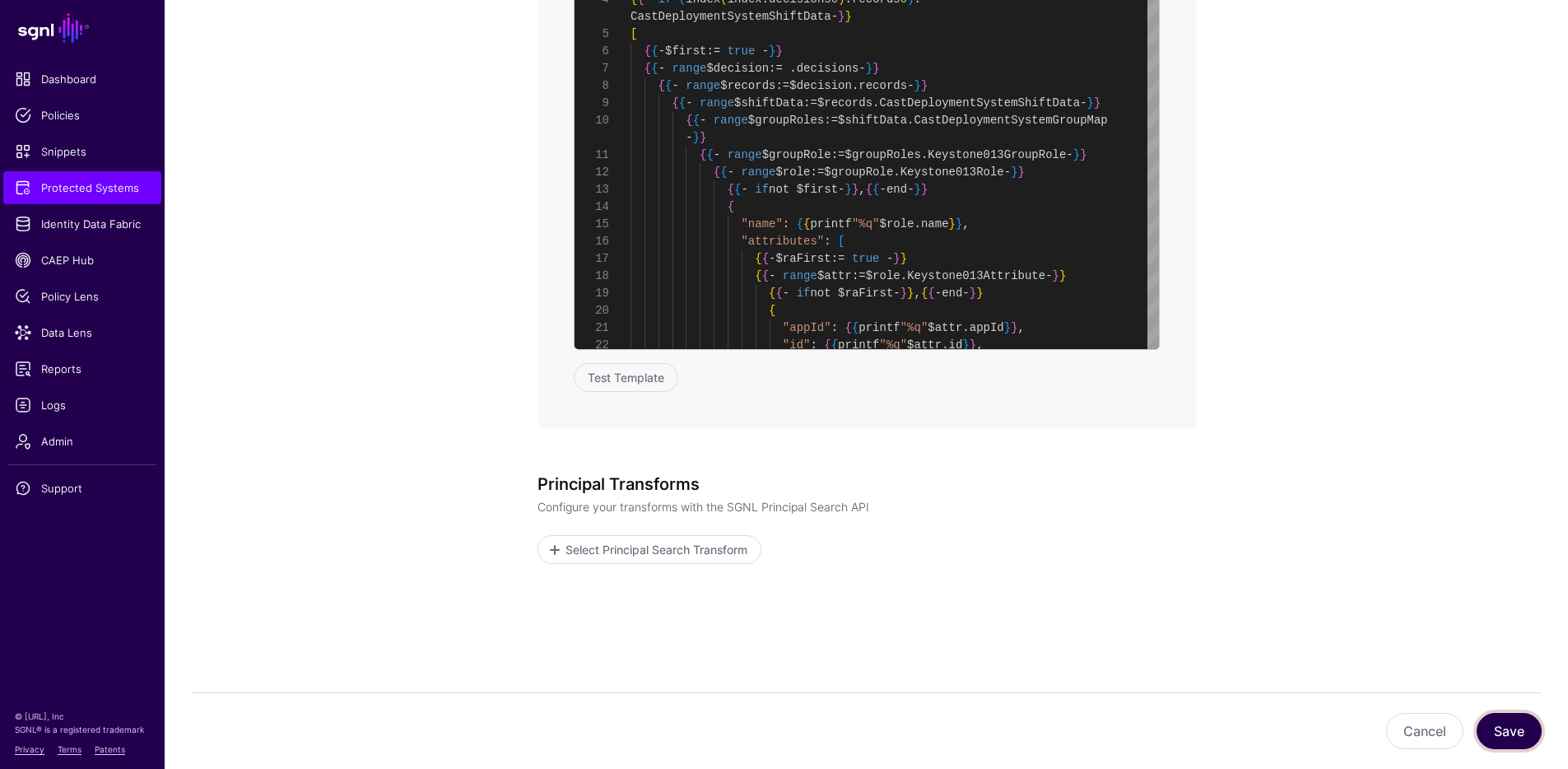
click at [1515, 720] on button "Save" at bounding box center [1509, 731] width 65 height 36
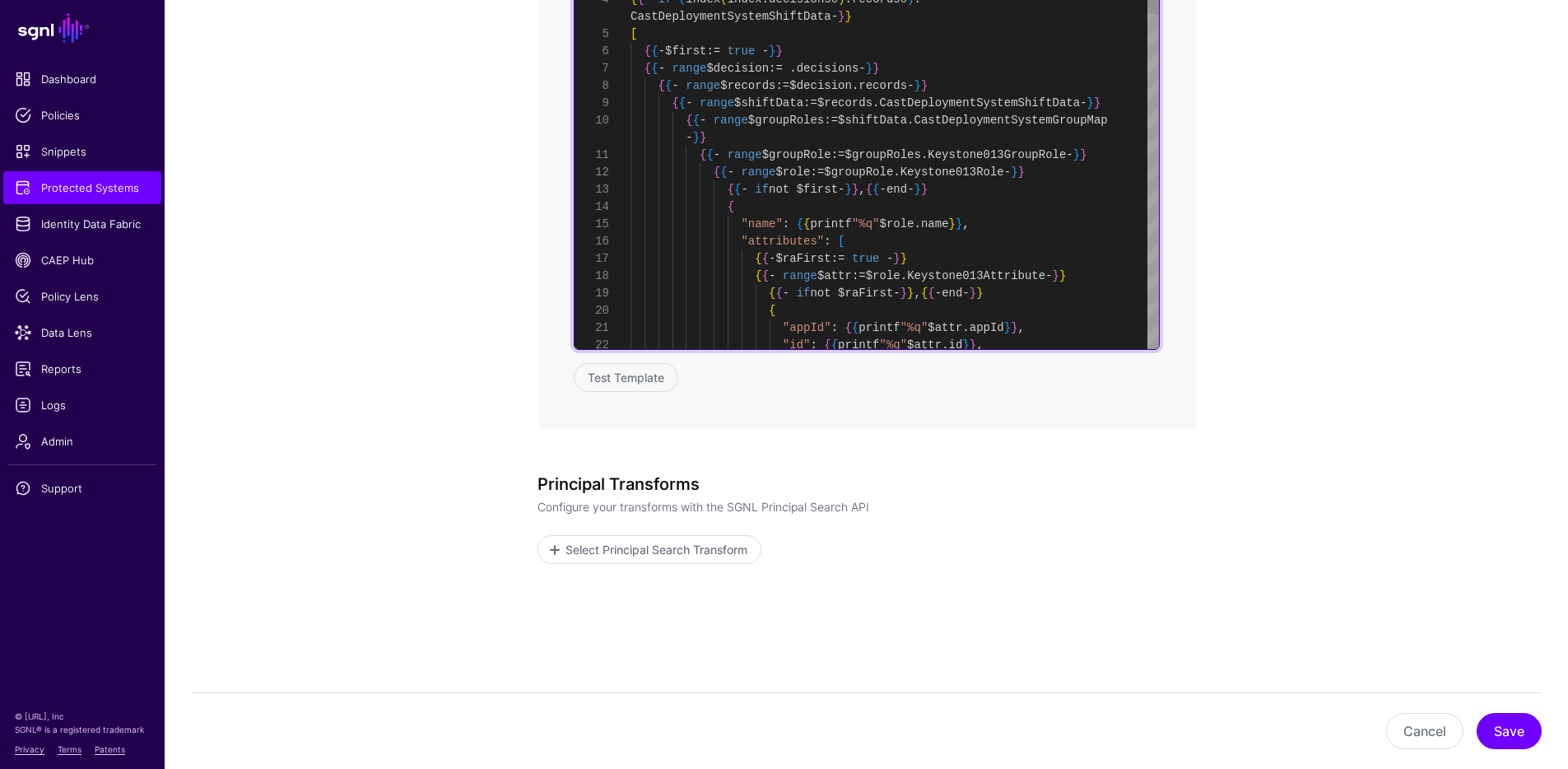
type textarea "**********"
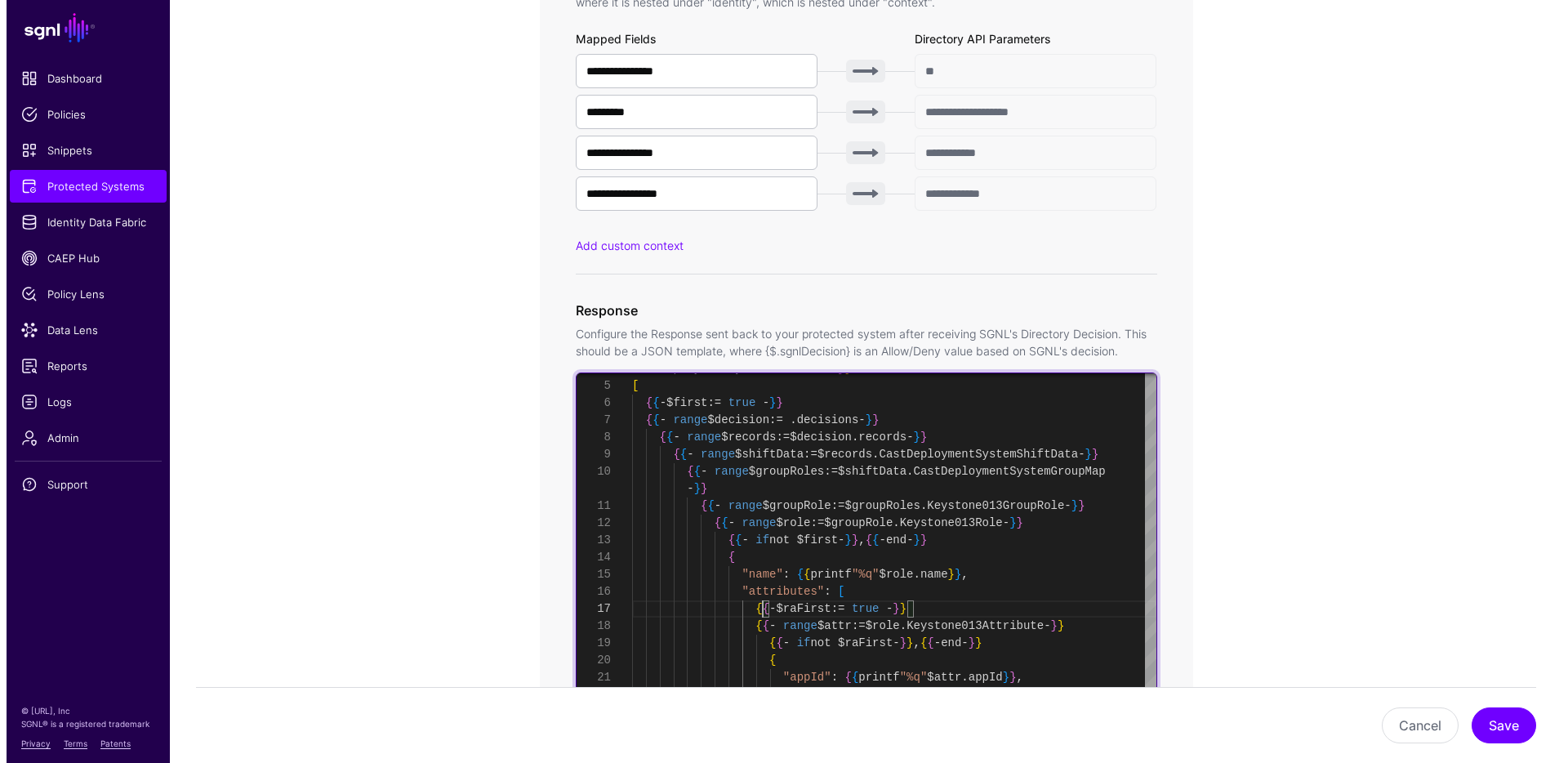
scroll to position [1438, 0]
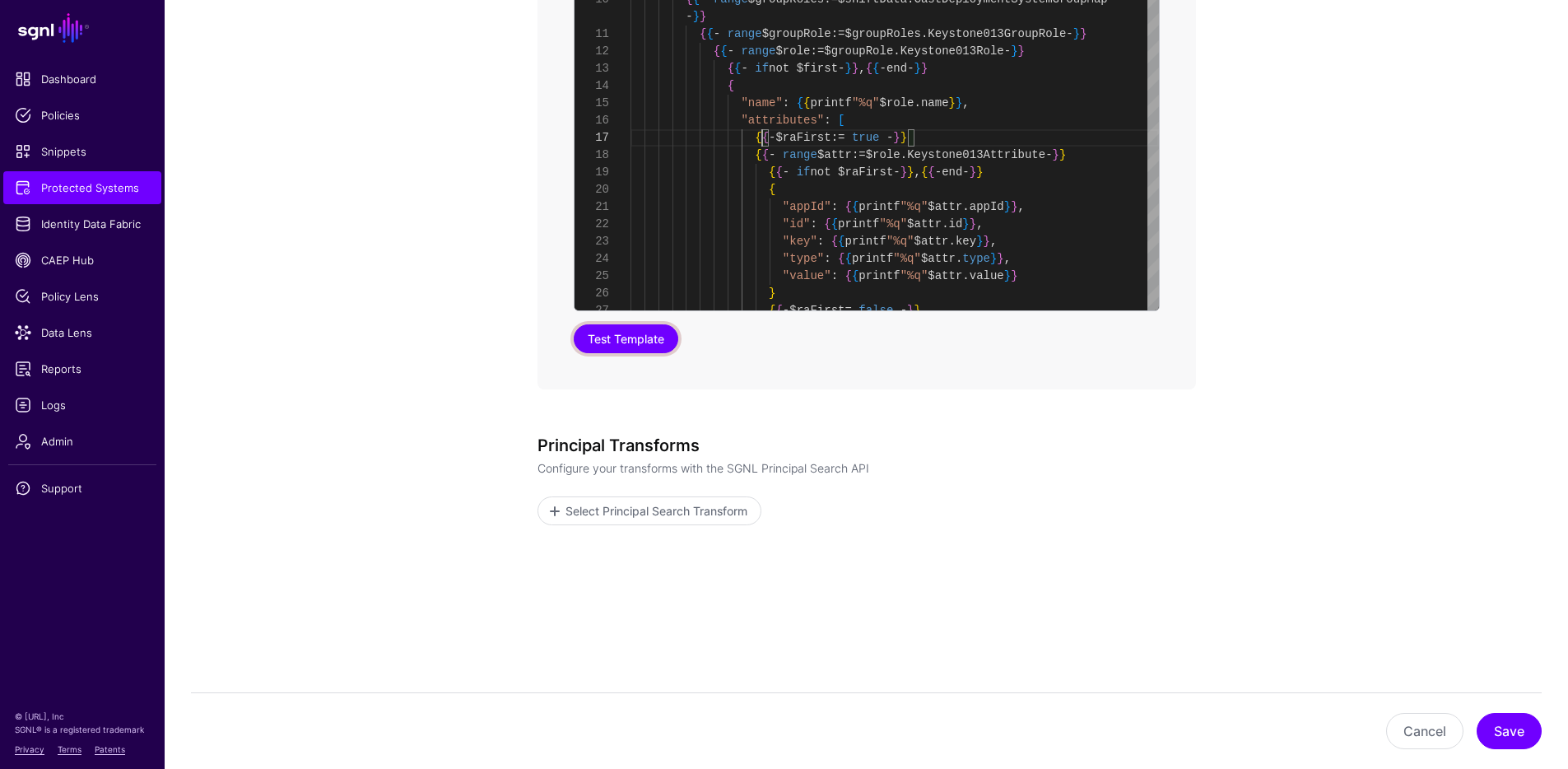
click at [631, 345] on button "Test Template" at bounding box center [625, 339] width 104 height 29
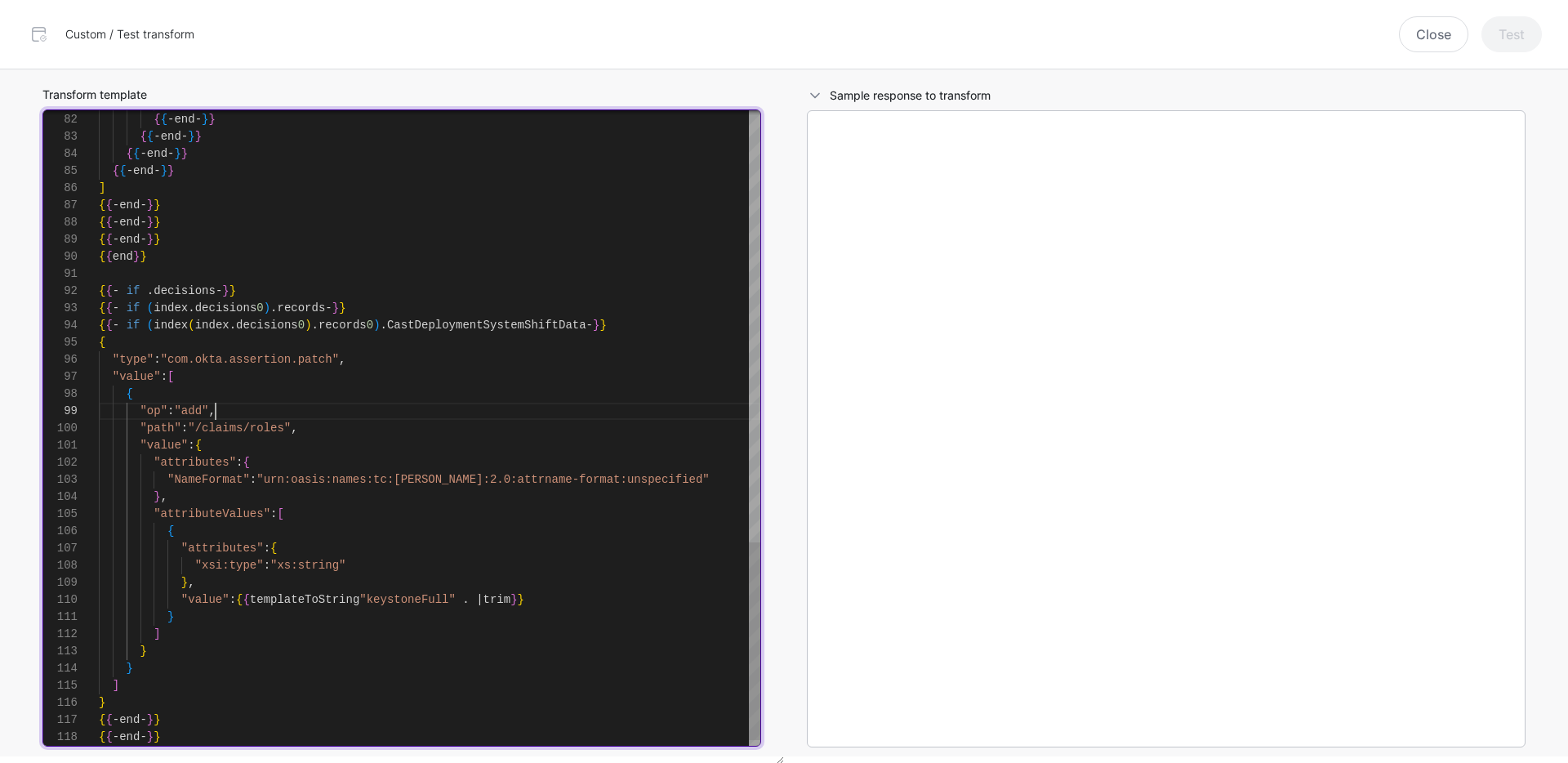
scroll to position [137, 0]
type textarea "**********"
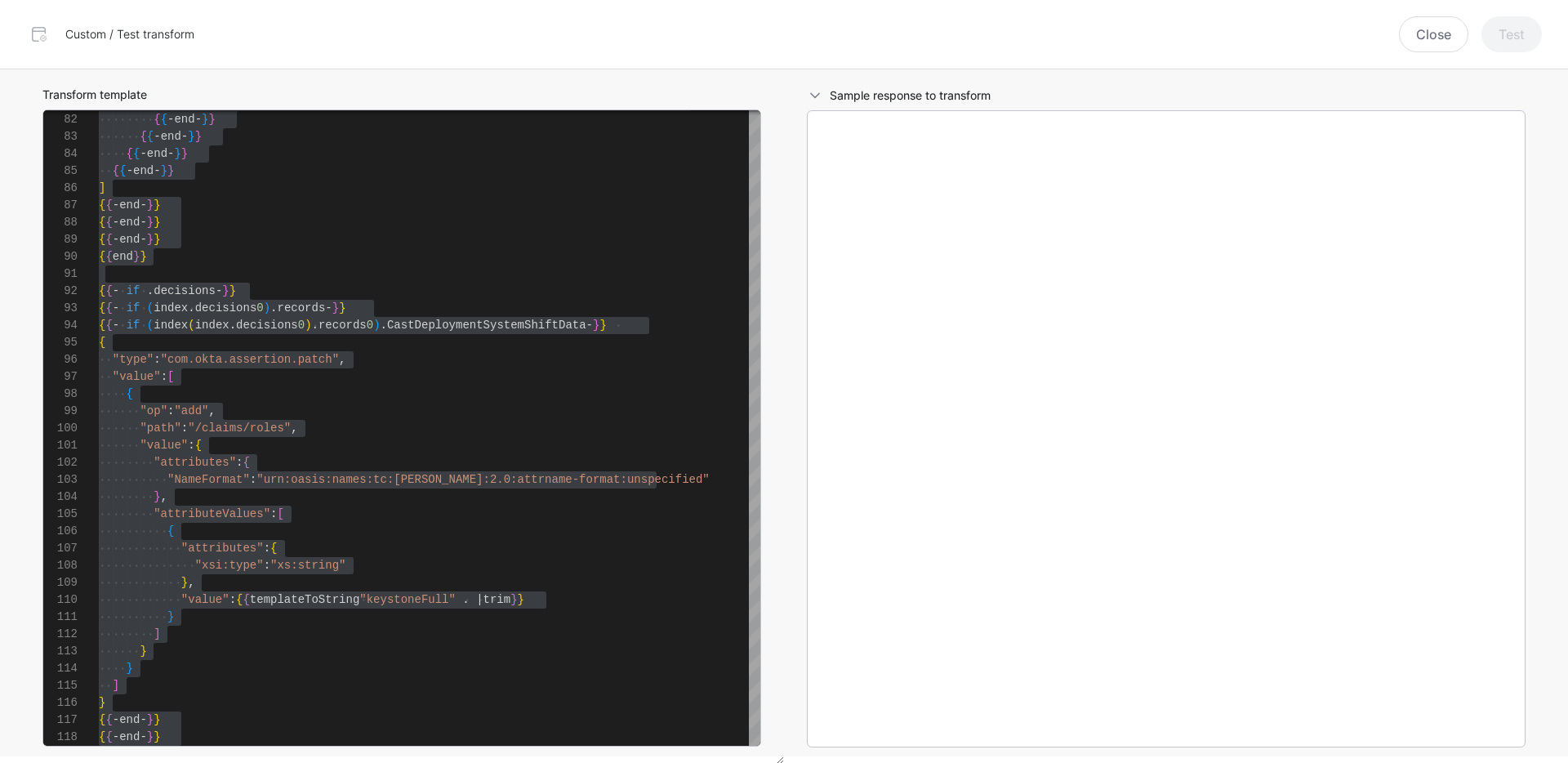
scroll to position [0, 0]
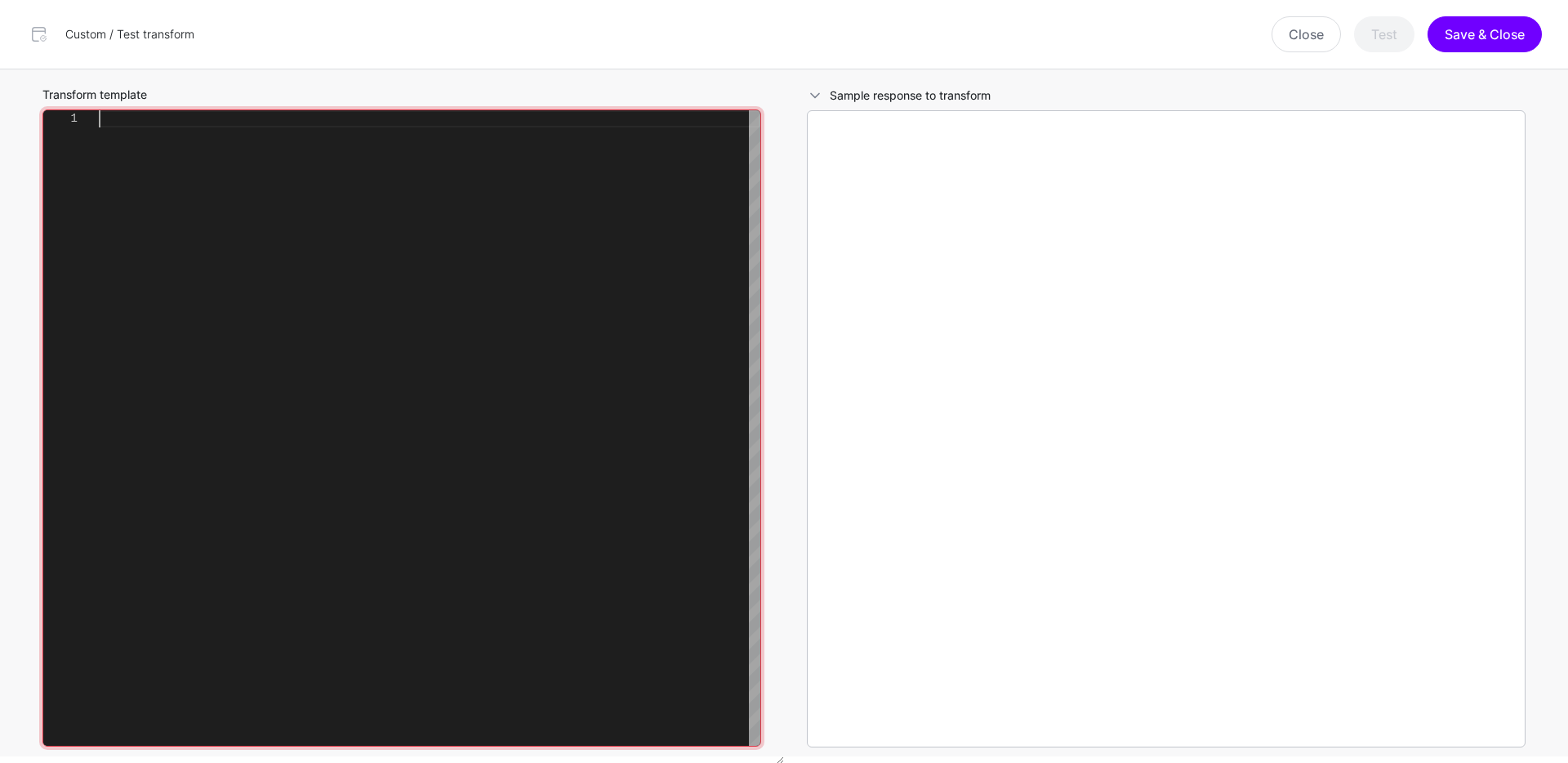
type textarea "**********"
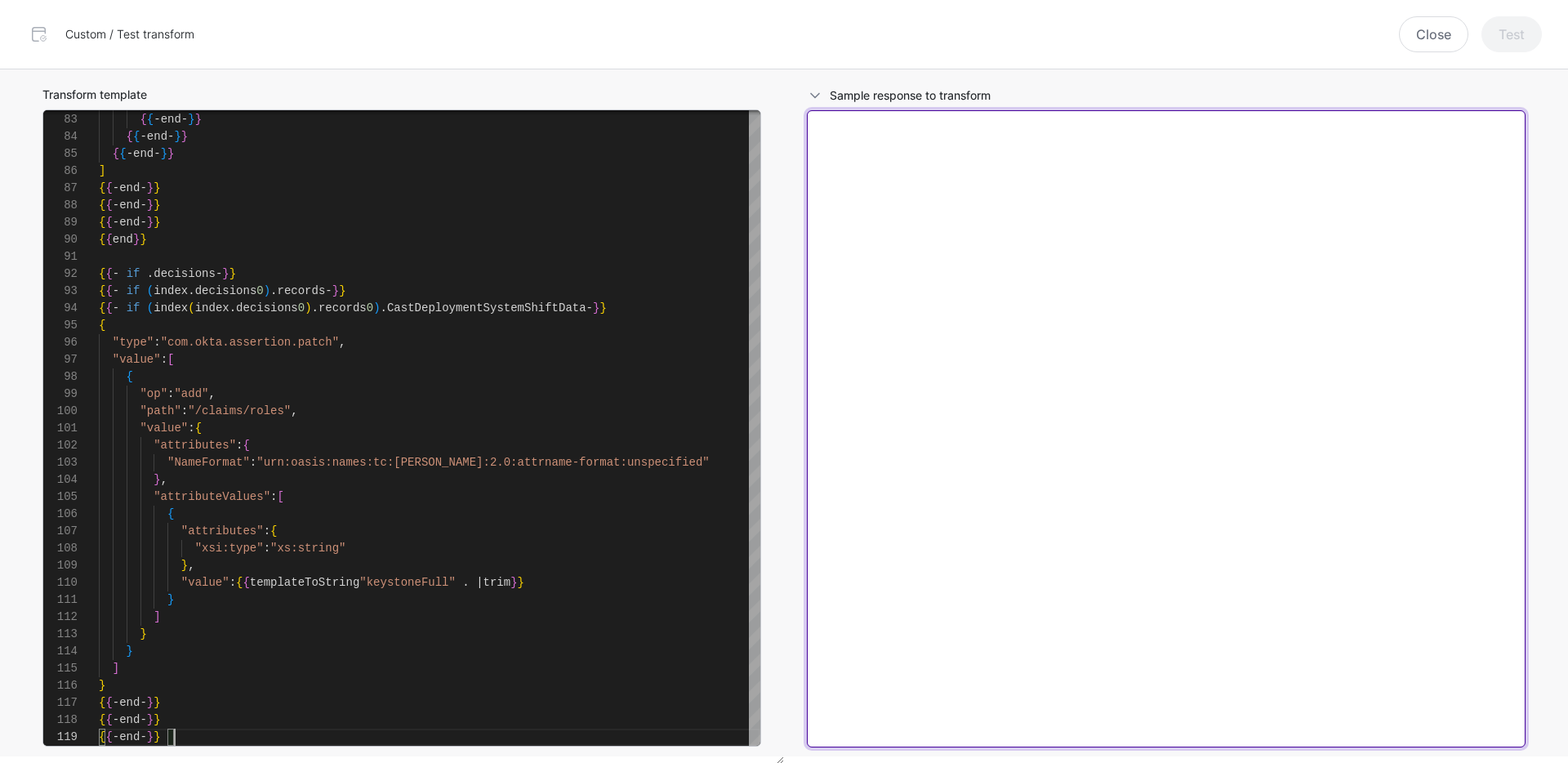
click at [948, 280] on textarea at bounding box center [1165, 428] width 718 height 637
paste textarea "**********"
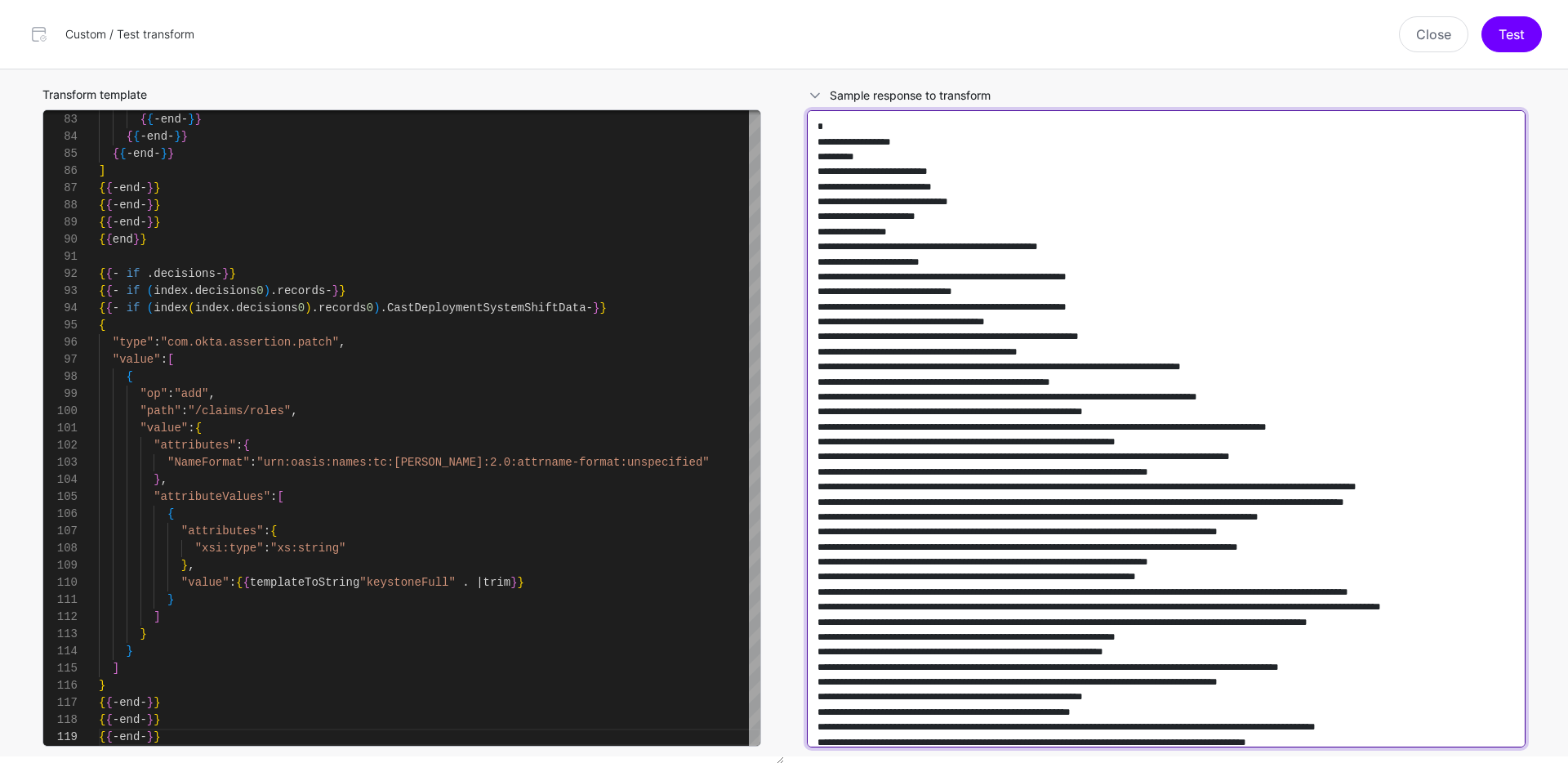
scroll to position [197493, 0]
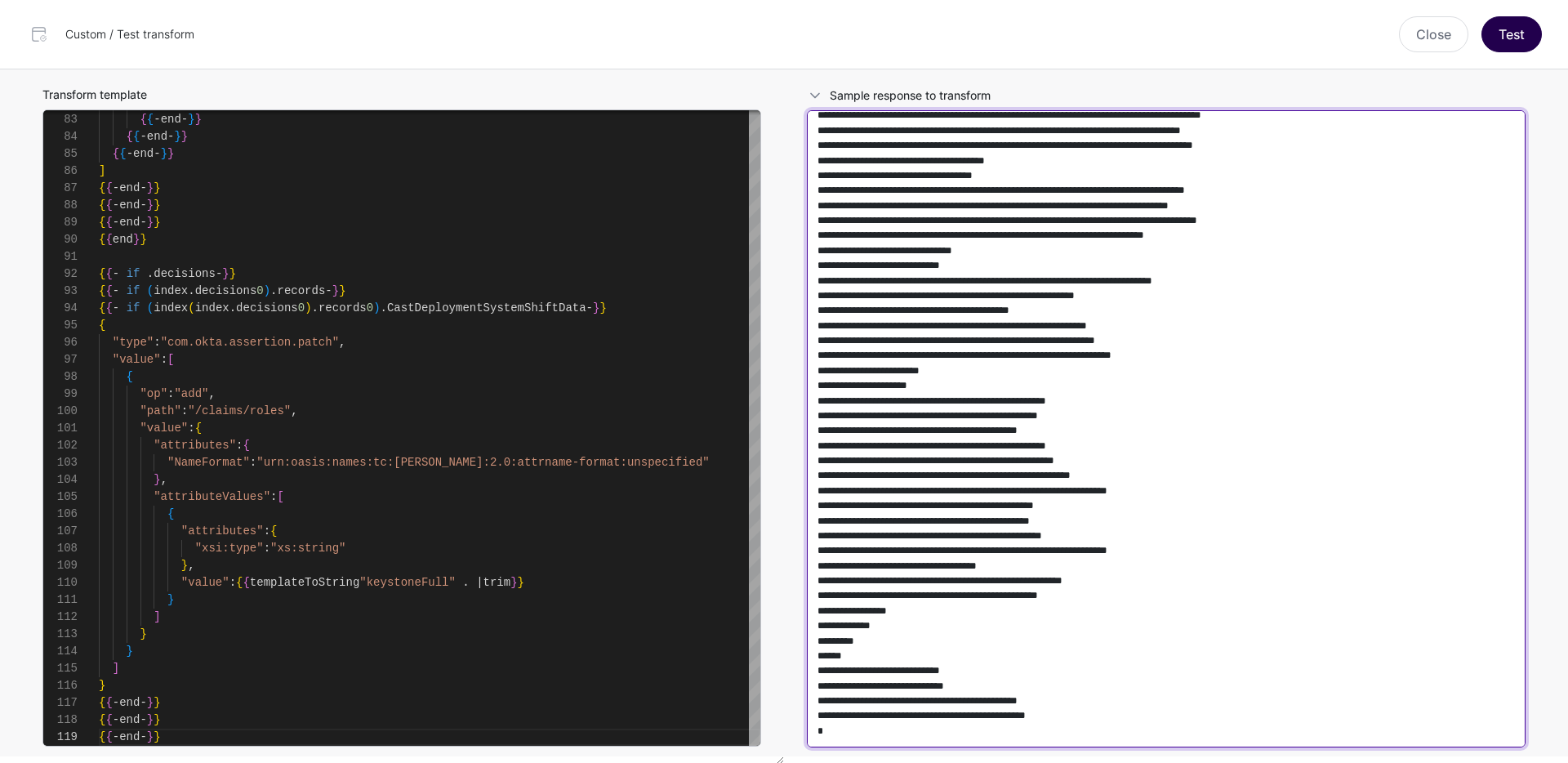
type textarea "**********"
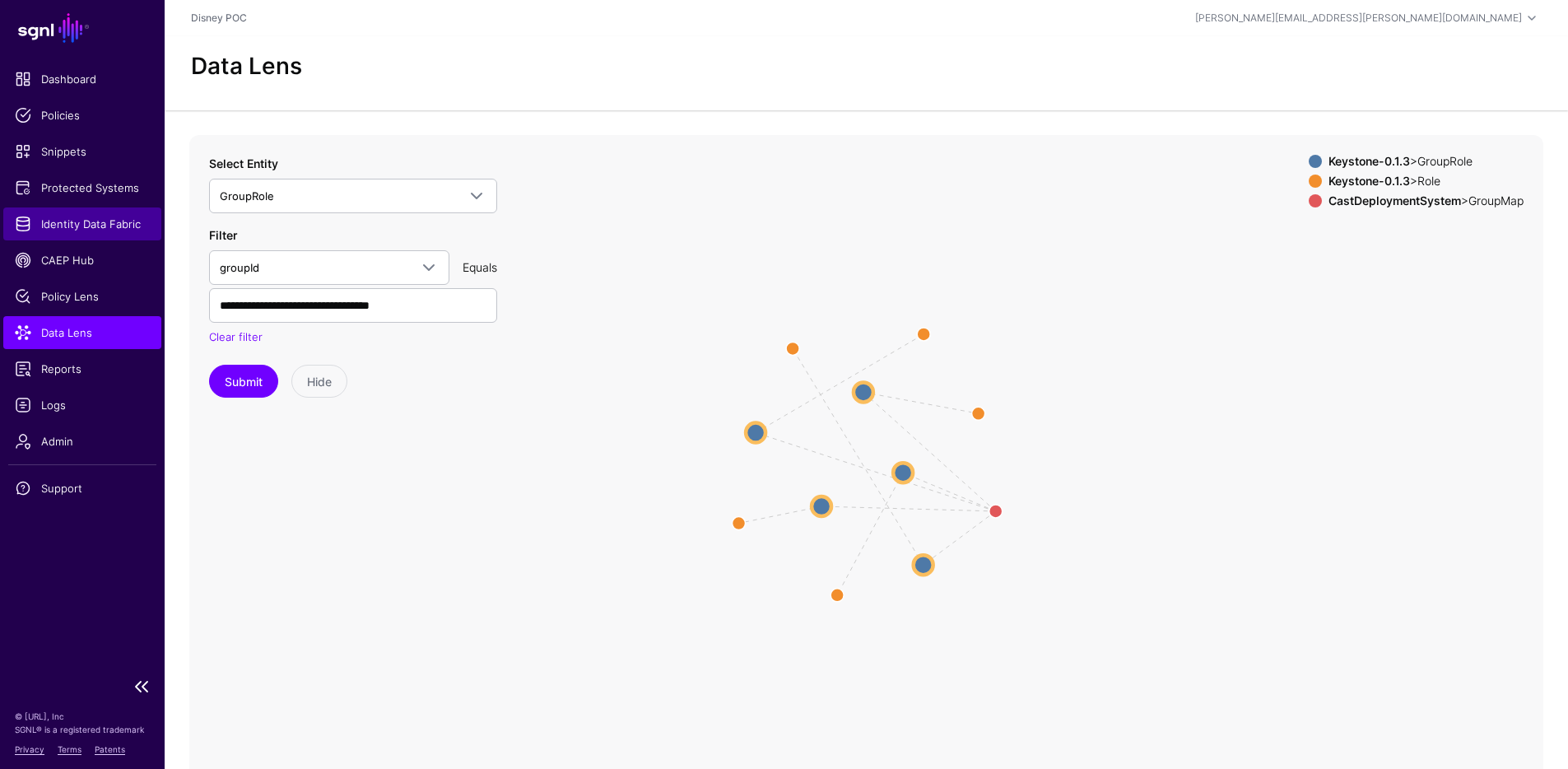
click at [78, 219] on span "Identity Data Fabric" at bounding box center [82, 224] width 135 height 16
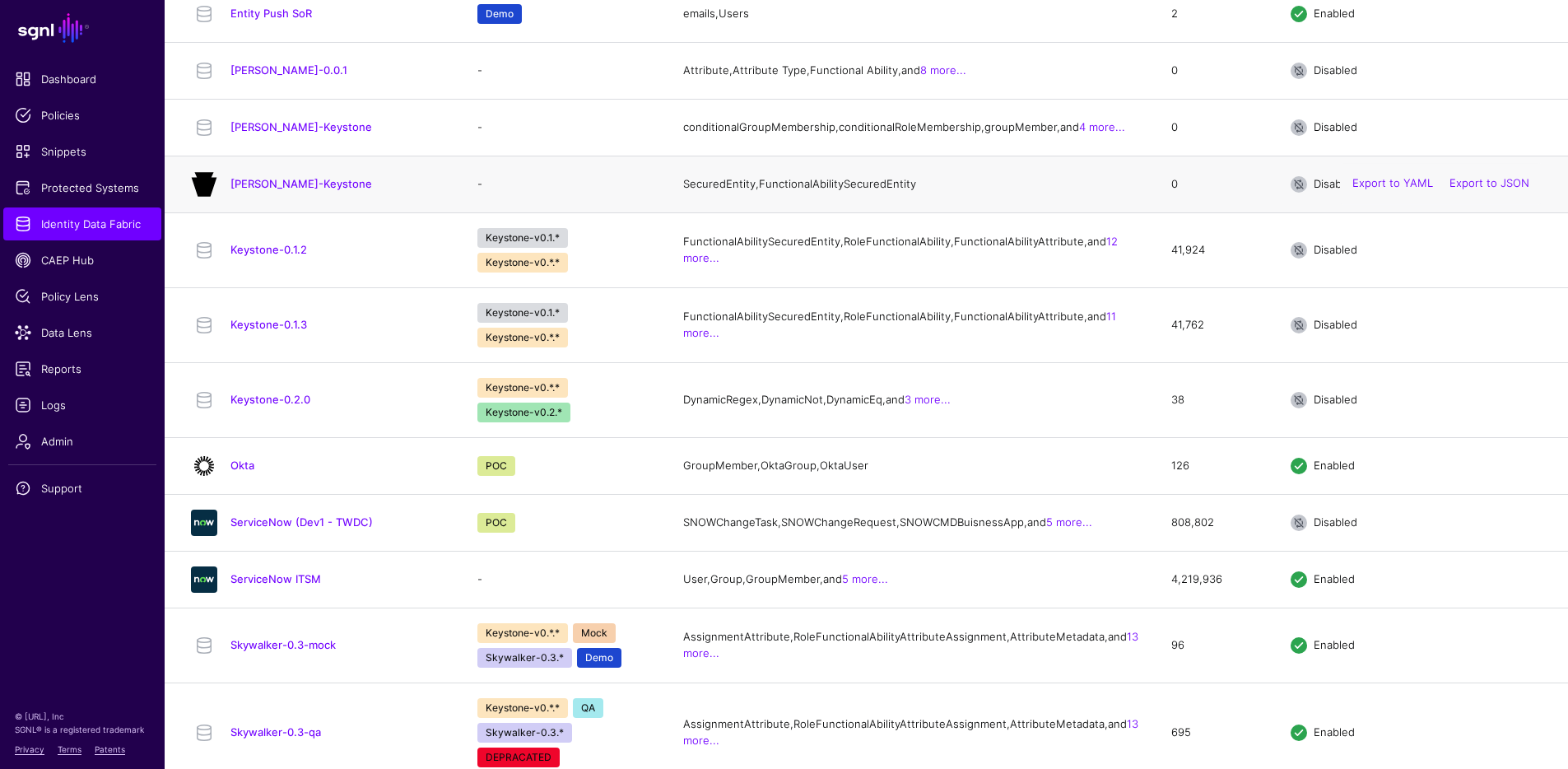
scroll to position [771, 0]
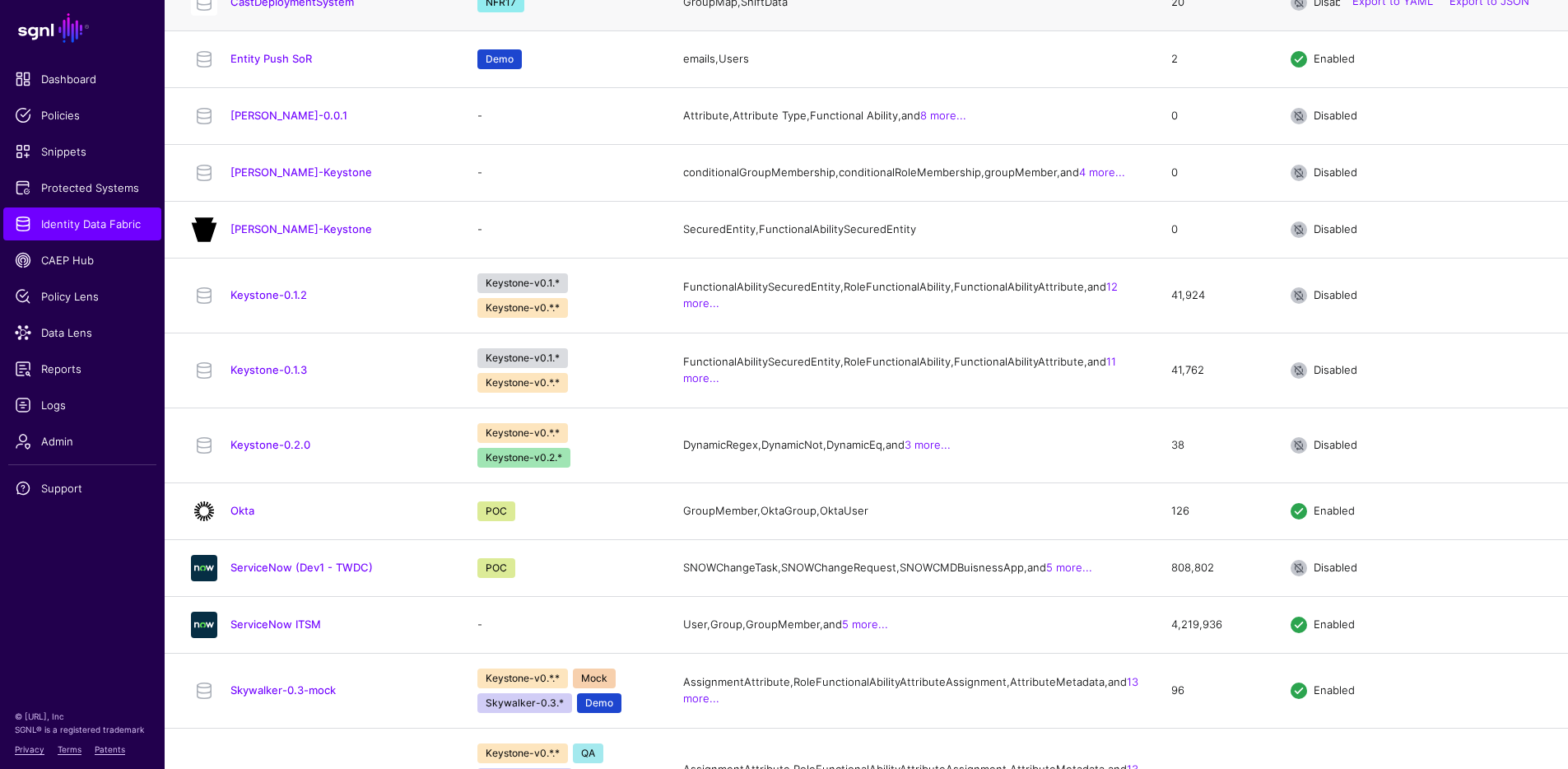
click at [336, 9] on h4 "CastDeploymentSystem" at bounding box center [337, 2] width 214 height 15
click at [336, 9] on link "CastDeploymentSystem" at bounding box center [291, 2] width 123 height 13
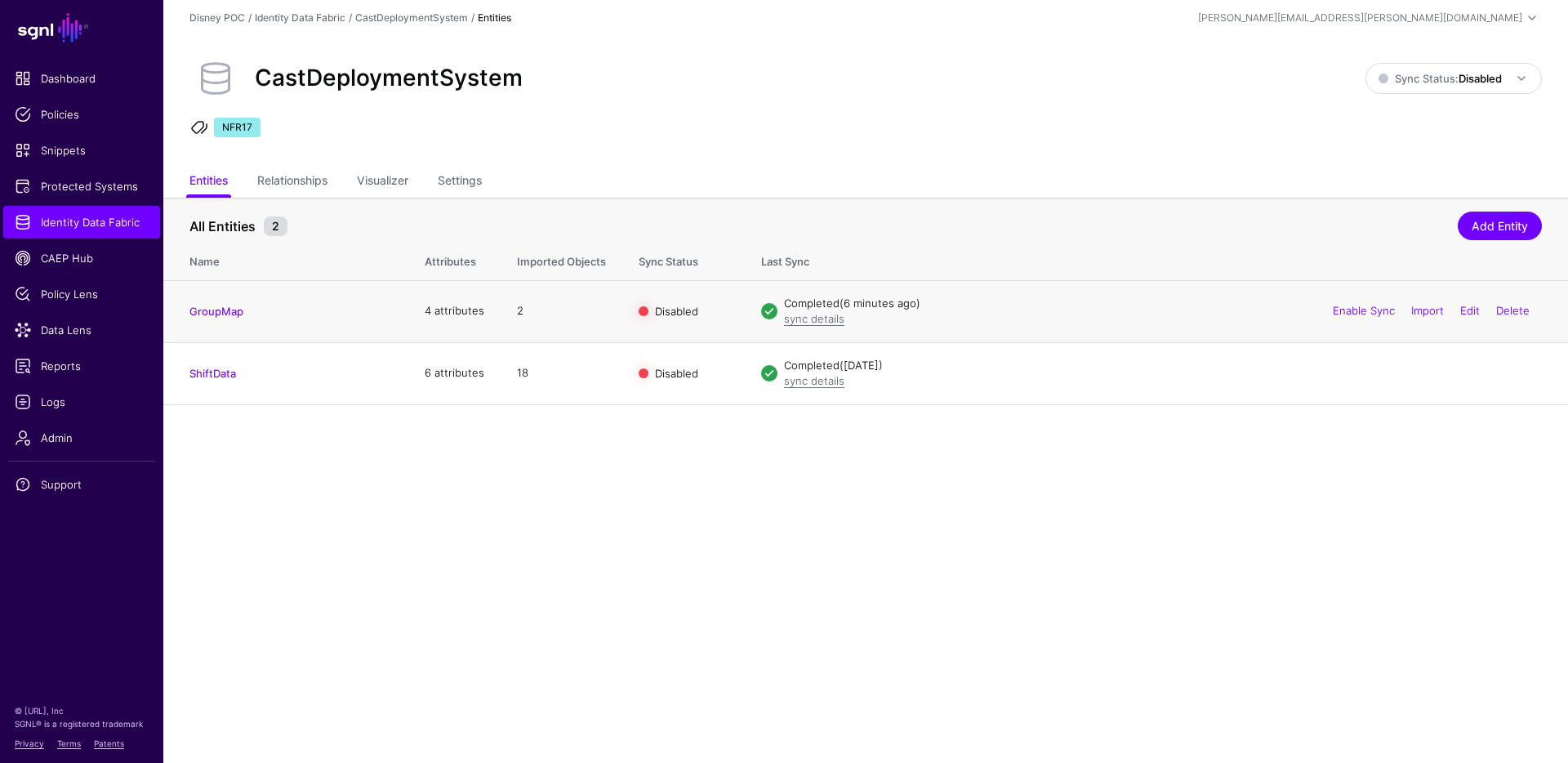
click at [221, 304] on h4 "GroupMap" at bounding box center [291, 312] width 203 height 15
click at [220, 314] on link "GroupMap" at bounding box center [216, 311] width 54 height 13
click at [1425, 312] on link "Import" at bounding box center [1427, 311] width 32 height 13
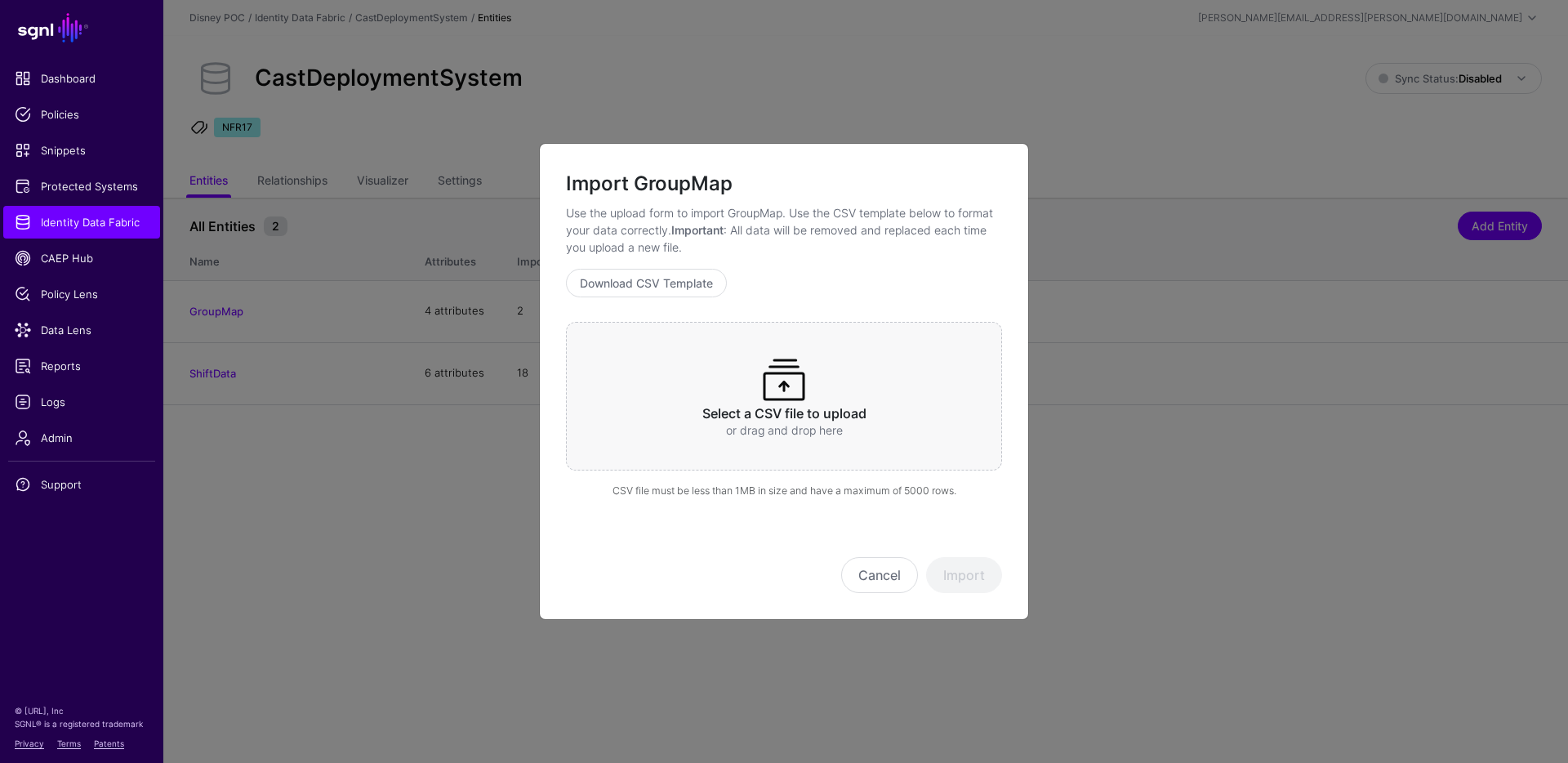
click at [802, 396] on span at bounding box center [784, 379] width 52 height 52
click at [964, 569] on button "Import" at bounding box center [964, 575] width 76 height 36
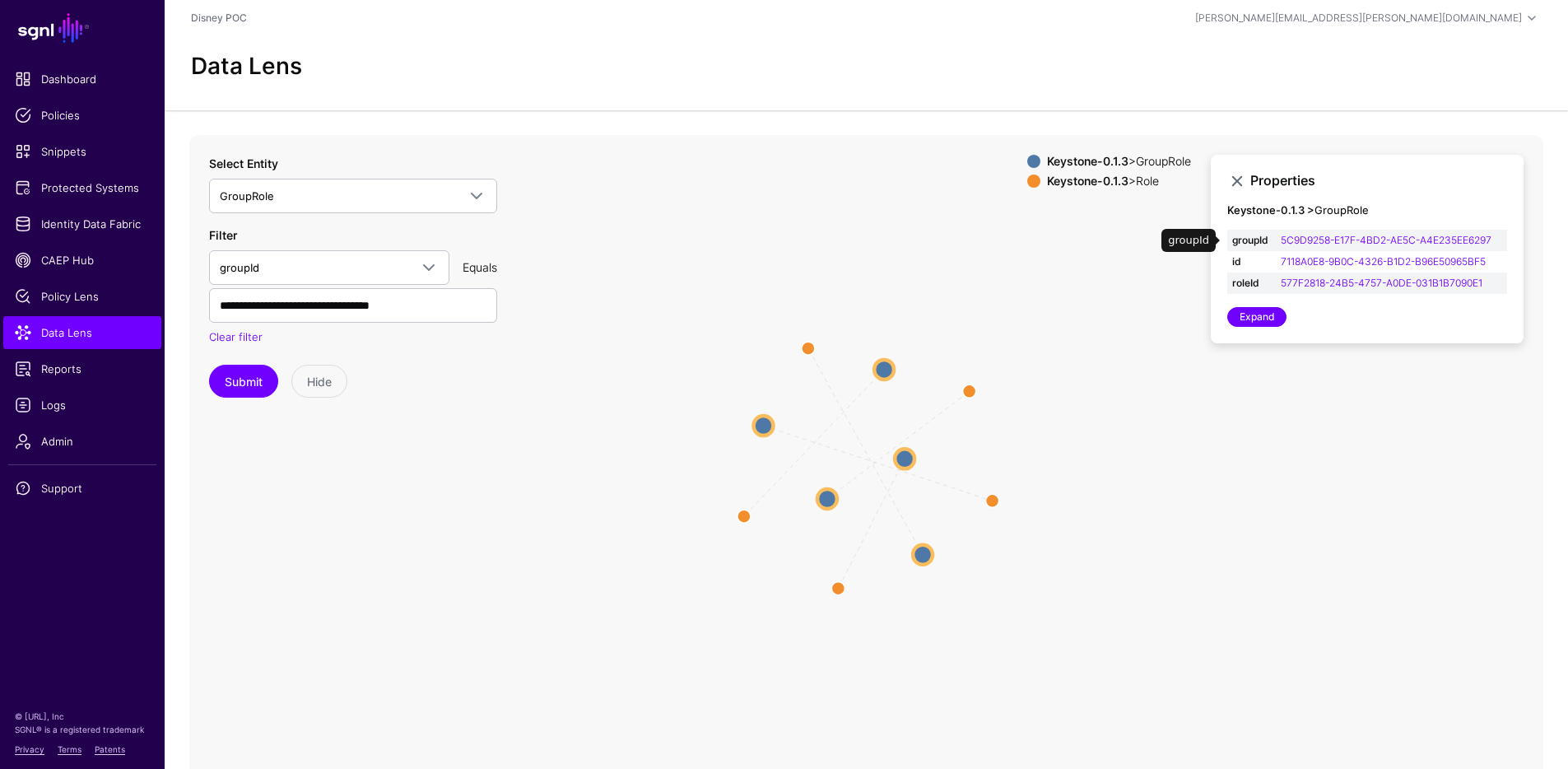
scroll to position [50, 0]
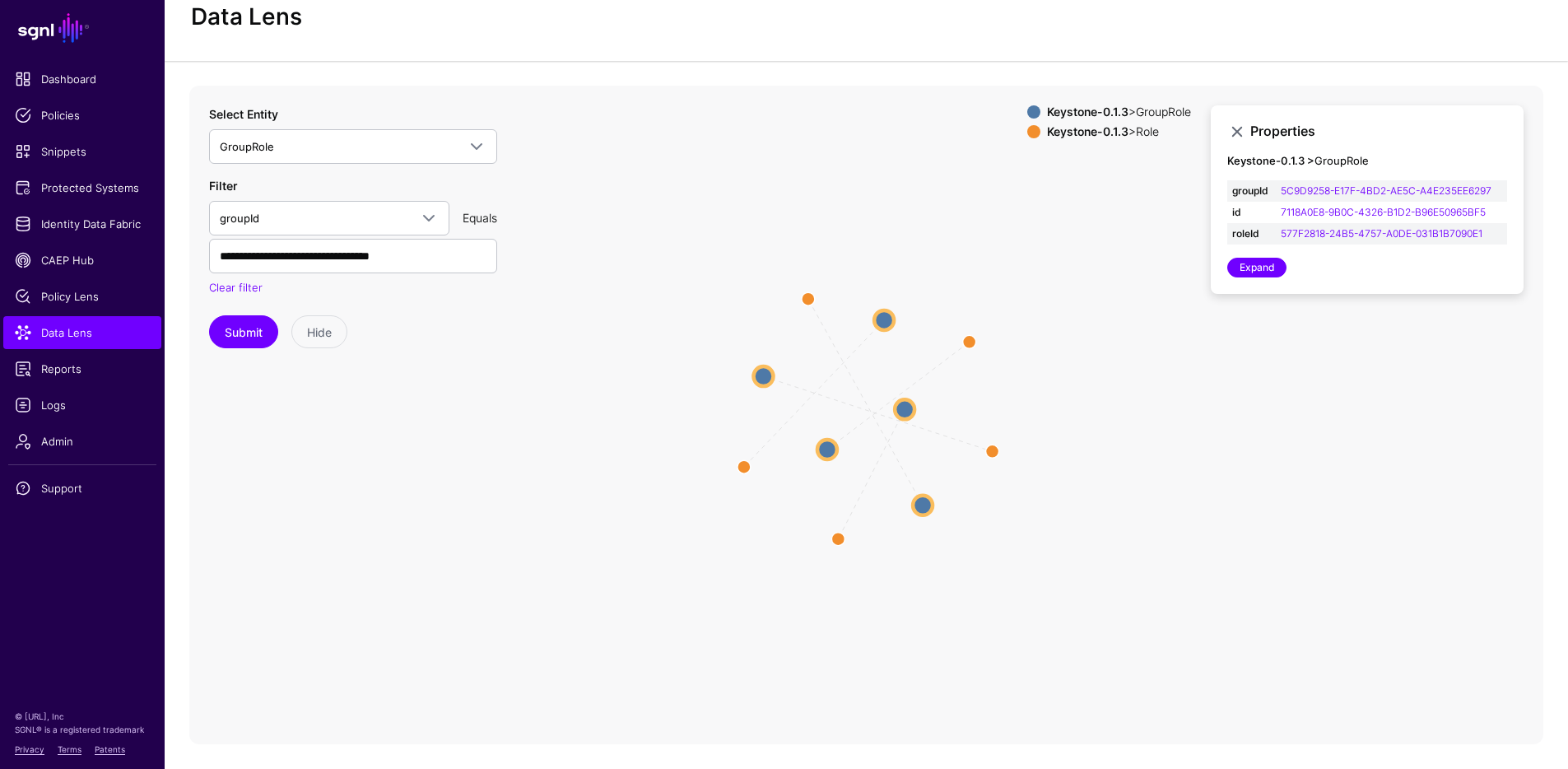
click at [1106, 140] on div "Keystone-0.1.3 > GroupRole Keystone-0.1.3 > Role" at bounding box center [1108, 124] width 163 height 39
click at [1110, 133] on strong "Keystone-0.1.3" at bounding box center [1087, 131] width 81 height 14
click at [1110, 134] on strong "Keystone-0.1.3" at bounding box center [1087, 131] width 81 height 14
click at [1127, 102] on icon "groupRole_to_role groupRole_to_role groupRole_to_role groupRole_to_role groupRo…" at bounding box center [866, 415] width 1354 height 658
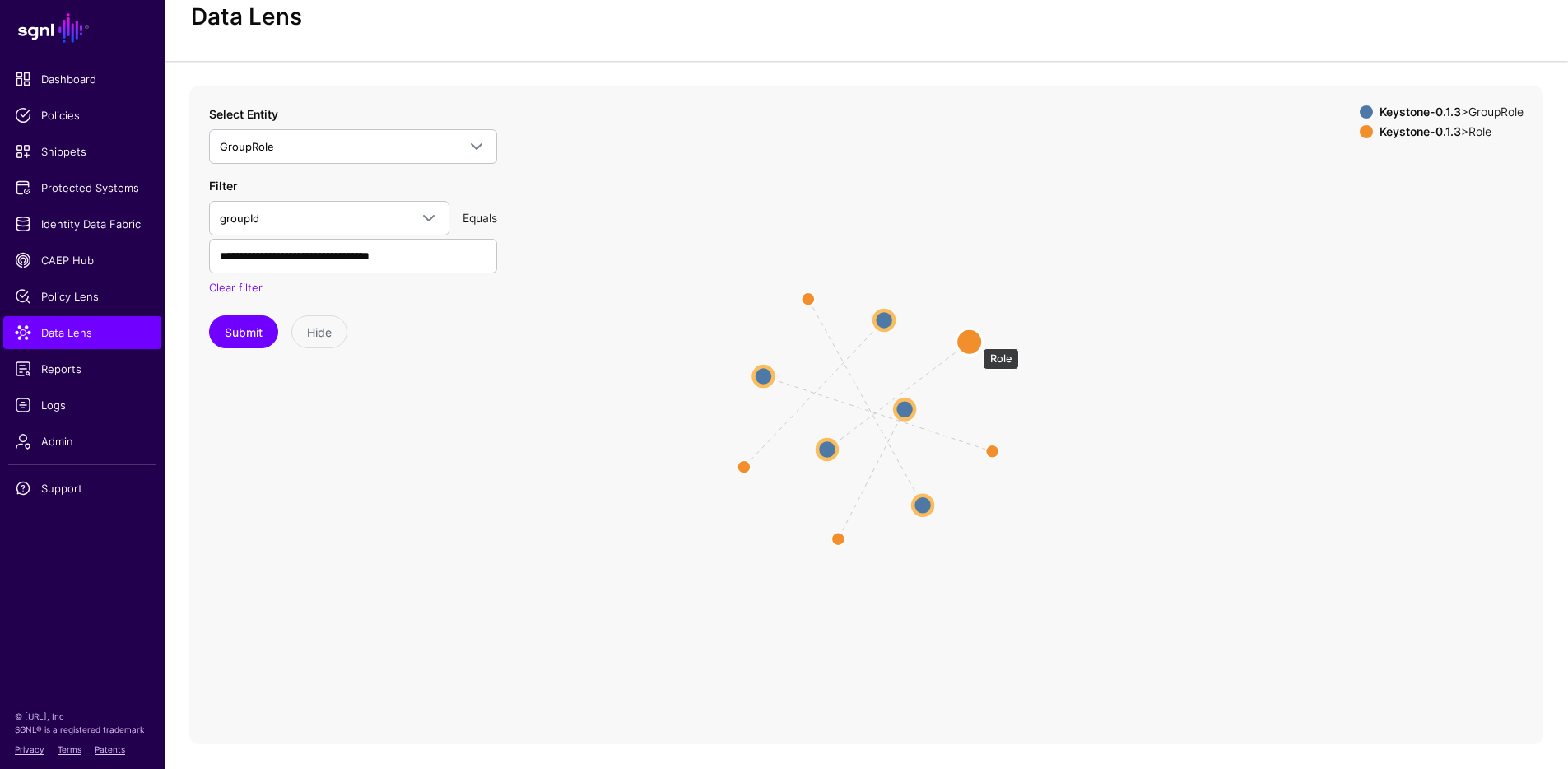
click at [973, 340] on circle at bounding box center [969, 342] width 27 height 27
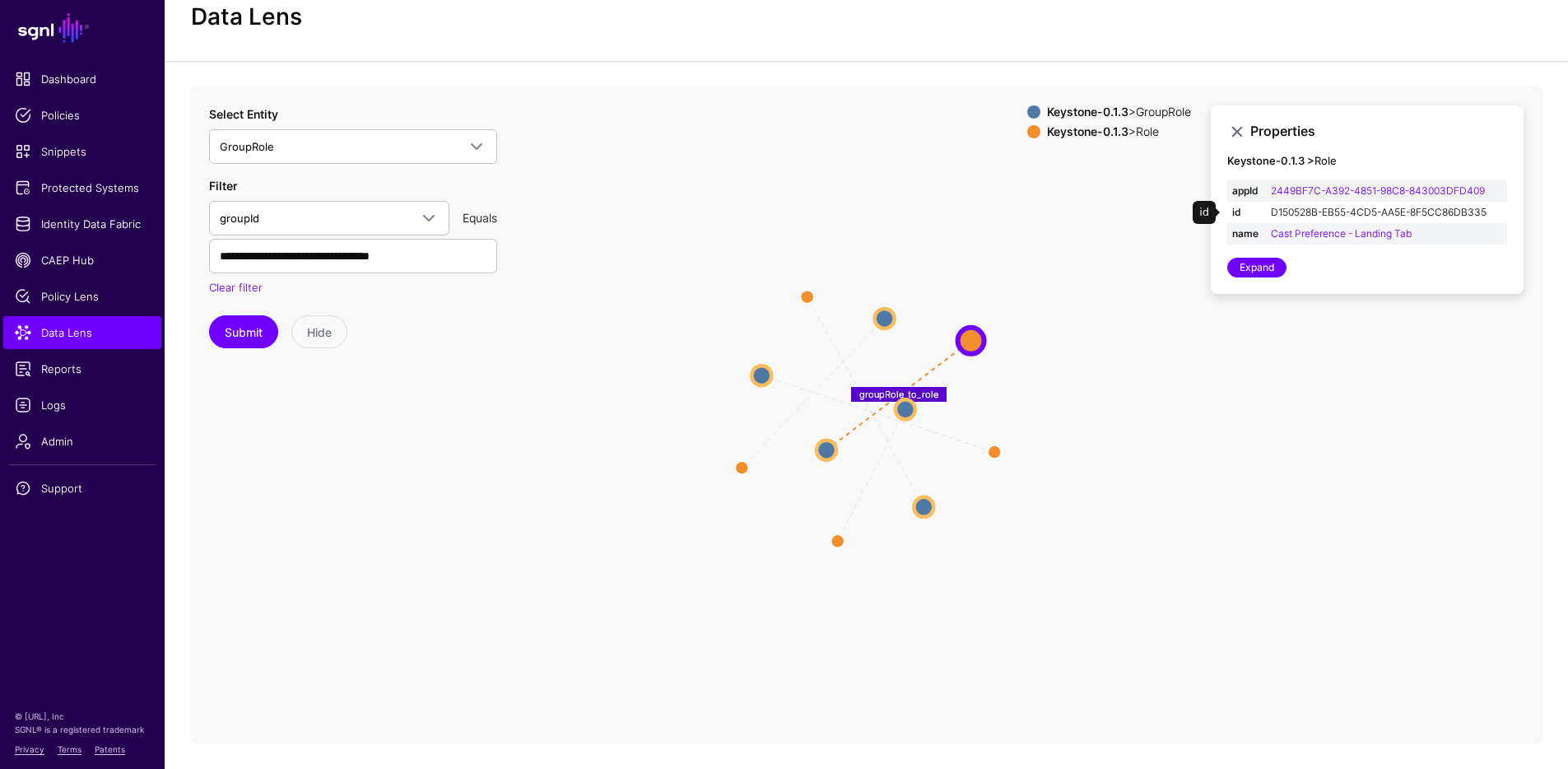
click at [1330, 211] on link "D150528B-EB55-4CD5-AA5E-8F5CC86DB335" at bounding box center [1379, 211] width 216 height 12
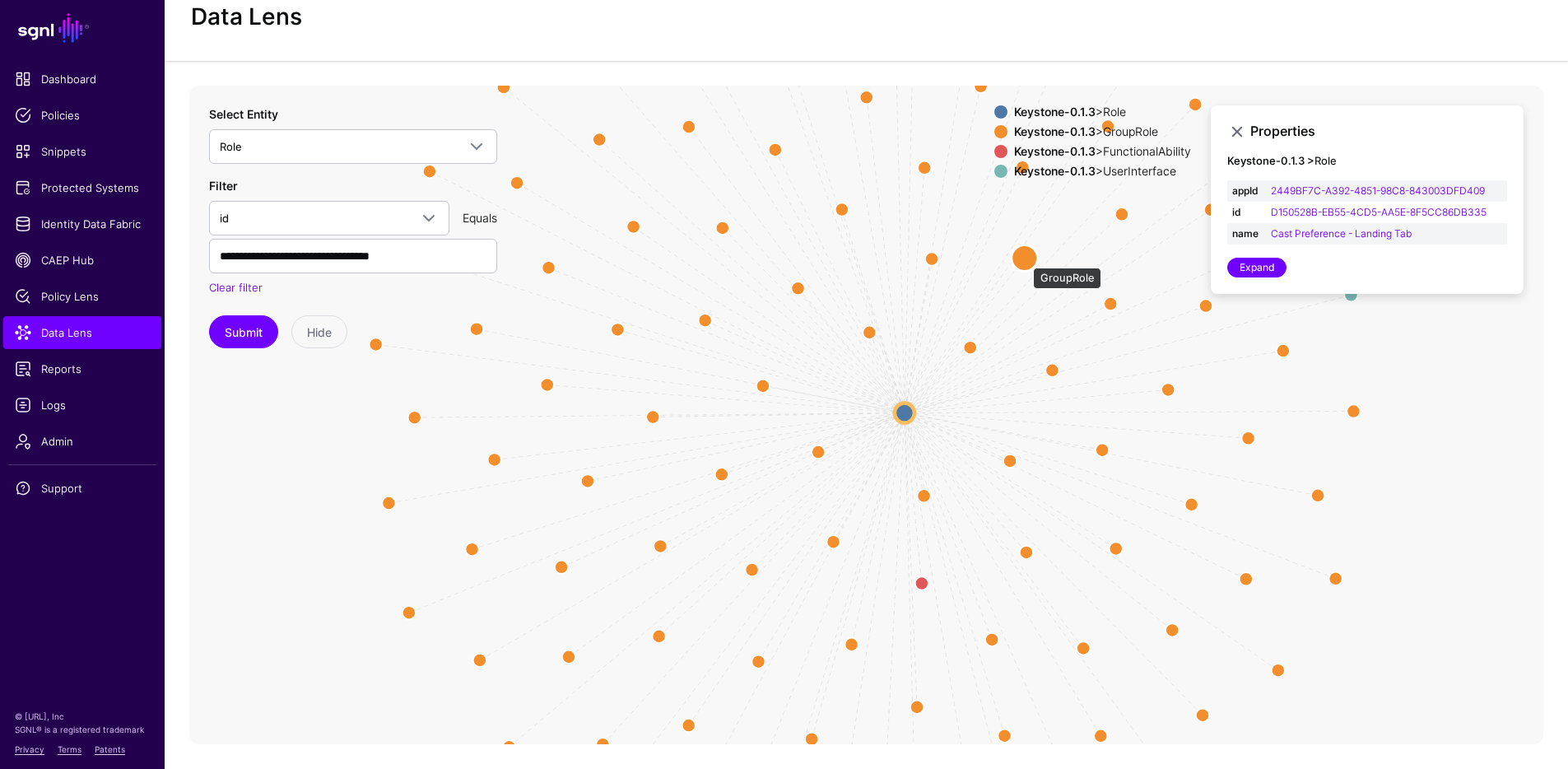
click at [1025, 259] on circle at bounding box center [1025, 258] width 27 height 27
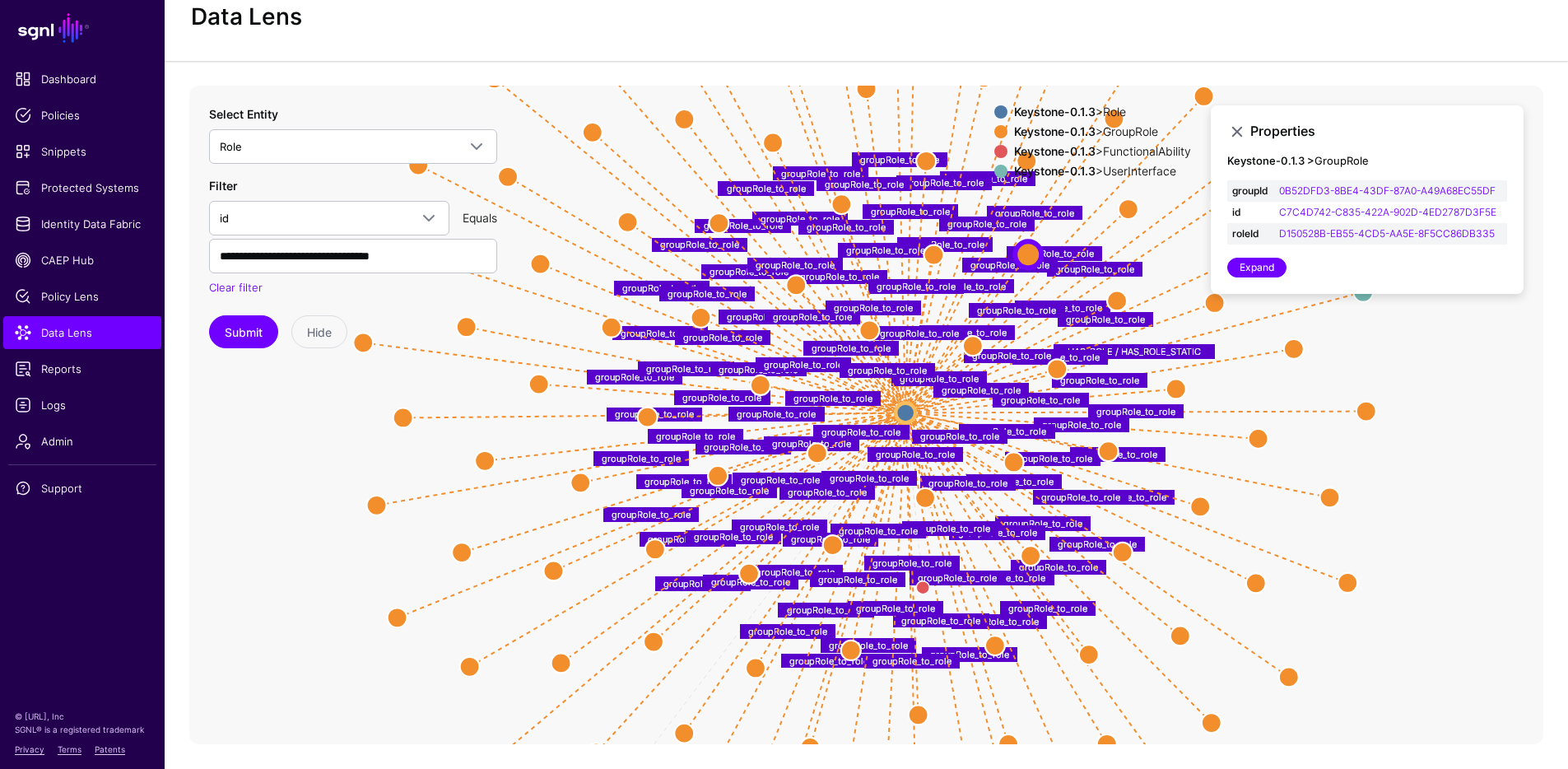
click at [1014, 129] on strong "Keystone-0.1.3" at bounding box center [1054, 131] width 81 height 14
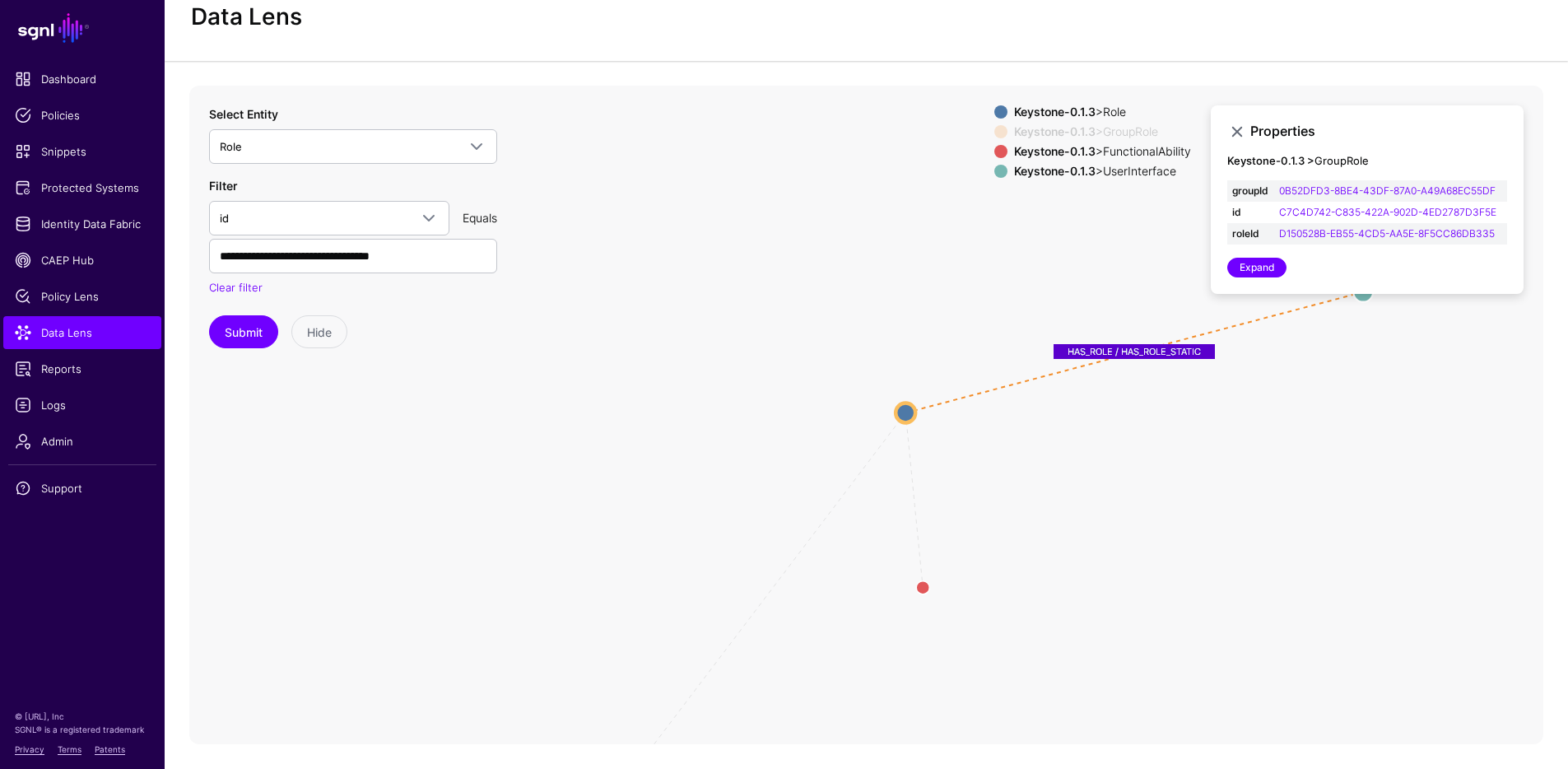
click at [1018, 154] on strong "Keystone-0.1.3" at bounding box center [1054, 151] width 81 height 14
click at [1022, 172] on strong "Keystone-0.1.3" at bounding box center [1054, 170] width 81 height 14
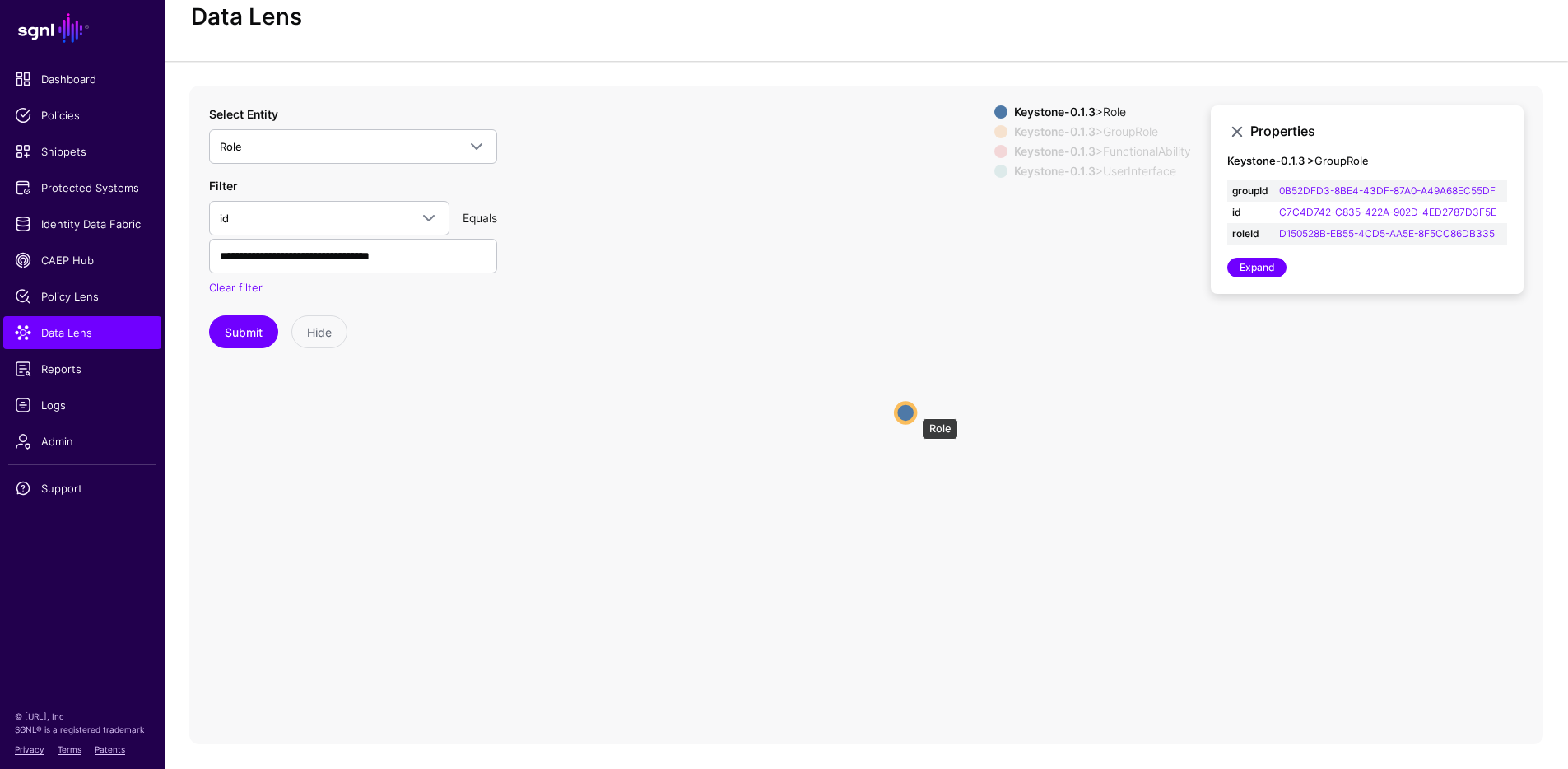
click at [914, 410] on circle at bounding box center [905, 412] width 20 height 20
click at [908, 414] on circle at bounding box center [905, 412] width 20 height 20
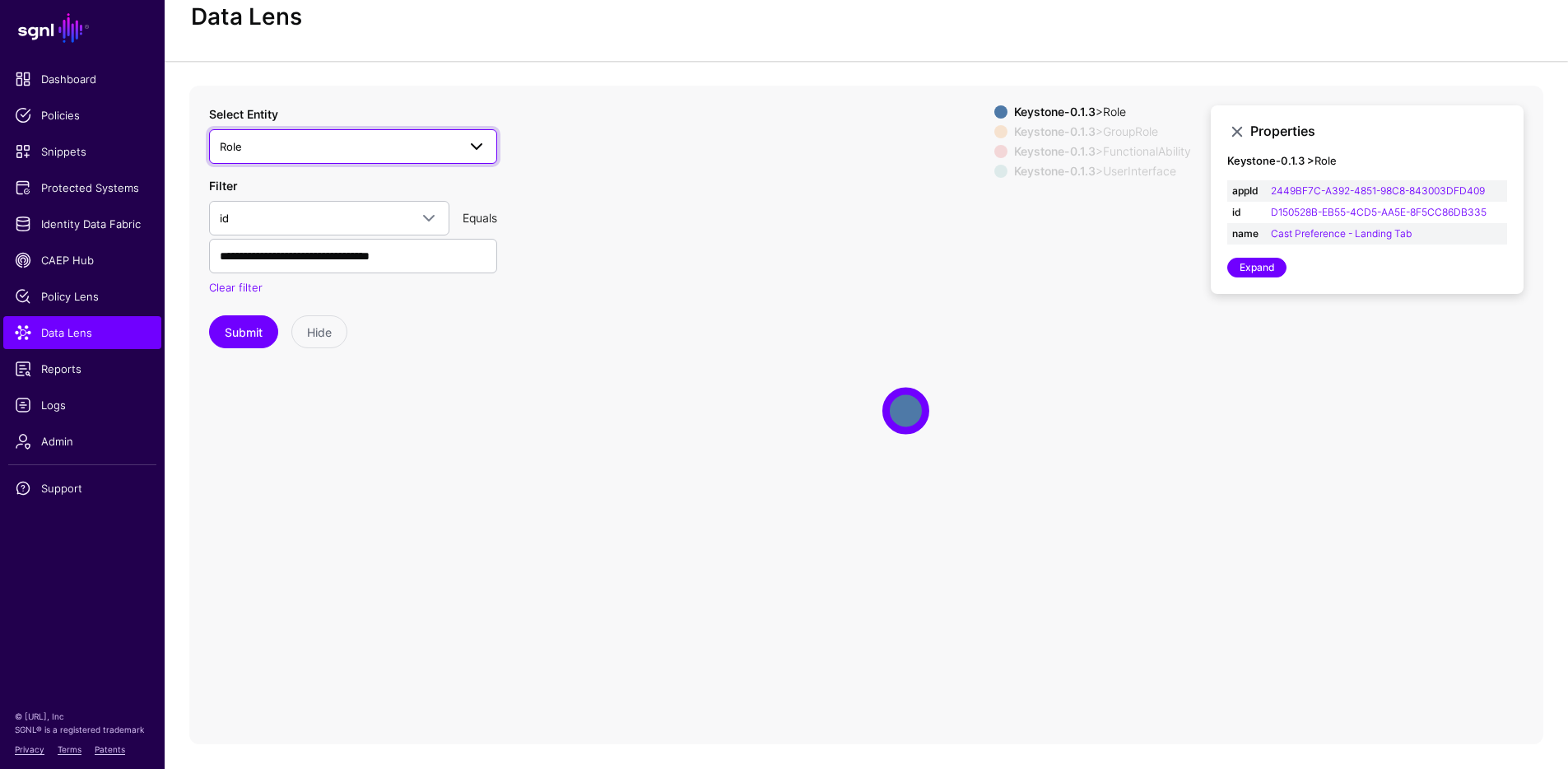
click at [336, 146] on span "Role" at bounding box center [338, 146] width 237 height 18
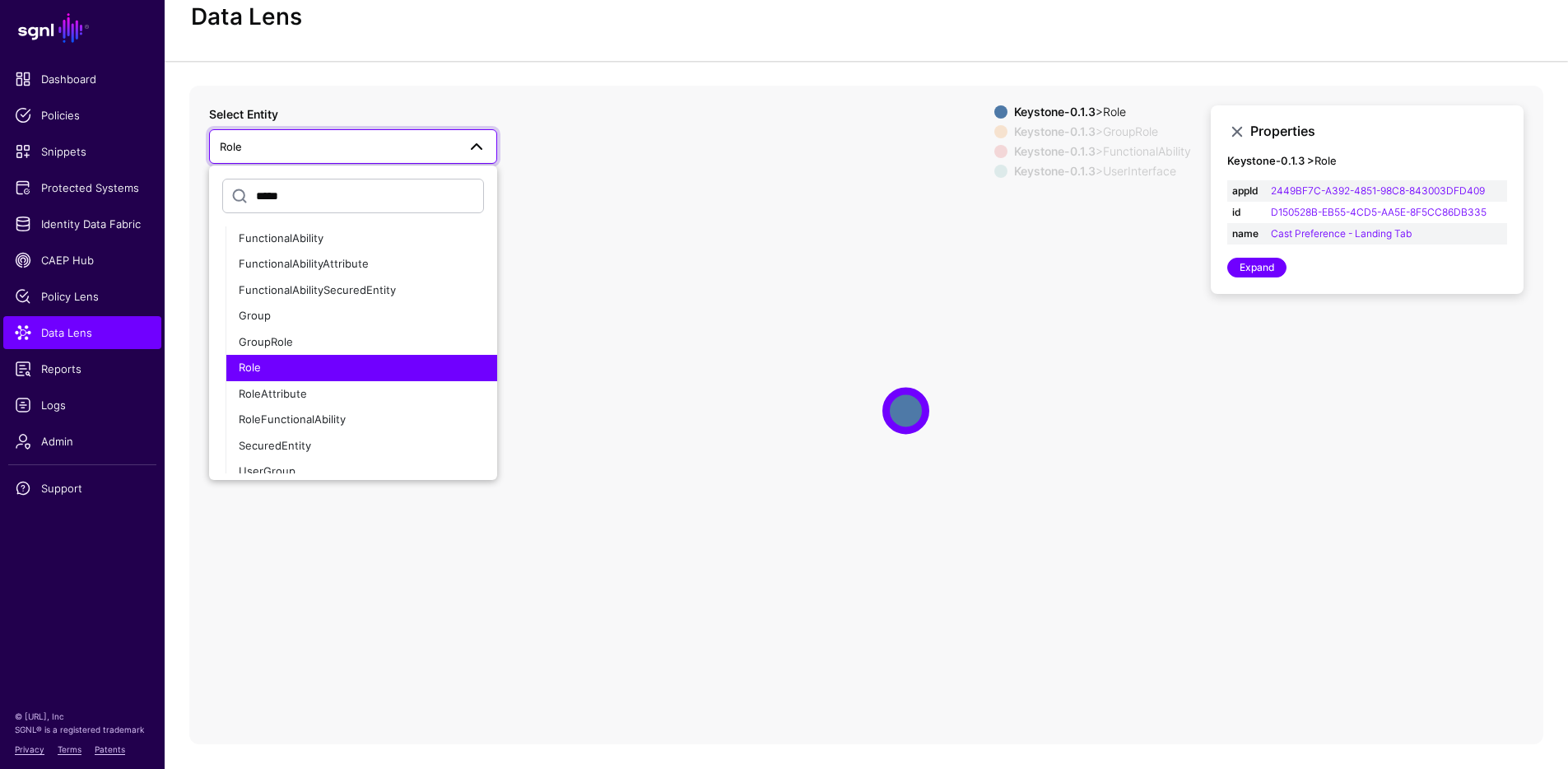
scroll to position [87, 0]
click at [296, 384] on span "RoleAttribute" at bounding box center [273, 390] width 69 height 13
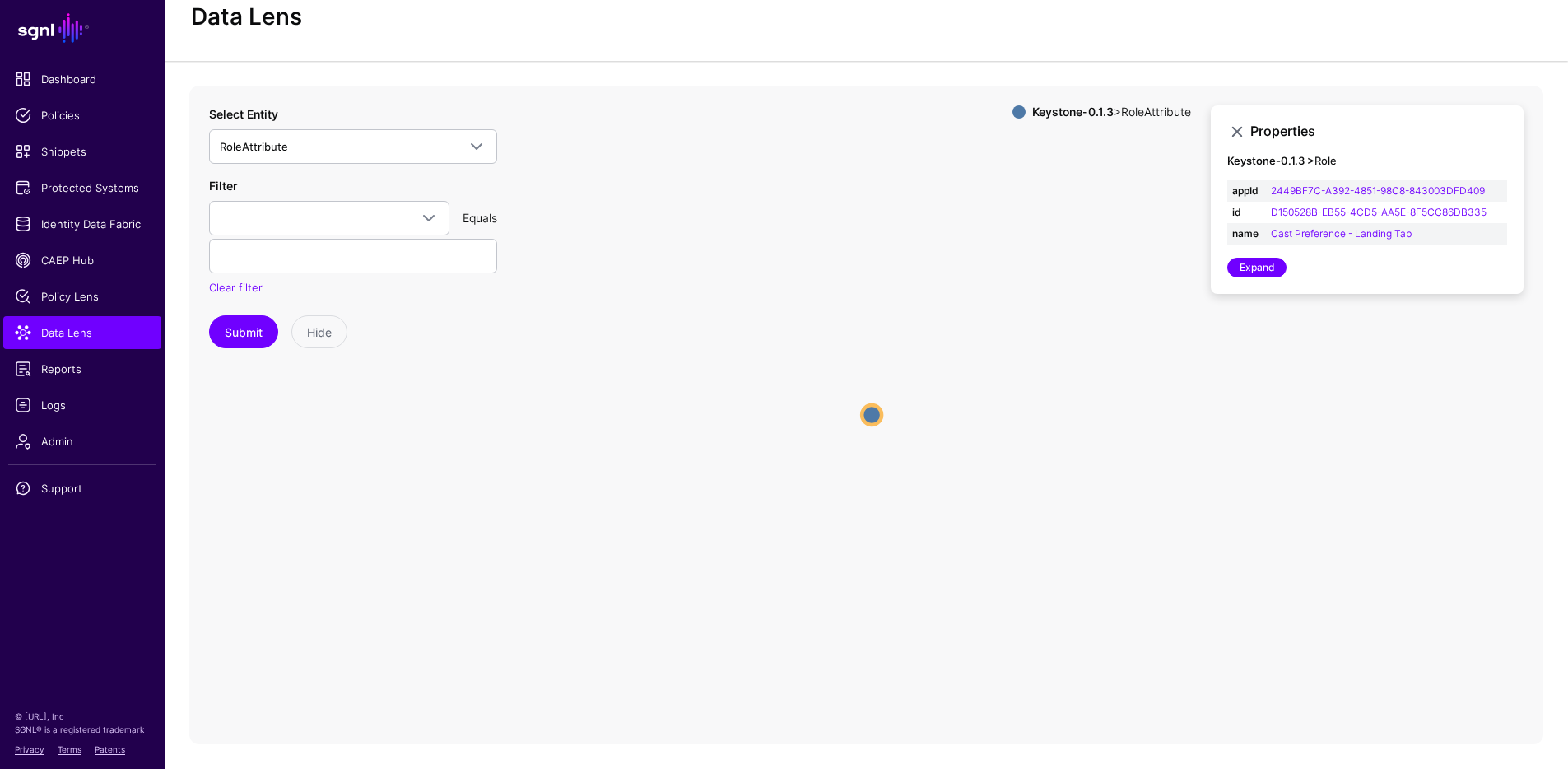
click at [1101, 115] on strong "Keystone-0.1.3" at bounding box center [1072, 111] width 81 height 14
click at [869, 410] on circle at bounding box center [871, 415] width 20 height 20
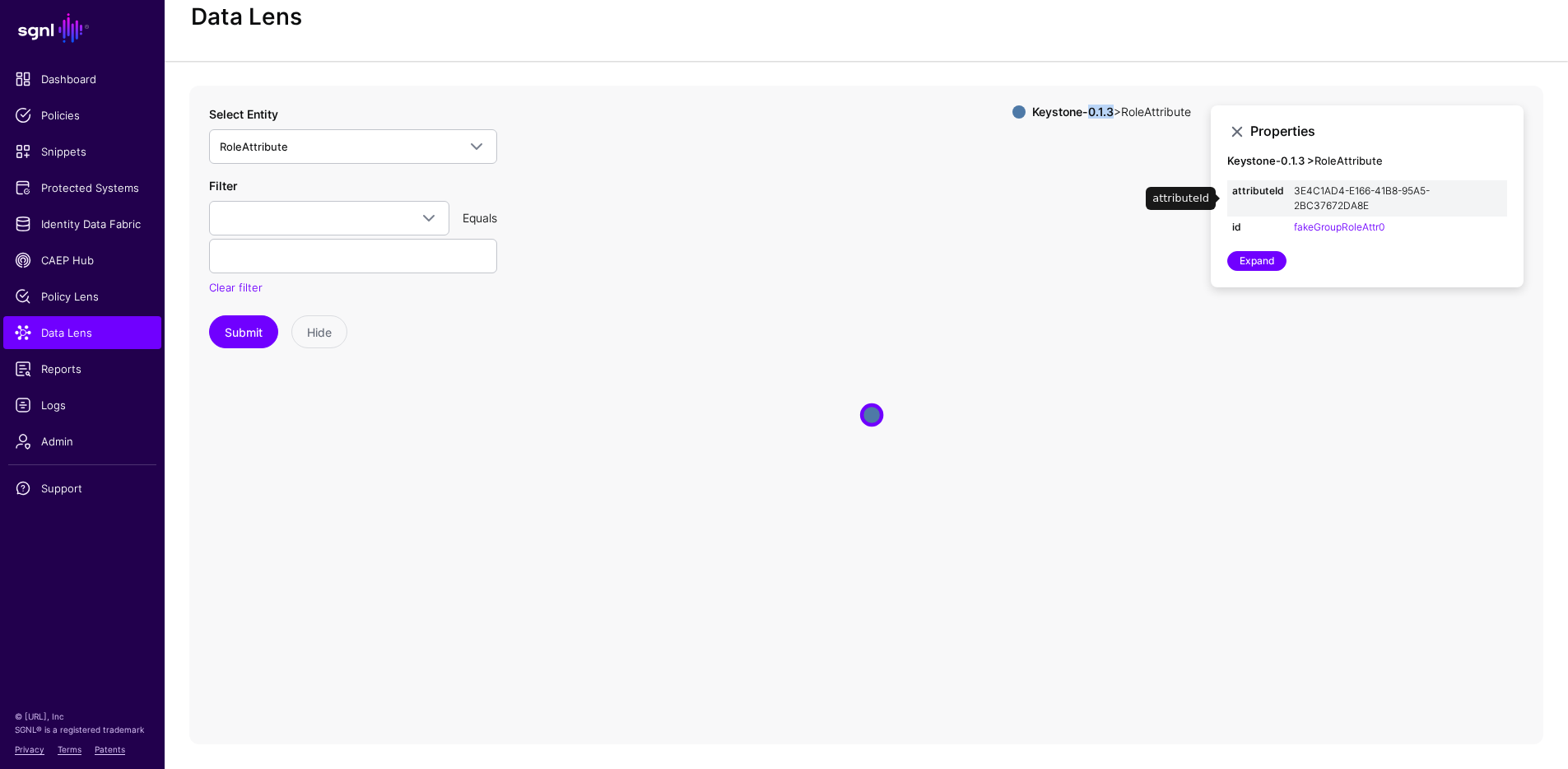
click at [1346, 199] on link "3E4C1AD4-E166-41B8-95A5-2BC37672DA8E" at bounding box center [1362, 198] width 136 height 27
type input "**********"
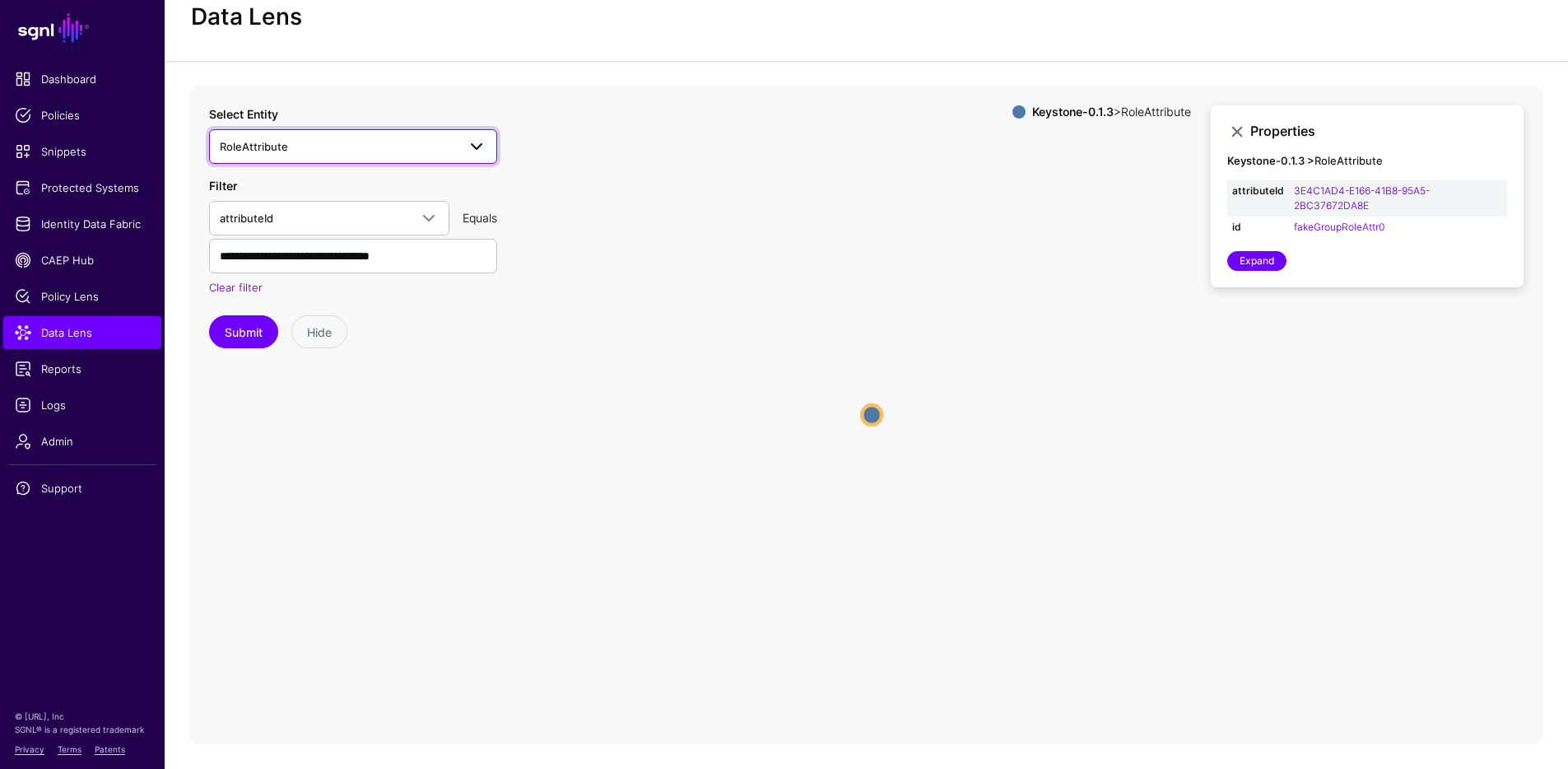
click at [309, 148] on span "RoleAttribute" at bounding box center [338, 146] width 237 height 18
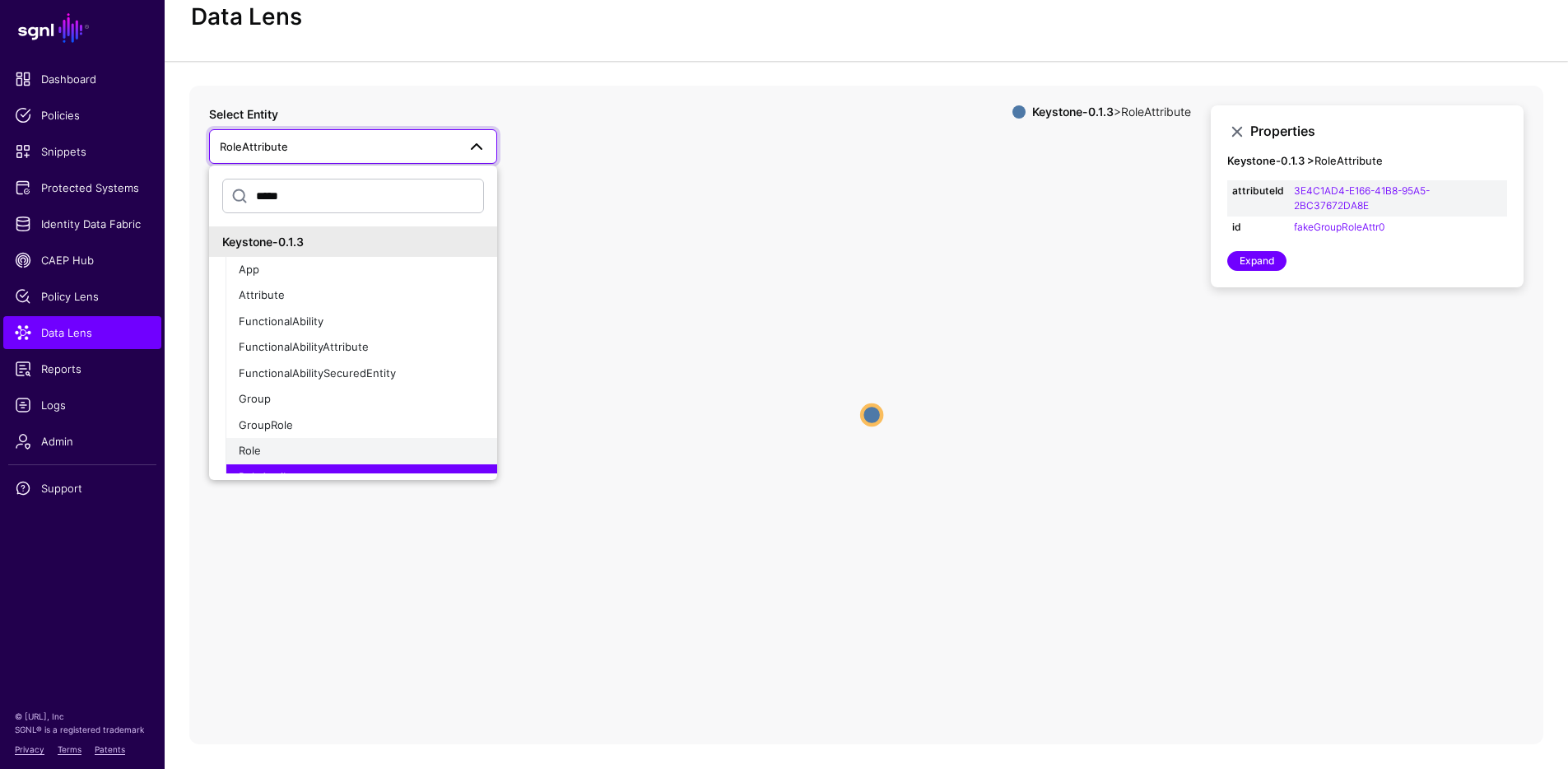
scroll to position [51, 0]
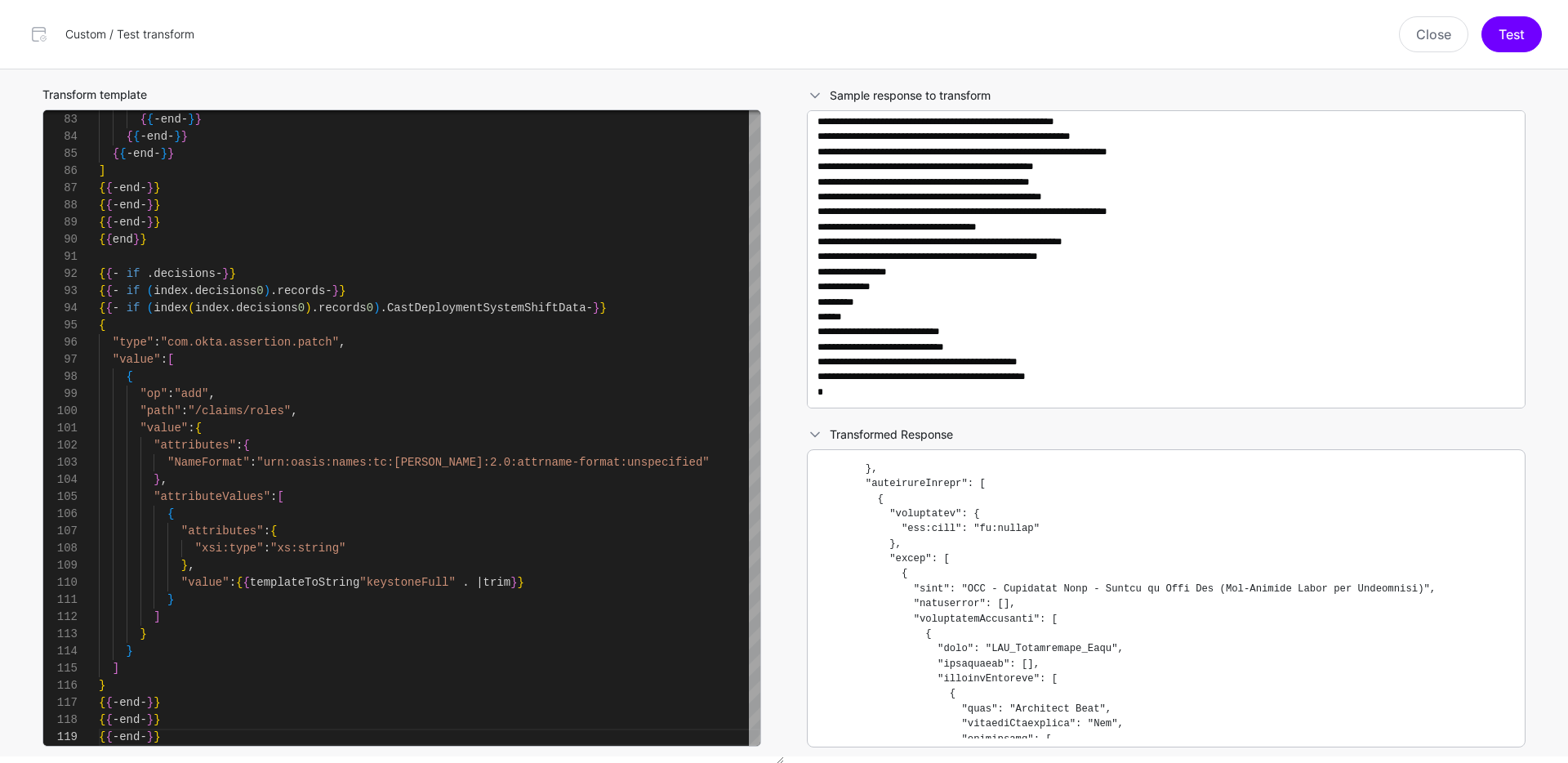
scroll to position [83, 0]
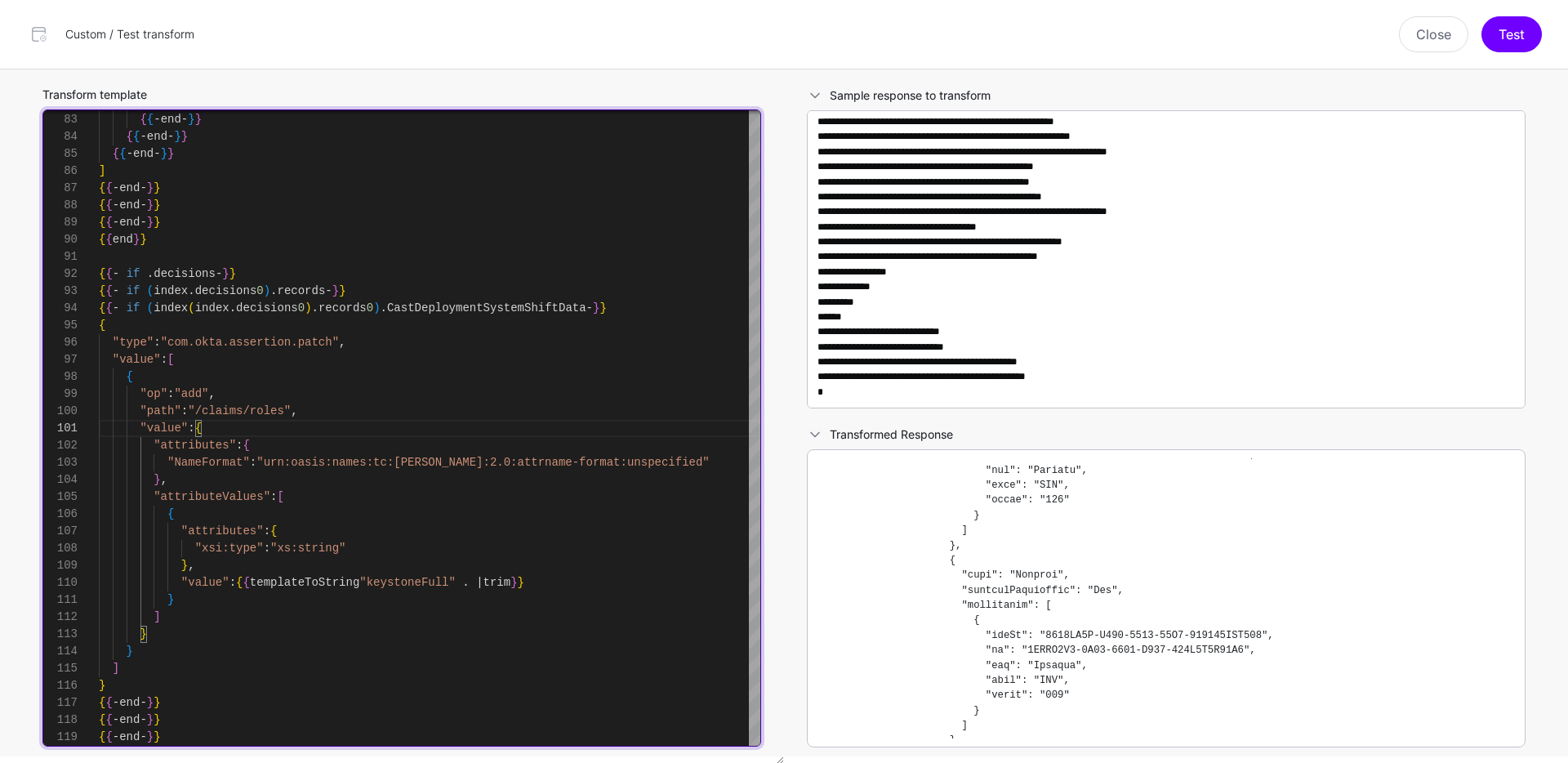
scroll to position [3352, 0]
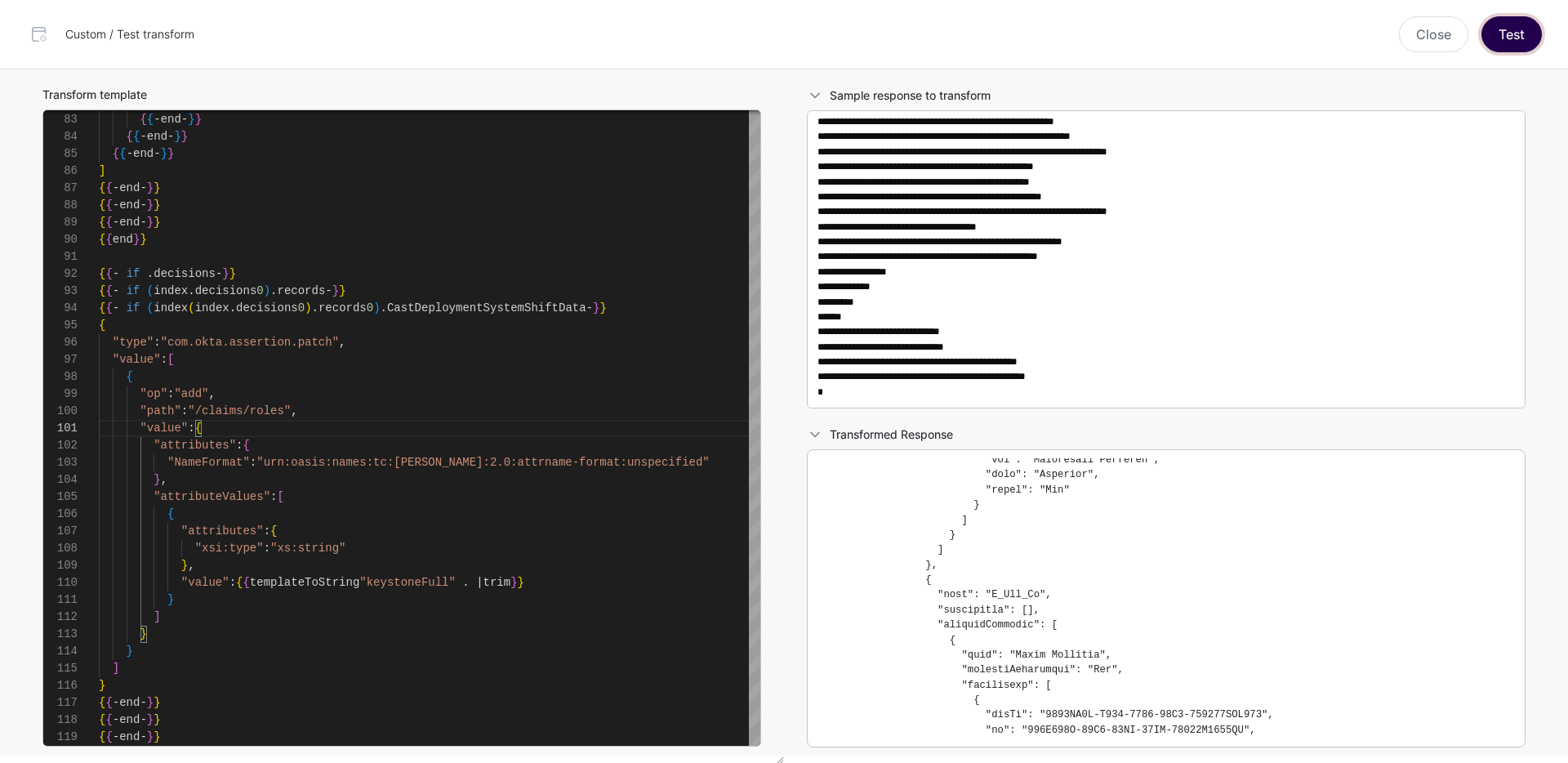
click at [1530, 33] on button "Test" at bounding box center [1511, 34] width 61 height 36
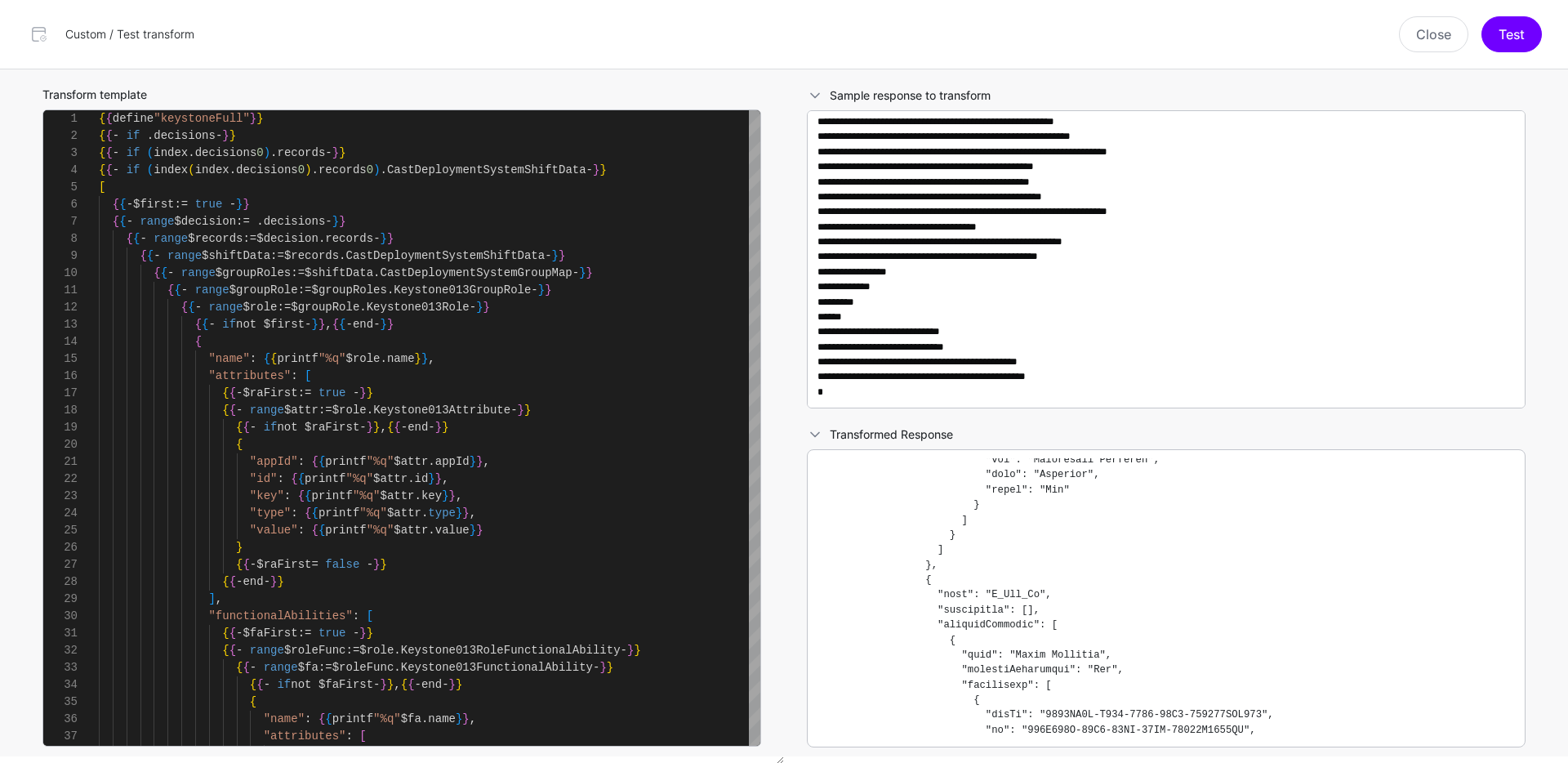
click at [730, 28] on div "Close Test" at bounding box center [877, 34] width 1347 height 36
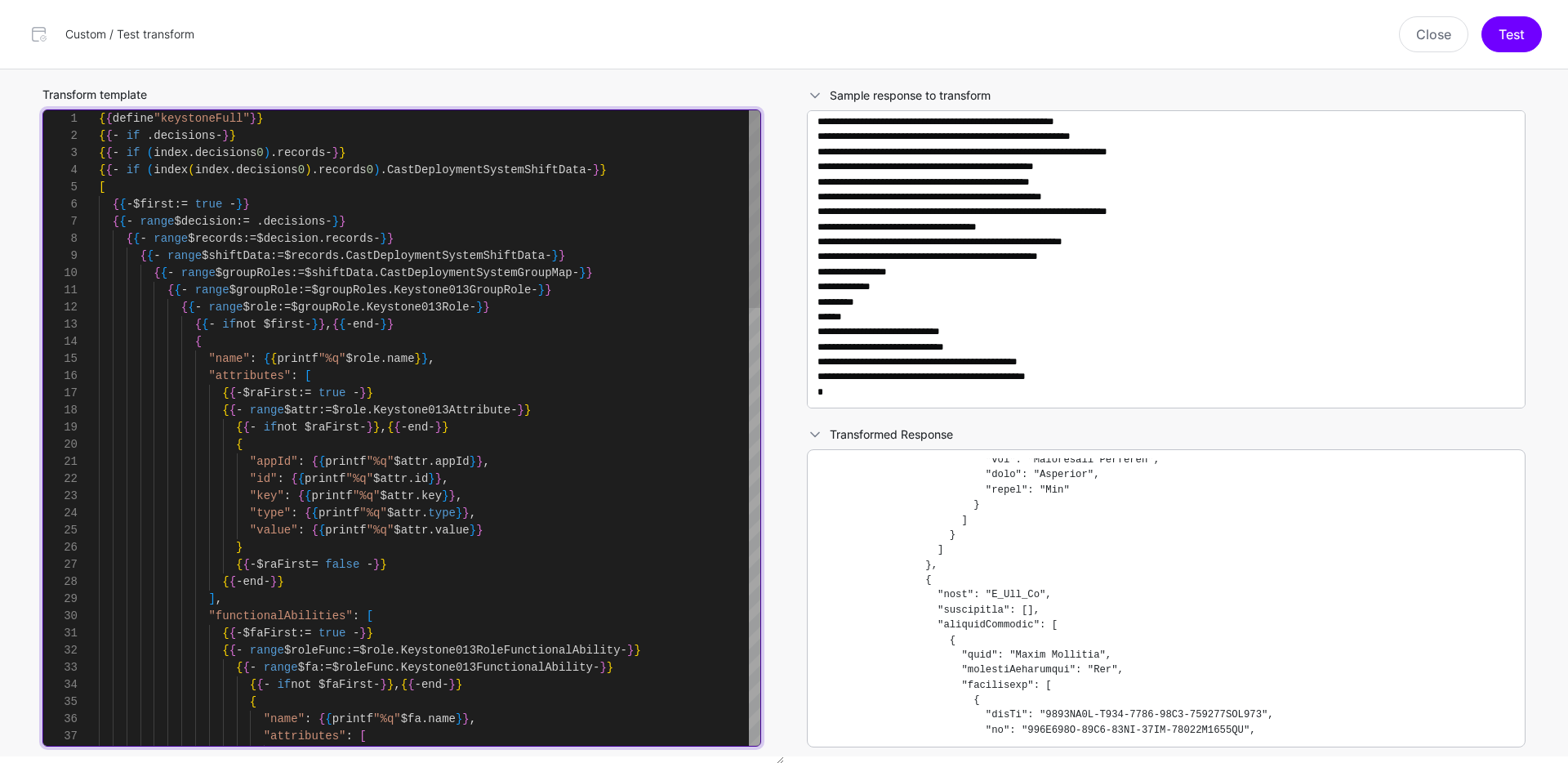
type textarea "**********"
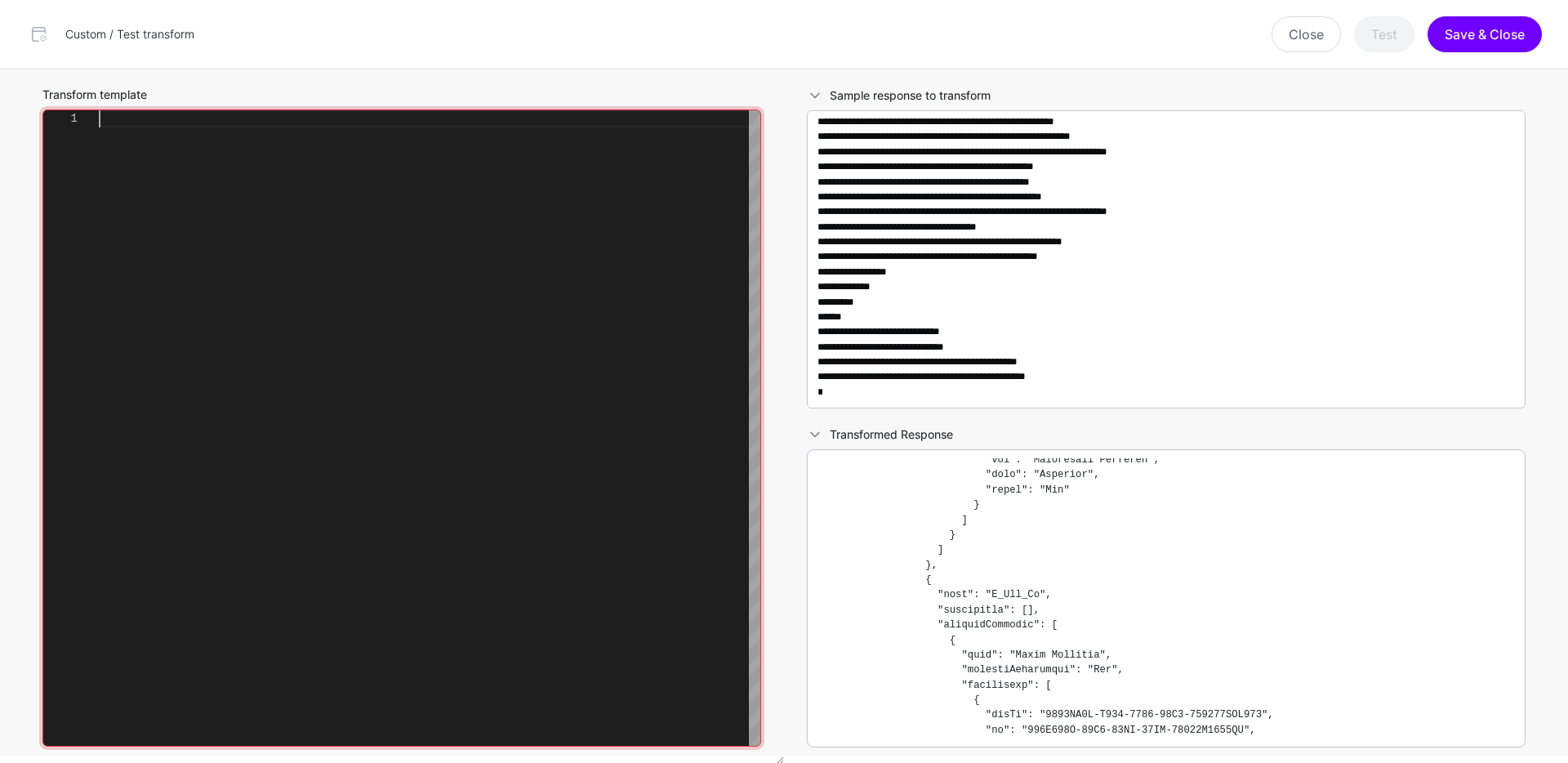
scroll to position [137, 0]
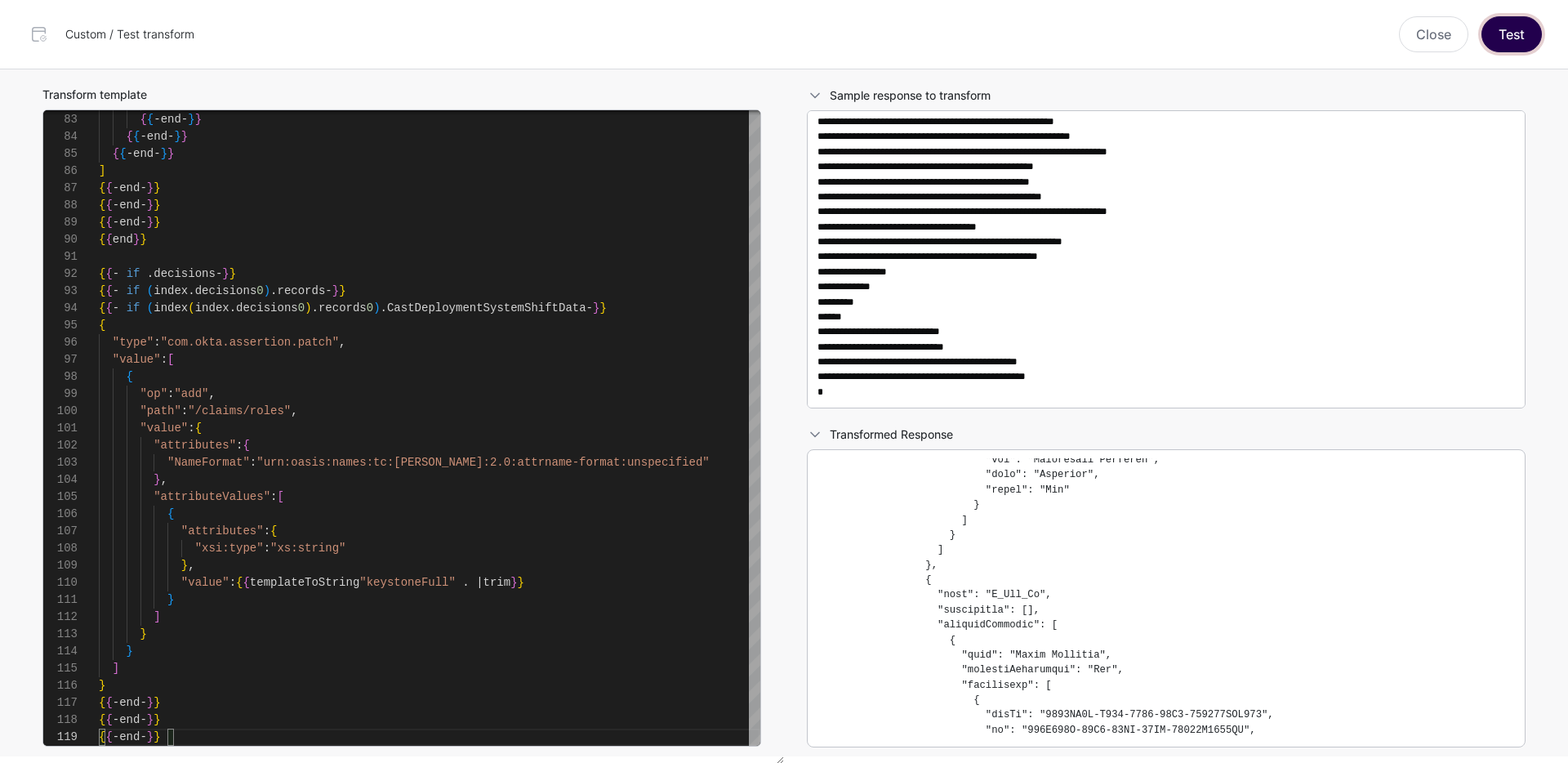
click at [1508, 37] on button "Test" at bounding box center [1511, 34] width 61 height 36
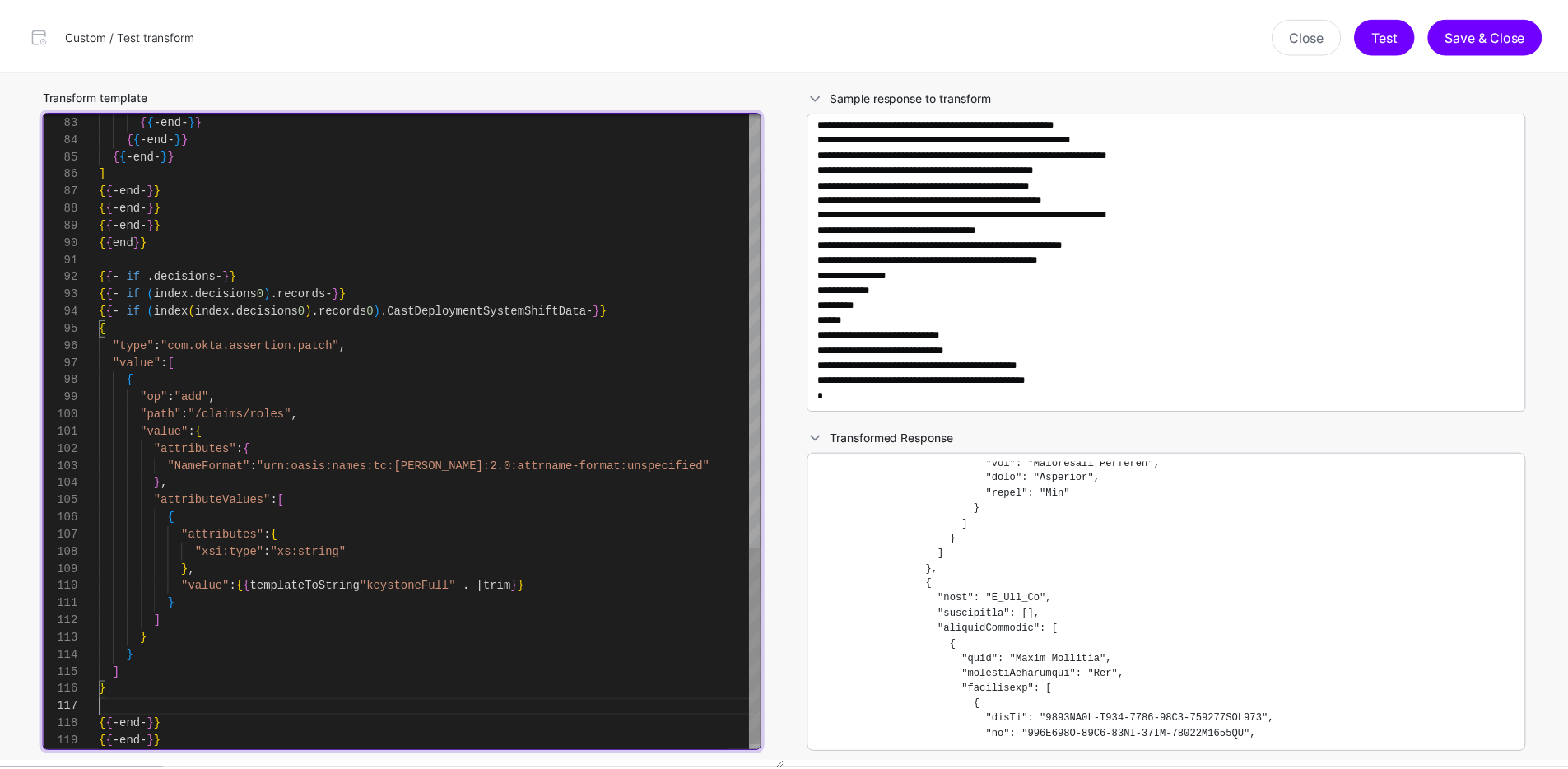
scroll to position [104, 0]
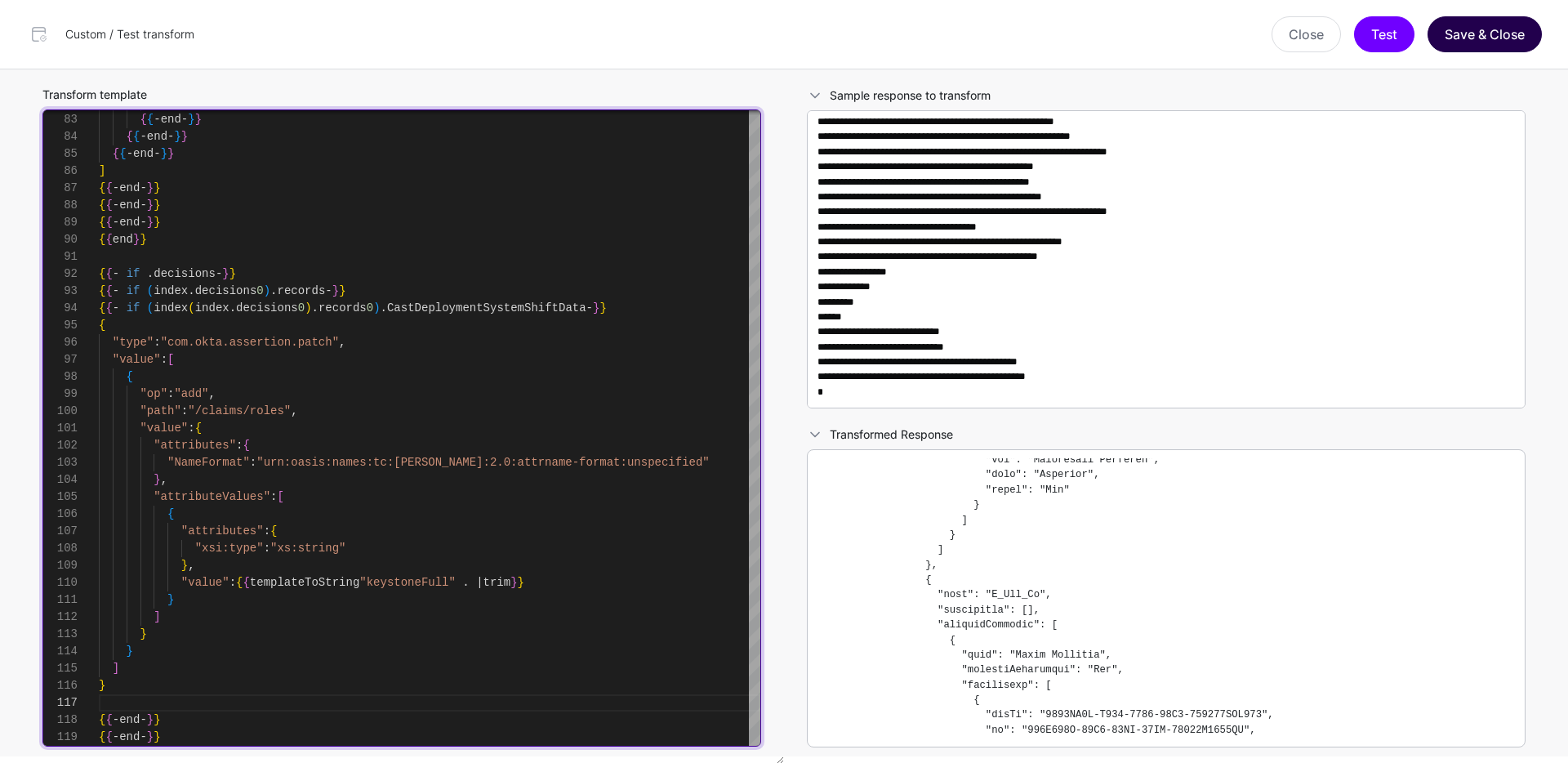
type textarea "**********"
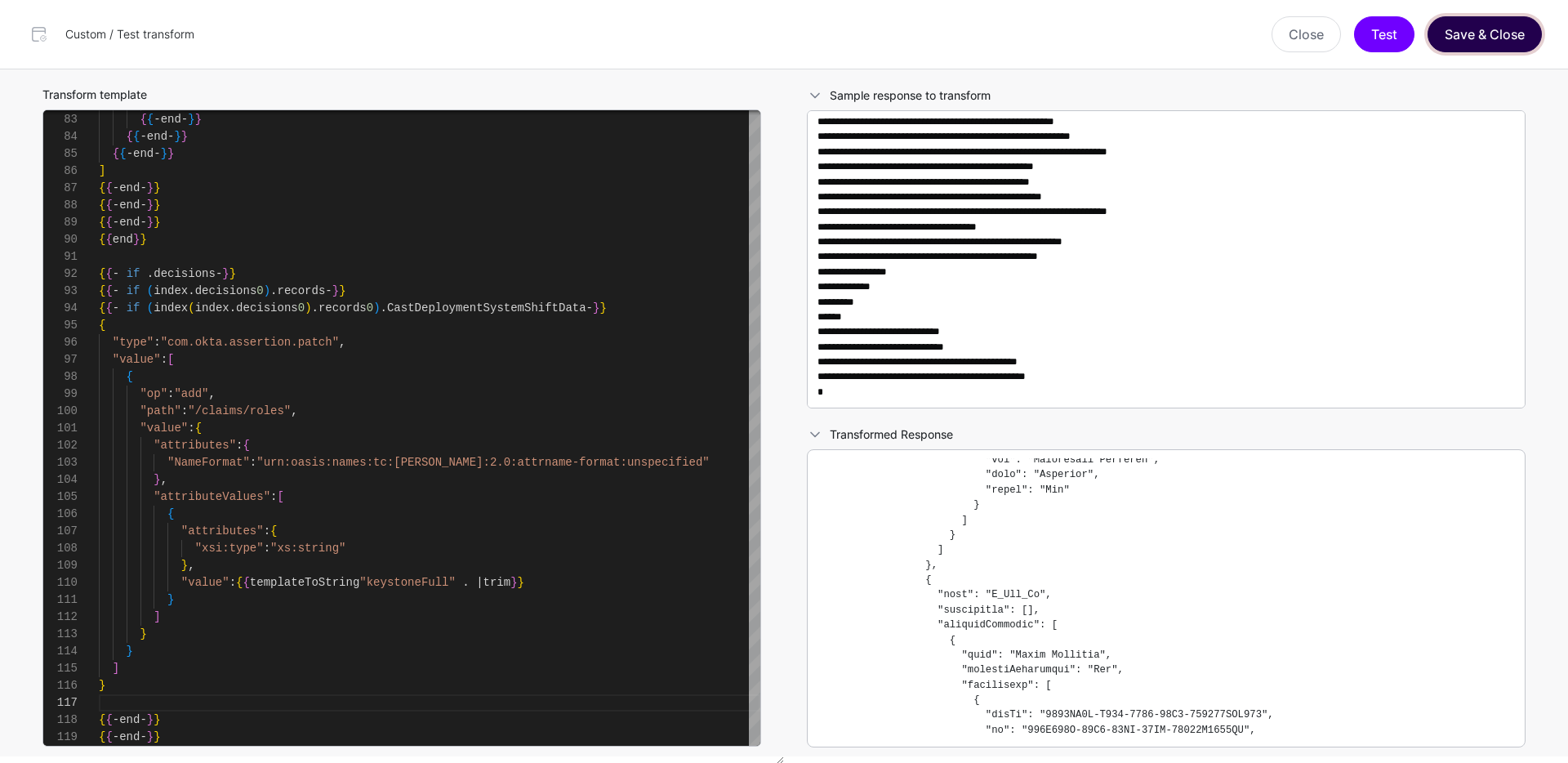
click at [1455, 42] on button "Save & Close" at bounding box center [1484, 34] width 115 height 36
type textarea "**********"
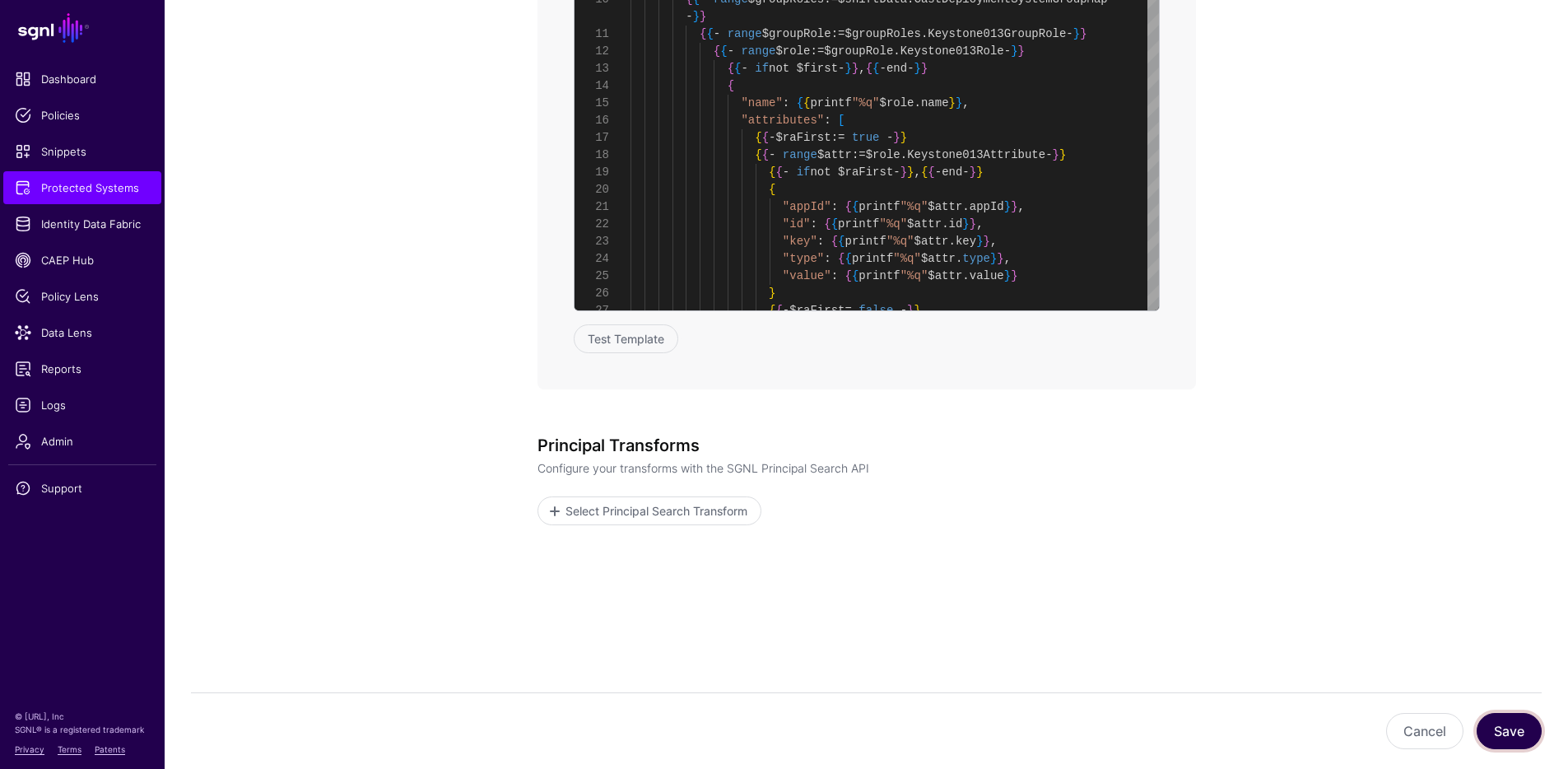
click at [1517, 725] on button "Save" at bounding box center [1509, 731] width 65 height 36
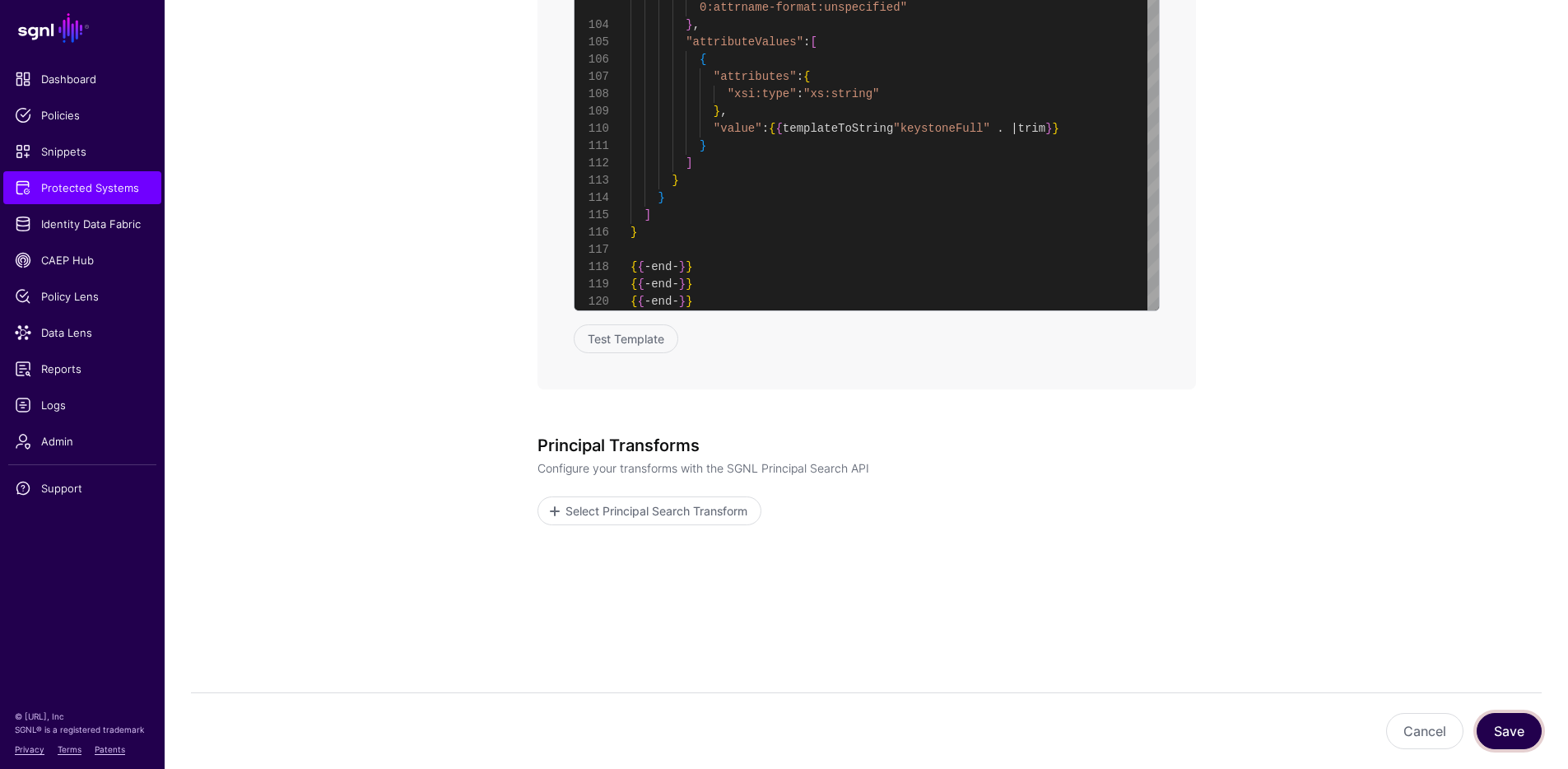
click at [1500, 727] on button "Save" at bounding box center [1509, 731] width 65 height 36
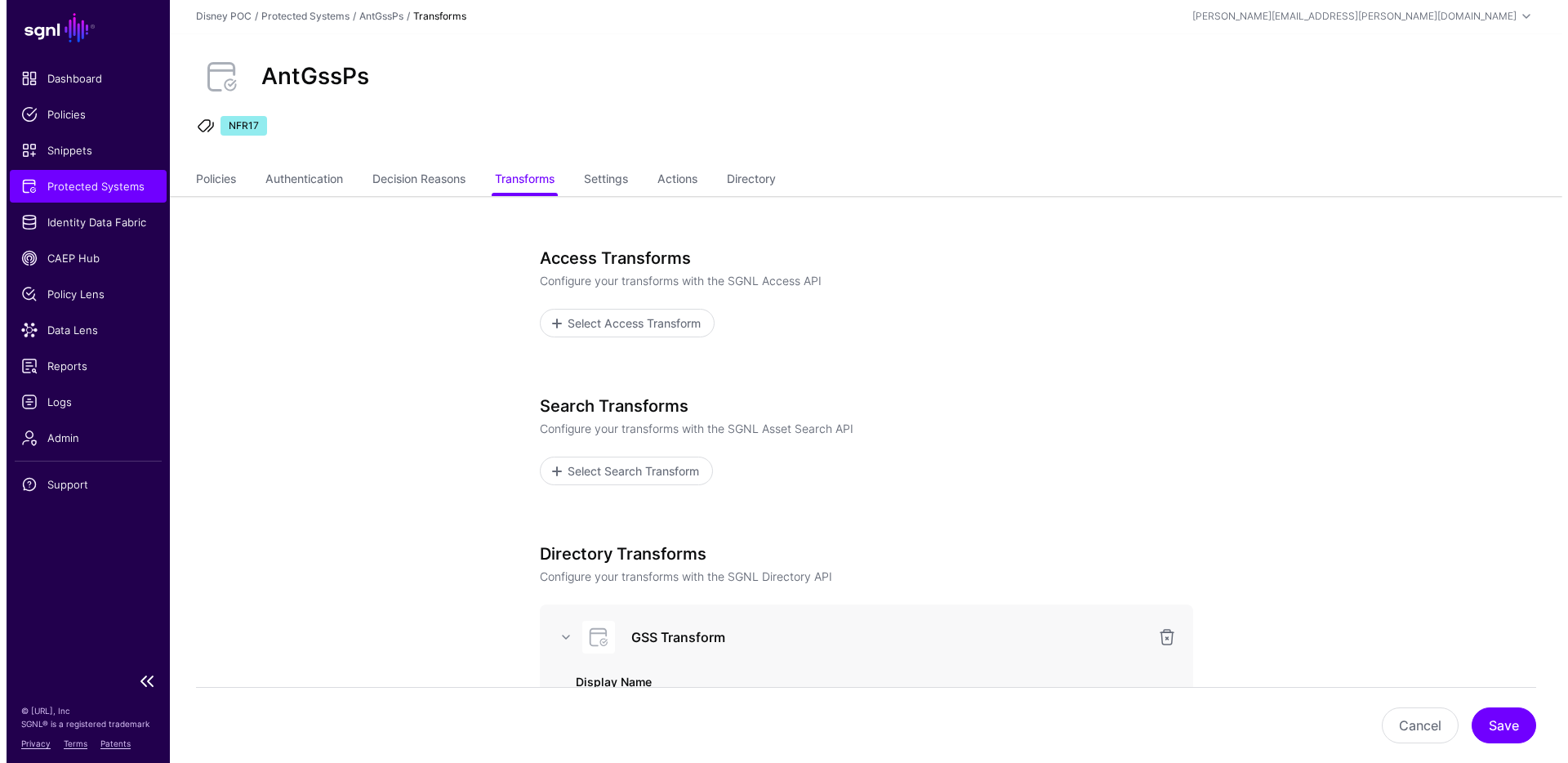
scroll to position [0, 0]
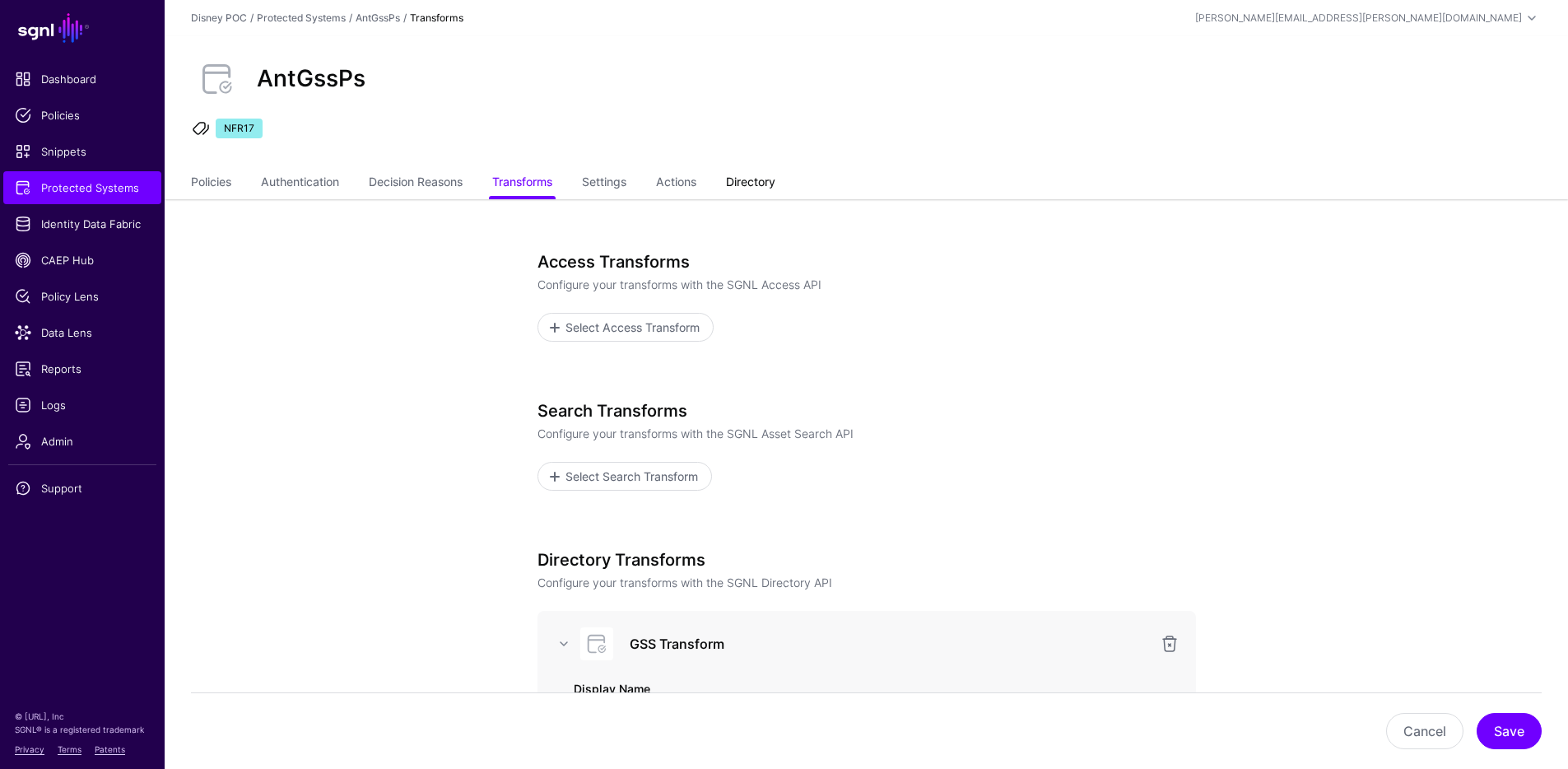
click at [759, 187] on link "Directory" at bounding box center [751, 183] width 50 height 32
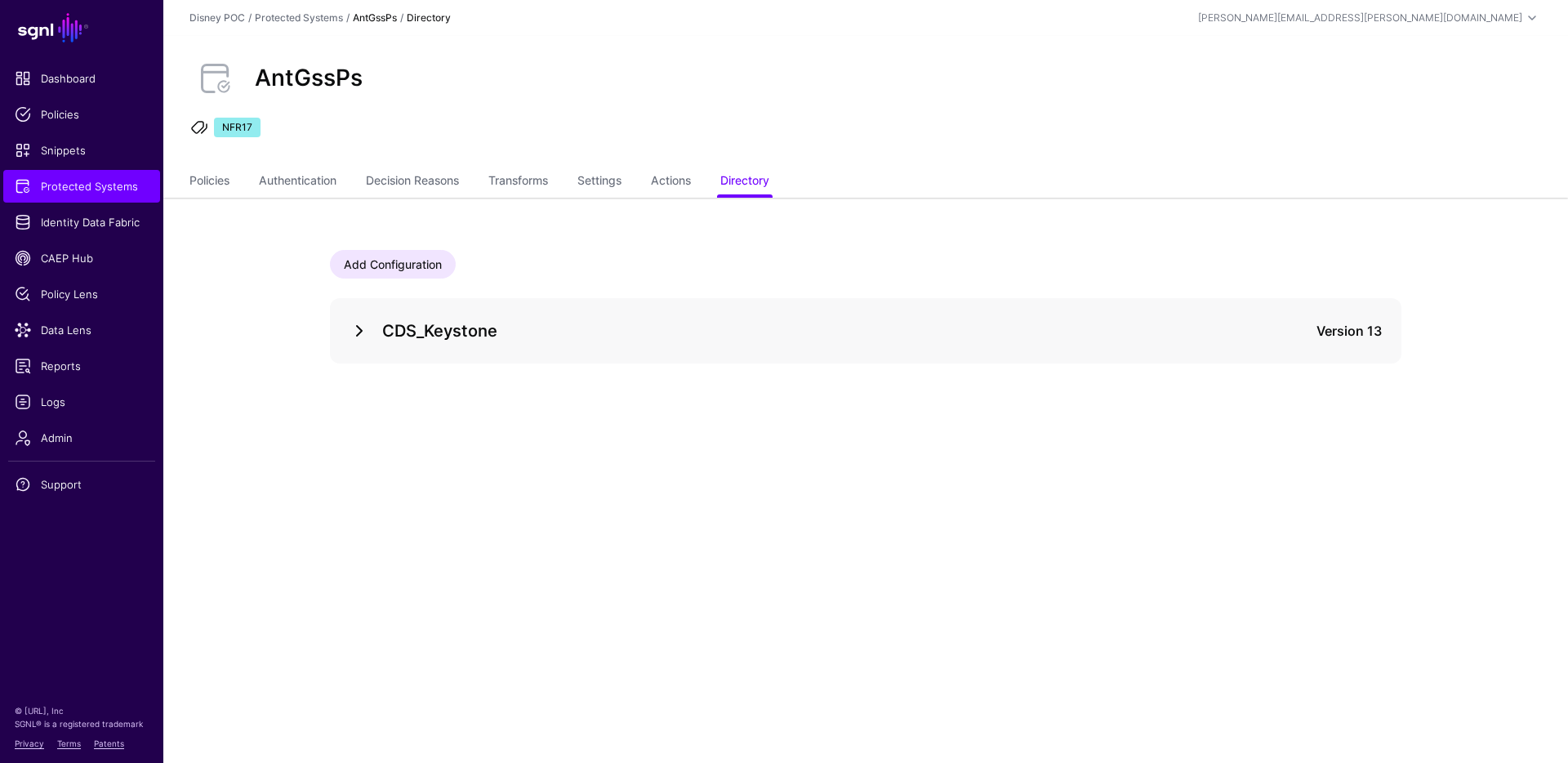
click at [358, 331] on link at bounding box center [359, 331] width 20 height 20
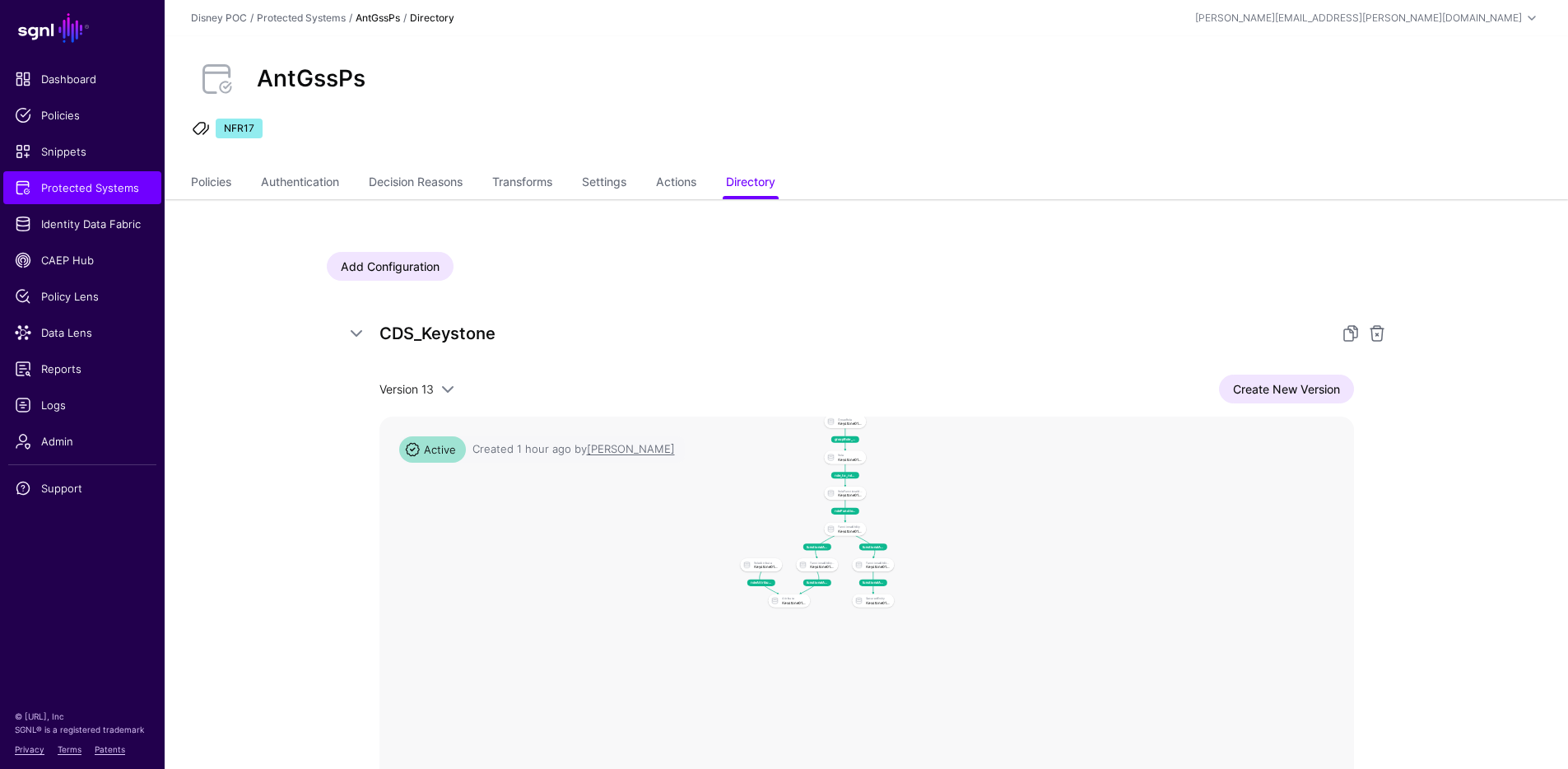
drag, startPoint x: 1130, startPoint y: 659, endPoint x: 1046, endPoint y: 521, distance: 161.6
click at [1046, 521] on rect at bounding box center [734, 337] width 33127 height 18276
click at [1246, 395] on link "Create New Version" at bounding box center [1285, 389] width 135 height 29
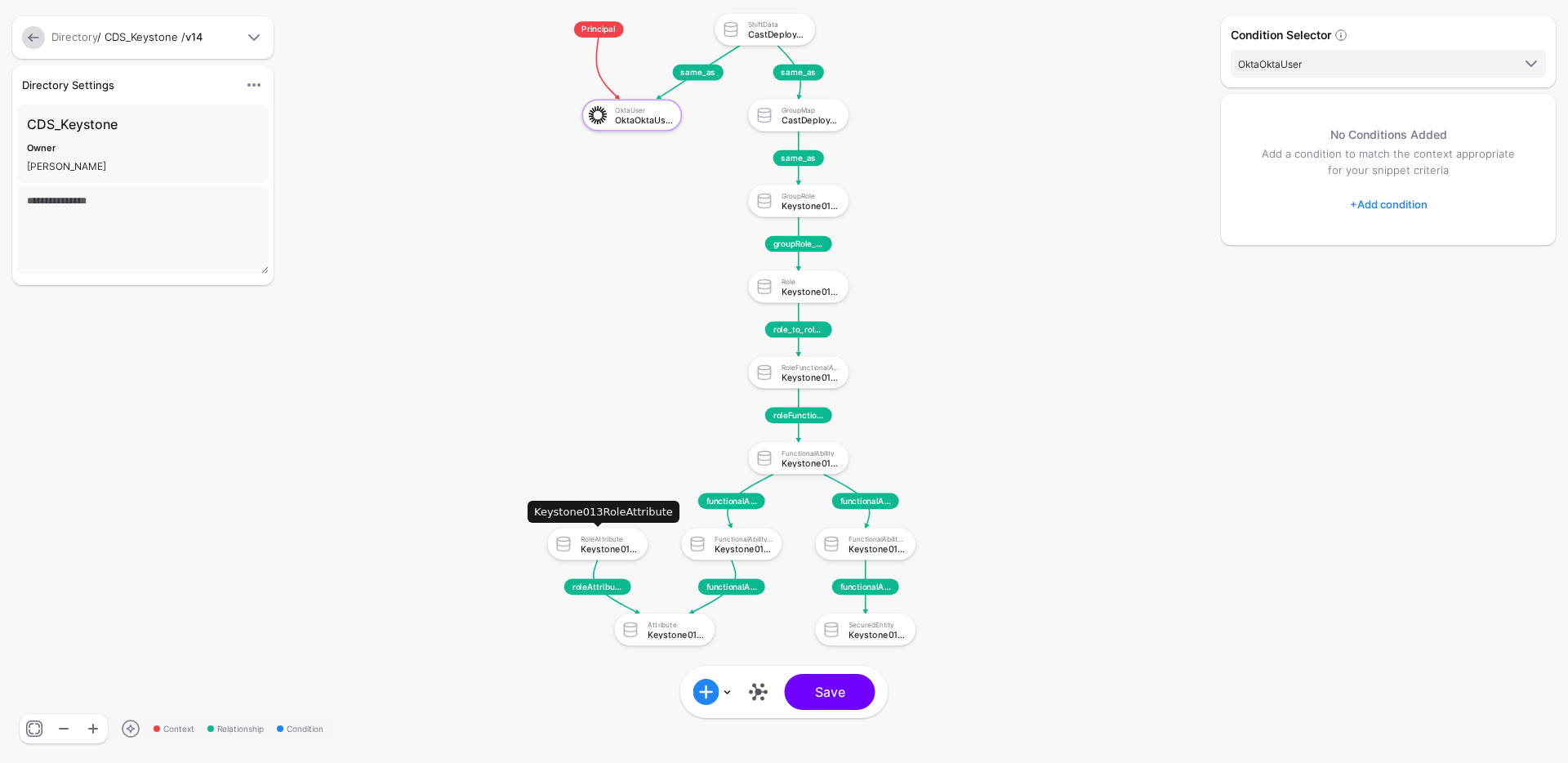
click at [617, 553] on div "Keystone013RoleAttribute" at bounding box center [609, 549] width 58 height 9
click at [757, 695] on link at bounding box center [759, 692] width 27 height 27
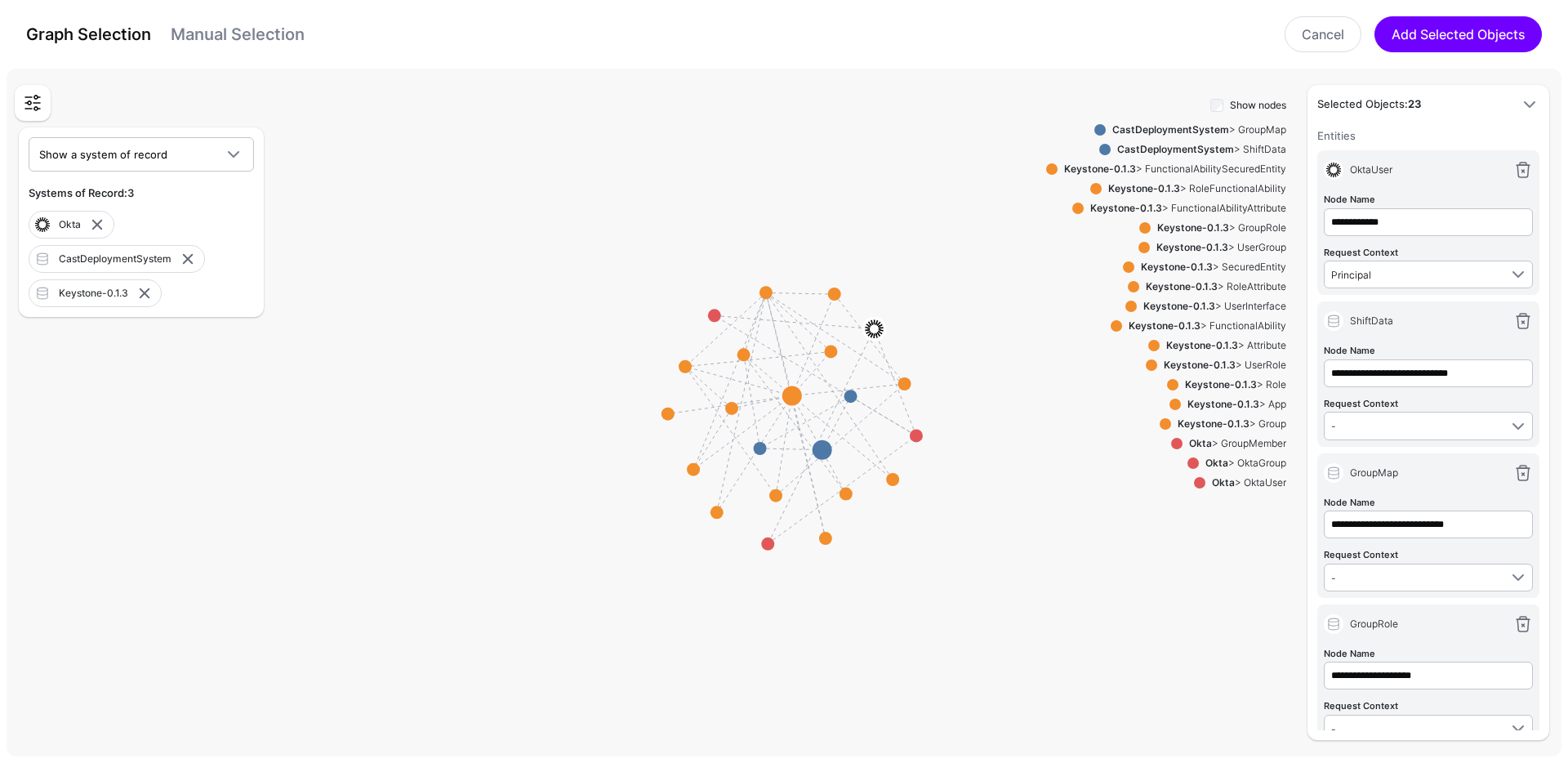
click at [1256, 287] on div "Keystone-0.1.3 > RoleAttribute" at bounding box center [1212, 287] width 147 height 15
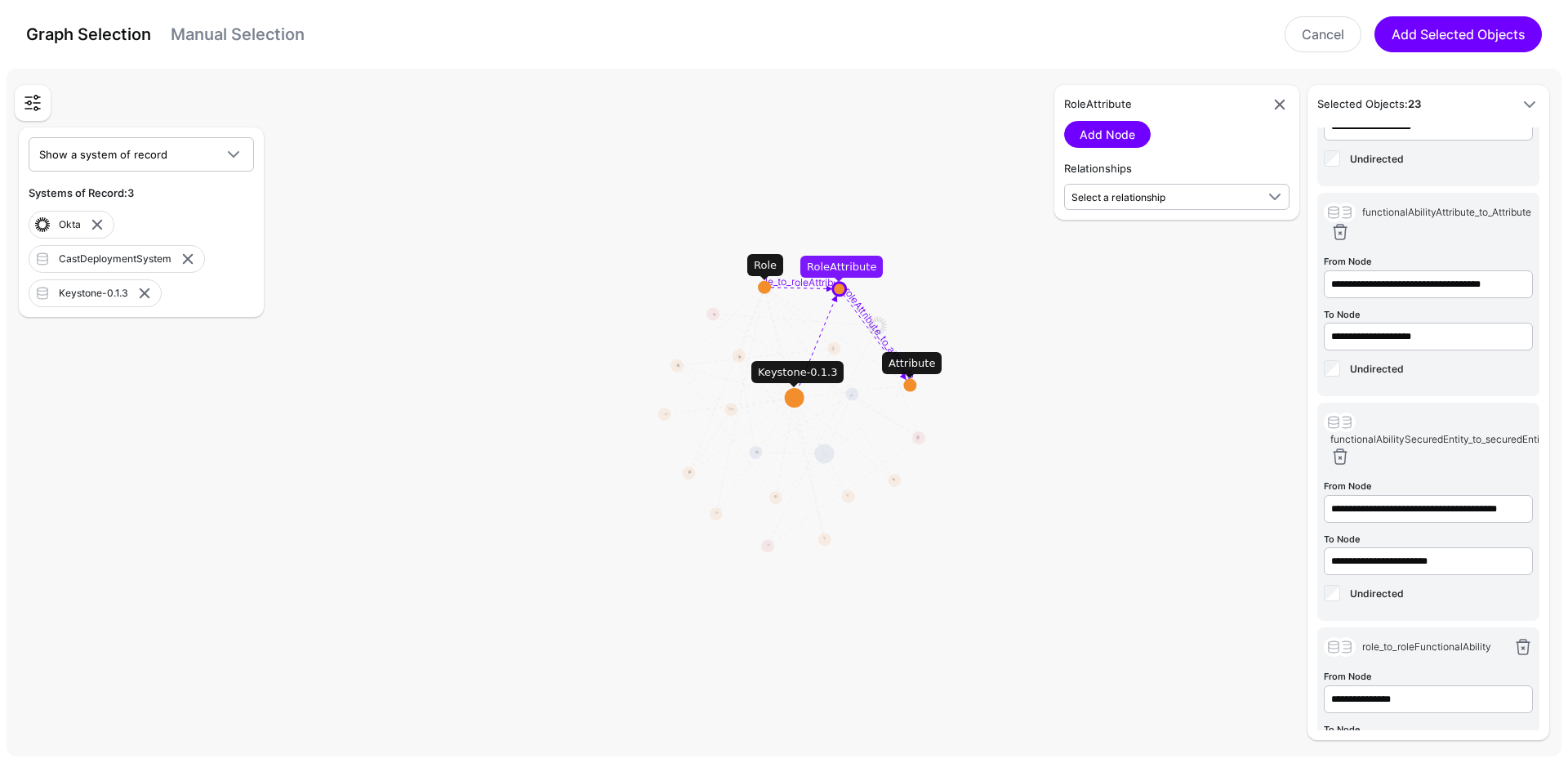
scroll to position [3006, 0]
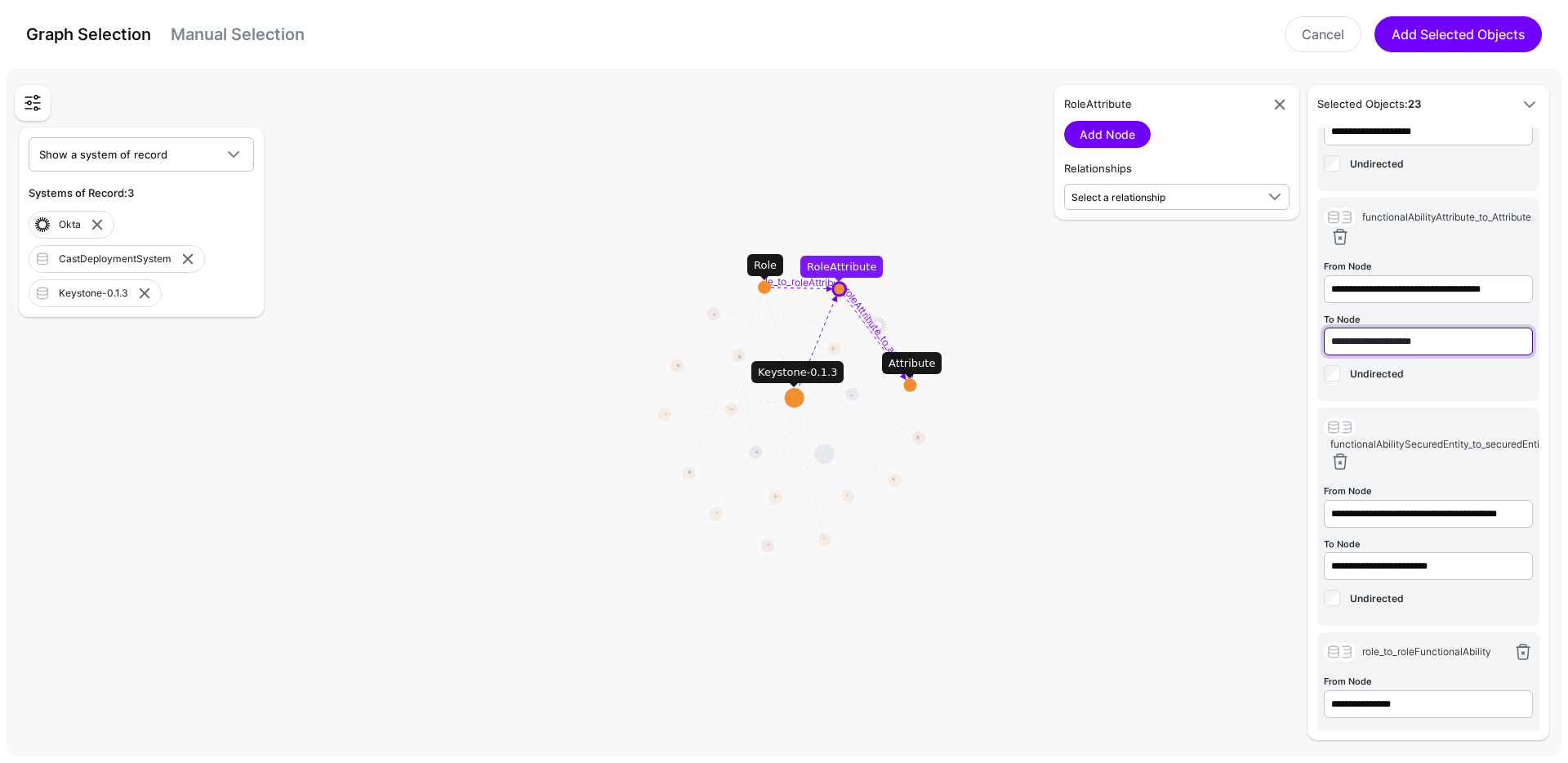
click at [1390, 355] on input "**********" at bounding box center [1428, 341] width 209 height 27
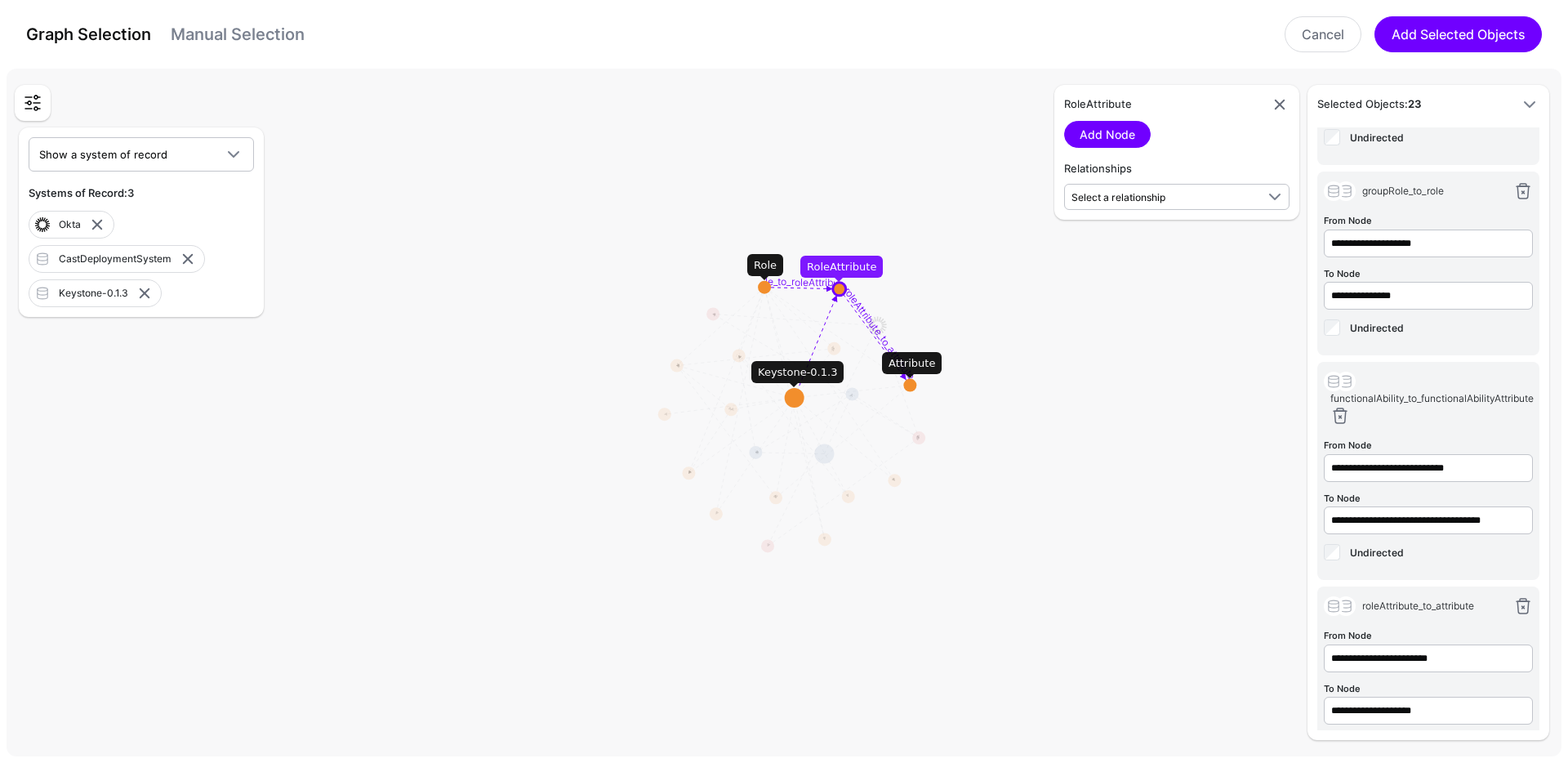
scroll to position [2246, 0]
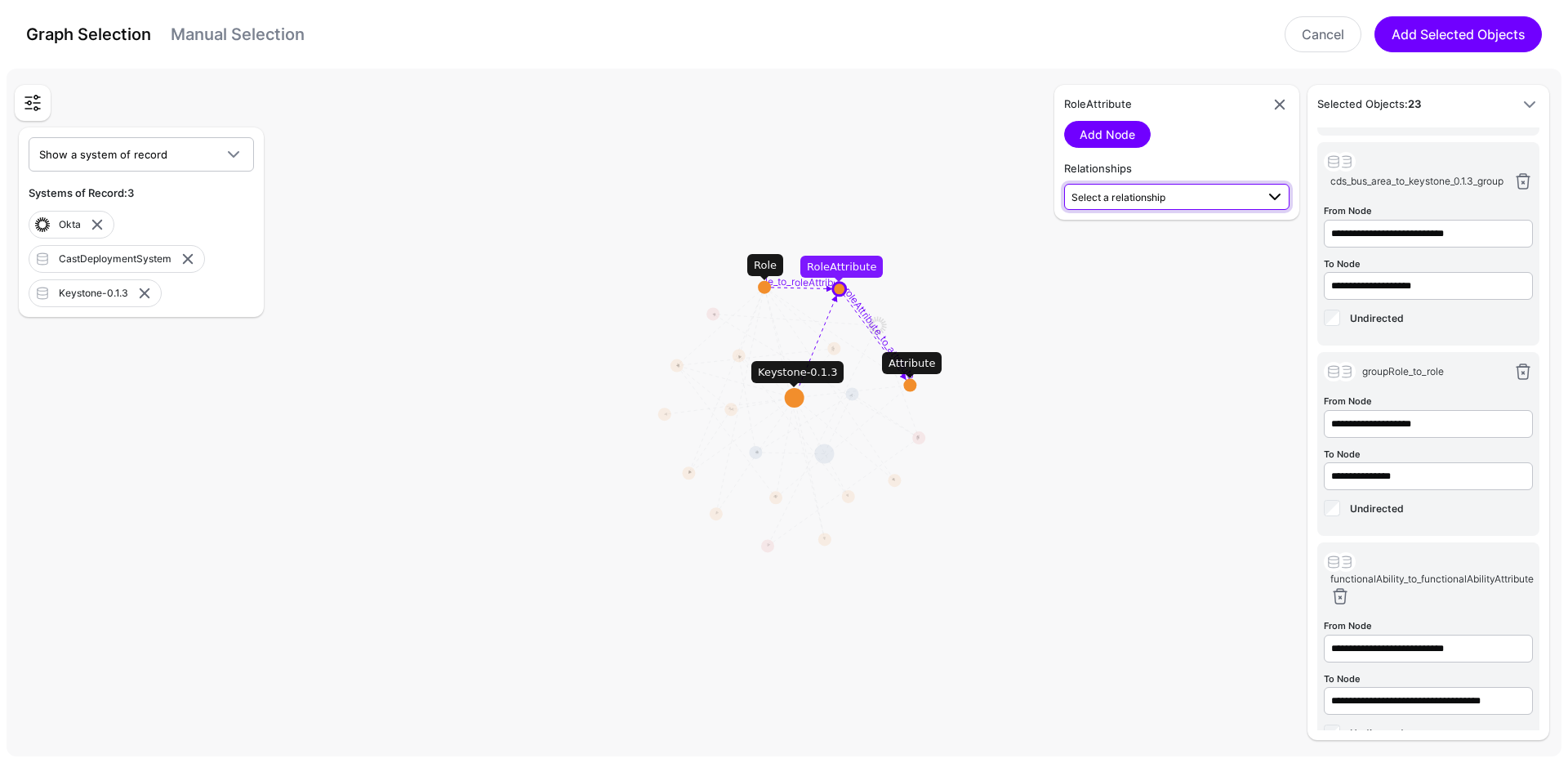
click at [1211, 195] on span "Select a relationship" at bounding box center [1163, 196] width 184 height 17
click at [1190, 228] on span "role_to_roleAttribute Role (Keyston...) - RoleAttribute (Keyston...)" at bounding box center [1177, 242] width 199 height 39
click at [1174, 234] on link "Add Relationship" at bounding box center [1125, 241] width 121 height 27
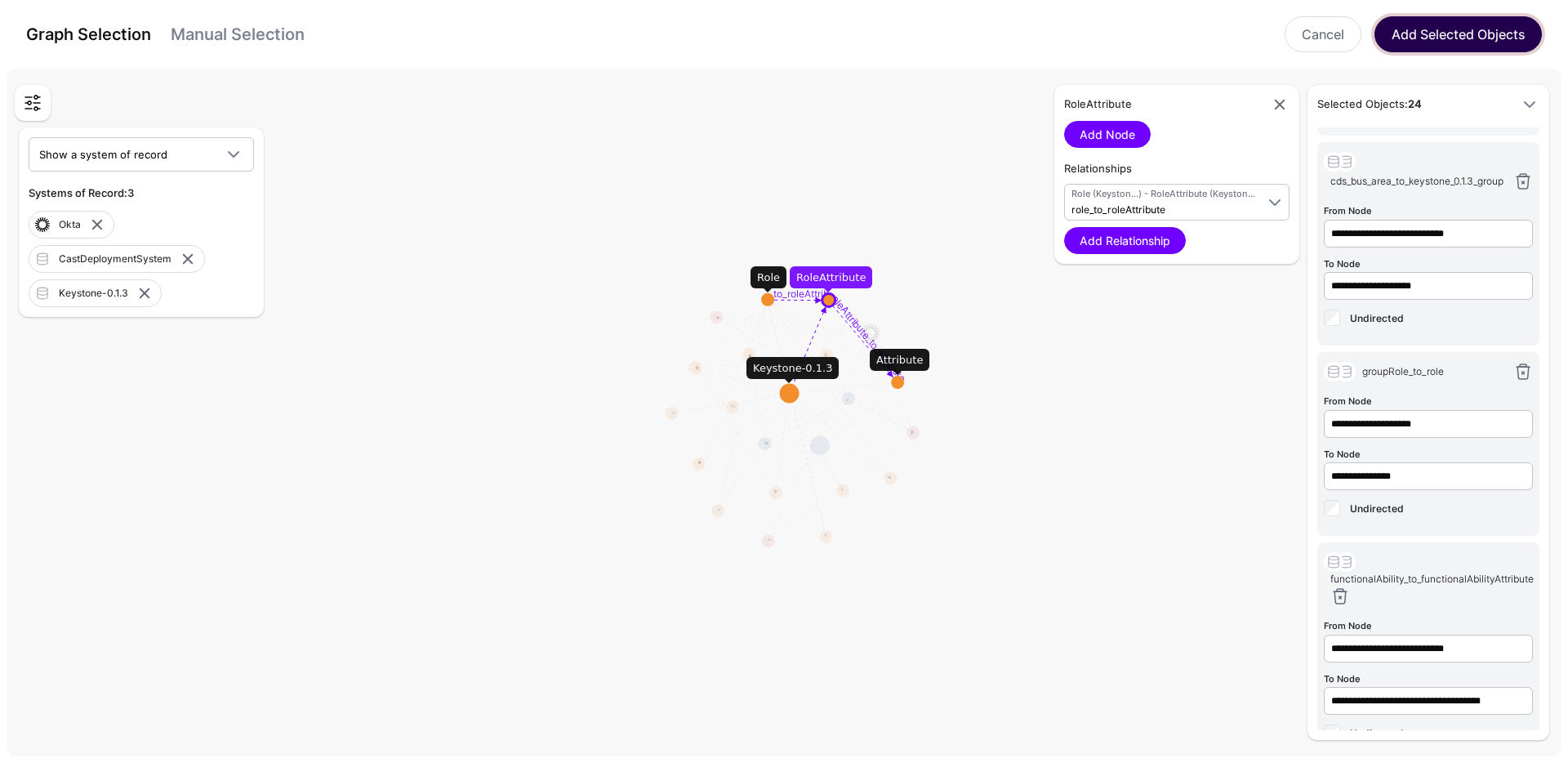
click at [1417, 39] on button "Add Selected Objects" at bounding box center [1457, 34] width 168 height 36
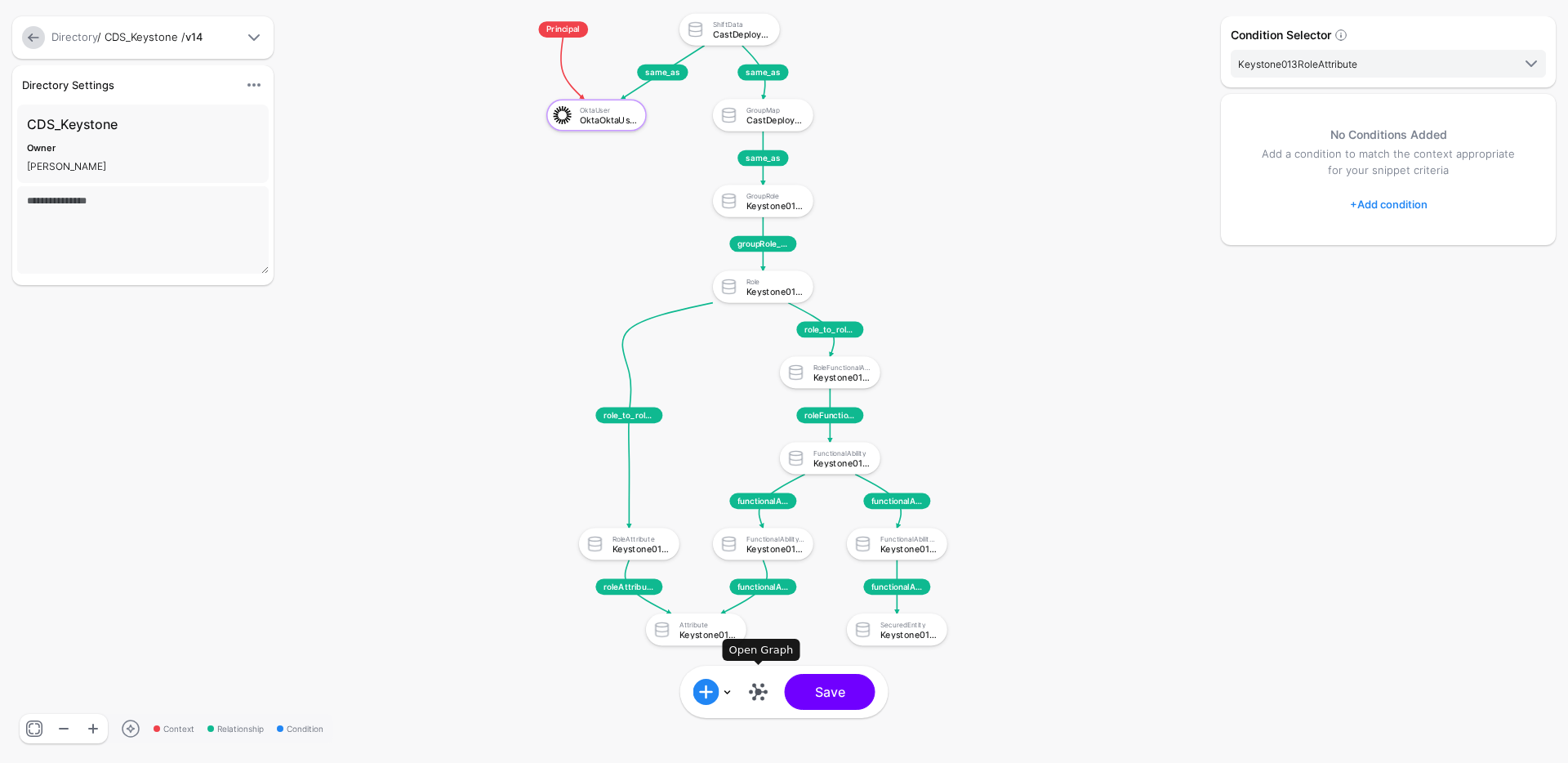
click at [759, 690] on link at bounding box center [759, 692] width 27 height 27
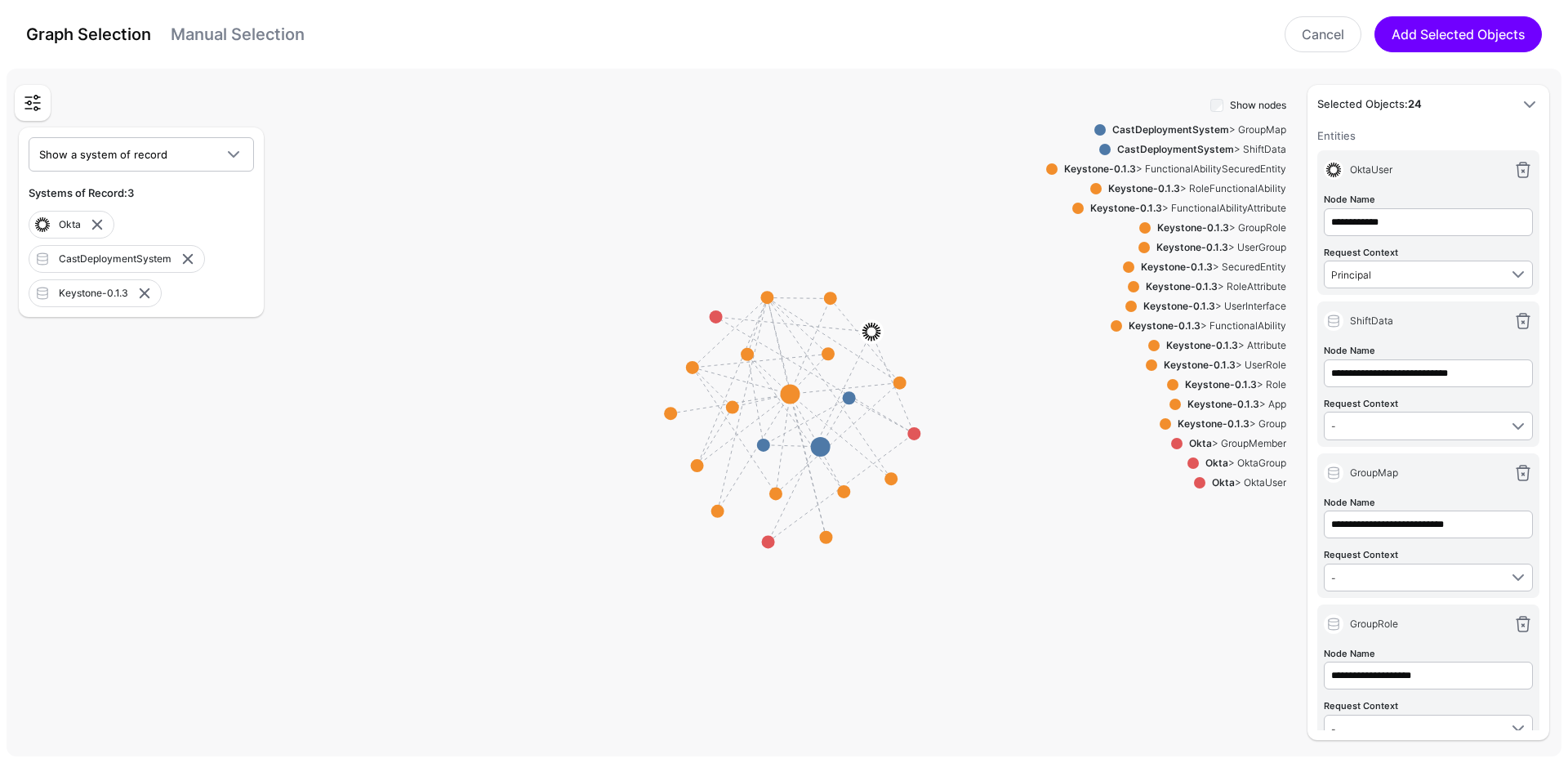
click at [1253, 289] on div "Keystone-0.1.3 > RoleAttribute" at bounding box center [1212, 287] width 147 height 15
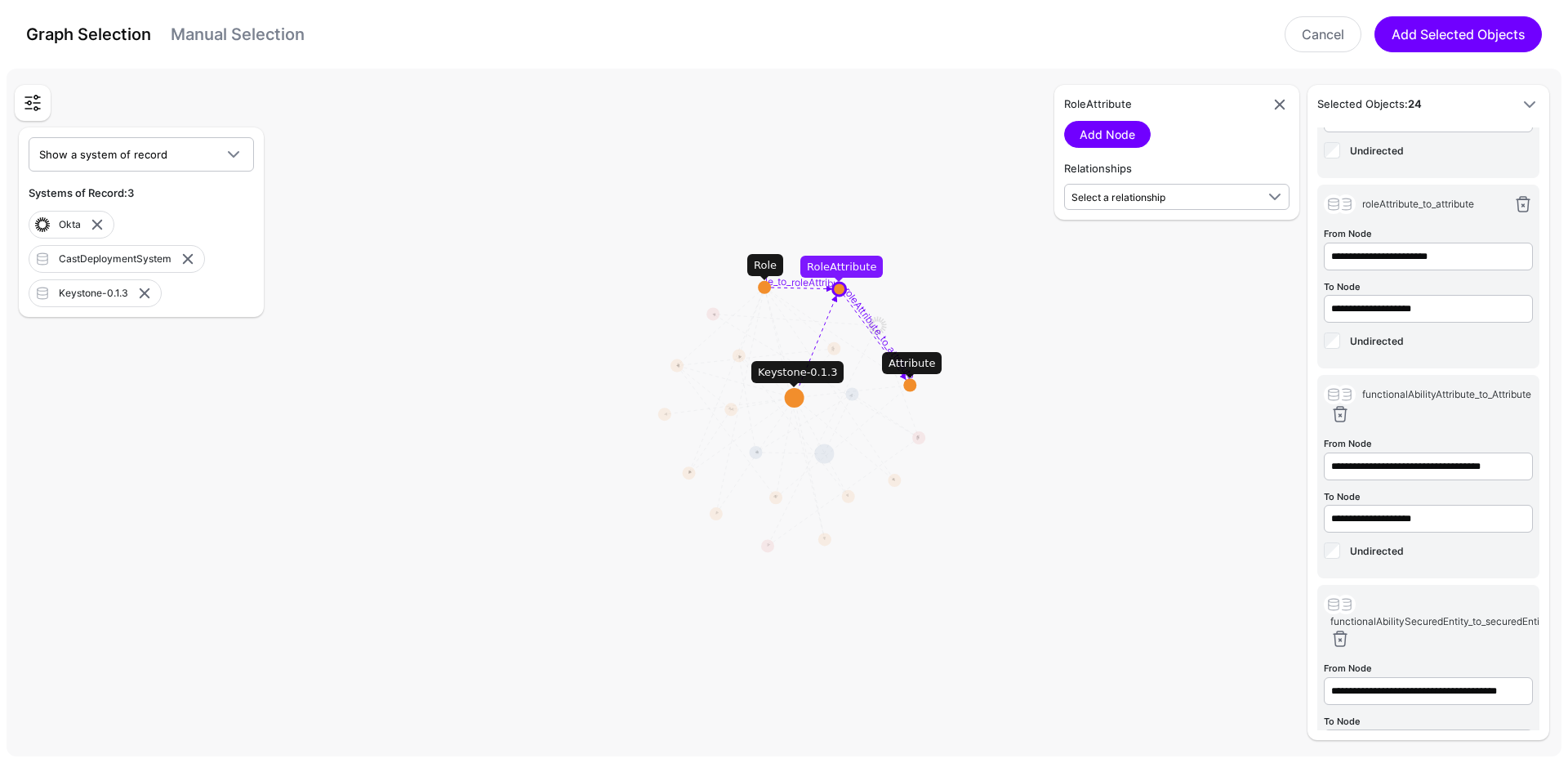
scroll to position [2826, 0]
click at [1513, 215] on link at bounding box center [1523, 206] width 20 height 20
type input "**********"
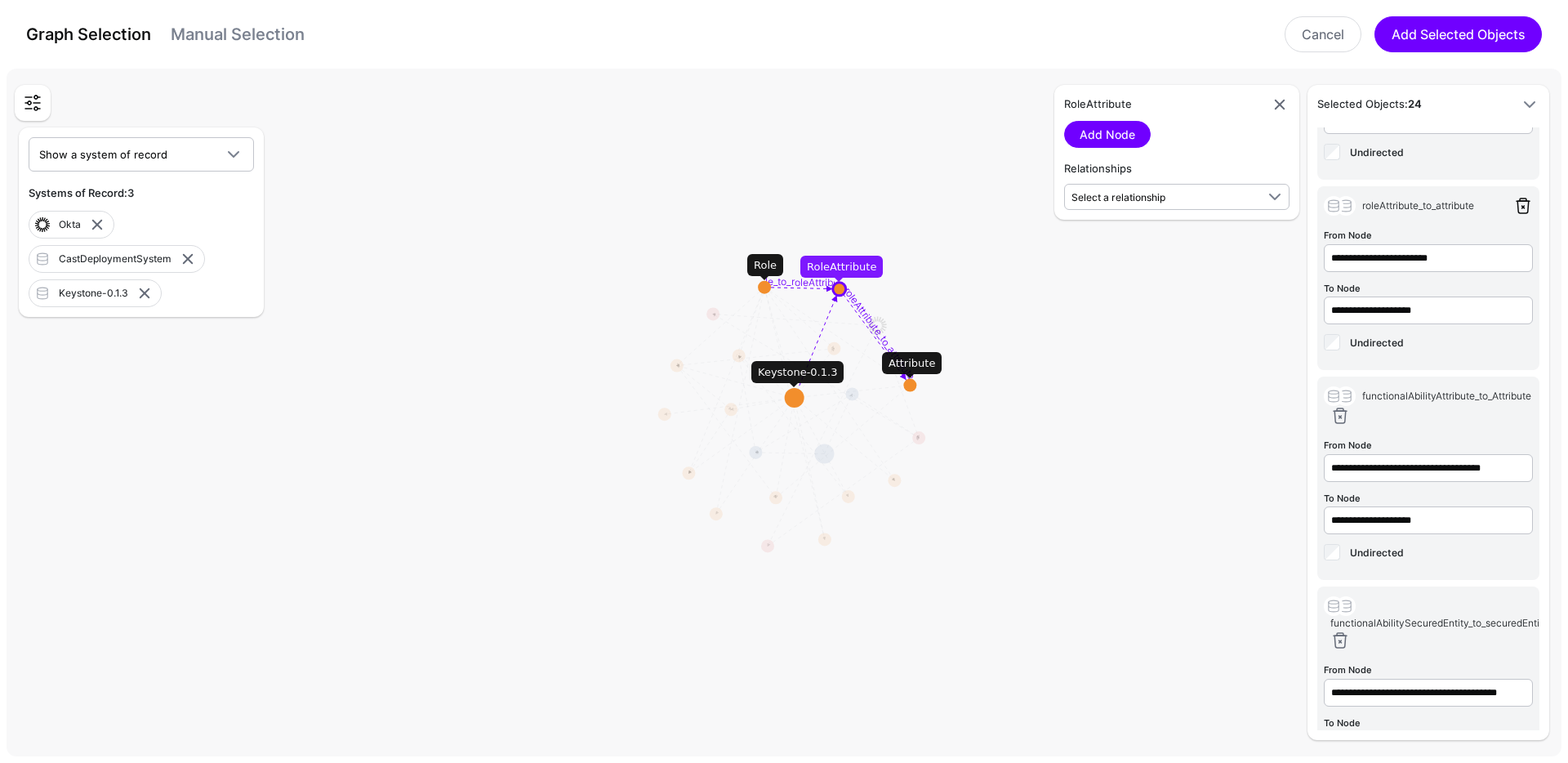
type input "**********"
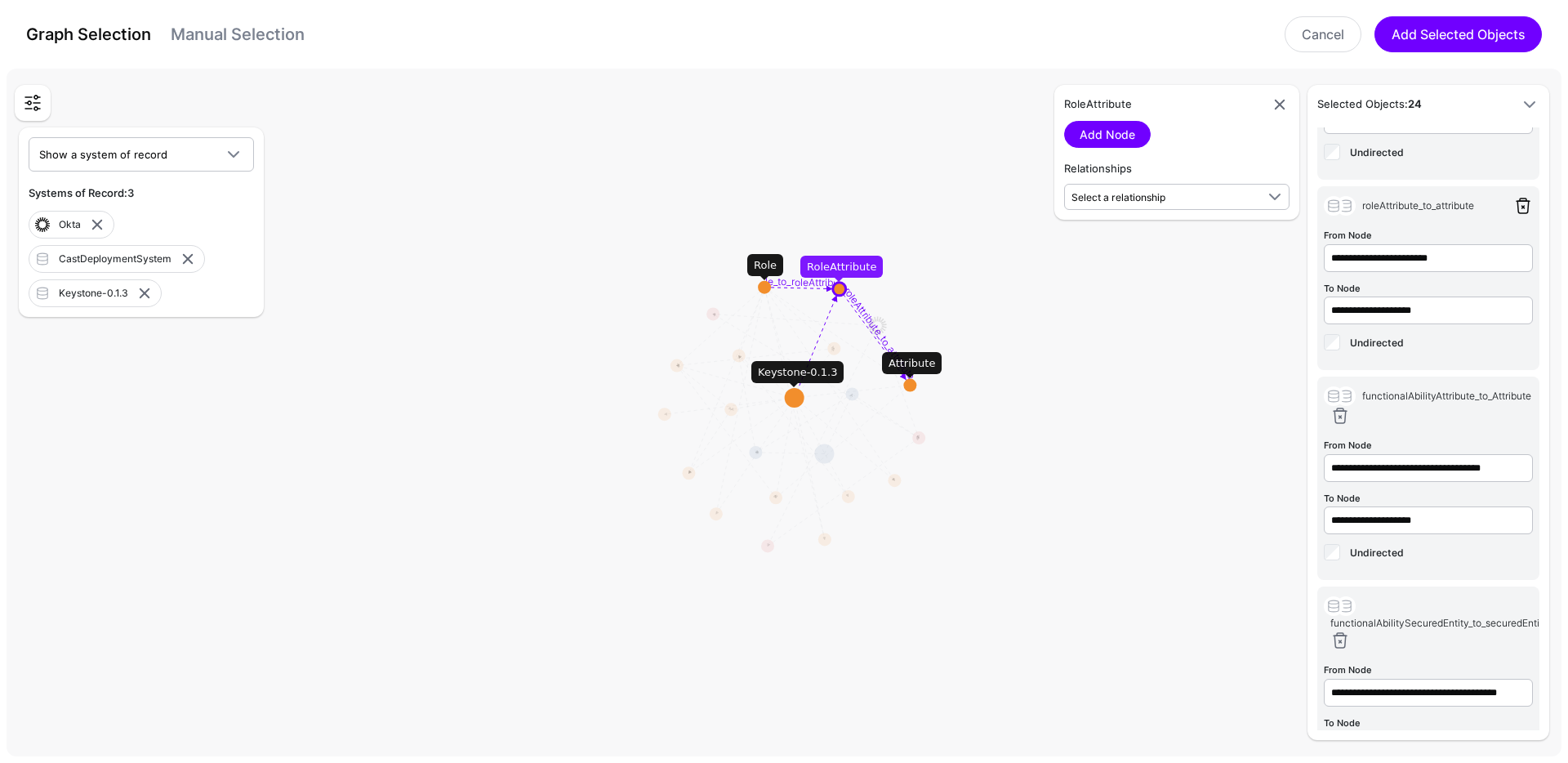
type input "**********"
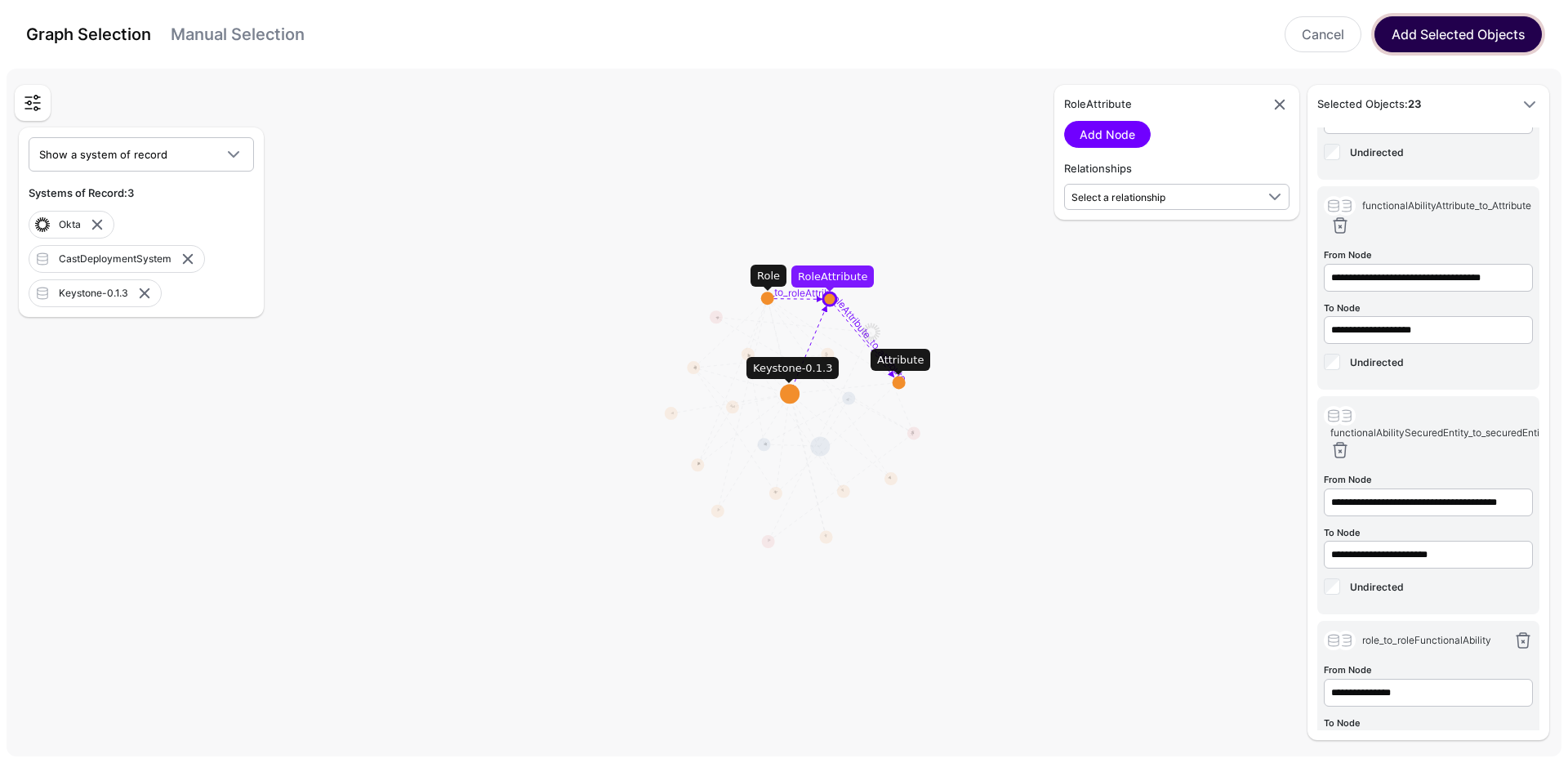
click at [1484, 31] on button "Add Selected Objects" at bounding box center [1457, 34] width 168 height 36
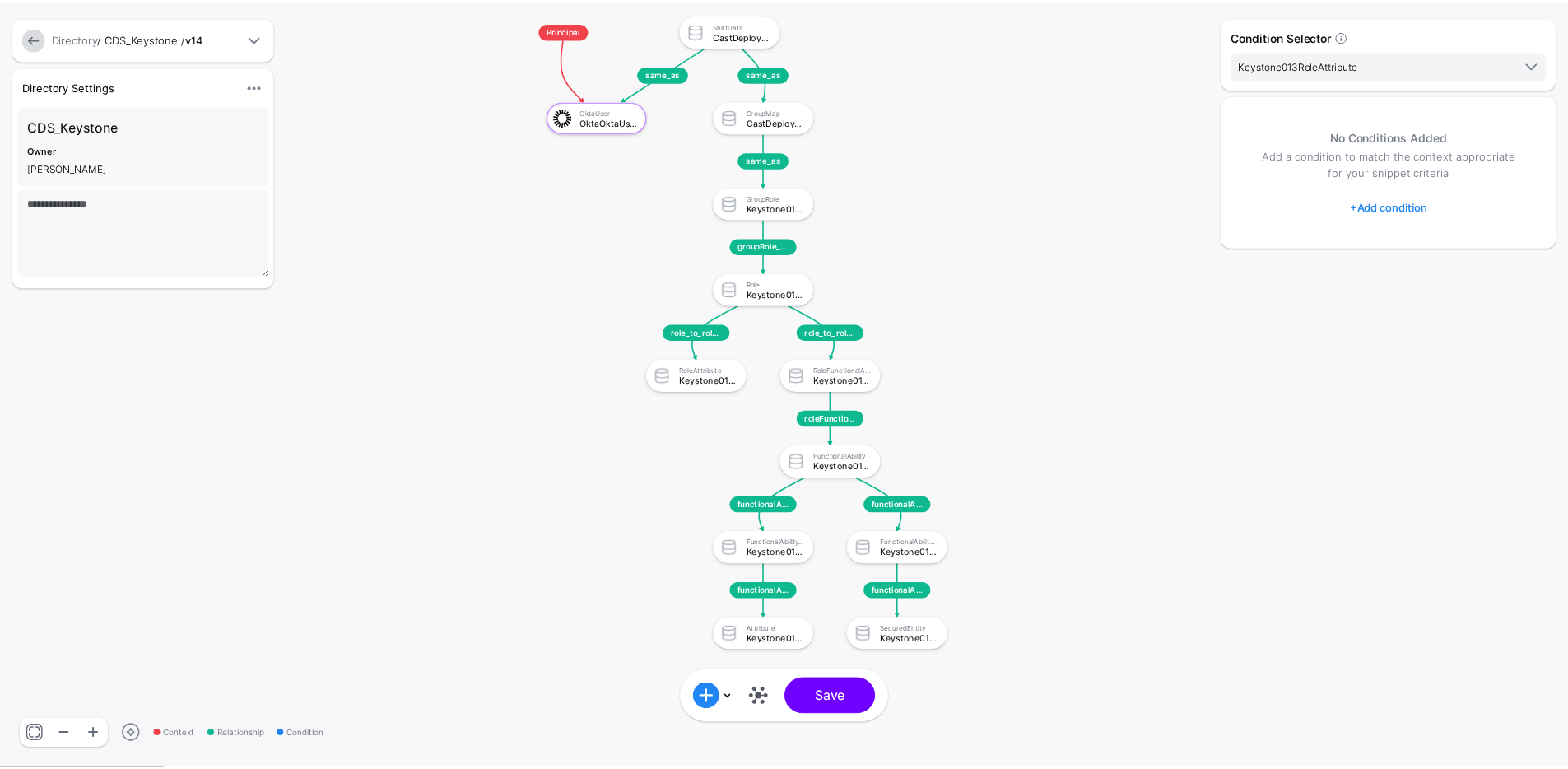
scroll to position [0, 0]
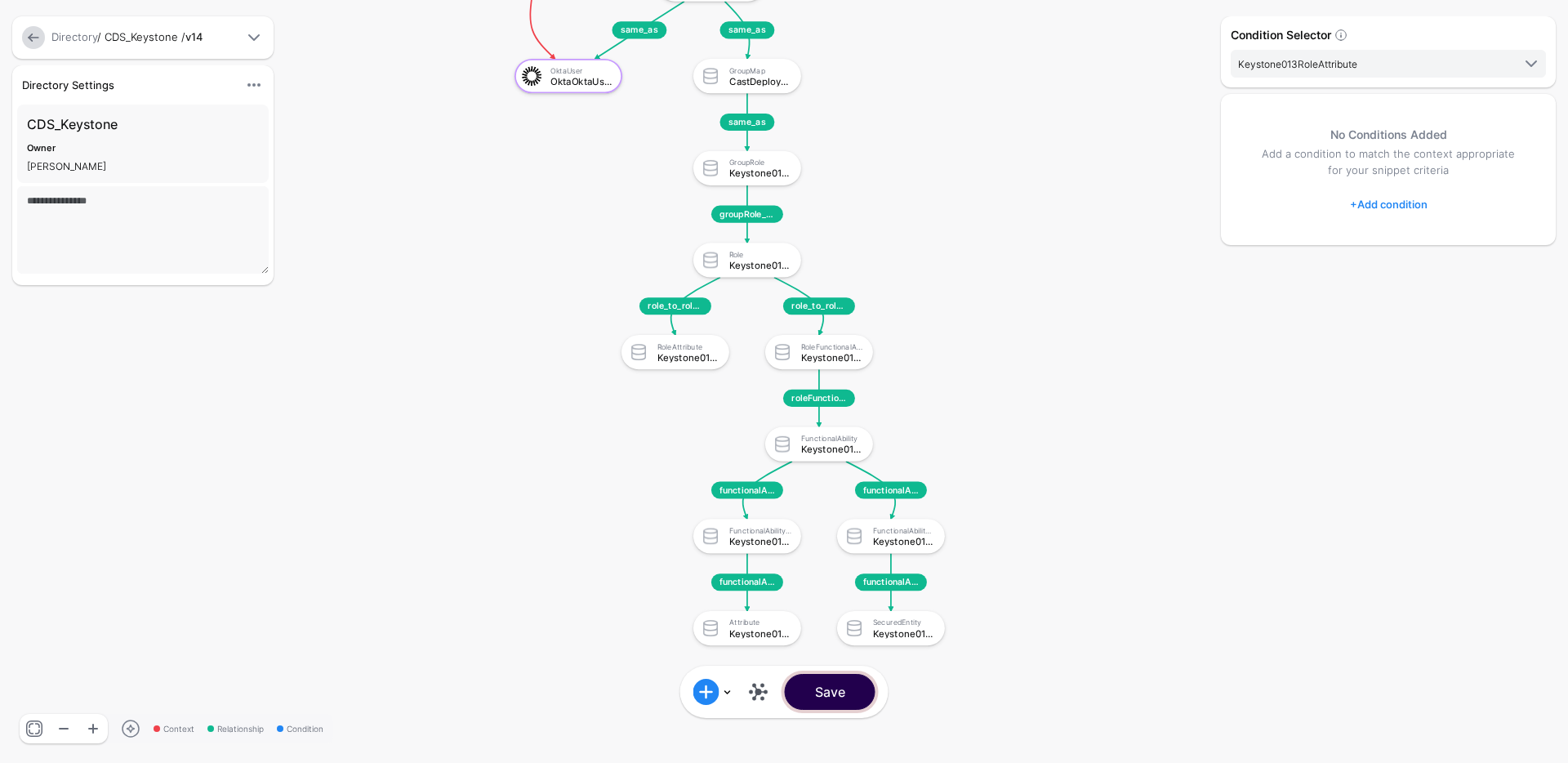
click at [830, 692] on button "Save" at bounding box center [830, 692] width 91 height 36
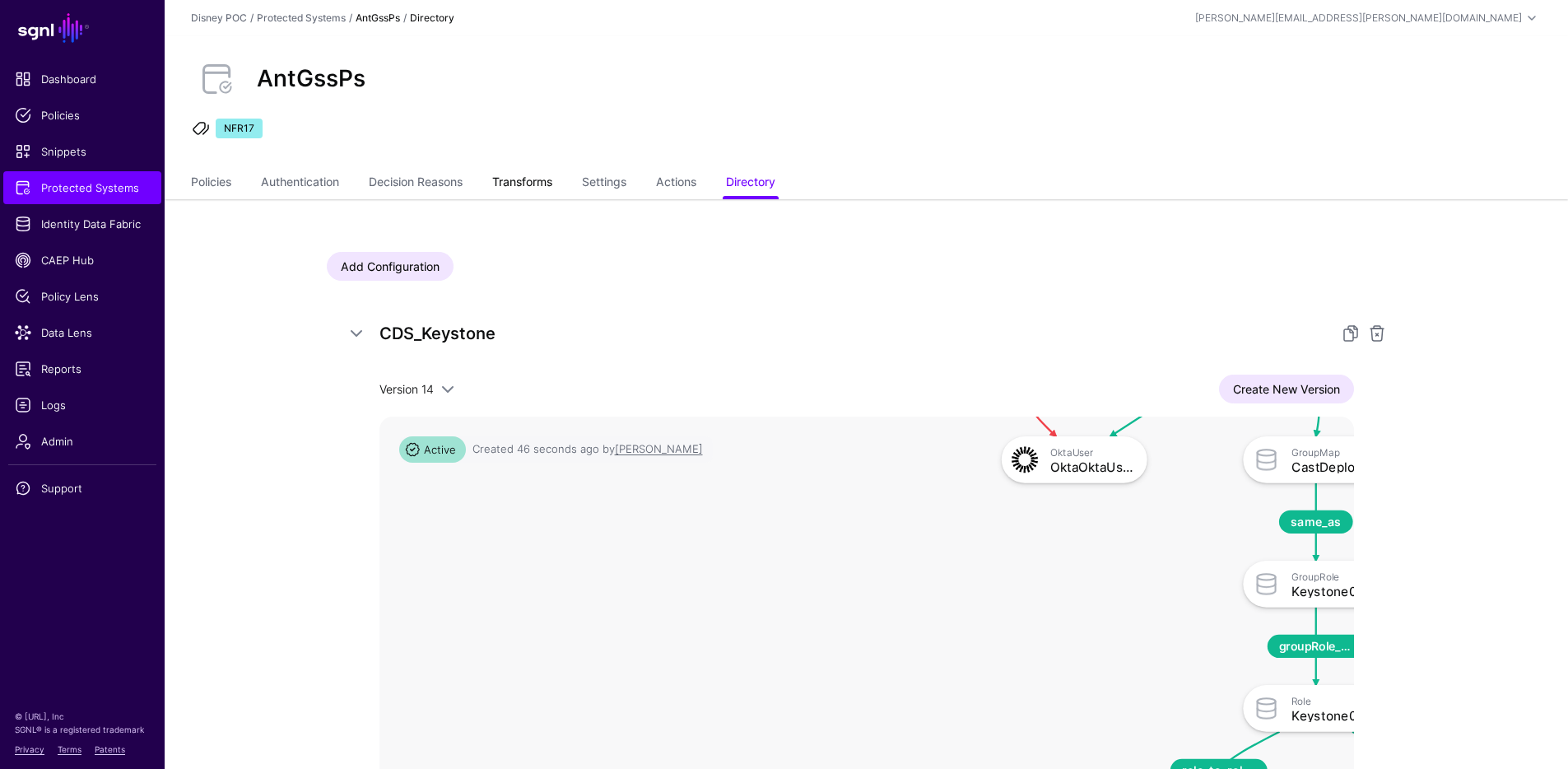
click at [515, 189] on link "Transforms" at bounding box center [521, 183] width 60 height 32
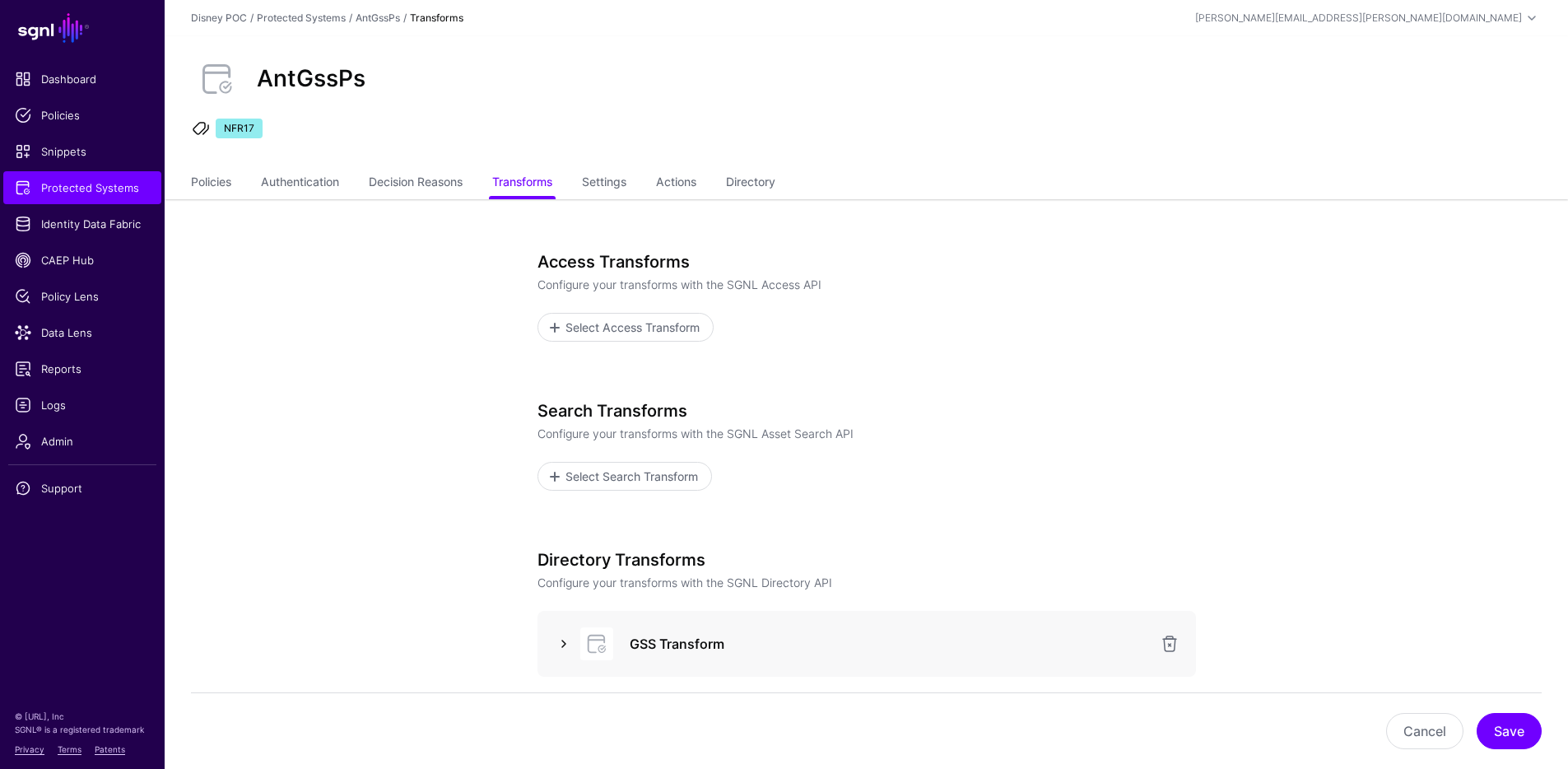
click at [565, 640] on link at bounding box center [563, 644] width 20 height 20
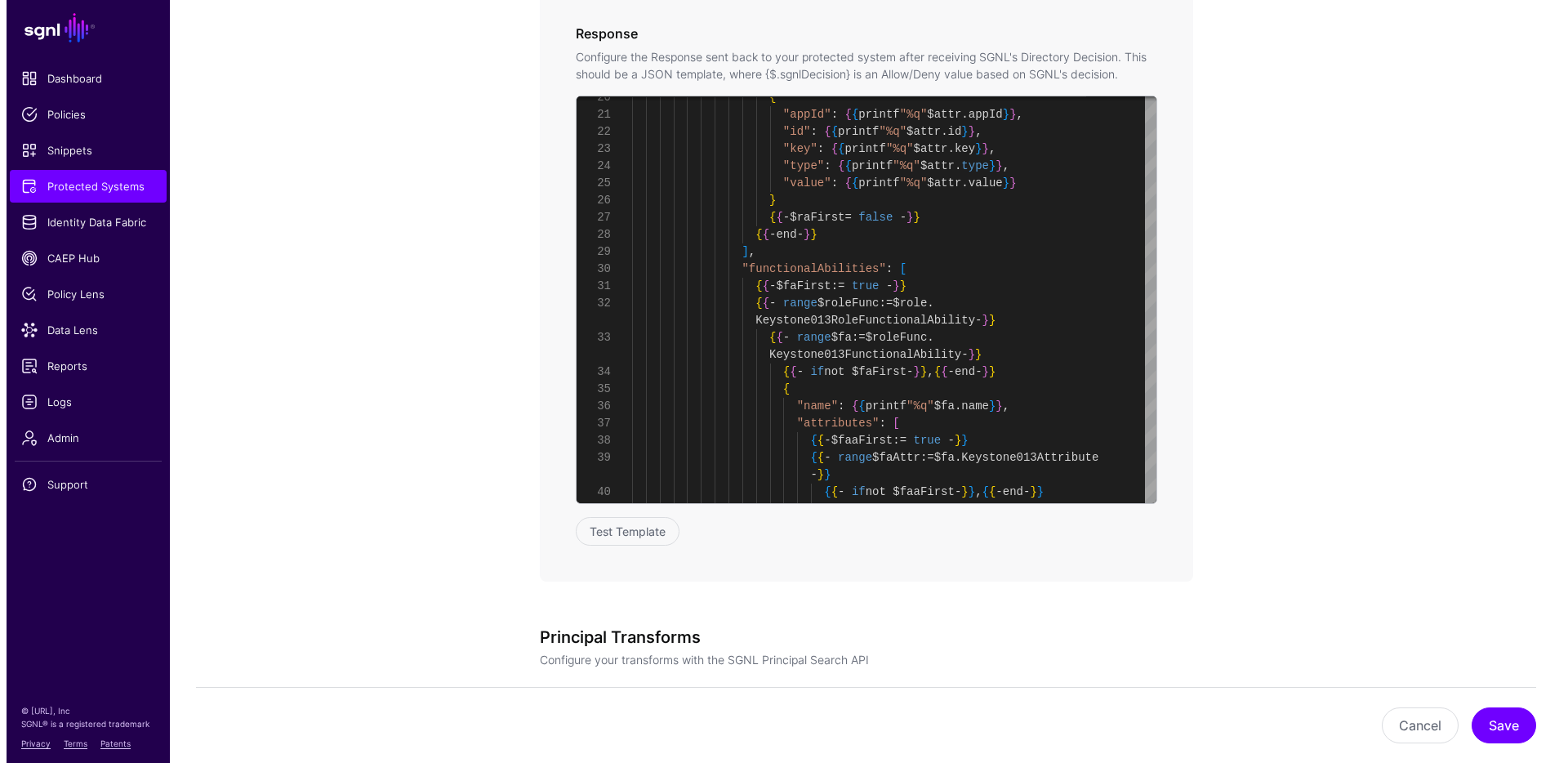
scroll to position [1313, 0]
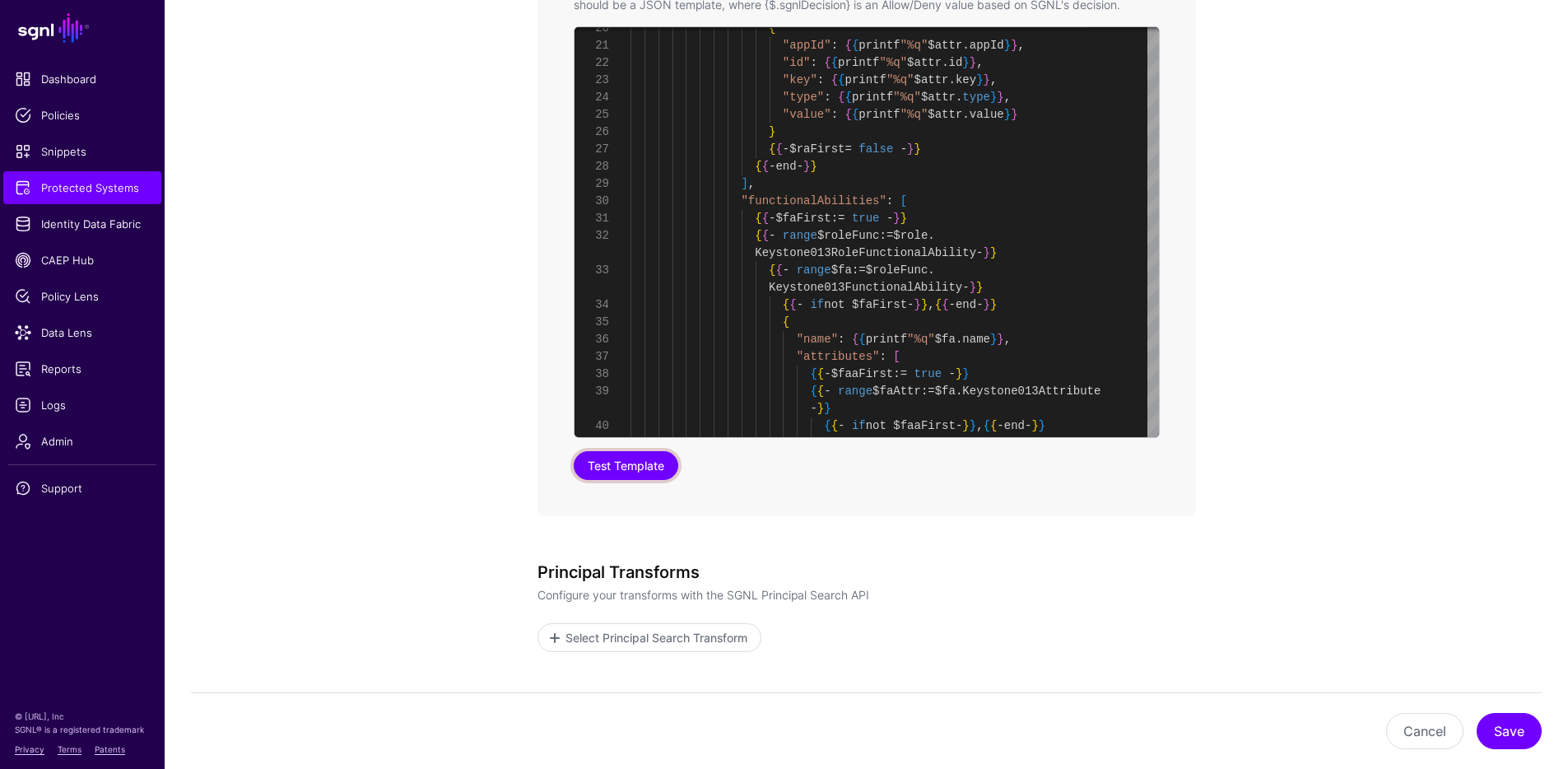
click at [660, 470] on button "Test Template" at bounding box center [625, 465] width 104 height 29
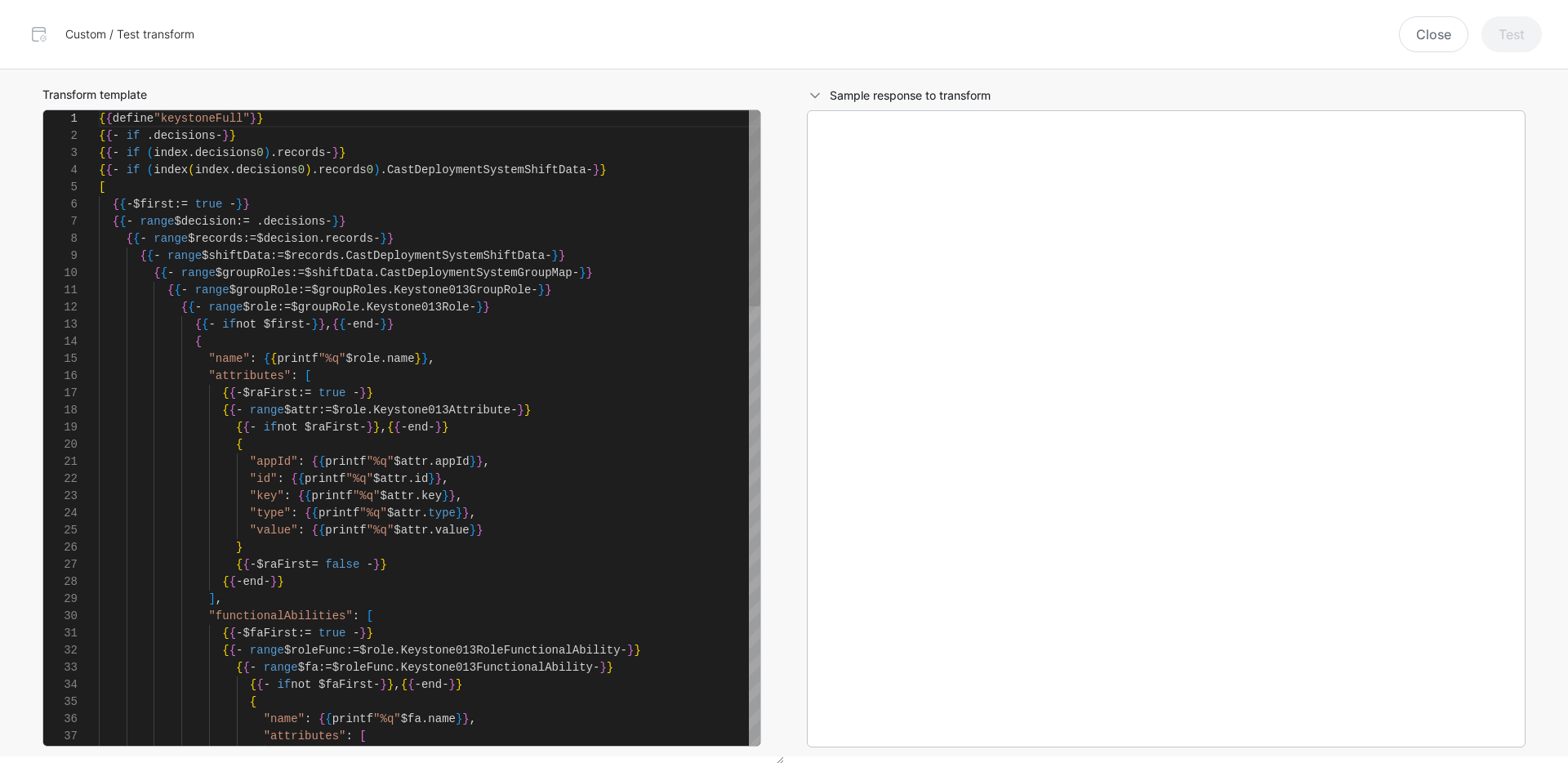
scroll to position [172, 0]
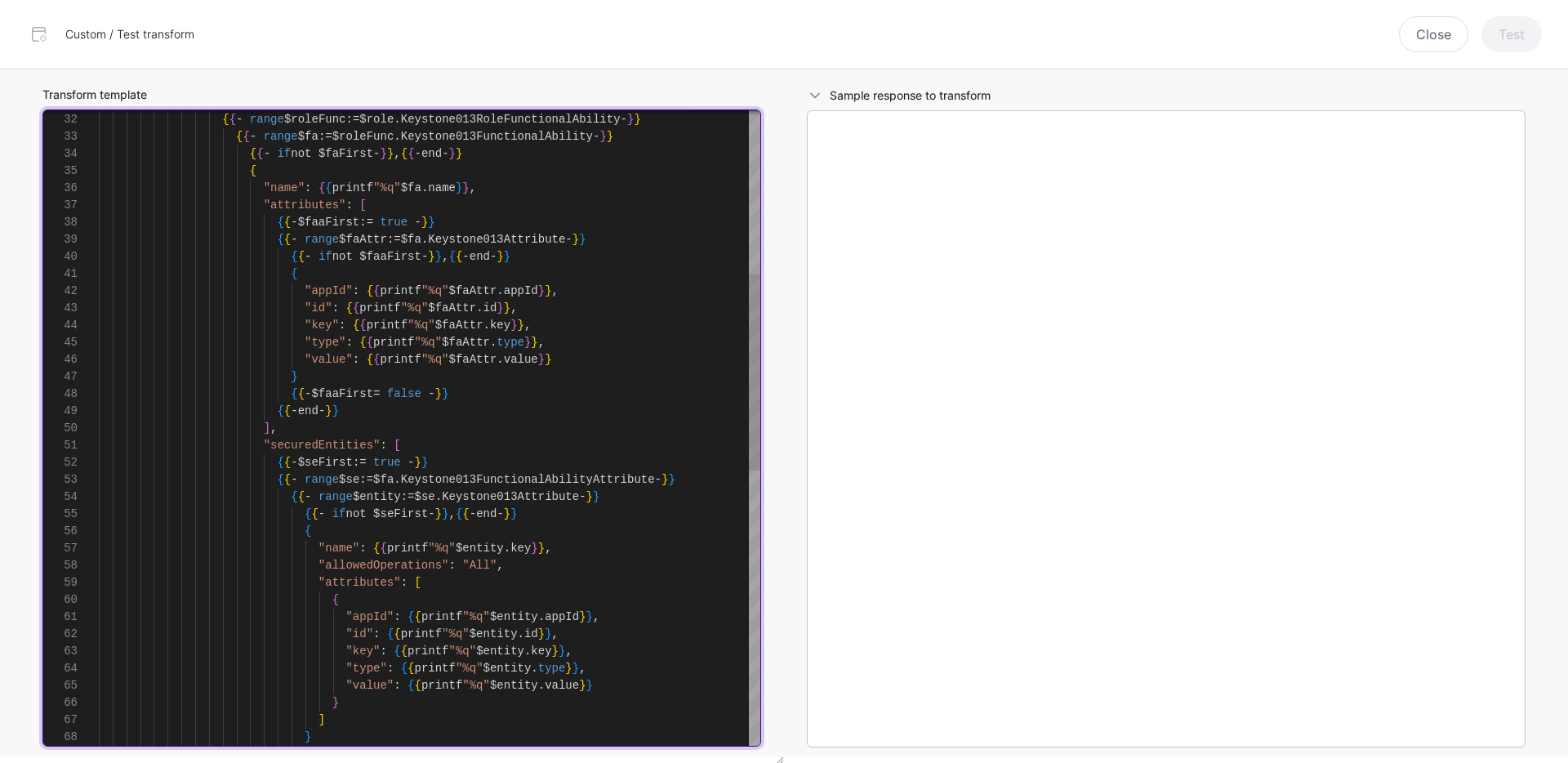
click at [540, 500] on div "{ { - $faFirst := true - } } { { - range $roleFunc := $role . Keystone013RoleFu…" at bounding box center [429, 609] width 661 height 2059
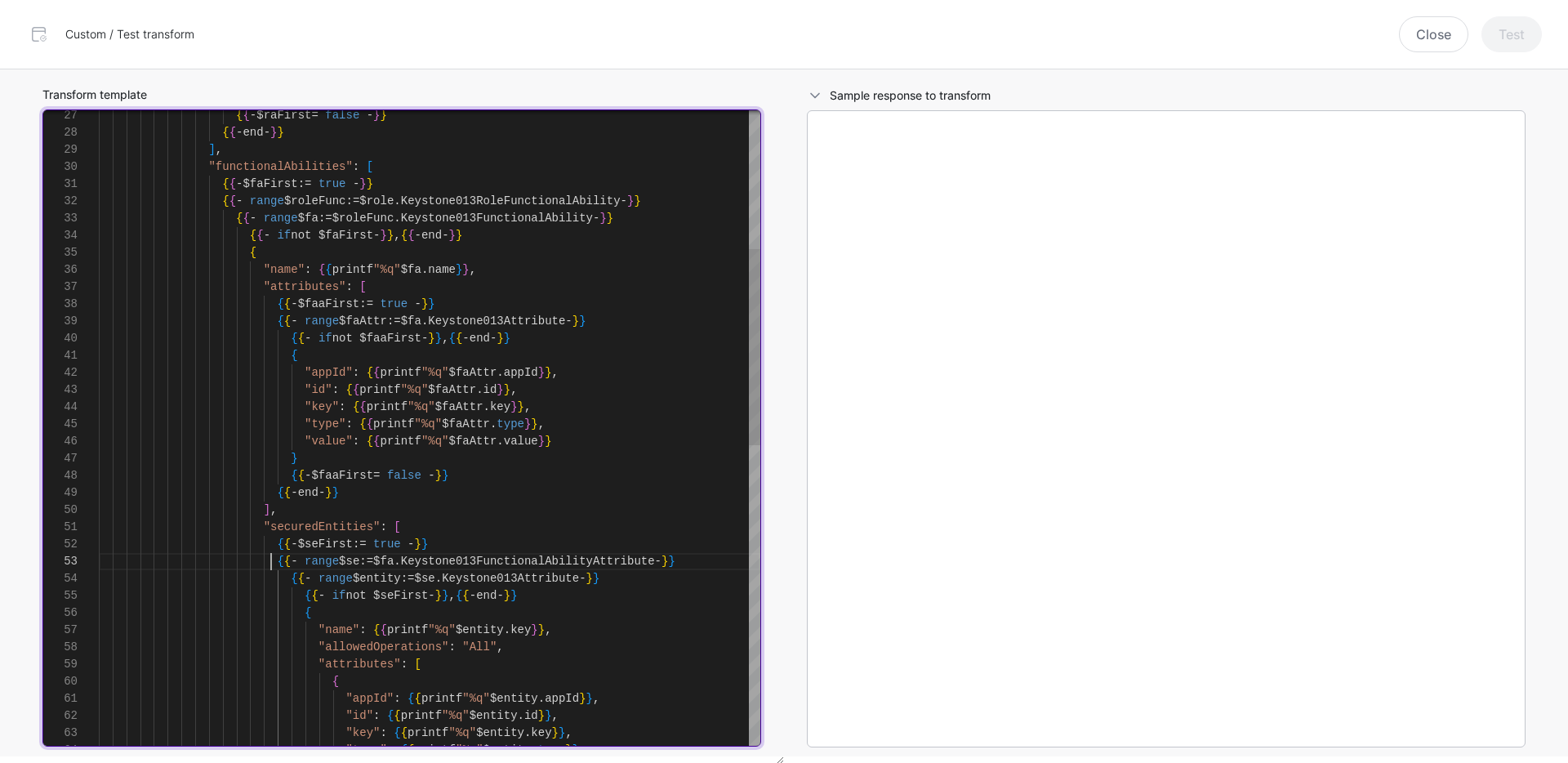
scroll to position [34, 0]
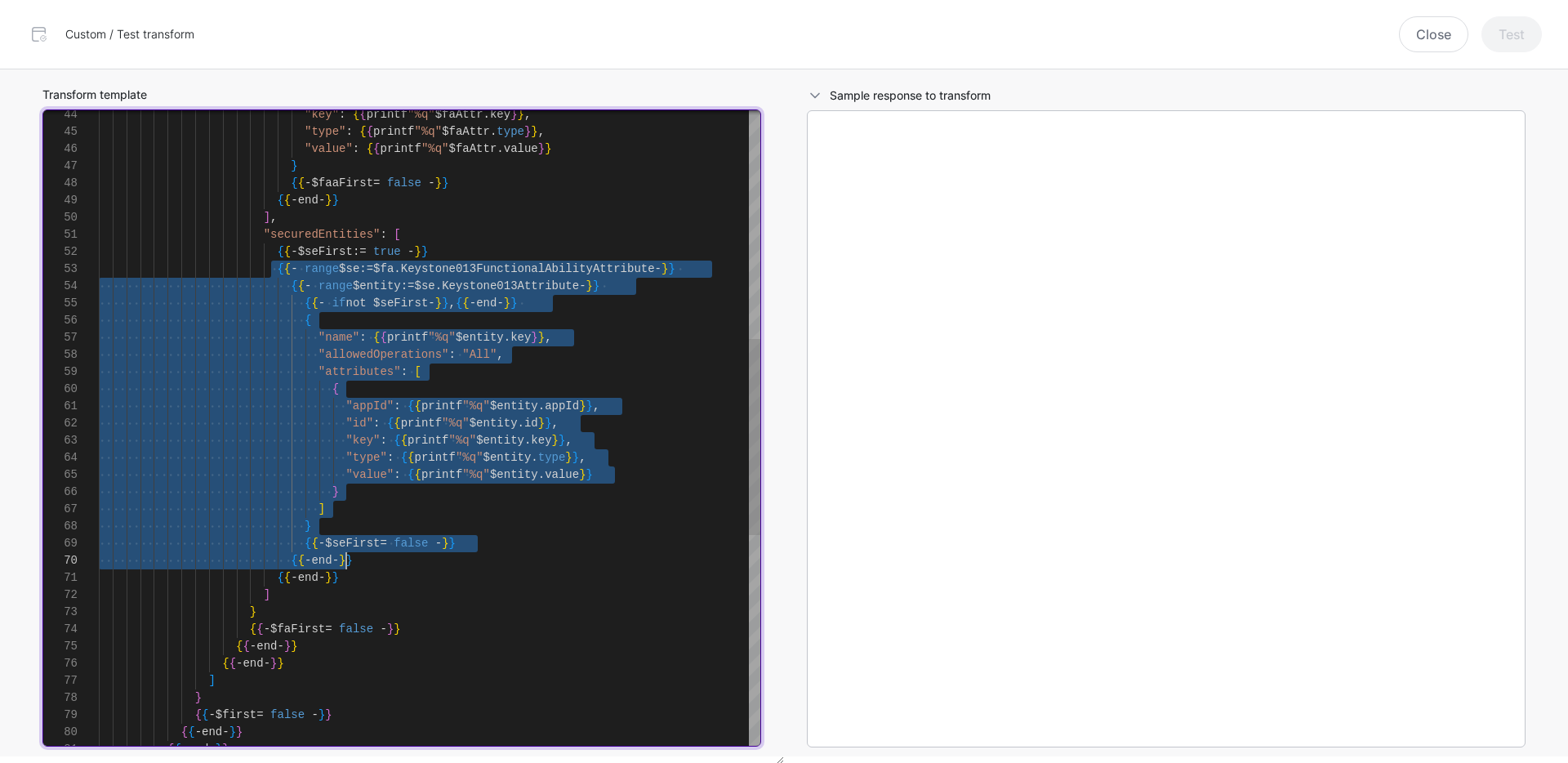
drag, startPoint x: 274, startPoint y: 560, endPoint x: 348, endPoint y: 564, distance: 74.1
click at [348, 564] on div ""key" : { { printf "%q" $faAttr . key } } , "type" : { { printf "%q" $faAttr . …" at bounding box center [429, 398] width 661 height 2059
click at [675, 408] on div ""key" : { { printf "%q" $faAttr . key } } , "type" : { { printf "%q" $faAttr . …" at bounding box center [429, 398] width 661 height 2059
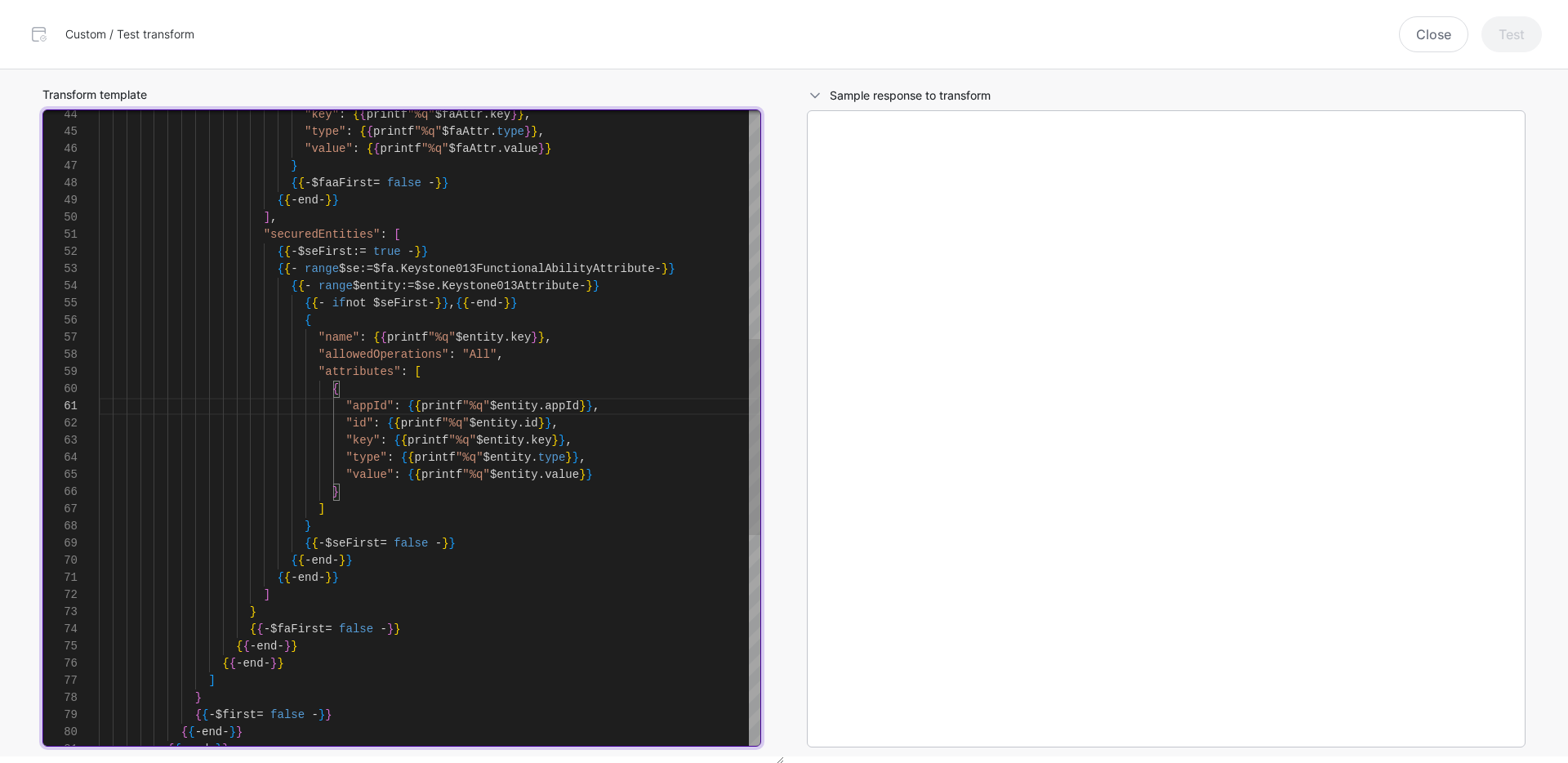
scroll to position [85, 0]
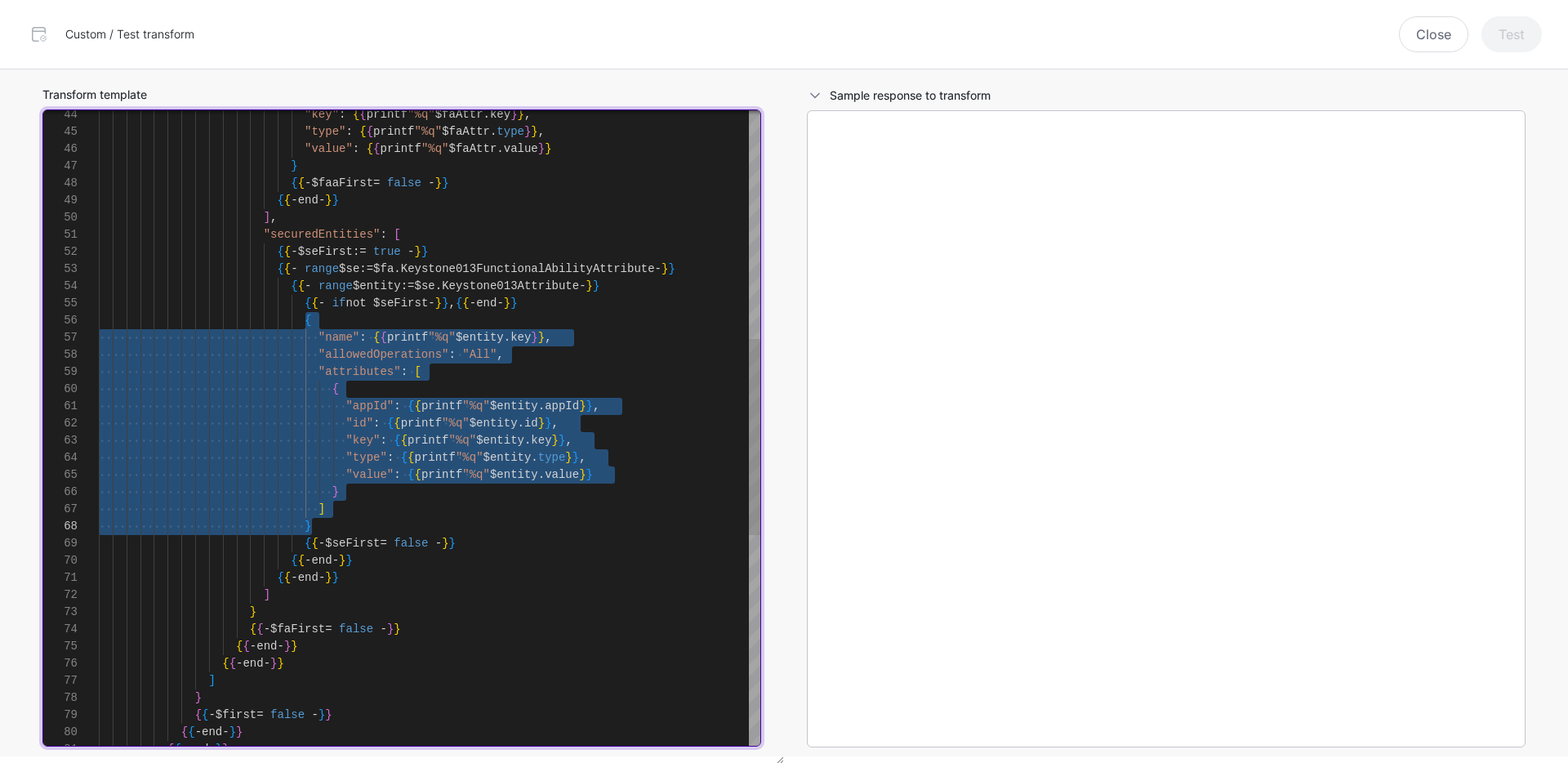
drag, startPoint x: 305, startPoint y: 322, endPoint x: 364, endPoint y: 487, distance: 175.2
click at [318, 521] on div ""key" : { { printf "%q" $faAttr . key } } , "type" : { { printf "%q" $faAttr . …" at bounding box center [429, 398] width 661 height 2059
click at [661, 336] on div ""key" : { { printf "%q" $faAttr . key } } , "type" : { { printf "%q" $faAttr . …" at bounding box center [429, 398] width 661 height 2059
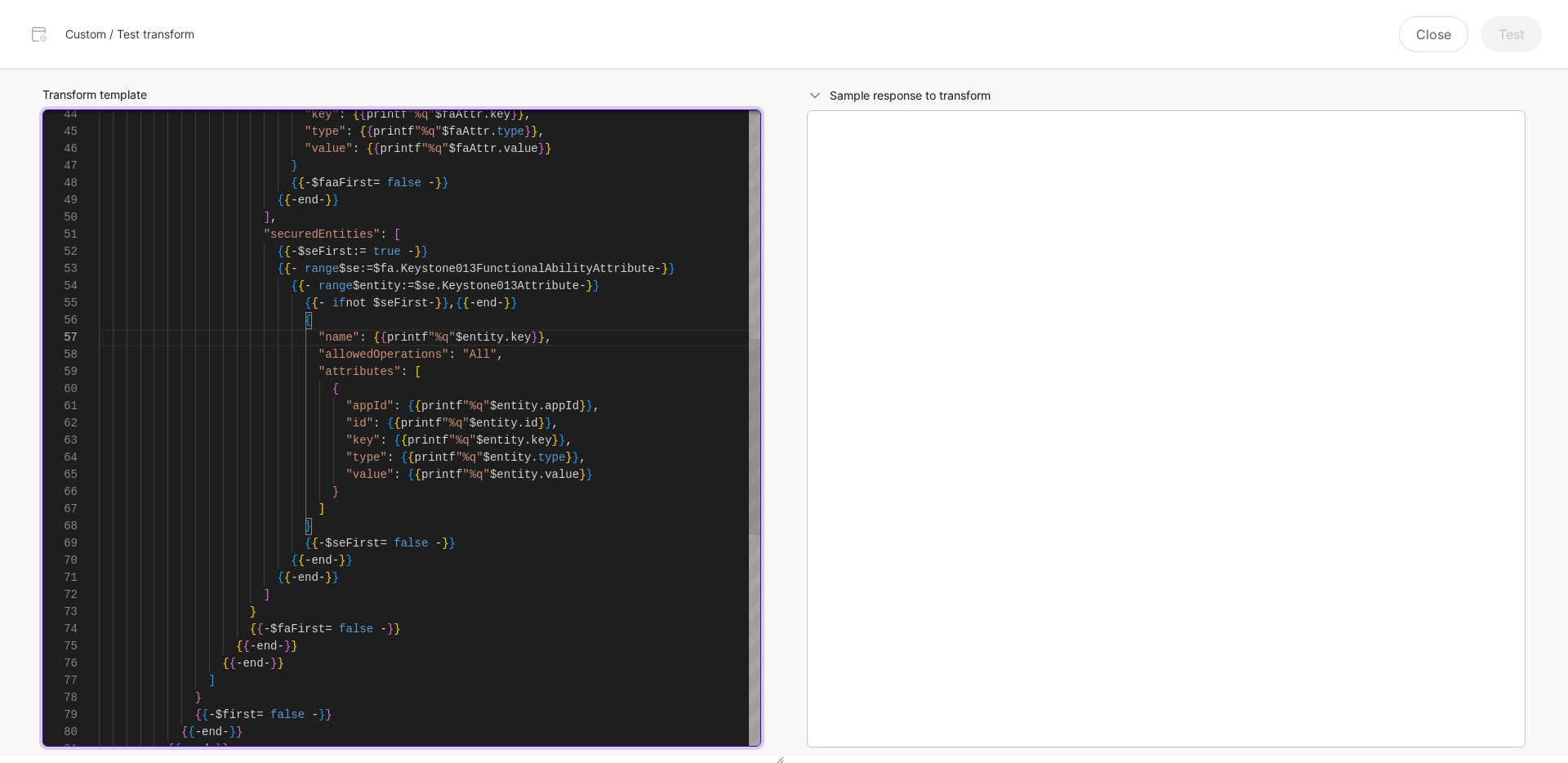
scroll to position [137, 0]
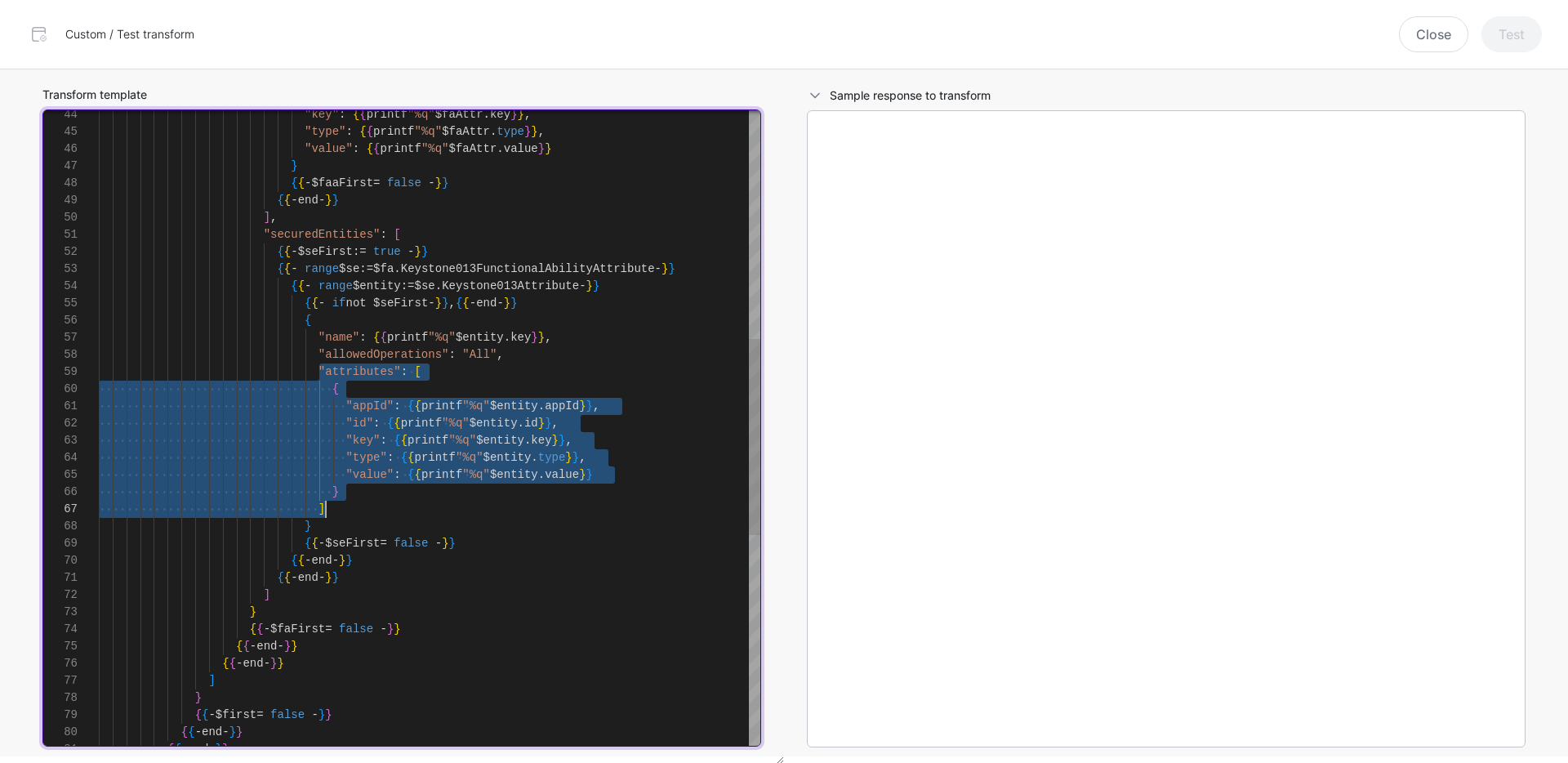
drag, startPoint x: 319, startPoint y: 370, endPoint x: 332, endPoint y: 511, distance: 141.6
click at [332, 511] on div ""key" : { { printf "%q" $faAttr . key } } , "type" : { { printf "%q" $faAttr . …" at bounding box center [429, 398] width 661 height 2059
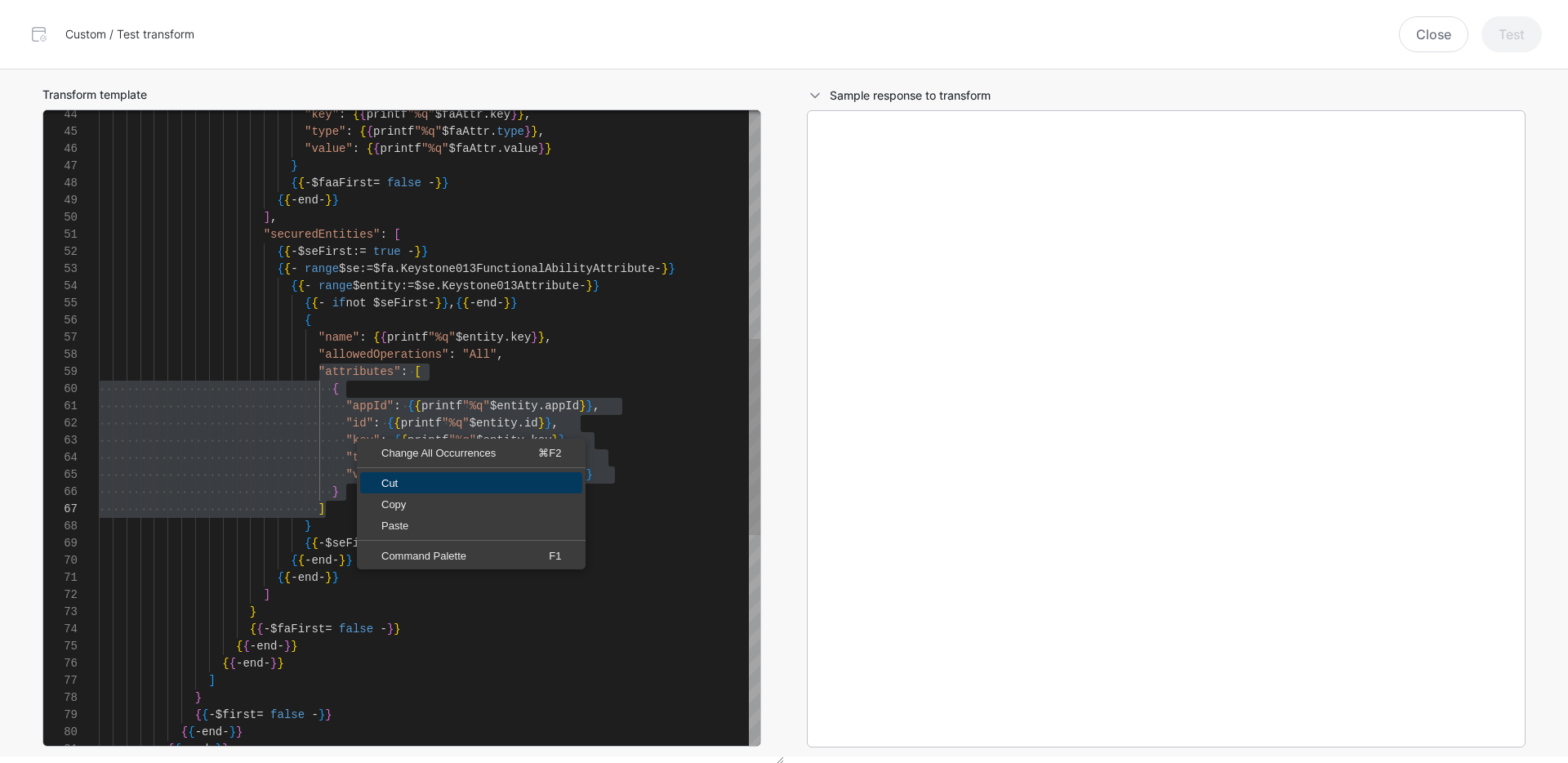
click at [386, 481] on span "Cut" at bounding box center [471, 482] width 222 height 10
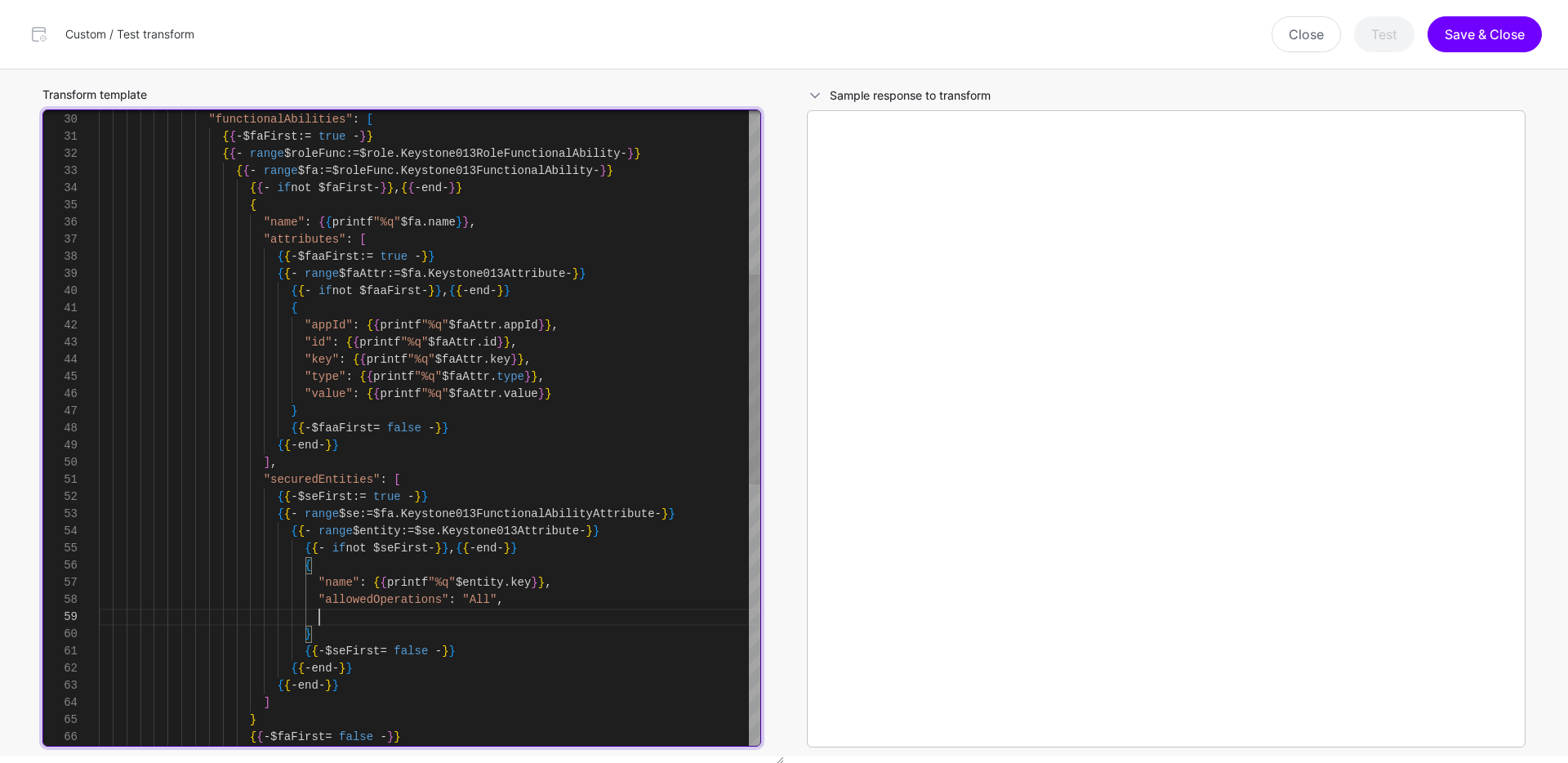
click at [505, 220] on div ""key" : { { printf "%q" $faAttr . key } } , "type" : { { printf "%q" $faAttr . …" at bounding box center [429, 573] width 661 height 1921
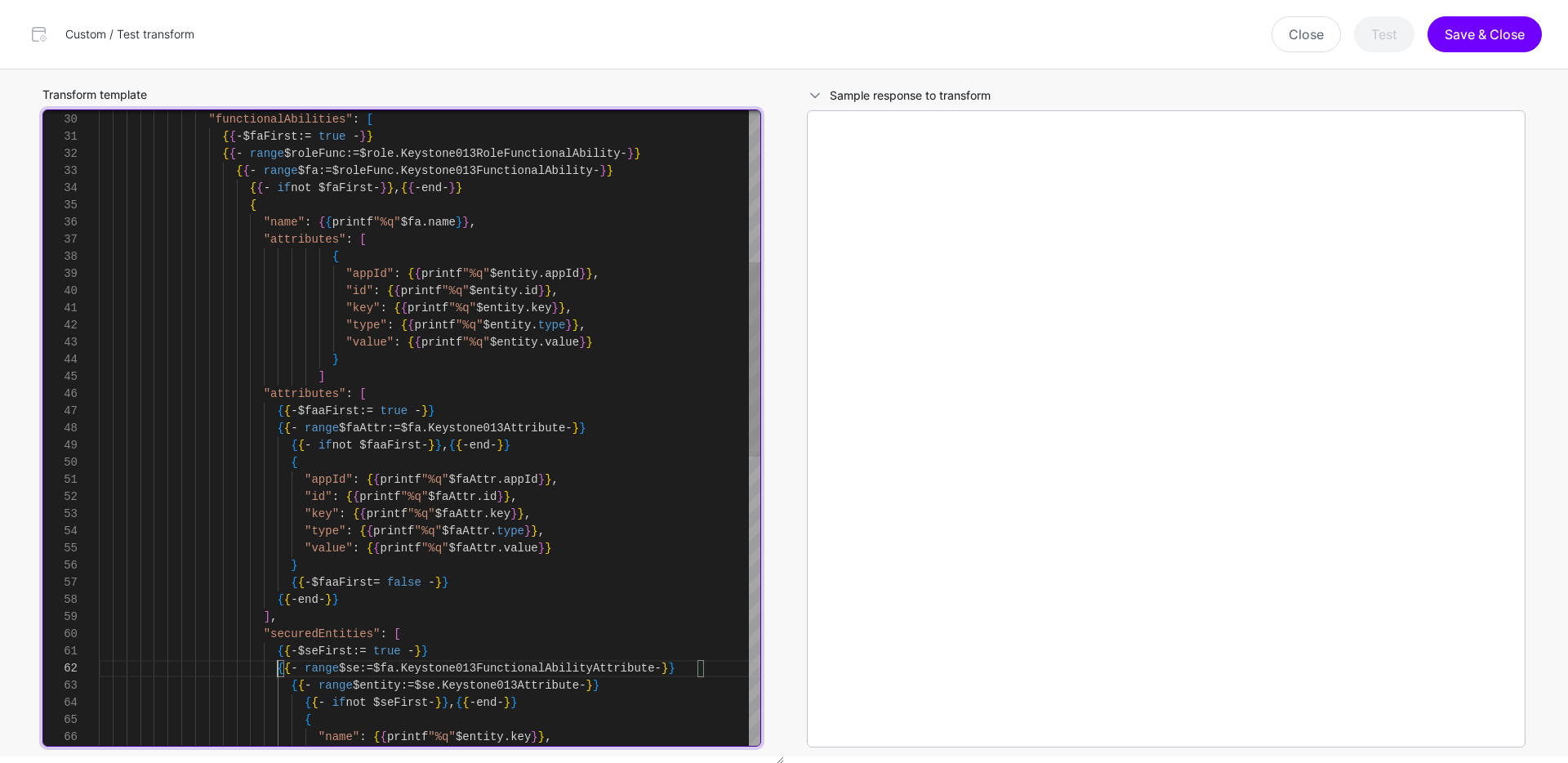
scroll to position [17, 0]
drag, startPoint x: 278, startPoint y: 670, endPoint x: 322, endPoint y: 675, distance: 44.3
click at [322, 675] on div ""key" : { { printf "%q" $faAttr . key } } , "type" : { { printf "%q" $faAttr . …" at bounding box center [429, 651] width 661 height 2076
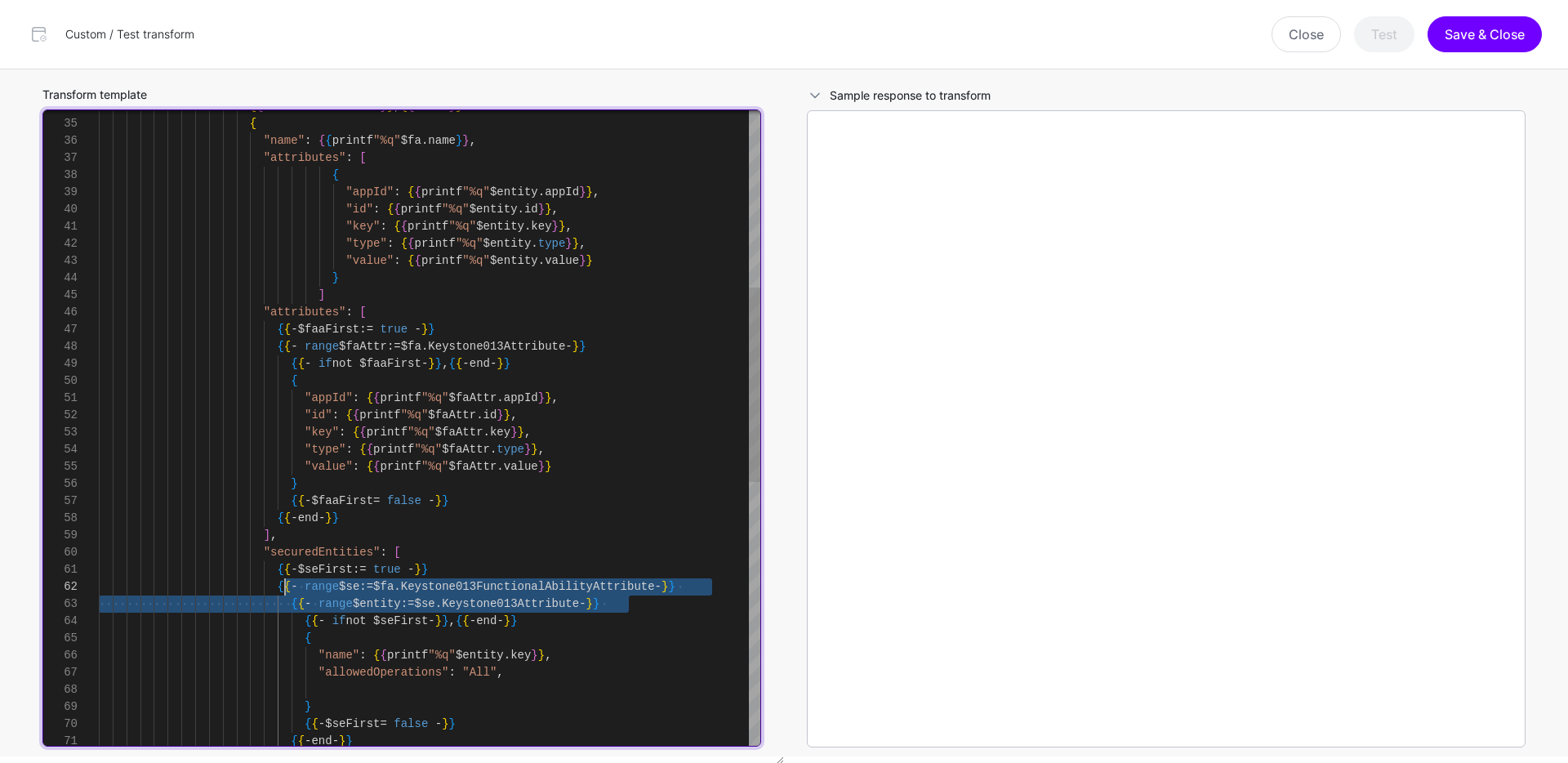
drag, startPoint x: 647, startPoint y: 600, endPoint x: 280, endPoint y: 588, distance: 367.2
click at [280, 588] on div ""key" : { { printf "%q" $faAttr . key } } , "type" : { { printf "%q" $faAttr . …" at bounding box center [429, 570] width 661 height 2076
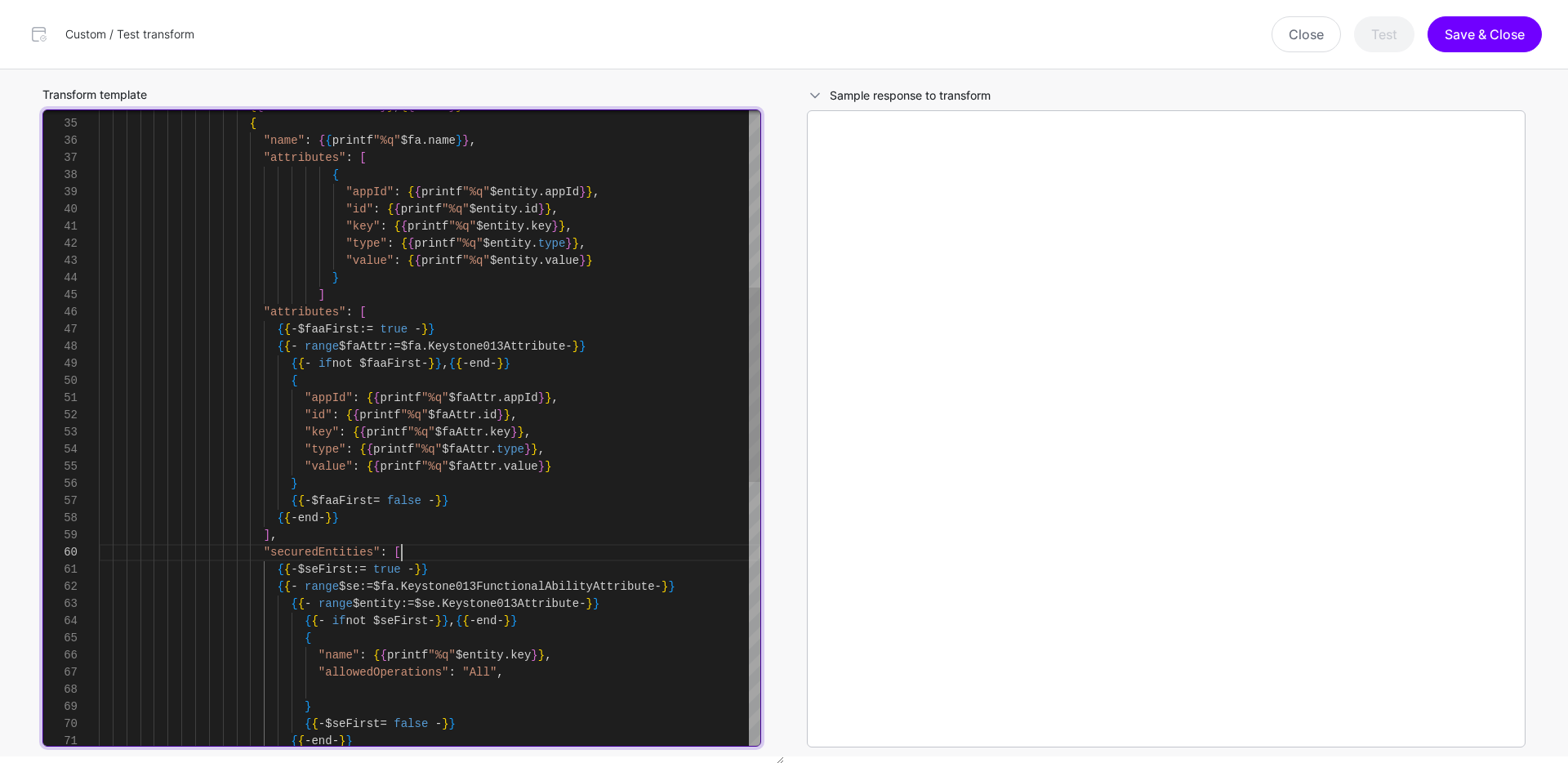
click at [631, 547] on div ""key" : { { printf "%q" $faAttr . key } } , "type" : { { printf "%q" $faAttr . …" at bounding box center [429, 570] width 661 height 2076
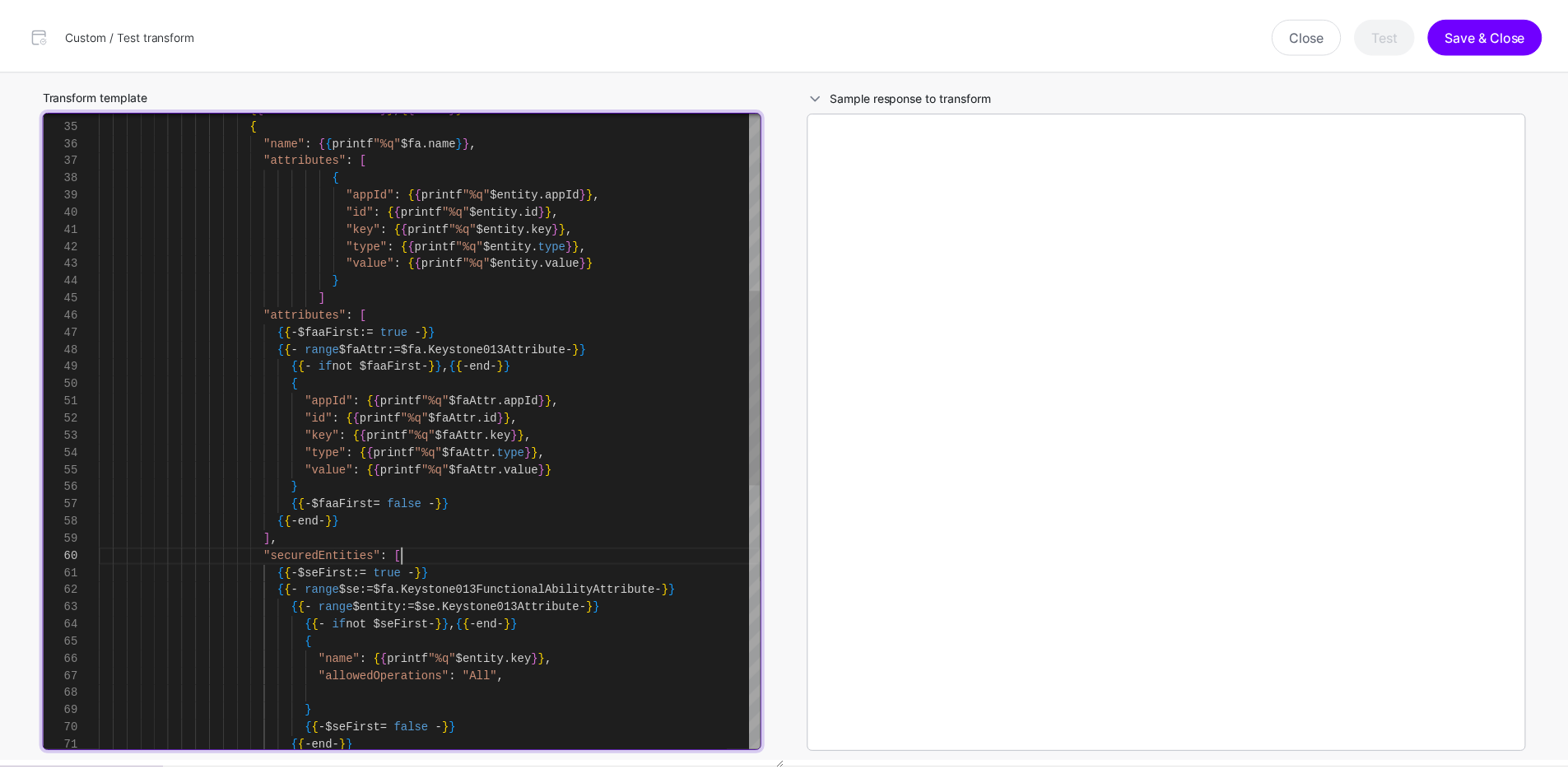
scroll to position [156, 0]
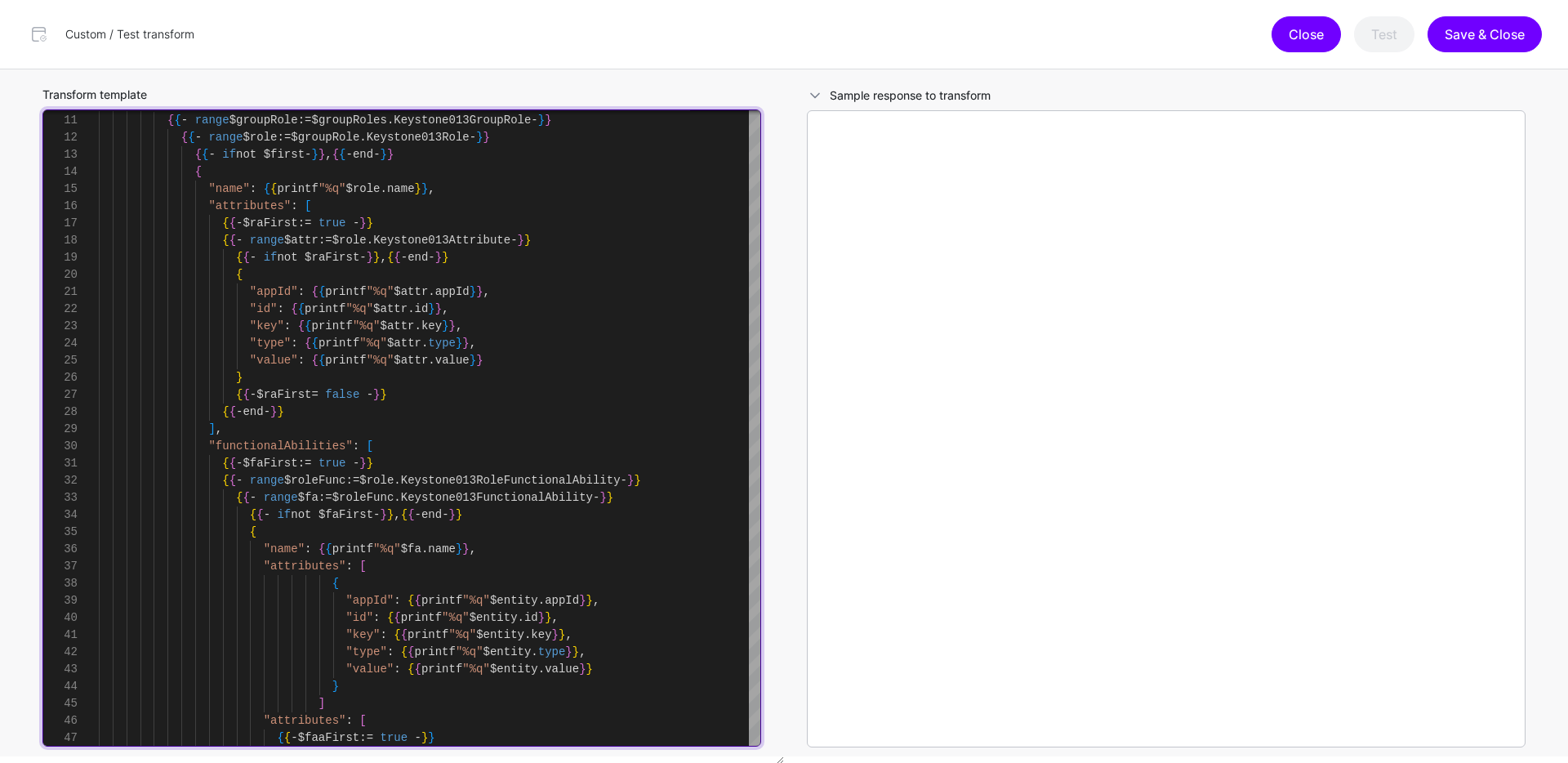
type textarea "**********"
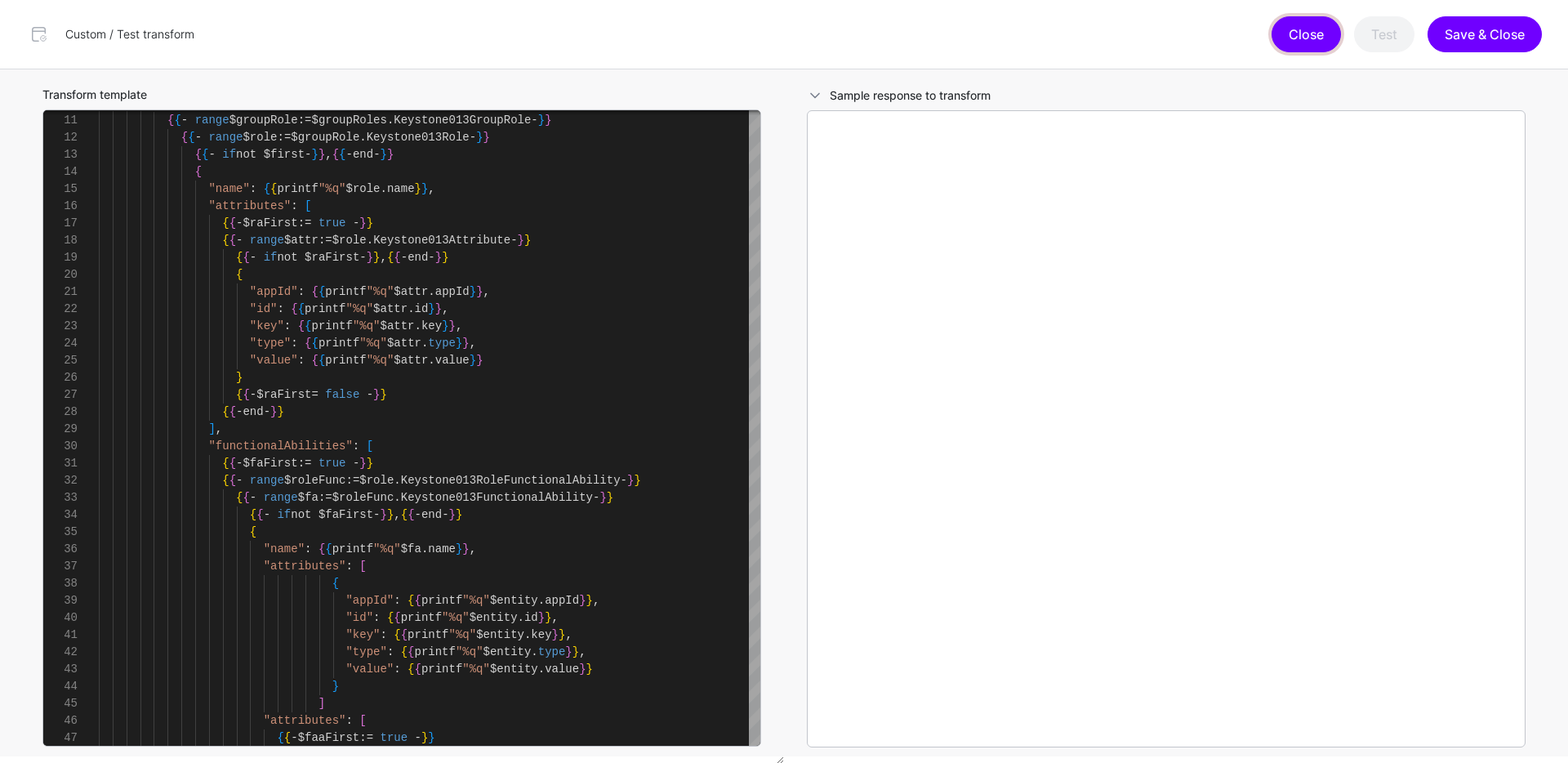
click at [1285, 43] on button "Close" at bounding box center [1306, 34] width 69 height 36
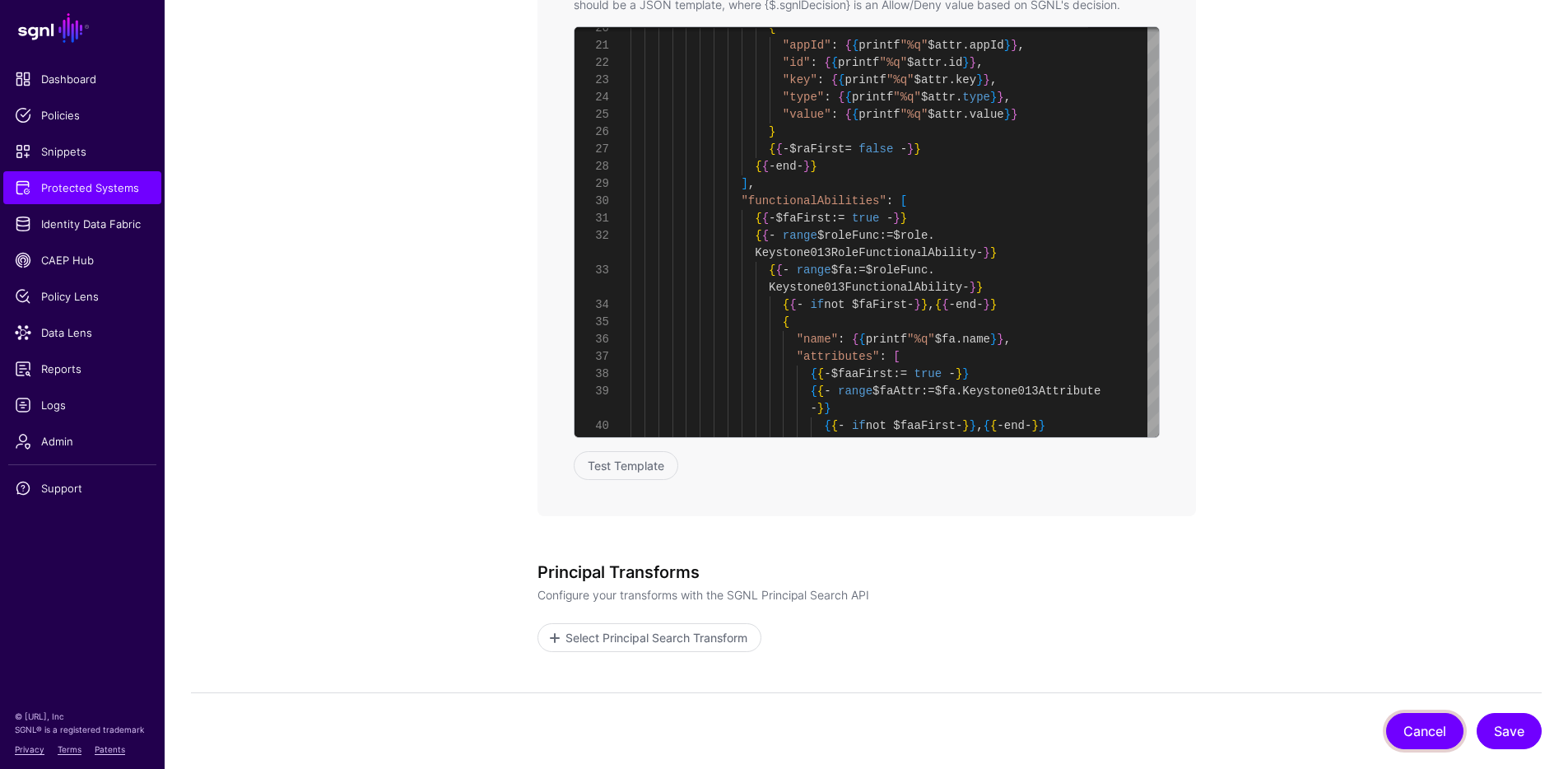
click at [1433, 723] on button "Cancel" at bounding box center [1424, 731] width 77 height 36
